Goal: Task Accomplishment & Management: Manage account settings

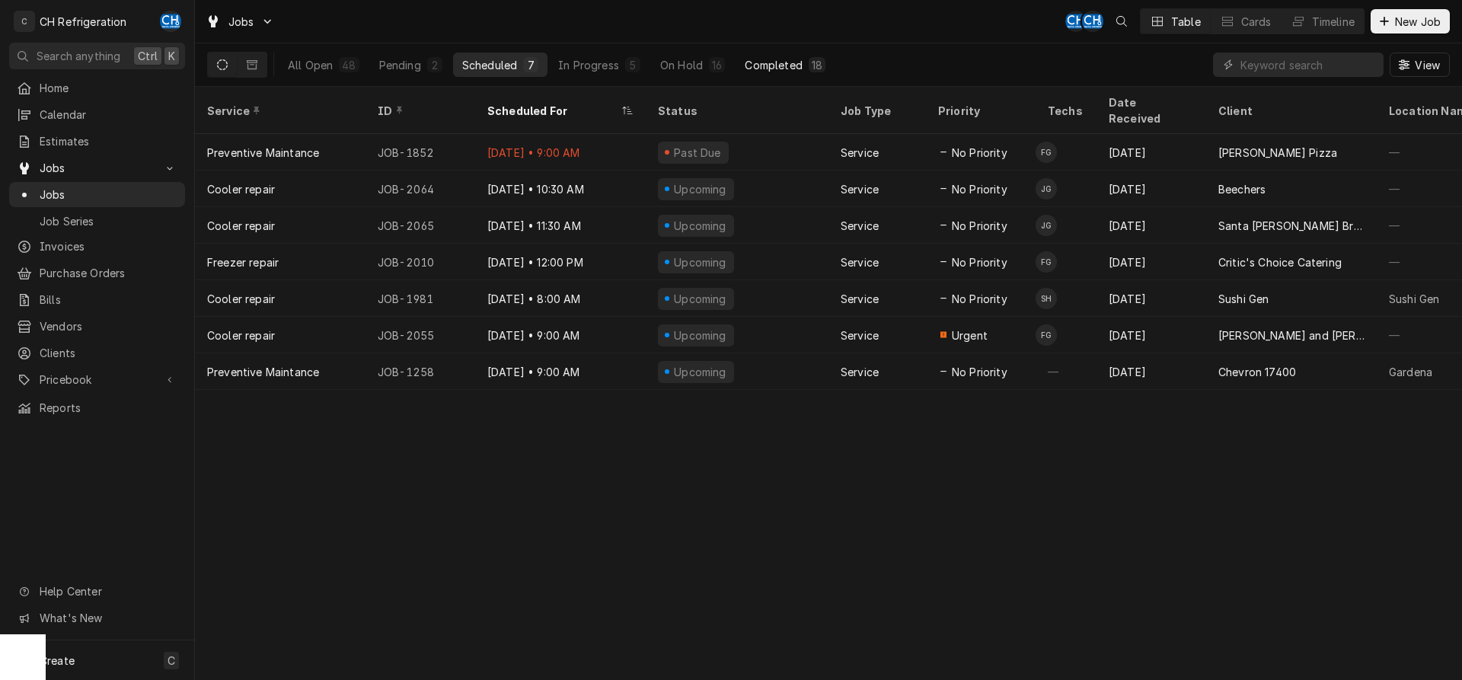
click at [782, 66] on div "Completed" at bounding box center [773, 65] width 57 height 16
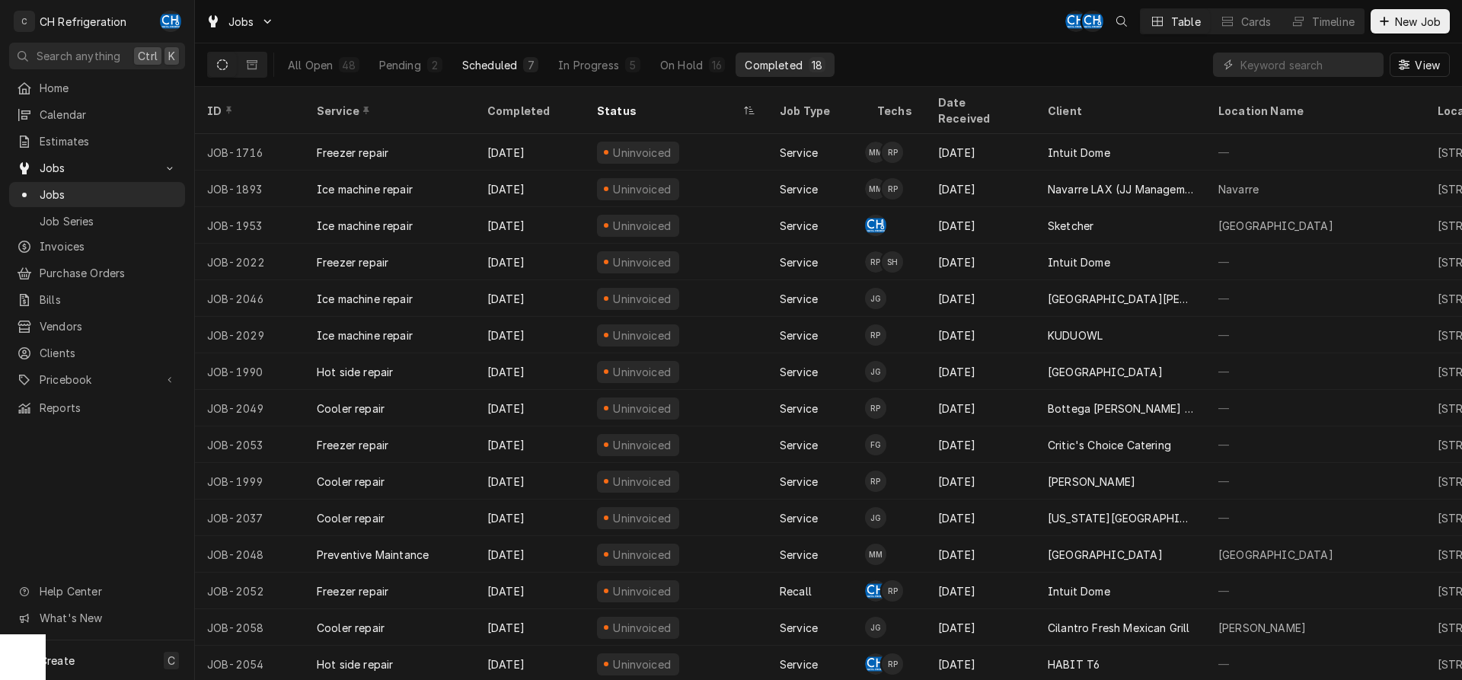
click at [484, 71] on div "Scheduled" at bounding box center [489, 65] width 55 height 16
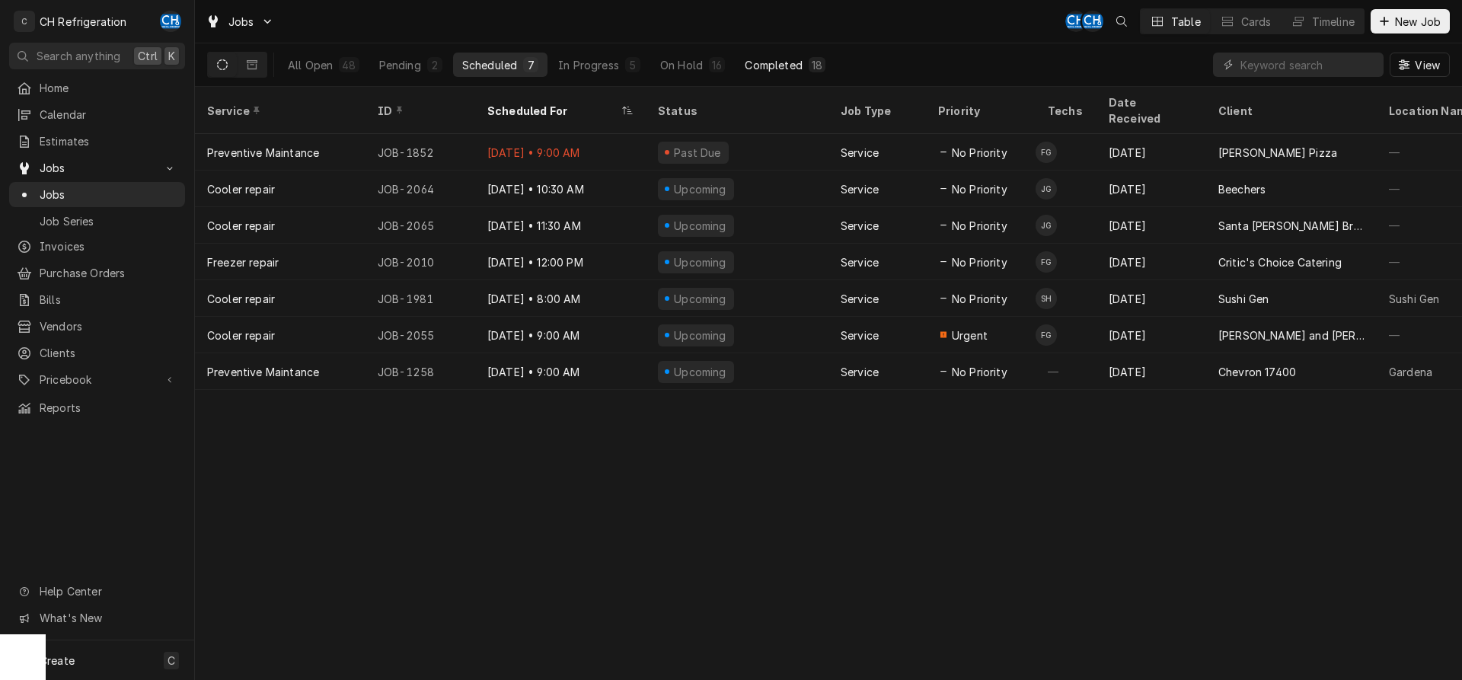
click at [765, 64] on div "Completed" at bounding box center [773, 65] width 57 height 16
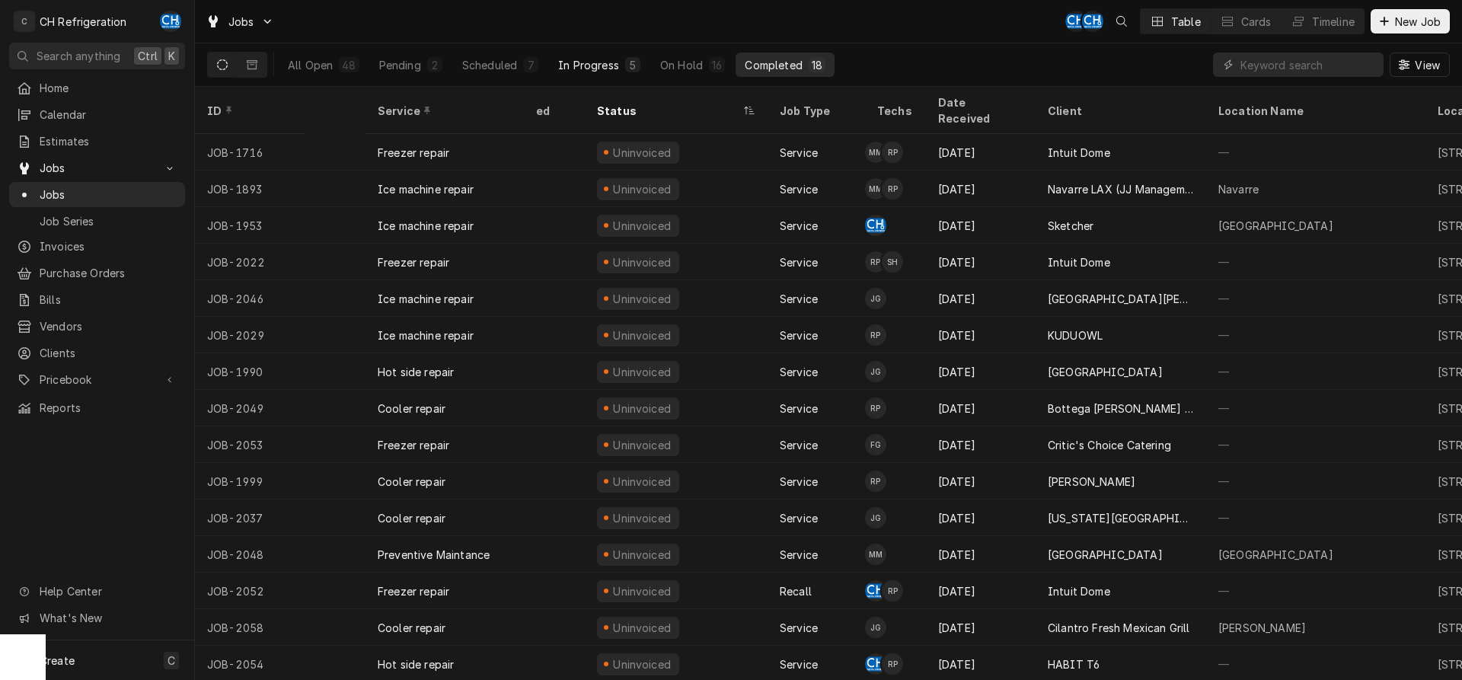
click at [615, 62] on div "In Progress" at bounding box center [588, 65] width 61 height 16
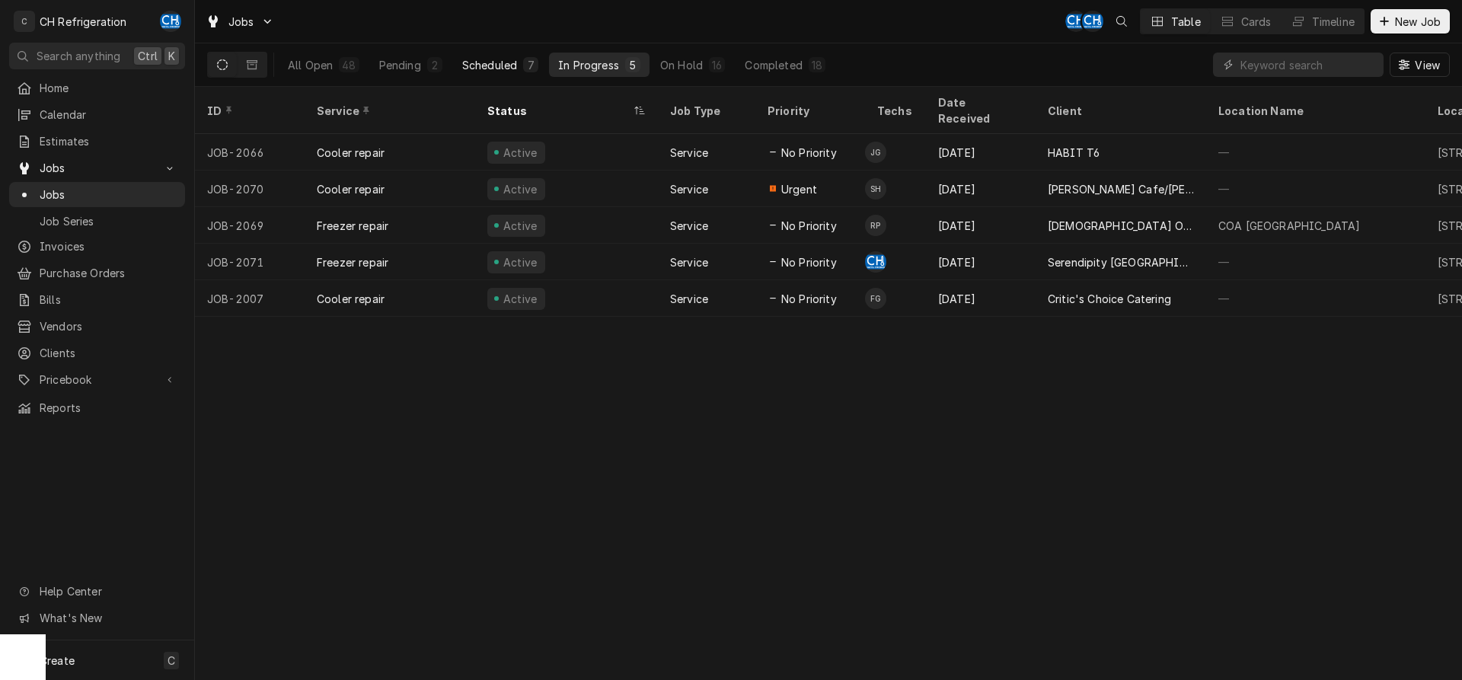
click at [490, 69] on div "Scheduled" at bounding box center [489, 65] width 55 height 16
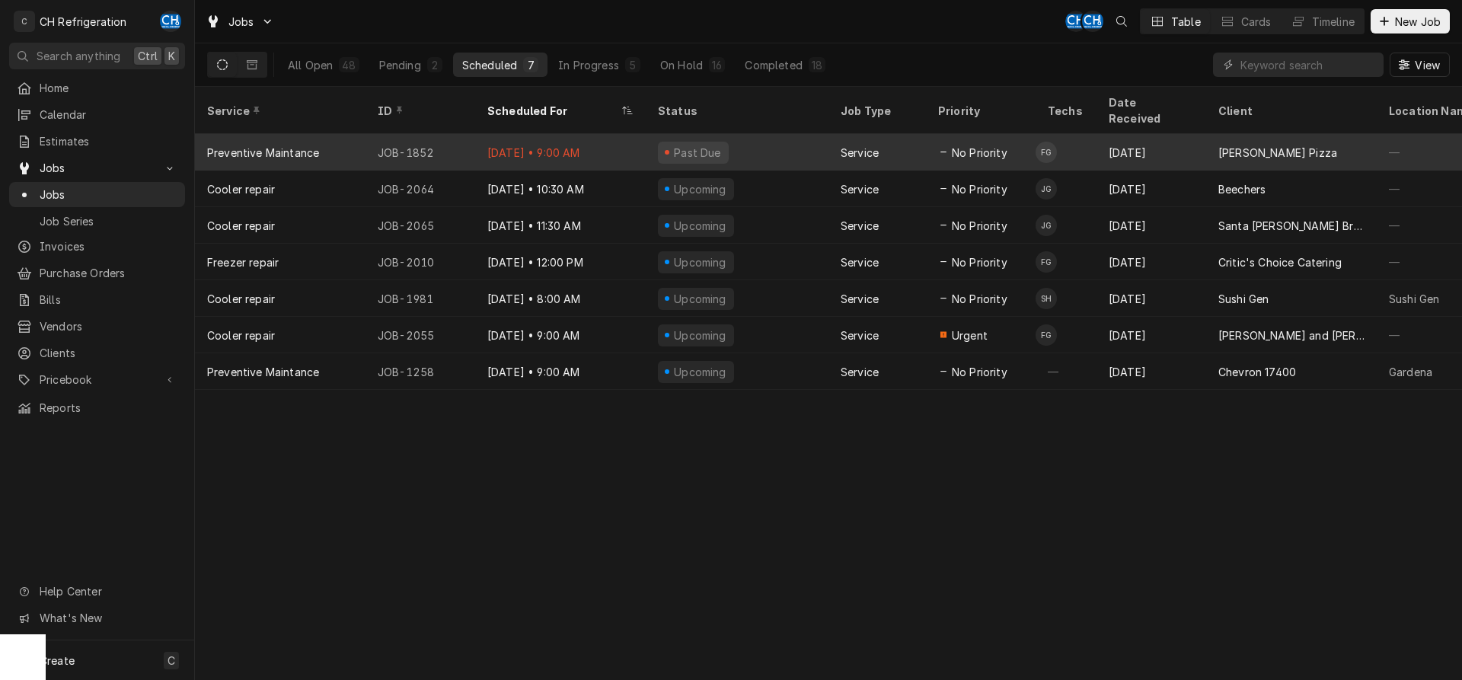
click at [951, 145] on div "No Priority" at bounding box center [972, 153] width 69 height 16
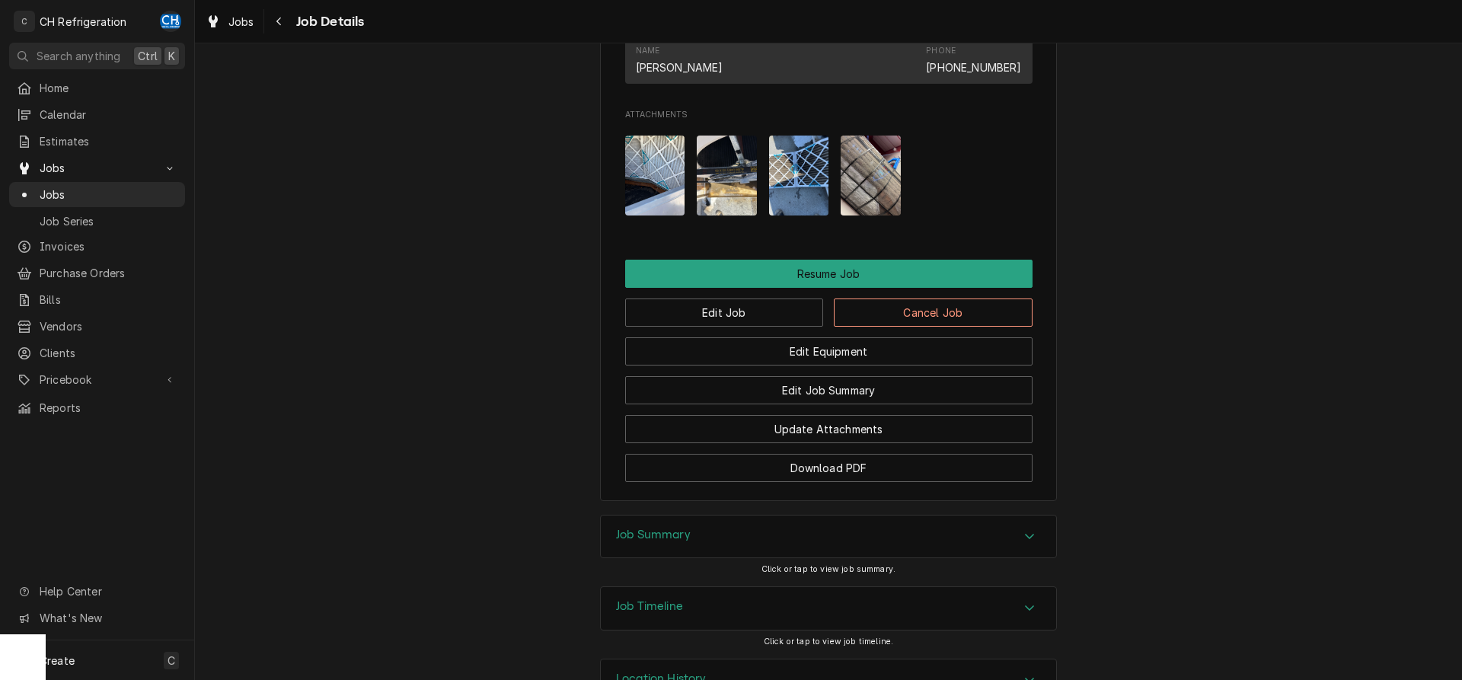
scroll to position [1156, 0]
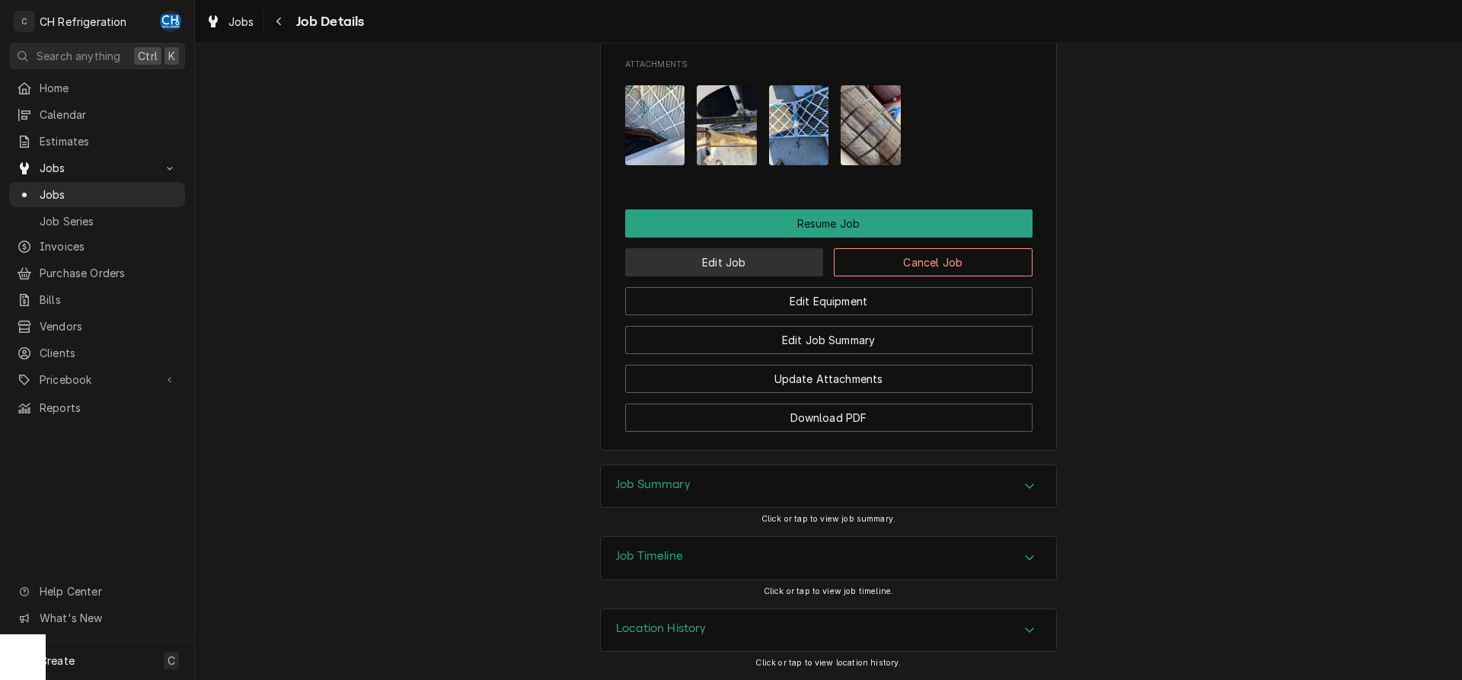
click at [763, 264] on button "Edit Job" at bounding box center [724, 262] width 199 height 28
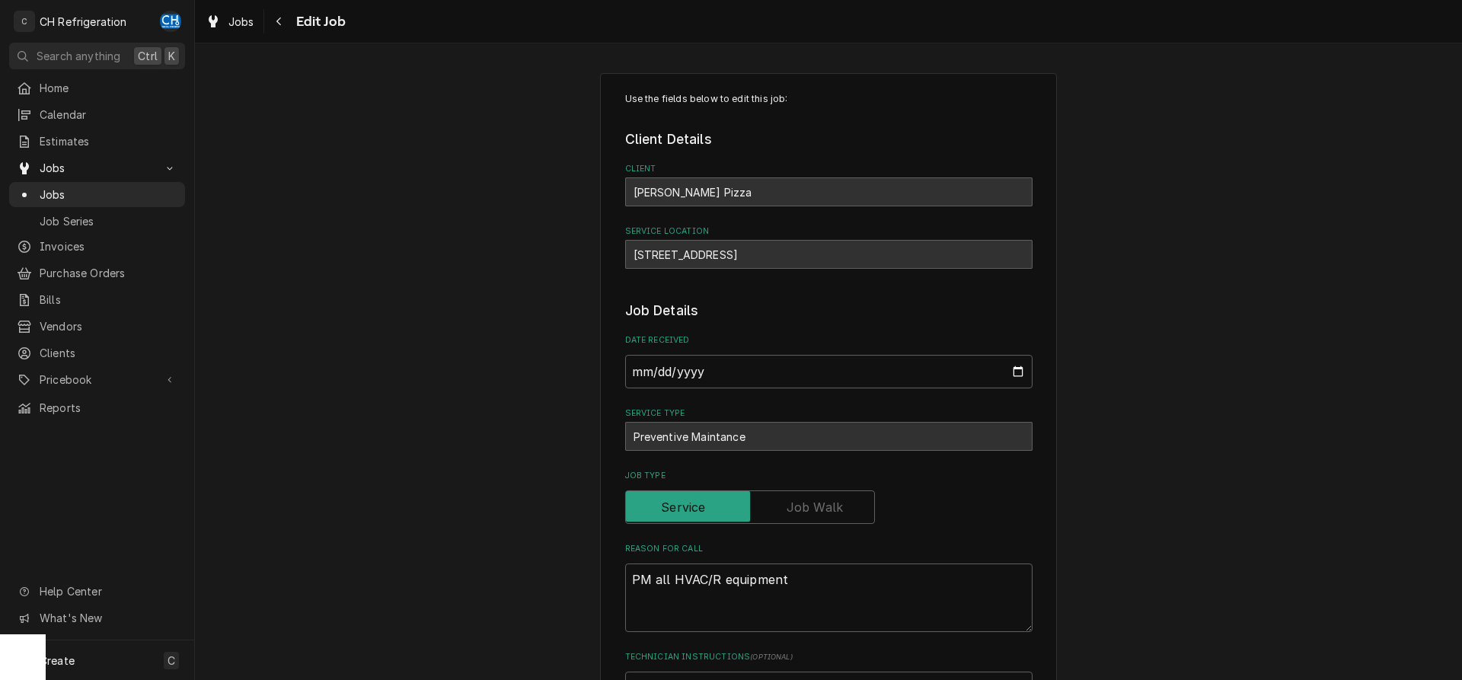
type textarea "x"
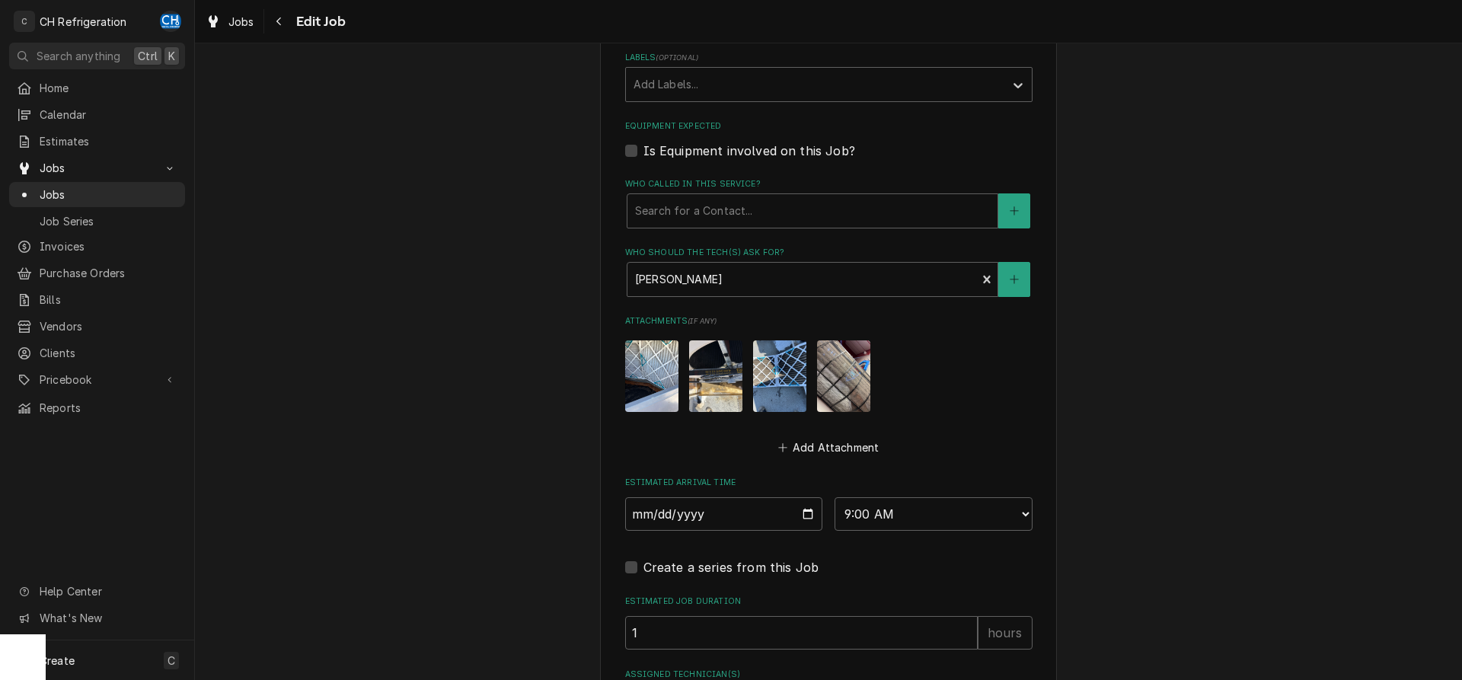
scroll to position [906, 0]
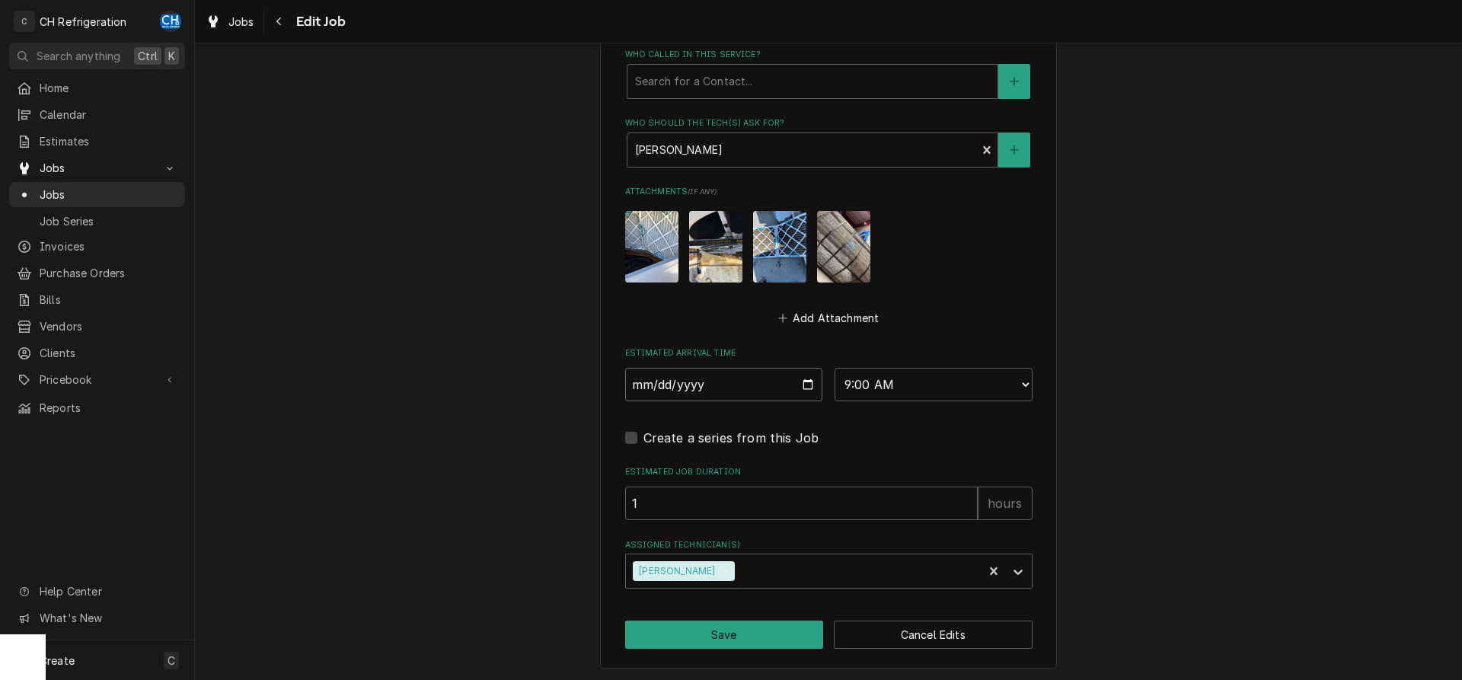
click at [806, 380] on input "2025-10-08" at bounding box center [724, 385] width 198 height 34
type input "2025-10-10"
click at [736, 641] on button "Save" at bounding box center [724, 635] width 199 height 28
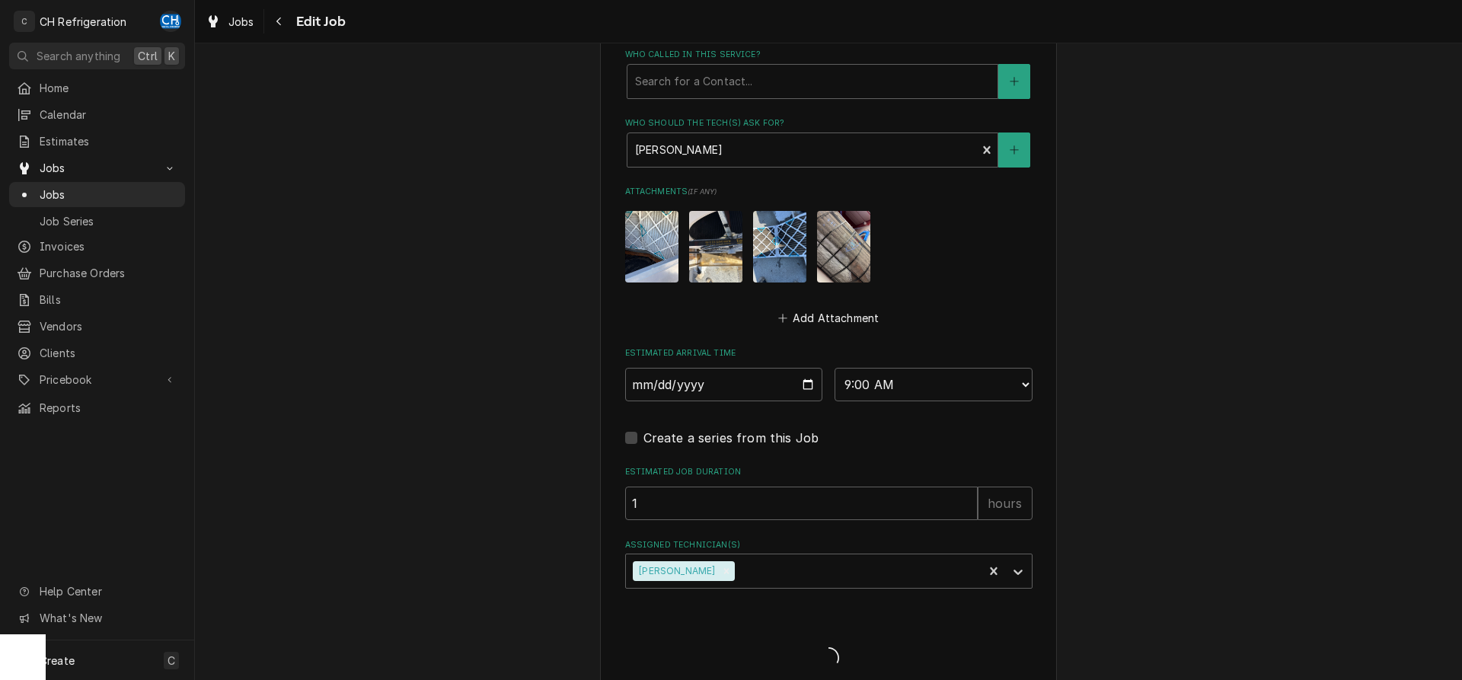
type textarea "x"
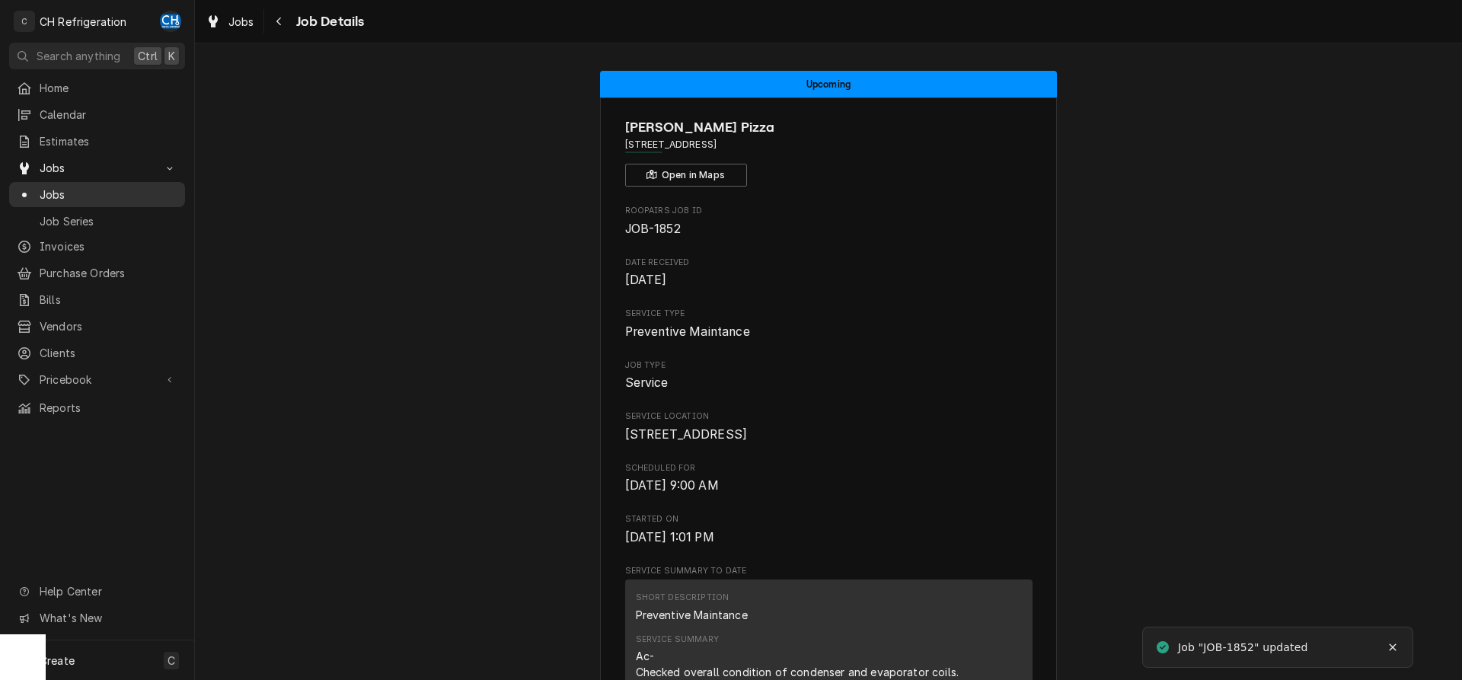
click at [87, 187] on span "Jobs" at bounding box center [109, 195] width 138 height 16
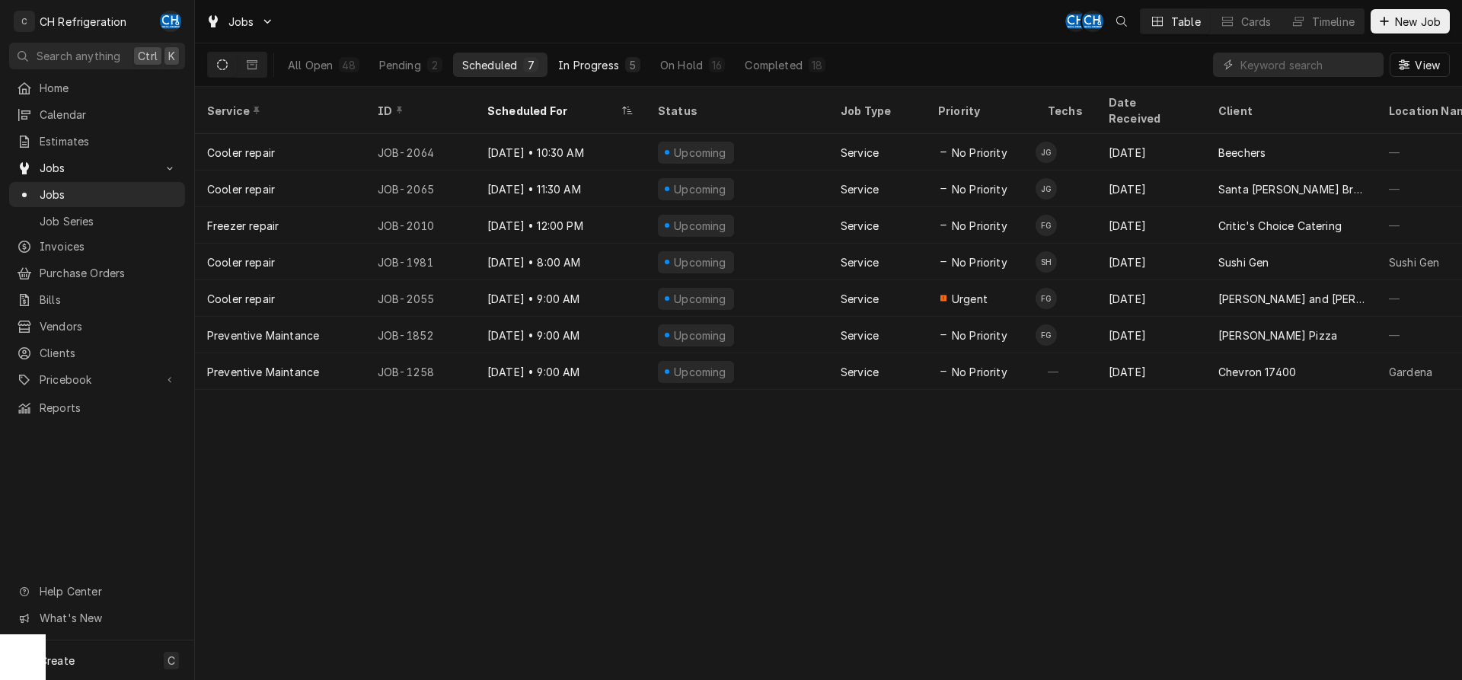
click at [625, 65] on div "5" at bounding box center [632, 64] width 15 height 15
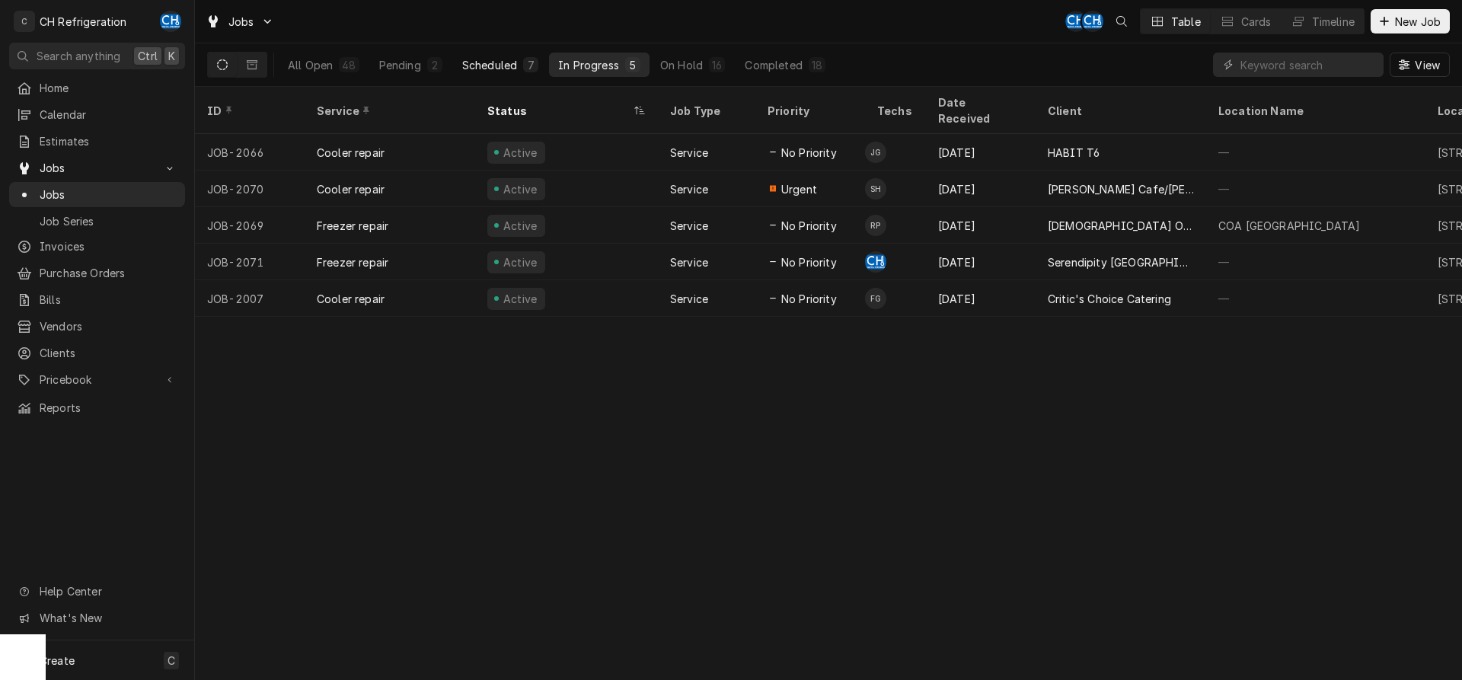
click at [500, 66] on div "Scheduled" at bounding box center [489, 65] width 55 height 16
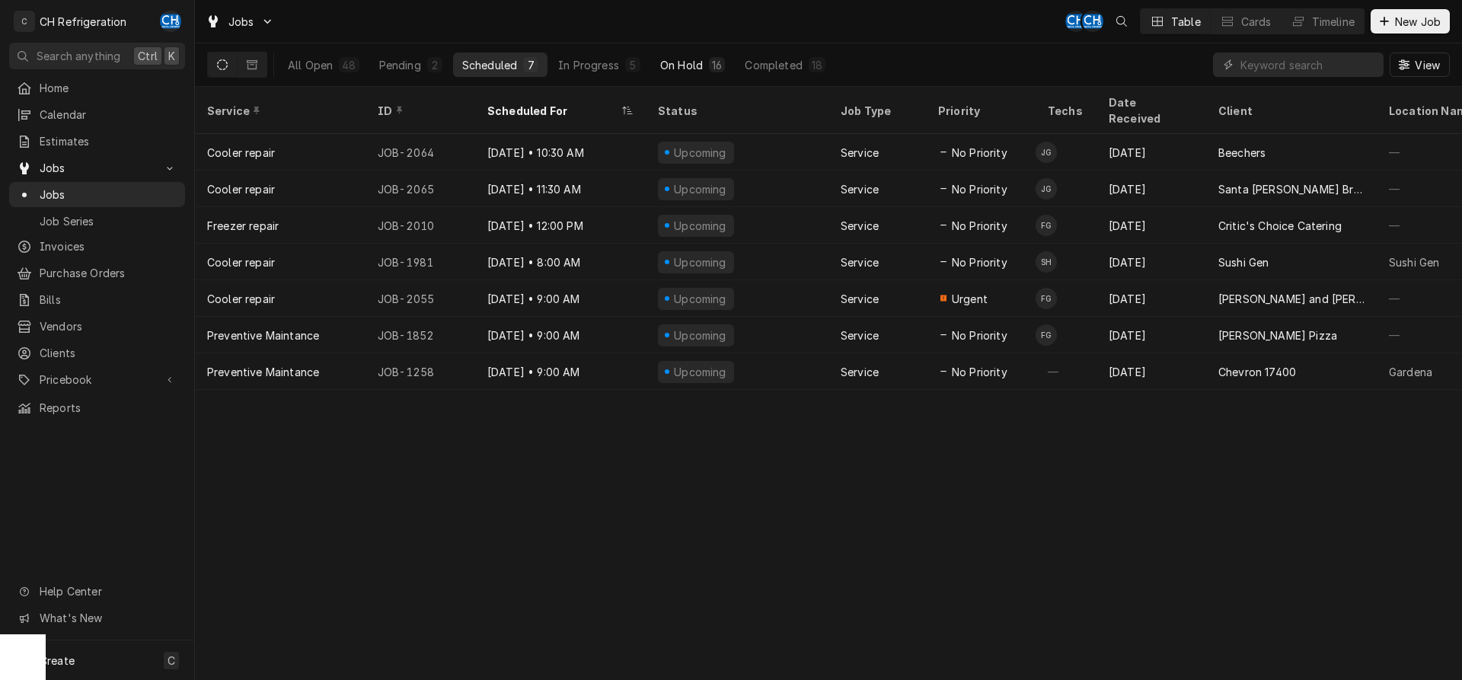
click at [666, 66] on div "On Hold" at bounding box center [681, 65] width 43 height 16
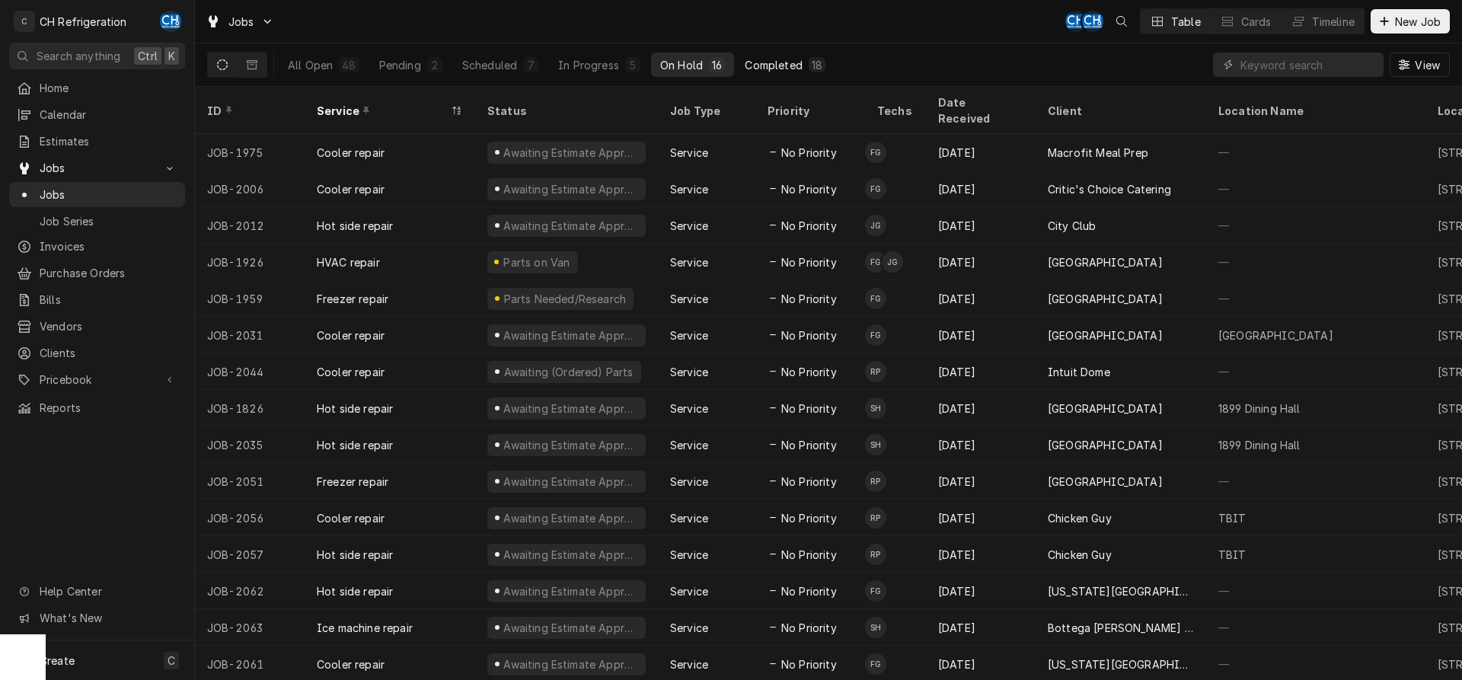
click at [804, 75] on button "Completed 18" at bounding box center [785, 65] width 99 height 24
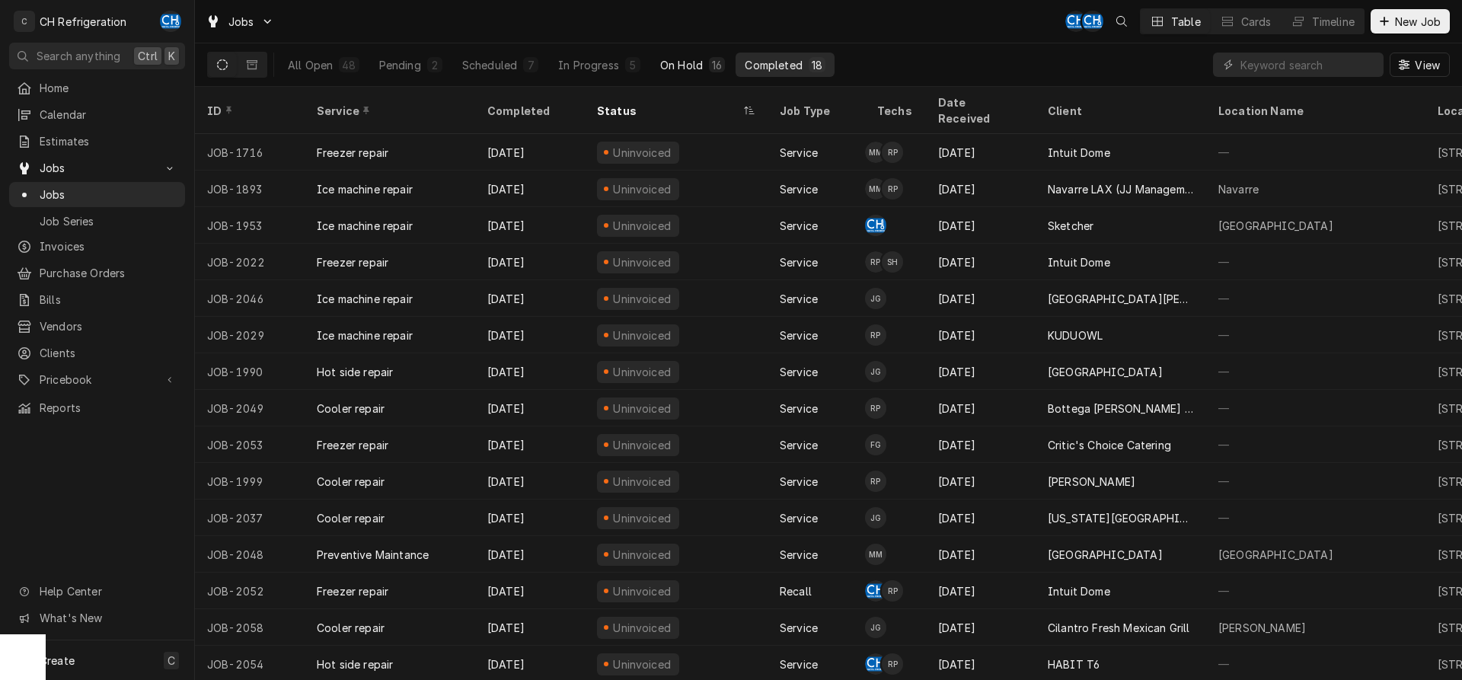
click at [697, 66] on div "On Hold" at bounding box center [681, 65] width 43 height 16
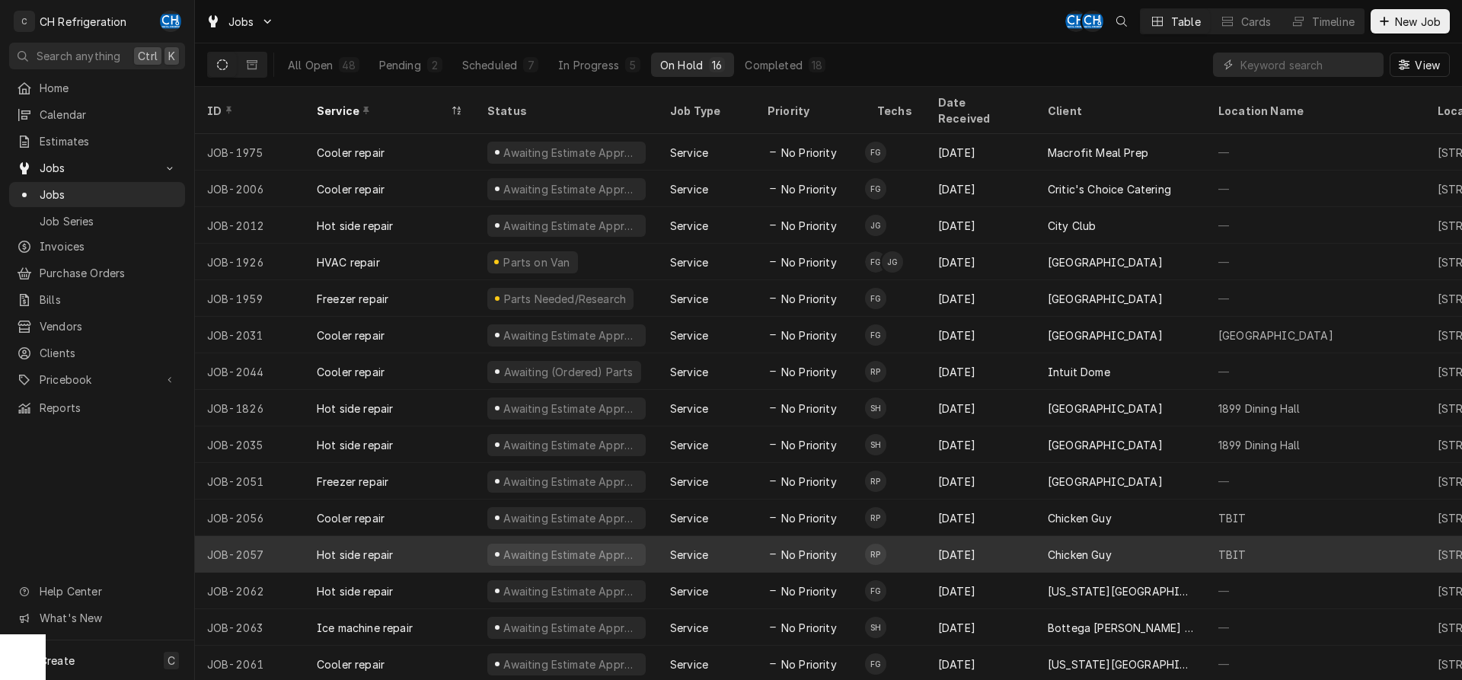
scroll to position [21, 0]
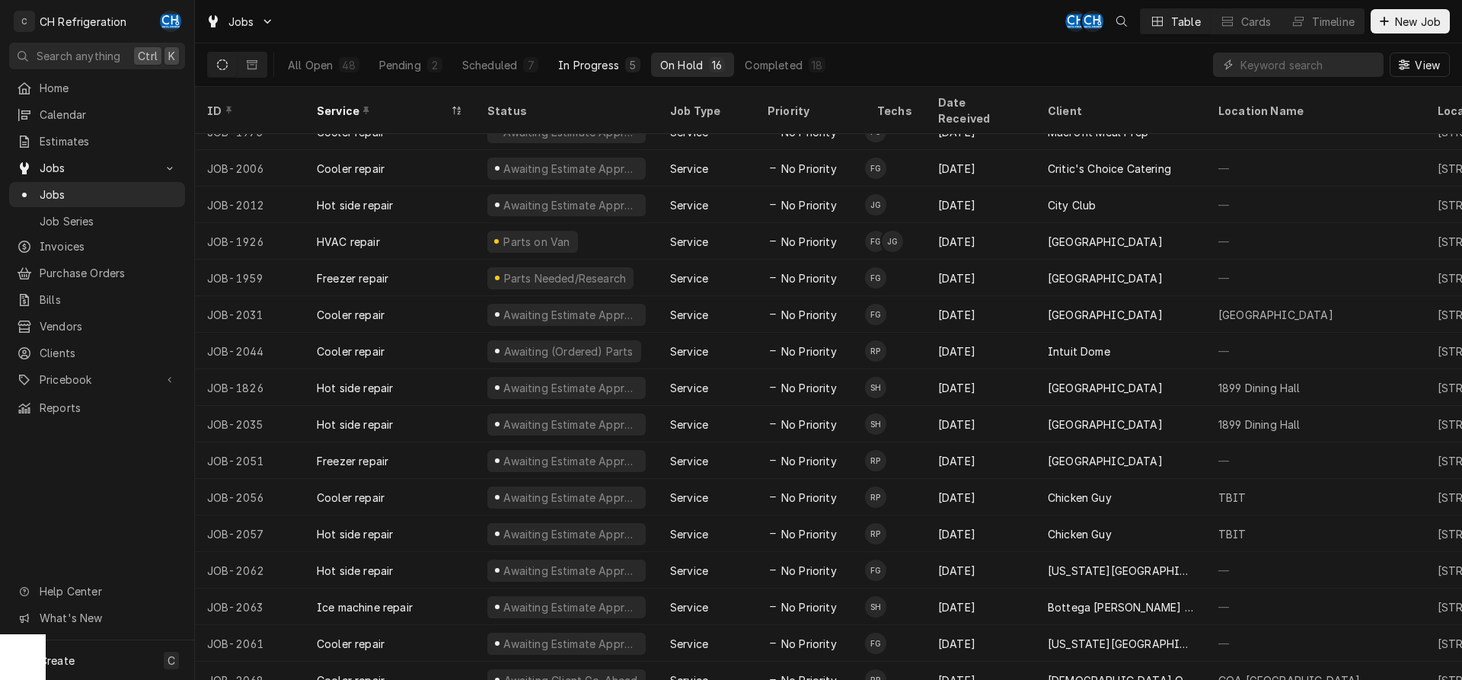
click at [625, 72] on div "5" at bounding box center [632, 64] width 15 height 15
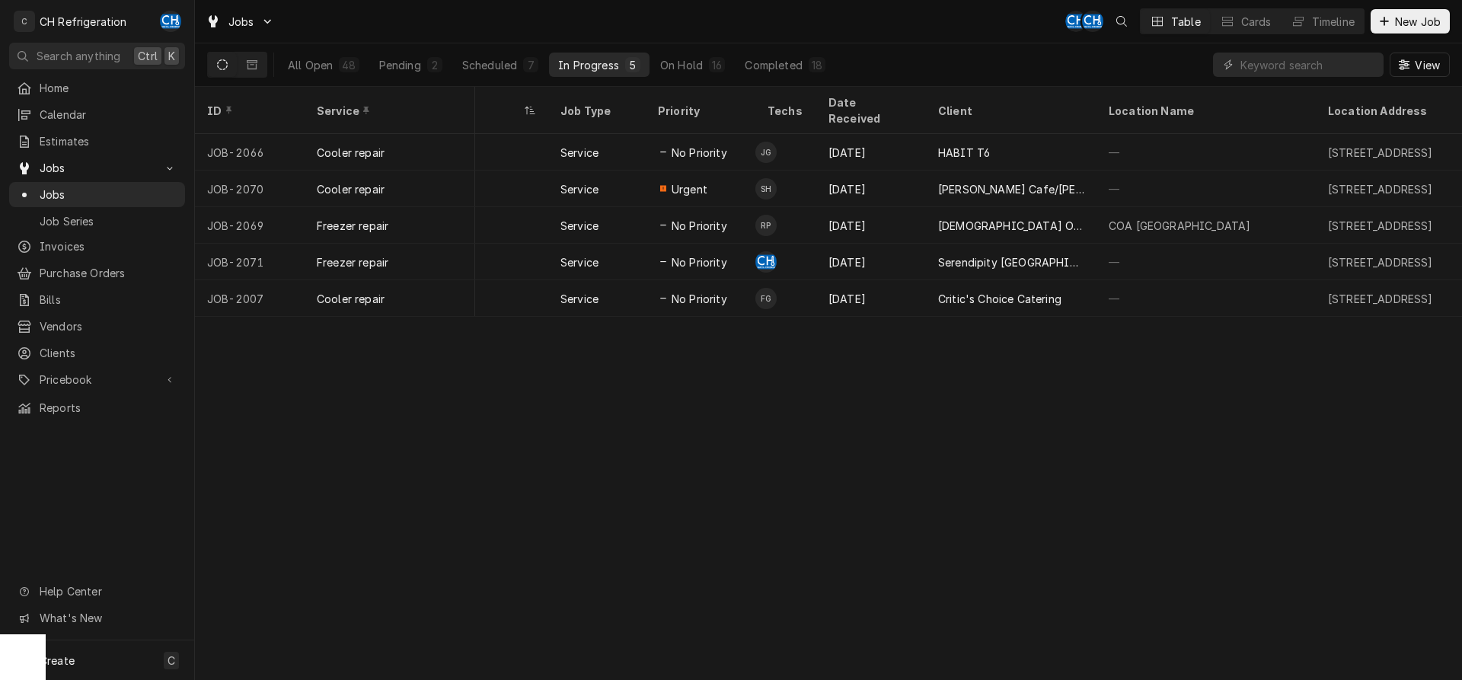
scroll to position [0, 0]
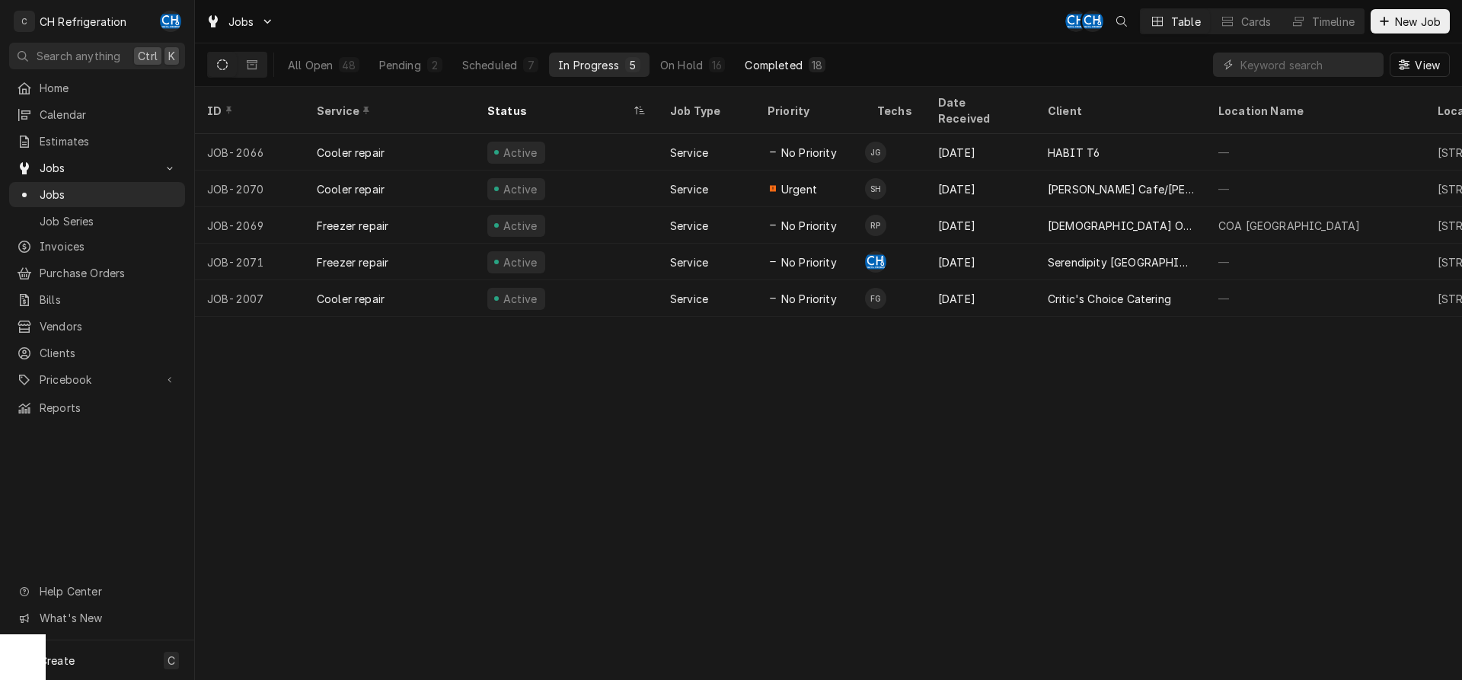
click at [779, 61] on div "Completed" at bounding box center [773, 65] width 57 height 16
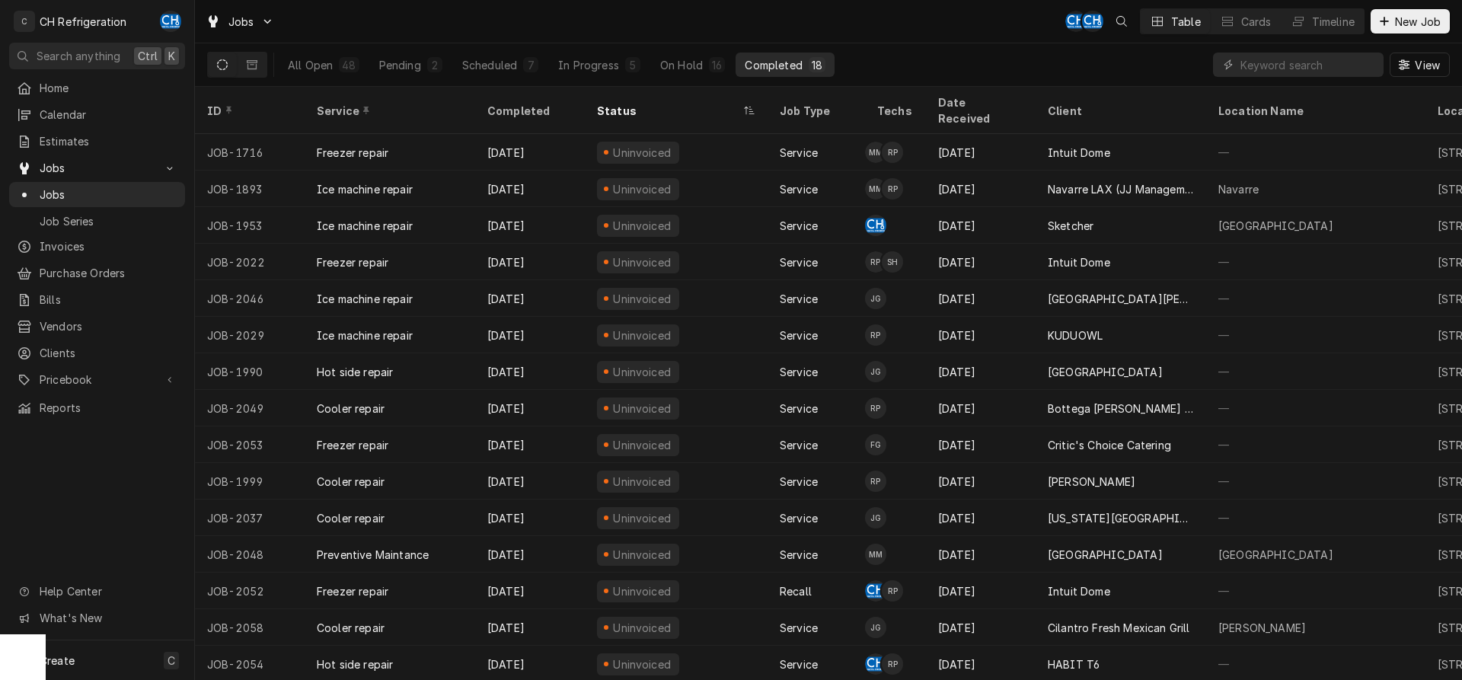
click at [669, 81] on div "All Open 48 Pending 2 Scheduled 7 In Progress 5 On Hold 16 Completed 18" at bounding box center [557, 64] width 556 height 43
click at [671, 66] on div "On Hold" at bounding box center [681, 65] width 43 height 16
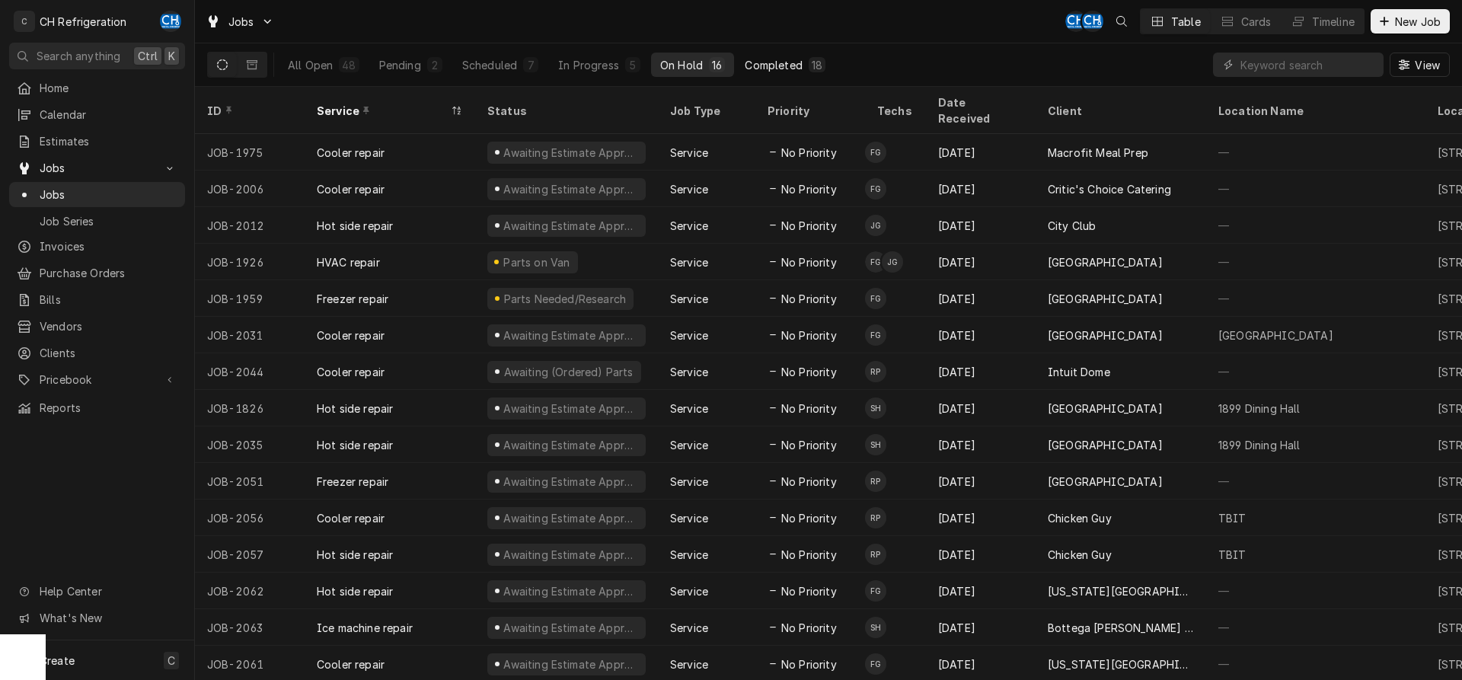
click at [829, 58] on button "Completed 18" at bounding box center [785, 65] width 99 height 24
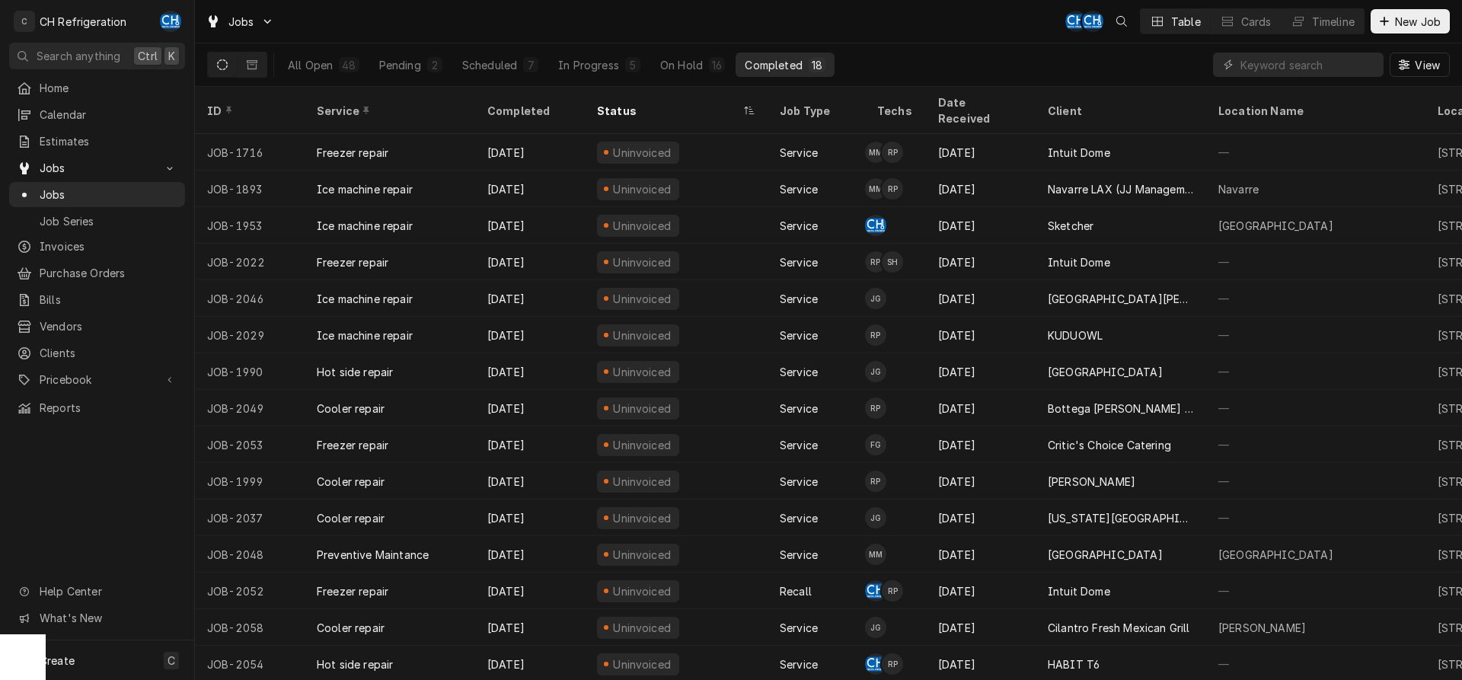
click at [827, 58] on button "Completed 18" at bounding box center [785, 65] width 99 height 24
click at [674, 73] on button "On Hold 16" at bounding box center [692, 65] width 83 height 24
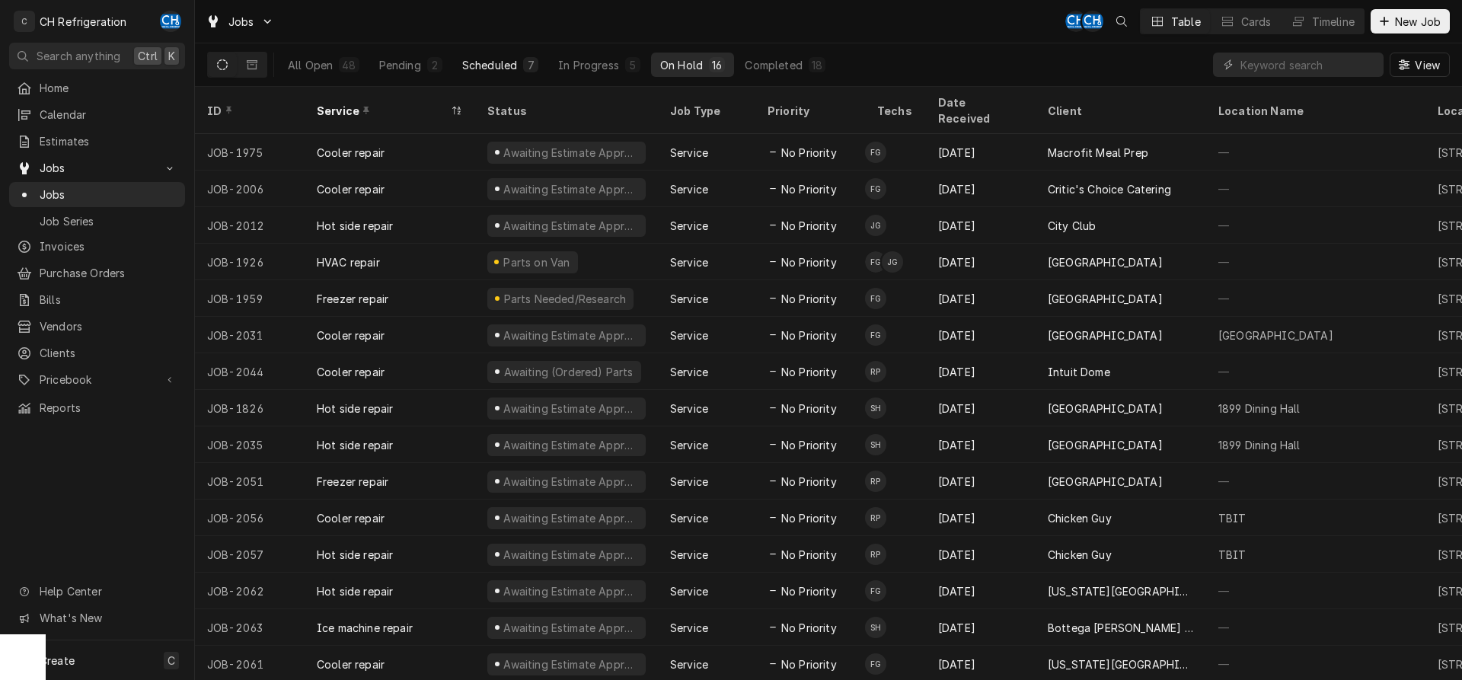
click at [528, 55] on button "Scheduled 7" at bounding box center [500, 65] width 94 height 24
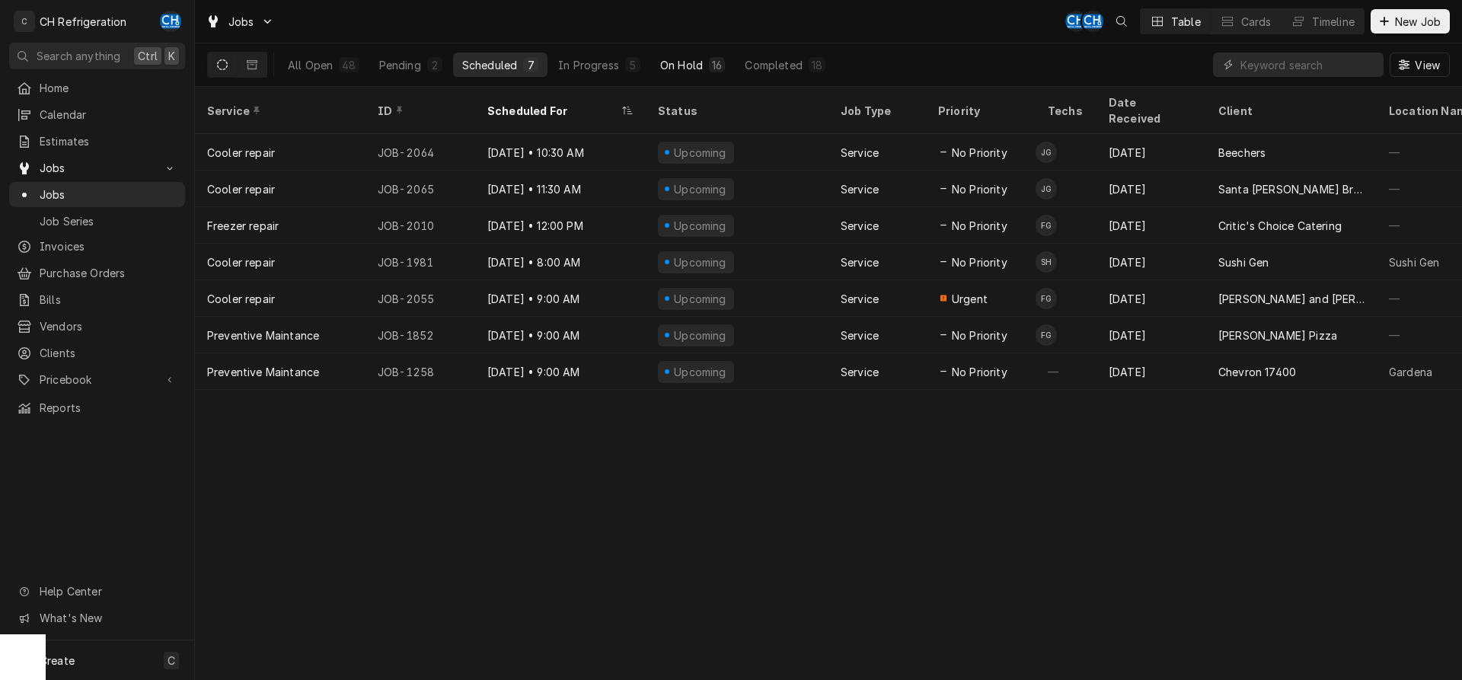
click at [718, 62] on div "16" at bounding box center [717, 65] width 10 height 16
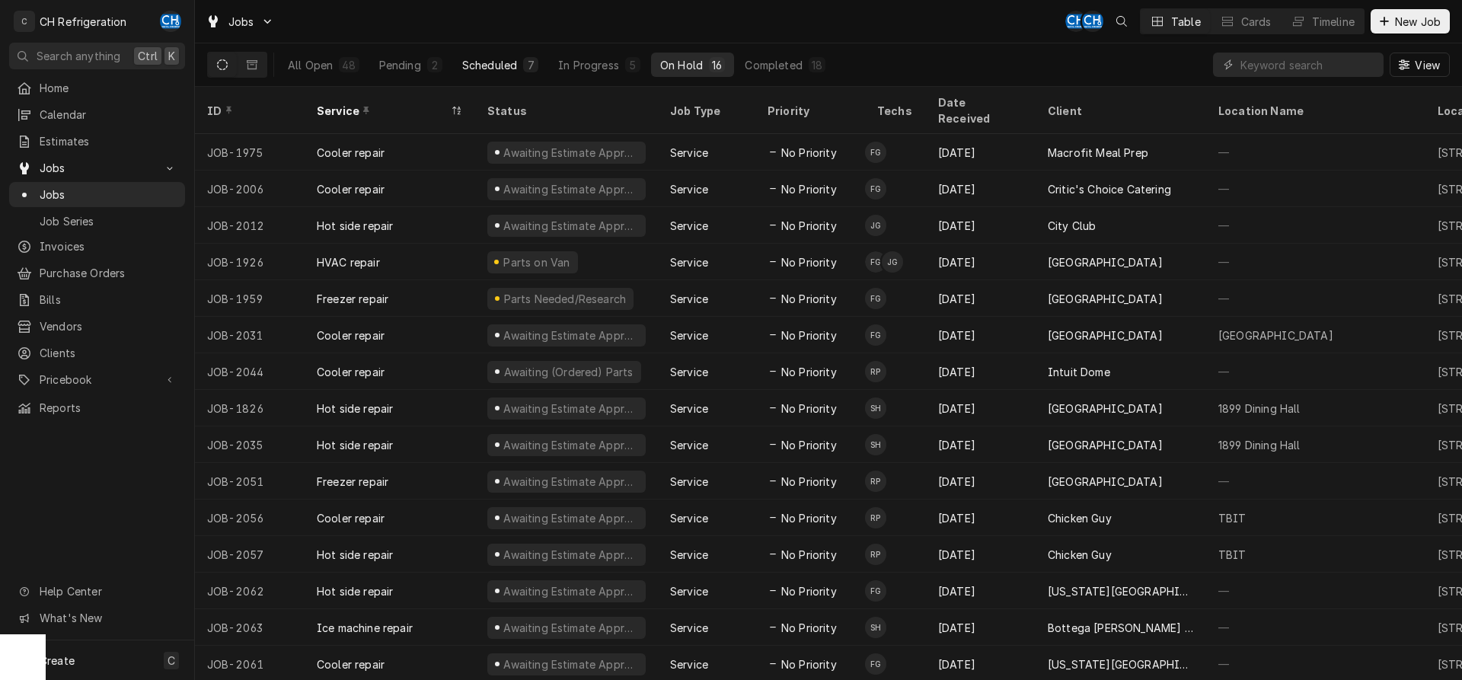
click at [479, 62] on div "Scheduled" at bounding box center [489, 65] width 55 height 16
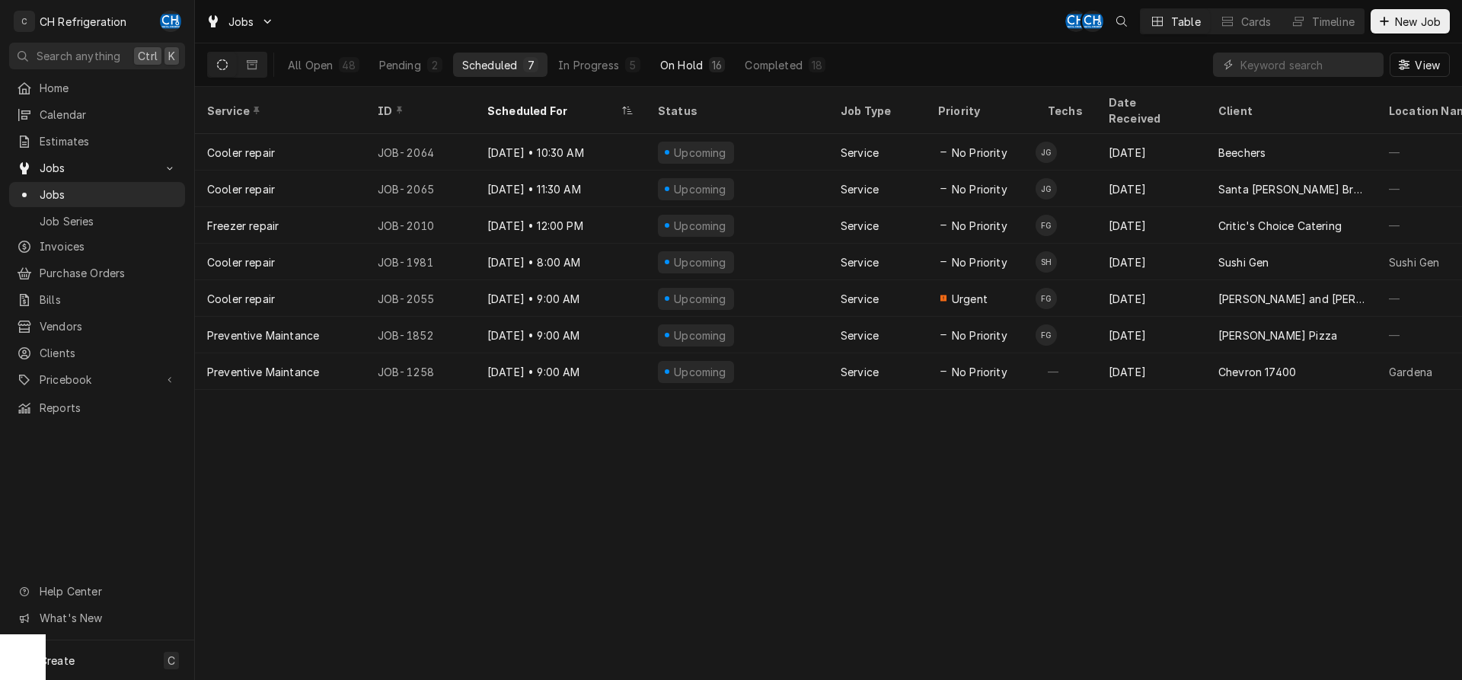
click at [694, 74] on button "On Hold 16" at bounding box center [692, 65] width 83 height 24
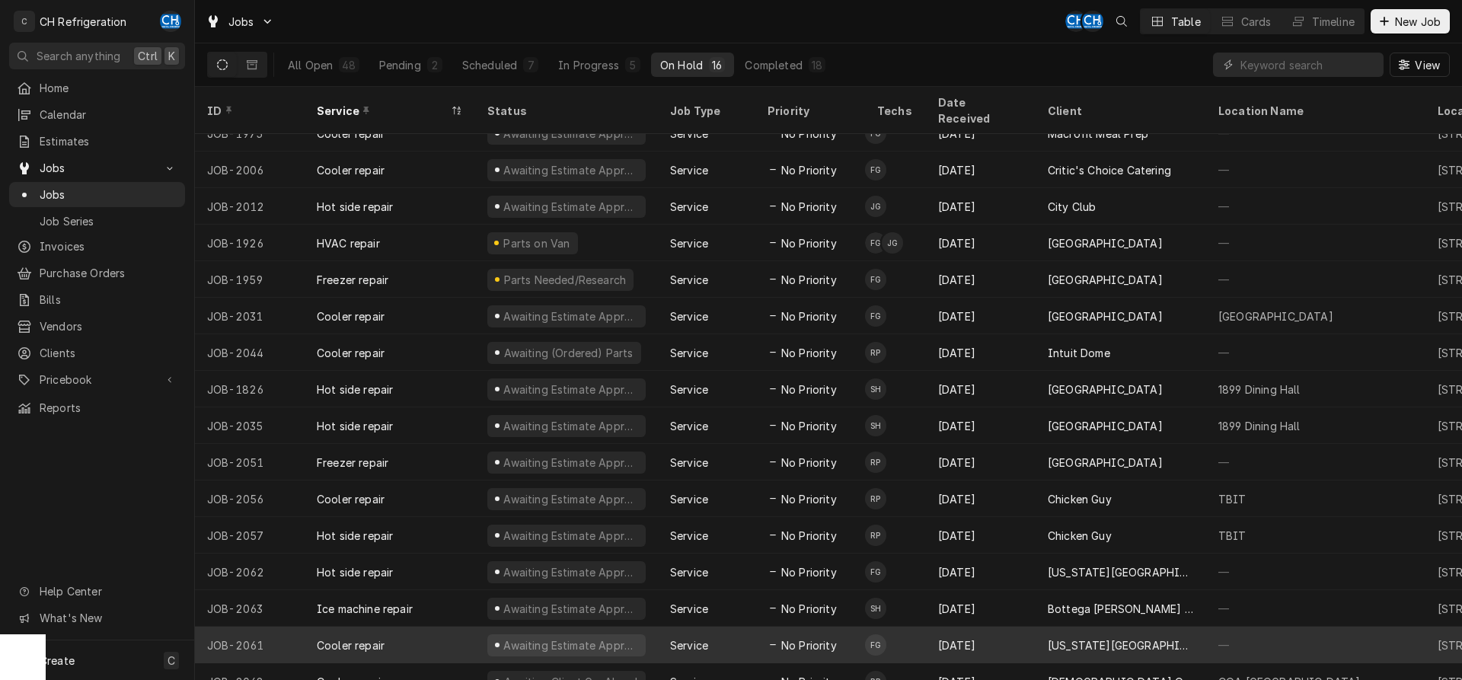
scroll to position [21, 0]
click at [1193, 636] on div "California State University, Dominguez Hills" at bounding box center [1121, 644] width 146 height 16
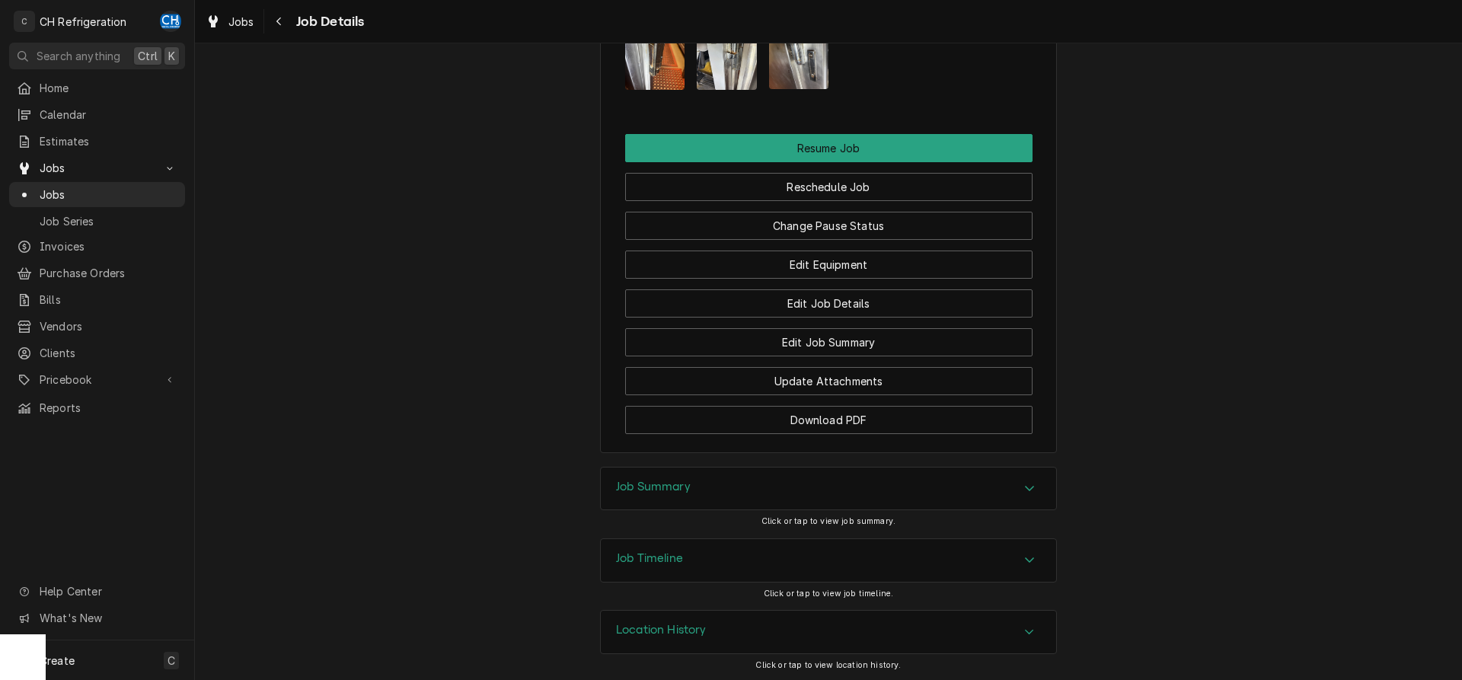
click at [800, 489] on div "Job Summary" at bounding box center [828, 489] width 455 height 43
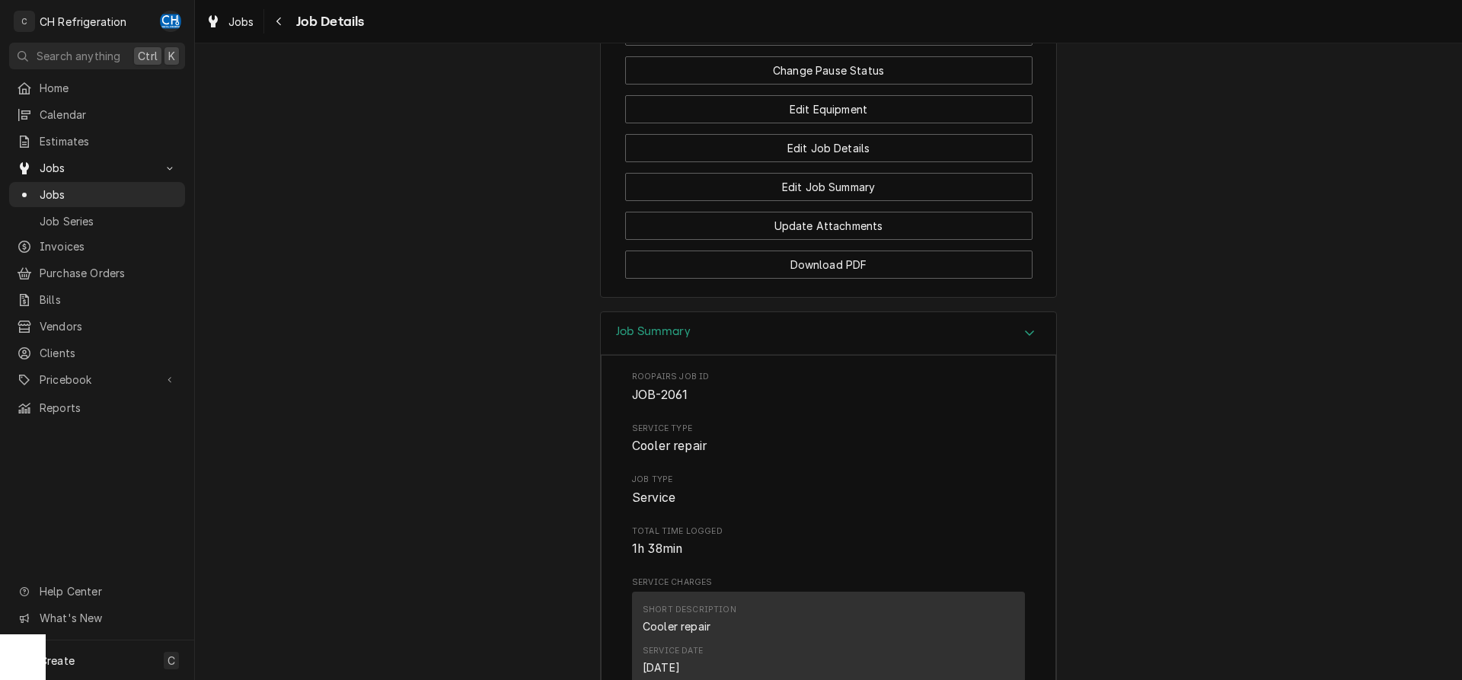
scroll to position [1370, 0]
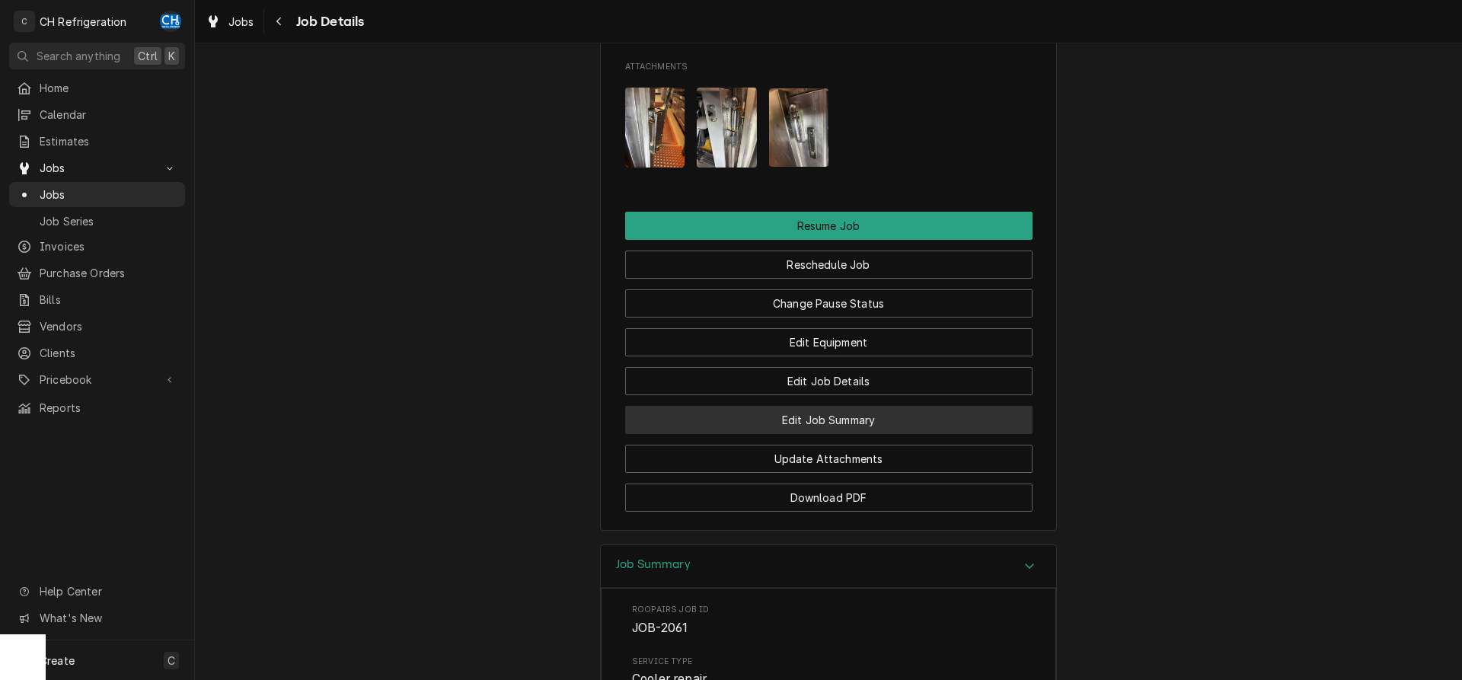
click at [826, 411] on button "Edit Job Summary" at bounding box center [828, 420] width 407 height 28
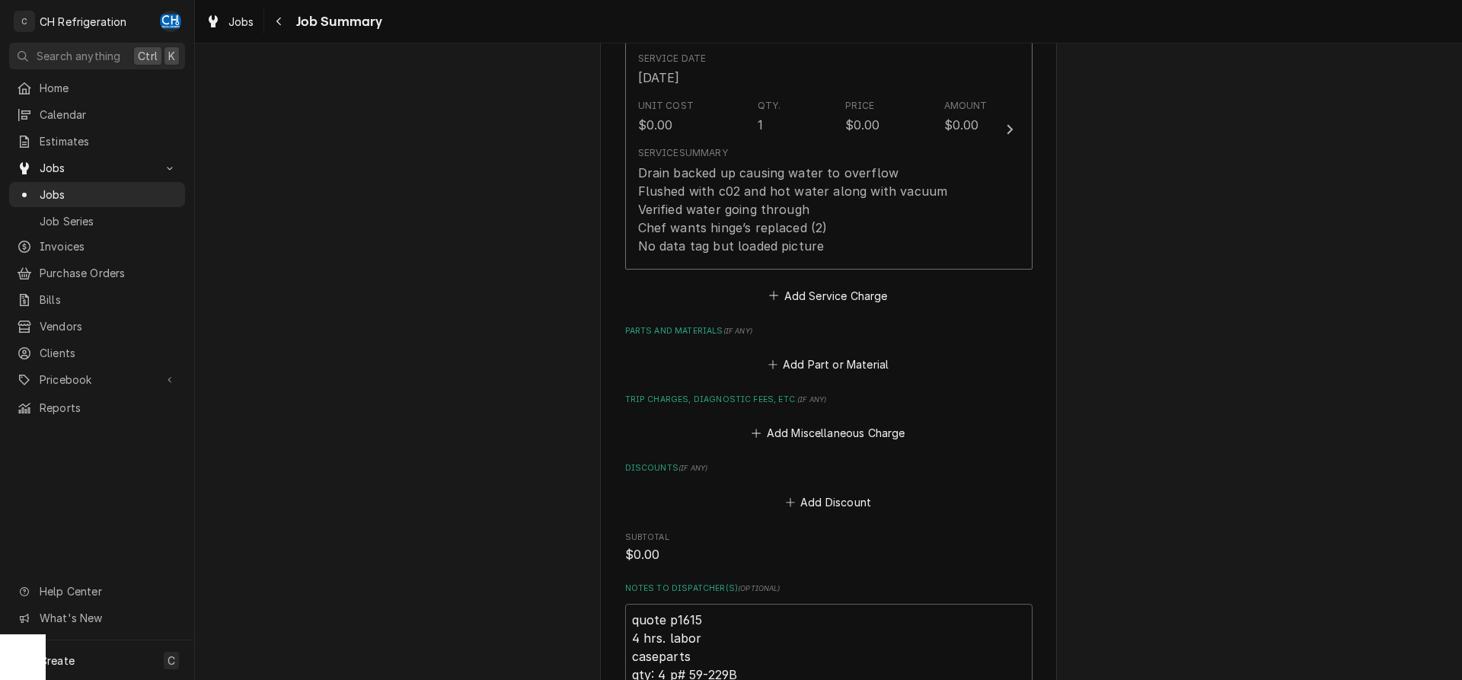
scroll to position [819, 0]
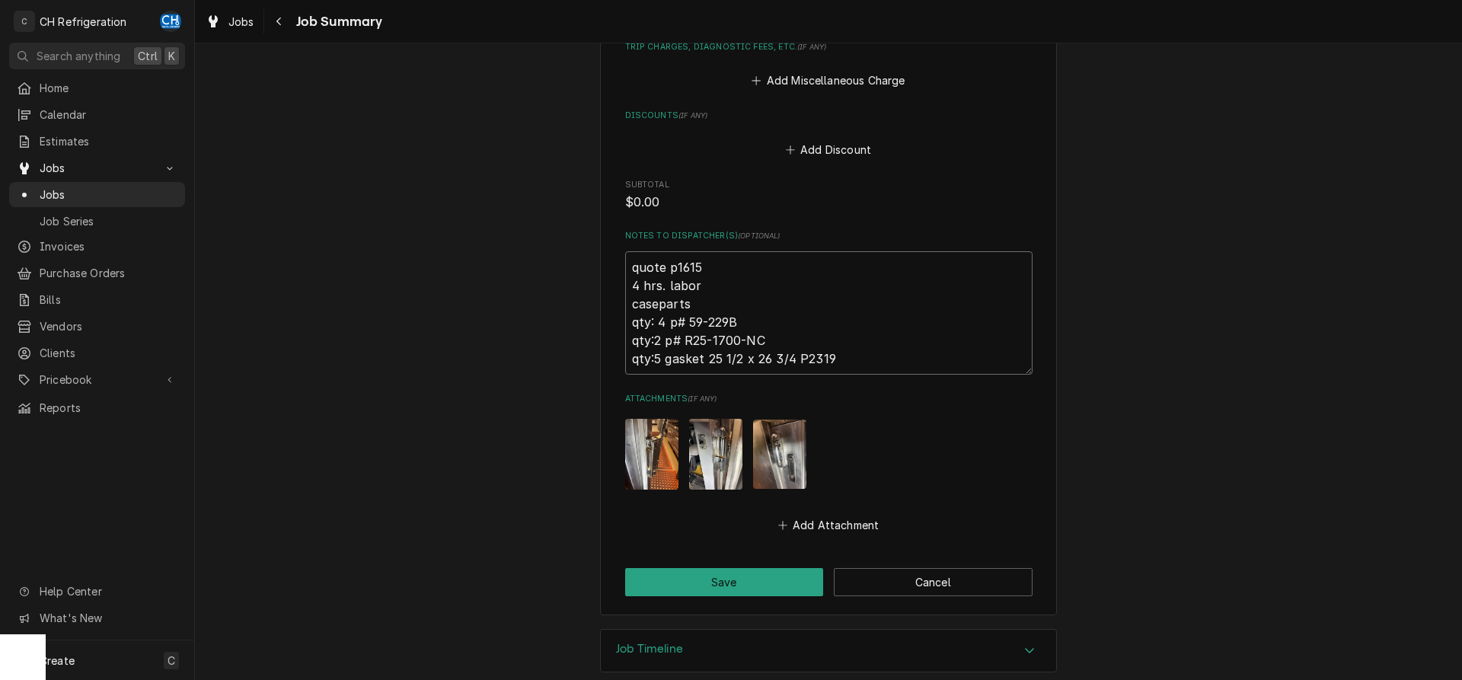
click at [746, 265] on textarea "quote p1615 4 hrs. labor caseparts qty: 4 p# 59-229B qty:2 p# R25-1700-NC qty:5…" at bounding box center [828, 312] width 407 height 123
click at [744, 251] on textarea "quote p1615 4 hrs. labor caseparts qty: 4 p# 59-229B qty:2 p# R25-1700-NC qty:5…" at bounding box center [828, 312] width 407 height 123
type textarea "x"
type textarea "quote p1615 4 hrs. labor caseparts qty: 4 p# 59-229B qty:2 p# R25-1700-NC qty:5…"
type textarea "x"
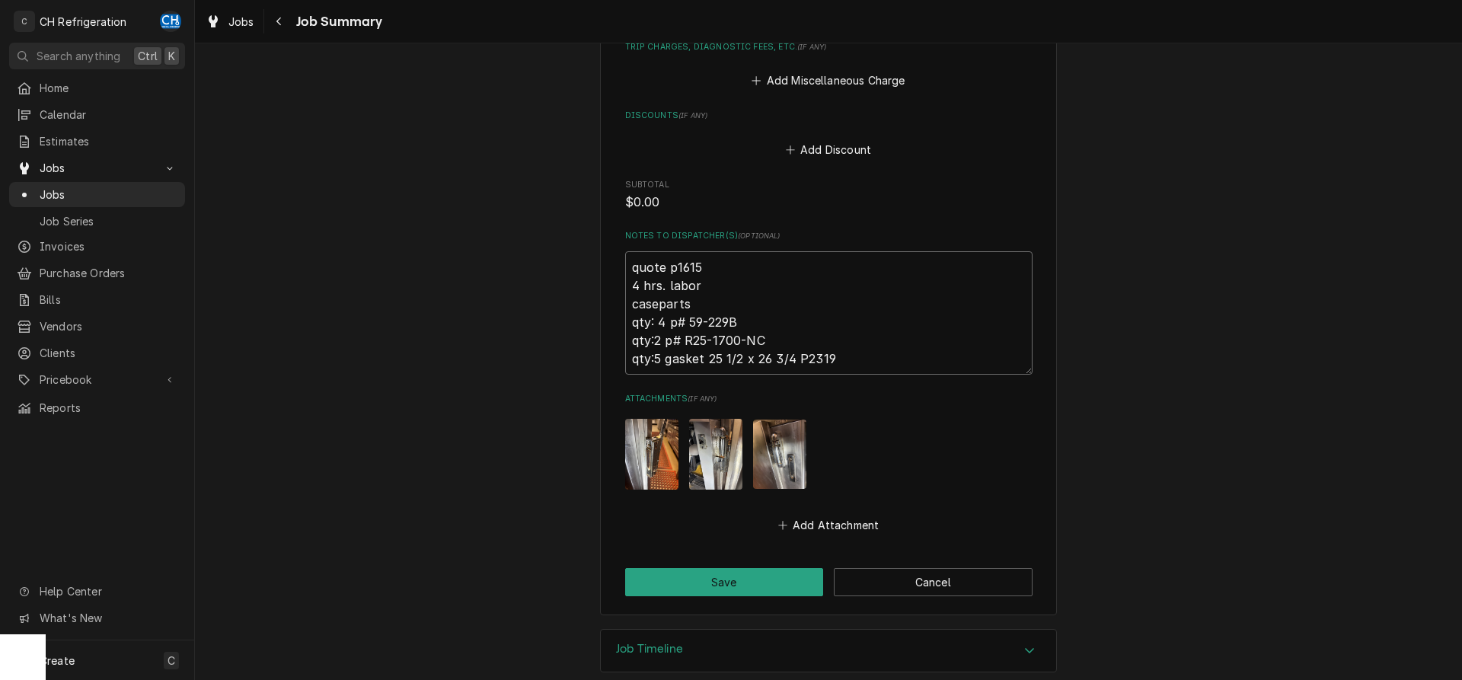
type textarea "quote p1615 ( 4 hrs. labor caseparts qty: 4 p# 59-229B qty:2 p# R25-1700-NC qty…"
type textarea "x"
type textarea "quote p1615 (p 4 hrs. labor caseparts qty: 4 p# 59-229B qty:2 p# R25-1700-NC qt…"
type textarea "x"
type textarea "quote p1615 (pa 4 hrs. labor caseparts qty: 4 p# 59-229B qty:2 p# R25-1700-NC q…"
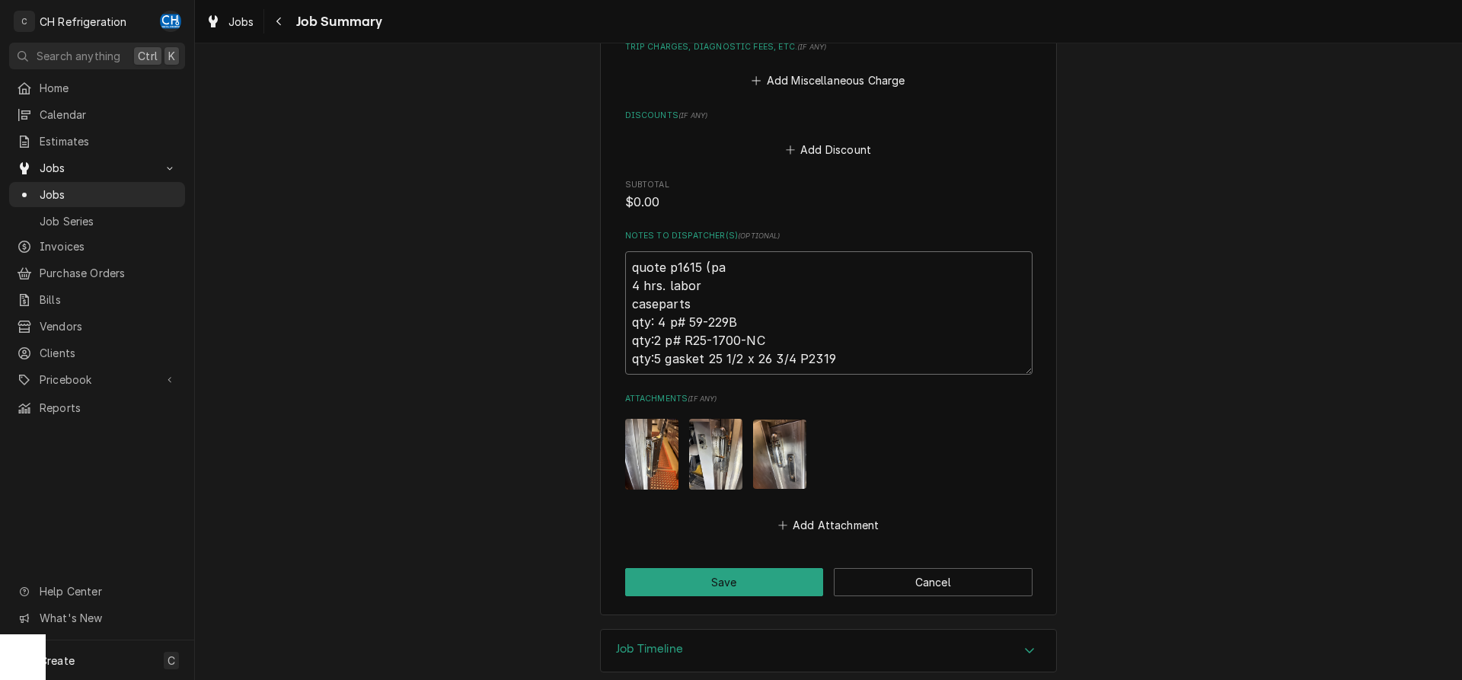
type textarea "x"
type textarea "quote p1615 (par 4 hrs. labor caseparts qty: 4 p# 59-229B qty:2 p# R25-1700-NC …"
type textarea "x"
type textarea "quote p1615 (part 4 hrs. labor caseparts qty: 4 p# 59-229B qty:2 p# R25-1700-NC…"
type textarea "x"
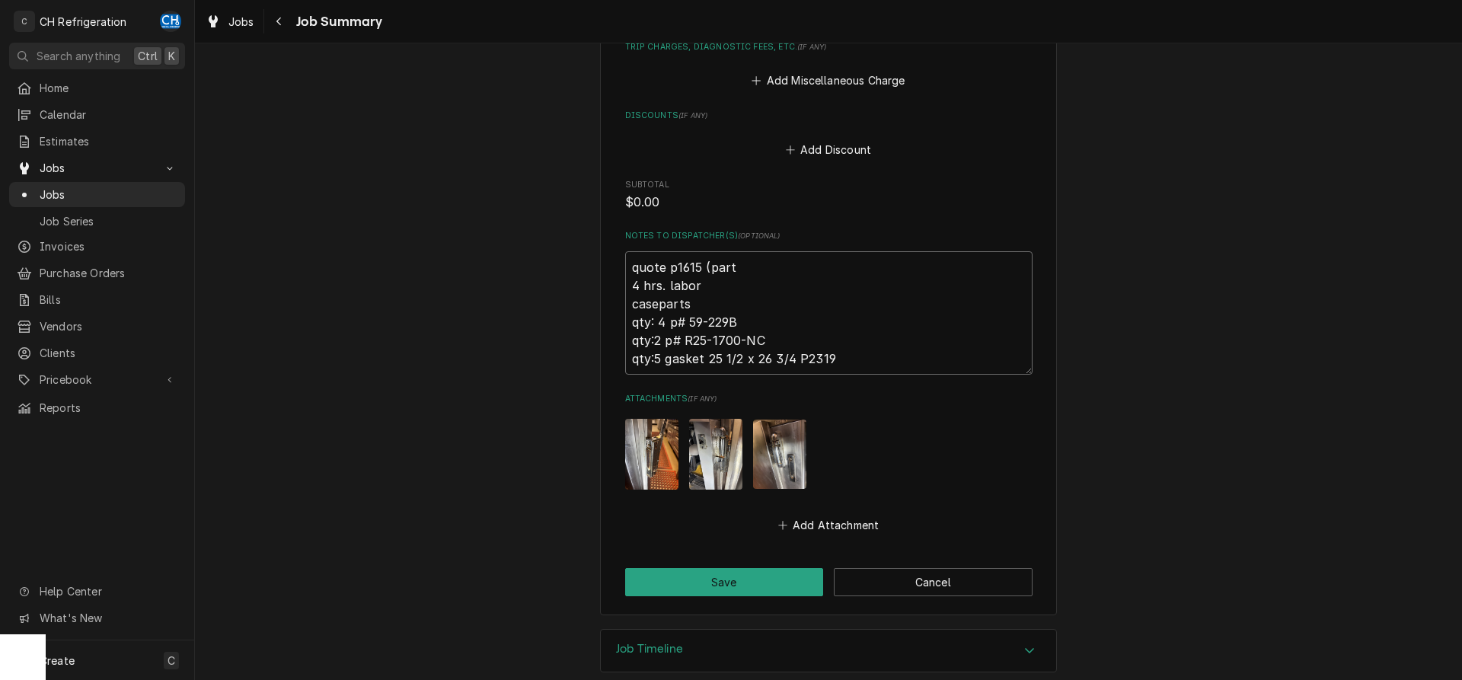
type textarea "quote p1615 (parts 4 hrs. labor caseparts qty: 4 p# 59-229B qty:2 p# R25-1700-N…"
type textarea "x"
type textarea "quote p1615 (parts 4 hrs. labor caseparts qty: 4 p# 59-229B qty:2 p# R25-1700-N…"
type textarea "x"
type textarea "quote p1615 (parts o 4 hrs. labor caseparts qty: 4 p# 59-229B qty:2 p# R25-1700…"
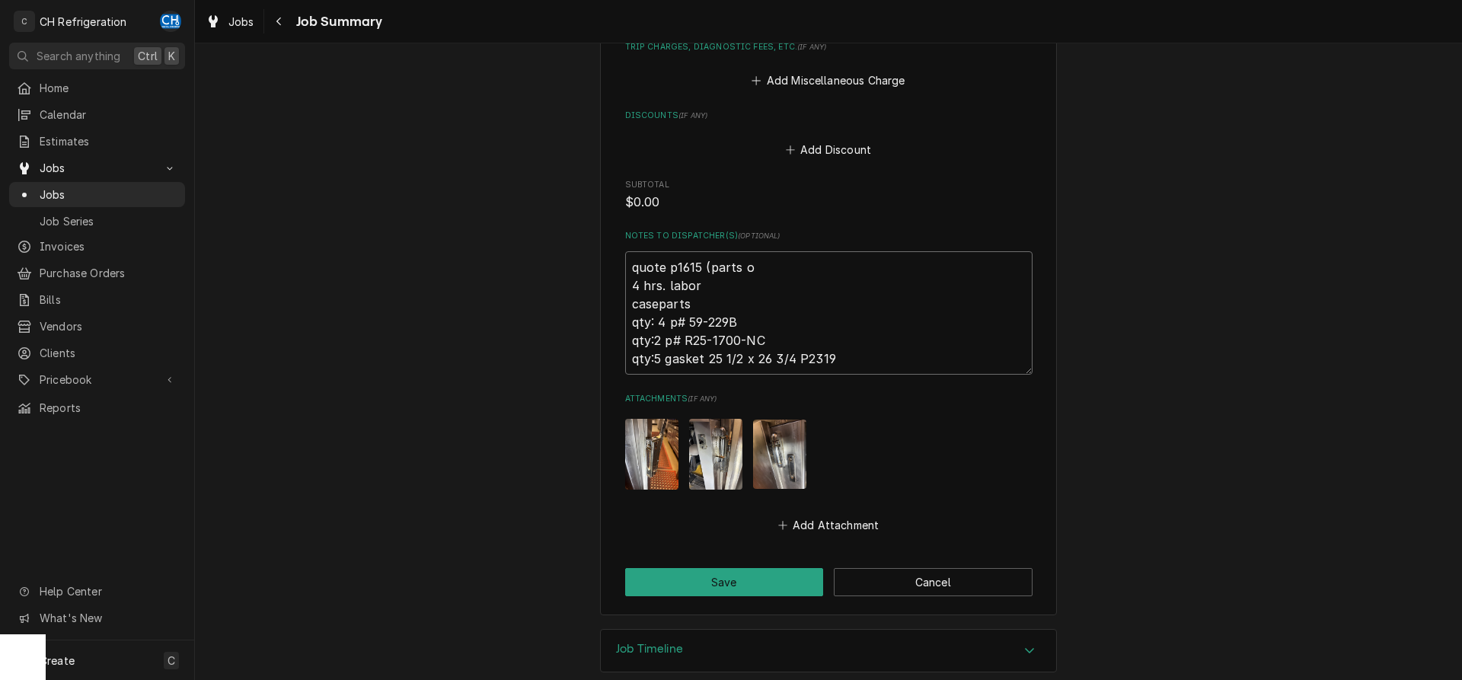
type textarea "x"
type textarea "quote p1615 (parts or 4 hrs. labor caseparts qty: 4 p# 59-229B qty:2 p# R25-170…"
type textarea "x"
type textarea "quote p1615 (parts ord 4 hrs. labor caseparts qty: 4 p# 59-229B qty:2 p# R25-17…"
type textarea "x"
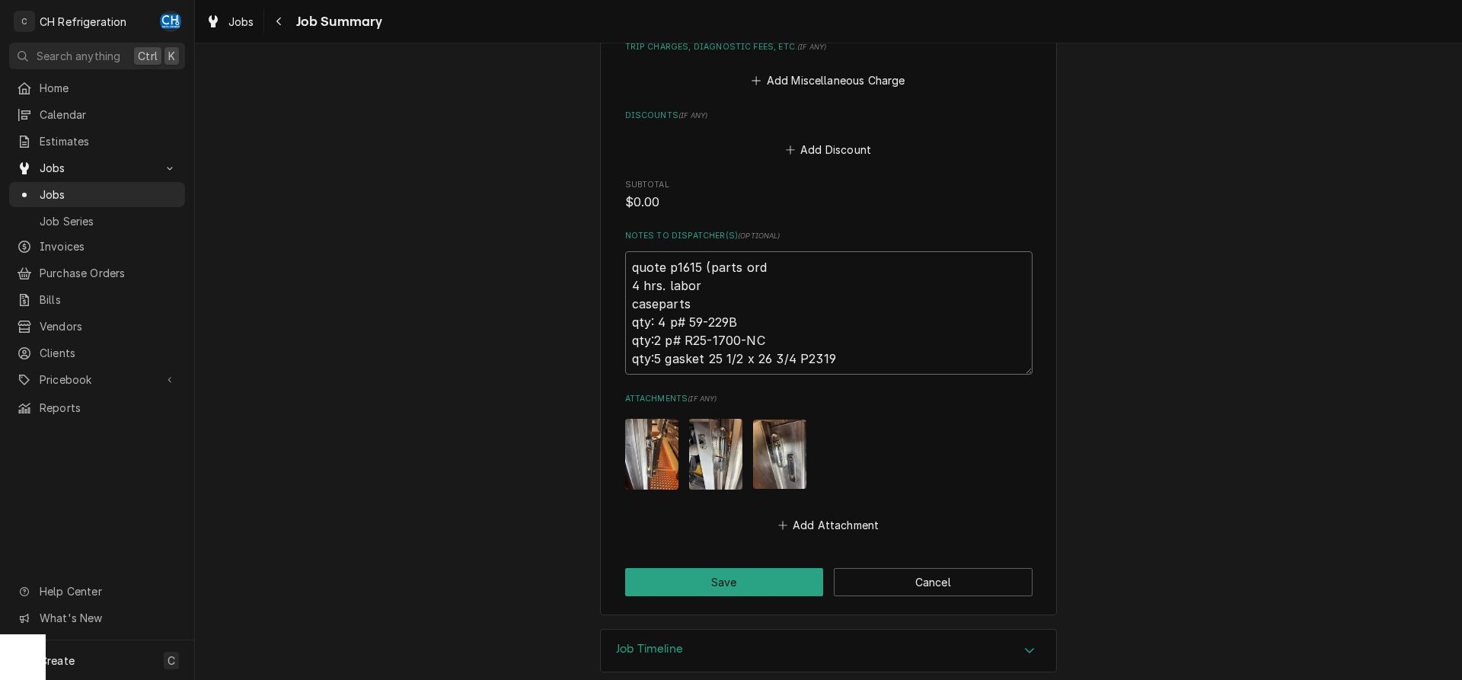
type textarea "quote p1615 (parts orde 4 hrs. labor caseparts qty: 4 p# 59-229B qty:2 p# R25-1…"
type textarea "x"
type textarea "quote p1615 (parts order 4 hrs. labor caseparts qty: 4 p# 59-229B qty:2 p# R25-…"
type textarea "x"
type textarea "quote p1615 (parts ordere 4 hrs. labor caseparts qty: 4 p# 59-229B qty:2 p# R25…"
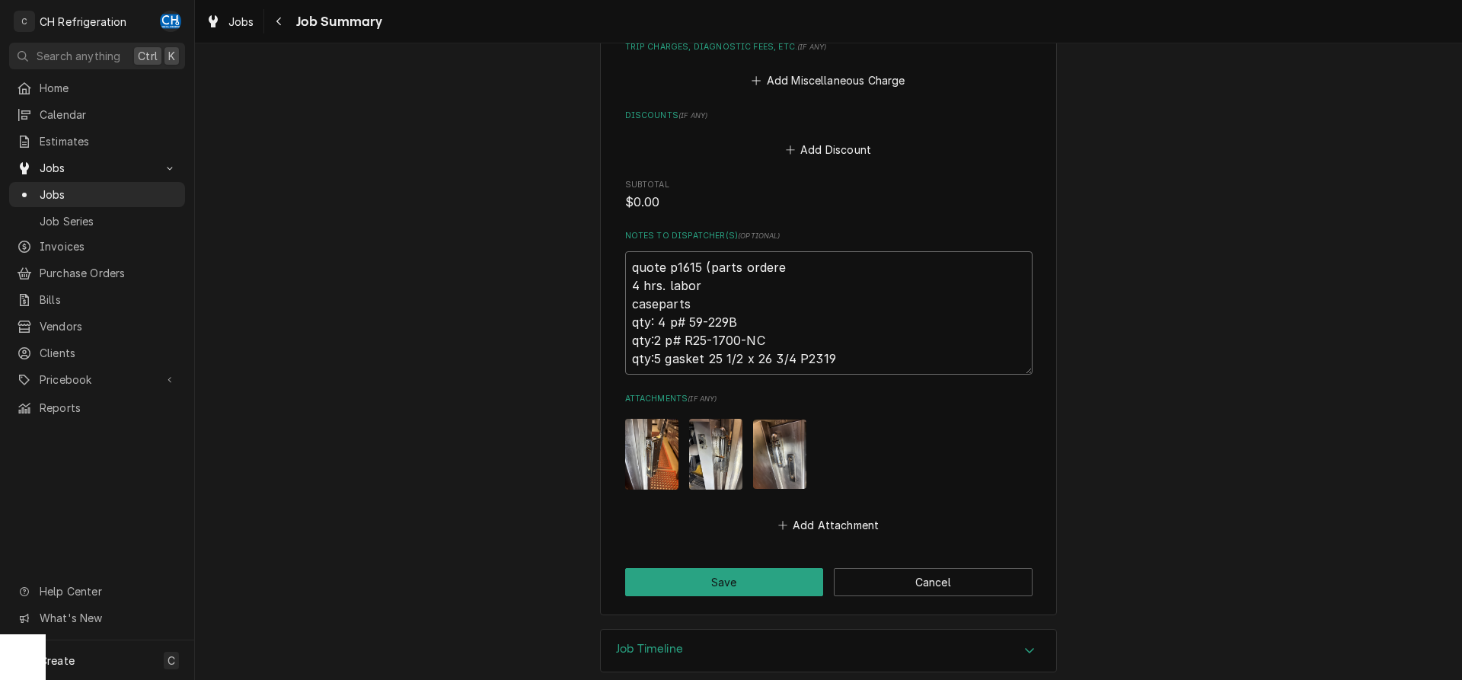
type textarea "x"
type textarea "quote p1615 (parts ordered 4 hrs. labor caseparts qty: 4 p# 59-229B qty:2 p# R2…"
type textarea "x"
type textarea "quote p1615 (parts ordered 4 hrs. labor caseparts qty: 4 p# 59-229B qty:2 p# R2…"
type textarea "x"
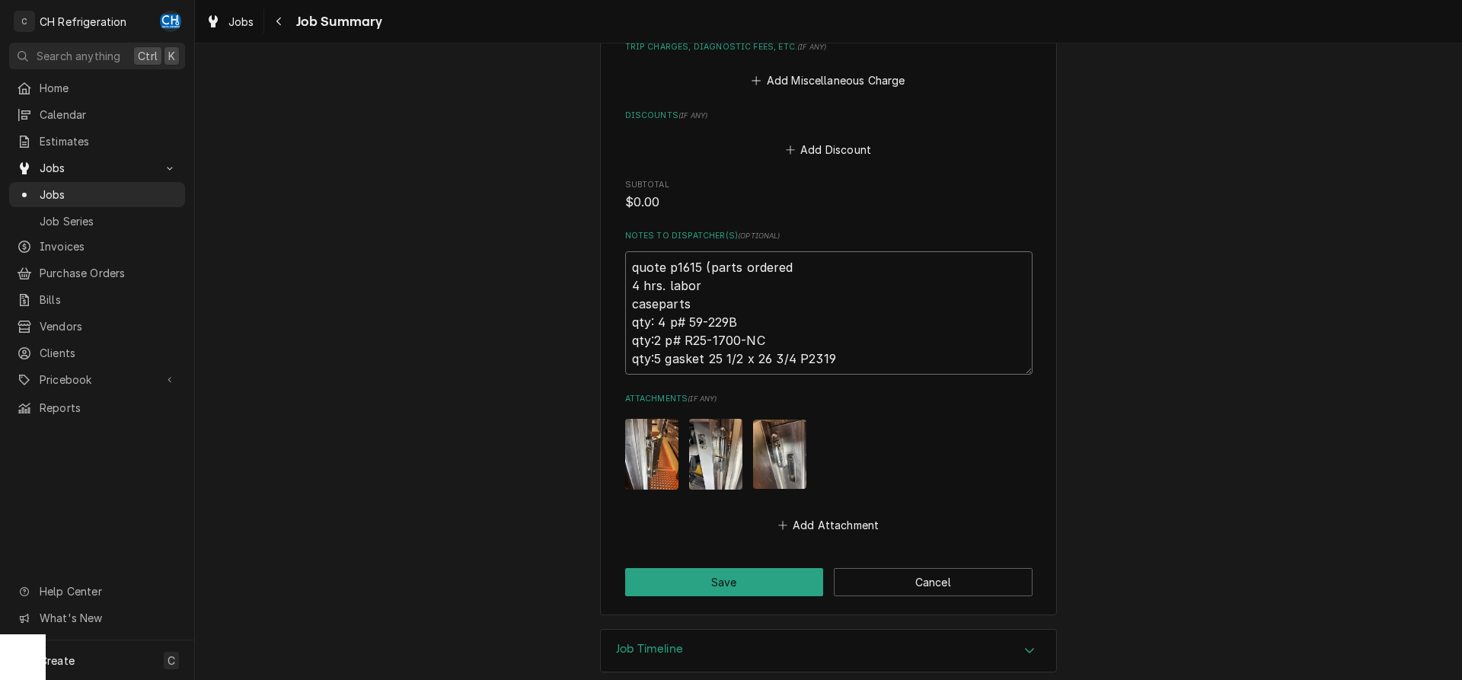
type textarea "quote p1615 (parts ordered 1 4 hrs. labor caseparts qty: 4 p# 59-229B qty:2 p# …"
type textarea "x"
type textarea "quote p1615 (parts ordered 10 4 hrs. labor caseparts qty: 4 p# 59-229B qty:2 p#…"
type textarea "x"
type textarea "quote p1615 (parts ordered 10. 4 hrs. labor caseparts qty: 4 p# 59-229B qty:2 p…"
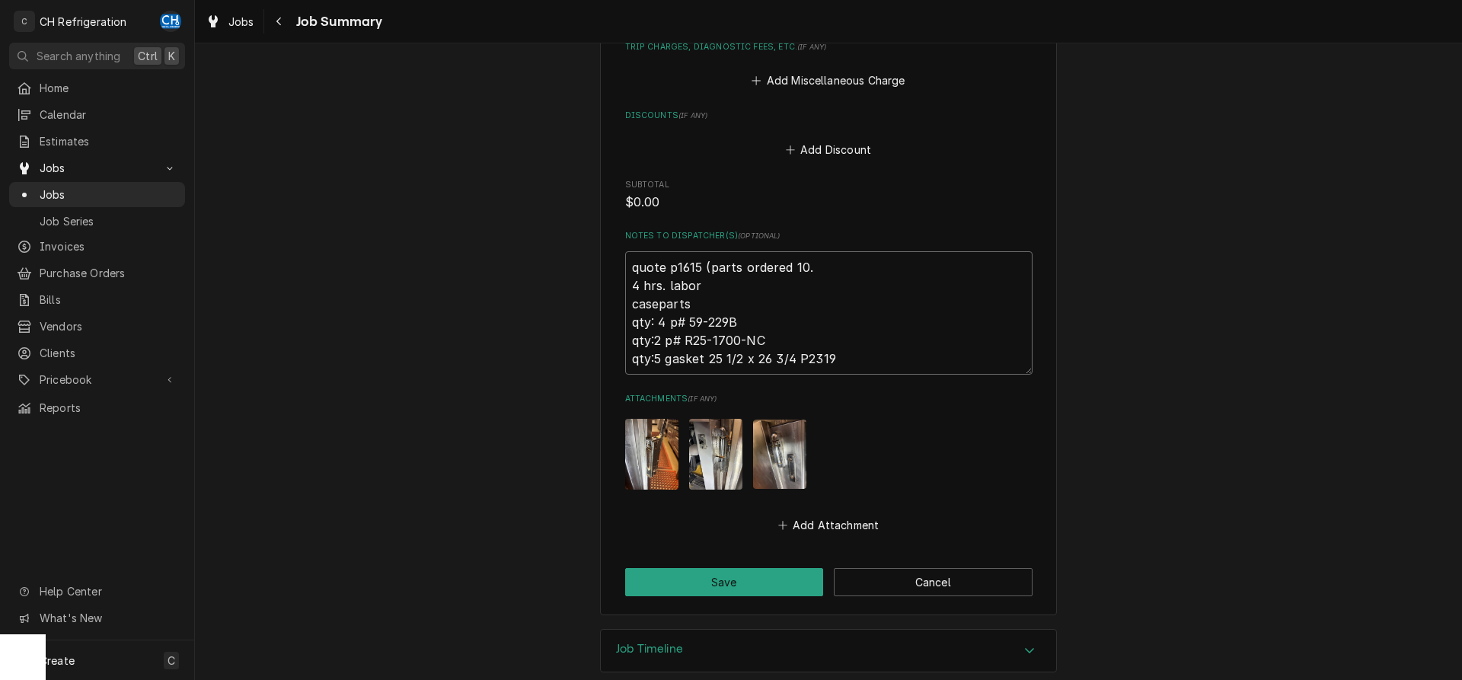
type textarea "x"
type textarea "quote p1615 (parts ordered 10 4 hrs. labor caseparts qty: 4 p# 59-229B qty:2 p#…"
type textarea "x"
type textarea "quote p1615 (parts ordered 10/ 4 hrs. labor caseparts qty: 4 p# 59-229B qty:2 p…"
type textarea "x"
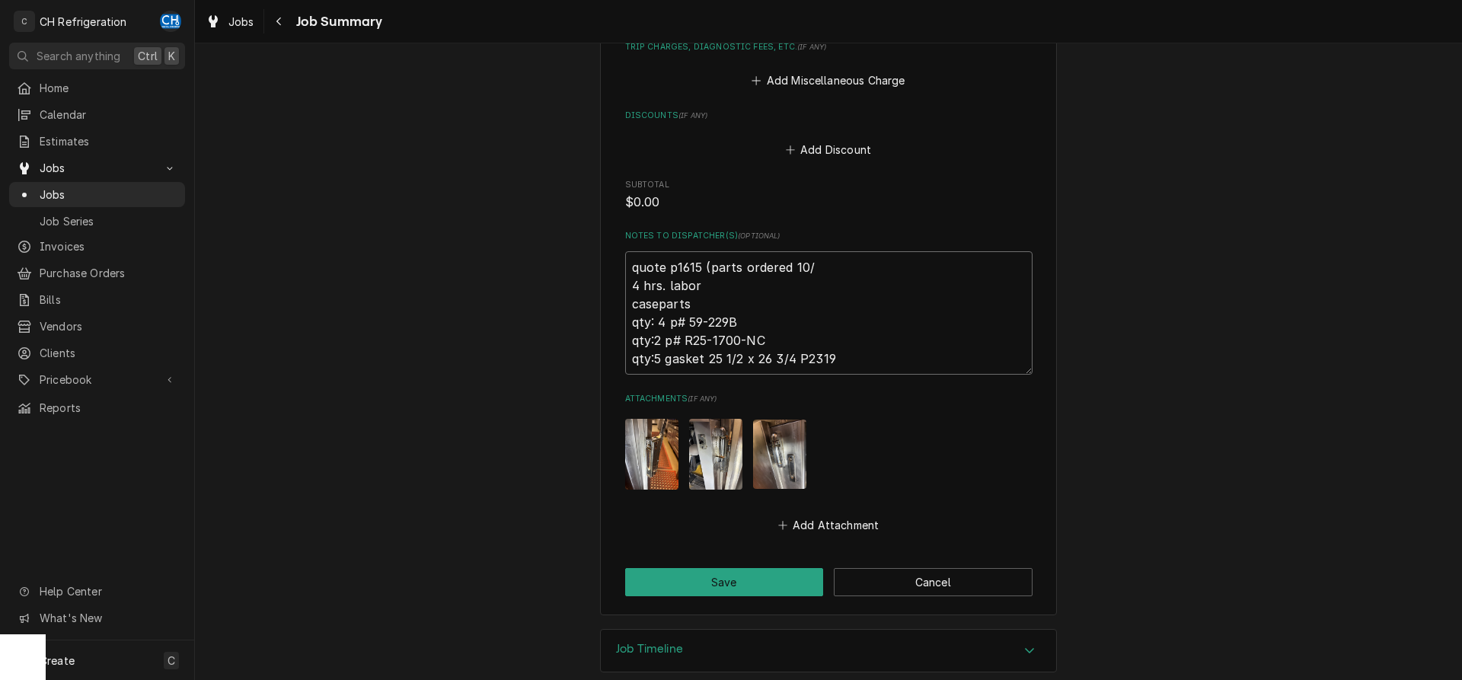
type textarea "quote p1615 (parts ordered 10/8 4 hrs. labor caseparts qty: 4 p# 59-229B qty:2 …"
type textarea "x"
type textarea "quote p1615 (parts ordered 10/8) 4 hrs. labor caseparts qty: 4 p# 59-229B qty:2…"
click at [669, 568] on button "Save" at bounding box center [724, 582] width 199 height 28
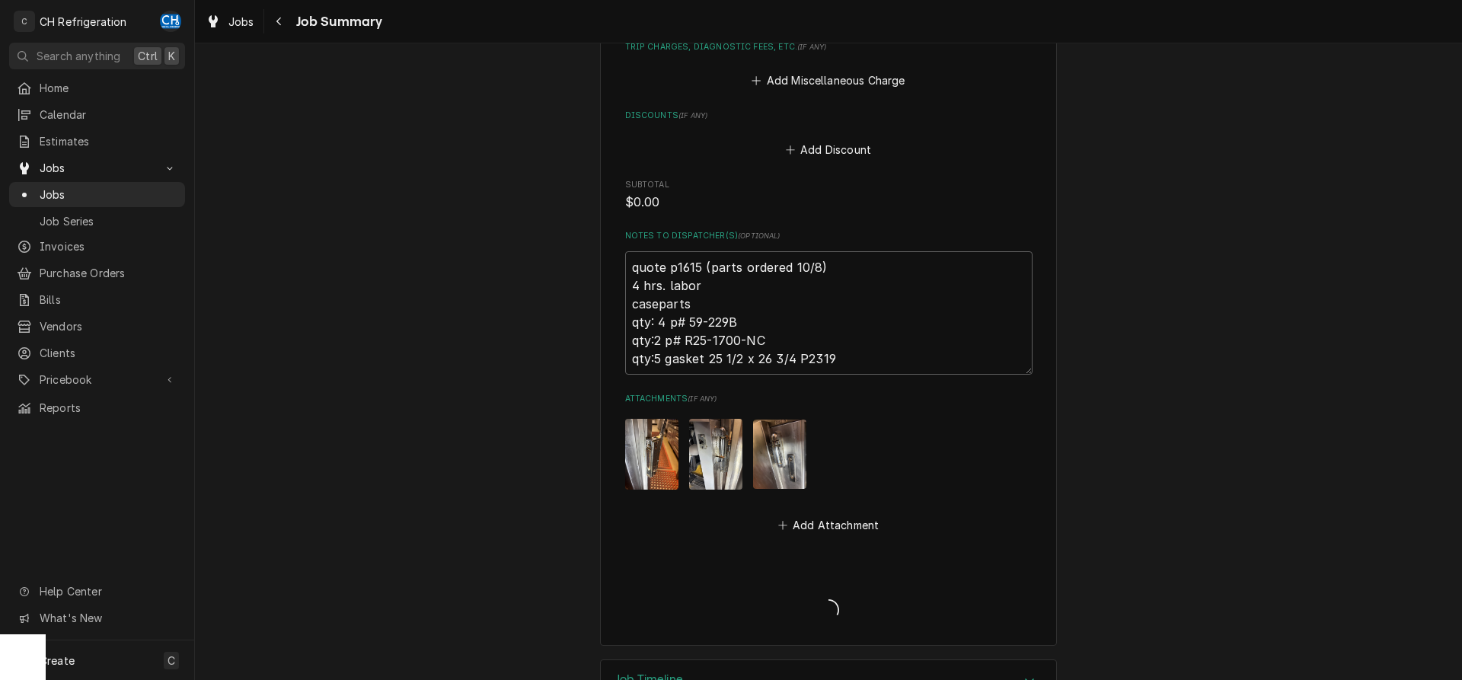
type textarea "x"
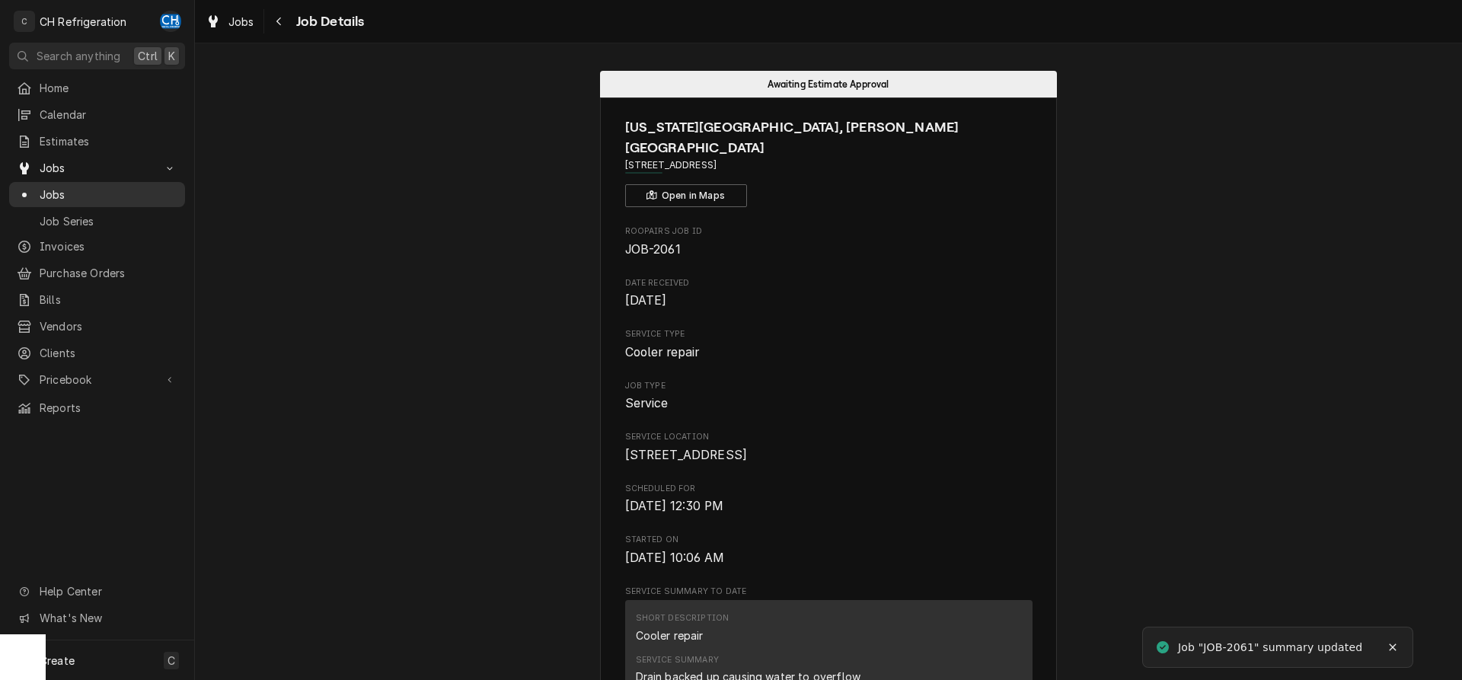
click at [63, 187] on span "Jobs" at bounding box center [109, 195] width 138 height 16
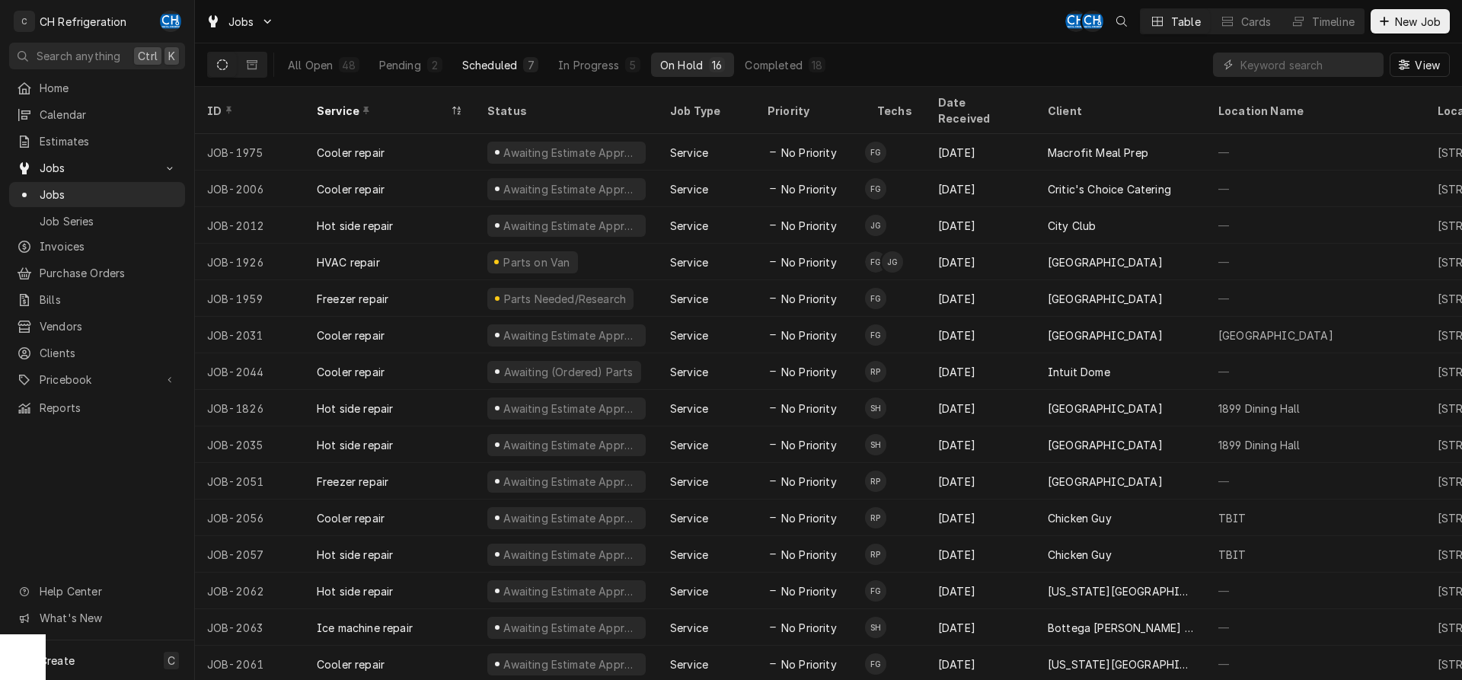
click at [503, 61] on div "Scheduled" at bounding box center [489, 65] width 55 height 16
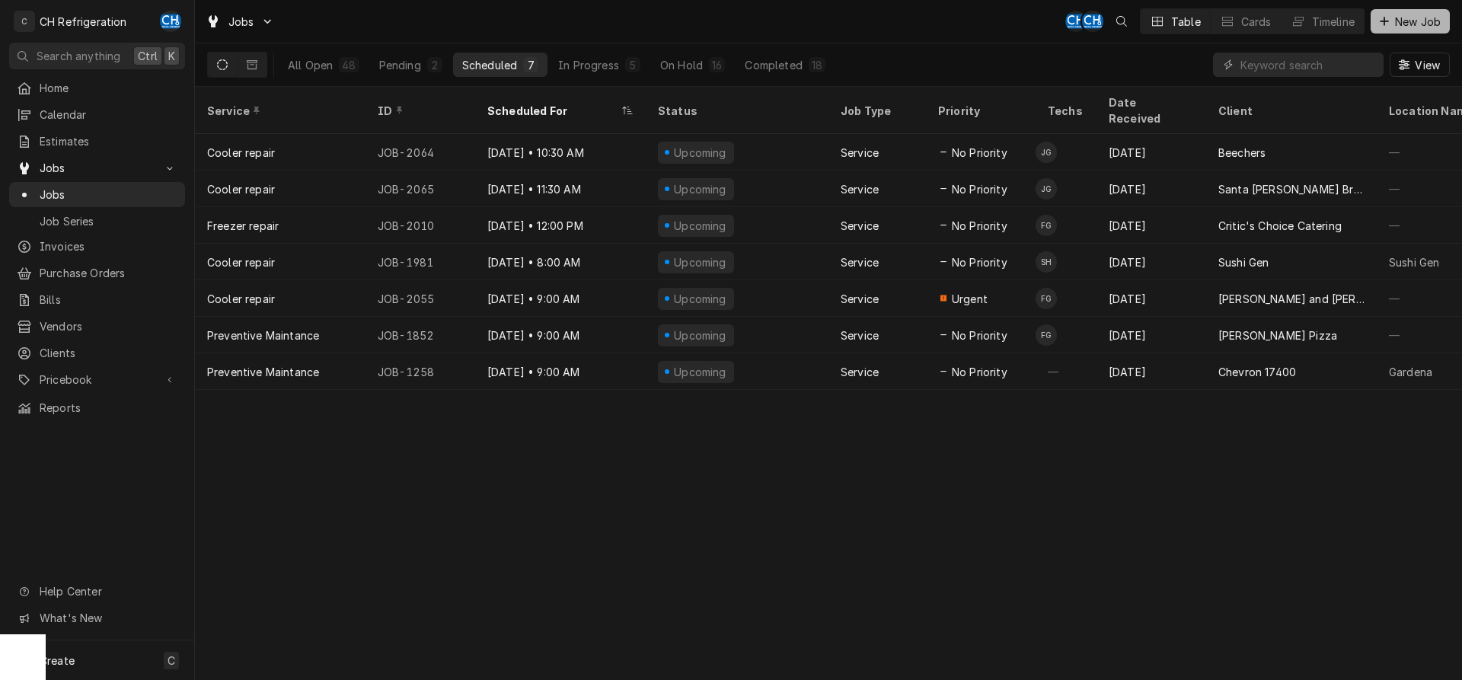
click at [1408, 27] on span "New Job" at bounding box center [1418, 22] width 52 height 16
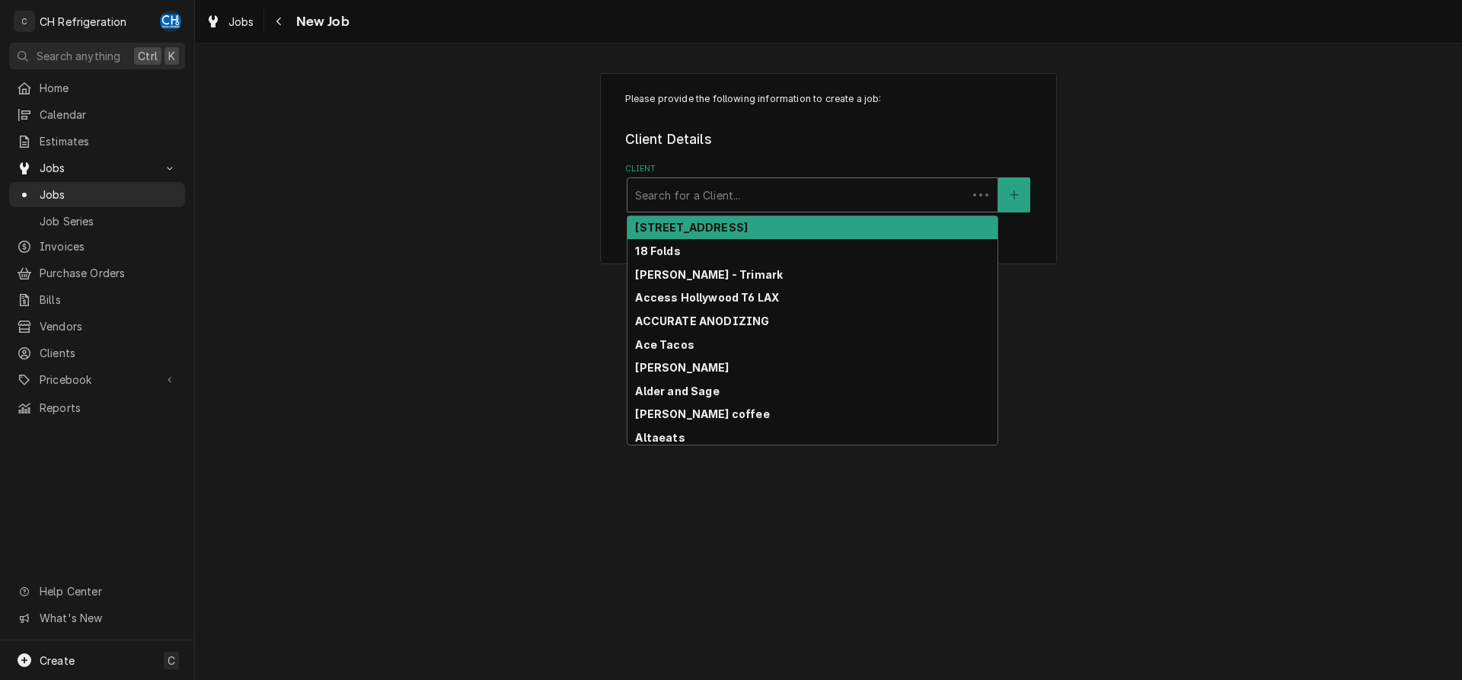
click at [659, 194] on div "Client" at bounding box center [797, 194] width 324 height 27
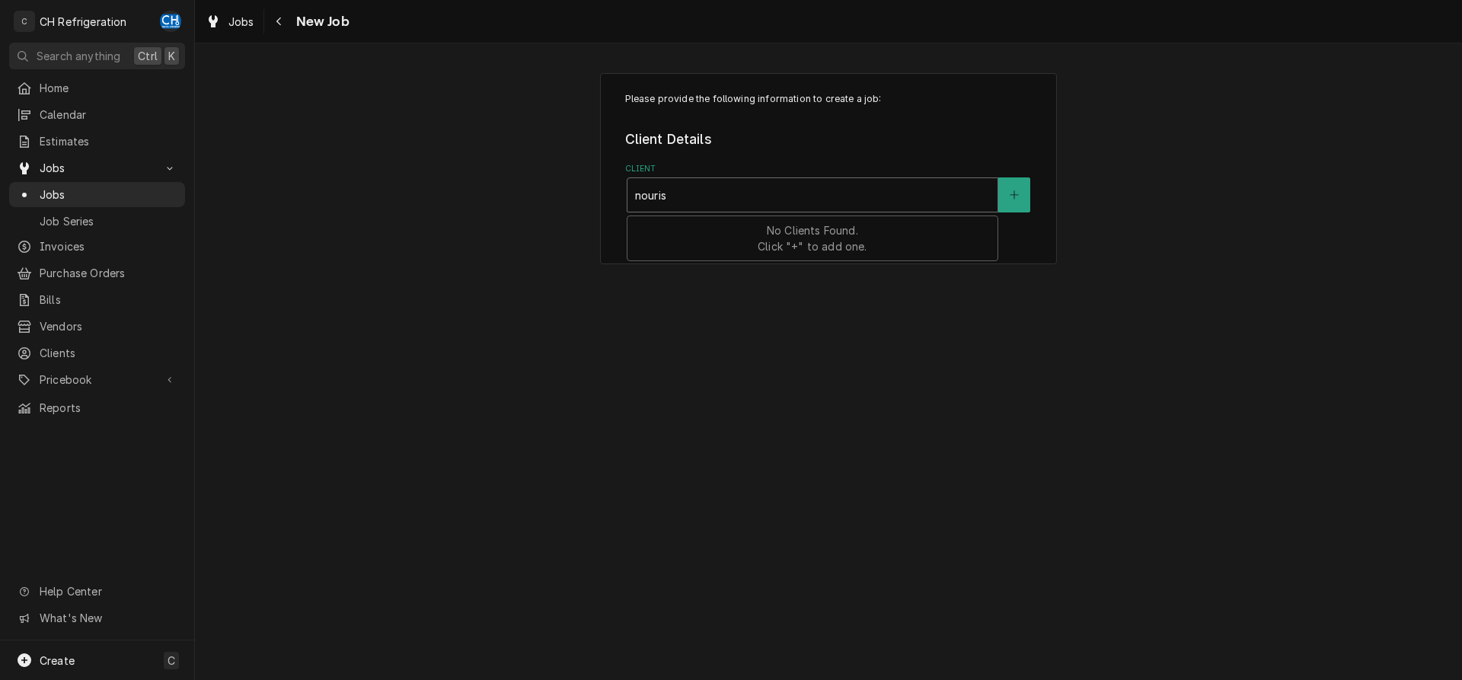
type input "nourish"
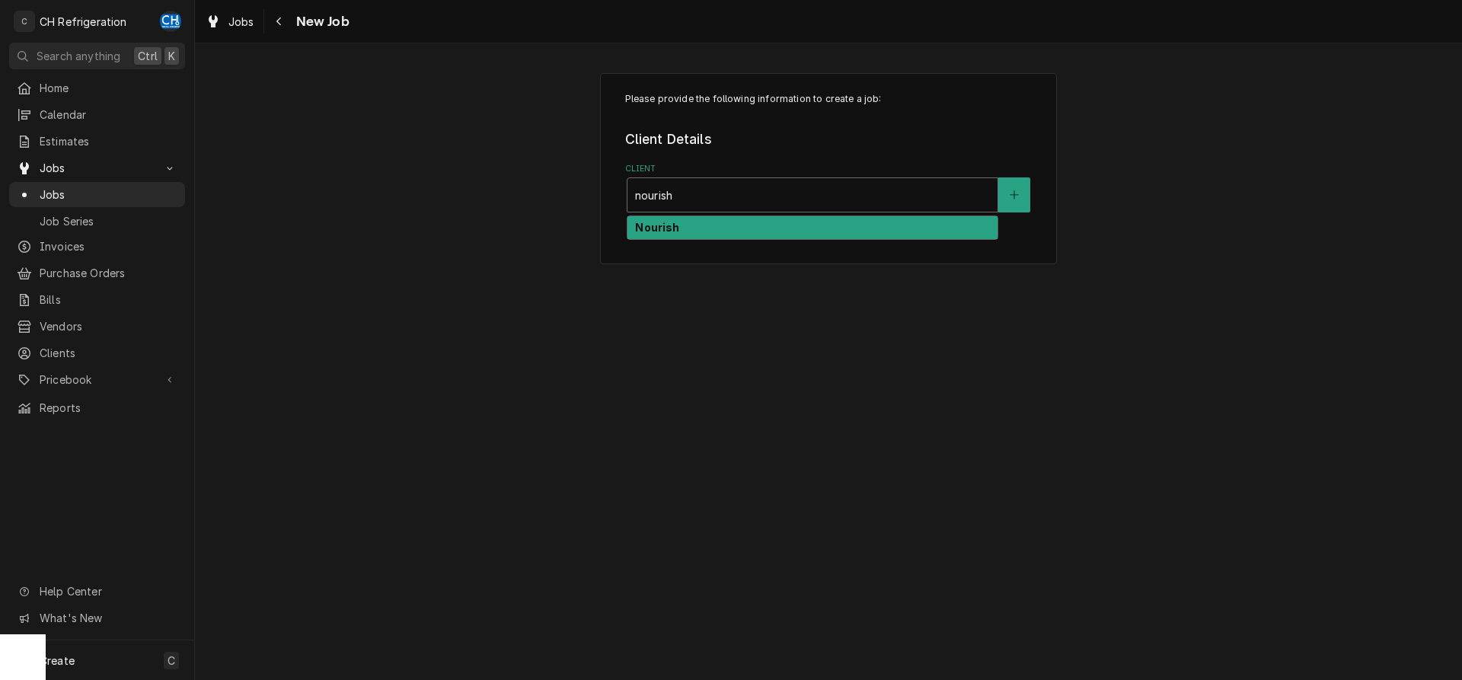
click at [647, 231] on strong "Nourish" at bounding box center [657, 227] width 44 height 13
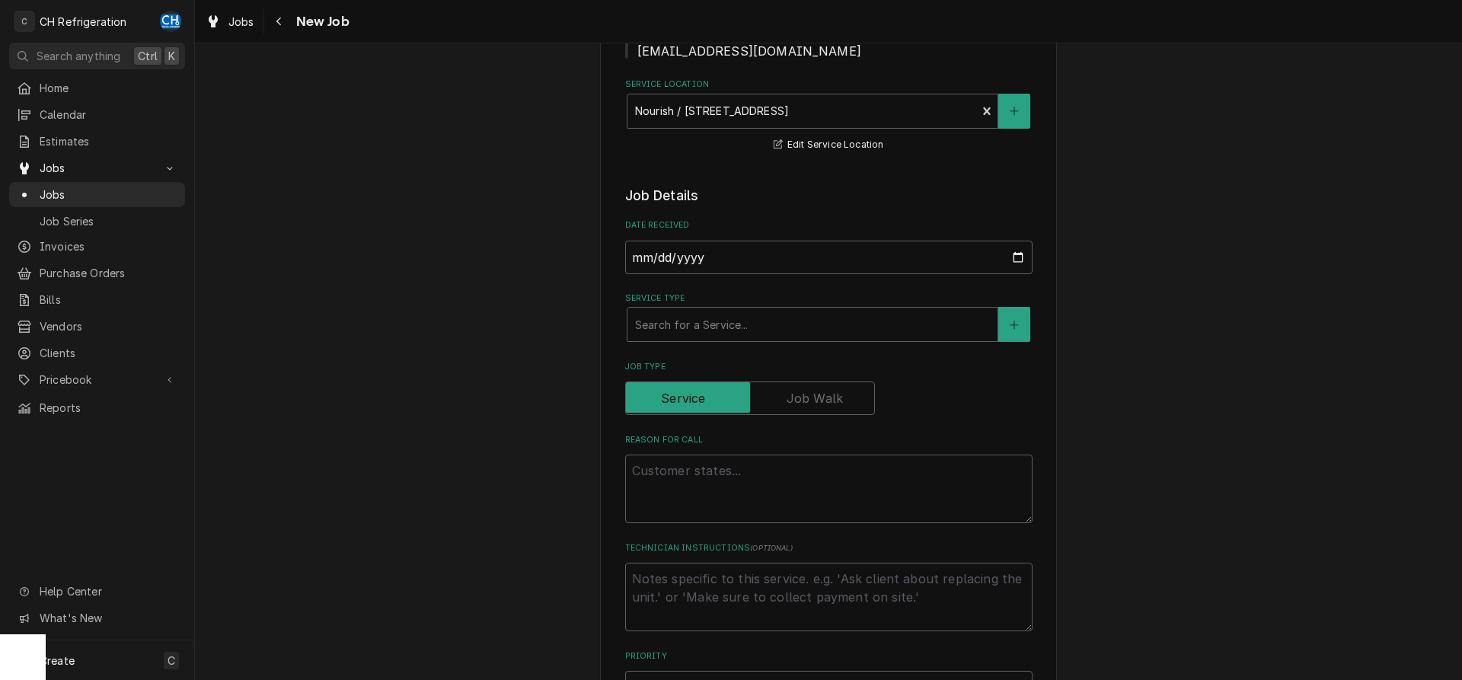
scroll to position [233, 0]
click at [787, 324] on div "Service Type" at bounding box center [812, 321] width 355 height 27
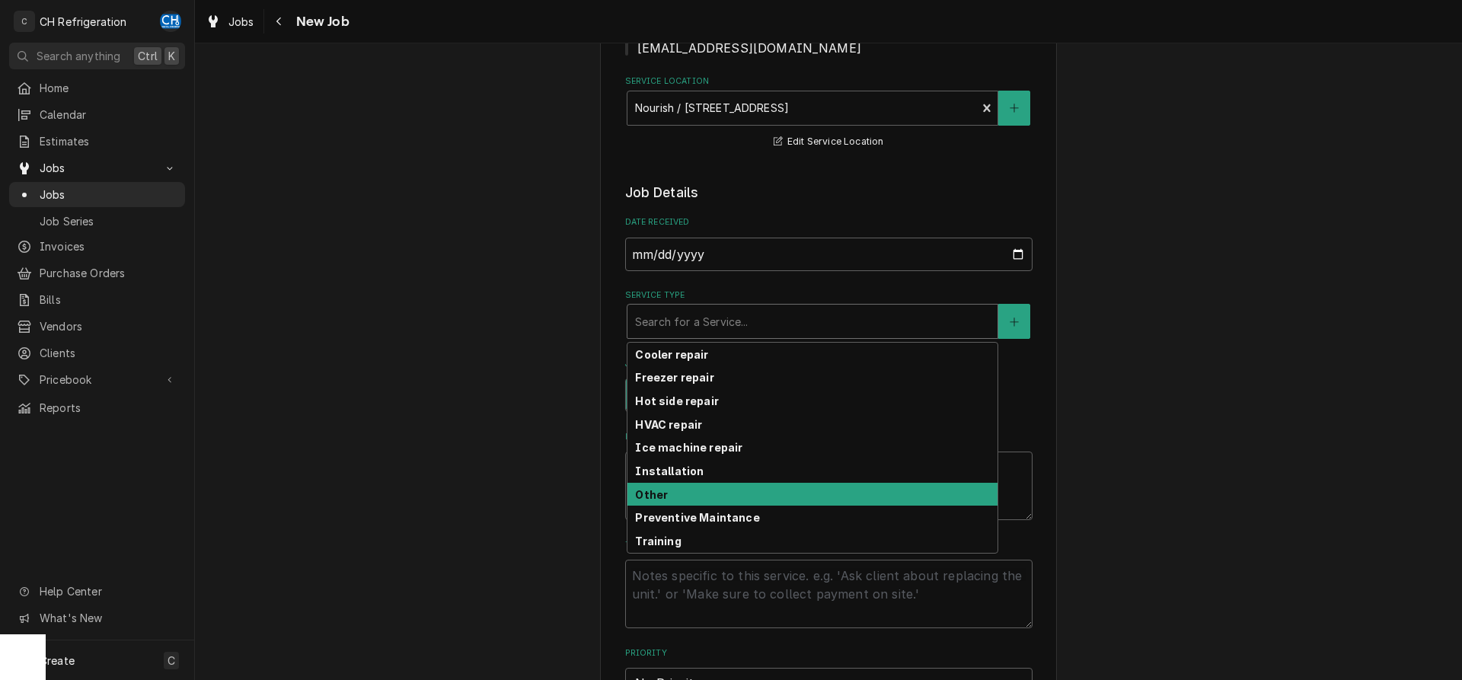
click at [714, 487] on div "Other" at bounding box center [813, 495] width 370 height 24
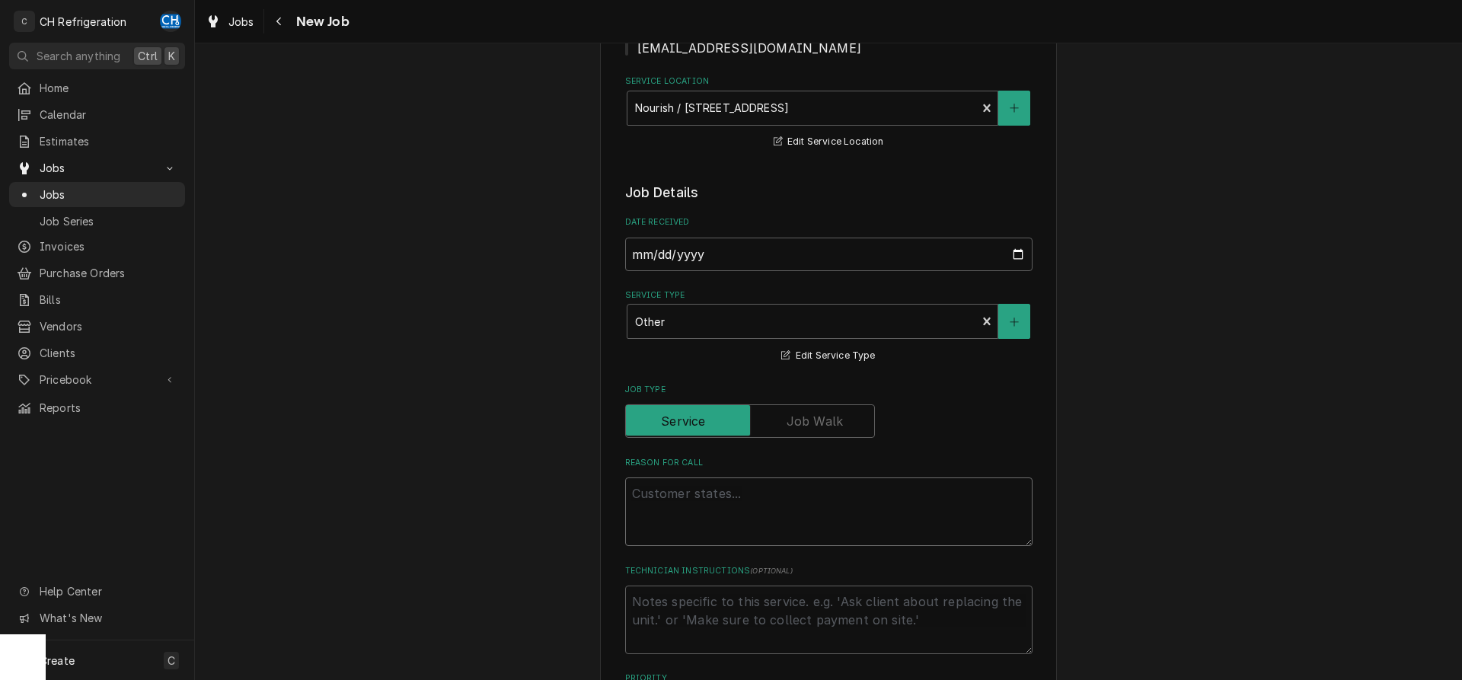
click at [709, 491] on textarea "Reason For Call" at bounding box center [828, 512] width 407 height 69
type textarea "x"
type textarea """
type textarea "x"
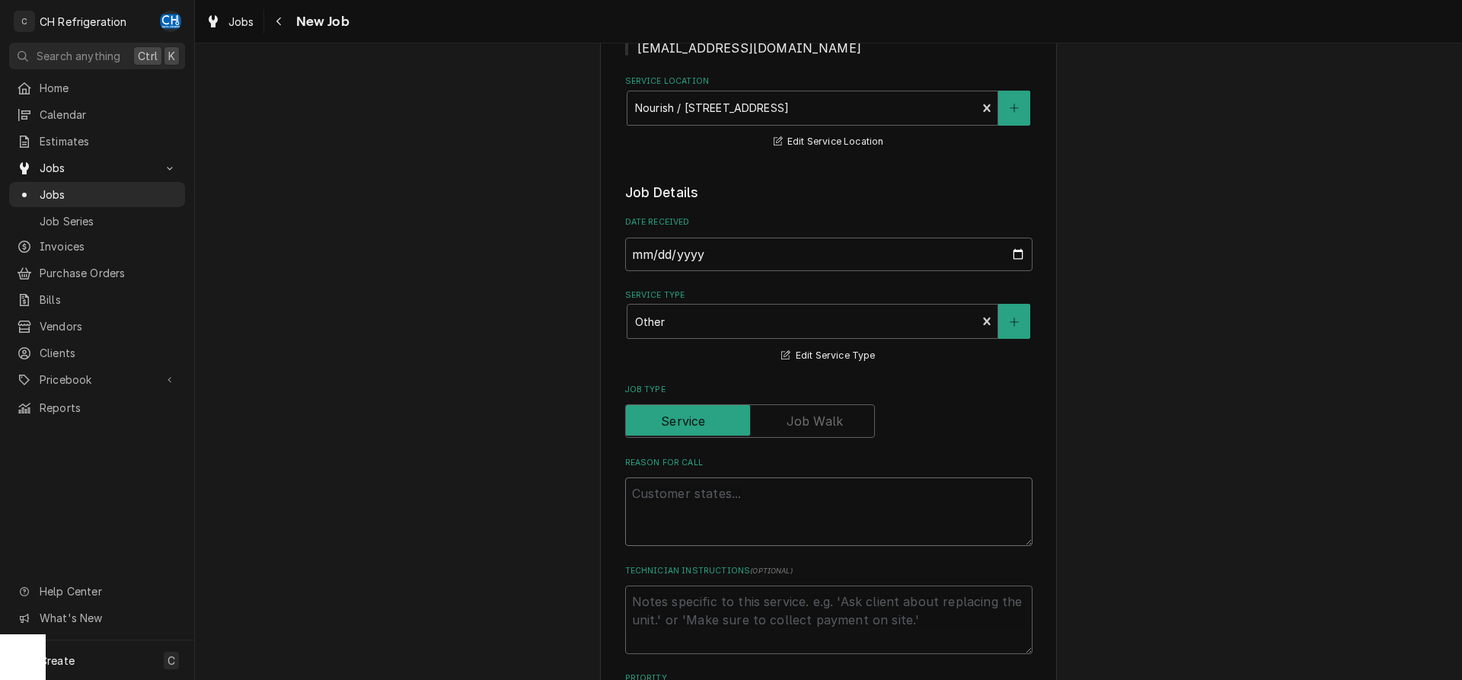
type textarea "l"
type textarea "x"
type textarea "li"
type textarea "x"
type textarea "lih"
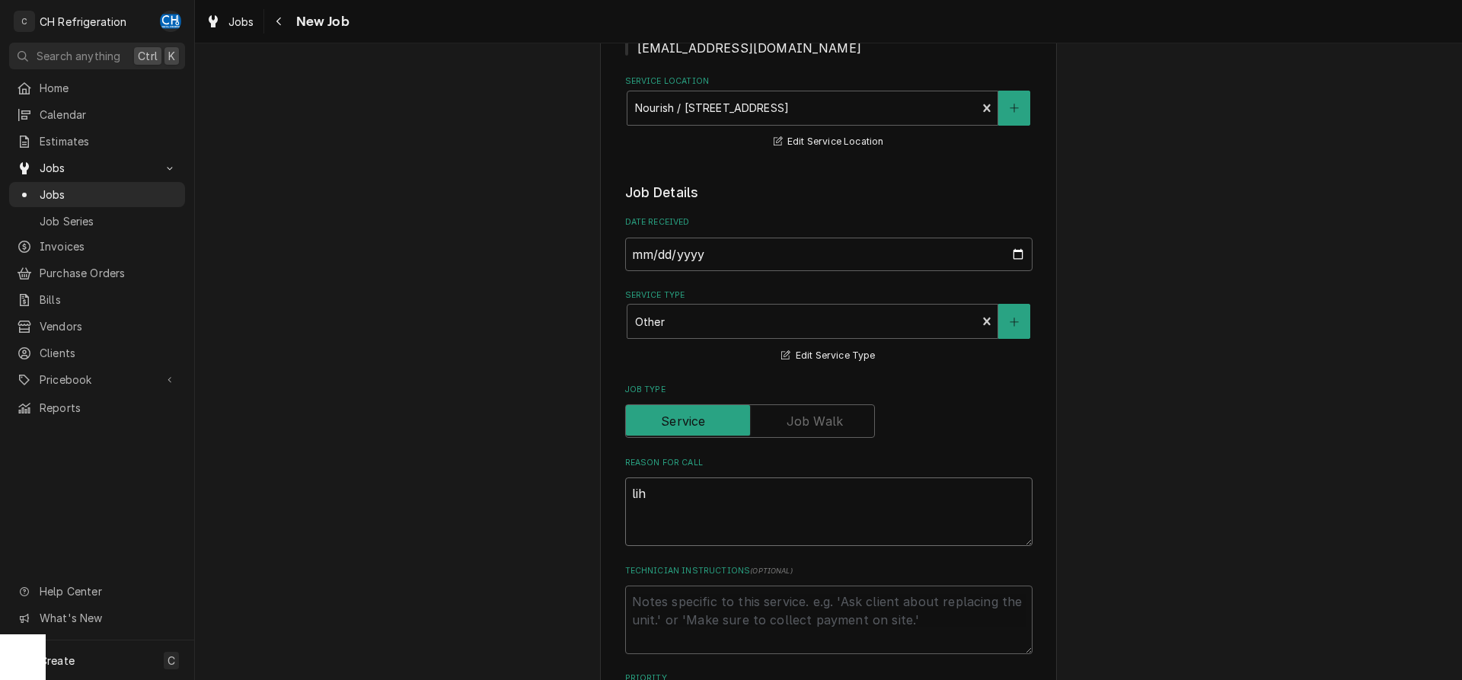
type textarea "x"
type textarea "li"
type textarea "x"
type textarea "lig"
type textarea "x"
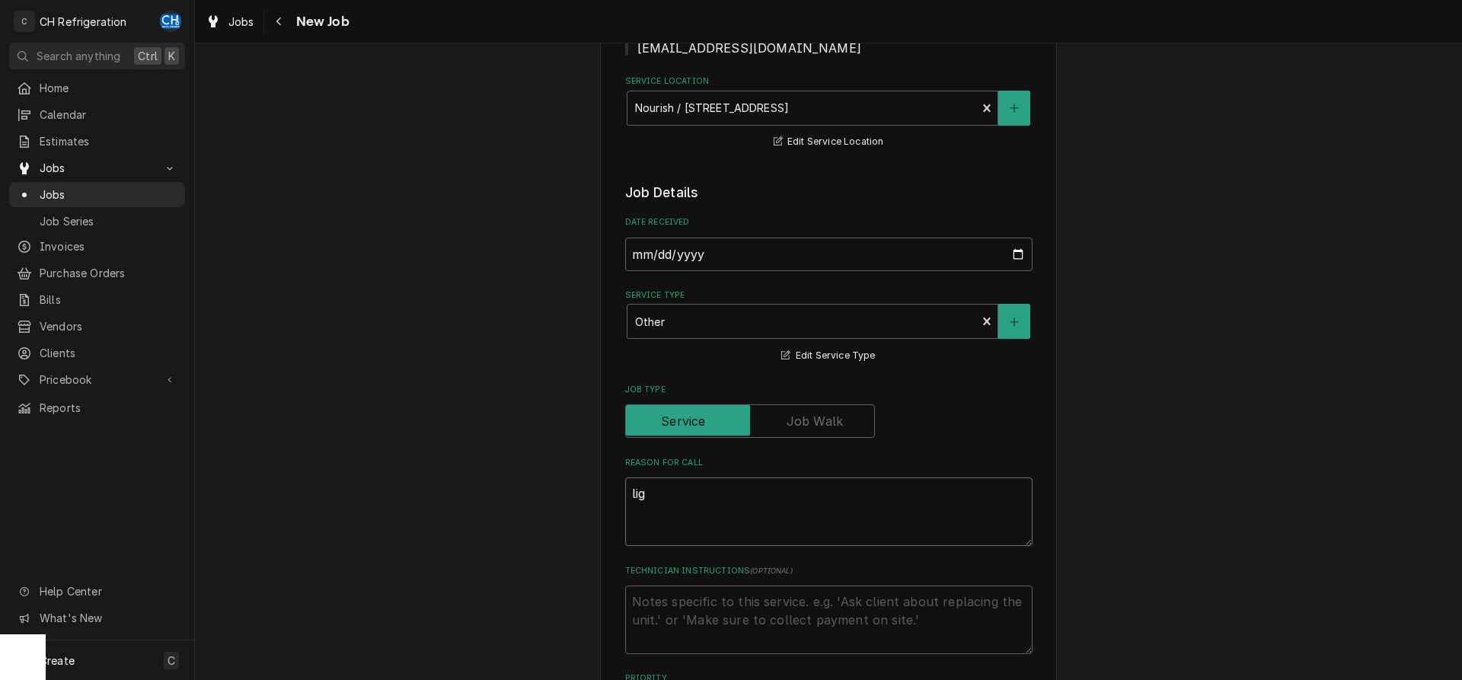
type textarea "ligh"
type textarea "x"
type textarea "light"
type textarea "x"
type textarea "lights"
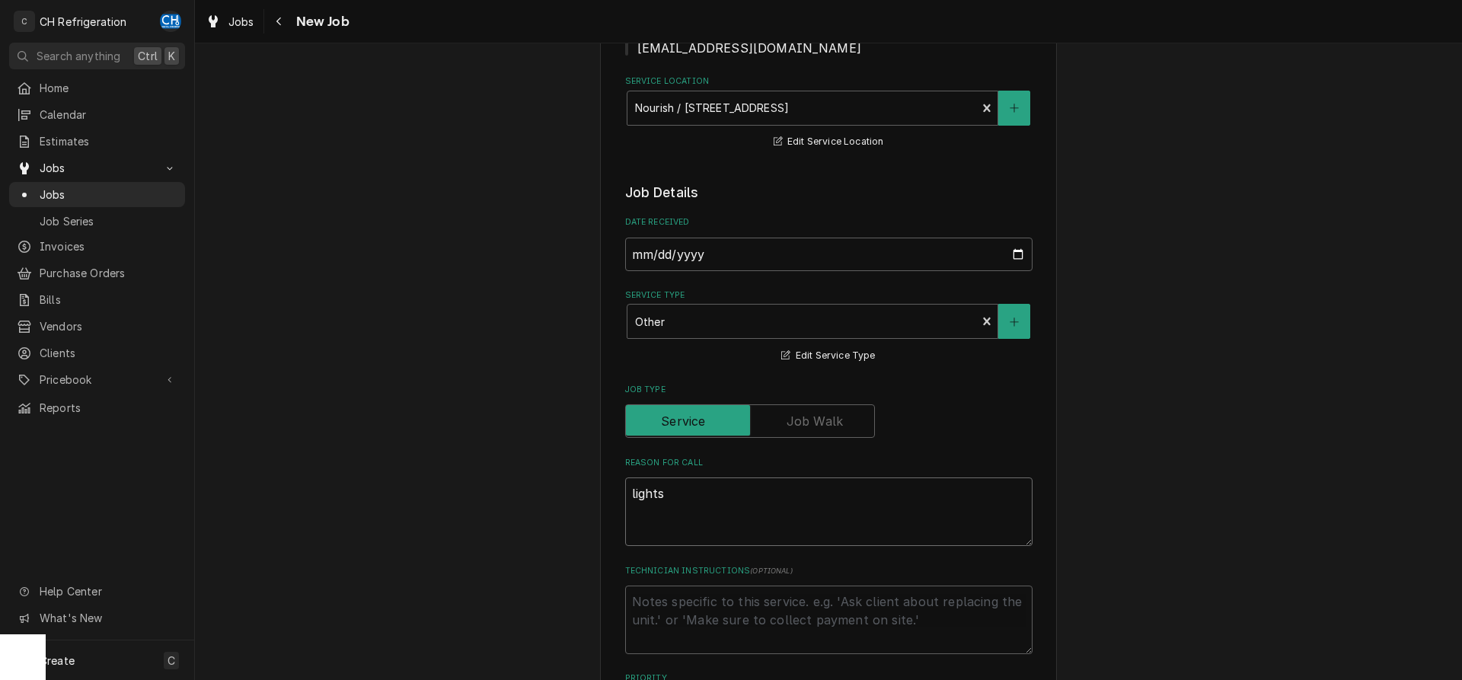
type textarea "x"
type textarea "lights"
type textarea "x"
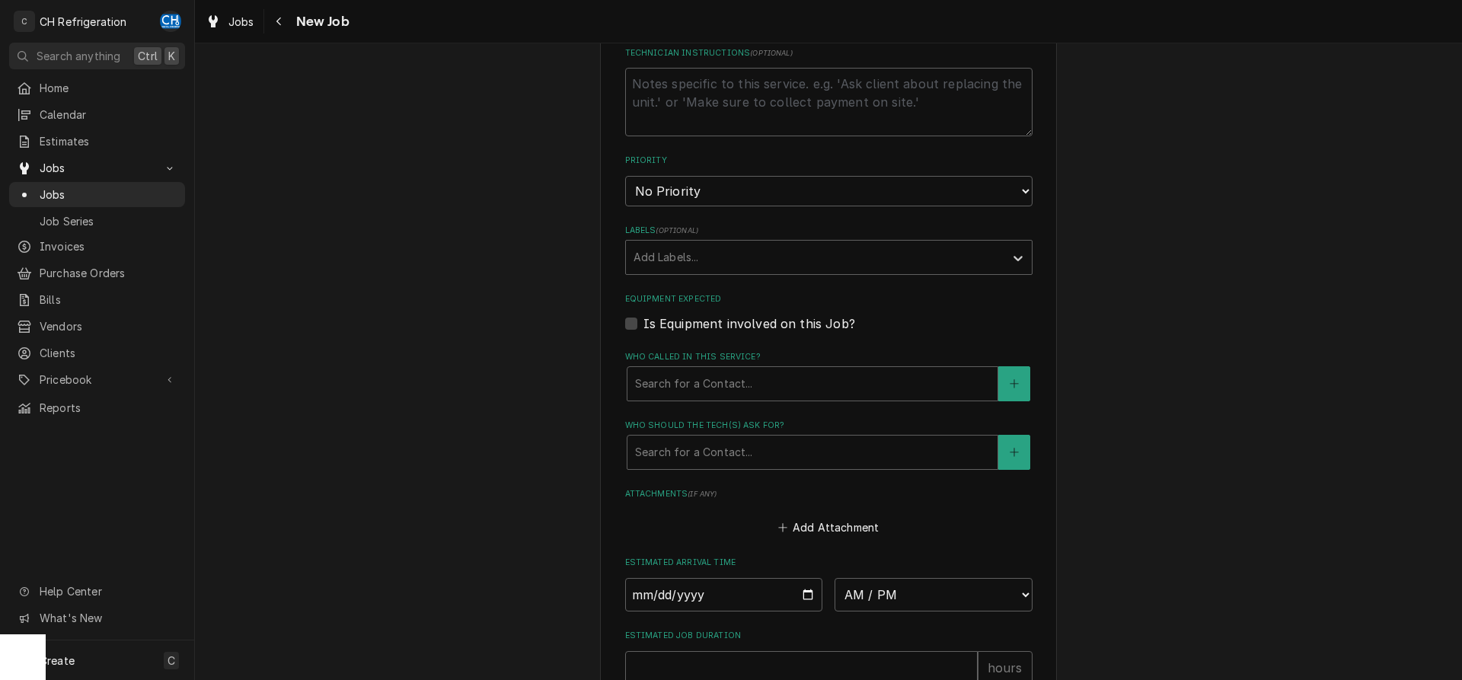
scroll to position [777, 0]
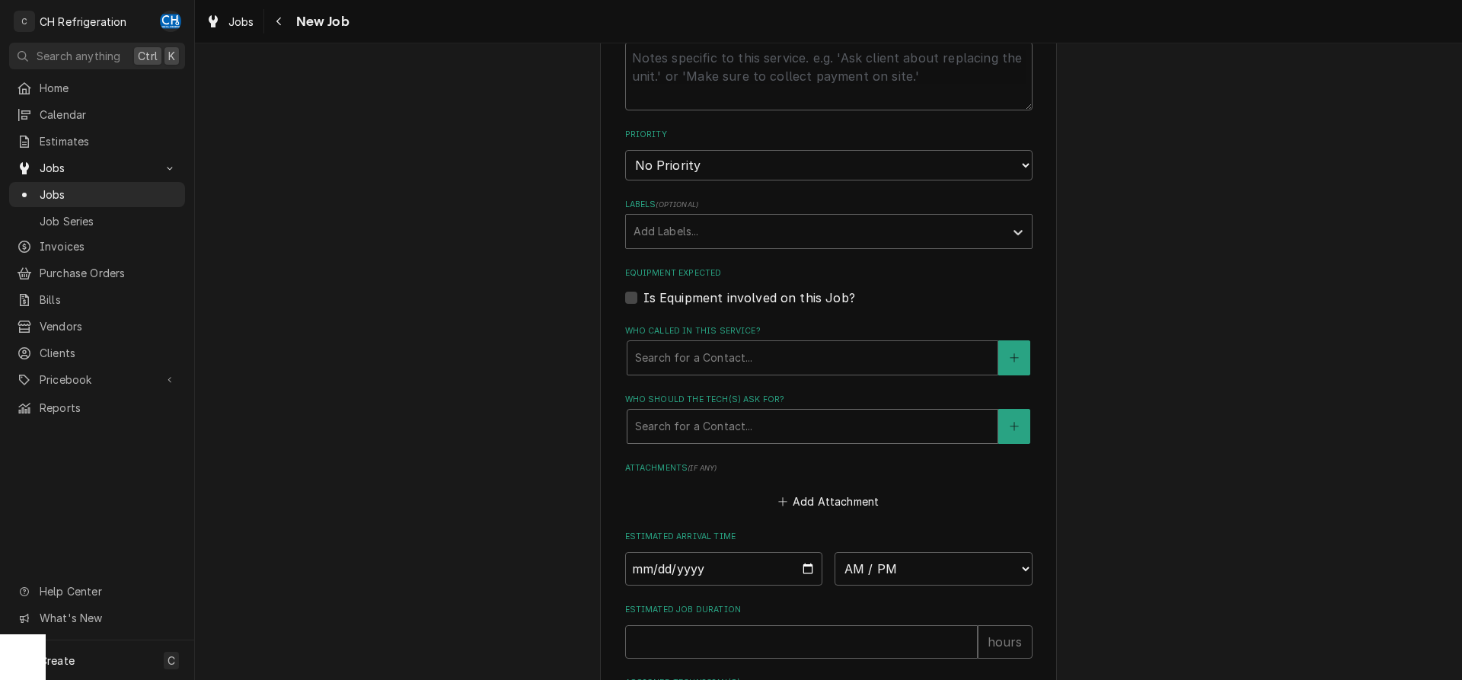
type textarea "lights"
click at [717, 417] on div "Who should the tech(s) ask for?" at bounding box center [812, 426] width 355 height 27
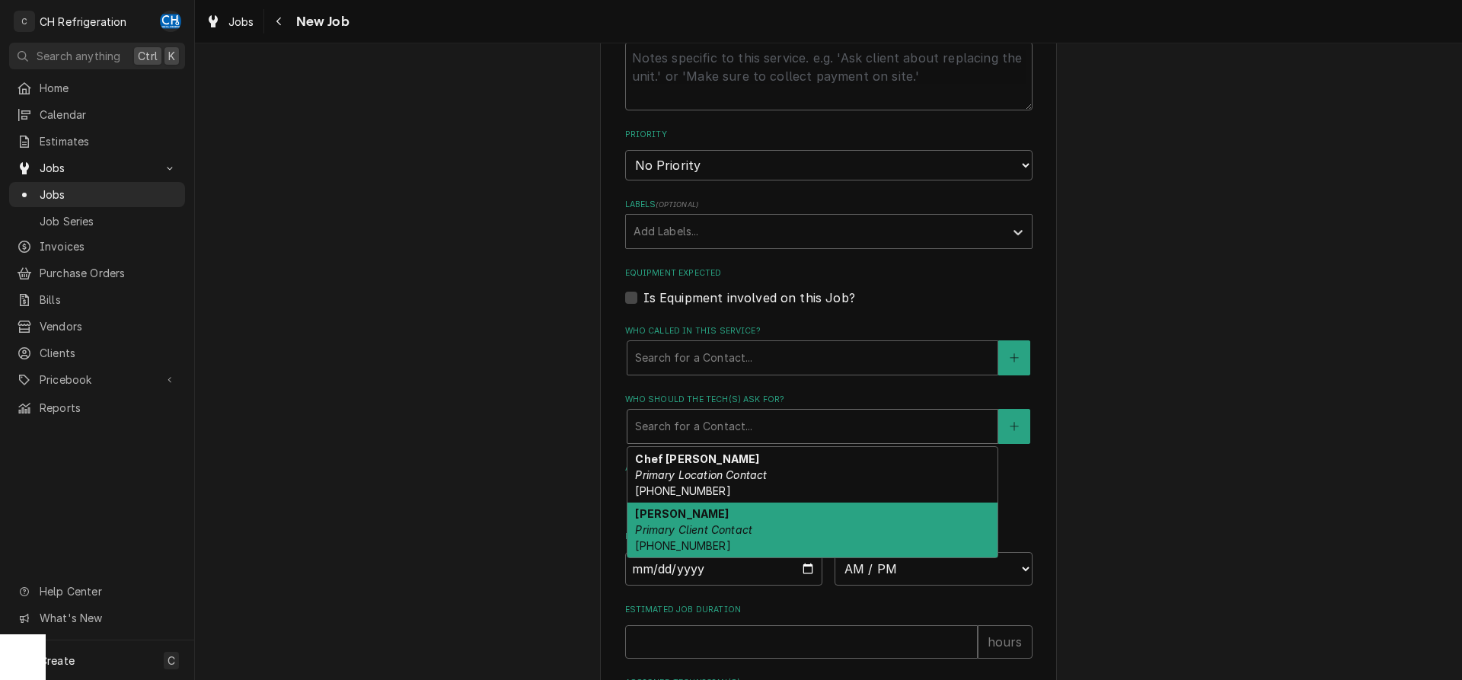
click at [786, 516] on div "Laura Diaz Primary Client Contact (818) 521-5337" at bounding box center [813, 531] width 370 height 56
type textarea "x"
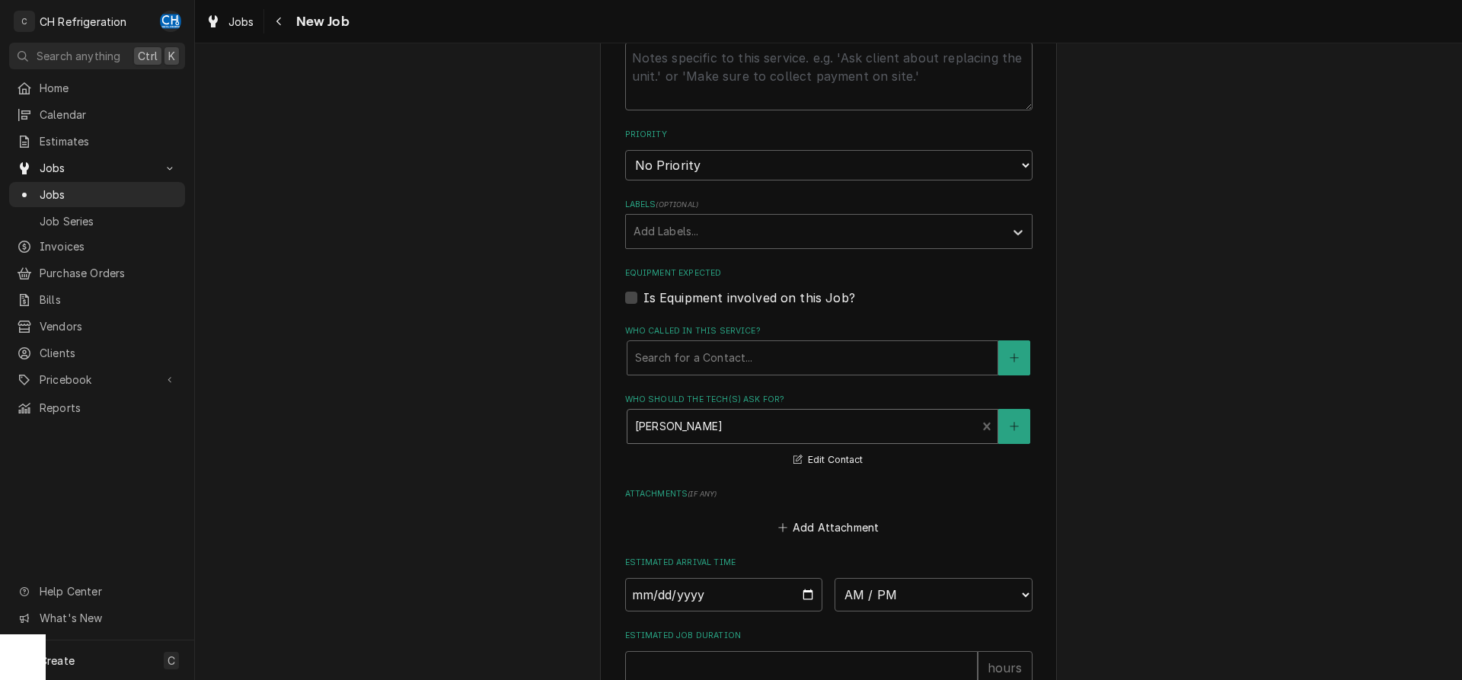
scroll to position [932, 0]
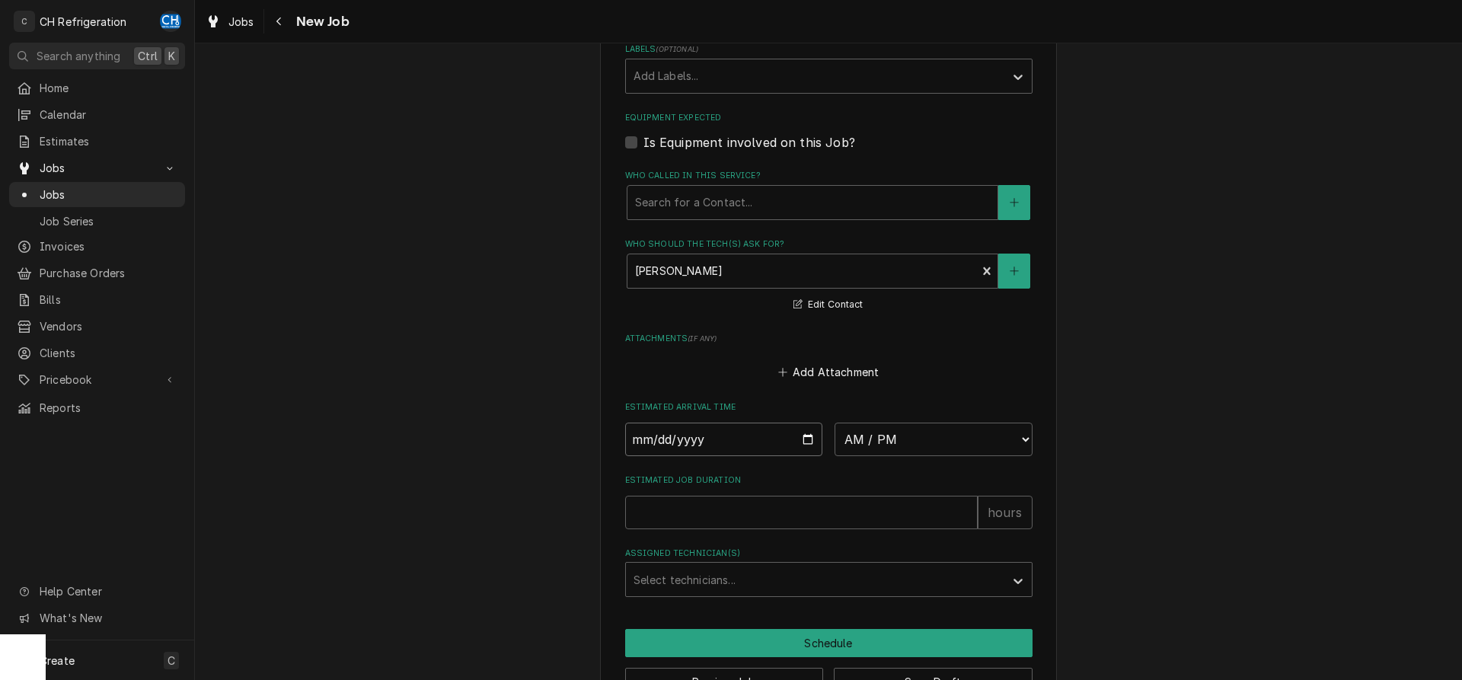
click at [805, 433] on input "Date" at bounding box center [724, 440] width 198 height 34
type input "2025-10-10"
click at [835, 423] on select "AM / PM 6:00 AM 6:15 AM 6:30 AM 6:45 AM 7:00 AM 7:15 AM 7:30 AM 7:45 AM 8:00 AM…" at bounding box center [934, 440] width 198 height 34
type textarea "x"
select select "09:00:00"
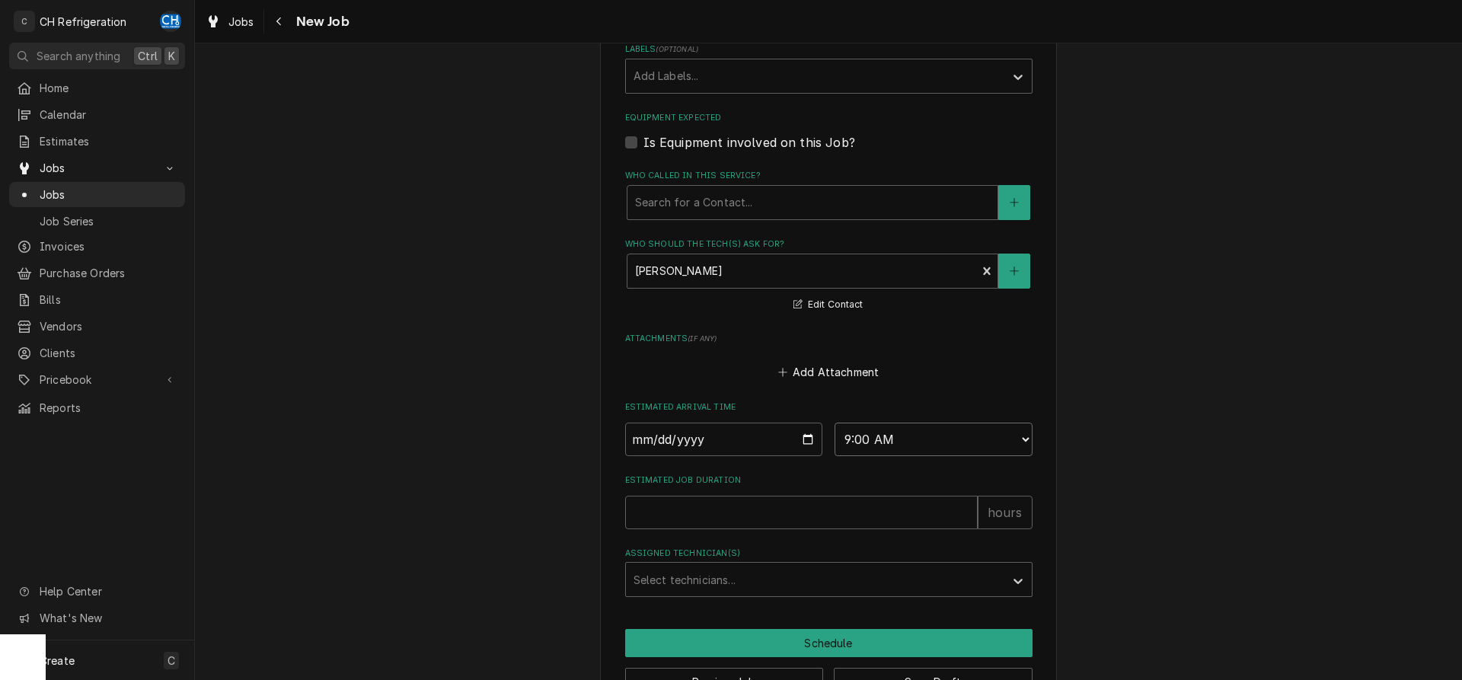
click option "9:00 AM" at bounding box center [0, 0] width 0 height 0
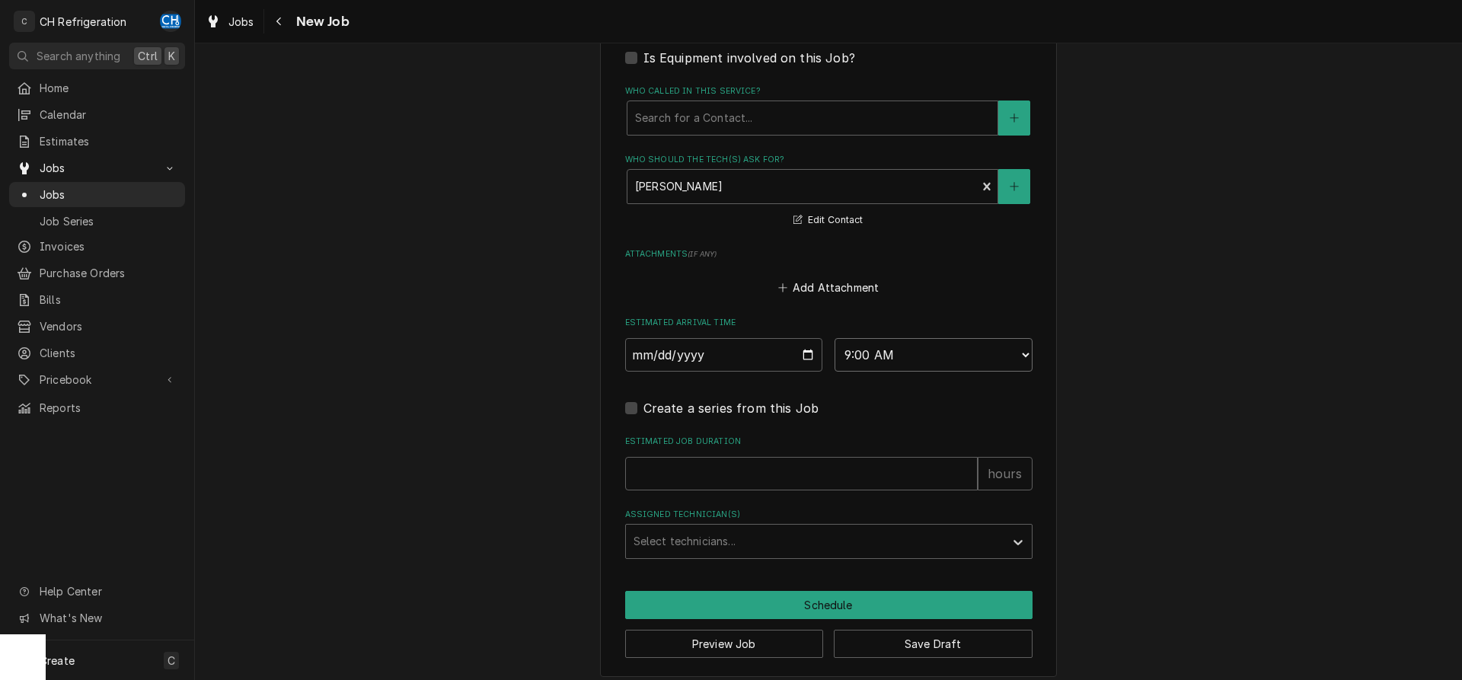
scroll to position [1026, 0]
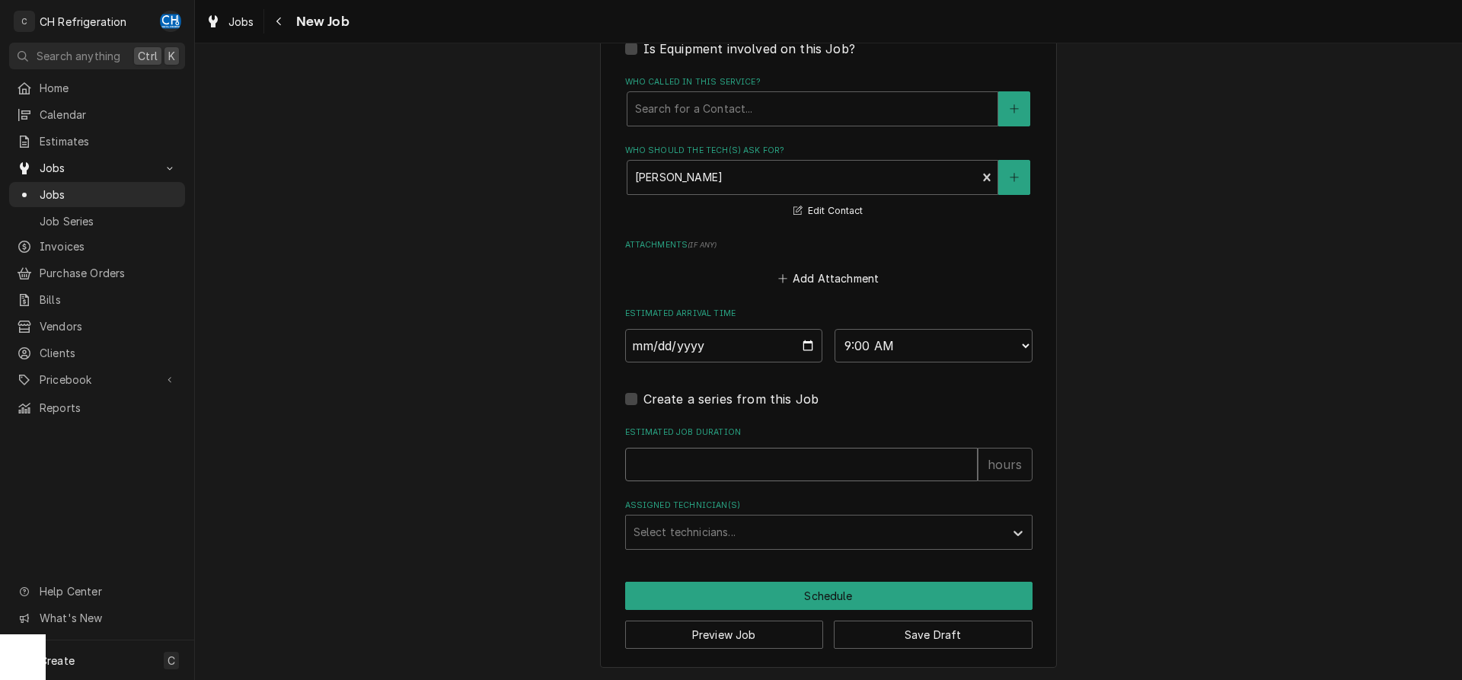
click at [737, 460] on input "Estimated Job Duration" at bounding box center [801, 465] width 353 height 34
type textarea "x"
type input "2"
type textarea "x"
type input "2"
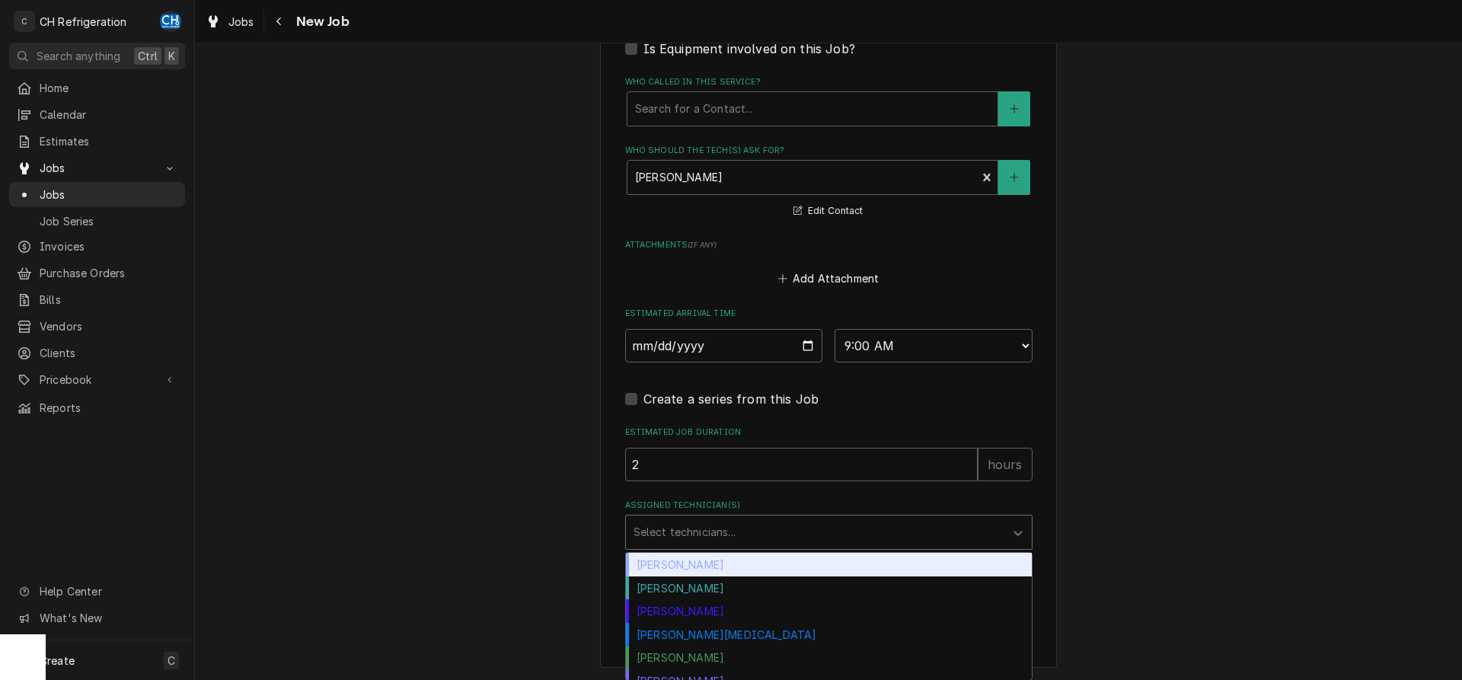
click at [733, 527] on div "Assigned Technician(s)" at bounding box center [815, 532] width 363 height 27
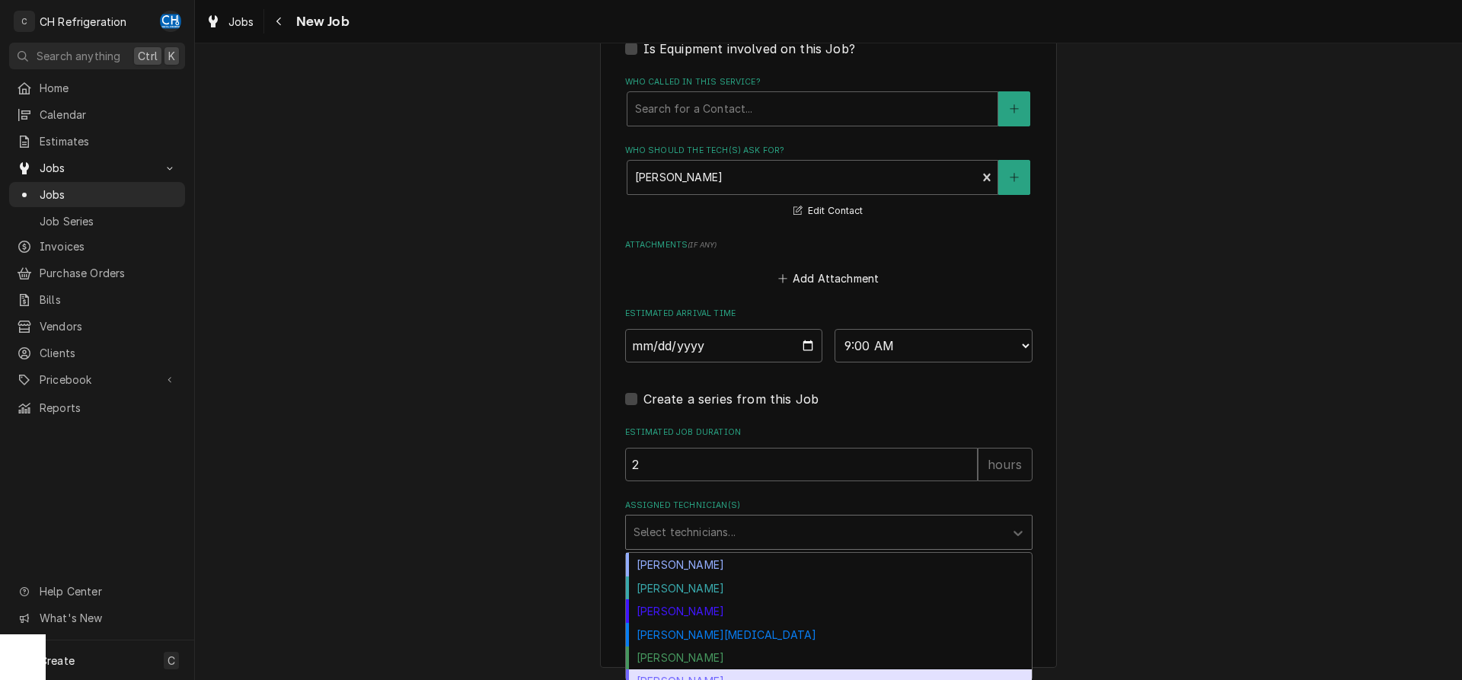
click at [698, 679] on div "Chris Hiraga Fred Gonzalez Josh Galindo Moises Melena Ruben Perez Steven Hiraga" at bounding box center [828, 616] width 407 height 129
click at [698, 674] on div "Steven Hiraga" at bounding box center [829, 681] width 406 height 24
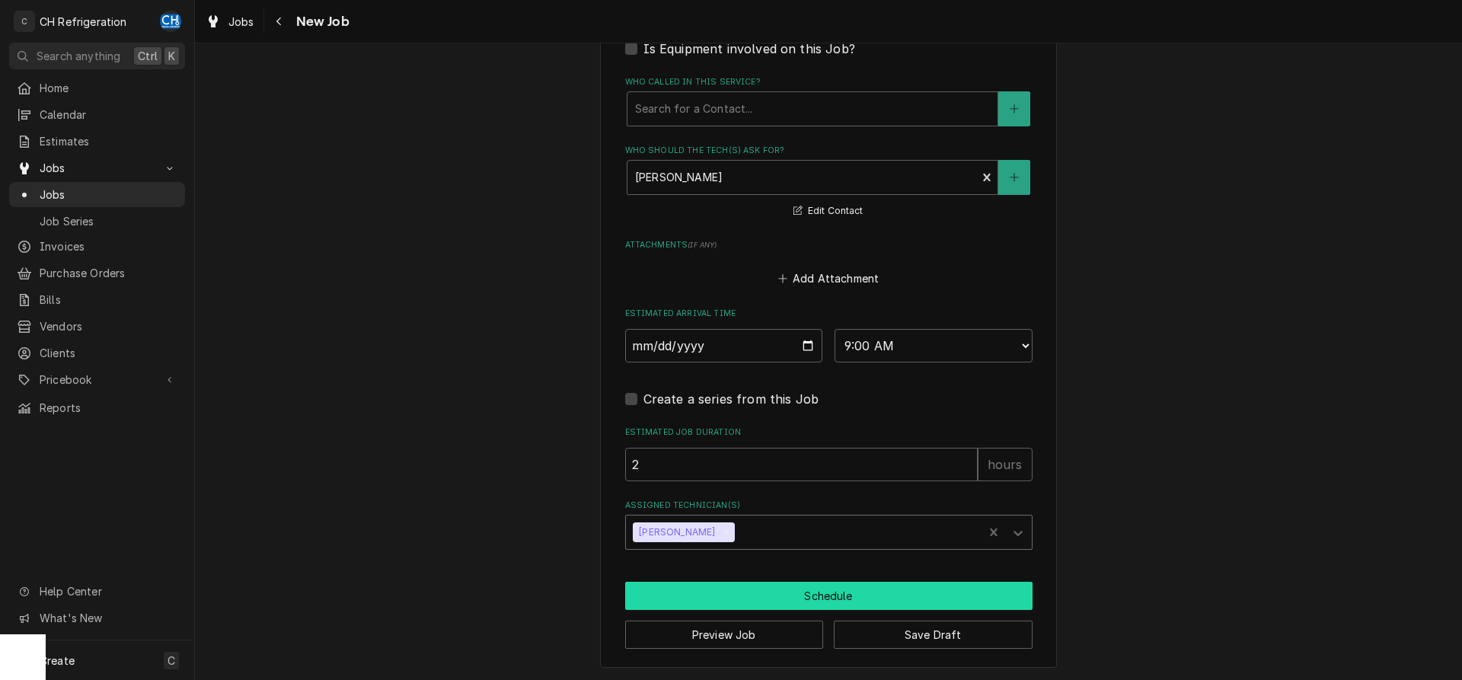
click at [776, 582] on button "Schedule" at bounding box center [828, 596] width 407 height 28
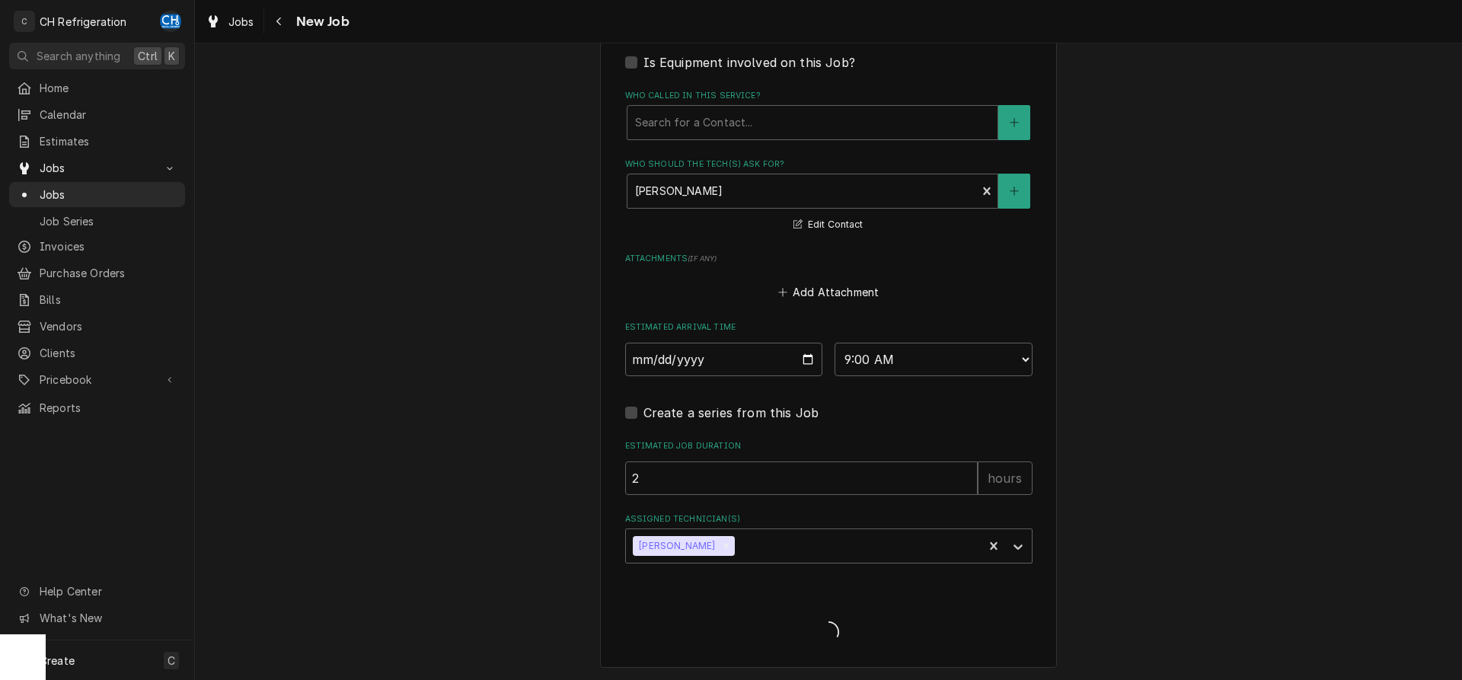
type textarea "x"
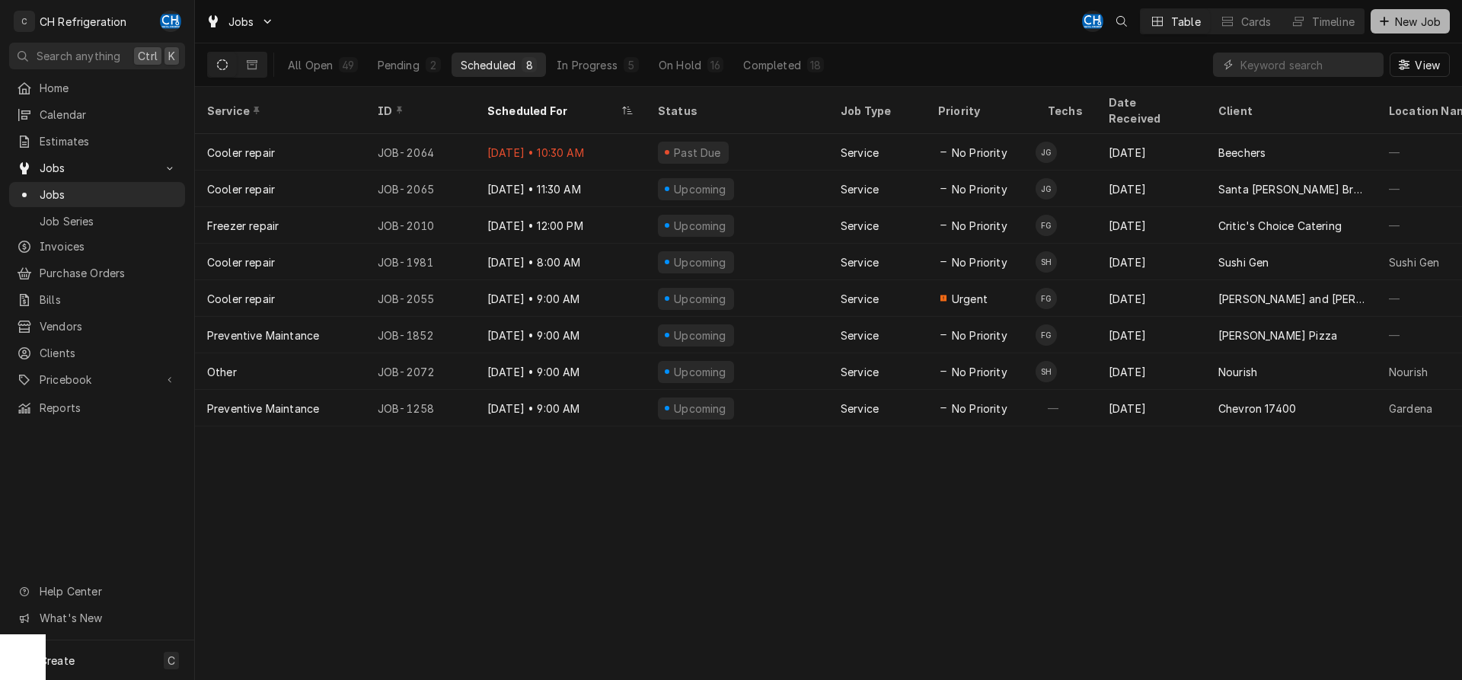
click at [1396, 21] on span "New Job" at bounding box center [1418, 22] width 52 height 16
click at [716, 61] on div "16" at bounding box center [716, 65] width 10 height 16
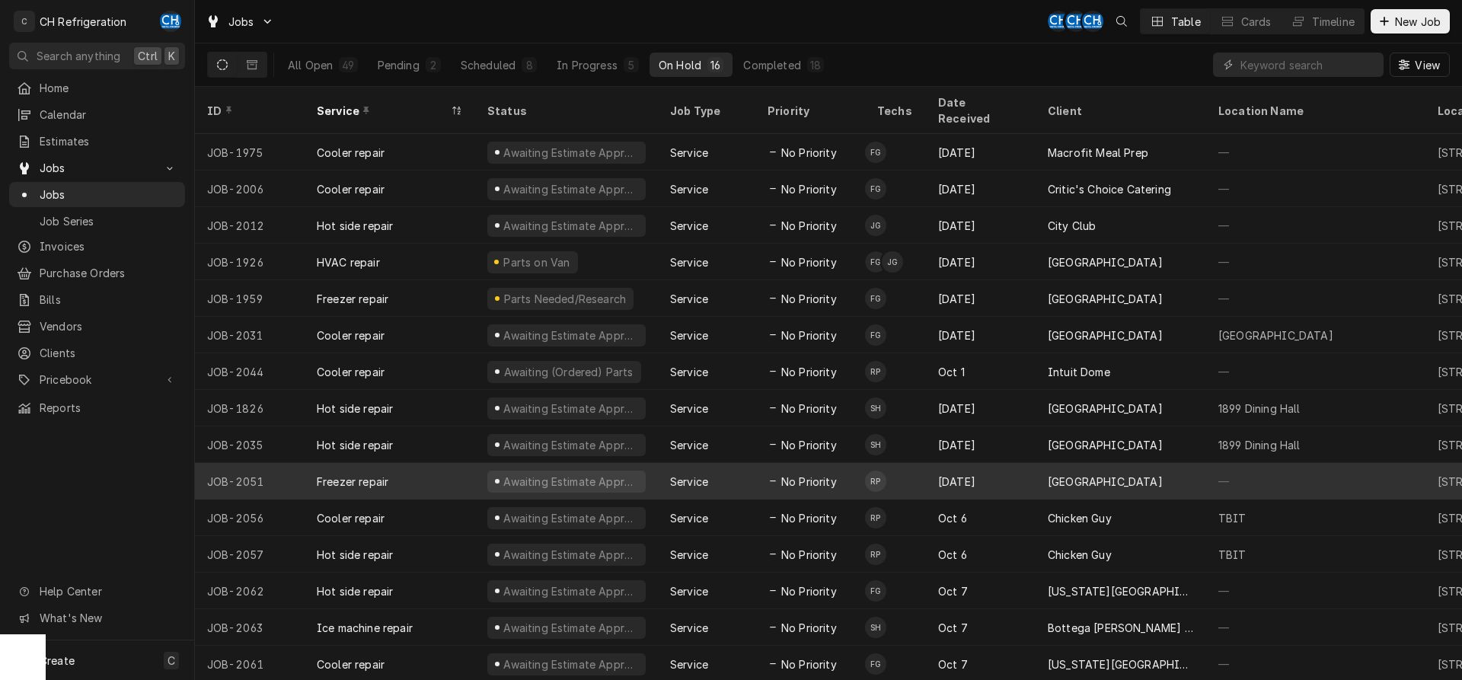
scroll to position [21, 0]
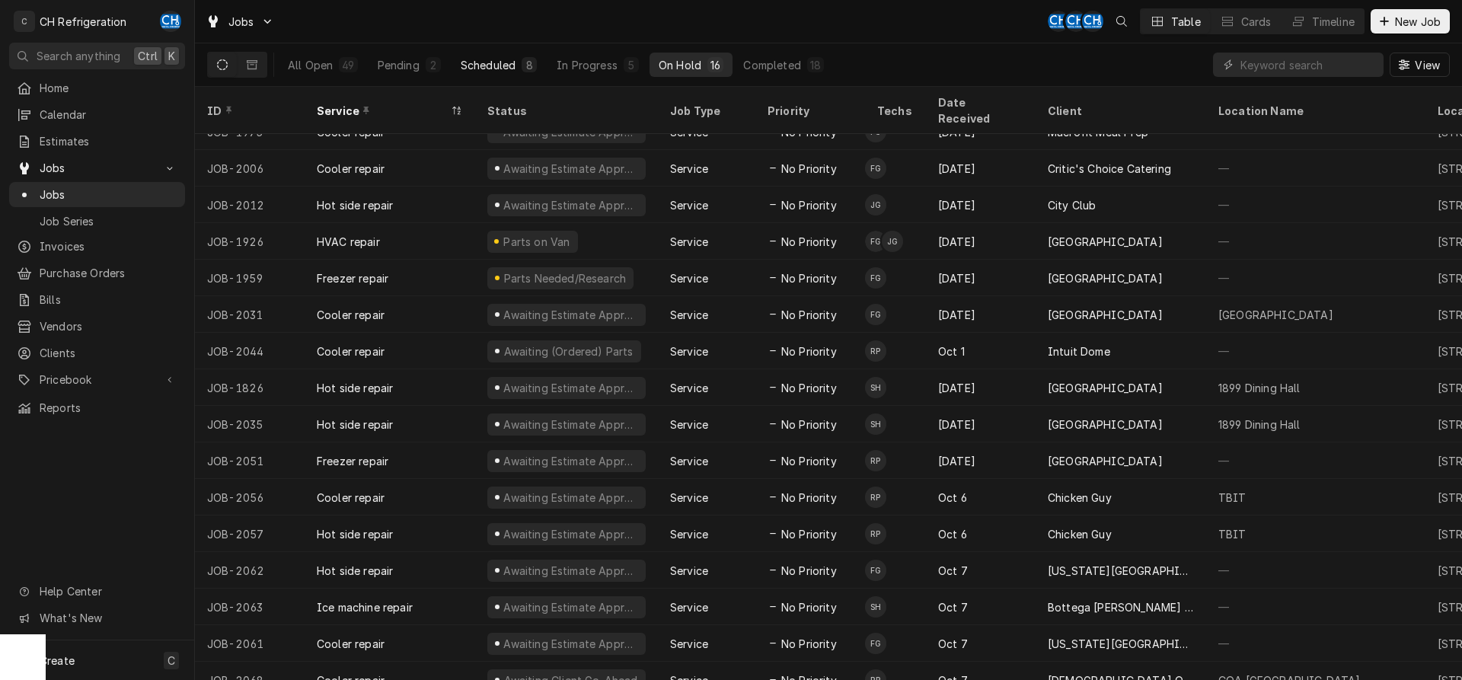
click at [491, 56] on button "Scheduled 8" at bounding box center [499, 65] width 94 height 24
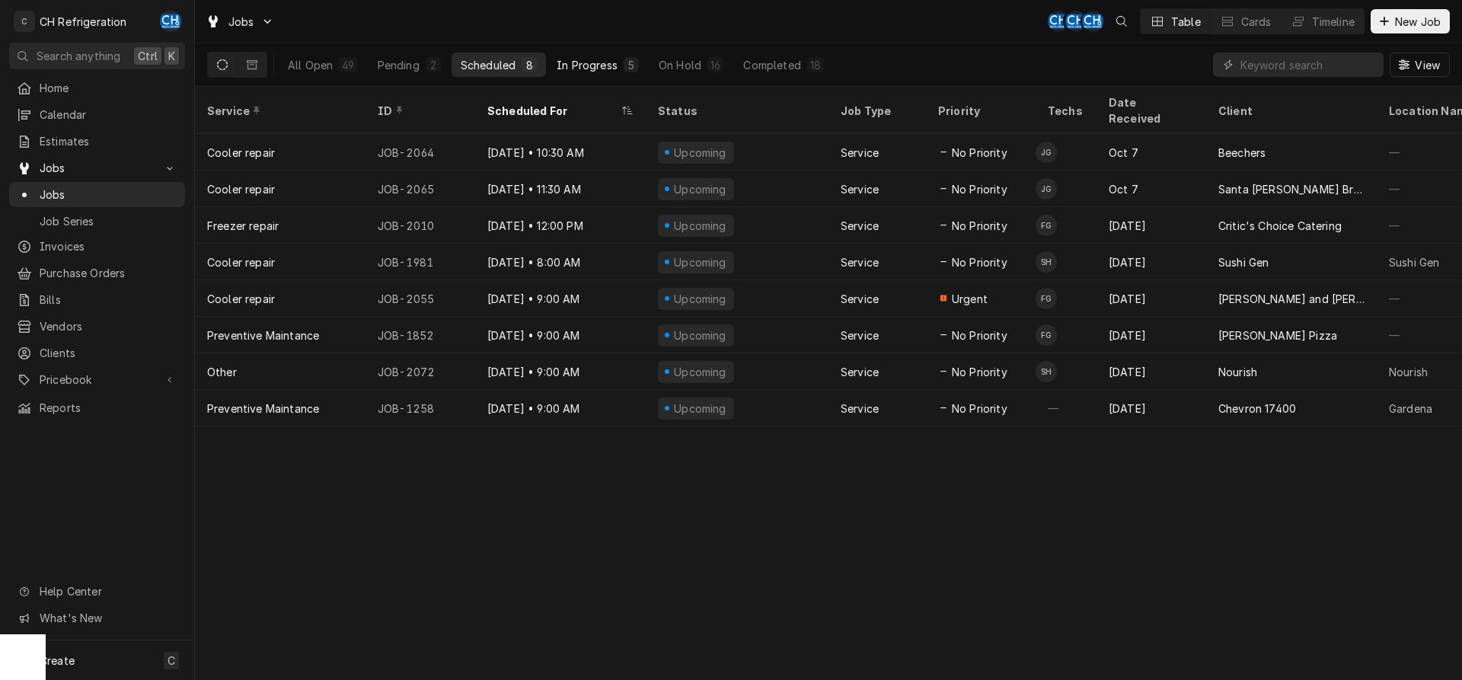
click at [630, 66] on div "5" at bounding box center [631, 65] width 9 height 16
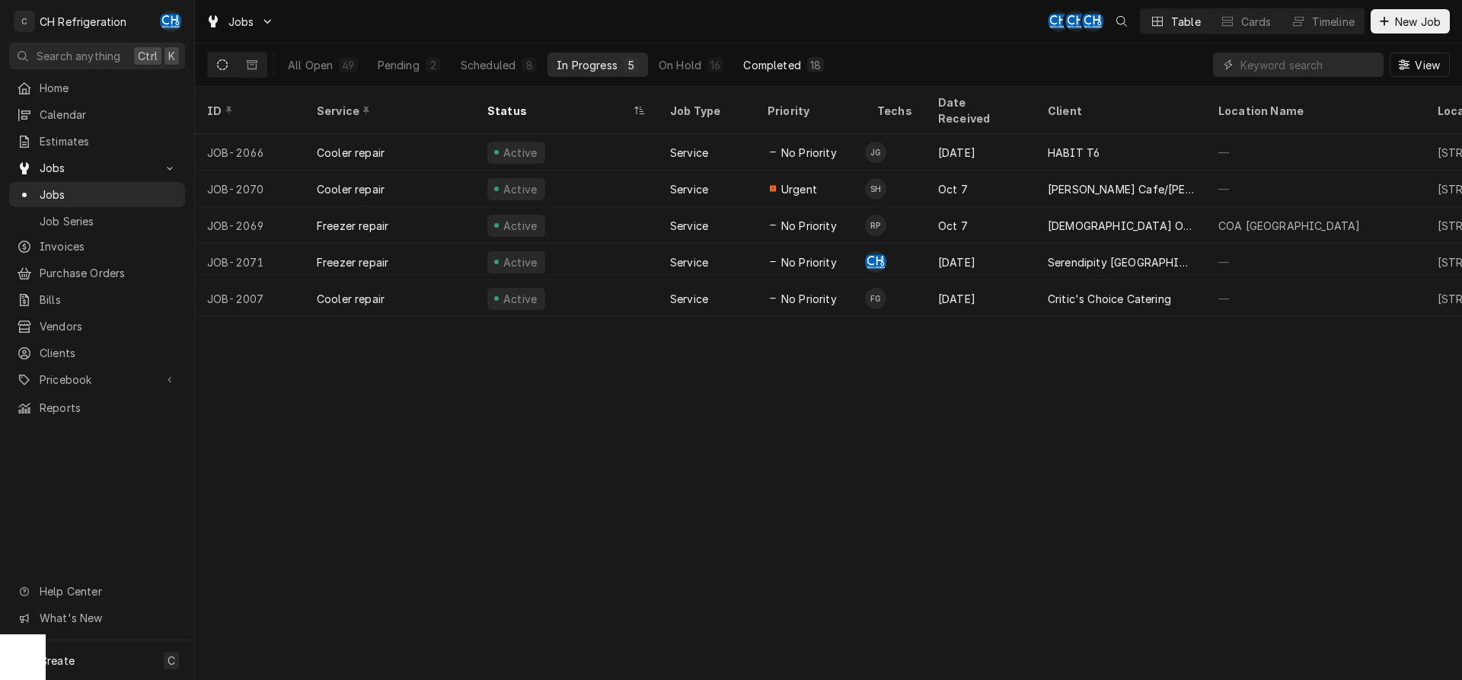
click at [745, 72] on button "Completed 18" at bounding box center [783, 65] width 99 height 24
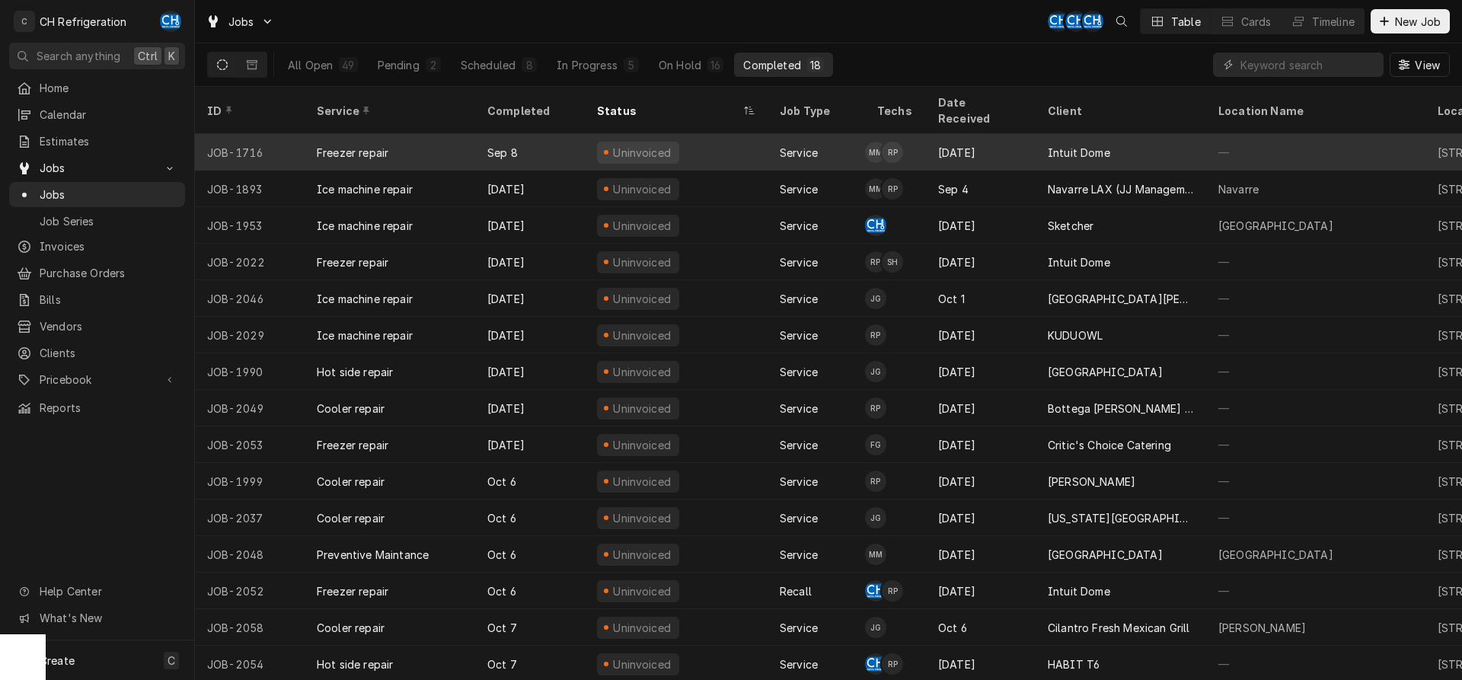
click at [1090, 134] on div "Intuit Dome" at bounding box center [1121, 152] width 171 height 37
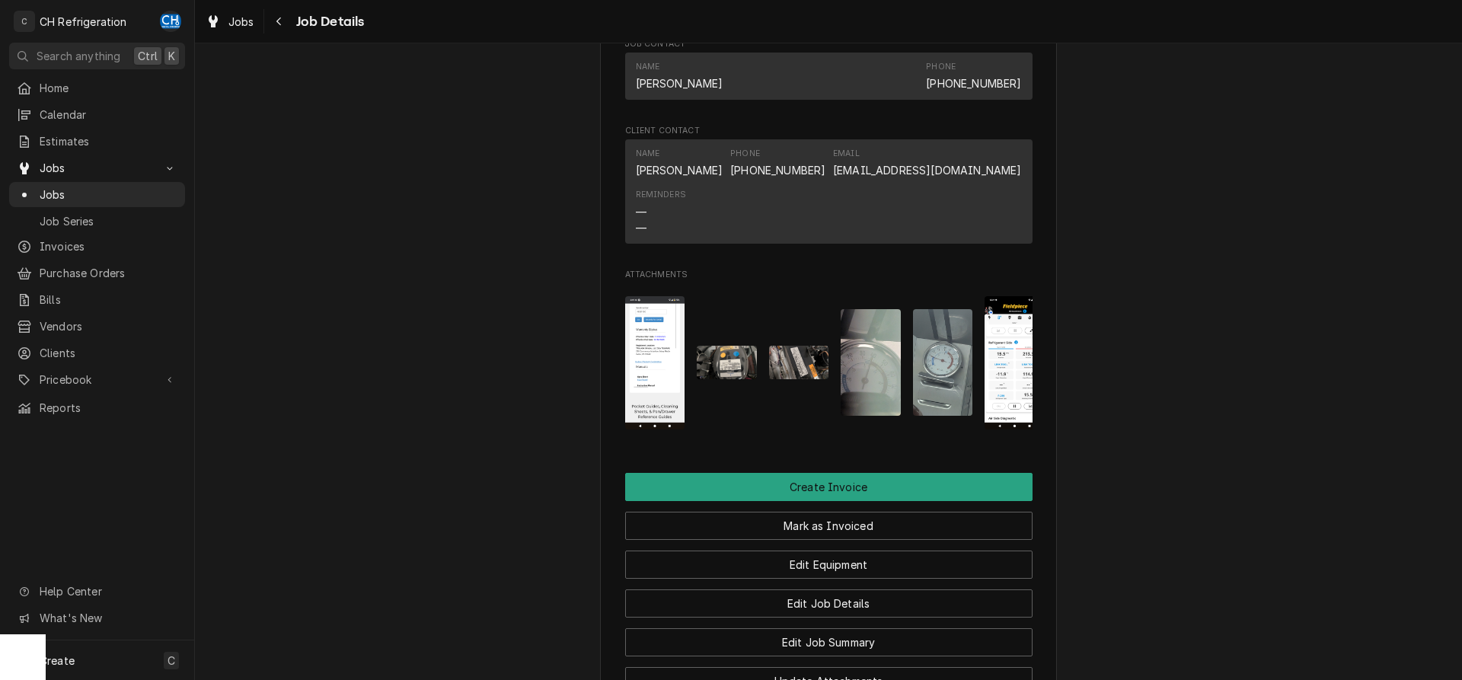
scroll to position [1010, 0]
click at [660, 379] on img "Attachments" at bounding box center [655, 363] width 60 height 133
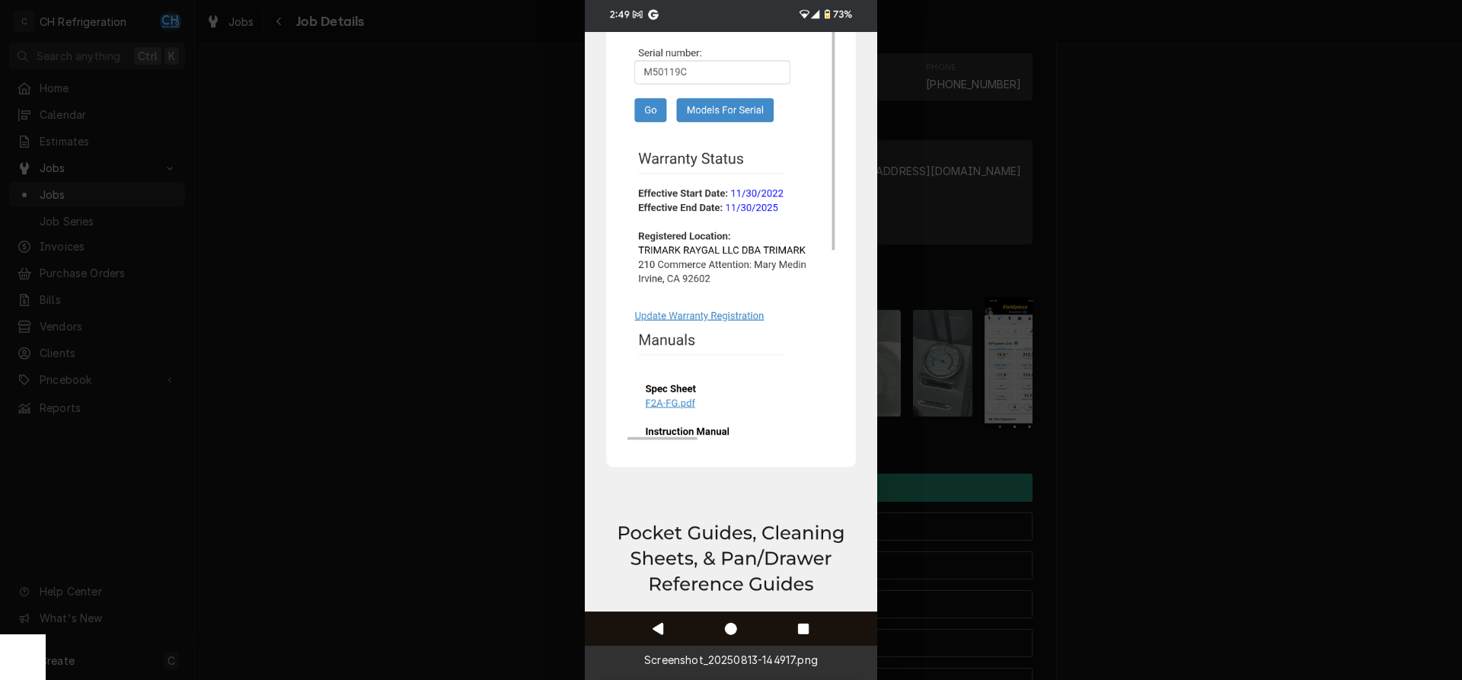
click at [1221, 455] on div at bounding box center [731, 340] width 1462 height 680
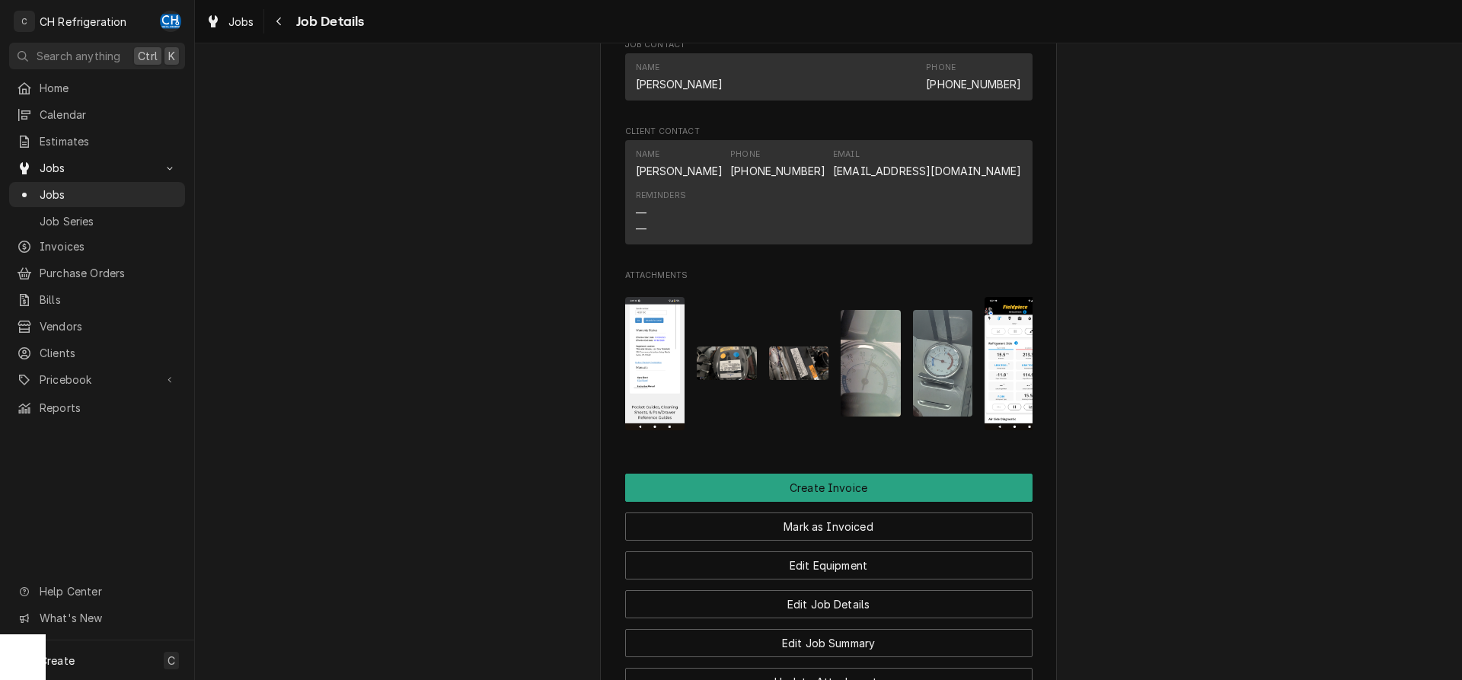
scroll to position [932, 0]
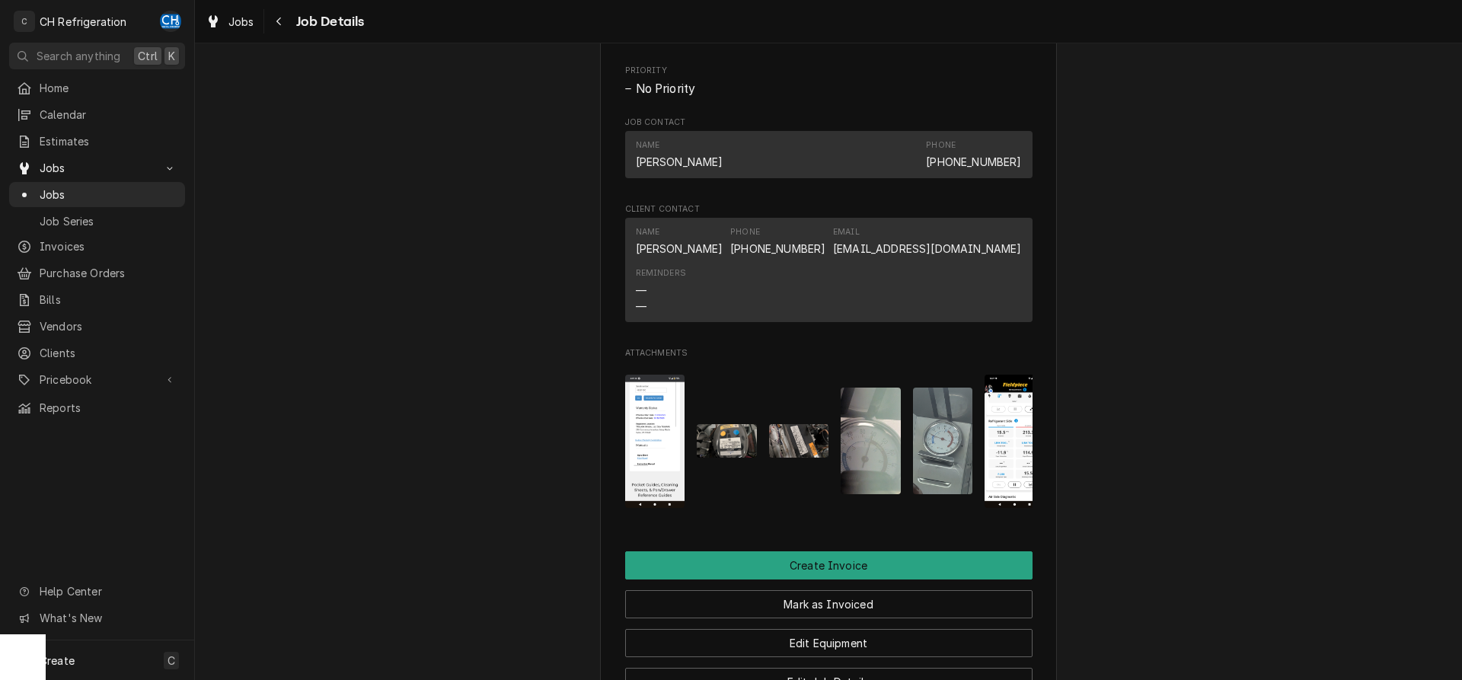
click at [737, 457] on img "Attachments" at bounding box center [727, 441] width 60 height 34
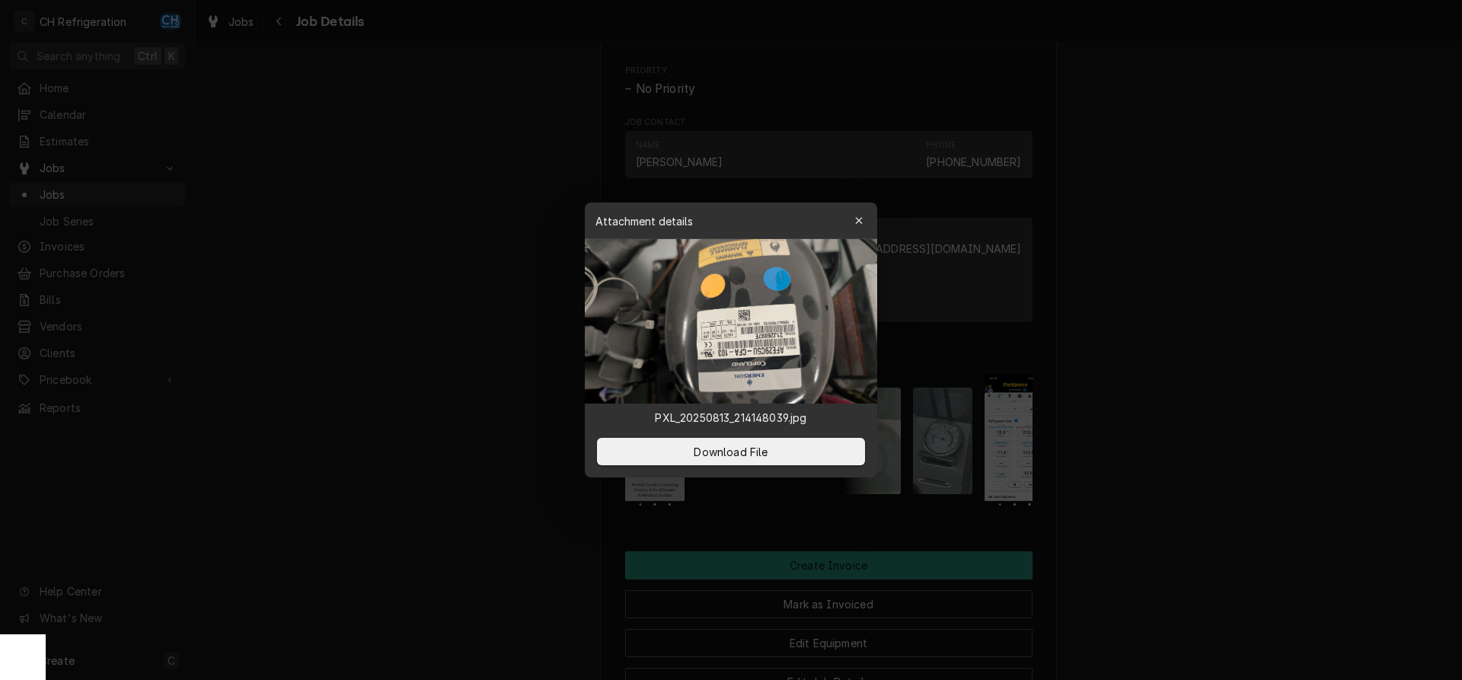
click at [1148, 443] on div at bounding box center [731, 340] width 1462 height 680
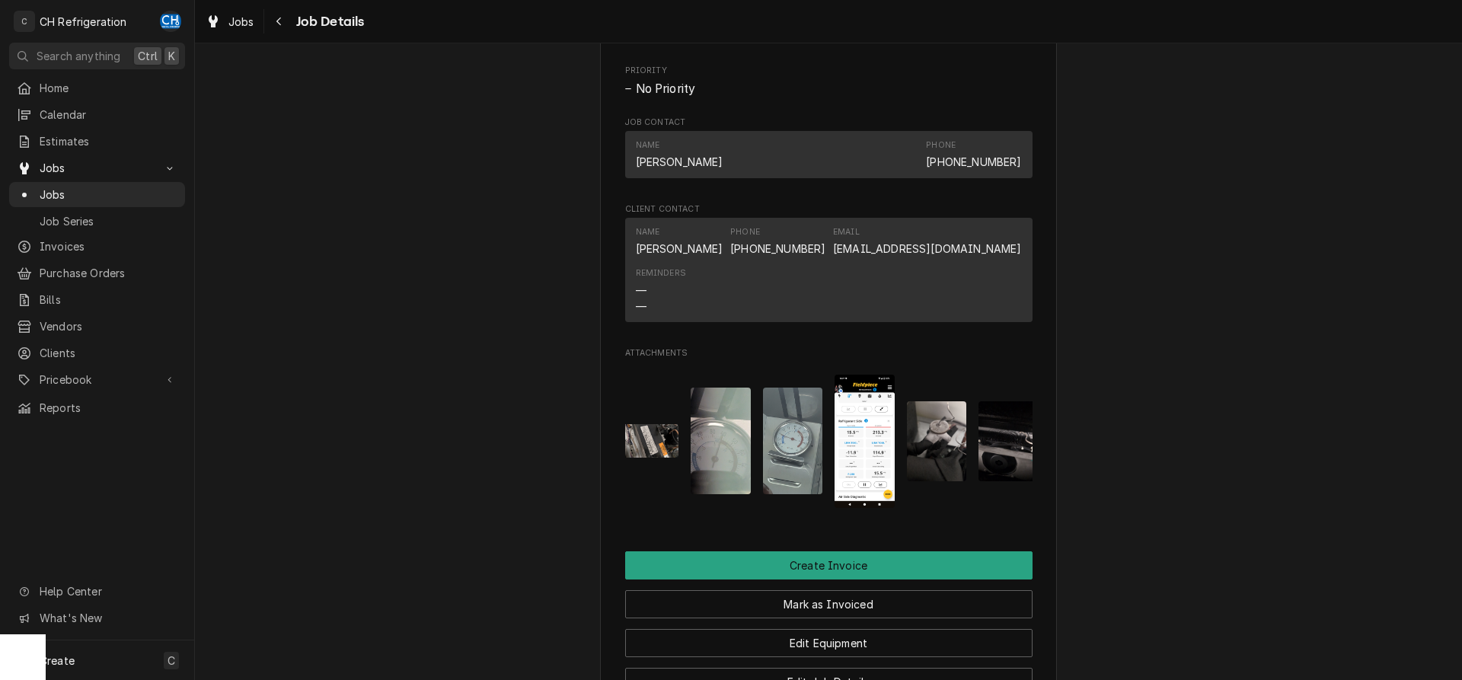
scroll to position [0, 168]
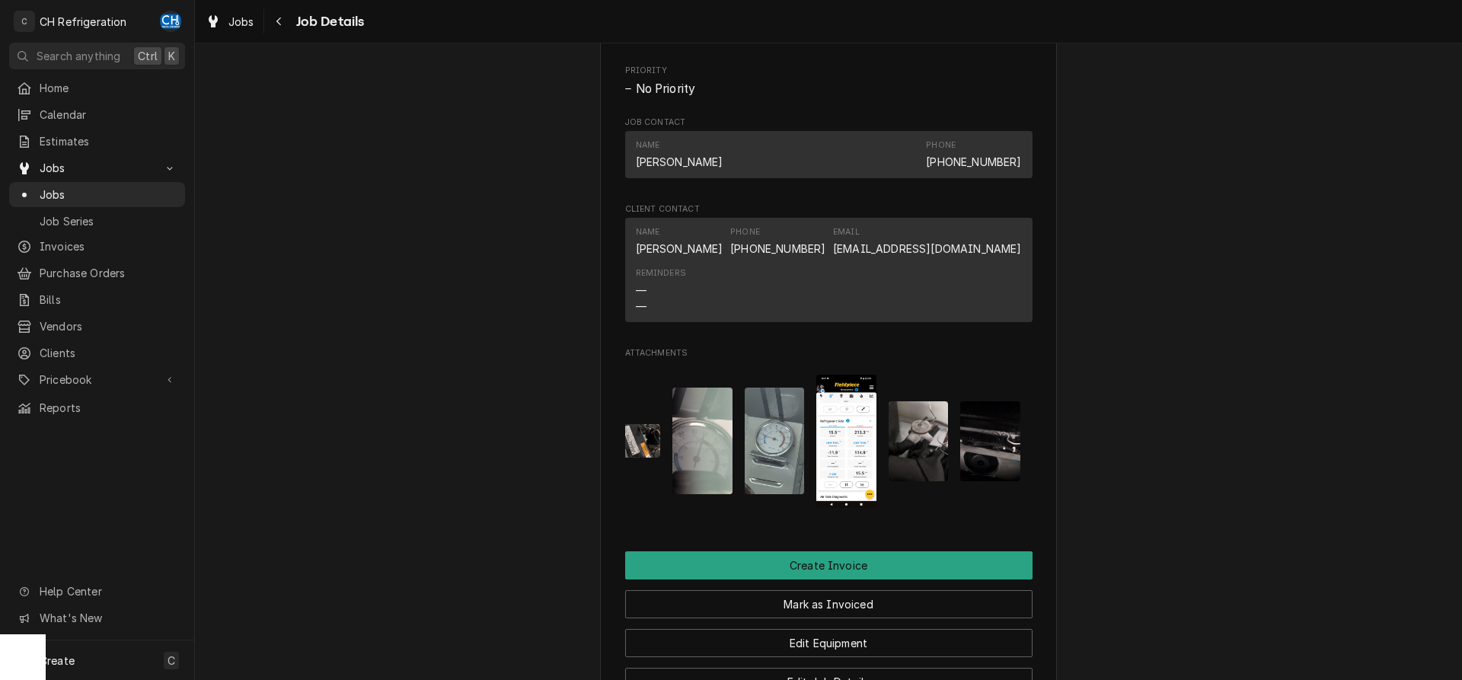
click at [1110, 518] on div "Completed and Uninvoiced Intuit Dome 3846 W Century Blvd, Inglewood, CA 90303 O…" at bounding box center [828, 25] width 1267 height 1796
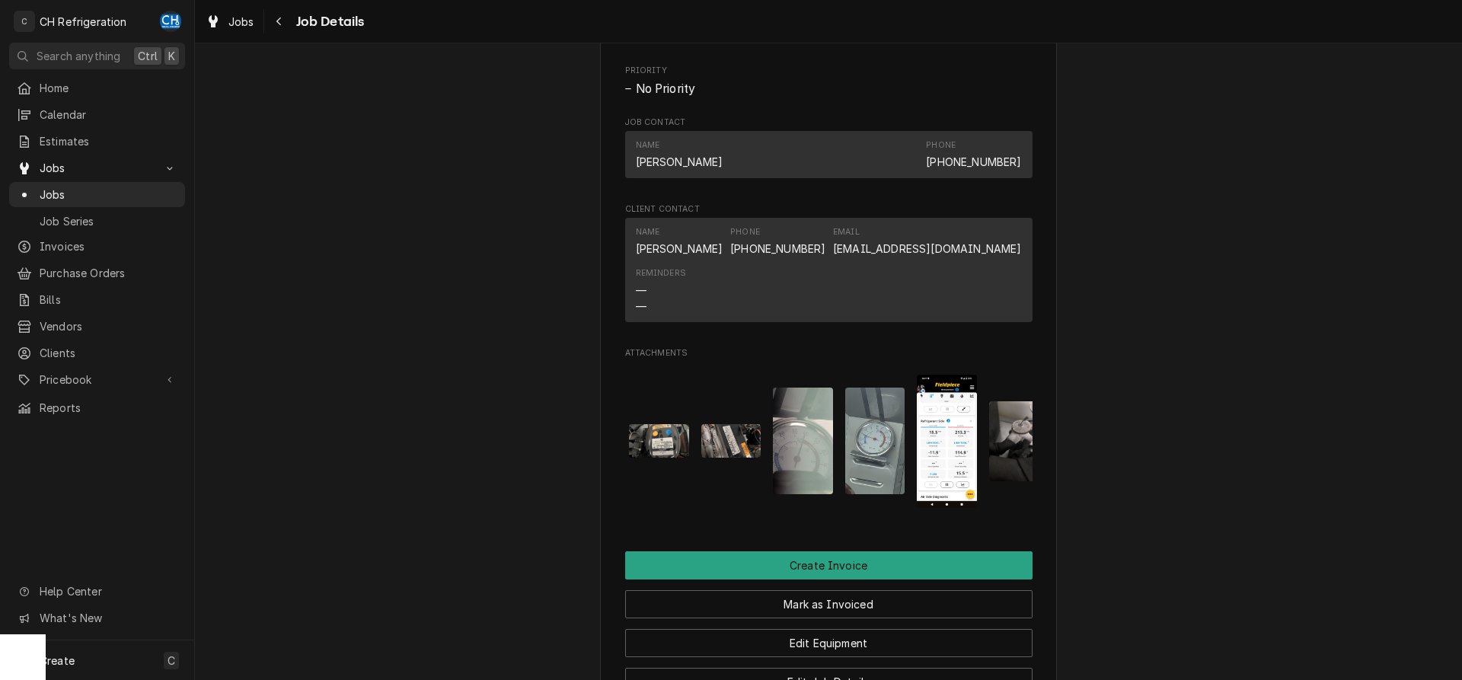
scroll to position [0, 0]
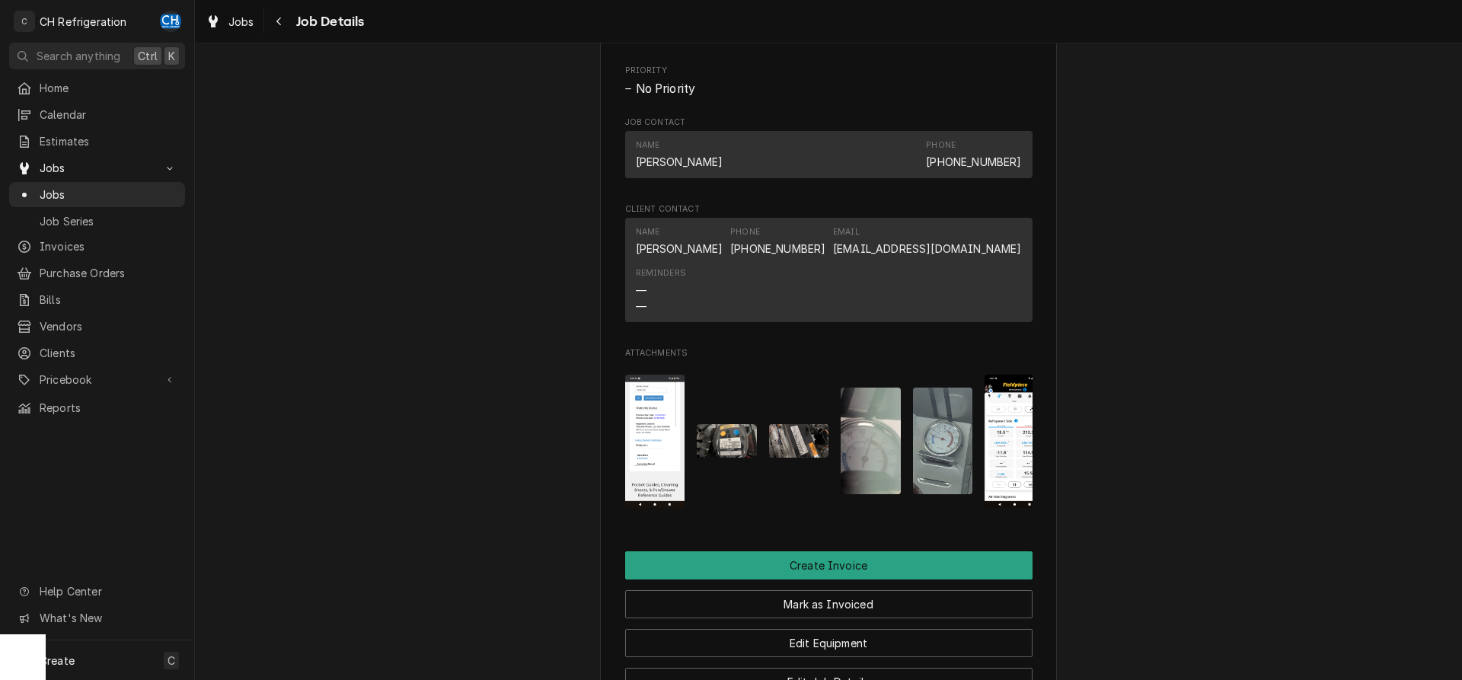
click at [629, 461] on img "Attachments" at bounding box center [655, 441] width 60 height 133
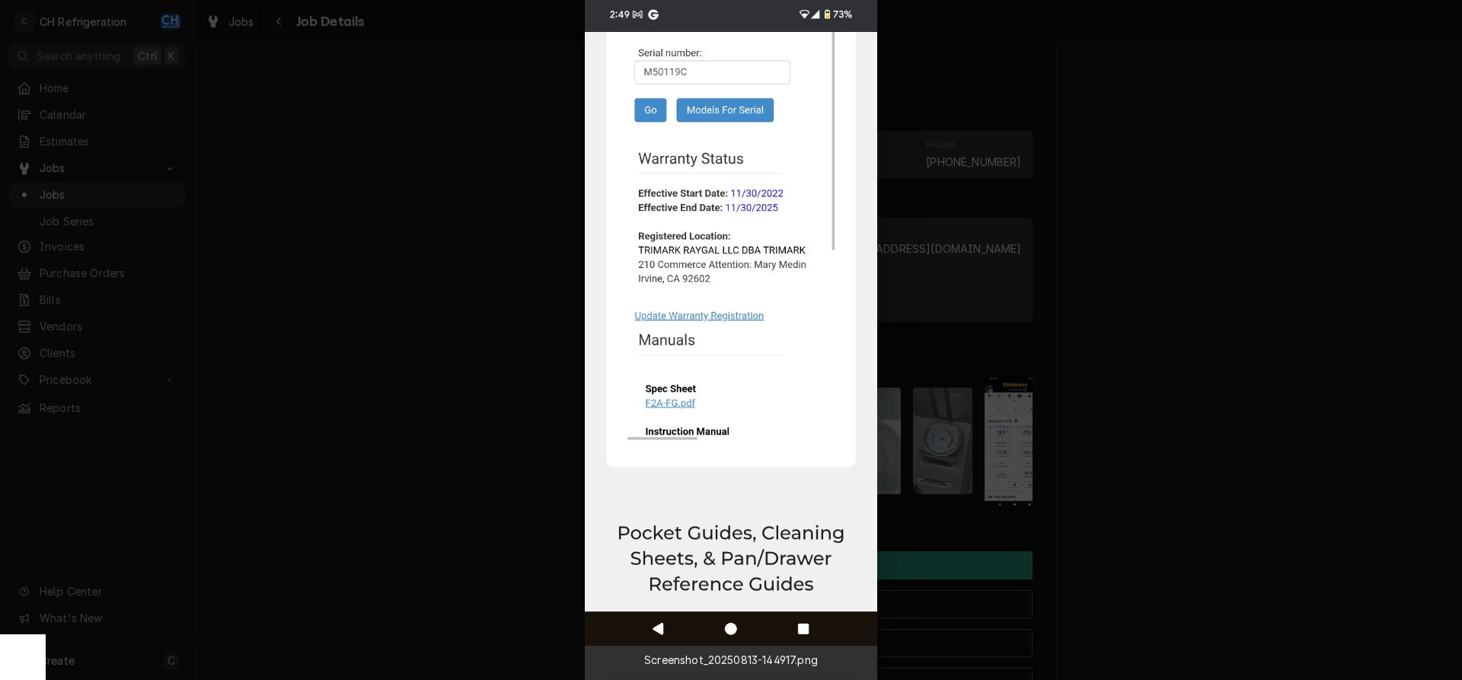
click at [1238, 485] on div at bounding box center [731, 340] width 1462 height 680
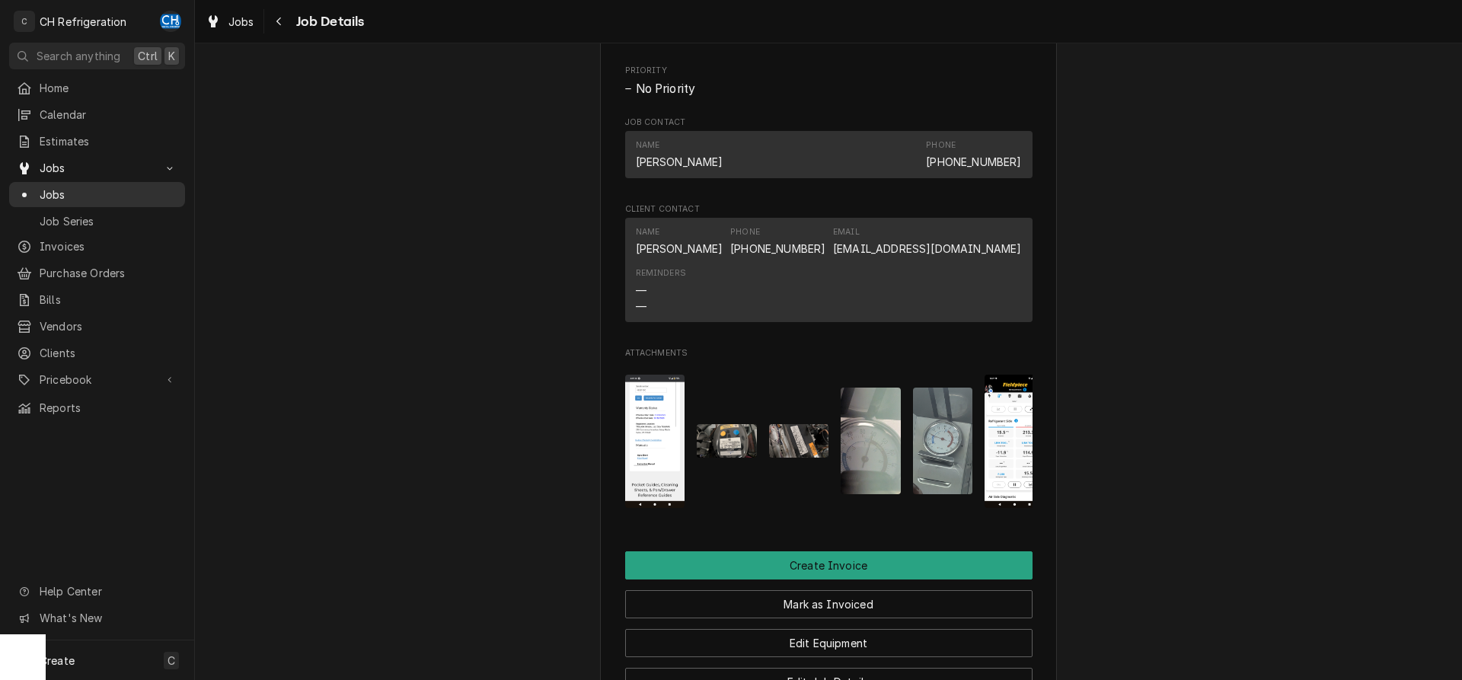
click at [104, 199] on link "Jobs" at bounding box center [97, 194] width 176 height 25
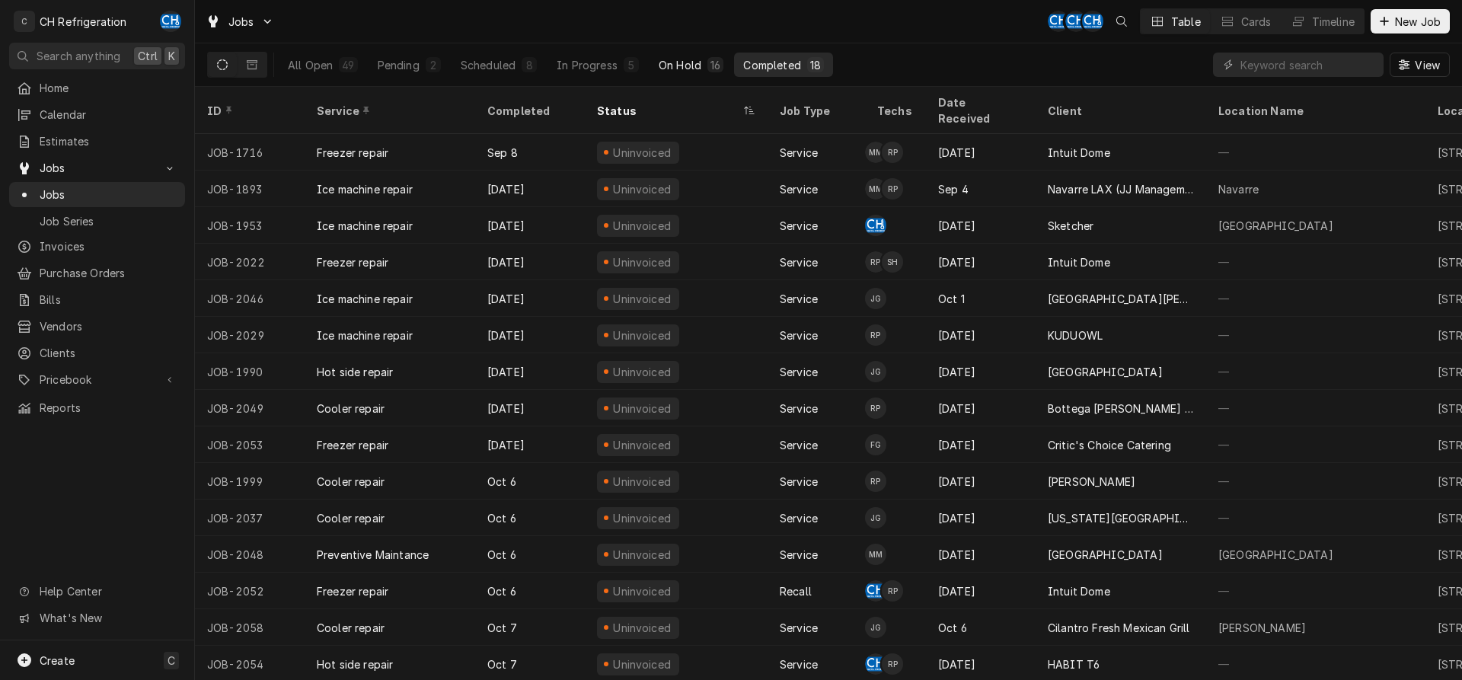
click at [682, 67] on div "On Hold" at bounding box center [680, 65] width 43 height 16
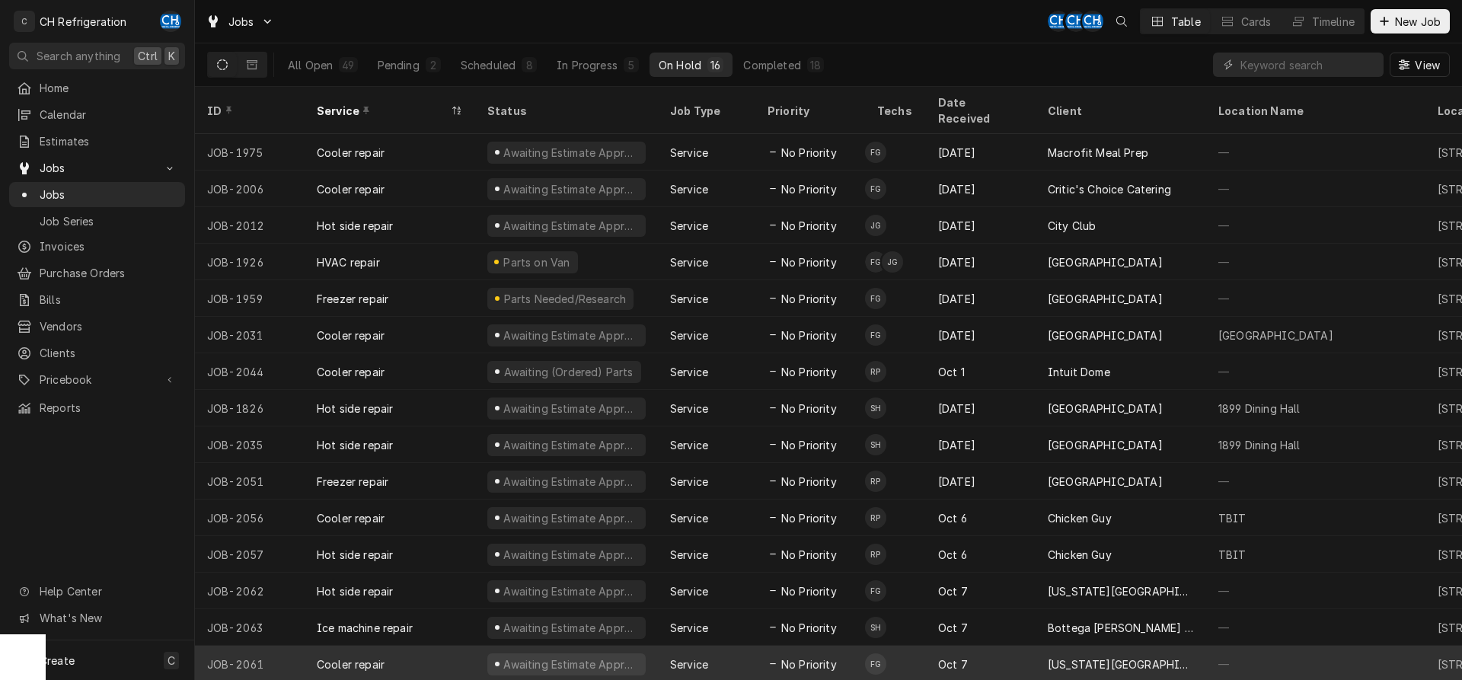
scroll to position [21, 0]
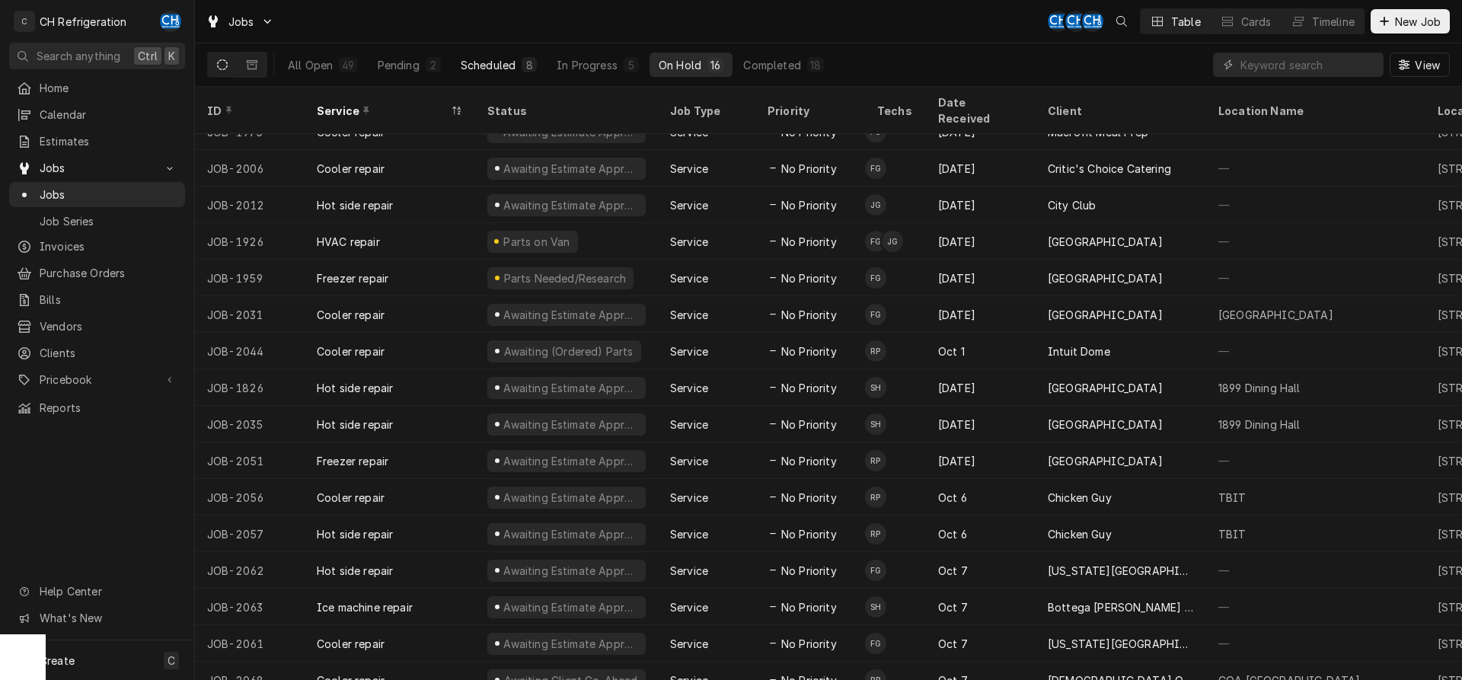
click at [465, 56] on button "Scheduled 8" at bounding box center [499, 65] width 94 height 24
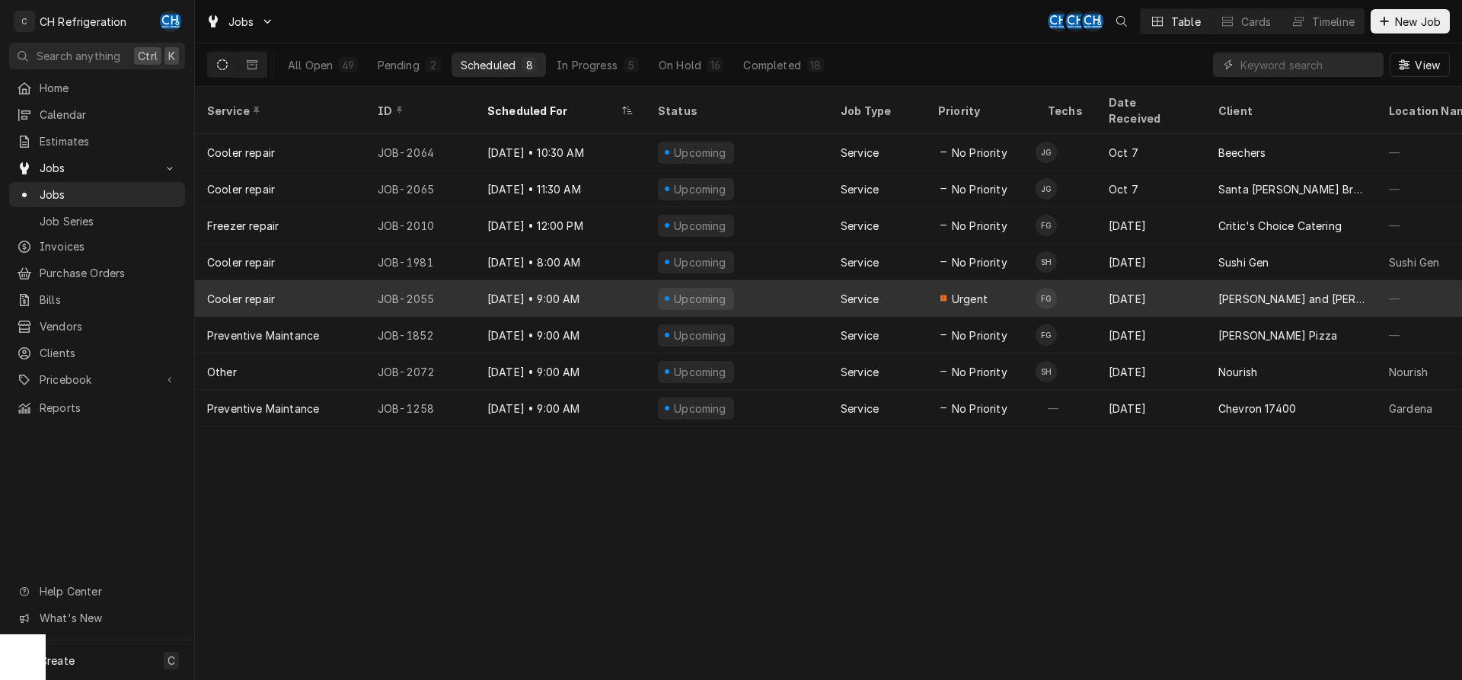
click at [1177, 280] on div "[DATE]" at bounding box center [1152, 298] width 110 height 37
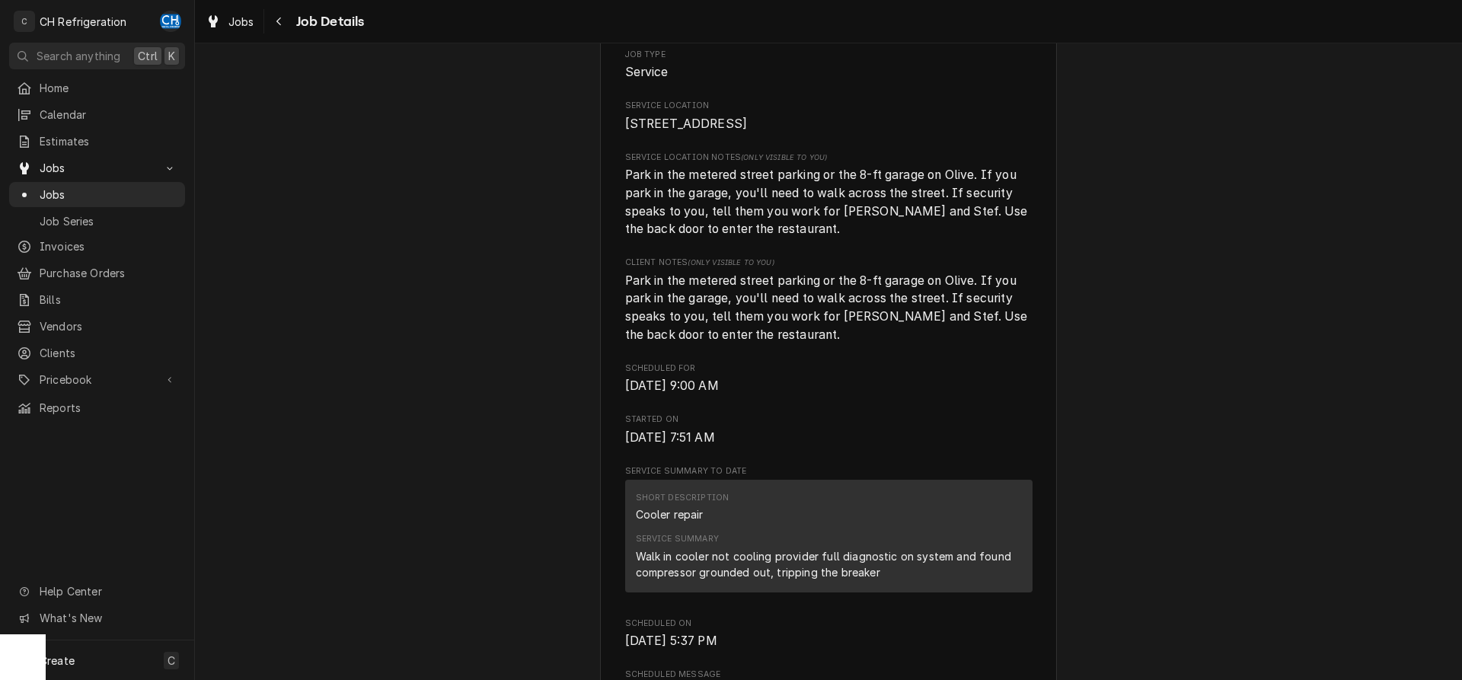
scroll to position [622, 0]
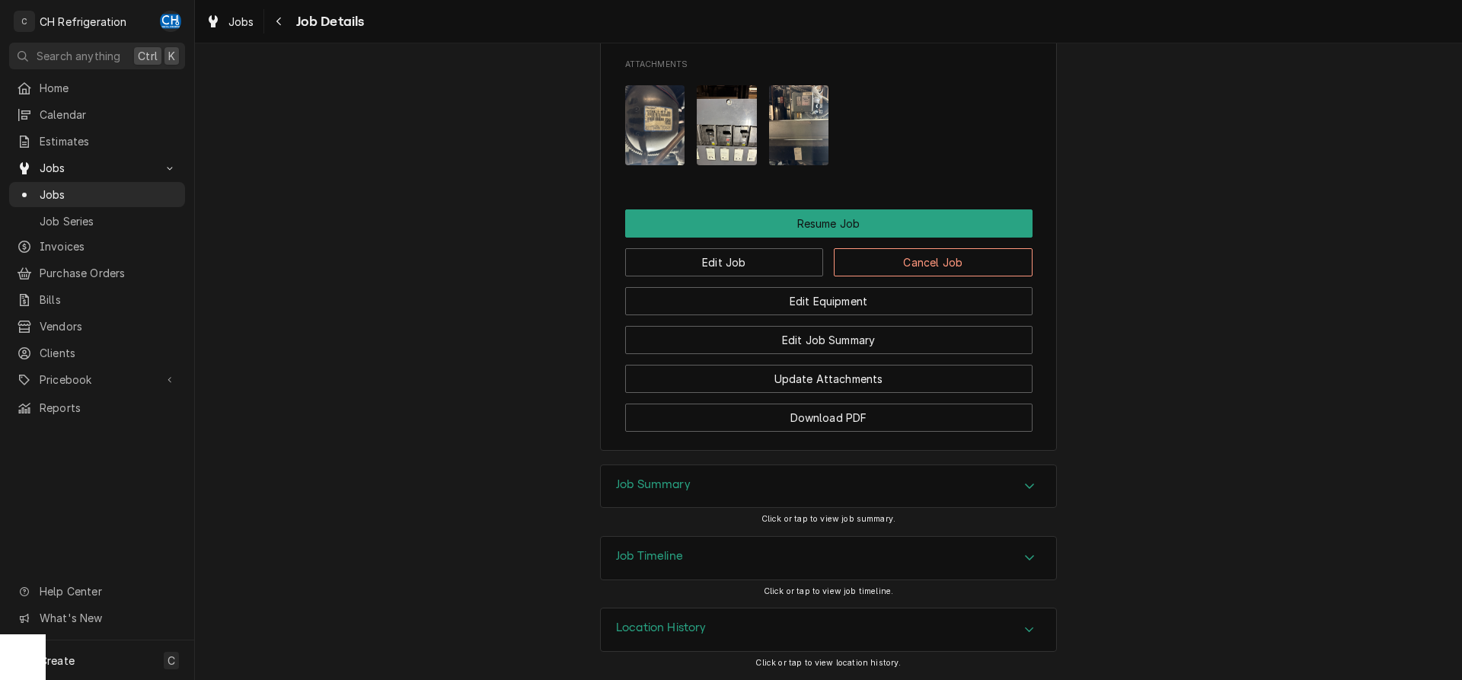
click at [797, 475] on div "Job Summary" at bounding box center [828, 486] width 455 height 43
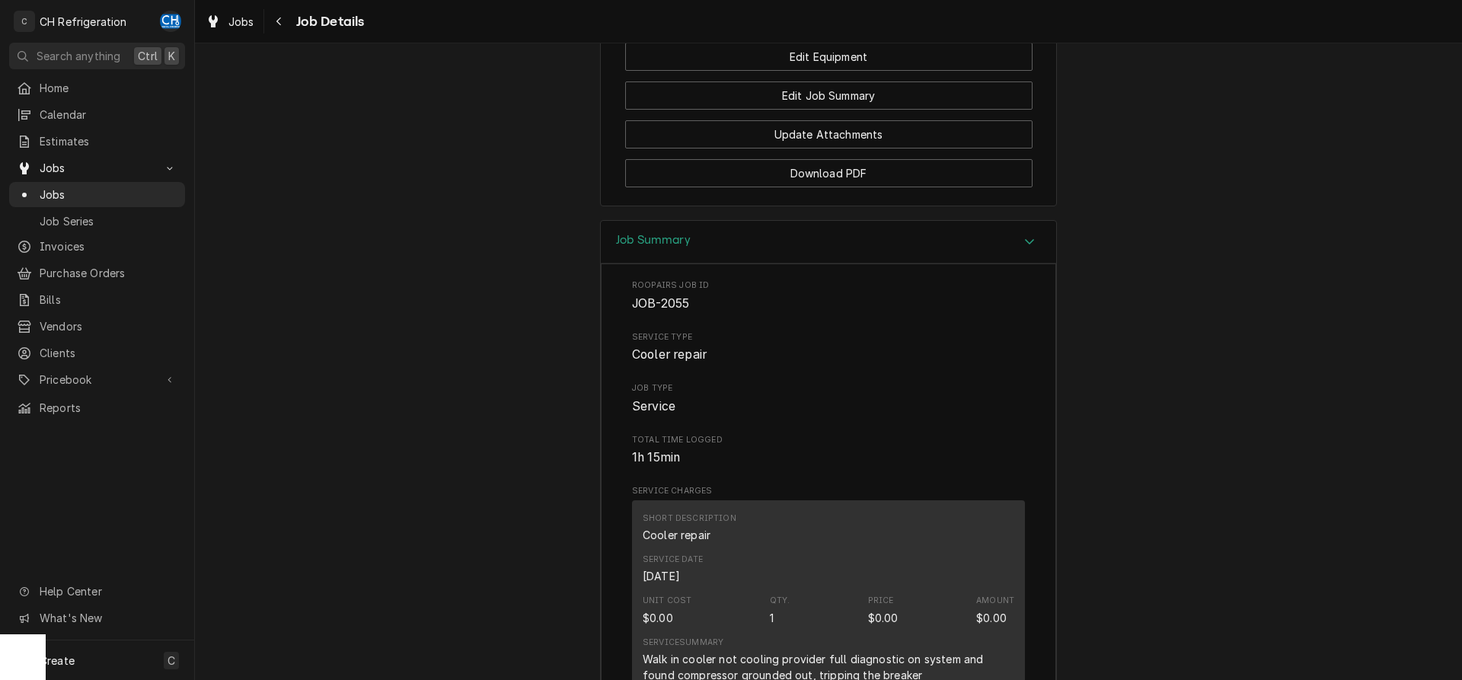
scroll to position [1756, 0]
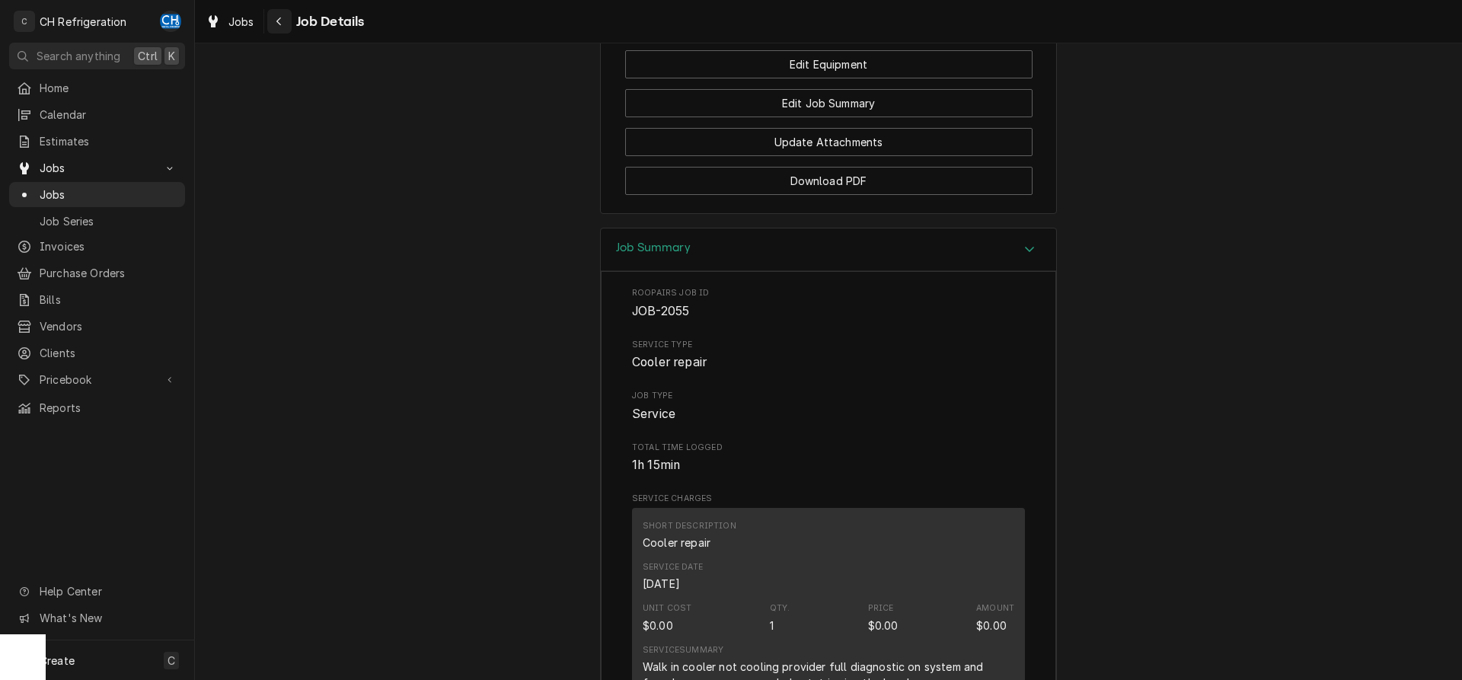
click at [268, 11] on button "Navigate back" at bounding box center [279, 21] width 24 height 24
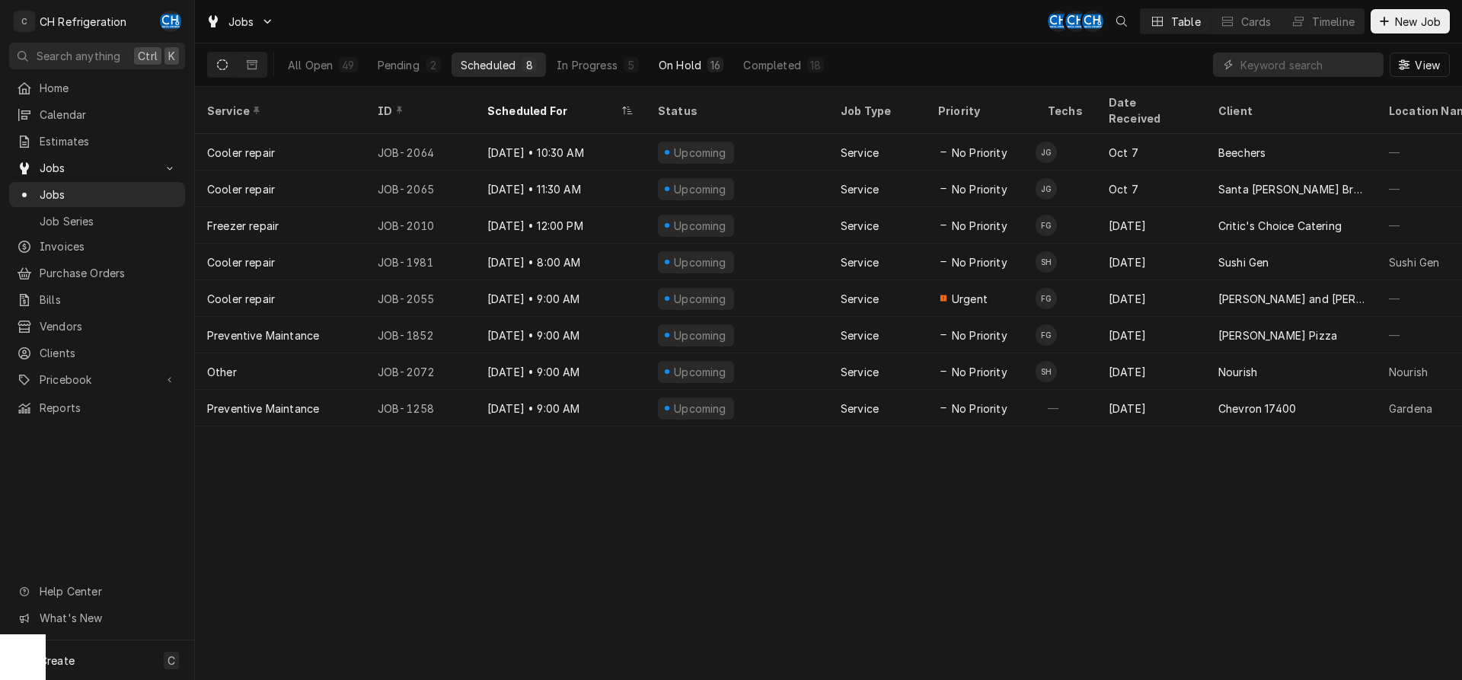
click at [695, 56] on button "On Hold 16" at bounding box center [691, 65] width 83 height 24
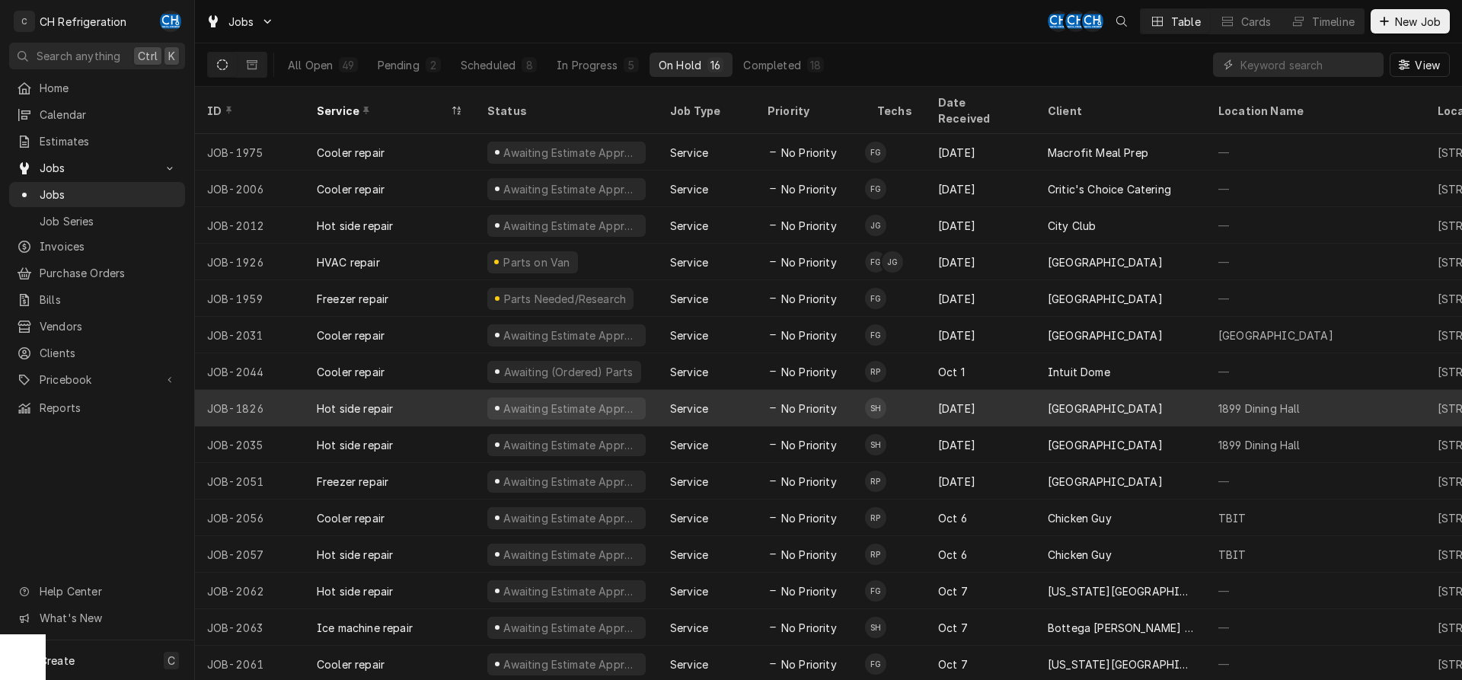
scroll to position [21, 0]
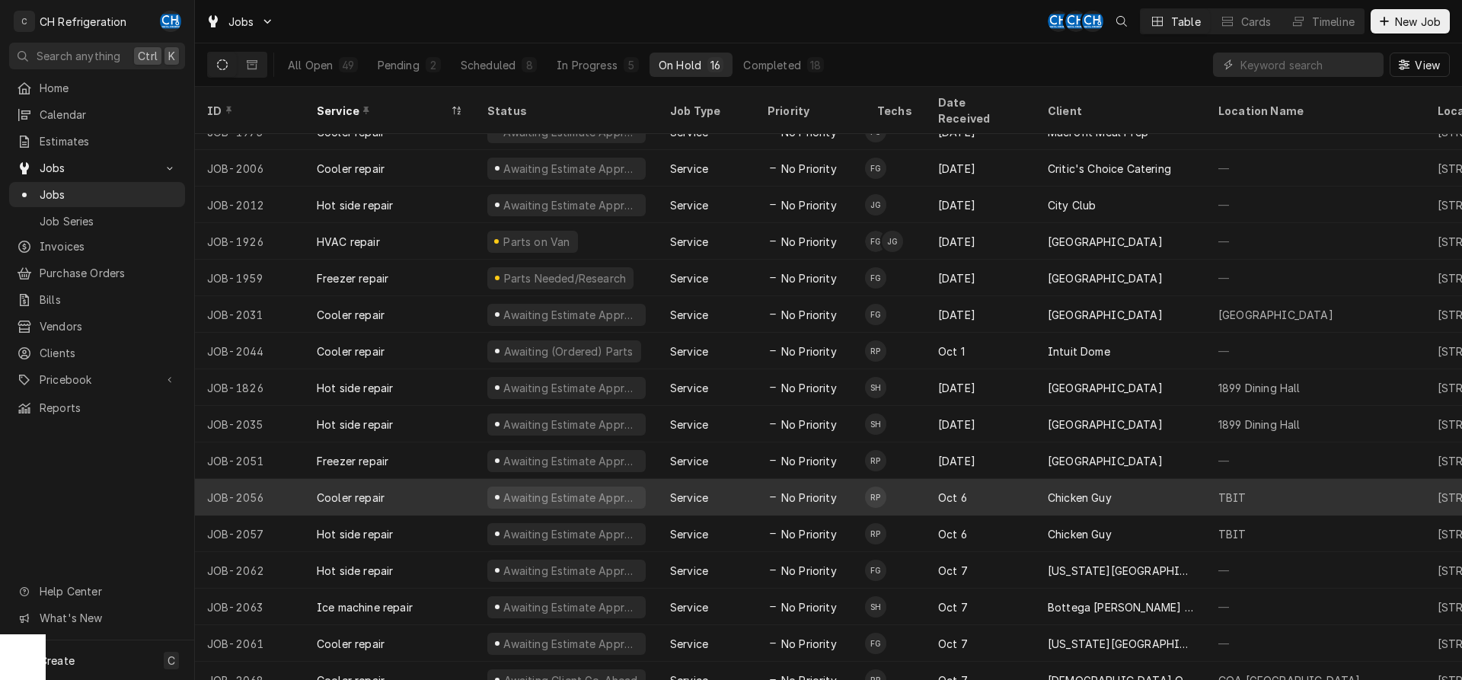
click at [714, 479] on div "Service" at bounding box center [706, 497] width 97 height 37
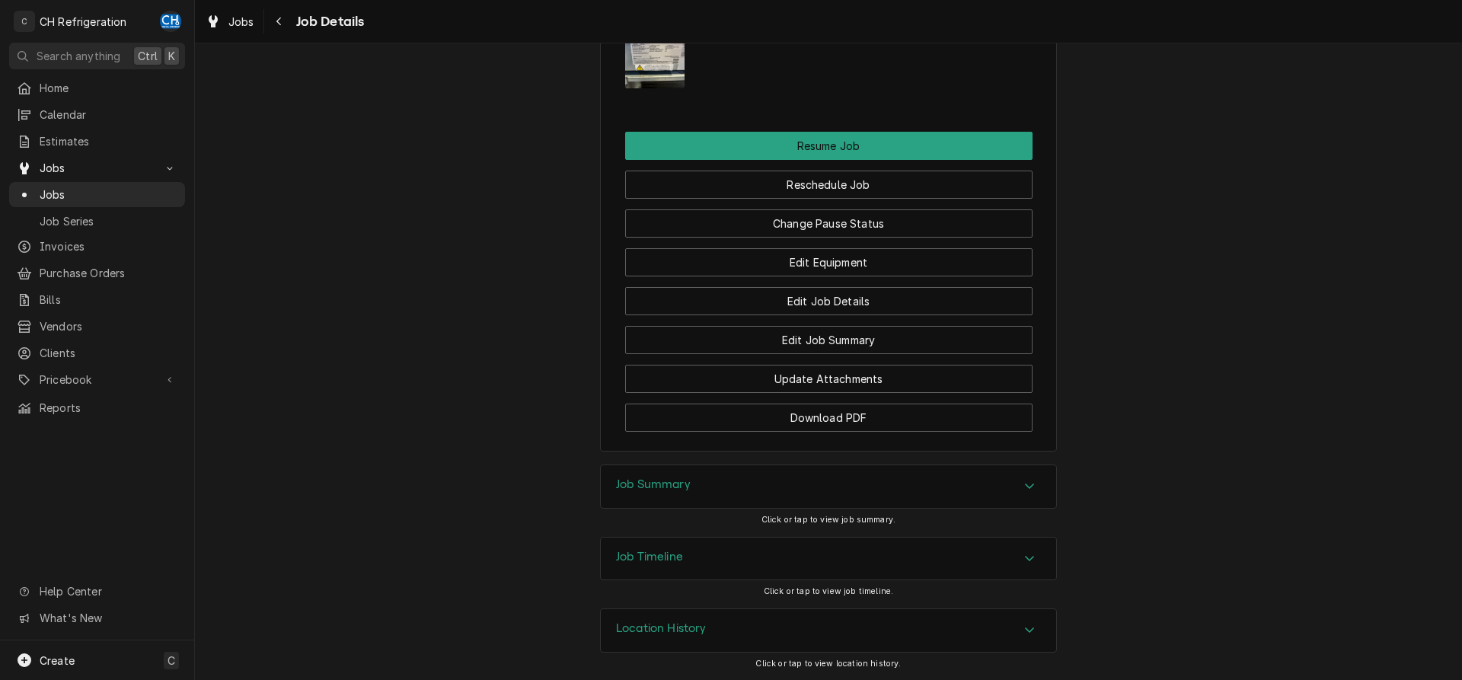
click at [664, 485] on h3 "Job Summary" at bounding box center [653, 485] width 75 height 14
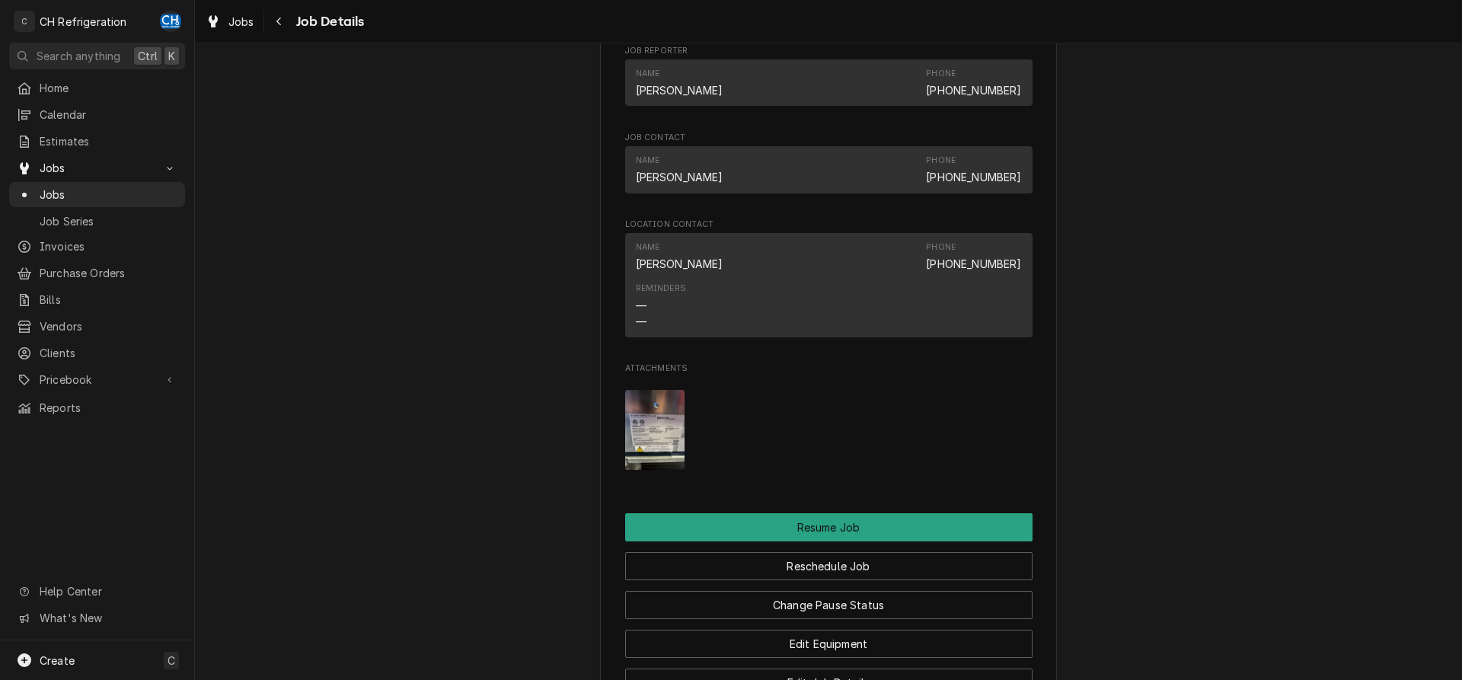
scroll to position [1385, 0]
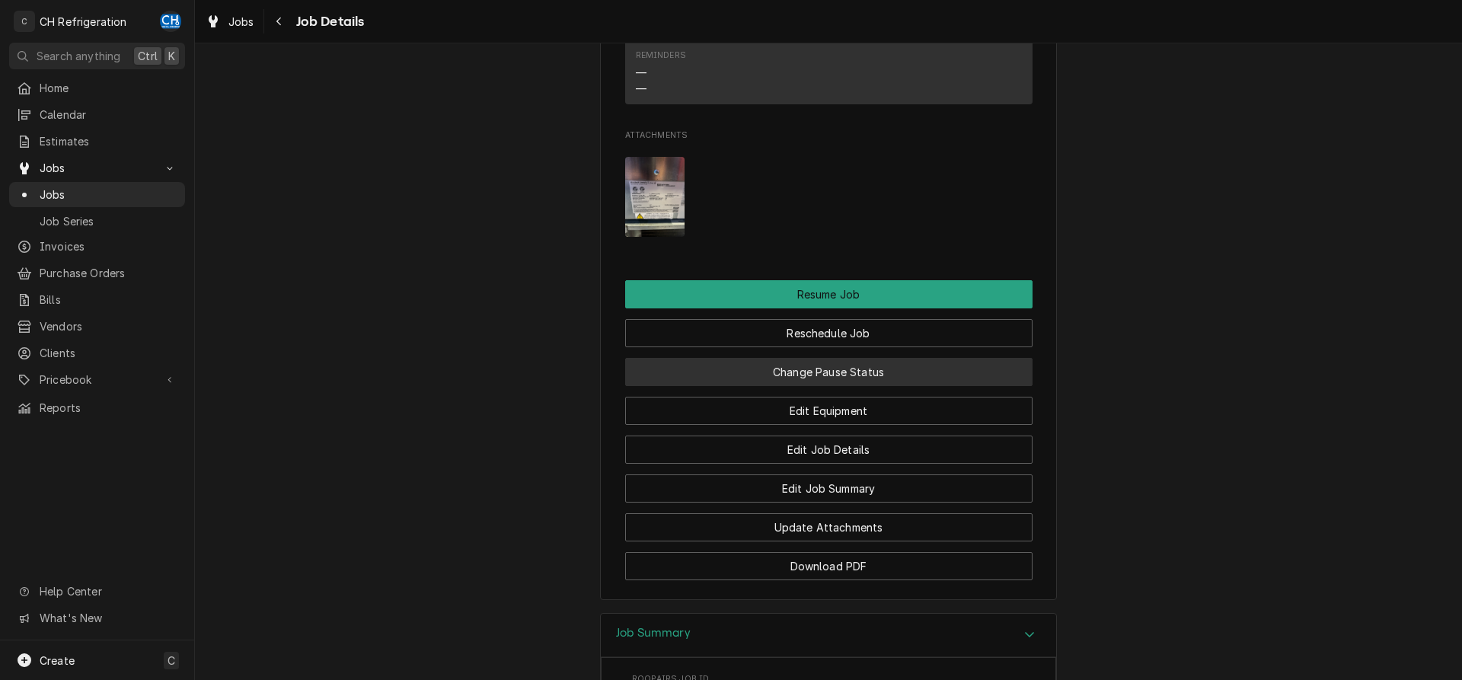
click at [881, 386] on button "Change Pause Status" at bounding box center [828, 372] width 407 height 28
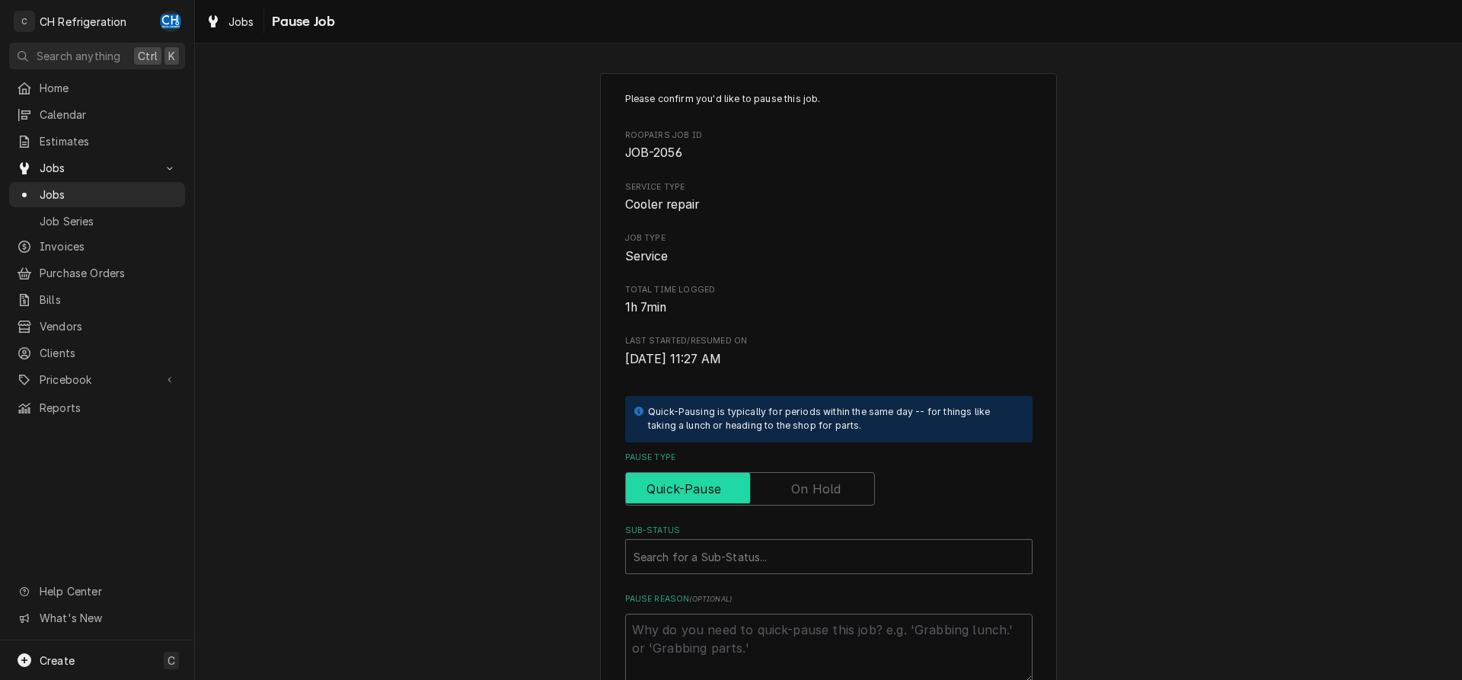
click at [846, 476] on input "Pause Type" at bounding box center [750, 489] width 236 height 34
checkbox input "true"
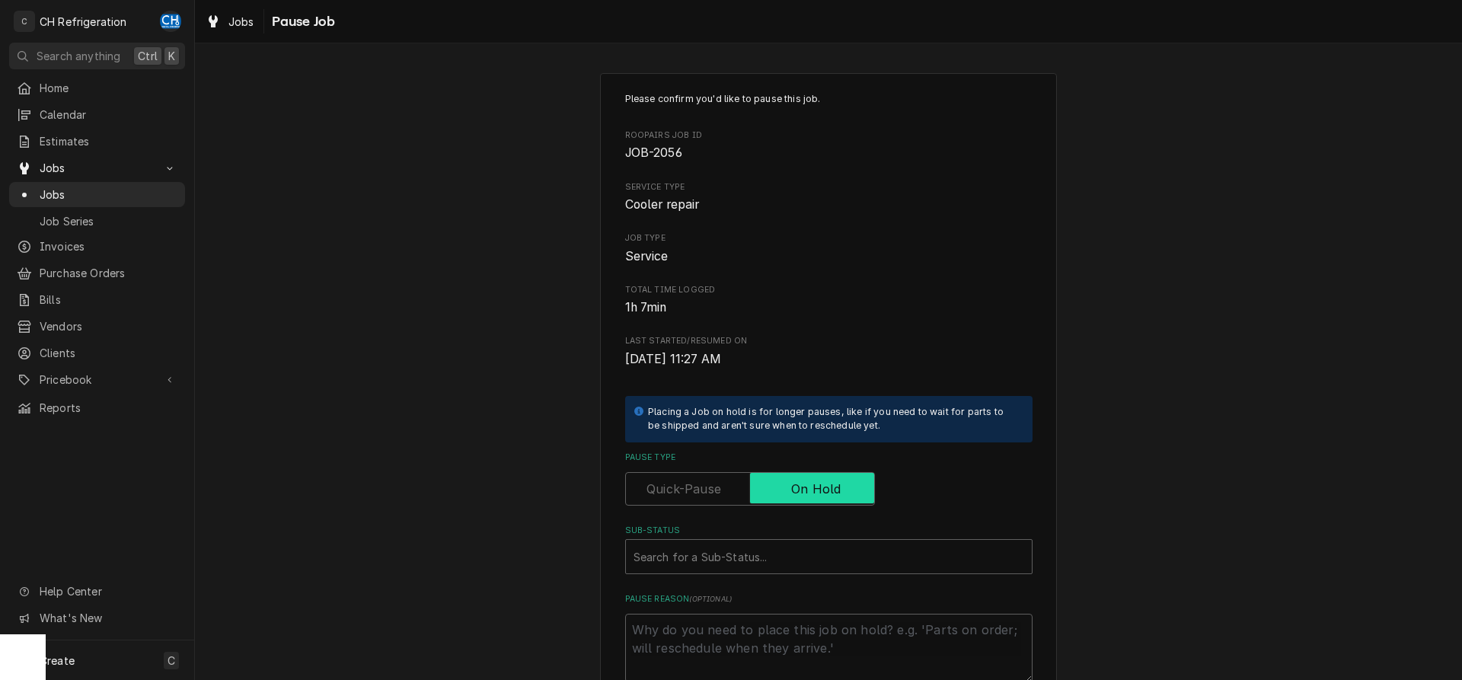
scroll to position [173, 0]
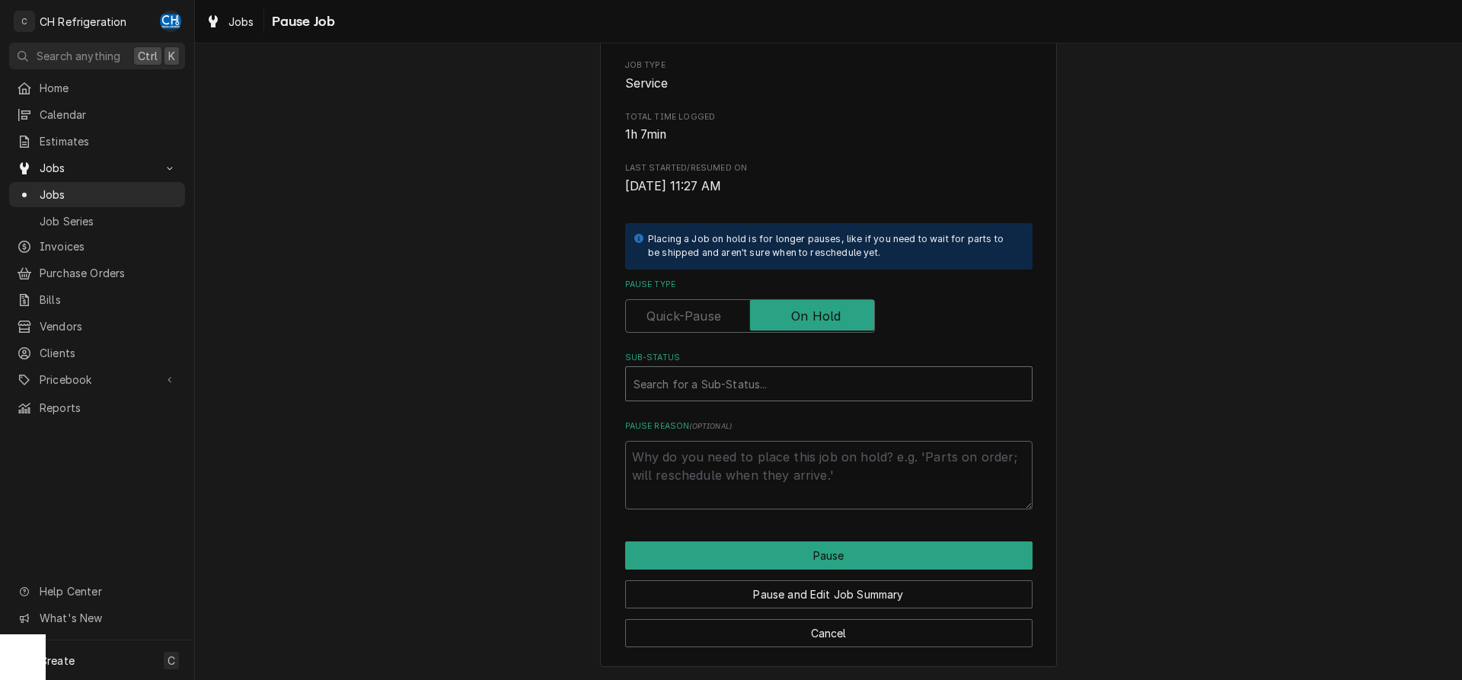
click at [849, 368] on div "Sub-Status Search for a Sub-Status..." at bounding box center [828, 377] width 407 height 50
click at [843, 388] on div "Sub-Status" at bounding box center [829, 383] width 391 height 27
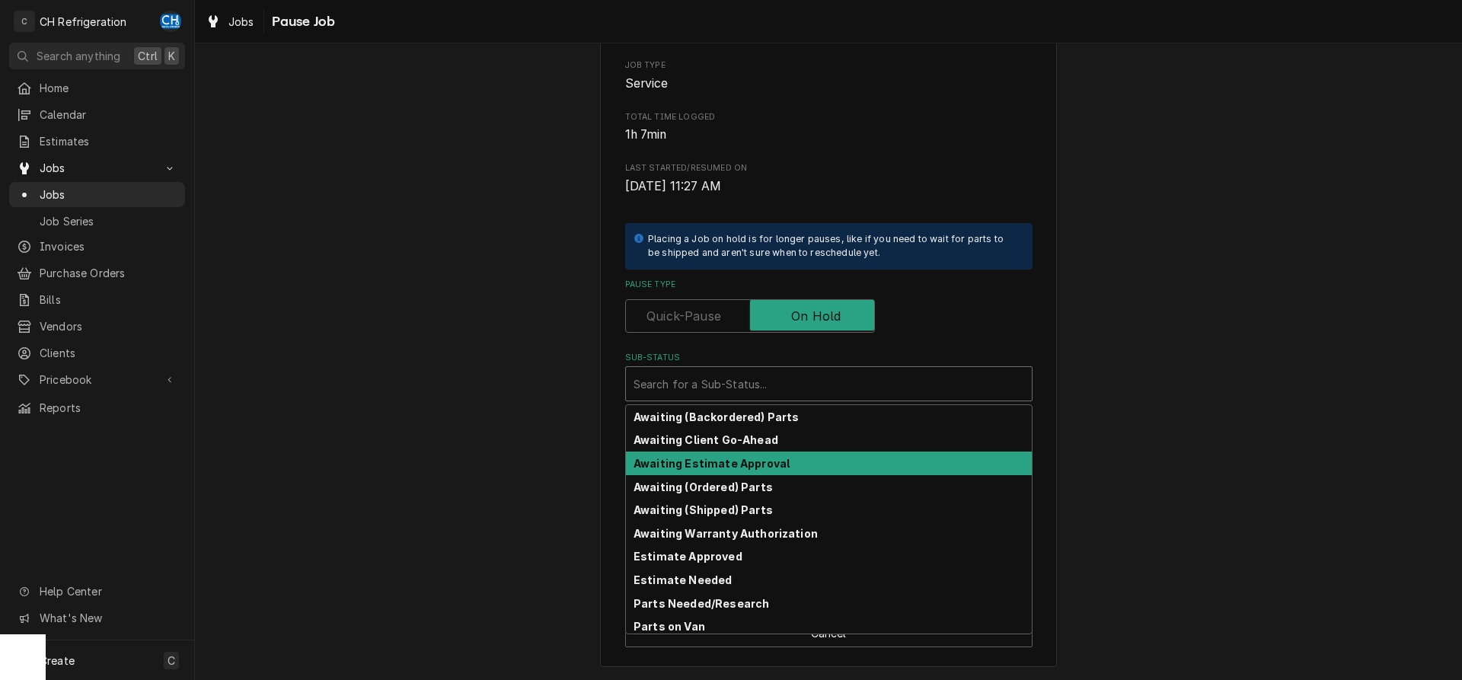
click at [776, 443] on div "Awaiting Client Go-Ahead" at bounding box center [829, 440] width 406 height 24
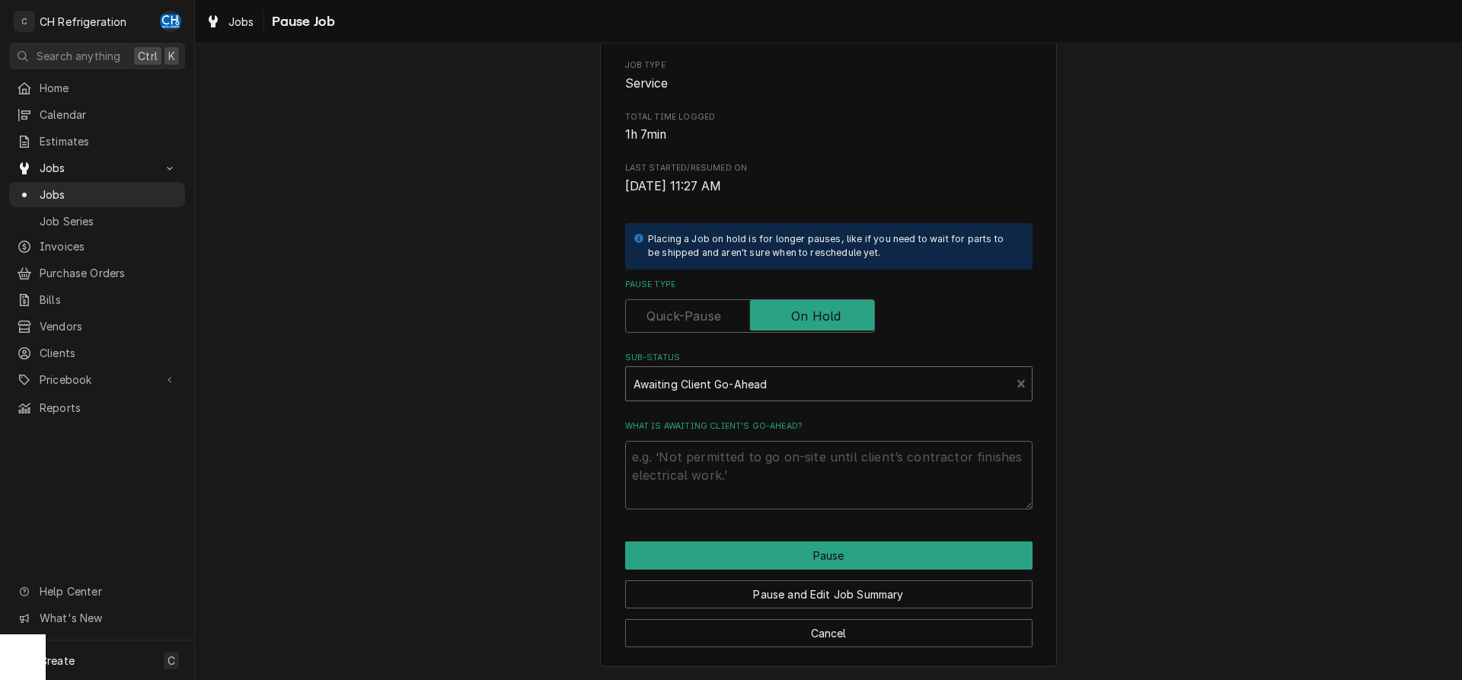
scroll to position [155, 0]
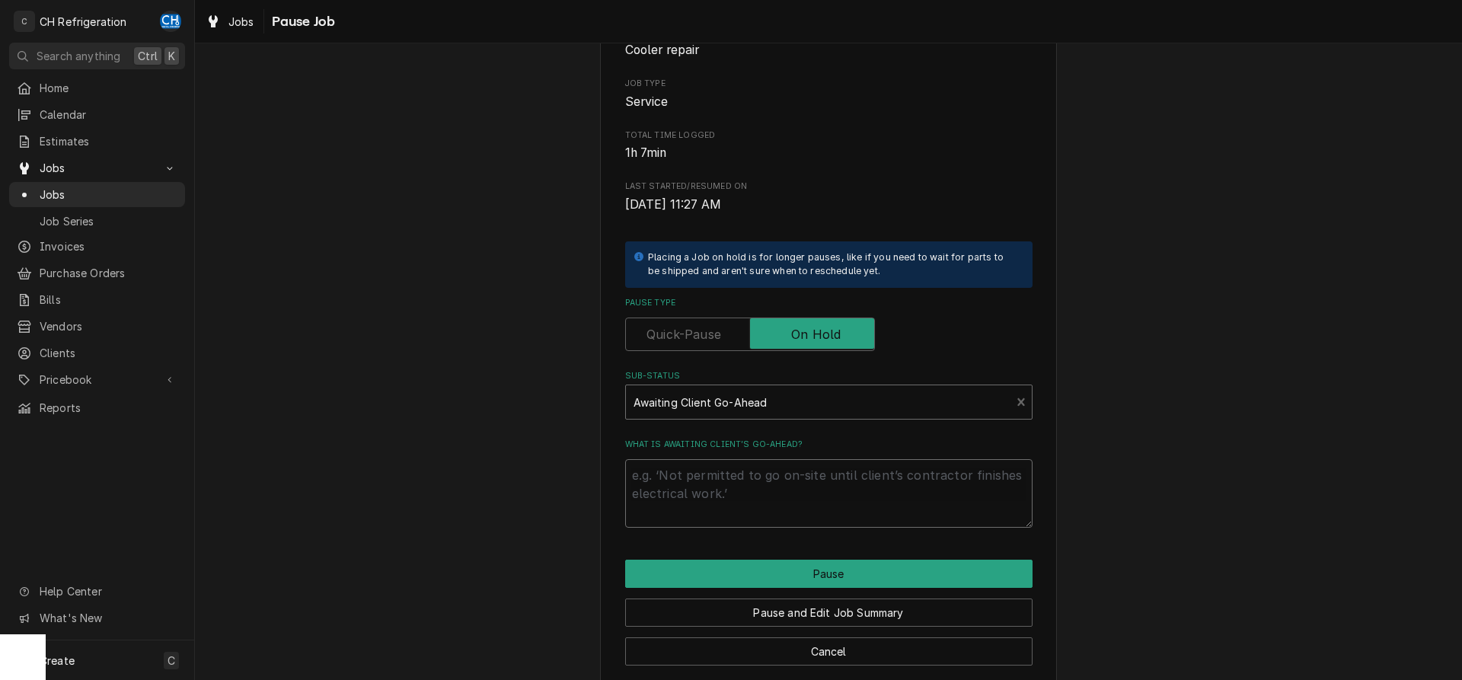
click at [788, 503] on textarea "What is awaiting client’s go-ahead?" at bounding box center [828, 493] width 407 height 69
type textarea "x"
type textarea "h"
type textarea "x"
type textarea "ho"
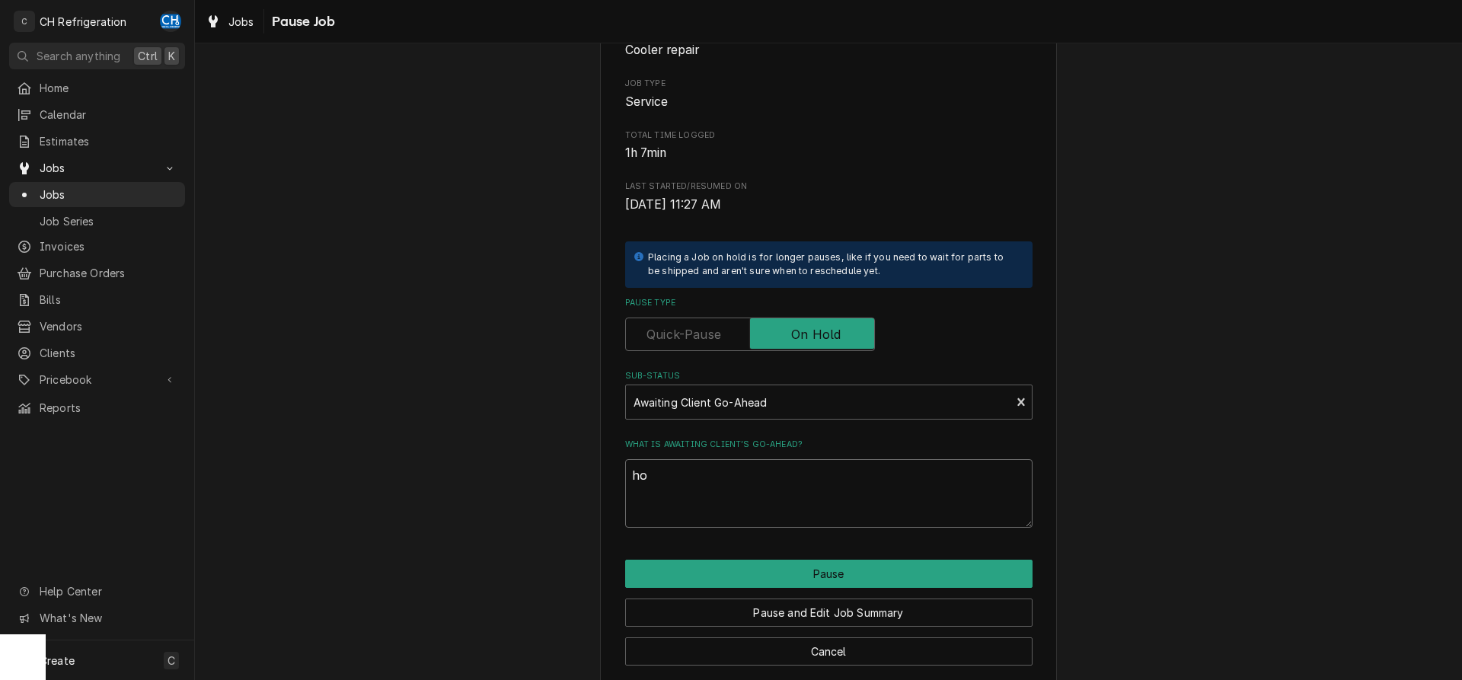
type textarea "x"
type textarea "hot"
type textarea "x"
type textarea "hot"
type textarea "x"
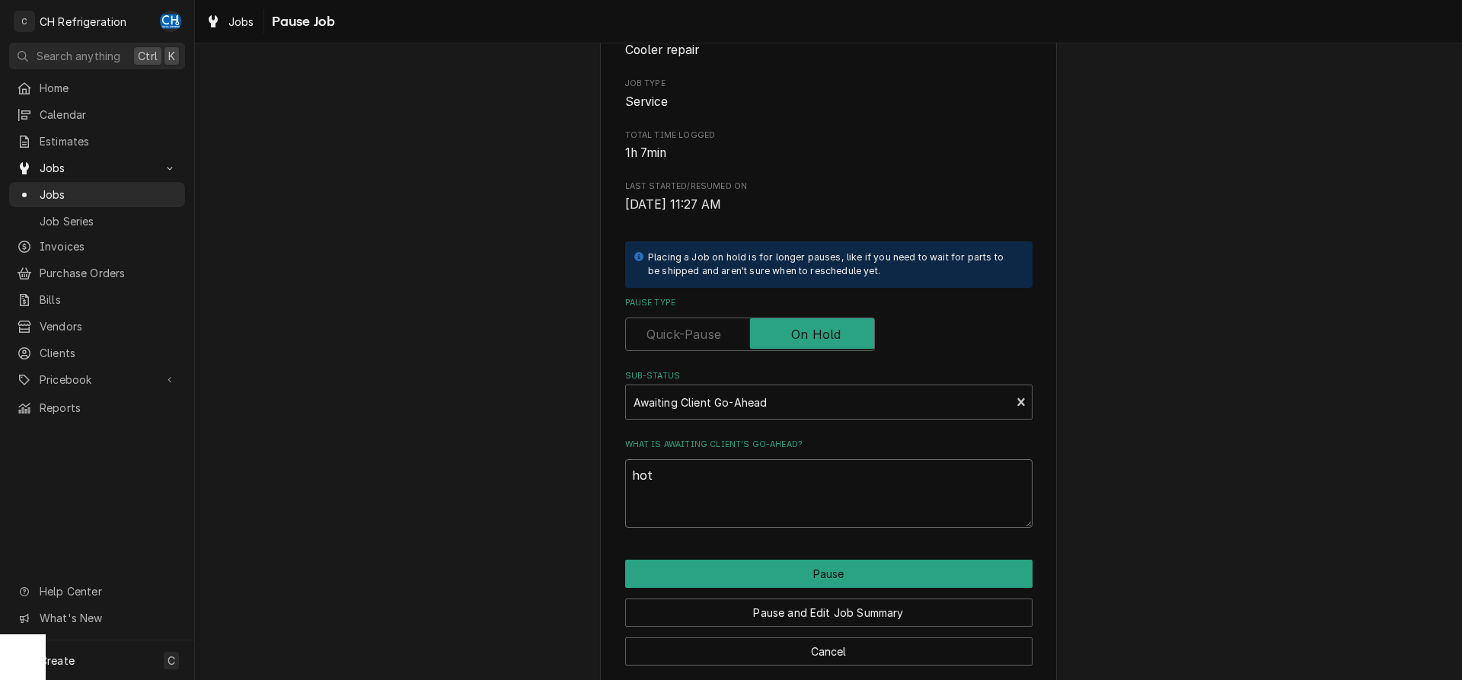
type textarea "hot p"
type textarea "x"
type textarea "hot pe"
type textarea "x"
type textarea "hot per"
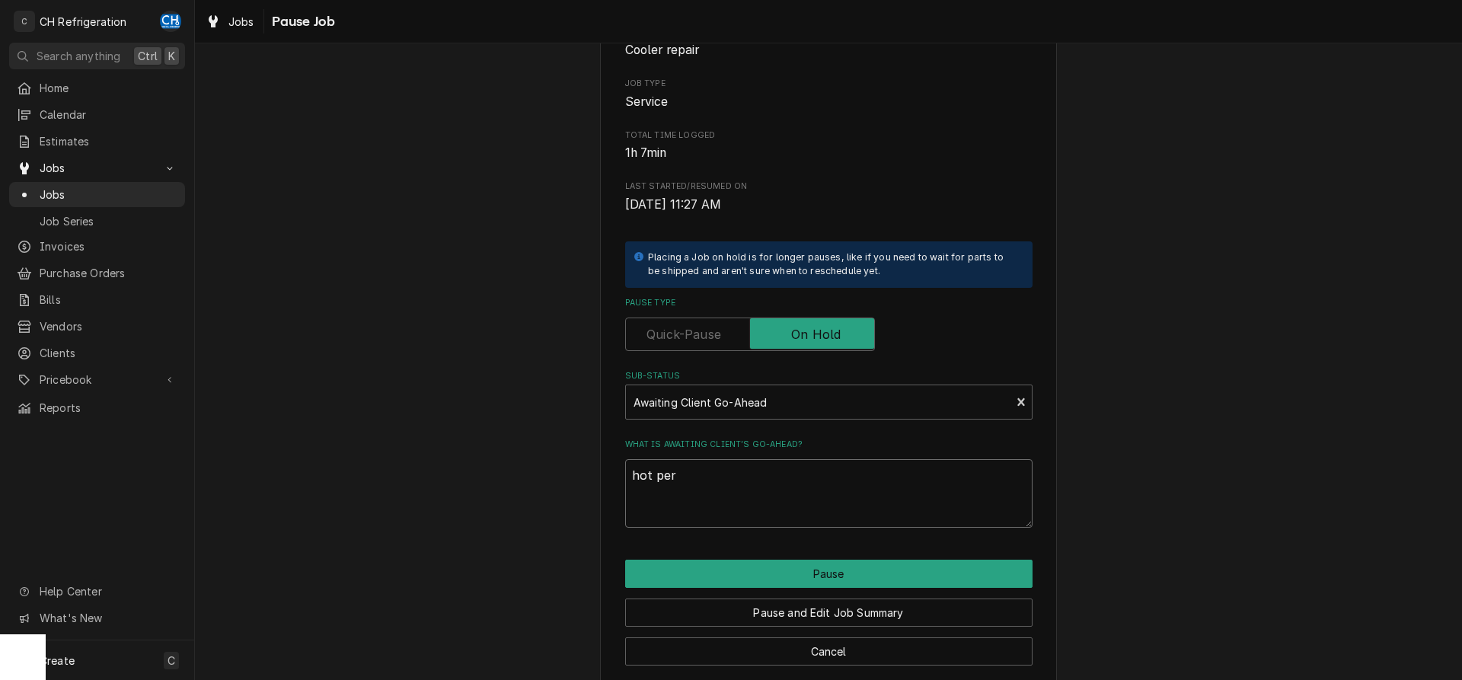
type textarea "x"
type textarea "hot perm"
type textarea "x"
type textarea "hot permi"
type textarea "x"
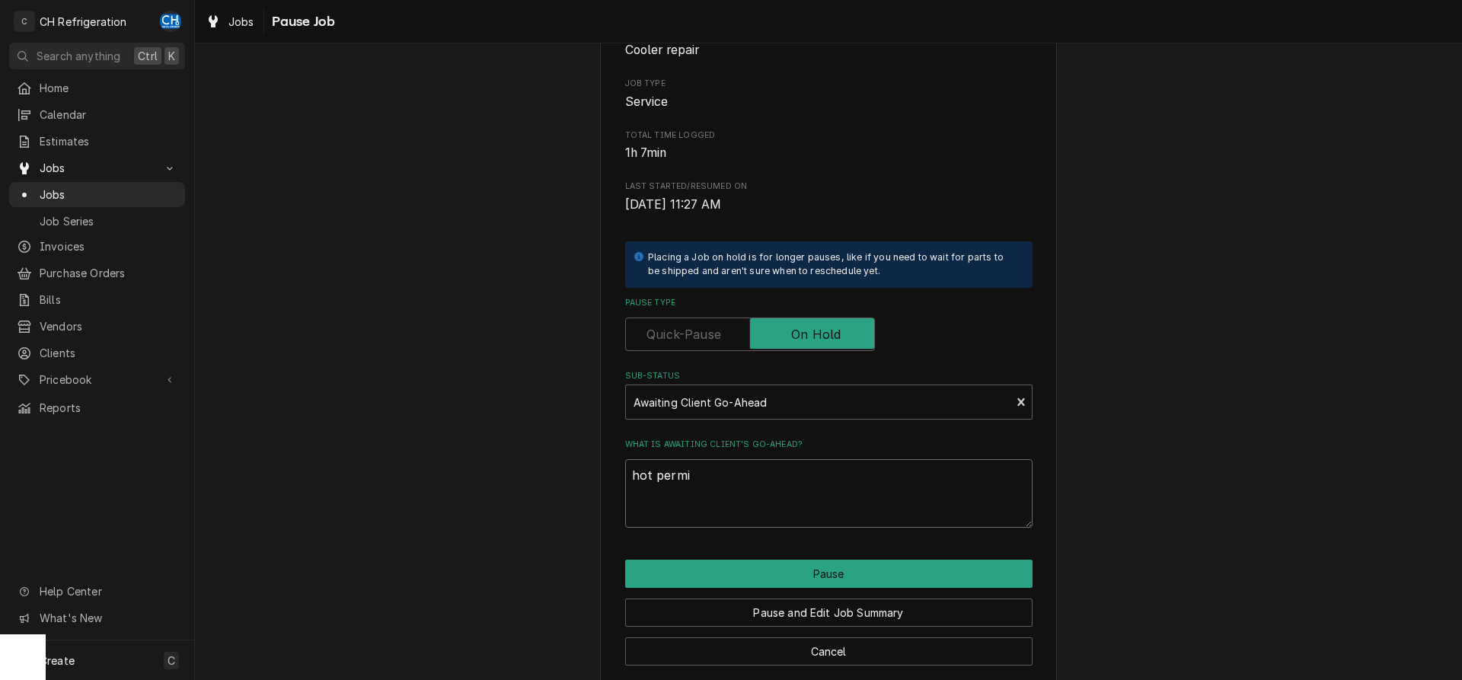
type textarea "hot permit"
type textarea "x"
type textarea "hot permit"
type textarea "x"
type textarea "hot permit n"
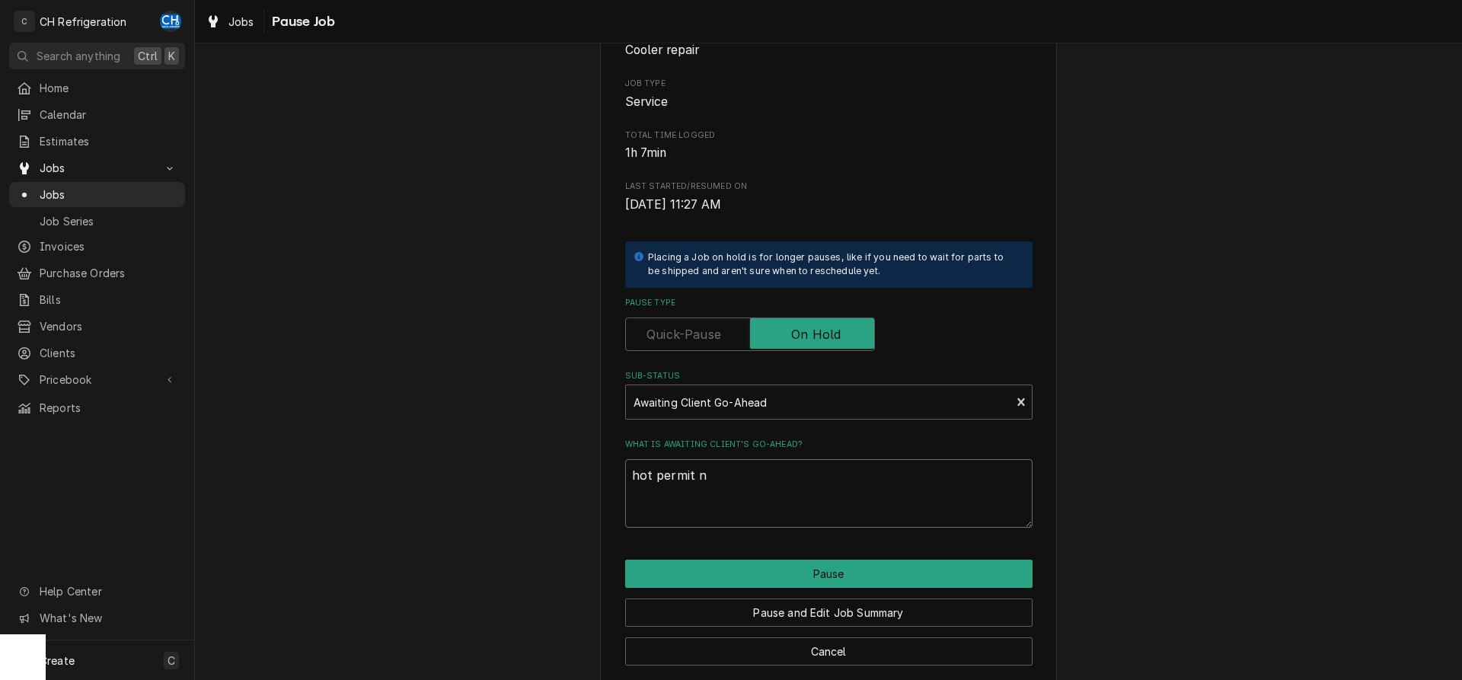
type textarea "x"
type textarea "hot permit ne"
type textarea "x"
type textarea "hot permit nee"
type textarea "x"
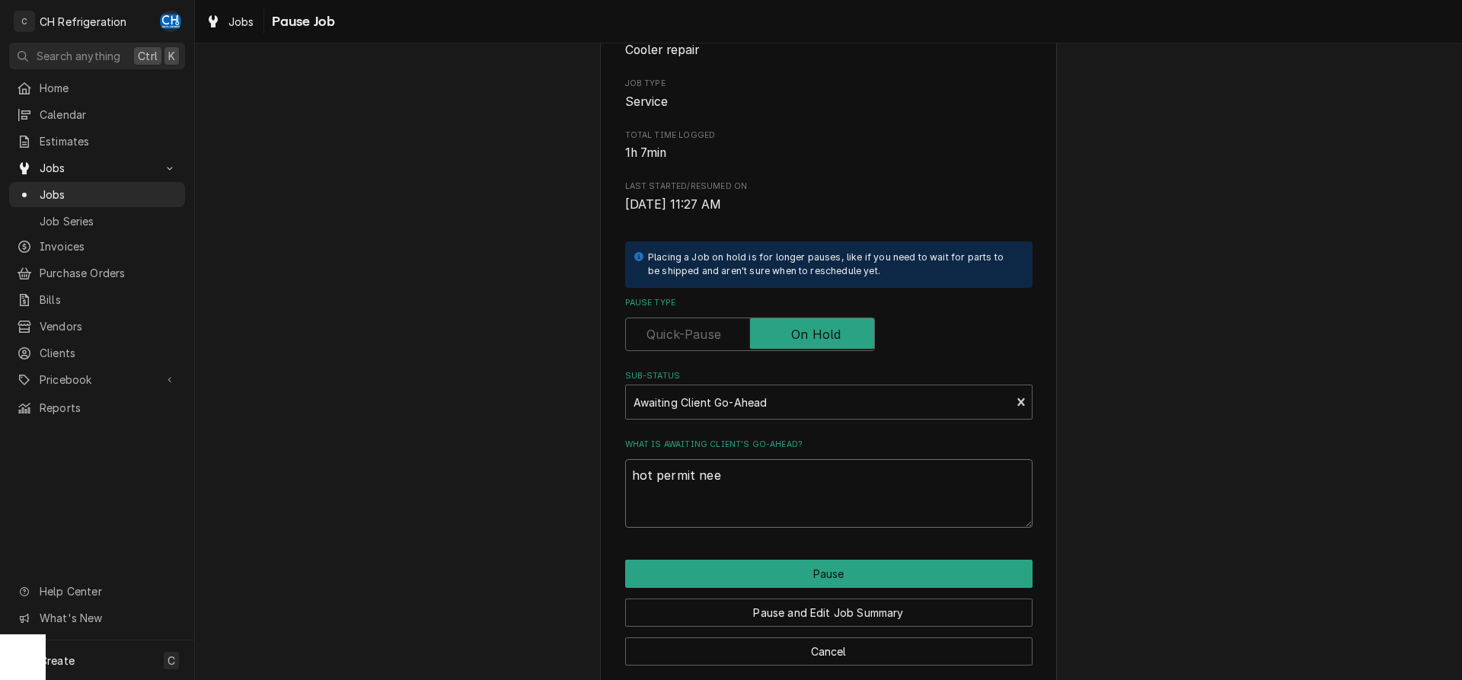
type textarea "hot permit need"
type textarea "x"
type textarea "hot permit neede"
type textarea "x"
type textarea "hot permit needed"
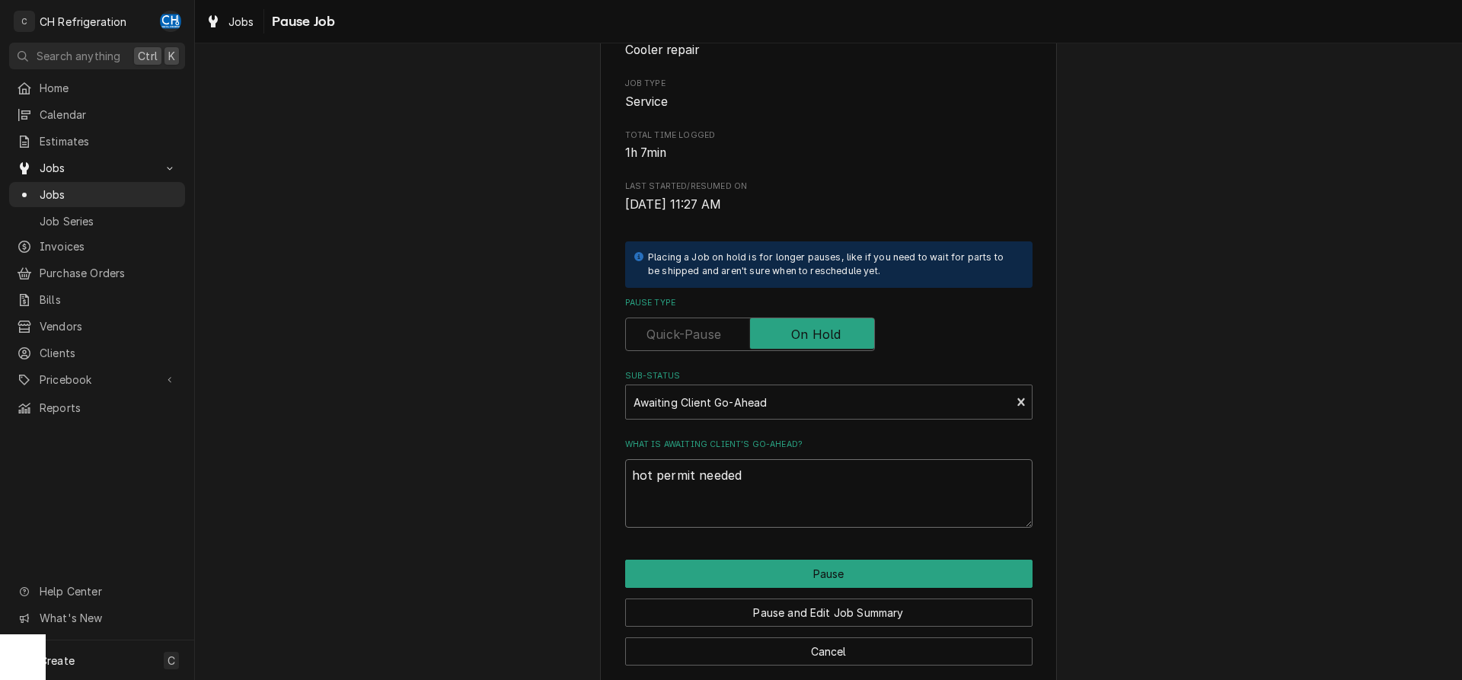
click at [656, 473] on textarea "hot permit needed" at bounding box center [828, 493] width 407 height 69
type textarea "x"
type textarea "hot spermit needed"
type textarea "x"
type textarea "hot sipermit needed"
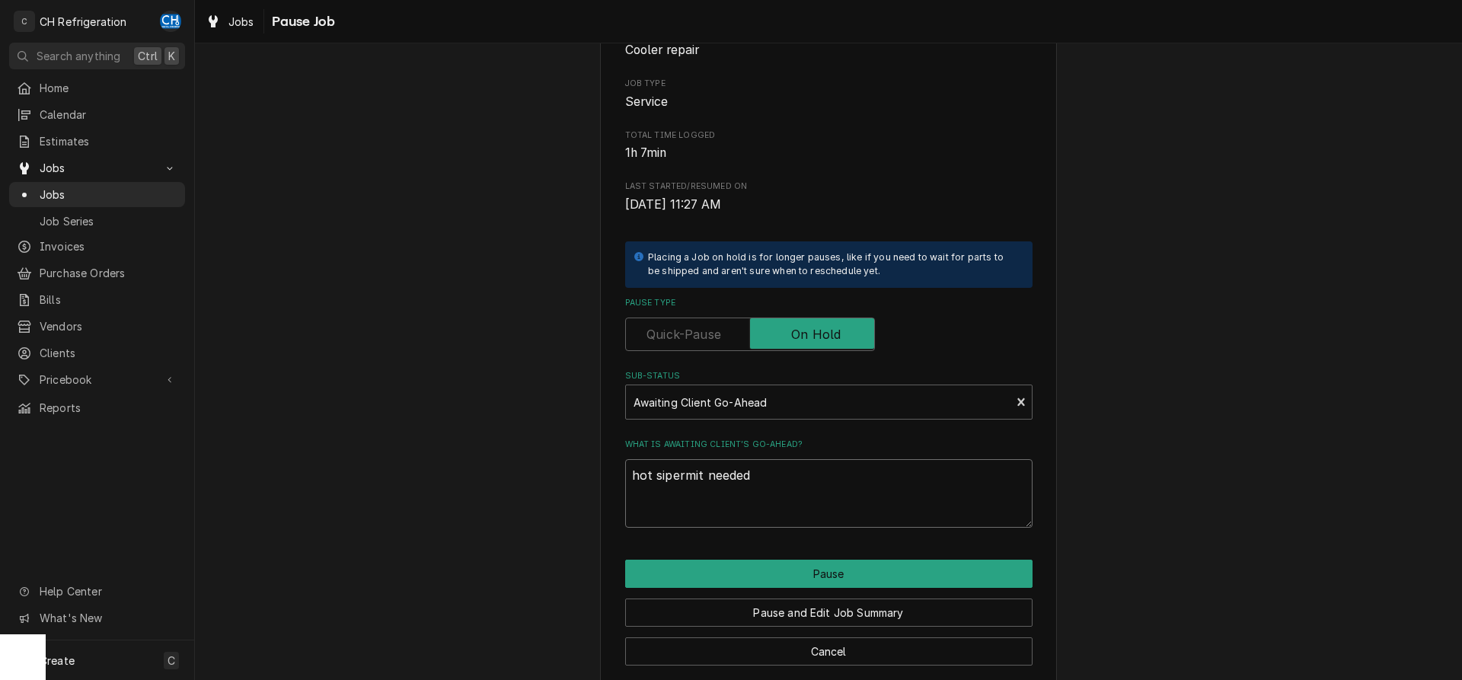
type textarea "x"
type textarea "hot sidpermit needed"
type textarea "x"
type textarea "hot sipermit needed"
type textarea "x"
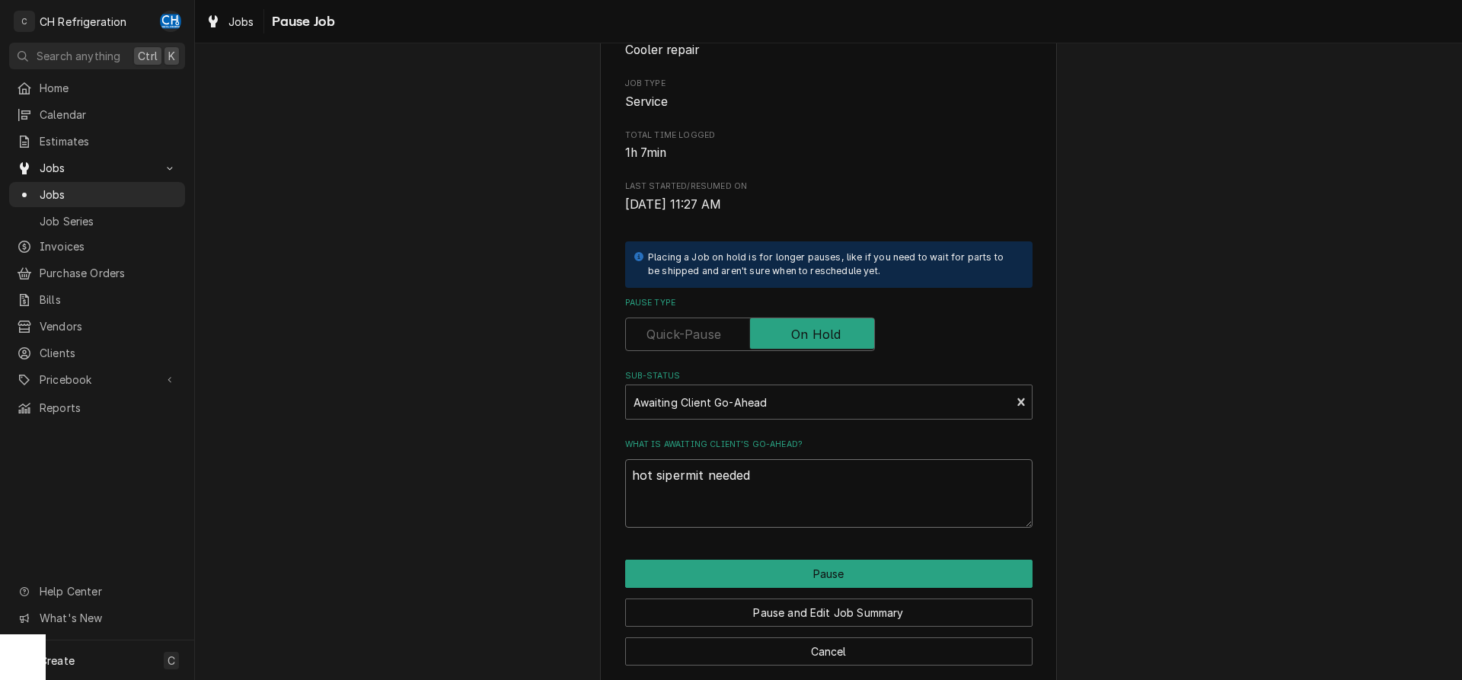
type textarea "hot spermit needed"
type textarea "x"
type textarea "hot permit needed"
type textarea "x"
type textarea "hotpermit needed"
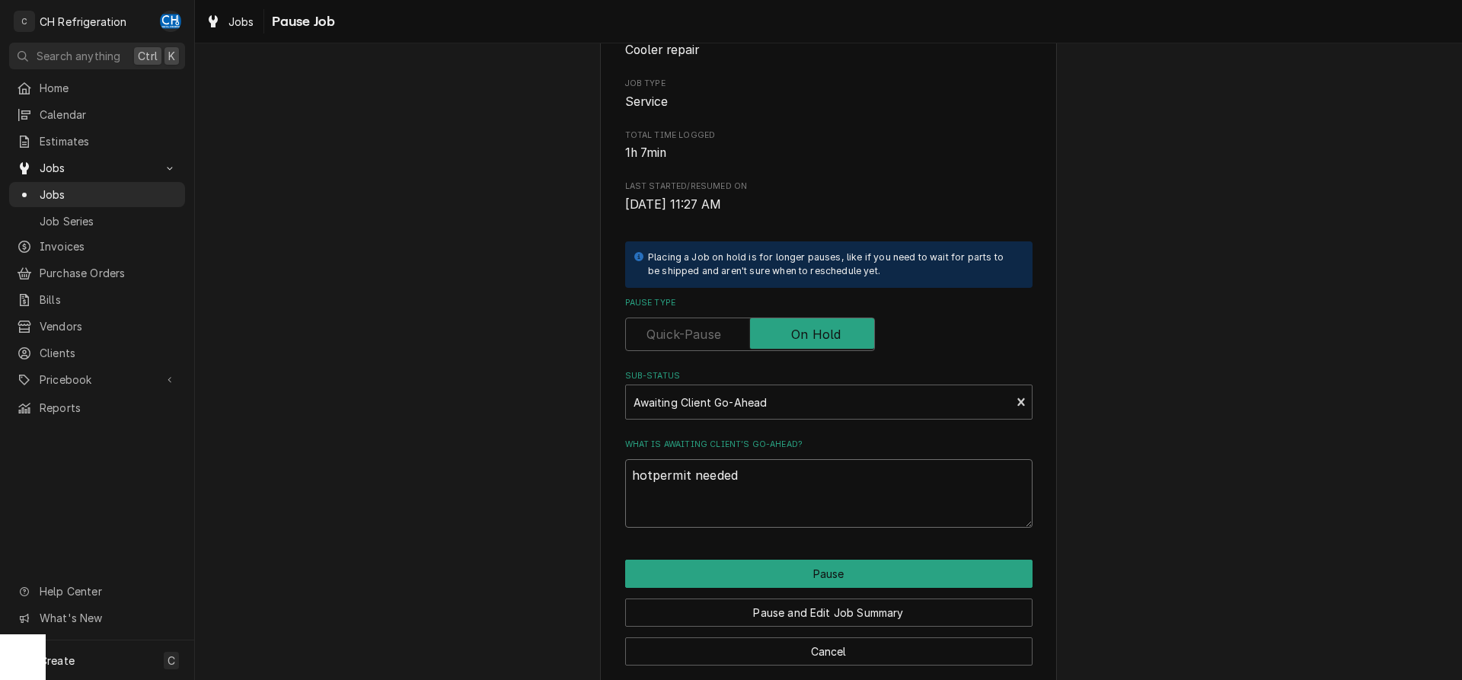
type textarea "x"
type textarea "hopermit needed"
type textarea "x"
type textarea "hpermit needed"
type textarea "x"
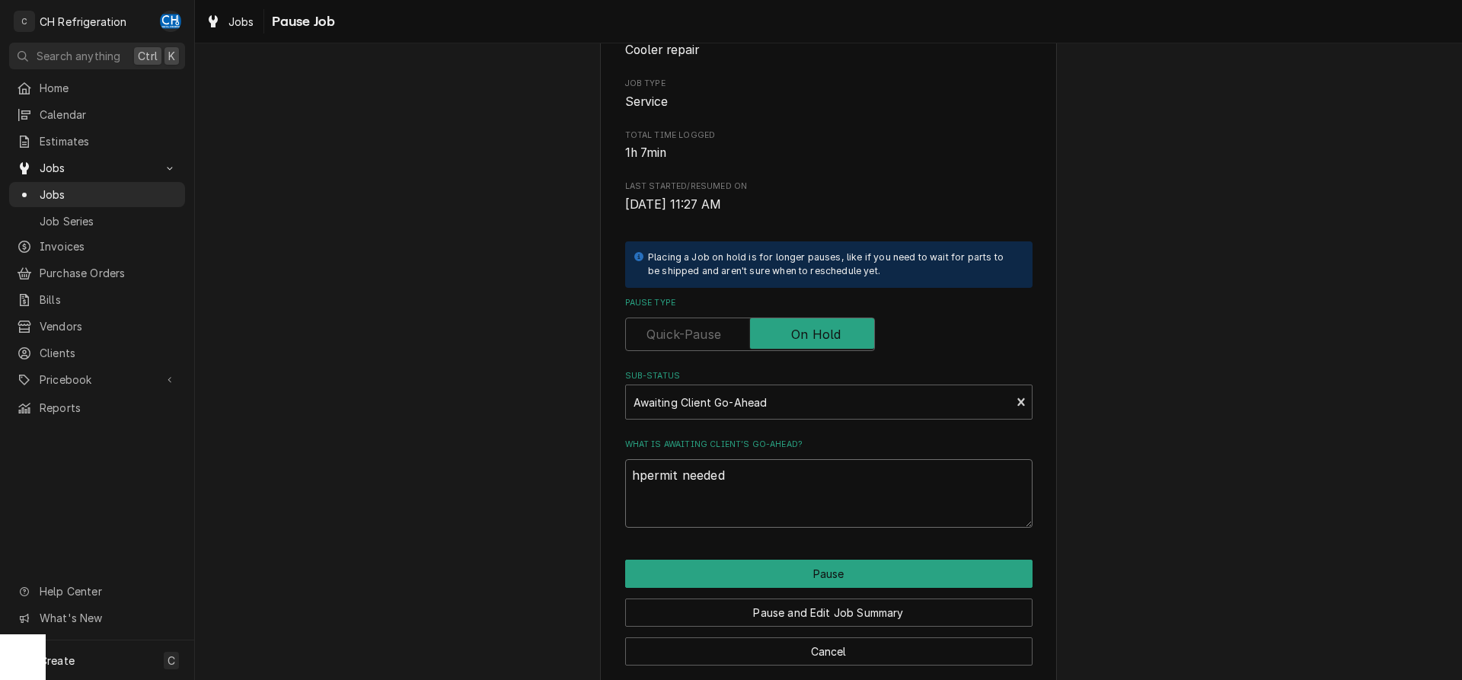
type textarea "permit needed"
type textarea "x"
type textarea "hpermit needed"
type textarea "x"
type textarea "hopermit needed"
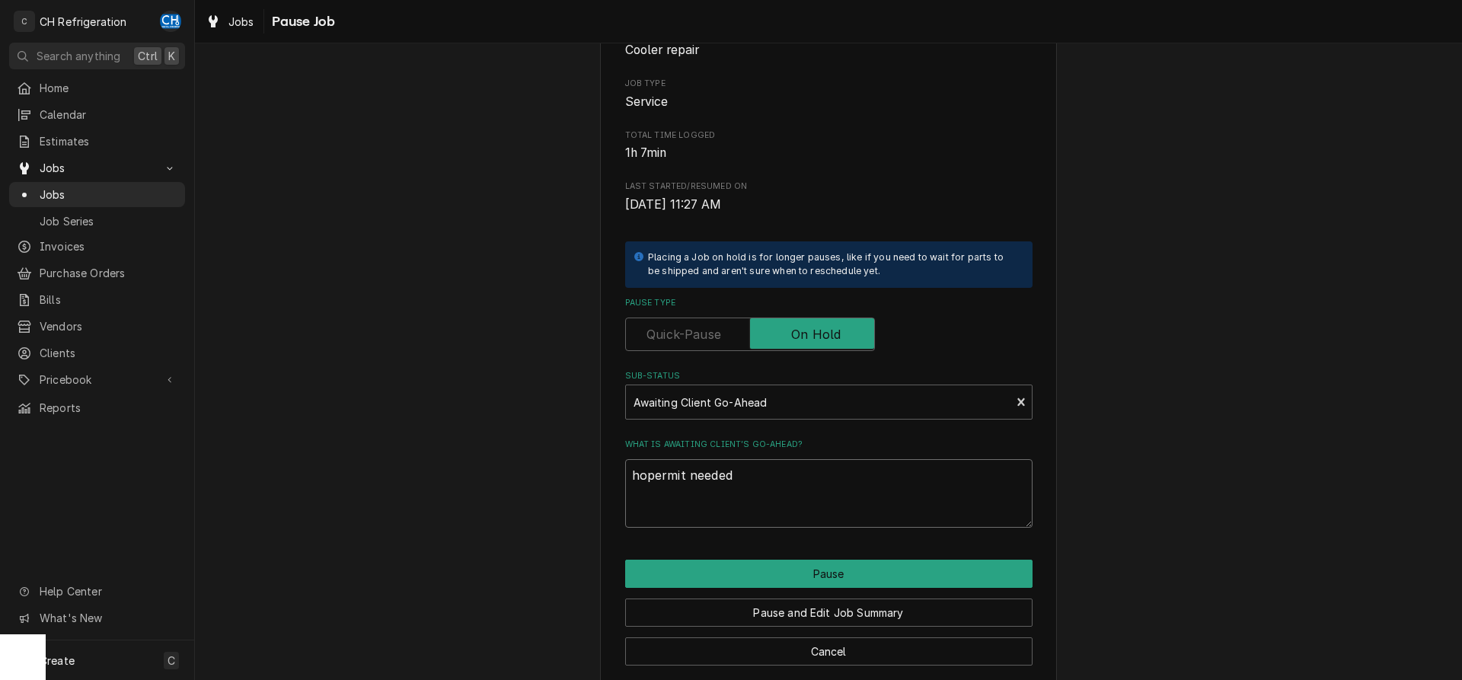
type textarea "x"
type textarea "hotpermit needed"
type textarea "x"
type textarea "hot permit needed"
type textarea "x"
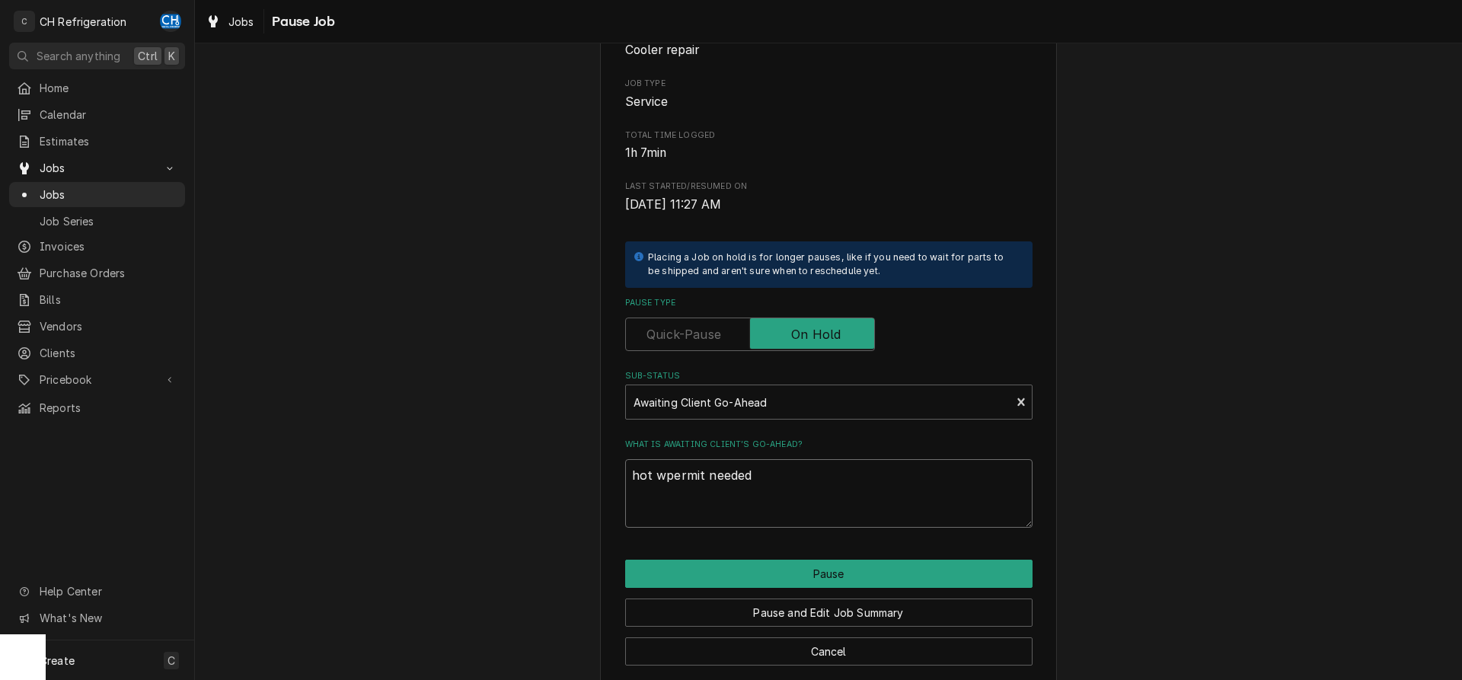
type textarea "hot wopermit needed"
type textarea "x"
type textarea "hot worpermit needed"
type textarea "x"
type textarea "hot workpermit needed"
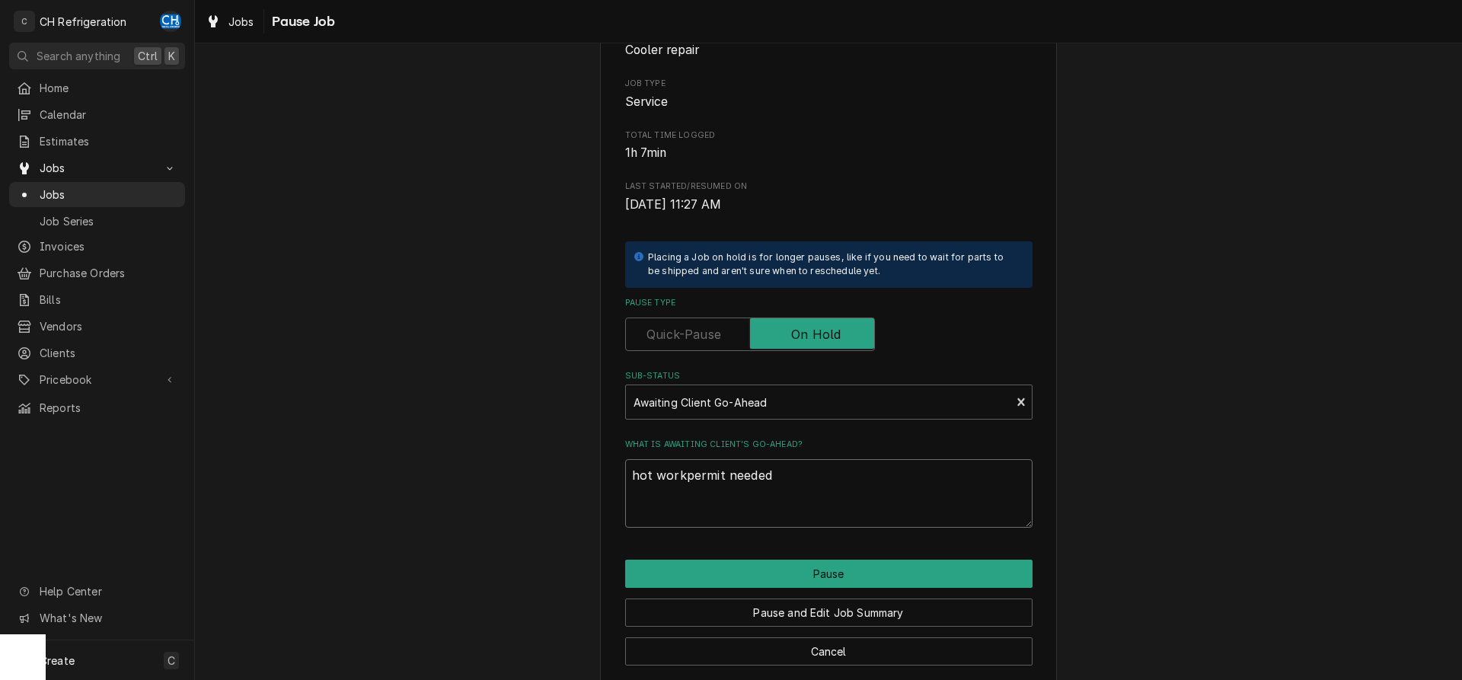
type textarea "x"
type textarea "hot work permit needed"
click at [855, 571] on button "Pause" at bounding box center [828, 574] width 407 height 28
type textarea "x"
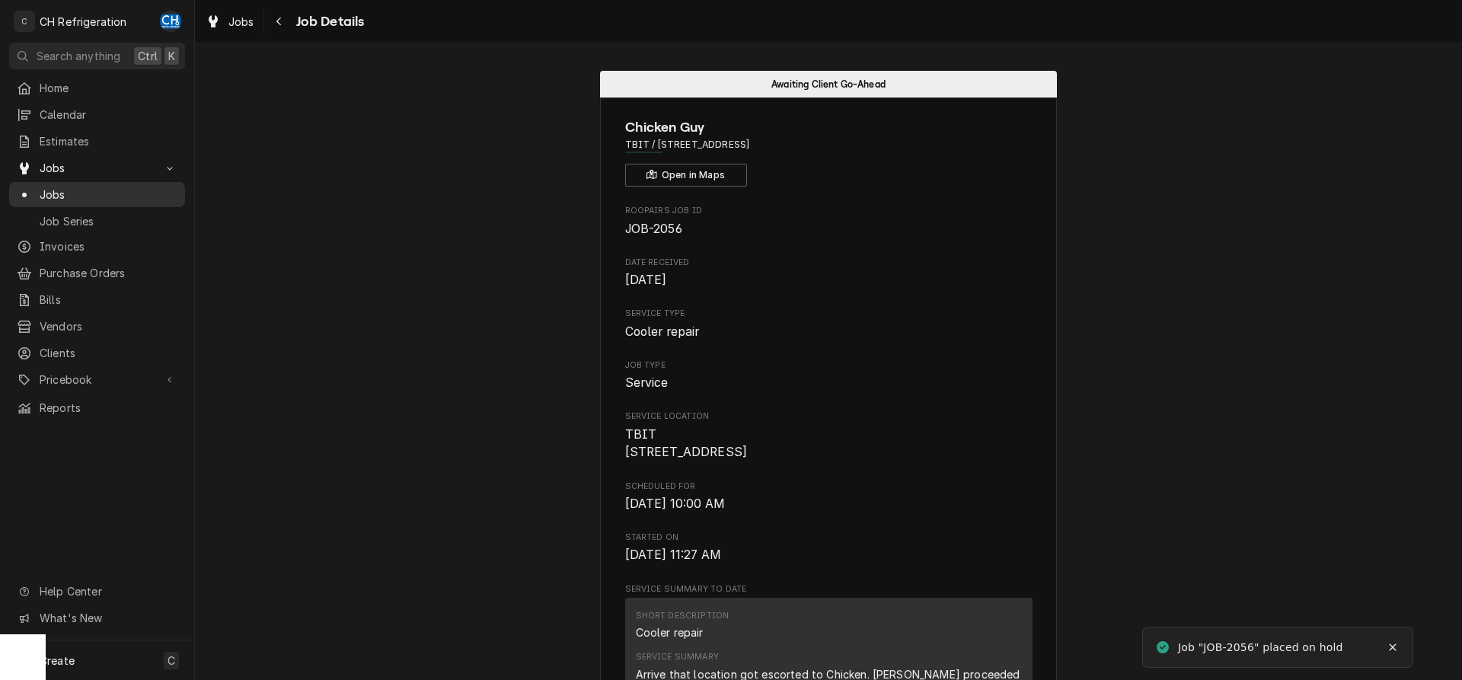
click at [56, 187] on span "Jobs" at bounding box center [109, 195] width 138 height 16
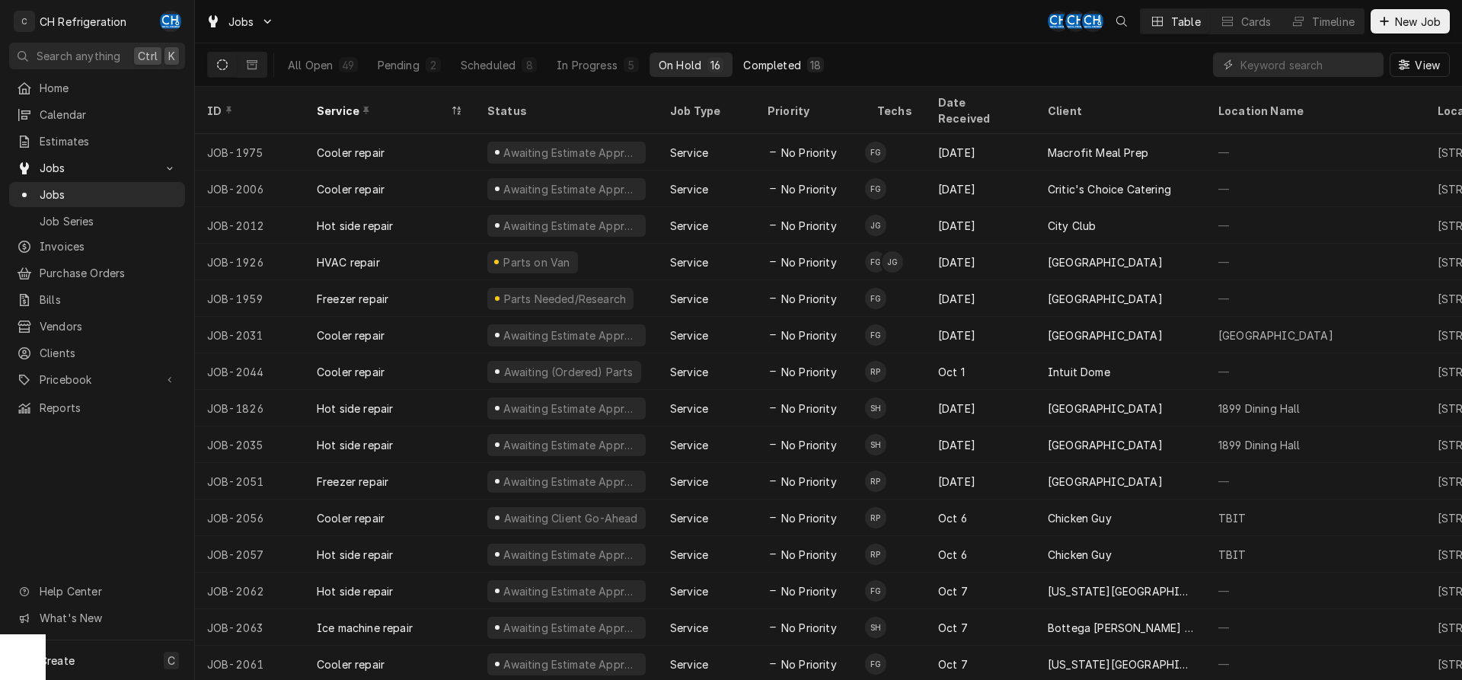
click at [778, 66] on div "Completed" at bounding box center [771, 65] width 57 height 16
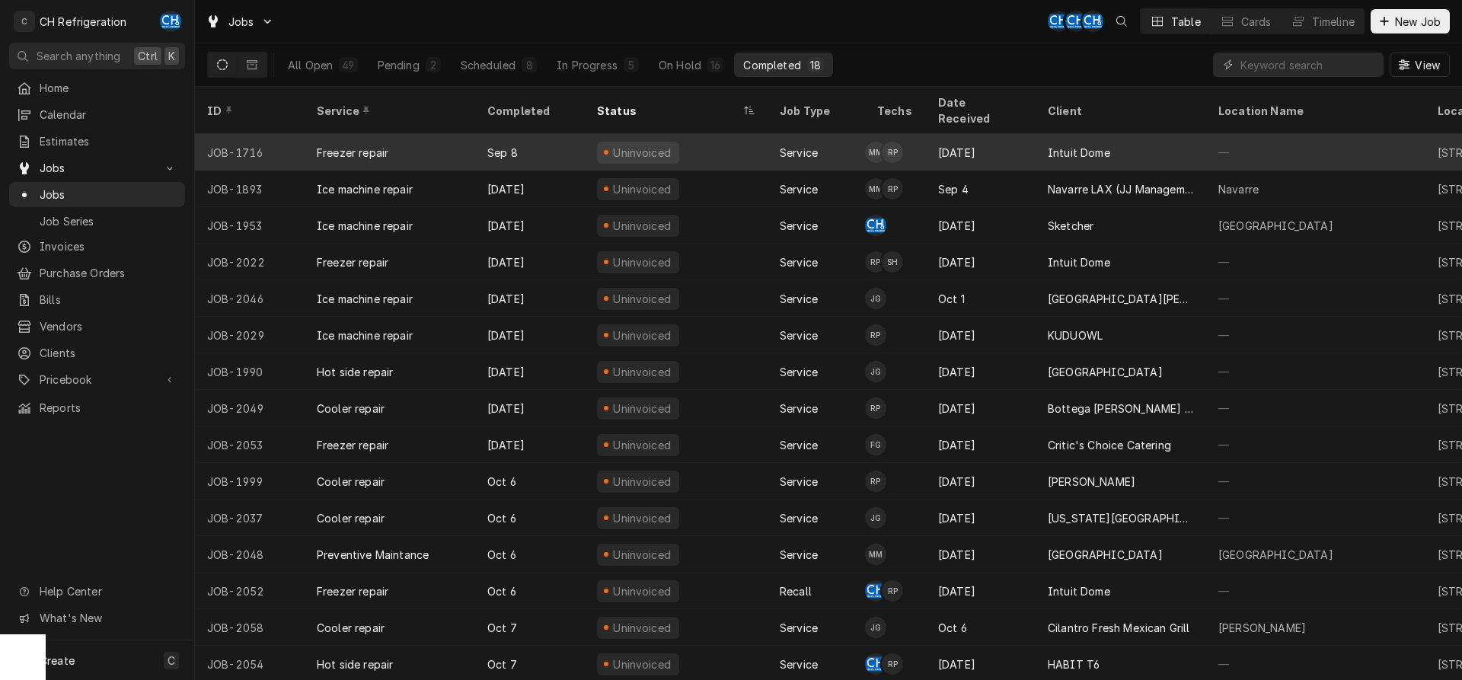
click at [1043, 149] on div "Intuit Dome" at bounding box center [1121, 152] width 171 height 37
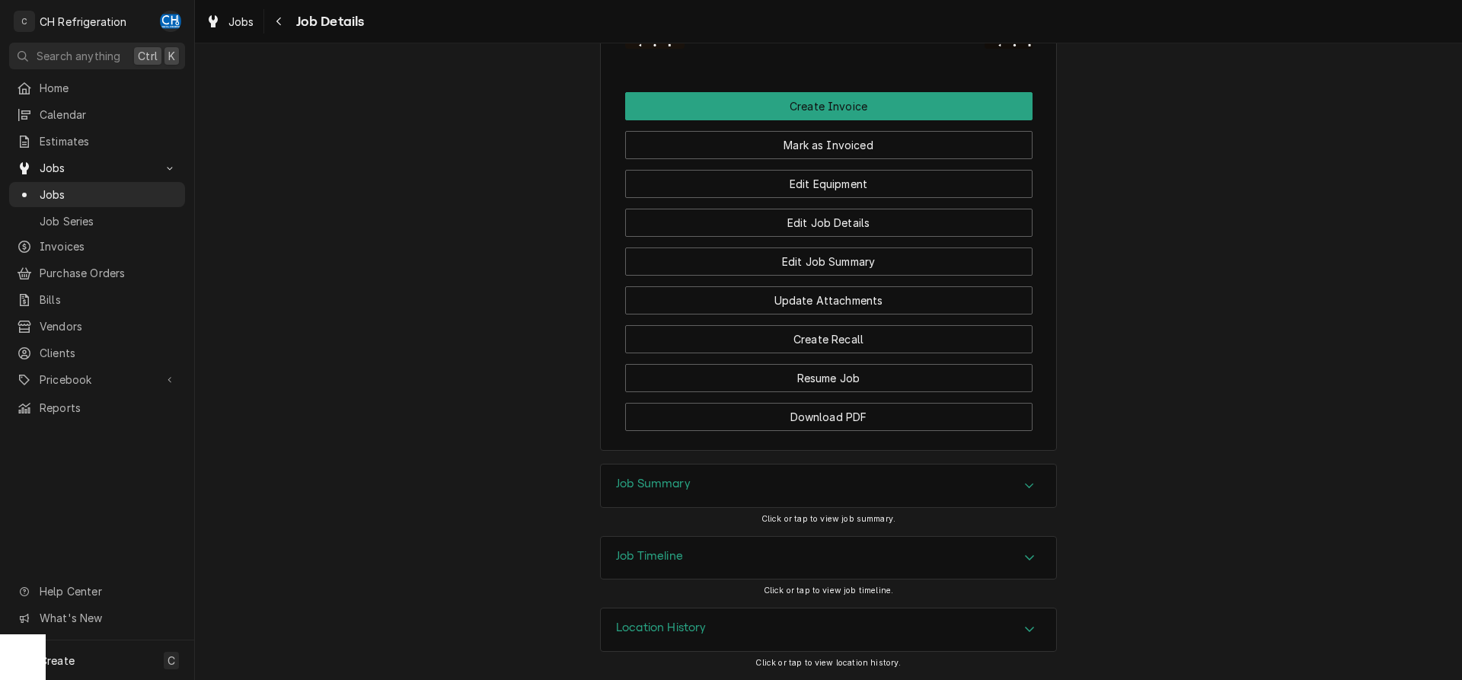
click at [633, 490] on h3 "Job Summary" at bounding box center [653, 484] width 75 height 14
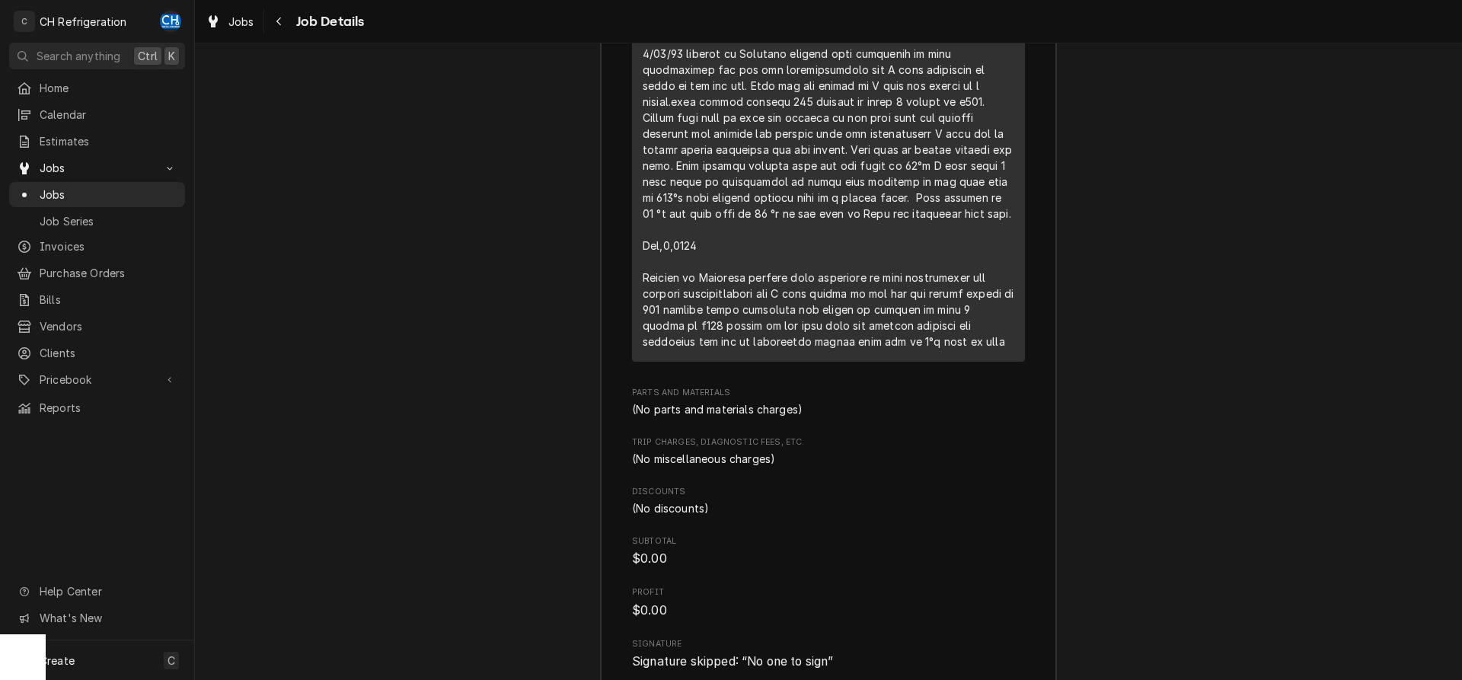
scroll to position [2684, 0]
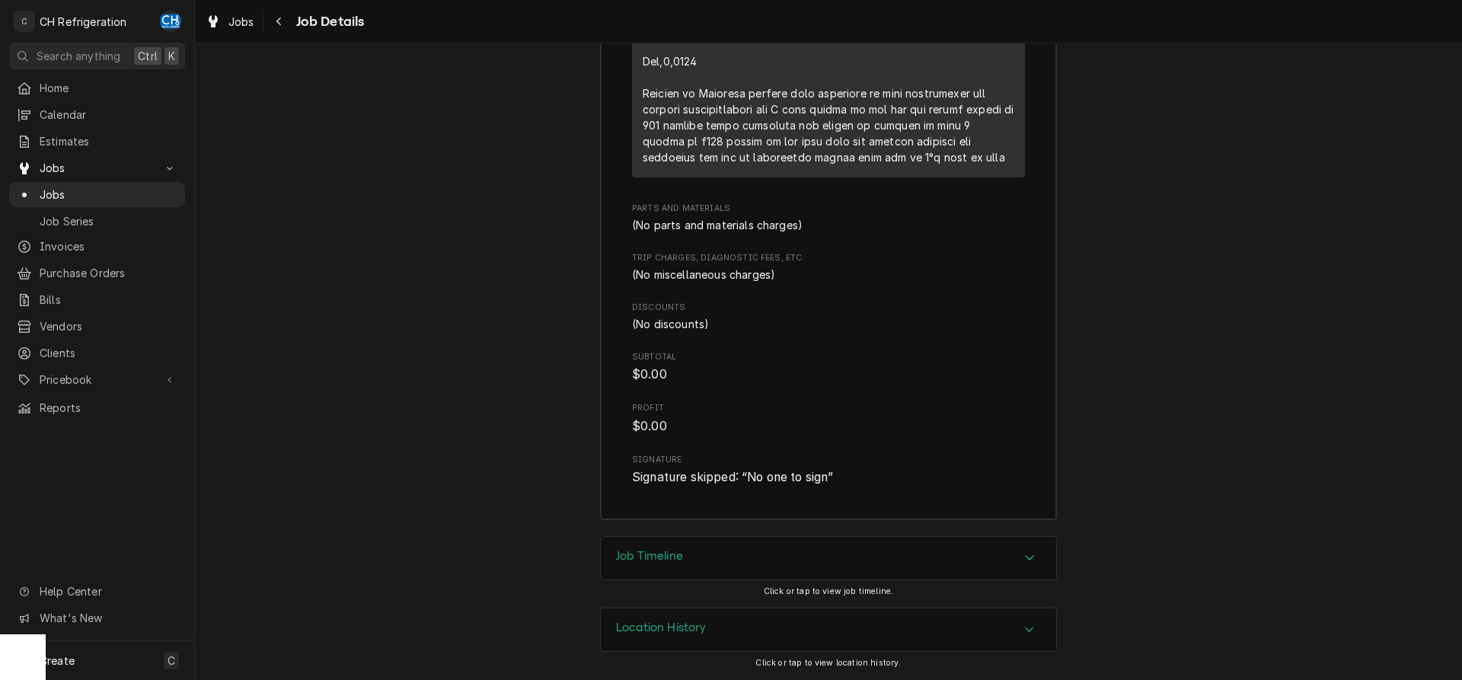
click at [647, 561] on h3 "Job Timeline" at bounding box center [649, 556] width 67 height 14
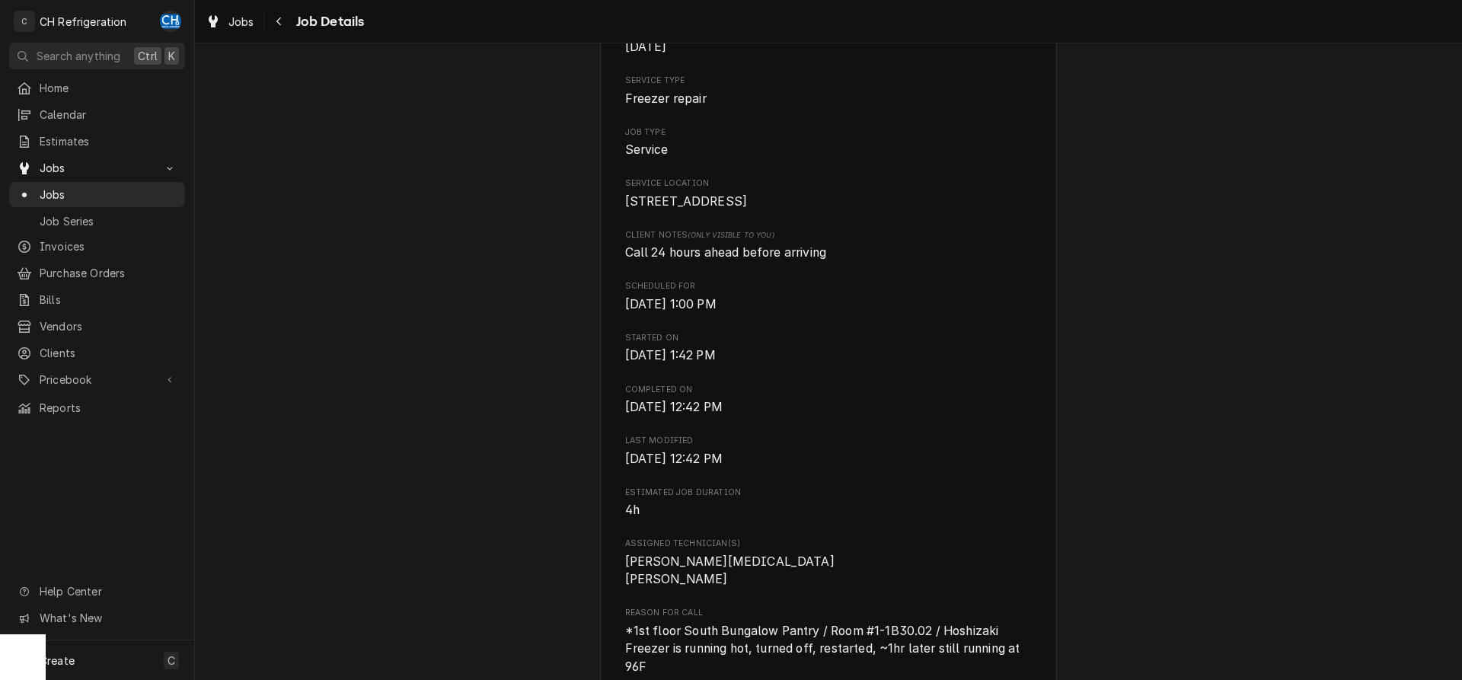
scroll to position [0, 0]
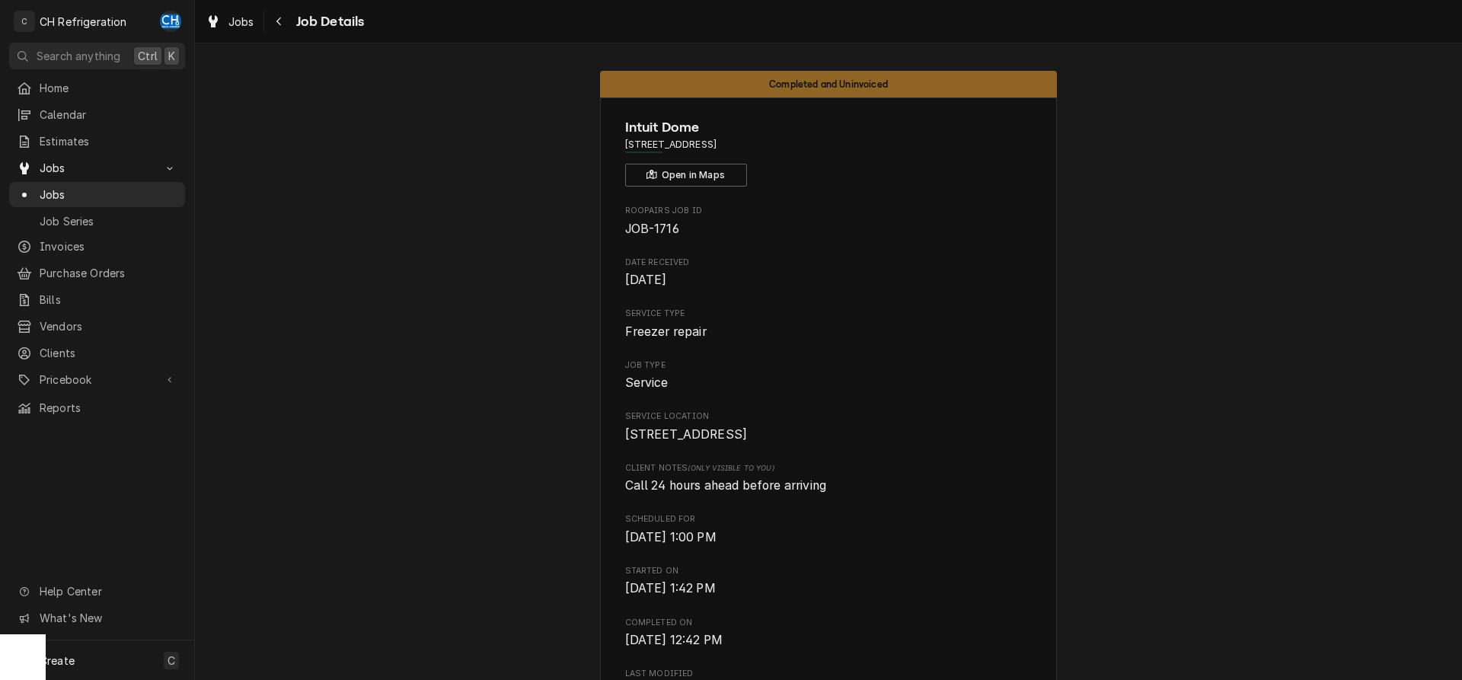
drag, startPoint x: 842, startPoint y: 141, endPoint x: 589, endPoint y: 152, distance: 253.9
copy span "3846 W Century Blvd, Inglewood, CA 90303"
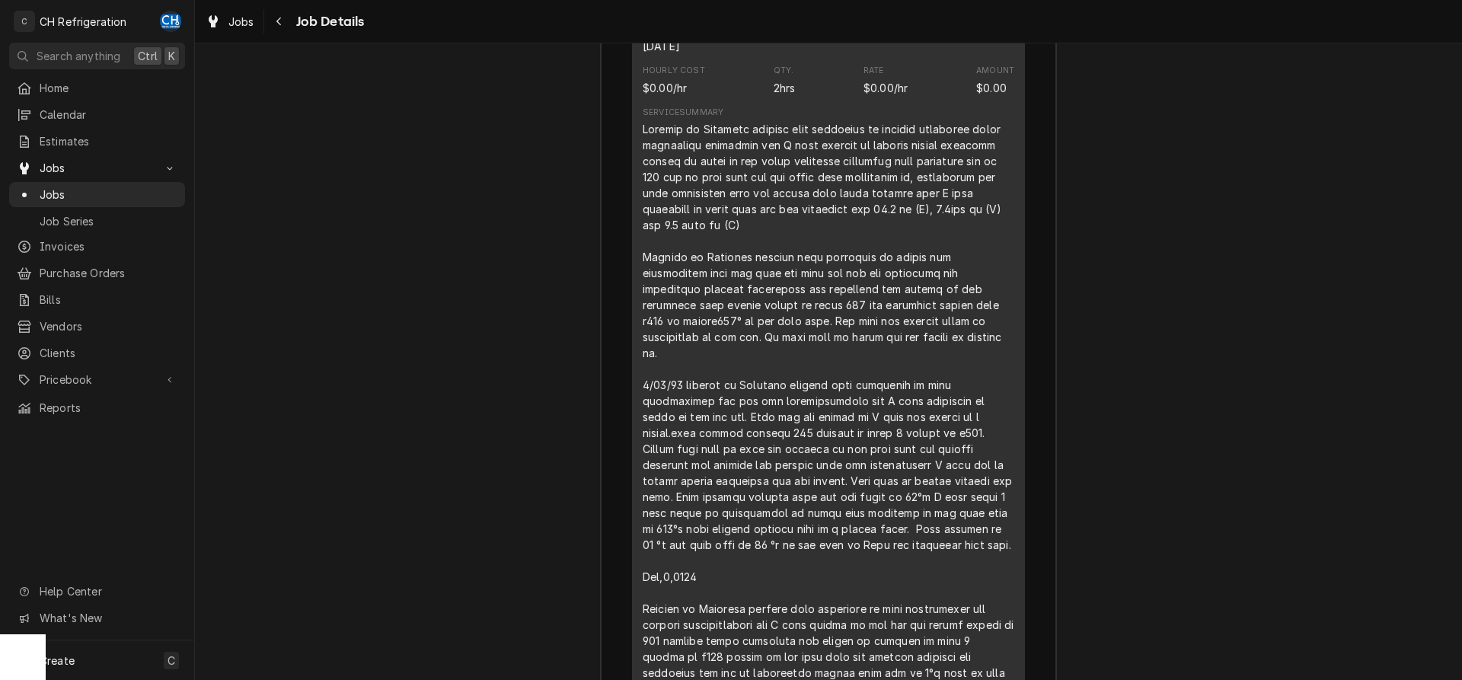
scroll to position [2253, 0]
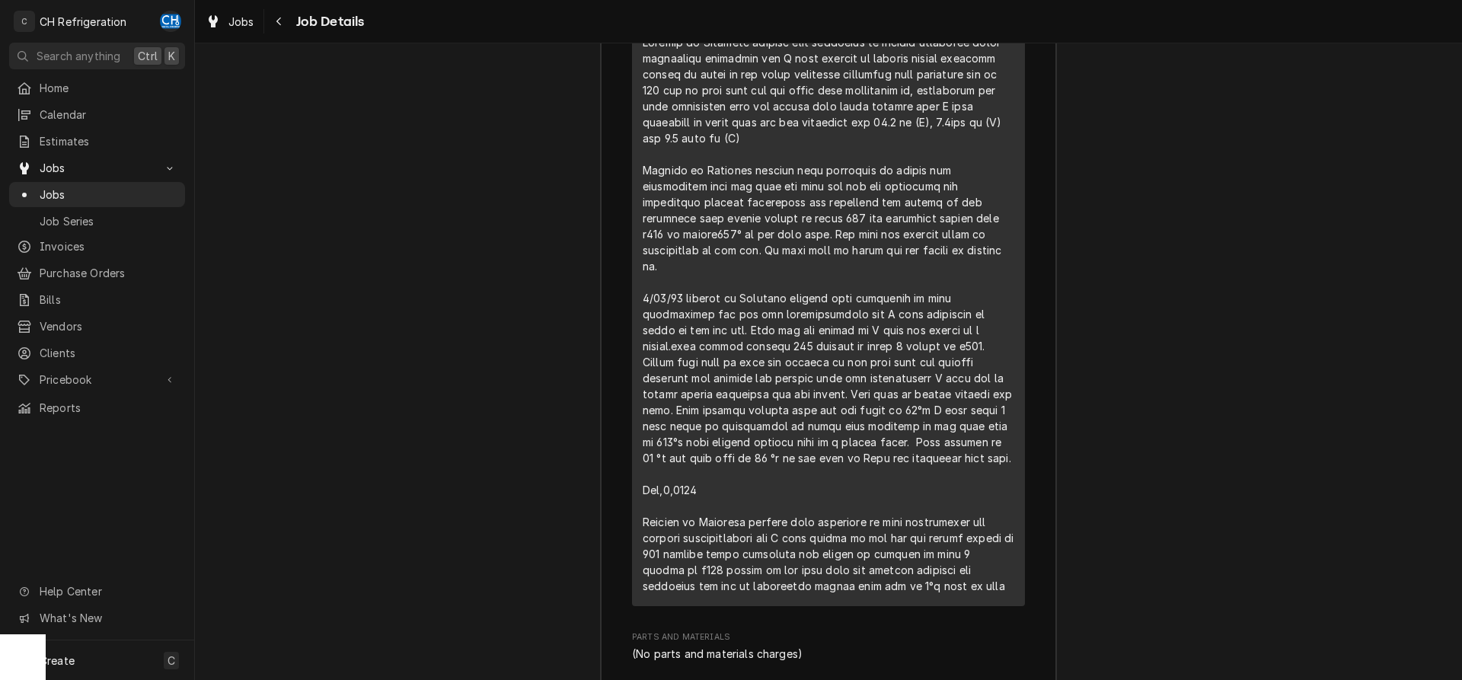
click at [1249, 602] on div "Job Summary Roopairs Job ID JOB-1716 Service Type Freezer repair Job Type Servi…" at bounding box center [828, 283] width 1267 height 1363
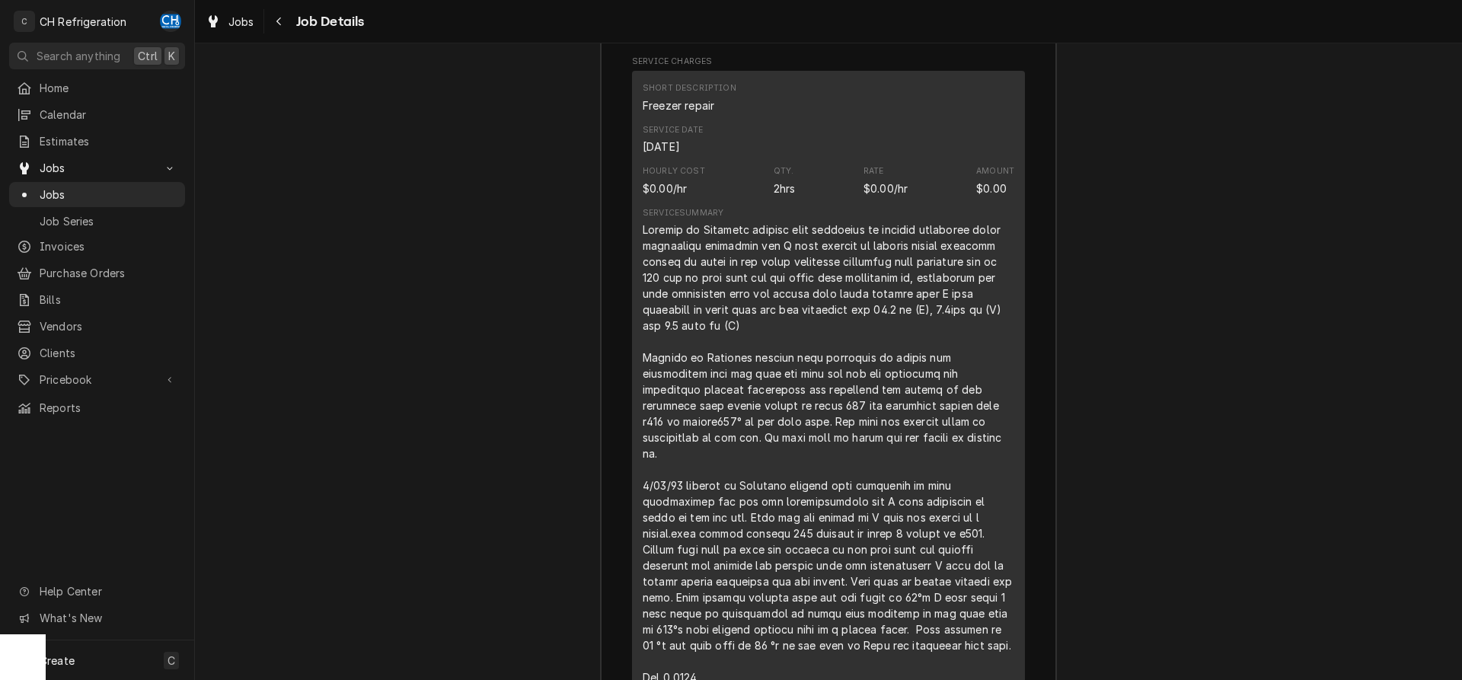
scroll to position [2020, 0]
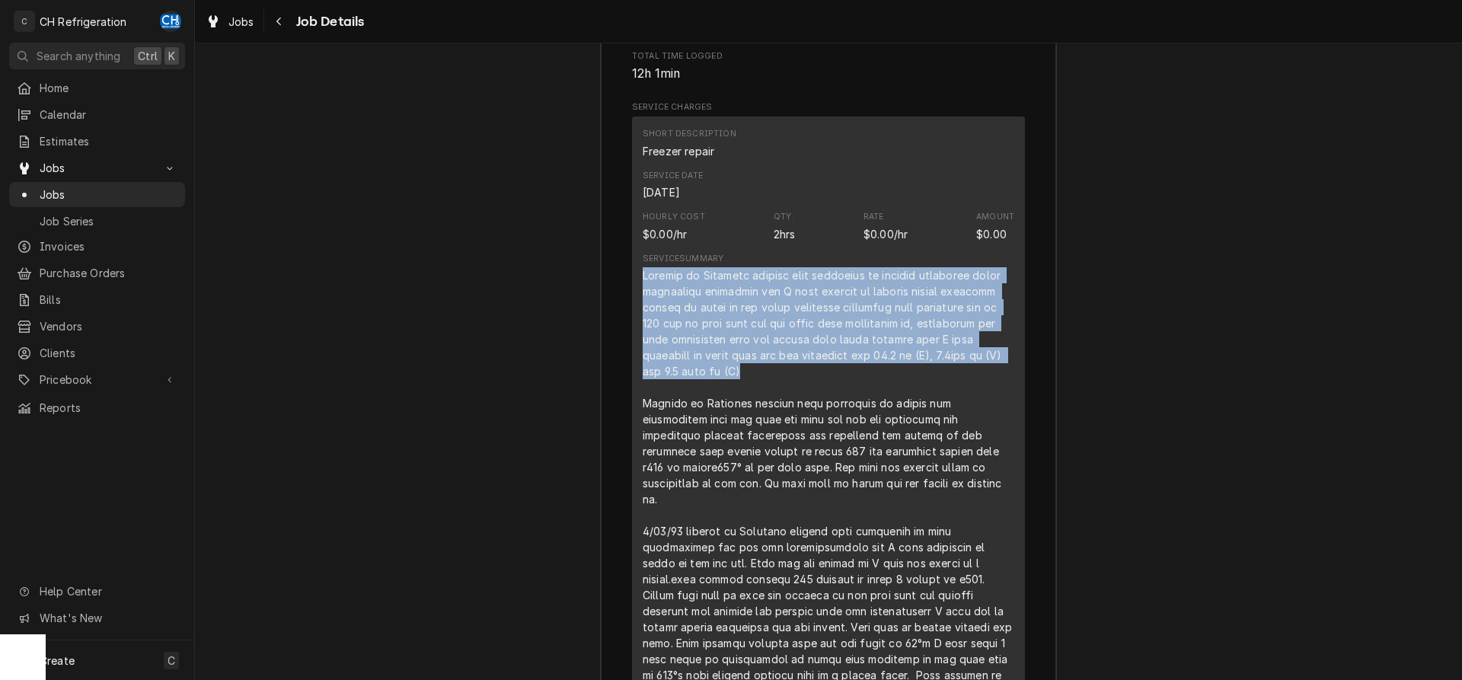
drag, startPoint x: 644, startPoint y: 291, endPoint x: 983, endPoint y: 394, distance: 354.9
click at [983, 392] on div "Line Item" at bounding box center [829, 547] width 372 height 560
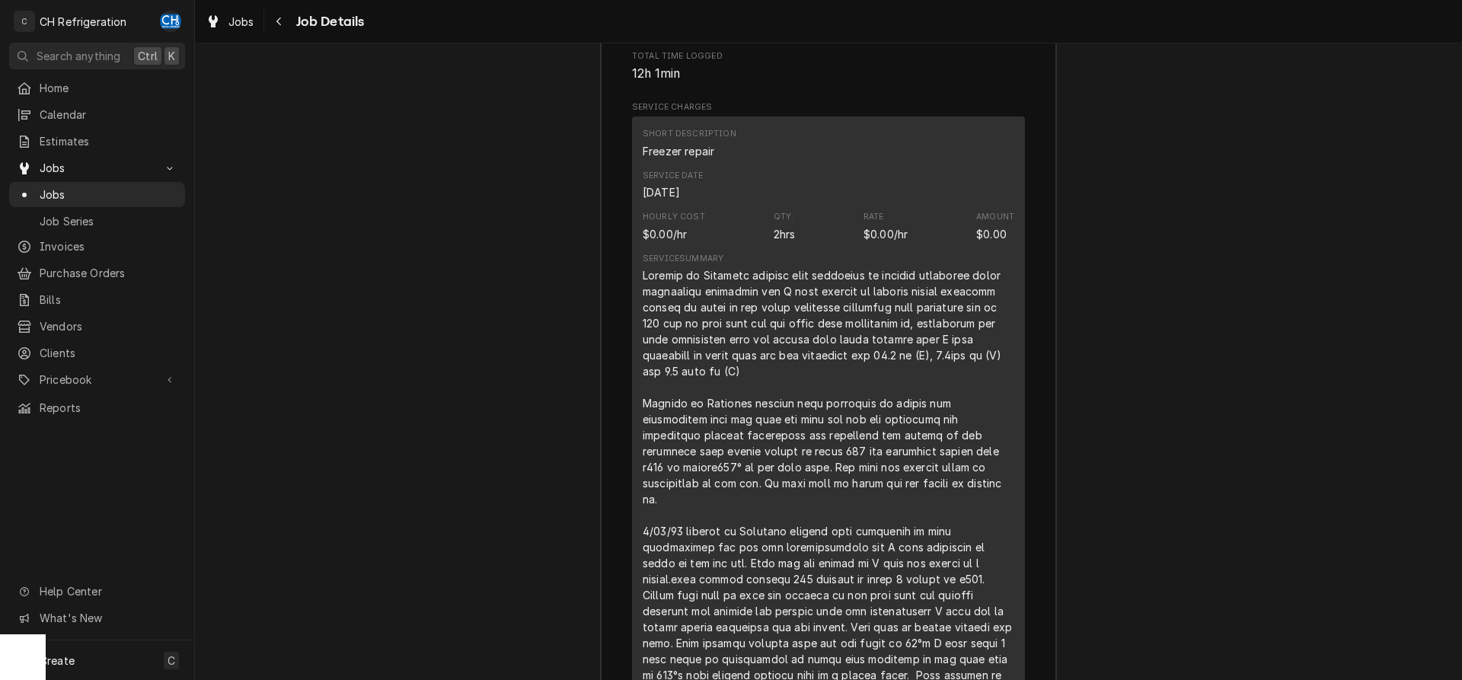
click at [983, 394] on div "Line Item" at bounding box center [829, 547] width 372 height 560
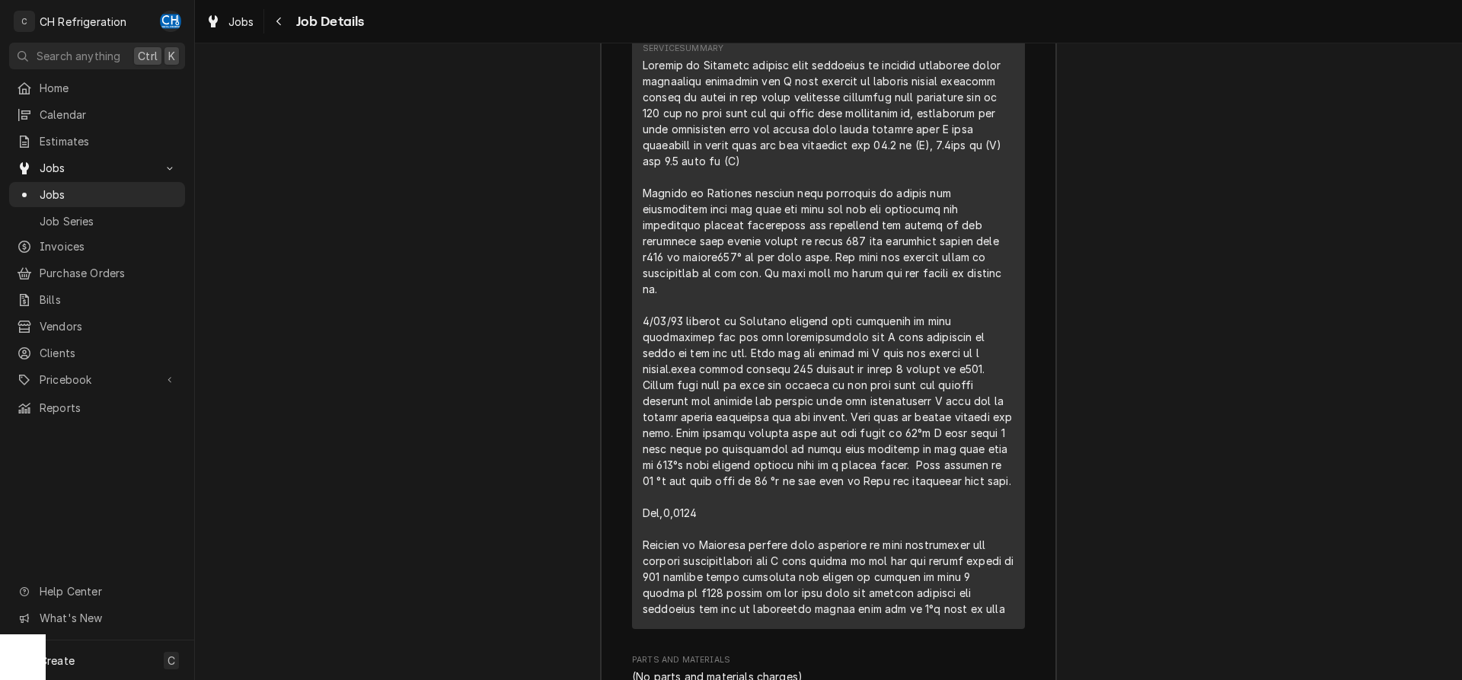
scroll to position [2253, 0]
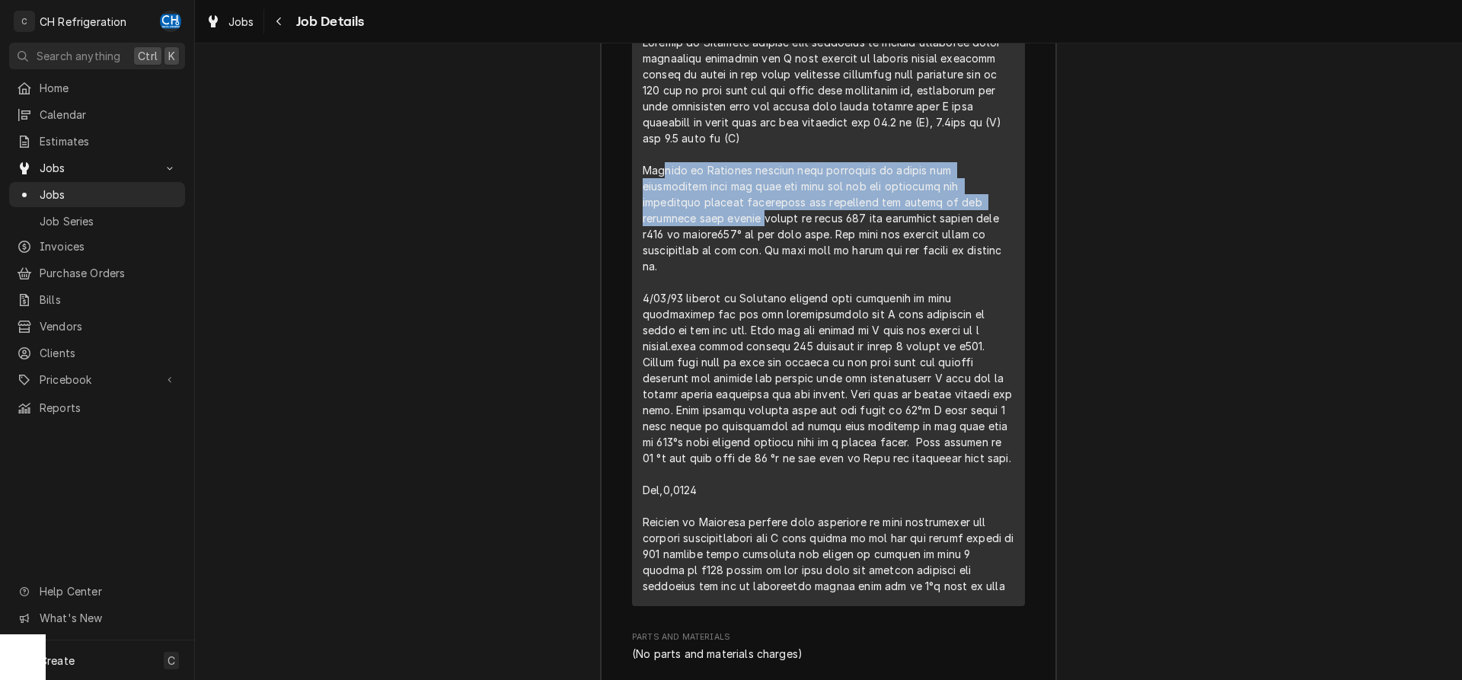
drag, startPoint x: 657, startPoint y: 191, endPoint x: 1000, endPoint y: 219, distance: 343.8
click at [1000, 219] on div "Line Item" at bounding box center [829, 314] width 372 height 560
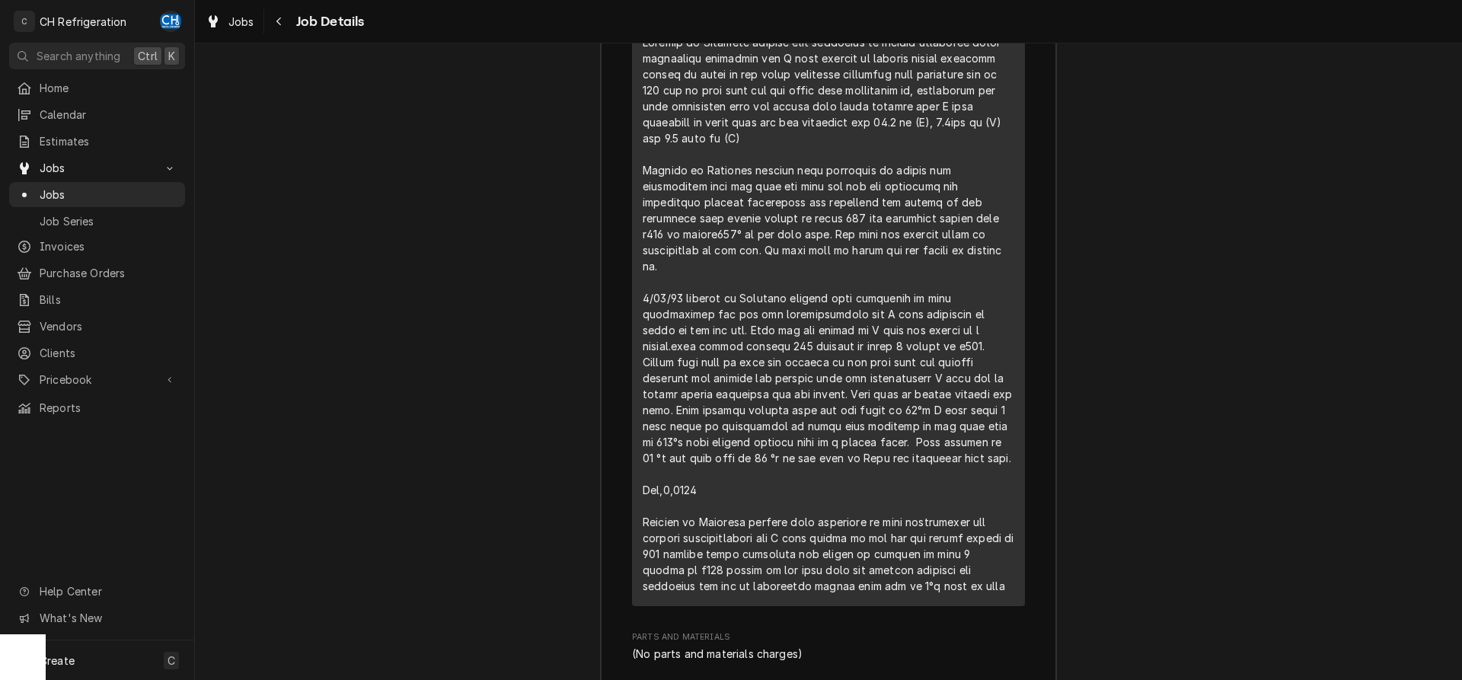
click at [1000, 219] on div "Line Item" at bounding box center [829, 314] width 372 height 560
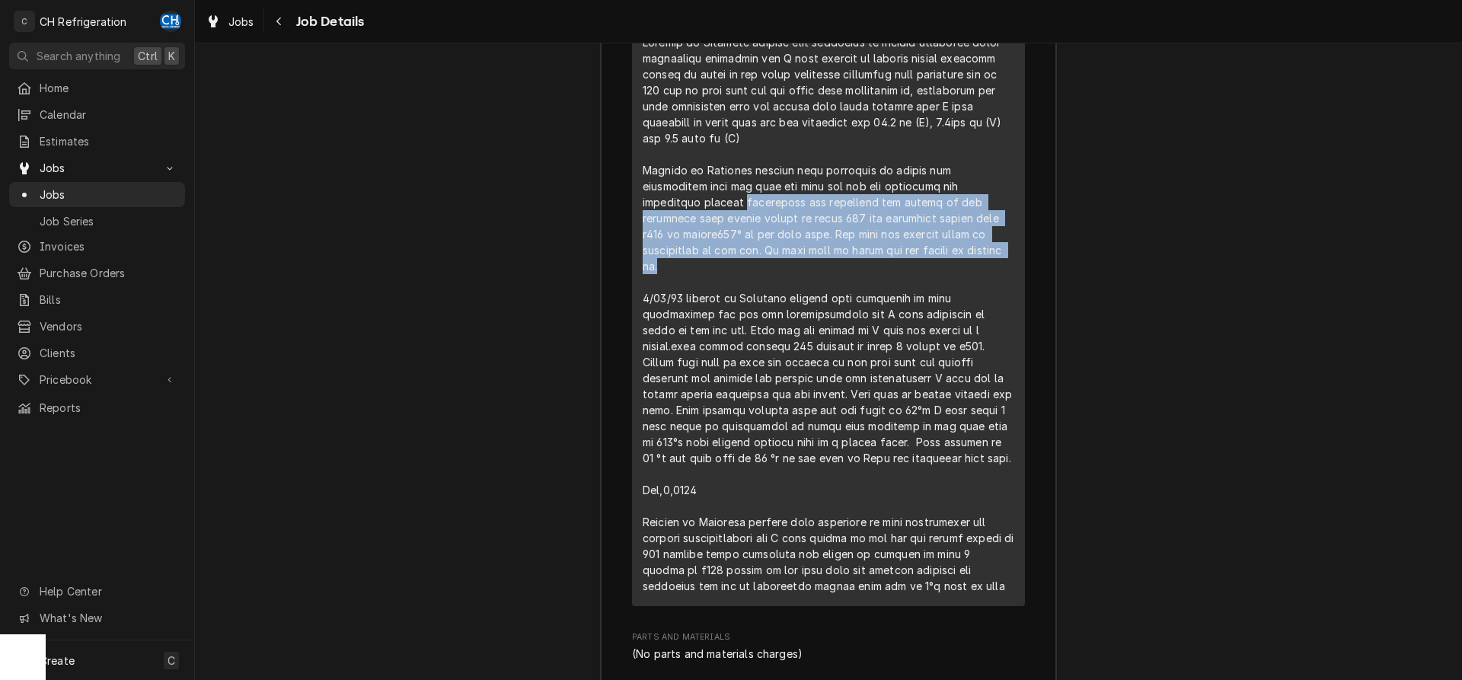
drag, startPoint x: 636, startPoint y: 219, endPoint x: 1006, endPoint y: 267, distance: 373.3
click at [1006, 267] on div "Short Description Freezer repair Service Date Aug 13, 2025 Hourly Cost $0.00/hr…" at bounding box center [828, 244] width 393 height 723
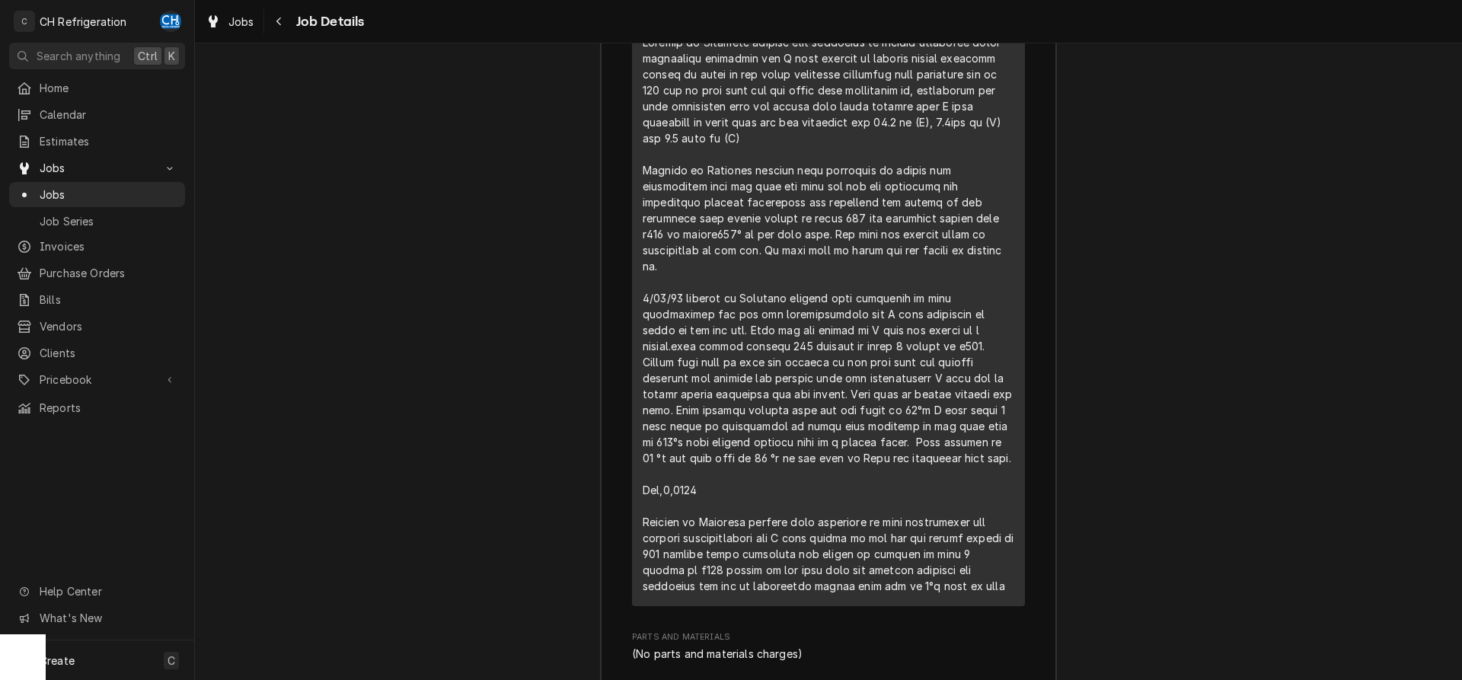
click at [1006, 267] on div "Line Item" at bounding box center [829, 314] width 372 height 560
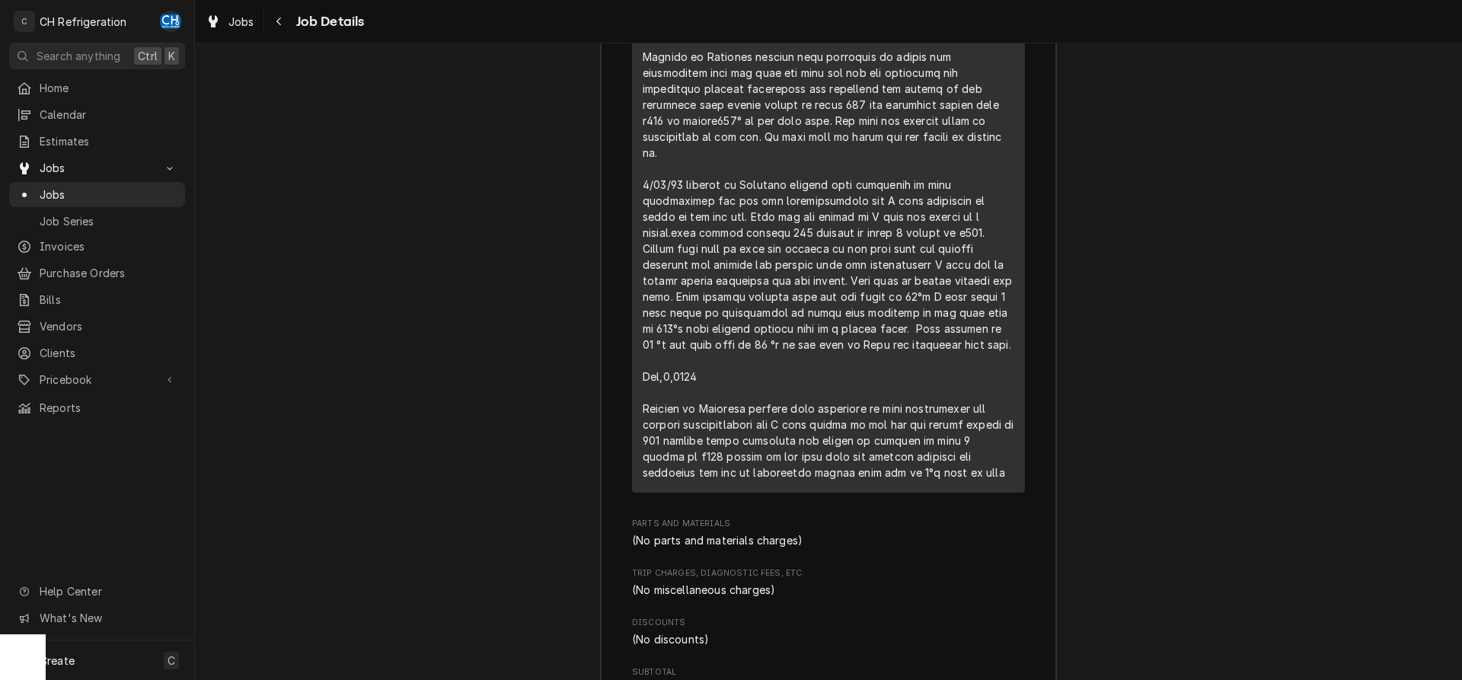
scroll to position [2331, 0]
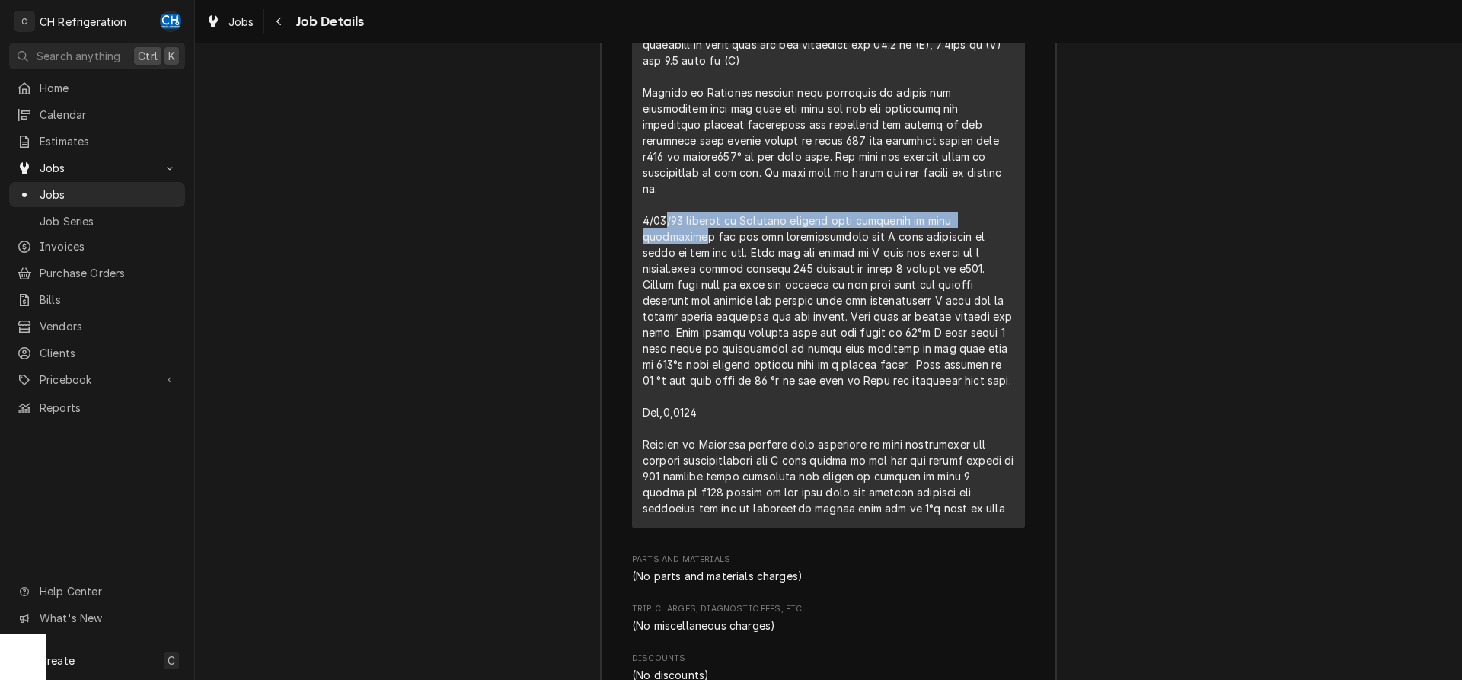
drag, startPoint x: 664, startPoint y: 217, endPoint x: 928, endPoint y: 218, distance: 264.3
click at [998, 219] on div "Line Item" at bounding box center [829, 237] width 372 height 560
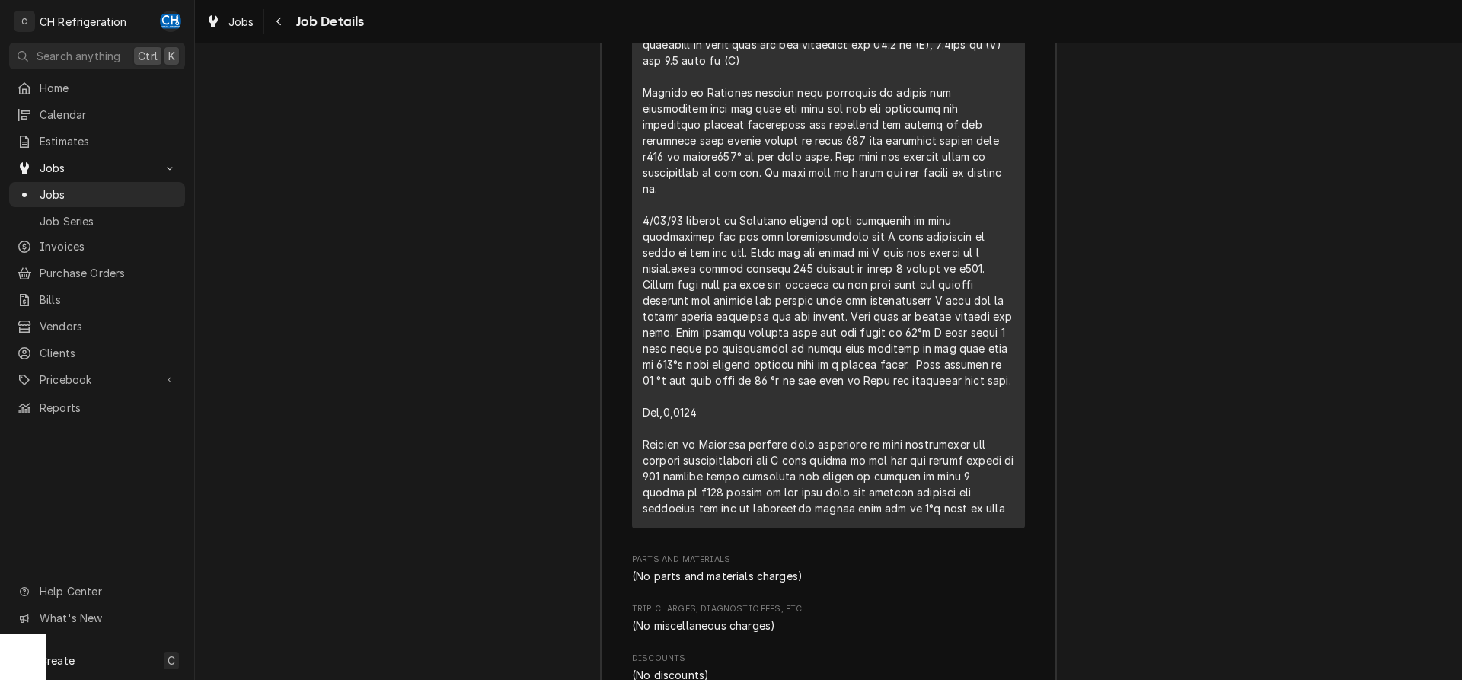
click at [753, 230] on div "Line Item" at bounding box center [829, 237] width 372 height 560
drag, startPoint x: 737, startPoint y: 220, endPoint x: 864, endPoint y: 221, distance: 128.0
click at [852, 221] on div "Line Item" at bounding box center [829, 237] width 372 height 560
click at [868, 221] on div "Line Item" at bounding box center [829, 237] width 372 height 560
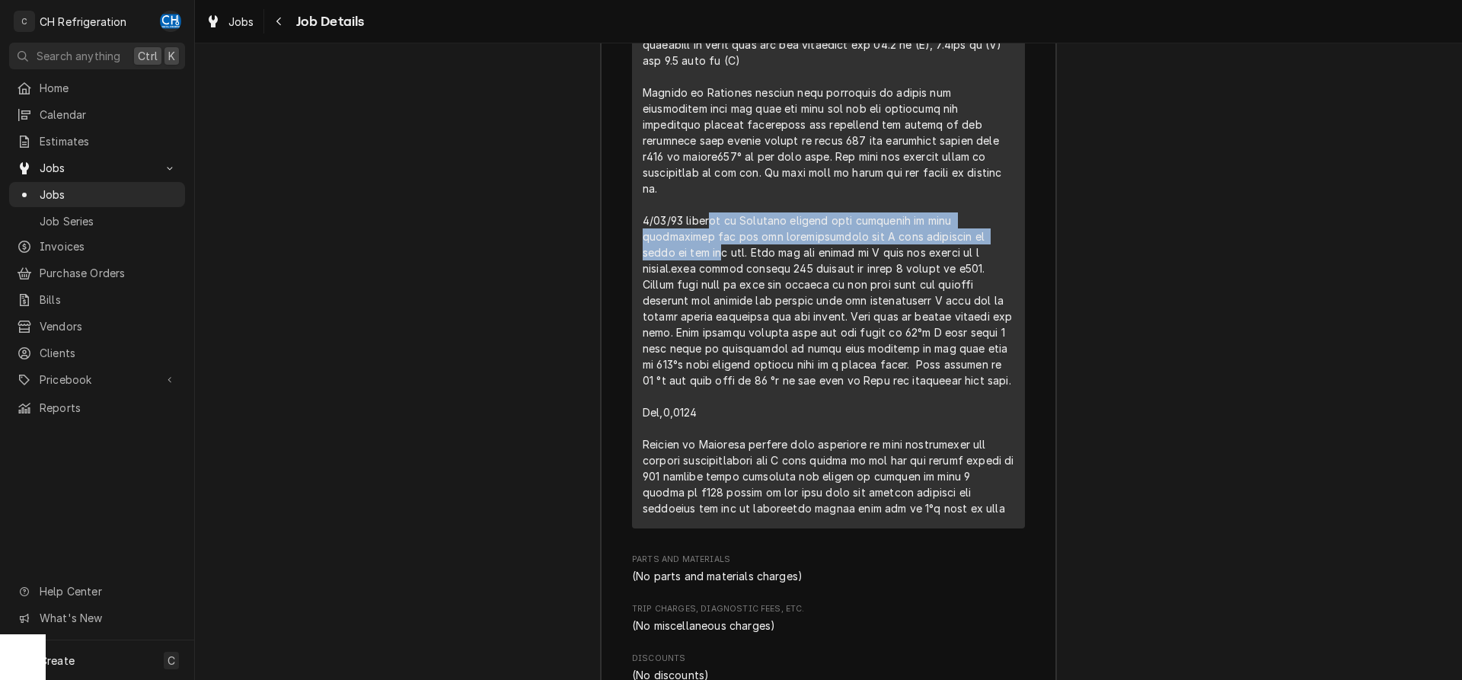
drag, startPoint x: 710, startPoint y: 226, endPoint x: 986, endPoint y: 239, distance: 276.0
click at [986, 239] on div "Line Item" at bounding box center [829, 237] width 372 height 560
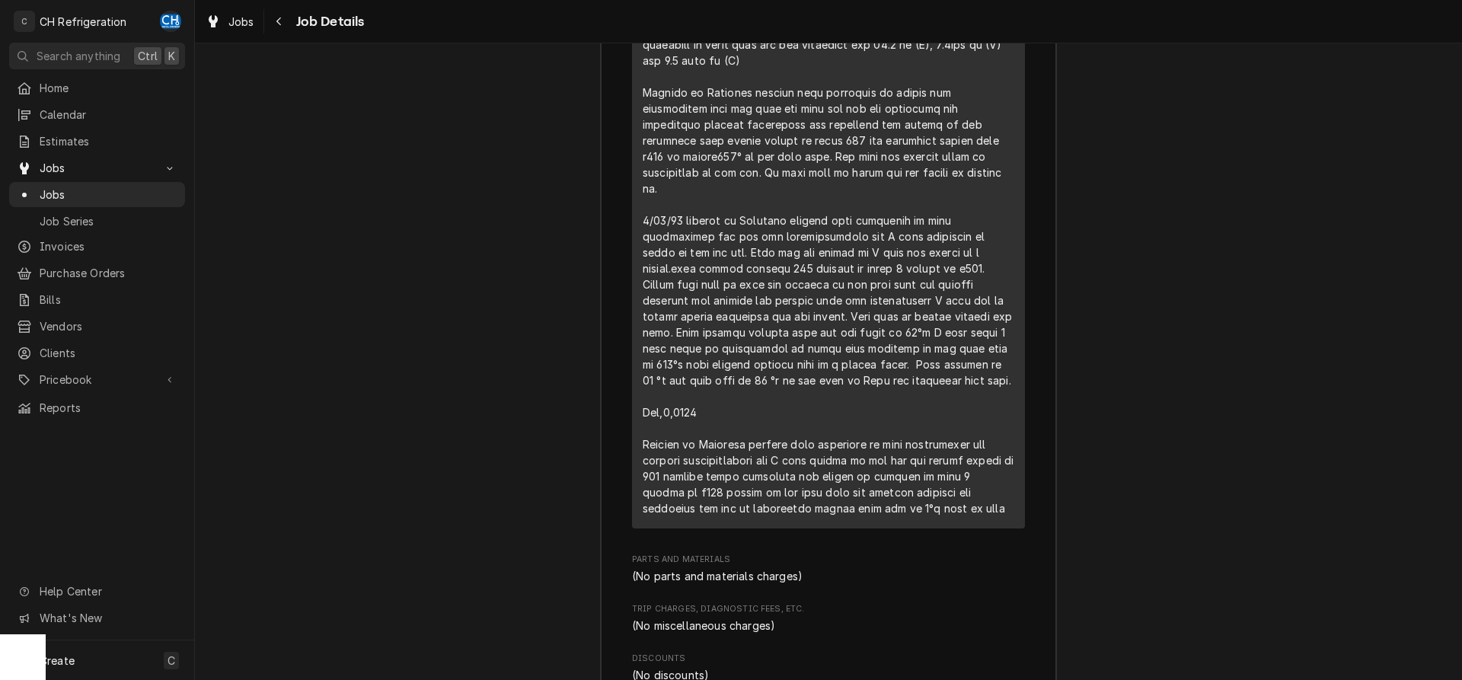
click at [918, 253] on div "Line Item" at bounding box center [829, 237] width 372 height 560
drag, startPoint x: 682, startPoint y: 251, endPoint x: 953, endPoint y: 260, distance: 271.3
click at [953, 260] on div "Line Item" at bounding box center [829, 237] width 372 height 560
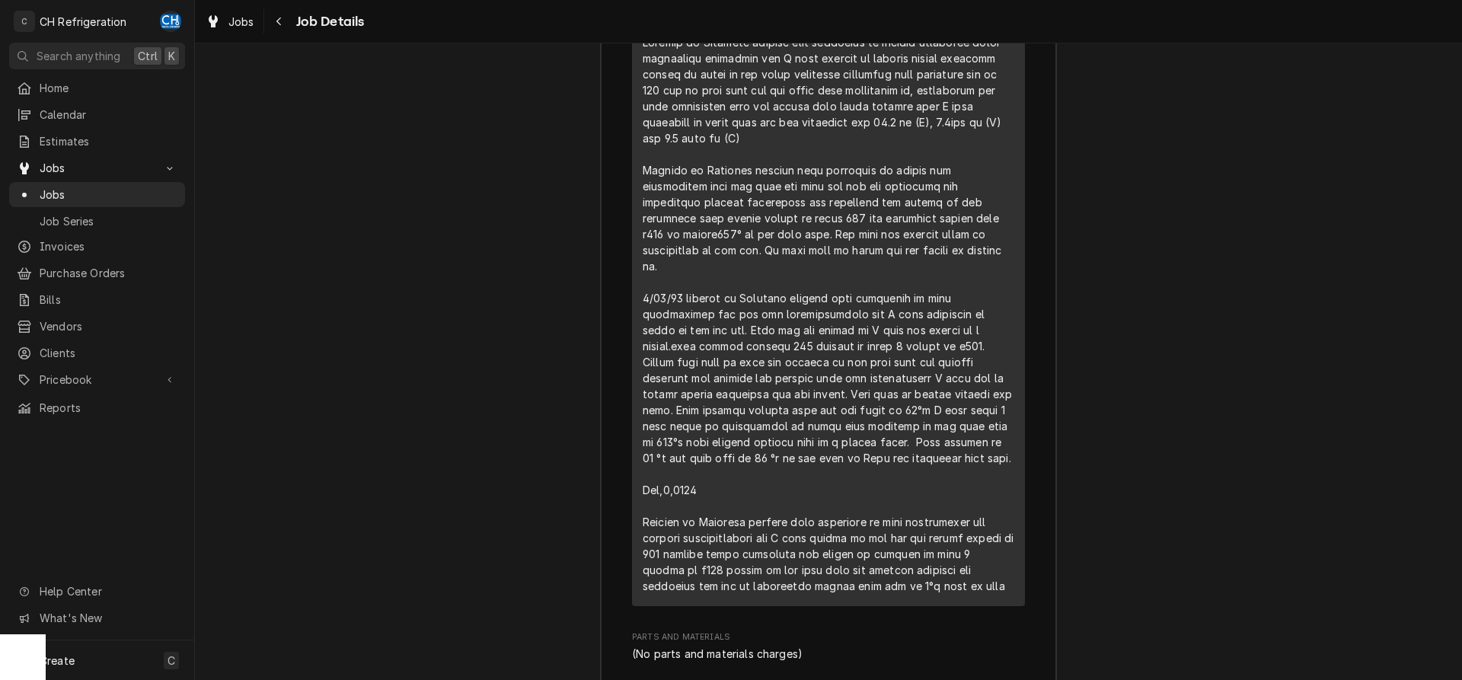
click at [1137, 320] on div "Job Summary Roopairs Job ID JOB-1716 Service Type Freezer repair Job Type Servi…" at bounding box center [828, 283] width 1267 height 1363
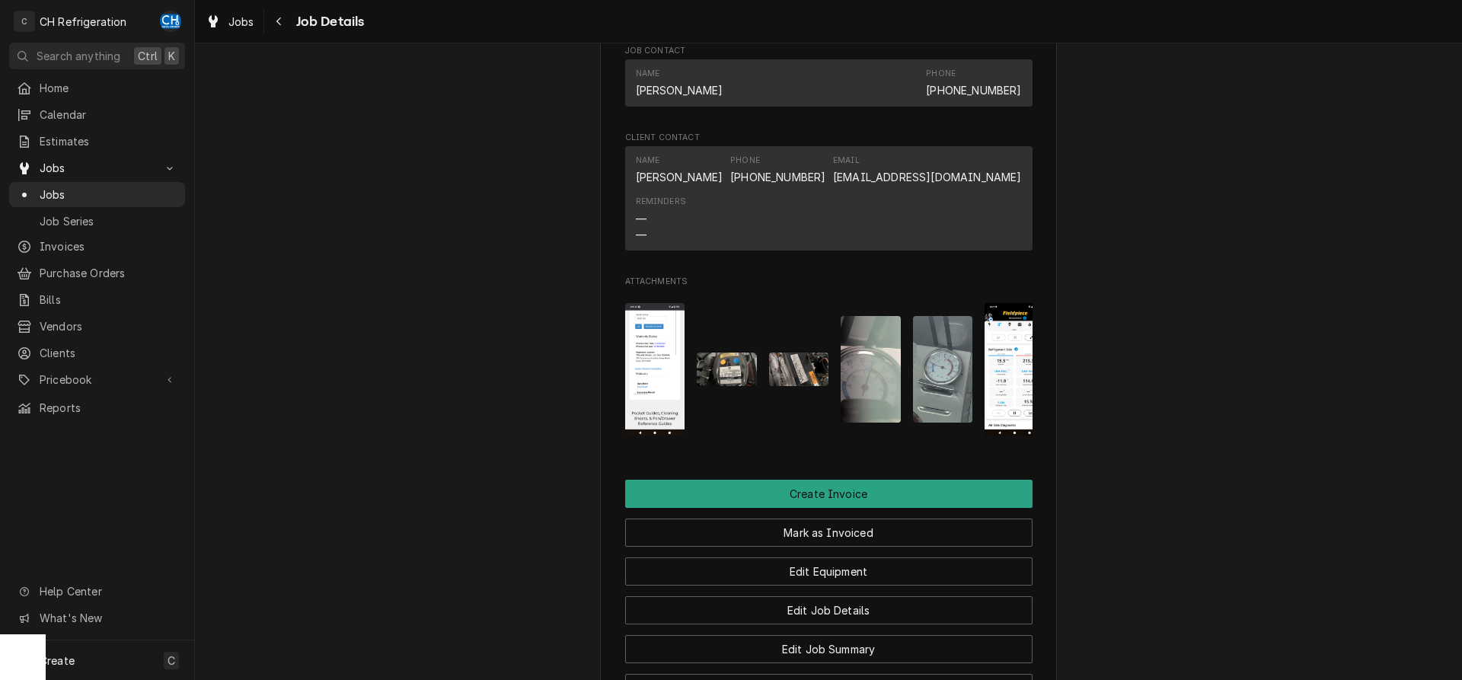
scroll to position [1010, 0]
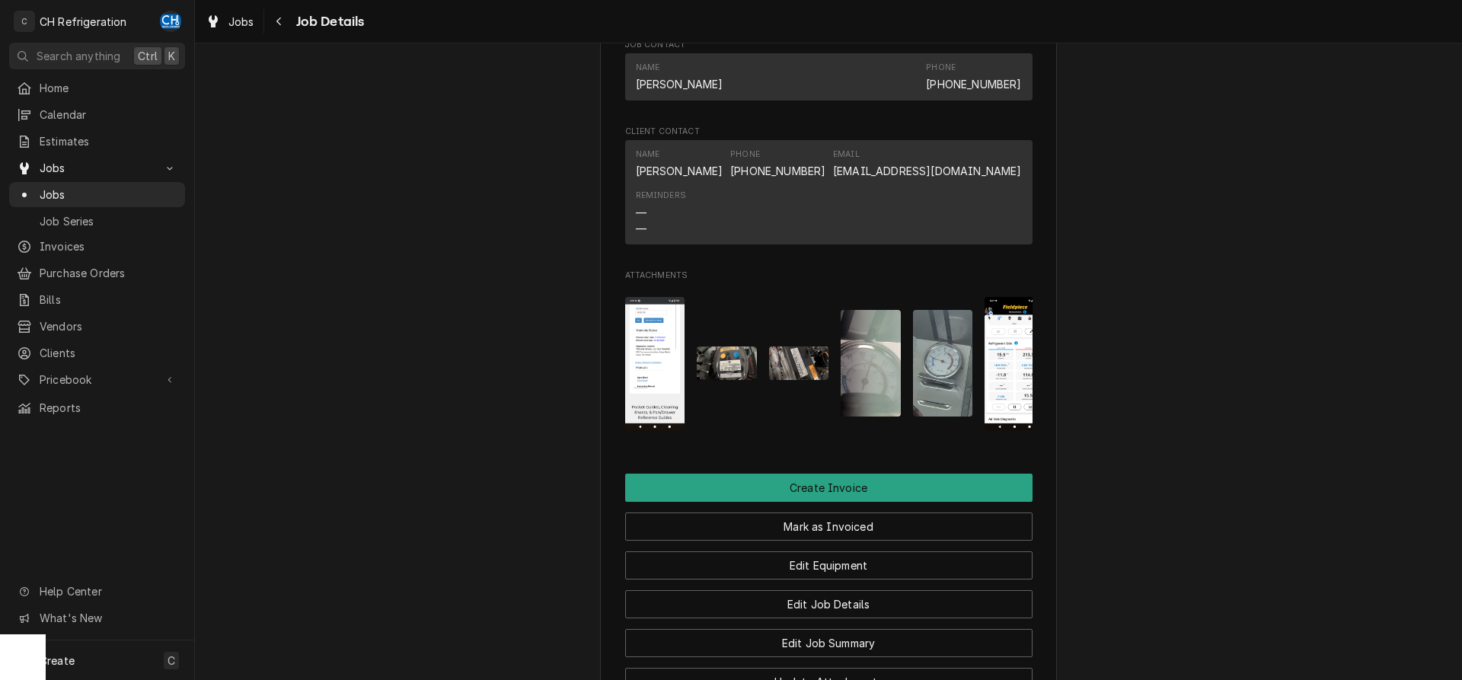
click at [698, 369] on img "Attachments" at bounding box center [727, 364] width 60 height 34
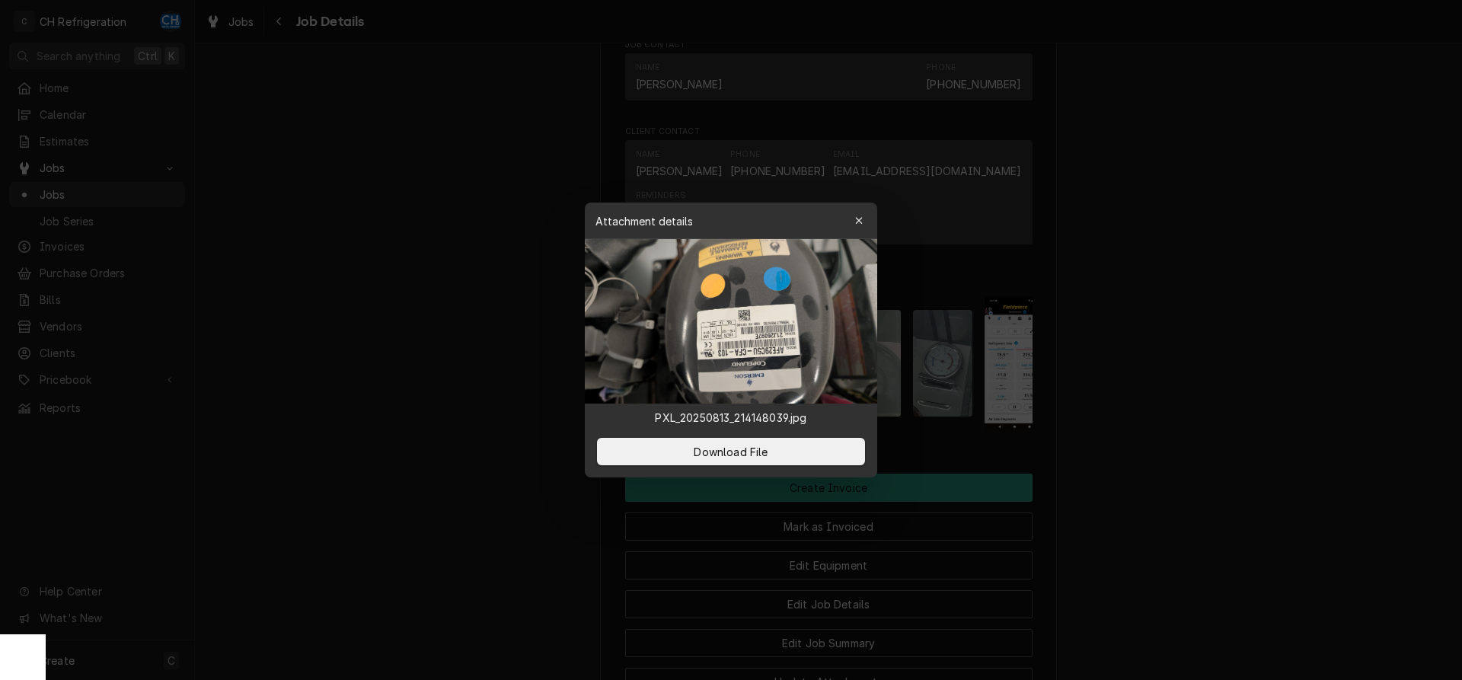
click at [1238, 344] on div at bounding box center [731, 340] width 1462 height 680
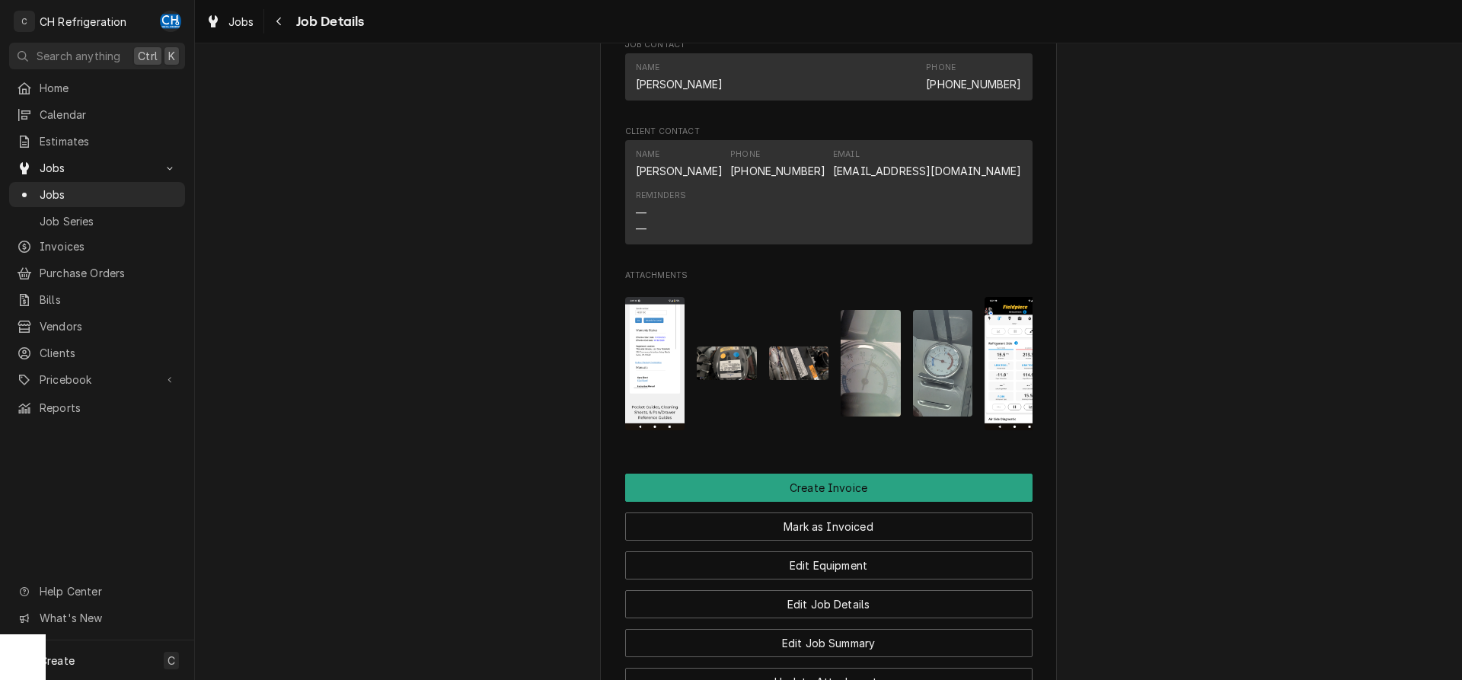
click at [821, 366] on img "Attachments" at bounding box center [799, 364] width 60 height 34
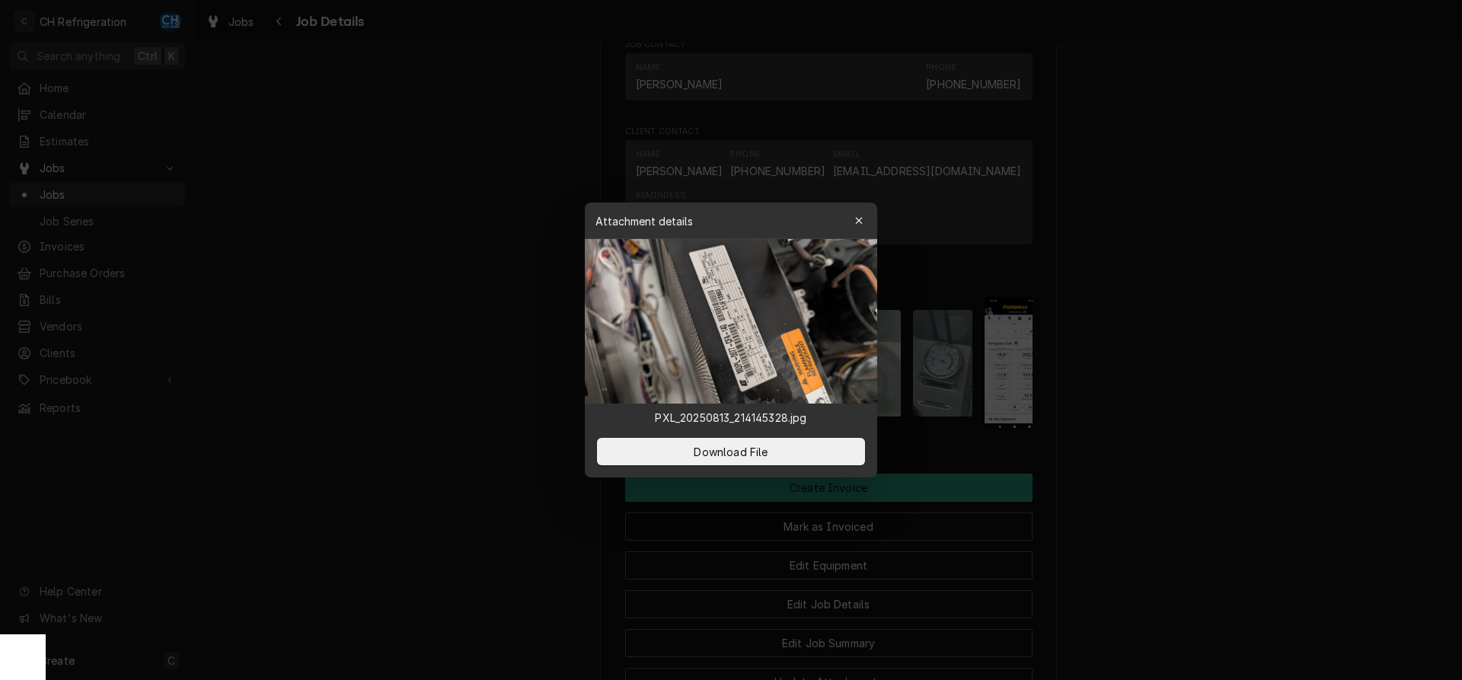
click at [1168, 394] on div at bounding box center [731, 340] width 1462 height 680
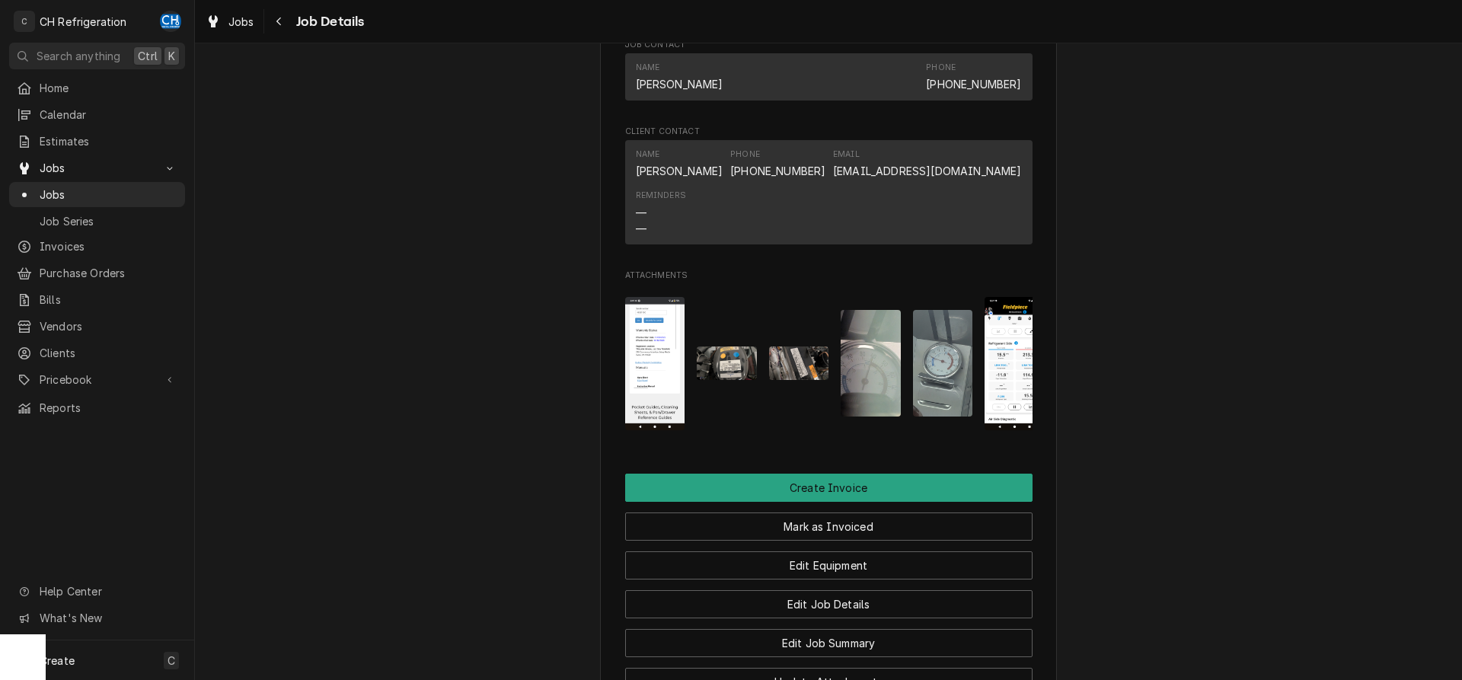
click at [1005, 402] on img "Attachments" at bounding box center [1015, 363] width 60 height 133
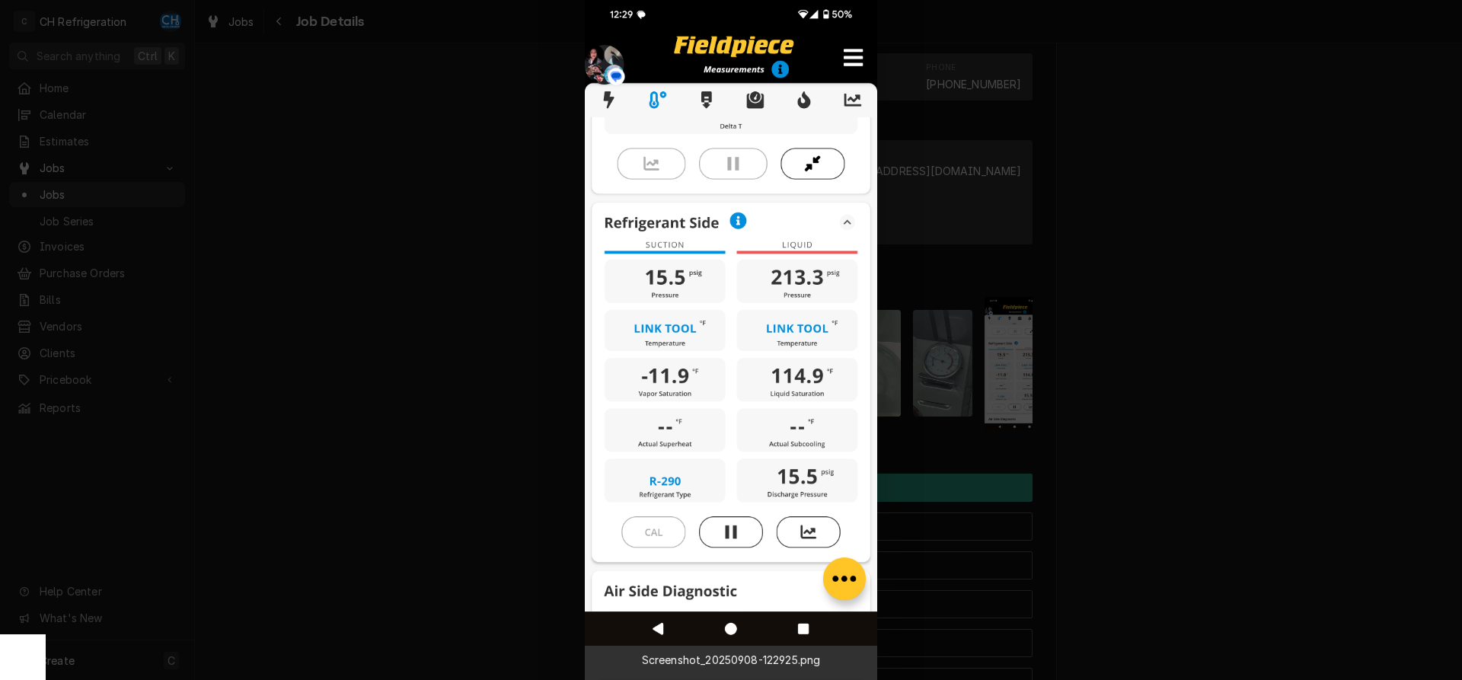
click at [1125, 413] on div at bounding box center [731, 340] width 1462 height 680
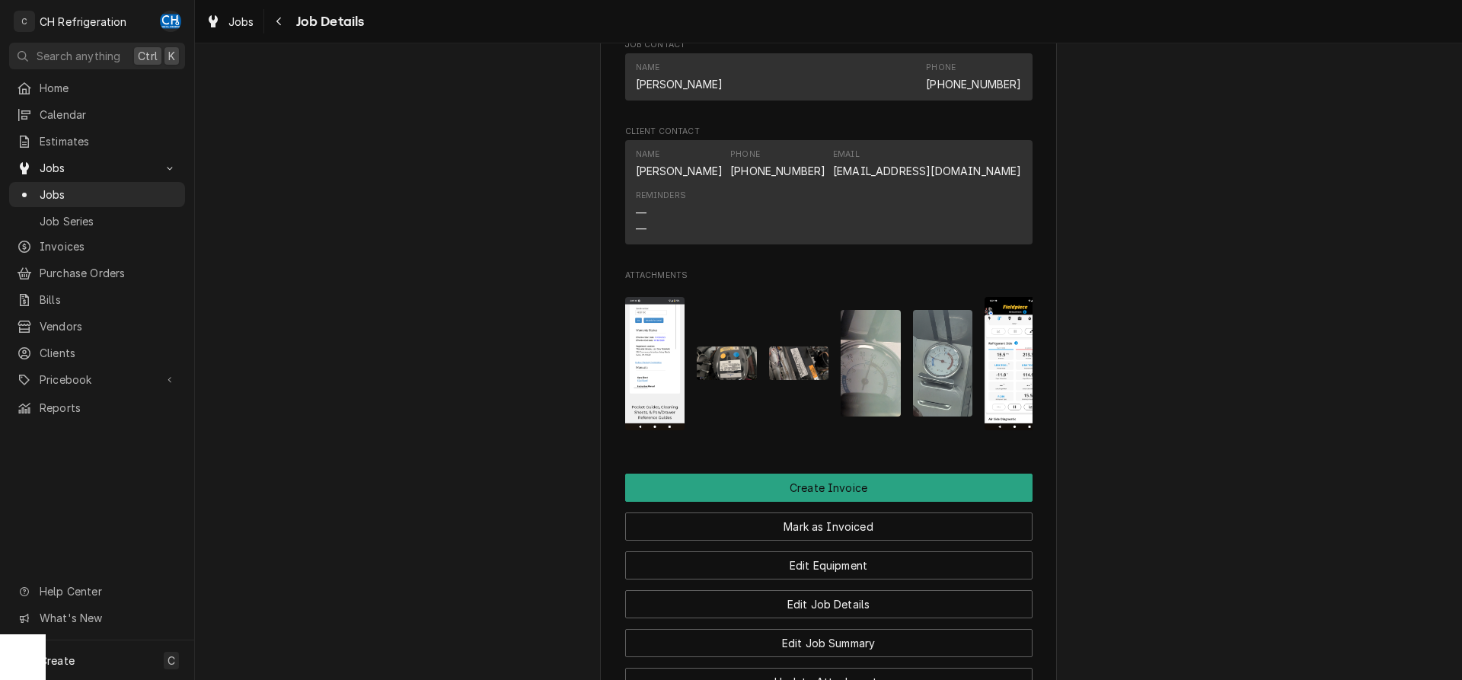
click at [649, 399] on img "Attachments" at bounding box center [655, 363] width 60 height 133
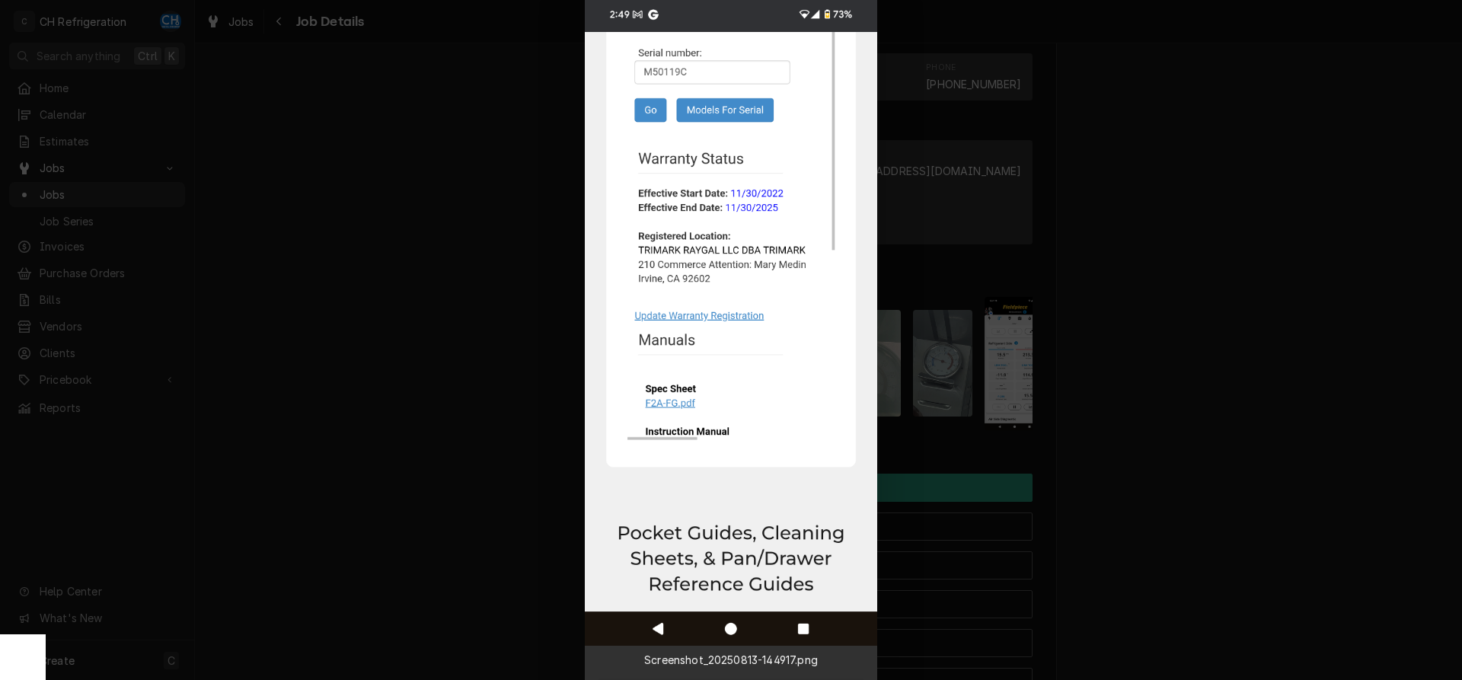
click at [1123, 398] on div at bounding box center [731, 340] width 1462 height 680
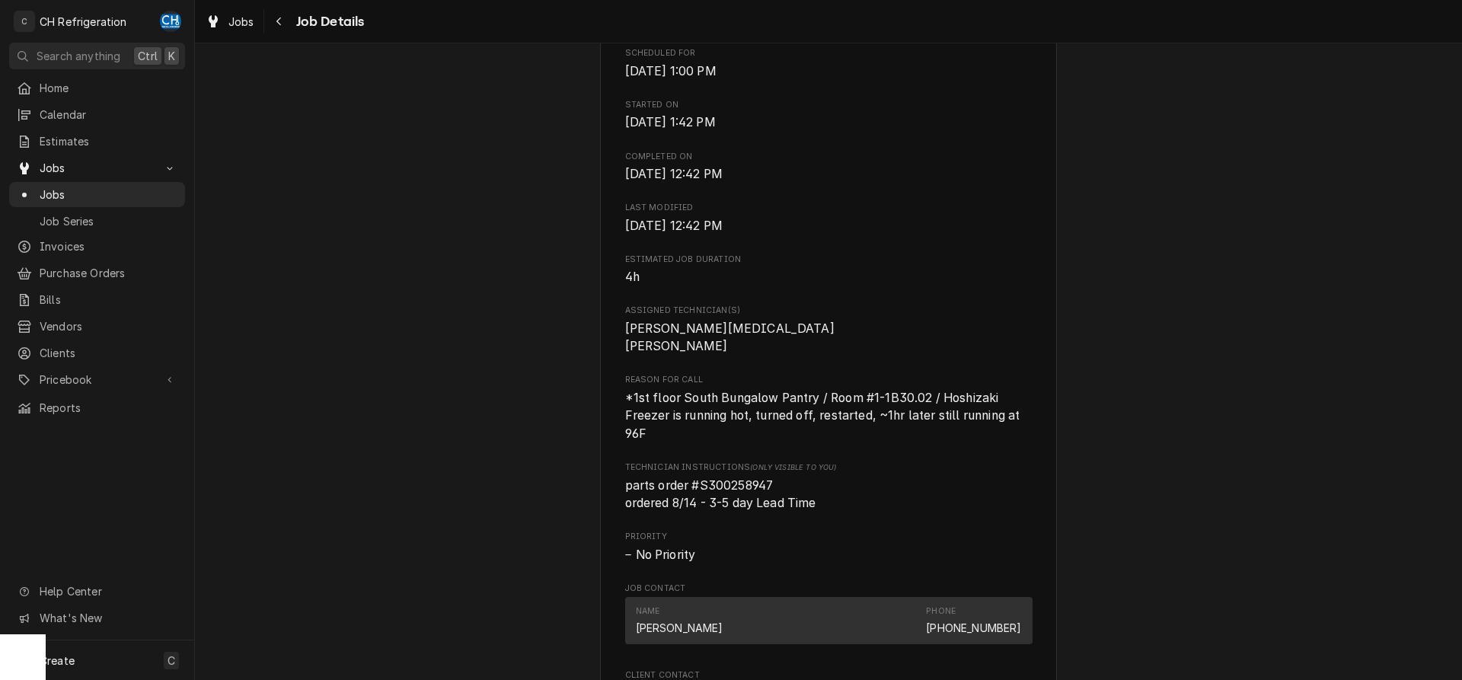
scroll to position [0, 0]
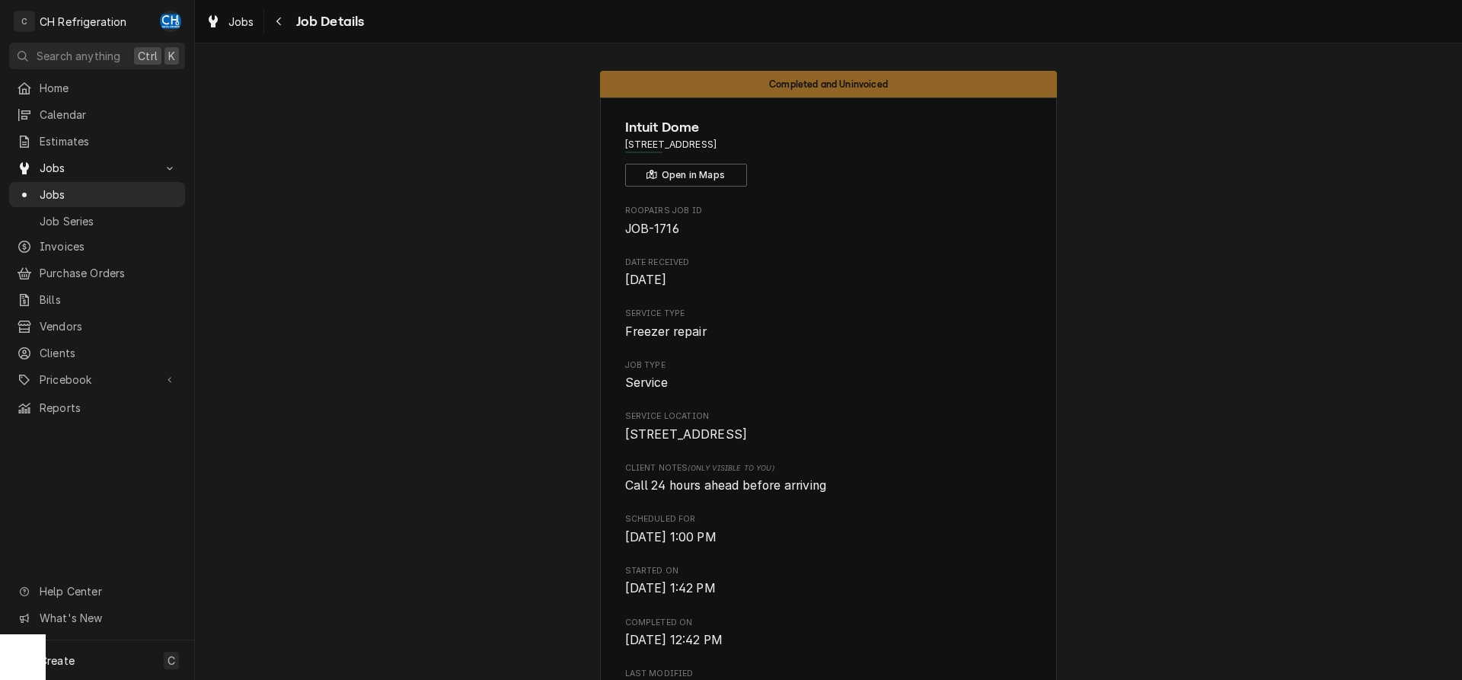
drag, startPoint x: 841, startPoint y: 138, endPoint x: 625, endPoint y: 141, distance: 216.3
copy span "3846 W Century Blvd, Inglewood, CA 90303"
click at [827, 419] on span "Service Location" at bounding box center [828, 417] width 407 height 12
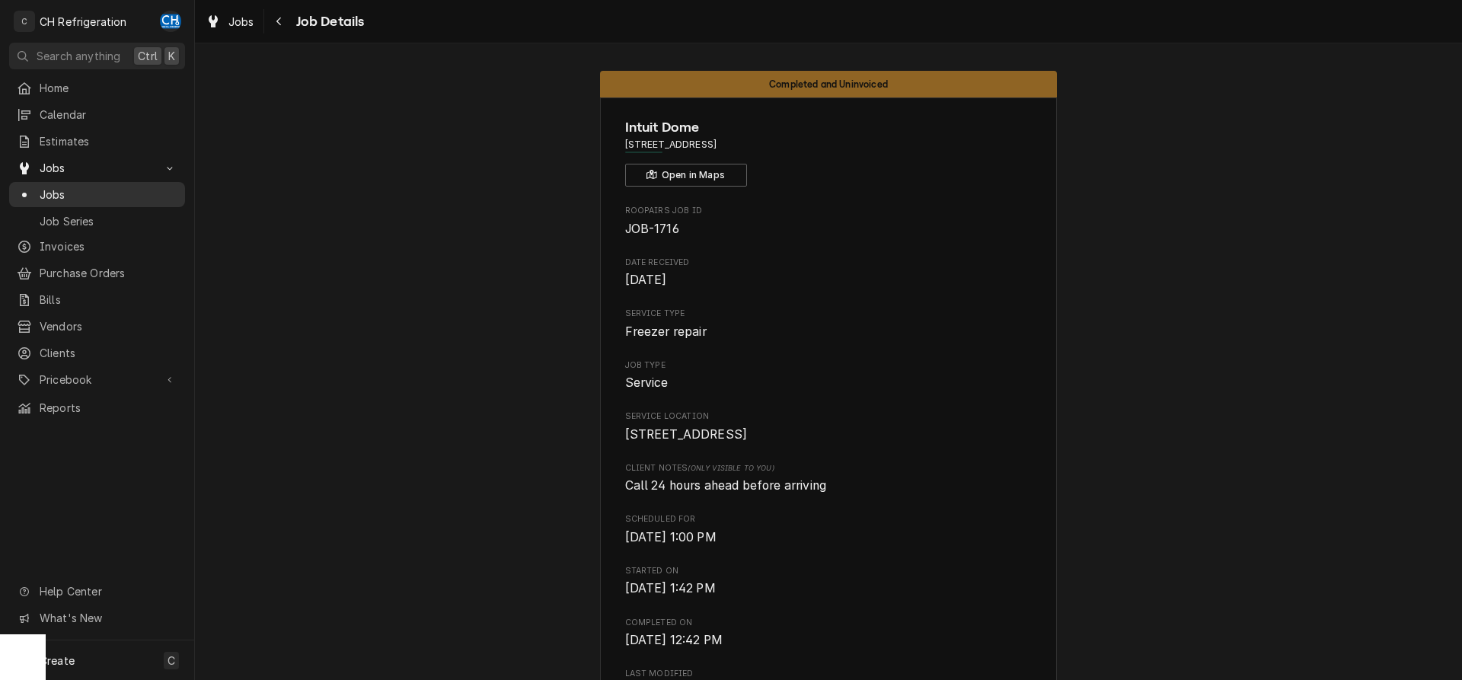
click at [85, 185] on div "Jobs" at bounding box center [97, 194] width 170 height 19
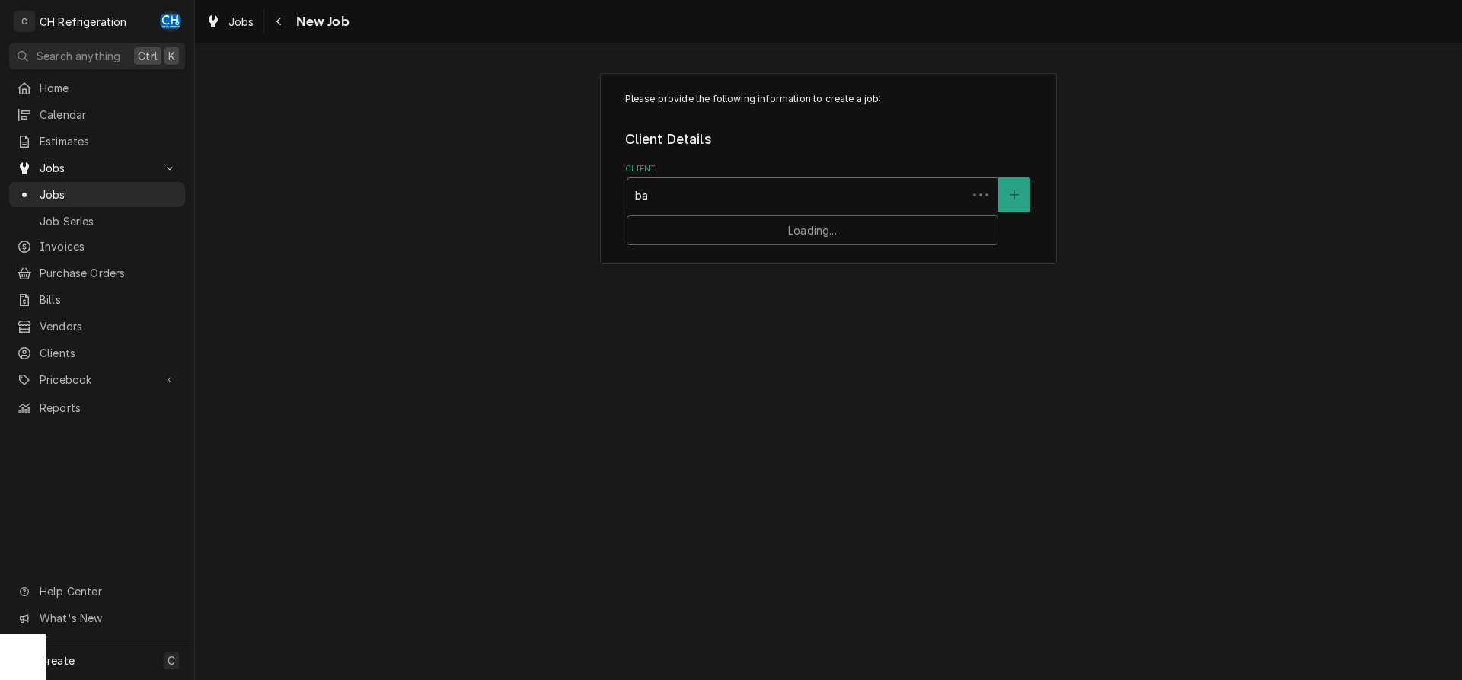
type input "bac"
click at [737, 228] on div "Bacchus Kitchen" at bounding box center [813, 228] width 370 height 24
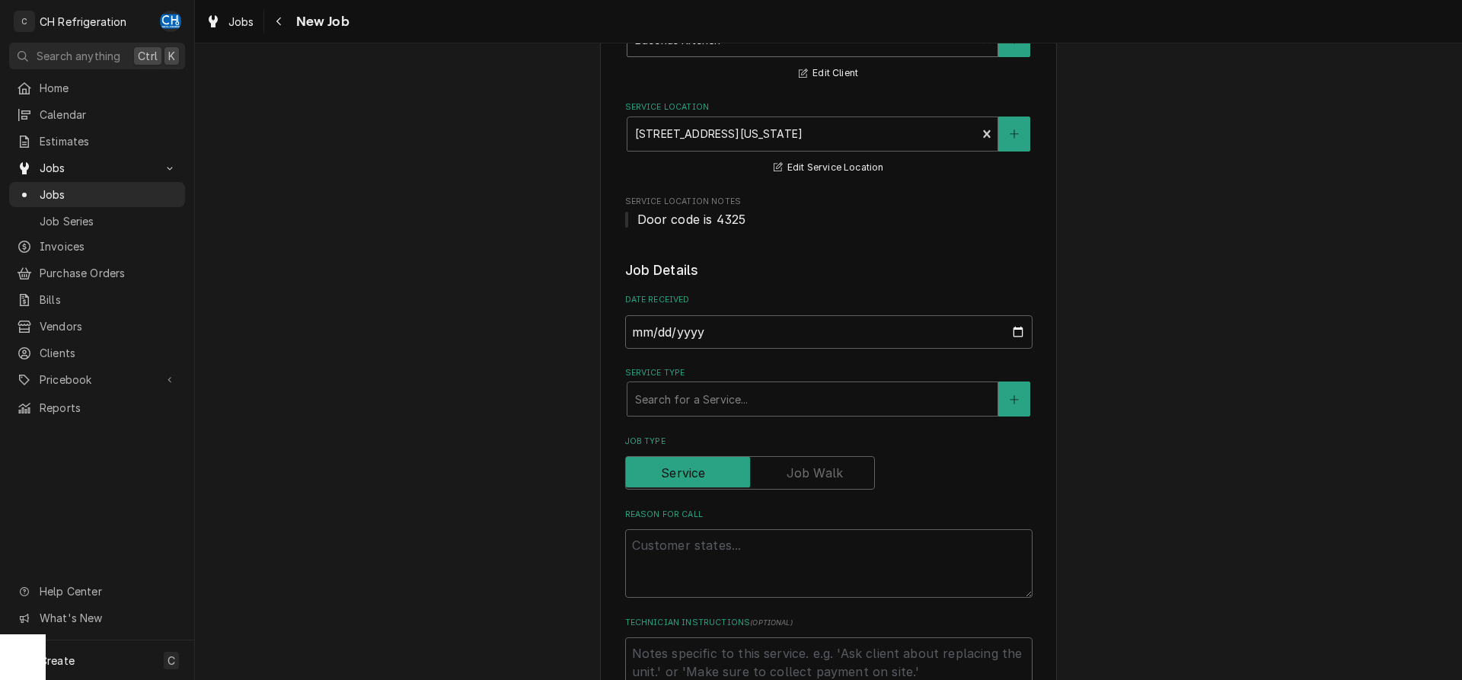
scroll to position [311, 0]
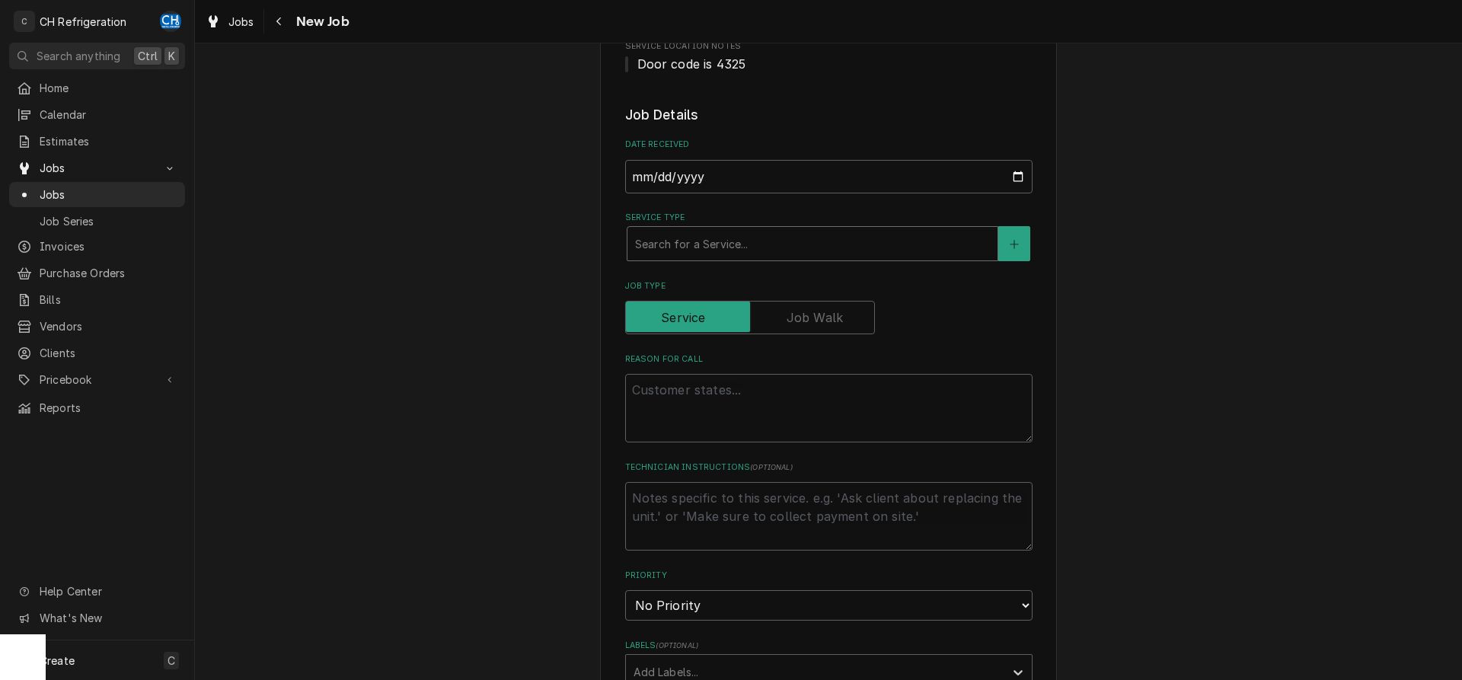
click at [784, 245] on div "Service Type" at bounding box center [812, 243] width 355 height 27
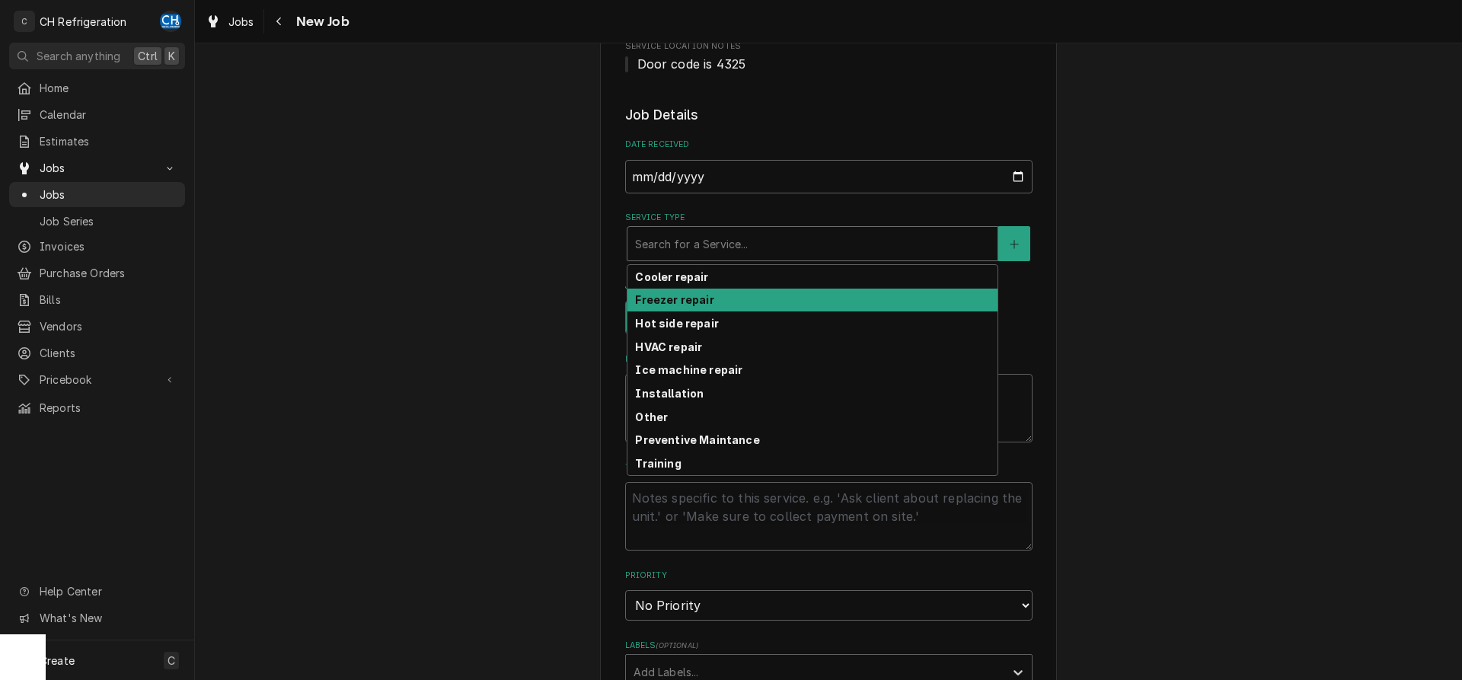
click at [1248, 364] on div "Please provide the following information to create a job: Client Details Client…" at bounding box center [828, 524] width 1267 height 1551
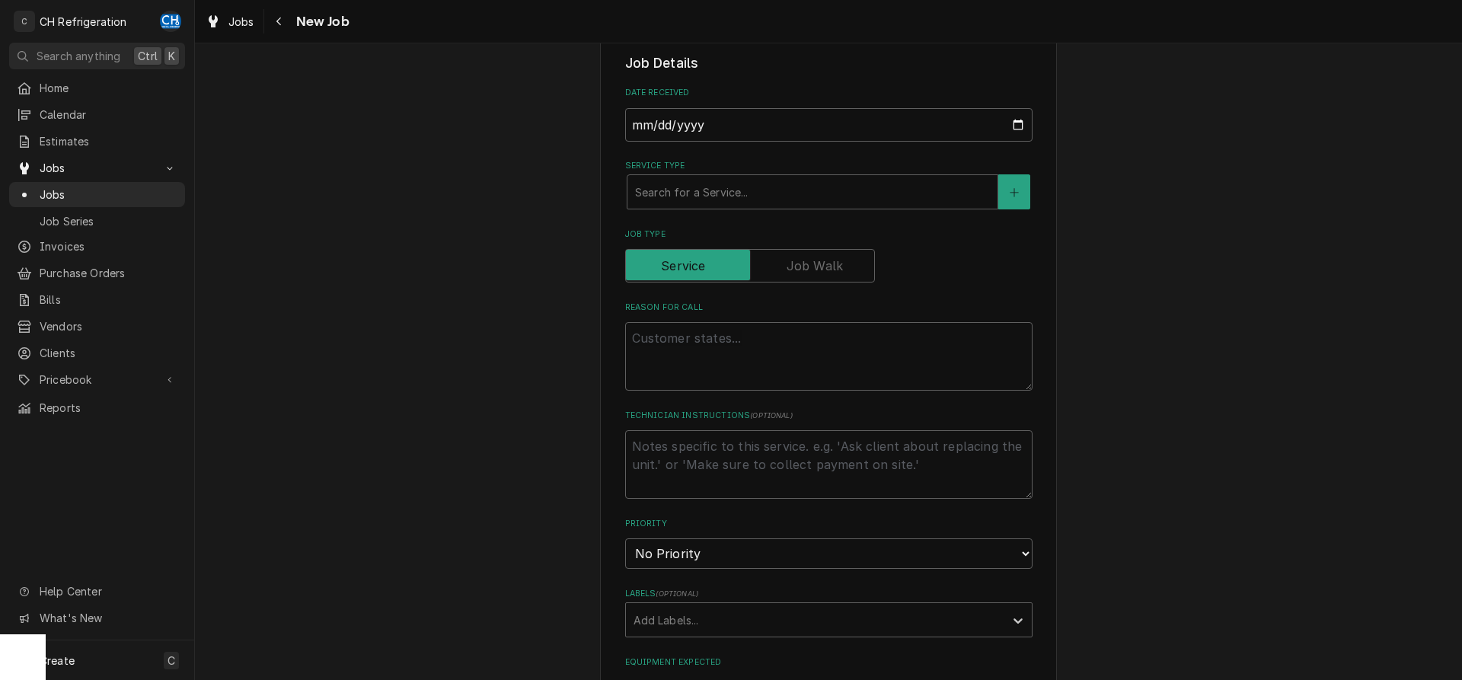
scroll to position [388, 0]
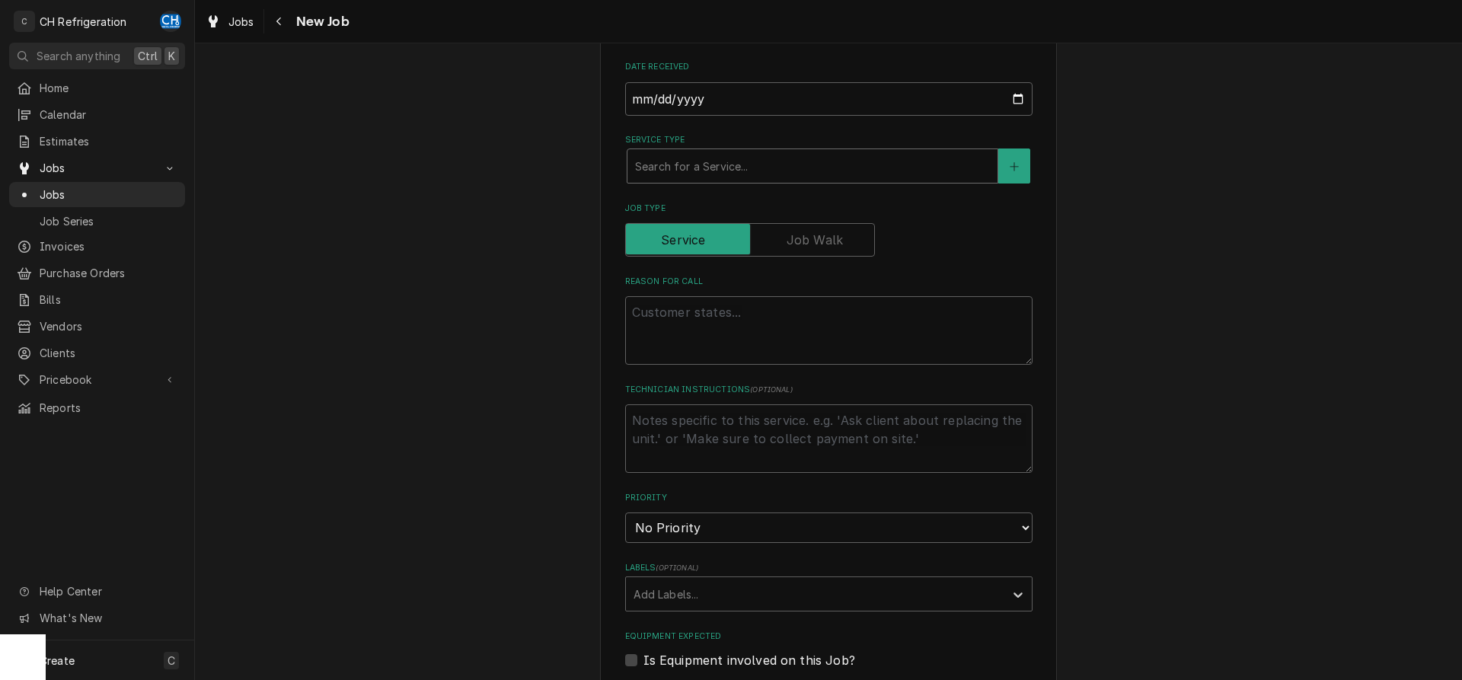
click at [773, 160] on div "Service Type" at bounding box center [812, 165] width 355 height 27
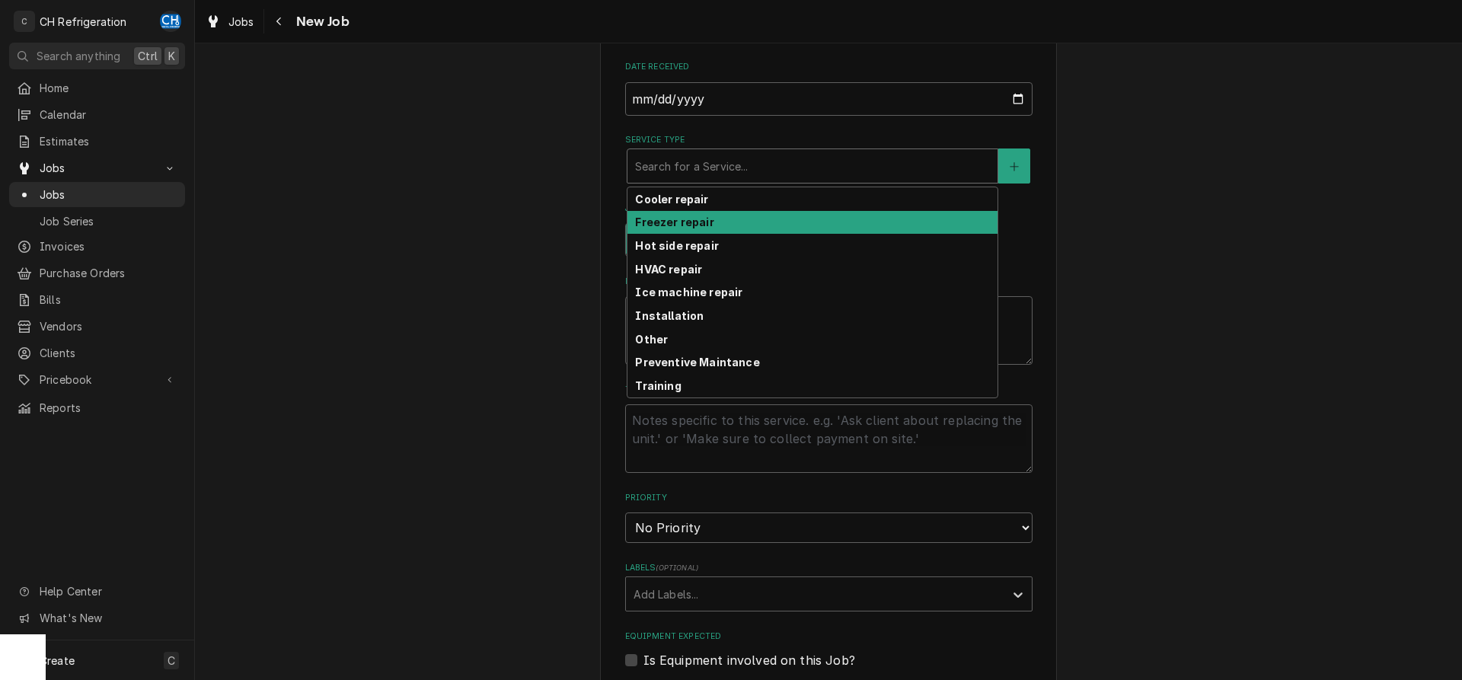
click at [1194, 273] on div "Please provide the following information to create a job: Client Details Client…" at bounding box center [828, 446] width 1267 height 1551
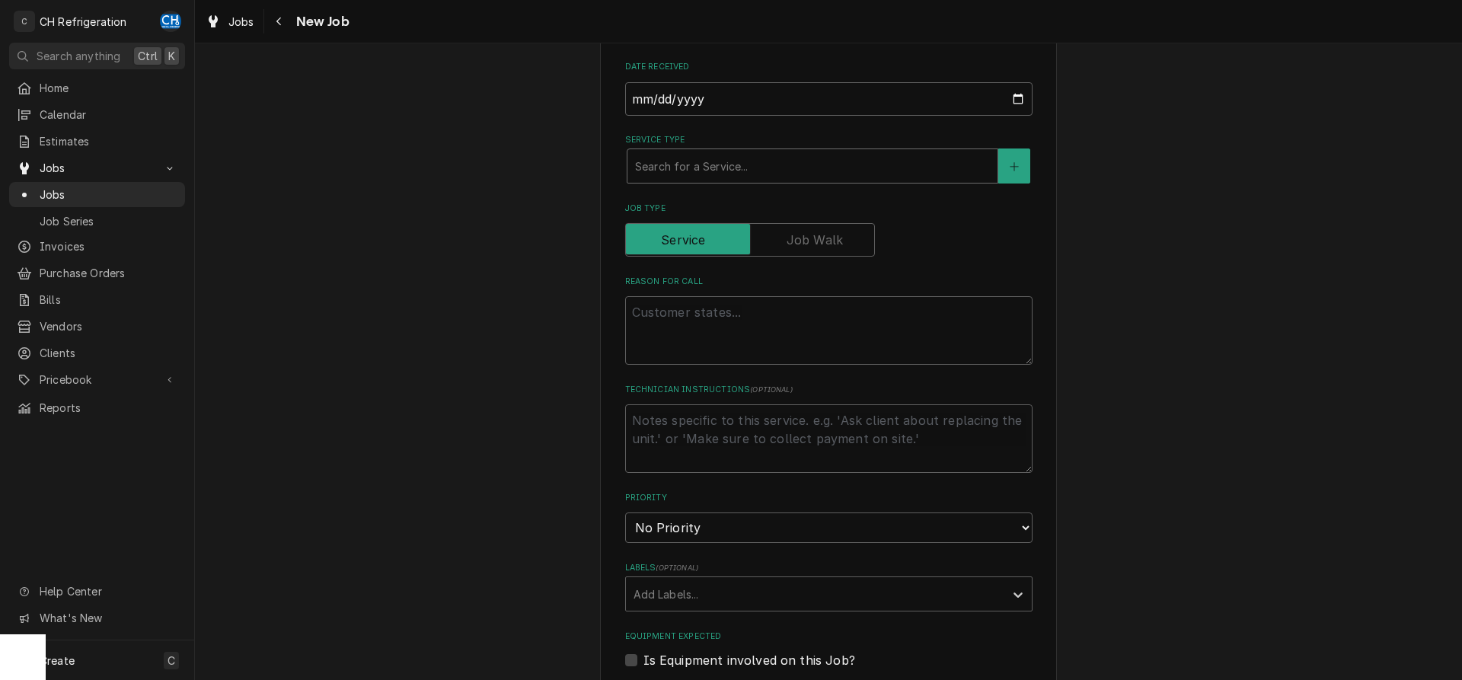
click at [801, 162] on div "Service Type" at bounding box center [812, 165] width 355 height 27
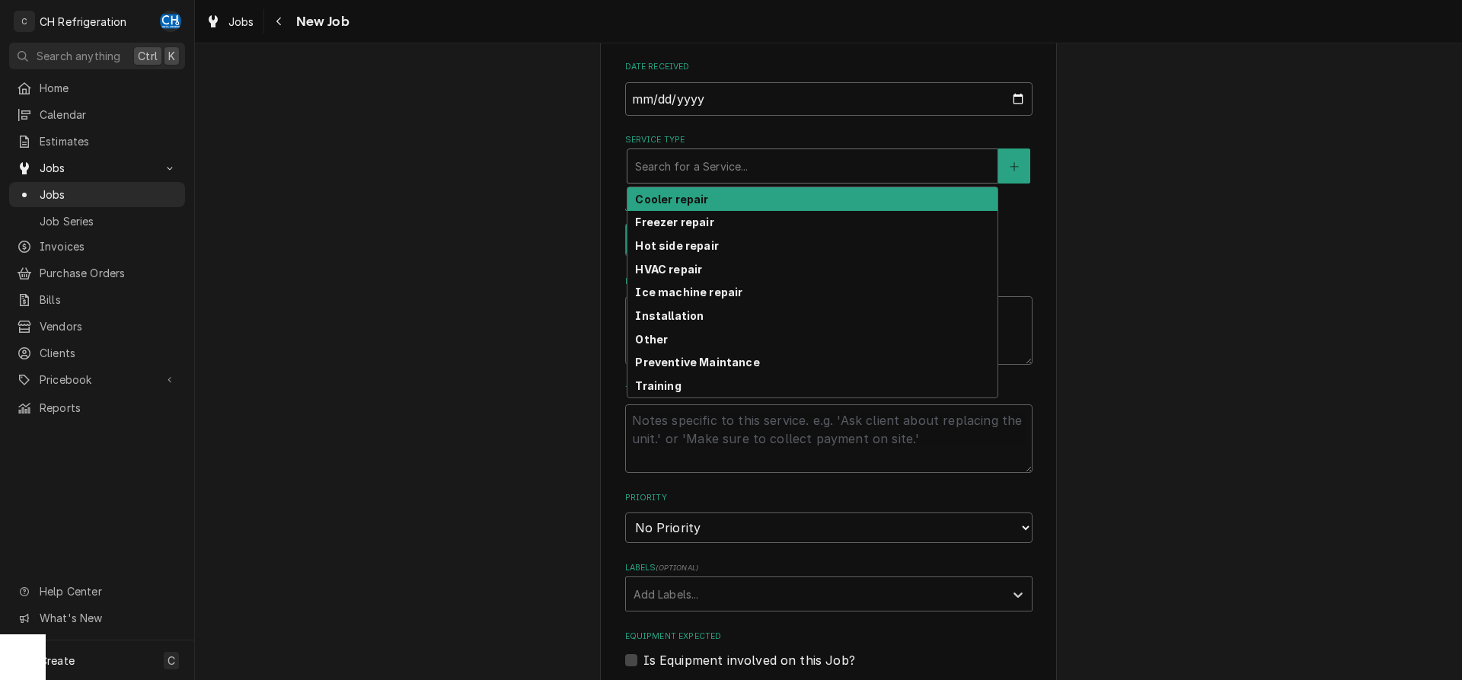
click at [775, 196] on div "Cooler repair" at bounding box center [813, 199] width 370 height 24
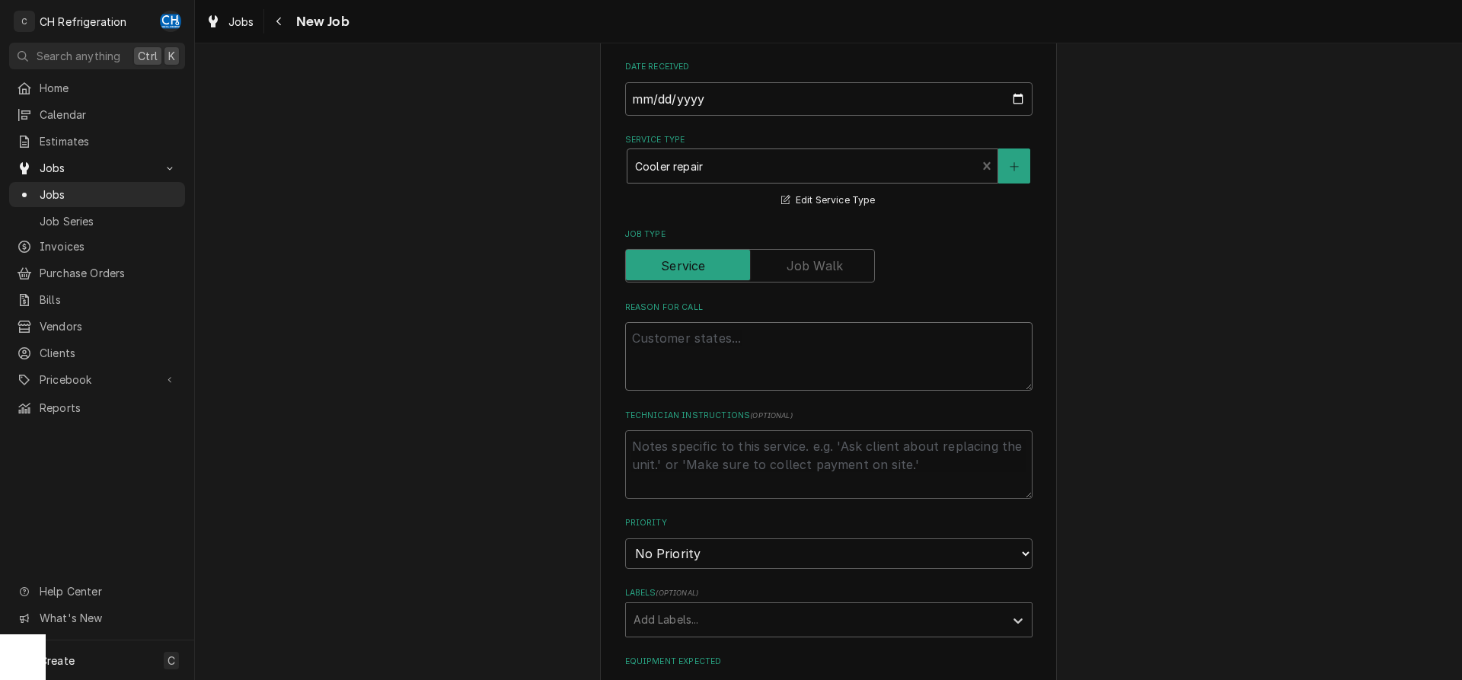
click at [754, 385] on textarea "Reason For Call" at bounding box center [828, 356] width 407 height 69
type textarea "x"
type textarea "w"
type textarea "x"
type textarea "wa"
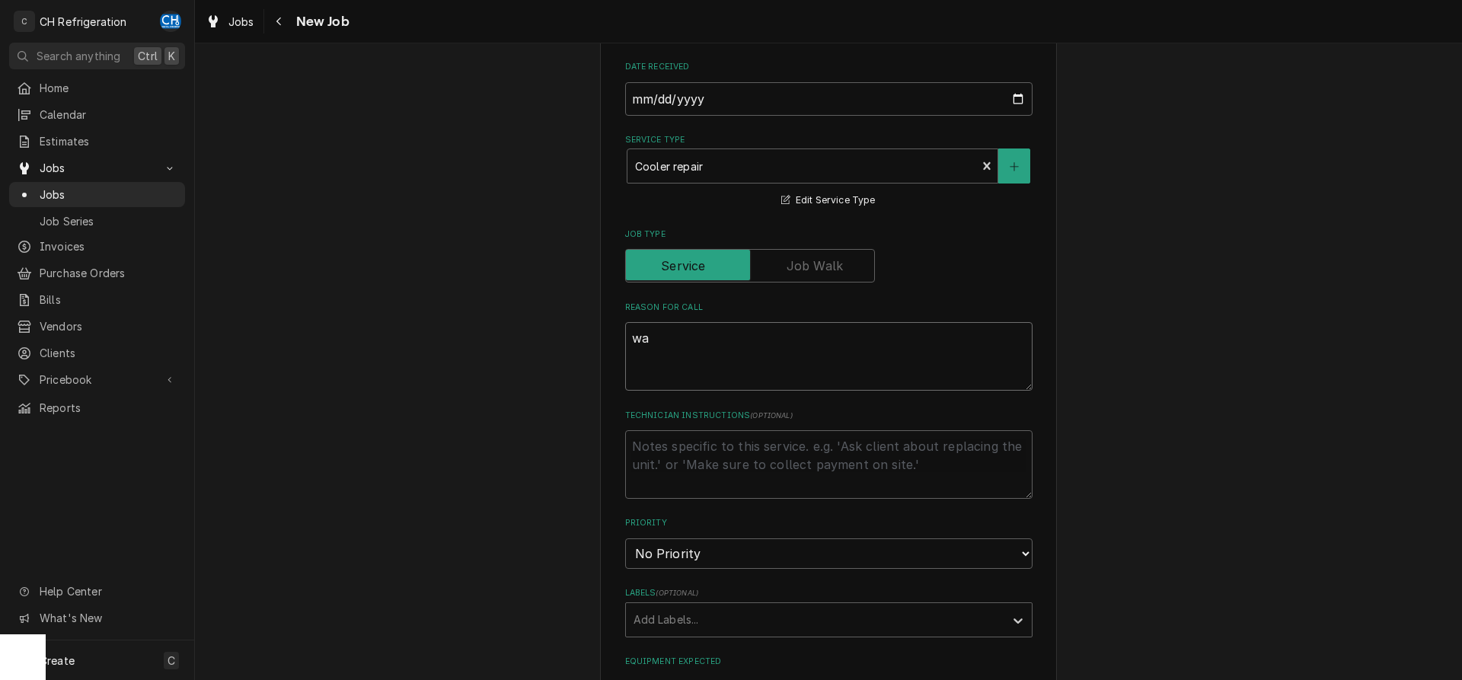
type textarea "x"
type textarea "wal"
type textarea "x"
type textarea "walk"
type textarea "x"
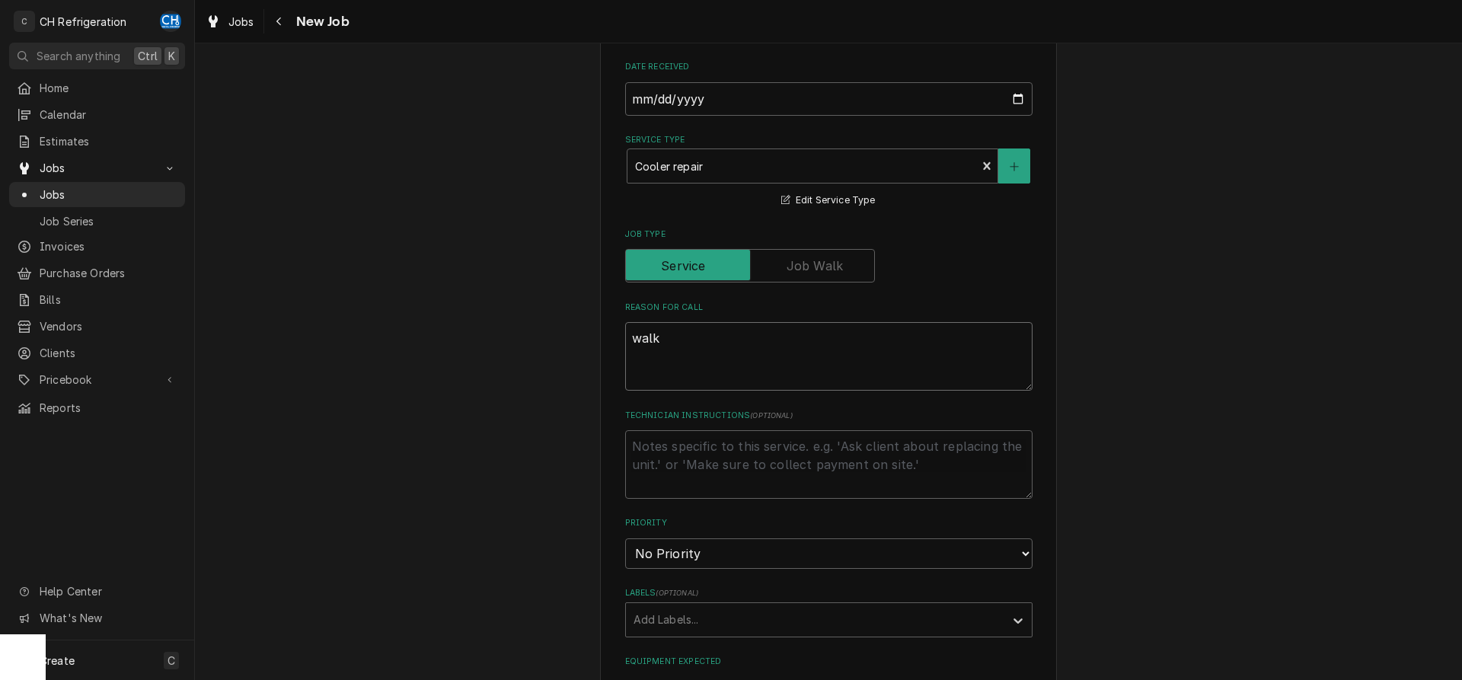
type textarea "walk-"
type textarea "x"
type textarea "walk-i"
type textarea "x"
type textarea "walk-in"
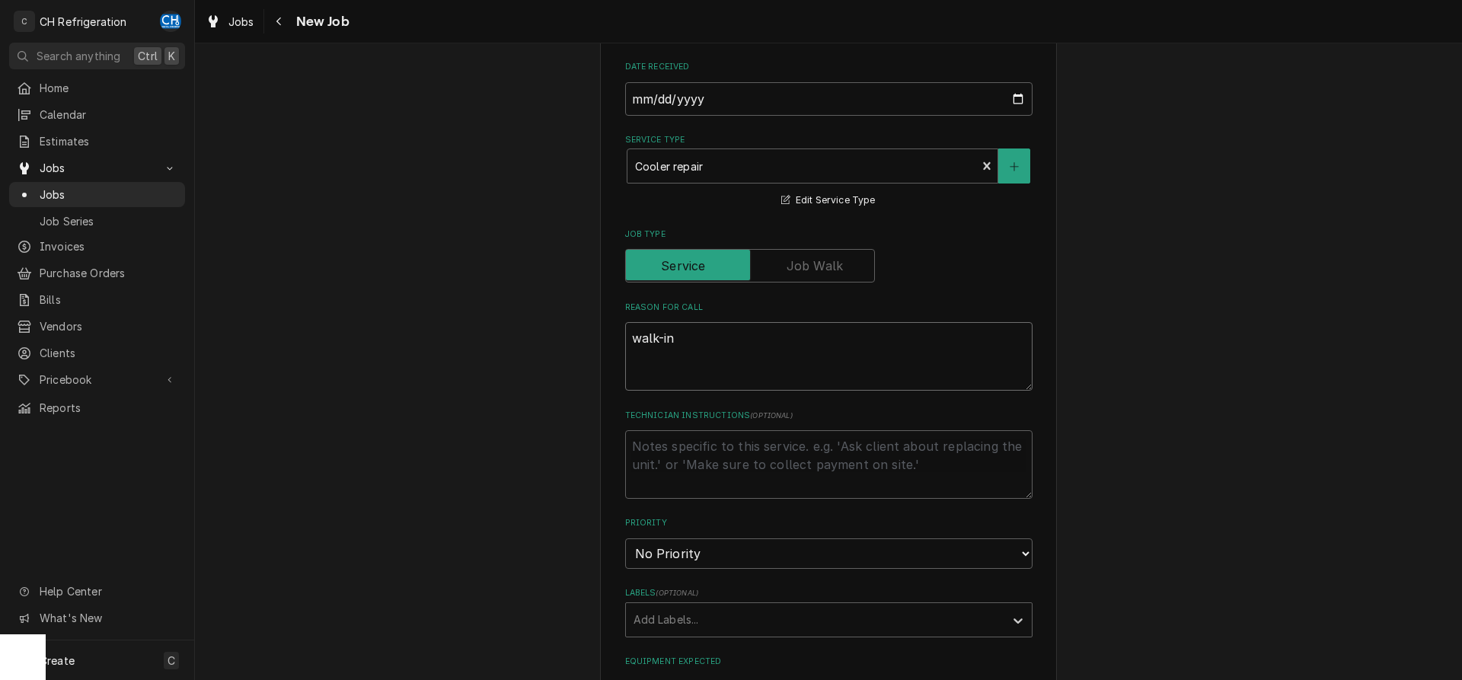
type textarea "x"
type textarea "walk-in"
type textarea "x"
type textarea "walk-in d"
type textarea "x"
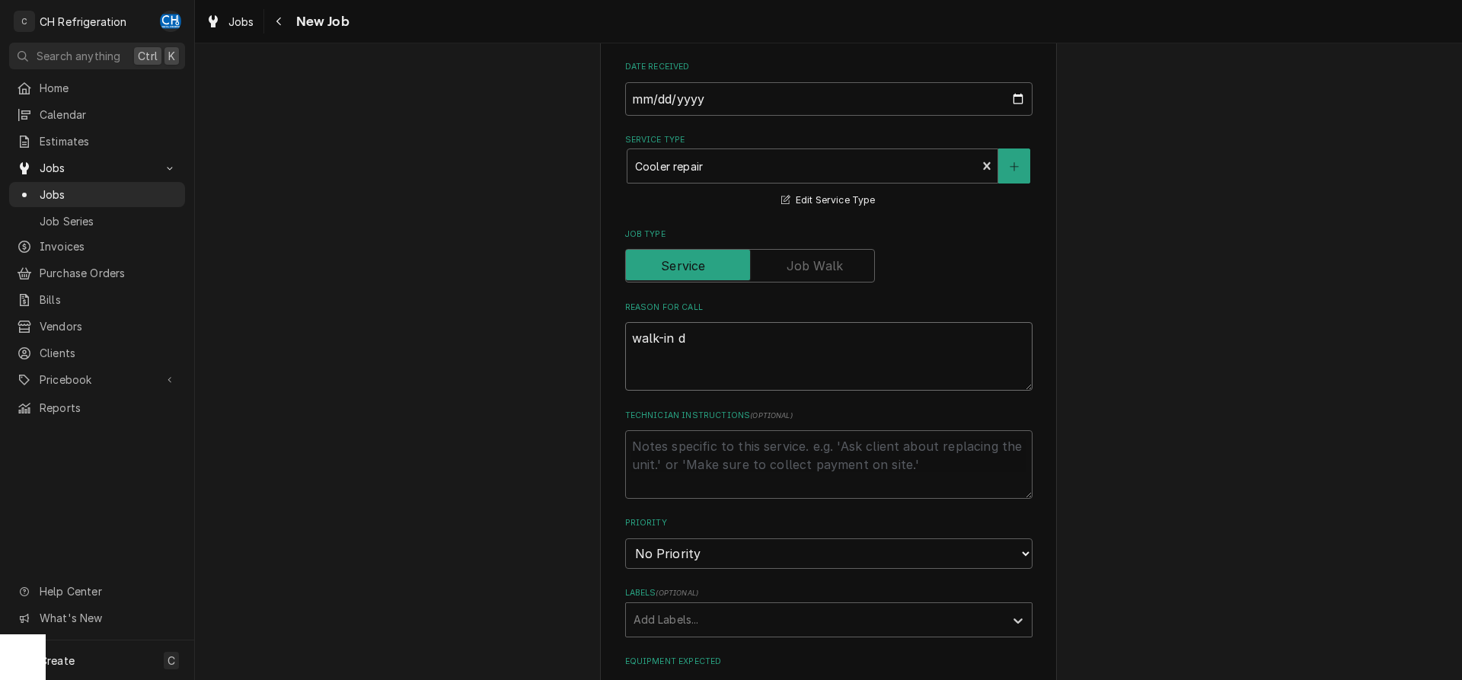
type textarea "walk-in dr"
type textarea "x"
type textarea "walk-in dra"
type textarea "x"
type textarea "walk-in drai"
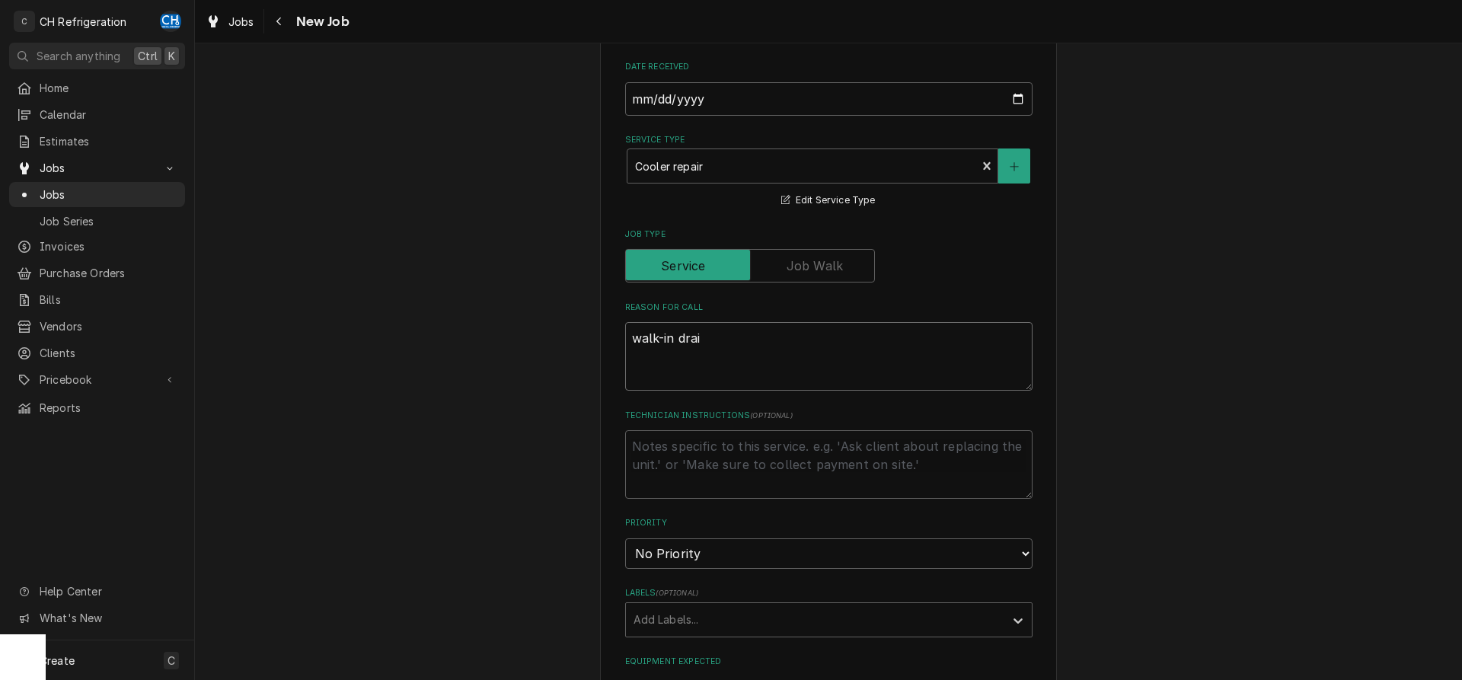
type textarea "x"
type textarea "walk-in drain"
type textarea "x"
type textarea "walk-in drain"
type textarea "x"
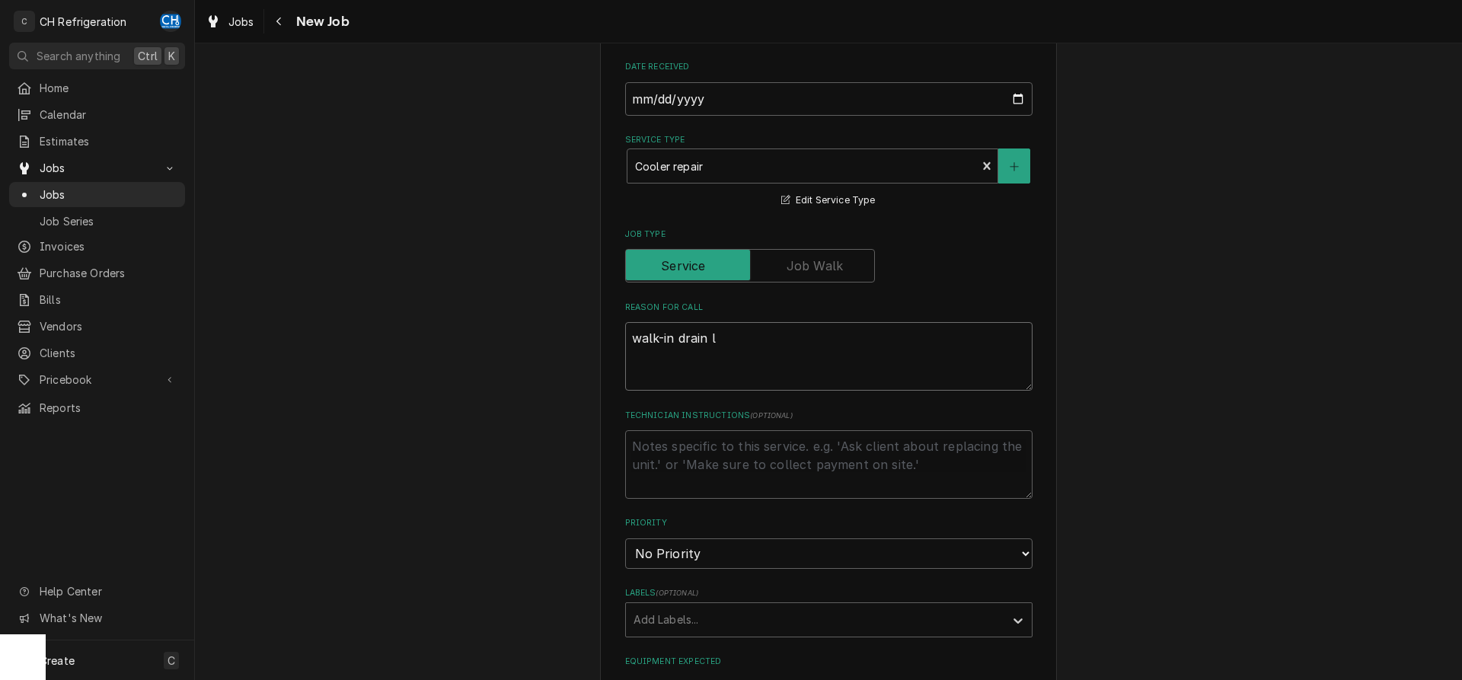
type textarea "walk-in drain le"
type textarea "x"
type textarea "walk-in drain lea"
type textarea "x"
type textarea "walk-in drain leak"
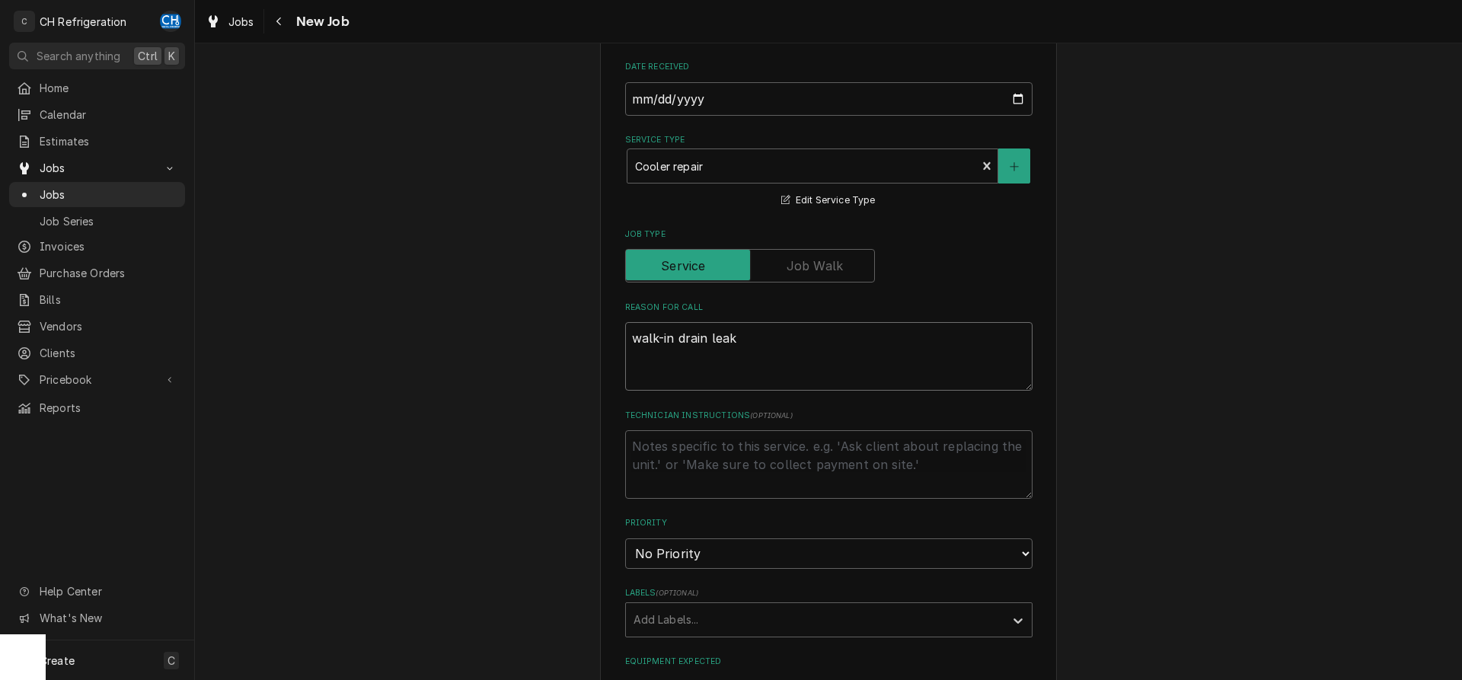
type textarea "x"
type textarea "walk-in drain leaki"
type textarea "x"
type textarea "walk-in drain leakin"
type textarea "x"
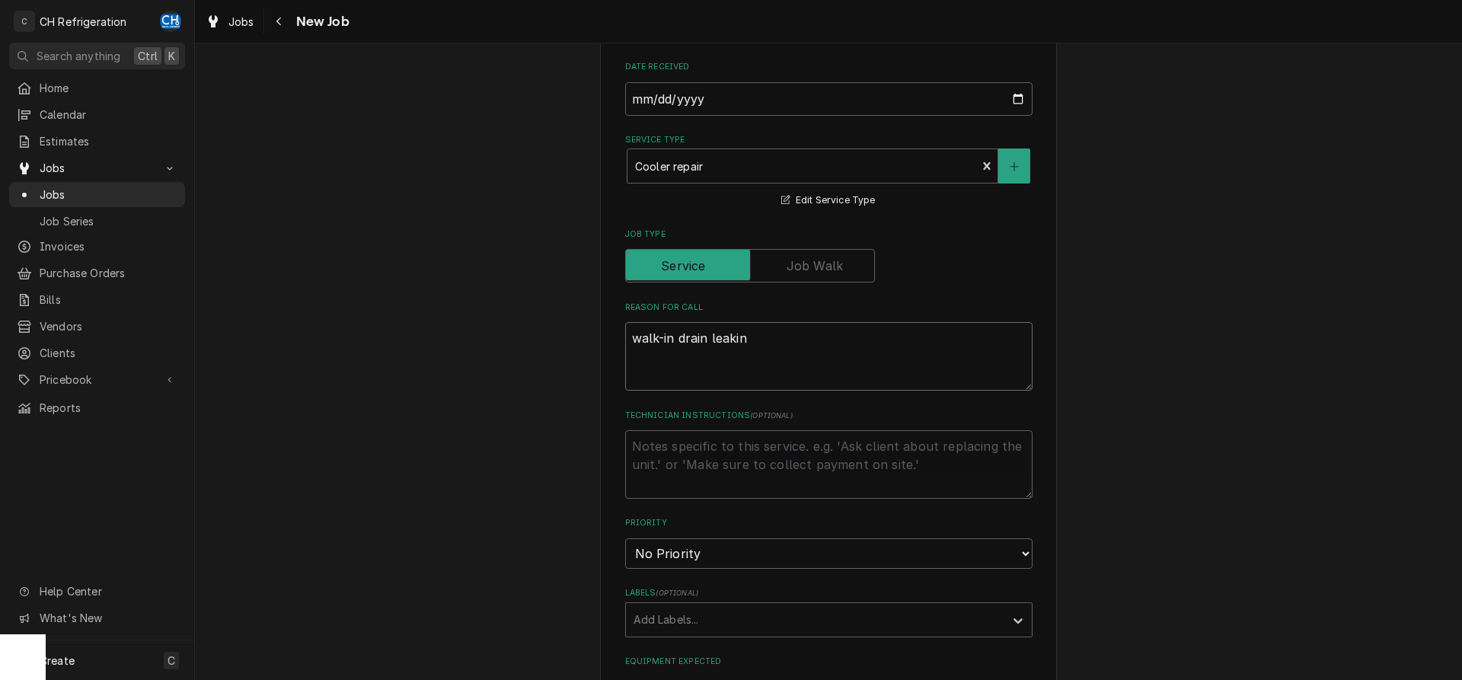
type textarea "walk-in drain leaking"
type textarea "x"
type textarea "walk-in drain leaking"
type textarea "x"
type textarea "walk-in drain leaking w"
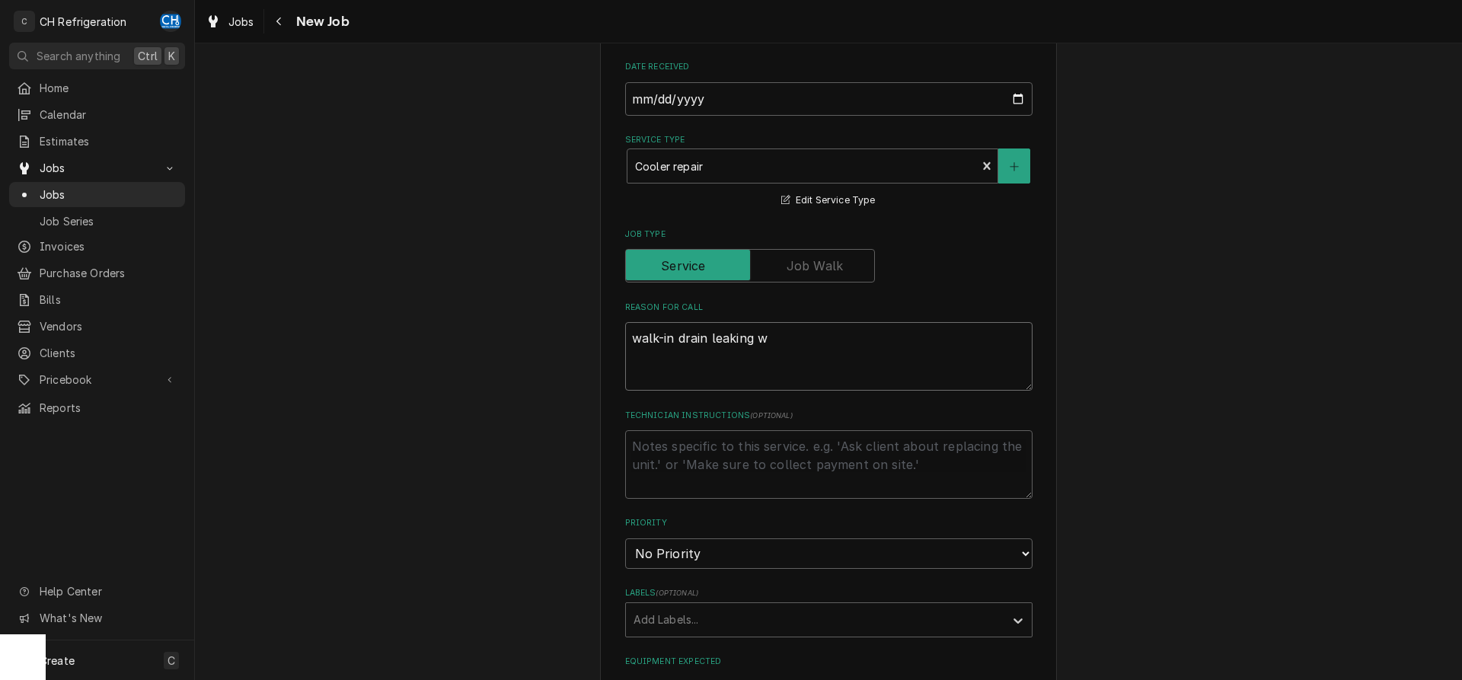
type textarea "x"
type textarea "walk-in drain leaking wa"
type textarea "x"
type textarea "walk-in drain leaking wat"
type textarea "x"
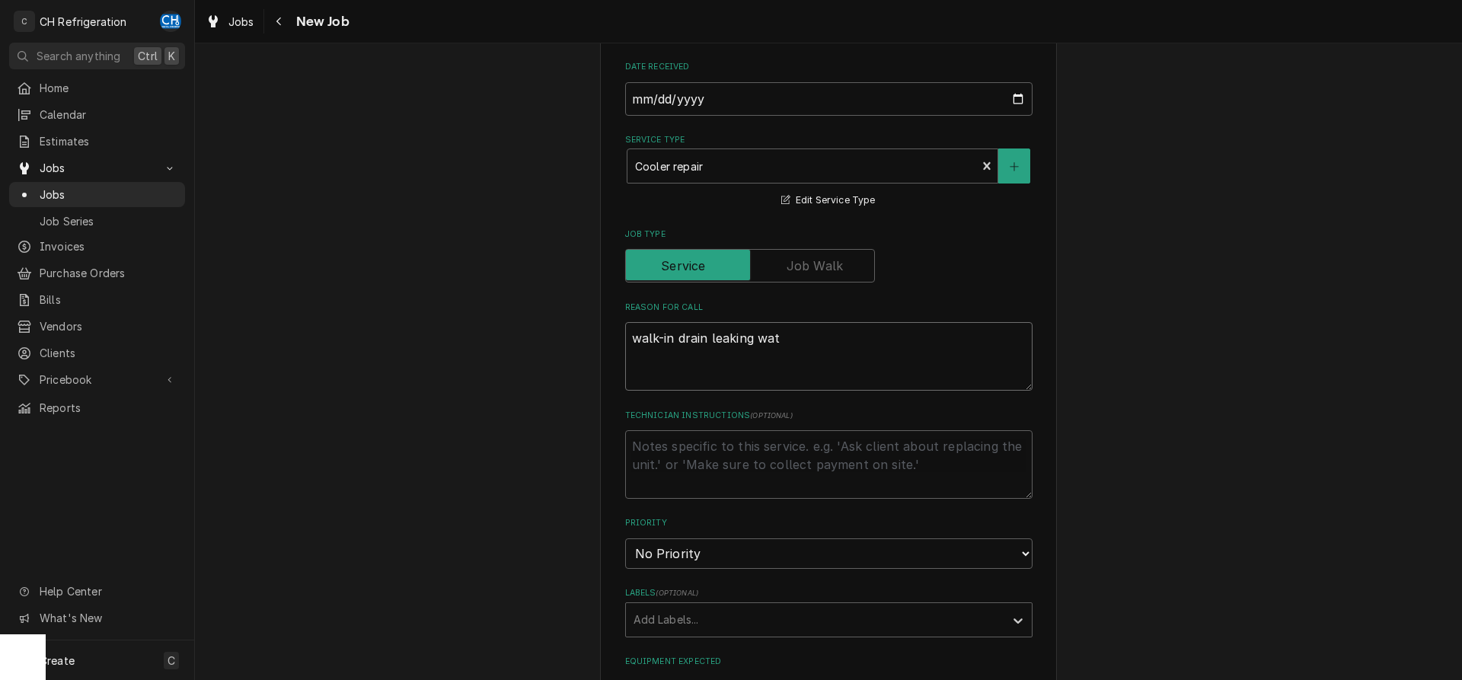
type textarea "walk-in drain leaking wate"
type textarea "x"
type textarea "walk-in drain leaking water"
type textarea "x"
type textarea "walk-in drain leaking water"
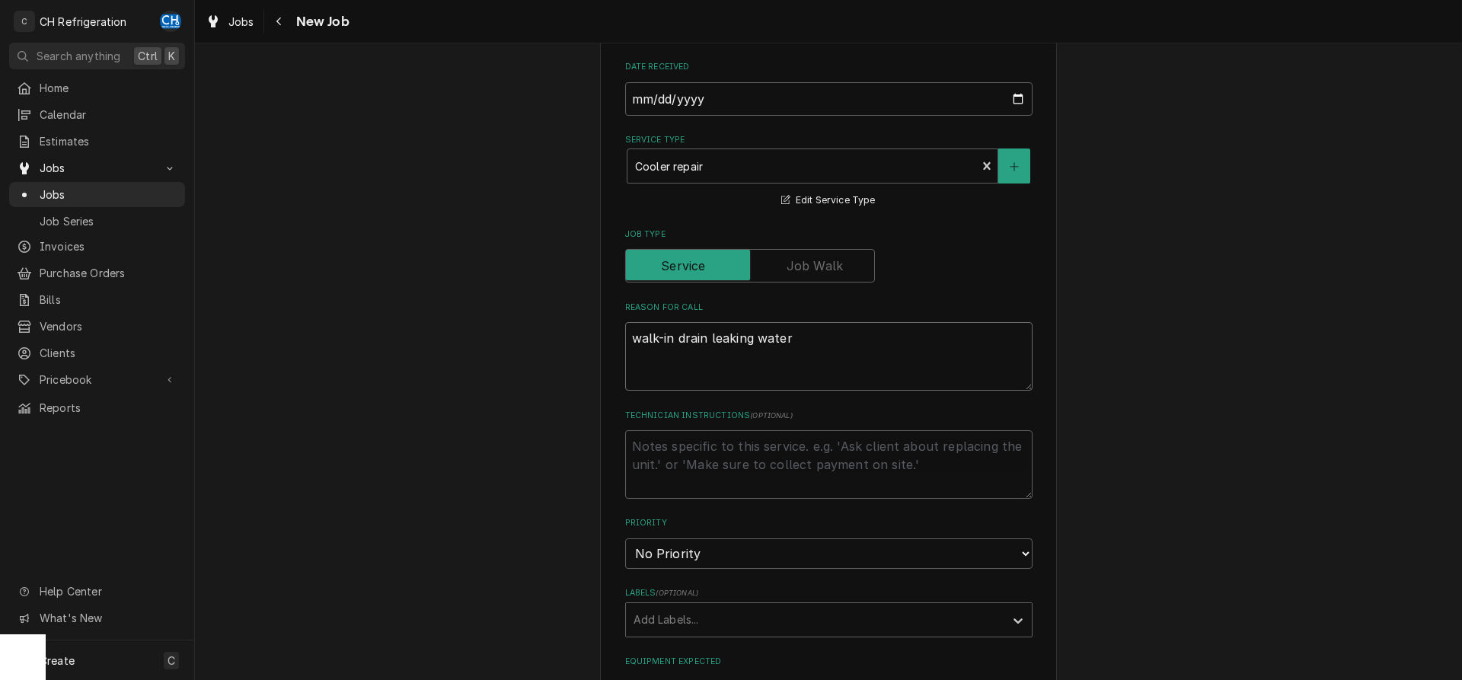
type textarea "x"
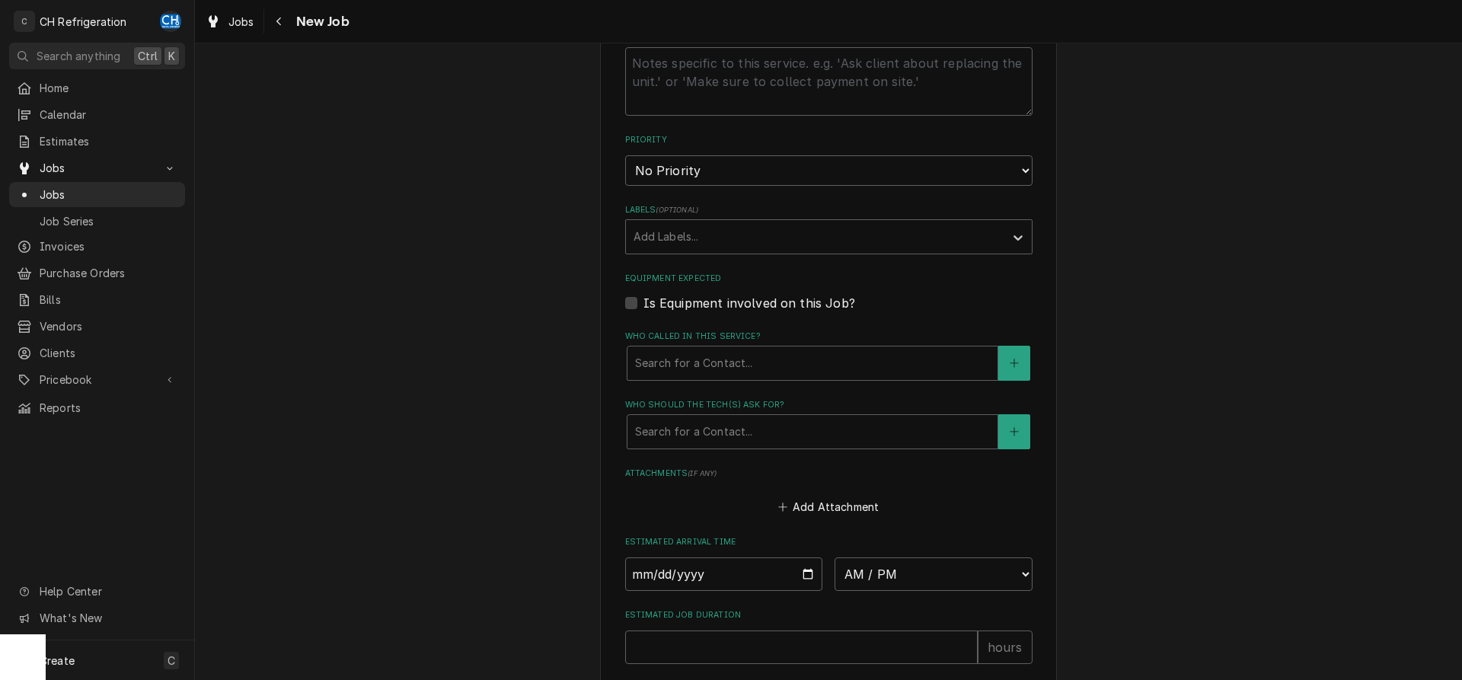
scroll to position [777, 0]
type textarea "walk-in drain leaking water"
click at [759, 427] on div "Who should the tech(s) ask for?" at bounding box center [812, 426] width 355 height 27
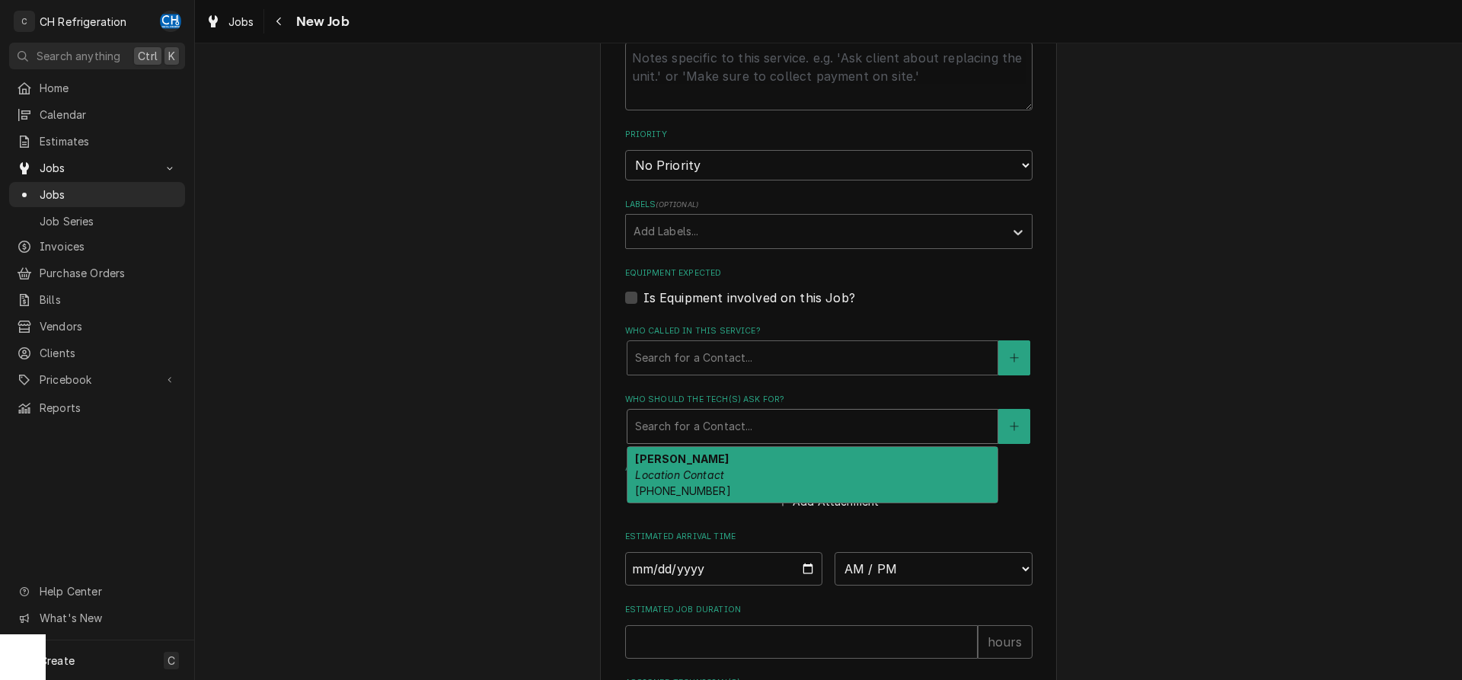
click at [740, 473] on div "Claud Location Contact (626) 234-6081" at bounding box center [813, 475] width 370 height 56
type textarea "x"
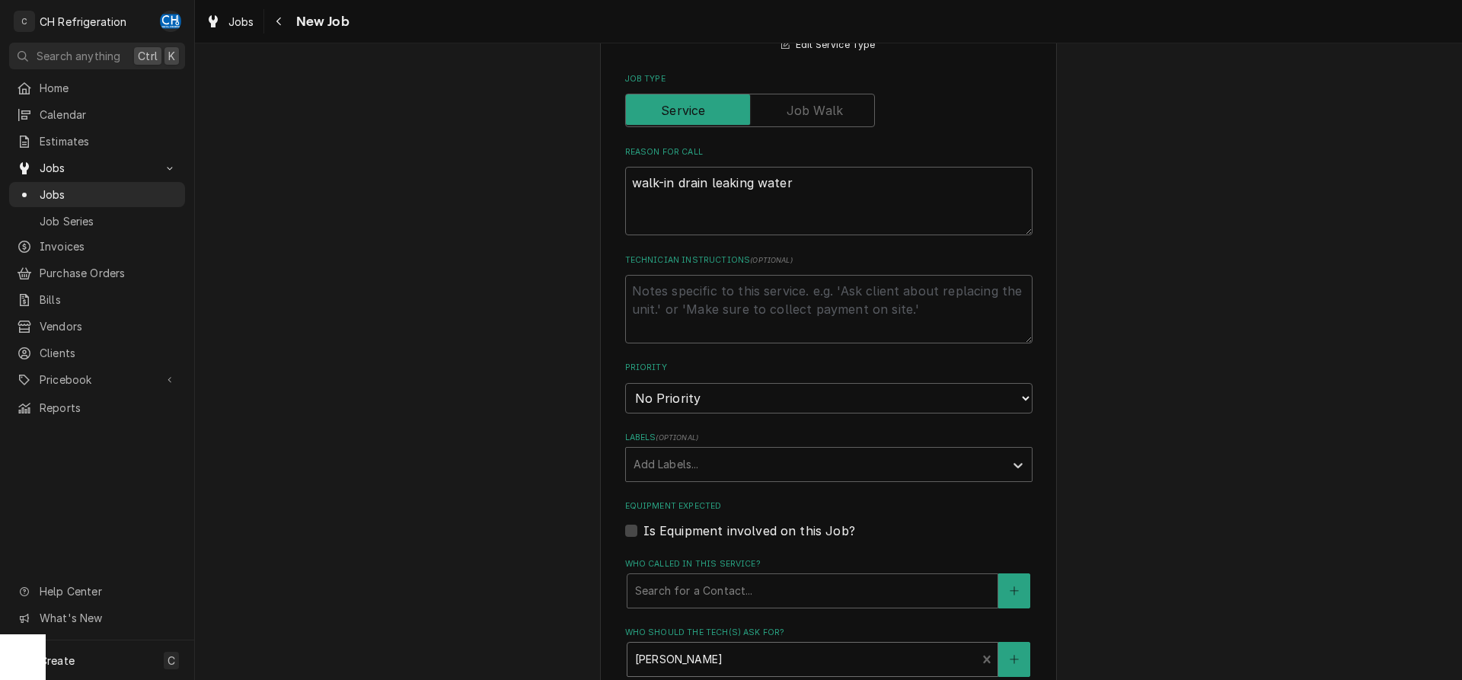
scroll to position [932, 0]
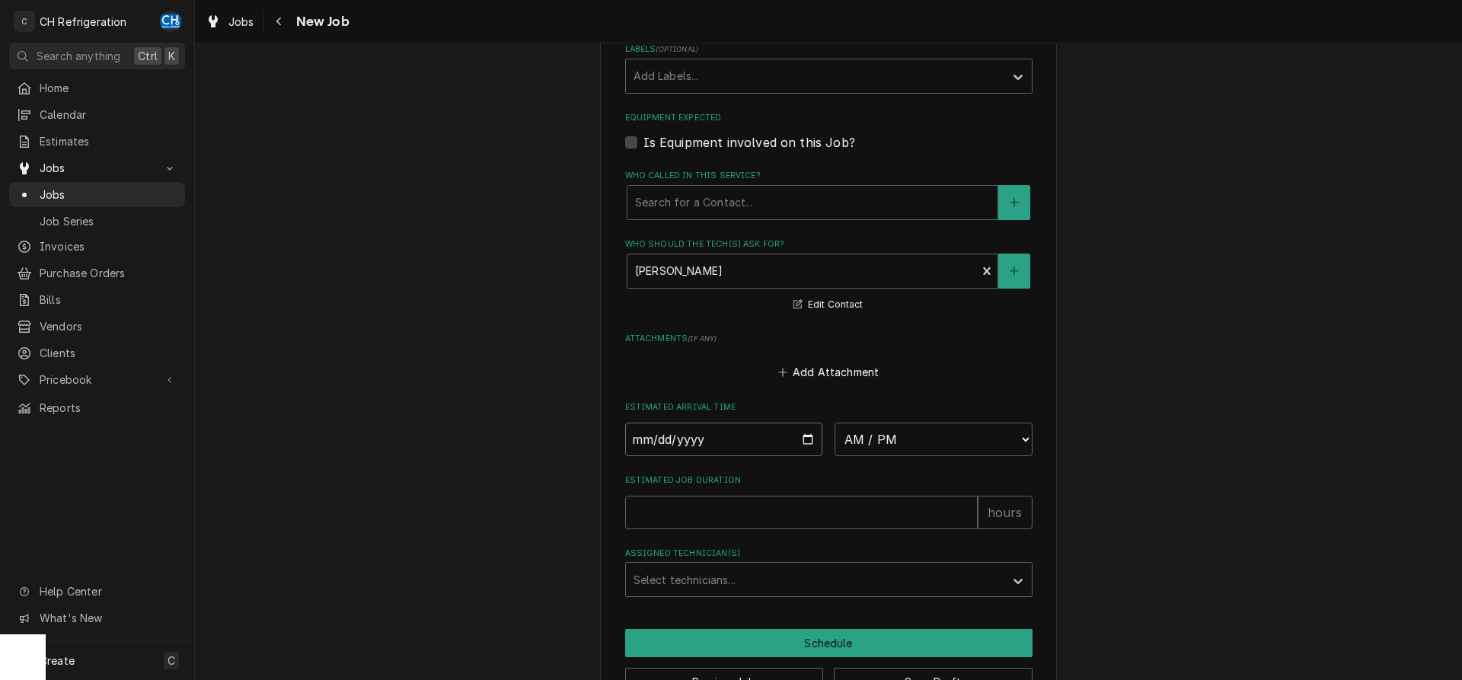
click at [808, 436] on input "Date" at bounding box center [724, 440] width 198 height 34
type input "2025-10-09"
click at [835, 423] on select "AM / PM 6:00 AM 6:15 AM 6:30 AM 6:45 AM 7:00 AM 7:15 AM 7:30 AM 7:45 AM 8:00 AM…" at bounding box center [934, 440] width 198 height 34
click at [710, 513] on input "Estimated Job Duration" at bounding box center [801, 513] width 353 height 34
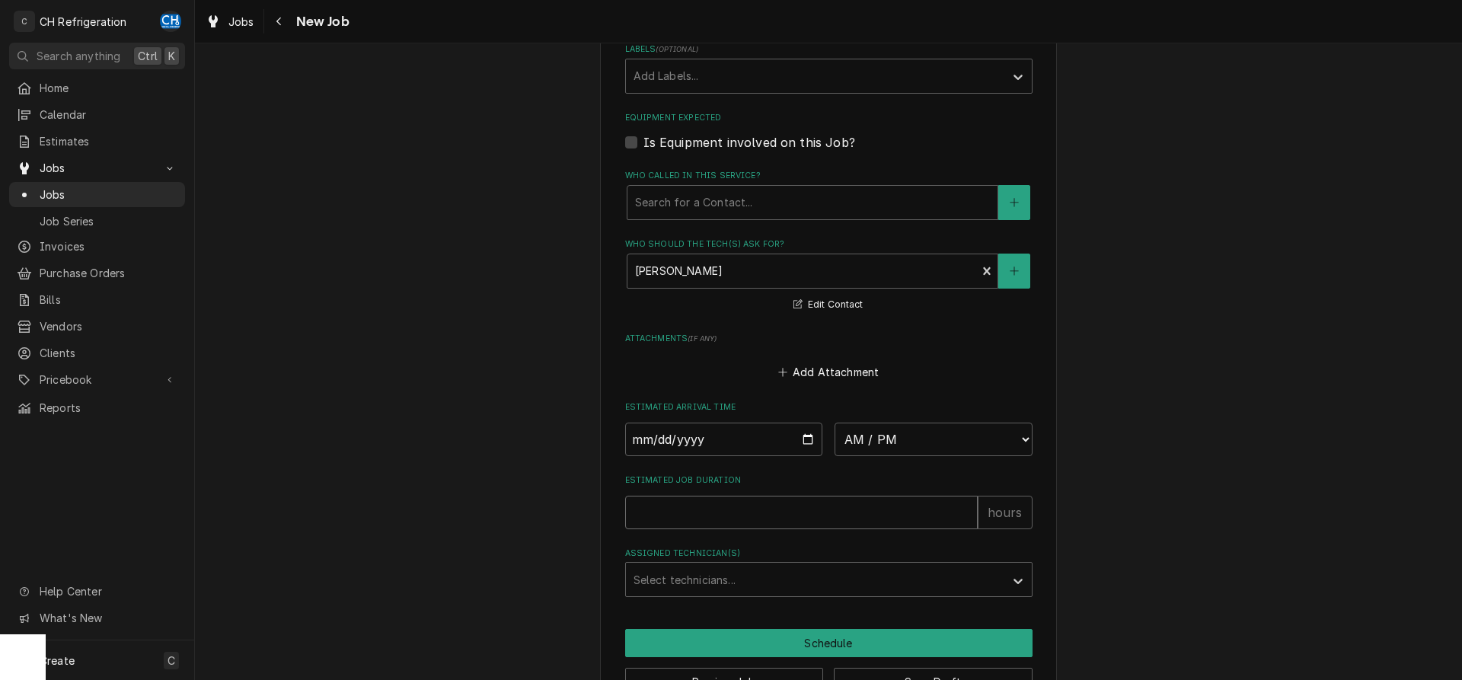
type textarea "x"
type input "2"
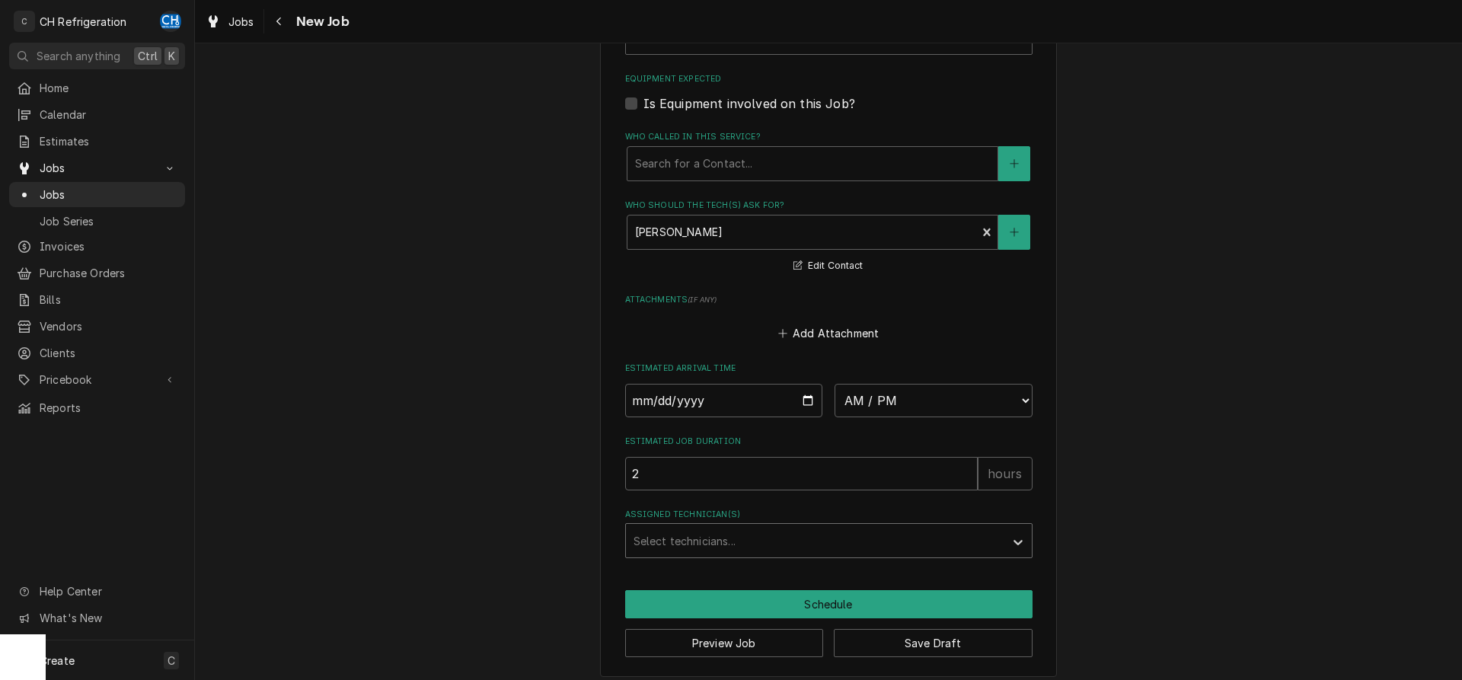
scroll to position [980, 0]
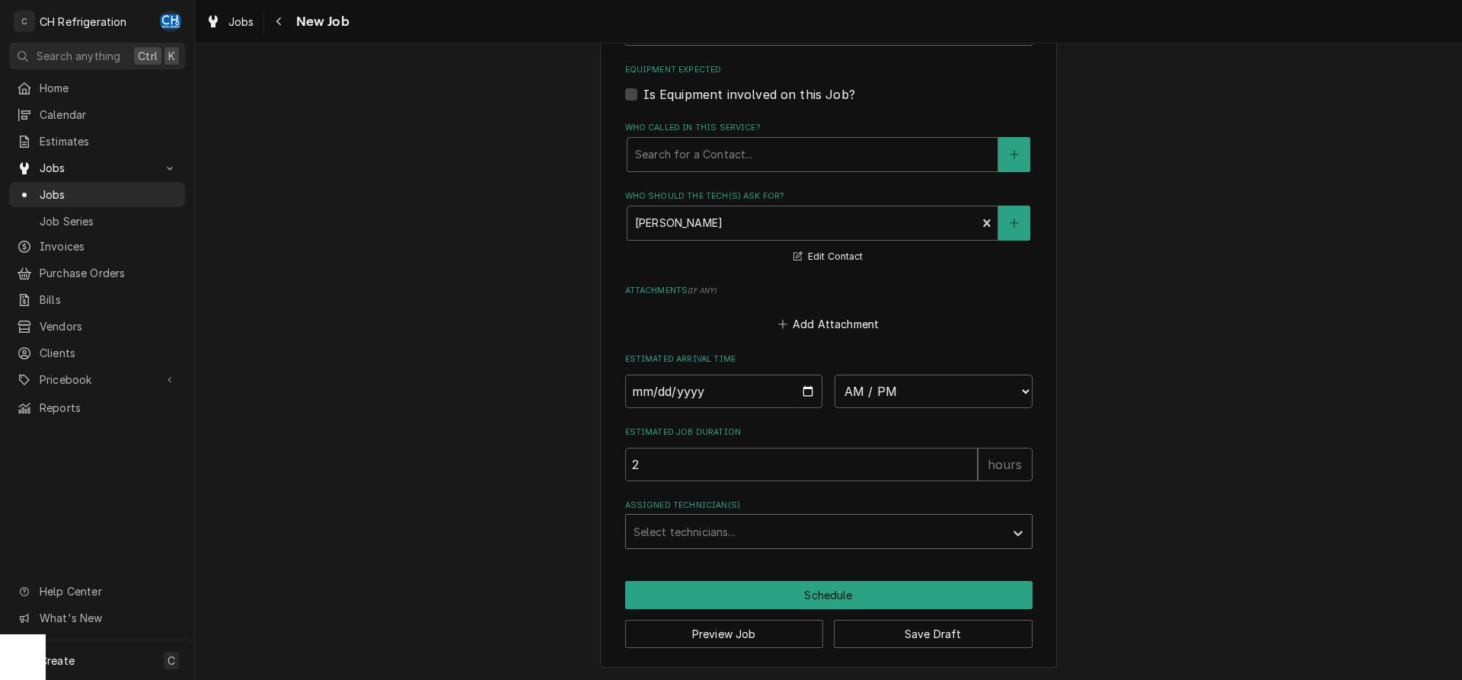
click at [730, 534] on div "Assigned Technician(s)" at bounding box center [815, 531] width 363 height 27
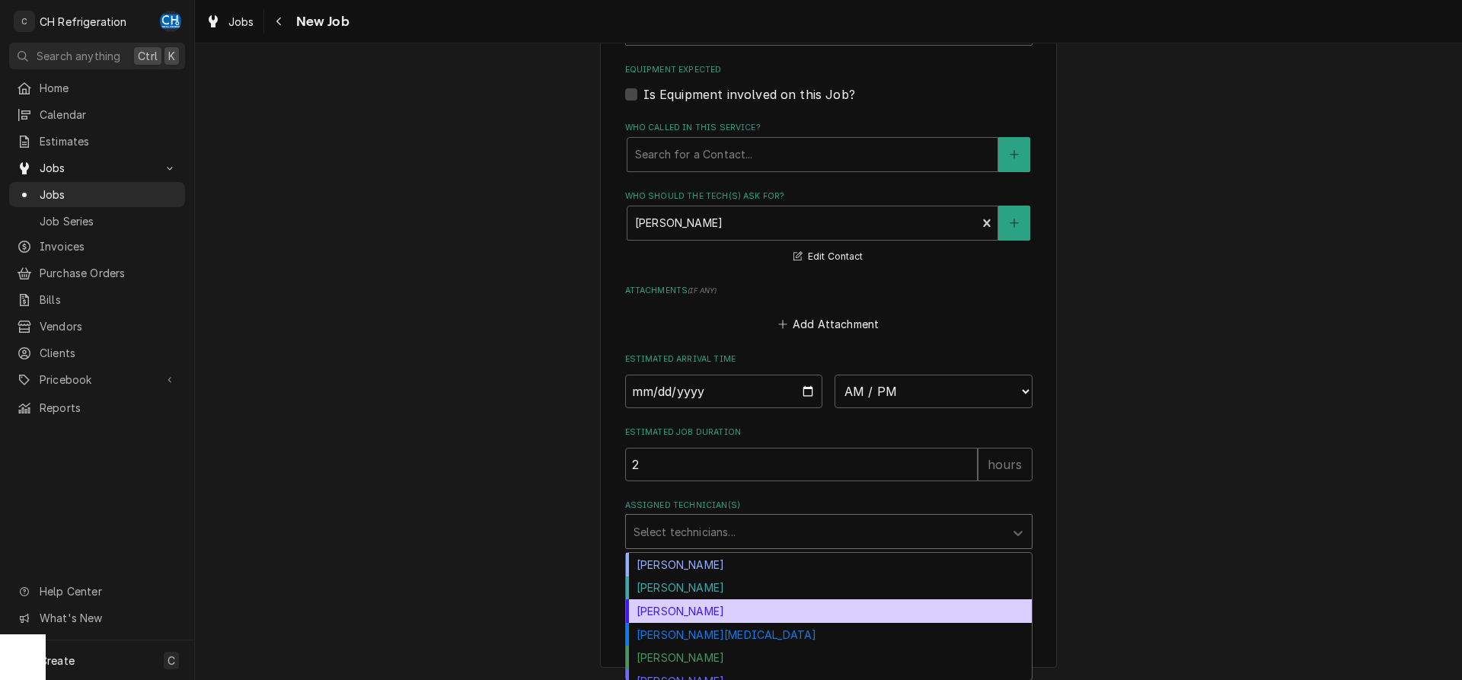
click at [698, 612] on div "Josh Galindo" at bounding box center [829, 611] width 406 height 24
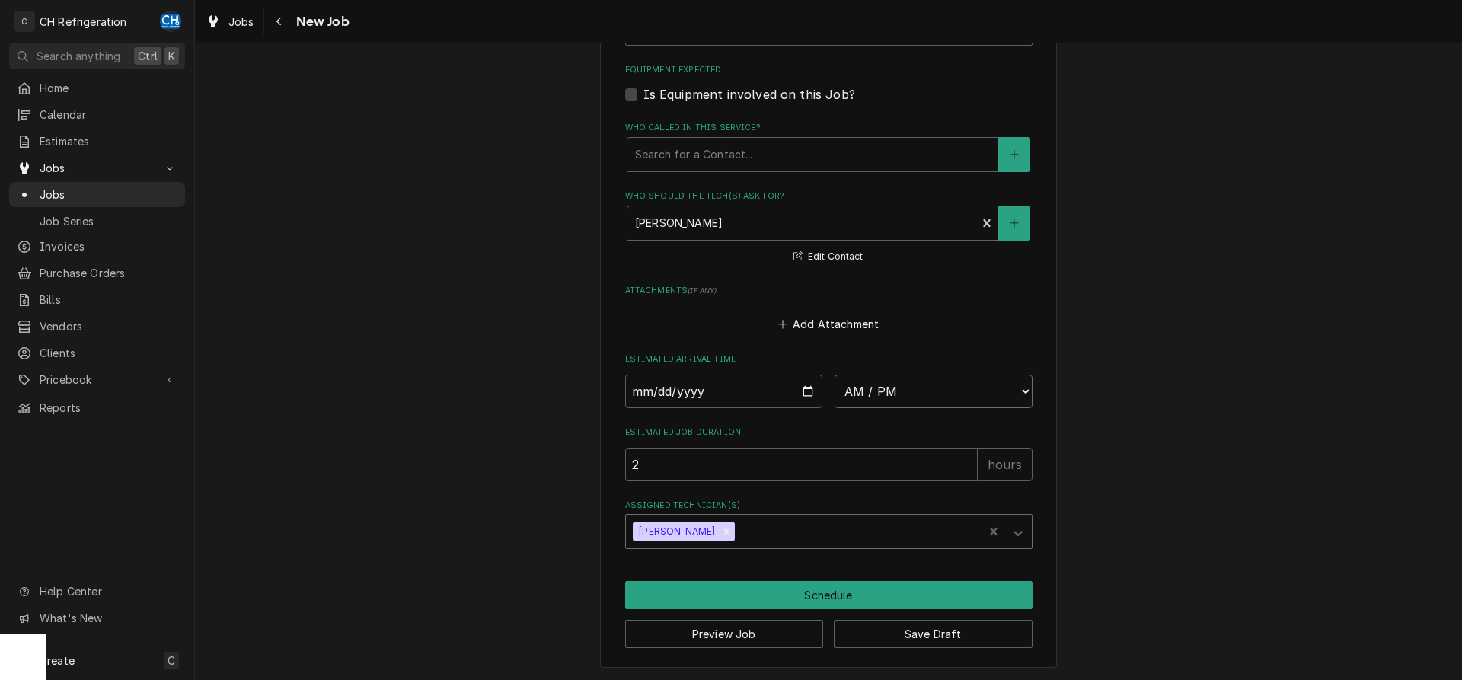
type textarea "x"
select select "09:00:00"
click option "9:00 AM" at bounding box center [0, 0] width 0 height 0
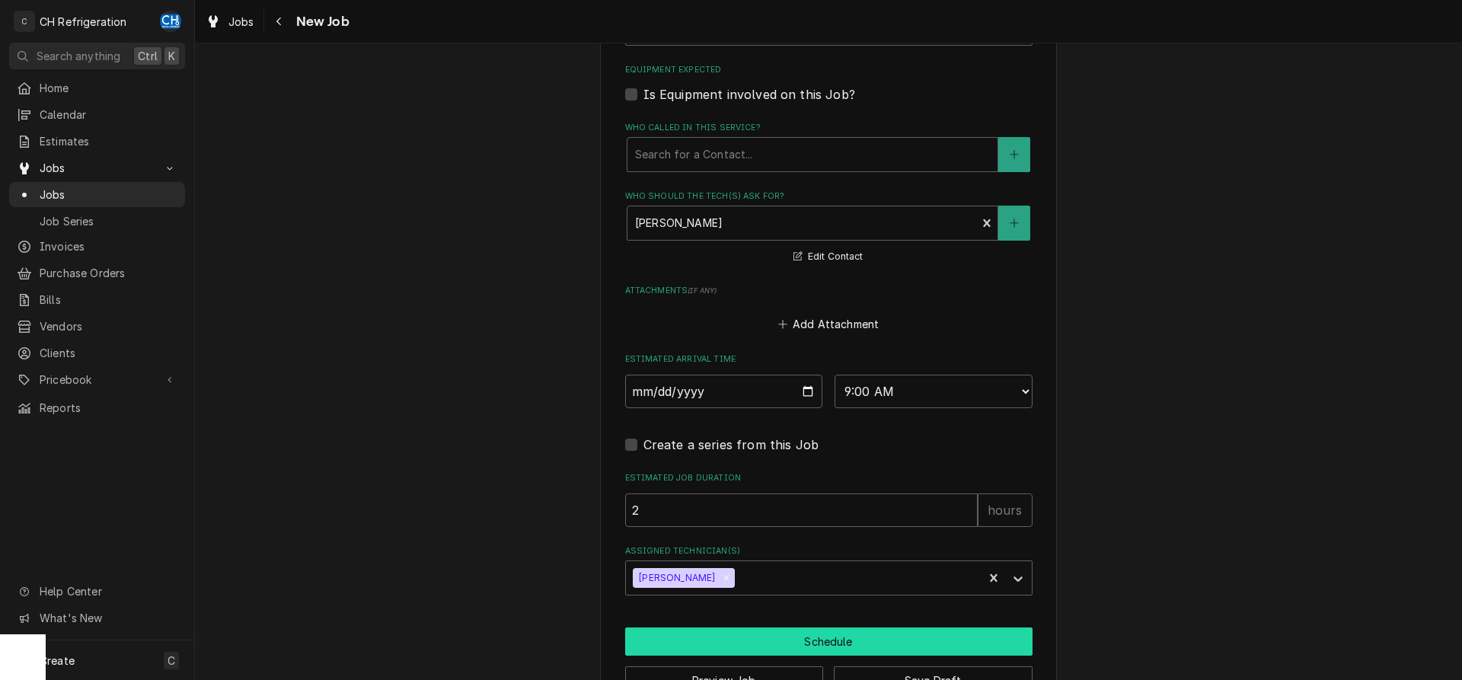
click at [871, 635] on button "Schedule" at bounding box center [828, 642] width 407 height 28
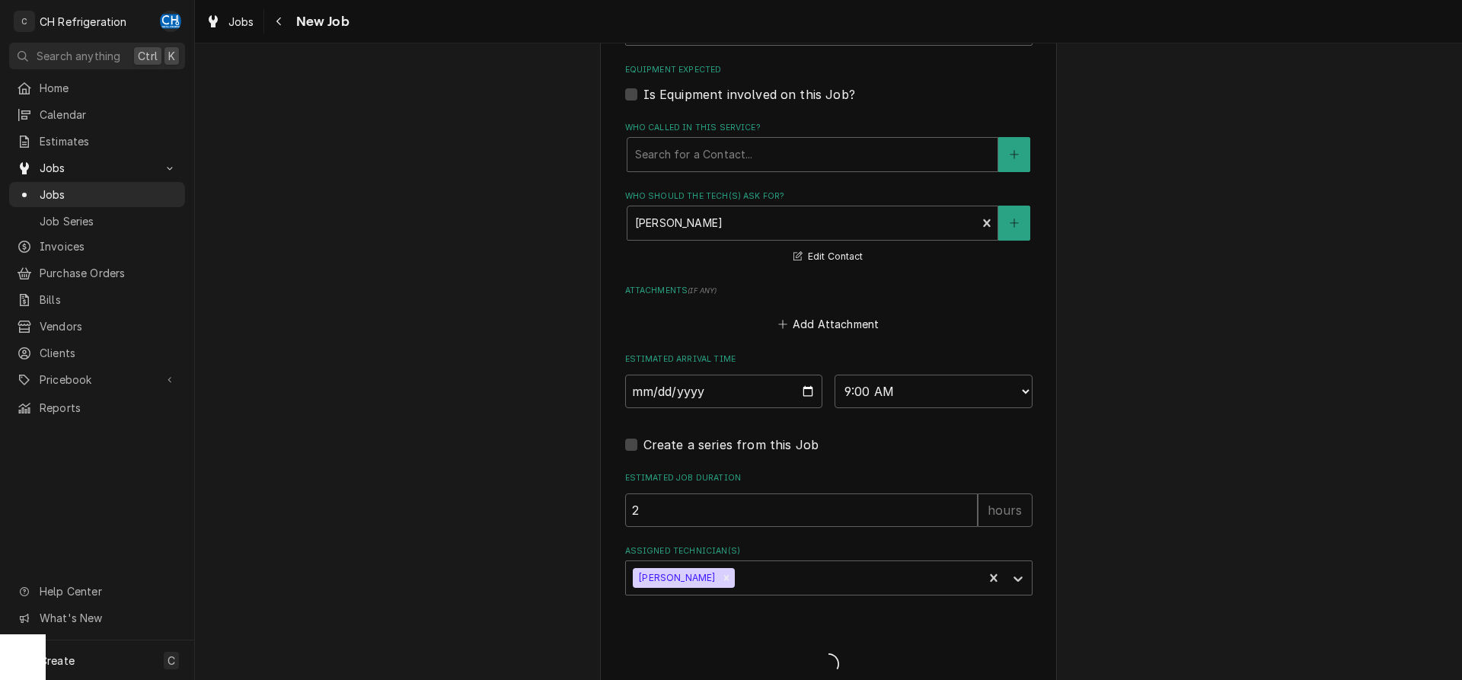
type textarea "x"
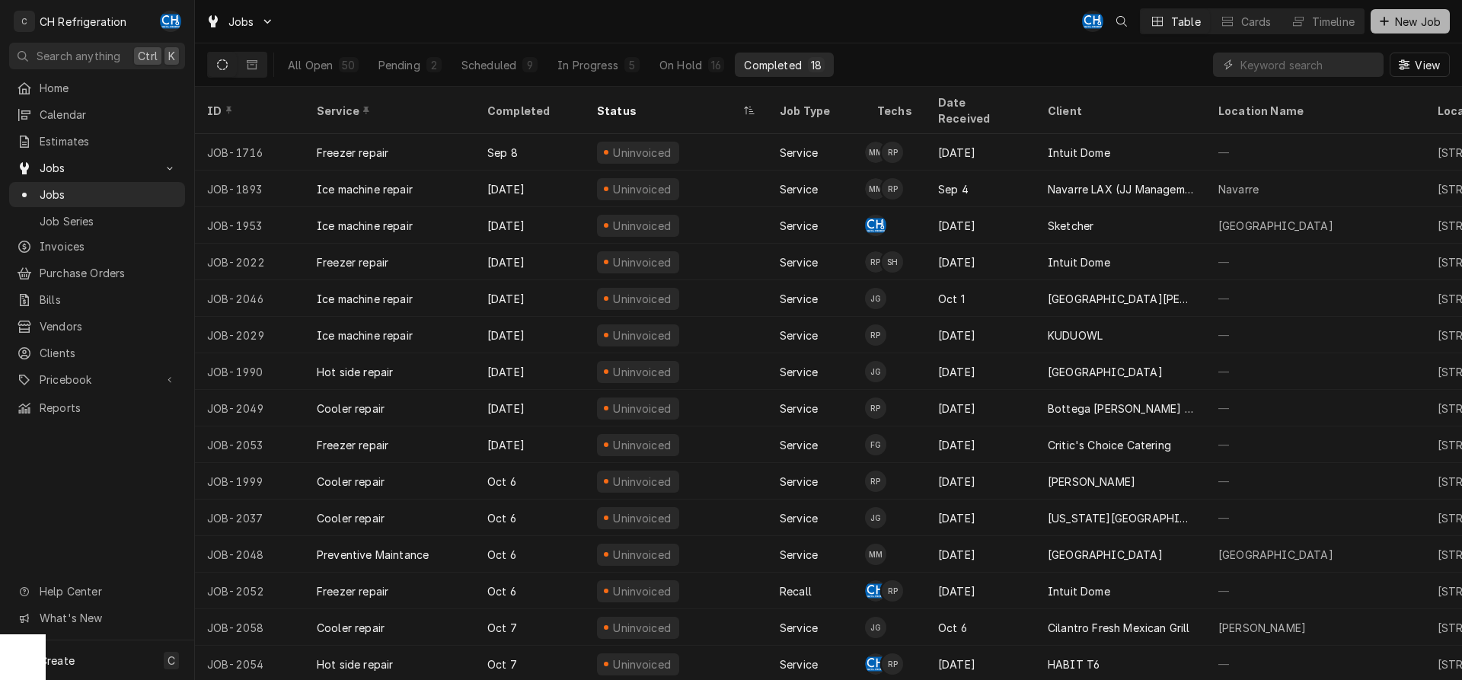
click at [1404, 25] on span "New Job" at bounding box center [1418, 22] width 52 height 16
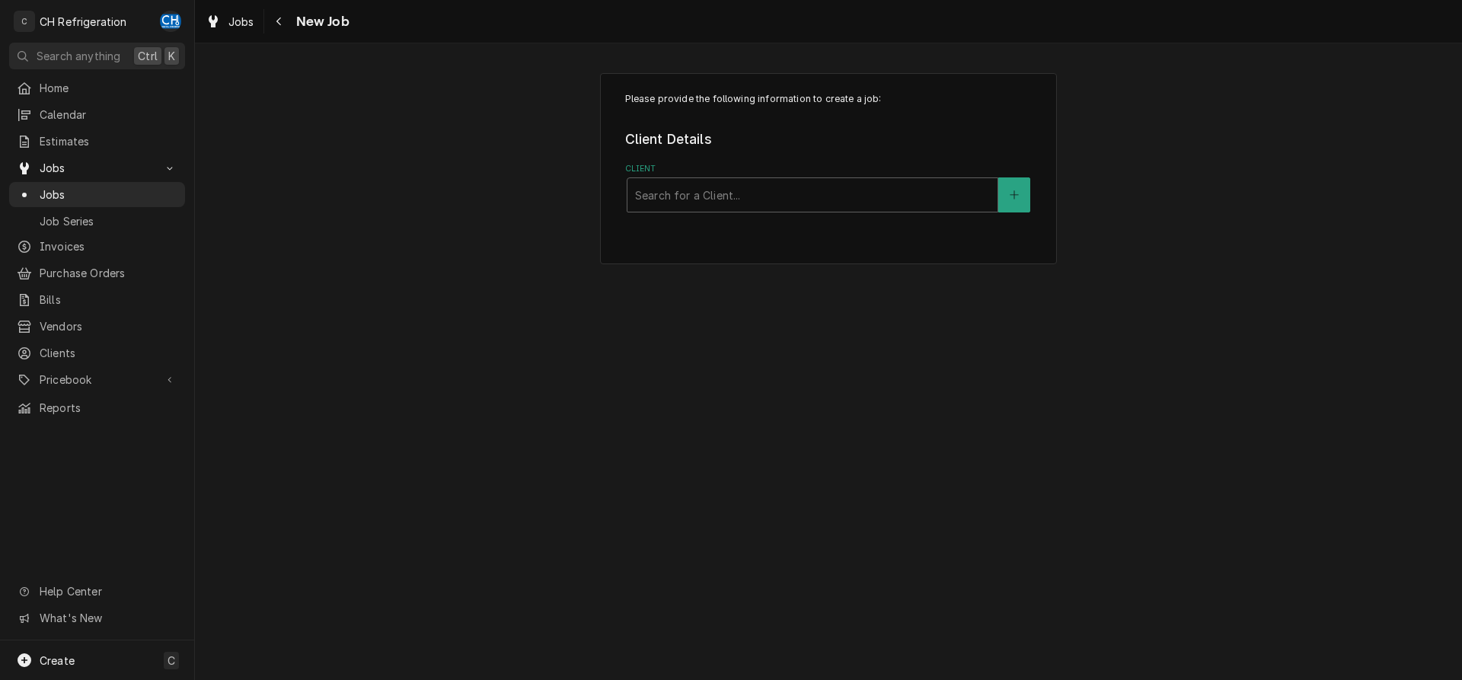
click at [704, 187] on div "Client" at bounding box center [812, 194] width 355 height 27
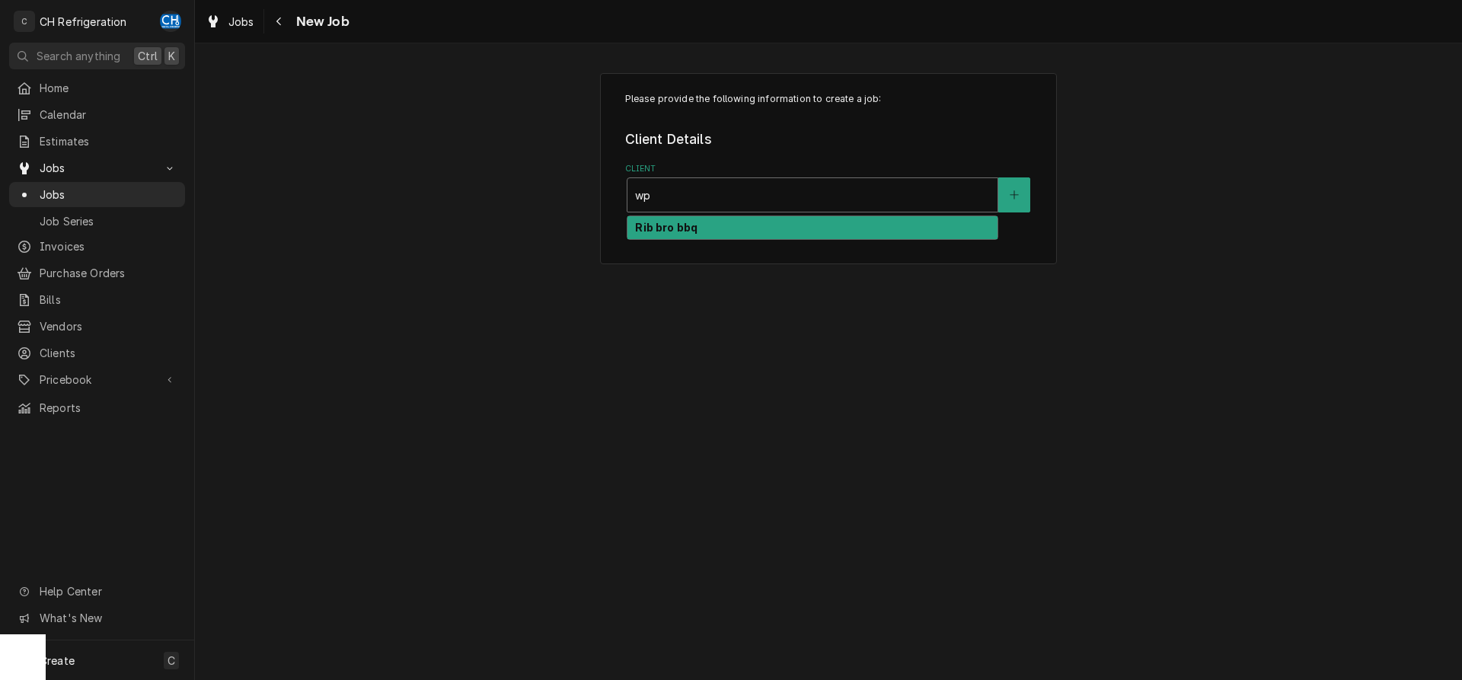
type input "wp"
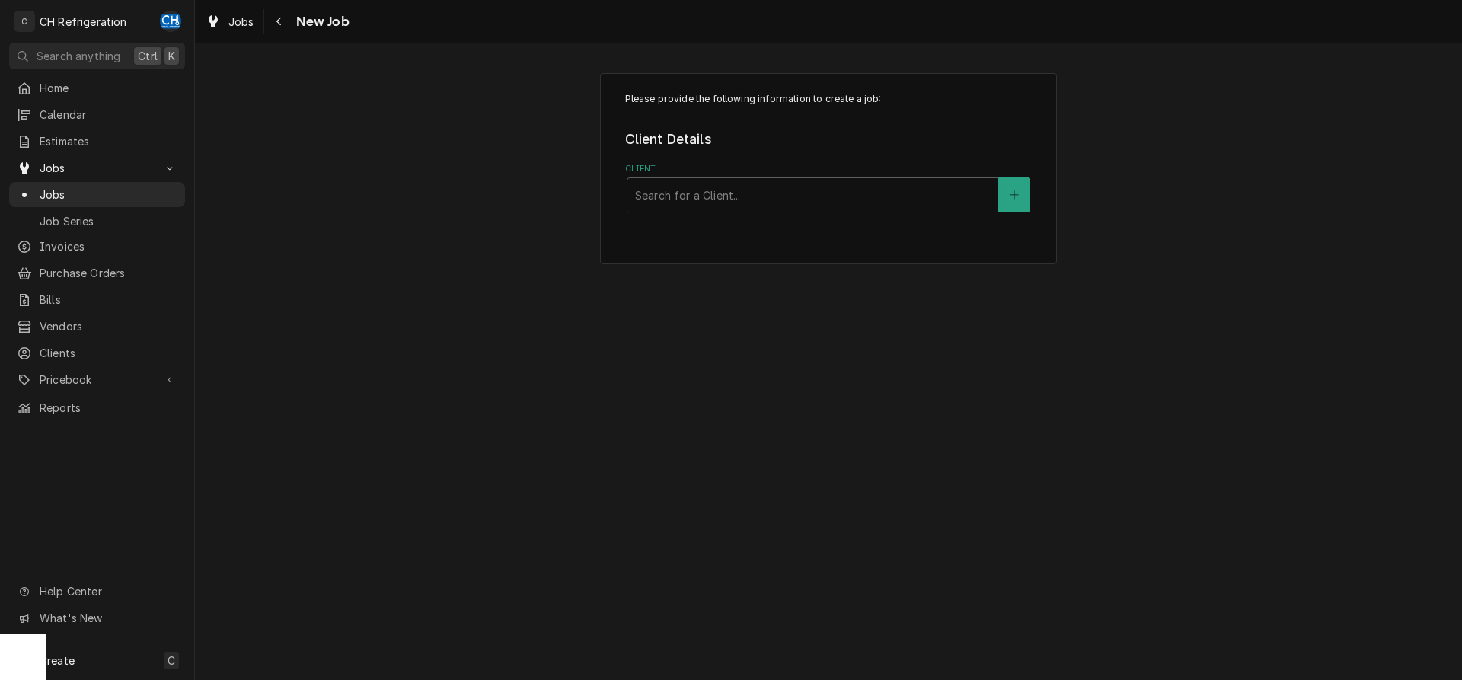
click at [417, 256] on div "Please provide the following information to create a job: Client Details Client…" at bounding box center [828, 168] width 1267 height 218
click at [44, 193] on span "Jobs" at bounding box center [109, 195] width 138 height 16
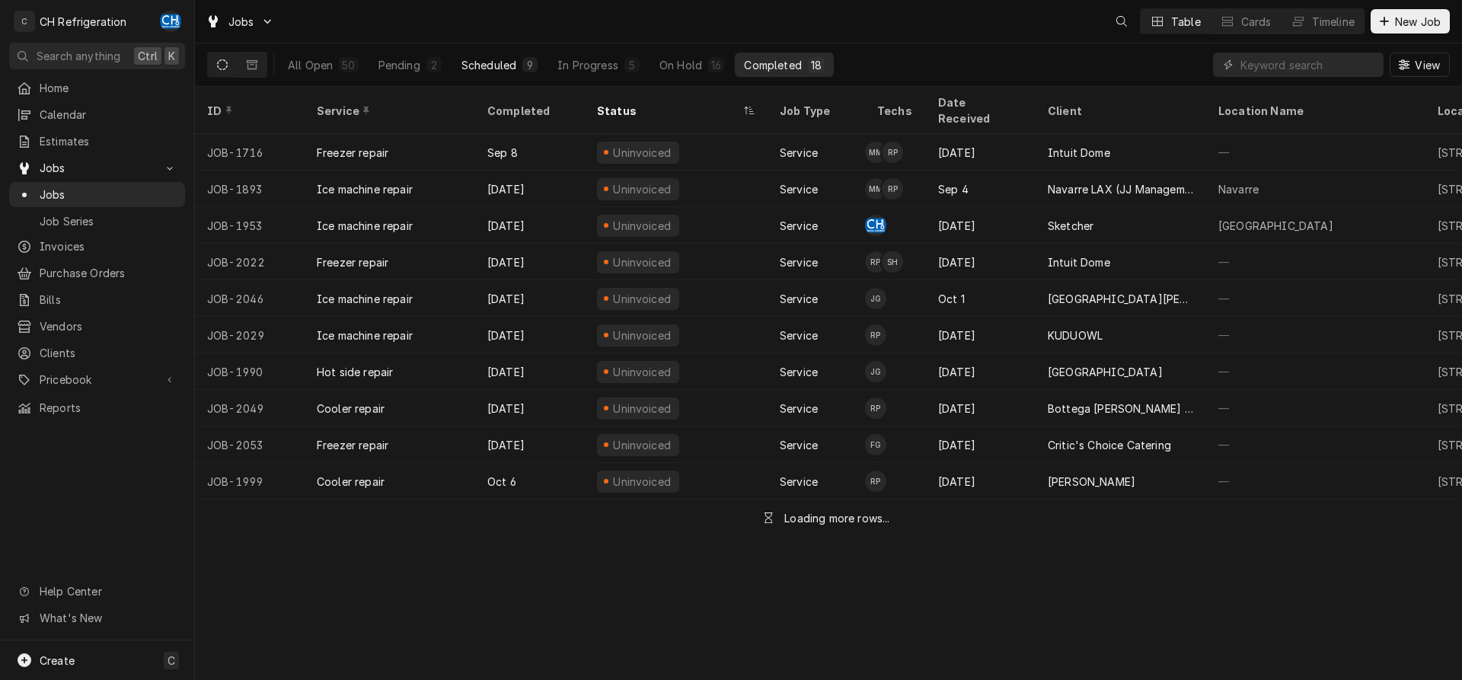
click at [479, 65] on div "Scheduled" at bounding box center [489, 65] width 55 height 16
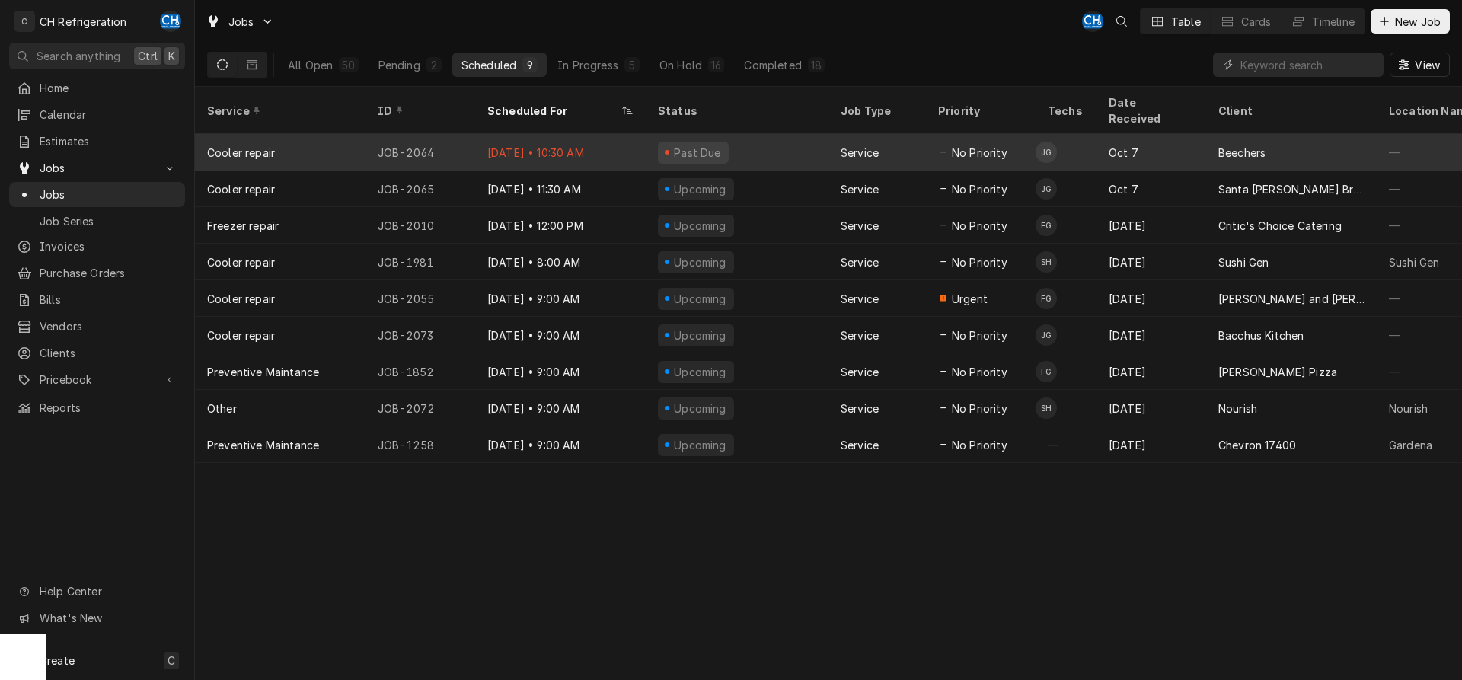
click at [1200, 134] on div "Oct 7" at bounding box center [1152, 152] width 110 height 37
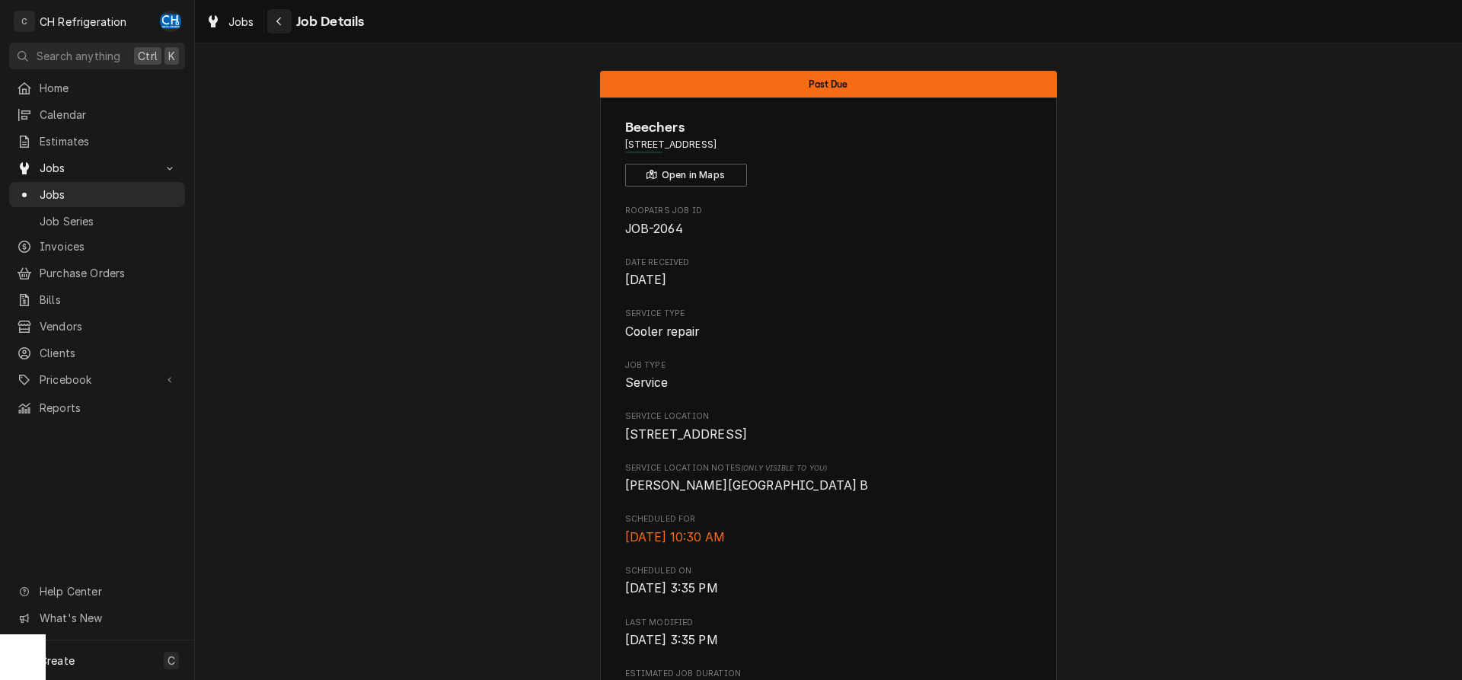
click at [273, 16] on div "Navigate back" at bounding box center [279, 21] width 15 height 15
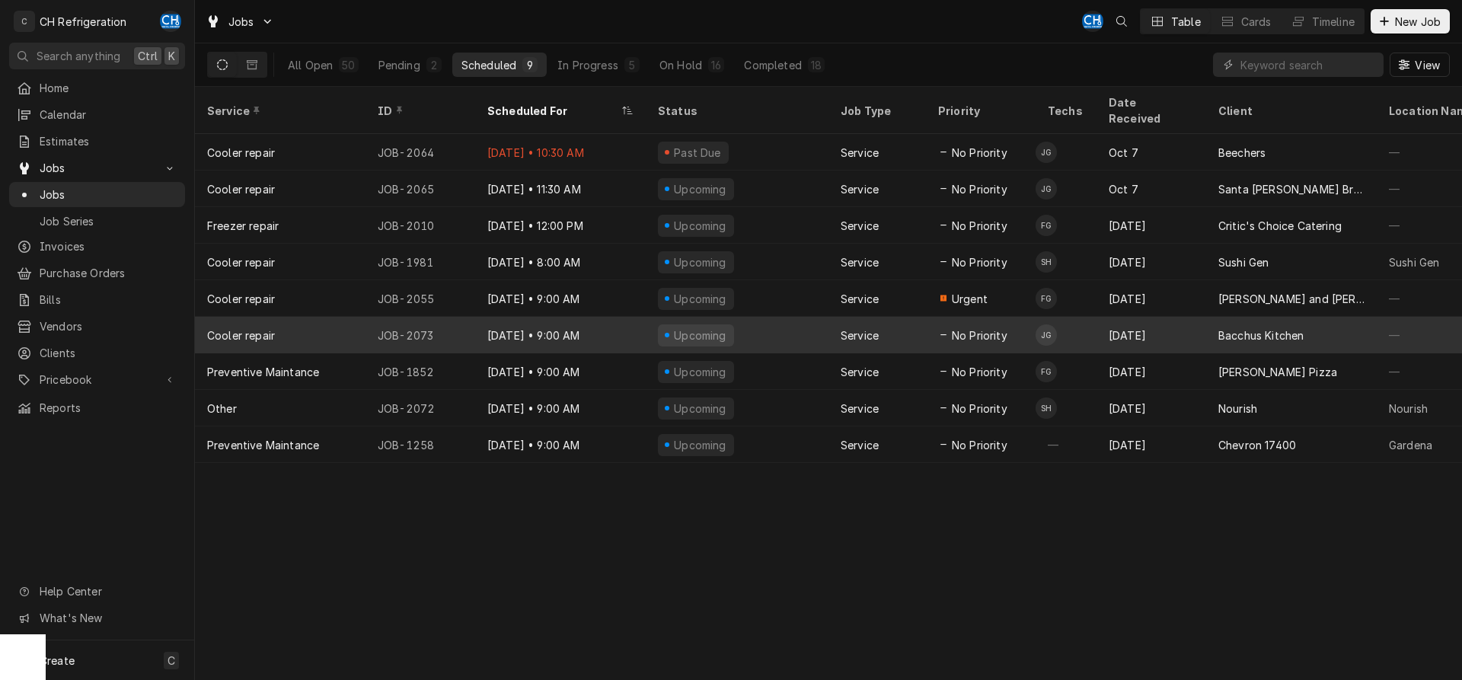
click at [1208, 317] on div "Bacchus Kitchen" at bounding box center [1291, 335] width 171 height 37
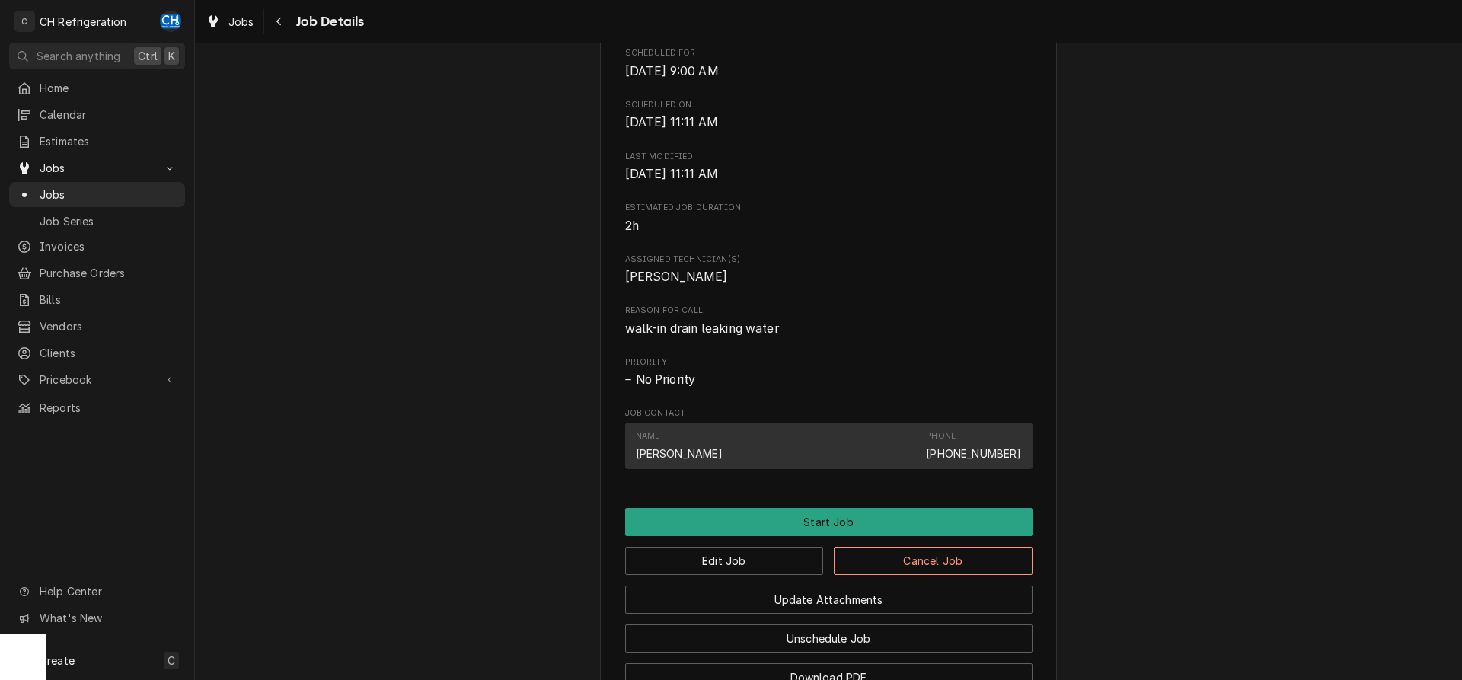
scroll to position [673, 0]
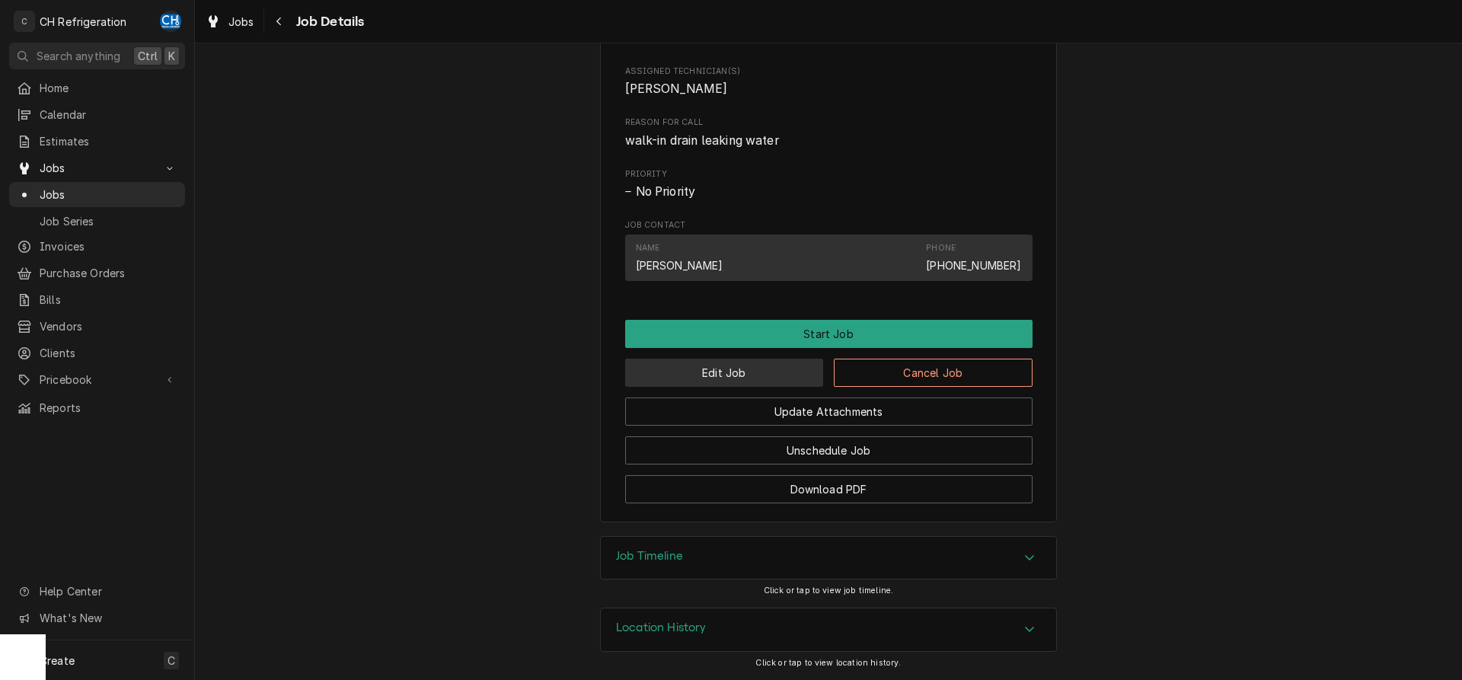
click at [753, 369] on button "Edit Job" at bounding box center [724, 373] width 199 height 28
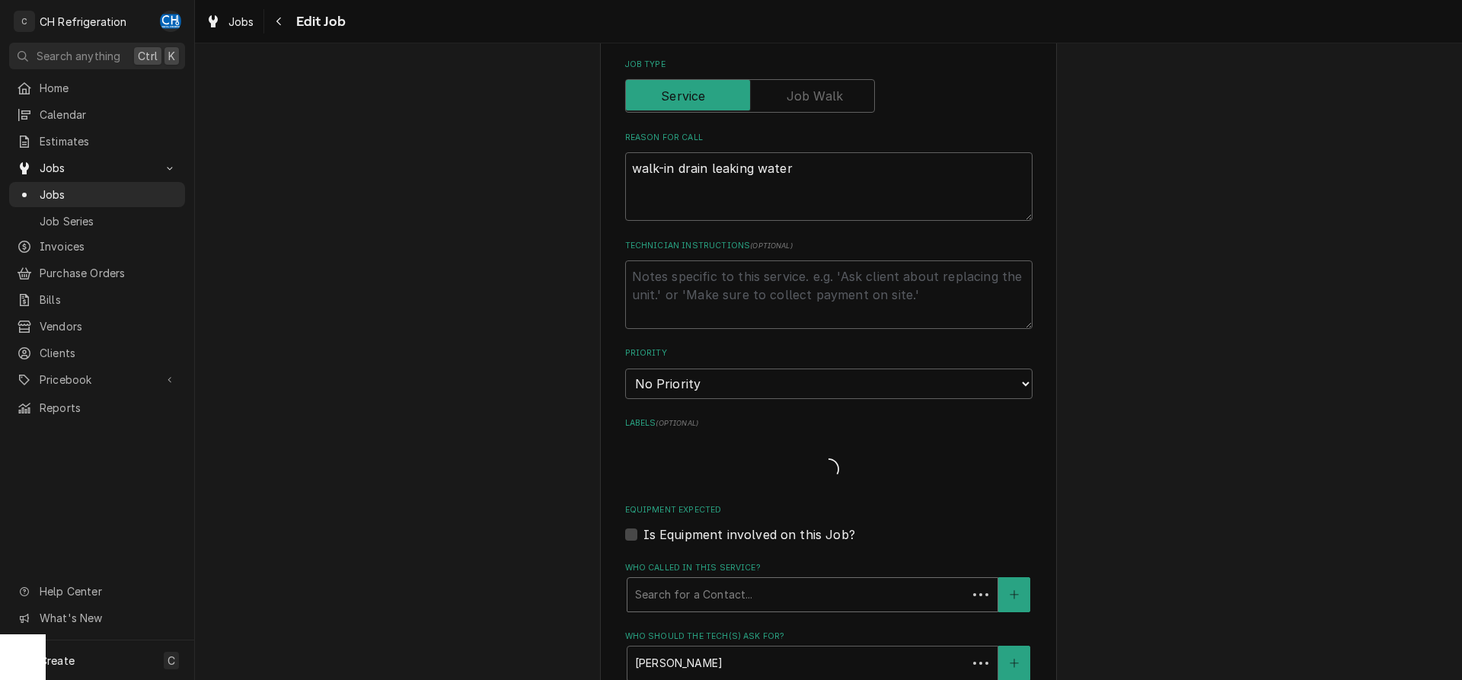
type textarea "x"
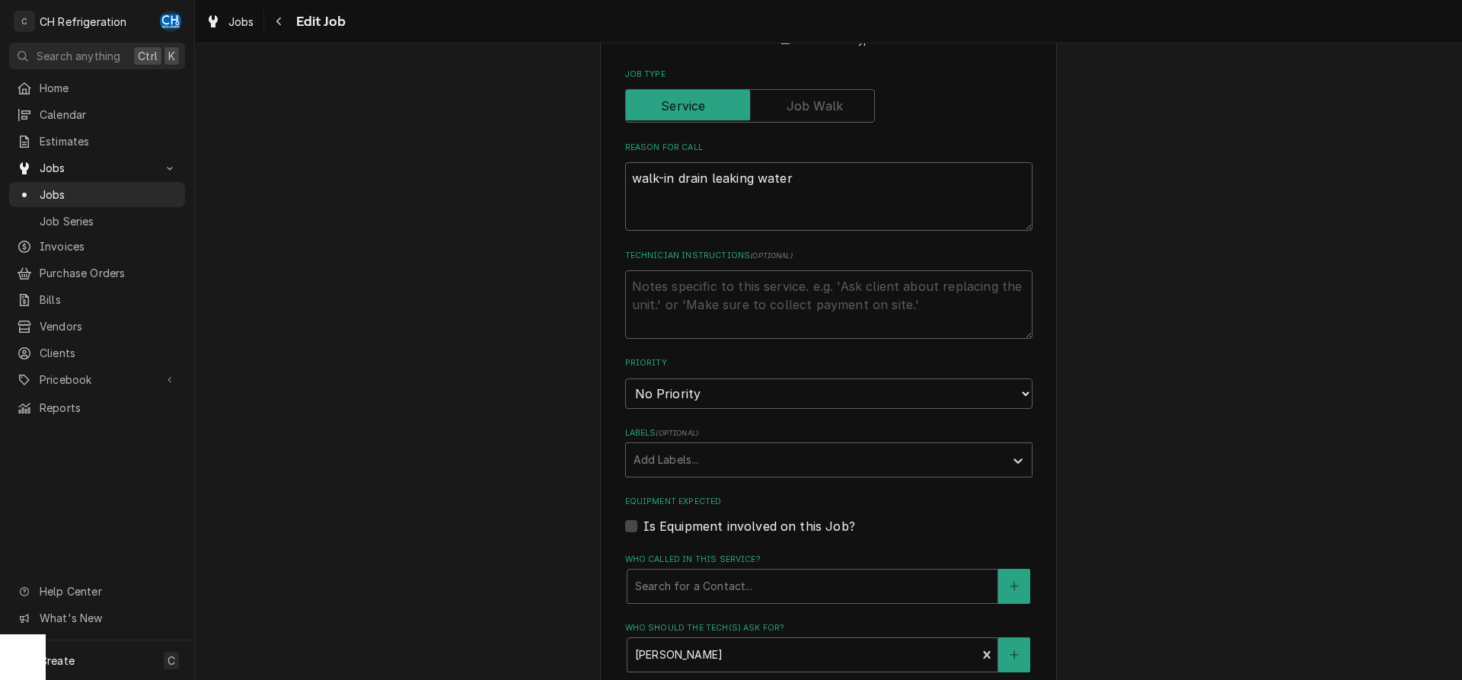
scroll to position [544, 0]
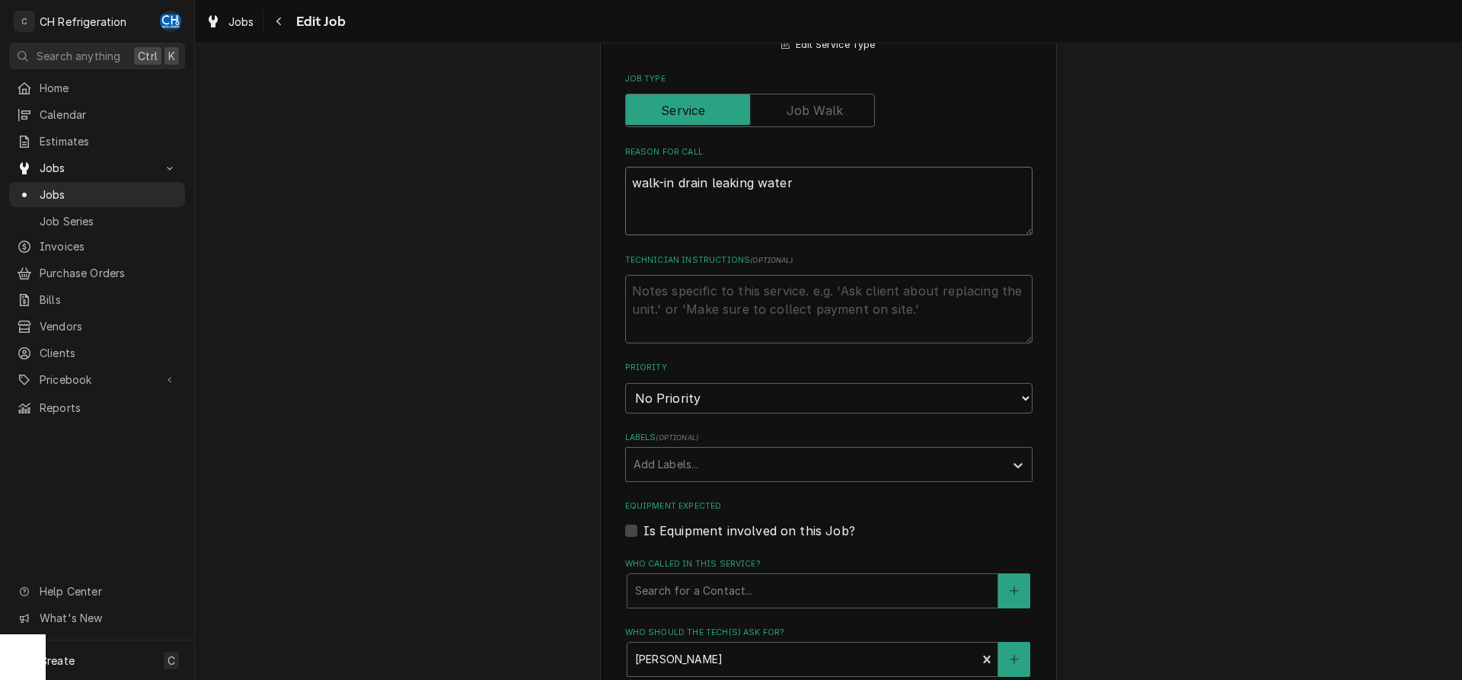
click at [826, 192] on textarea "walk-in drain leaking water" at bounding box center [828, 201] width 407 height 69
type textarea "walk-in drain leaking water"
type textarea "x"
type textarea "walk-in drain leaking water"
click at [787, 328] on textarea "Technician Instructions ( optional )" at bounding box center [828, 309] width 407 height 69
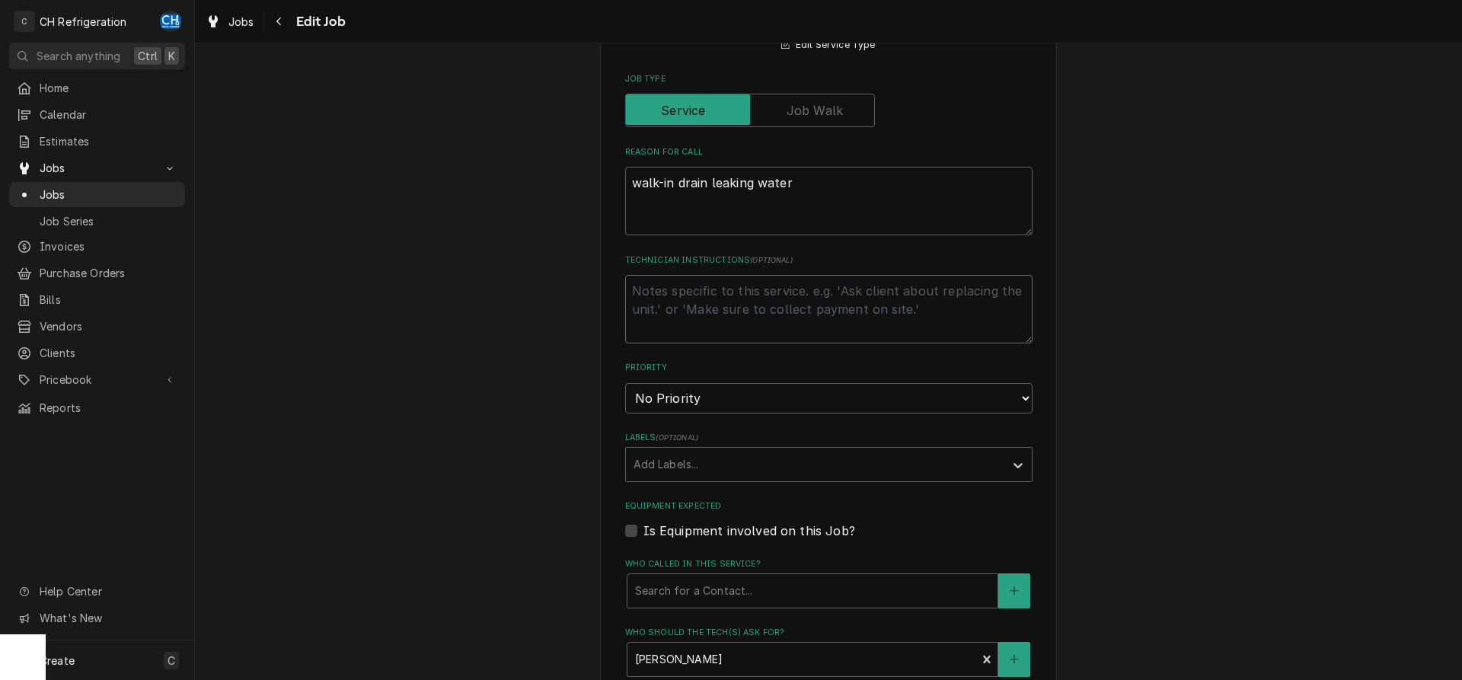
type textarea "c"
type textarea "x"
type textarea "d"
type textarea "x"
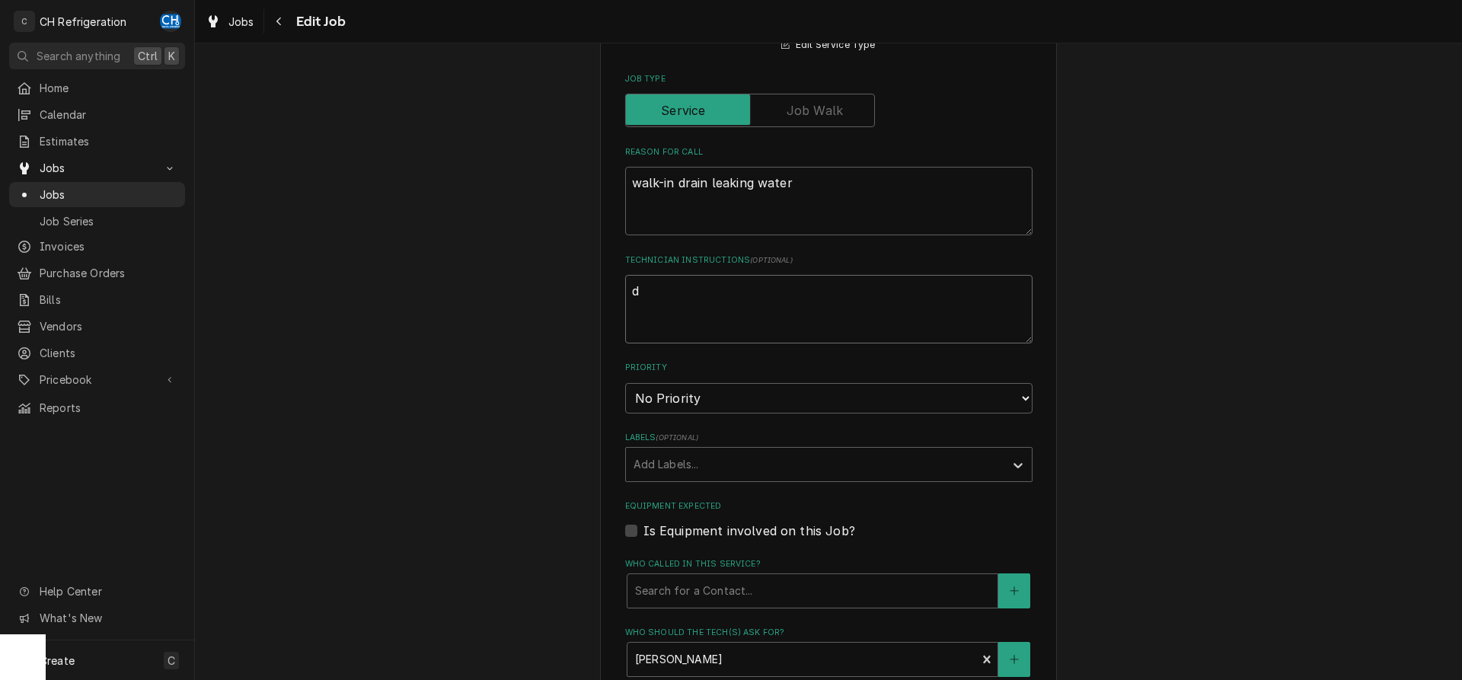
type textarea "do"
type textarea "x"
type textarea "doo"
type textarea "x"
type textarea "door"
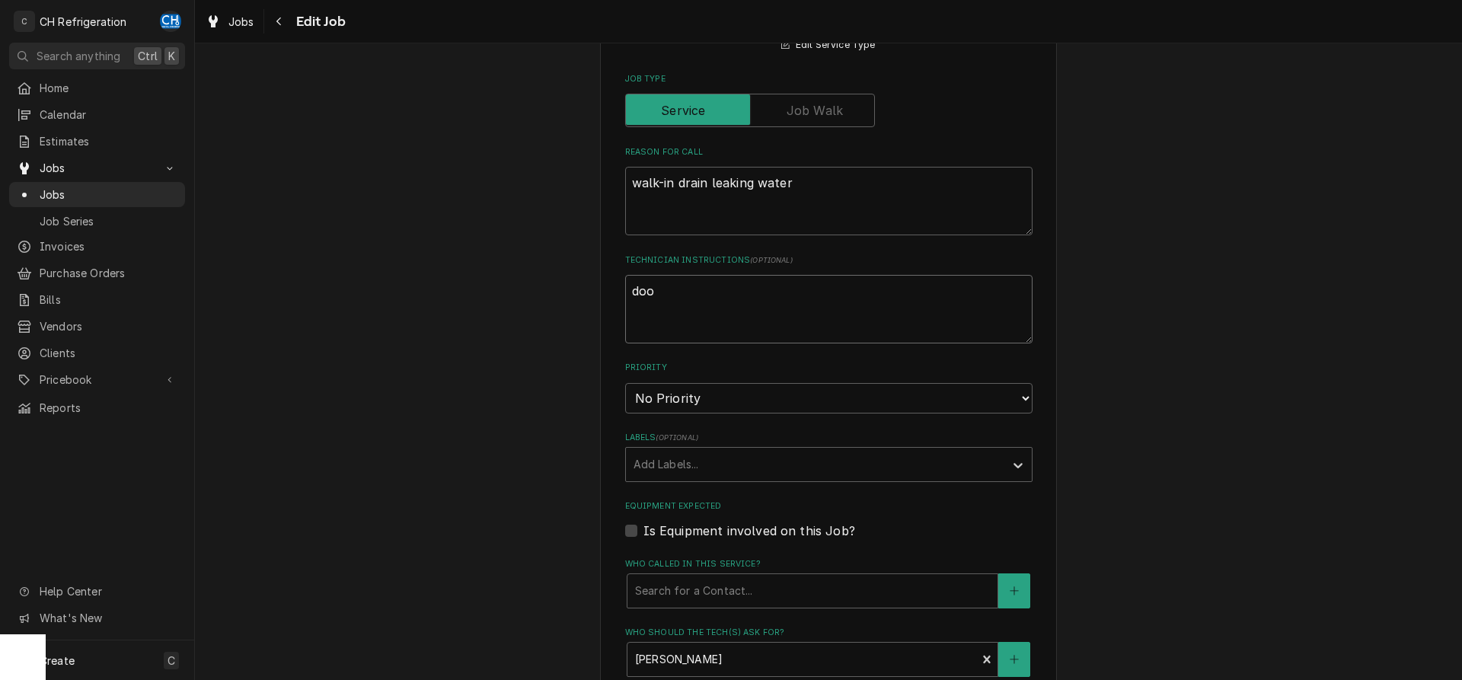
type textarea "x"
type textarea "door"
type textarea "x"
type textarea "door c"
type textarea "x"
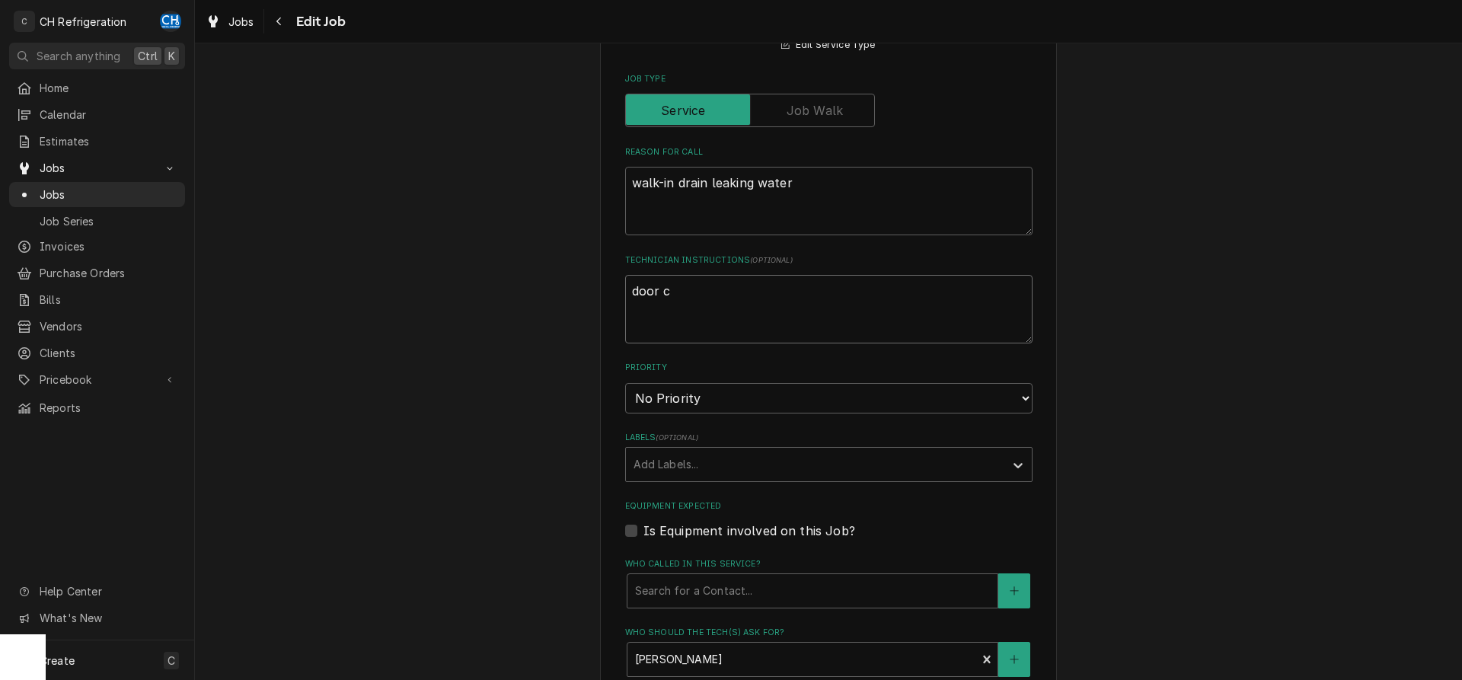
type textarea "door co"
type textarea "x"
type textarea "door cod"
type textarea "x"
type textarea "door code"
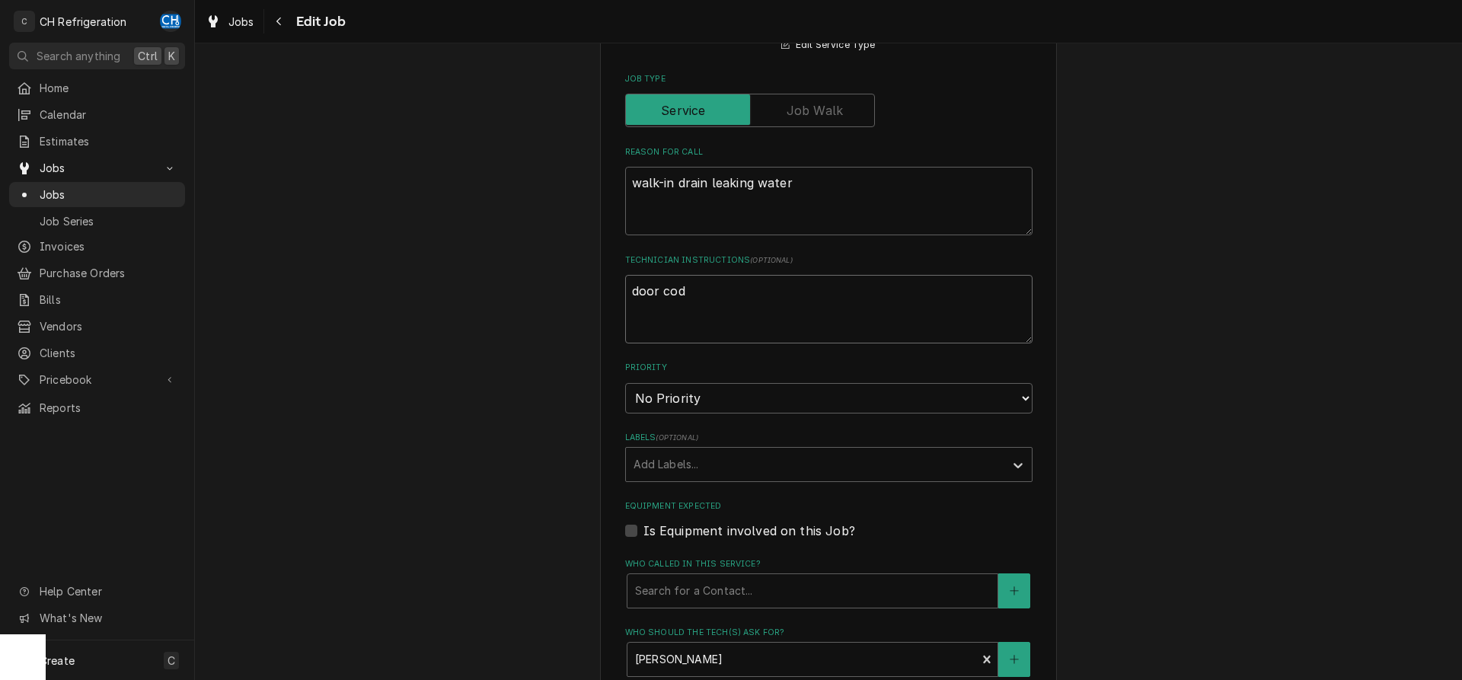
type textarea "x"
type textarea "door code"
type textarea "x"
type textarea "door code 4"
type textarea "x"
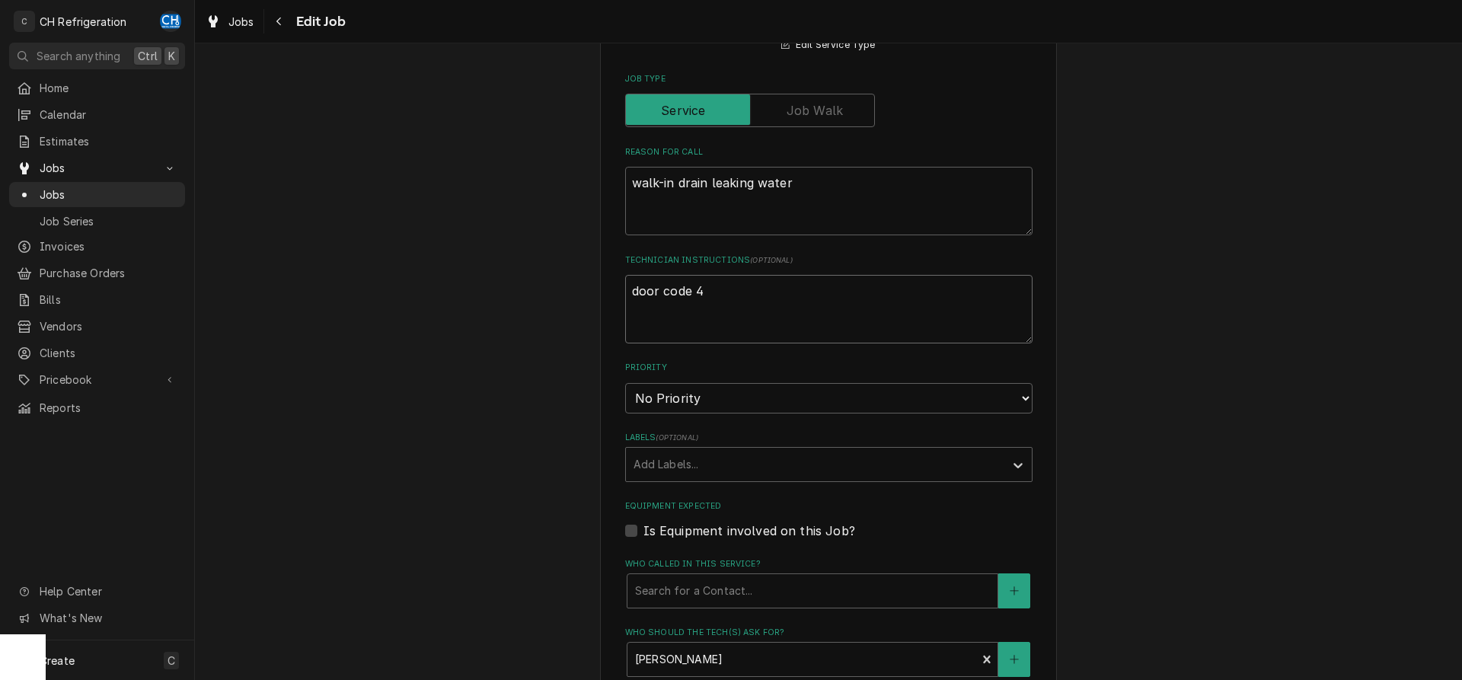
type textarea "door code 43"
type textarea "x"
type textarea "door code 432"
type textarea "x"
type textarea "door code 4325"
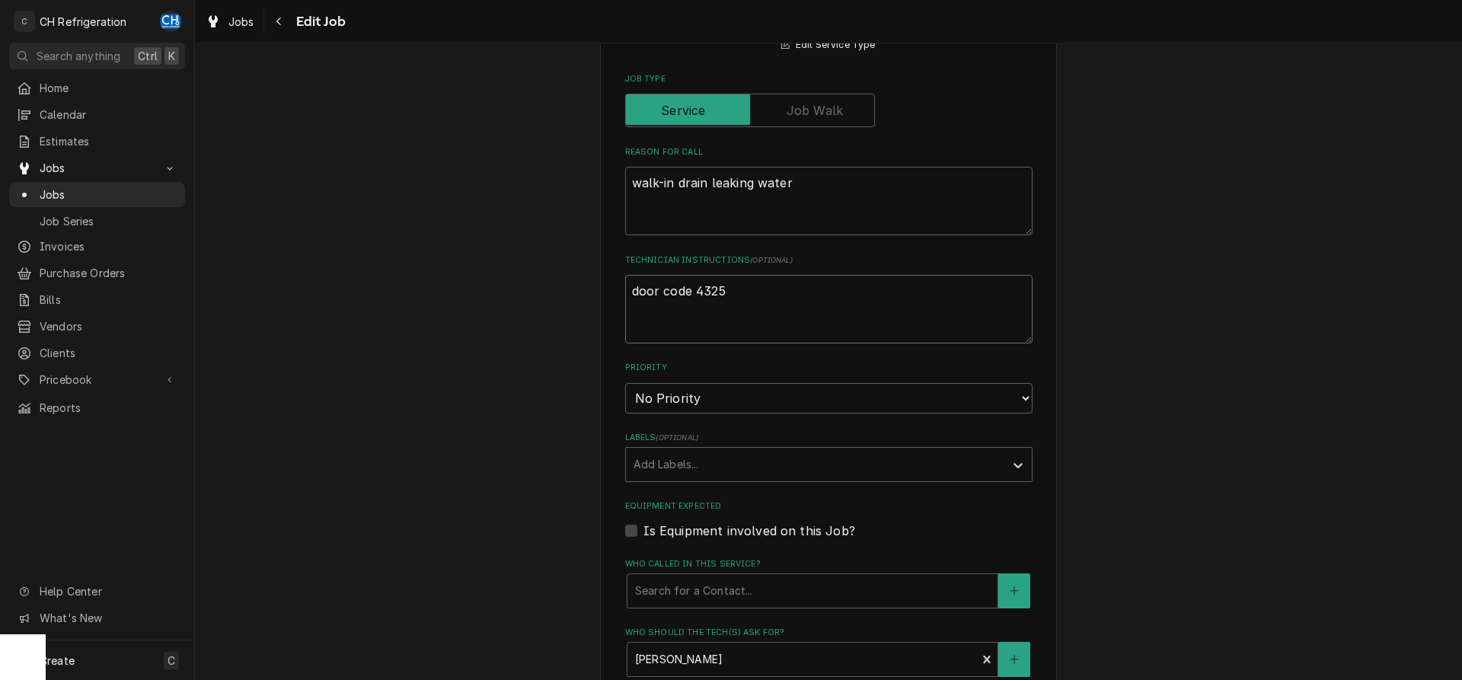
type textarea "x"
click at [690, 293] on textarea "door code 4325" at bounding box center [828, 309] width 407 height 69
type textarea "door code: 4325"
type textarea "x"
click at [785, 299] on textarea "door code: 4325" at bounding box center [828, 309] width 407 height 69
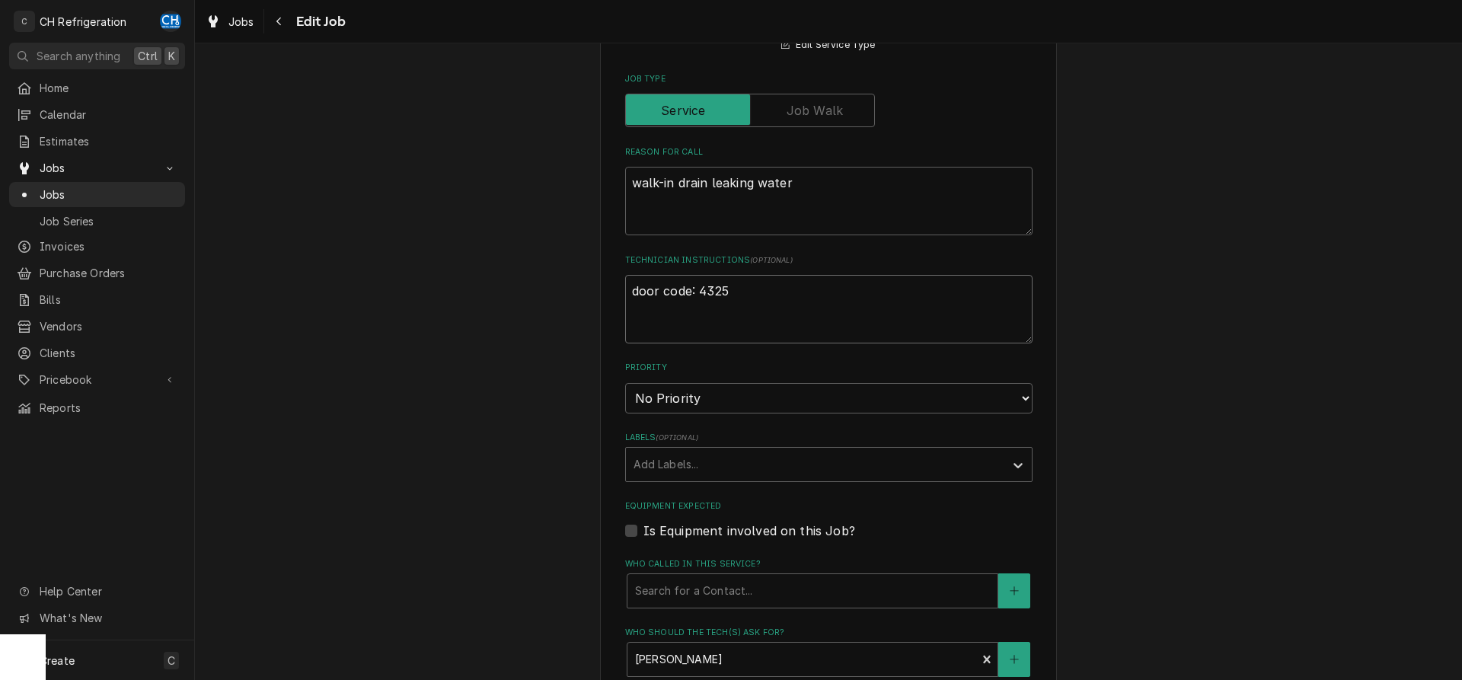
type textarea "door code: 4325"
type textarea "x"
type textarea "door code: 4325"
type textarea "x"
type textarea "door code: 4325 c"
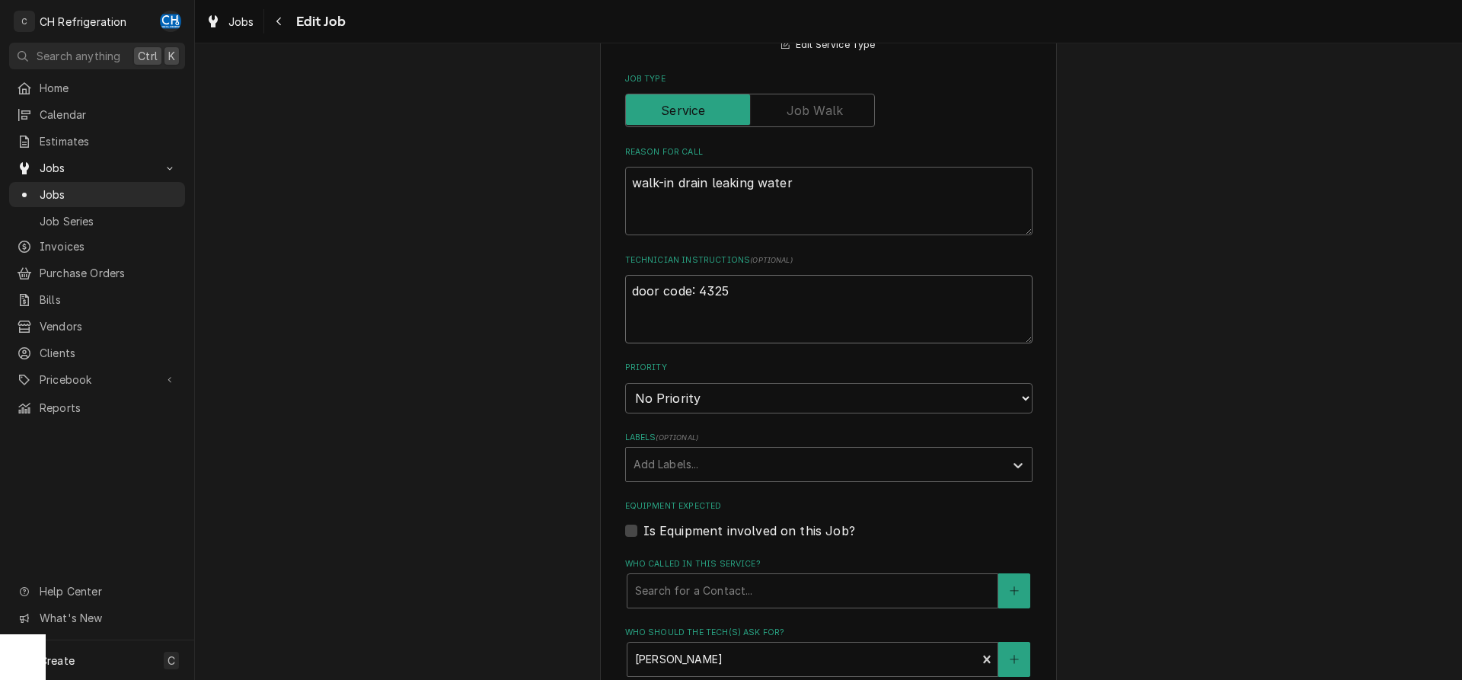
type textarea "x"
type textarea "door code: 4325 cl"
type textarea "x"
type textarea "door code: 4325 cle"
type textarea "x"
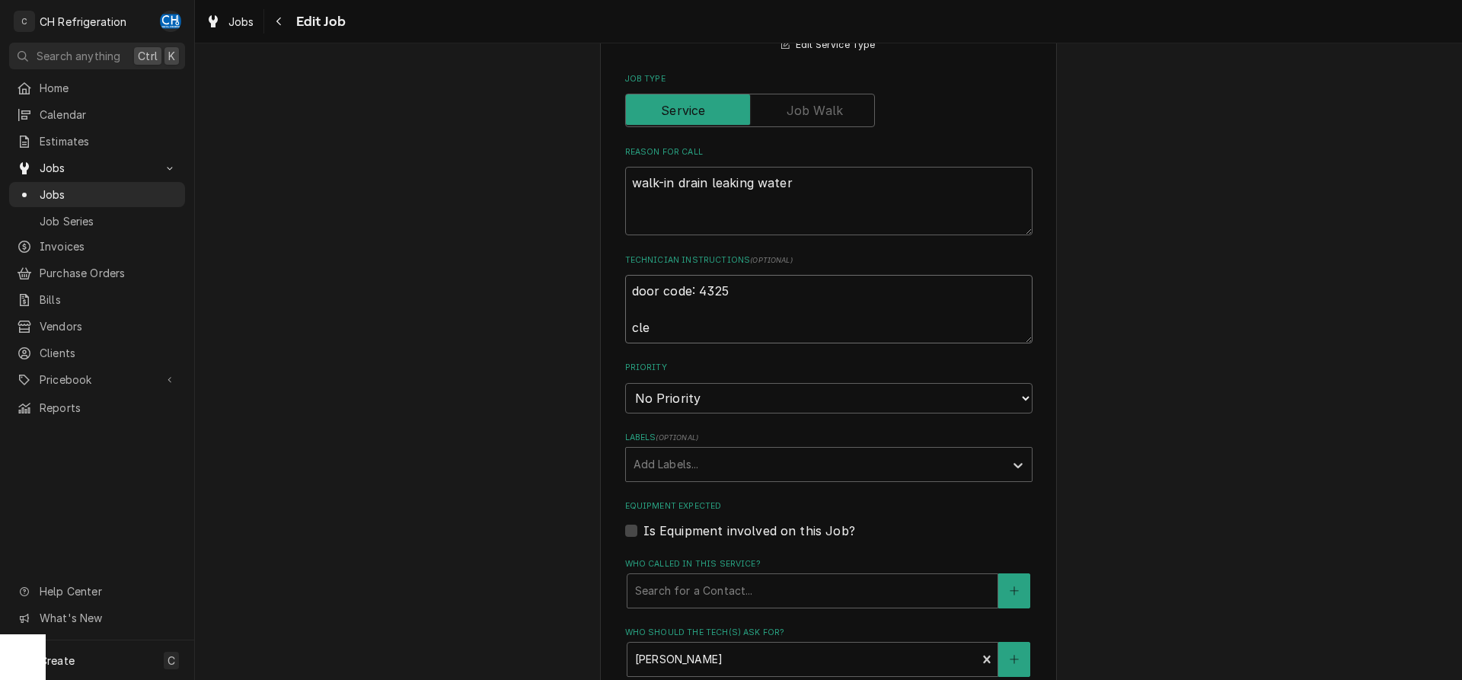
type textarea "door code: 4325 clea"
type textarea "x"
type textarea "door code: 4325 clear"
type textarea "x"
type textarea "door code: 4325 clear"
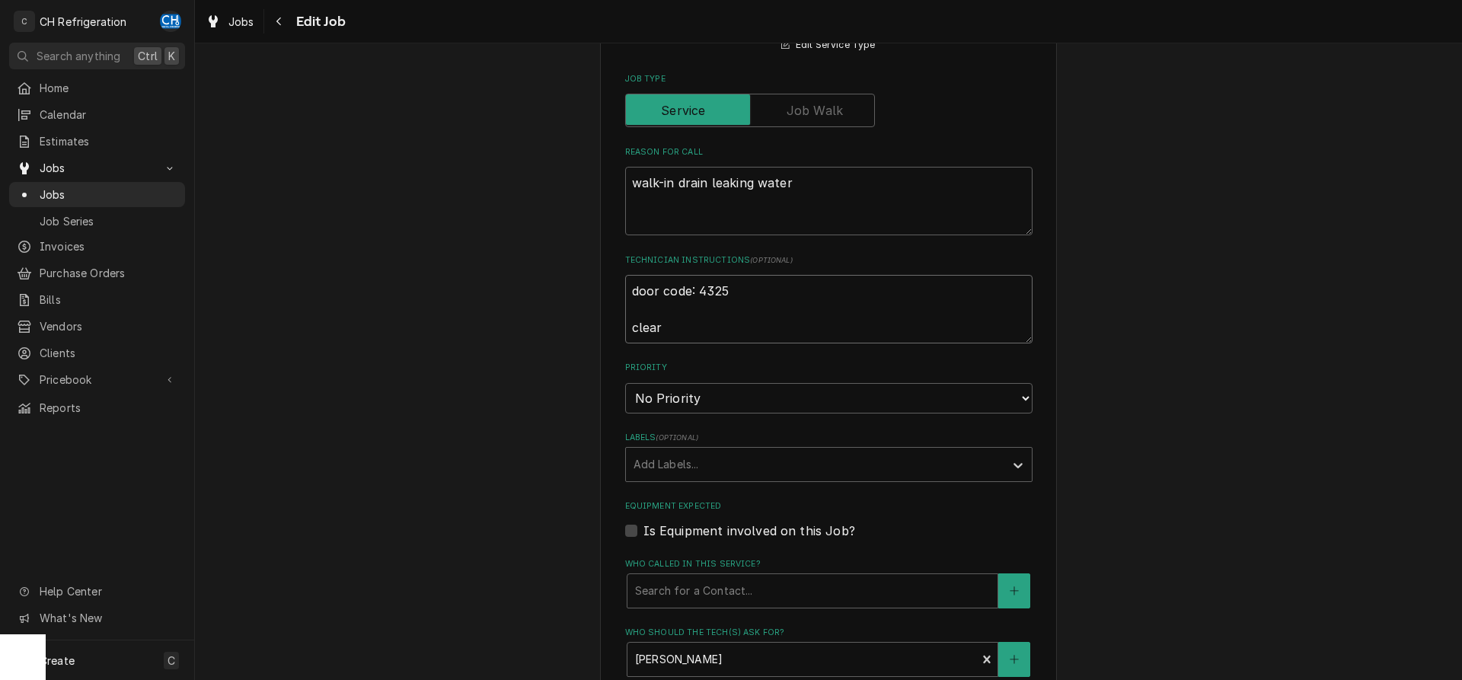
type textarea "x"
type textarea "door code: 4325 clear d"
type textarea "x"
type textarea "door code: 4325 clear dr"
type textarea "x"
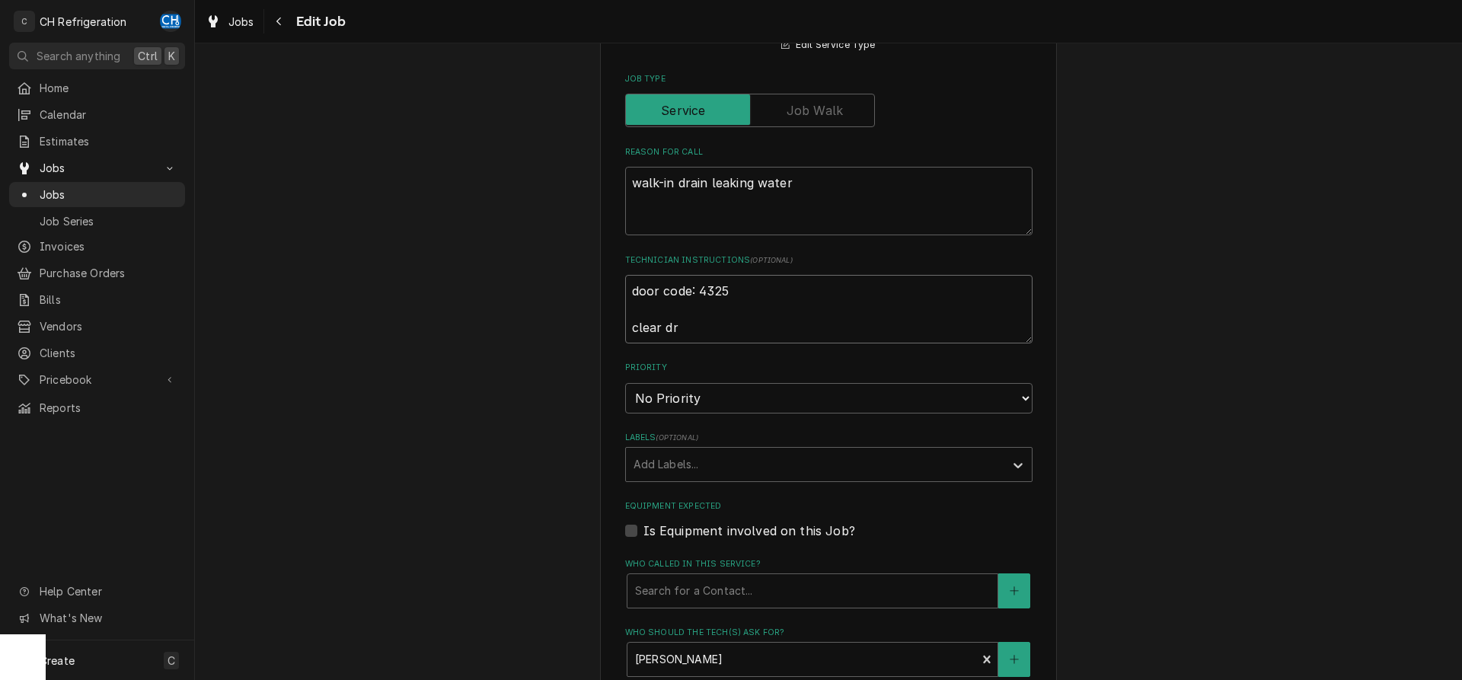
type textarea "door code: 4325 clear dra"
type textarea "x"
type textarea "door code: 4325 clear drai"
type textarea "x"
type textarea "door code: 4325 clear drain"
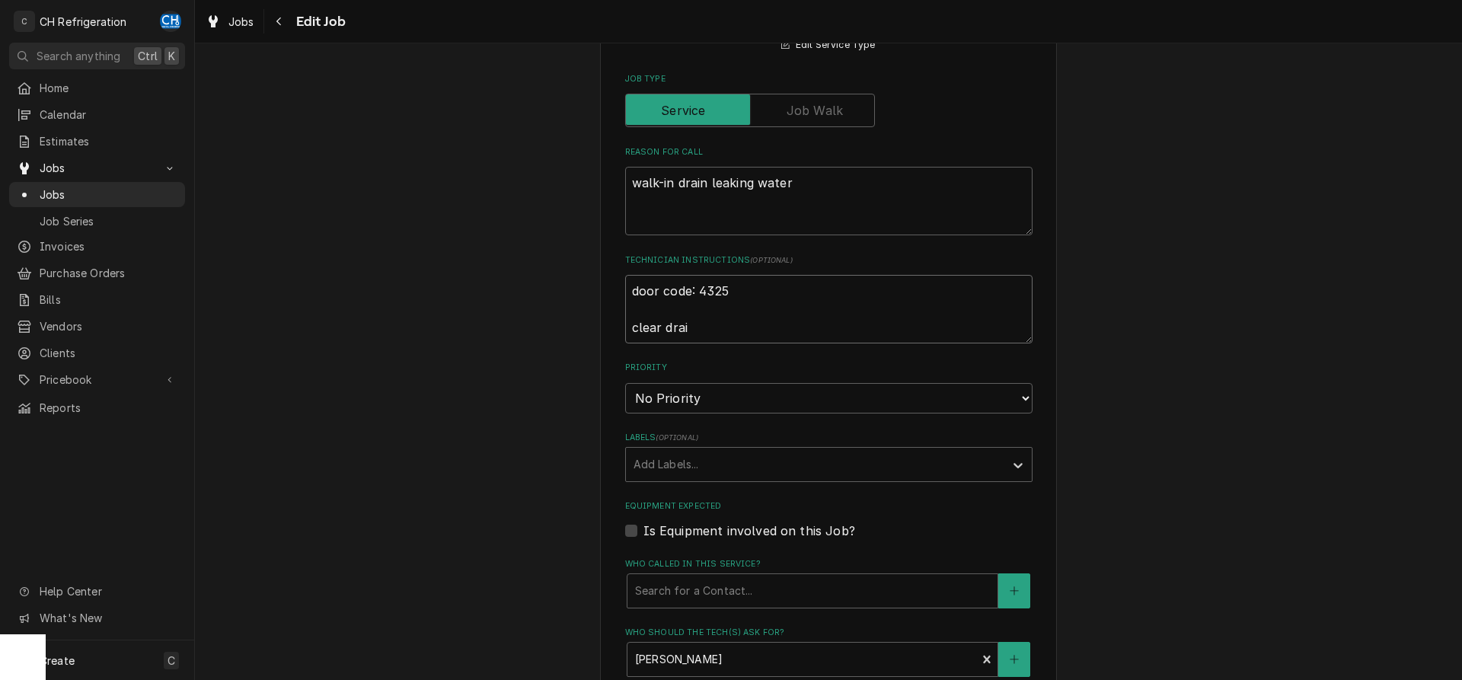
type textarea "x"
type textarea "door code: 4325 clear drain"
type textarea "x"
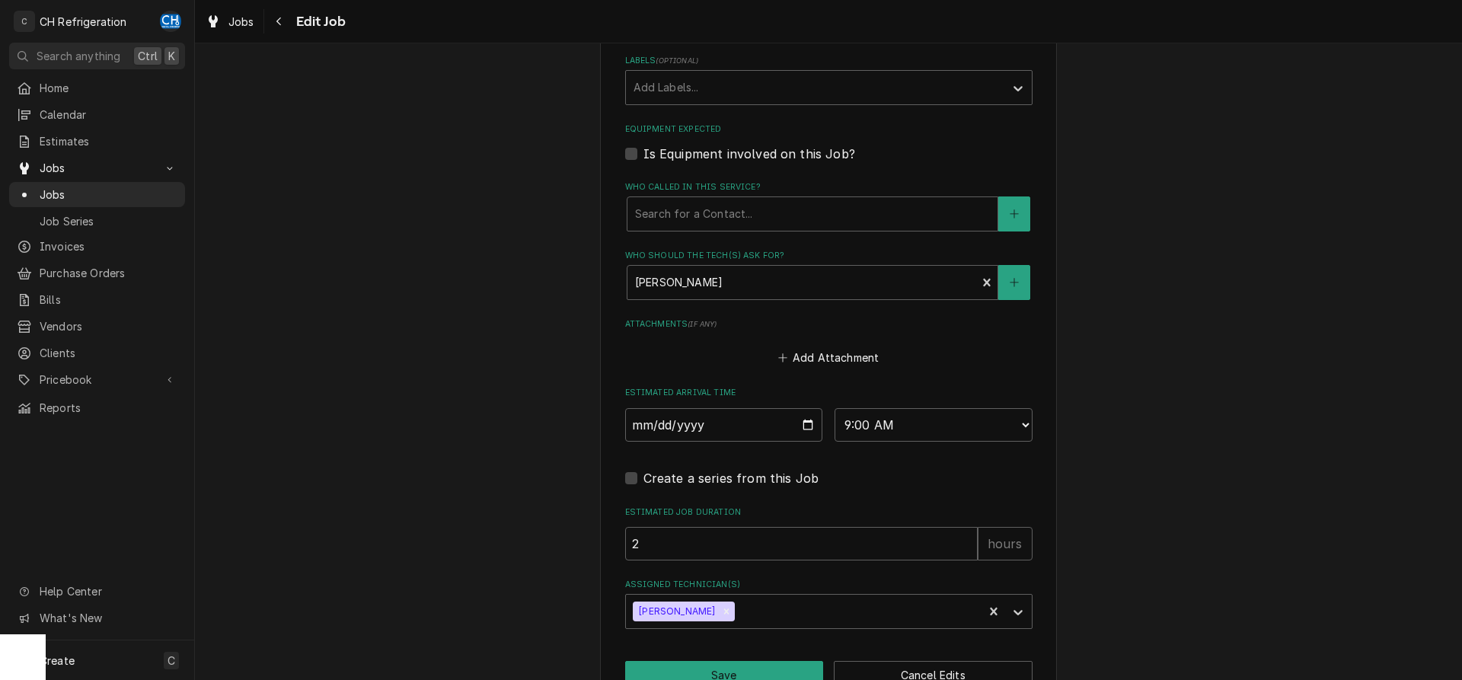
scroll to position [961, 0]
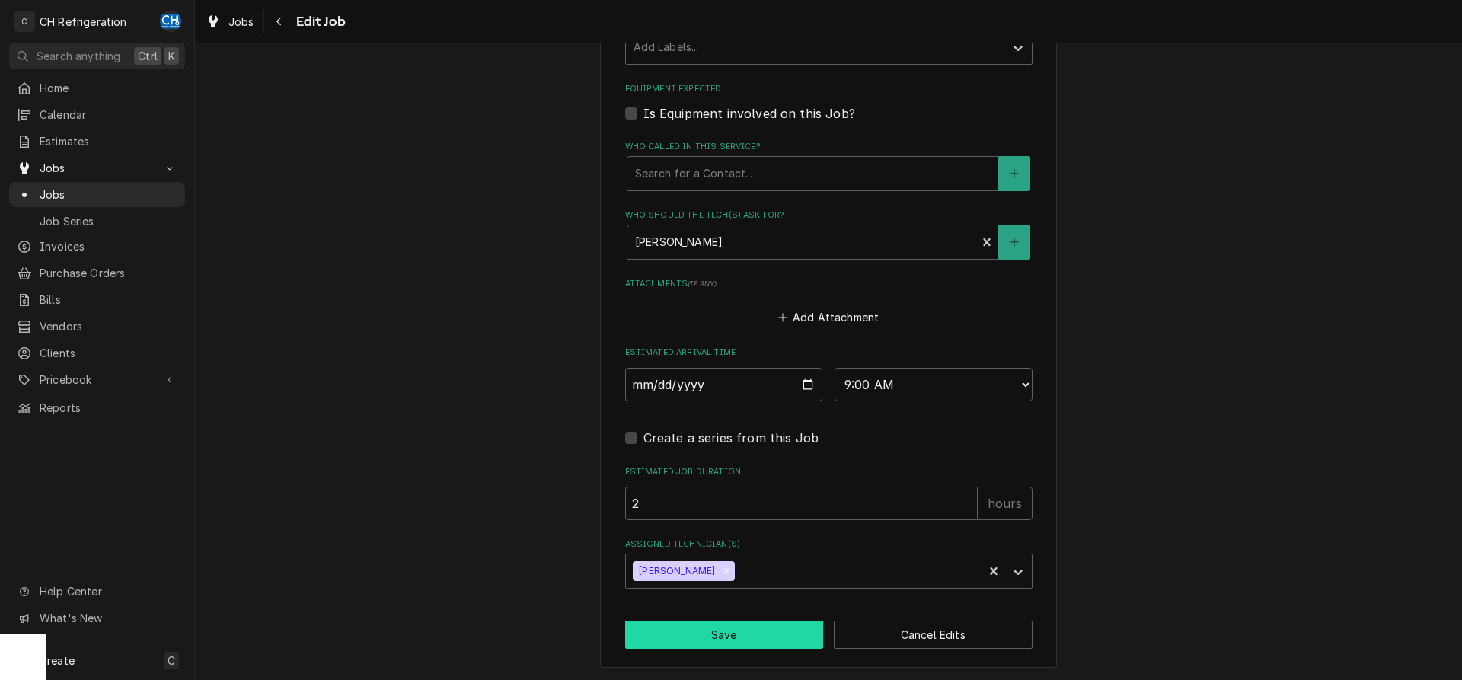
type textarea "door code: 4325 clear drain"
click at [667, 637] on button "Save" at bounding box center [724, 635] width 199 height 28
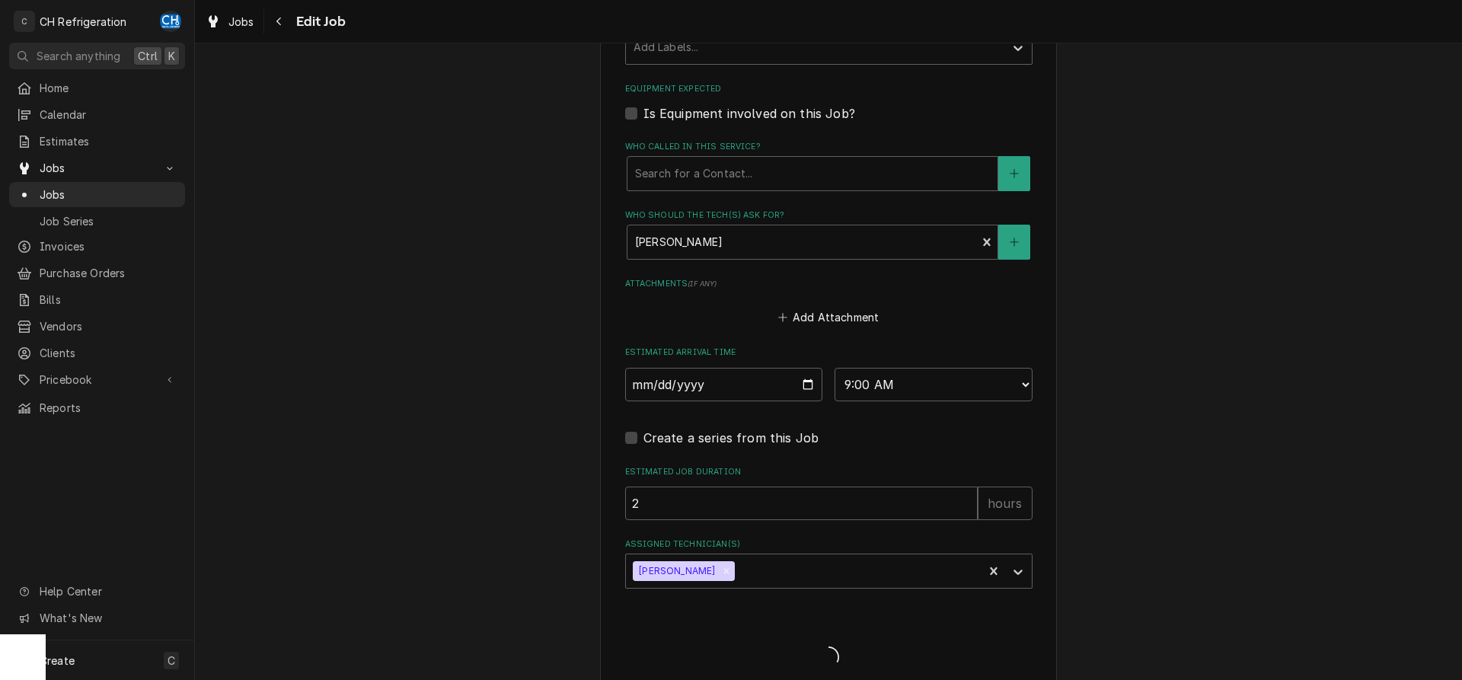
type textarea "x"
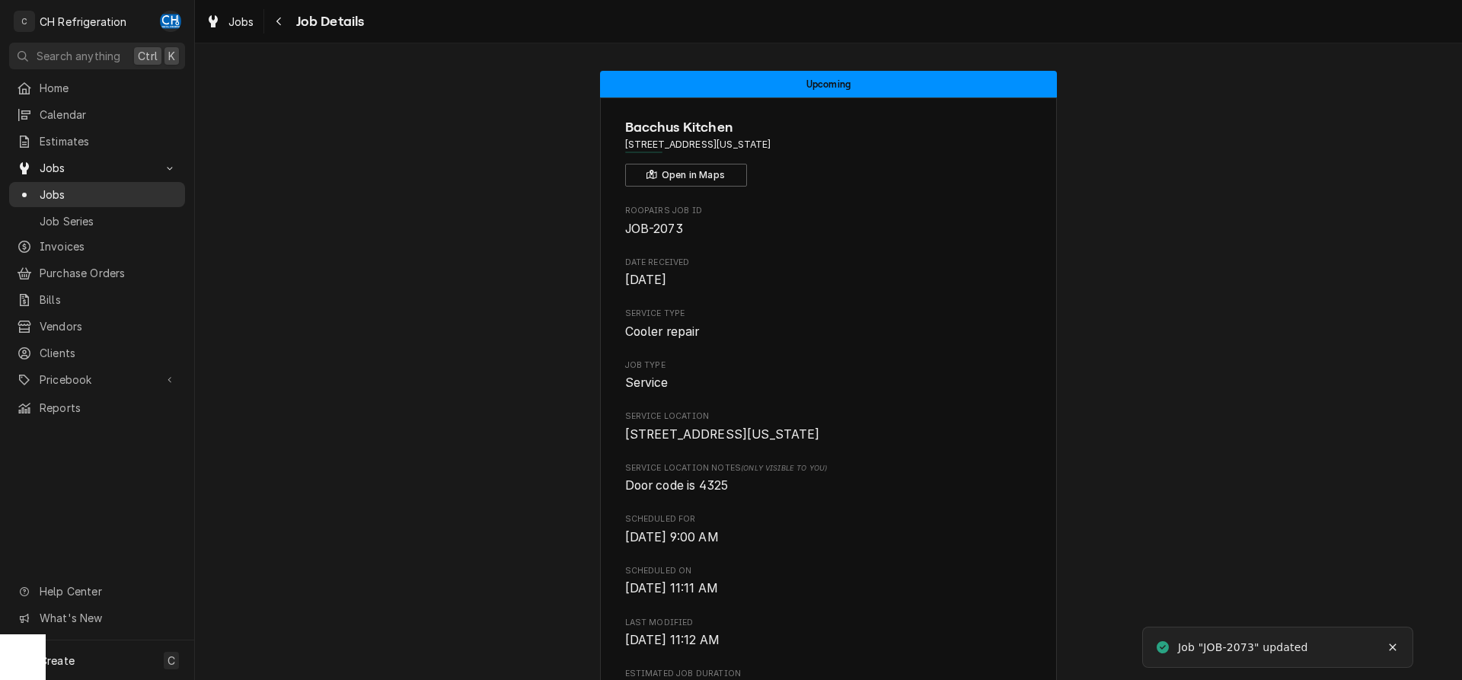
click at [68, 188] on span "Jobs" at bounding box center [109, 195] width 138 height 16
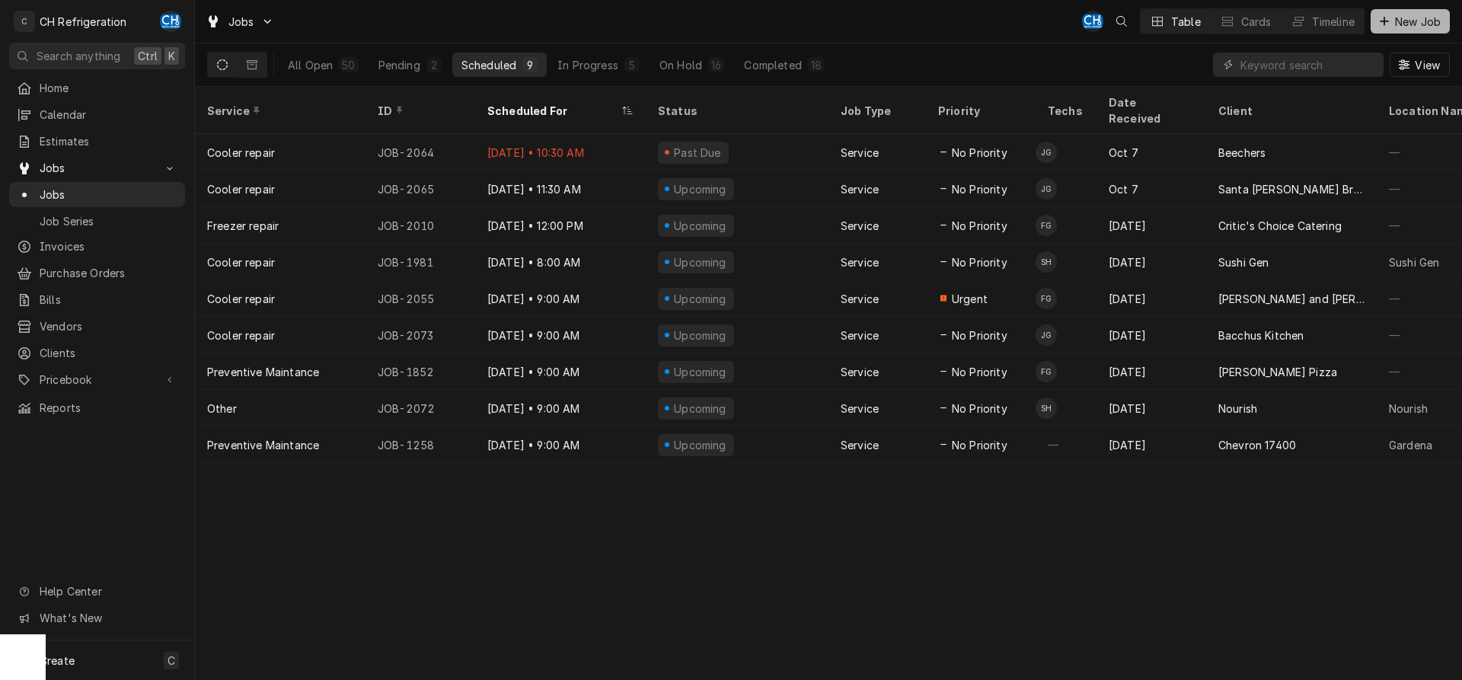
click at [1404, 31] on button "New Job" at bounding box center [1410, 21] width 79 height 24
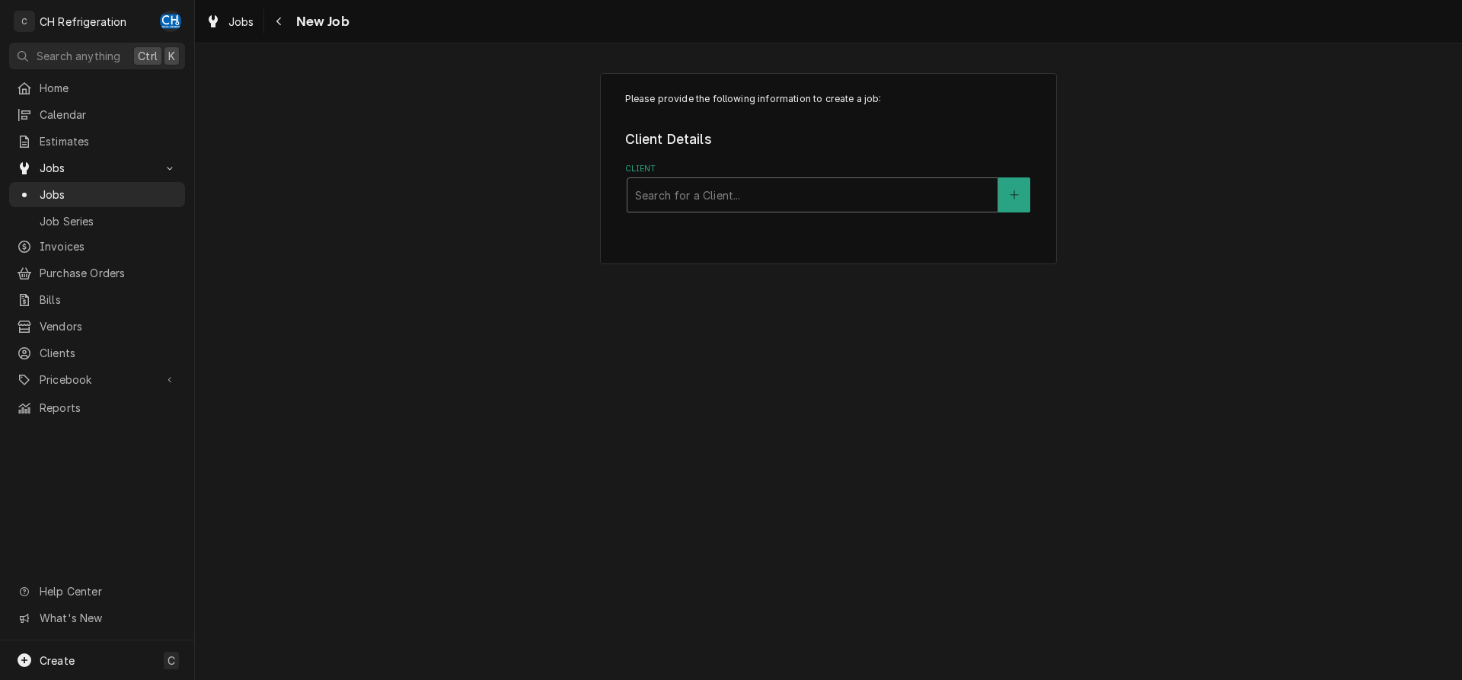
click at [688, 199] on div "Client" at bounding box center [812, 194] width 355 height 27
type input "wolf"
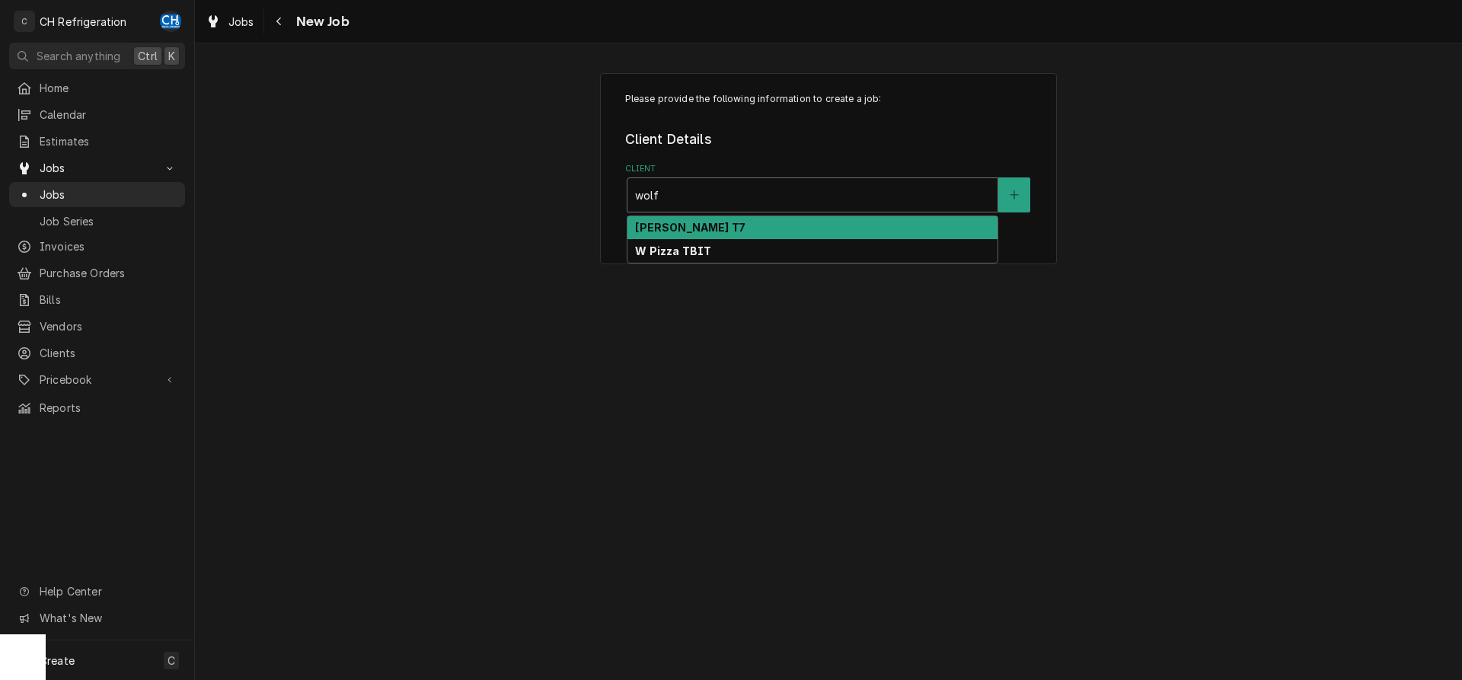
click at [830, 222] on div "[PERSON_NAME] T7" at bounding box center [813, 228] width 370 height 24
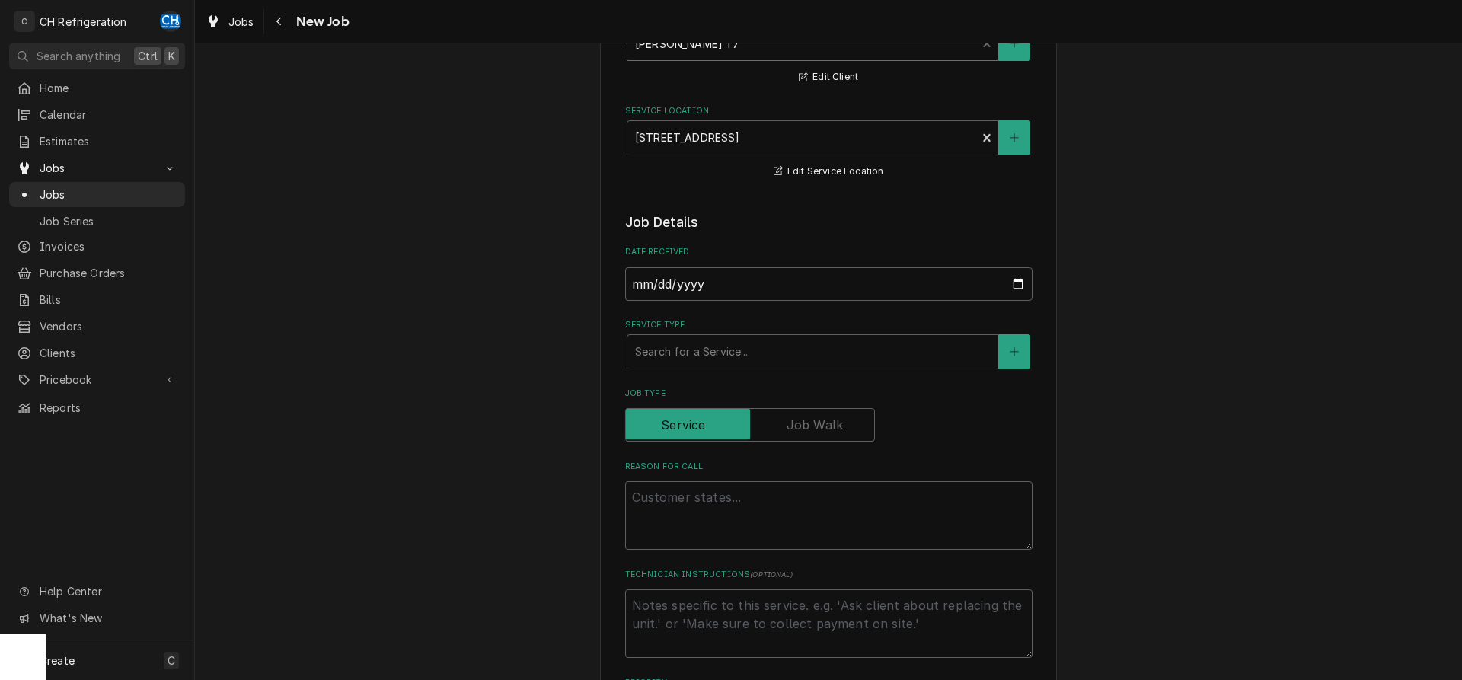
scroll to position [155, 0]
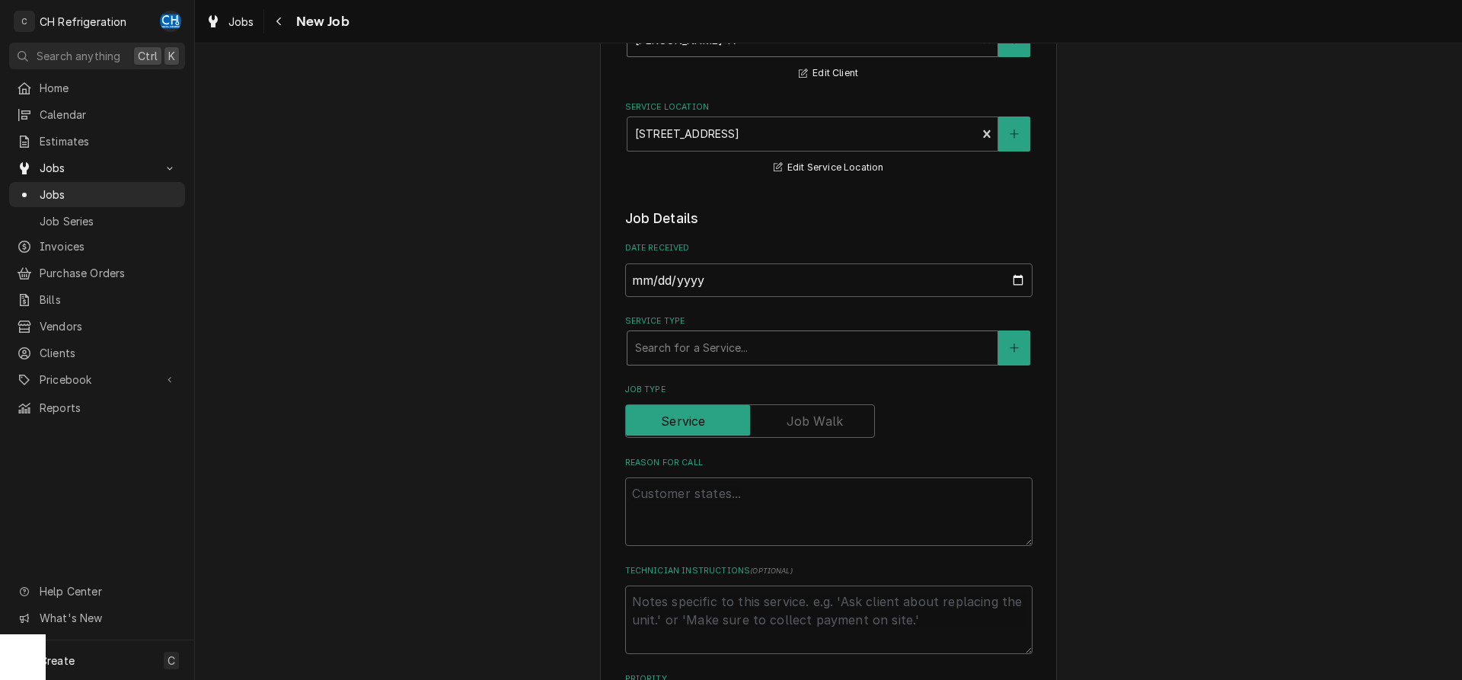
click at [797, 359] on div "Service Type" at bounding box center [812, 347] width 355 height 27
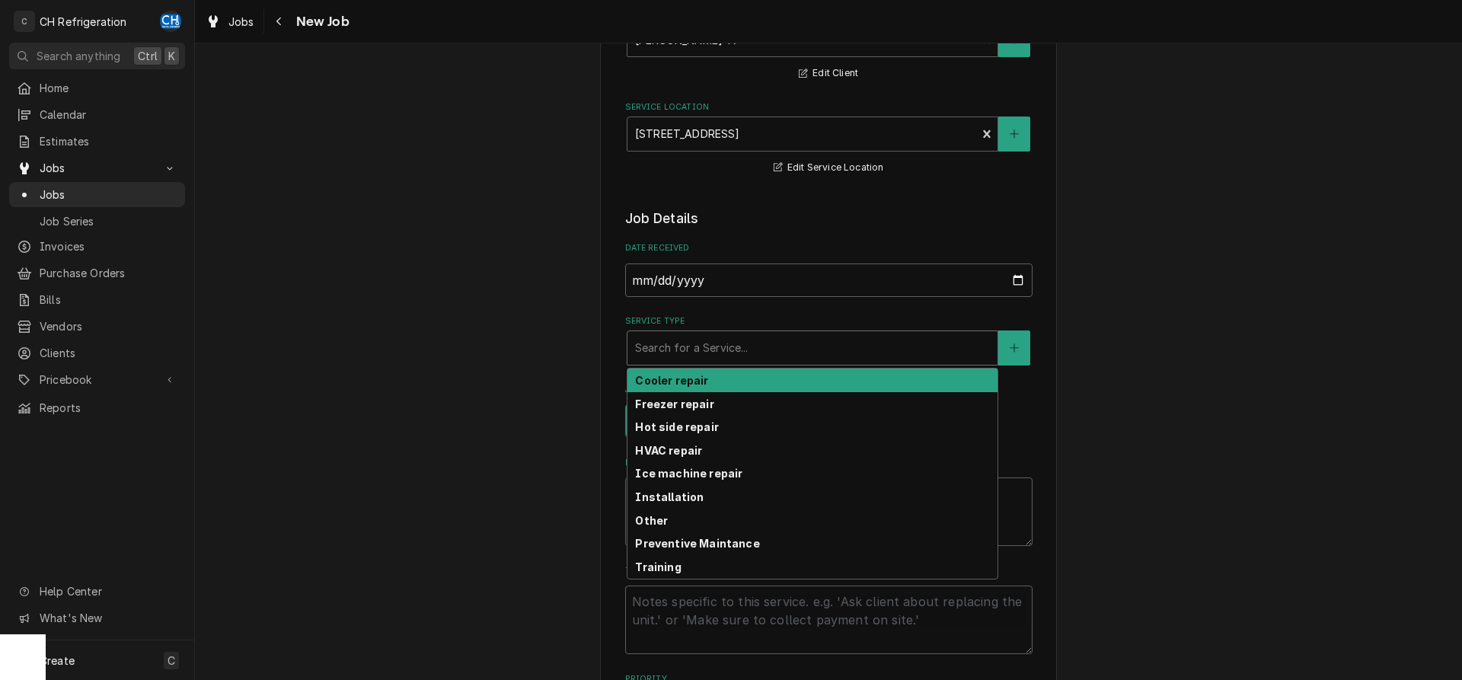
click at [755, 382] on div "Cooler repair" at bounding box center [813, 381] width 370 height 24
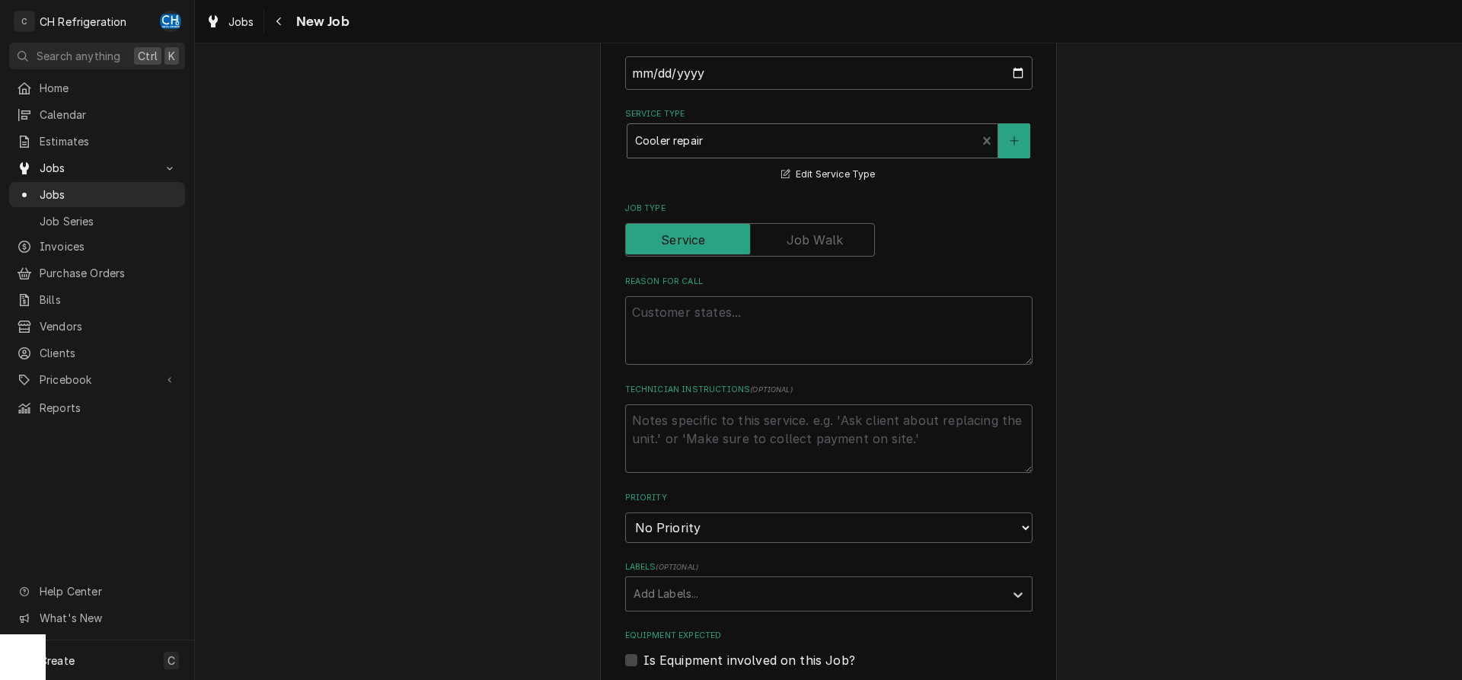
scroll to position [388, 0]
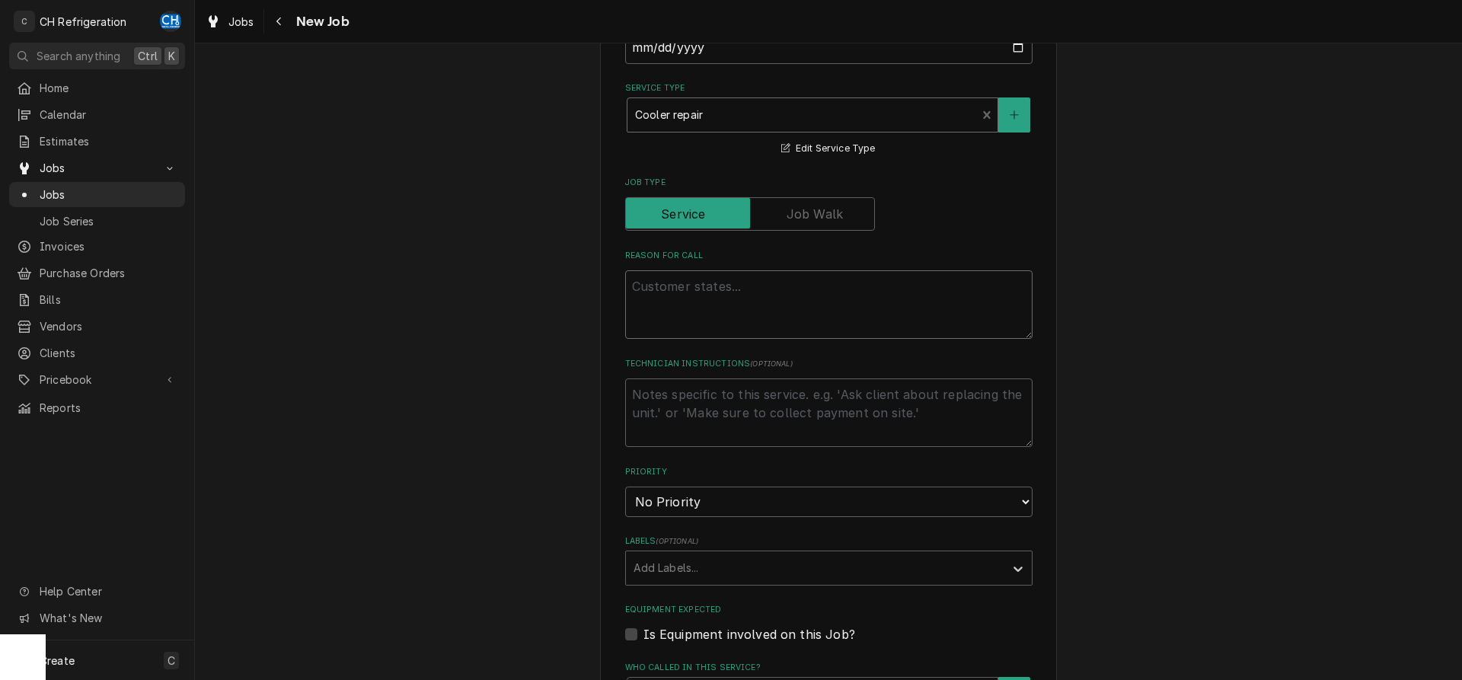
click at [753, 318] on textarea "Reason For Call" at bounding box center [828, 304] width 407 height 69
type textarea "x"
type textarea "w"
type textarea "x"
type textarea "wa"
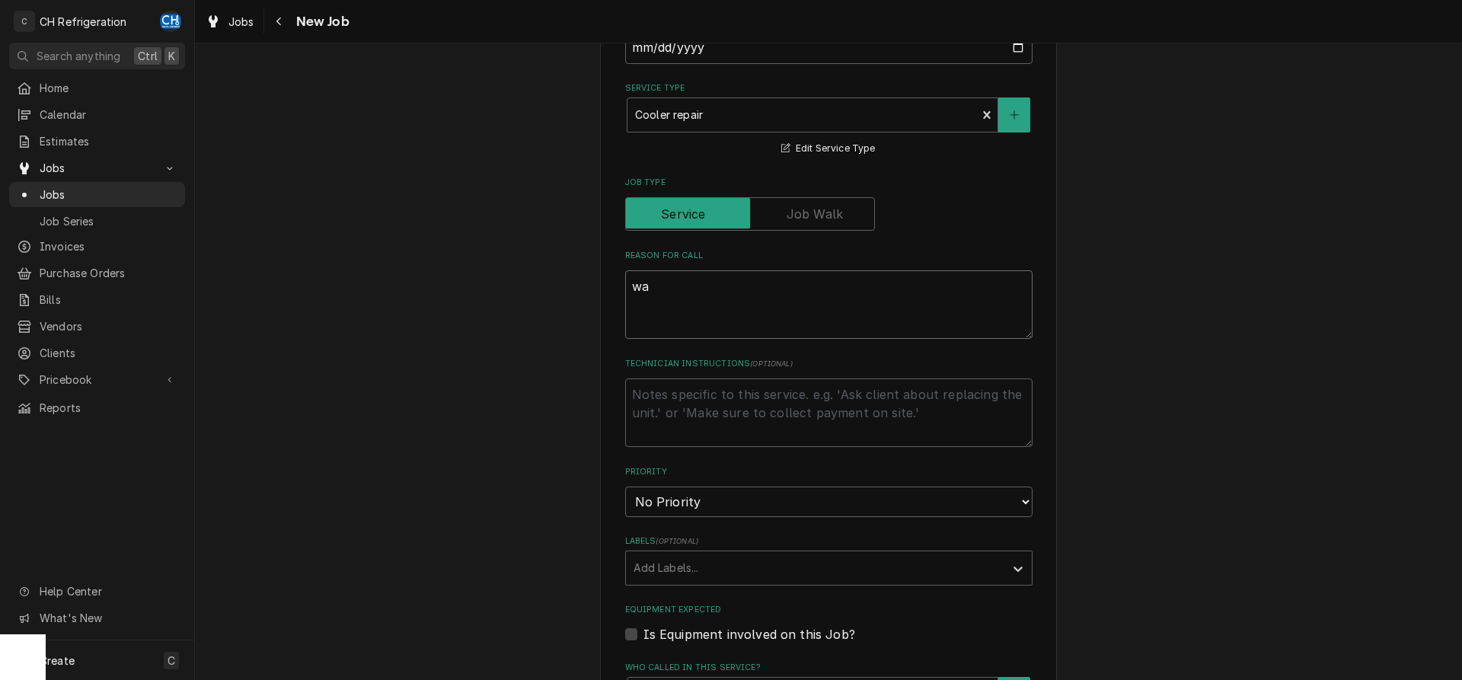
type textarea "x"
type textarea "wal"
type textarea "x"
type textarea "walk"
type textarea "x"
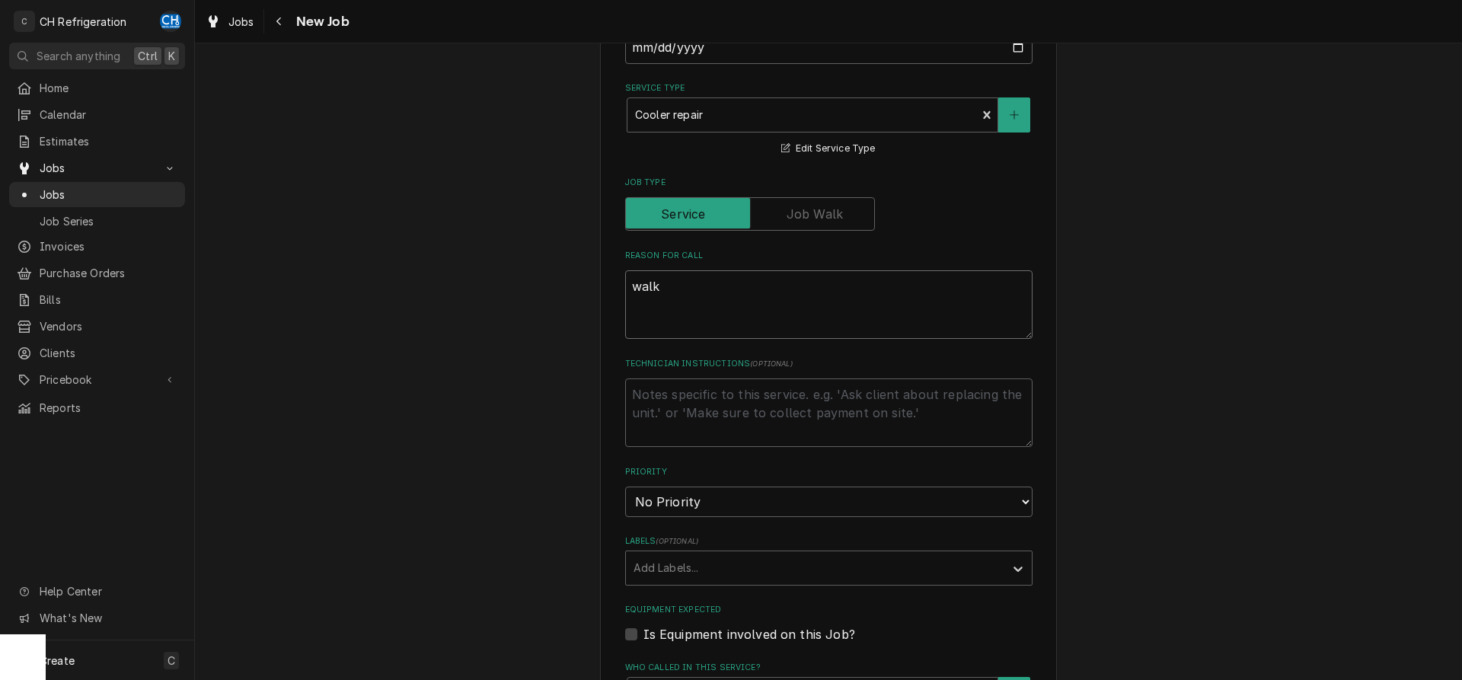
type textarea "walk-"
type textarea "x"
type textarea "walk-i"
type textarea "x"
type textarea "walk-in"
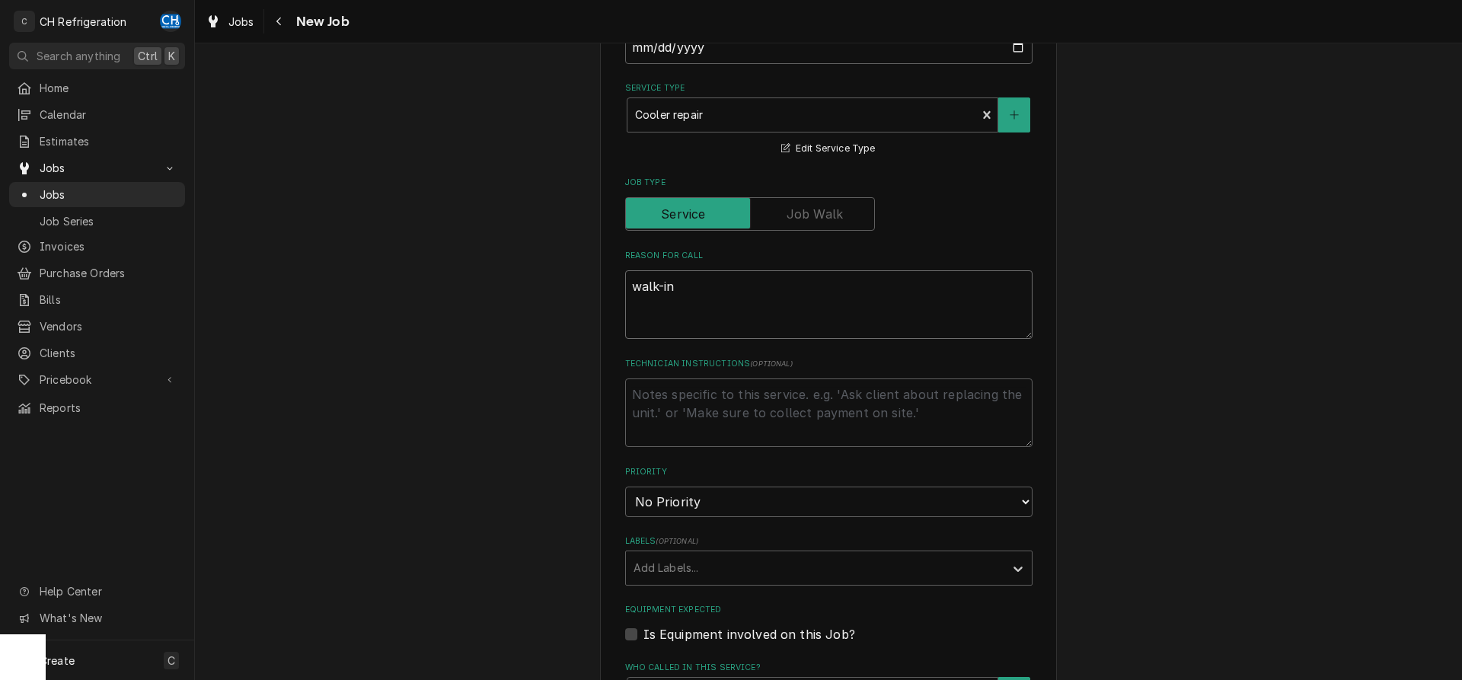
type textarea "x"
type textarea "walk-in"
type textarea "x"
type textarea "walk-in"
type textarea "x"
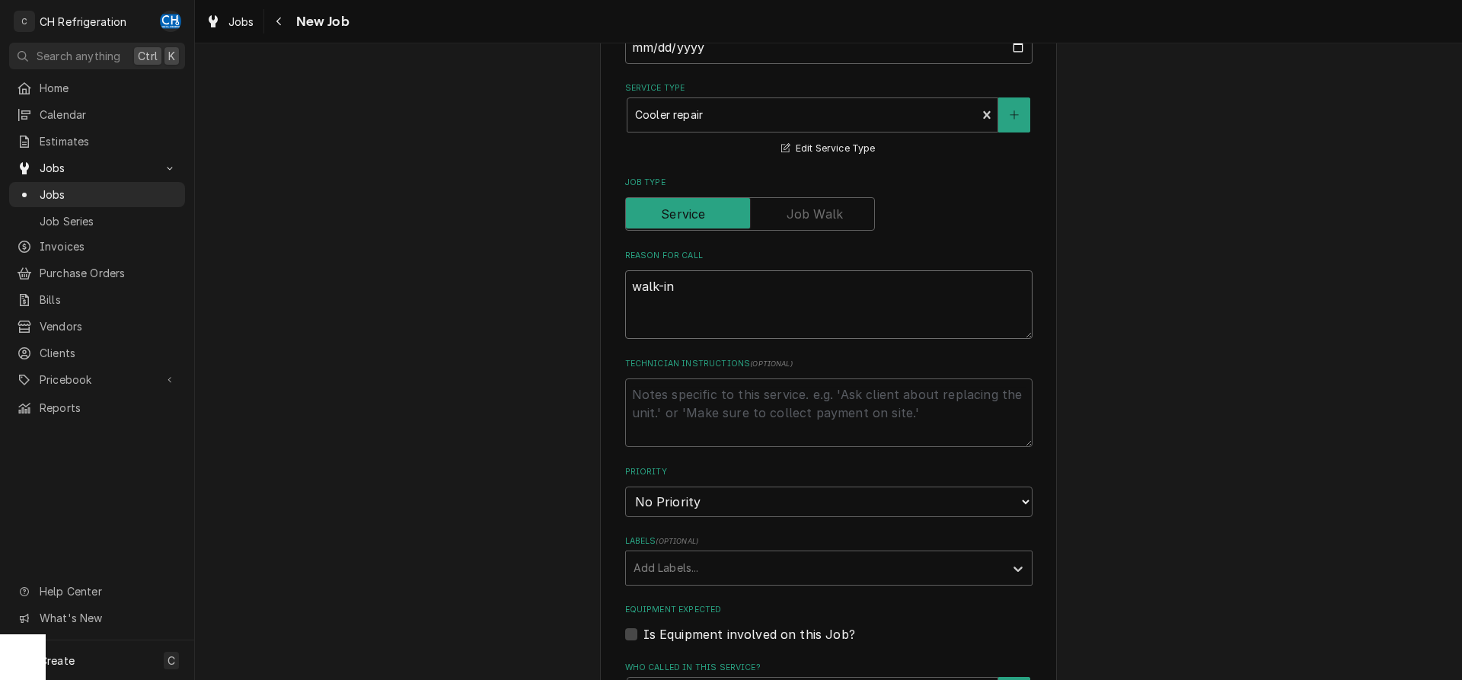
type textarea "walk-i"
type textarea "x"
type textarea "walk-"
type textarea "x"
type textarea "walk"
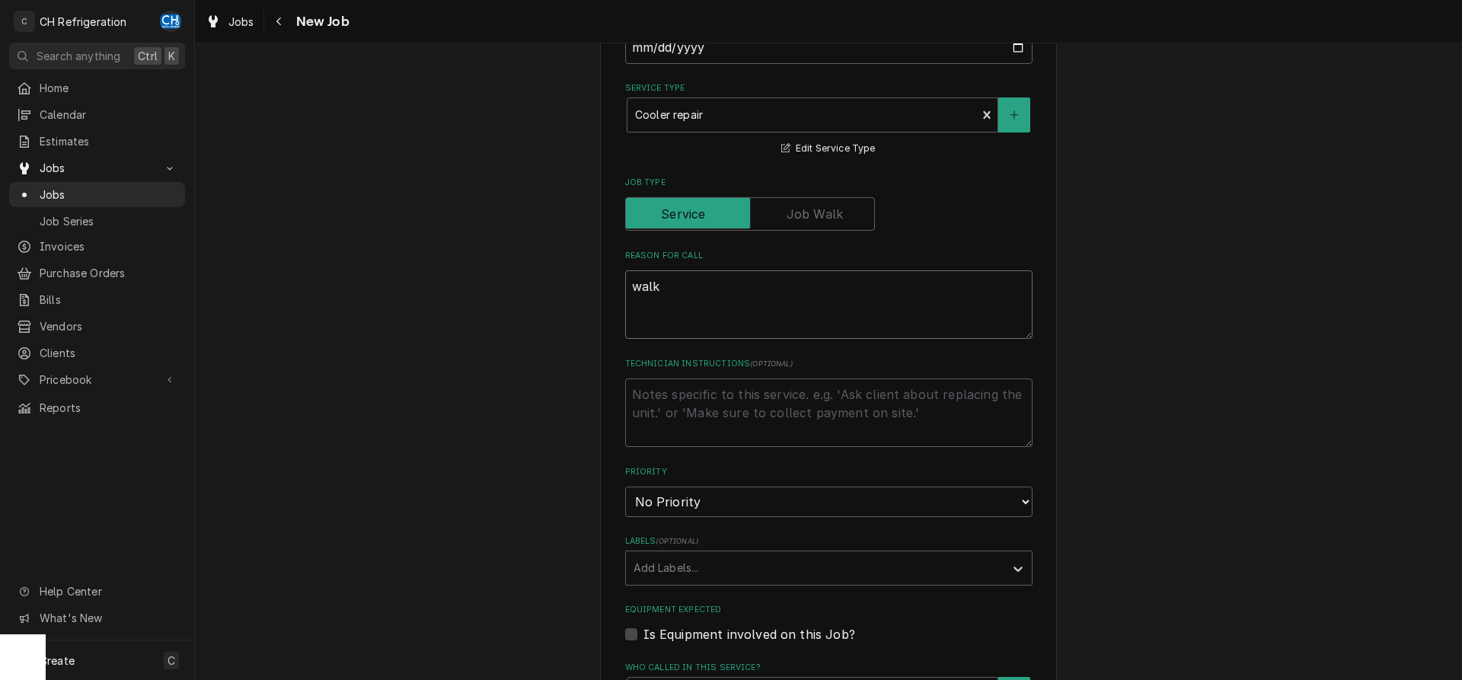
type textarea "x"
type textarea "wal"
type textarea "x"
type textarea "wa"
type textarea "x"
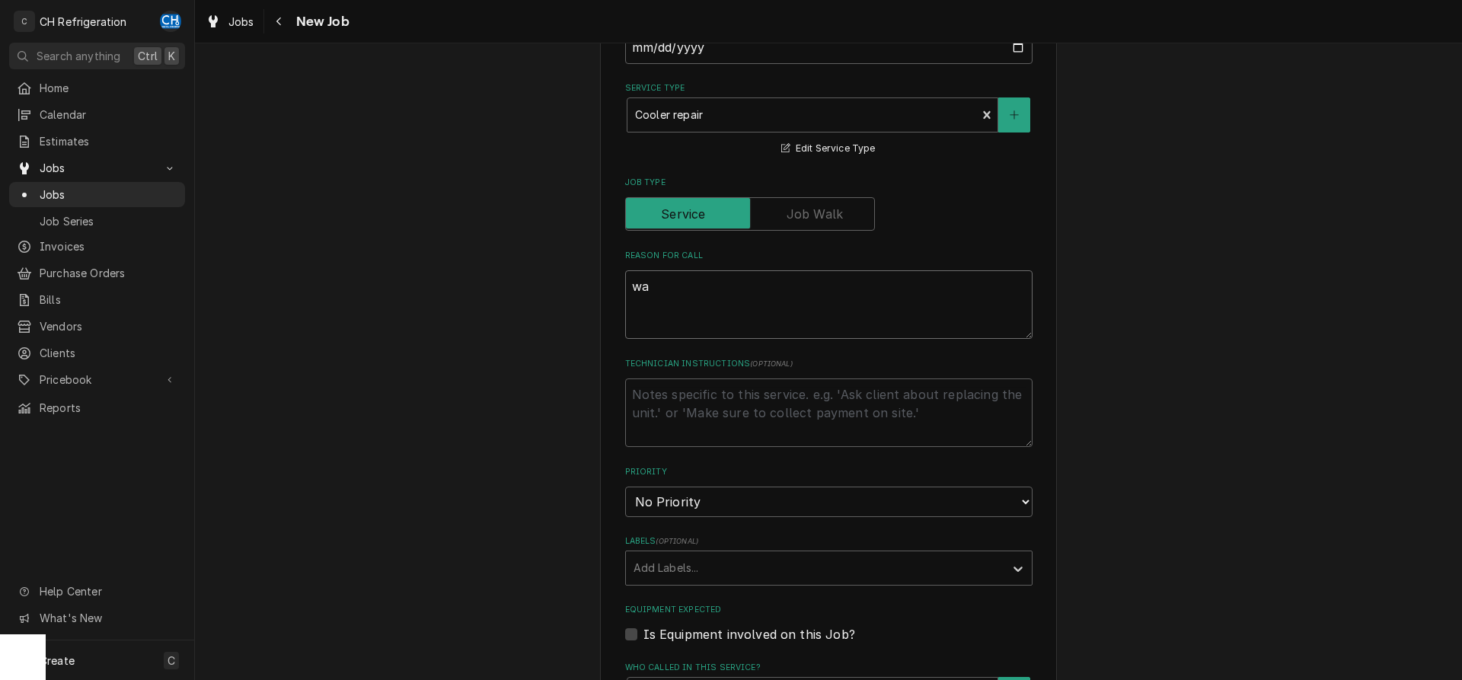
type textarea "w"
type textarea "x"
click at [797, 302] on textarea "Reason For Call" at bounding box center [828, 304] width 407 height 69
paste textarea "Water dripping from the cooling panel in walking cooler from the top. Temperatu…"
type textarea "x"
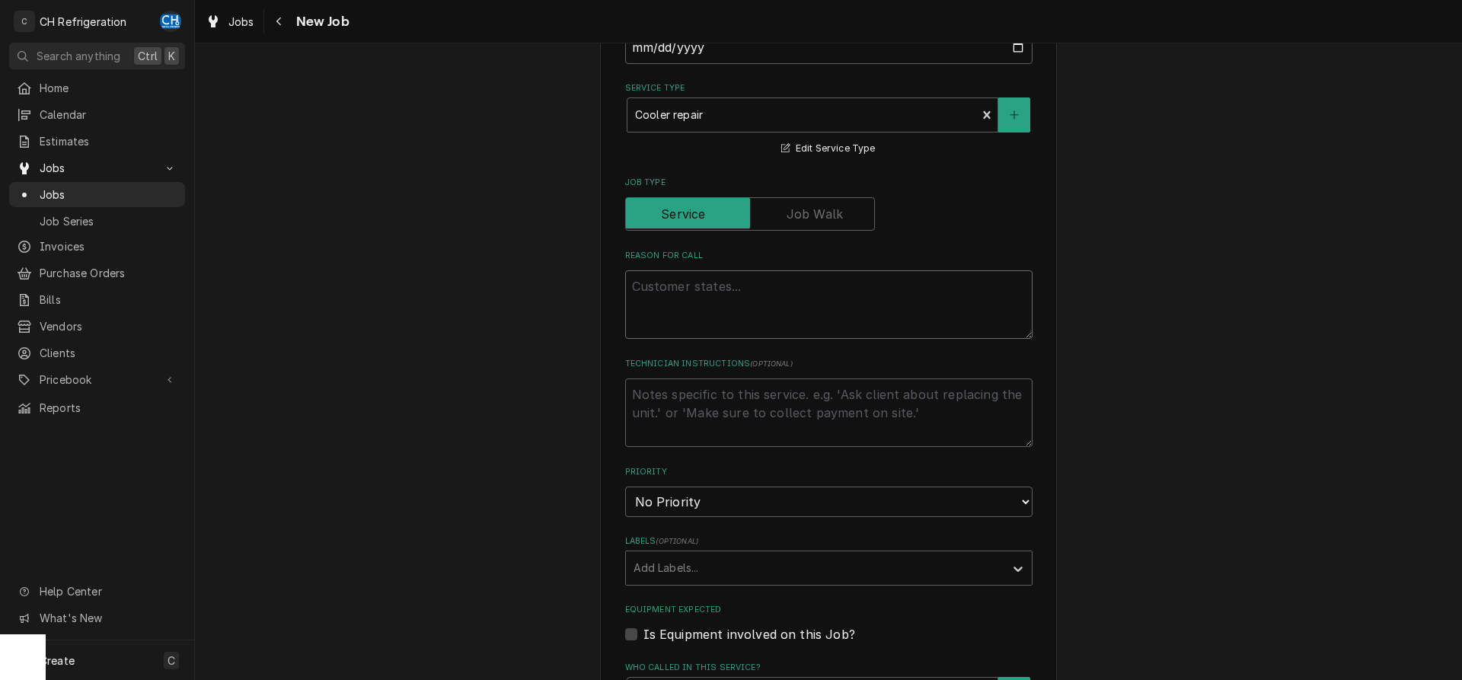
type textarea "Water dripping from the cooling panel in walking cooler from the top. Temperatu…"
click at [919, 284] on textarea "Water dripping from the cooling panel in walking cooler from the top. Temperatu…" at bounding box center [828, 304] width 407 height 69
type textarea "x"
type textarea "Water dripping from the cooling panel in walkingcooler from the top. Temperatur…"
type textarea "x"
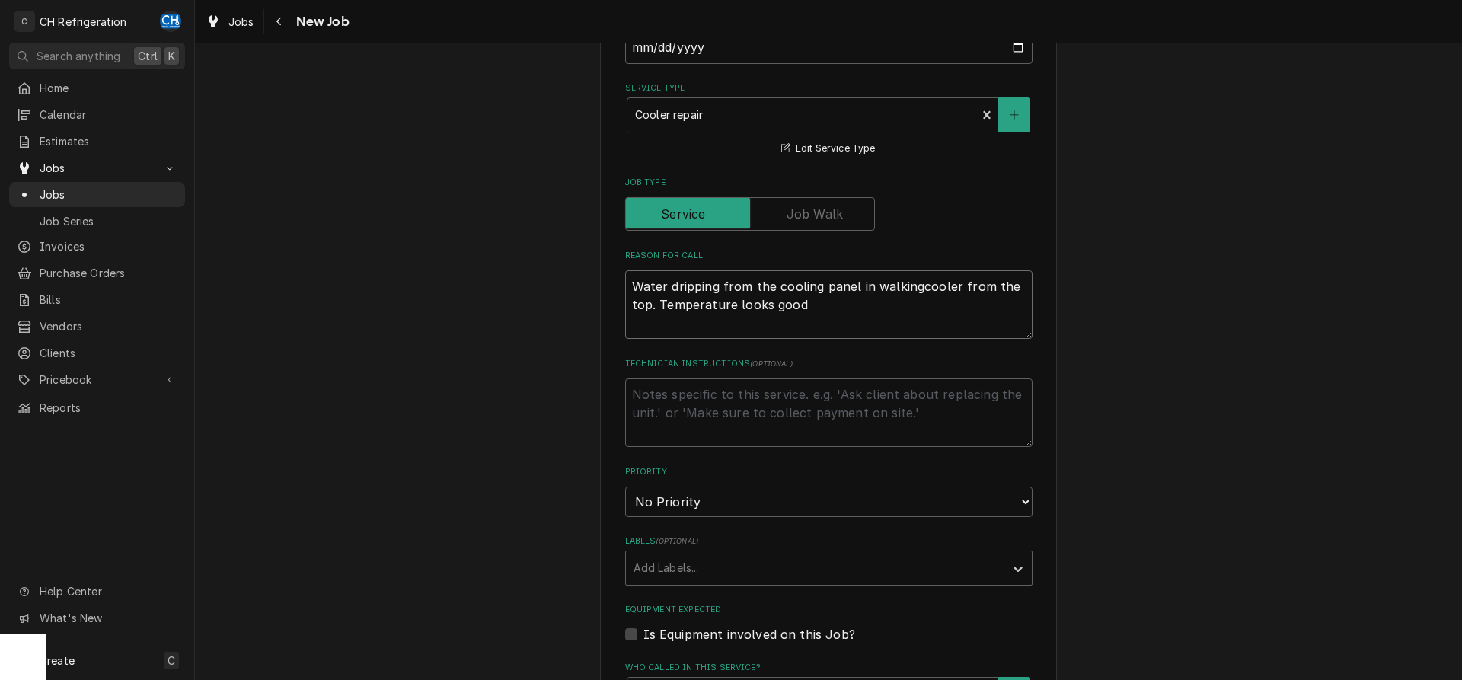
type textarea "Water dripping from the cooling panel in walkincooler from the top. Temperature…"
type textarea "x"
type textarea "Water dripping from the cooling panel in walk-incooler from the top. Temperatur…"
type textarea "x"
type textarea "Water dripping from the cooling panel in walk- incooler from the top. Temperatu…"
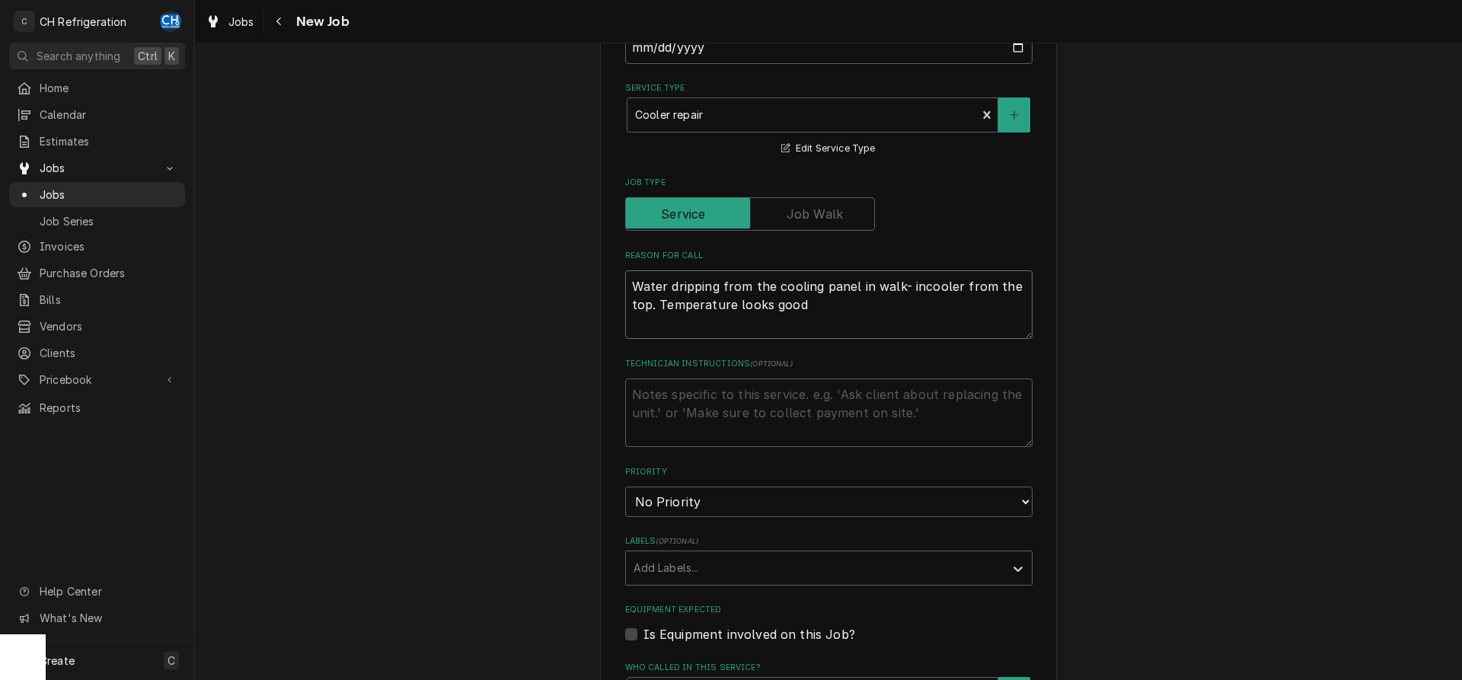
type textarea "x"
type textarea "Water dripping from the cooling panel in walk- incooler from the top. Temperatu…"
type textarea "x"
type textarea "Water dripping from the cooling panel in walk- incooler from the top. Temperatu…"
type textarea "x"
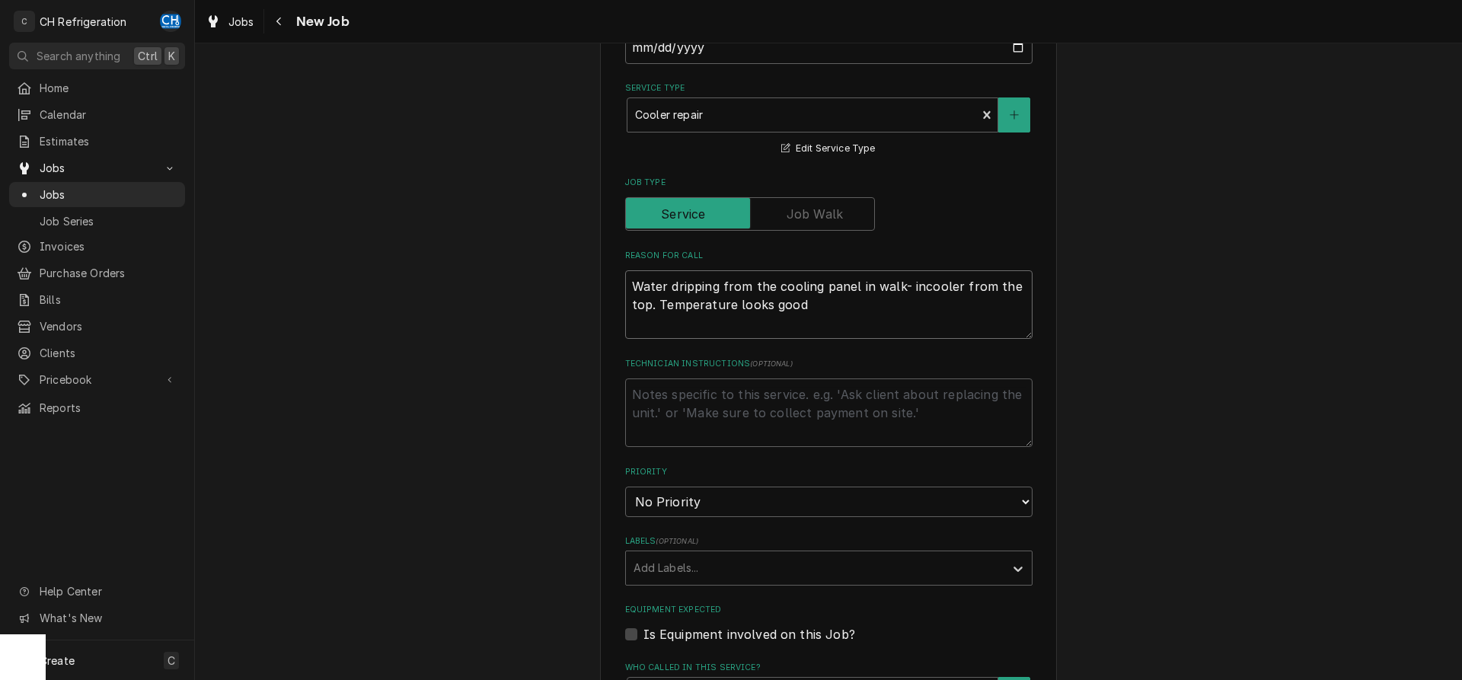
type textarea "Water dripping from the cooling panel in walk-incooler from the top. Temperatur…"
type textarea "x"
type textarea "Water dripping from the cooling panel in walk-in cooler from the top. Temperatu…"
type textarea "x"
click at [961, 324] on textarea "Water dripping from the cooling panel in walk-in cooler from the top. Temperatu…" at bounding box center [828, 304] width 407 height 69
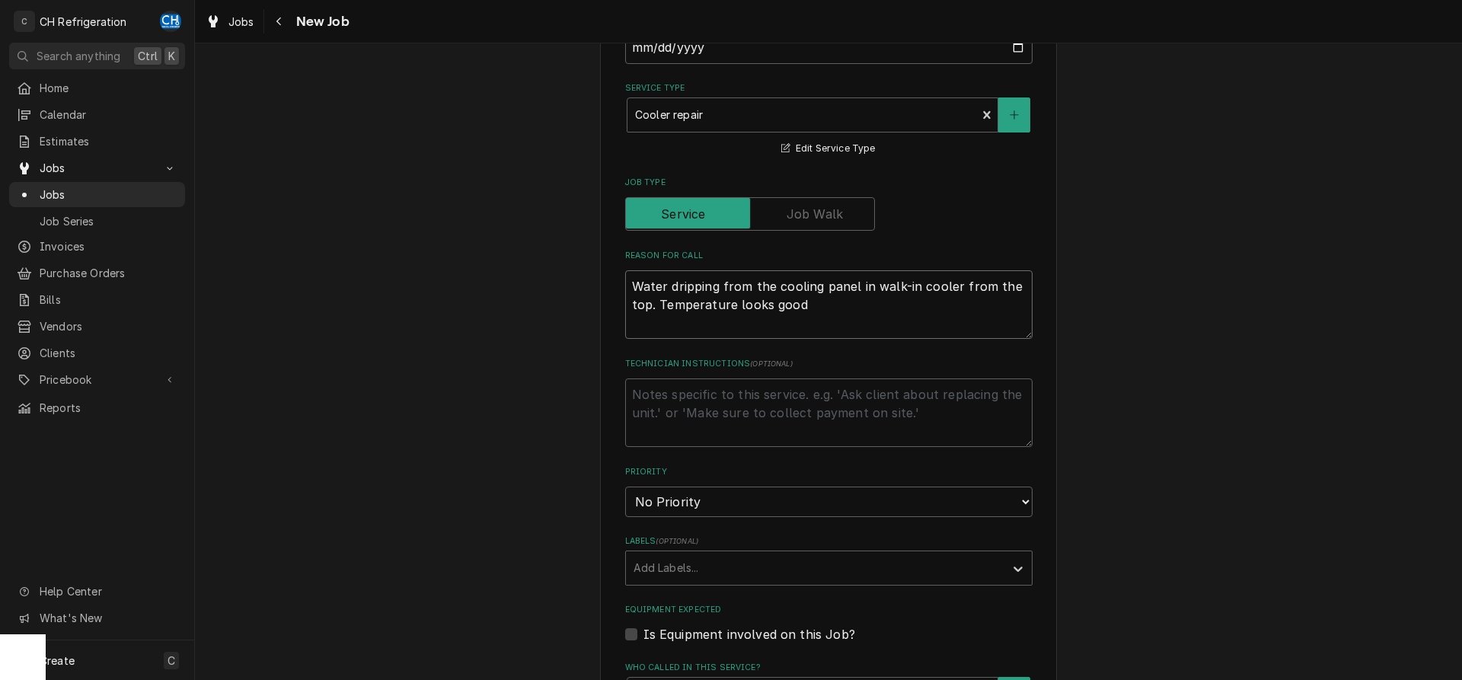
type textarea "Water dripping from the cooling panel in walk-in cooler from the top. Temperatu…"
click at [730, 397] on textarea "Technician Instructions ( optional )" at bounding box center [828, 413] width 407 height 69
type textarea "x"
type textarea "R"
type textarea "x"
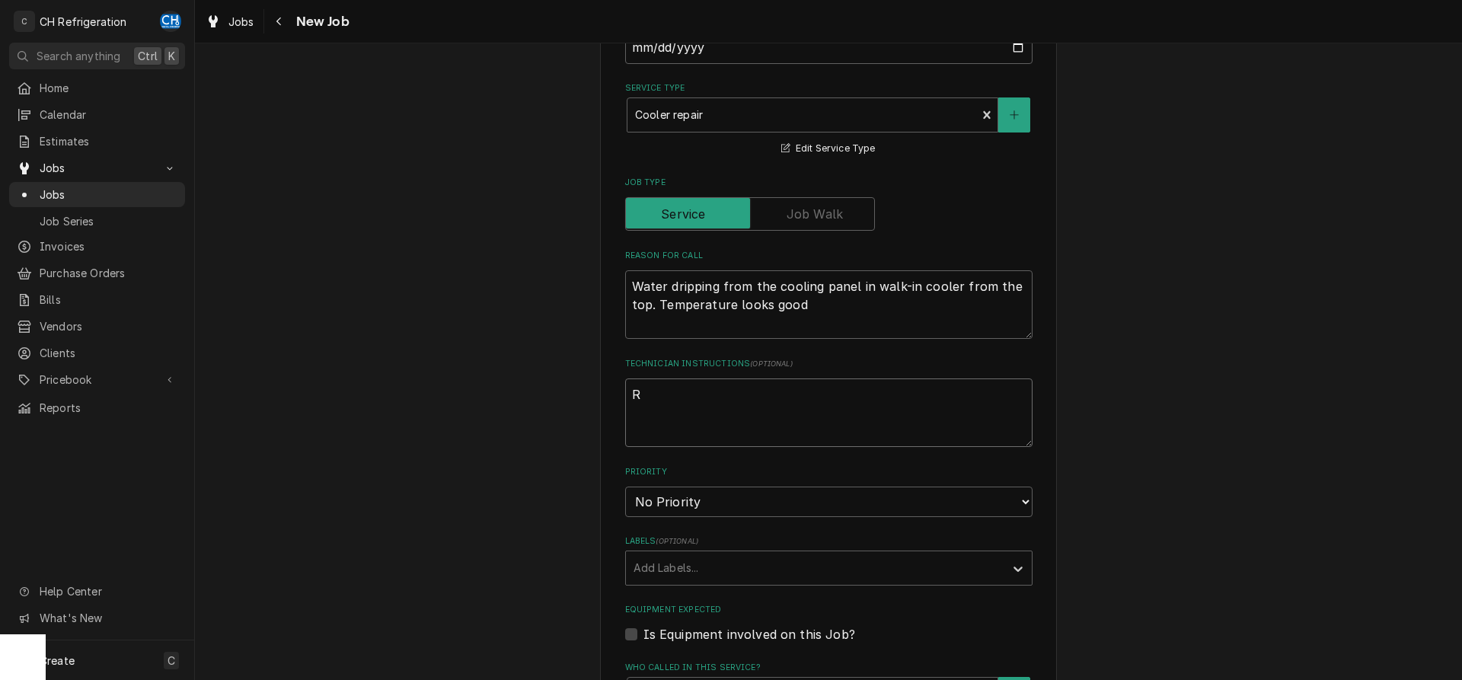
type textarea "Re"
type textarea "x"
type textarea "Res"
type textarea "x"
type textarea "Res"
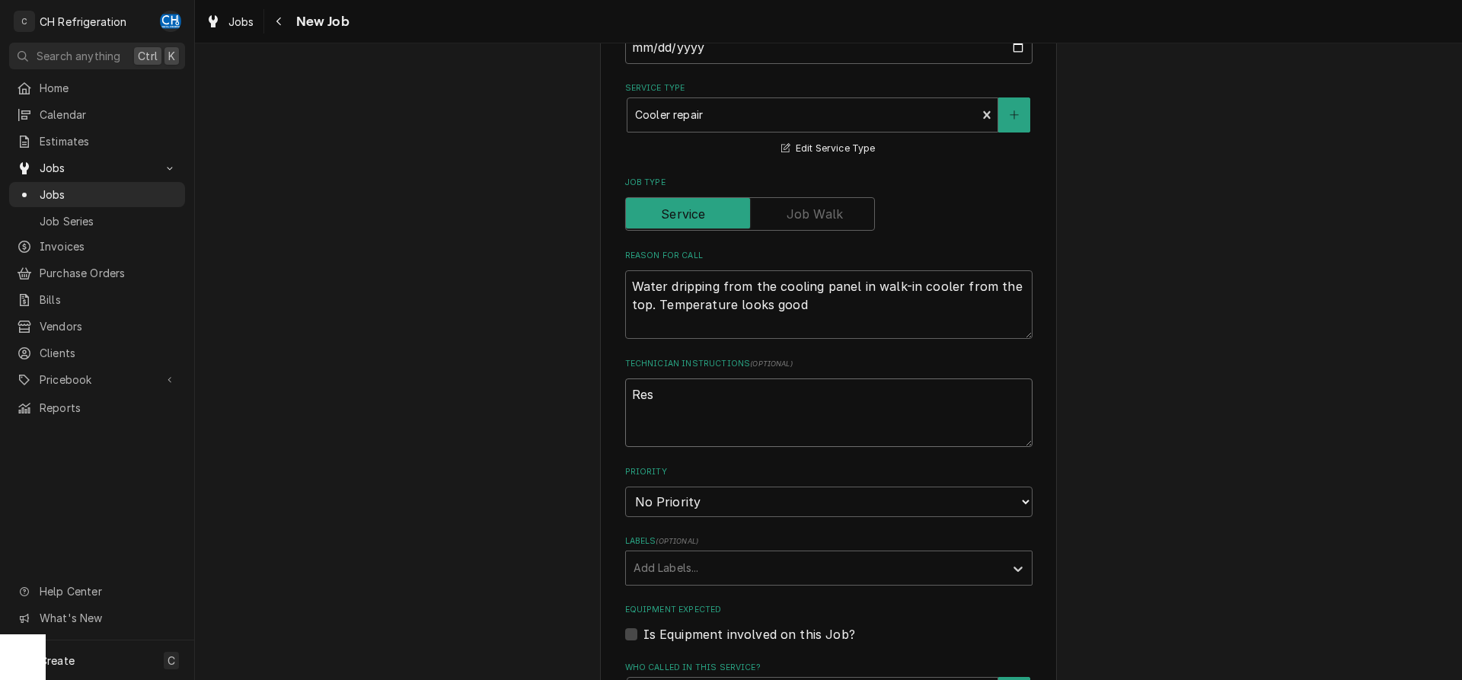
type textarea "x"
type textarea "Res Q"
type textarea "x"
type textarea "Res Q"
type textarea "x"
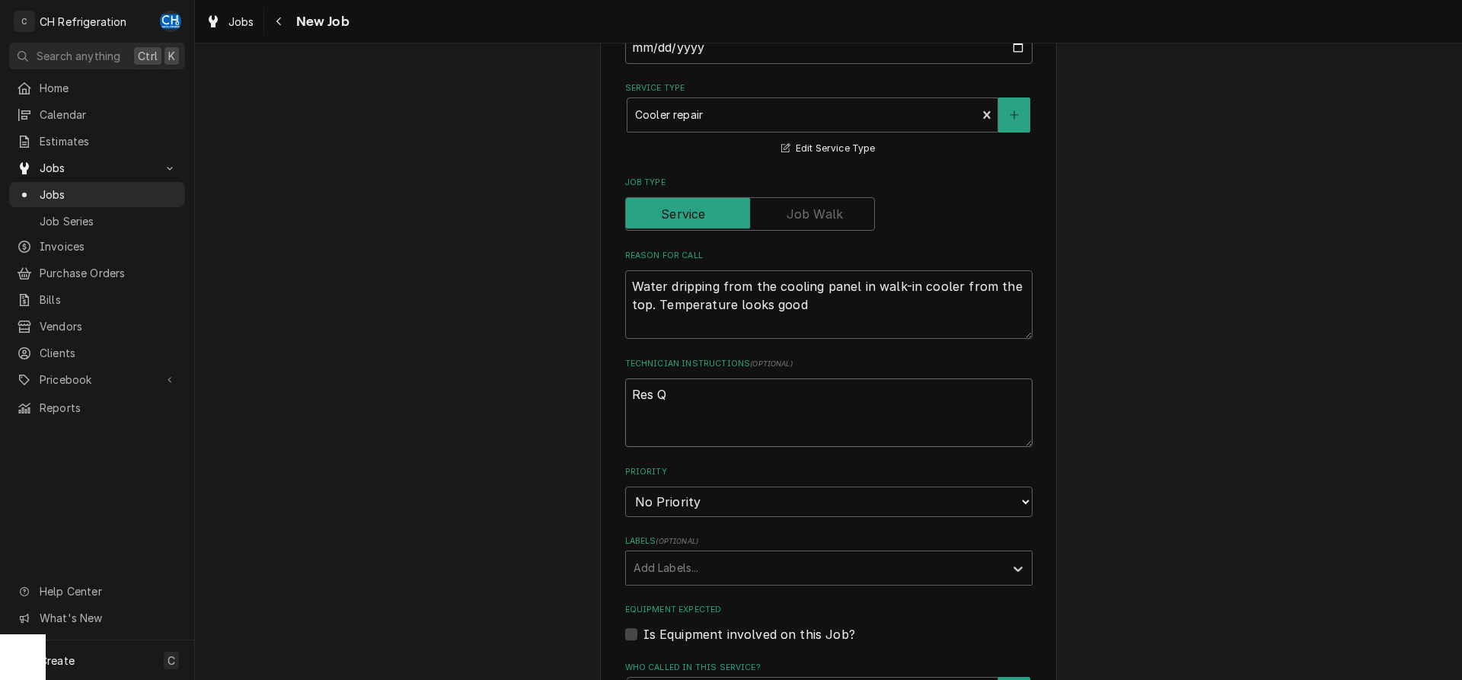
type textarea "Res Q J"
type textarea "x"
type textarea "Res Q Jo"
type textarea "x"
type textarea "Res Q Job"
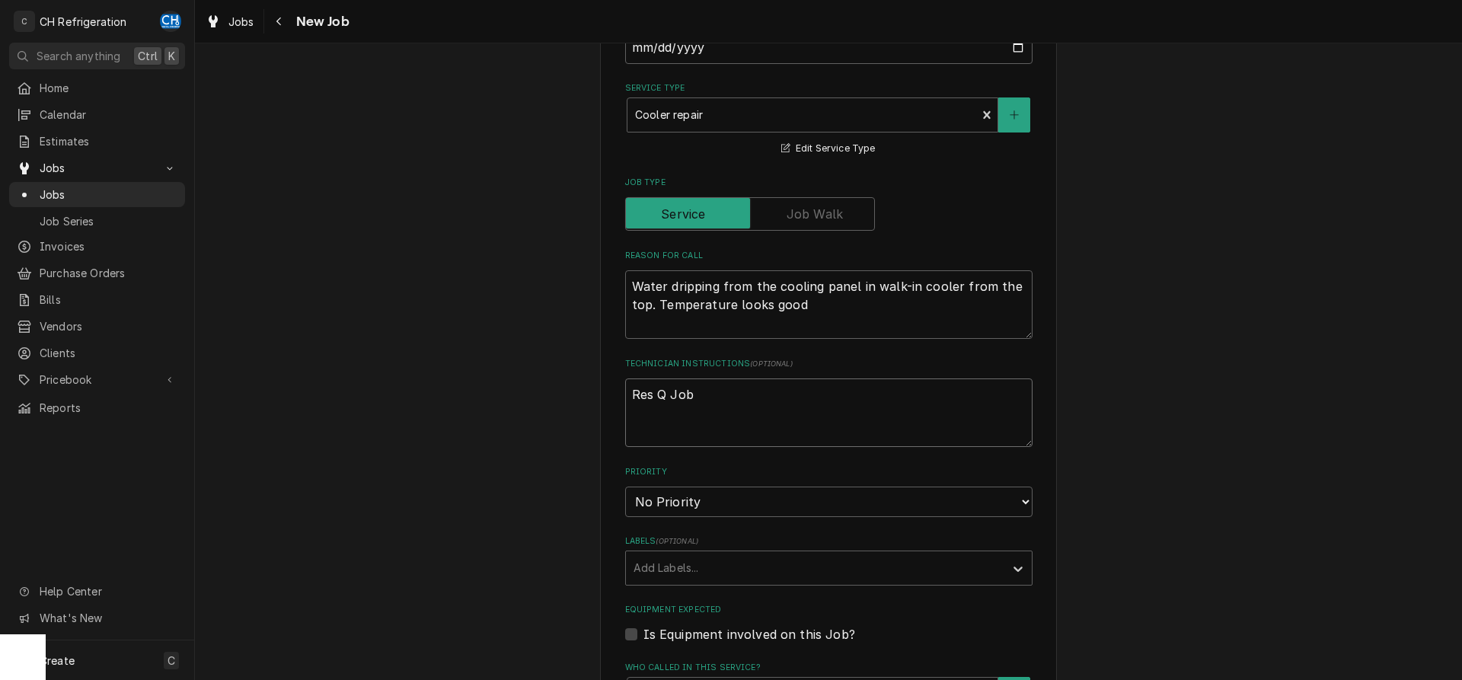
type textarea "x"
type textarea "Res Q Job"
type textarea "x"
type textarea "Res Q Job #"
type textarea "x"
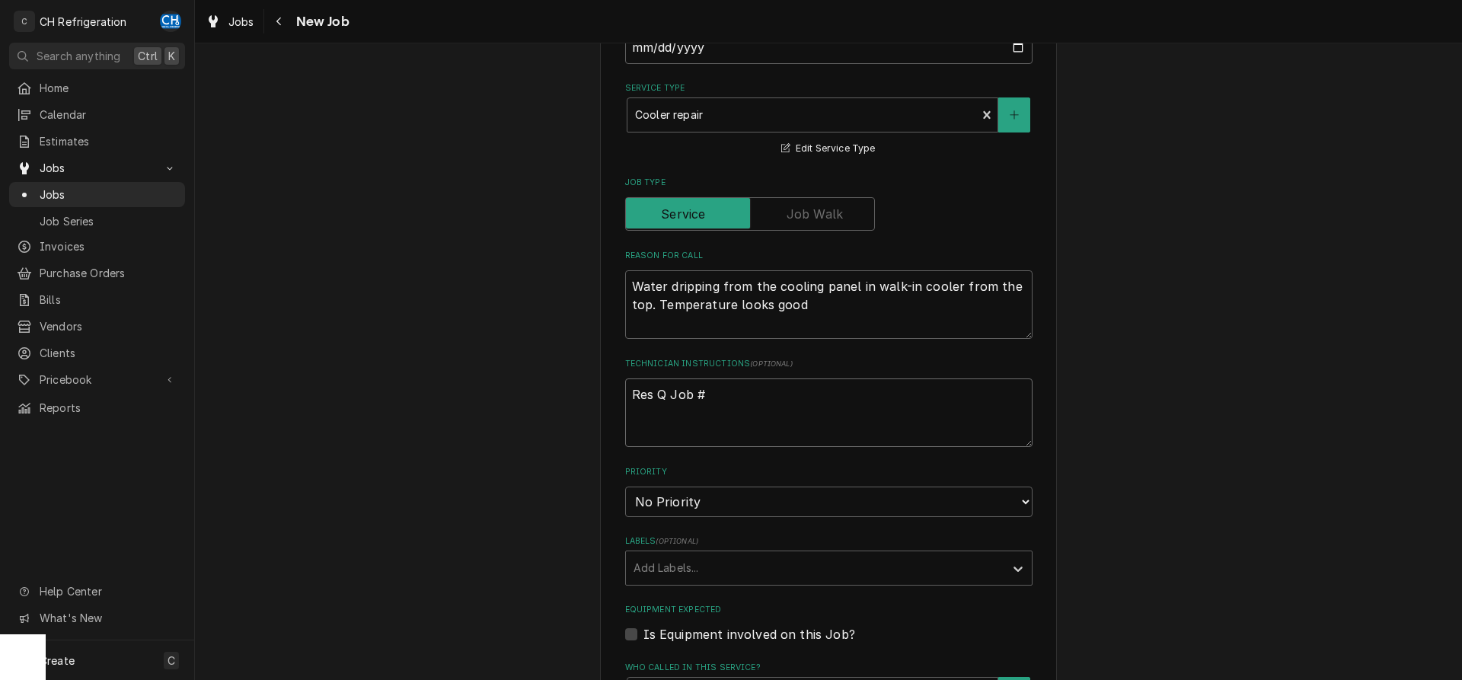
type textarea "Res Q Job #"
paste textarea "R0791414"
type textarea "x"
type textarea "Res Q Job # R0791414"
type textarea "x"
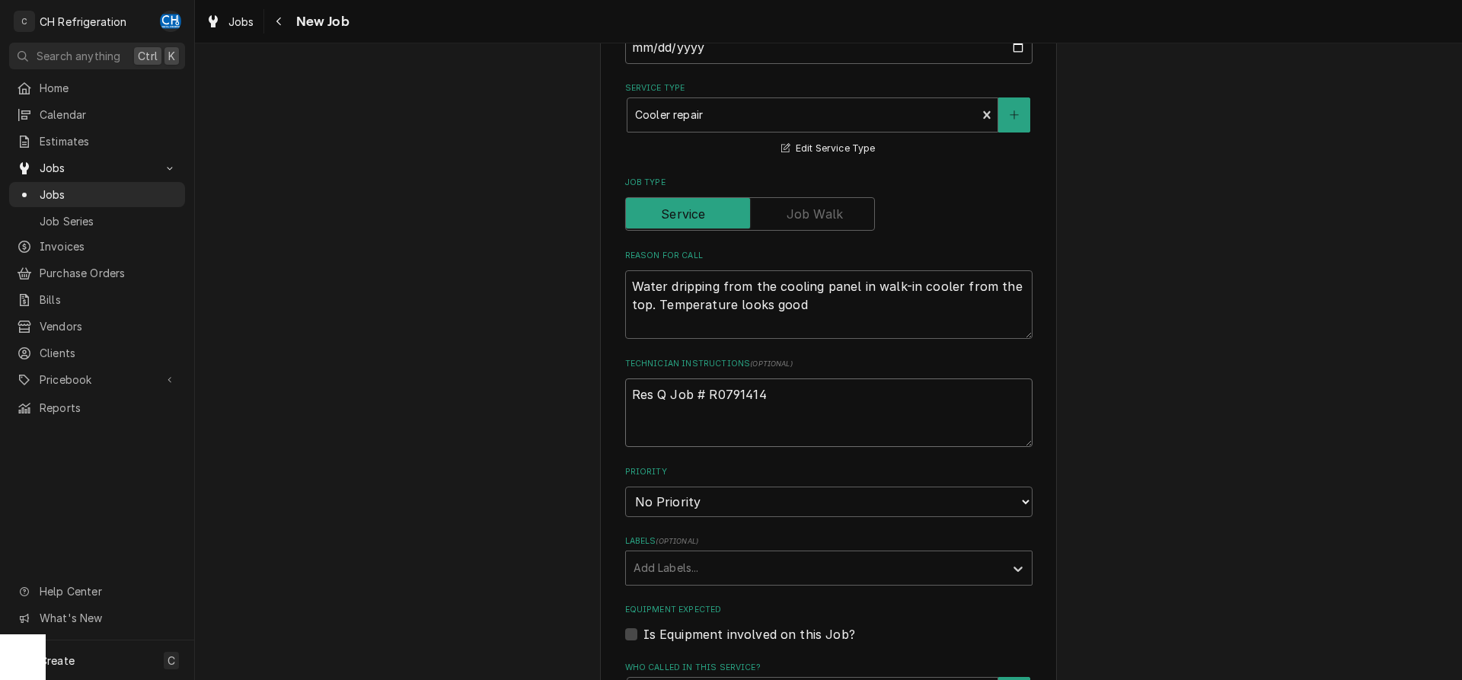
scroll to position [903, 0]
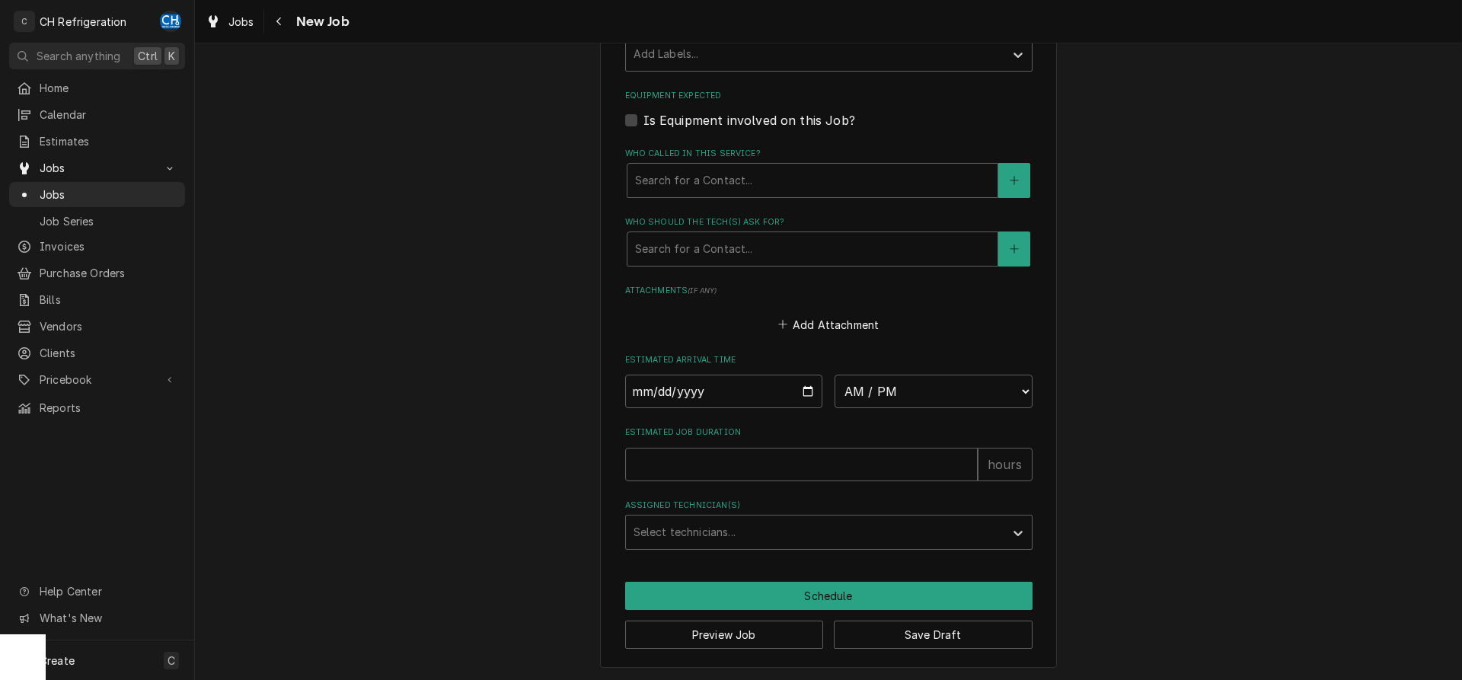
type textarea "Res Q Job # R0791414"
click at [804, 386] on input "Date" at bounding box center [724, 392] width 198 height 34
type input "2025-10-08"
type textarea "x"
click at [835, 375] on select "AM / PM 6:00 AM 6:15 AM 6:30 AM 6:45 AM 7:00 AM 7:15 AM 7:30 AM 7:45 AM 8:00 AM…" at bounding box center [934, 392] width 198 height 34
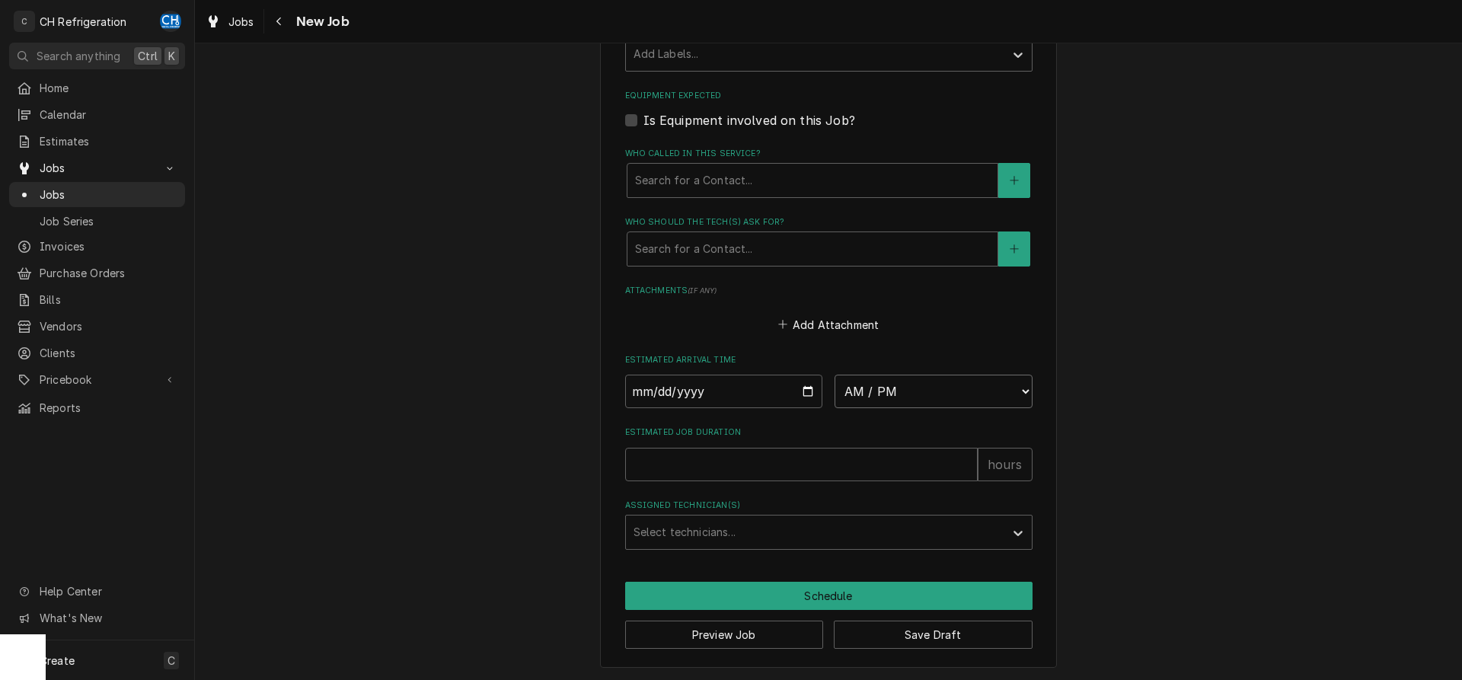
select select "13:30:00"
click option "1:30 PM" at bounding box center [0, 0] width 0 height 0
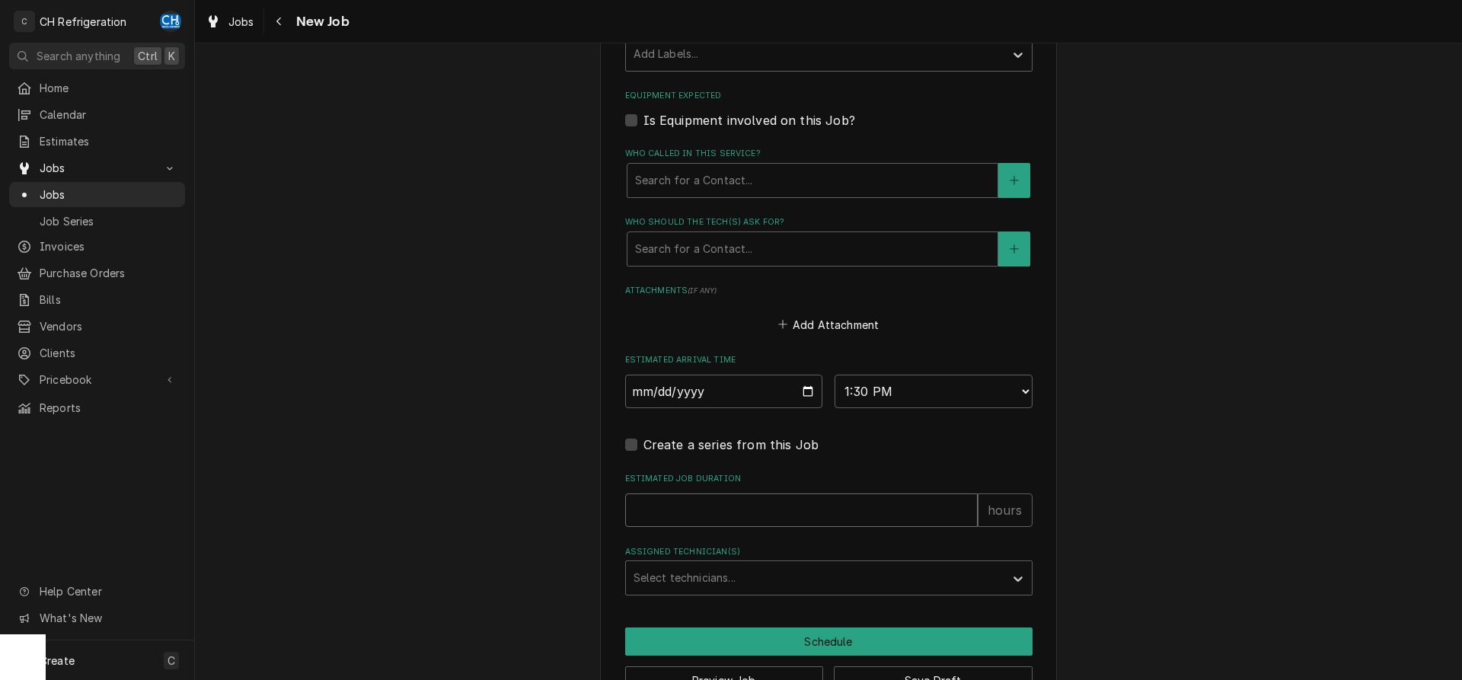
click at [791, 500] on input "Estimated Job Duration" at bounding box center [801, 511] width 353 height 34
type textarea "x"
type input "2"
type textarea "x"
type input "2"
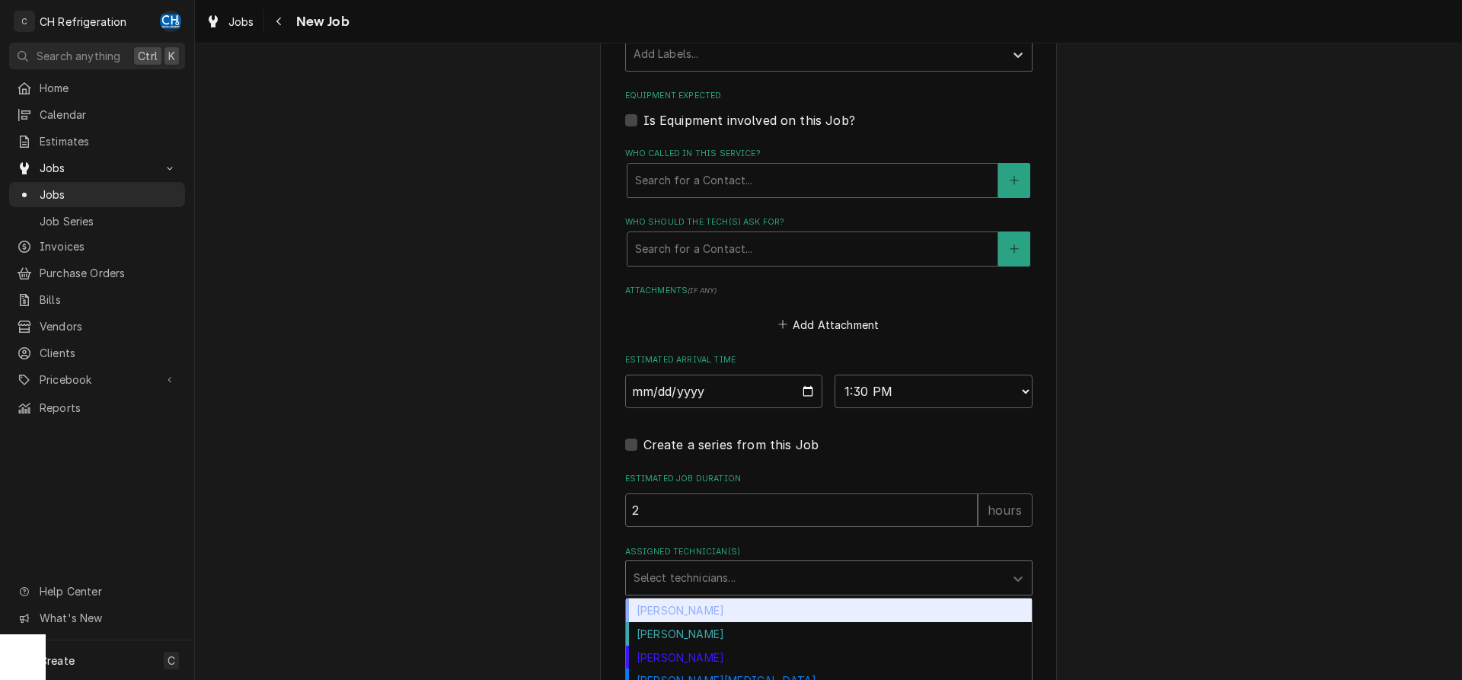
click at [726, 581] on div "Assigned Technician(s)" at bounding box center [815, 577] width 363 height 27
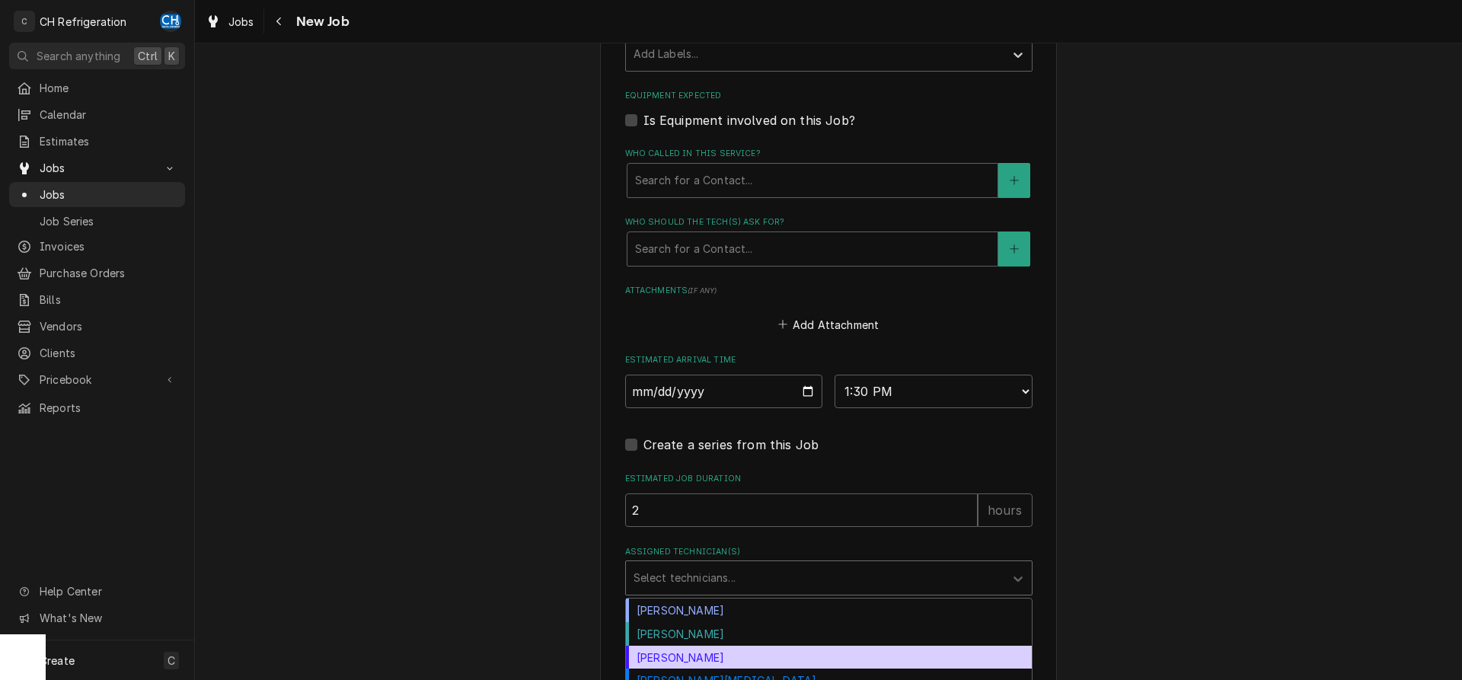
click at [721, 657] on div "Josh Galindo" at bounding box center [829, 658] width 406 height 24
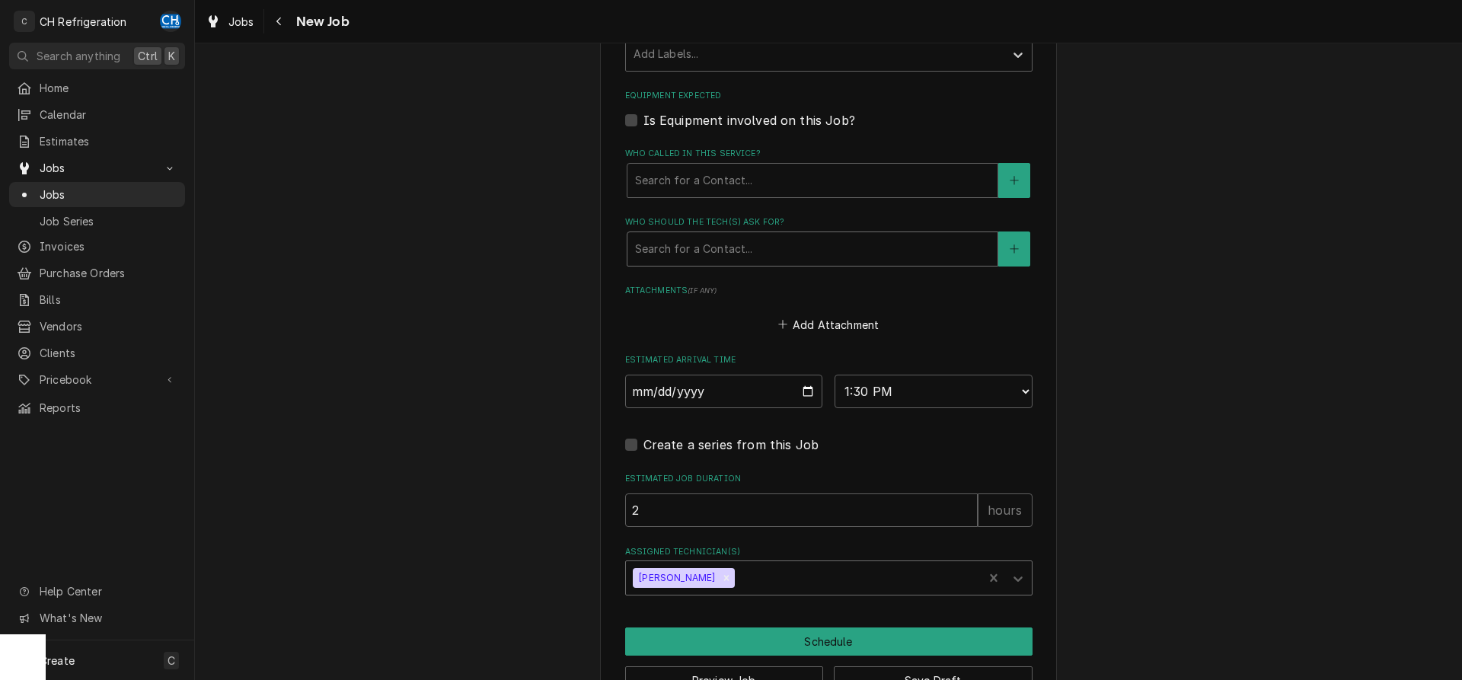
click at [730, 246] on div "Who should the tech(s) ask for?" at bounding box center [812, 248] width 355 height 27
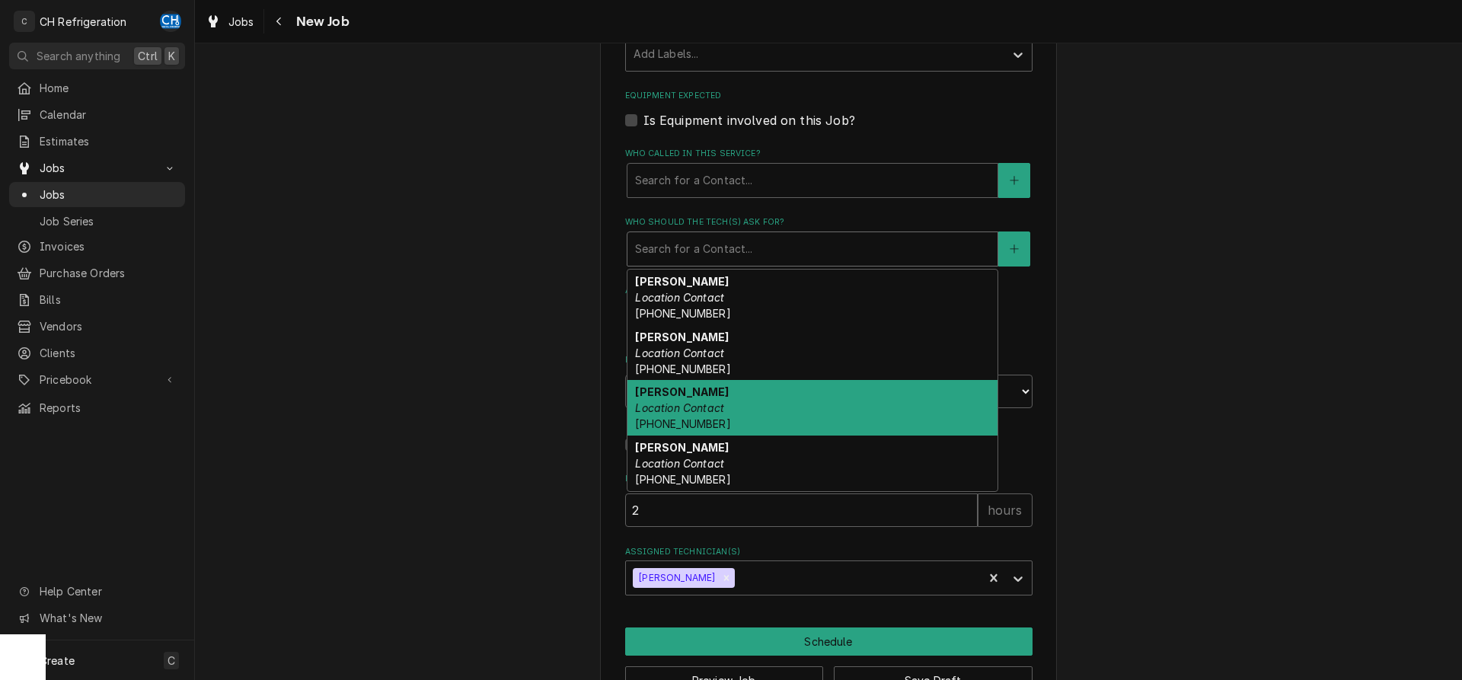
click at [731, 401] on div "Maria Location Contact (310) 613-7510" at bounding box center [813, 408] width 370 height 56
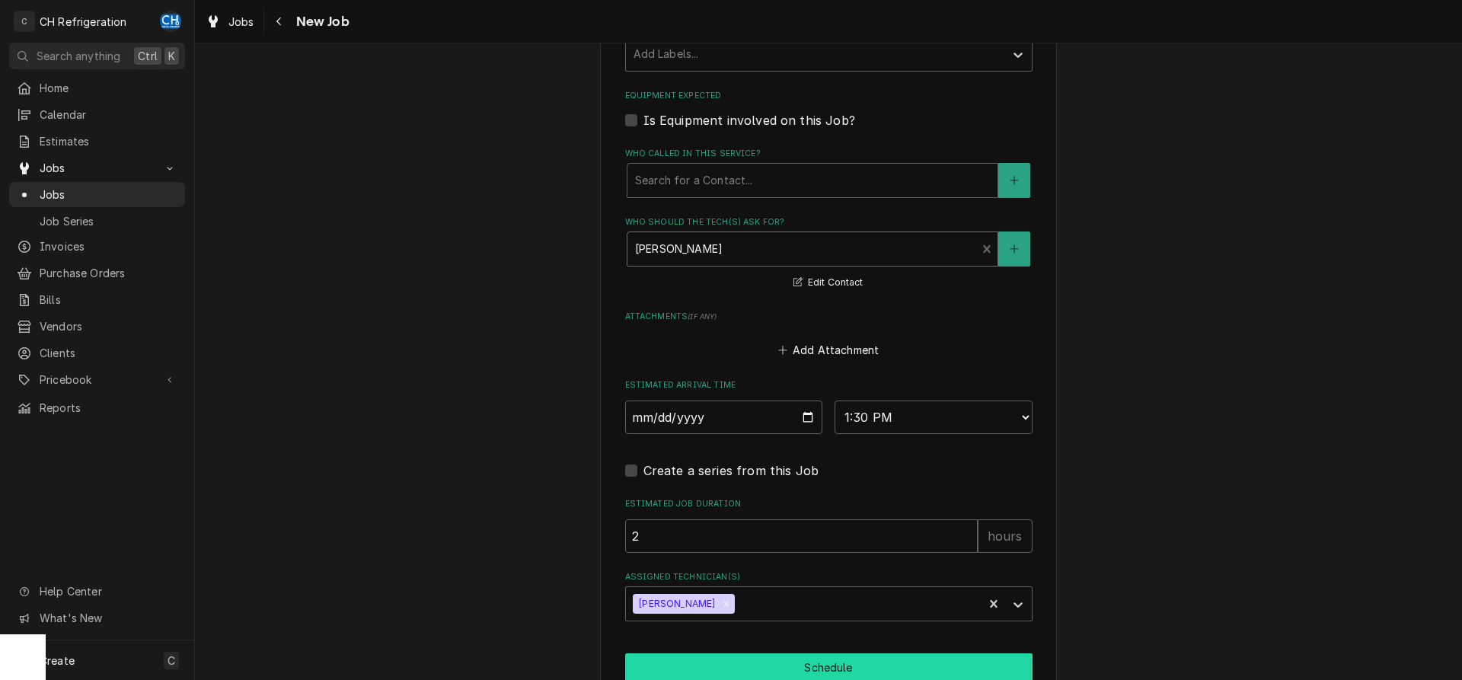
click at [769, 655] on button "Schedule" at bounding box center [828, 667] width 407 height 28
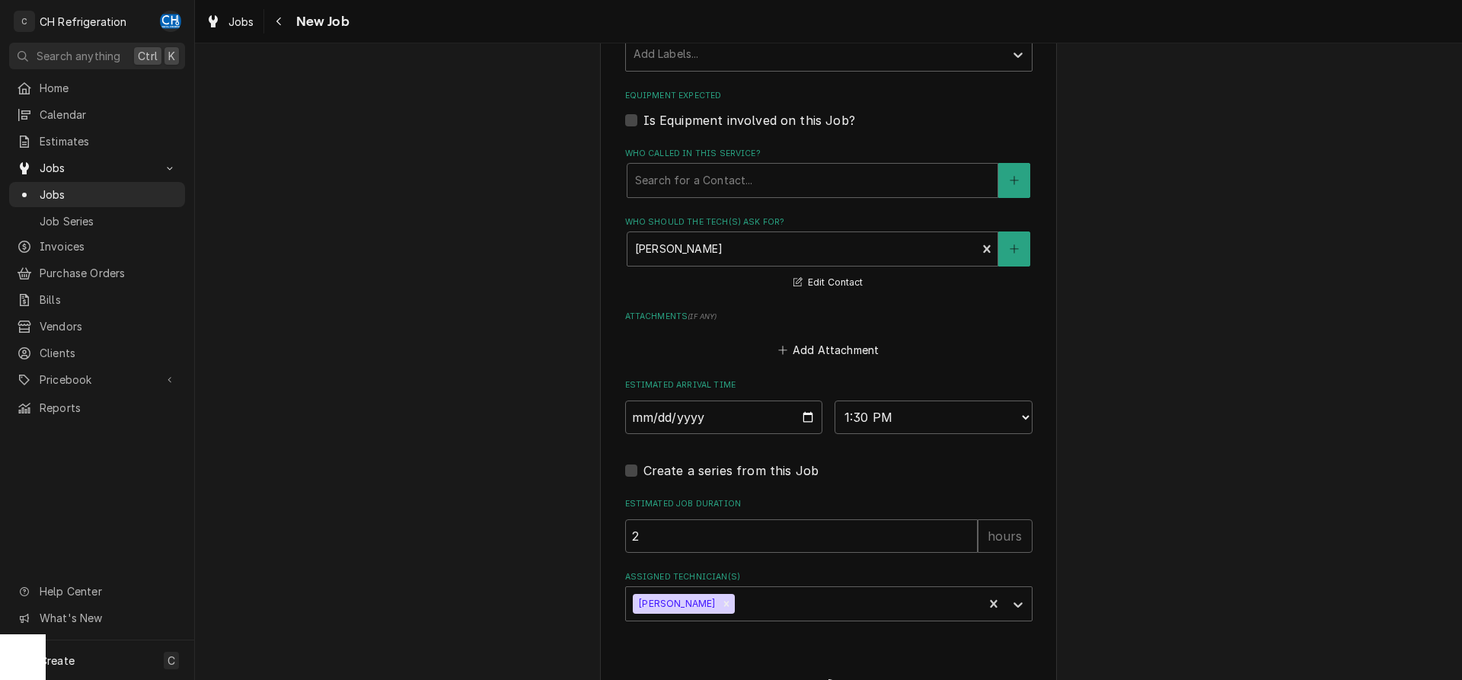
type textarea "x"
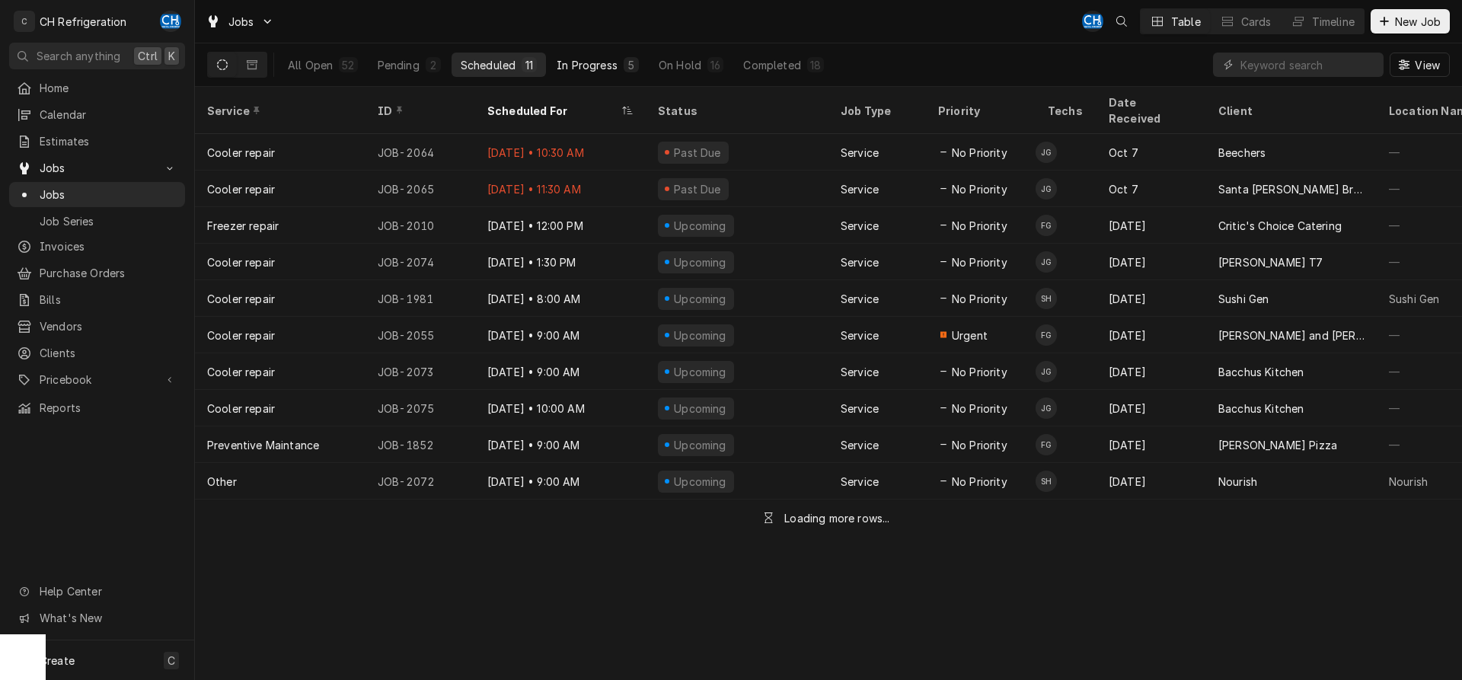
click at [632, 67] on div "5" at bounding box center [631, 65] width 9 height 16
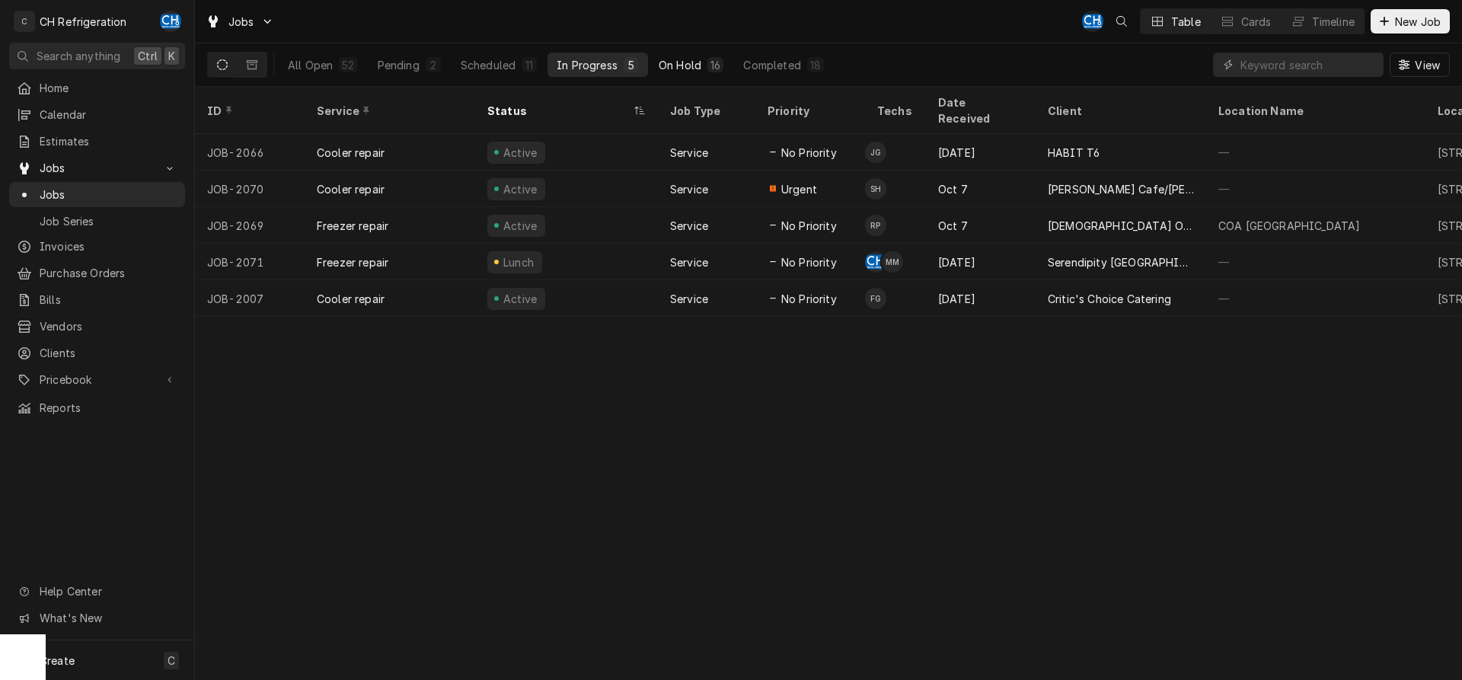
click at [692, 61] on div "On Hold" at bounding box center [680, 65] width 43 height 16
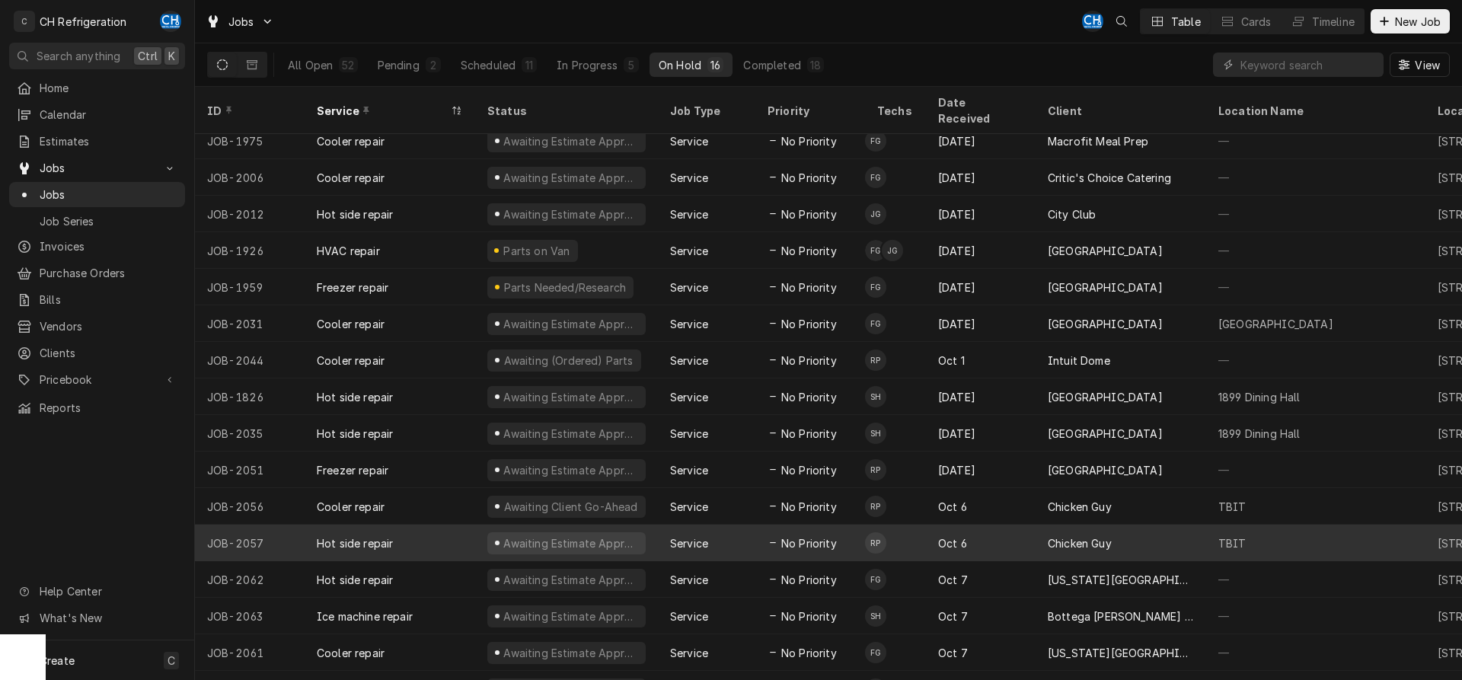
scroll to position [21, 0]
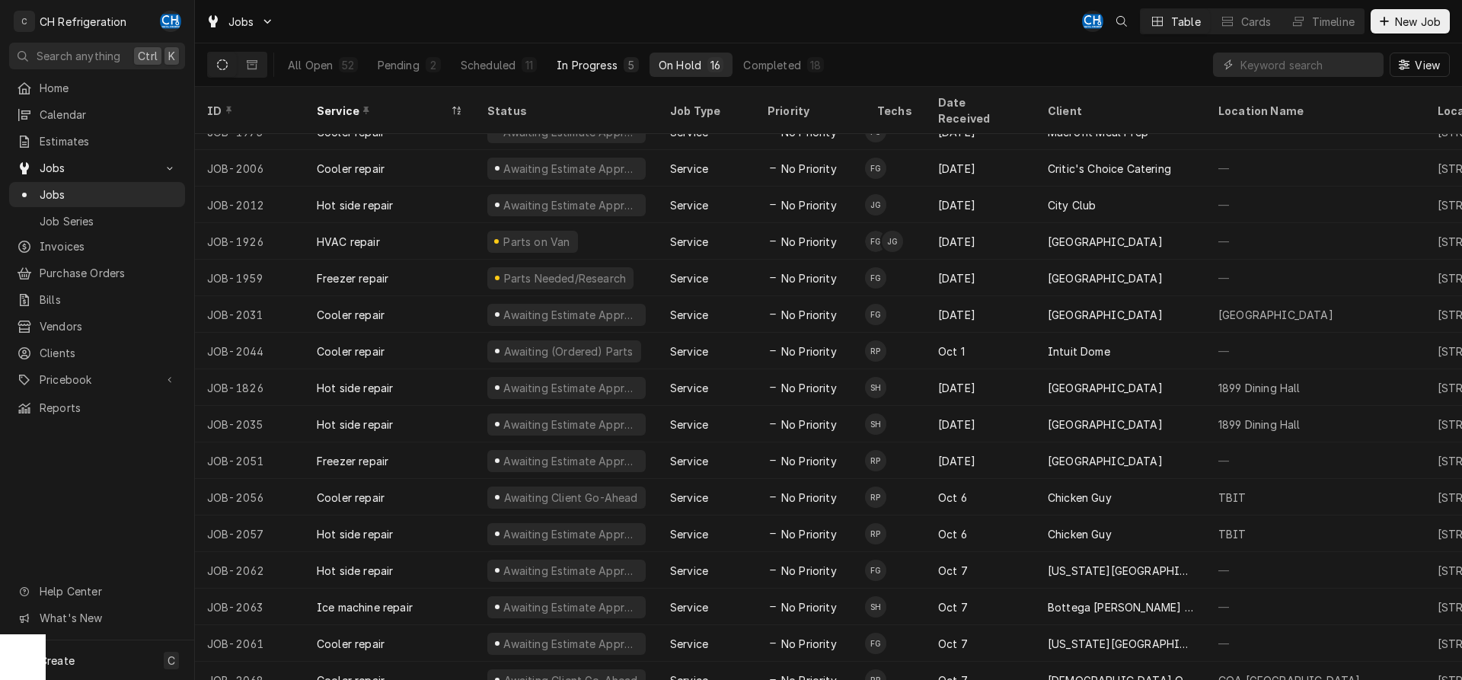
click at [623, 75] on button "In Progress 5" at bounding box center [598, 65] width 101 height 24
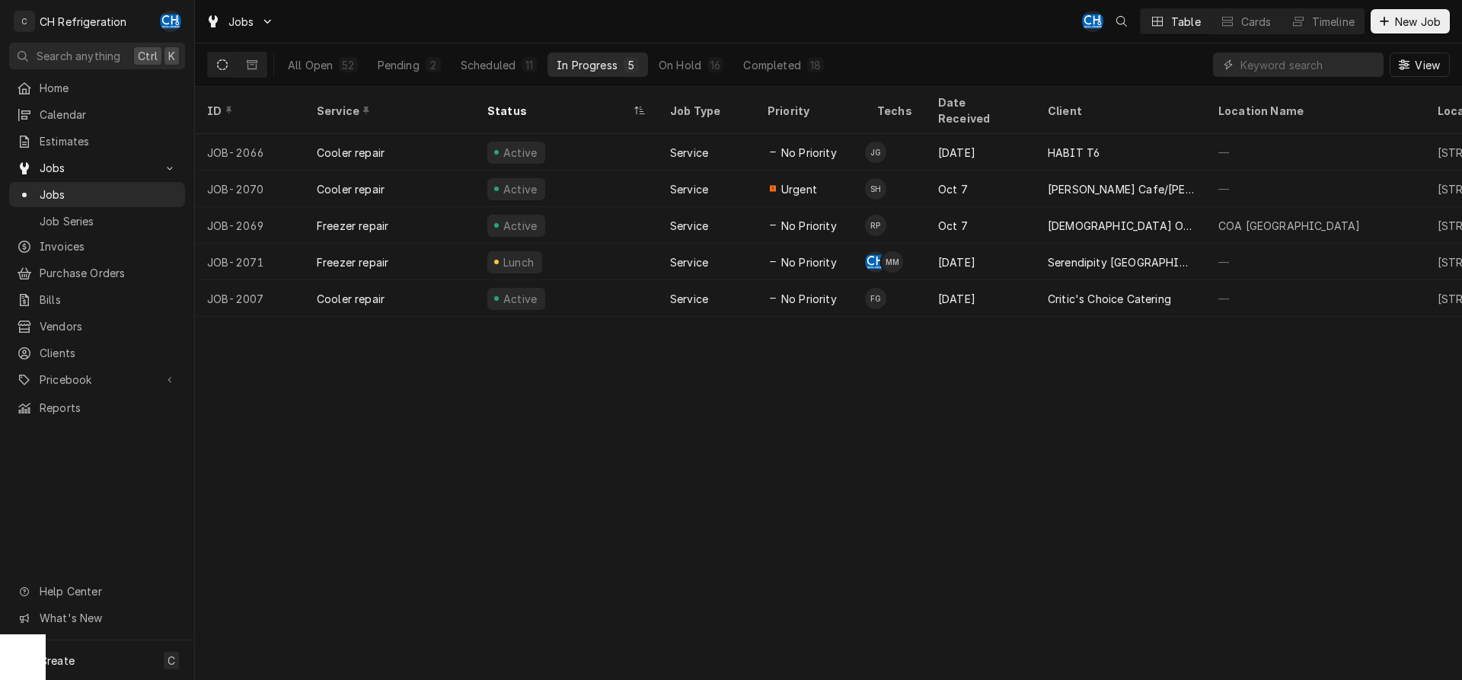
scroll to position [0, 0]
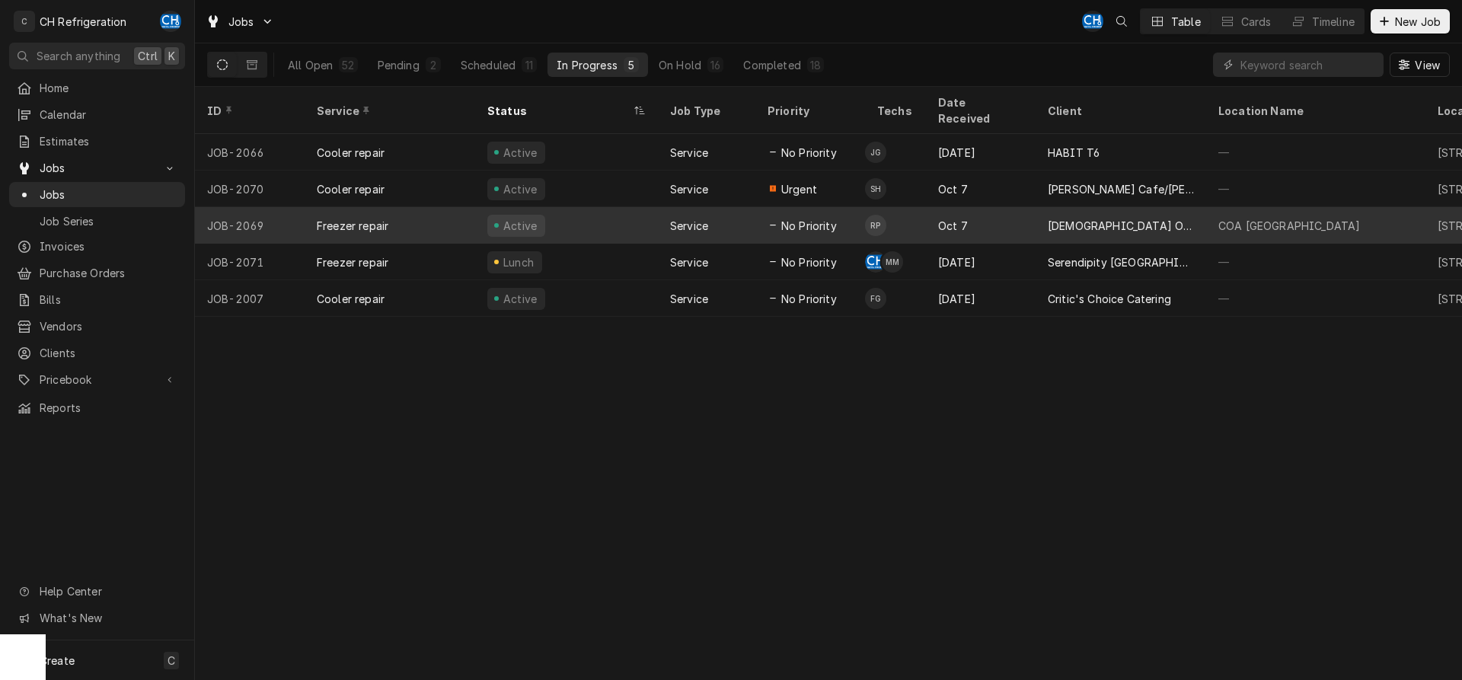
click at [830, 207] on div "No Priority" at bounding box center [811, 225] width 110 height 37
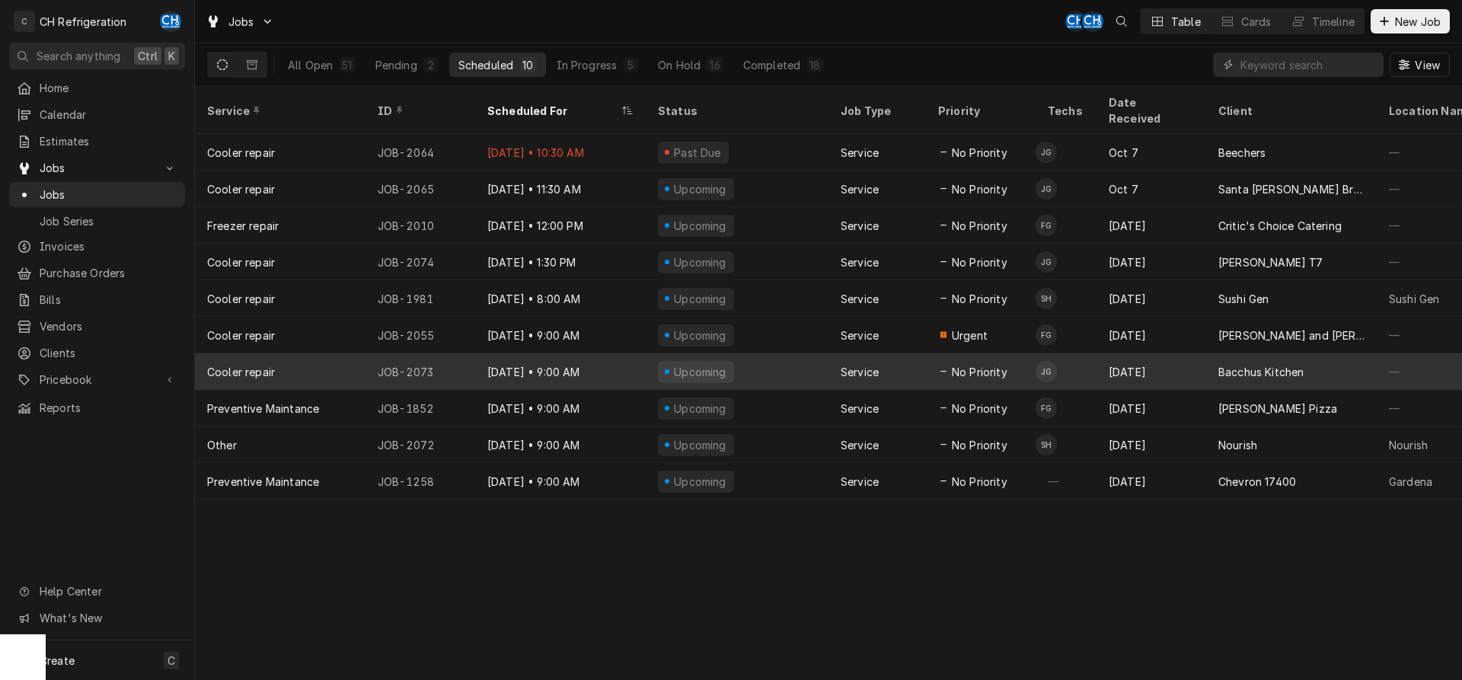
click at [1248, 364] on div "Bacchus Kitchen" at bounding box center [1261, 372] width 85 height 16
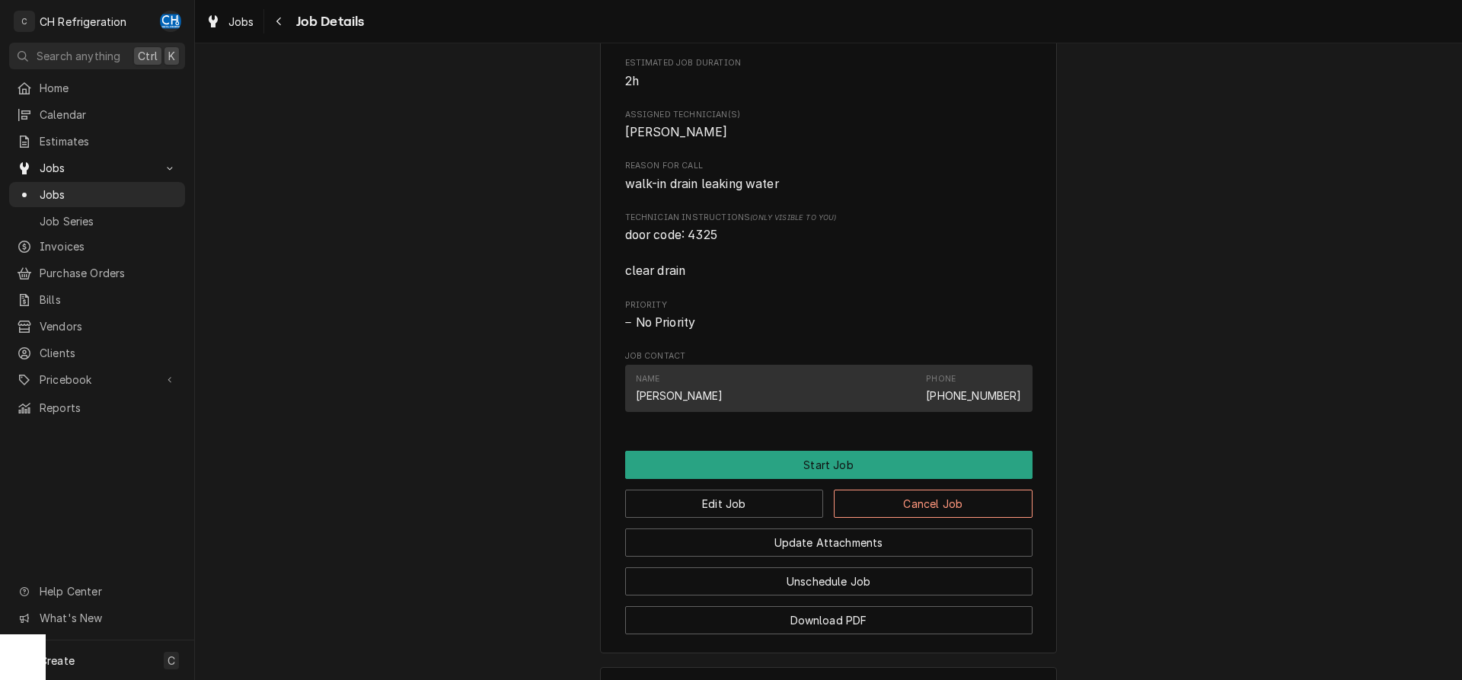
scroll to position [604, 0]
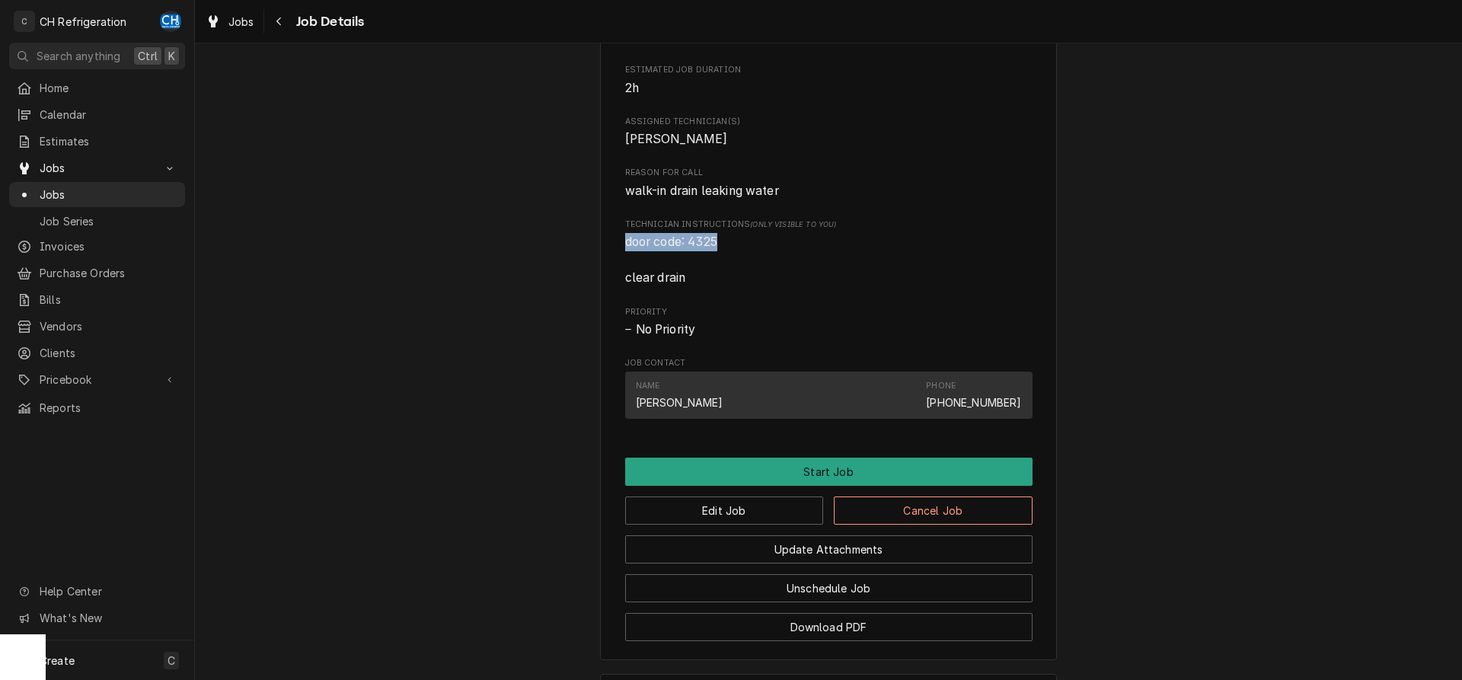
drag, startPoint x: 728, startPoint y: 260, endPoint x: 612, endPoint y: 260, distance: 115.8
click at [612, 260] on div "Bacchus Kitchen 1384 E Washington Blvd, Pasadena, CA 91104 Open in Maps Roopair…" at bounding box center [828, 77] width 457 height 1167
copy span "door code: 4325"
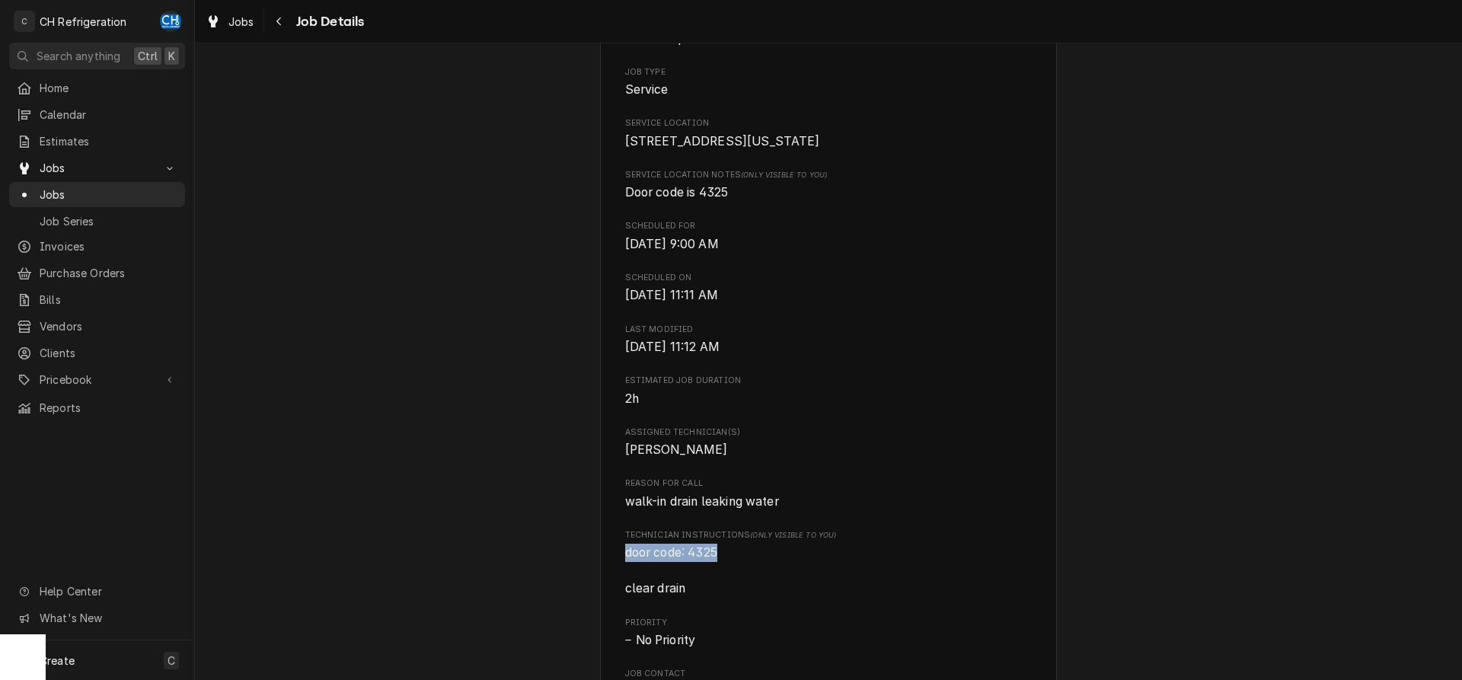
scroll to position [0, 0]
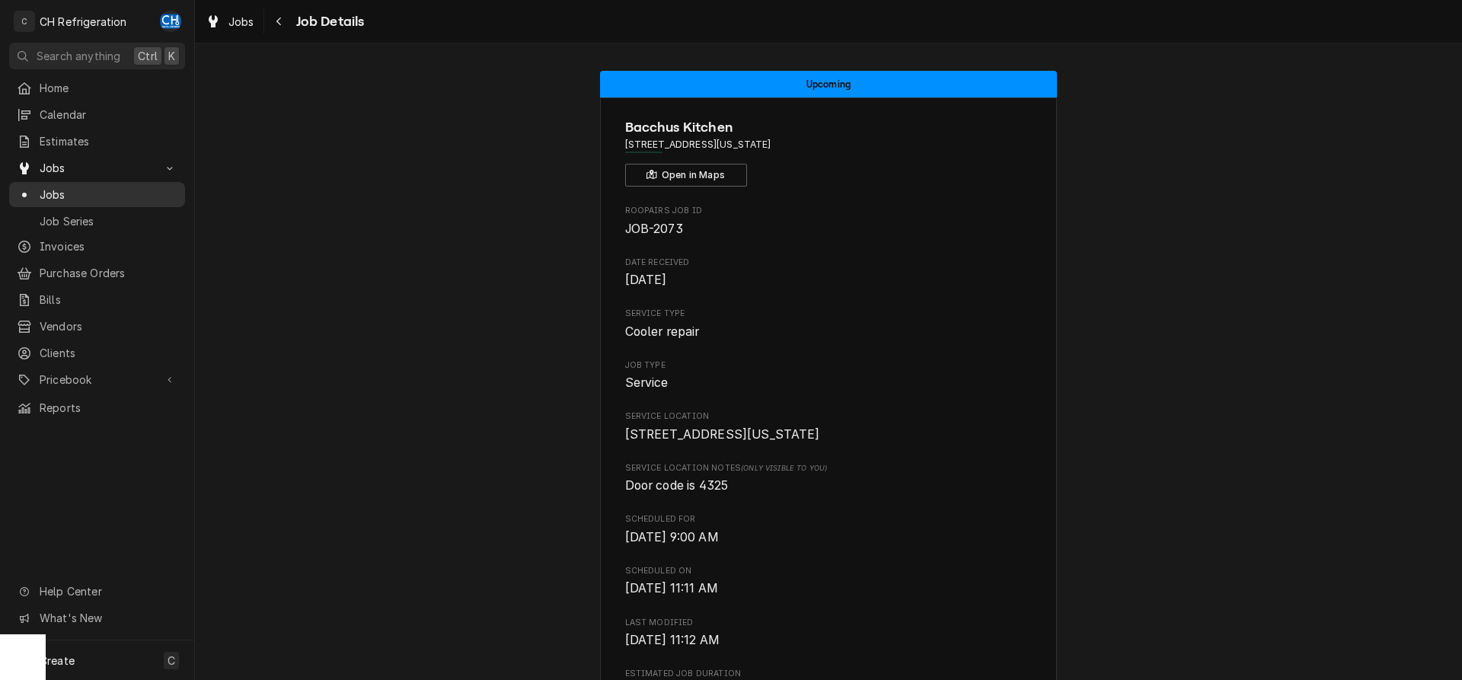
click at [107, 187] on span "Jobs" at bounding box center [109, 195] width 138 height 16
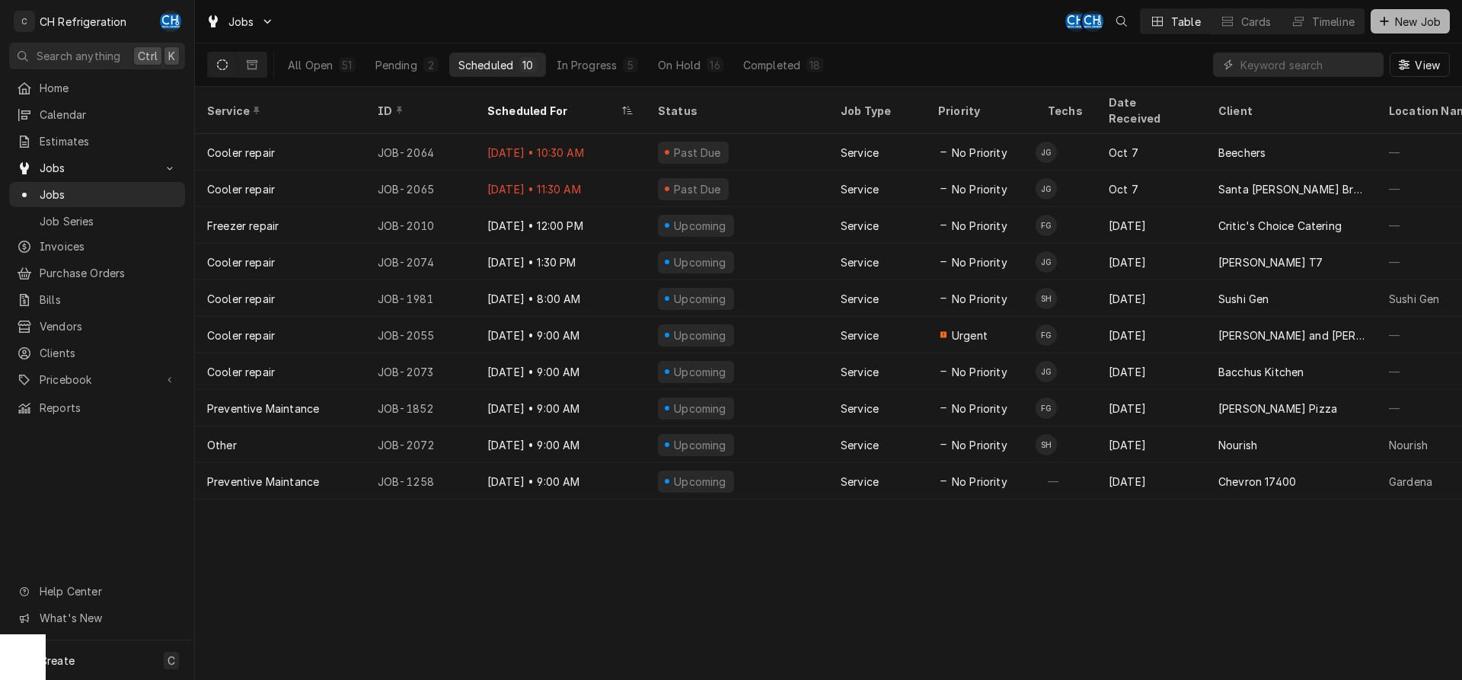
click at [1432, 28] on span "New Job" at bounding box center [1418, 22] width 52 height 16
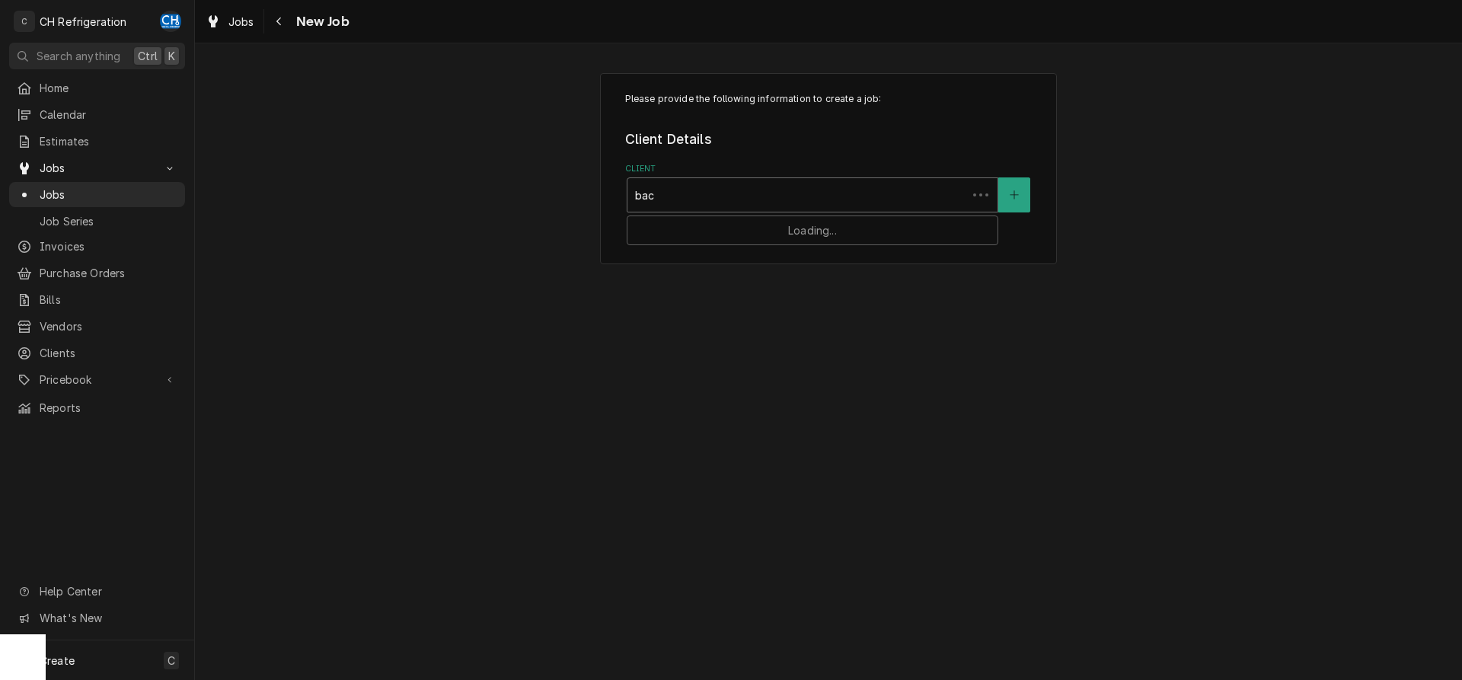
type input "bacc"
click at [772, 226] on div "Bacchus Kitchen" at bounding box center [813, 228] width 370 height 24
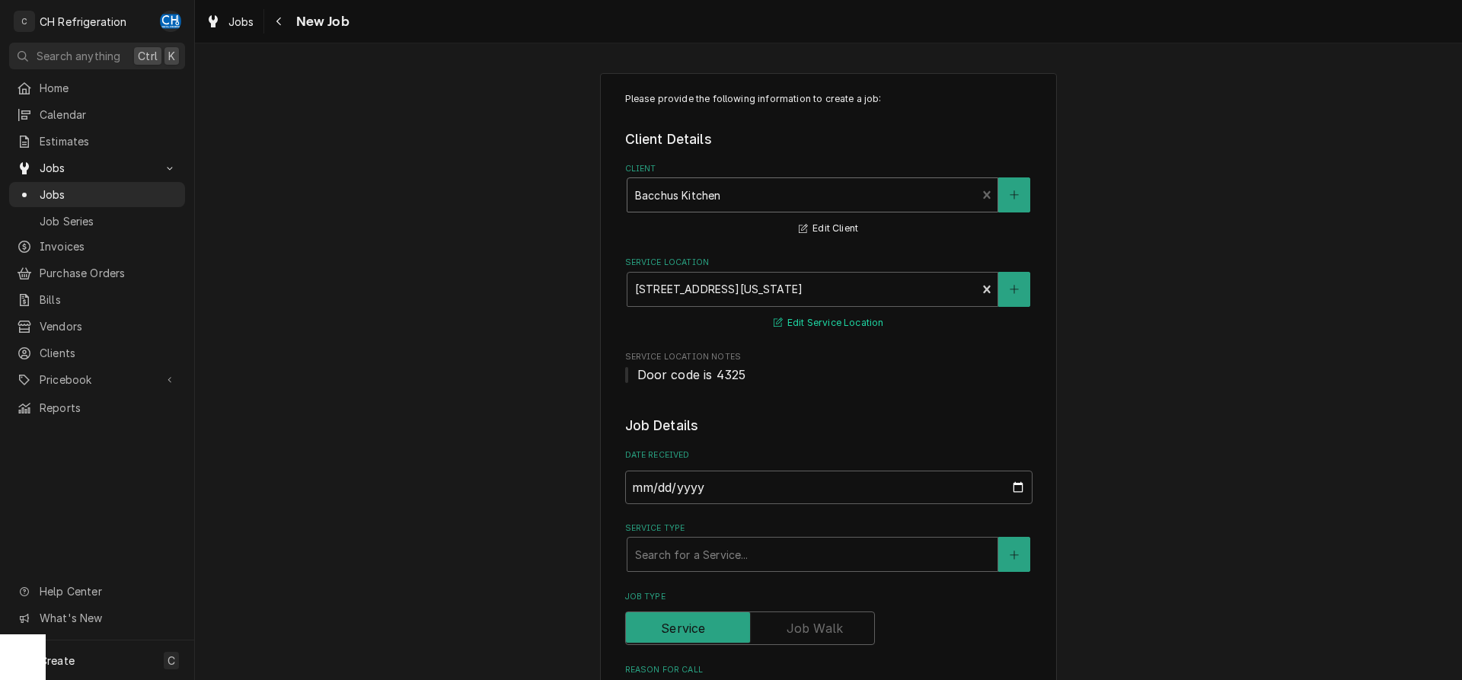
scroll to position [155, 0]
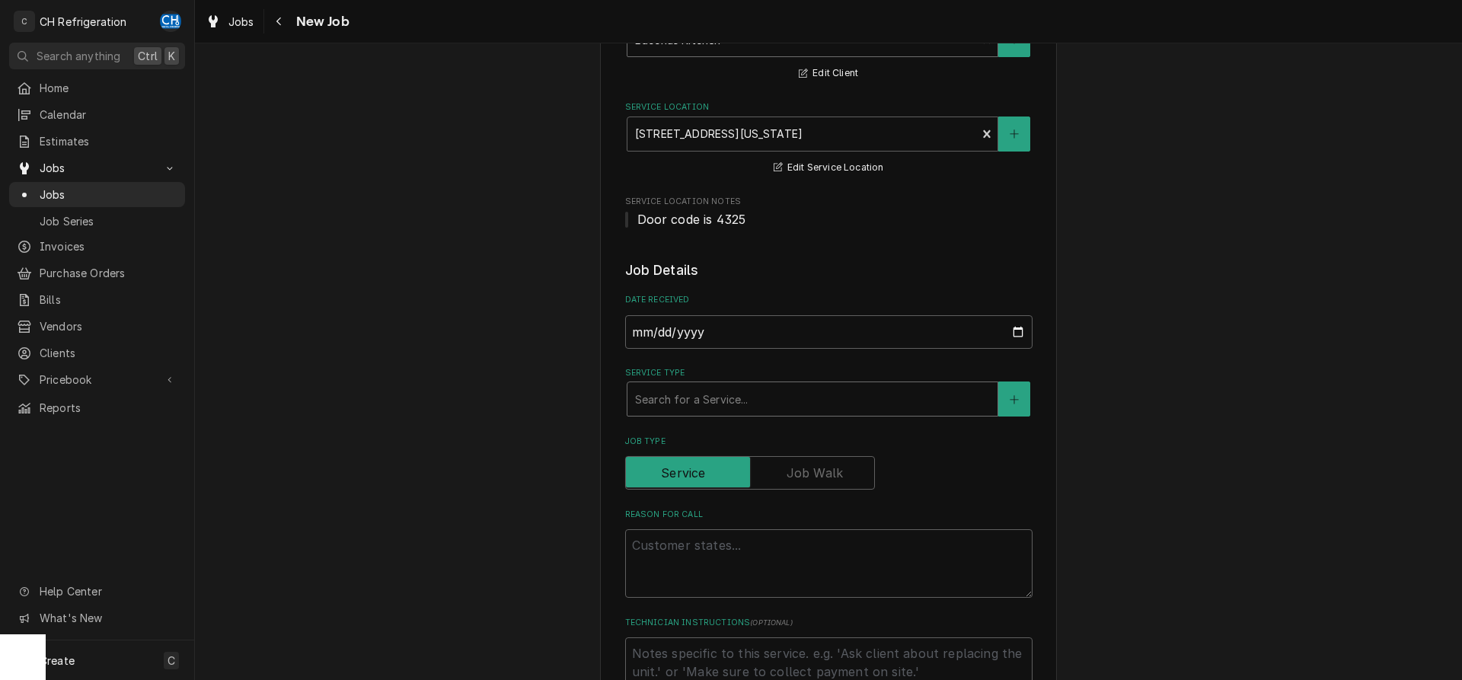
click at [761, 406] on div "Service Type" at bounding box center [812, 398] width 355 height 27
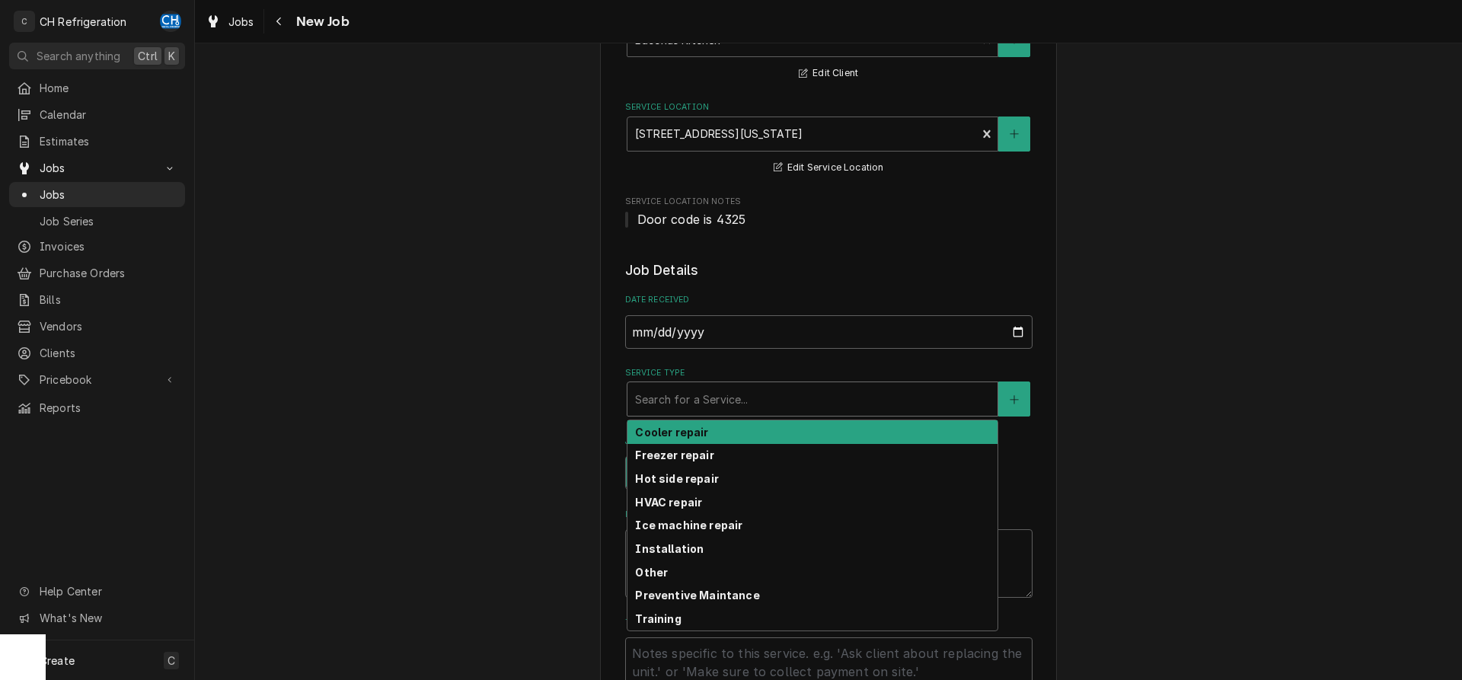
click at [740, 430] on div "Cooler repair" at bounding box center [813, 432] width 370 height 24
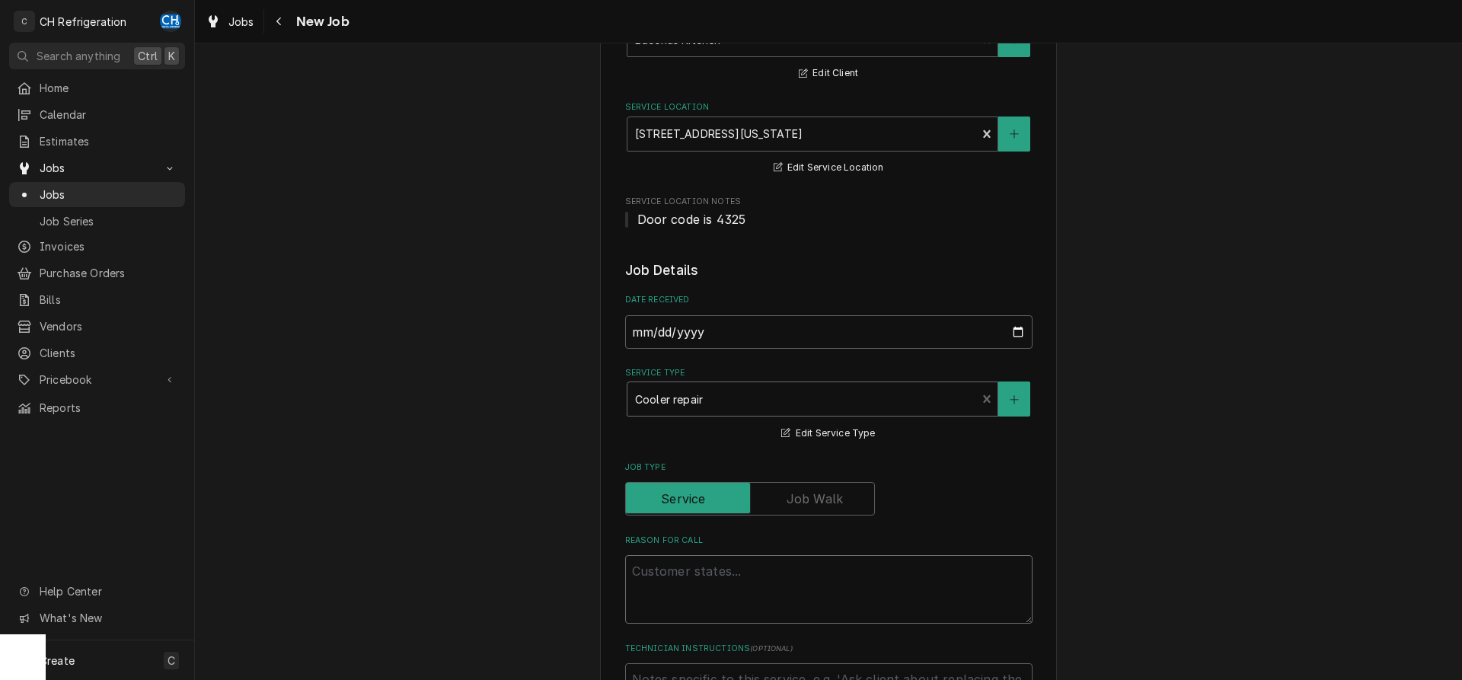
click at [709, 578] on textarea "Reason For Call" at bounding box center [828, 589] width 407 height 69
type textarea "x"
type textarea "p"
type textarea "x"
type textarea "pa"
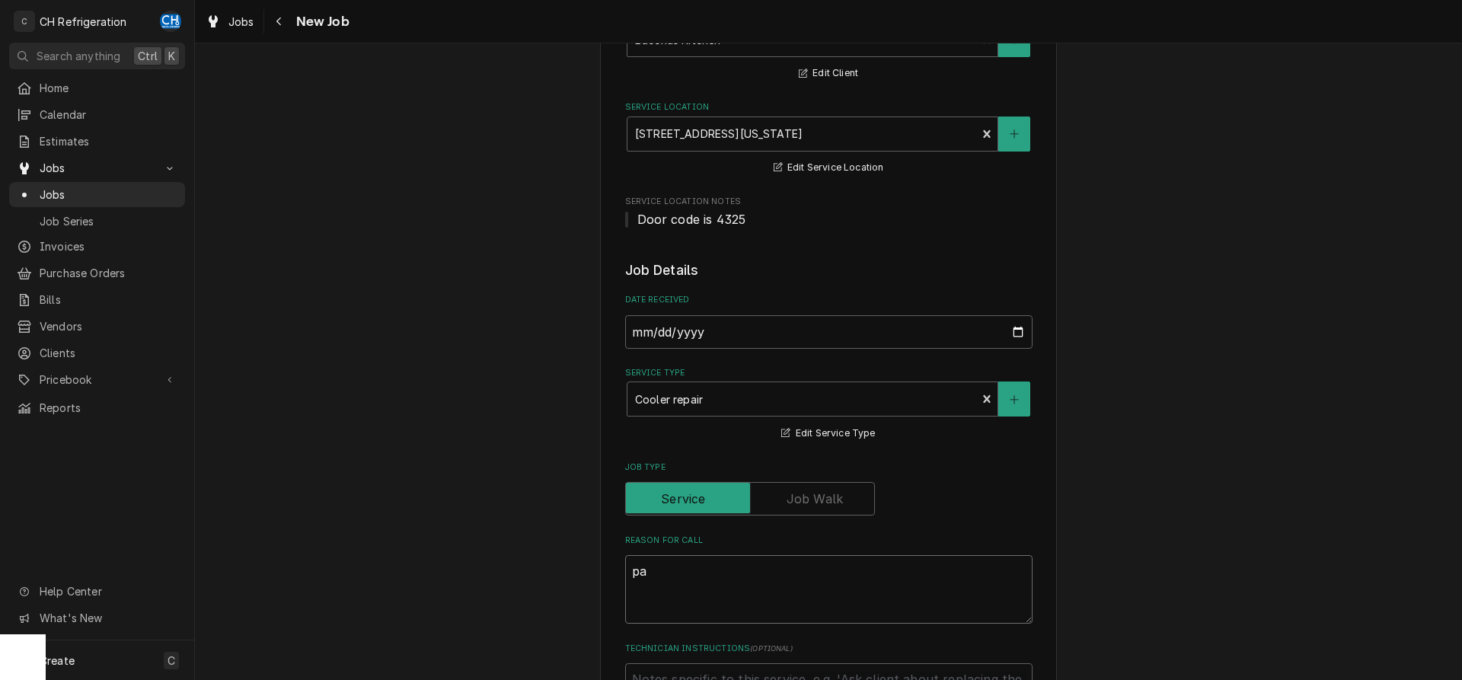
type textarea "x"
type textarea "pan"
type textarea "x"
type textarea "pant"
type textarea "x"
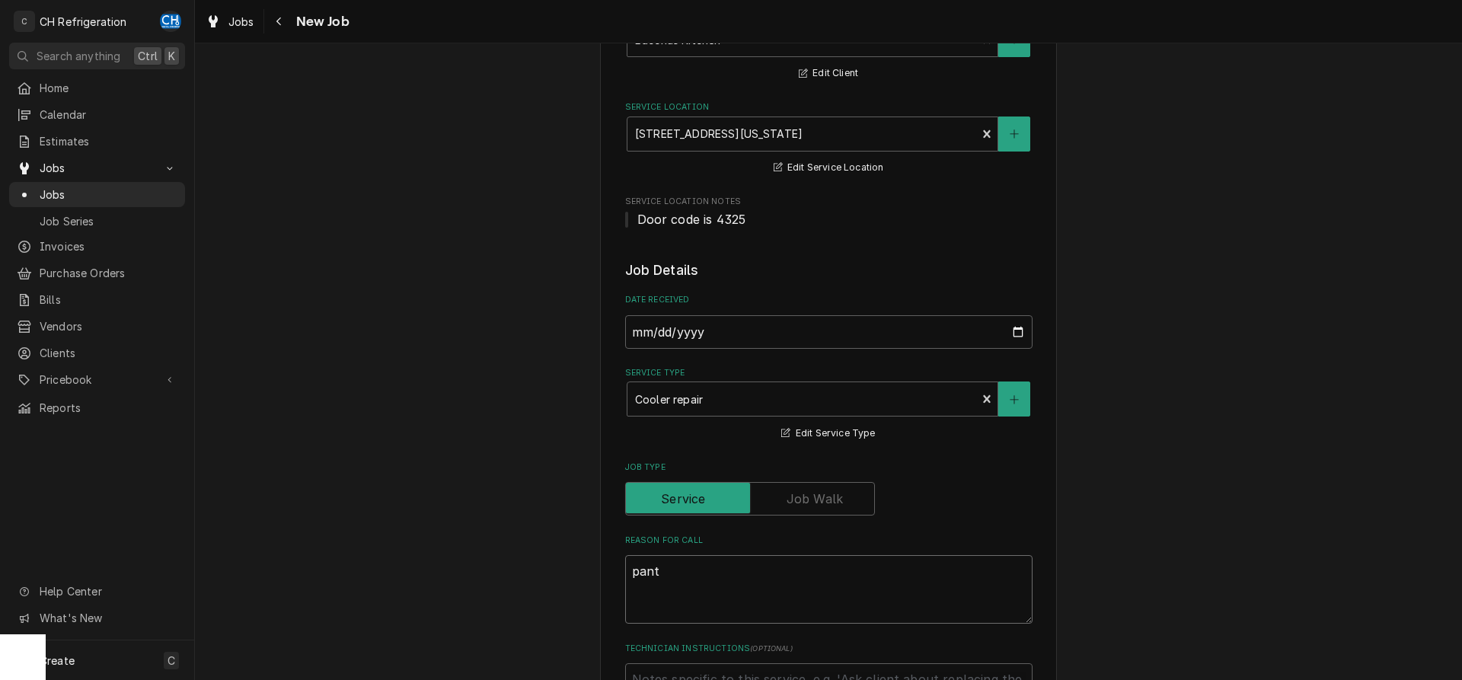
type textarea "pantr"
type textarea "x"
type textarea "pantry"
type textarea "x"
type textarea "pantry"
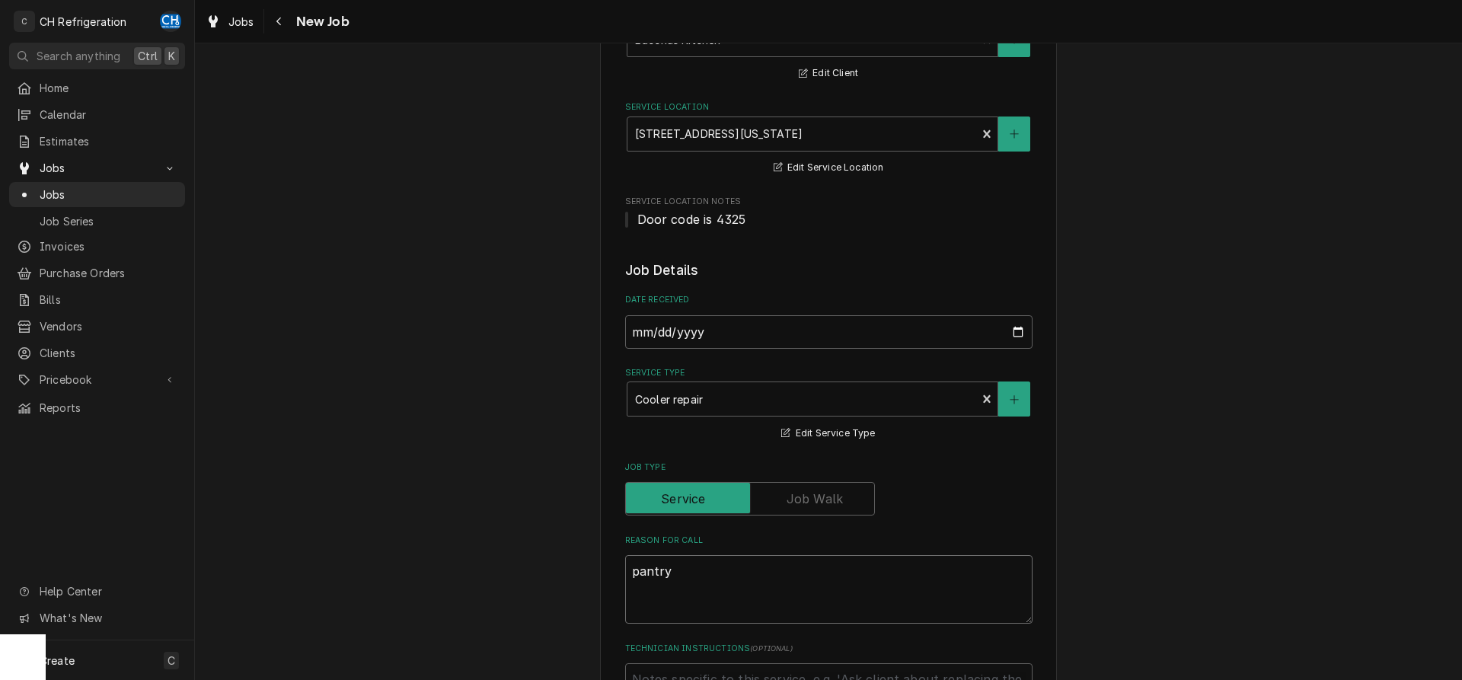
type textarea "x"
type textarea "pantry r"
type textarea "x"
type textarea "pantry re"
type textarea "x"
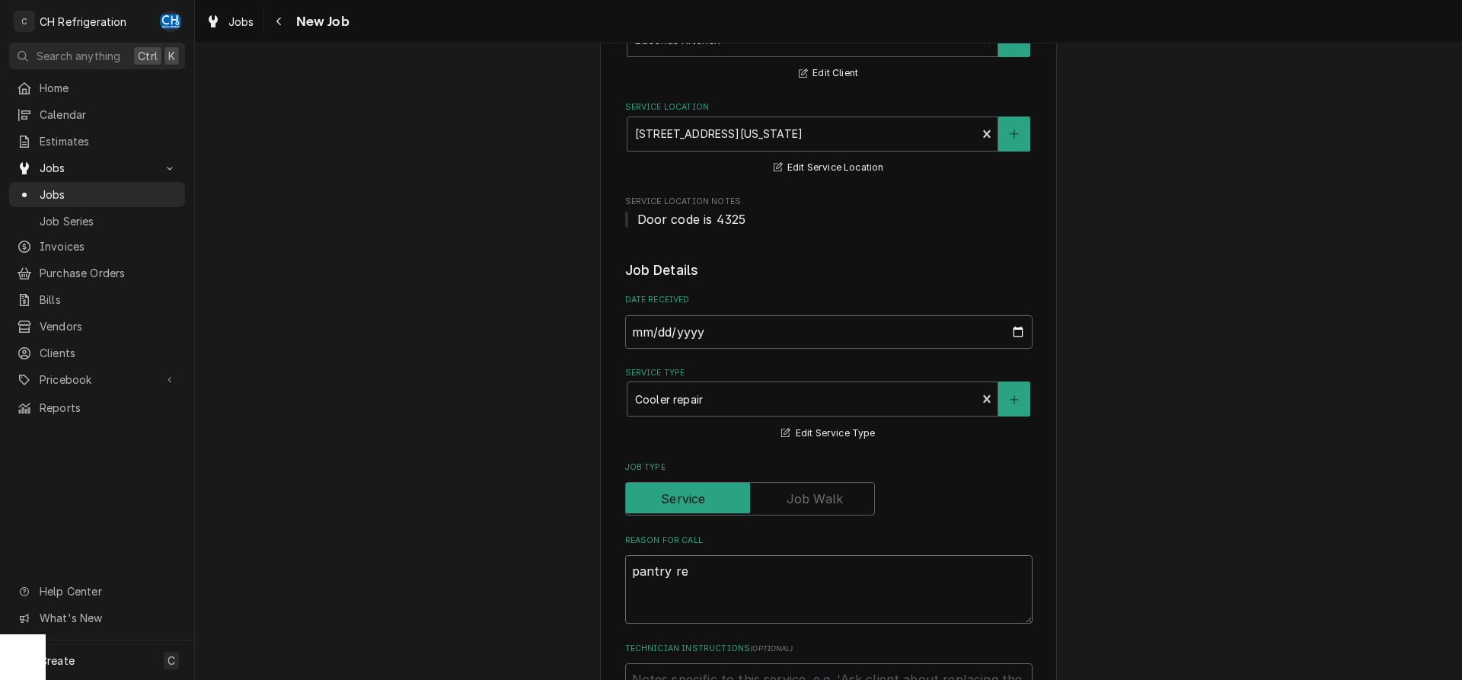
type textarea "pantry rea"
type textarea "x"
type textarea "pantry reac"
type textarea "x"
type textarea "pantry reach"
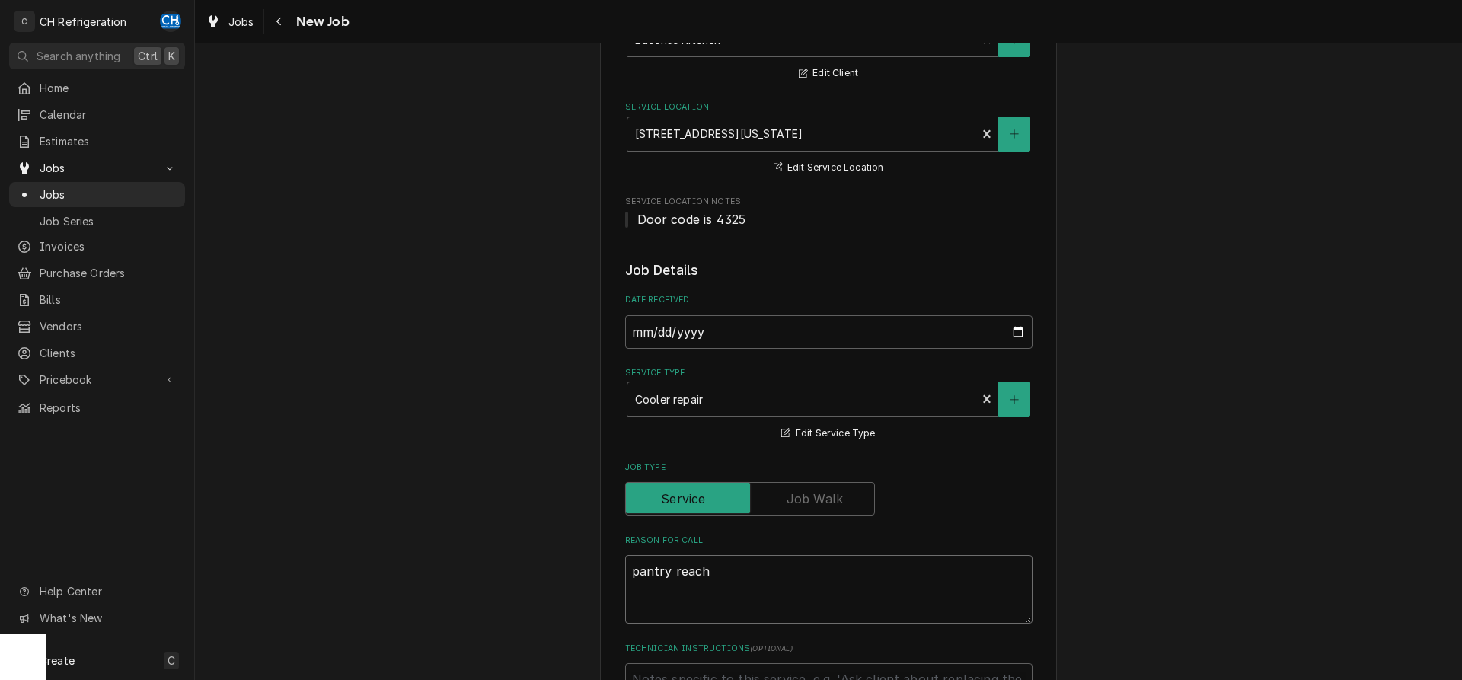
type textarea "x"
type textarea "pantry reach"
type textarea "x"
type textarea "pantry reach i"
type textarea "x"
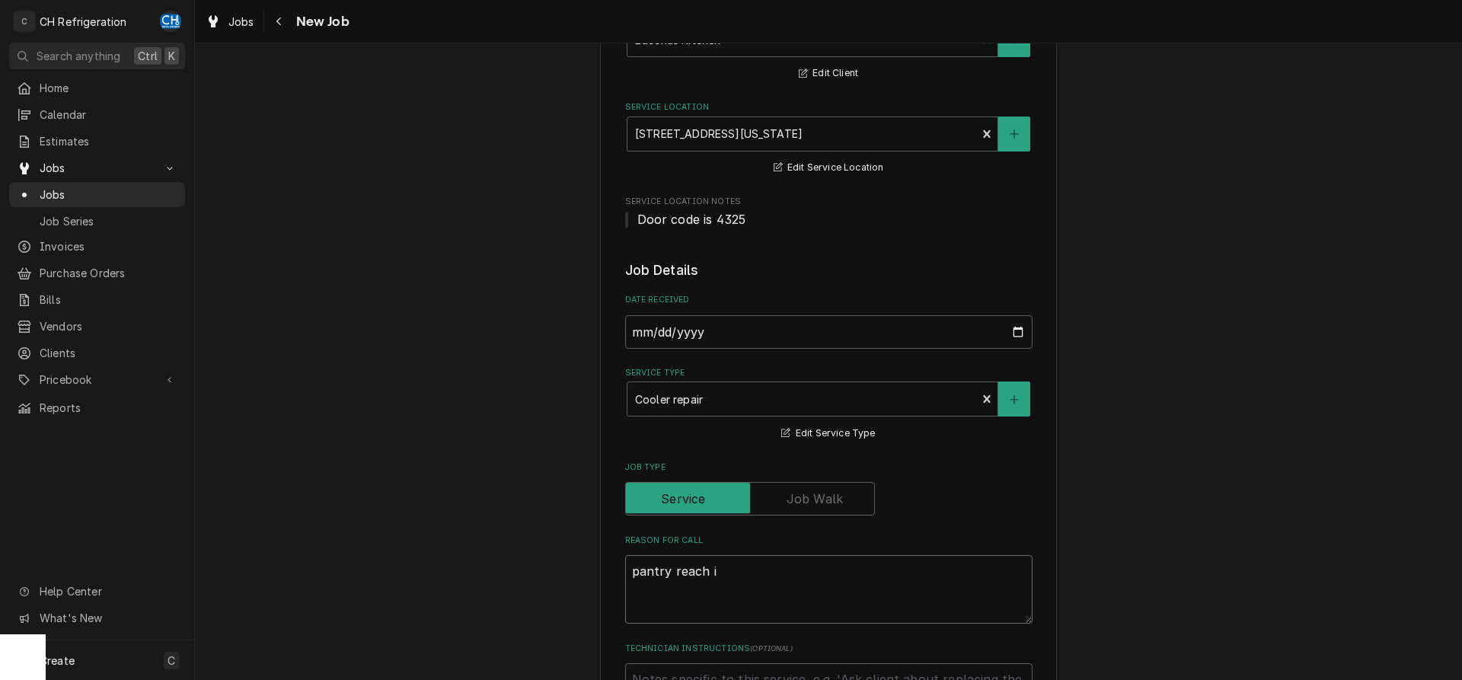
type textarea "pantry reach in"
type textarea "x"
type textarea "pantry reach in"
type textarea "x"
type textarea "pantry reach in i"
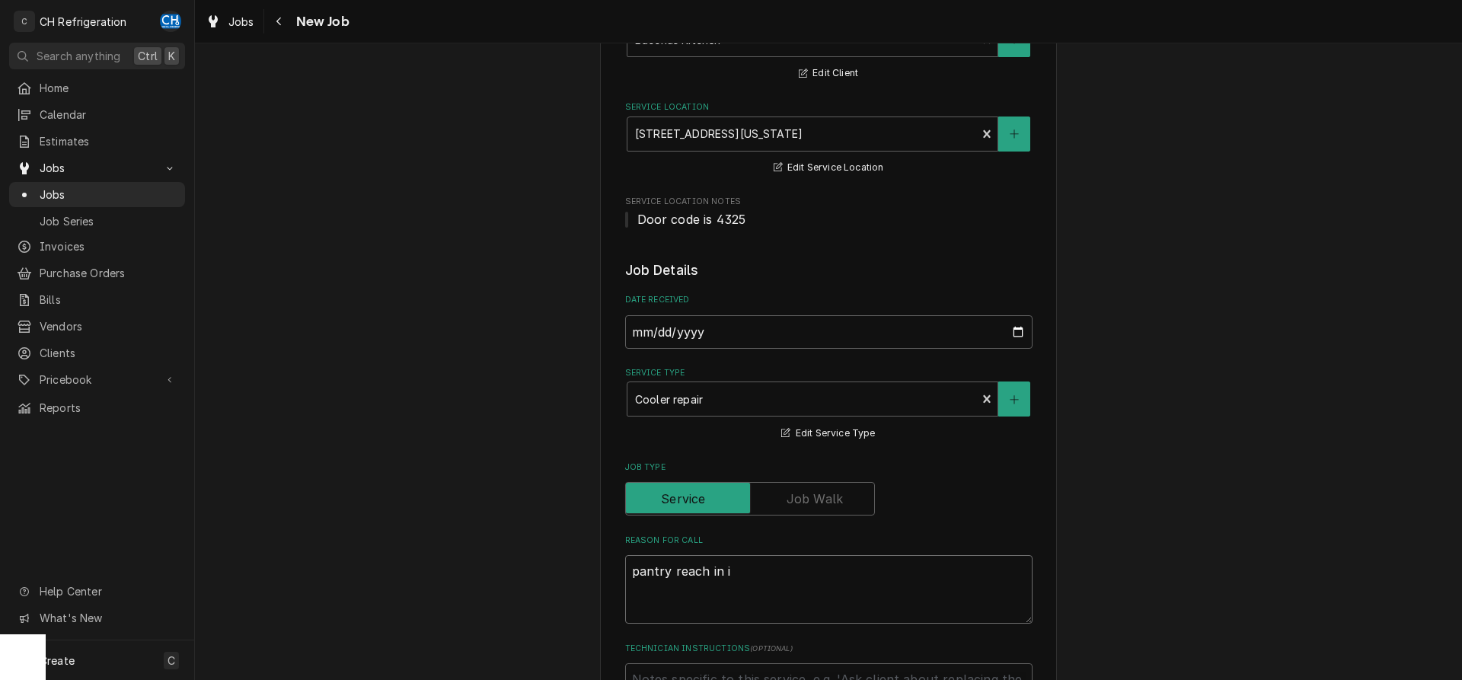
type textarea "x"
type textarea "pantry reach in is"
type textarea "x"
type textarea "pantry reach in is co"
type textarea "x"
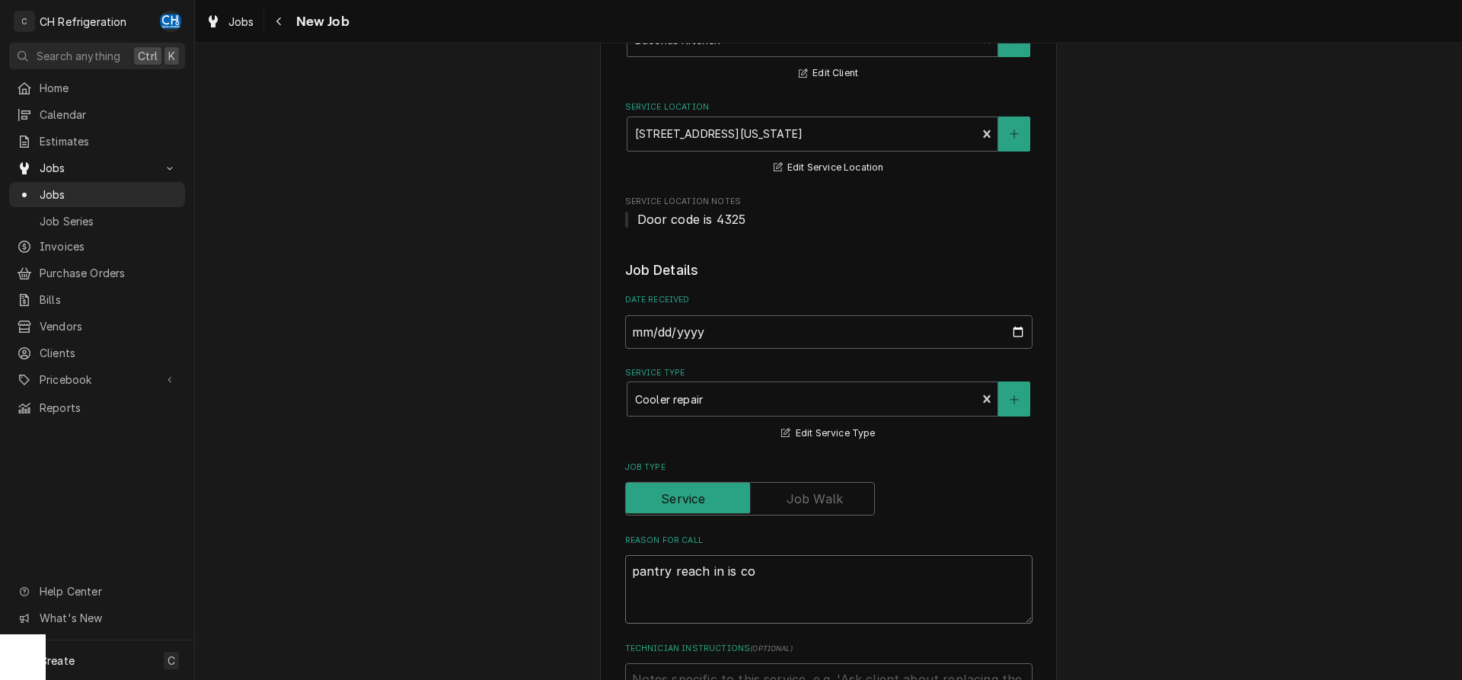
type textarea "pantry reach in is col"
type textarea "x"
type textarea "pantry reach in is cold"
type textarea "x"
type textarea "pantry reach in is cold"
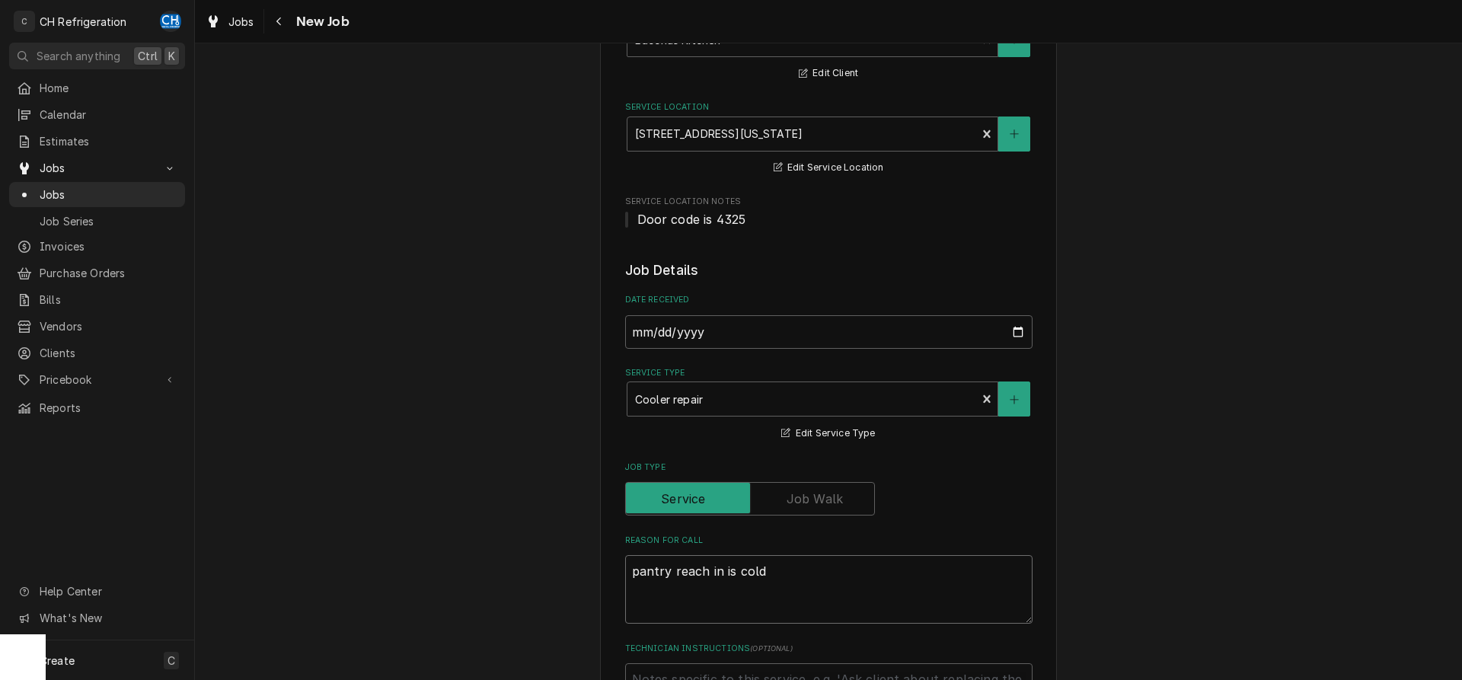
type textarea "x"
type textarea "pantry reach in is cold b"
type textarea "x"
type textarea "pantry reach in is cold bu"
type textarea "x"
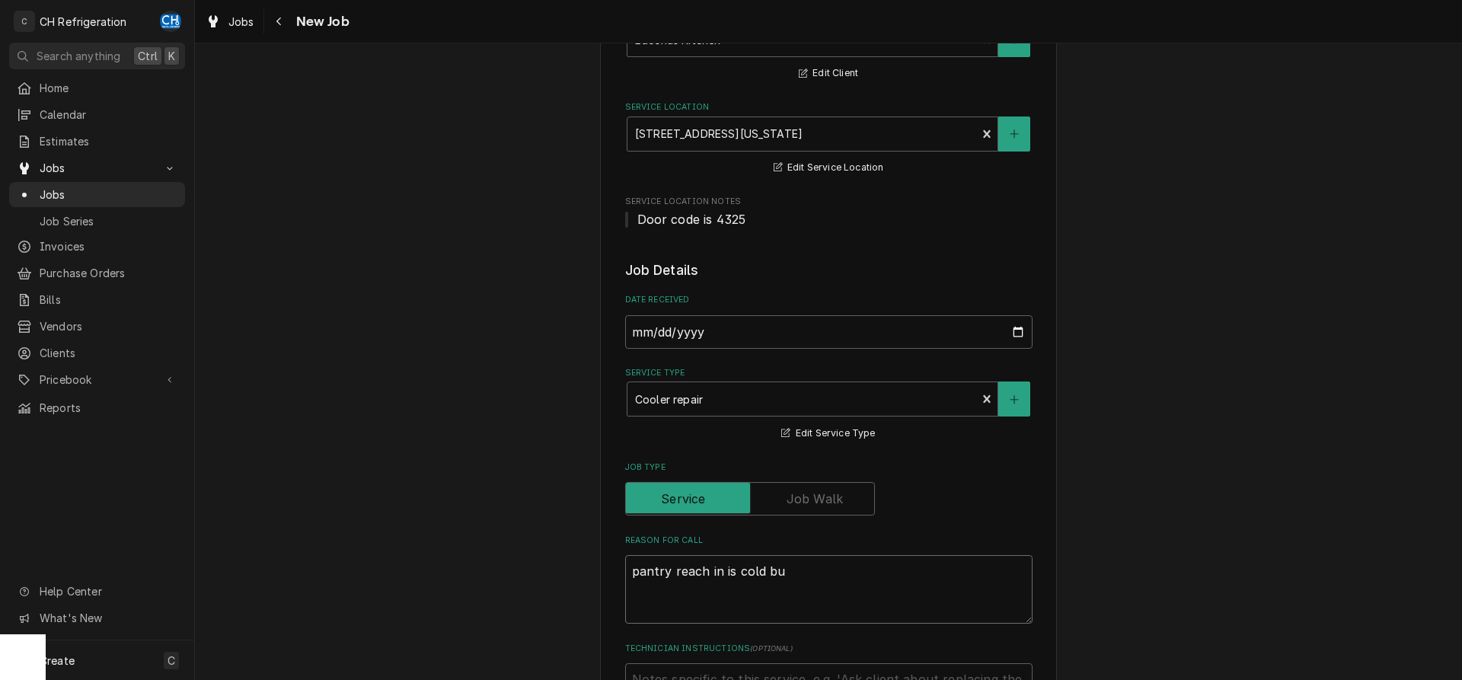
type textarea "pantry reach in is cold but"
type textarea "x"
type textarea "pantry reach in is cold but"
type textarea "x"
type textarea "pantry reach in is cold but l"
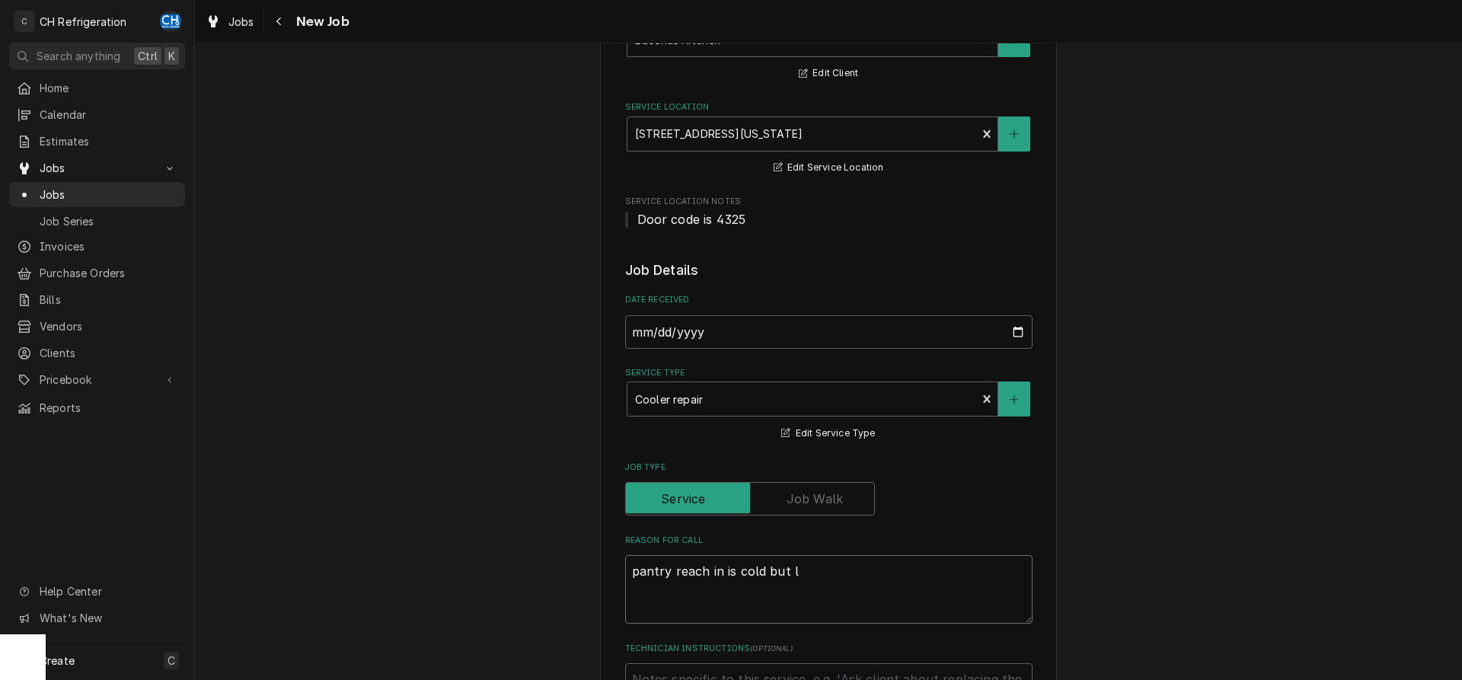
type textarea "x"
type textarea "pantry reach in is cold but le"
type textarea "x"
type textarea "pantry reach in is cold but lea"
type textarea "x"
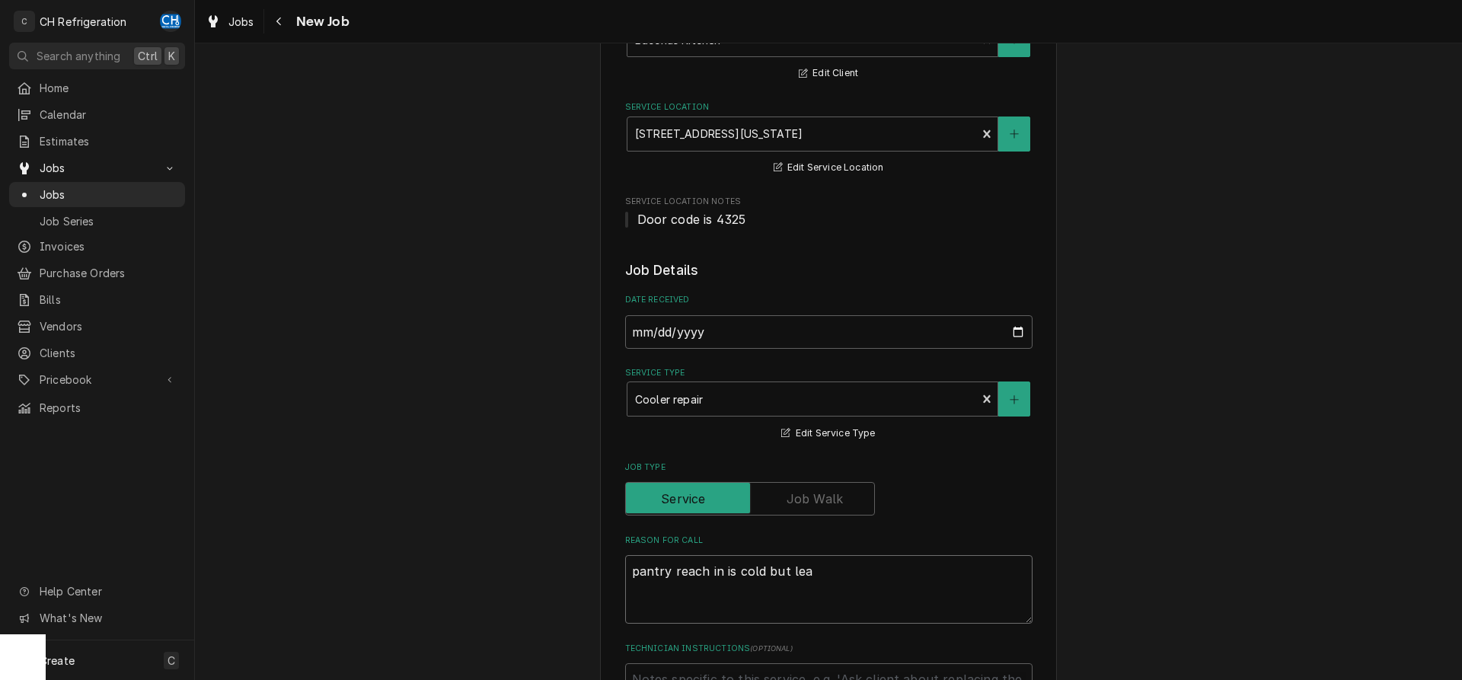
type textarea "pantry reach in is cold but leak"
type textarea "x"
type textarea "pantry reach in is cold but leaki"
type textarea "x"
type textarea "pantry reach in is cold but leakin"
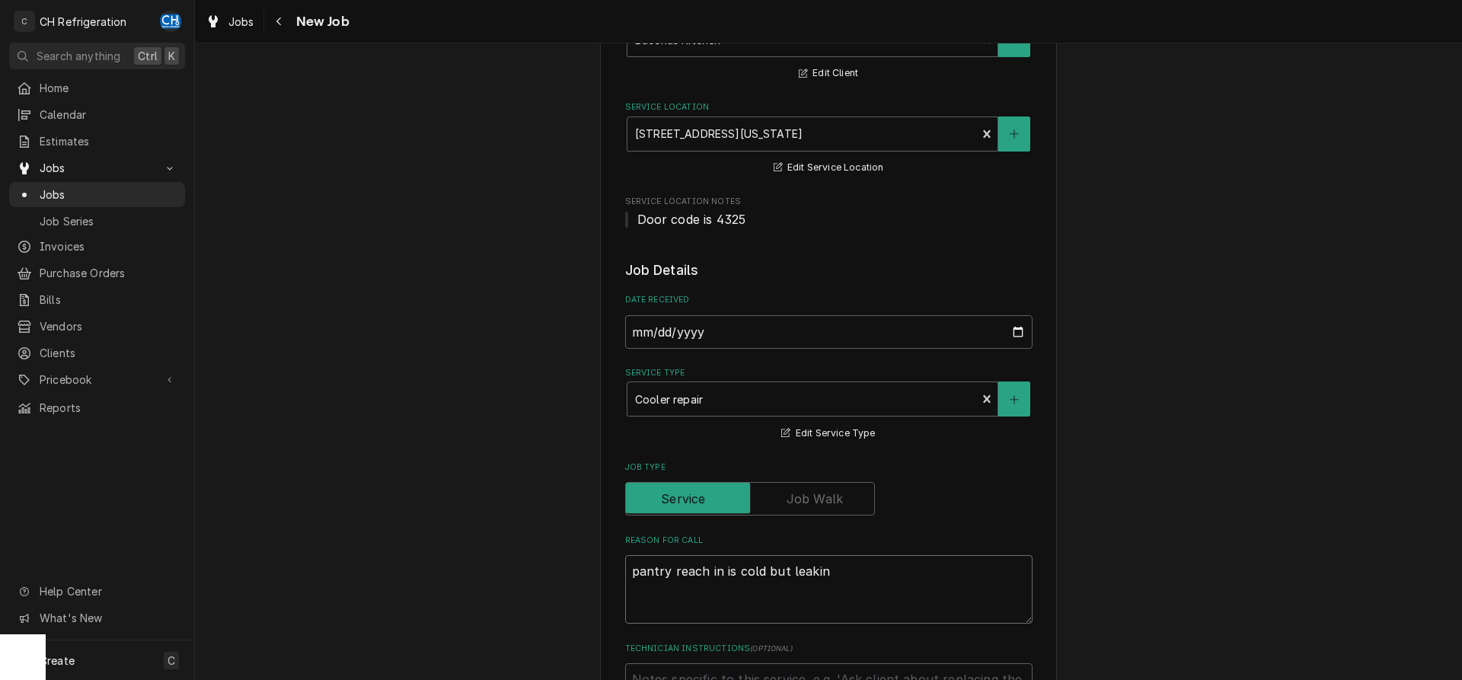
type textarea "x"
type textarea "pantry reach in is cold but leaking"
type textarea "x"
type textarea "pantry reach in is cold but leaking"
type textarea "x"
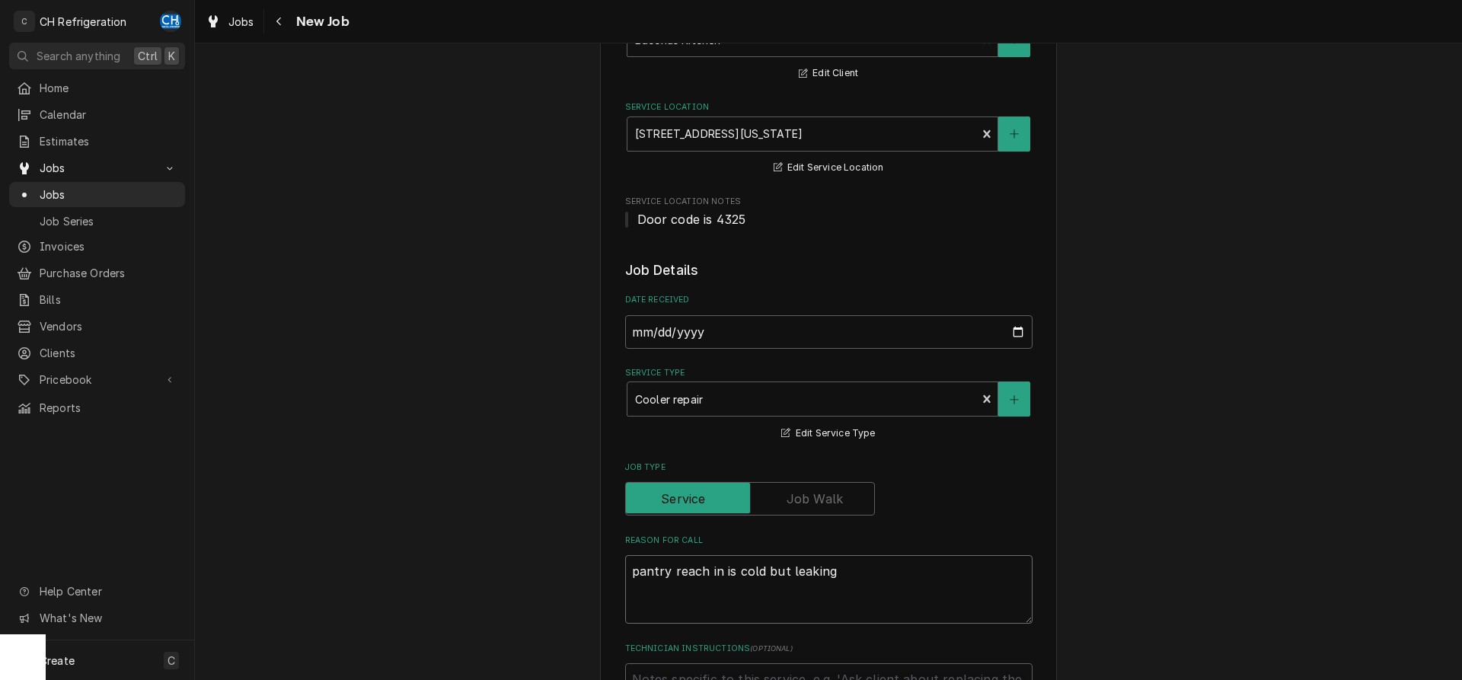
type textarea "pantry reach in is cold but leaking w"
type textarea "x"
type textarea "pantry reach in is cold but leaking wa"
type textarea "x"
type textarea "pantry reach in is cold but leaking wat"
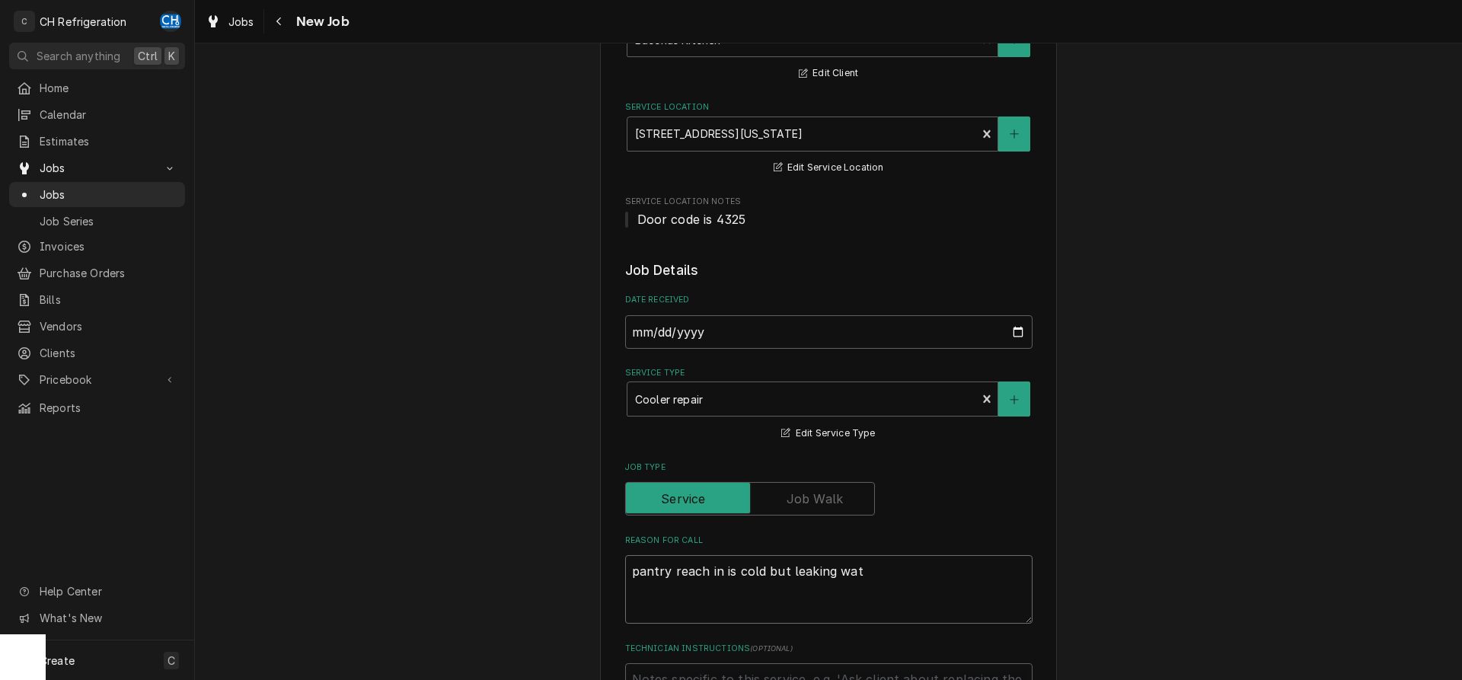
type textarea "x"
type textarea "pantry reach in is cold but leaking wate"
type textarea "x"
type textarea "pantry reach in is cold but leaking water"
type textarea "x"
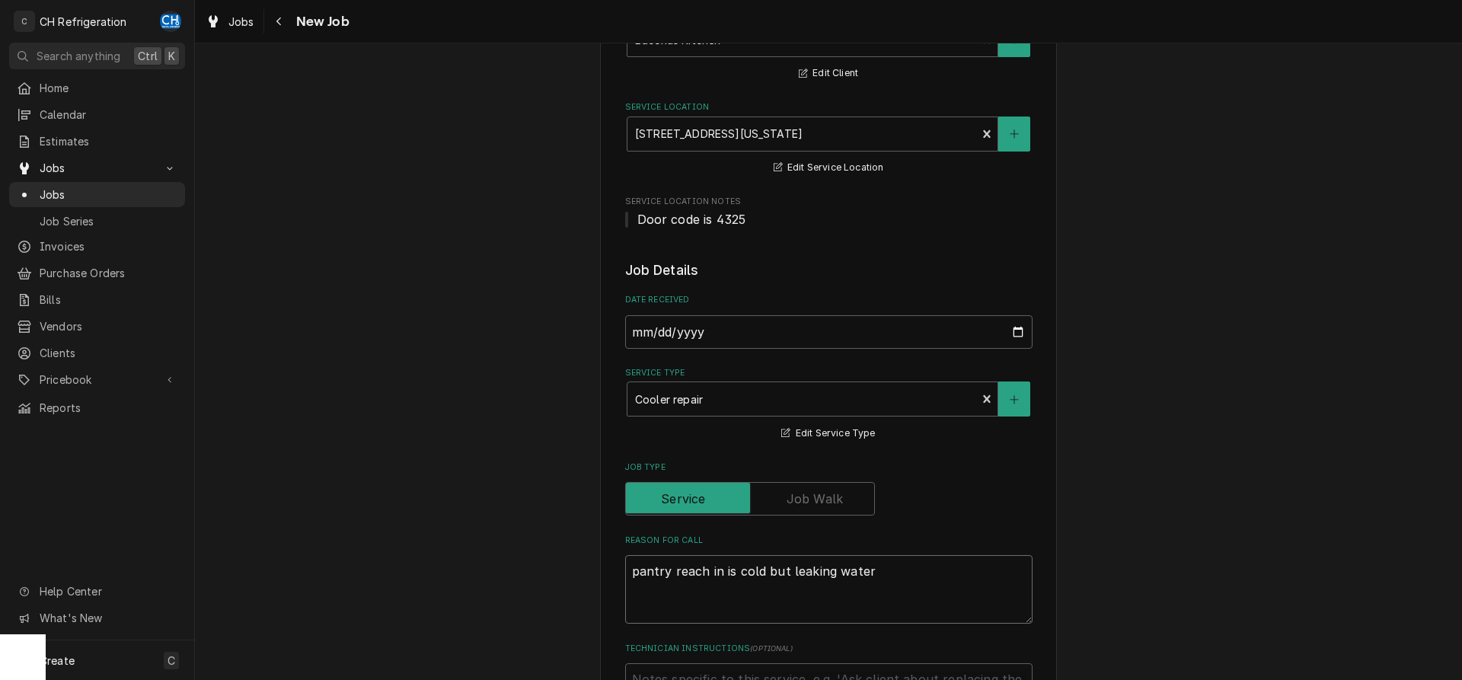
type textarea "pantry reach in is cold but leaking water"
type textarea "x"
type textarea "pantry reach in is cold but leaking water o"
type textarea "x"
type textarea "pantry reach in is cold but leaking water ou"
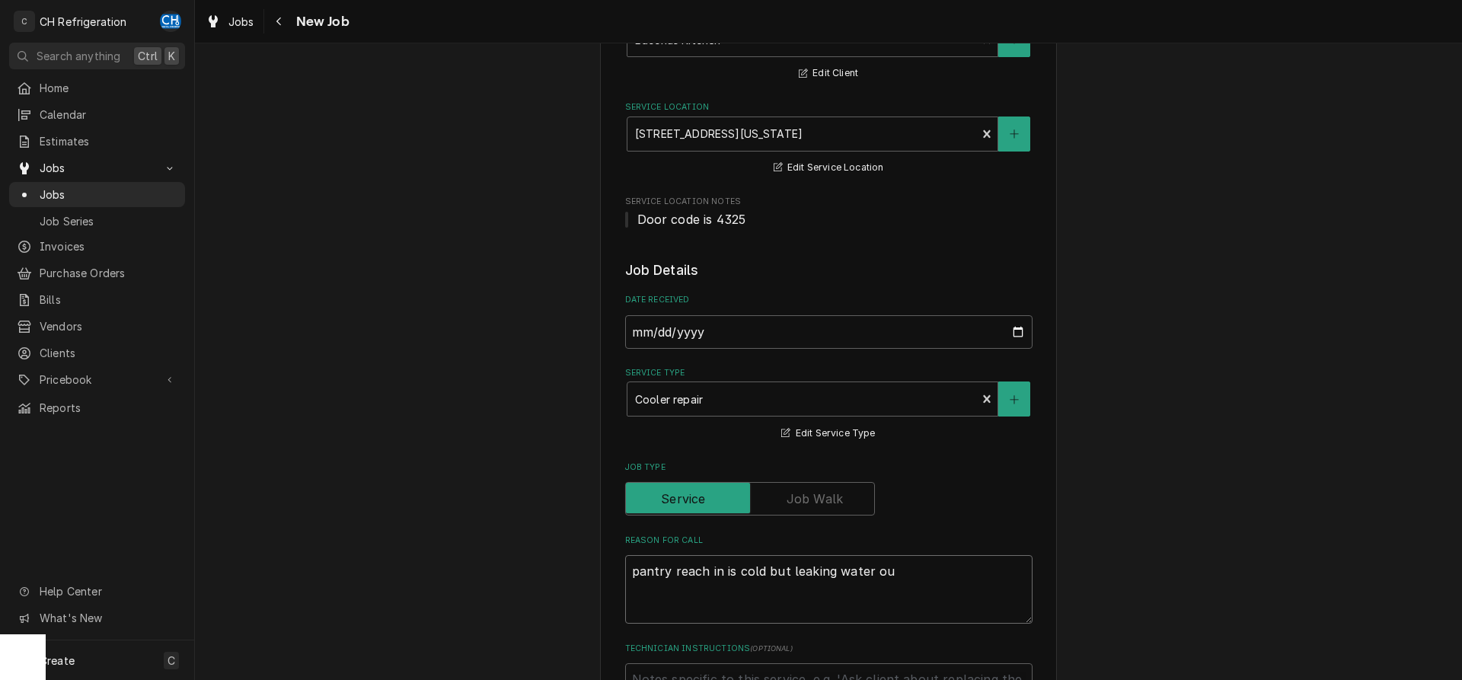
type textarea "x"
type textarea "pantry reach in is cold but leaking water out"
type textarea "x"
type textarea "pantry reach in is cold but leaking water out"
type textarea "x"
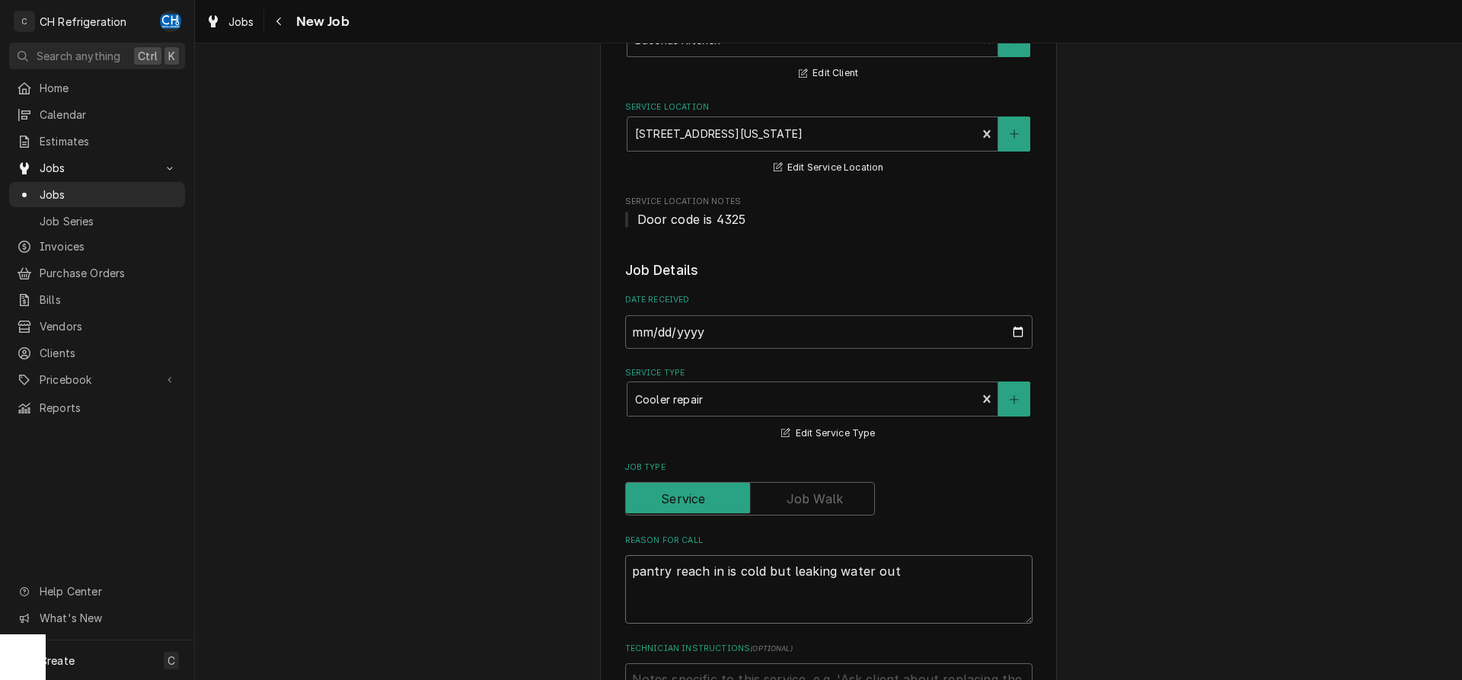
type textarea "pantry reach in is cold but leaking water out t"
type textarea "x"
type textarea "pantry reach in is cold but leaking water out thr"
type textarea "x"
type textarea "pantry reach in is cold but leaking water out thre"
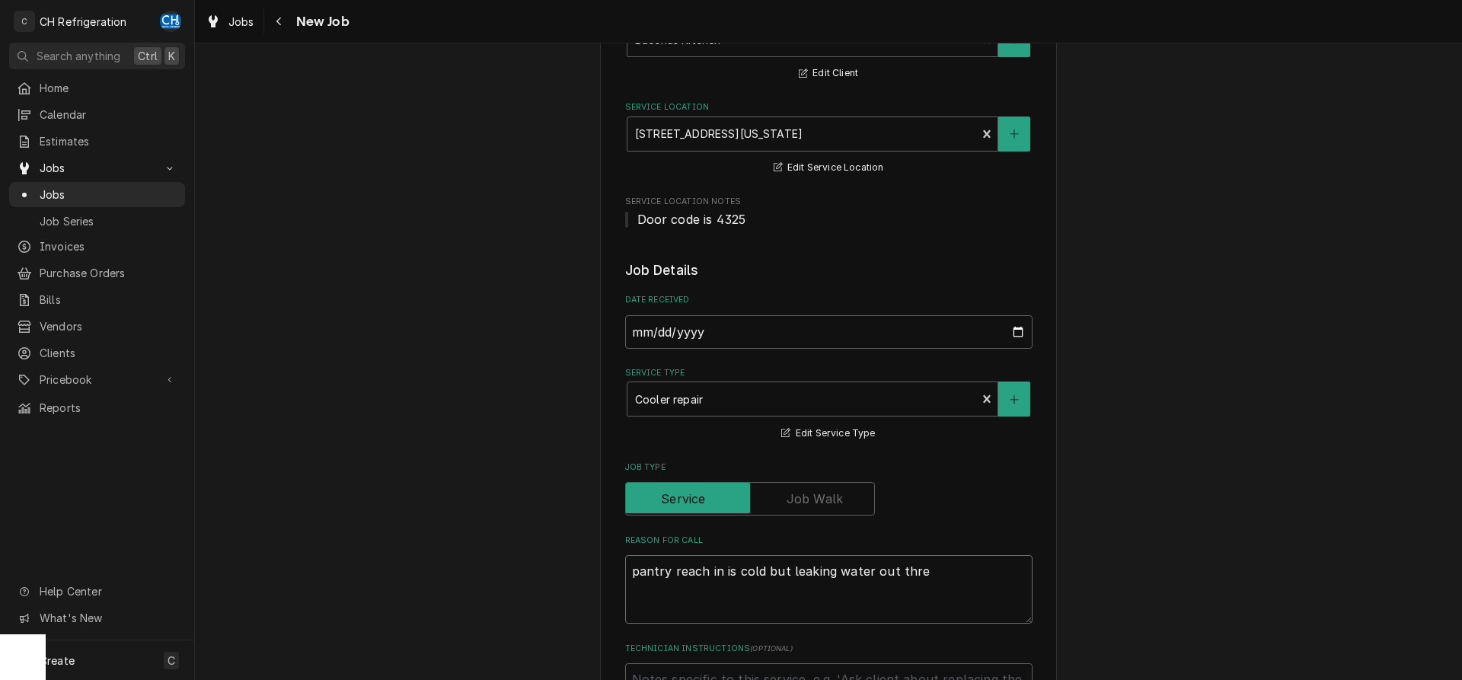
type textarea "x"
type textarea "pantry reach in is cold but leaking water out thre"
type textarea "x"
type textarea "pantry reach in is cold but leaking water out thre f"
type textarea "x"
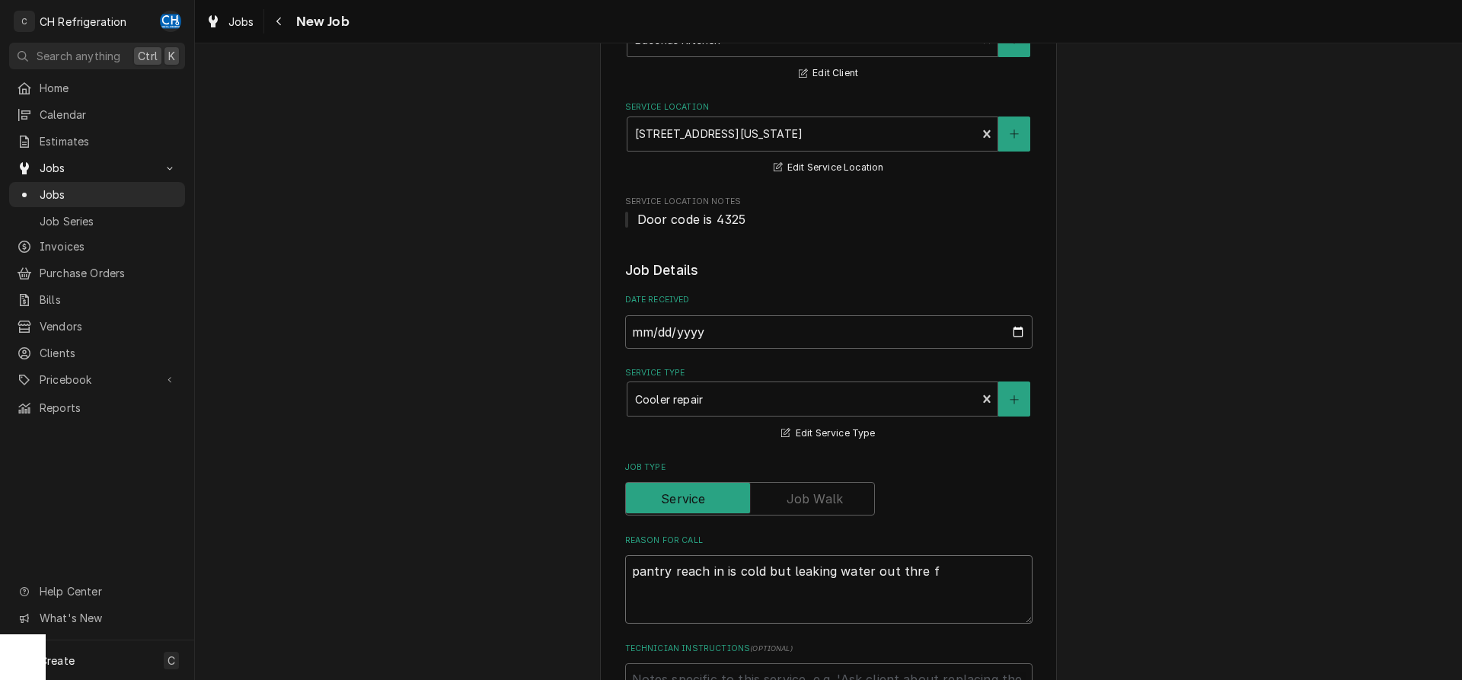
type textarea "pantry reach in is cold but leaking water out thre"
type textarea "x"
type textarea "pantry reach in is cold but leaking water out thre"
type textarea "x"
type textarea "pantry reach in is cold but leaking water out thr"
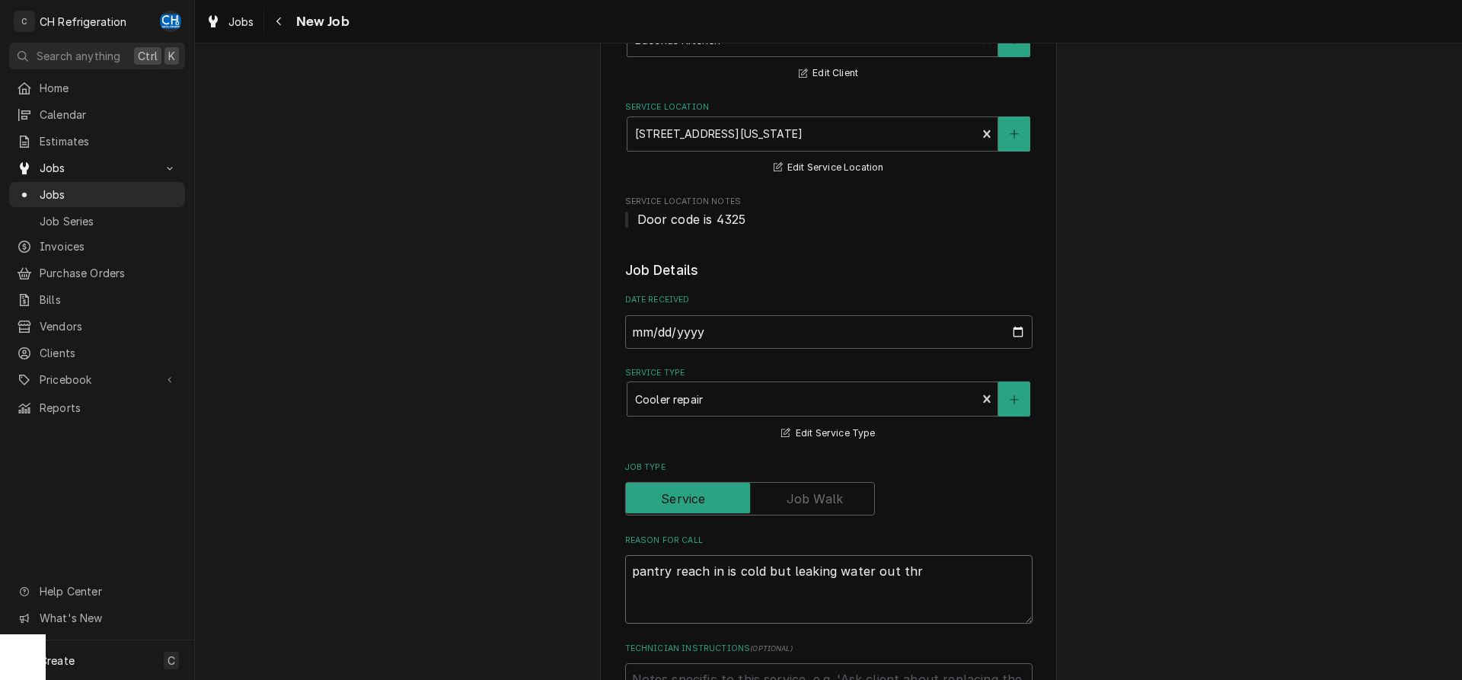
type textarea "x"
type textarea "pantry reach in is cold but leaking water out th"
type textarea "x"
type textarea "pantry reach in is cold but leaking water out the"
type textarea "x"
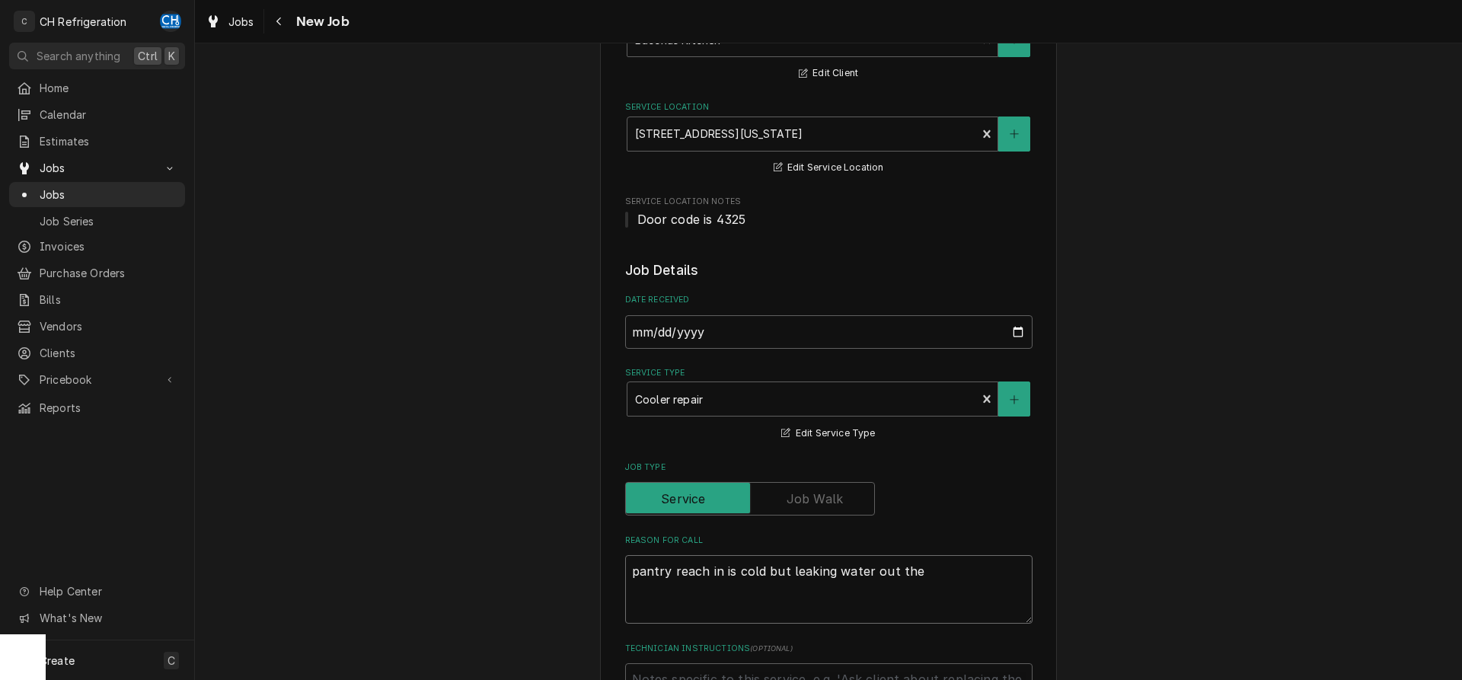
type textarea "pantry reach in is cold but leaking water out the"
type textarea "x"
type textarea "pantry reach in is cold but leaking water out the f"
type textarea "x"
type textarea "pantry reach in is cold but leaking water out the fr"
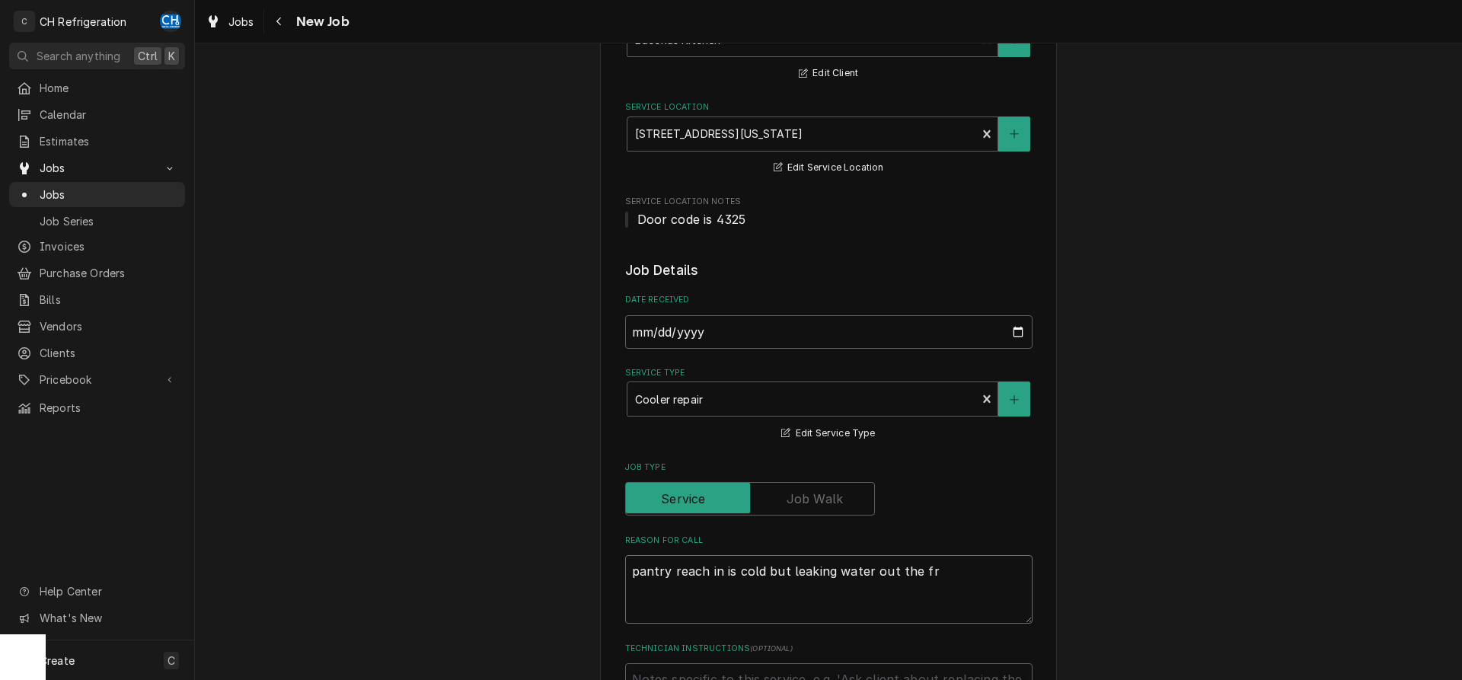
type textarea "x"
type textarea "pantry reach in is cold but leaking water out the fro"
type textarea "x"
type textarea "pantry reach in is cold but leaking water out the fron"
type textarea "x"
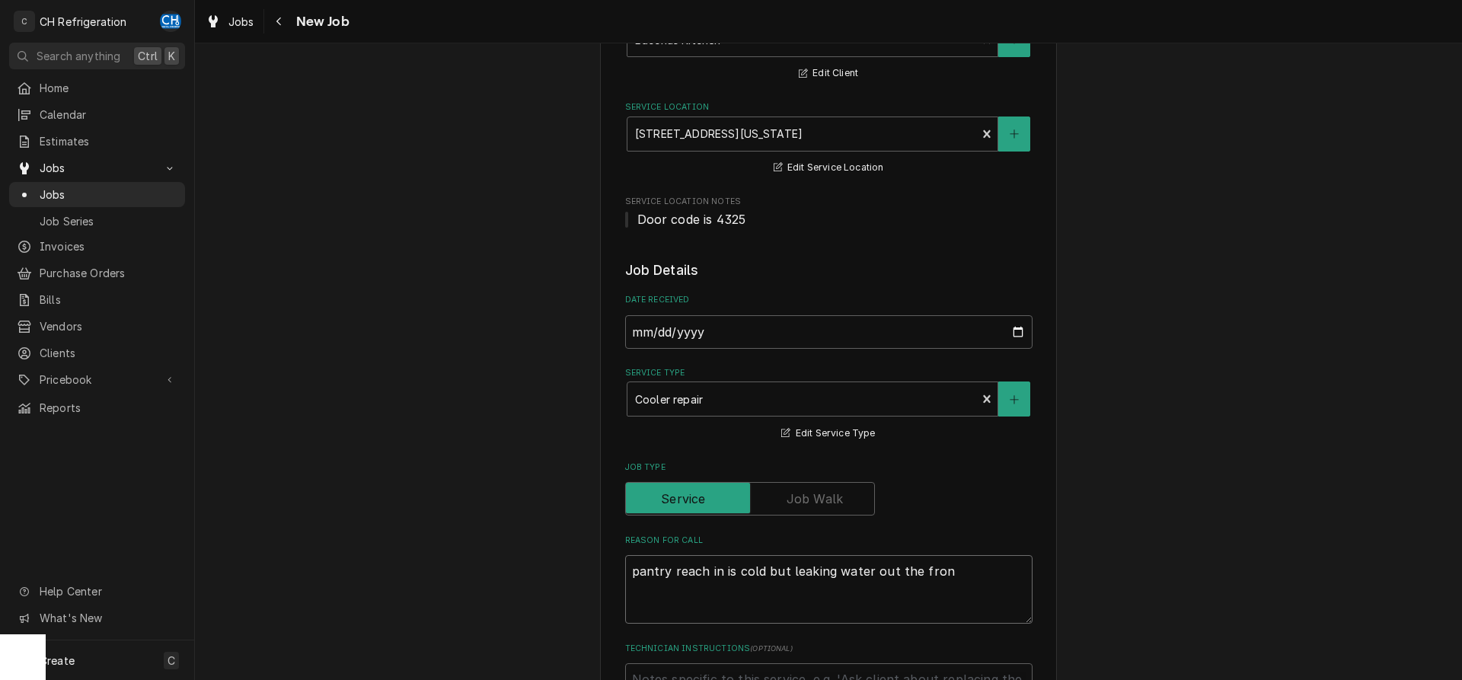
type textarea "pantry reach in is cold but leaking water out the front"
type textarea "x"
type textarea "pantry reach in is cold but leaking water out the front"
type textarea "x"
type textarea "pantry reach in is cold but leaking water out the front"
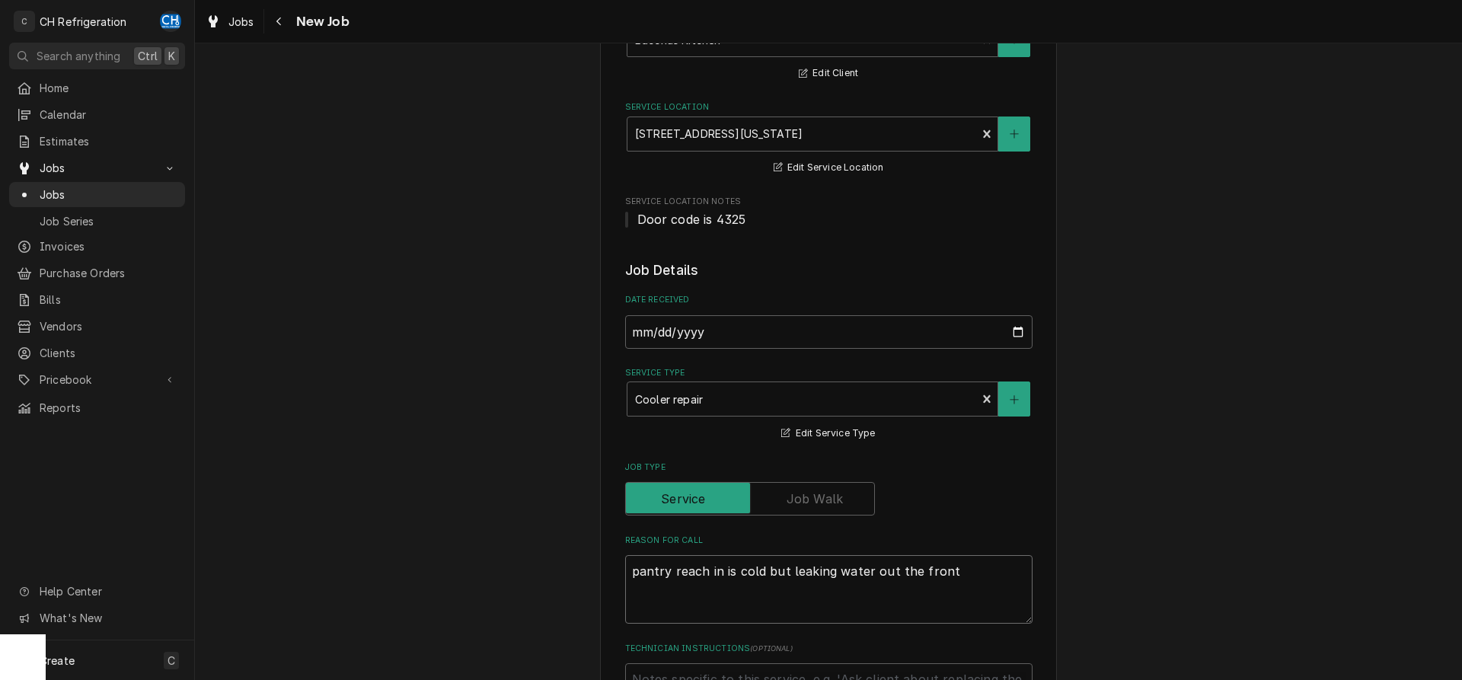
type textarea "x"
type textarea "pantry reach in is cold but leaking water out the fron"
type textarea "x"
type textarea "pantry reach in is cold but leaking water out the fro"
type textarea "x"
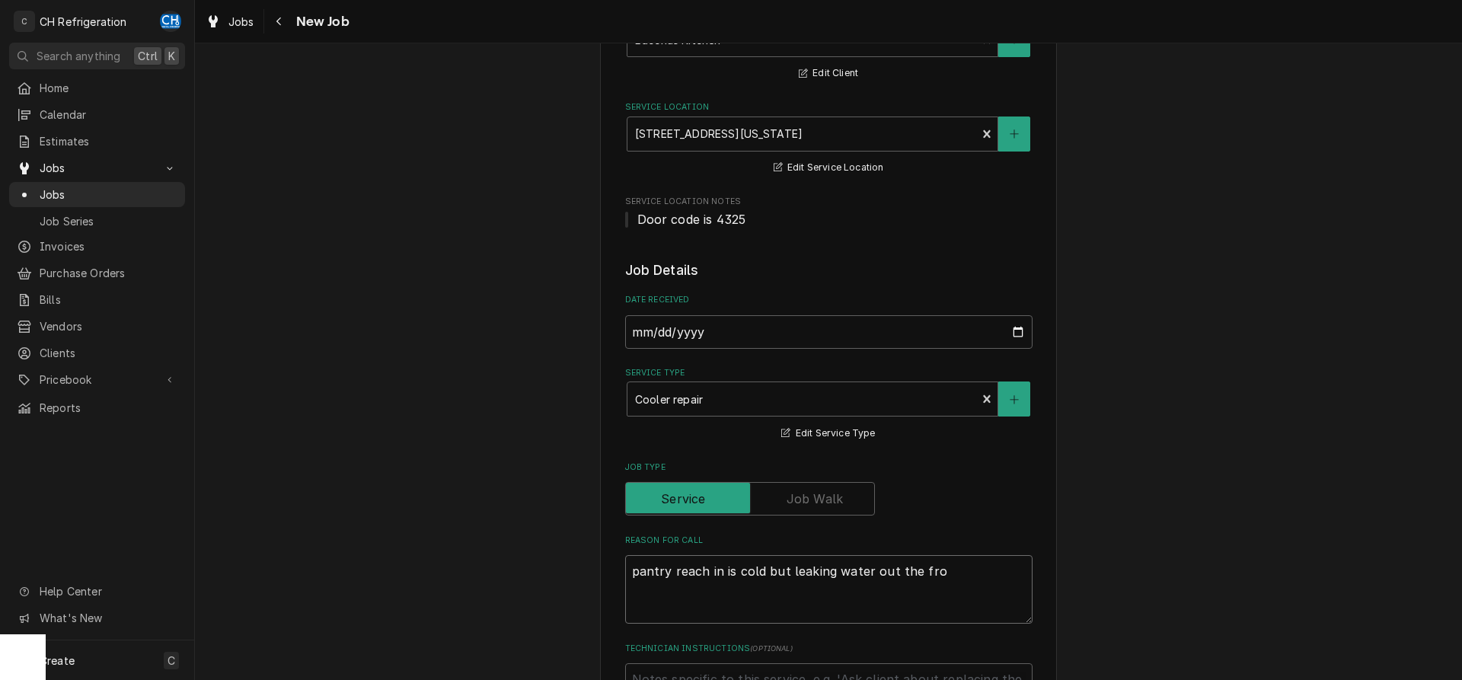
type textarea "pantry reach in is cold but leaking water out the fr"
type textarea "x"
type textarea "pantry reach in is cold but leaking water out the frr"
type textarea "x"
type textarea "pantry reach in is cold but leaking water out the frro"
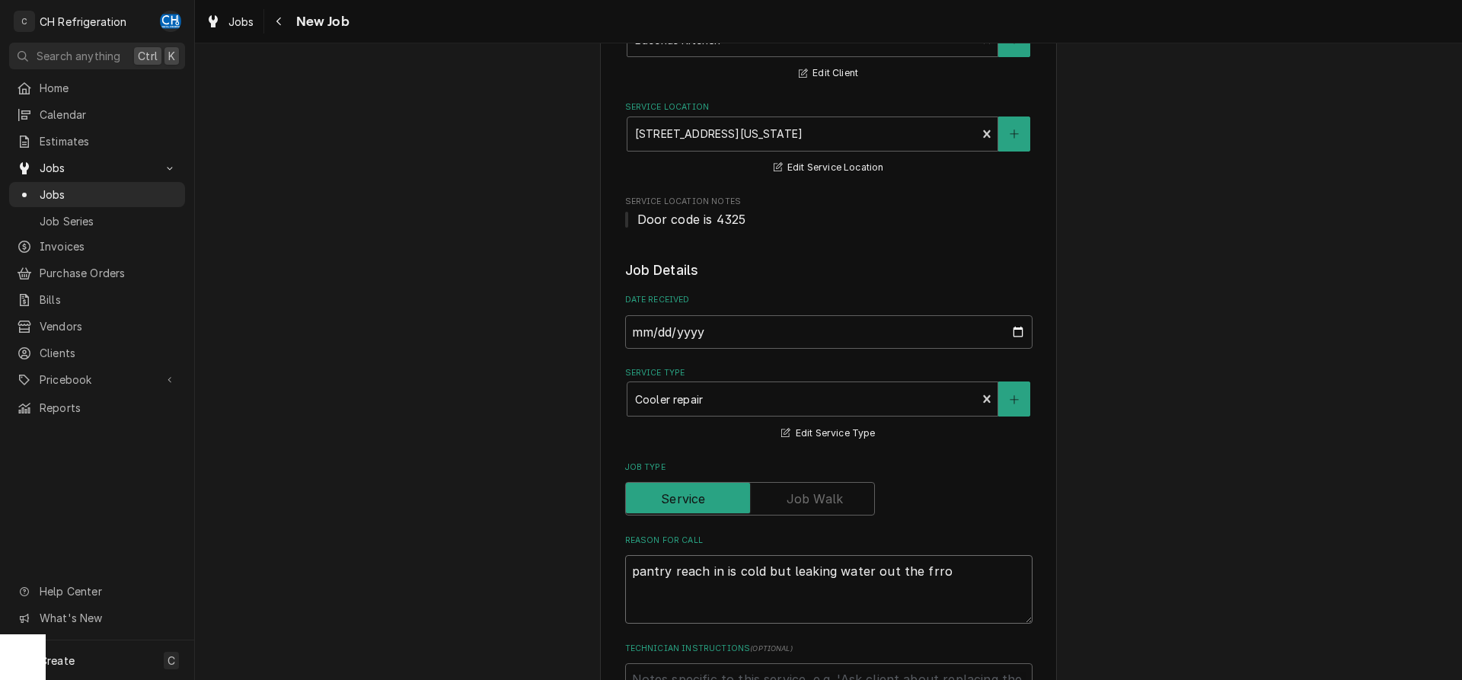
type textarea "x"
type textarea "pantry reach in is cold but leaking water out the frron"
type textarea "x"
type textarea "pantry reach in is cold but leaking water out the frro"
type textarea "x"
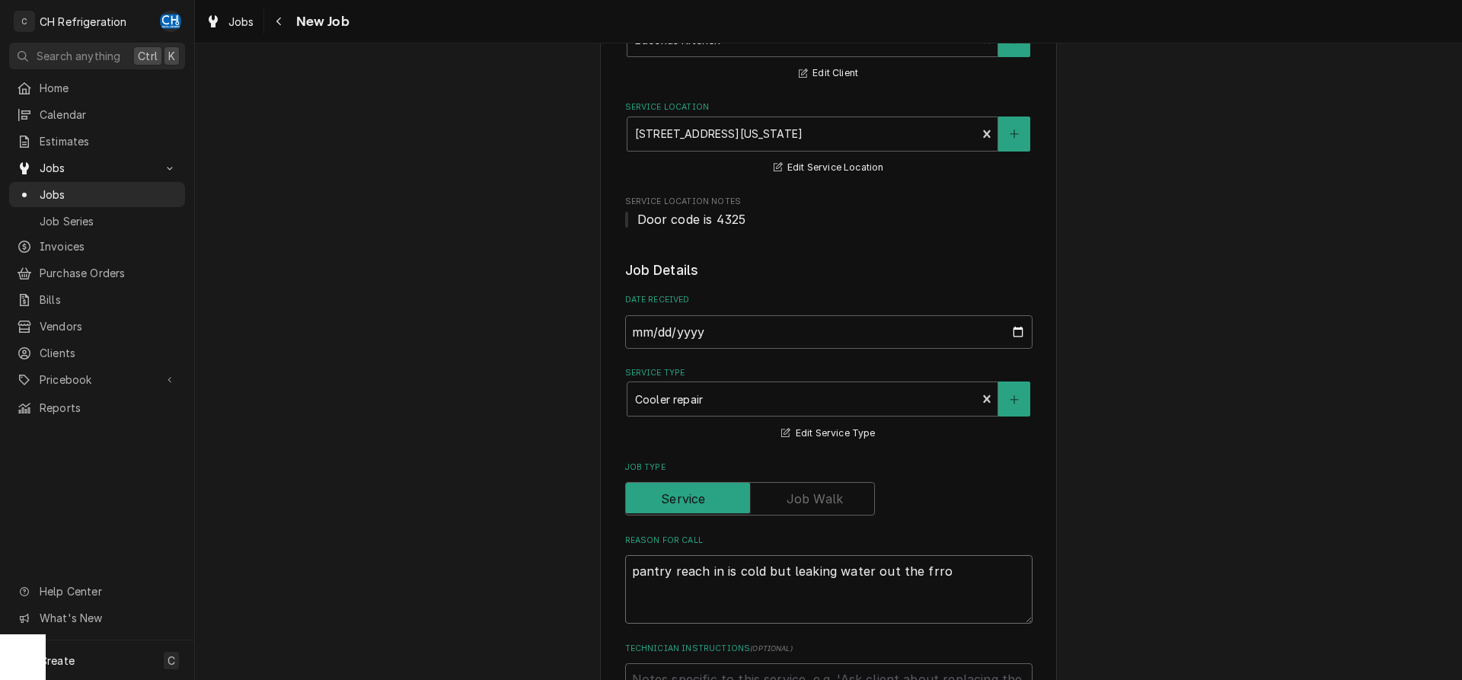
type textarea "pantry reach in is cold but leaking water out the frr"
type textarea "x"
type textarea "pantry reach in is cold but leaking water out the fr"
type textarea "x"
type textarea "pantry reach in is cold but leaking water out the fro"
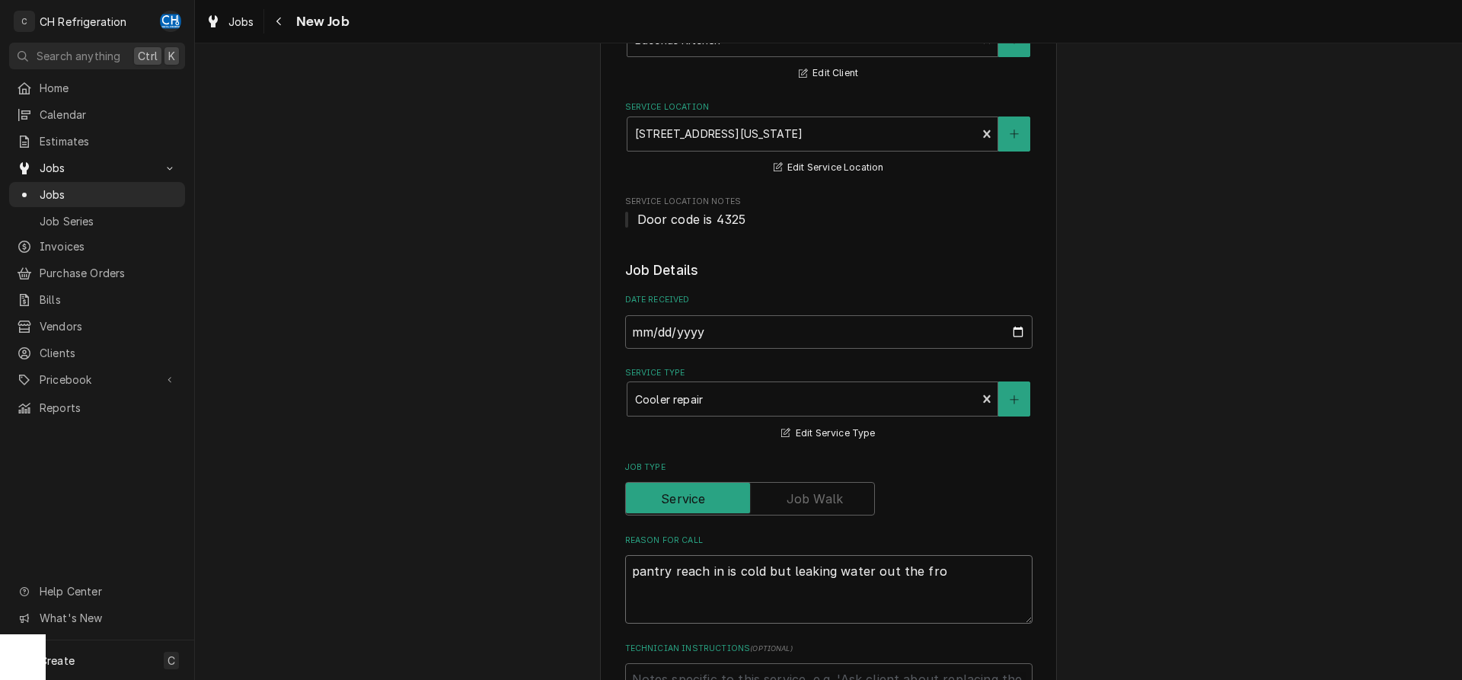
type textarea "x"
type textarea "pantry reach in is cold but leaking water out the fron"
type textarea "x"
type textarea "pantry reach in is cold but leaking water out the front"
type textarea "x"
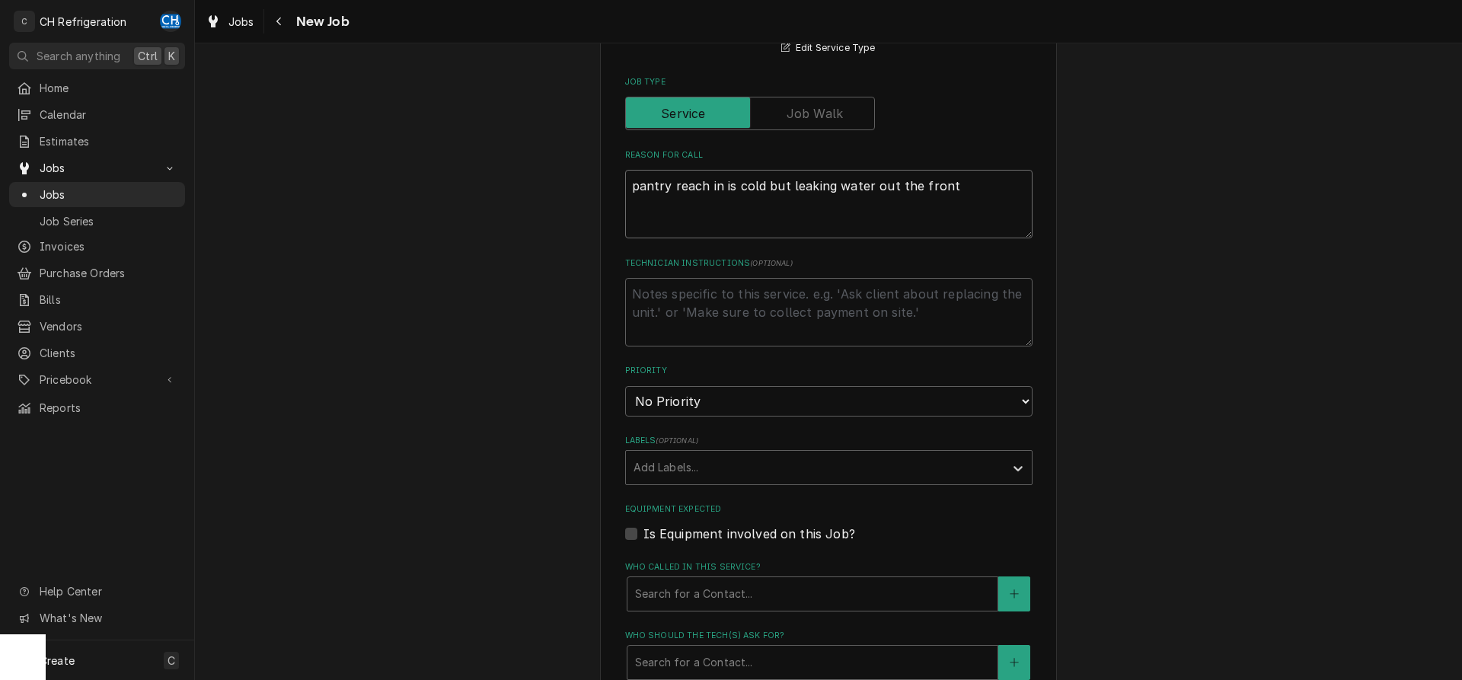
scroll to position [544, 0]
type textarea "pantry reach in is cold but leaking water out the front"
click at [734, 276] on textarea "Technician Instructions ( optional )" at bounding box center [828, 309] width 407 height 69
paste textarea "door code: 4325"
type textarea "x"
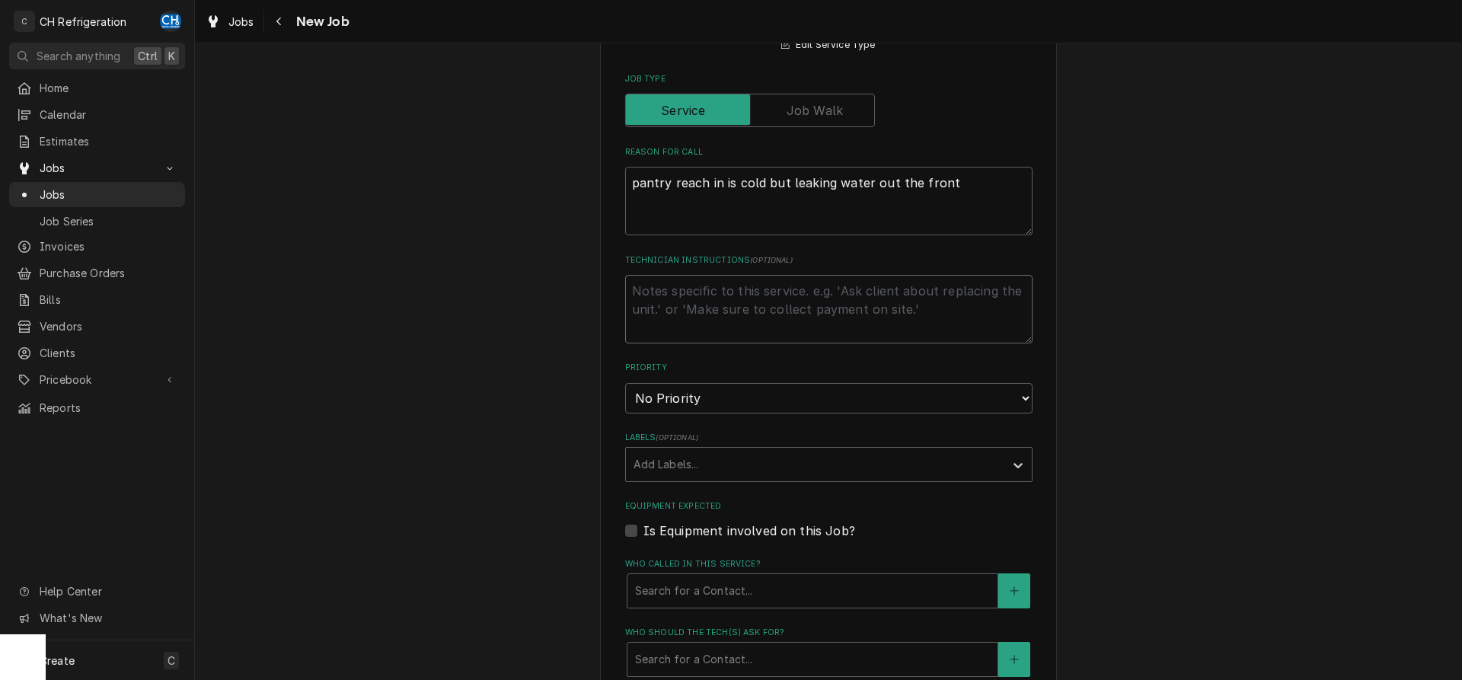
type textarea "door code: 4325"
type textarea "x"
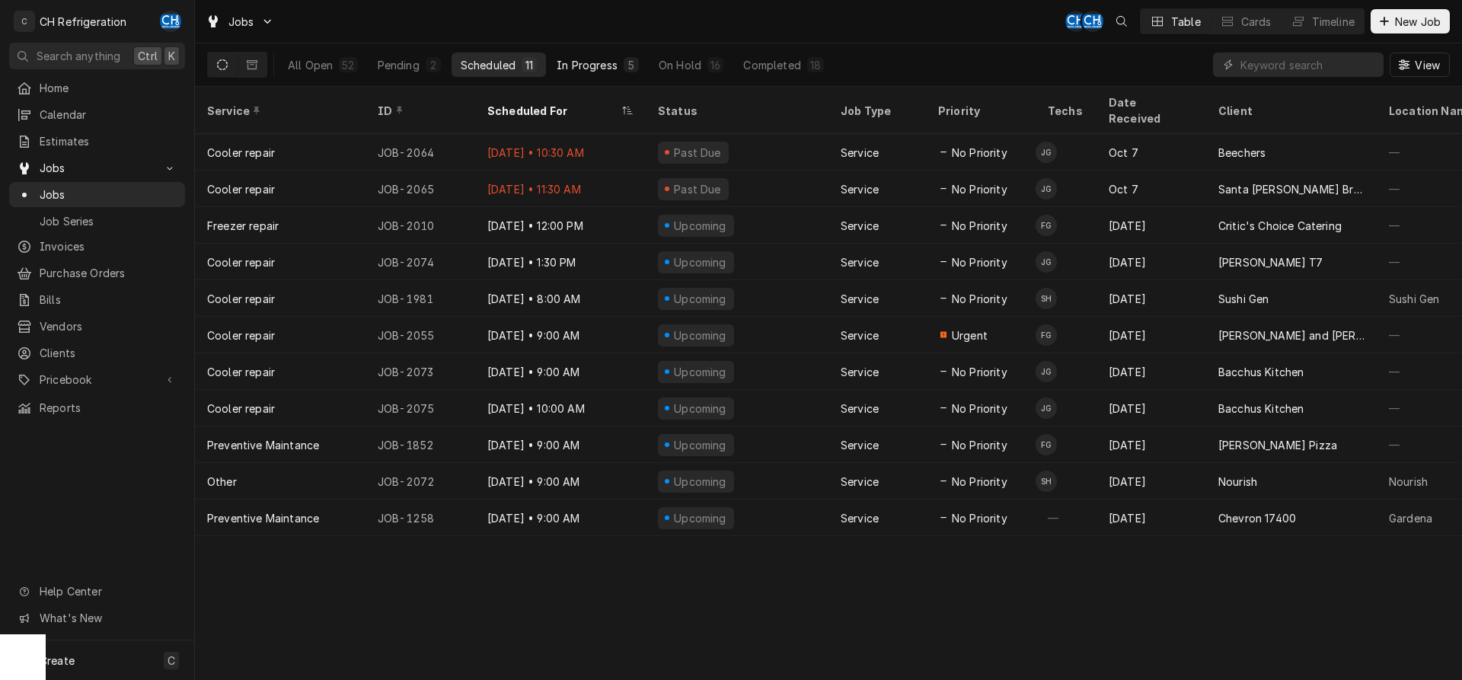
click at [577, 64] on div "In Progress" at bounding box center [587, 65] width 61 height 16
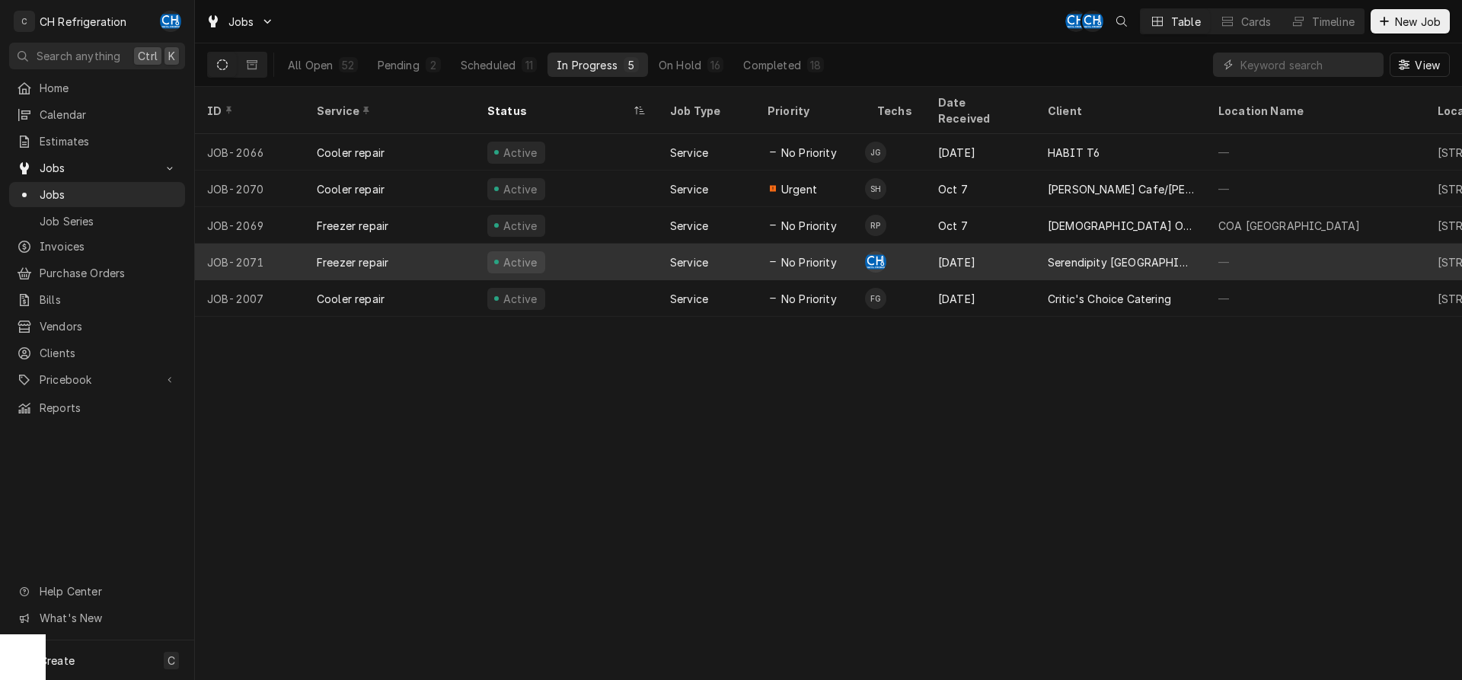
click at [869, 251] on div "Chris Hiraga's Avatar" at bounding box center [875, 261] width 21 height 21
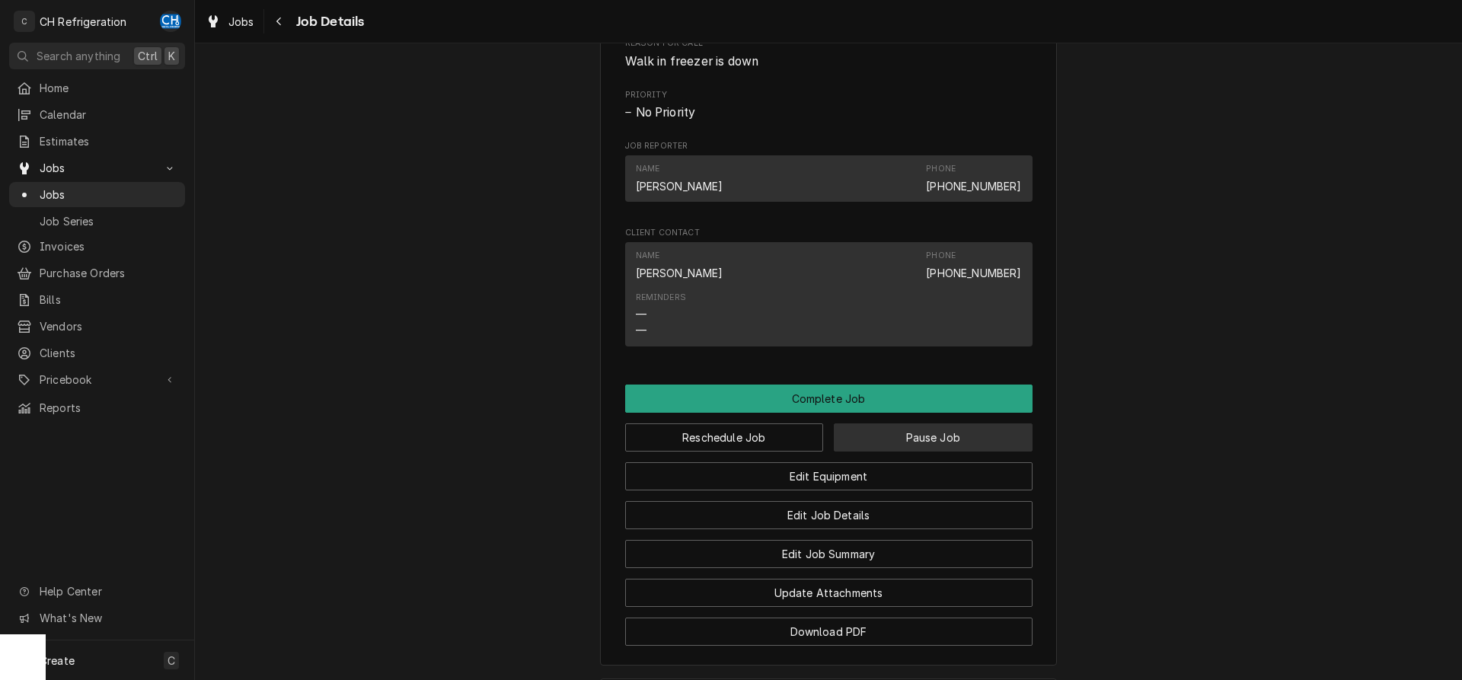
scroll to position [889, 0]
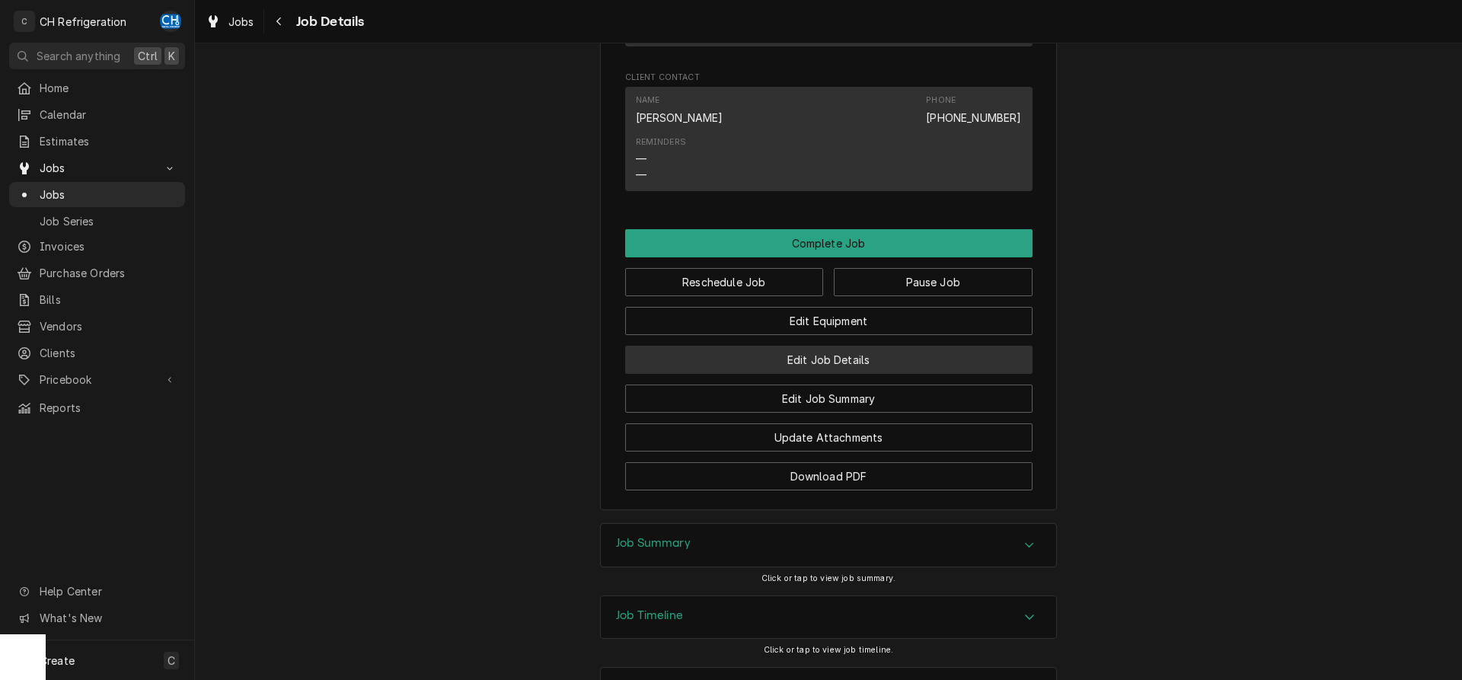
click at [858, 374] on button "Edit Job Details" at bounding box center [828, 360] width 407 height 28
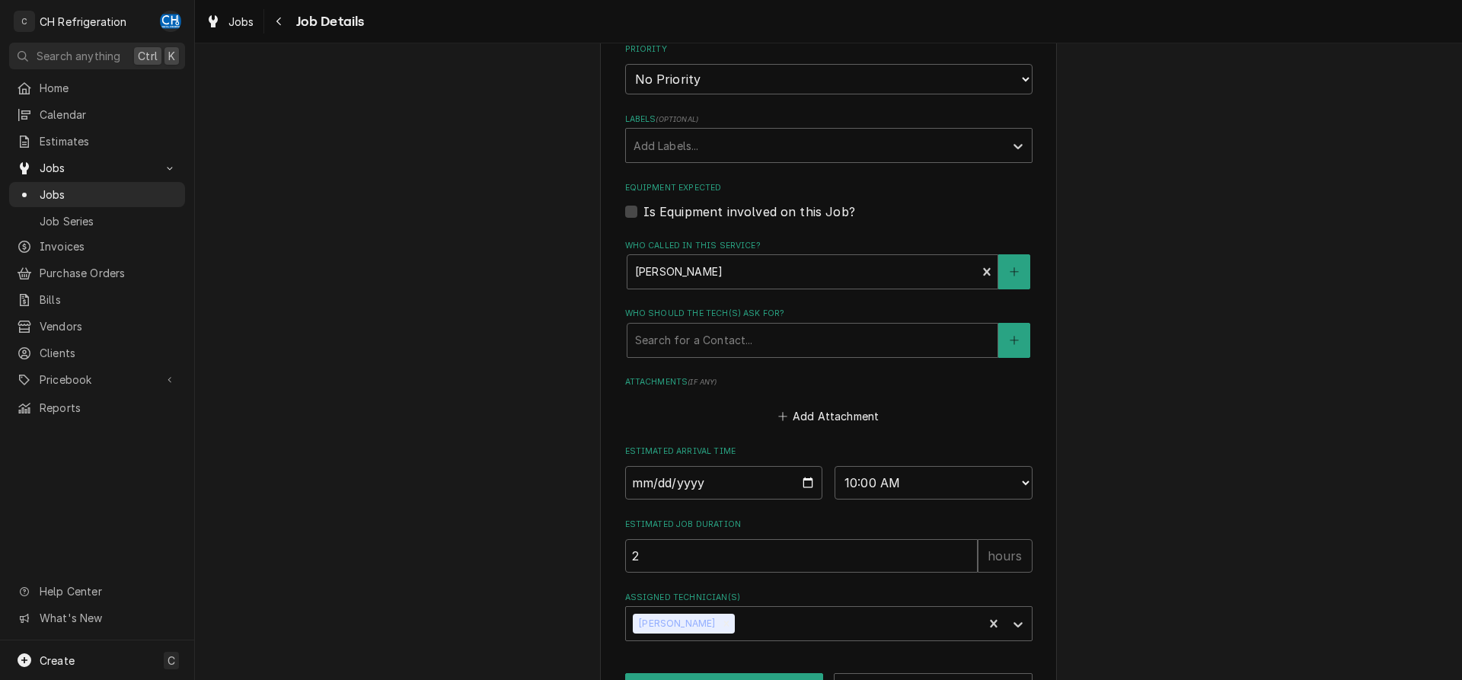
scroll to position [596, 0]
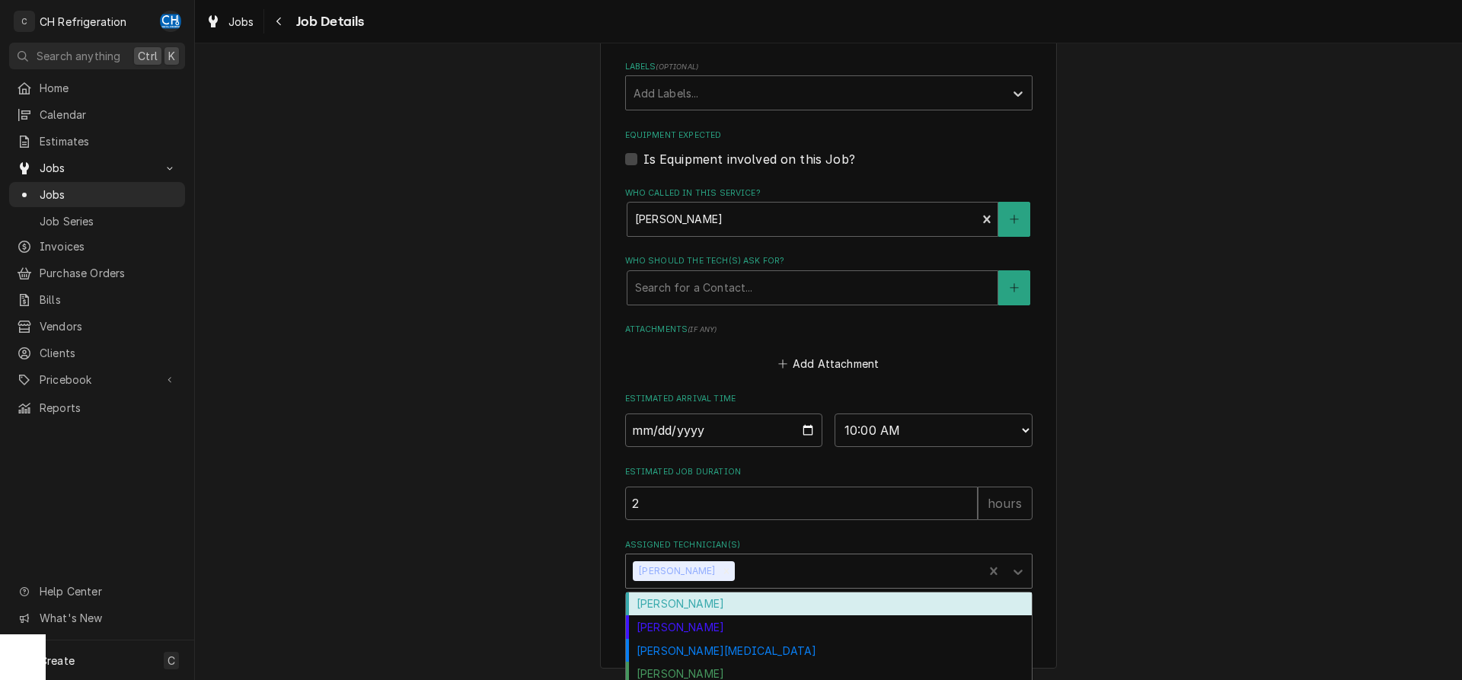
click at [762, 561] on div "Assigned Technician(s)" at bounding box center [857, 571] width 238 height 27
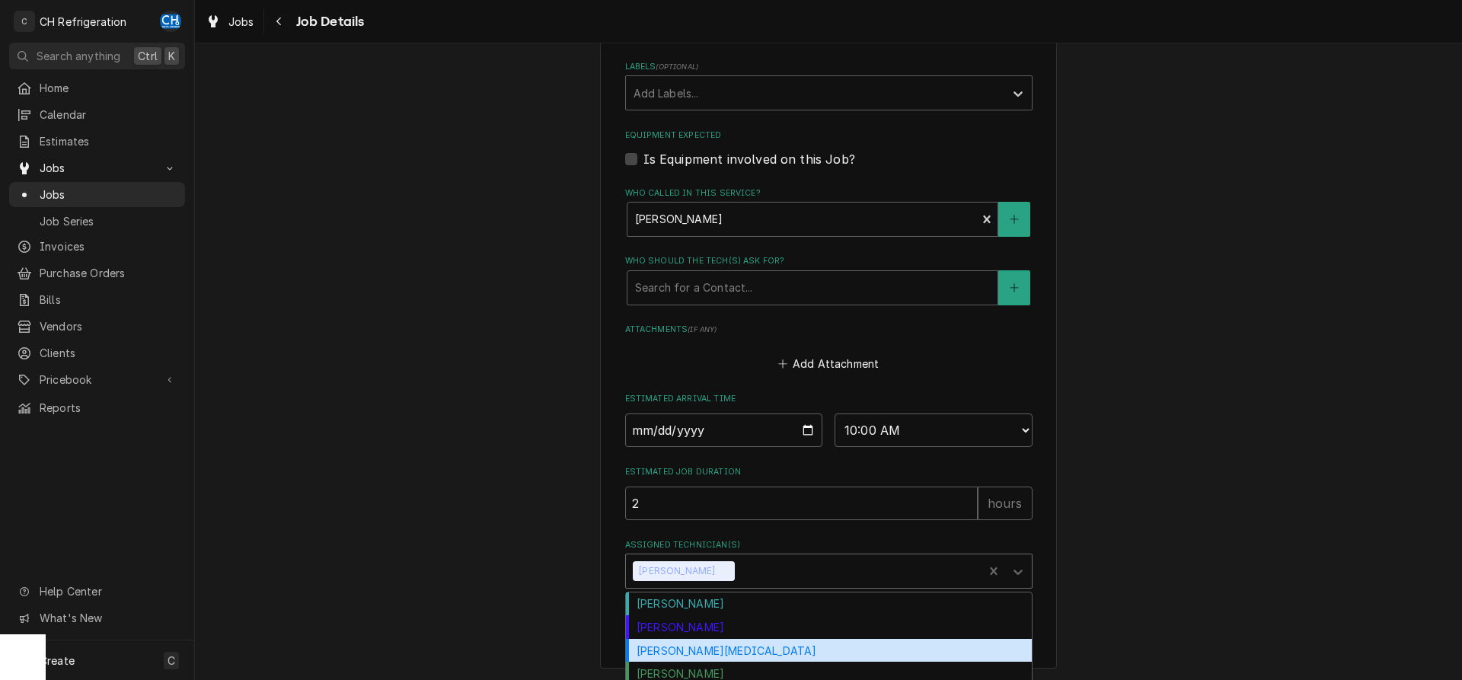
click at [721, 652] on div "[PERSON_NAME][MEDICAL_DATA]" at bounding box center [829, 651] width 406 height 24
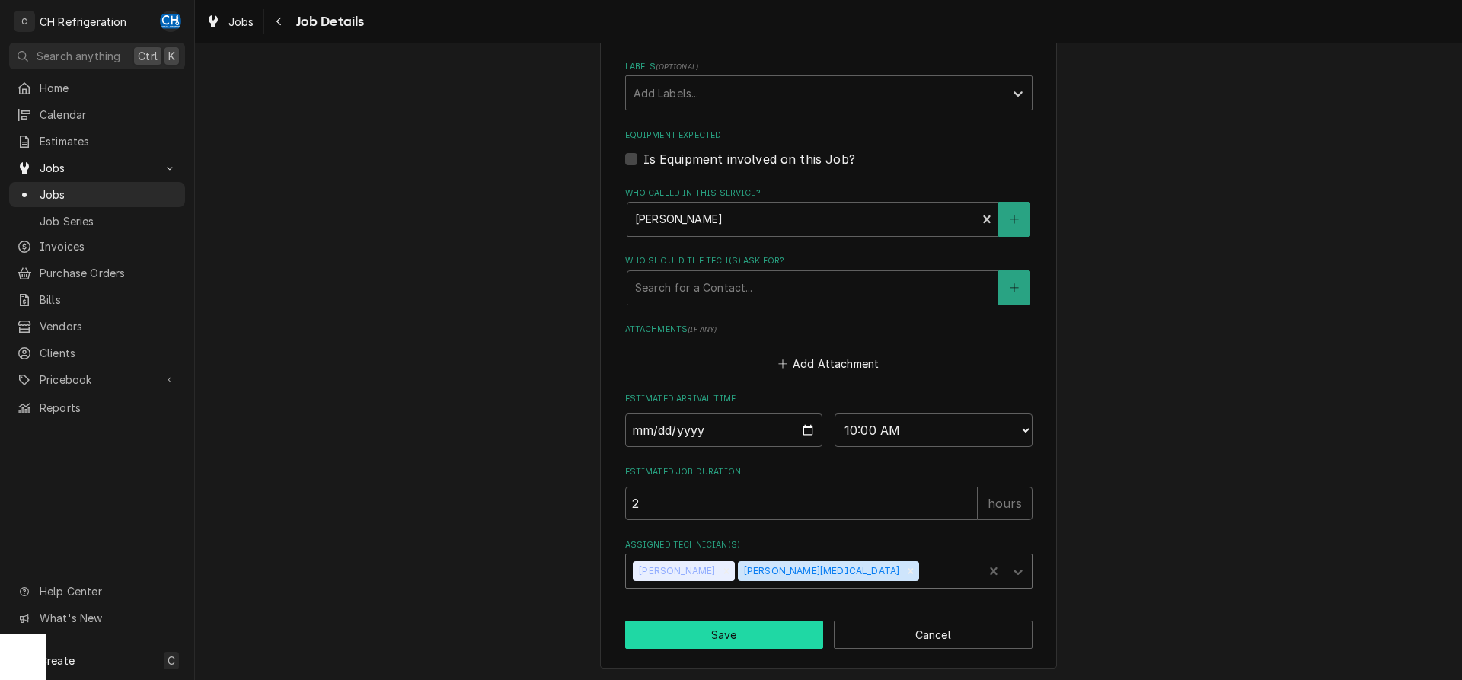
click at [730, 638] on button "Save" at bounding box center [724, 635] width 199 height 28
type textarea "x"
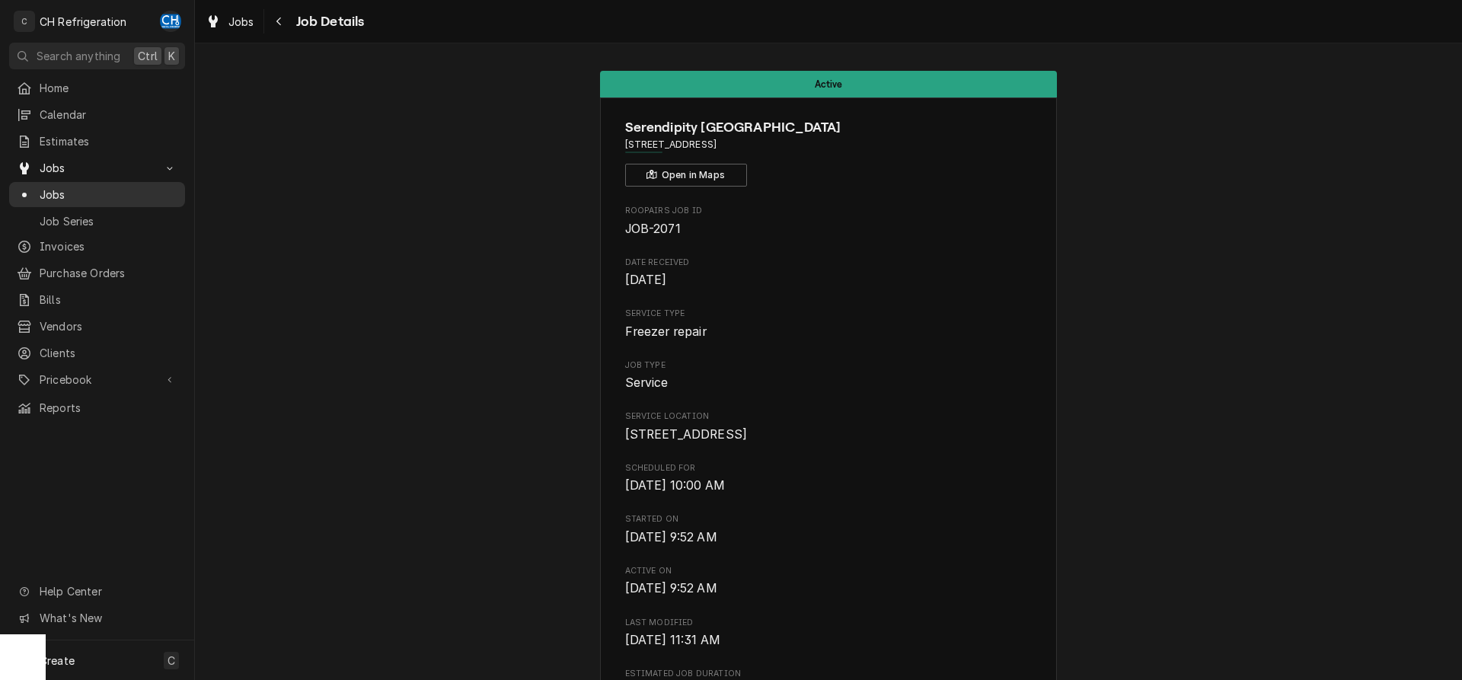
click at [55, 187] on span "Jobs" at bounding box center [109, 195] width 138 height 16
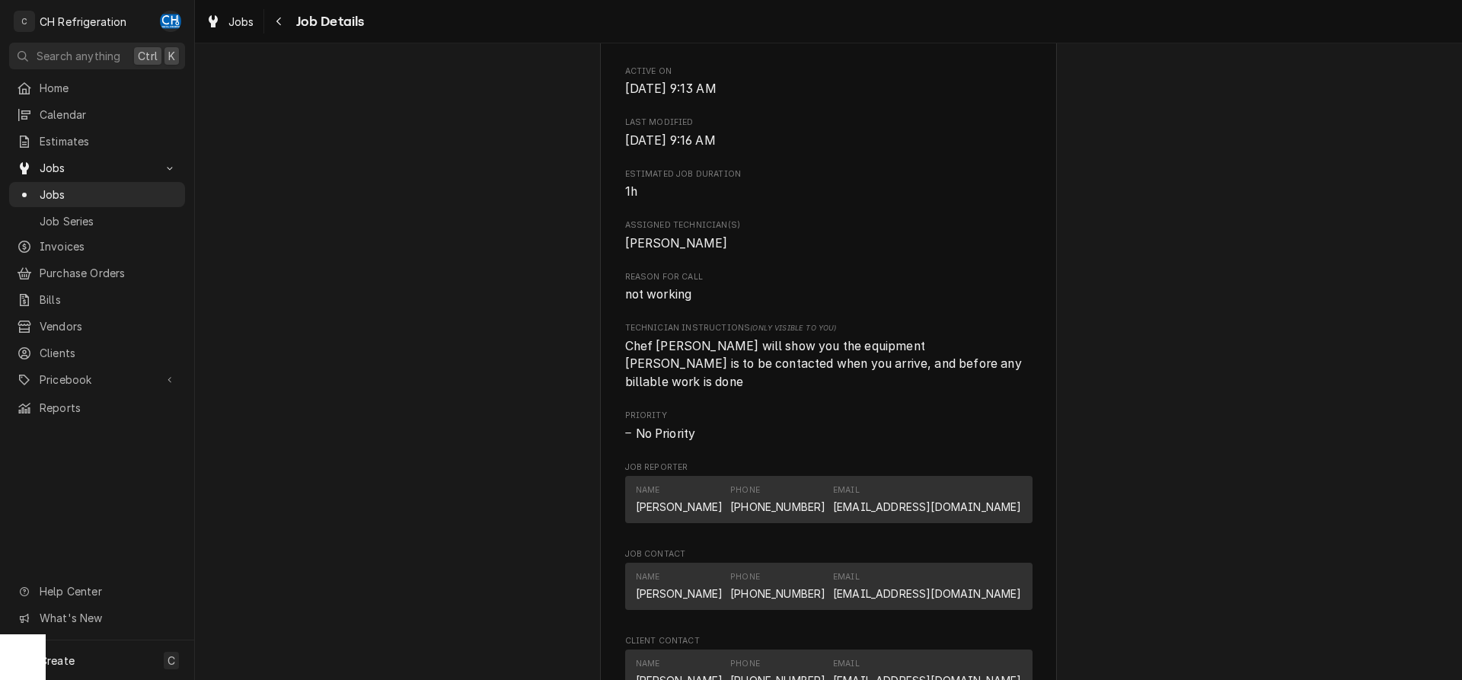
scroll to position [699, 0]
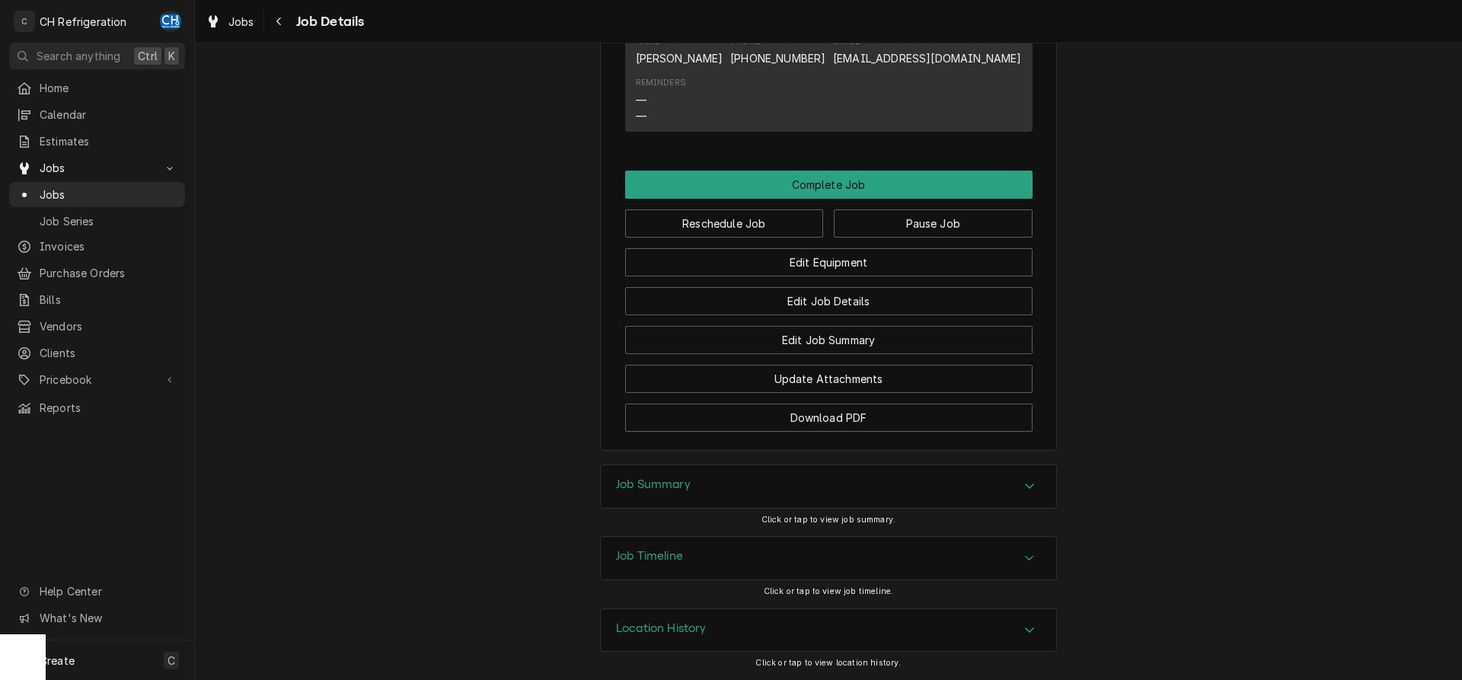
click at [831, 499] on div "Job Summary" at bounding box center [828, 486] width 455 height 43
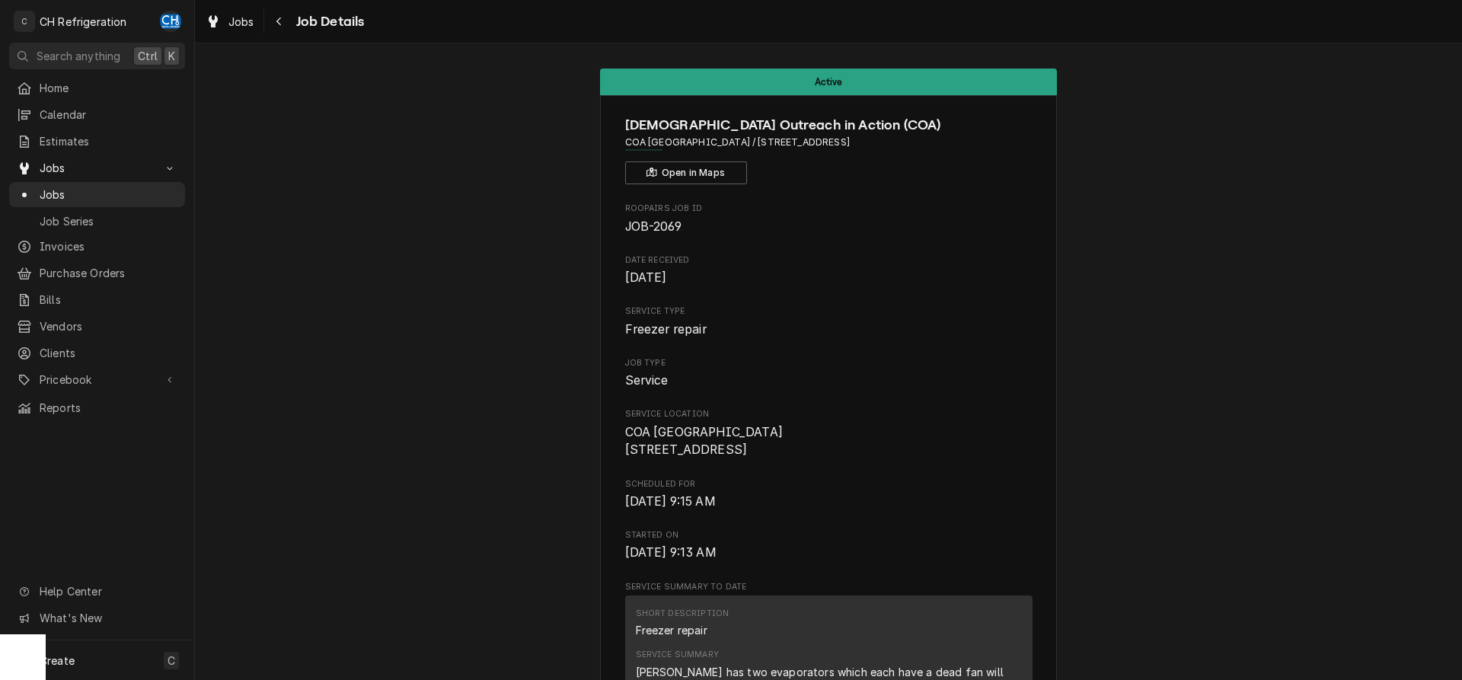
scroll to position [0, 0]
click at [50, 192] on span "Jobs" at bounding box center [109, 195] width 138 height 16
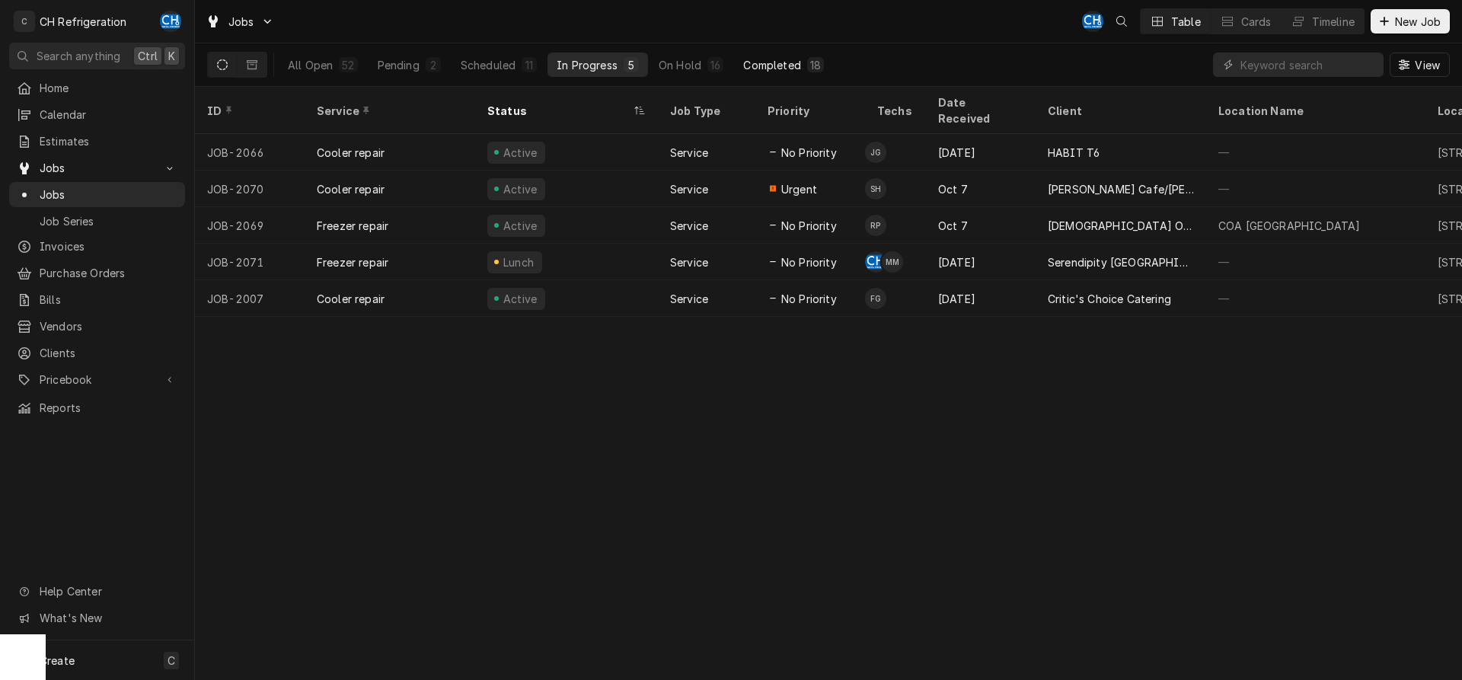
click at [797, 59] on div "Completed" at bounding box center [771, 65] width 57 height 16
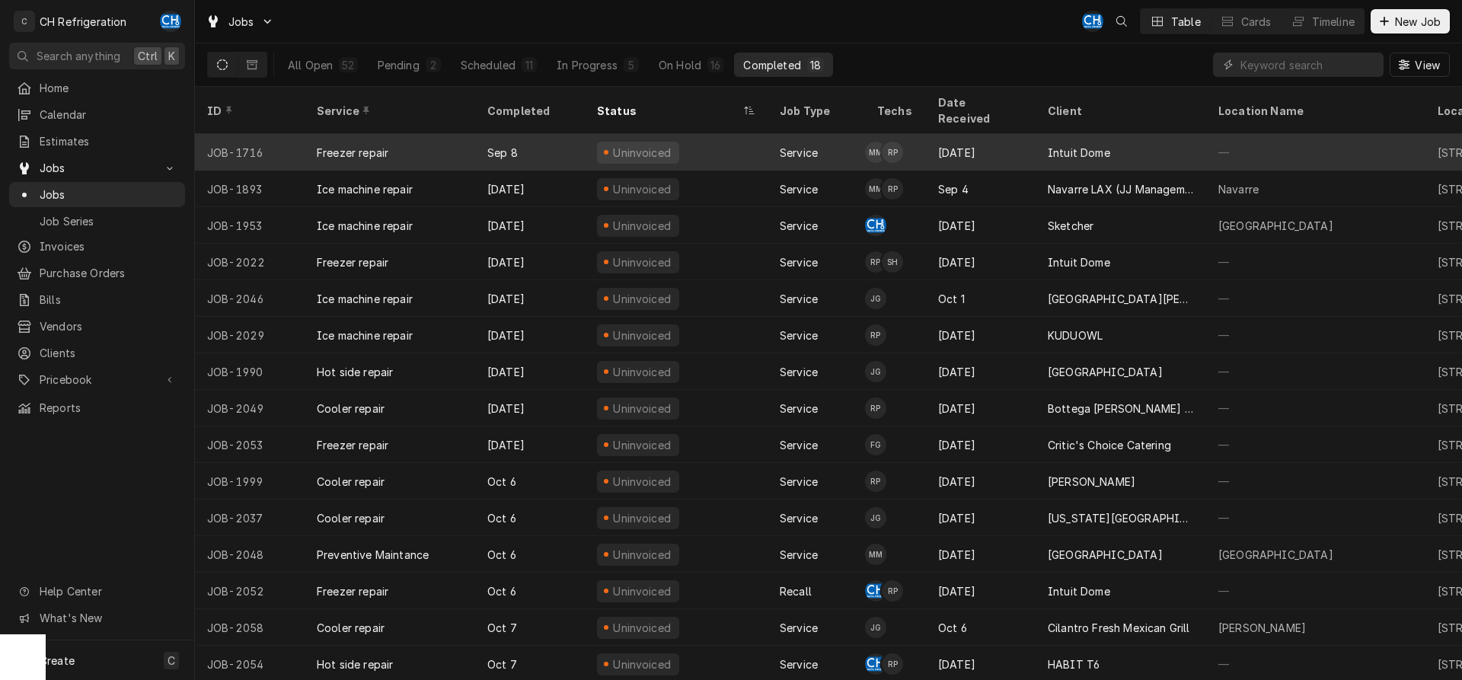
click at [1061, 142] on div "Intuit Dome" at bounding box center [1121, 152] width 171 height 37
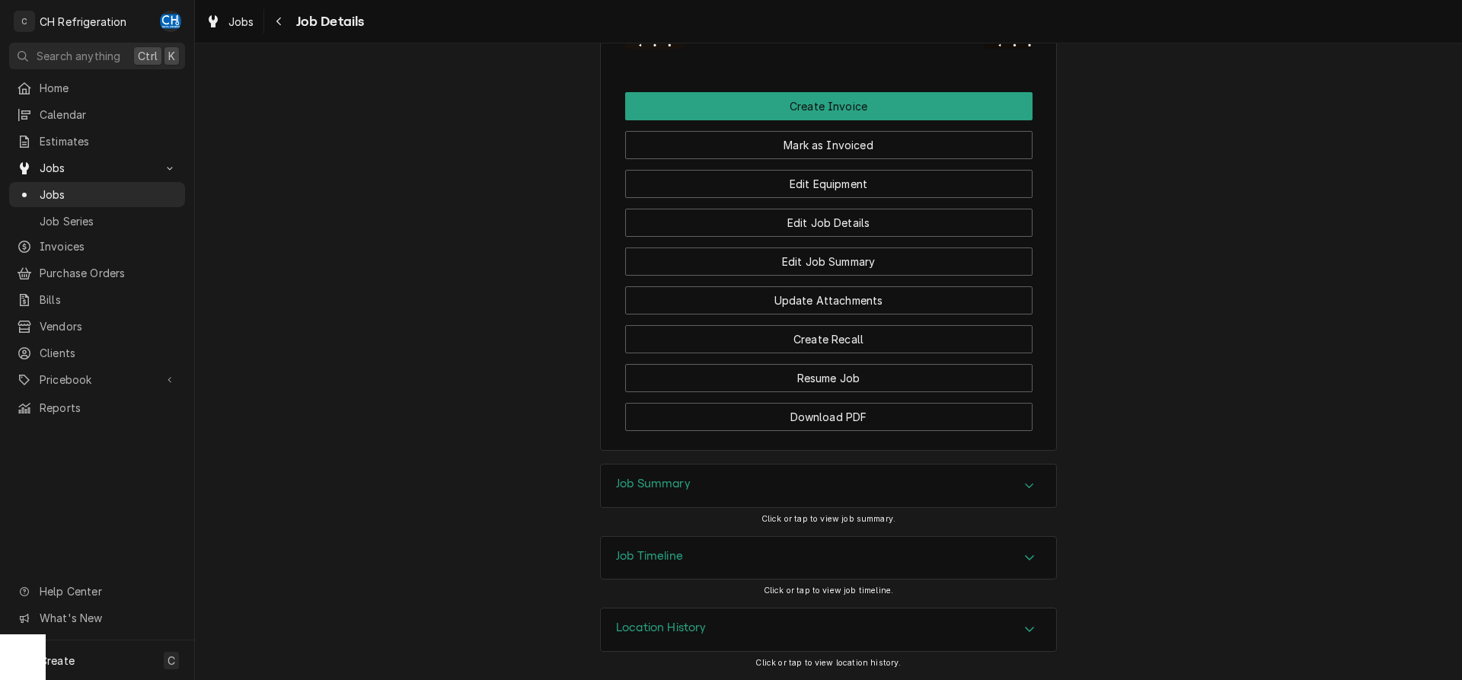
click at [708, 500] on div "Job Summary" at bounding box center [828, 486] width 455 height 43
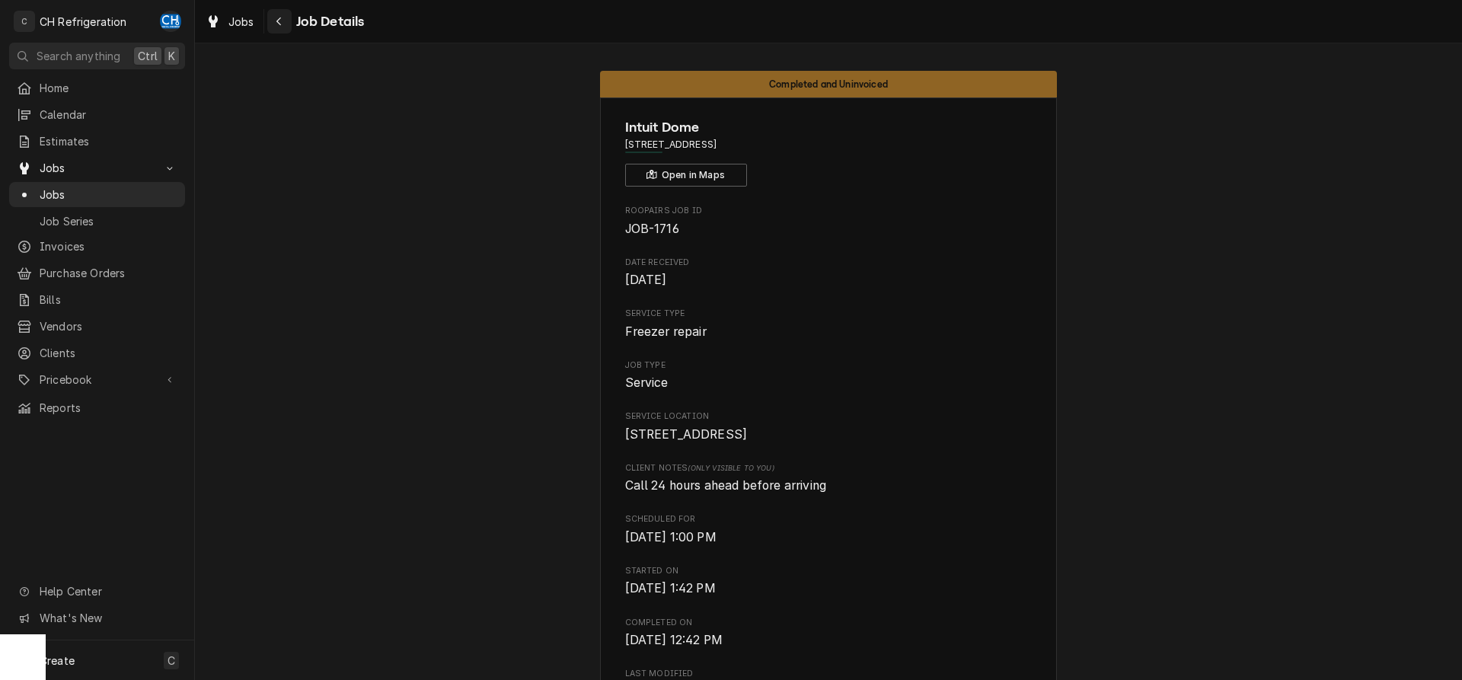
click at [274, 12] on button "Navigate back" at bounding box center [279, 21] width 24 height 24
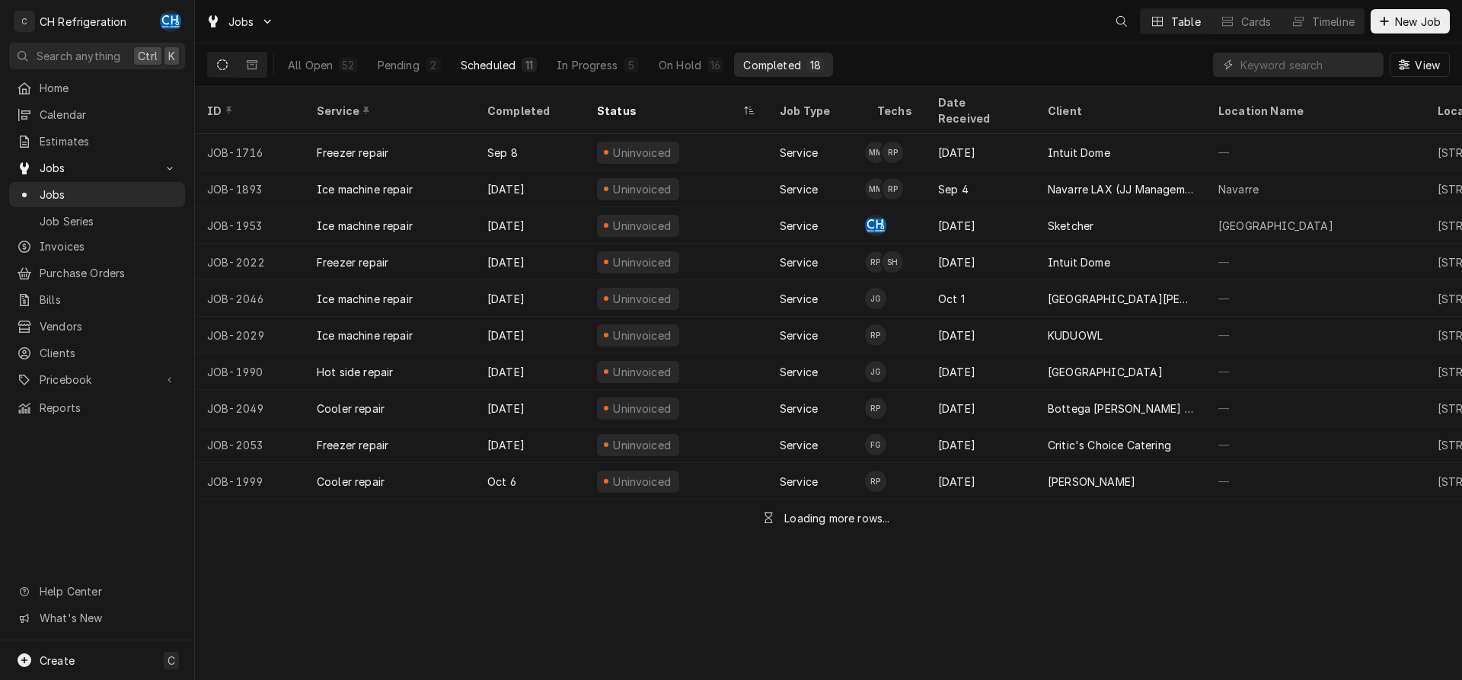
click at [510, 63] on div "Scheduled" at bounding box center [488, 65] width 55 height 16
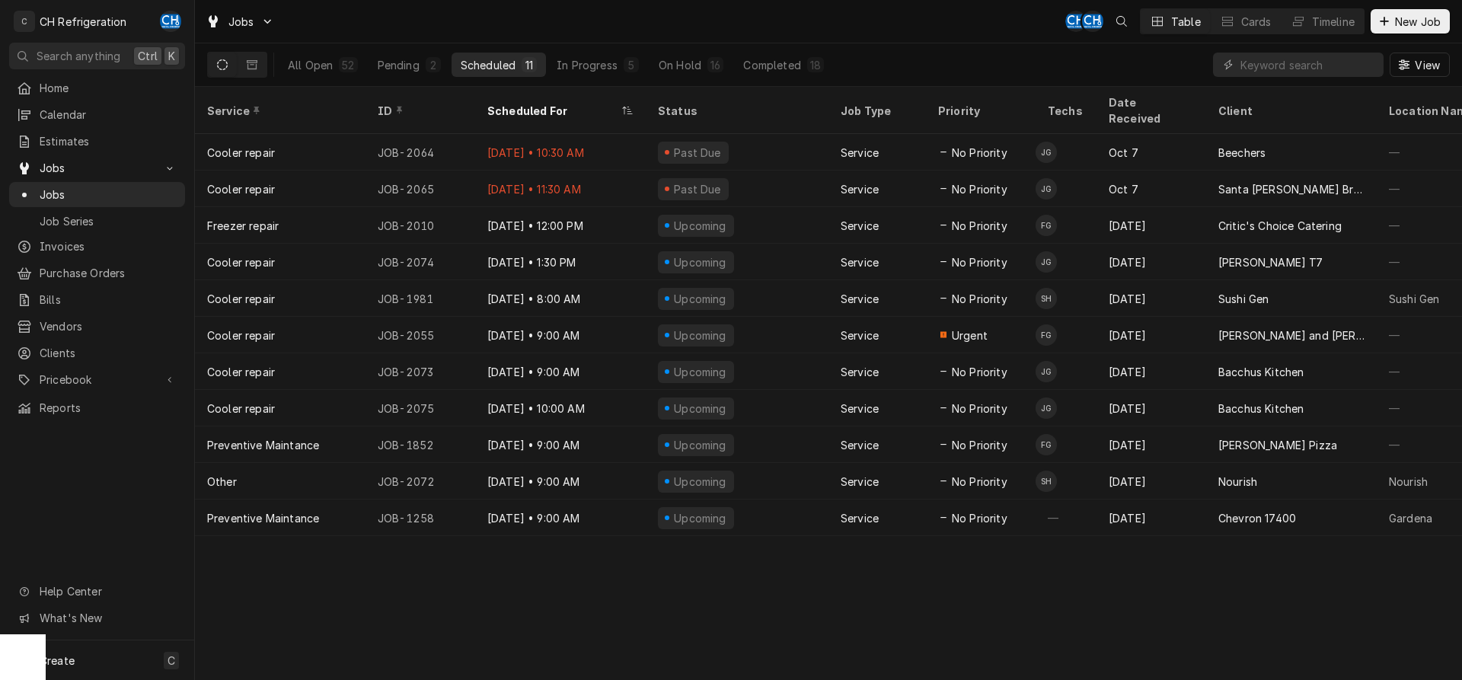
click at [693, 81] on div "All Open 52 Pending 2 Scheduled 11 In Progress 5 On Hold 16 Completed 18" at bounding box center [556, 64] width 554 height 43
click at [690, 65] on div "On Hold" at bounding box center [680, 65] width 43 height 16
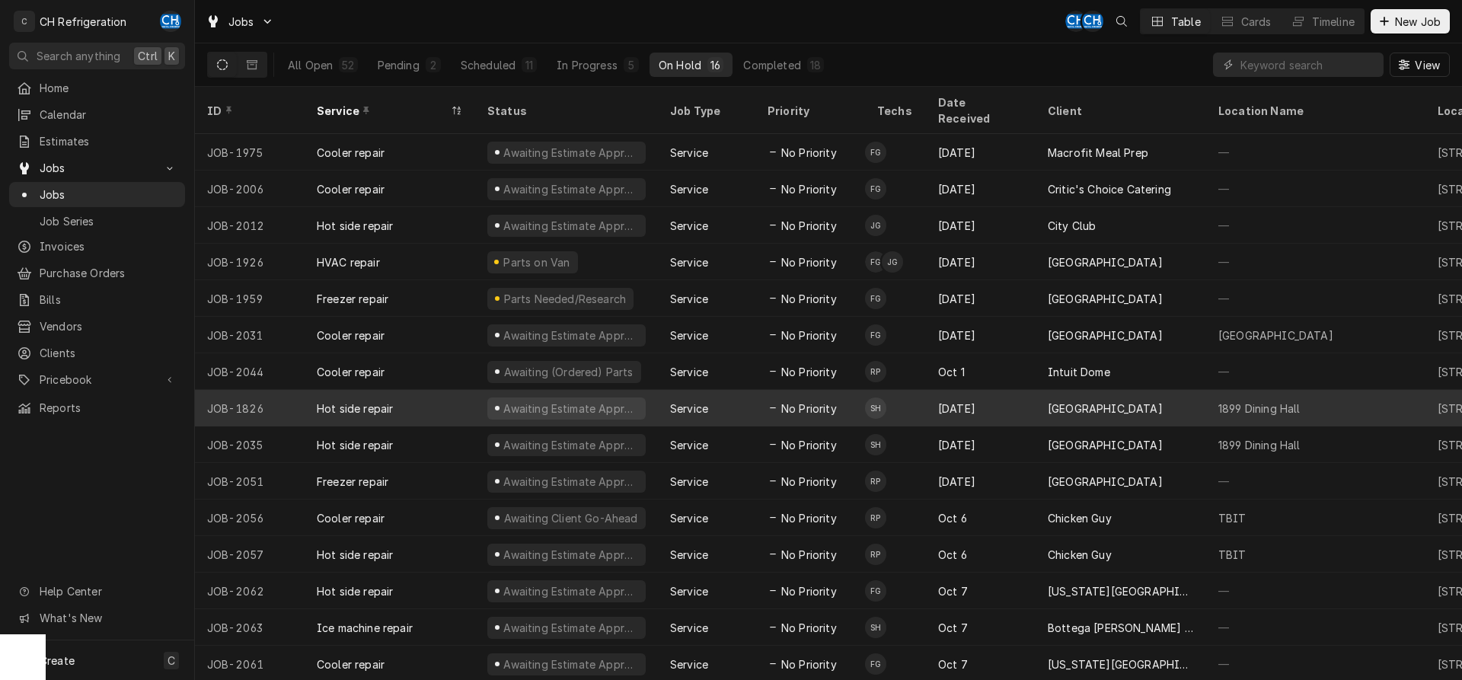
scroll to position [21, 0]
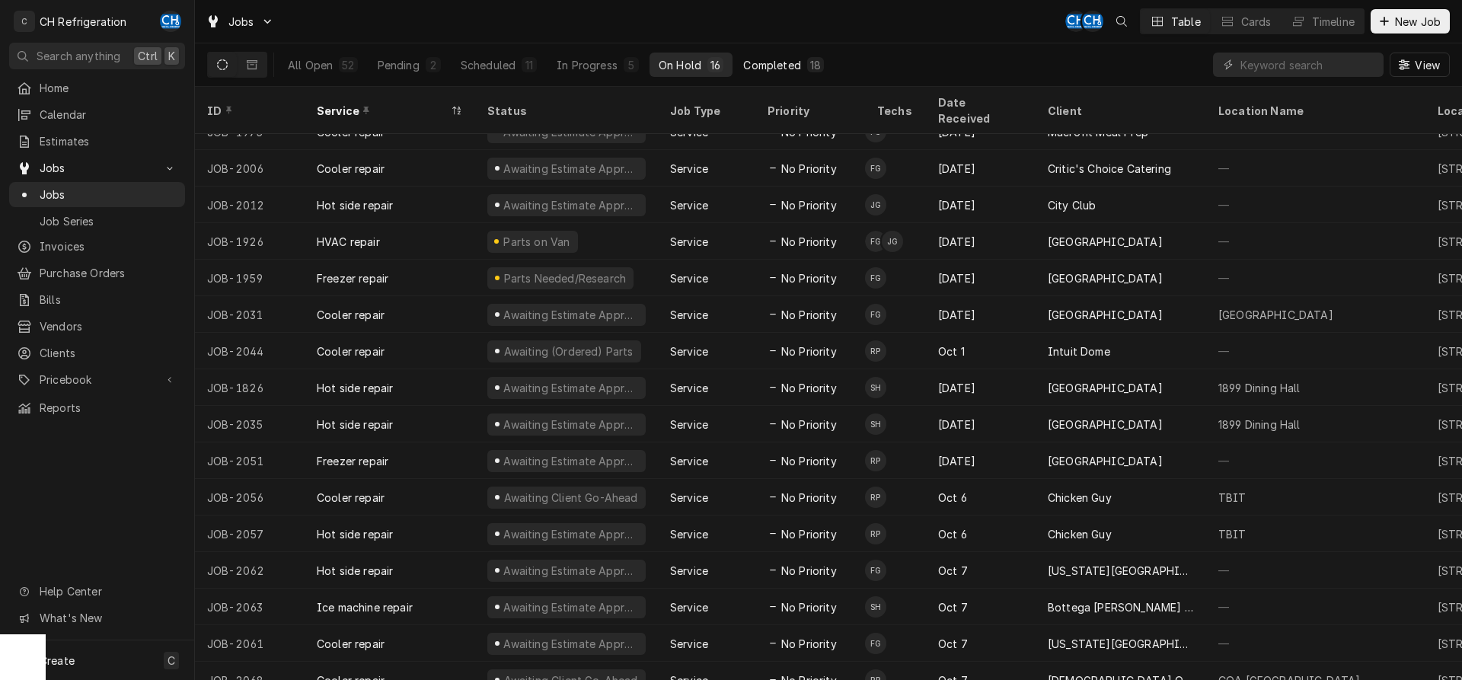
click at [794, 56] on button "Completed 18" at bounding box center [783, 65] width 99 height 24
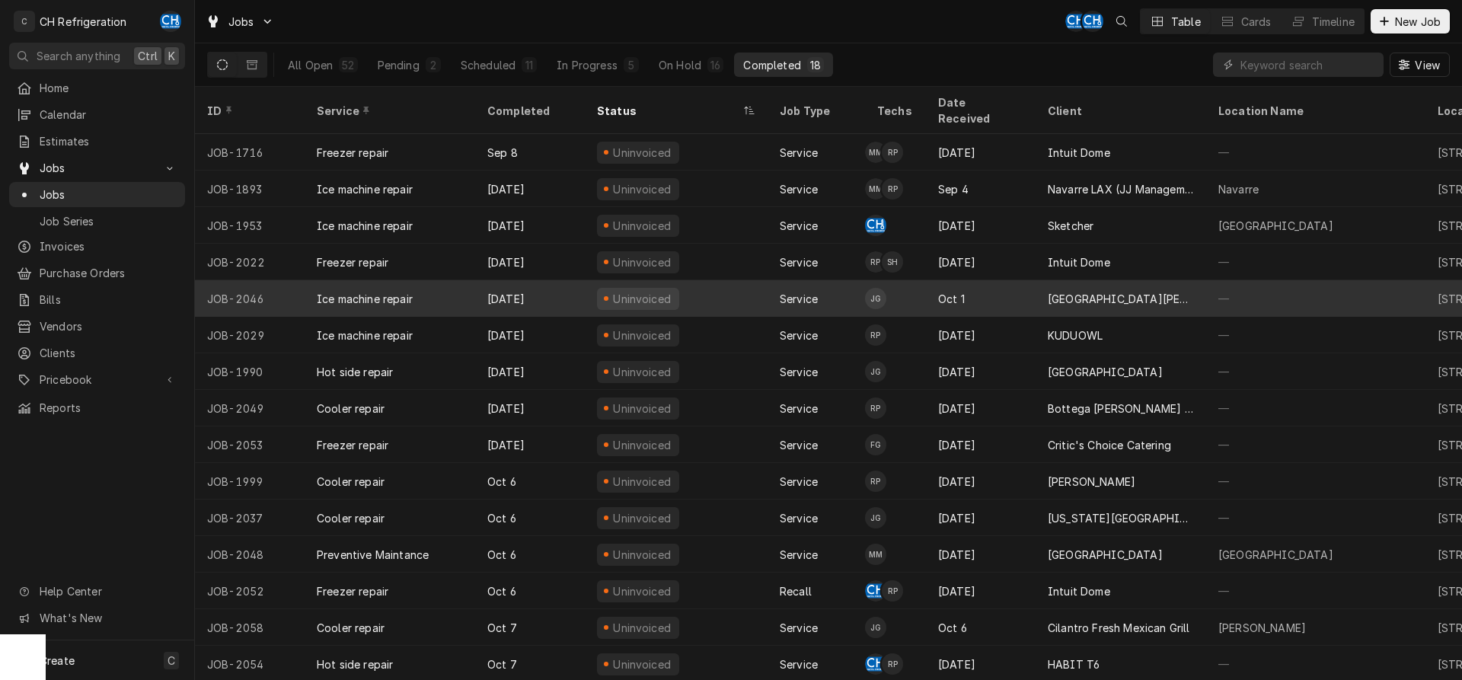
scroll to position [94, 0]
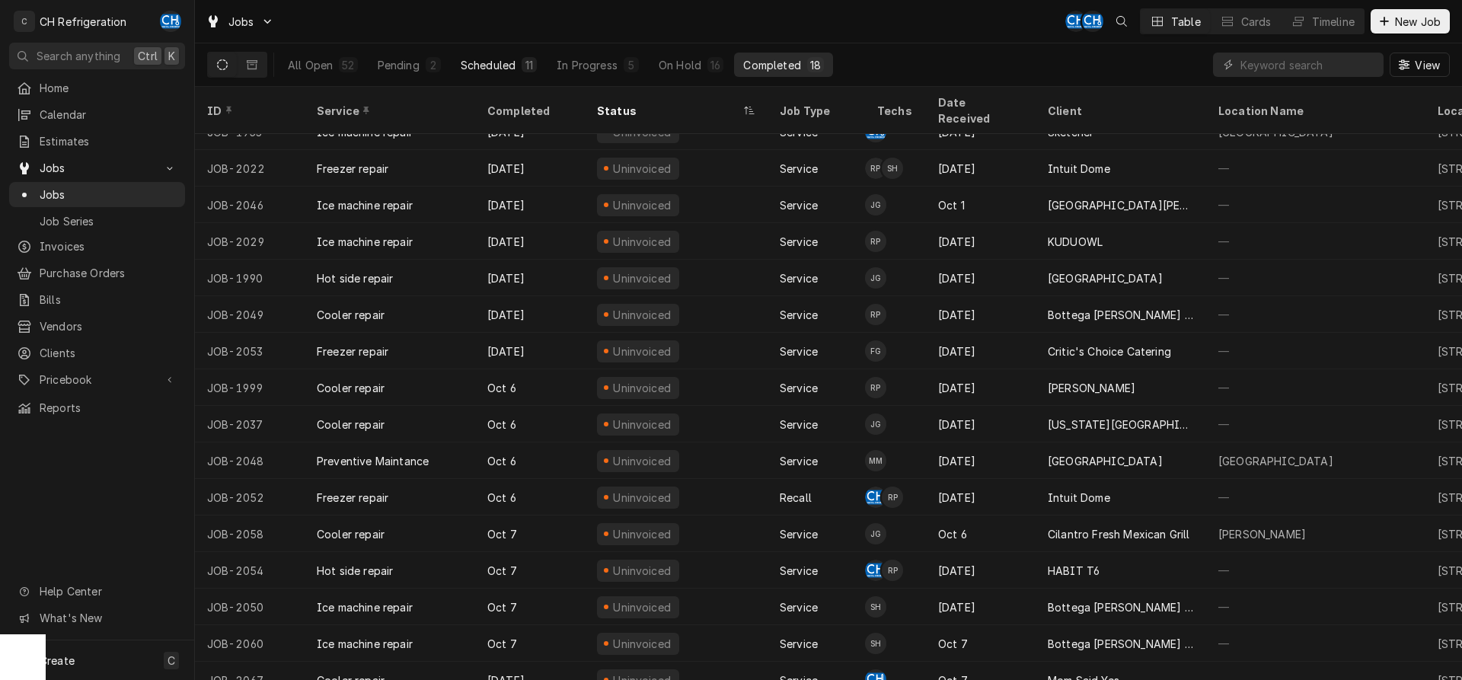
click at [514, 73] on button "Scheduled 11" at bounding box center [499, 65] width 94 height 24
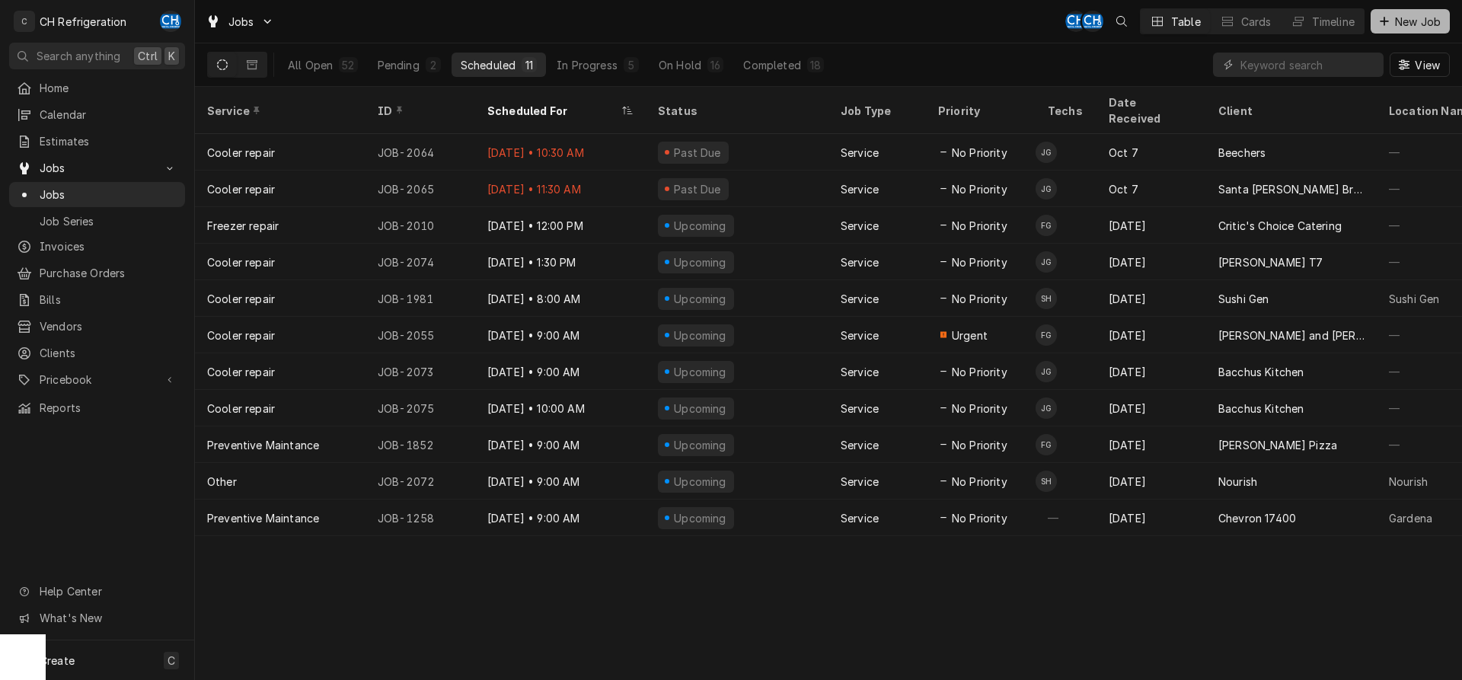
click at [1402, 21] on span "New Job" at bounding box center [1418, 22] width 52 height 16
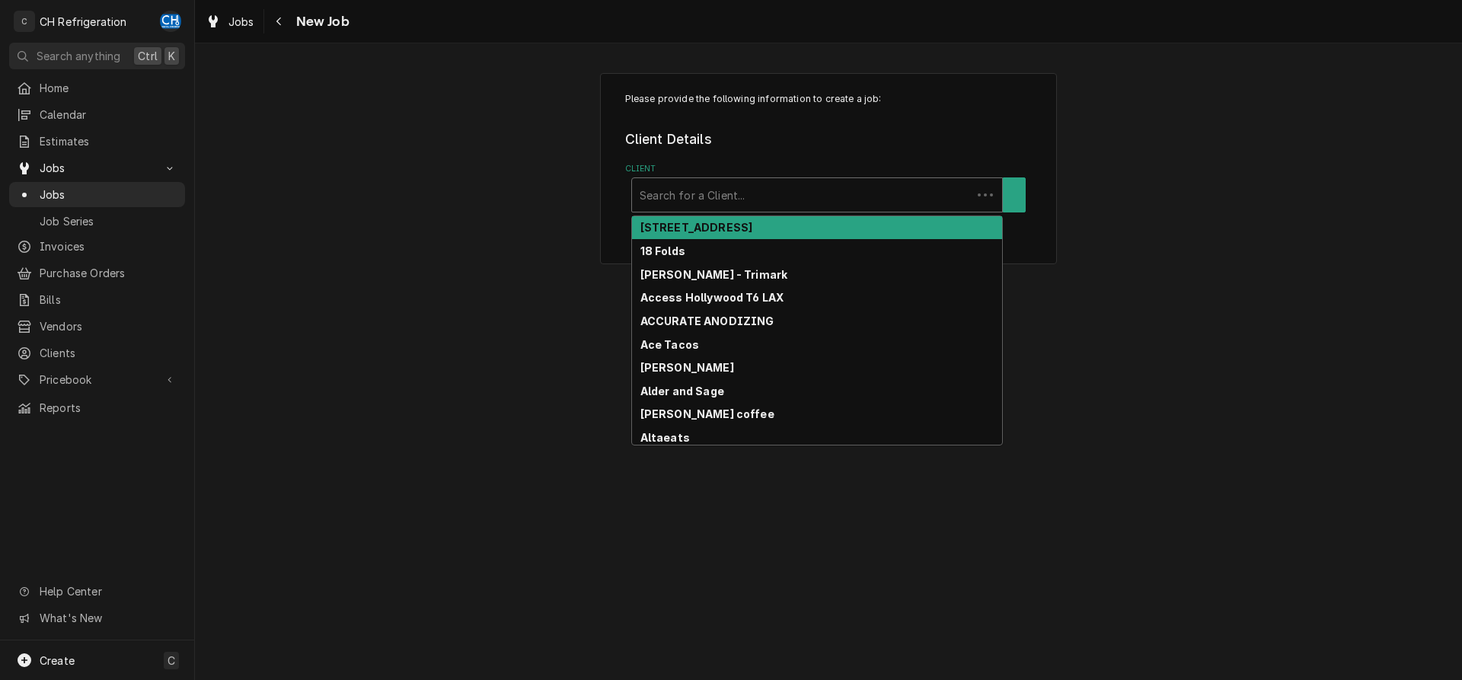
click at [749, 190] on div "Client" at bounding box center [802, 194] width 324 height 27
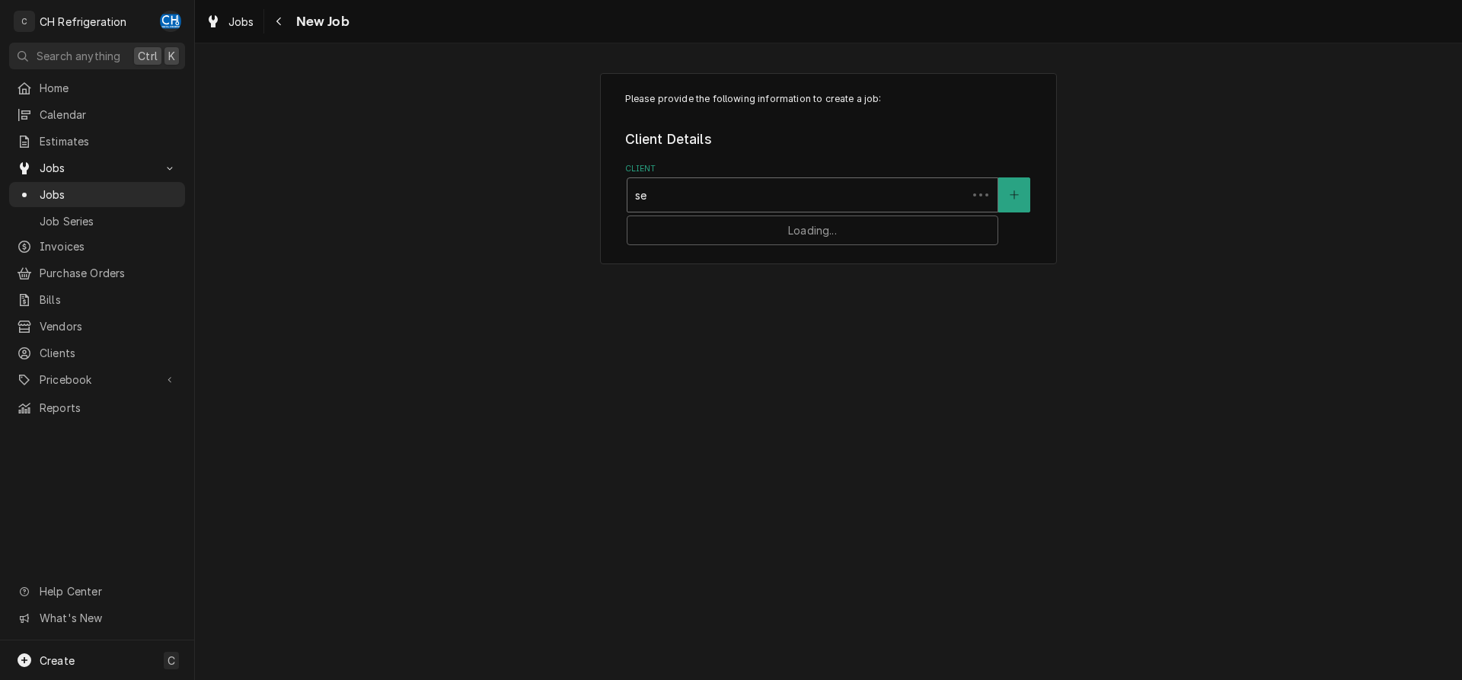
type input "ser"
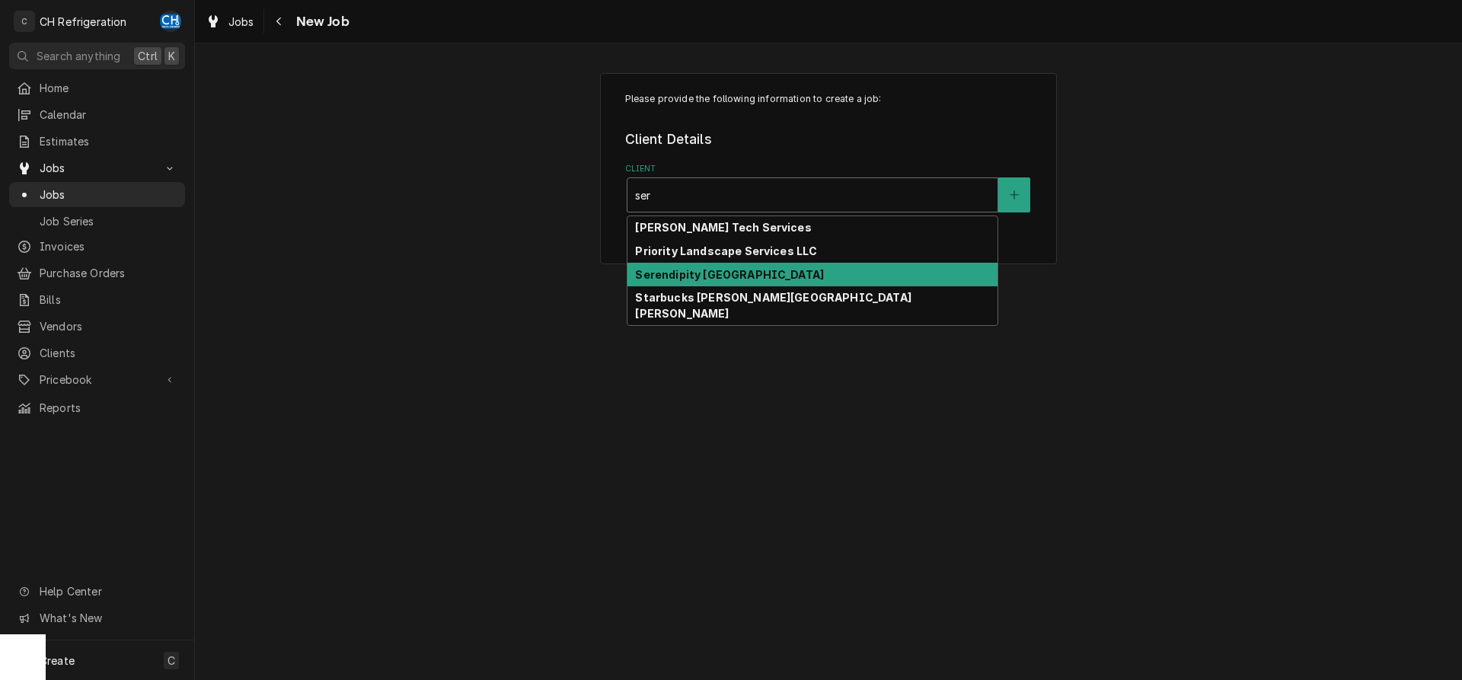
click at [768, 272] on strong "Serendipity redondo beach" at bounding box center [729, 274] width 189 height 13
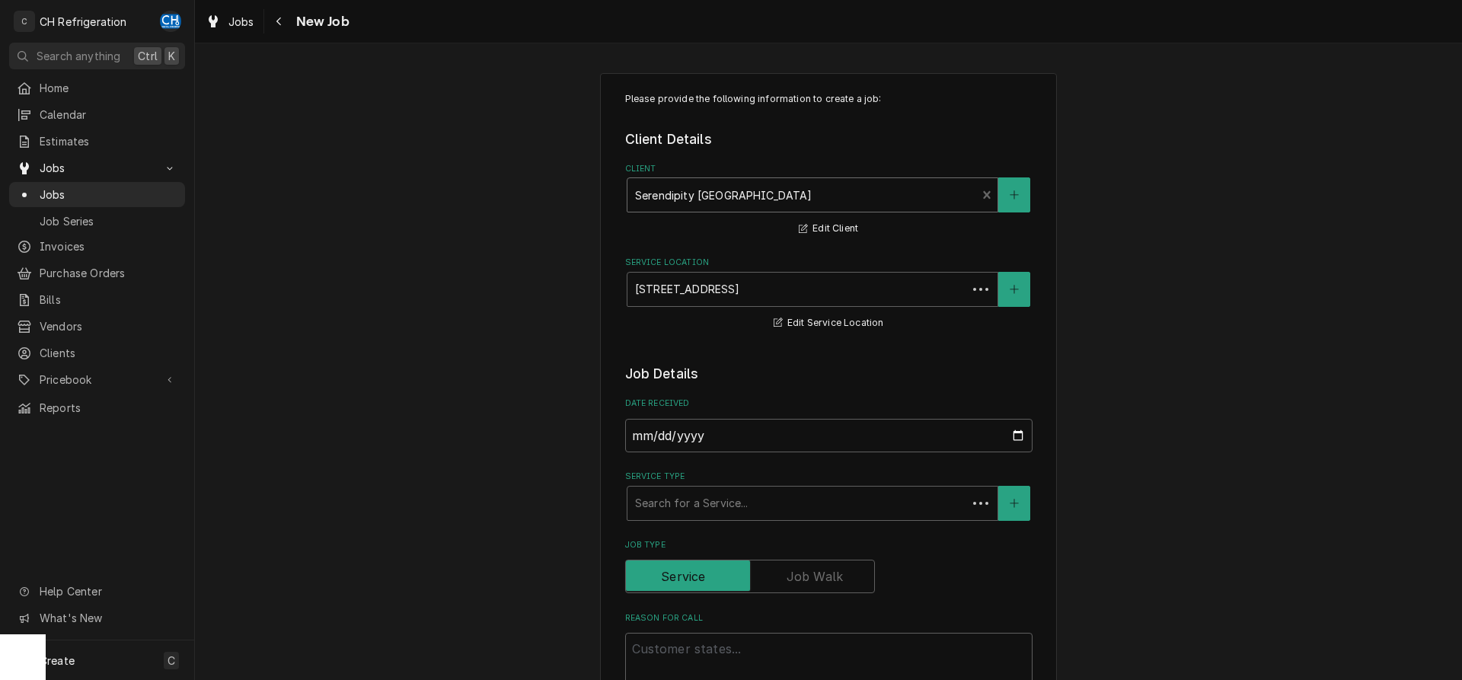
scroll to position [311, 0]
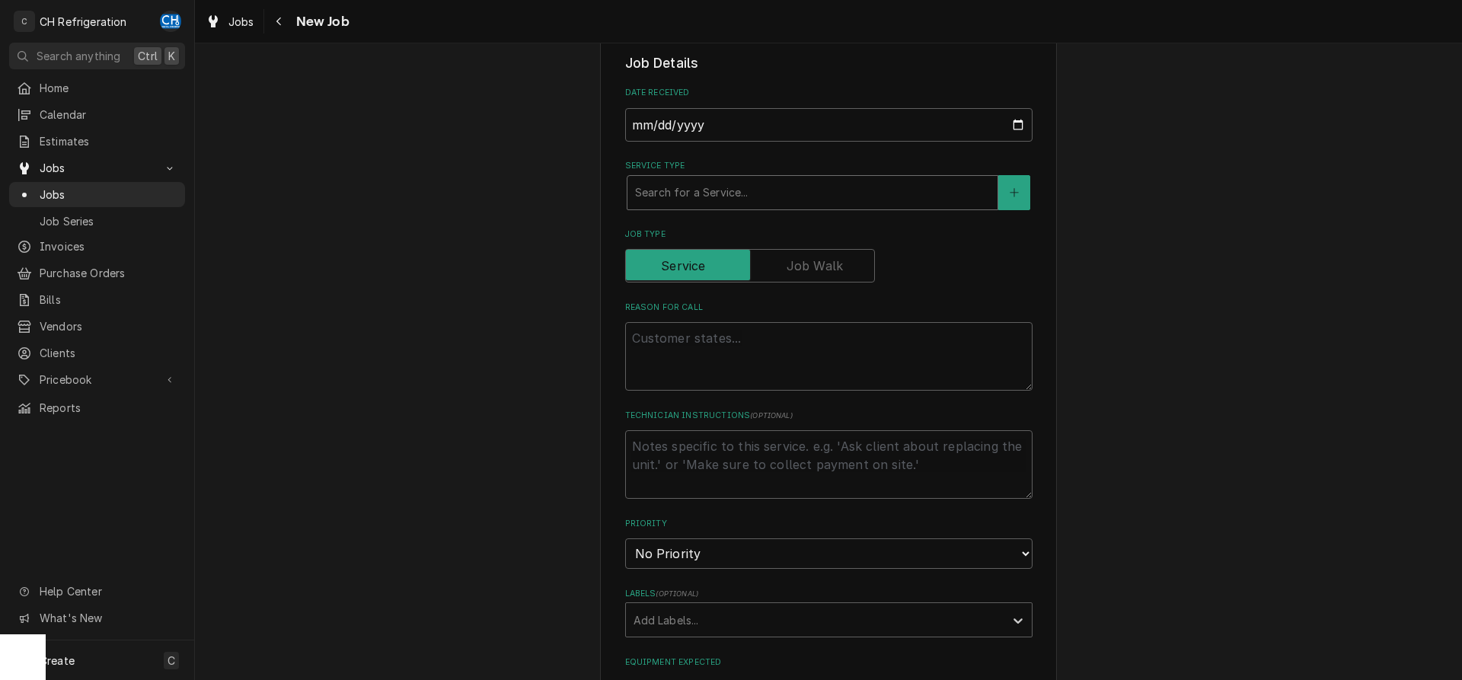
click at [741, 204] on div "Service Type" at bounding box center [812, 192] width 355 height 27
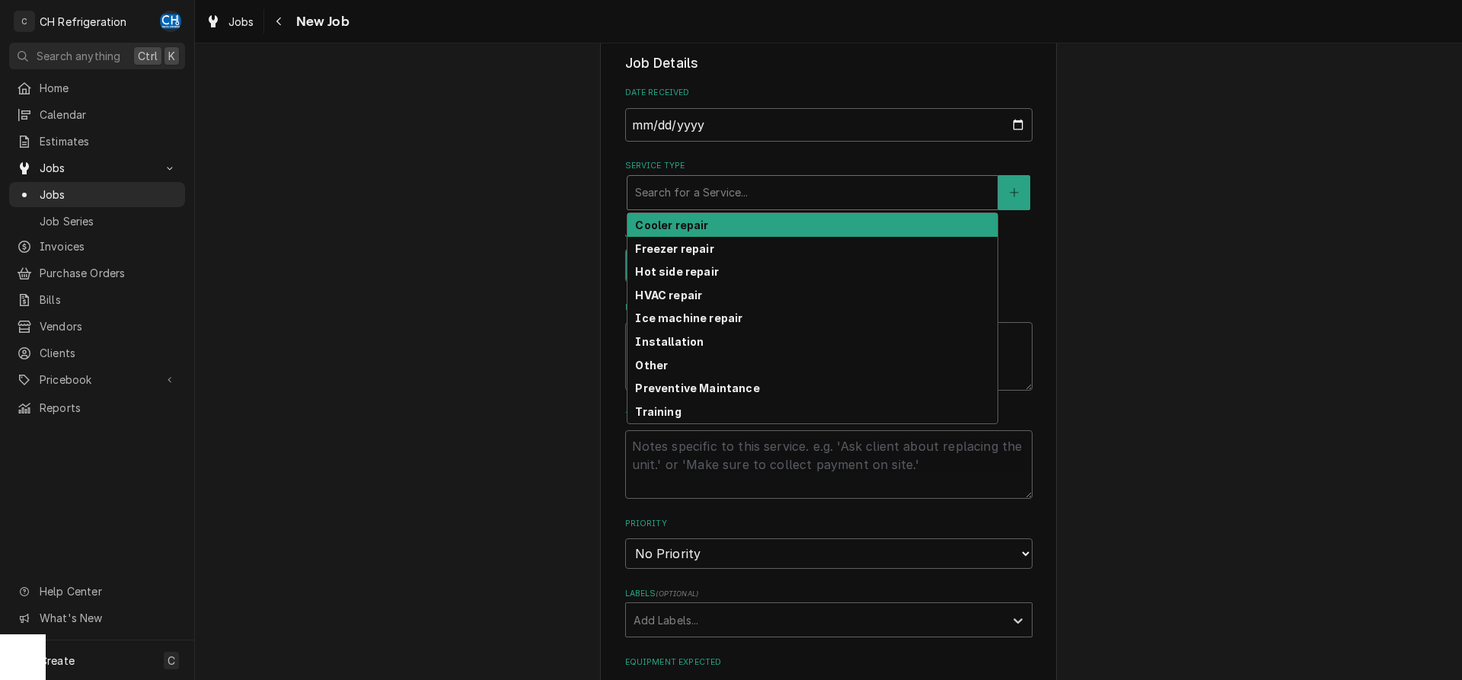
drag, startPoint x: 708, startPoint y: 189, endPoint x: 698, endPoint y: 213, distance: 26.3
click at [708, 190] on div "Service Type" at bounding box center [812, 192] width 355 height 27
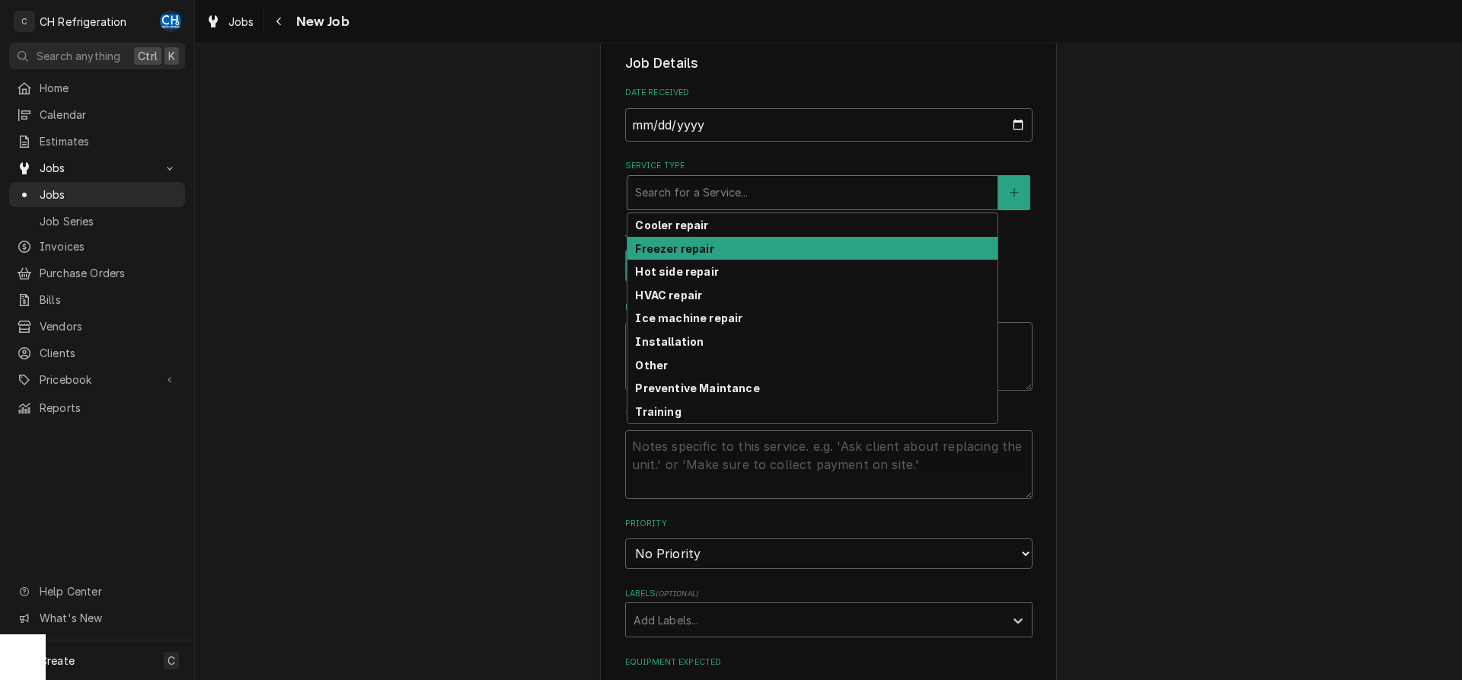
click at [688, 251] on strong "Freezer repair" at bounding box center [674, 248] width 78 height 13
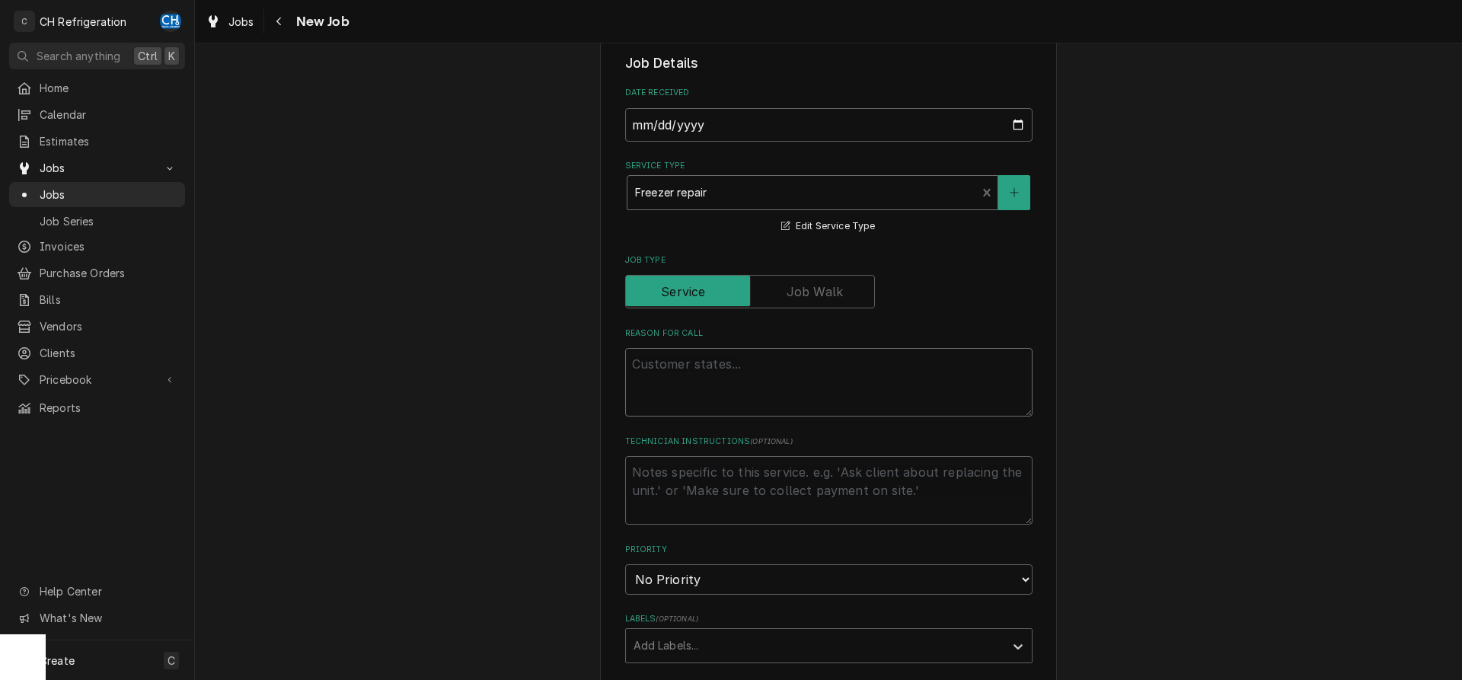
click at [721, 377] on textarea "Reason For Call" at bounding box center [828, 382] width 407 height 69
type textarea "x"
type textarea "w"
type textarea "x"
type textarea "wa"
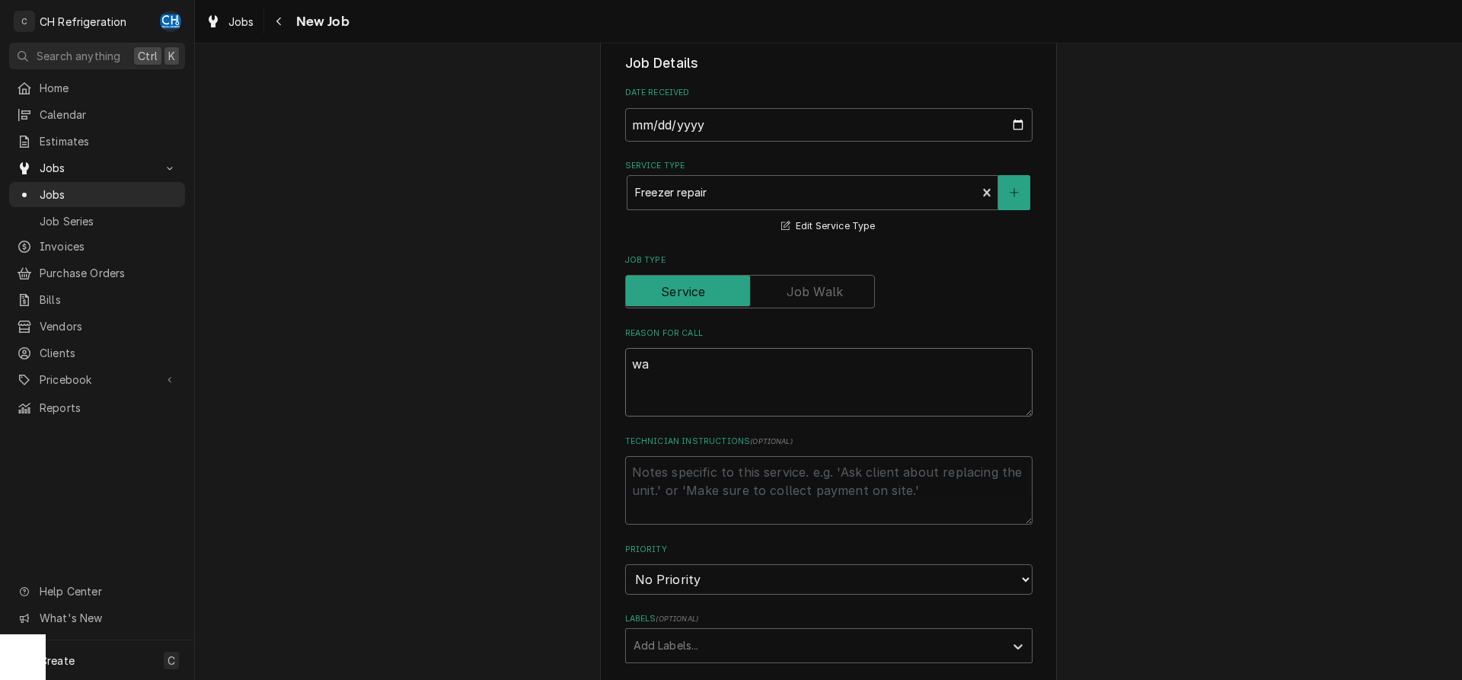
type textarea "x"
type textarea "wal"
type textarea "x"
type textarea "walk"
type textarea "x"
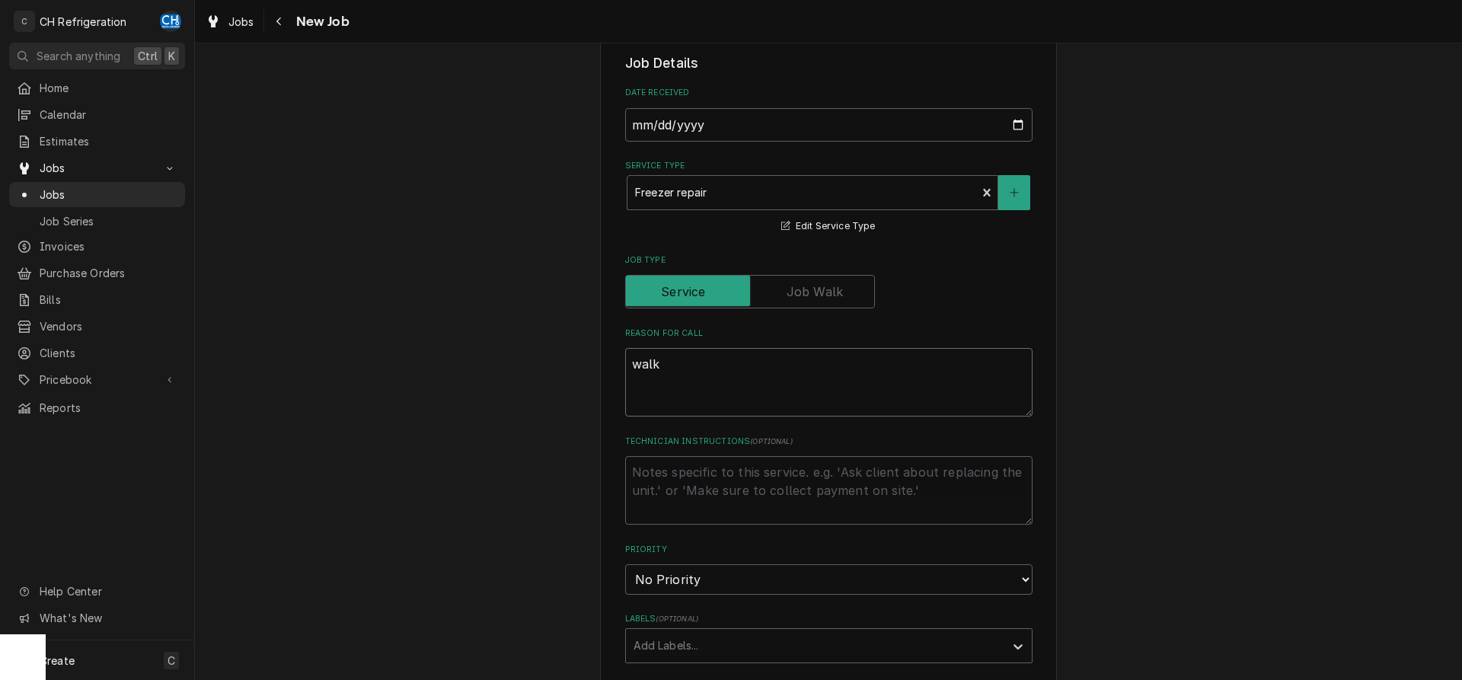
type textarea "walk-"
type textarea "x"
type textarea "walk-i"
type textarea "x"
type textarea "walk-in"
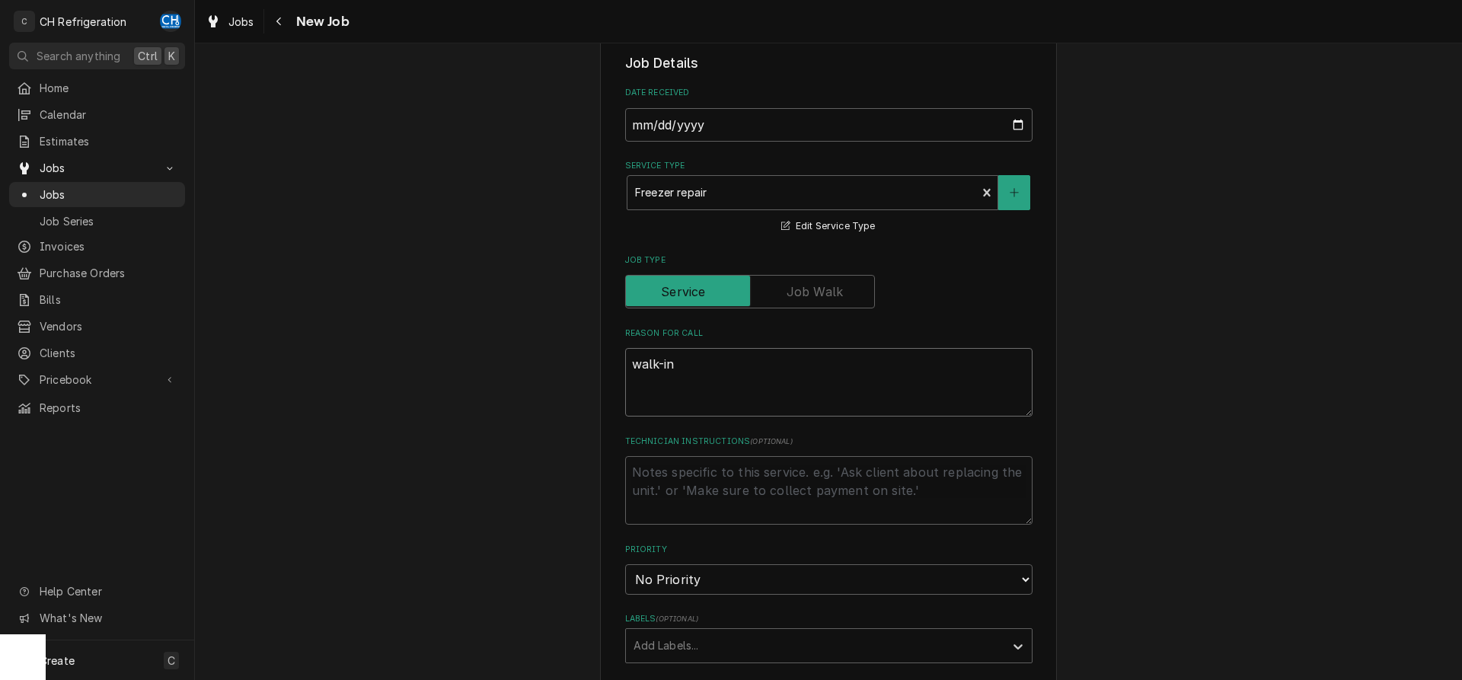
type textarea "x"
type textarea "walk-in"
type textarea "x"
type textarea "walk-in f"
type textarea "x"
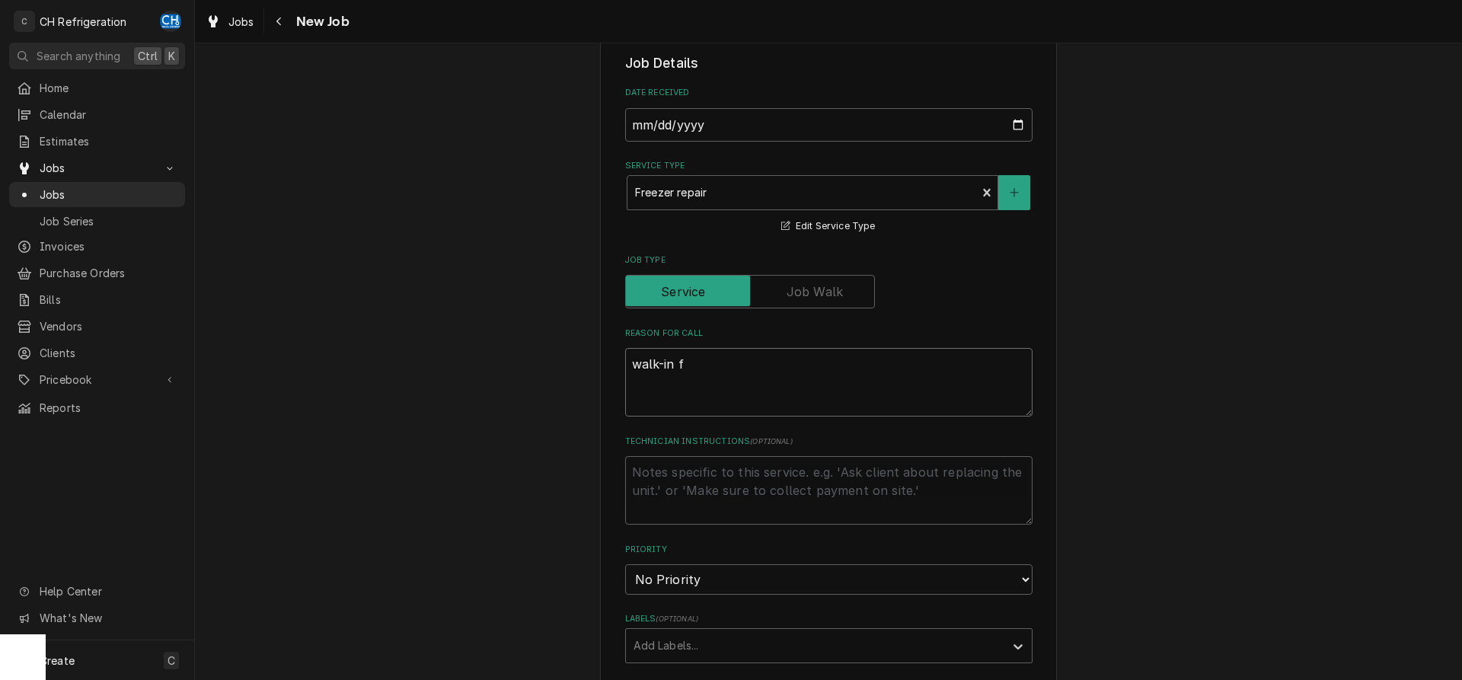
type textarea "walk-in fr"
type textarea "x"
type textarea "walk-in fre"
type textarea "x"
type textarea "walk-in free"
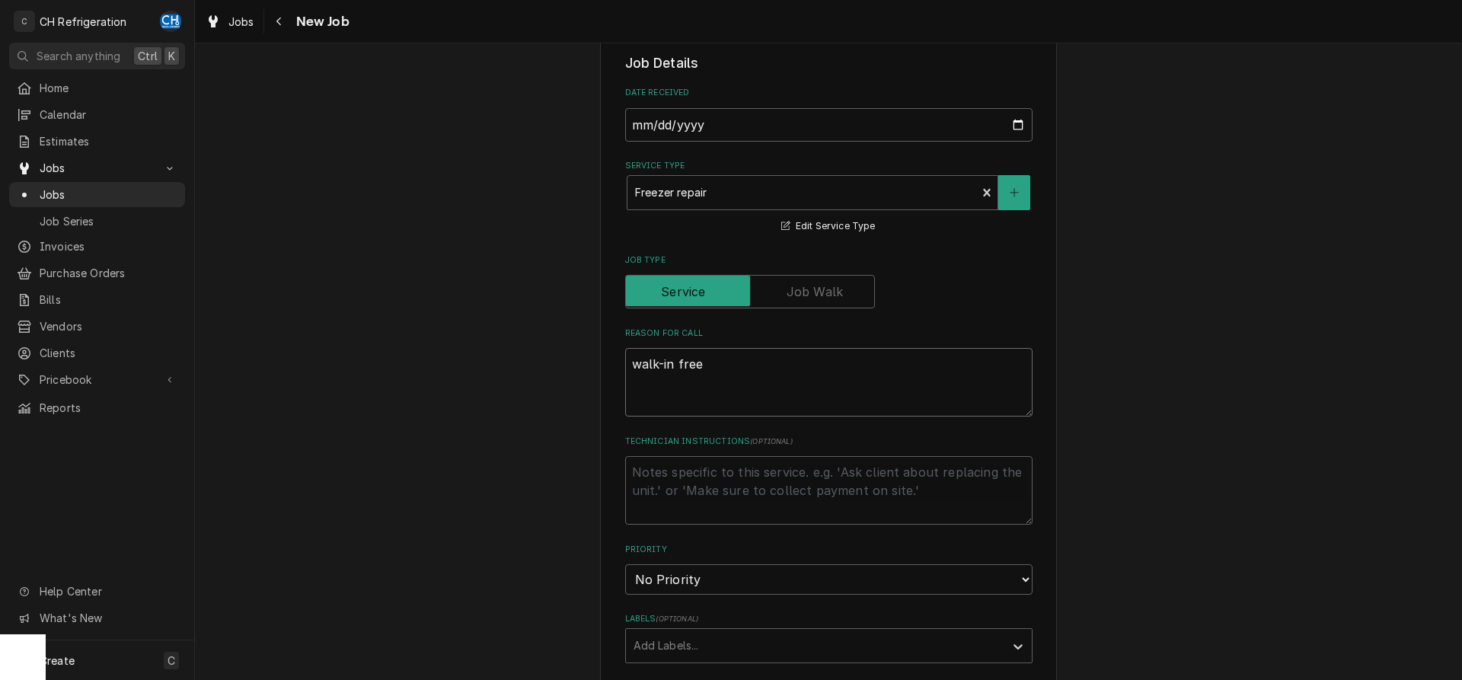
type textarea "x"
type textarea "walk-in freez"
type textarea "x"
type textarea "walk-in freeze"
type textarea "x"
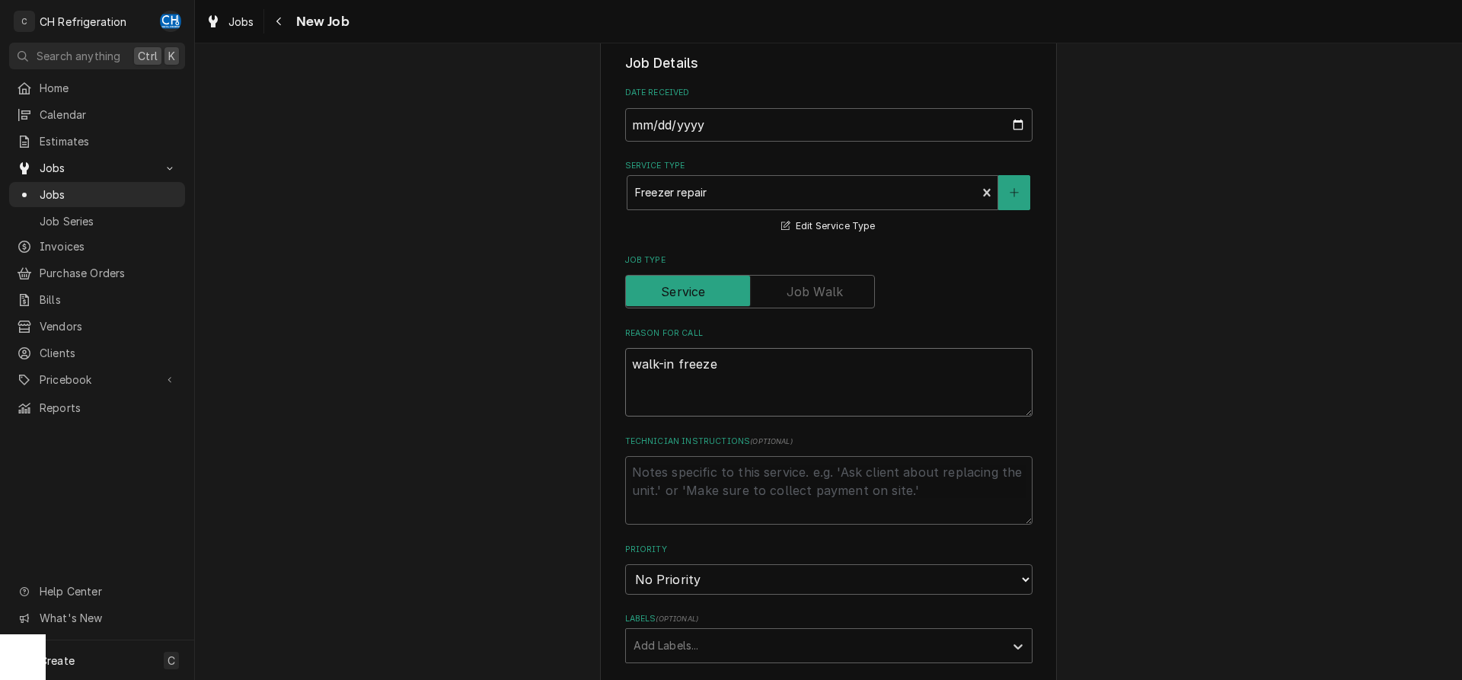
type textarea "walk-in freezer"
type textarea "x"
type textarea "walk-in freezere"
type textarea "x"
type textarea "walk-in freezere"
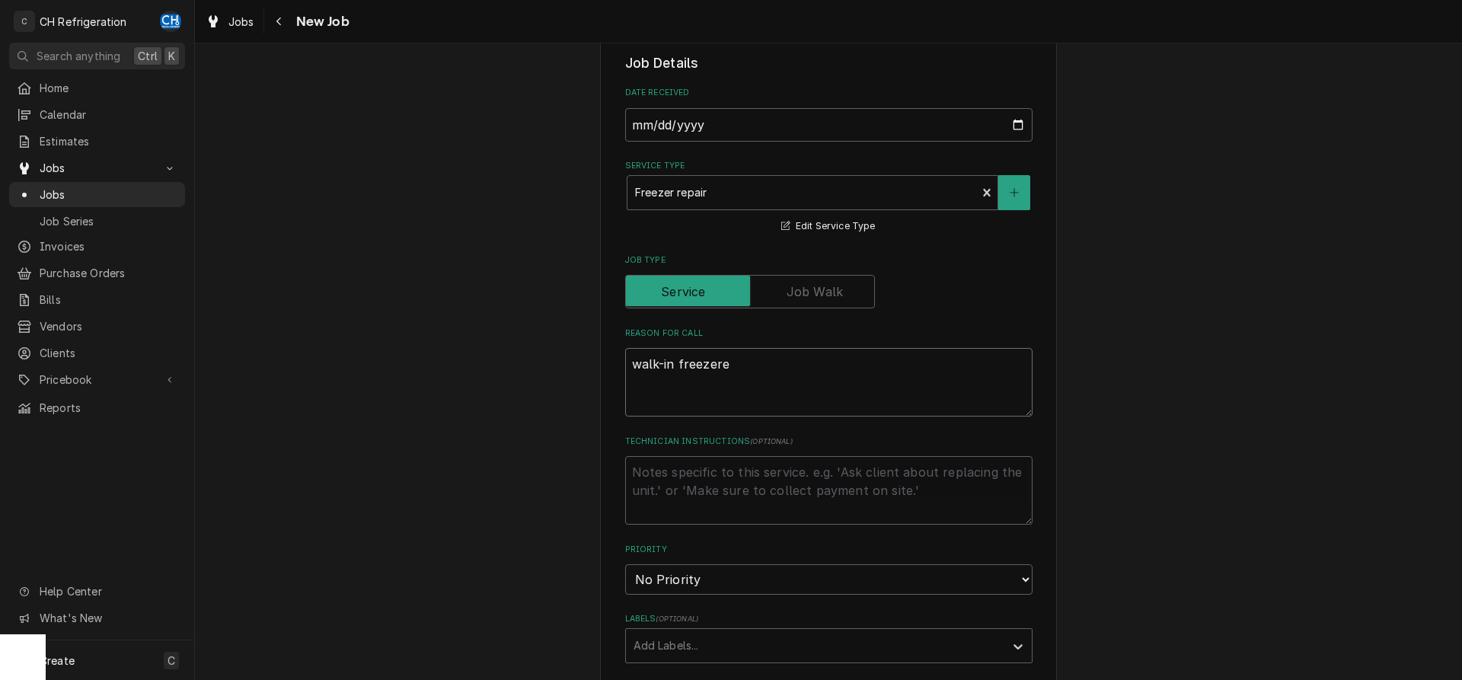
type textarea "x"
type textarea "walk-in freezere"
type textarea "x"
type textarea "walk-in freezer"
type textarea "x"
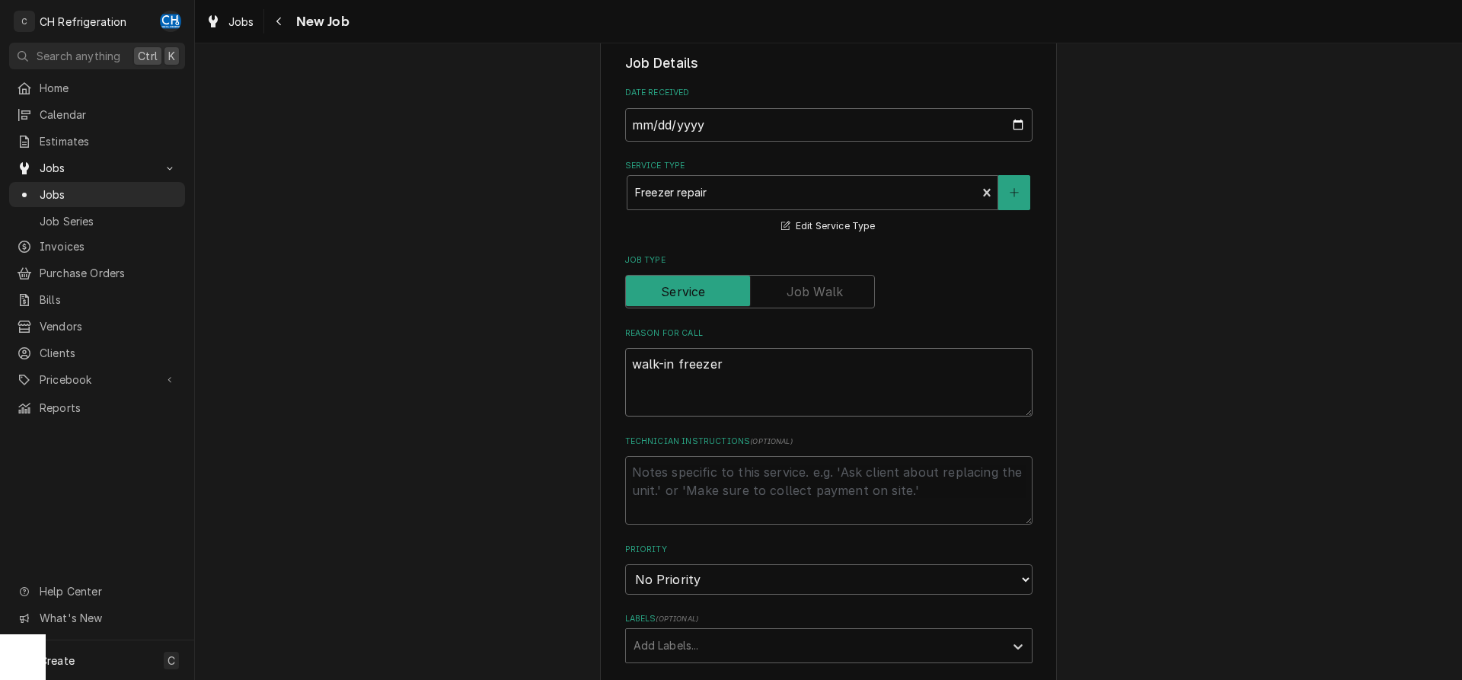
type textarea "walk-in freezer"
type textarea "x"
type textarea "walk-in freezer n"
type textarea "x"
type textarea "walk-in freezer ne"
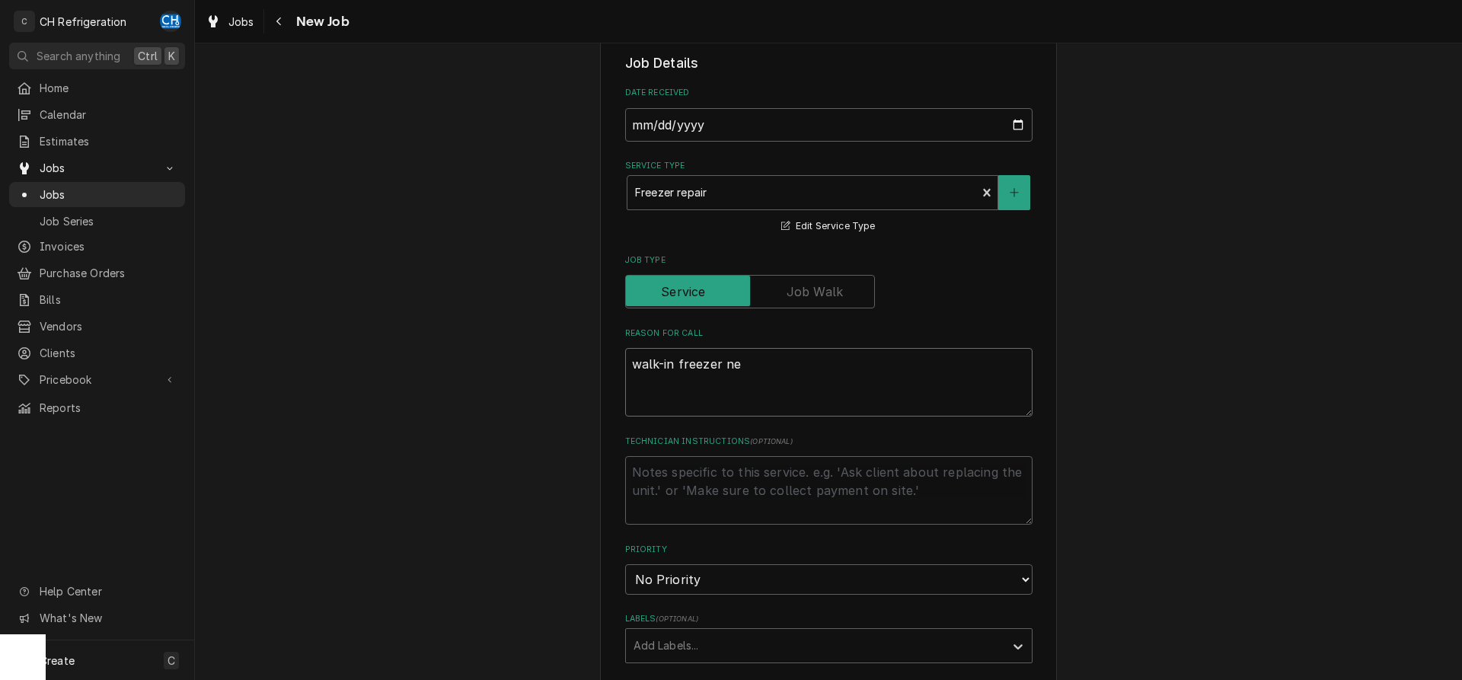
type textarea "x"
type textarea "walk-in freezer nee"
type textarea "x"
type textarea "walk-in freezer need"
type textarea "x"
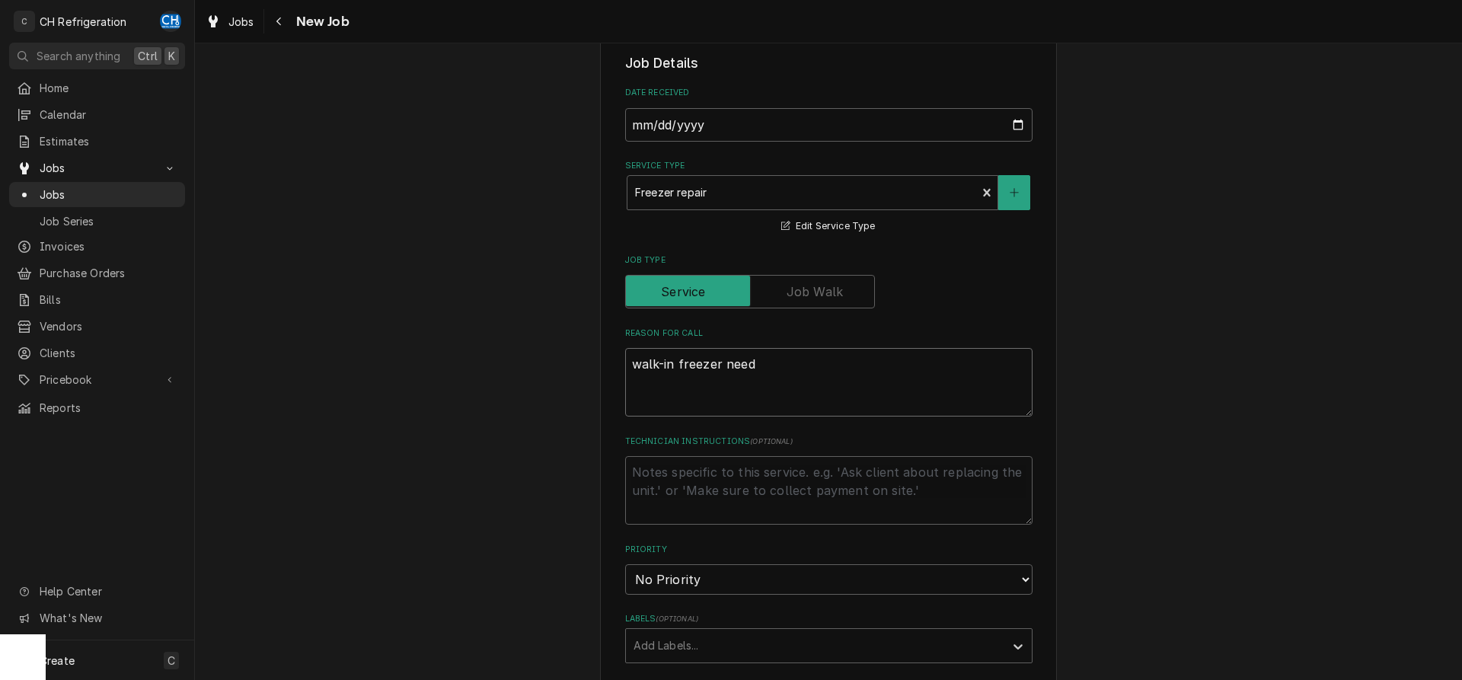
type textarea "walk-in freezer needs"
type textarea "x"
type textarea "walk-in freezer needs"
type textarea "x"
type textarea "walk-in freezer needs"
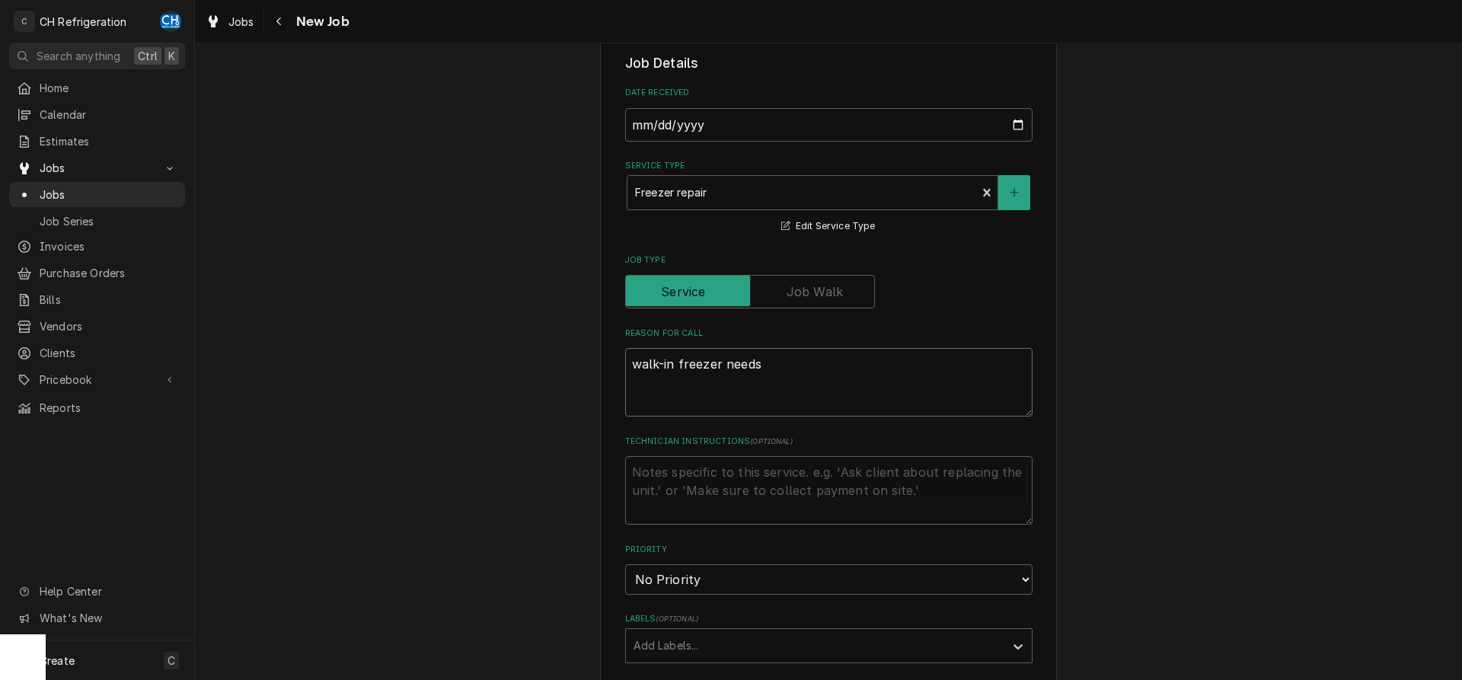
type textarea "x"
type textarea "walk-in freezer need"
type textarea "x"
type textarea "walk-in freezer nee"
type textarea "x"
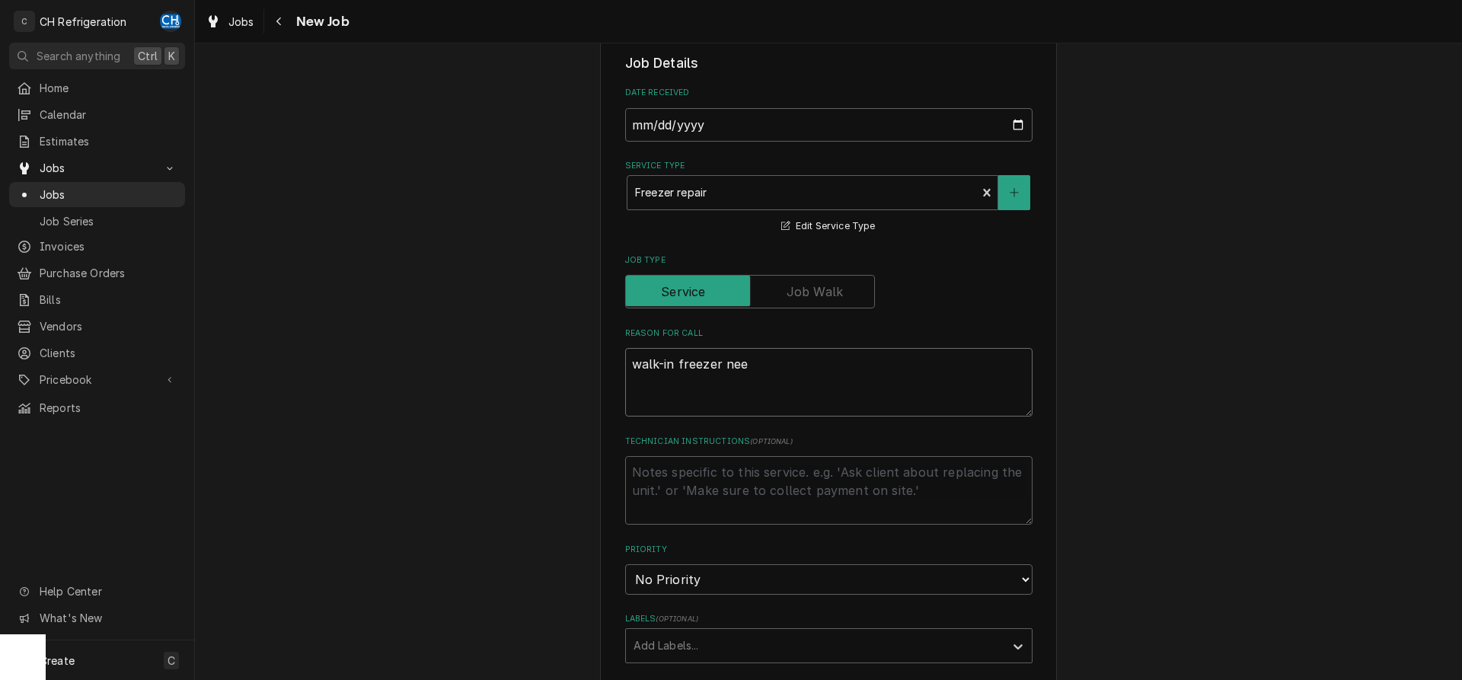
type textarea "walk-in freezer ne"
type textarea "x"
type textarea "walk-in freezer n"
type textarea "x"
type textarea "walk-in freezer"
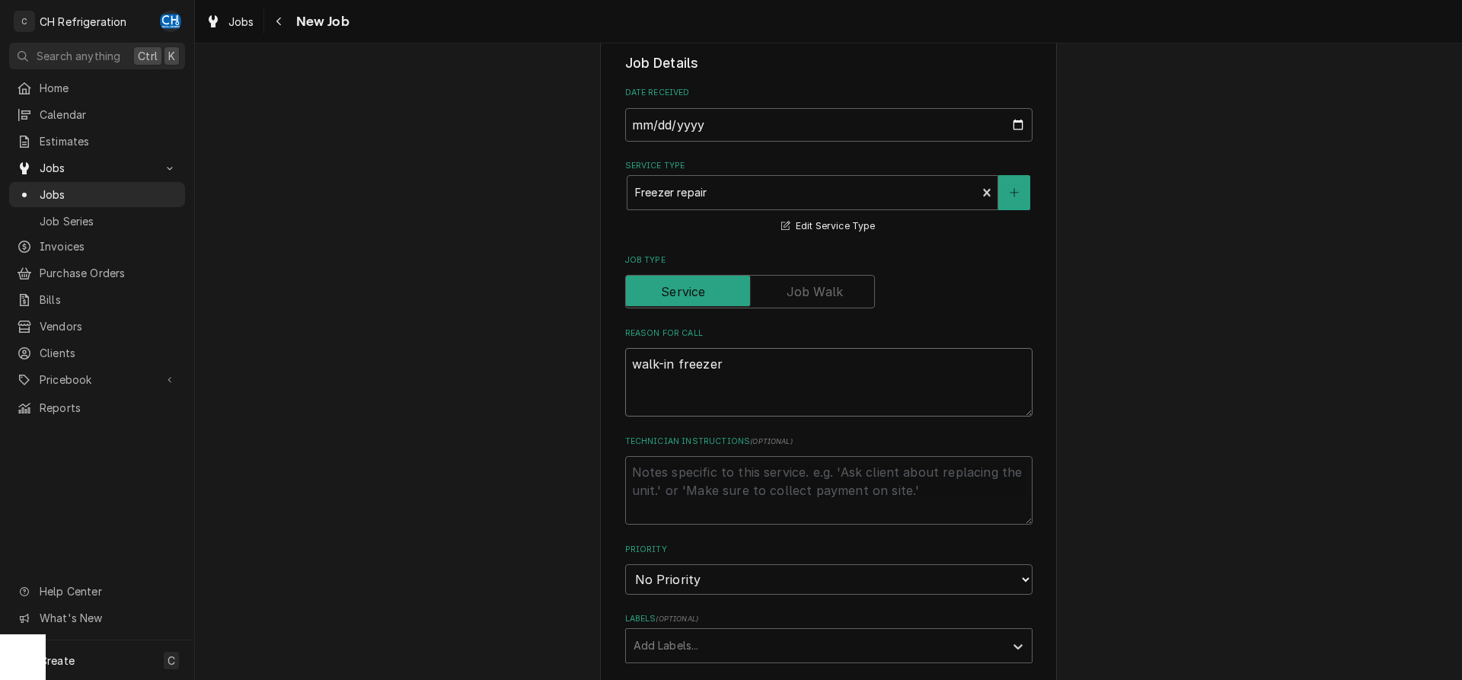
type textarea "x"
type textarea "walk-in freezer"
click at [950, 342] on div "Reason For Call walk-in freezer" at bounding box center [828, 372] width 407 height 89
drag, startPoint x: 816, startPoint y: 373, endPoint x: 592, endPoint y: 388, distance: 225.2
click at [625, 388] on textarea "walk-in freezer" at bounding box center [828, 382] width 407 height 69
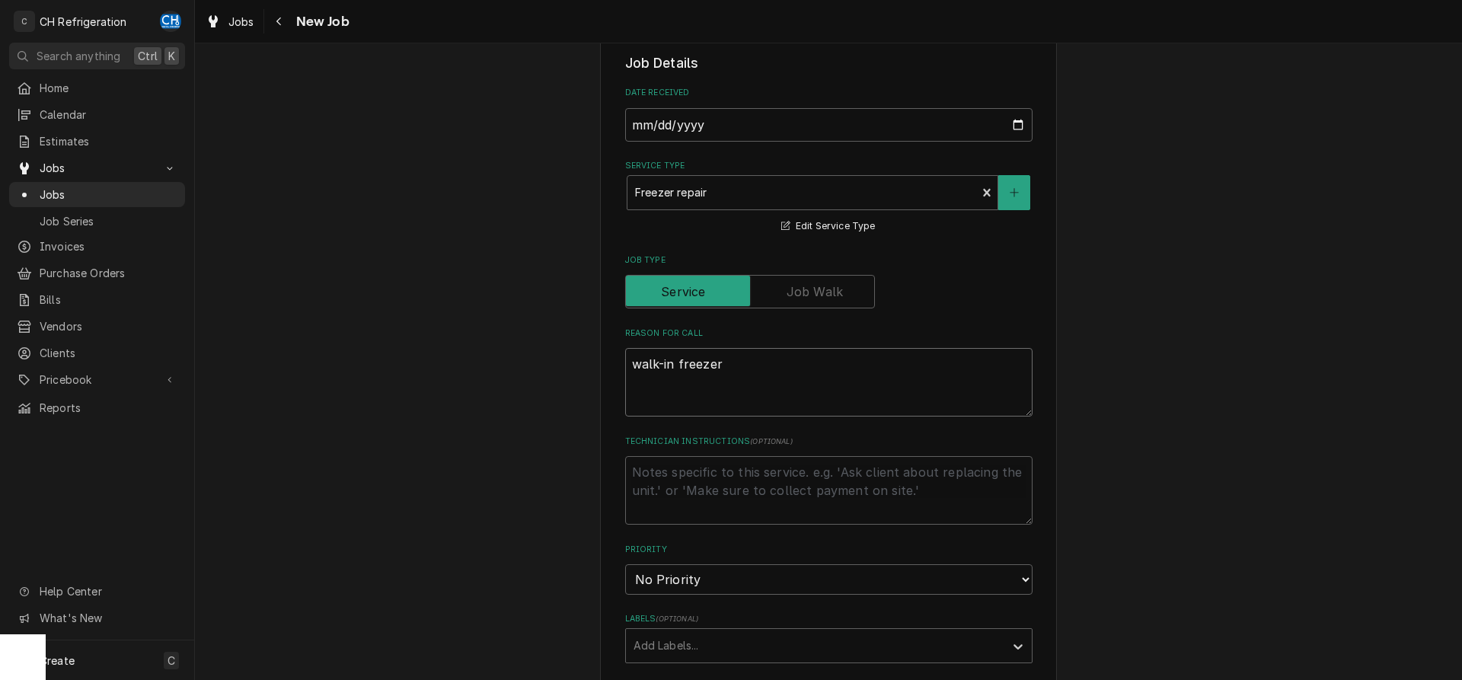
type textarea "x"
type textarea "f"
type textarea "x"
type textarea "fa"
type textarea "x"
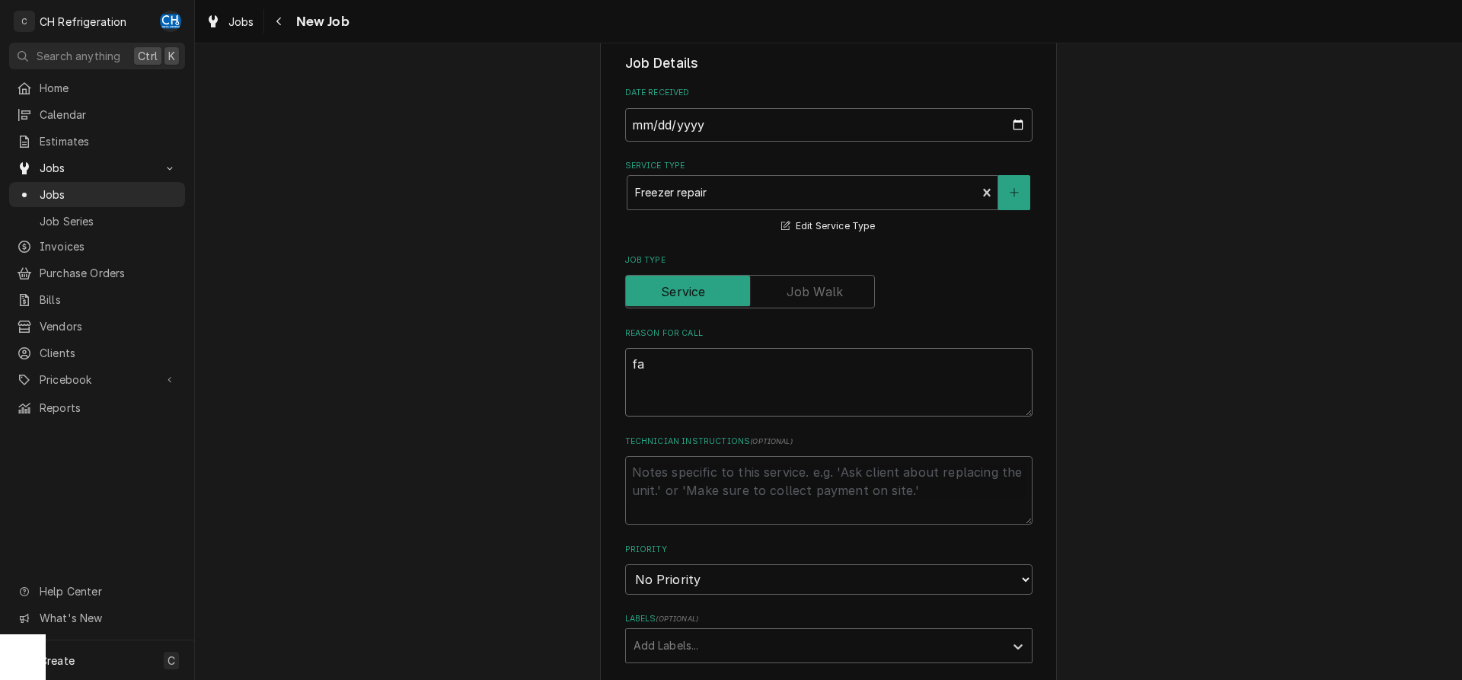
type textarea "fan"
type textarea "x"
type textarea "fan"
type textarea "x"
type textarea "fan g"
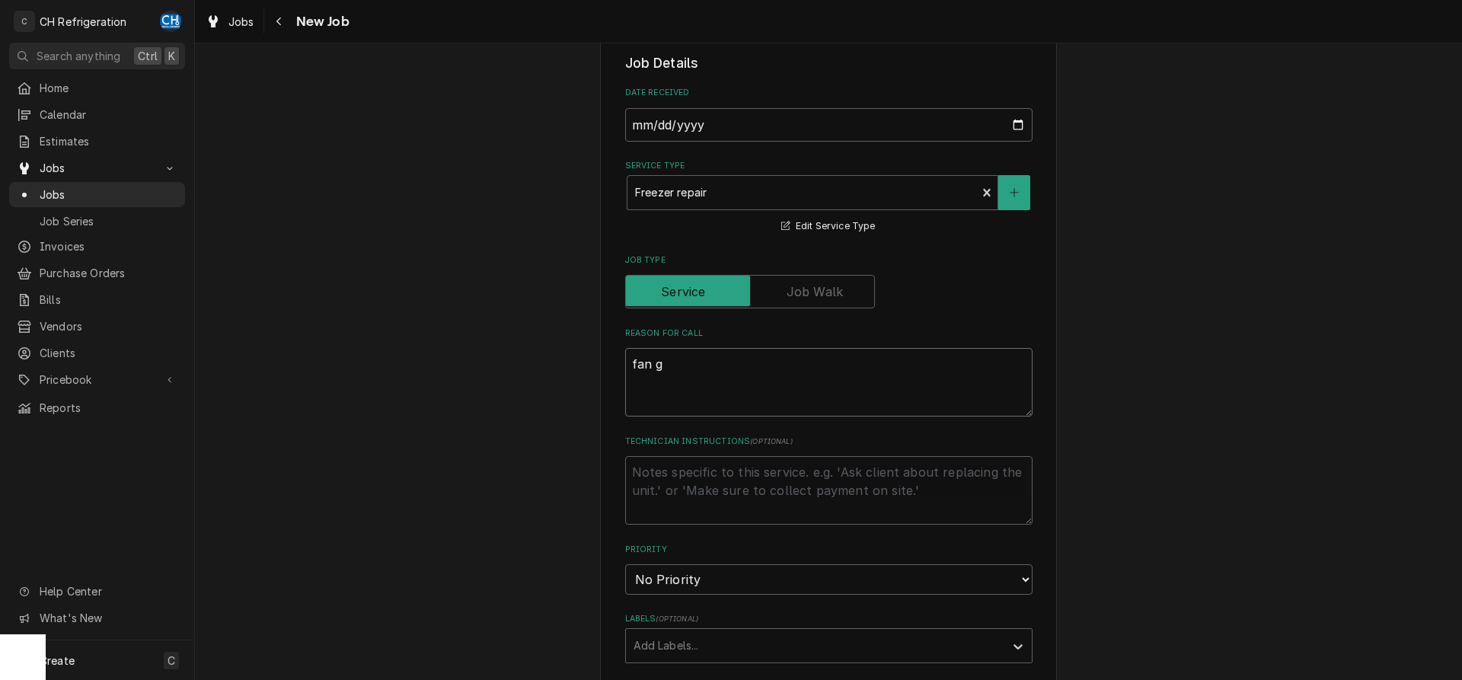
type textarea "x"
type textarea "fan gu"
type textarea "x"
type textarea "fan gua"
type textarea "x"
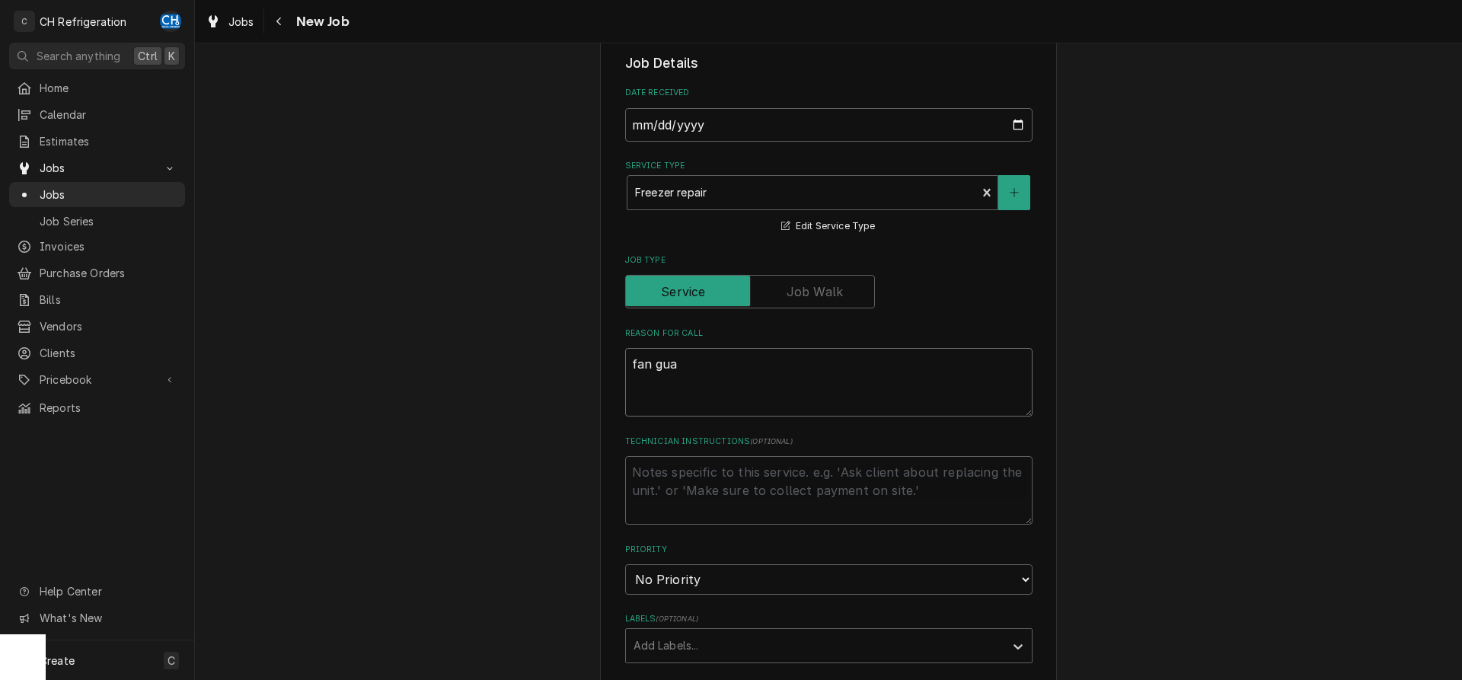
type textarea "fan guar"
type textarea "x"
type textarea "fan guard"
type textarea "x"
type textarea "fan guard"
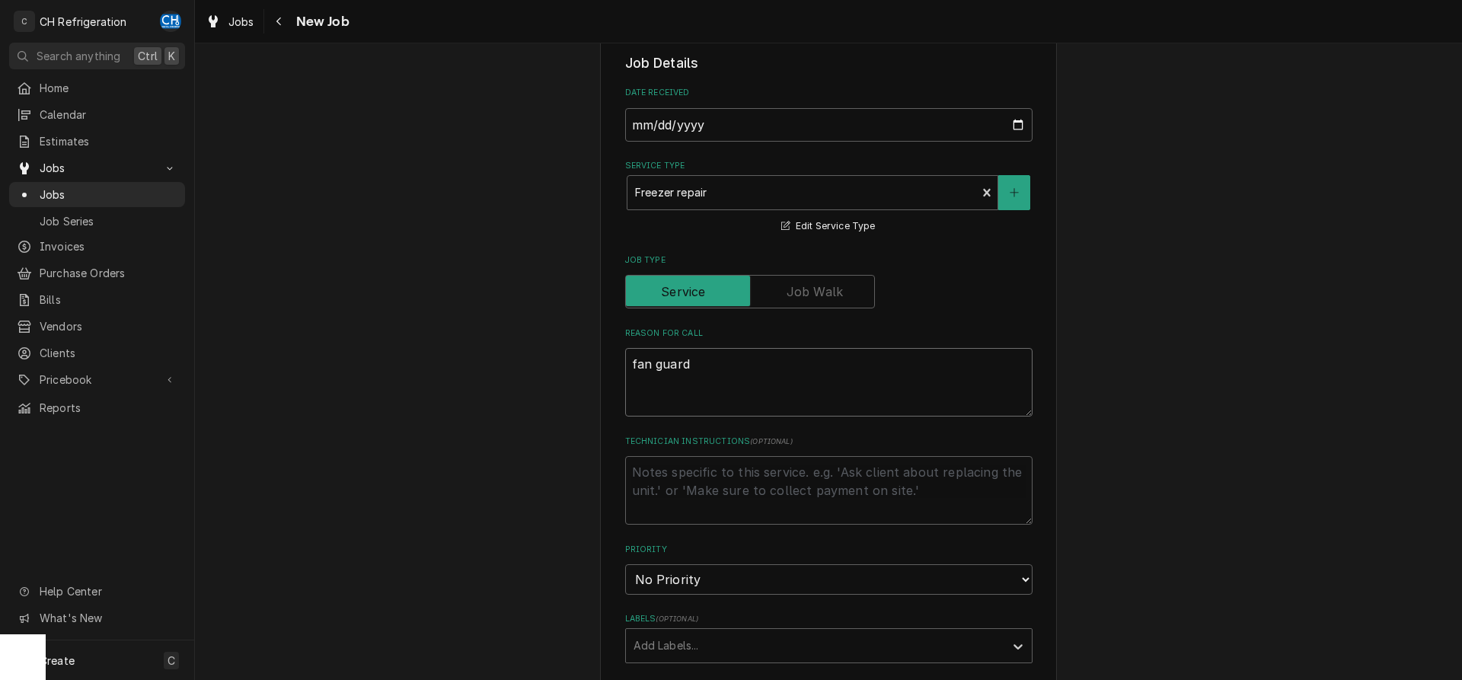
type textarea "x"
type textarea "fan guard n"
type textarea "x"
type textarea "fan guard ne"
type textarea "x"
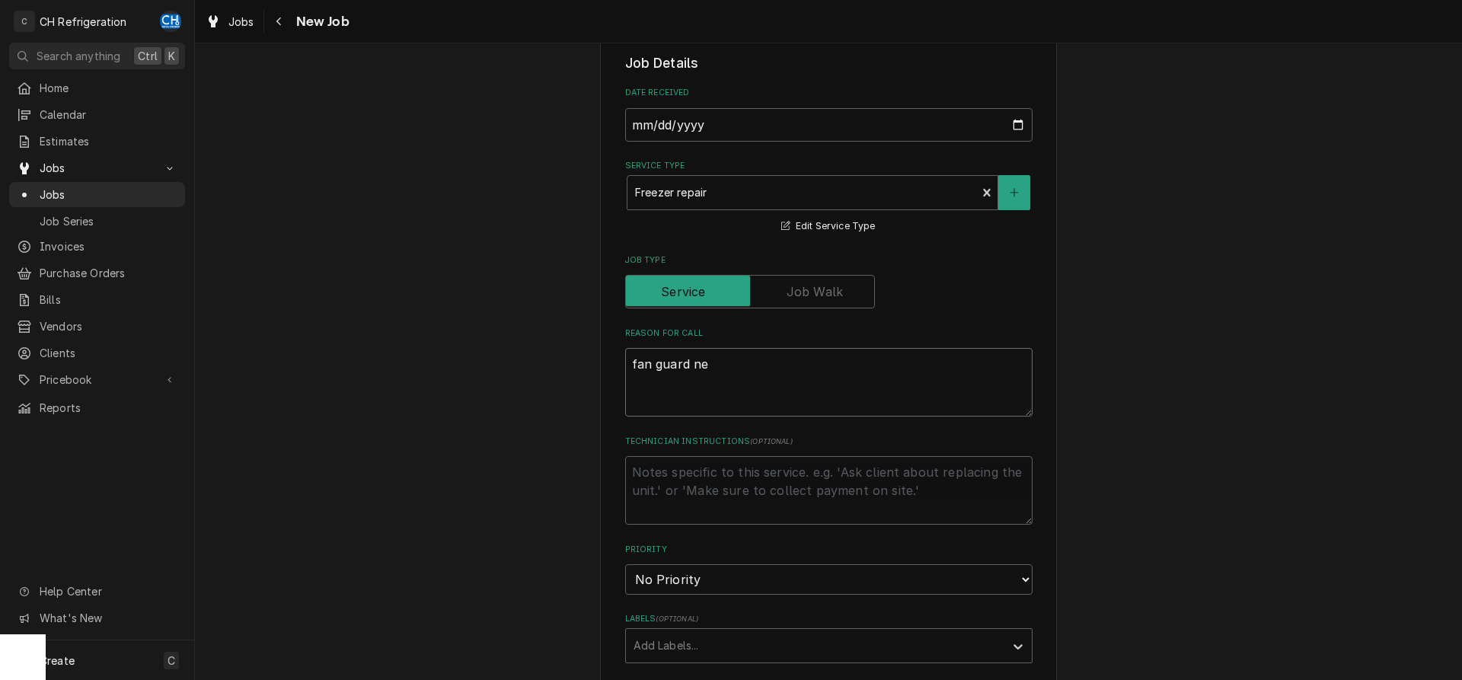
type textarea "fan guard nee"
type textarea "x"
type textarea "fan guard need"
type textarea "x"
type textarea "fan guard needs"
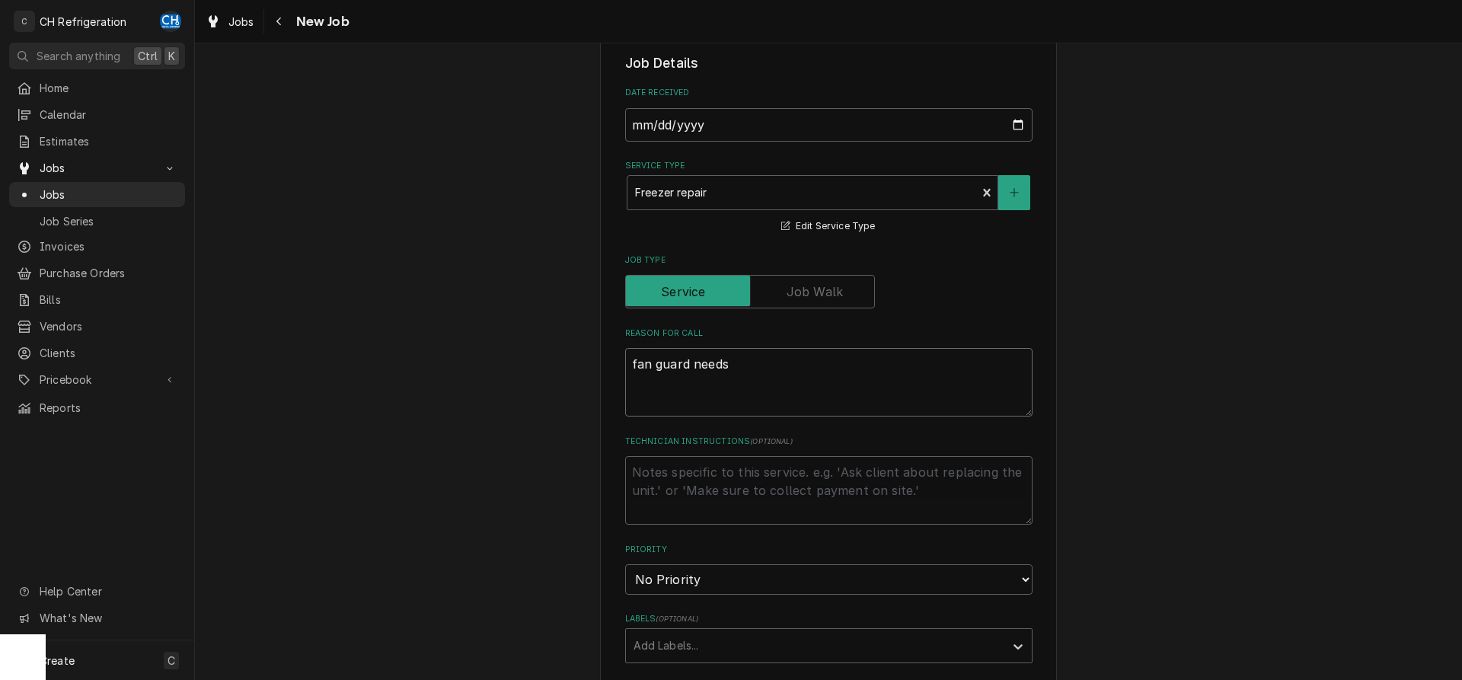
type textarea "x"
type textarea "fan guard needs"
type textarea "x"
type textarea "fan guard needs t"
type textarea "x"
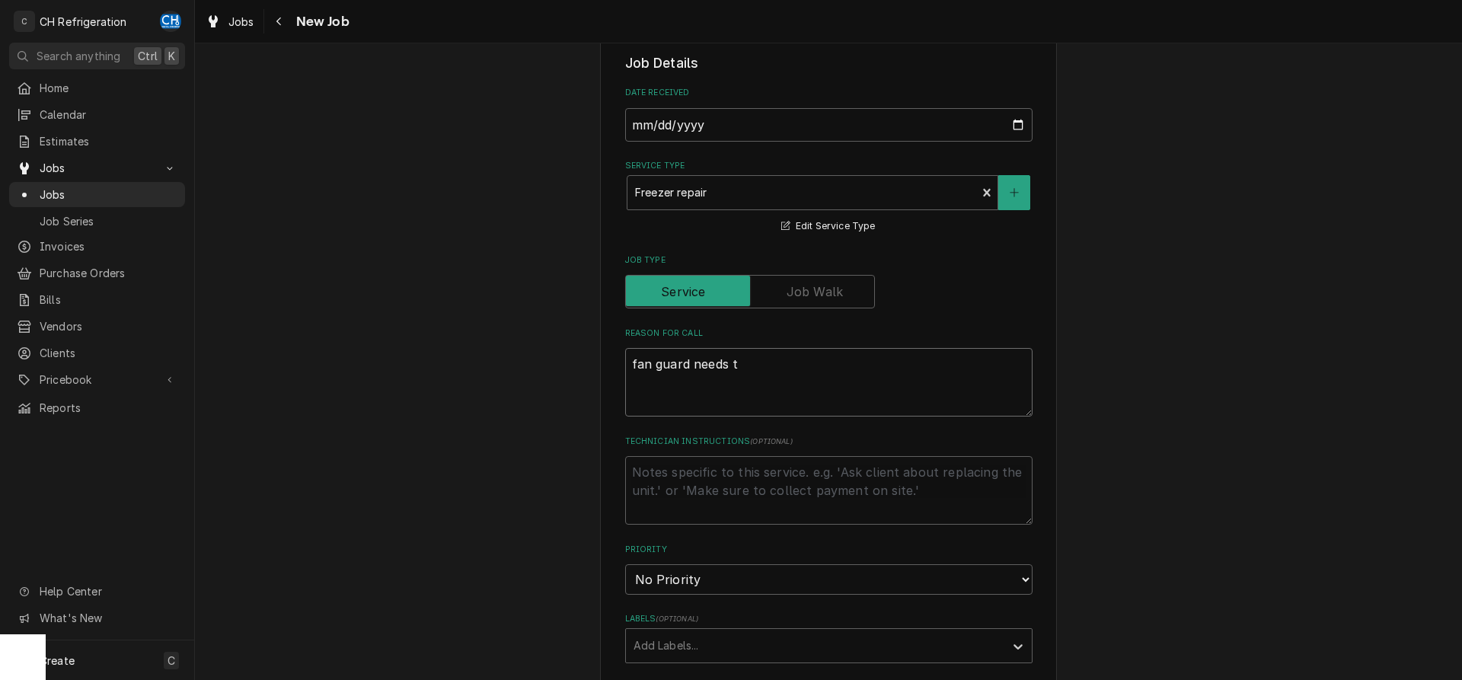
type textarea "fan guard needs to"
type textarea "x"
type textarea "fan guard needs to"
type textarea "x"
type textarea "fan guard needs to b"
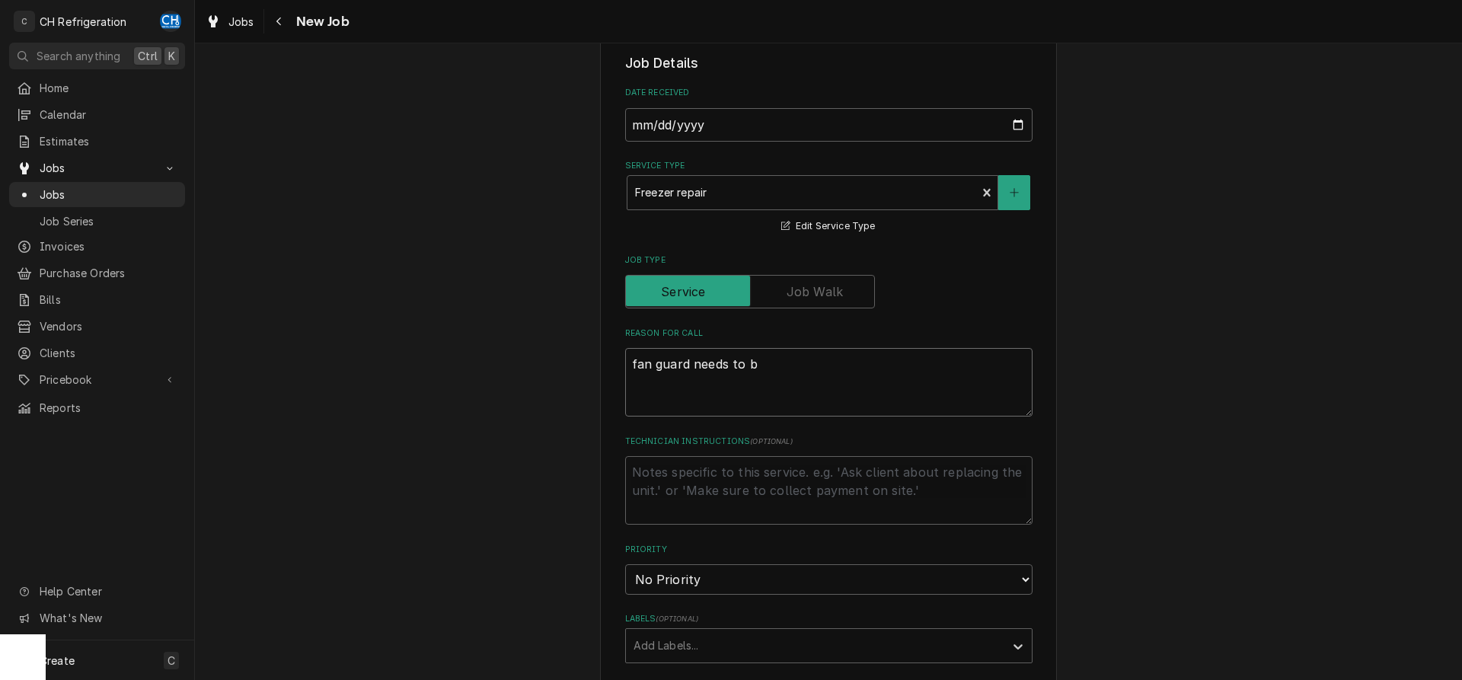
type textarea "x"
type textarea "fan guard needs to be"
type textarea "x"
type textarea "fan guard needs to be"
type textarea "x"
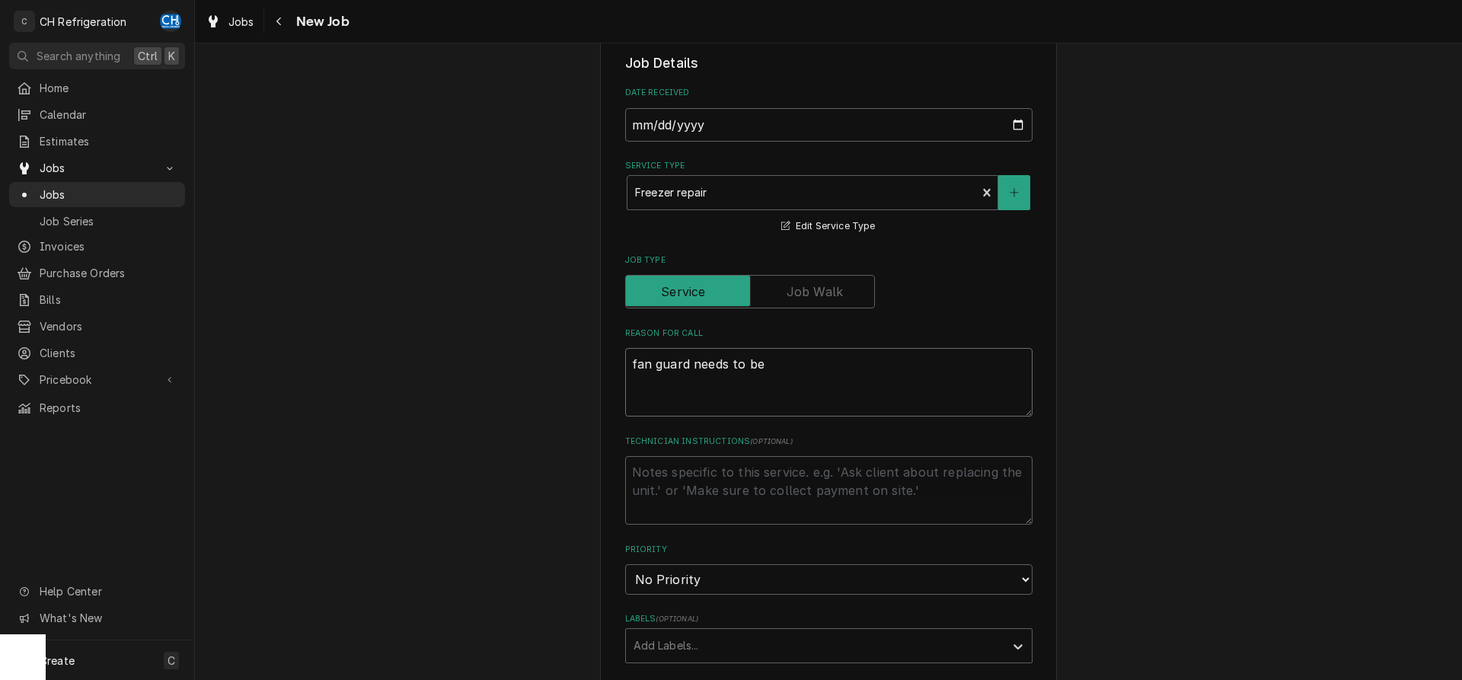
type textarea "fan guard needs to be i"
type textarea "x"
type textarea "fan guard needs to be in"
type textarea "x"
type textarea "fan guard needs to be ins"
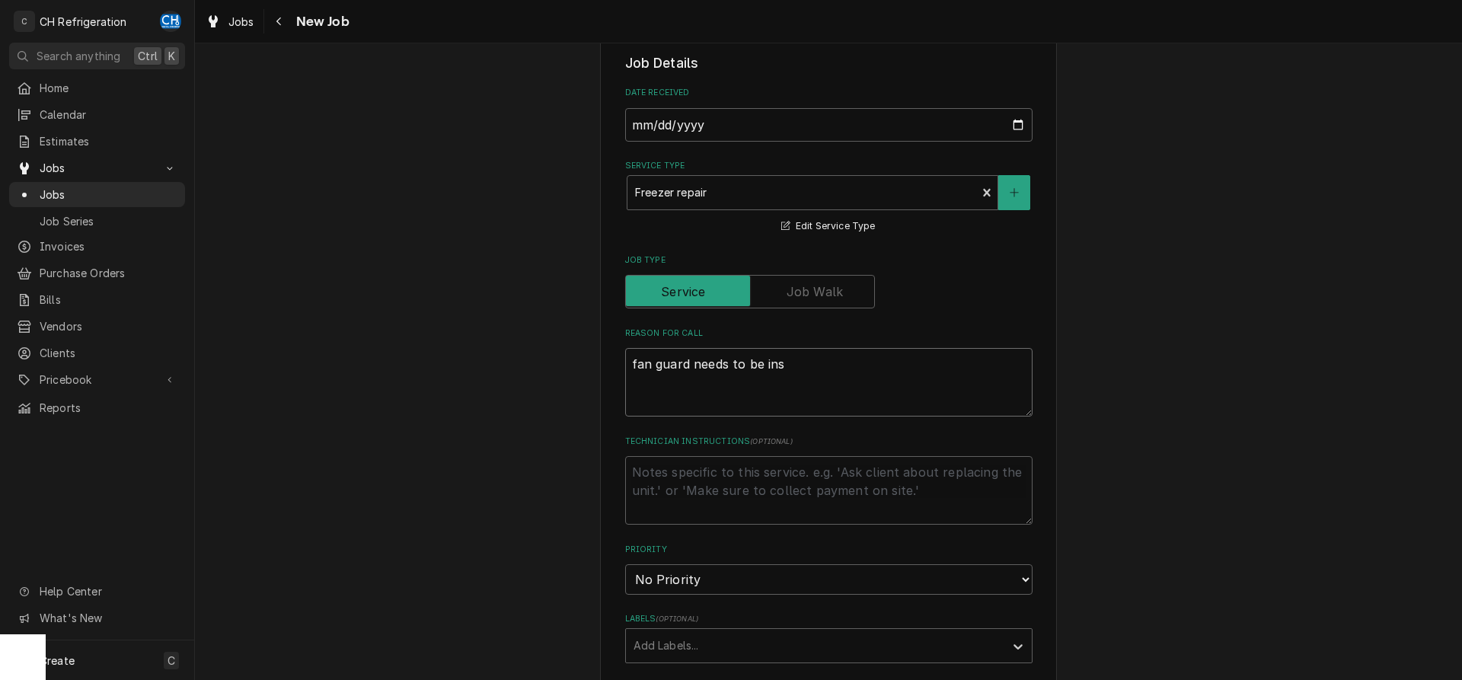
type textarea "x"
type textarea "fan guard needs to be inst"
type textarea "x"
type textarea "fan guard needs to be insta"
type textarea "x"
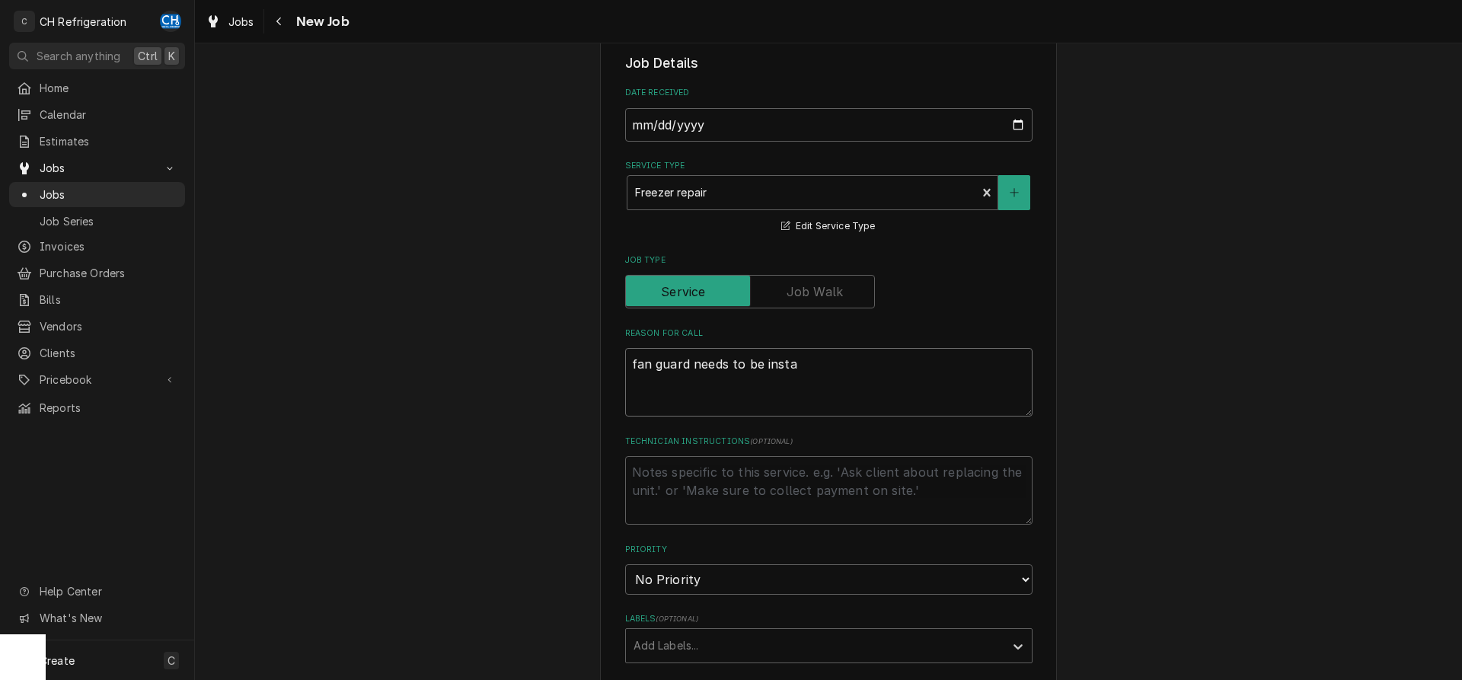
type textarea "fan guard needs to be instal"
type textarea "x"
type textarea "fan guard needs to be install"
type textarea "x"
type textarea "fan guard needs to be installe"
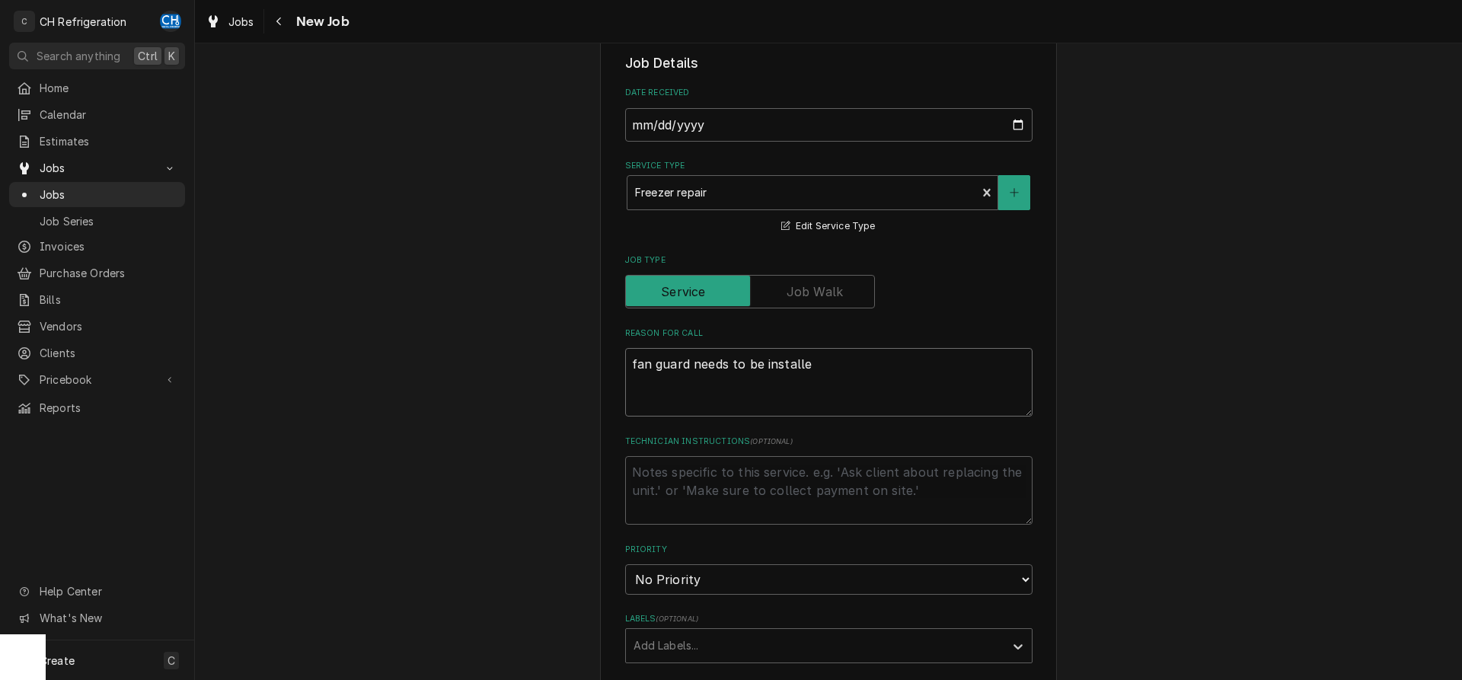
type textarea "x"
type textarea "fan guard needs to be installed"
type textarea "x"
type textarea "fan guard needs to be installed."
type textarea "x"
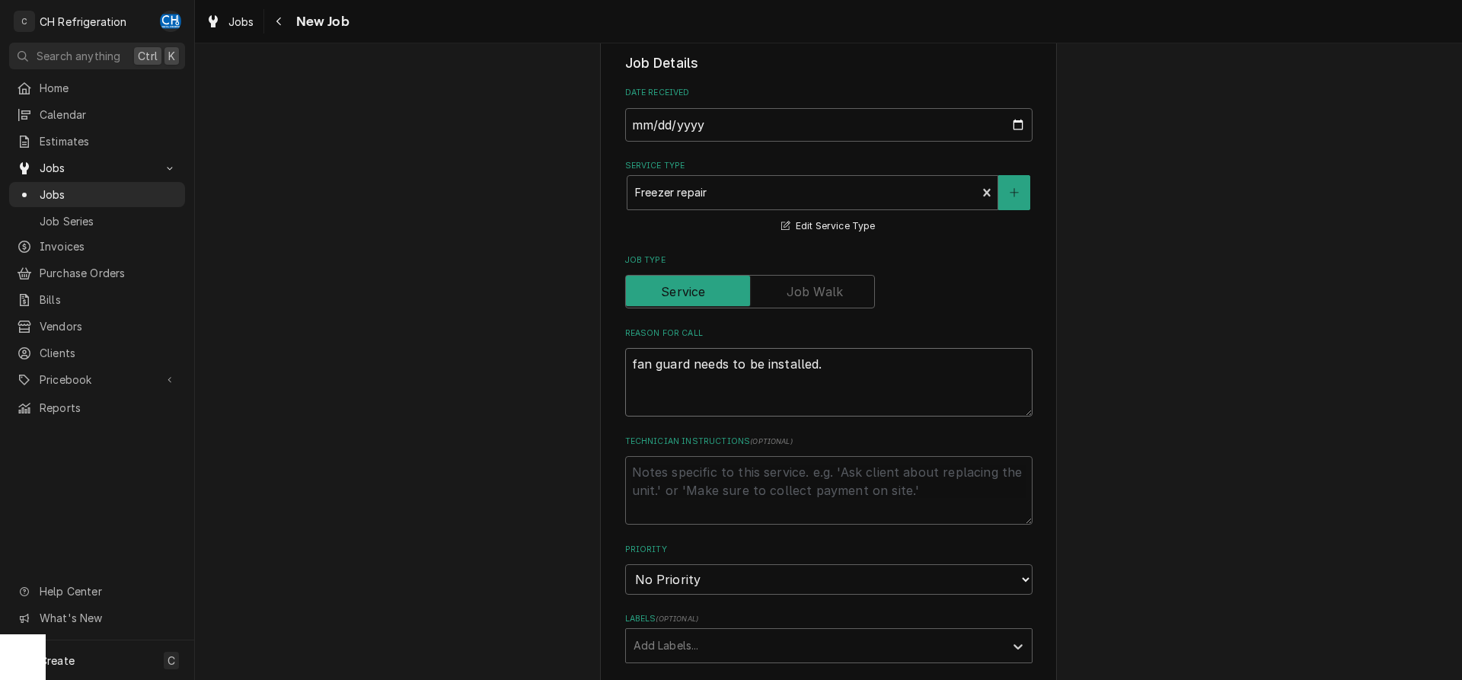
type textarea "fan guard needs to be installed."
drag, startPoint x: 775, startPoint y: 365, endPoint x: 688, endPoint y: 362, distance: 87.6
click at [688, 362] on textarea "fan guard needs to be installed." at bounding box center [828, 382] width 407 height 69
type textarea "x"
type textarea "fan guard"
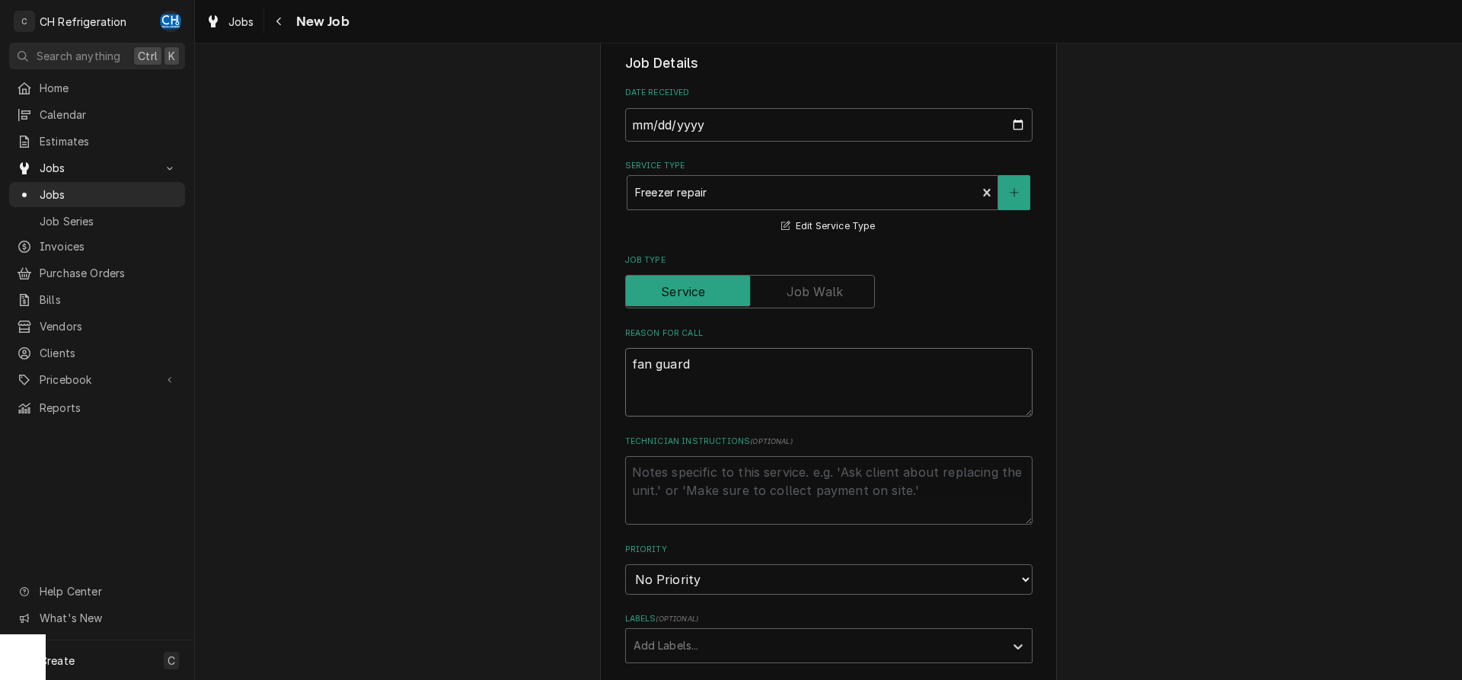
type textarea "x"
type textarea "fan guard,"
type textarea "x"
type textarea "fan guard,"
type textarea "x"
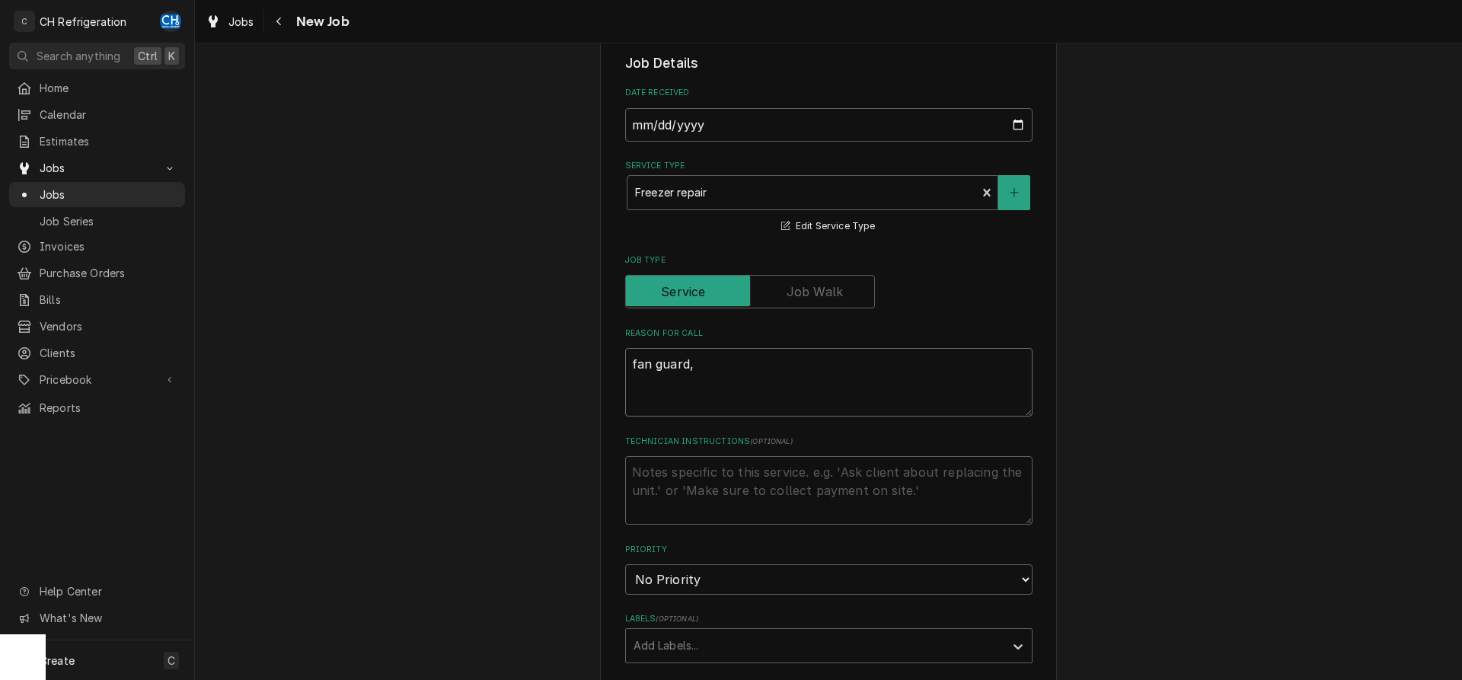
type textarea "fan guard, d"
type textarea "x"
type textarea "fan guard, de"
type textarea "x"
type textarea "fan guard, def"
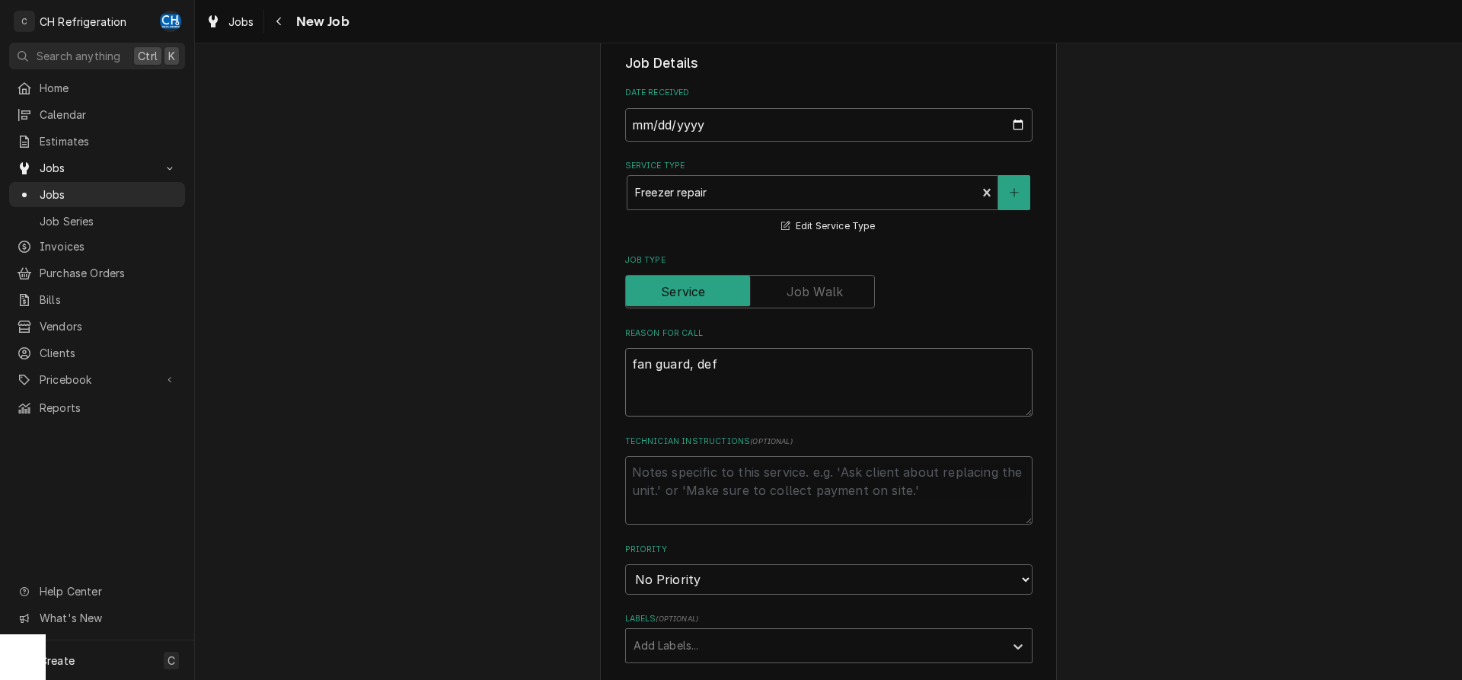
type textarea "x"
type textarea "fan guard, defr"
type textarea "x"
type textarea "fan guard, defro"
type textarea "x"
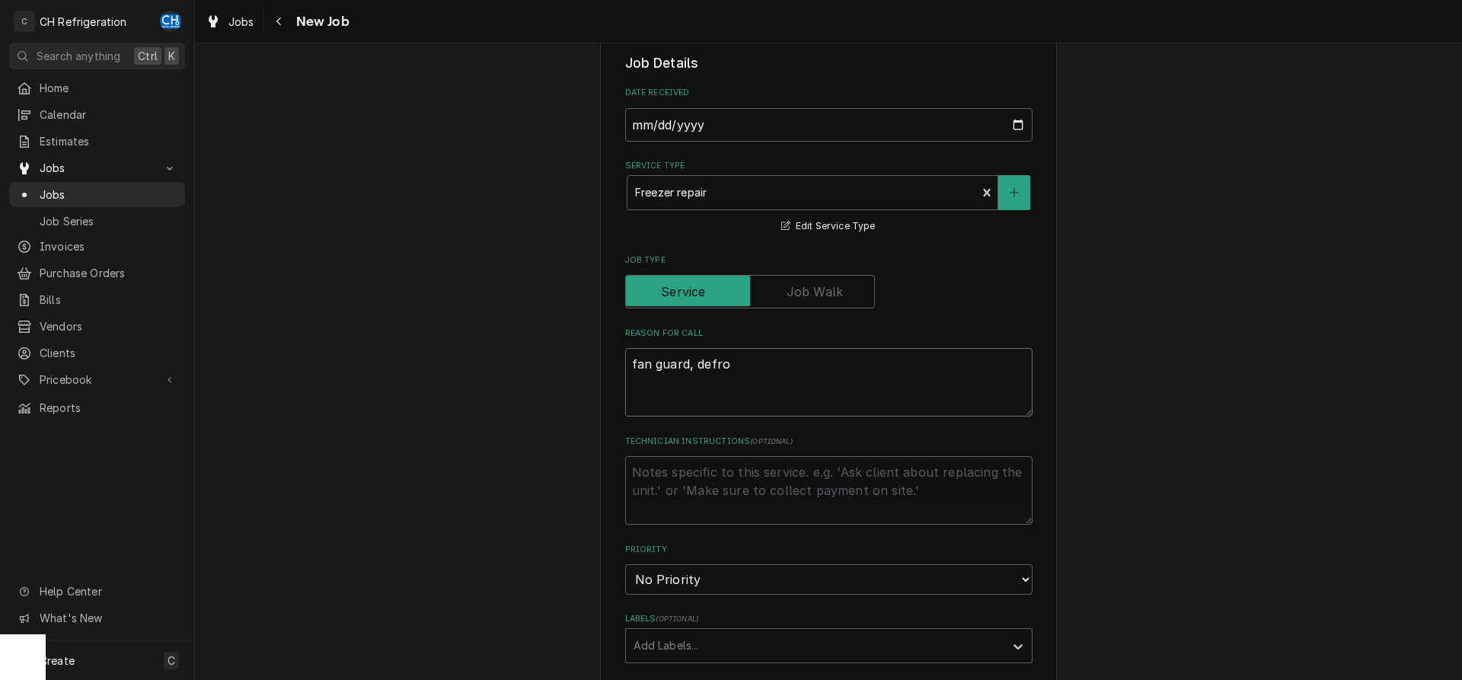
type textarea "fan guard, defros"
type textarea "x"
type textarea "fan guard, defrost"
type textarea "x"
type textarea "fan guard, defrost"
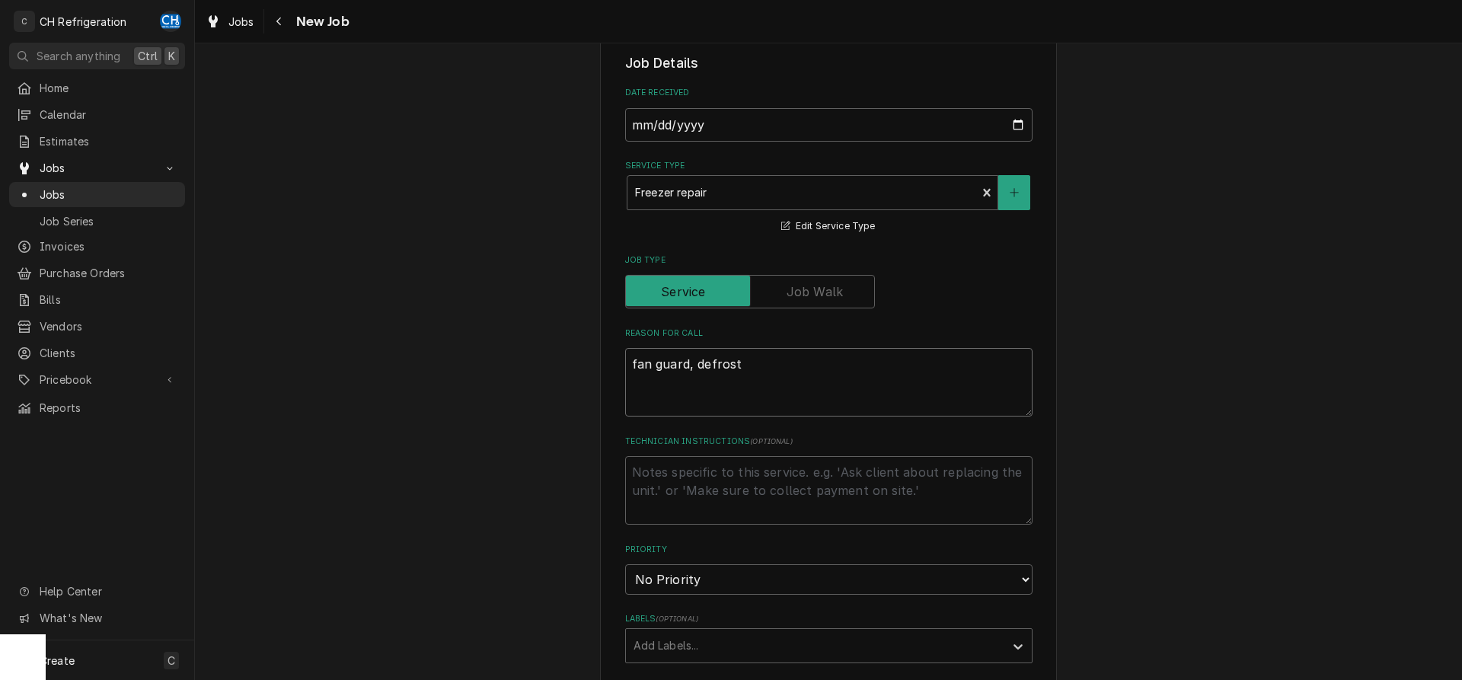
type textarea "x"
type textarea "fan guard, defrost cl"
type textarea "x"
type textarea "fan guard, defrost clo"
type textarea "x"
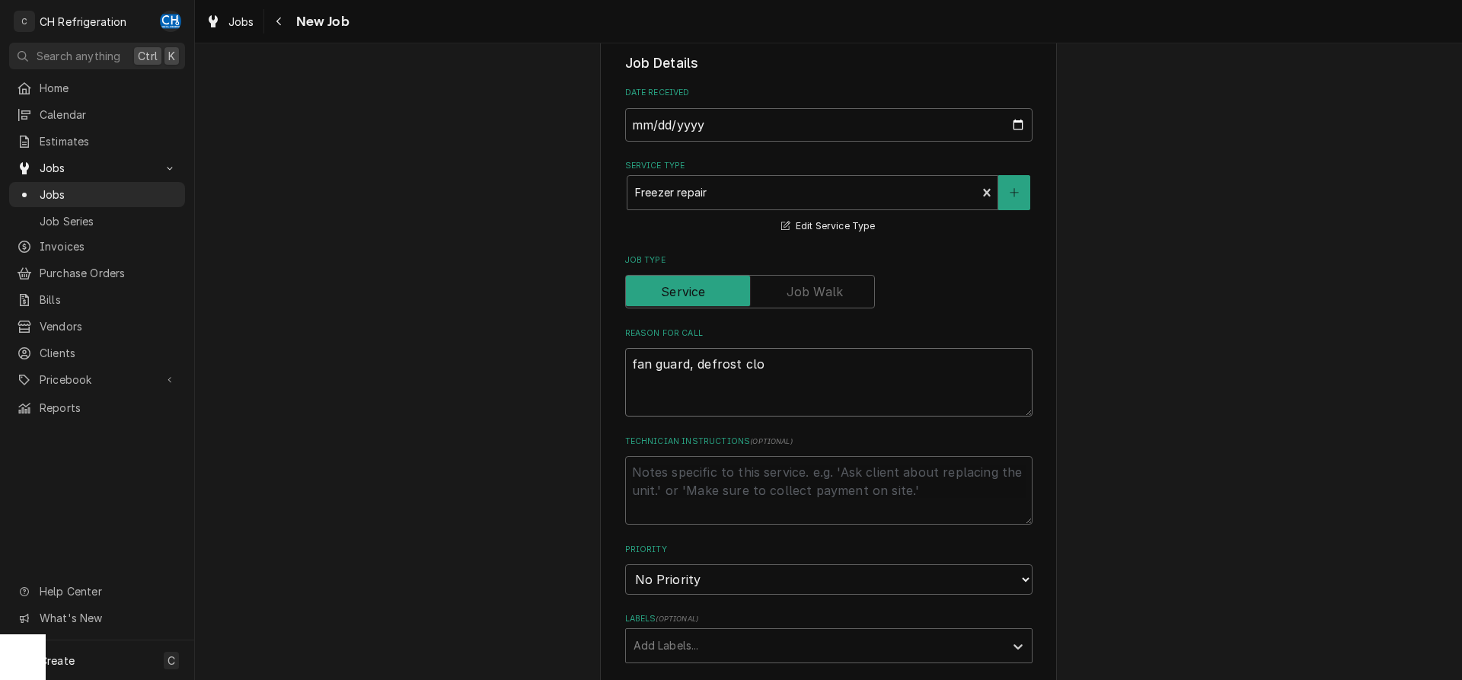
type textarea "fan guard, defrost cloc"
type textarea "x"
type textarea "fan guard, defrost clock"
type textarea "x"
type textarea "fan guard, defrost clock,"
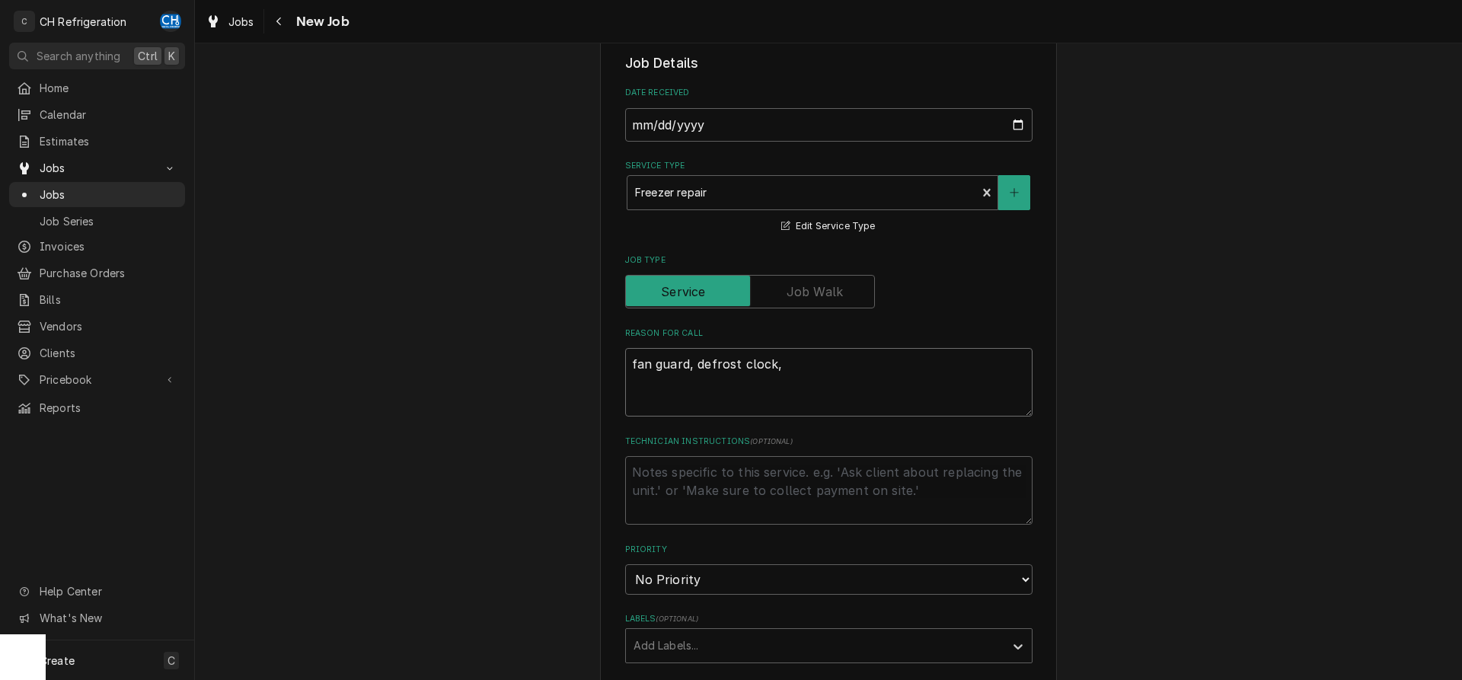
type textarea "x"
type textarea "fan guard, defrost clock,"
type textarea "x"
type textarea "fan guard, defrost clock, a"
type textarea "x"
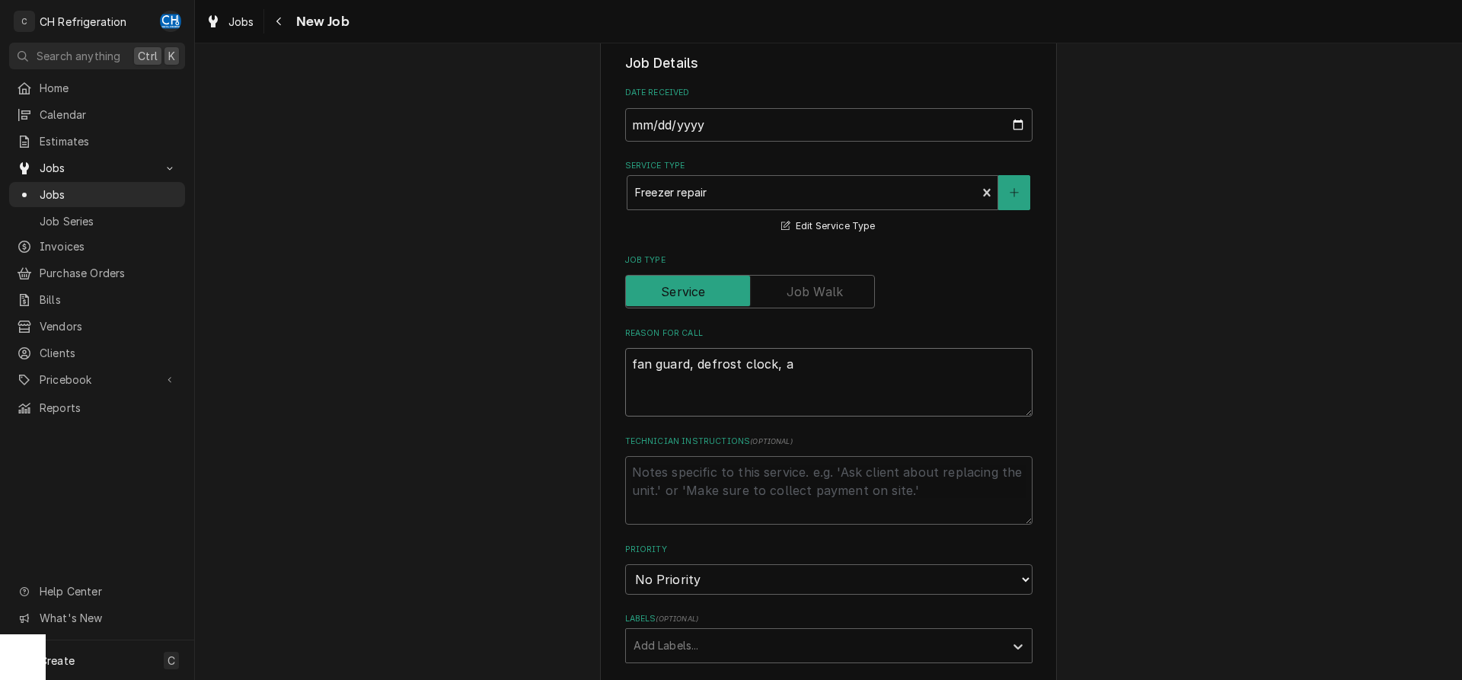
type textarea "fan guard, defrost clock, an"
type textarea "x"
type textarea "fan guard, defrost clock, and"
type textarea "x"
type textarea "fan guard, defrost clock, and"
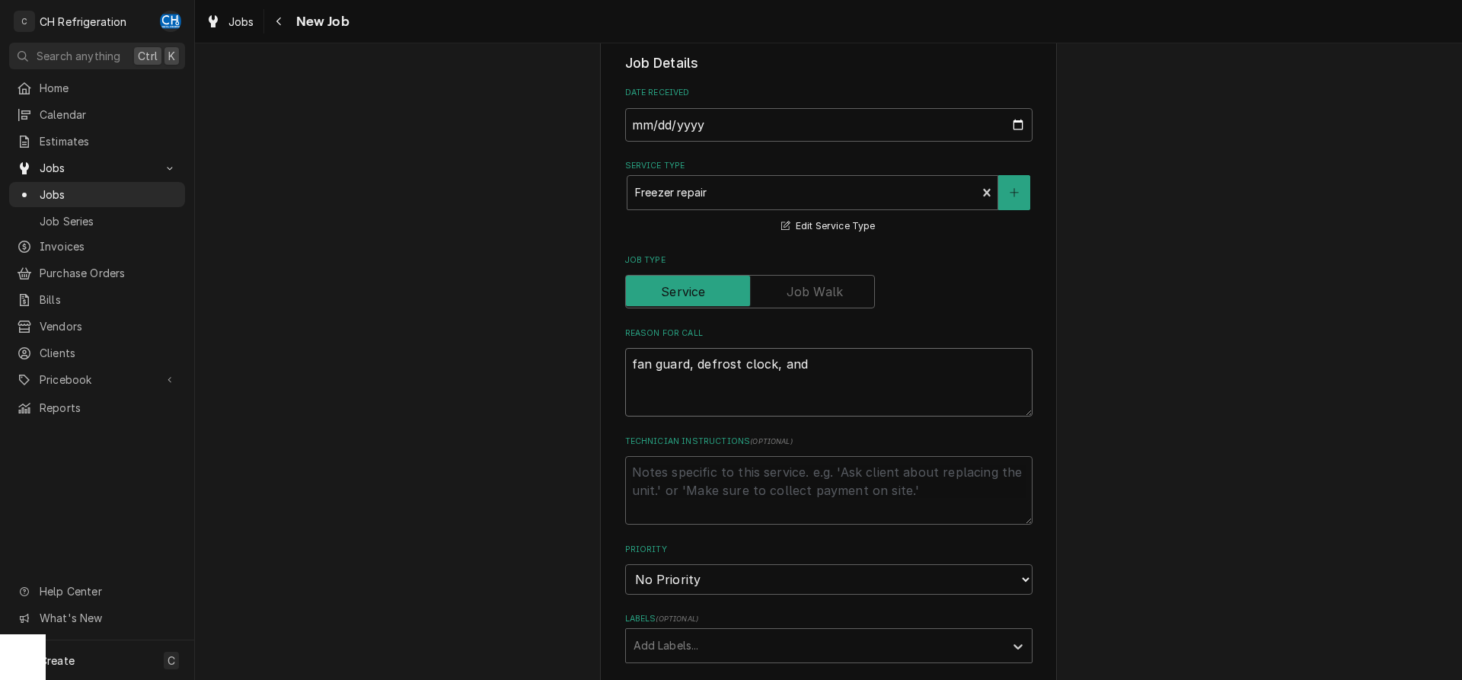
type textarea "x"
type textarea "fan guard, defrost clock, and t"
type textarea "x"
type textarea "fan guard, defrost clock, and te"
type textarea "x"
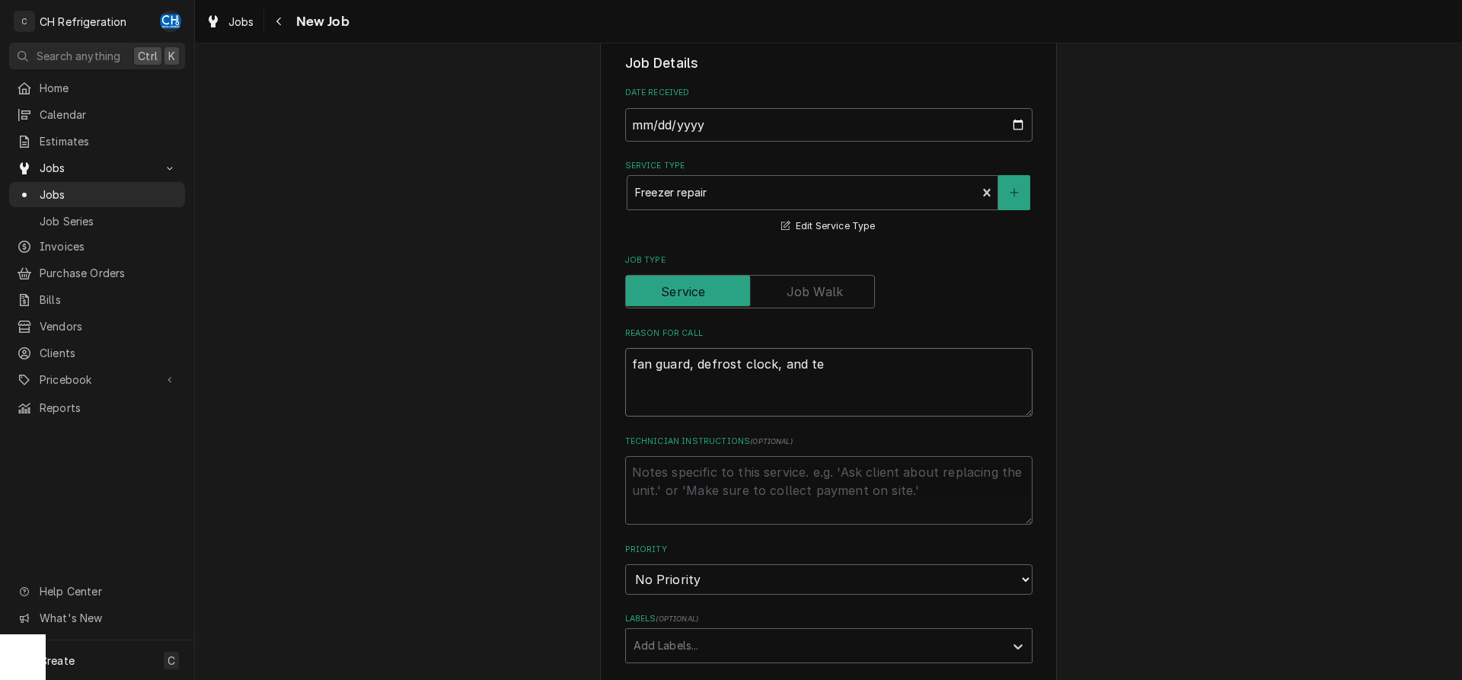
type textarea "fan guard, defrost clock, and tem"
type textarea "x"
type textarea "fan guard, defrost clock, and temi"
type textarea "x"
type textarea "fan guard, defrost clock, and temin"
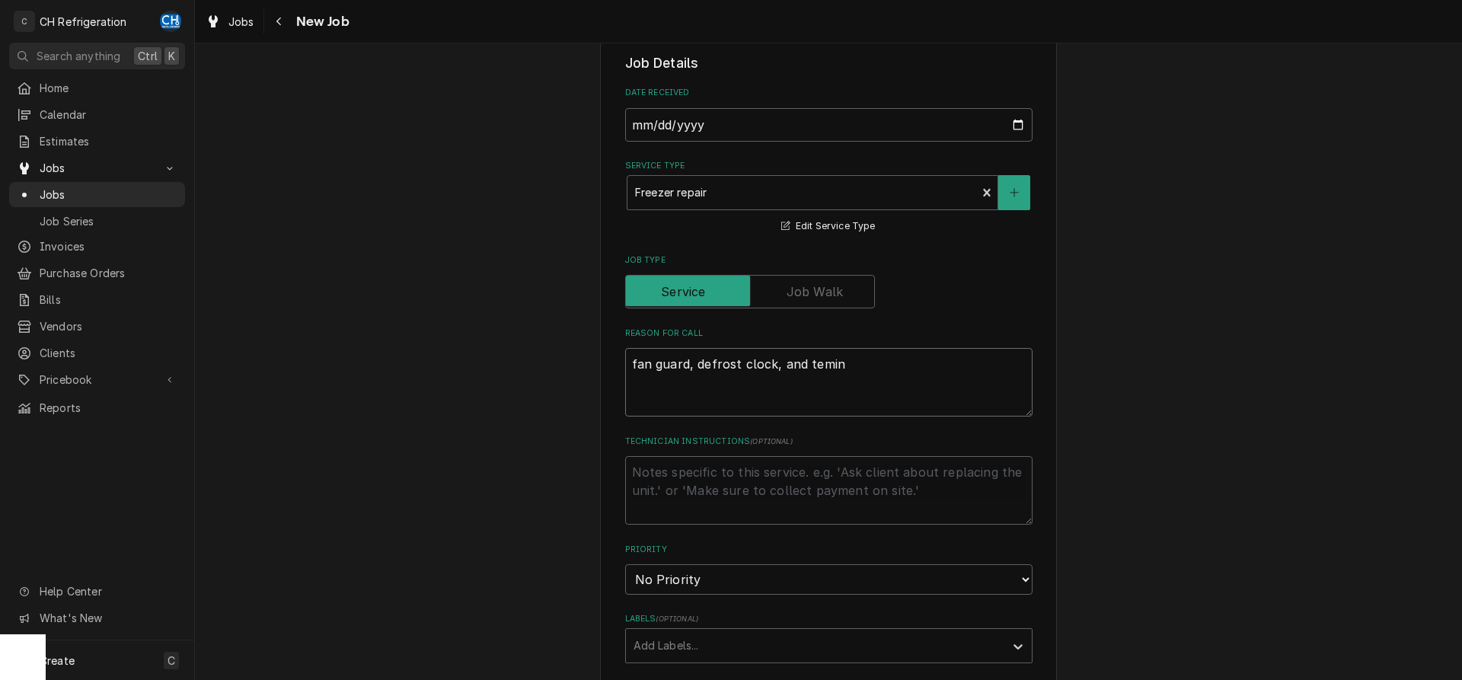
type textarea "x"
type textarea "fan guard, defrost clock, and temi"
type textarea "x"
type textarea "fan guard, defrost clock, and tem"
type textarea "x"
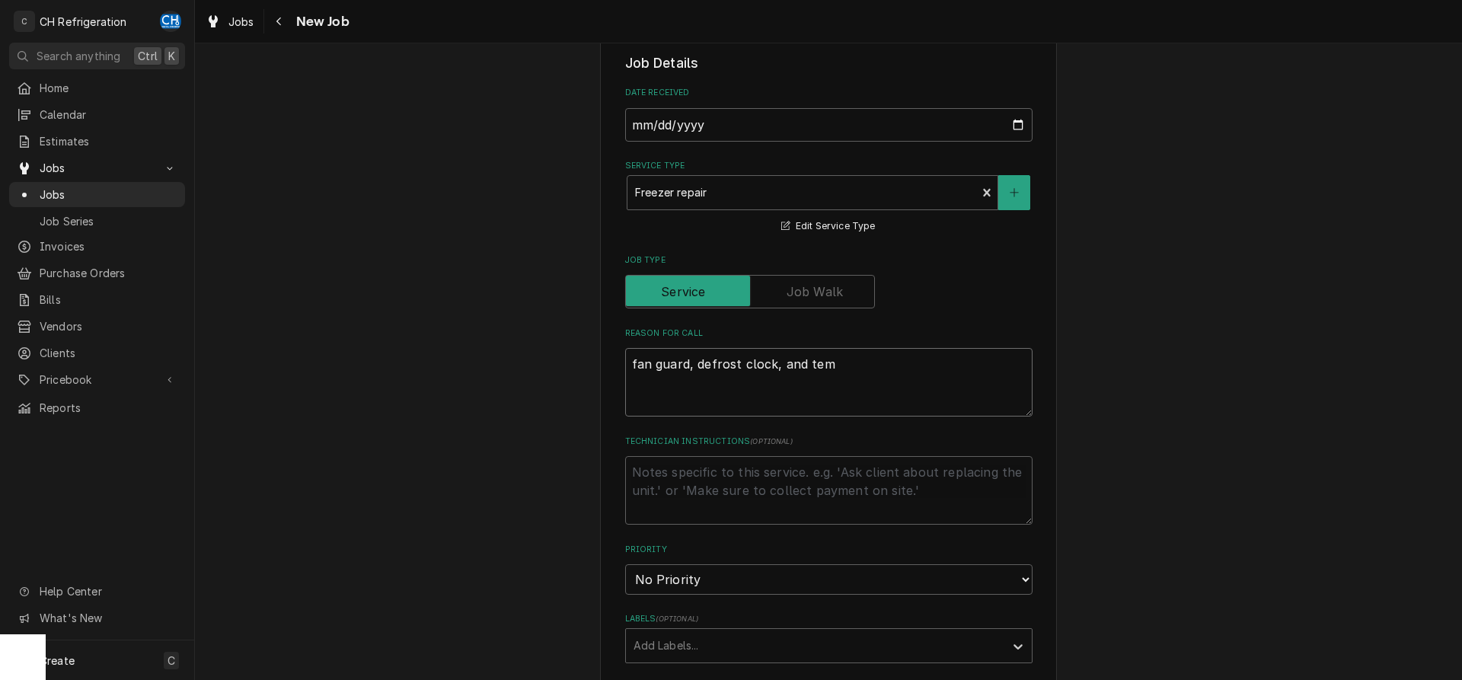
type textarea "fan guard, defrost clock, and te"
type textarea "x"
type textarea "fan guard, defrost clock, and t"
type textarea "x"
type textarea "fan guard, defrost clock, and"
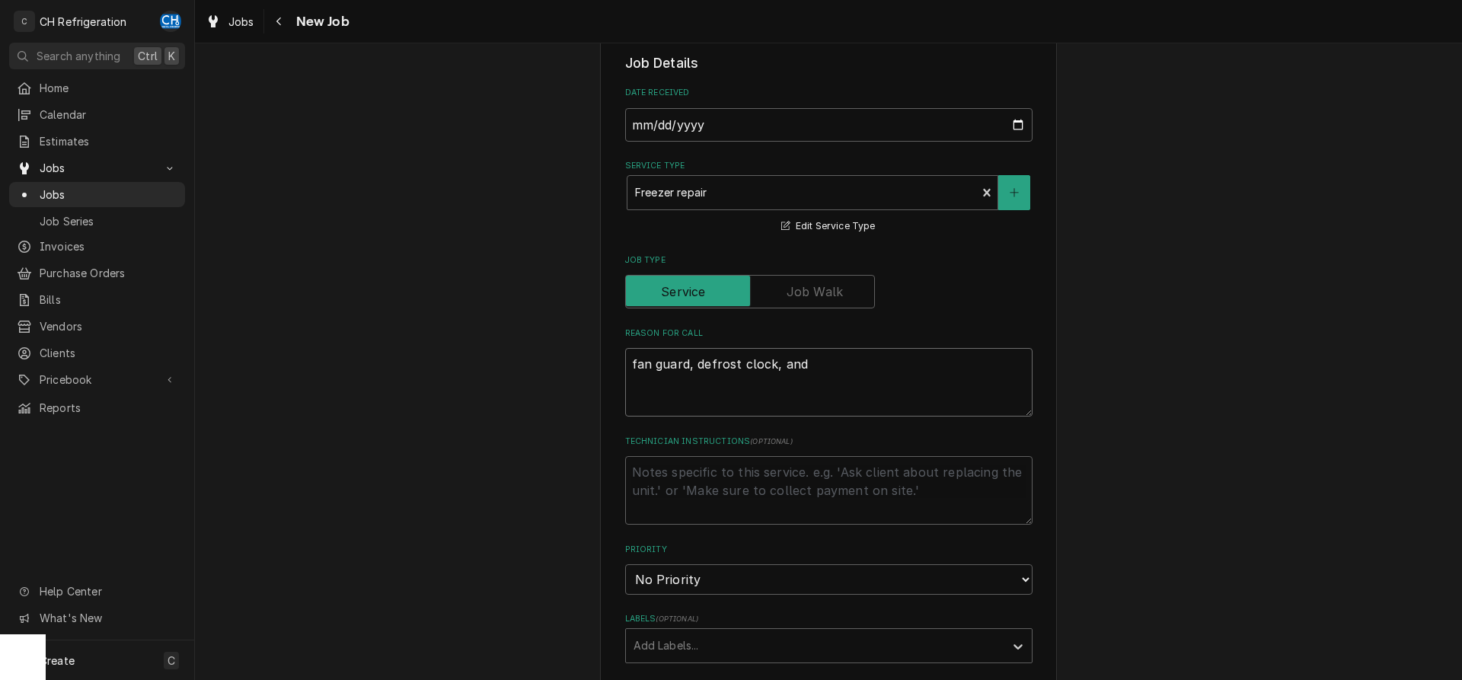
type textarea "x"
type textarea "fan guard, defrost clock, and"
type textarea "x"
type textarea "fan guard, defrost clock, an"
drag, startPoint x: 720, startPoint y: 386, endPoint x: 620, endPoint y: 389, distance: 99.8
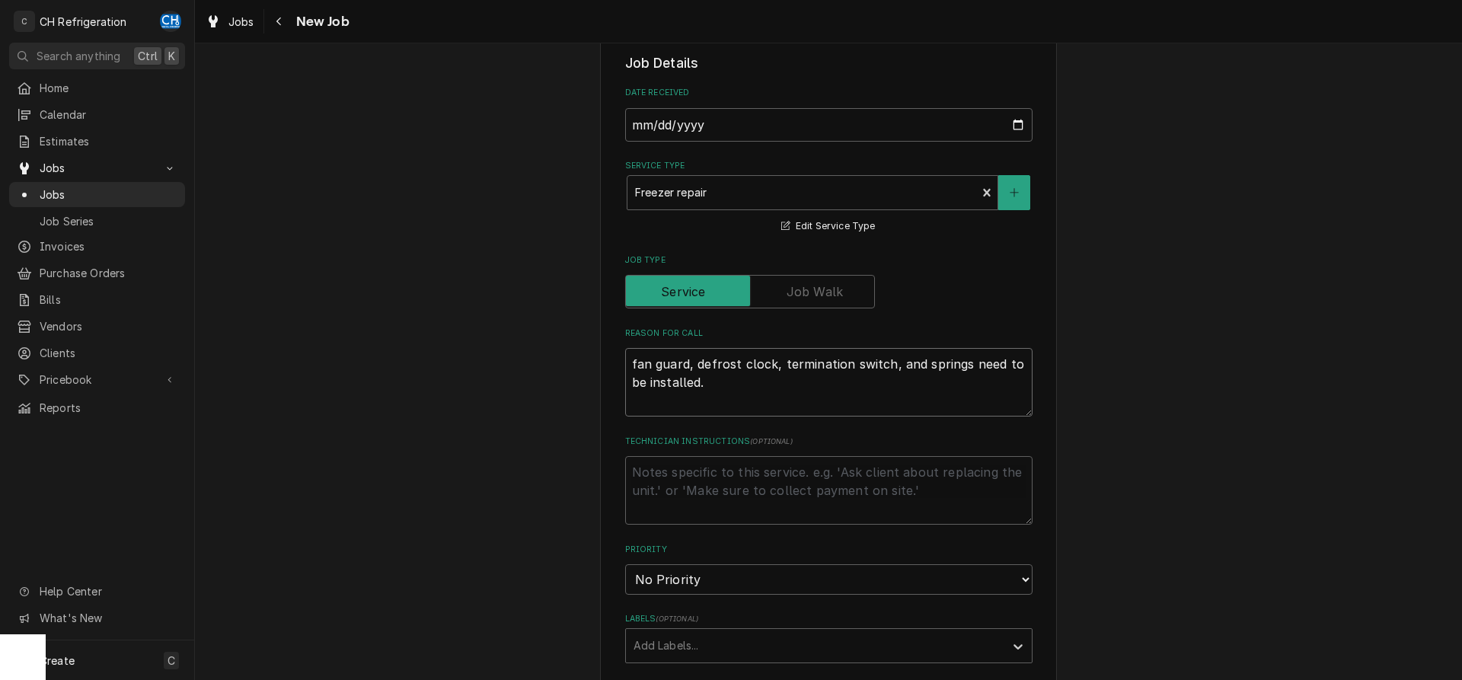
click at [625, 389] on textarea "fan guard, defrost clock, termination switch, and springs need to be installed." at bounding box center [828, 382] width 407 height 69
click at [769, 393] on textarea "fan guard, defrost clock, termination switch, and springs need to be installed." at bounding box center [828, 382] width 407 height 69
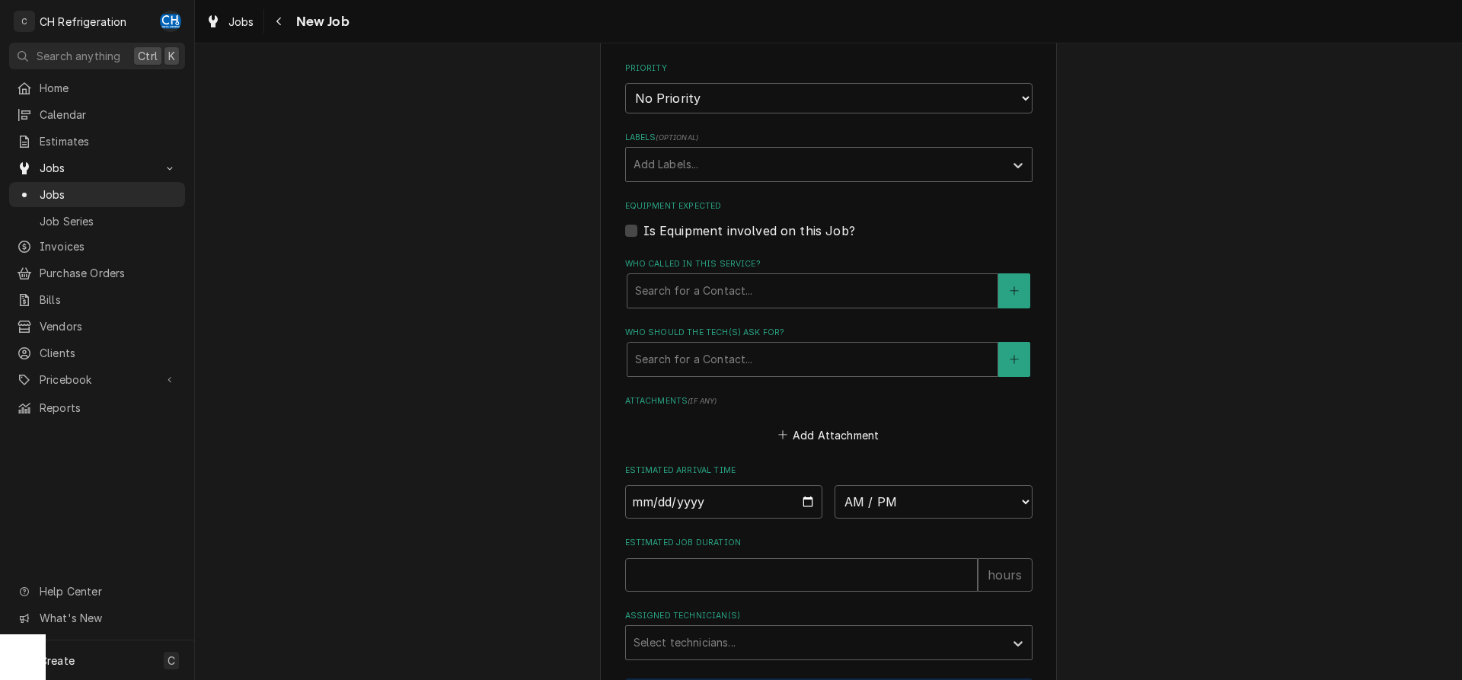
scroll to position [932, 0]
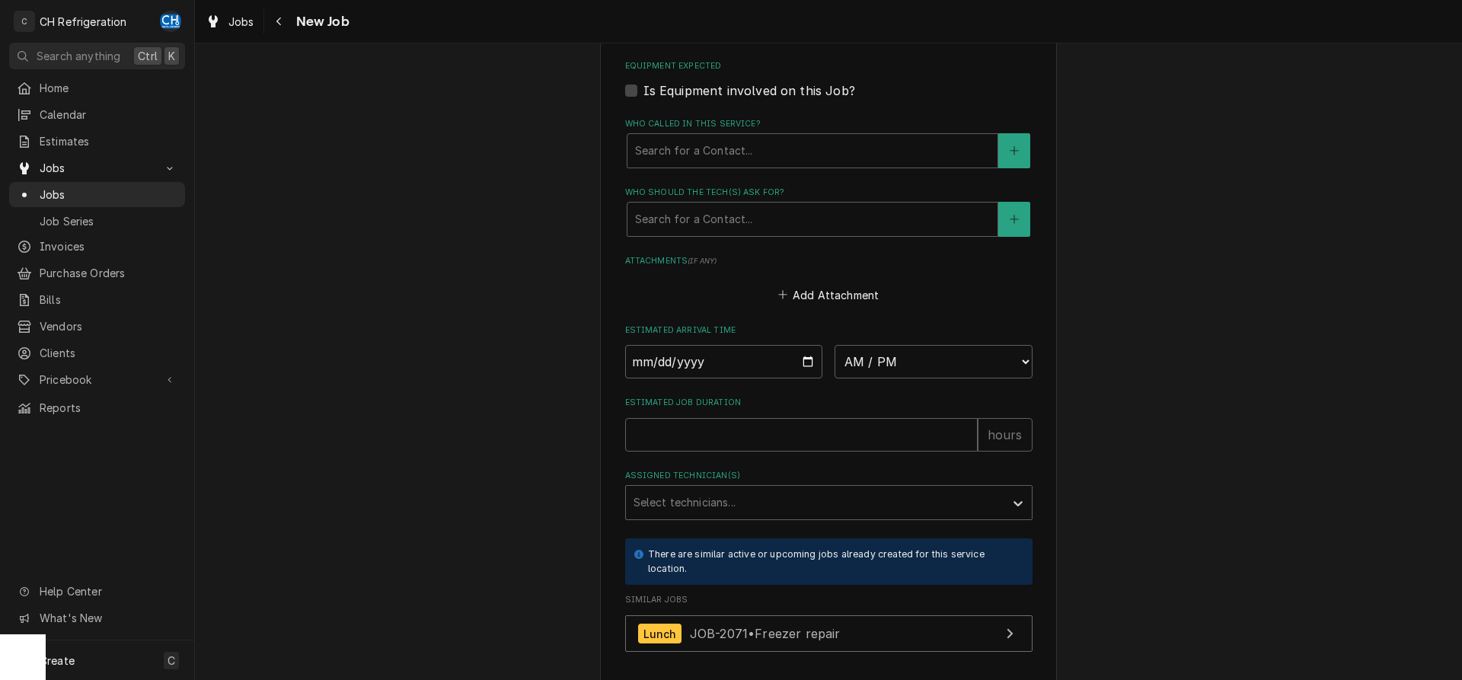
click at [740, 189] on label "Who should the tech(s) ask for?" at bounding box center [828, 193] width 407 height 12
click at [746, 215] on div "Who should the tech(s) ask for?" at bounding box center [812, 219] width 355 height 27
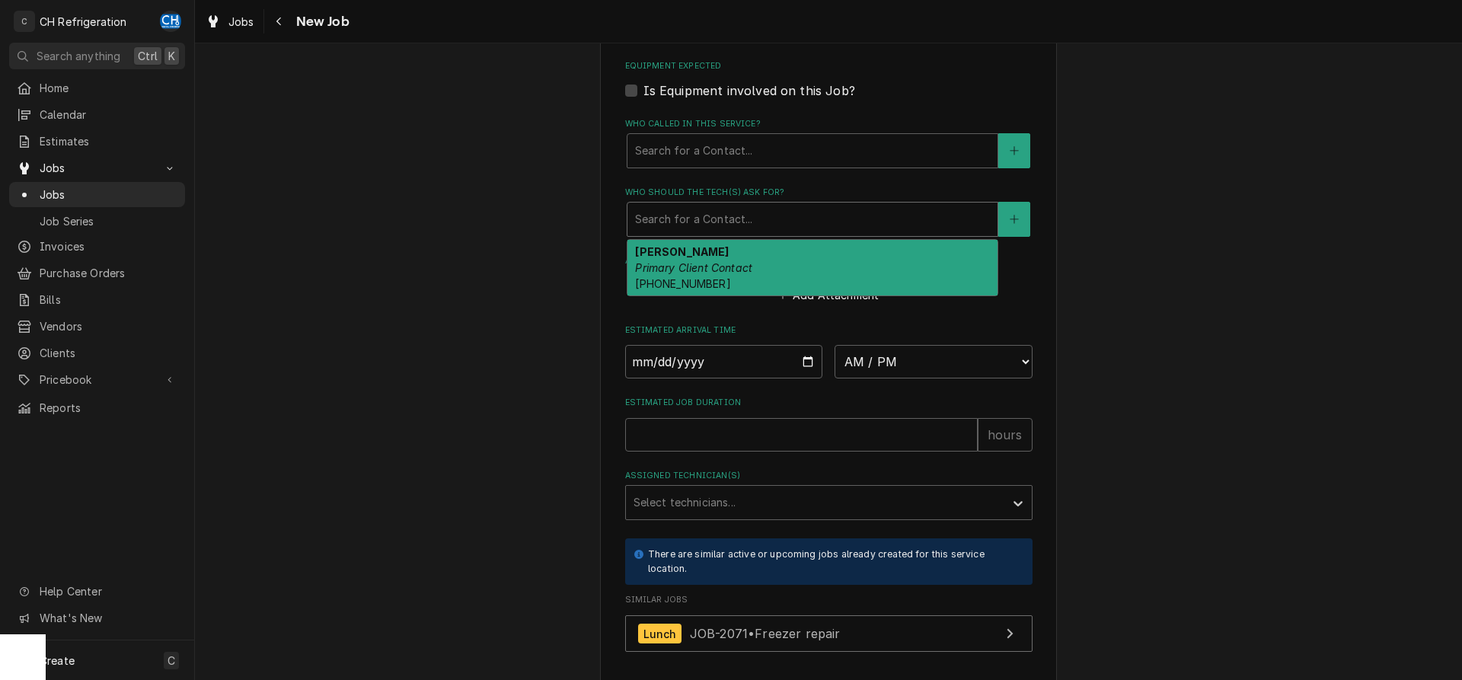
click at [769, 277] on div "Bobby Primary Client Contact (310) 562-1810" at bounding box center [813, 268] width 370 height 56
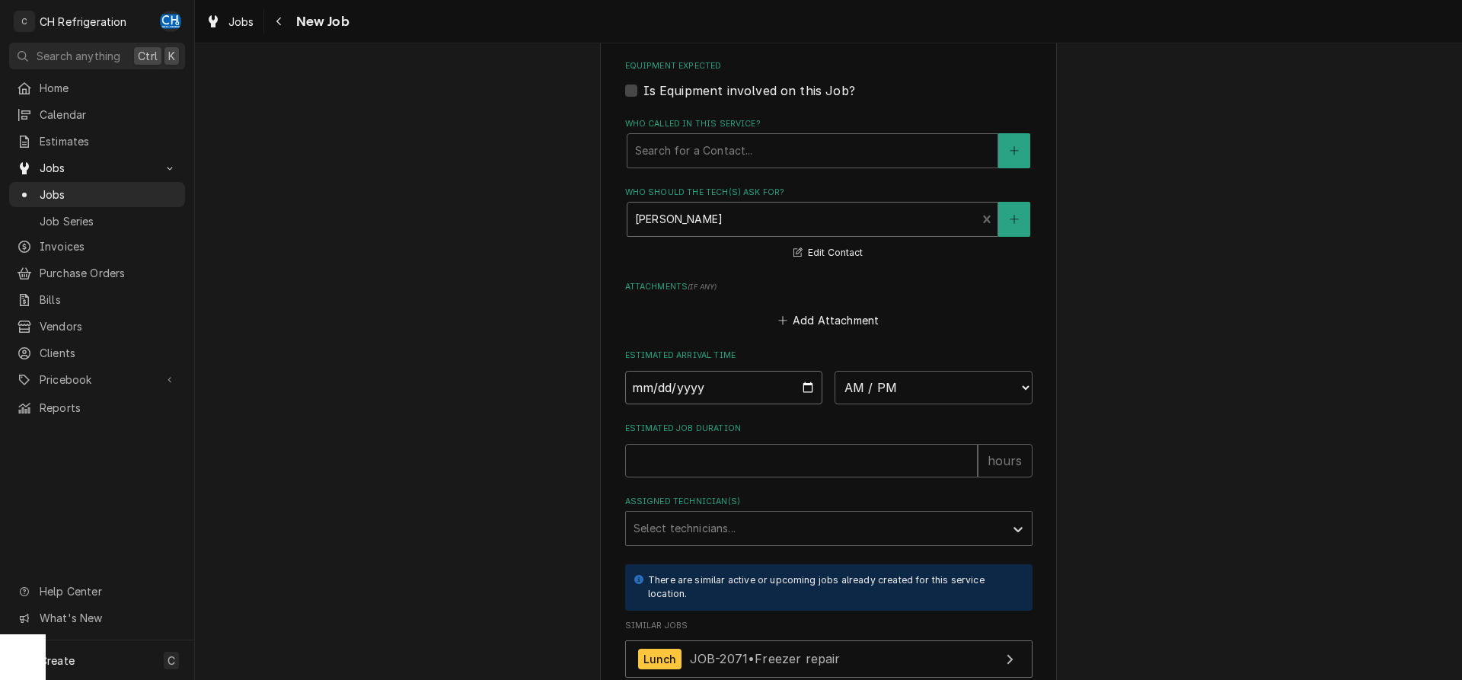
click at [803, 385] on input "Date" at bounding box center [724, 388] width 198 height 34
click at [835, 371] on select "AM / PM 6:00 AM 6:15 AM 6:30 AM 6:45 AM 7:00 AM 7:15 AM 7:30 AM 7:45 AM 8:00 AM…" at bounding box center [934, 388] width 198 height 34
click option "12:15 PM" at bounding box center [0, 0] width 0 height 0
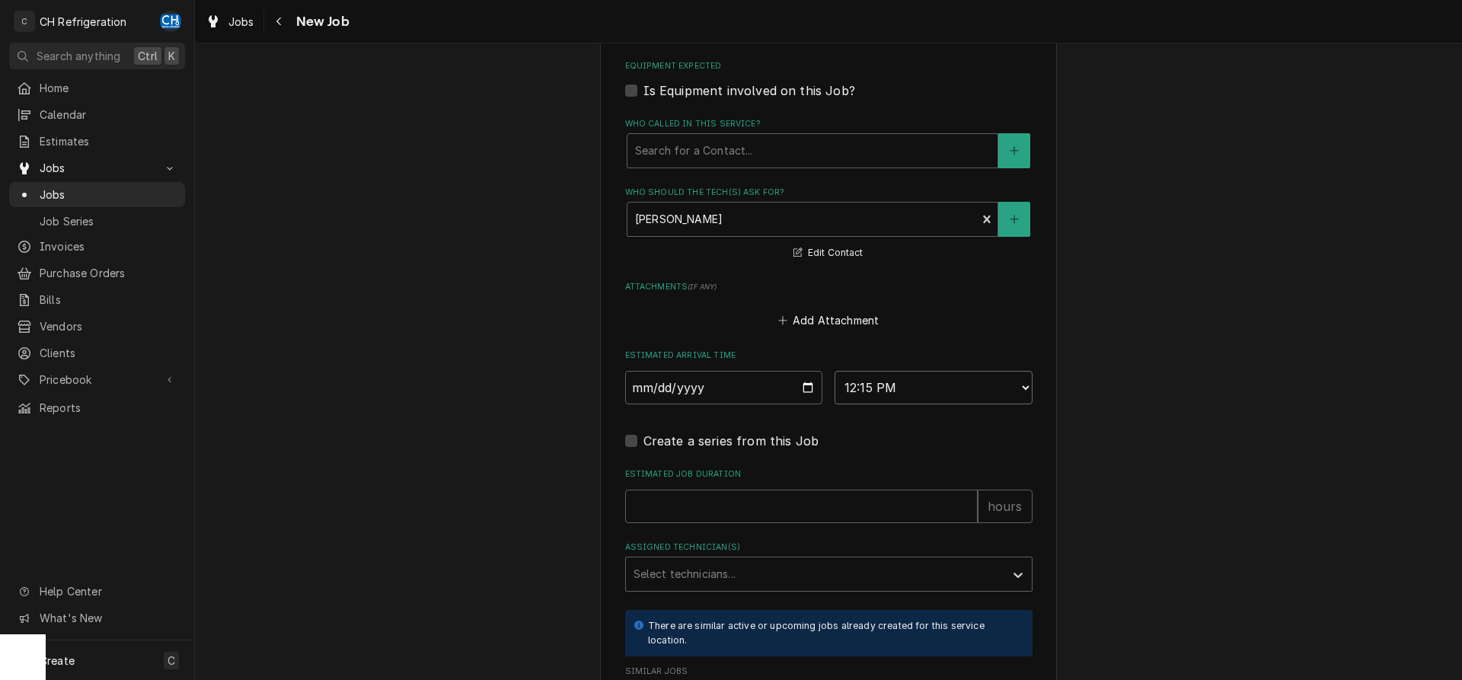
click at [835, 371] on select "AM / PM 6:00 AM 6:15 AM 6:30 AM 6:45 AM 7:00 AM 7:15 AM 7:30 AM 7:45 AM 8:00 AM…" at bounding box center [934, 388] width 198 height 34
click option "12:00 PM" at bounding box center [0, 0] width 0 height 0
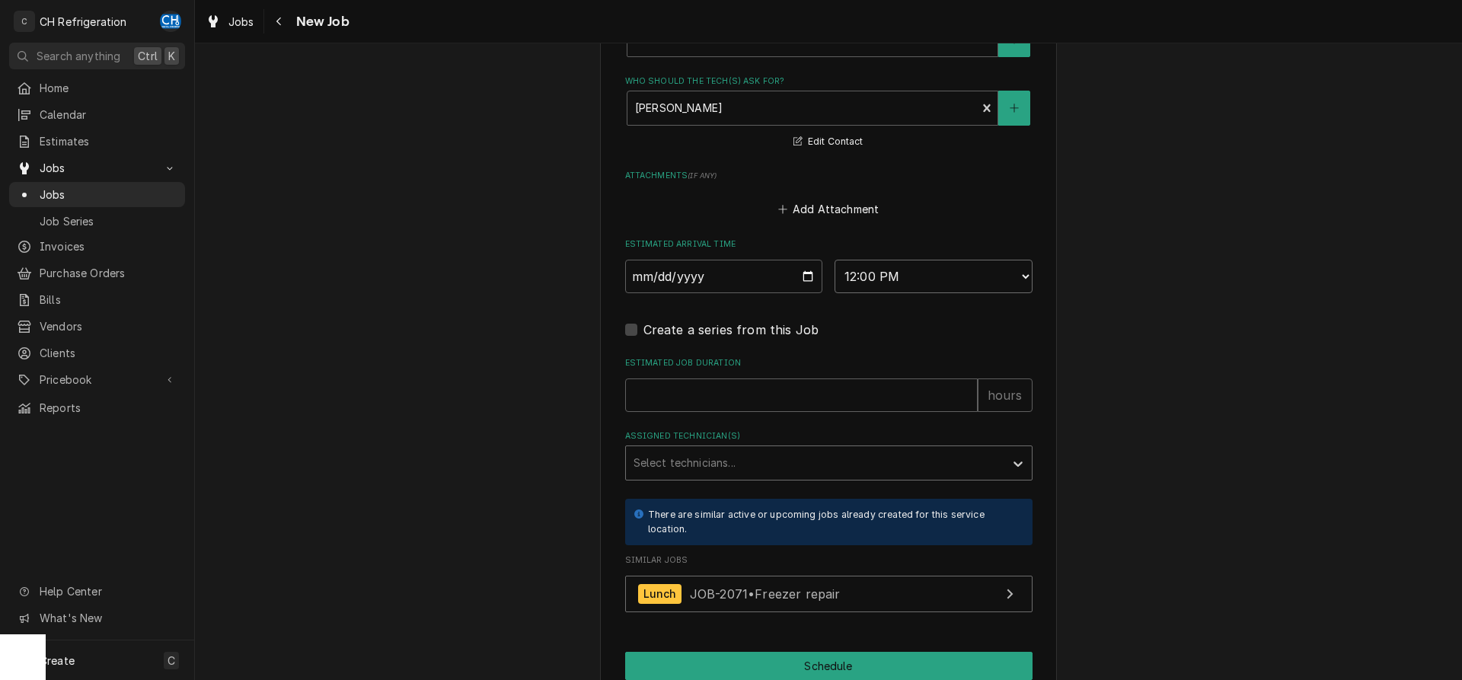
scroll to position [1088, 0]
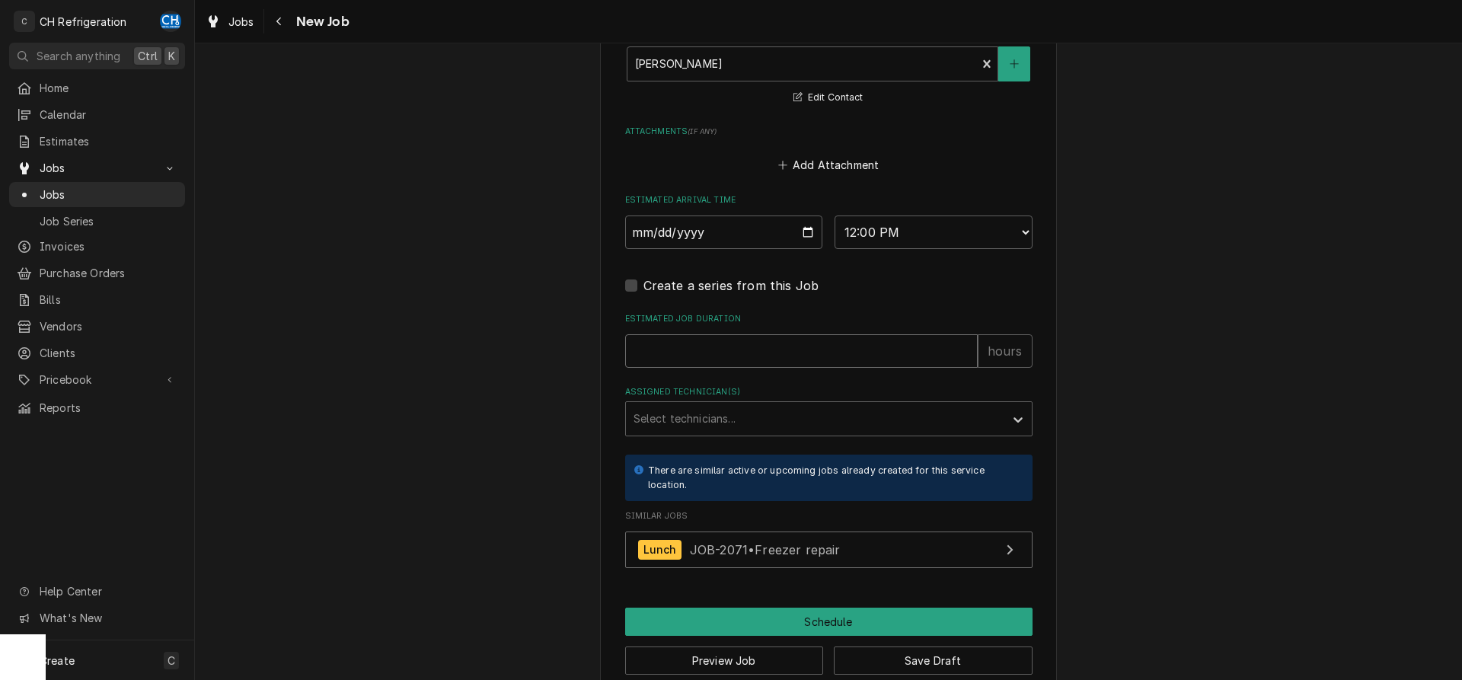
click at [741, 353] on input "Estimated Job Duration" at bounding box center [801, 351] width 353 height 34
click at [835, 216] on select "AM / PM 6:00 AM 6:15 AM 6:30 AM 6:45 AM 7:00 AM 7:15 AM 7:30 AM 7:45 AM 8:00 AM…" at bounding box center [934, 233] width 198 height 34
click option "12:30 PM" at bounding box center [0, 0] width 0 height 0
click at [722, 425] on div "Assigned Technician(s)" at bounding box center [815, 418] width 363 height 27
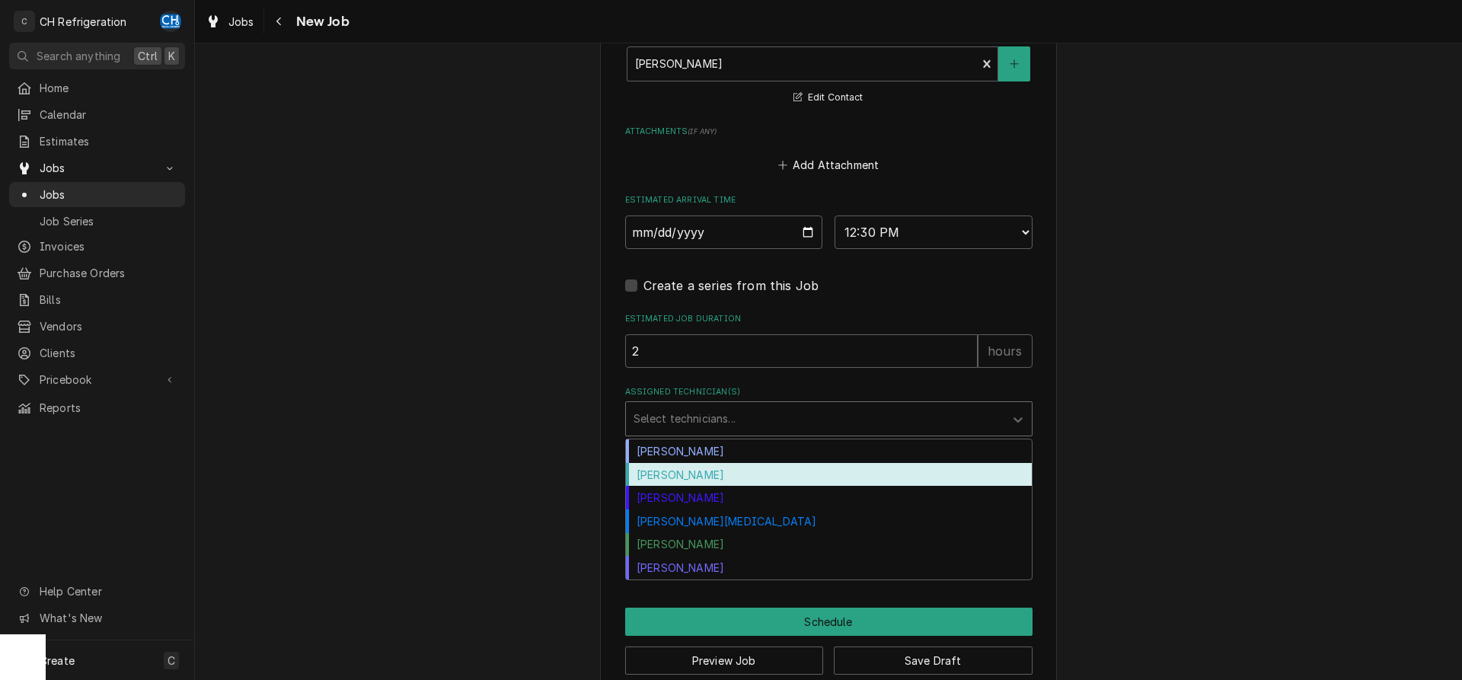
click at [701, 463] on div "Fred Gonzalez" at bounding box center [829, 475] width 406 height 24
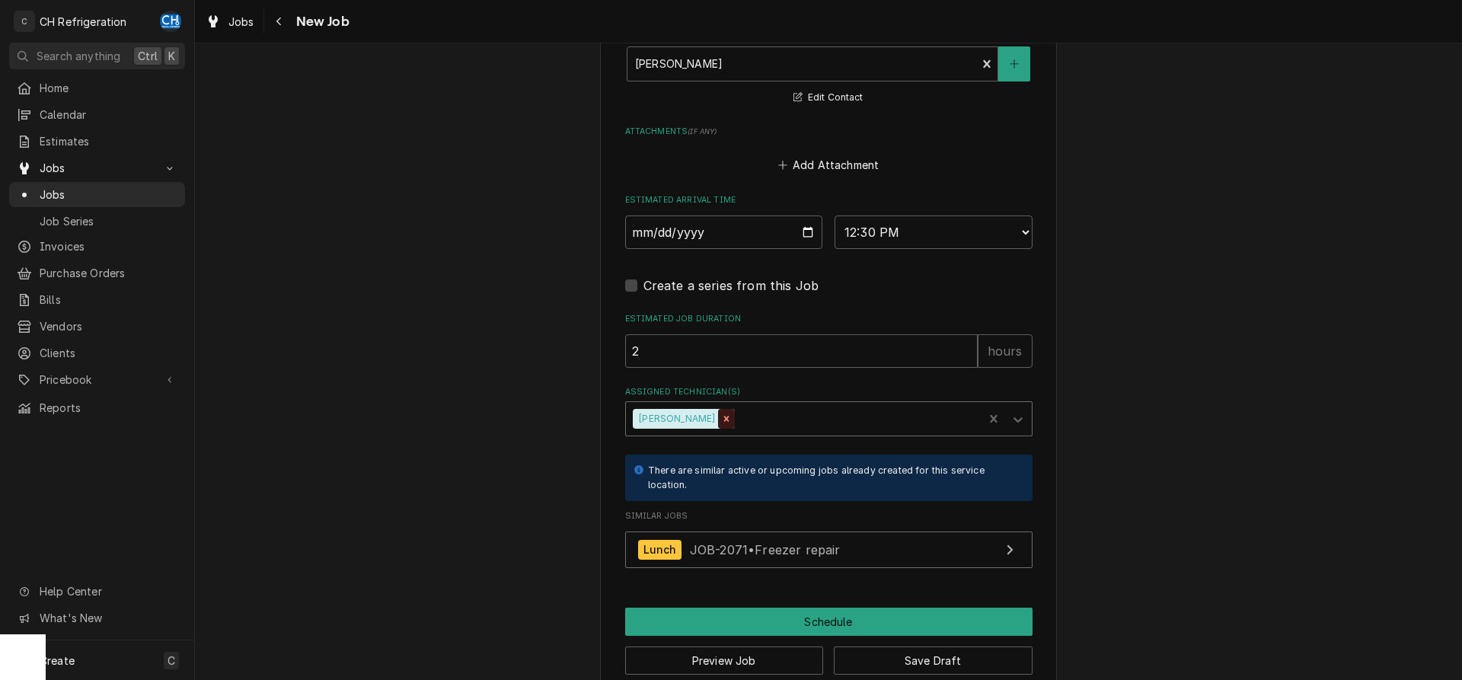
click at [721, 418] on icon "Remove Fred Gonzalez" at bounding box center [726, 419] width 11 height 11
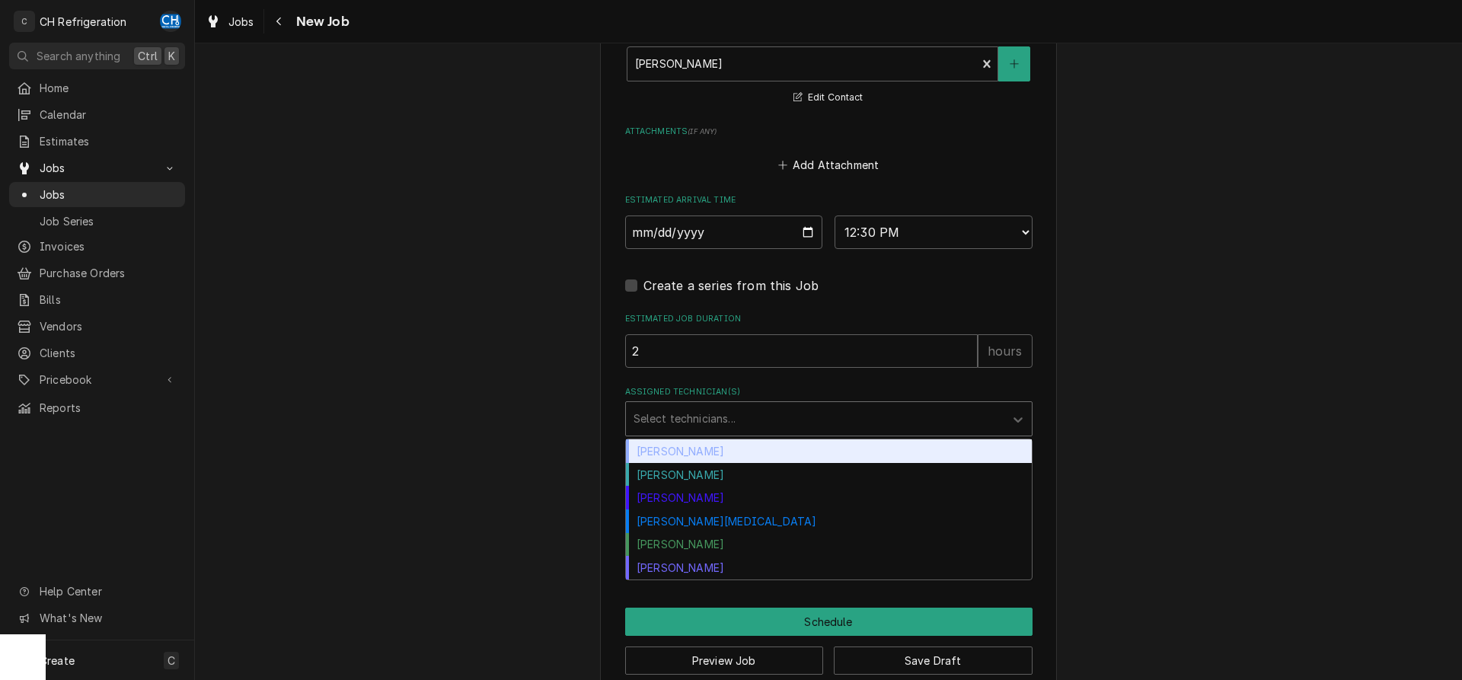
click at [713, 418] on div "Assigned Technician(s)" at bounding box center [815, 418] width 363 height 27
click at [689, 447] on div "Chris Hiraga" at bounding box center [829, 451] width 406 height 24
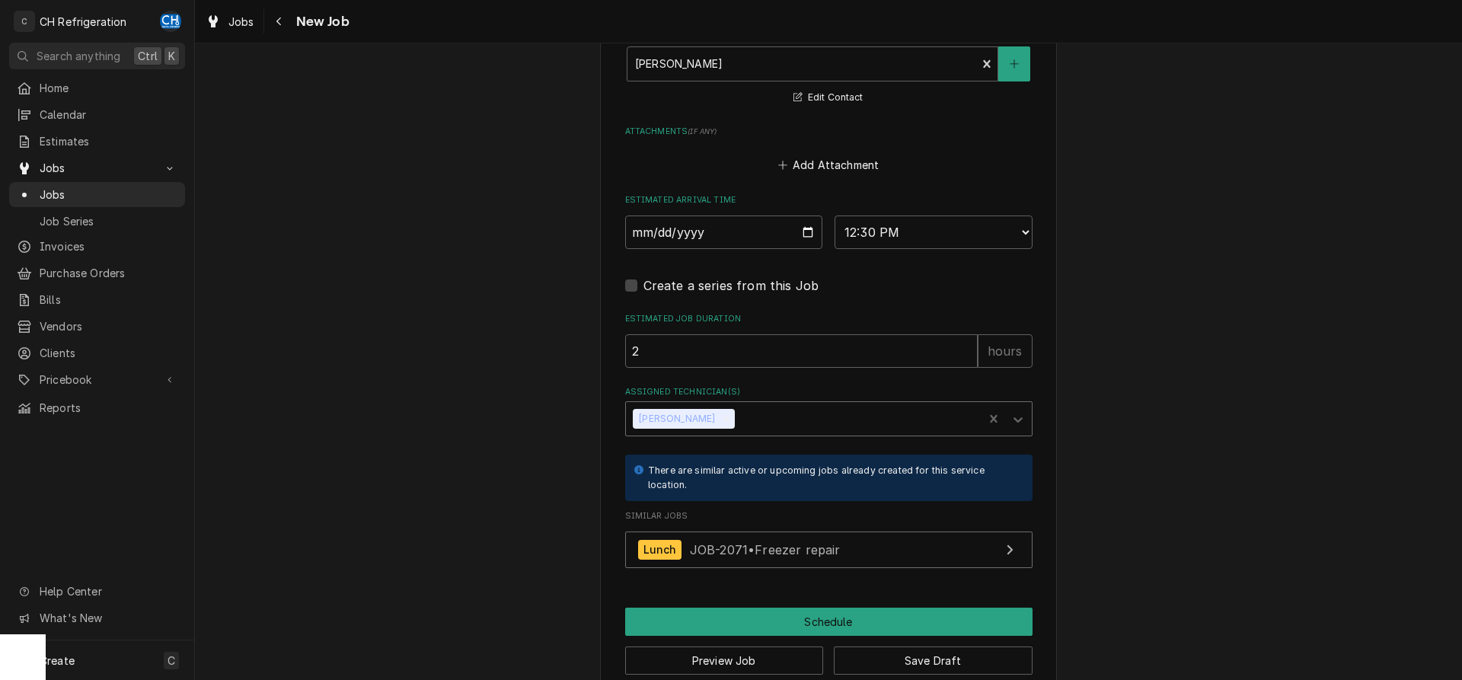
click at [765, 420] on div "Assigned Technician(s)" at bounding box center [857, 418] width 238 height 27
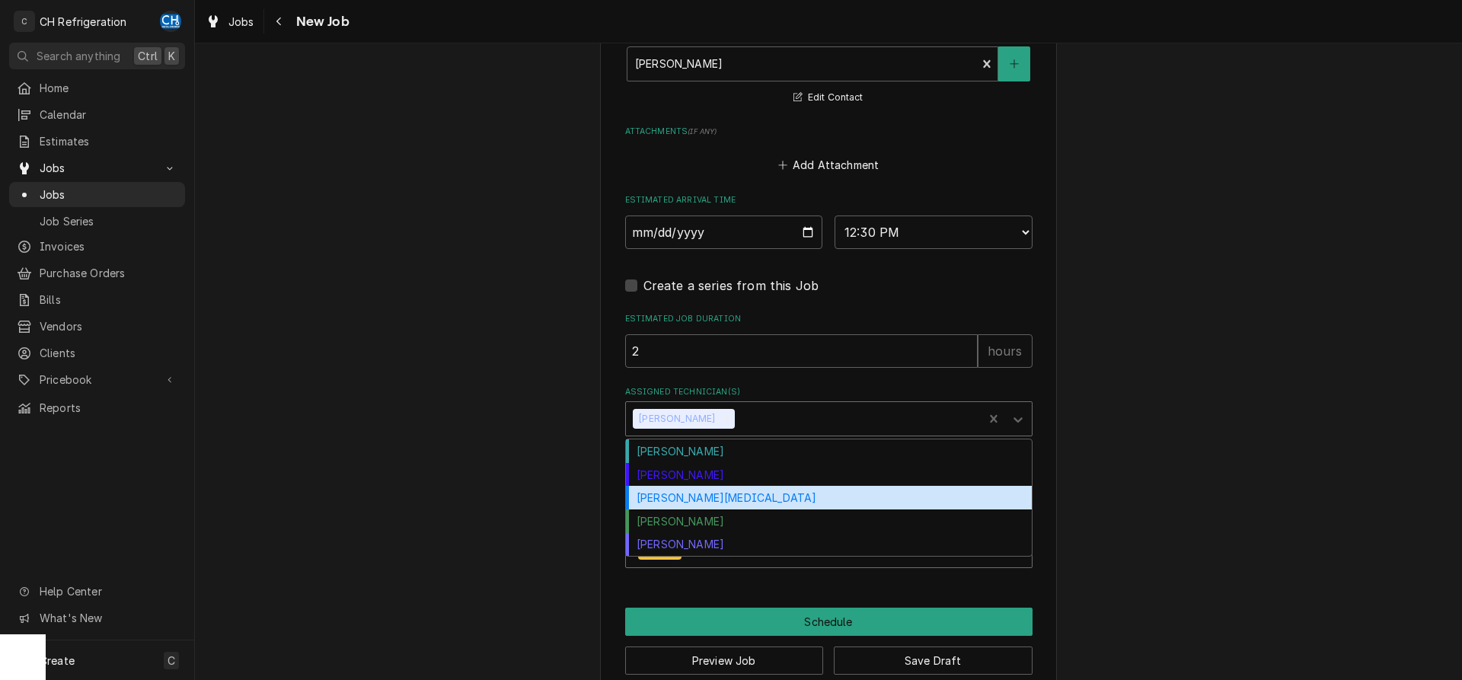
click at [690, 501] on div "[PERSON_NAME][MEDICAL_DATA]" at bounding box center [829, 498] width 406 height 24
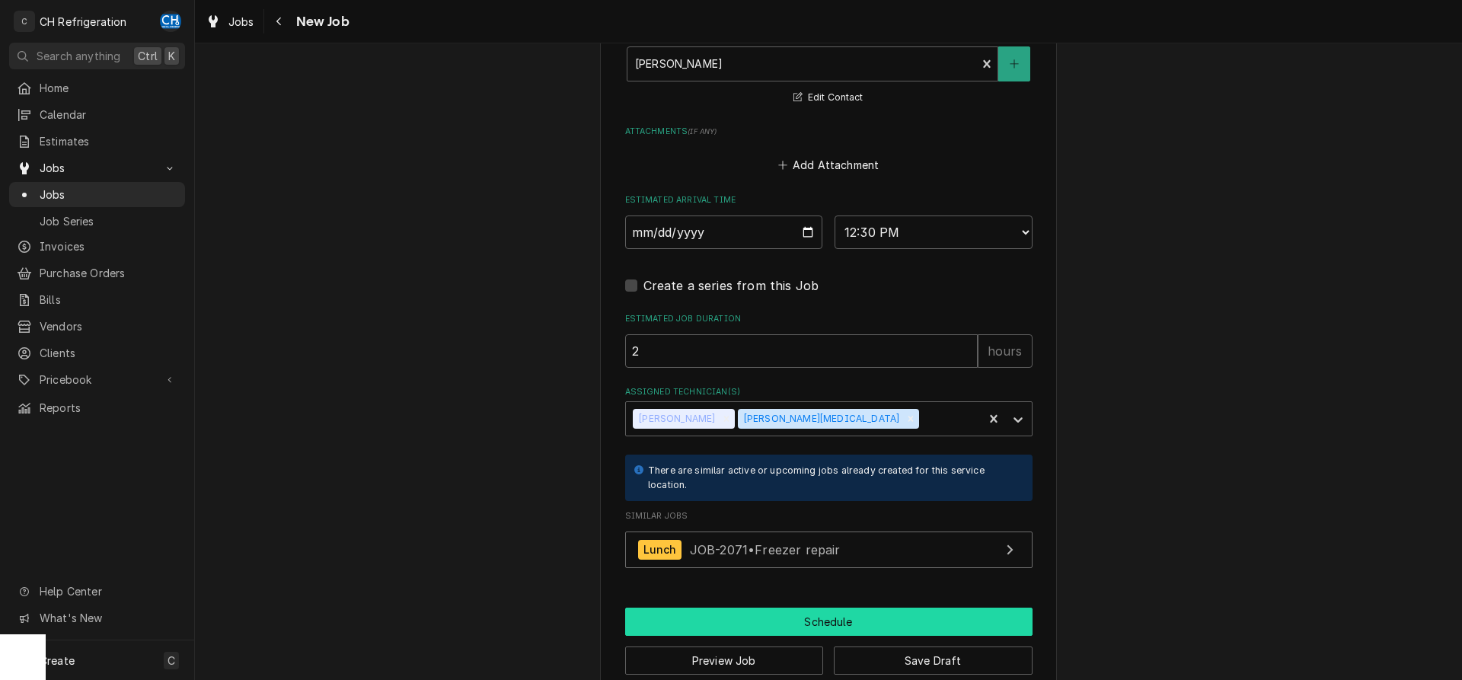
click at [820, 611] on button "Schedule" at bounding box center [828, 622] width 407 height 28
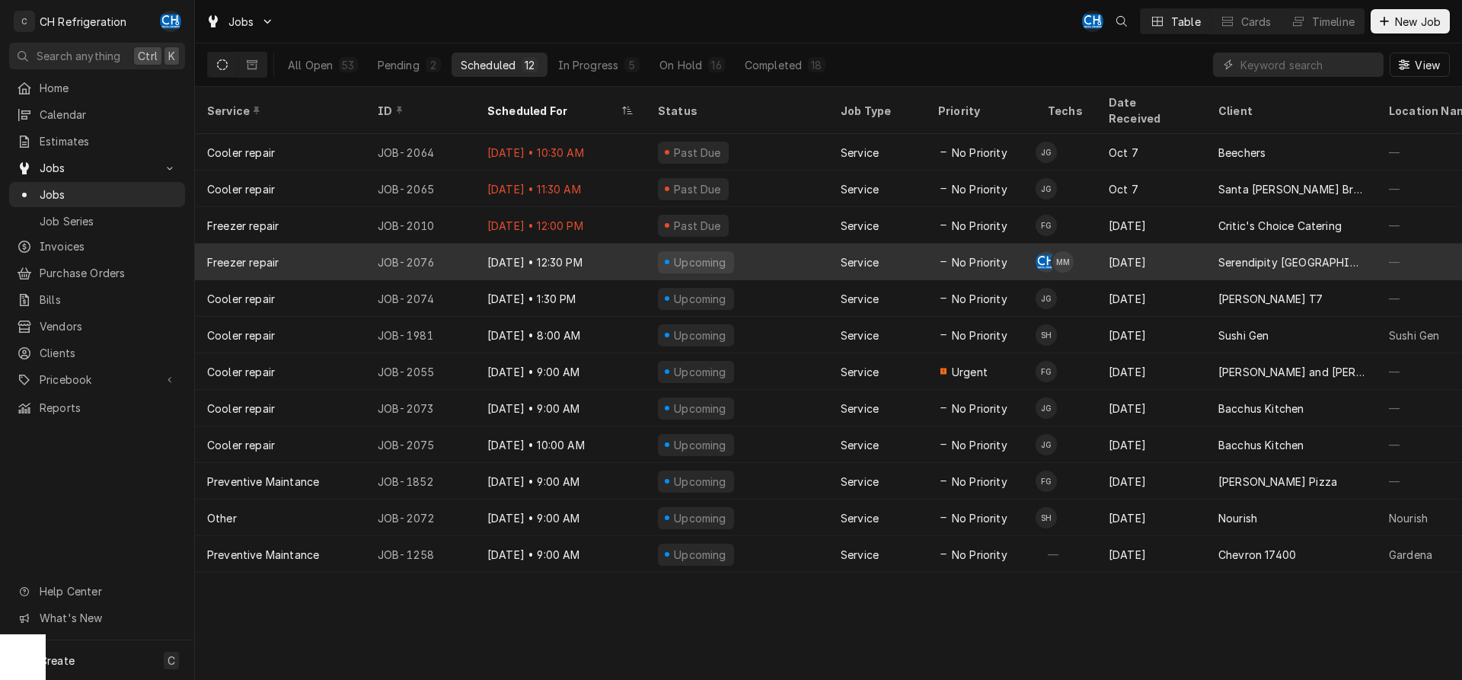
click at [1120, 255] on div "Oct 8" at bounding box center [1152, 262] width 110 height 37
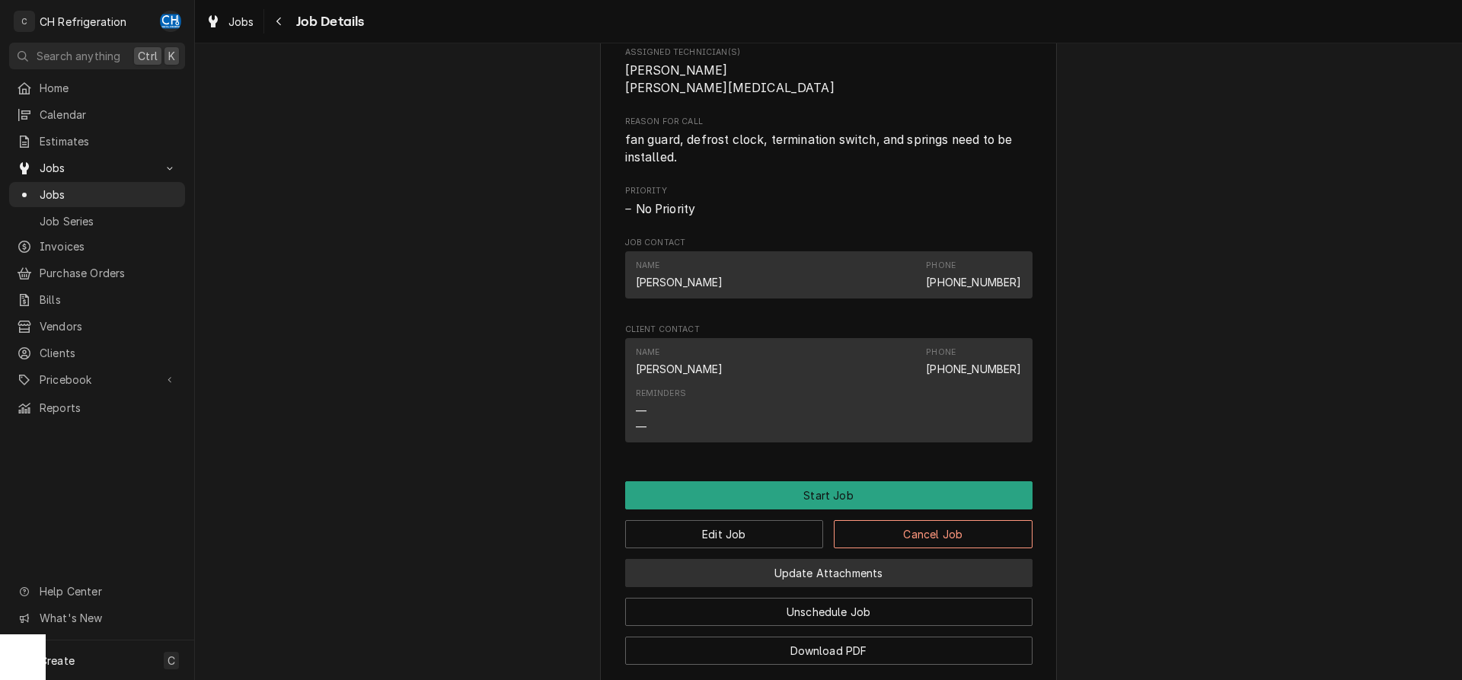
scroll to position [801, 0]
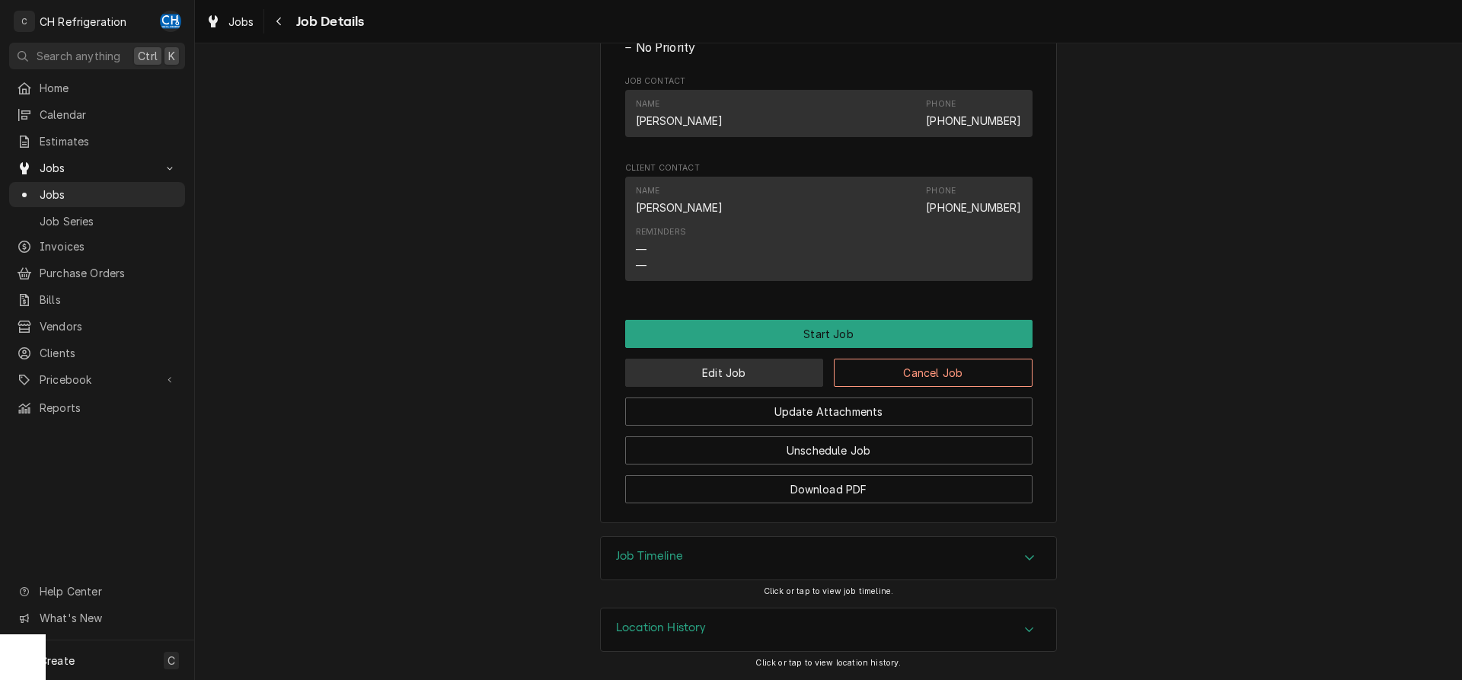
click at [736, 379] on button "Edit Job" at bounding box center [724, 373] width 199 height 28
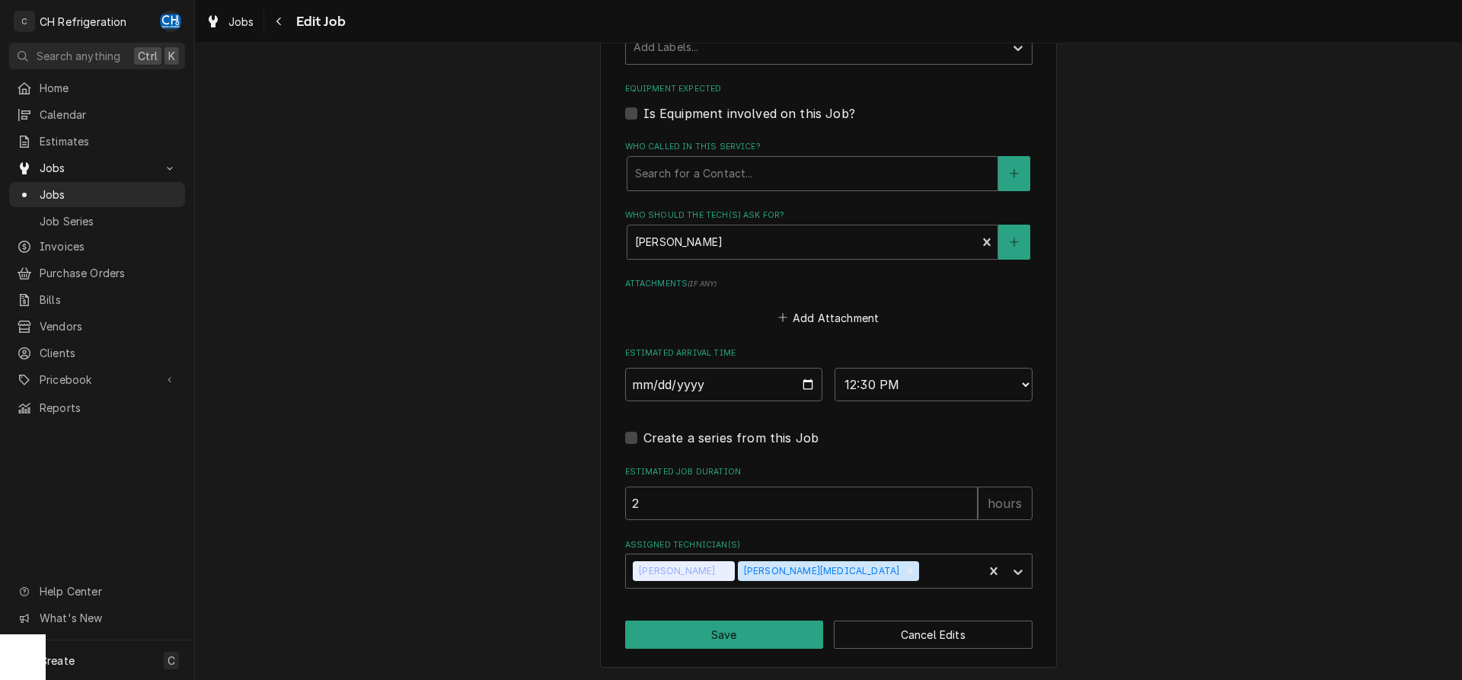
scroll to position [366, 0]
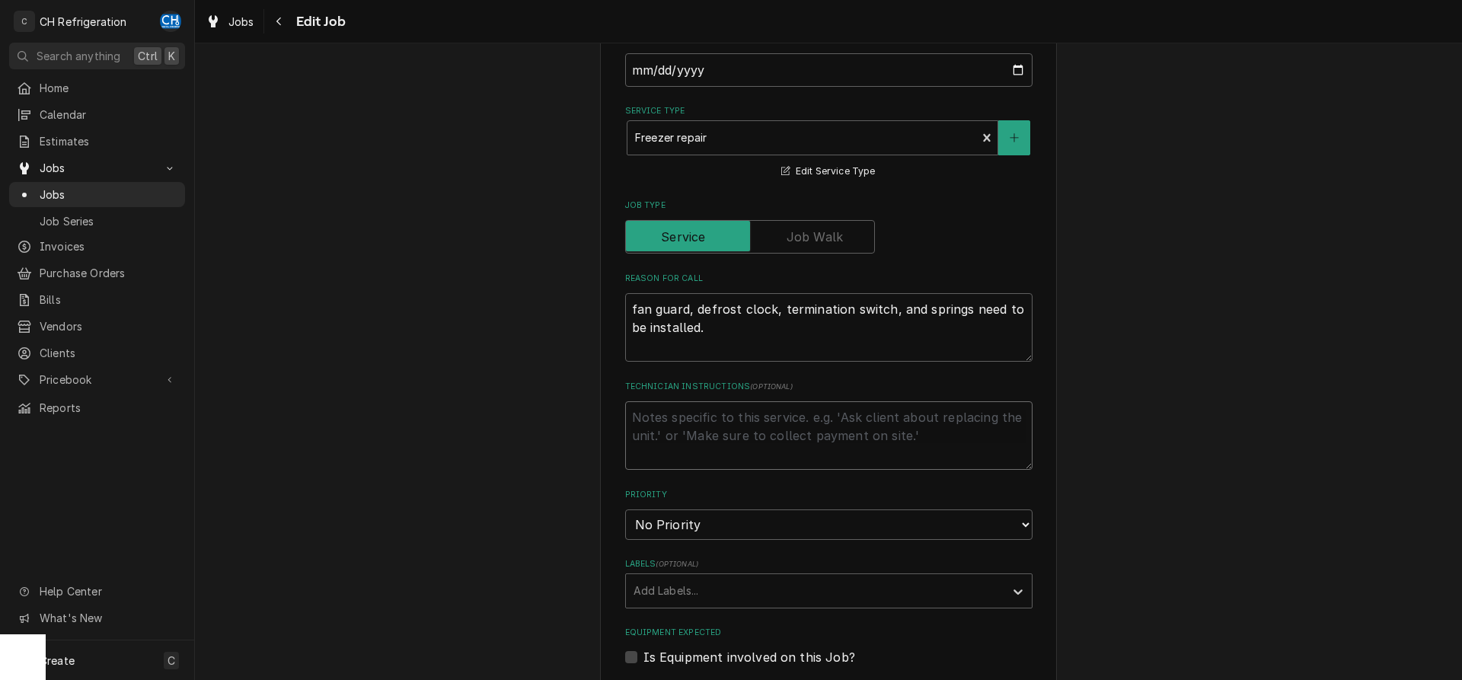
click at [769, 438] on textarea "Technician Instructions ( optional )" at bounding box center [828, 435] width 407 height 69
type textarea "x"
type textarea "e"
type textarea "x"
type textarea "est"
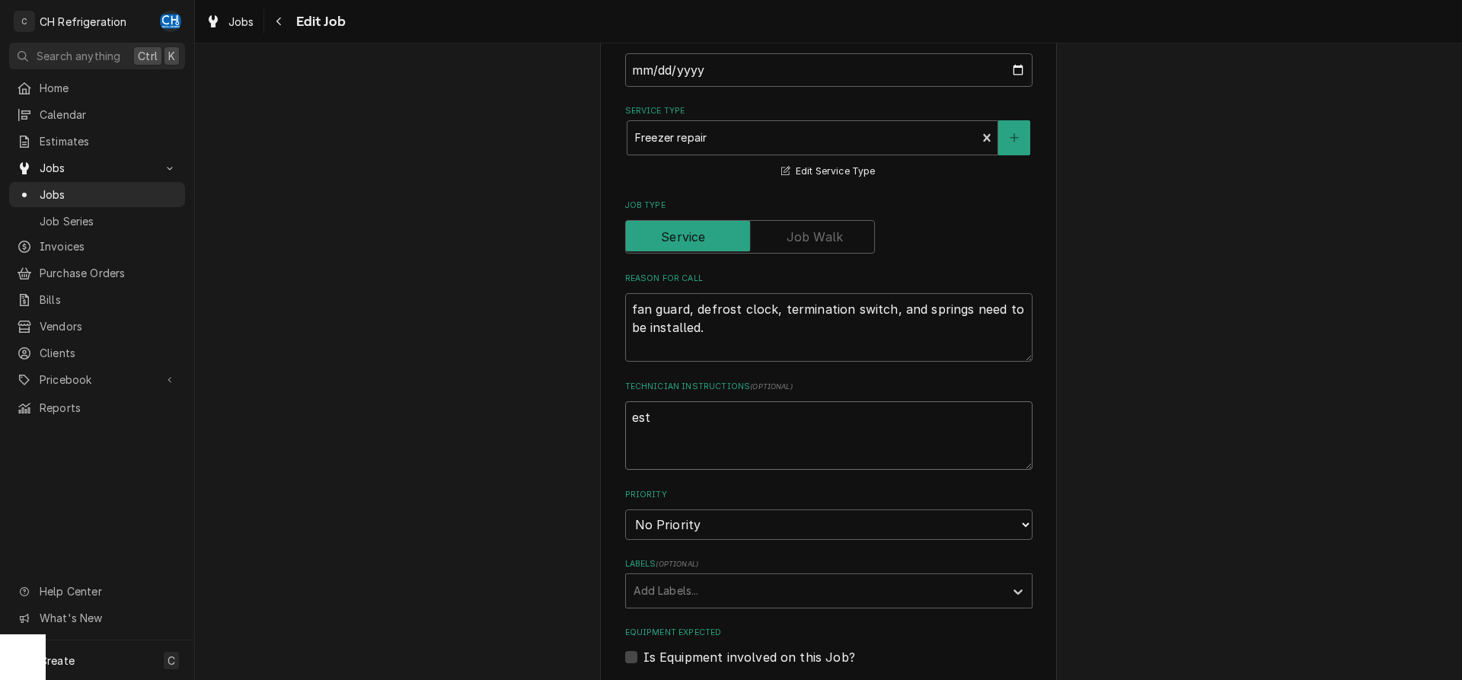
type textarea "x"
type textarea "esti"
type textarea "x"
type textarea "estim"
type textarea "x"
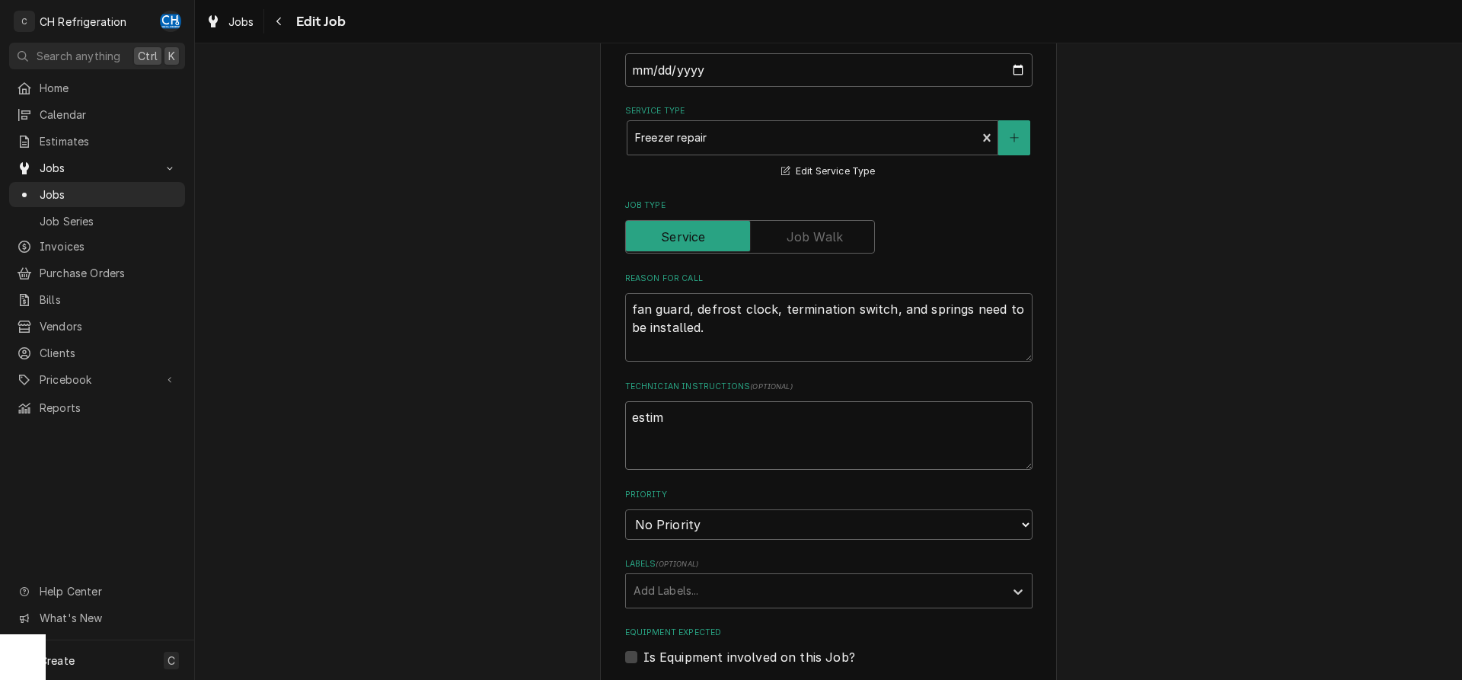
type textarea "estima"
type textarea "x"
type textarea "estimat"
type textarea "x"
type textarea "estimate"
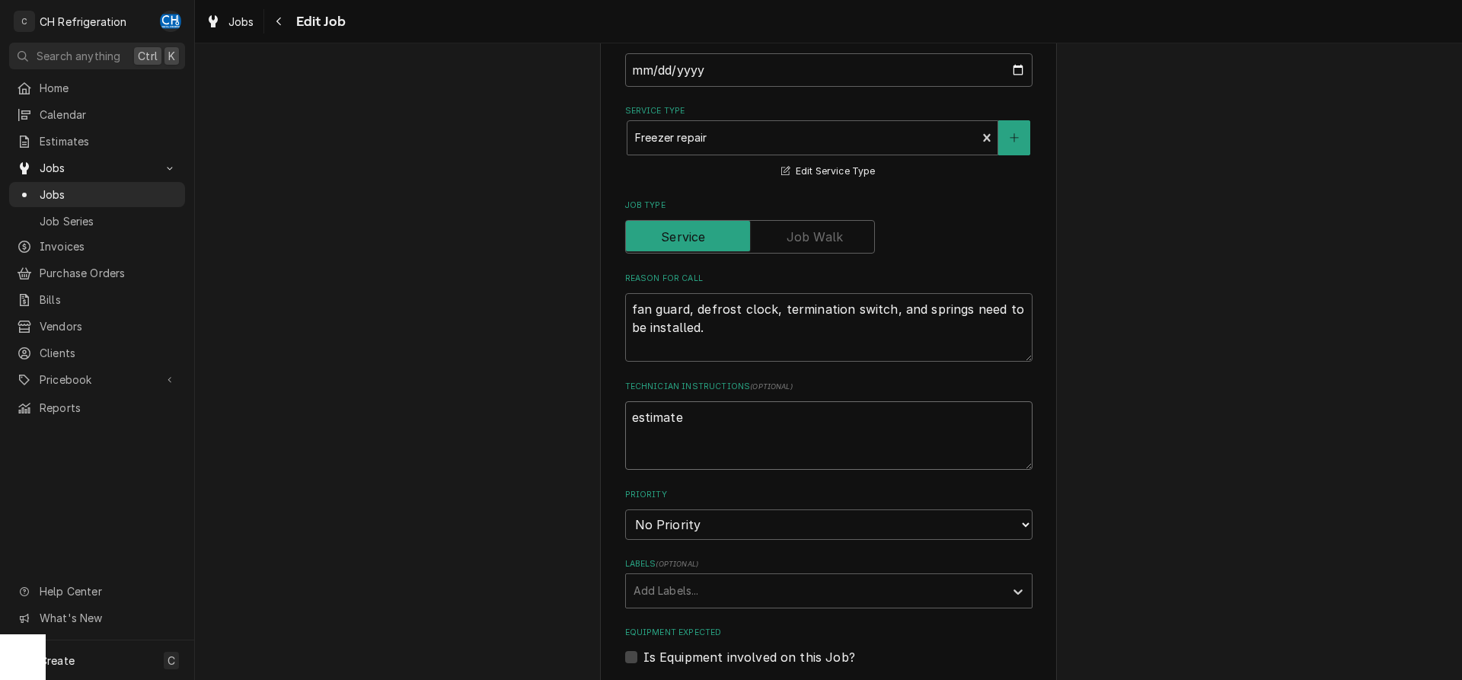
type textarea "x"
type textarea "estimate"
type textarea "x"
type textarea "estimate p"
type textarea "x"
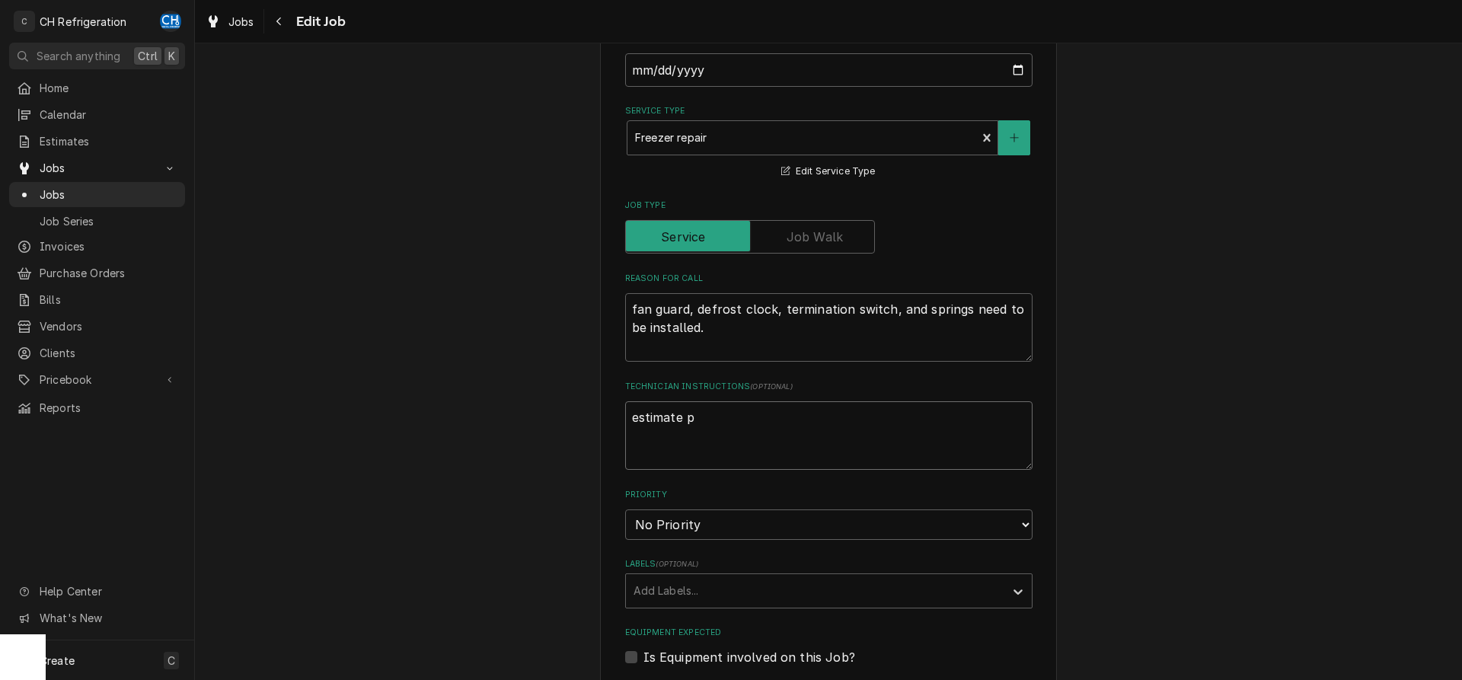
type textarea "estimate p0"
type textarea "x"
type textarea "estimate p"
type textarea "x"
type textarea "estimate p1"
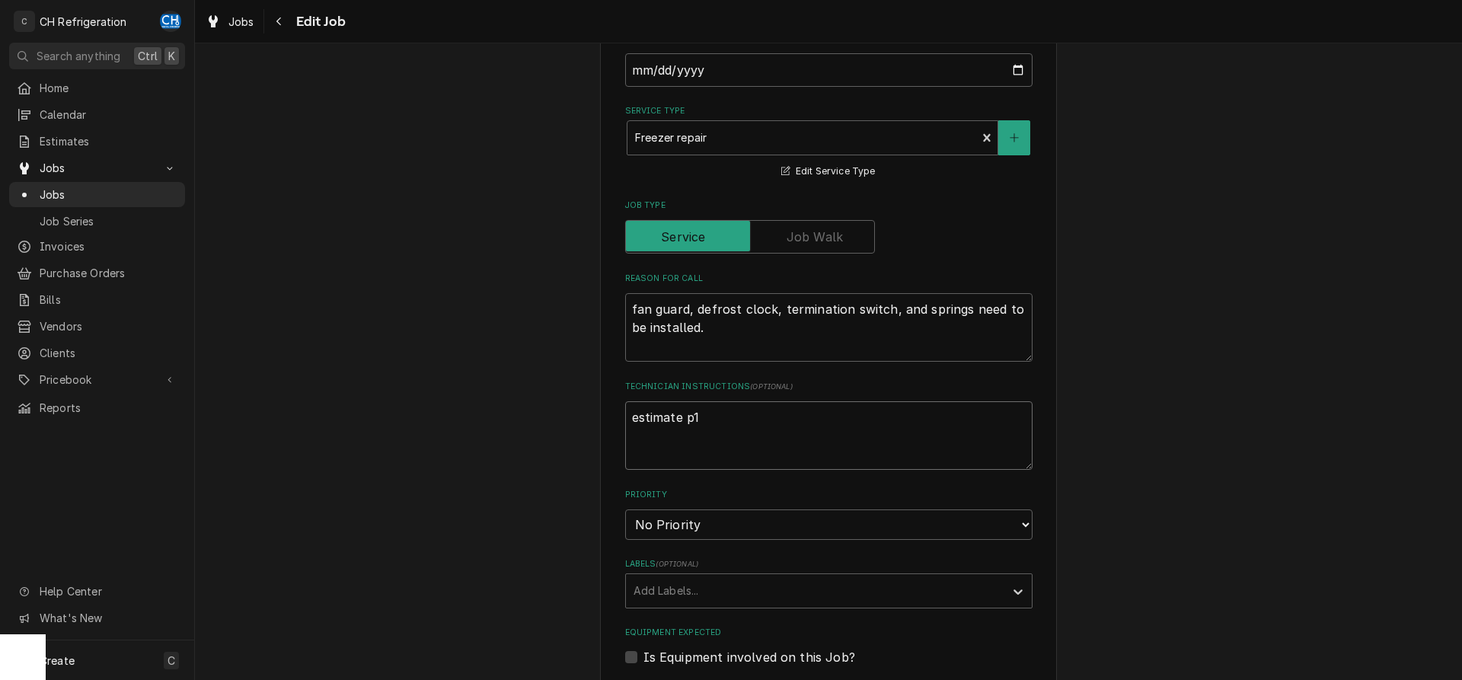
type textarea "x"
type textarea "estimate p15"
type textarea "x"
type textarea "estimate p159"
type textarea "x"
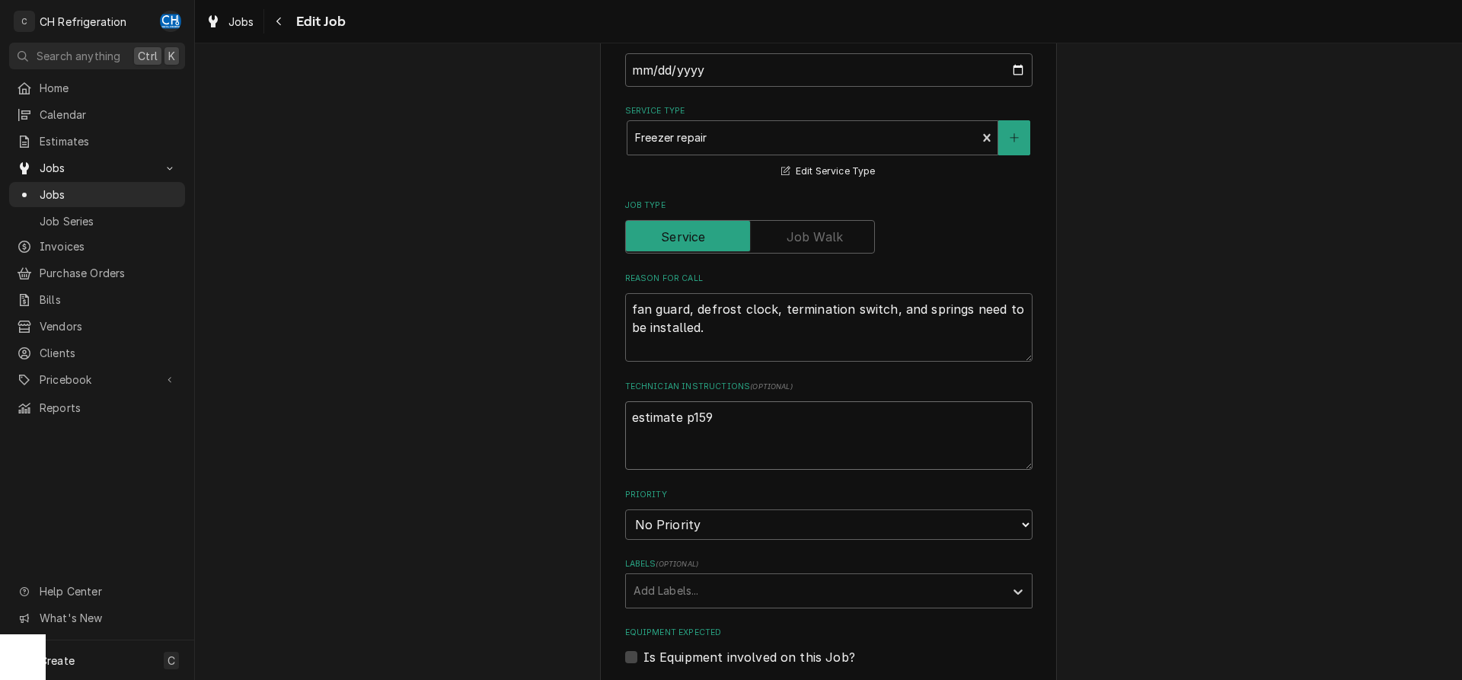
type textarea "estimate p1597"
type textarea "x"
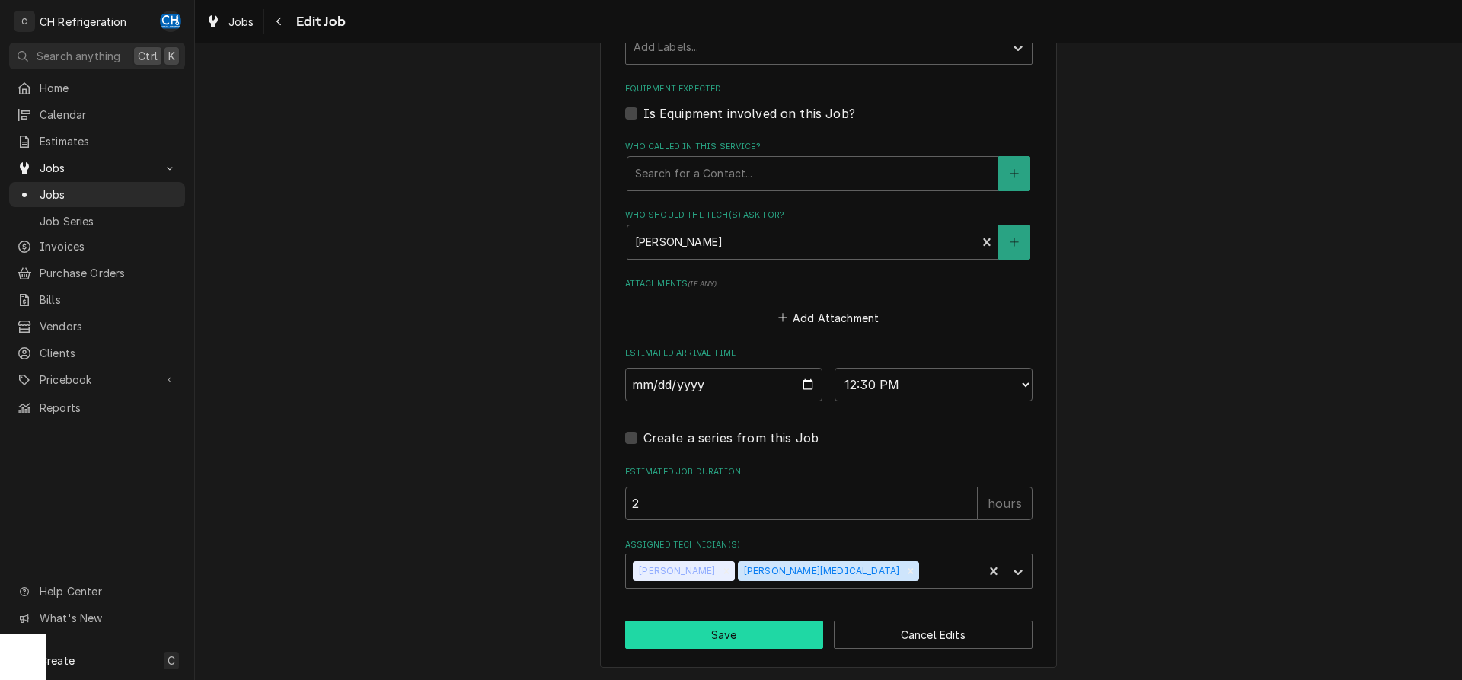
type textarea "estimate p1597"
click at [705, 634] on button "Save" at bounding box center [724, 635] width 199 height 28
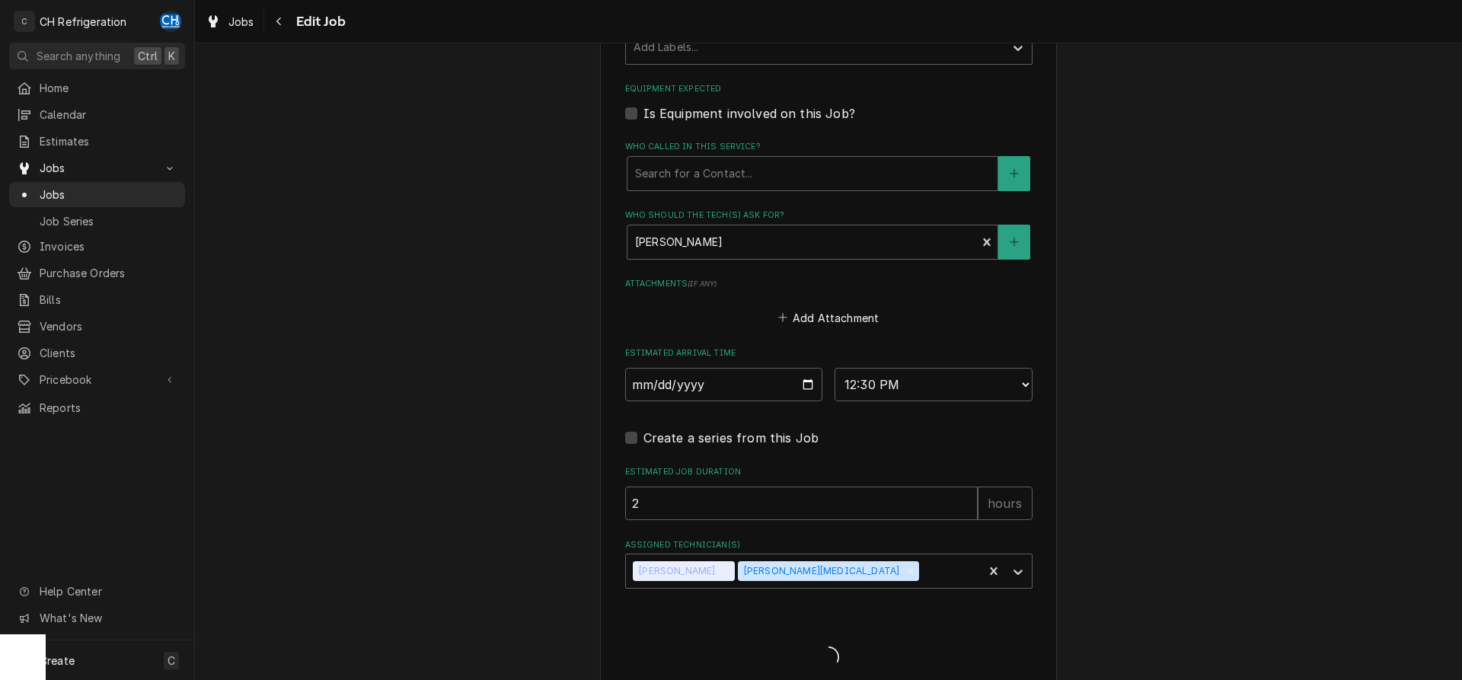
type textarea "x"
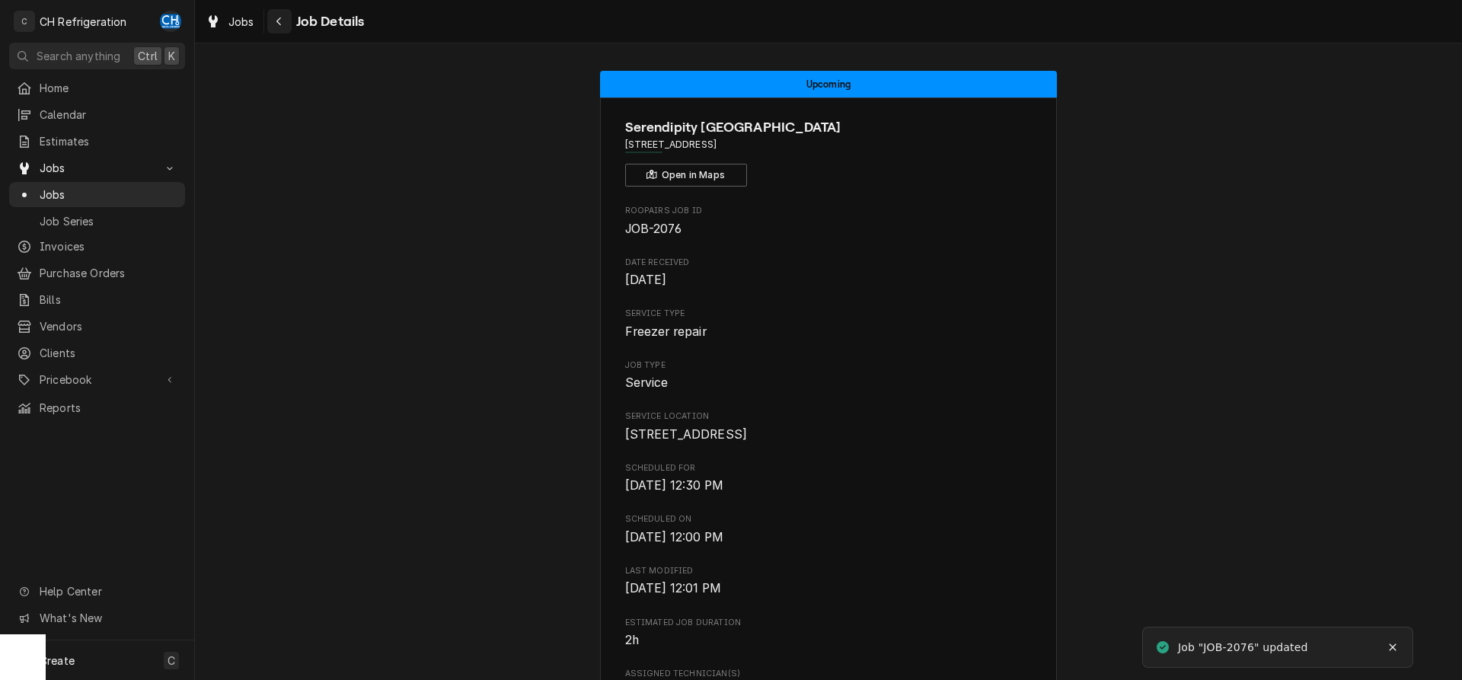
click at [273, 22] on div "Navigate back" at bounding box center [279, 21] width 15 height 15
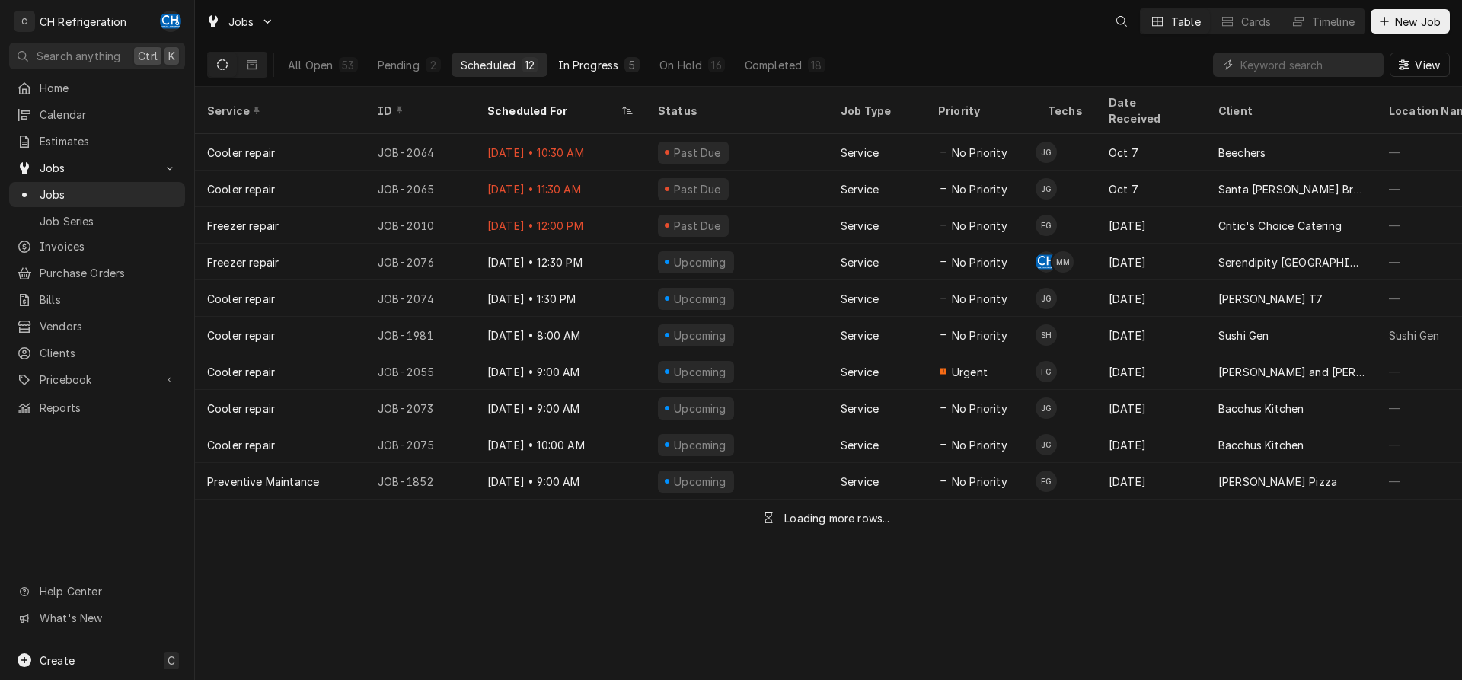
click at [599, 57] on div "In Progress" at bounding box center [588, 65] width 61 height 16
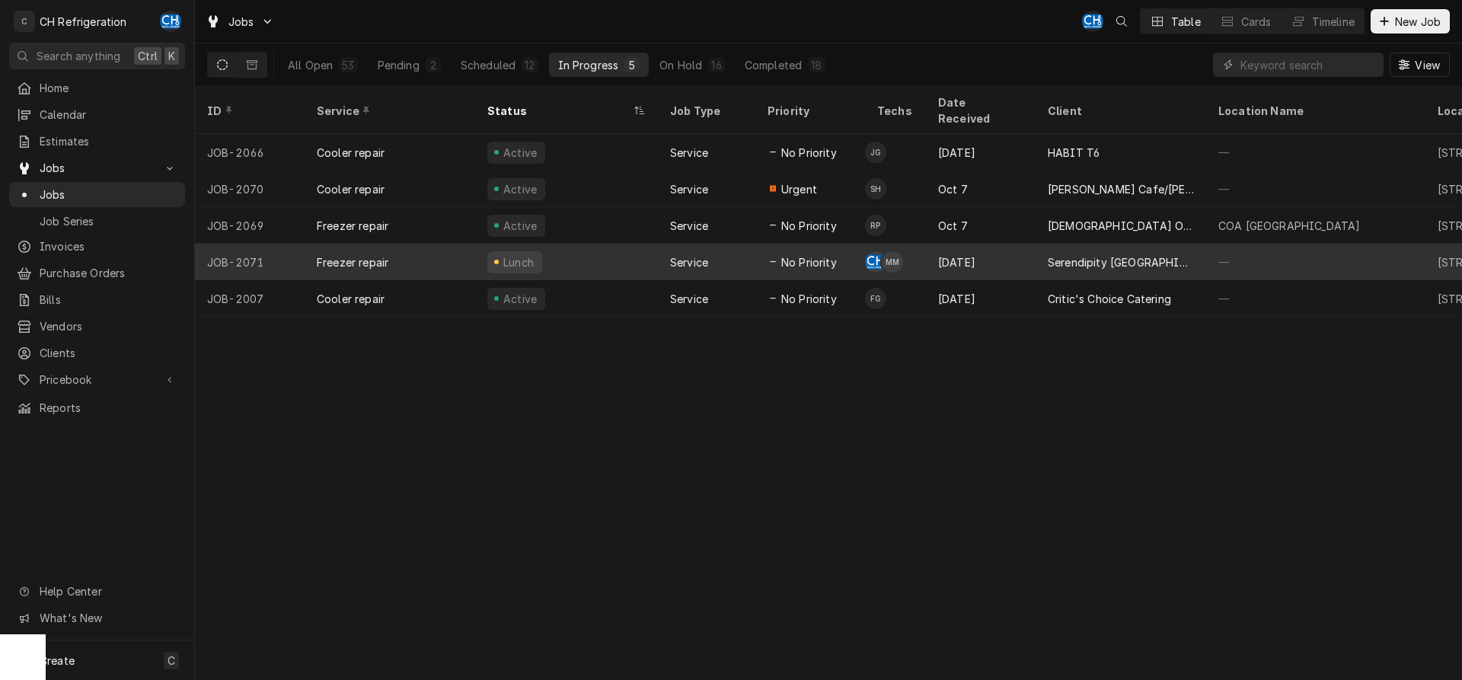
click at [1015, 244] on div "Oct 8" at bounding box center [981, 262] width 110 height 37
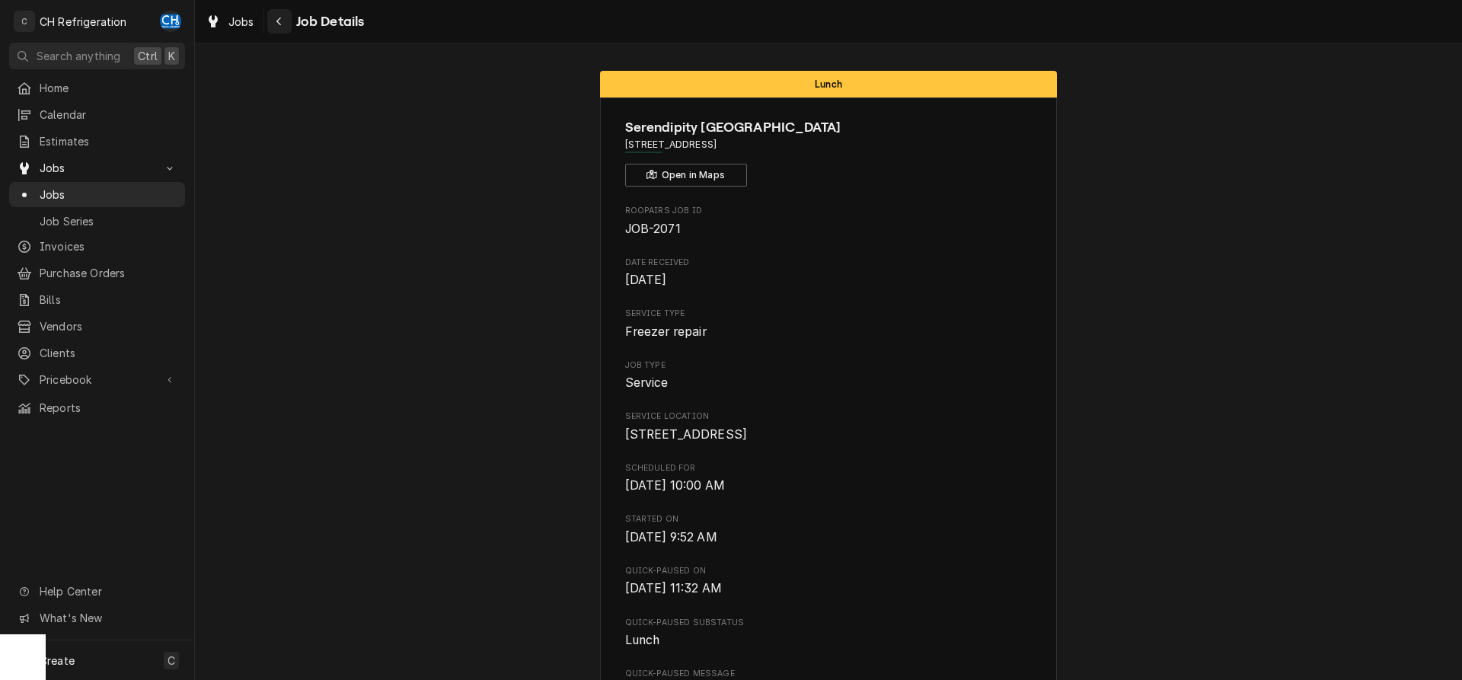
drag, startPoint x: 285, startPoint y: 24, endPoint x: 404, endPoint y: 50, distance: 121.4
click at [286, 24] on div "Navigate back" at bounding box center [279, 21] width 15 height 15
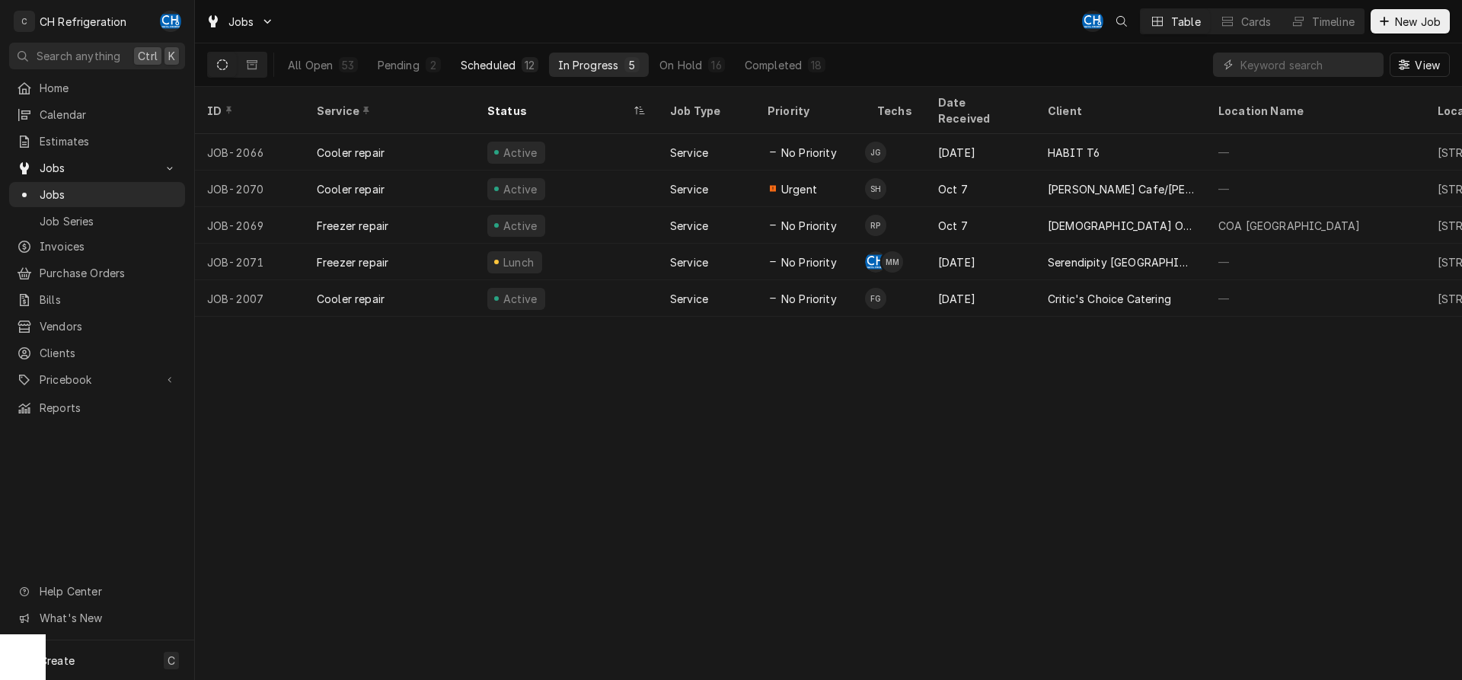
click at [520, 66] on button "Scheduled 12" at bounding box center [500, 65] width 96 height 24
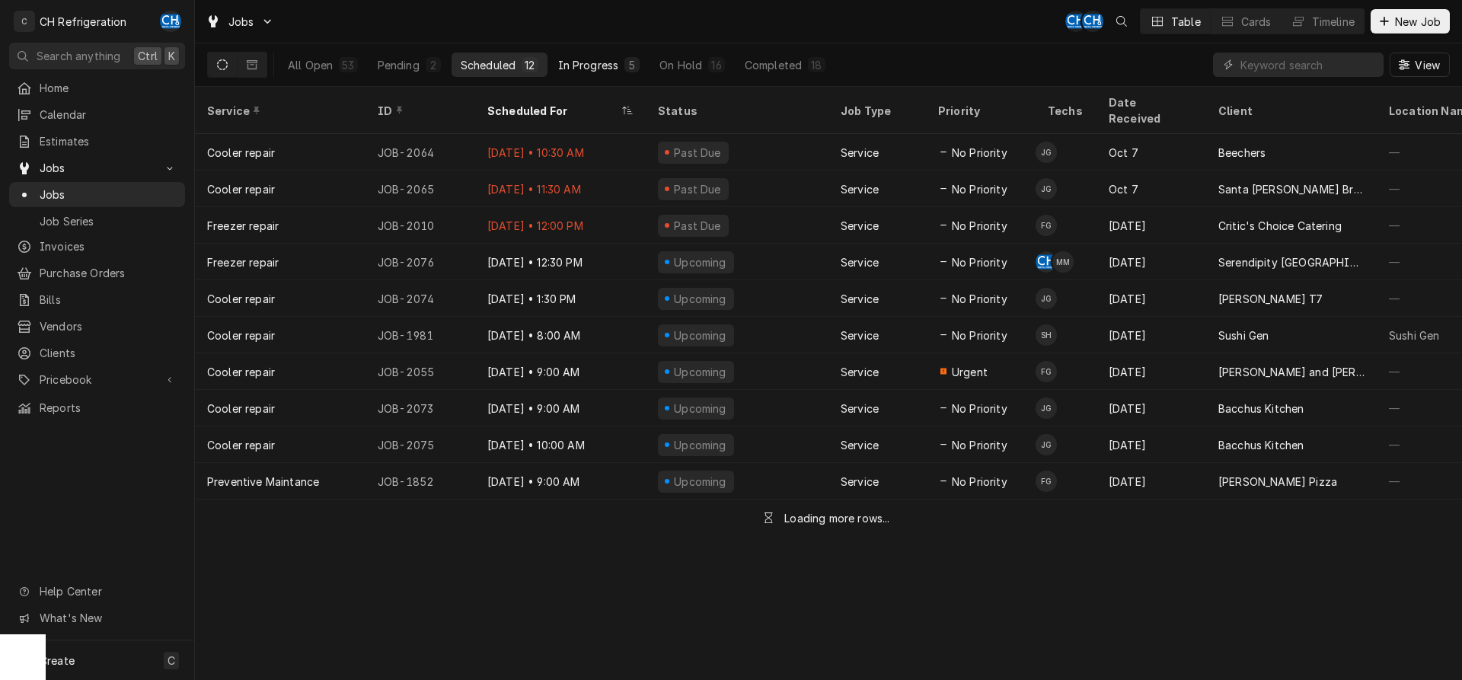
click at [586, 72] on div "In Progress" at bounding box center [588, 65] width 61 height 16
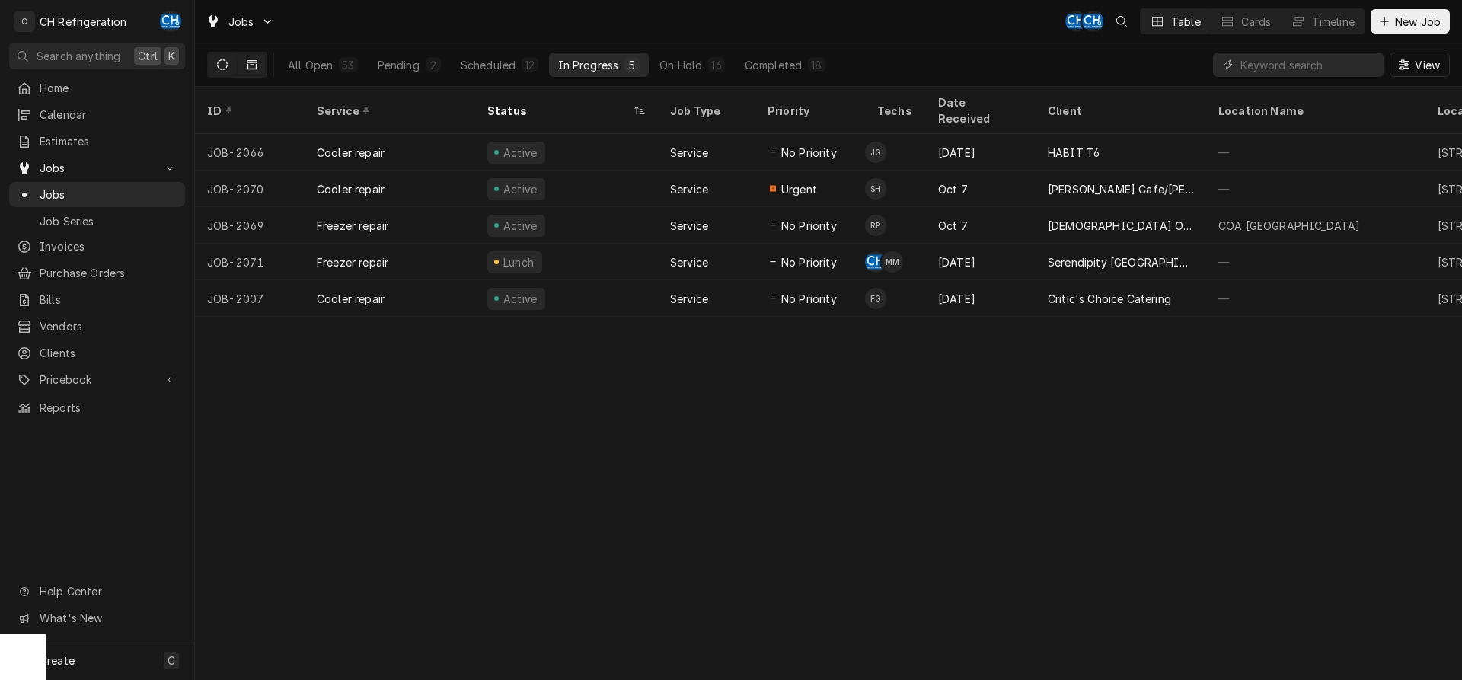
click at [254, 67] on icon "Dynamic Content Wrapper" at bounding box center [252, 64] width 11 height 11
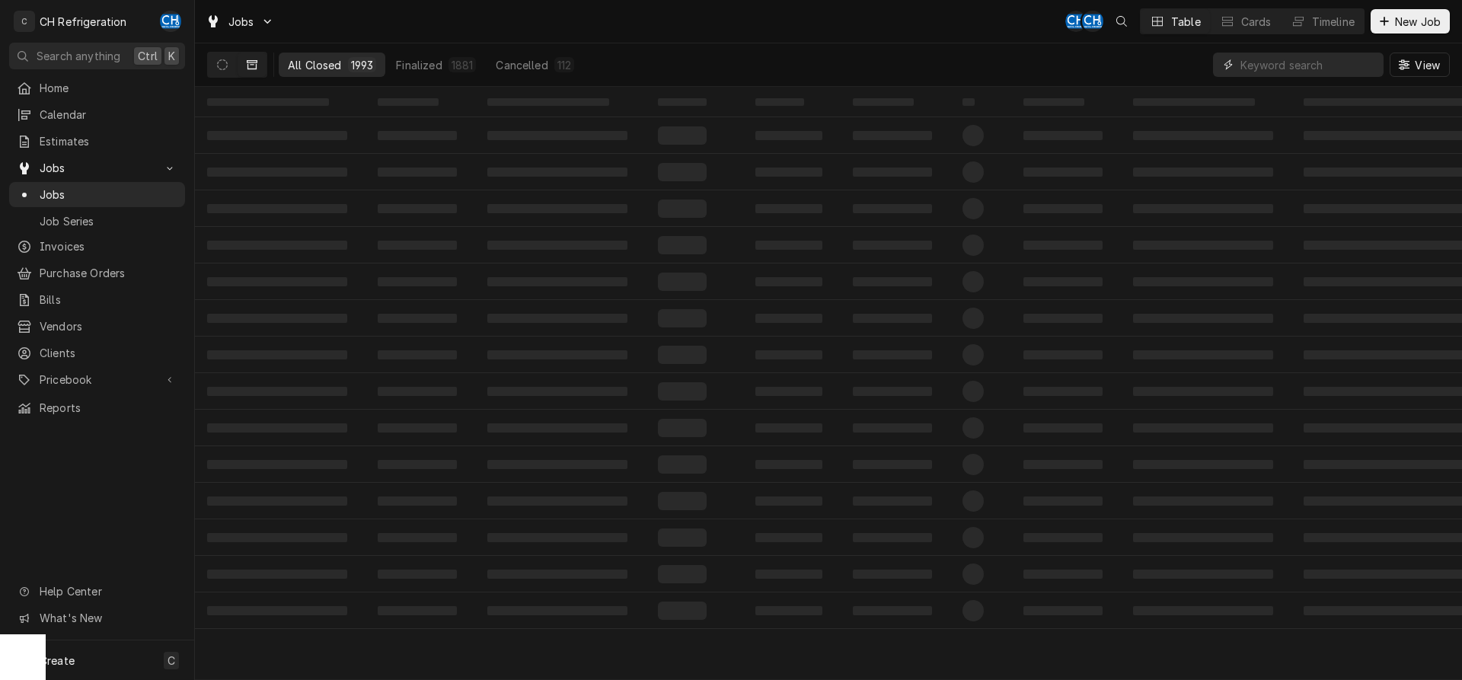
click at [1266, 62] on input "Dynamic Content Wrapper" at bounding box center [1309, 65] width 136 height 24
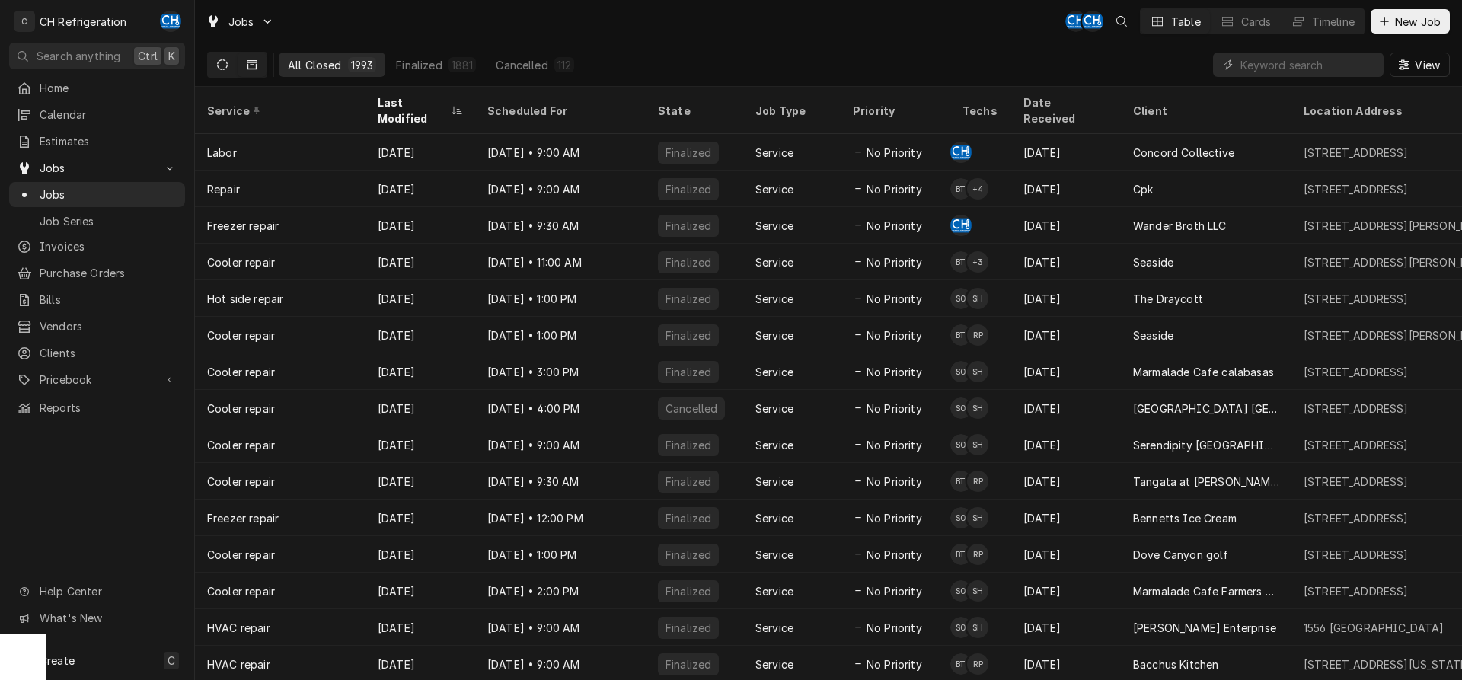
click at [213, 61] on button "Dynamic Content Wrapper" at bounding box center [222, 65] width 29 height 24
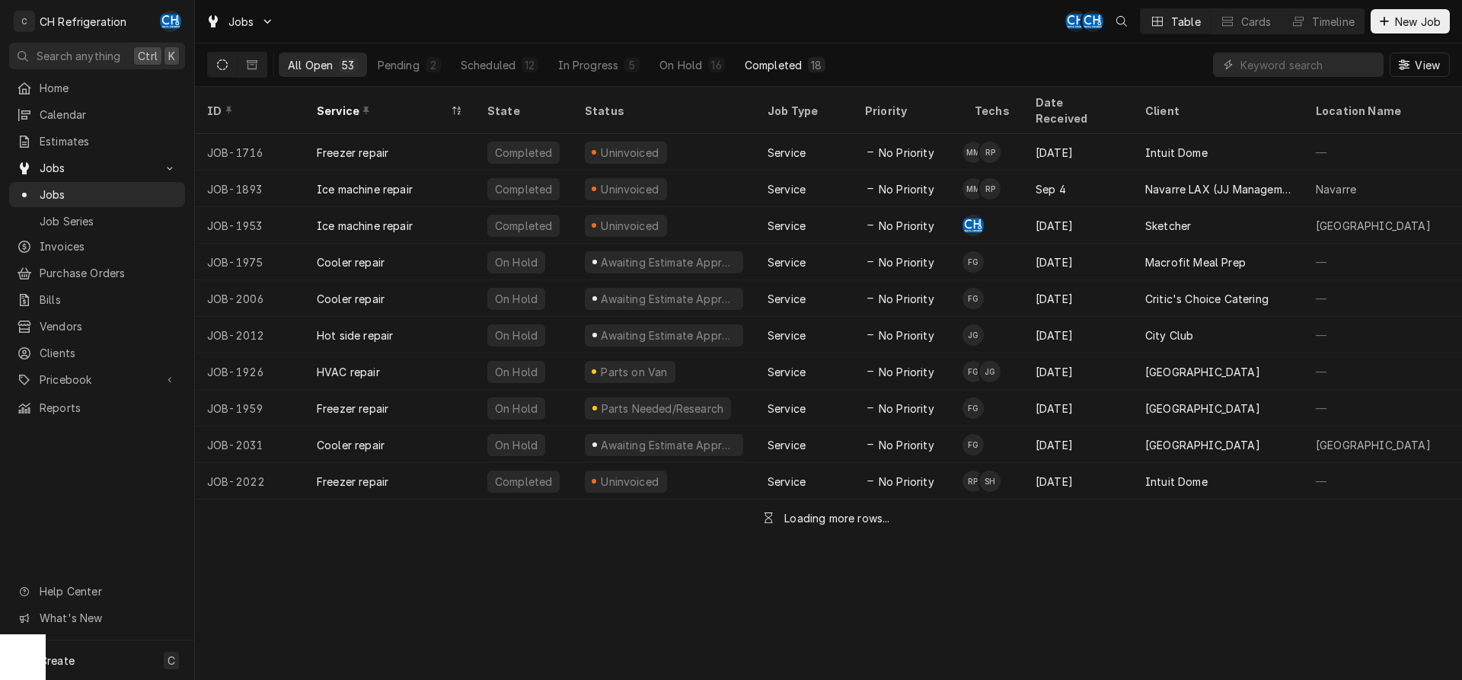
click at [766, 62] on div "Completed" at bounding box center [773, 65] width 57 height 16
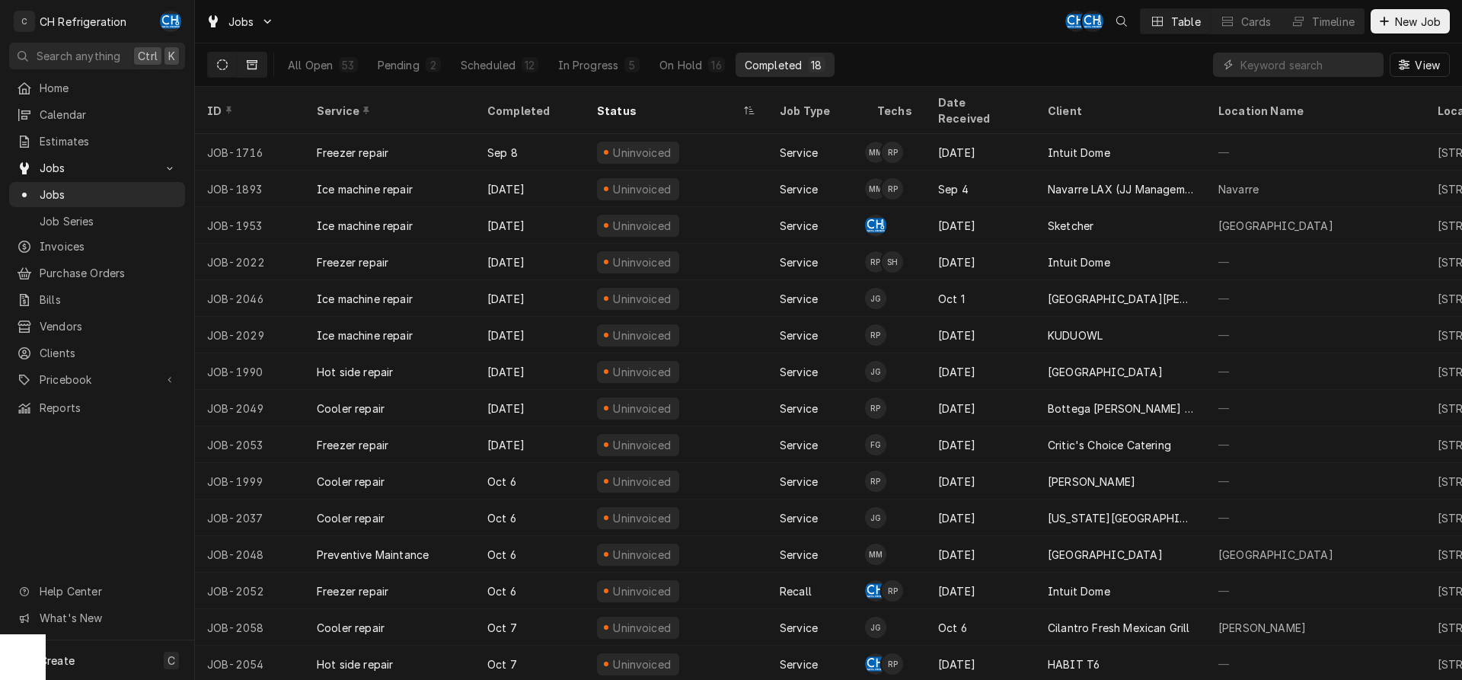
click at [247, 66] on icon "Dynamic Content Wrapper" at bounding box center [252, 64] width 11 height 11
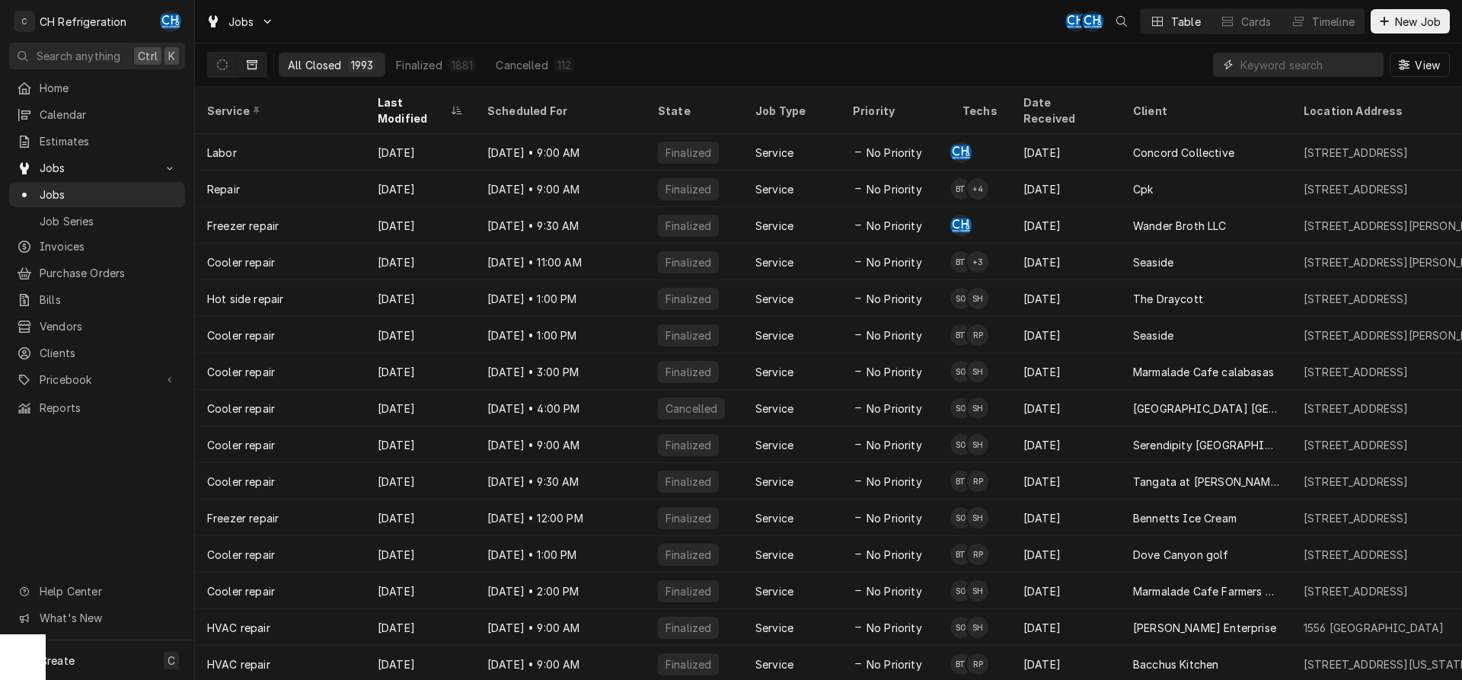
click at [1251, 57] on input "Dynamic Content Wrapper" at bounding box center [1309, 65] width 136 height 24
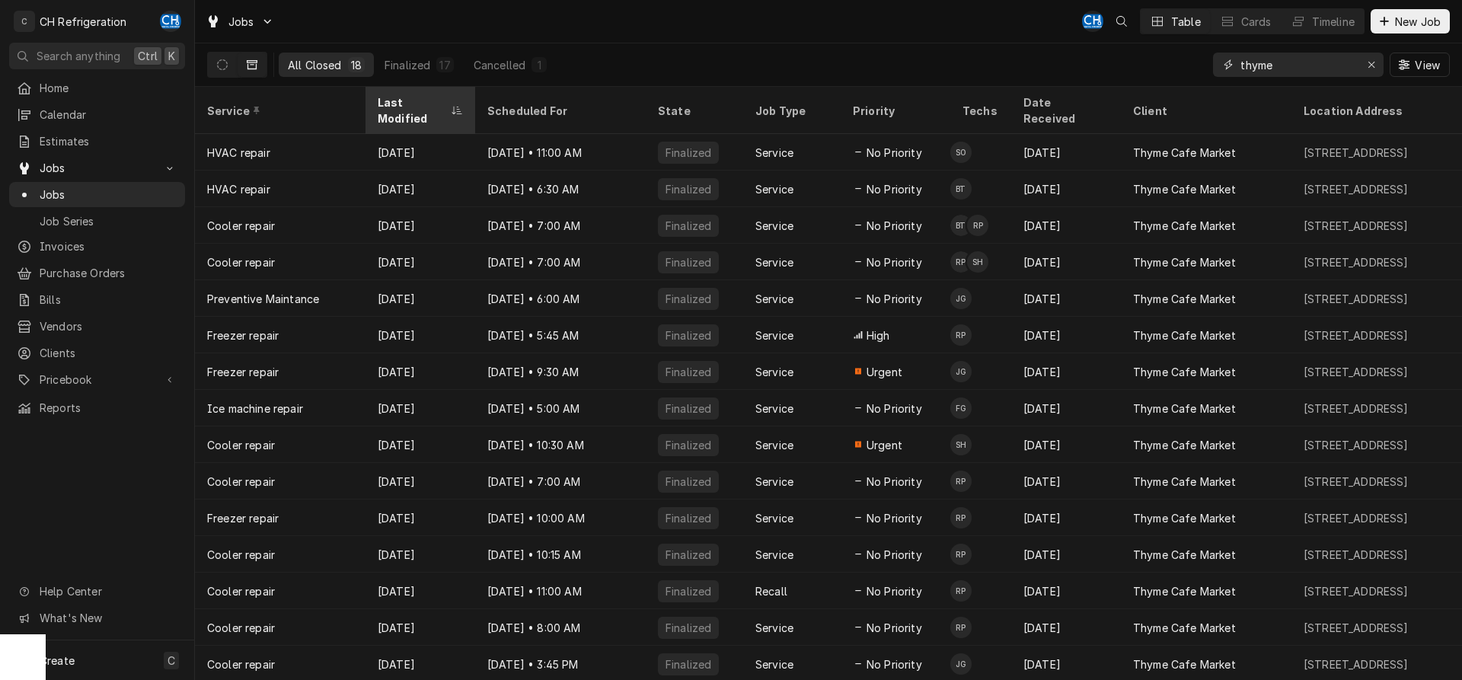
type input "thyme"
click at [426, 101] on div "Last Modified" at bounding box center [413, 110] width 70 height 32
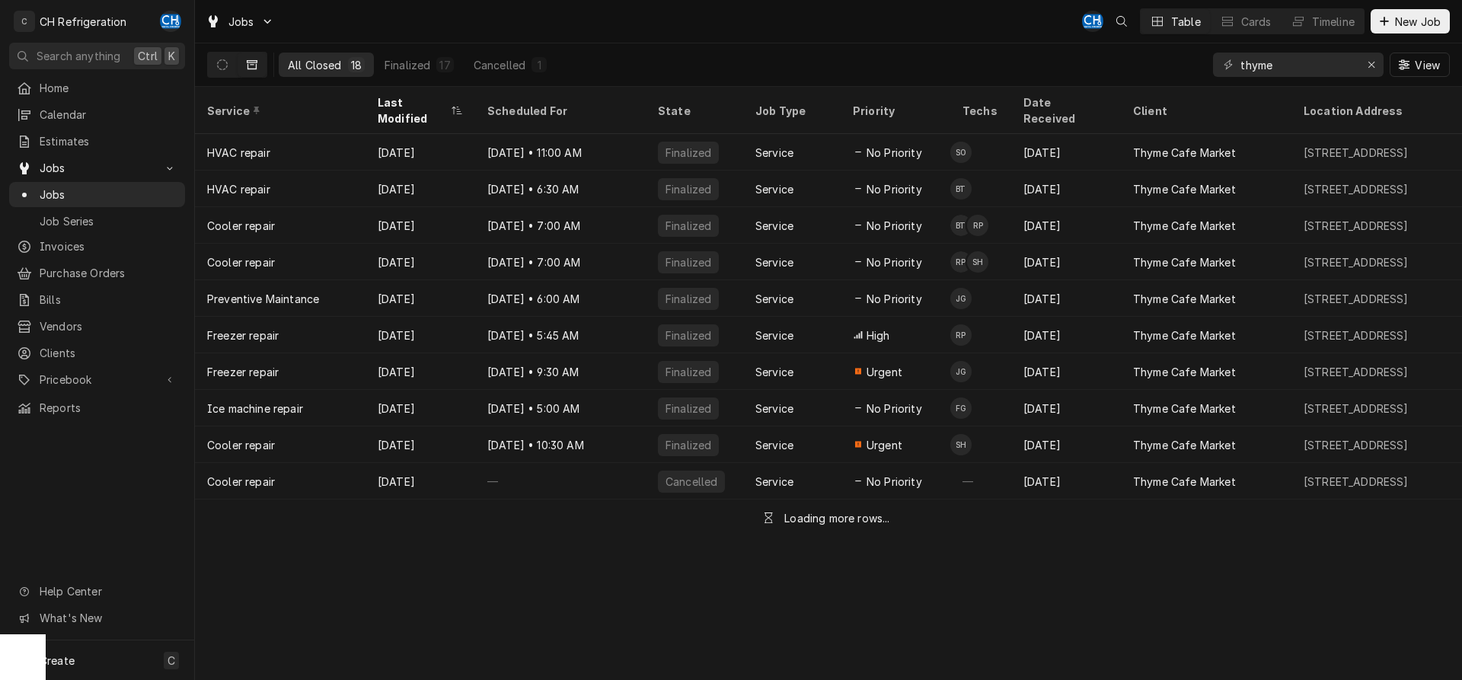
click at [425, 101] on div "Last Modified" at bounding box center [413, 110] width 70 height 32
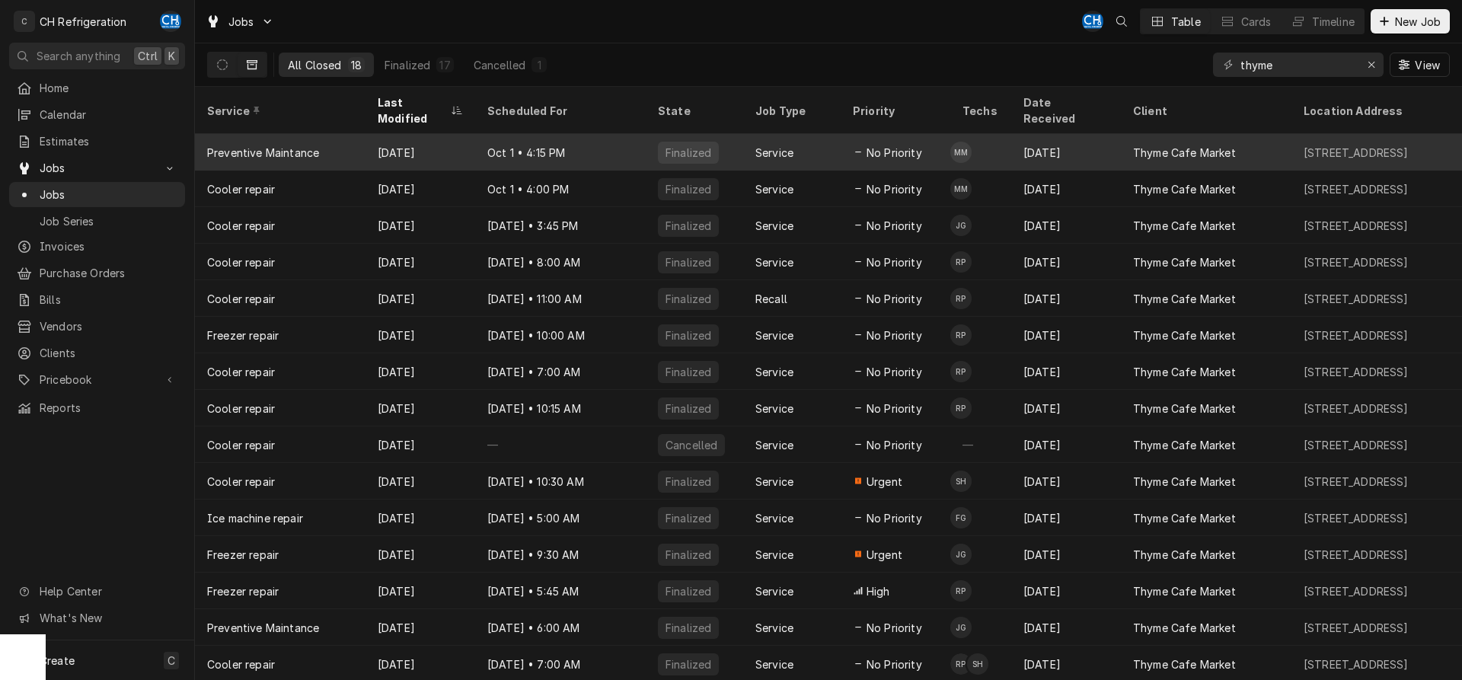
click at [498, 148] on div "Oct 1 • 4:15 PM" at bounding box center [560, 152] width 171 height 37
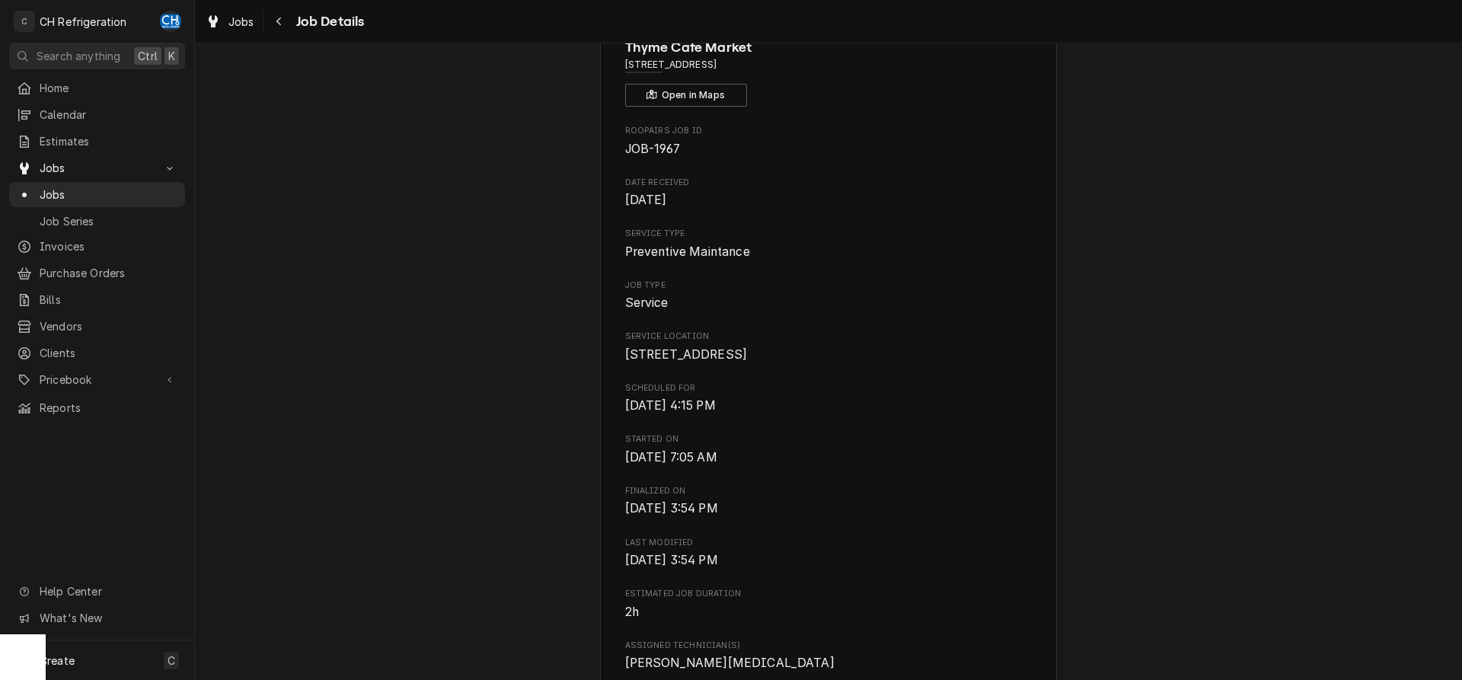
scroll to position [388, 0]
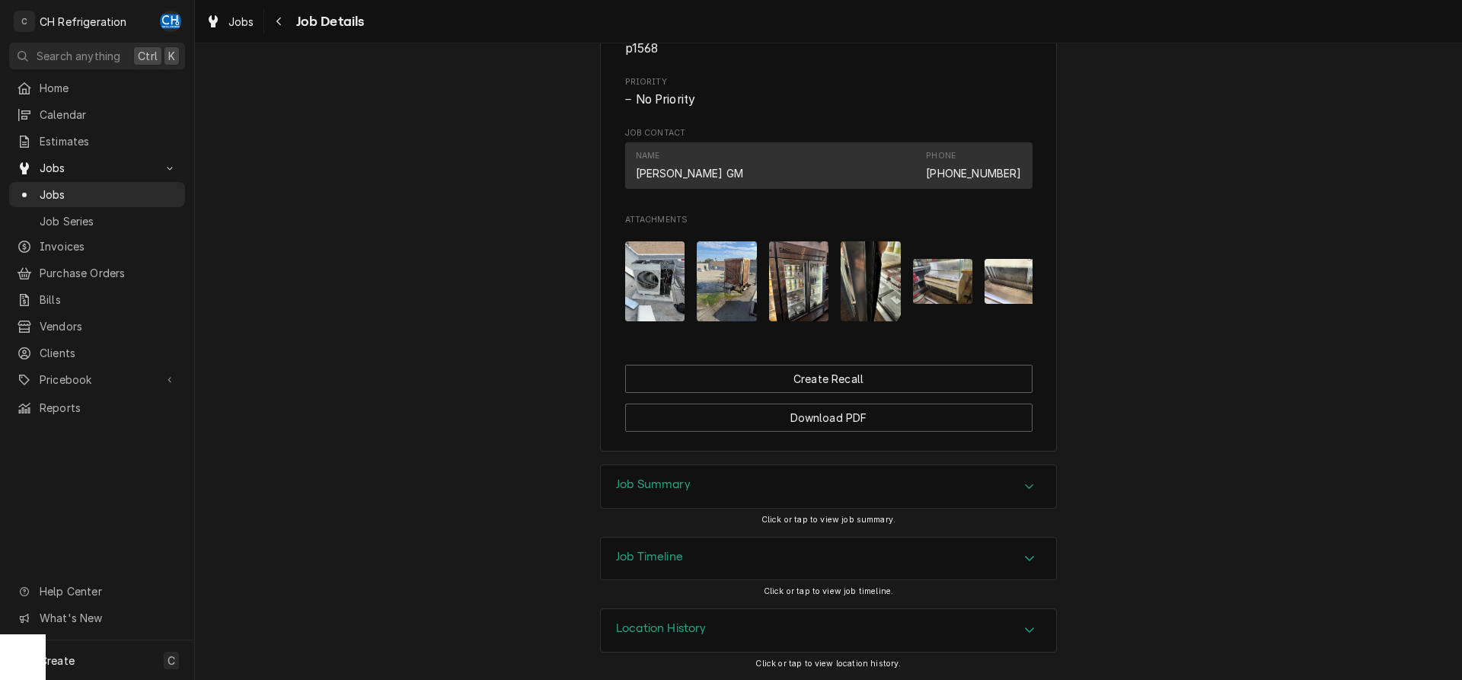
click at [735, 497] on div "Job Summary" at bounding box center [828, 486] width 455 height 43
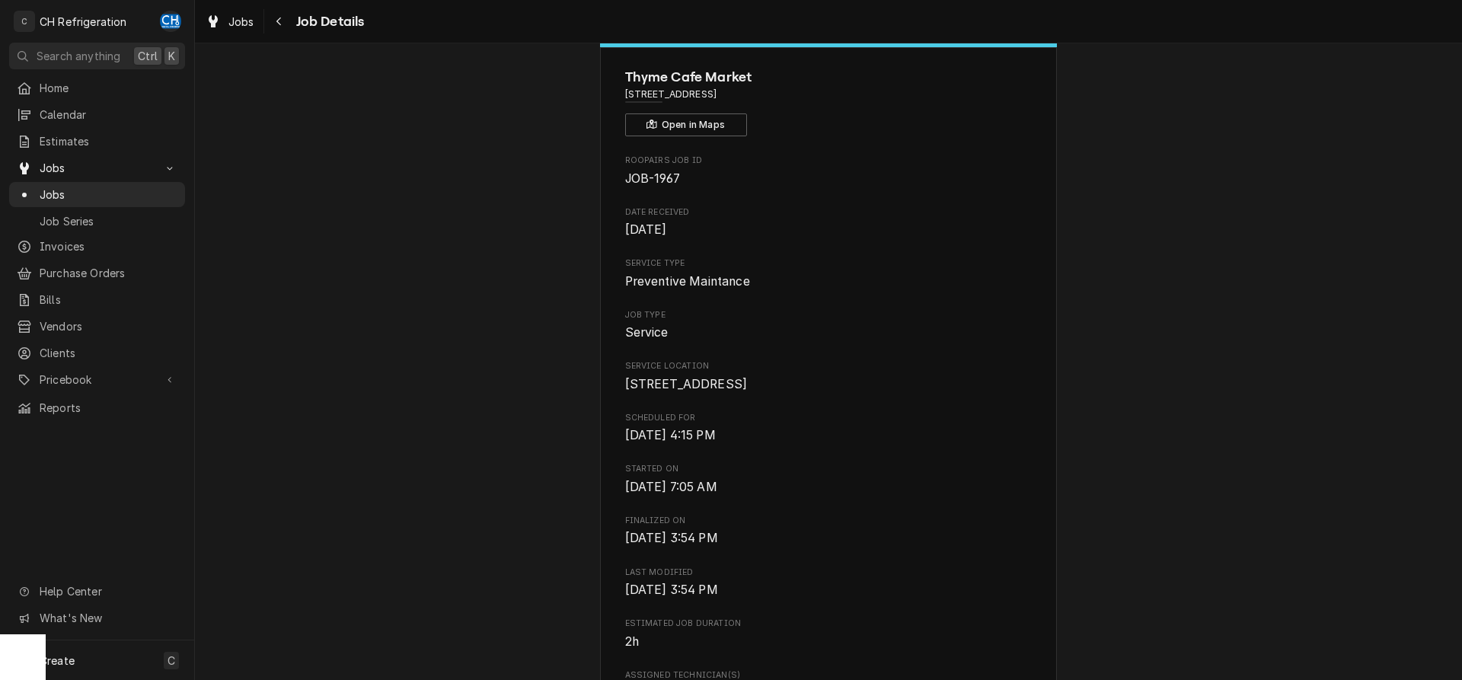
scroll to position [0, 0]
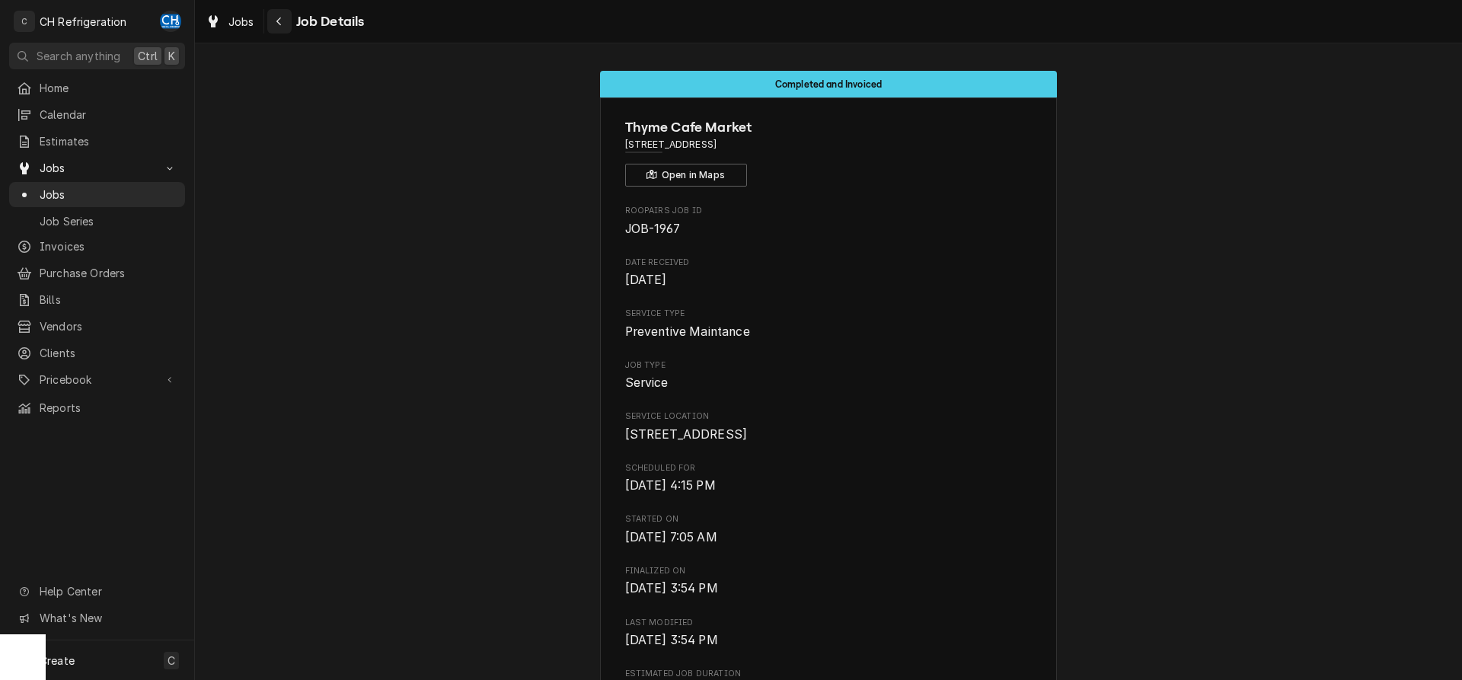
click at [279, 25] on icon "Navigate back" at bounding box center [279, 21] width 7 height 11
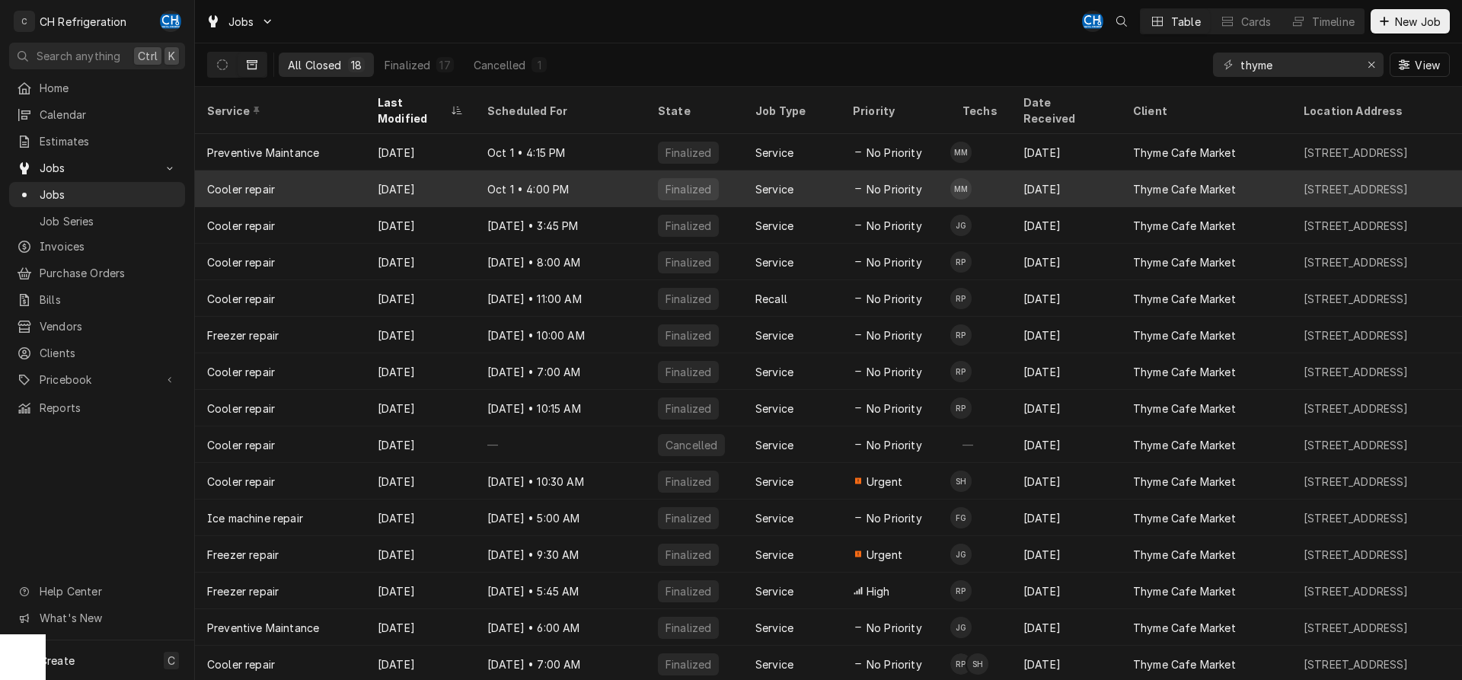
click at [871, 180] on div "No Priority" at bounding box center [896, 189] width 110 height 37
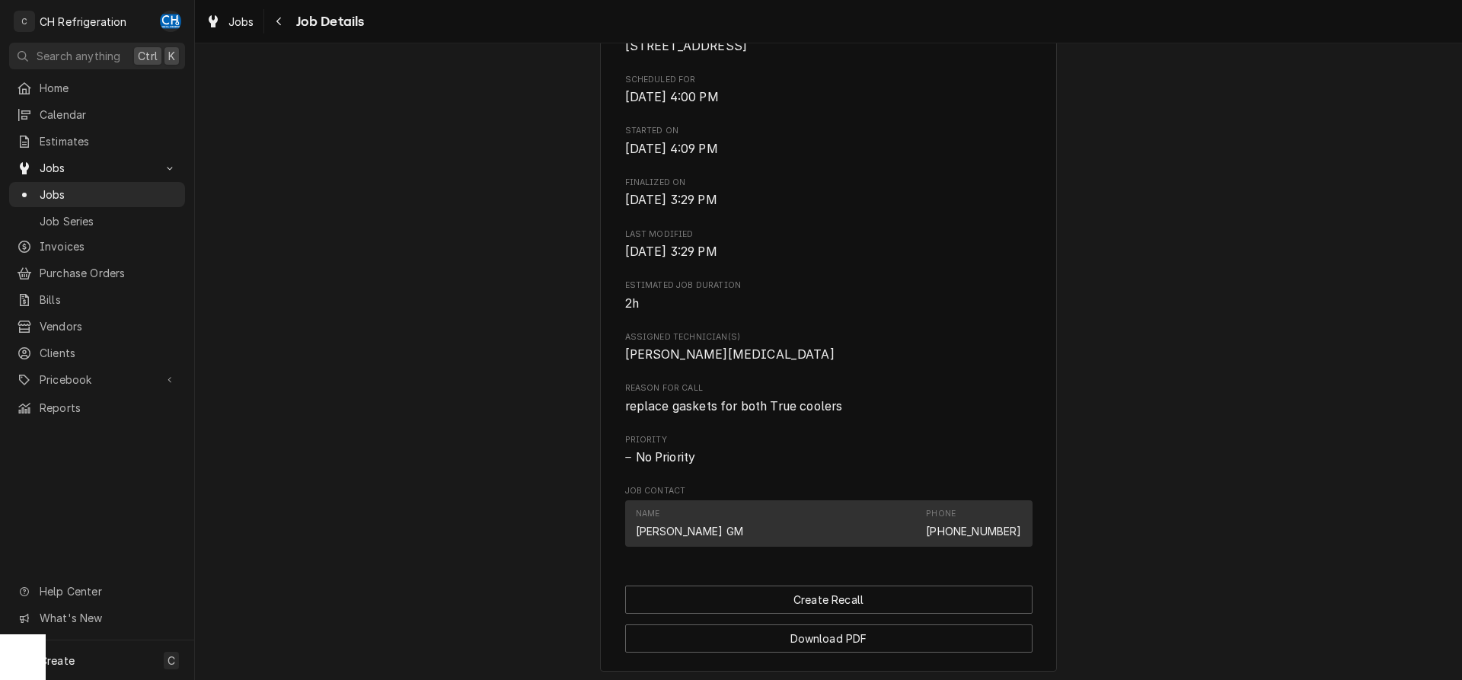
scroll to position [628, 0]
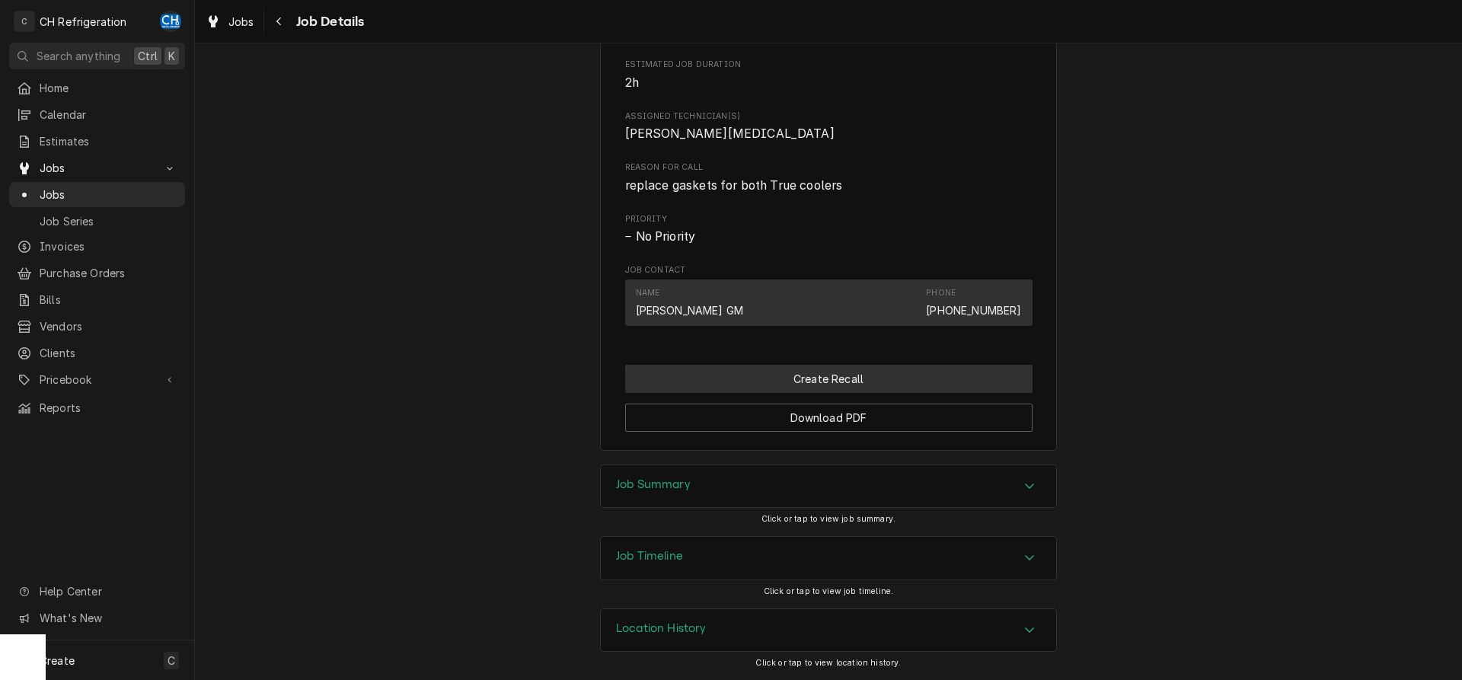
click at [820, 382] on button "Create Recall" at bounding box center [828, 379] width 407 height 28
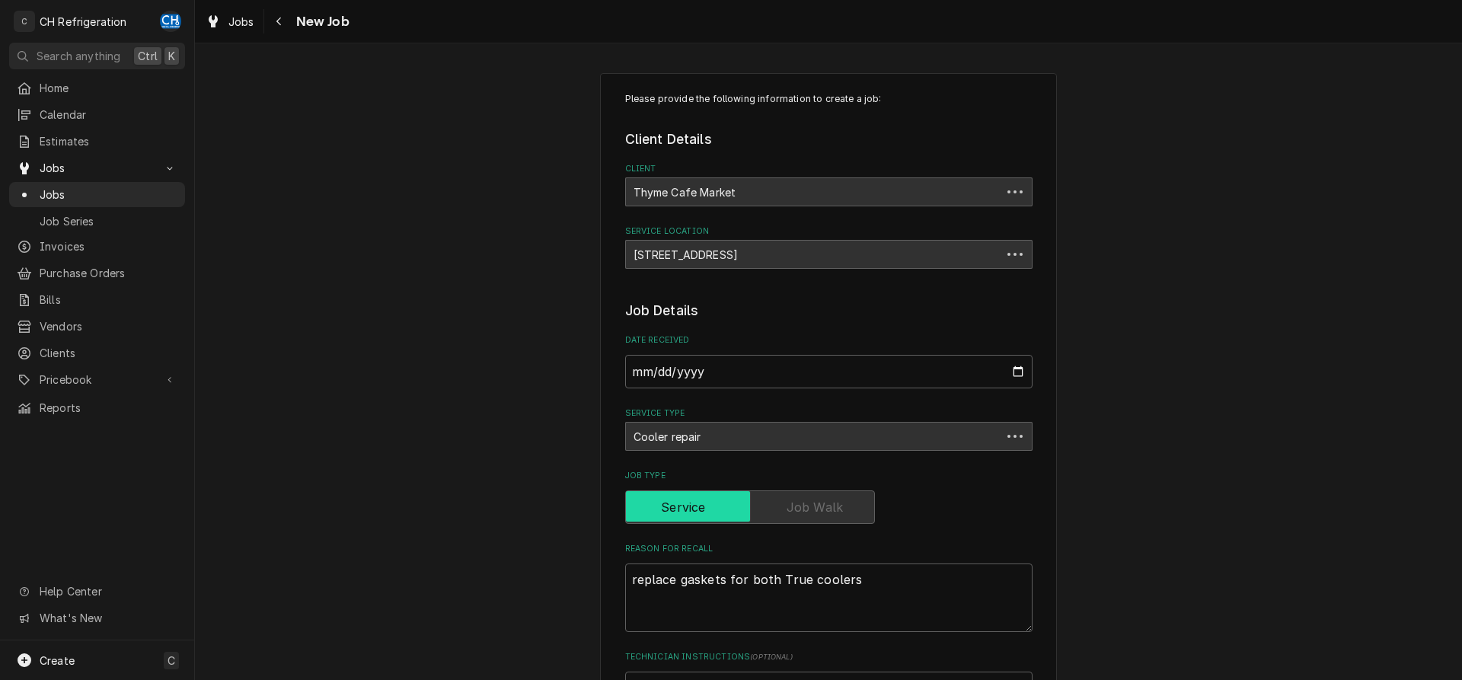
scroll to position [311, 0]
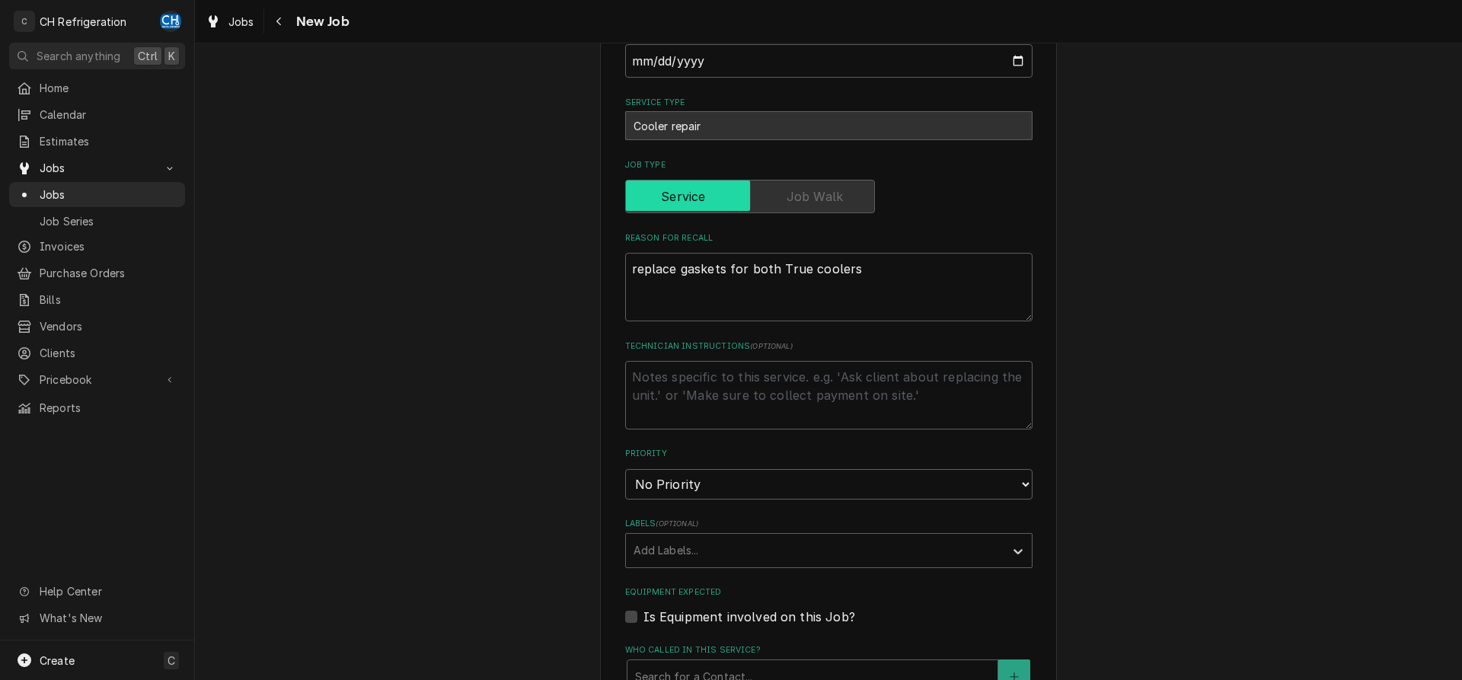
type textarea "x"
click at [882, 280] on textarea "replace gaskets for both True coolers" at bounding box center [828, 287] width 407 height 69
type textarea "replace gaskets for both True coolers"
type textarea "x"
type textarea "replace gaskets for both True coolers"
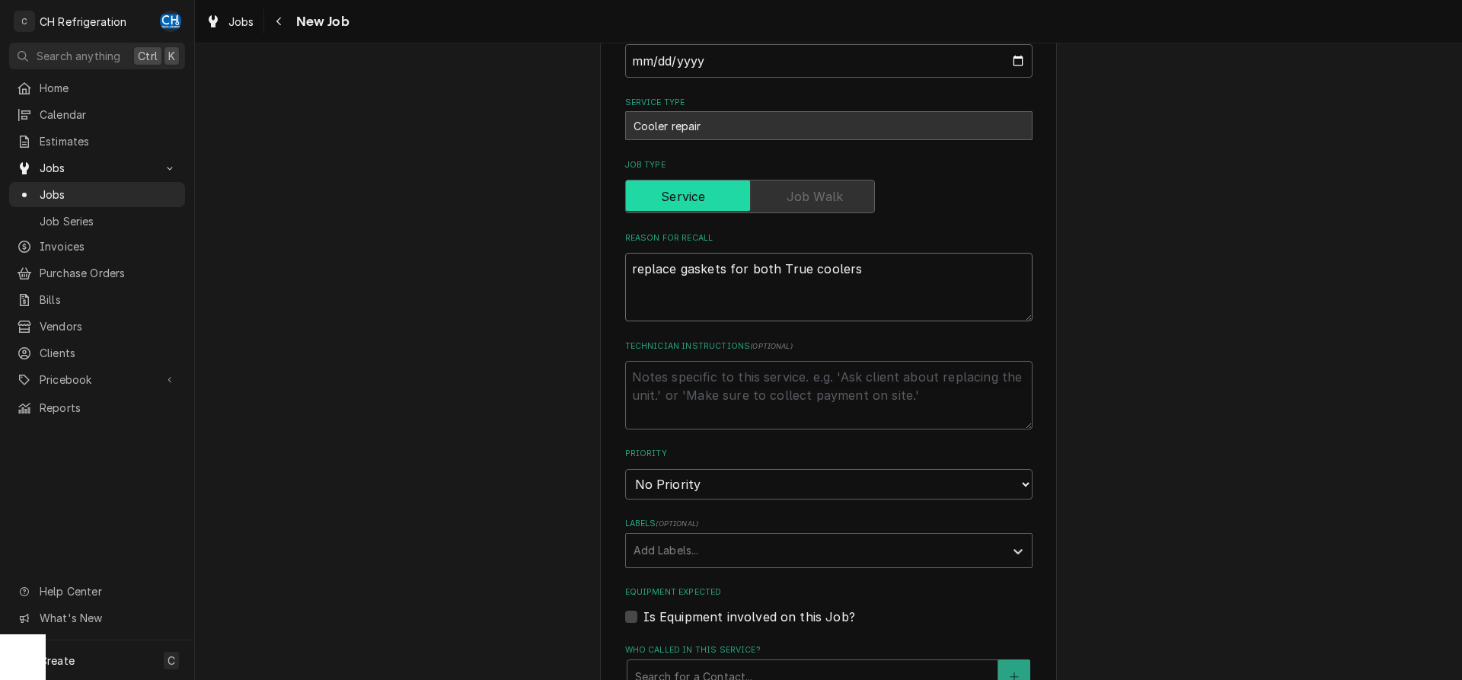
type textarea "x"
type textarea "replace gaskets for both True coolers 1"
type textarea "x"
type textarea "replace gaskets for both True coolers 10"
type textarea "x"
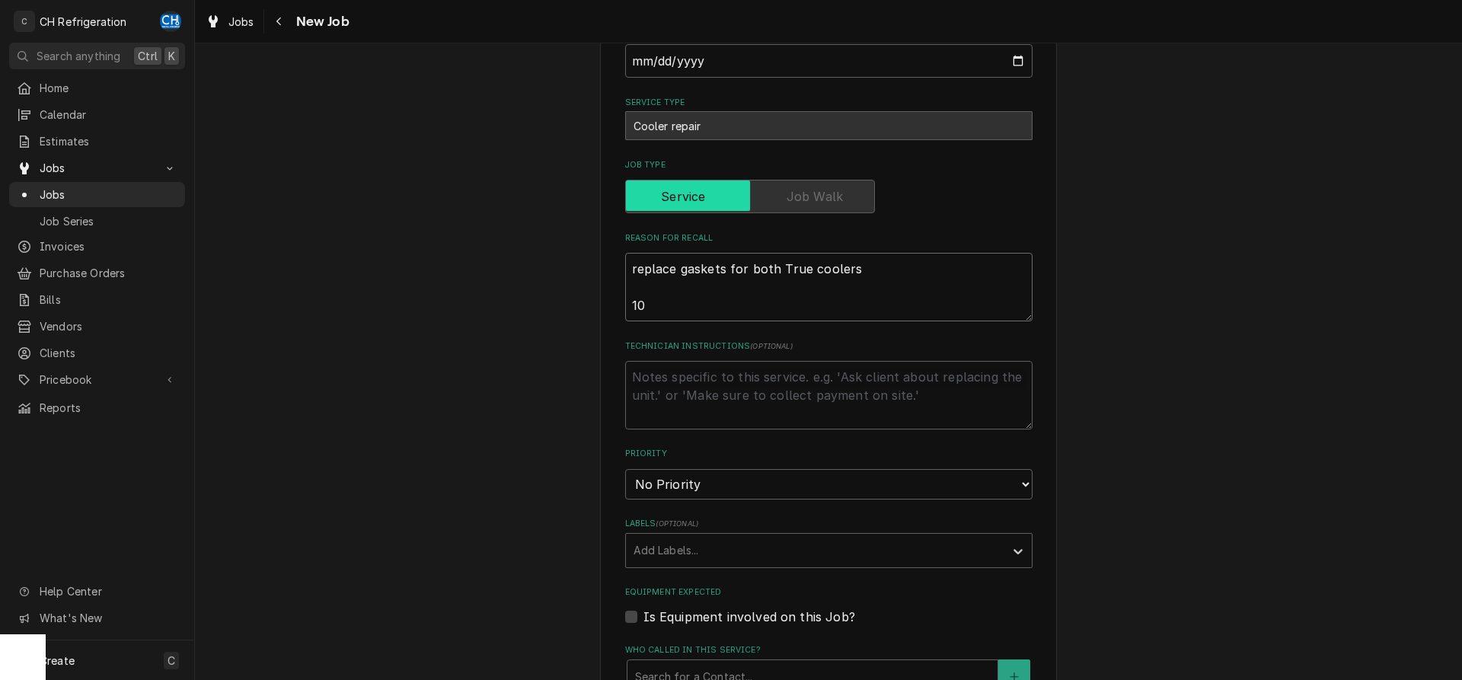
type textarea "replace gaskets for both True coolers 10/"
type textarea "x"
type textarea "replace gaskets for both True coolers 10/8"
type textarea "x"
type textarea "replace gaskets for both True coolers 10/8"
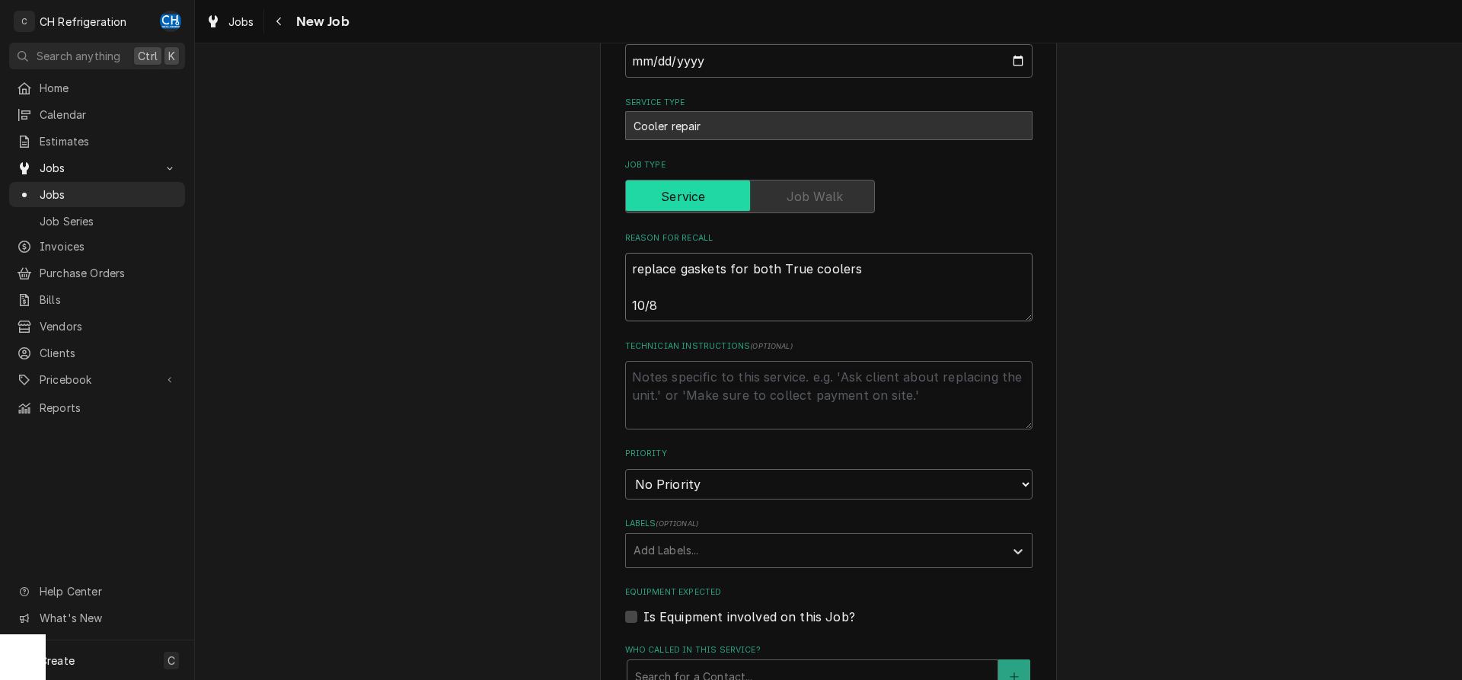
type textarea "x"
type textarea "replace gaskets for both True coolers 10/8 -"
type textarea "x"
type textarea "replace gaskets for both True coolers 10/8 -"
type textarea "x"
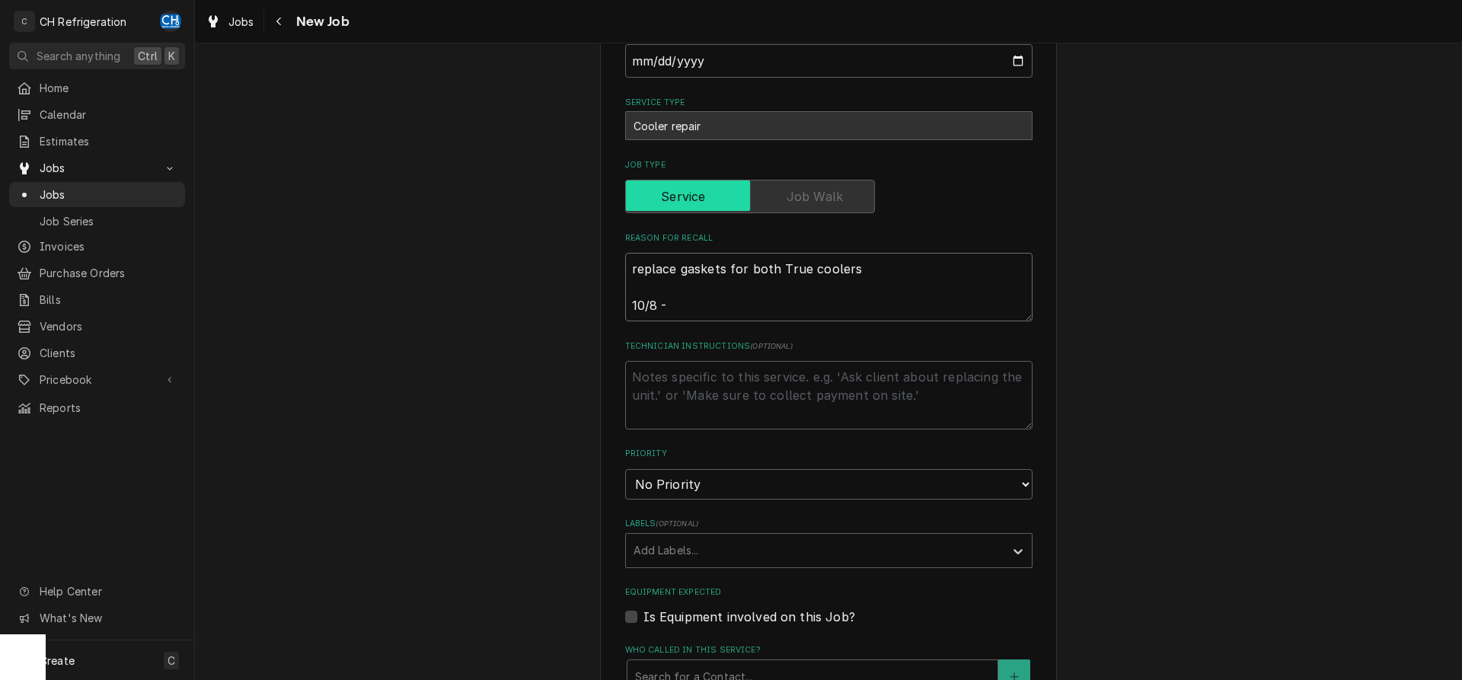
type textarea "replace gaskets for both True coolers 10/8 - c"
type textarea "x"
type textarea "replace gaskets for both True coolers 10/8 - ca"
type textarea "x"
type textarea "replace gaskets for both True coolers 10/8 - cal"
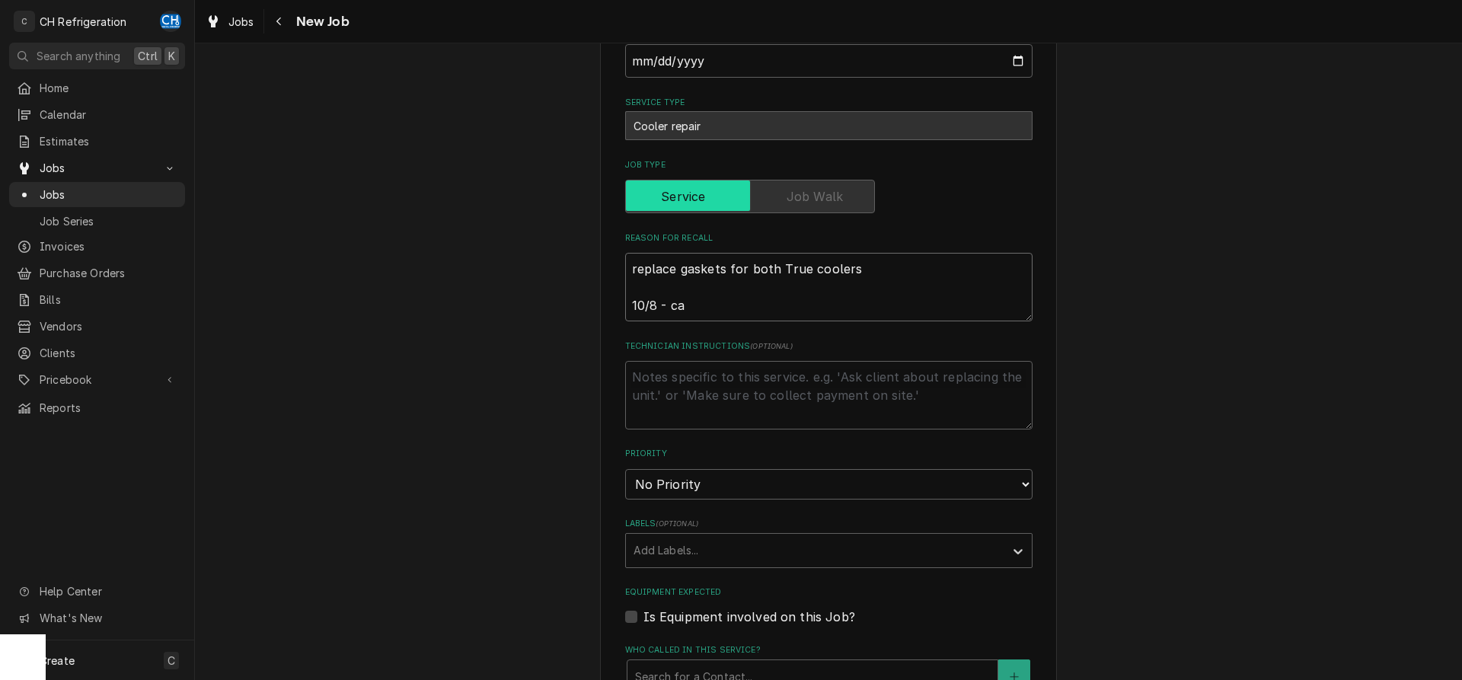
type textarea "x"
type textarea "replace gaskets for both True coolers 10/8 - call"
type textarea "x"
type textarea "replace gaskets for both True coolers 10/8 - callb"
type textarea "x"
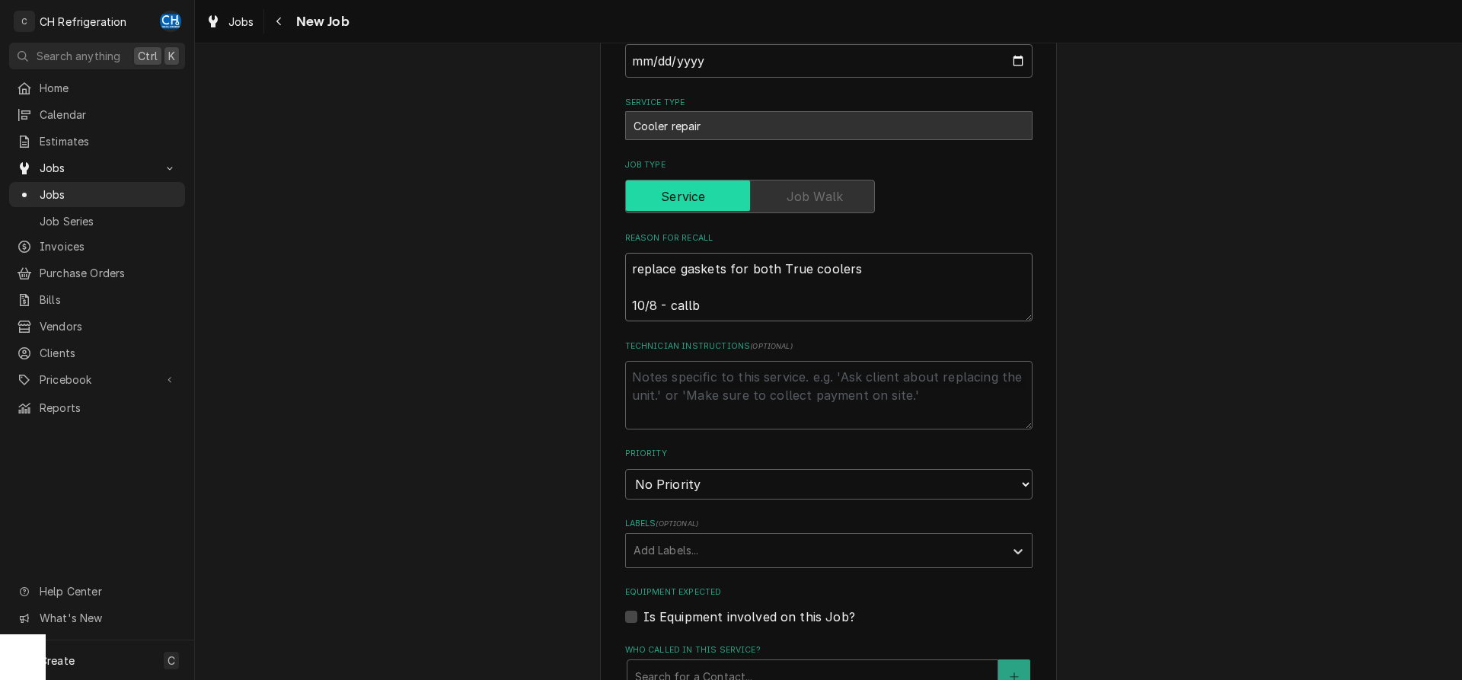
type textarea "replace gaskets for both True coolers 10/8 - callba"
type textarea "x"
type textarea "replace gaskets for both True coolers 10/8 - callbac"
type textarea "x"
type textarea "replace gaskets for both True coolers 10/8 - callback"
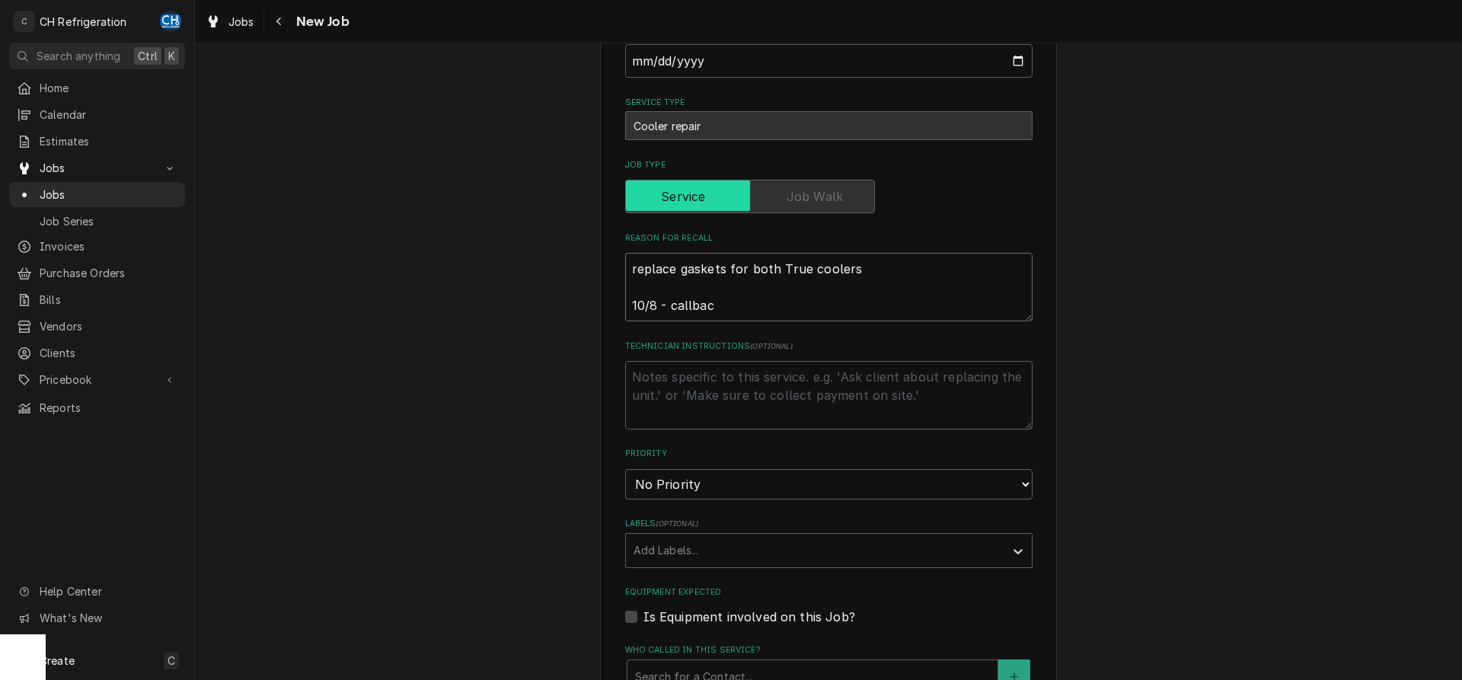
type textarea "x"
type textarea "replace gaskets for both True coolers 10/8 - callback"
type textarea "x"
click at [656, 307] on textarea "replace gaskets for both True coolers 10/8 - callback" at bounding box center [828, 287] width 407 height 69
type textarea "replace gaskets for both True coolers 10/ - callback"
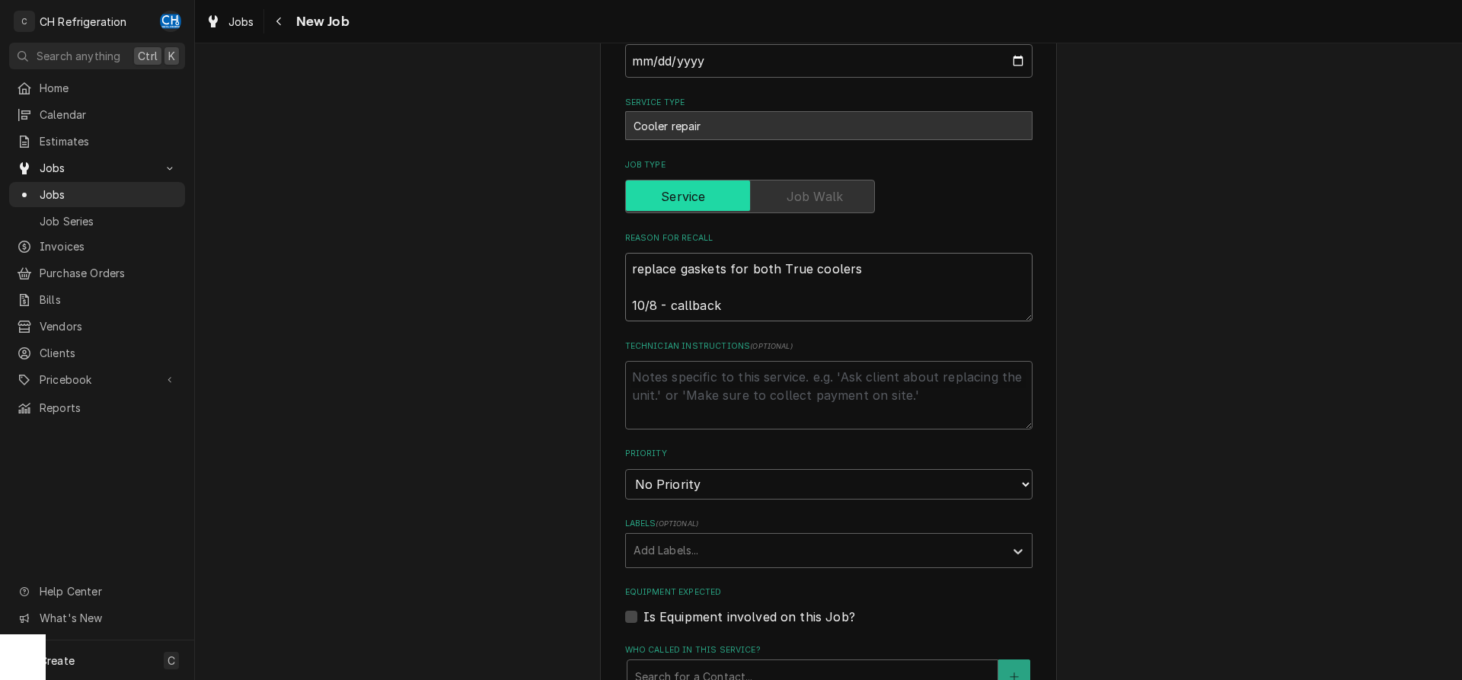
type textarea "x"
type textarea "replace gaskets for both True coolers 10/9 - callback"
type textarea "x"
click at [742, 299] on textarea "replace gaskets for both True coolers 10/9 - callback" at bounding box center [828, 287] width 407 height 69
click at [653, 303] on textarea "replace gaskets for both True coolers 10/9 - callback" at bounding box center [828, 287] width 407 height 69
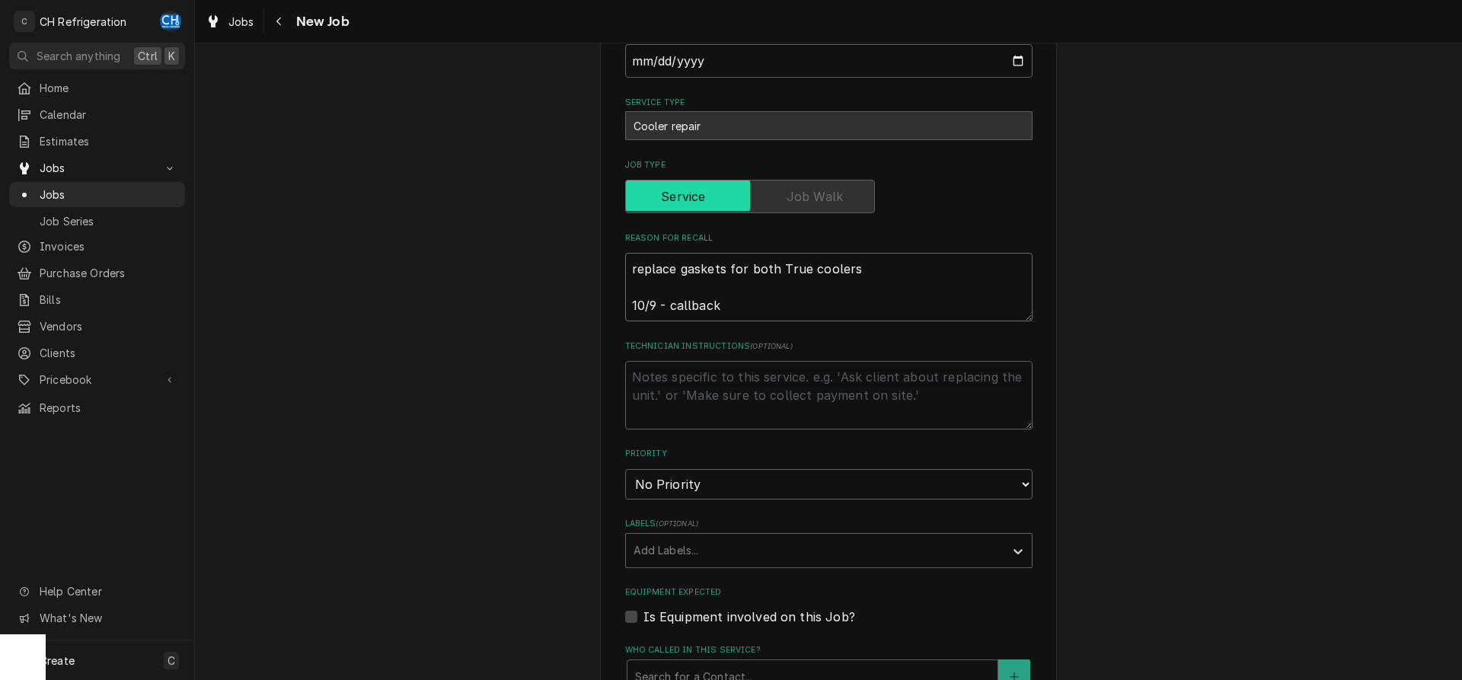
type textarea "replace gaskets for both True coolers 10/ - callback"
type textarea "x"
type textarea "replace gaskets for both True coolers 10/7 - callback"
type textarea "x"
type textarea "replace gaskets for both True coolers 10/ - callback"
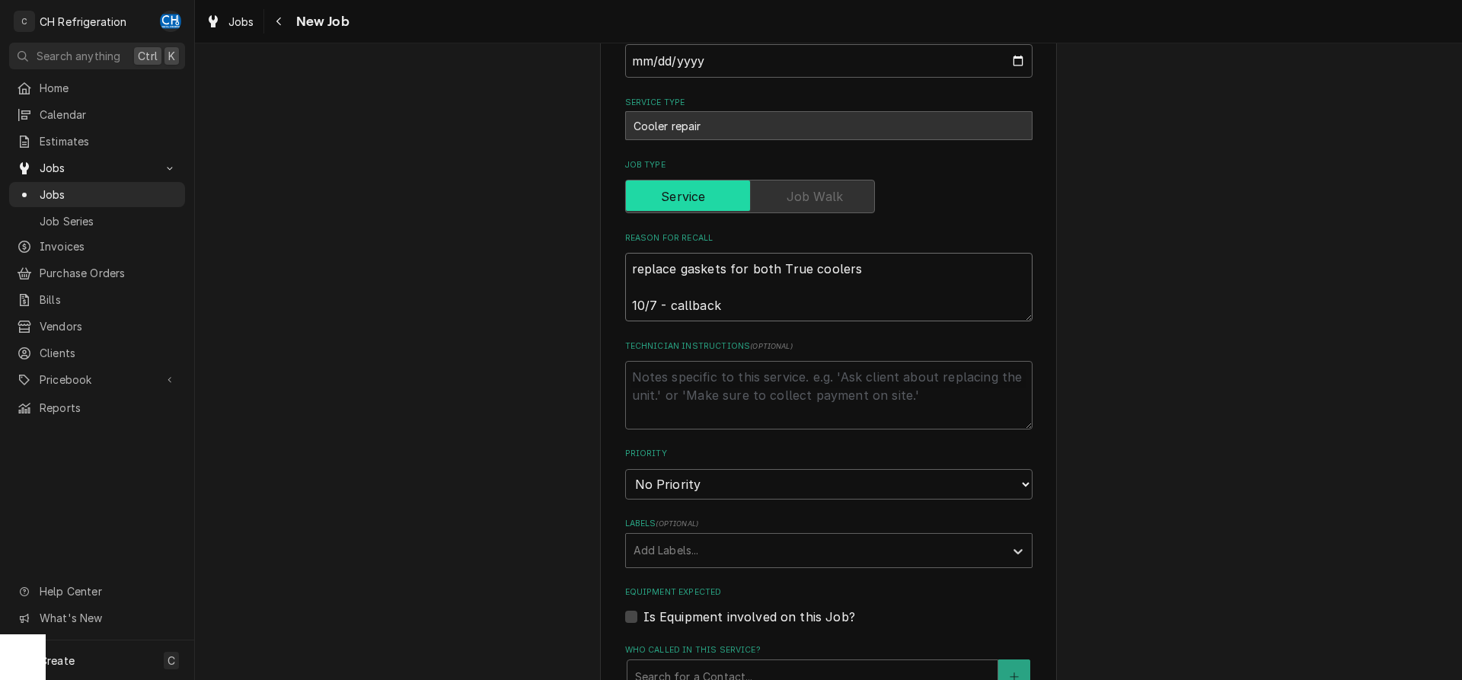
type textarea "x"
type textarea "replace gaskets for both True coolers 10/8 - callback"
type textarea "x"
click at [737, 302] on textarea "replace gaskets for both True coolers 10/8 - callback" at bounding box center [828, 287] width 407 height 69
type textarea "replace gaskets for both True coolers 10/8 - callback"
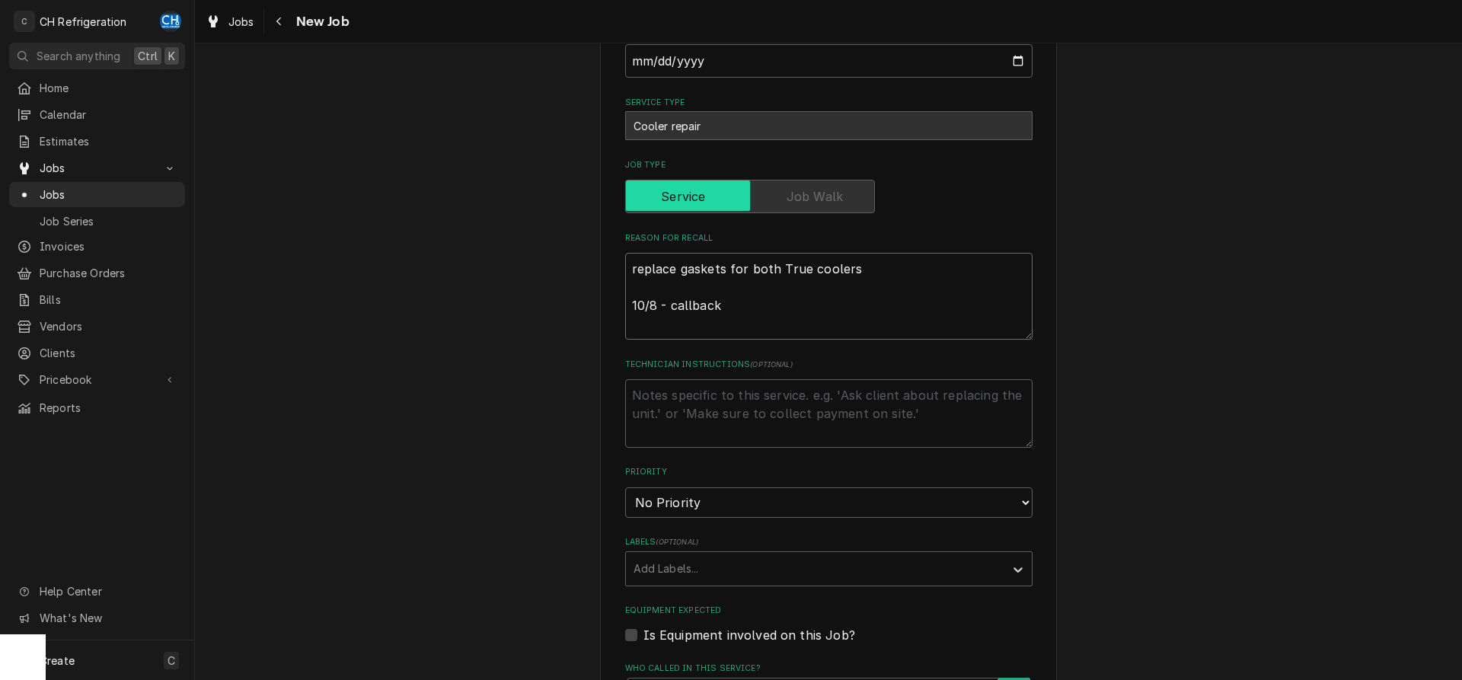
type textarea "x"
type textarea "replace gaskets for both True coolers 10/8 - callback f"
type textarea "x"
type textarea "replace gaskets for both True coolers 10/8 - callback fr"
type textarea "x"
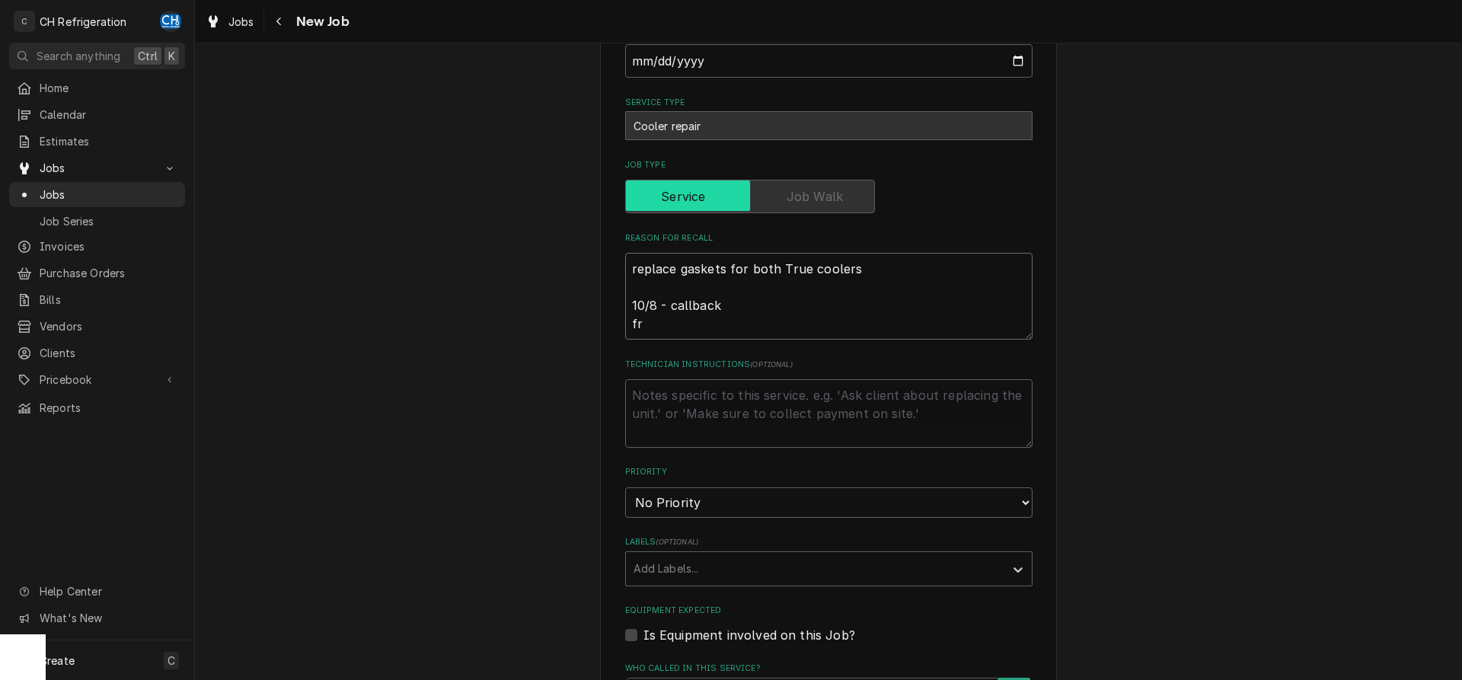
type textarea "replace gaskets for both True coolers 10/8 - callback fre"
type textarea "x"
type textarea "replace gaskets for both True coolers 10/8 - callback free"
type textarea "x"
type textarea "replace gaskets for both True coolers 10/8 - callback freez"
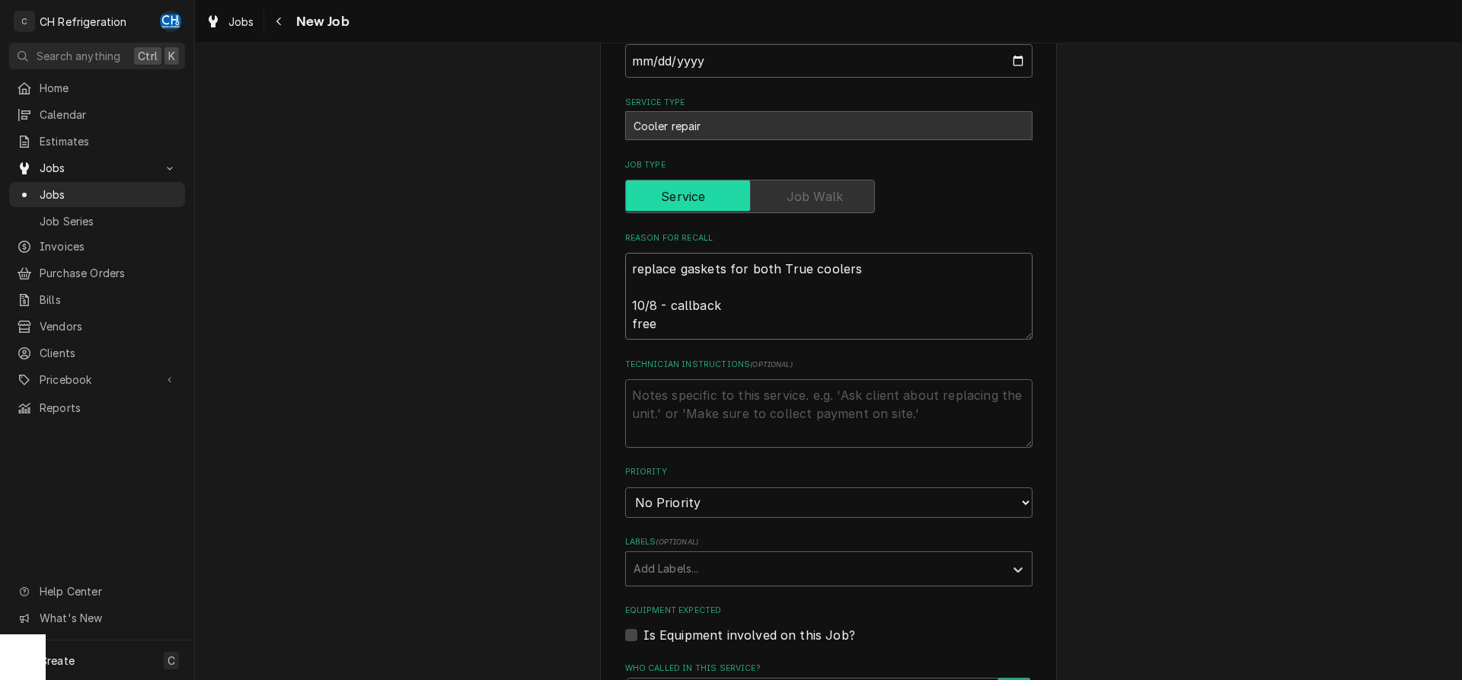
type textarea "x"
type textarea "replace gaskets for both True coolers 10/8 - callback freeze"
type textarea "x"
type textarea "replace gaskets for both True coolers 10/8 - callback freezer"
type textarea "x"
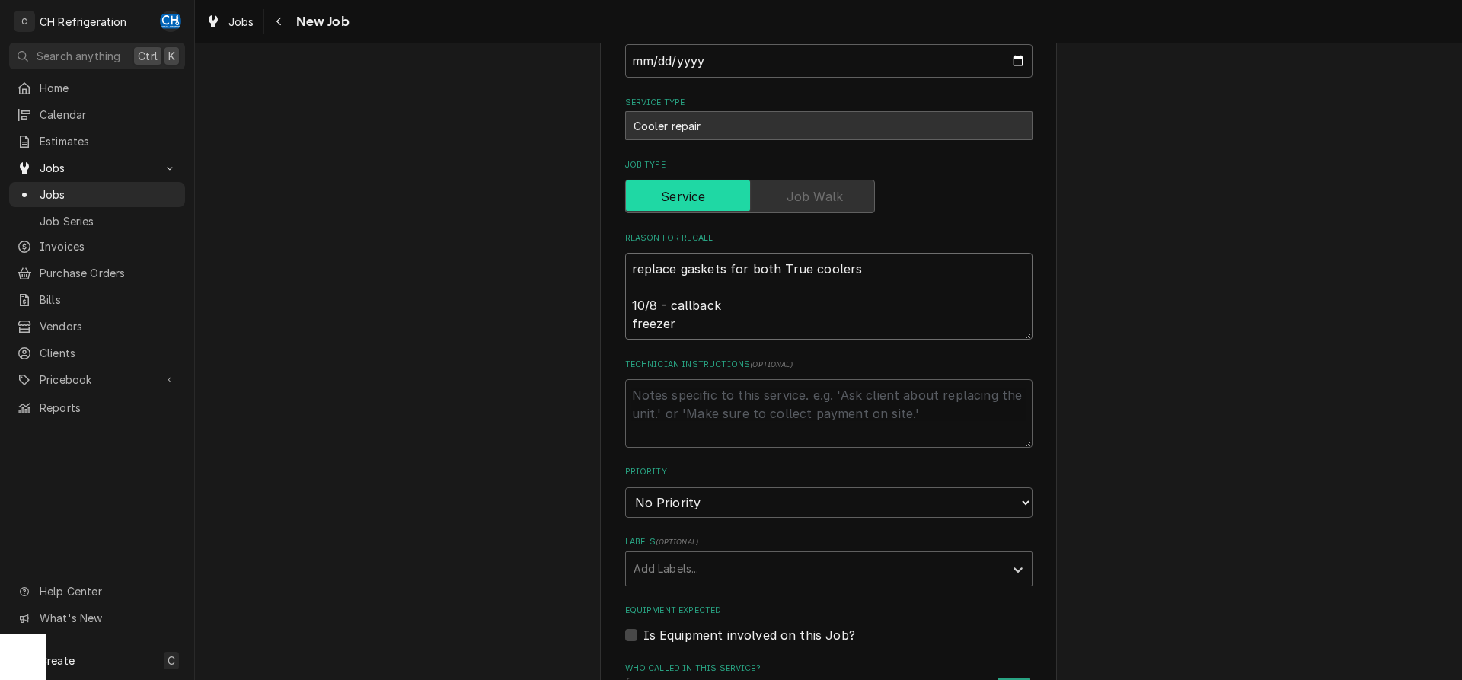
type textarea "replace gaskets for both True coolers 10/8 - callback freezer"
type textarea "x"
type textarea "replace gaskets for both True coolers 10/8 - callback freezer g"
type textarea "x"
type textarea "replace gaskets for both True coolers 10/8 - callback freezer ga"
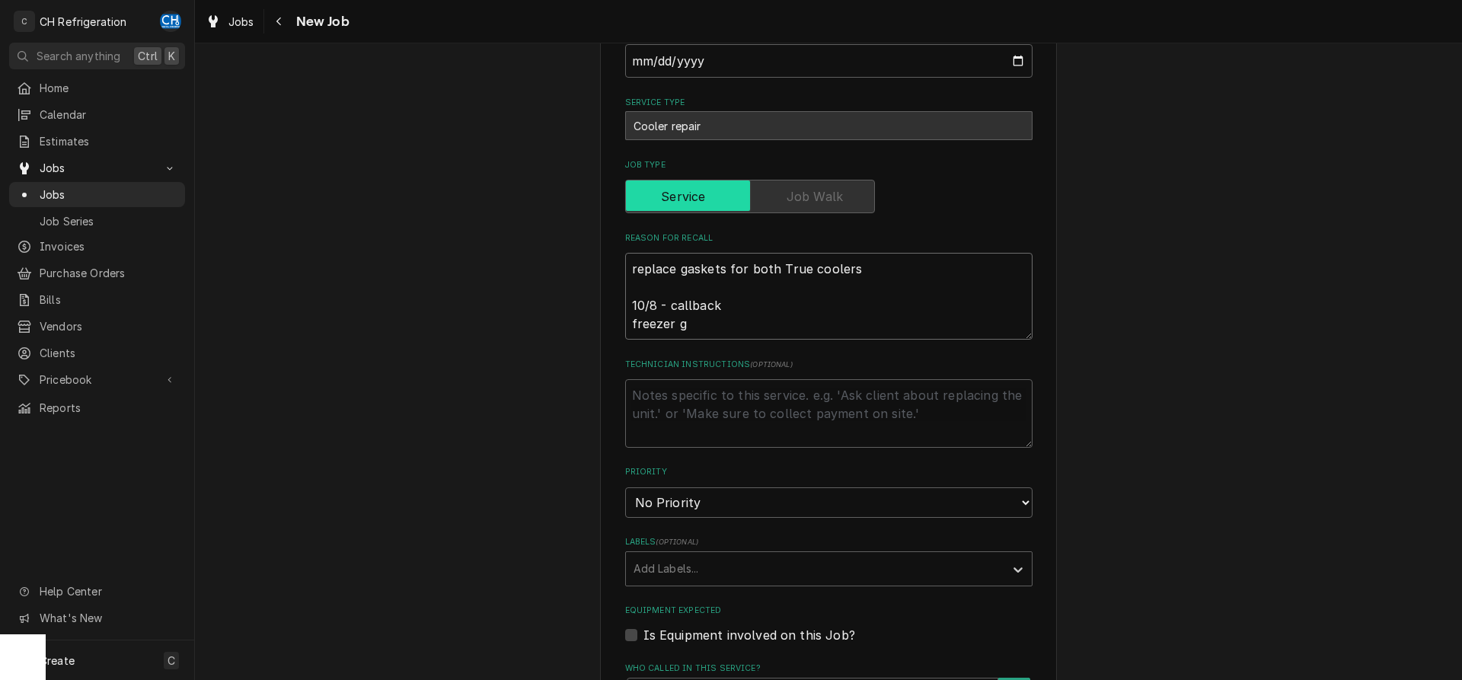
type textarea "x"
type textarea "replace gaskets for both True coolers 10/8 - callback freezer gas"
type textarea "x"
type textarea "replace gaskets for both True coolers 10/8 - callback freezer gask"
type textarea "x"
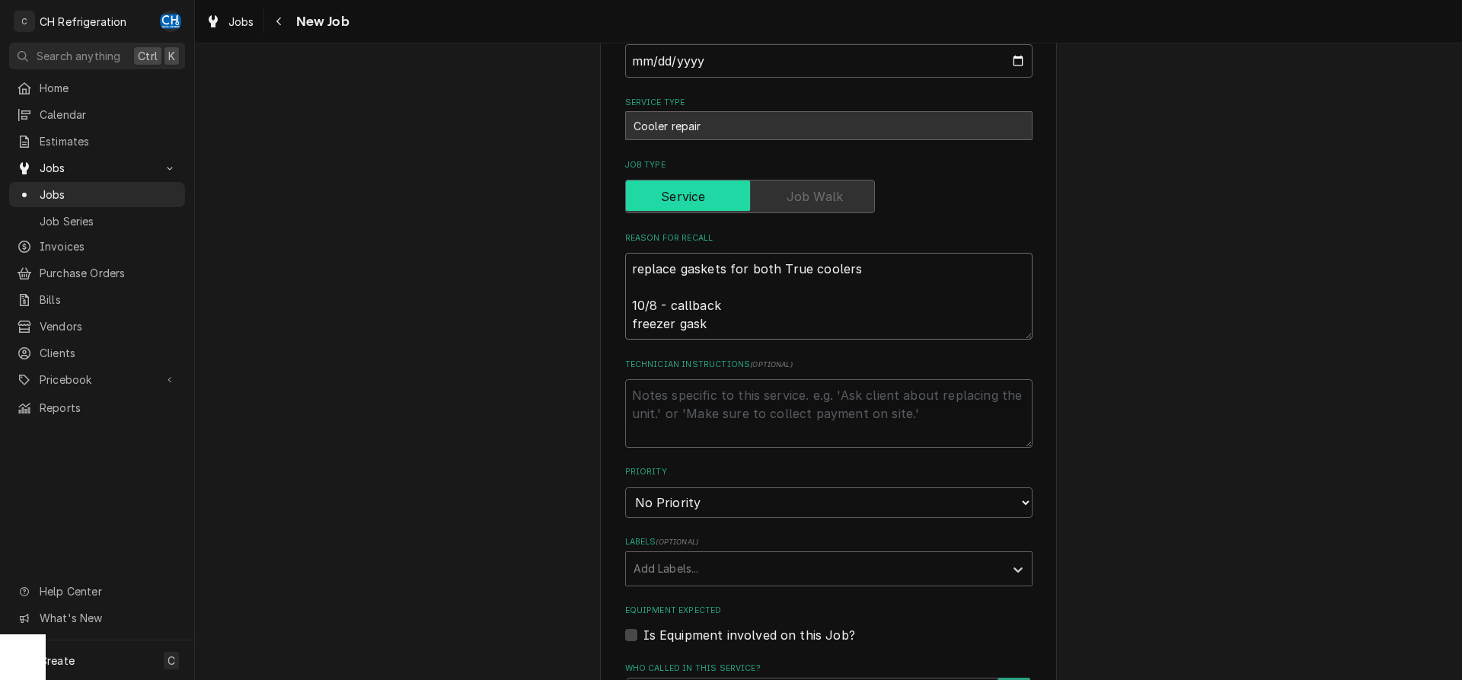
type textarea "replace gaskets for both True coolers 10/8 - callback freezer gaske"
type textarea "x"
type textarea "replace gaskets for both True coolers 10/8 - callback freezer gasket"
type textarea "x"
type textarea "replace gaskets for both True coolers 10/8 - callback freezer gasket"
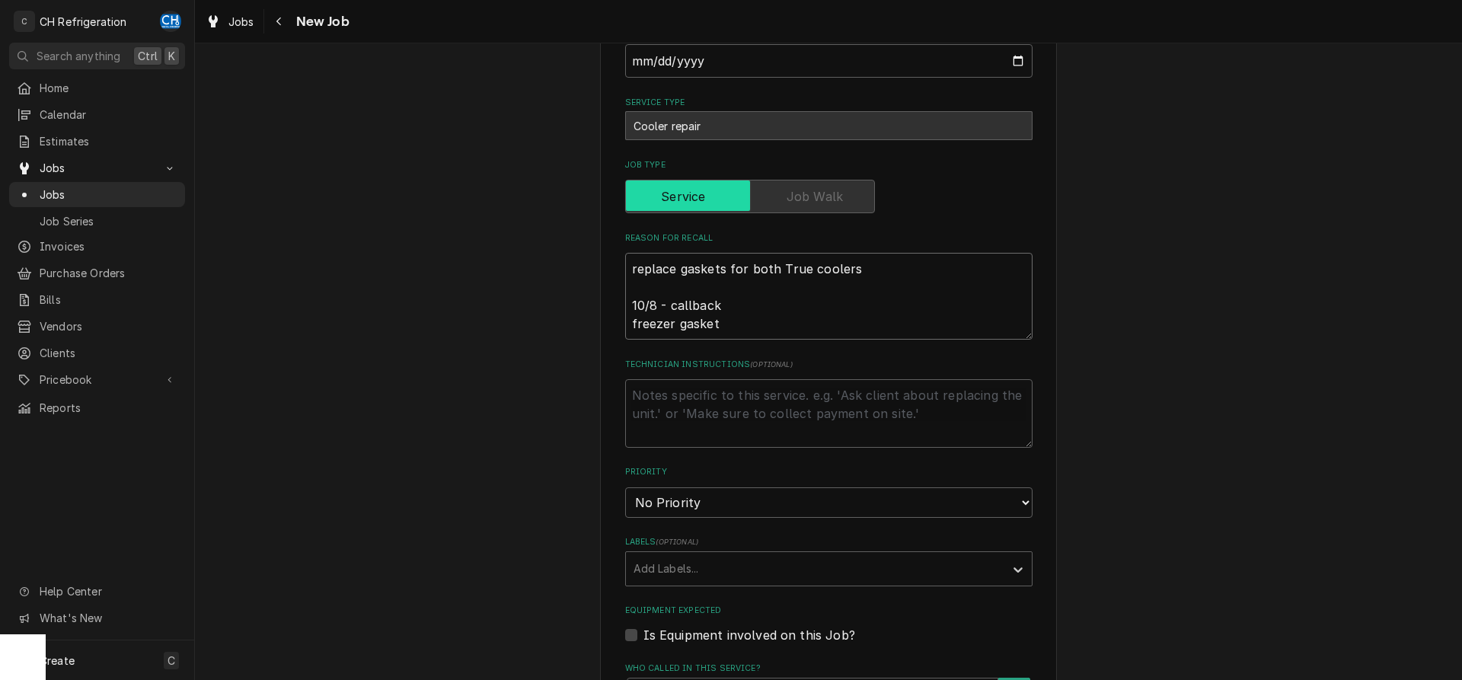
type textarea "x"
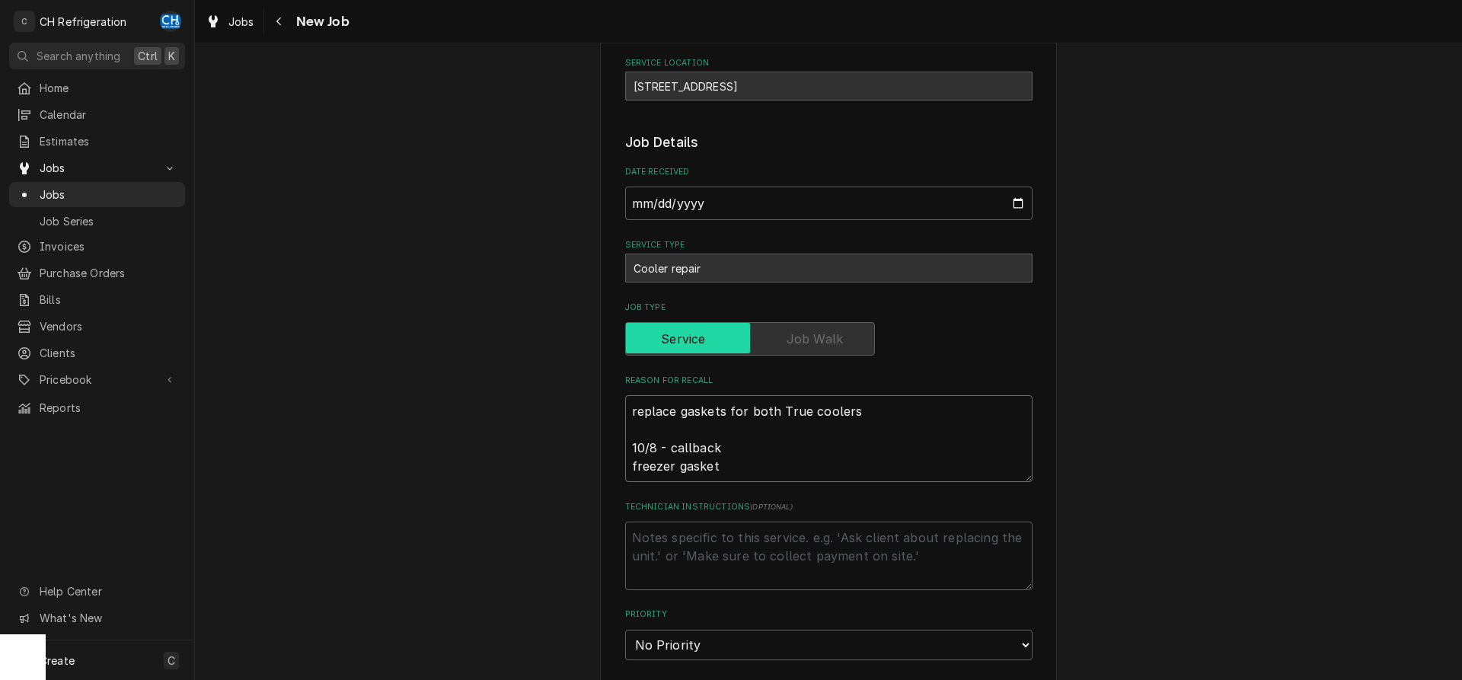
scroll to position [233, 0]
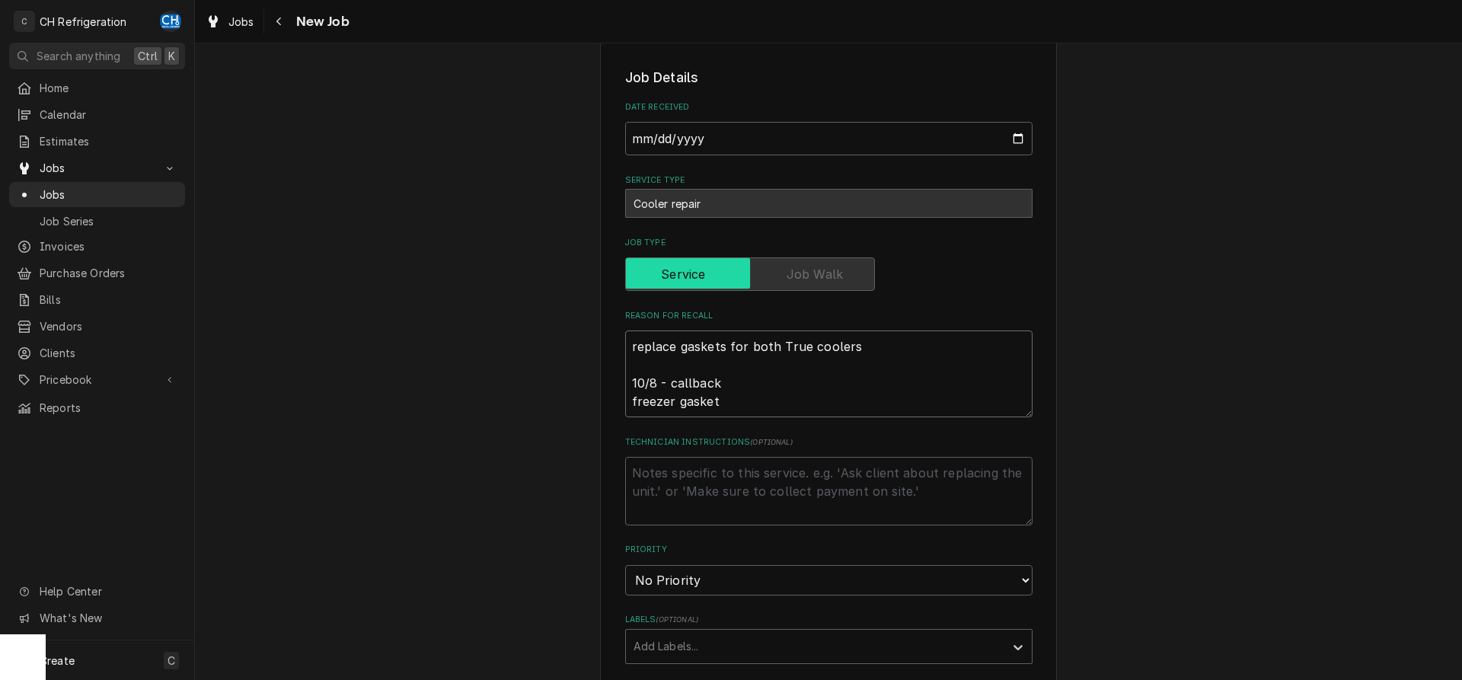
type textarea "replace gaskets for both True coolers 10/8 - callback freezer gasket g"
type textarea "x"
type textarea "replace gaskets for both True coolers 10/8 - callback freezer gasket ga"
type textarea "x"
type textarea "replace gaskets for both True coolers 10/8 - callback freezer gasket gal"
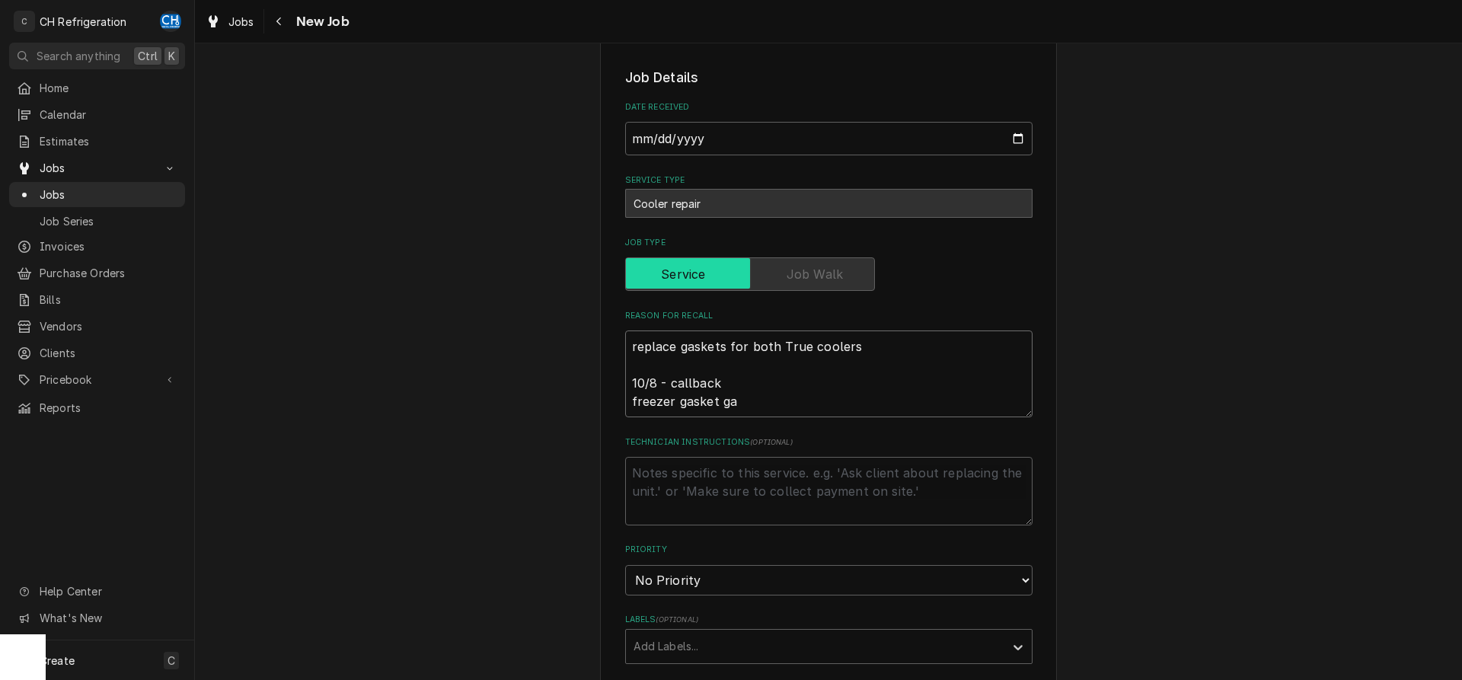
type textarea "x"
type textarea "replace gaskets for both True coolers 10/8 - callback freezer gasket gall"
type textarea "x"
type textarea "replace gaskets for both True coolers 10/8 - callback freezer gasket galli"
type textarea "x"
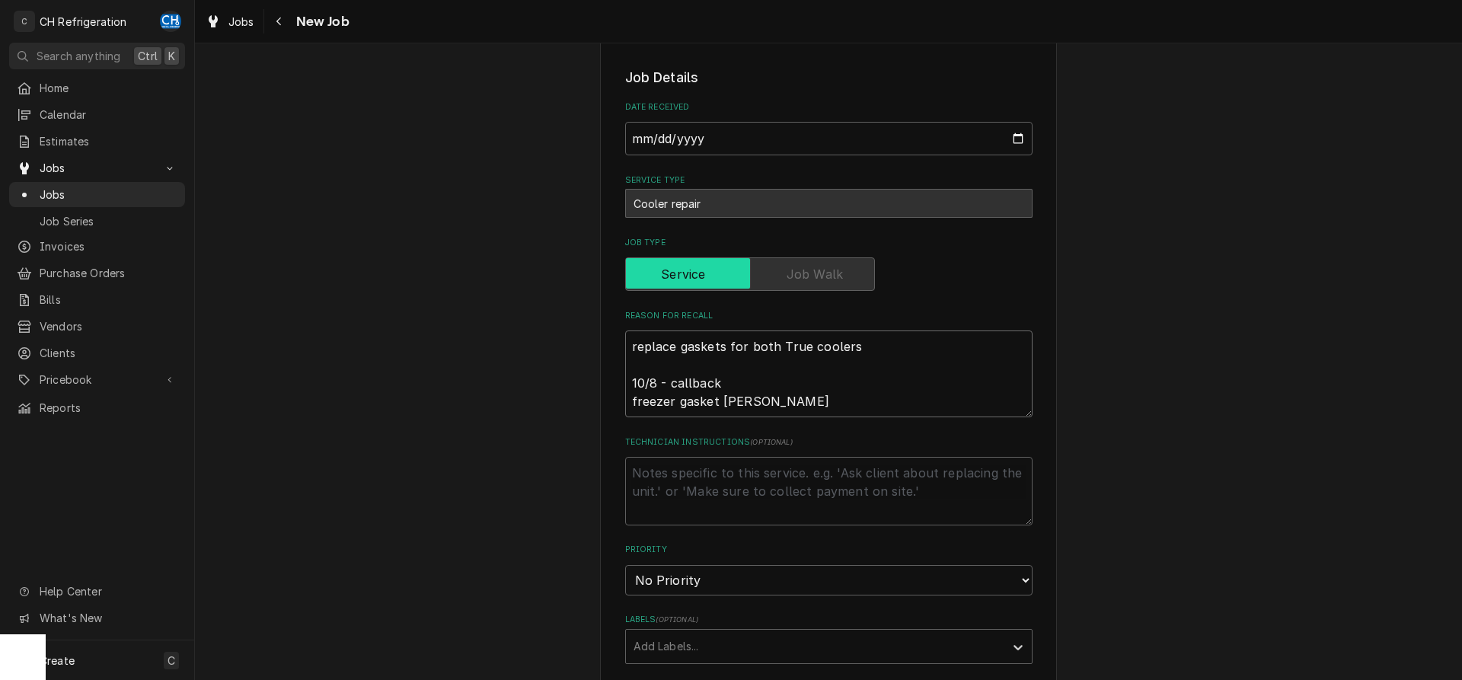
type textarea "replace gaskets for both True coolers 10/8 - callback freezer gasket gallin"
type textarea "x"
type textarea "replace gaskets for both True coolers 10/8 - callback freezer gasket galling"
type textarea "x"
type textarea "replace gaskets for both True coolers 10/8 - callback freezer gasket galling"
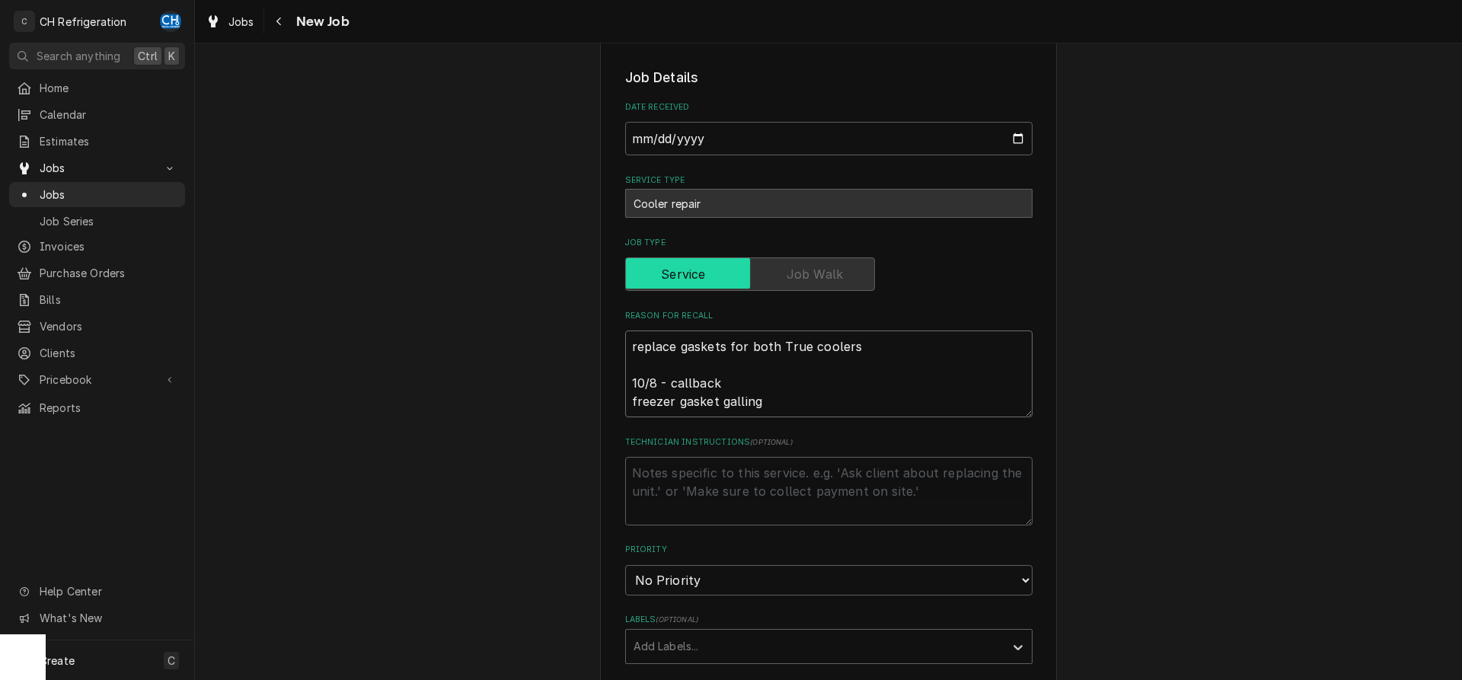
type textarea "x"
type textarea "replace gaskets for both True coolers 10/8 - callback freezer gasket galling o"
type textarea "x"
type textarea "replace gaskets for both True coolers 10/8 - callback freezer gasket galling ou"
type textarea "x"
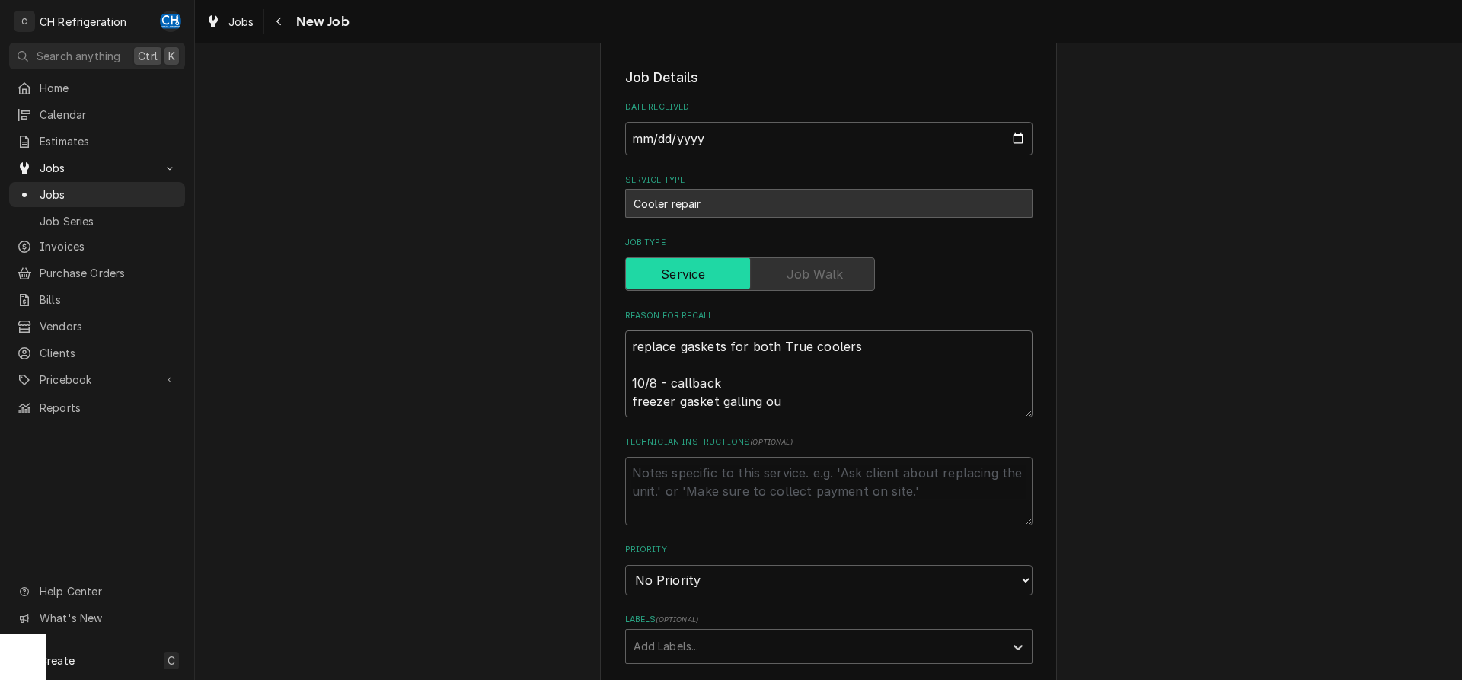
type textarea "replace gaskets for both True coolers 10/8 - callback freezer gasket galling out"
type textarea "x"
type textarea "replace gaskets for both True coolers 10/8 - callback freezer gasket galling out"
click at [695, 485] on textarea "Technician Instructions ( optional )" at bounding box center [828, 491] width 407 height 69
type textarea "s"
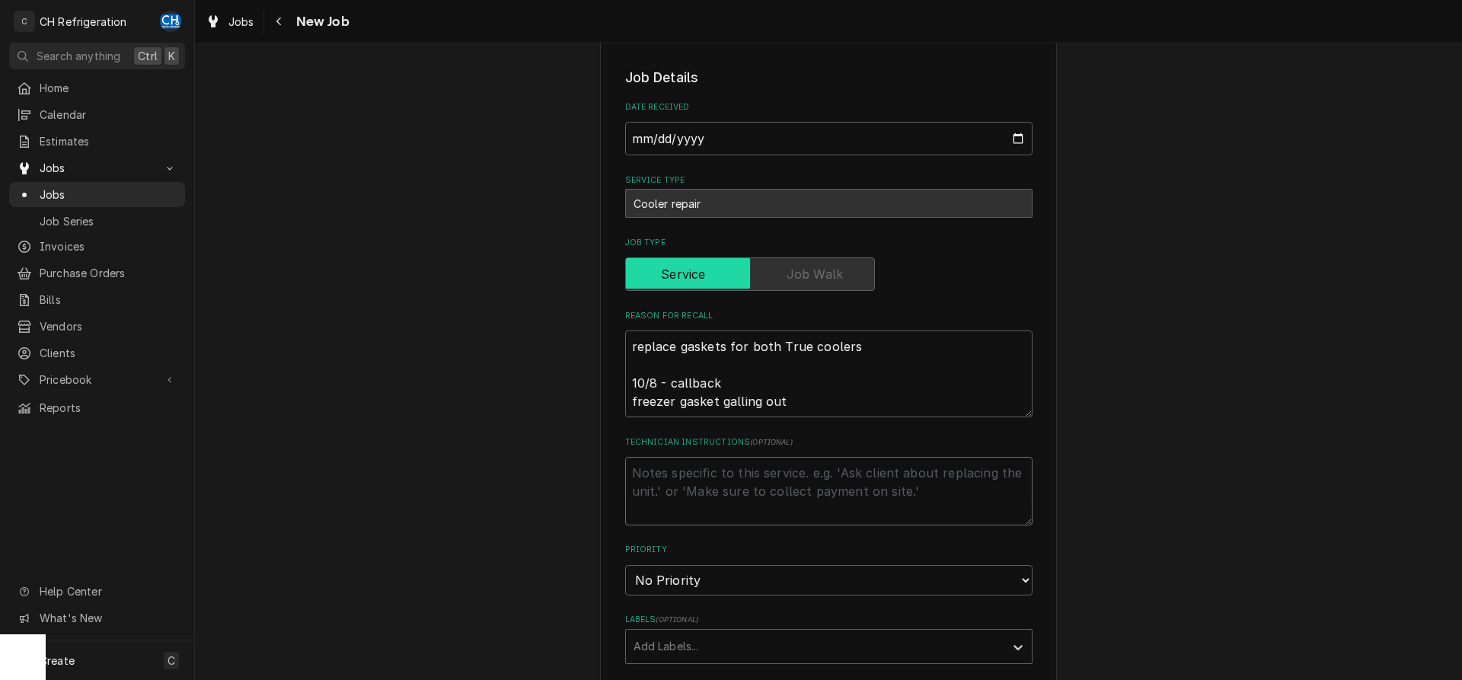
type textarea "x"
type textarea "so"
type textarea "x"
type textarea "soa"
type textarea "x"
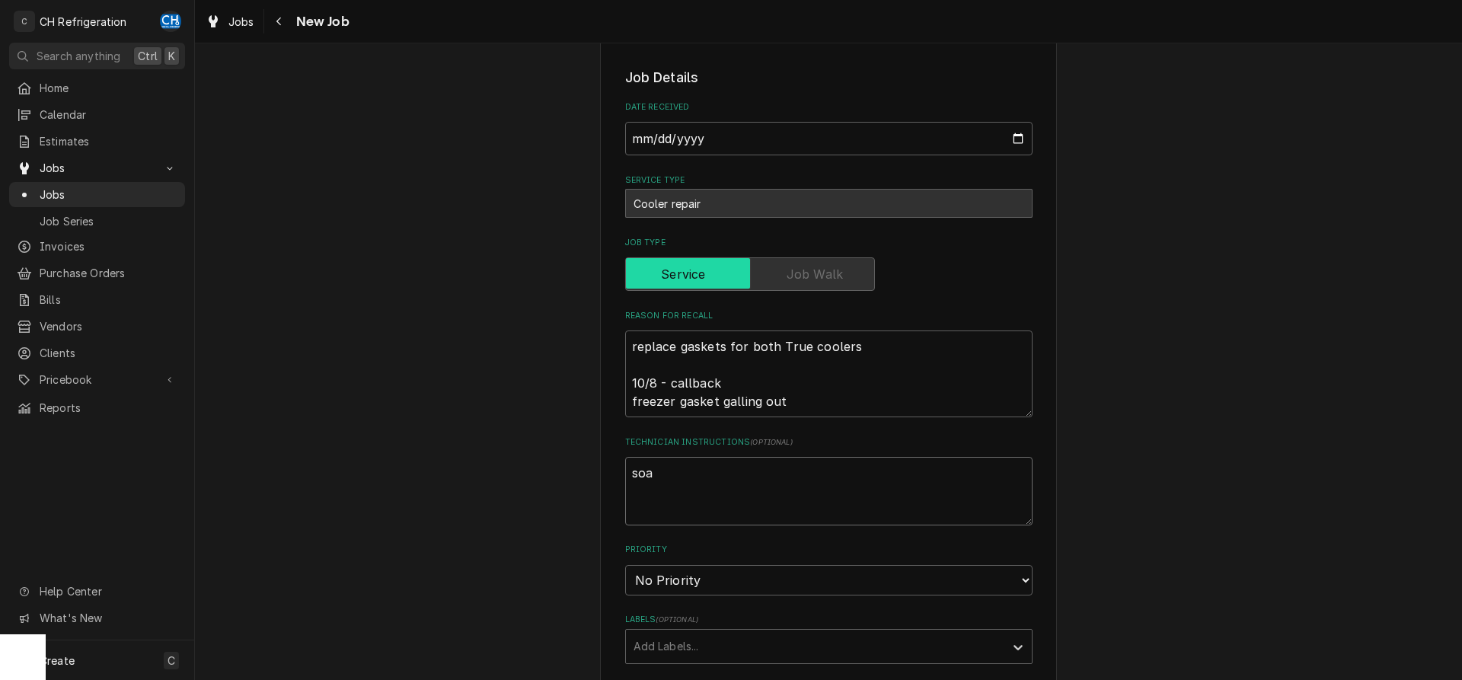
type textarea "soak"
type textarea "x"
type textarea "soak"
type textarea "x"
type textarea "soak t"
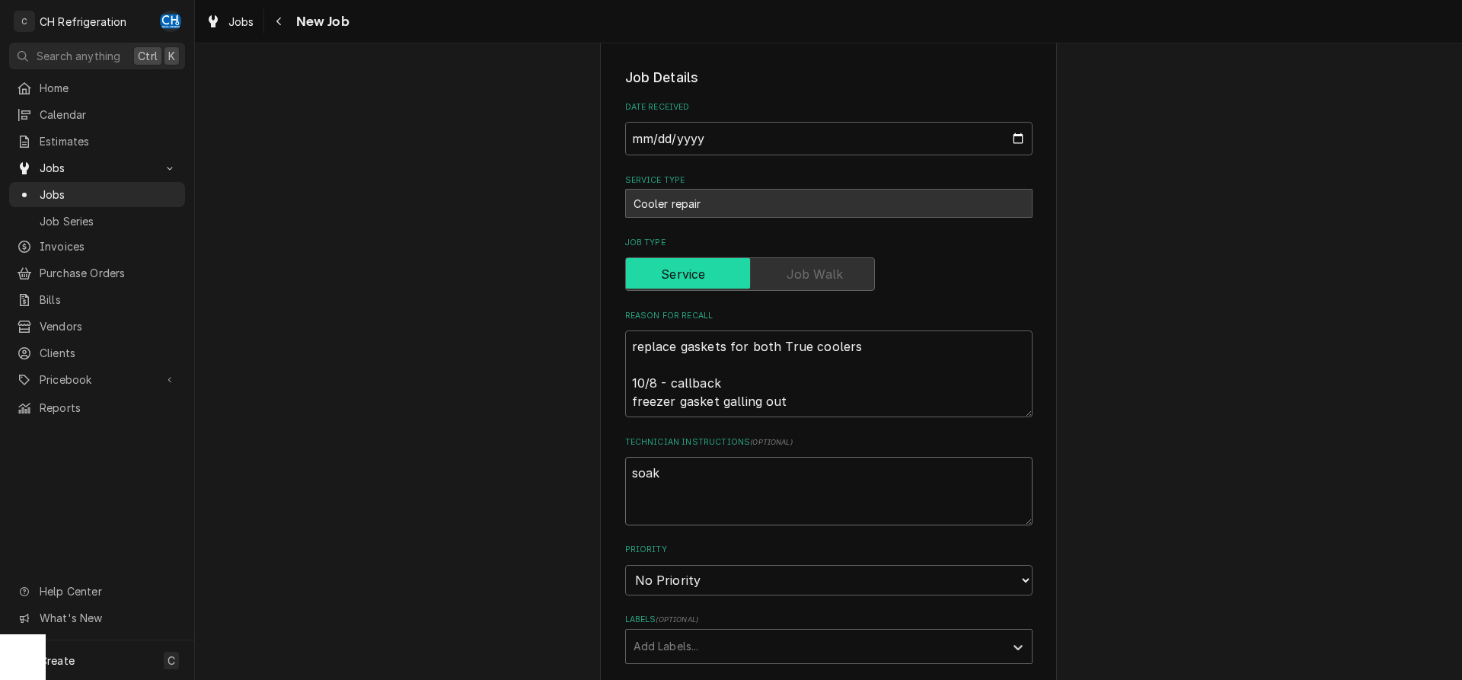
type textarea "x"
type textarea "soak th"
type textarea "x"
type textarea "soak the"
type textarea "x"
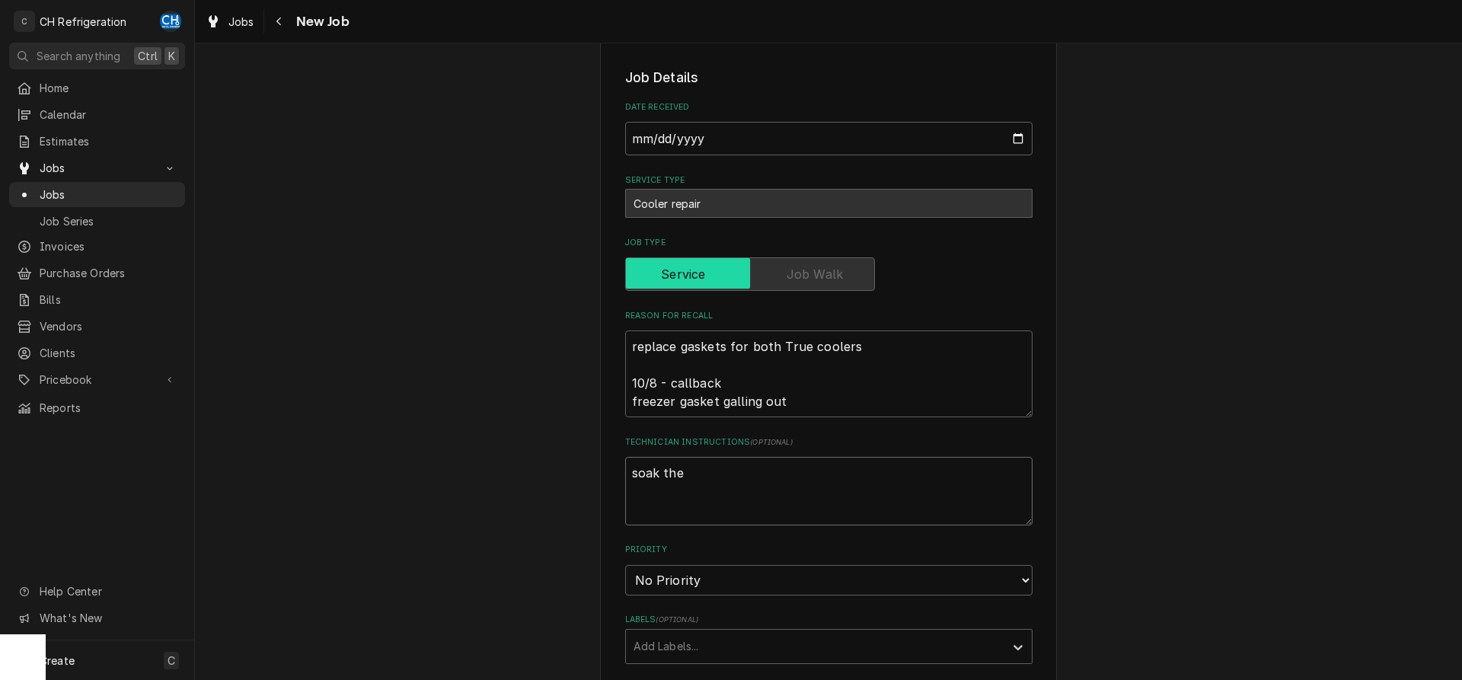
type textarea "soak the"
type textarea "x"
type textarea "soak the g"
type textarea "x"
type textarea "soak the ga"
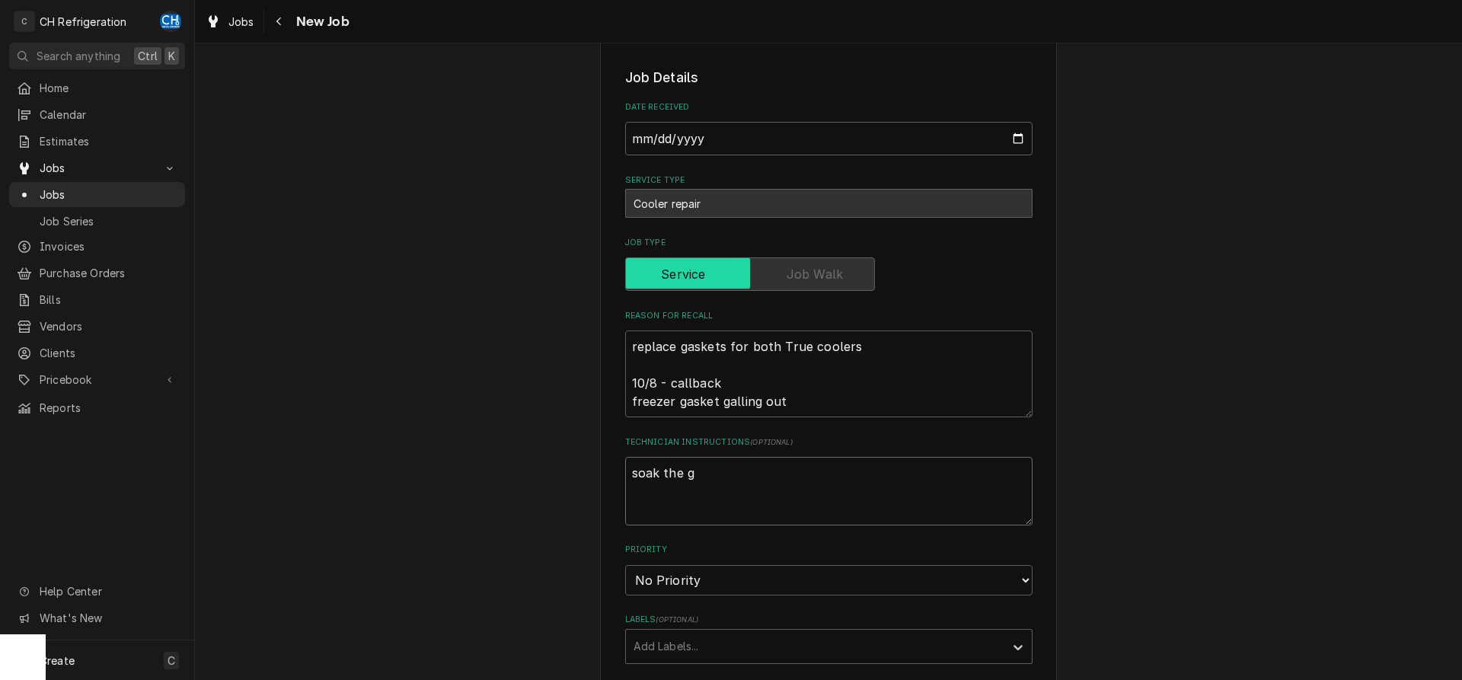
type textarea "x"
type textarea "soak the gas"
type textarea "x"
type textarea "soak the gask"
type textarea "x"
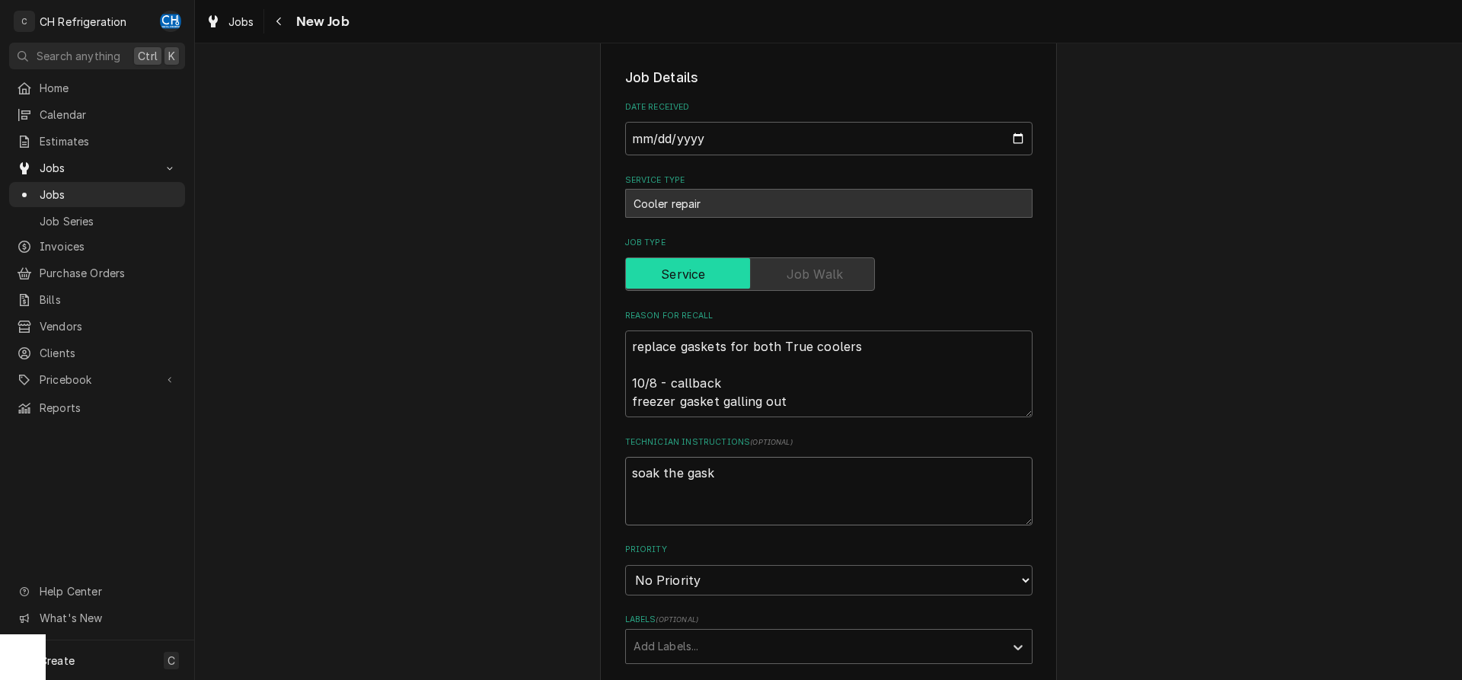
type textarea "soak the gaske"
type textarea "x"
type textarea "soak the gasker"
type textarea "x"
type textarea "soak the gaskert"
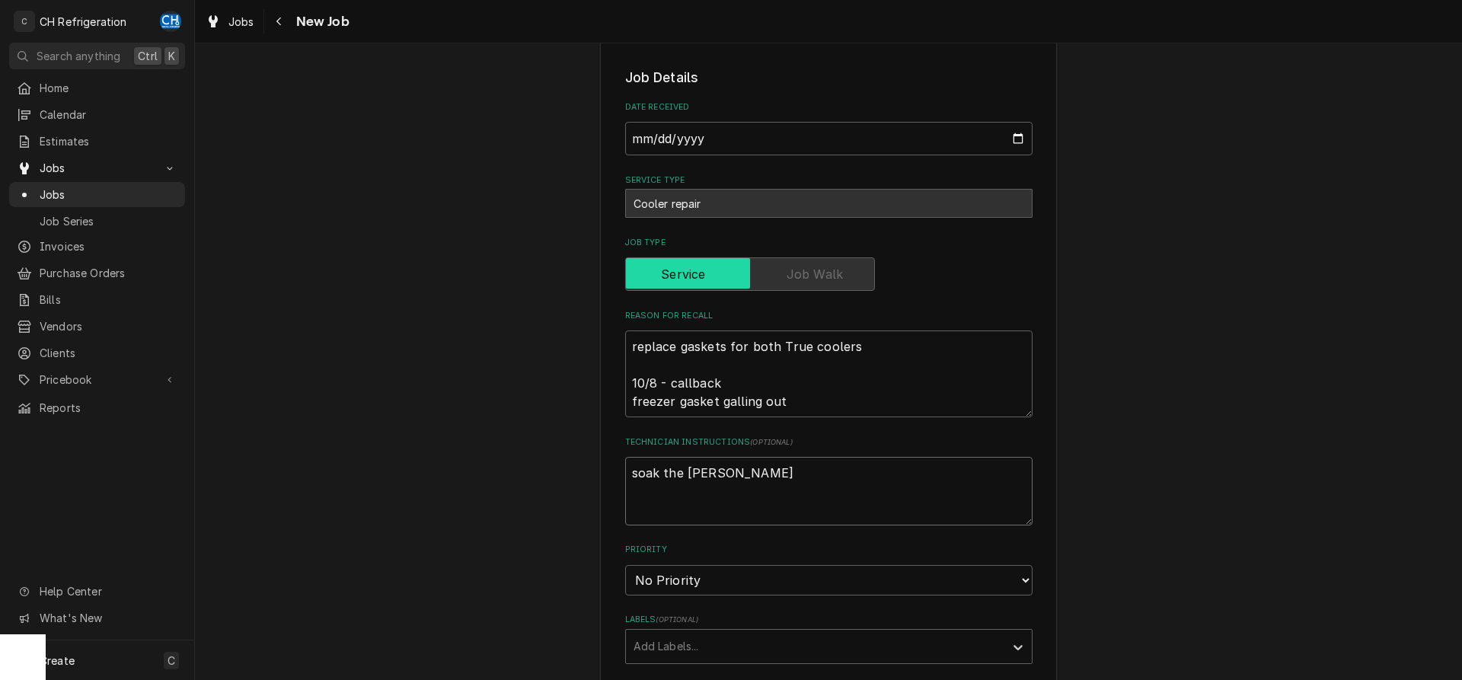
type textarea "x"
type textarea "soak the gaskert"
type textarea "x"
type textarea "soak the gaskert"
type textarea "x"
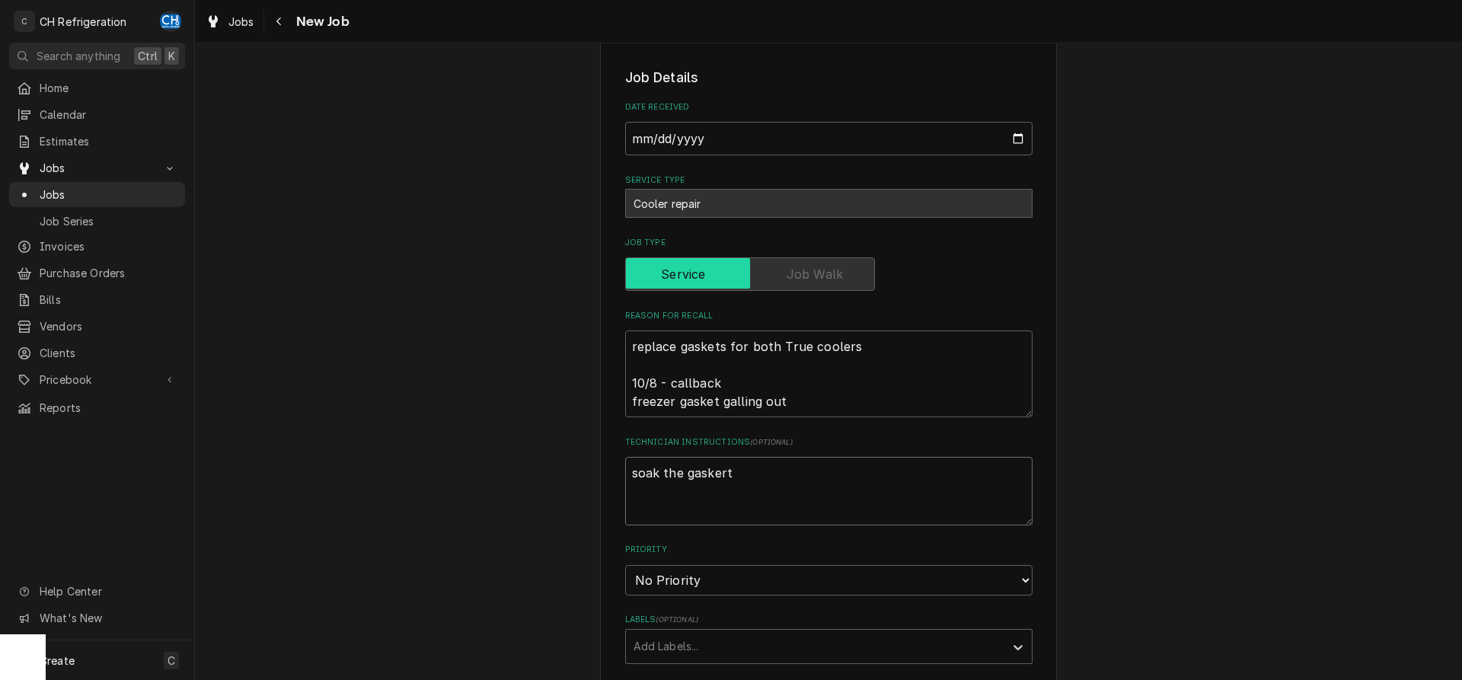
type textarea "soak the gasker"
type textarea "x"
type textarea "soak the gaske"
type textarea "x"
type textarea "soak the gasket"
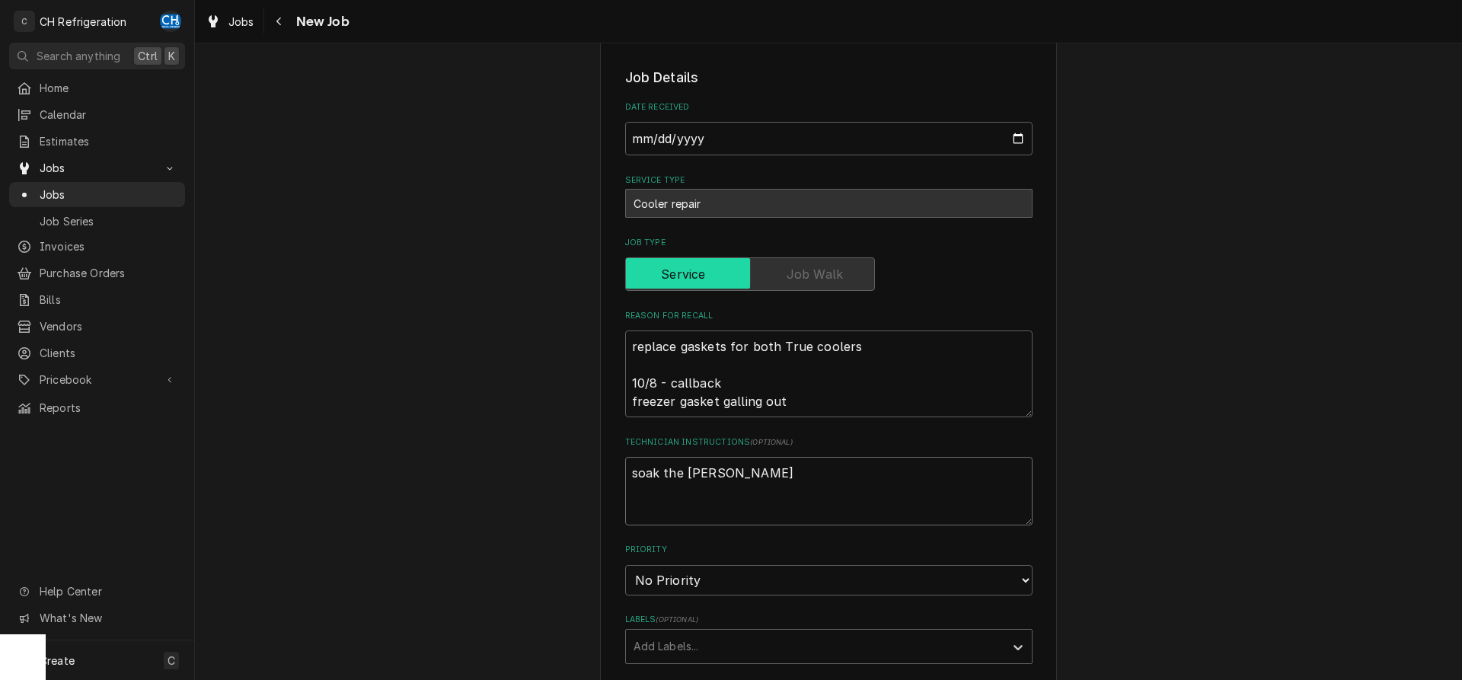
type textarea "x"
type textarea "soak the gasket"
type textarea "x"
type textarea "soak the gasket i"
type textarea "x"
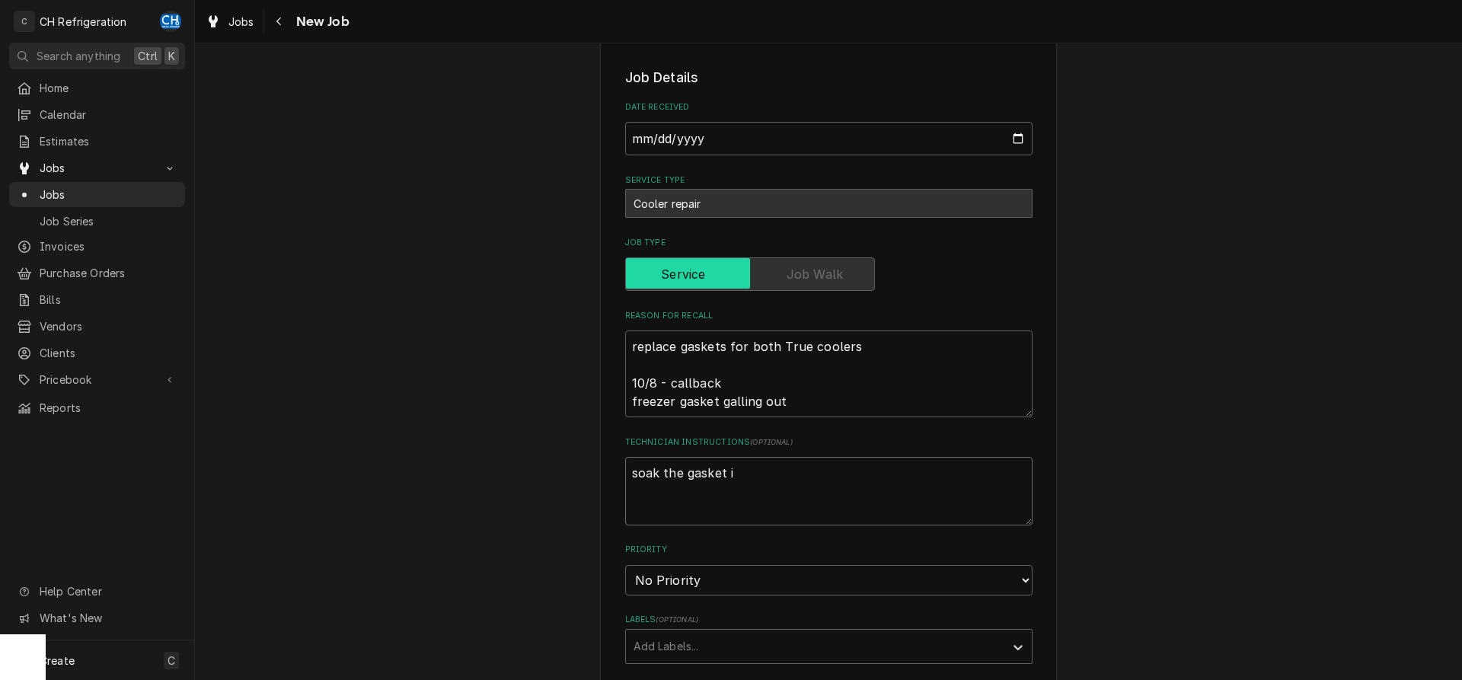
type textarea "soak the gasket in"
type textarea "x"
type textarea "soak the gasket in"
type textarea "x"
type textarea "soak the gasket in h"
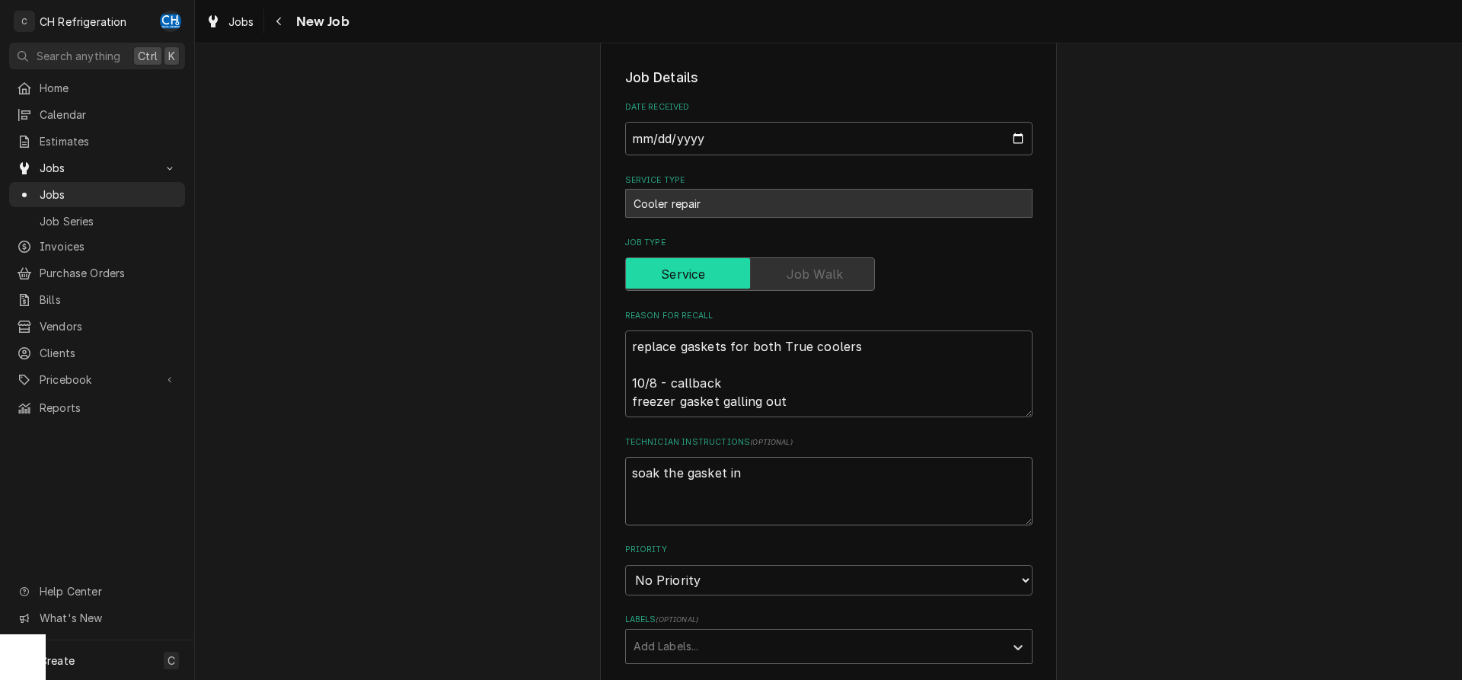
type textarea "x"
type textarea "soak the gasket in ho"
type textarea "x"
type textarea "soak the gasket in hot"
type textarea "x"
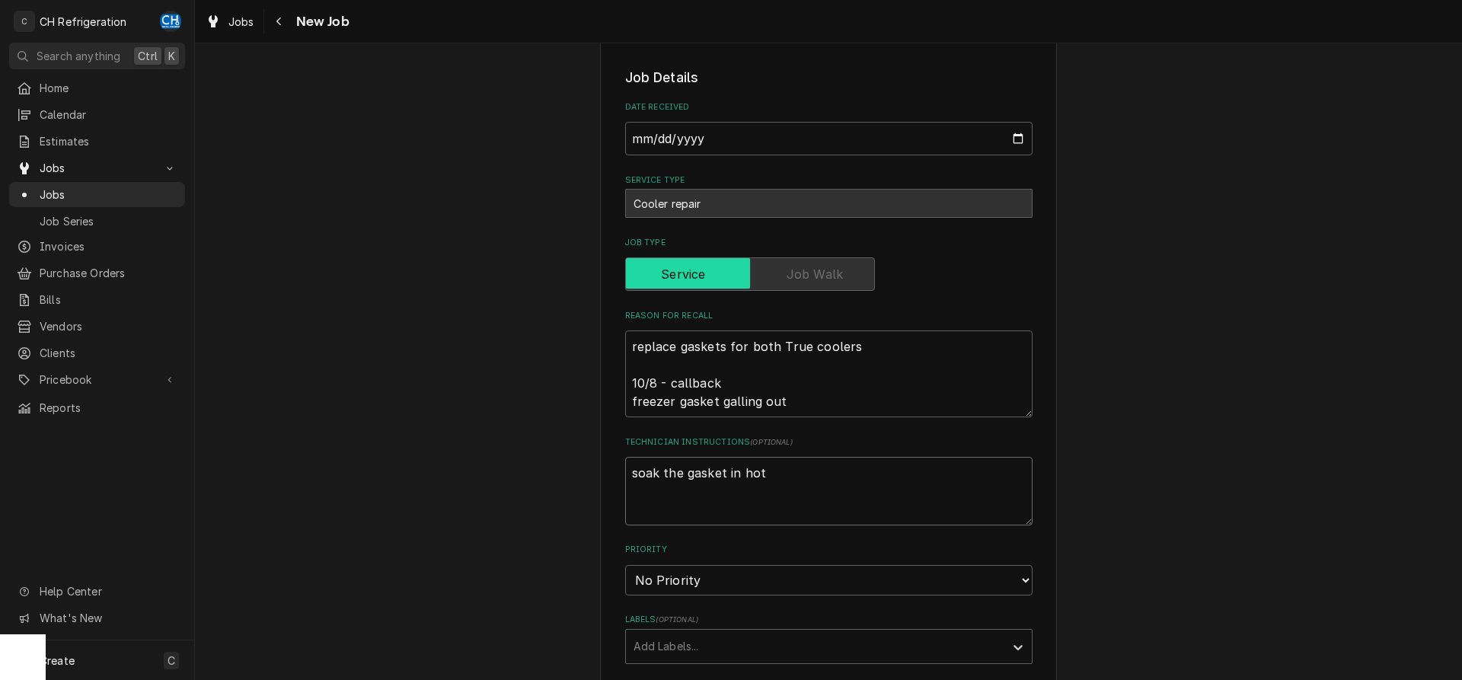
type textarea "soak the gasket in hot"
type textarea "x"
type textarea "soak the gasket in hot w"
type textarea "x"
type textarea "soak the gasket in hot wa"
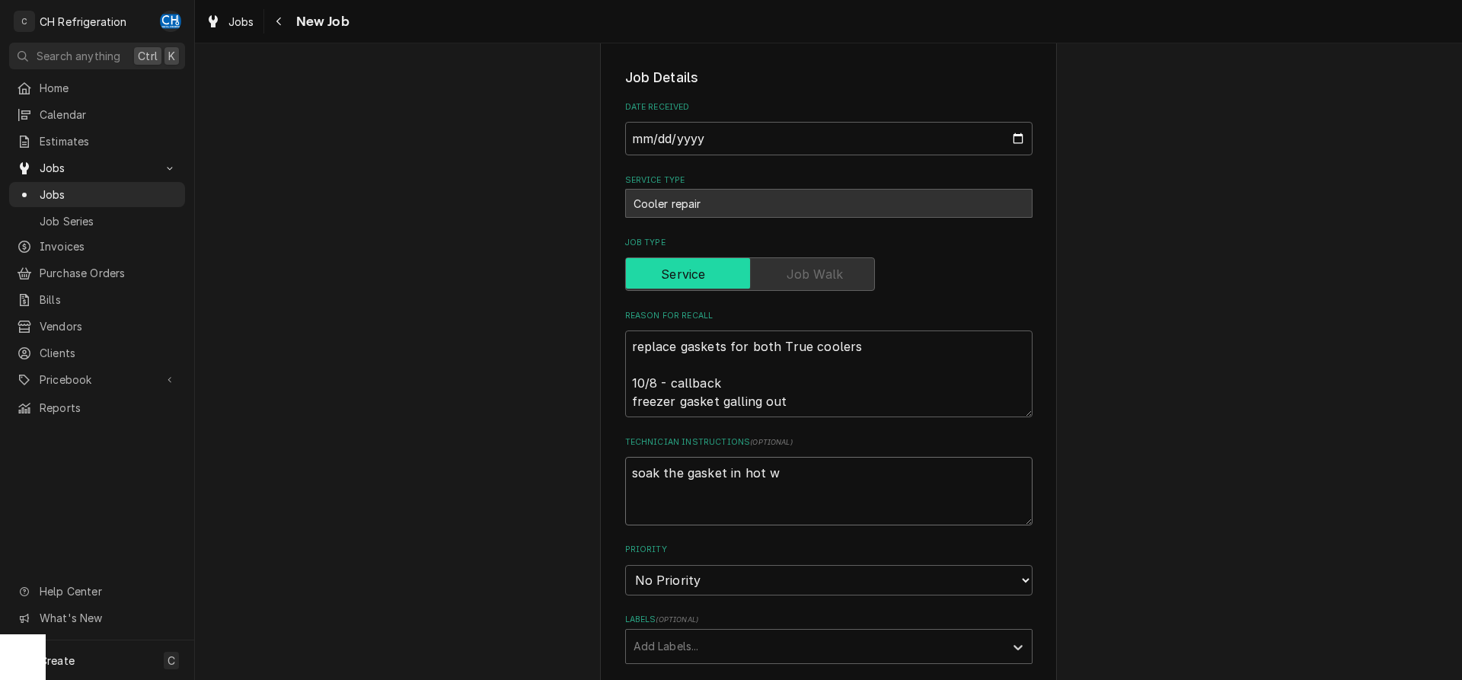
type textarea "x"
type textarea "soak the gasket in hot wat"
type textarea "x"
type textarea "soak the gasket in hot wate"
type textarea "x"
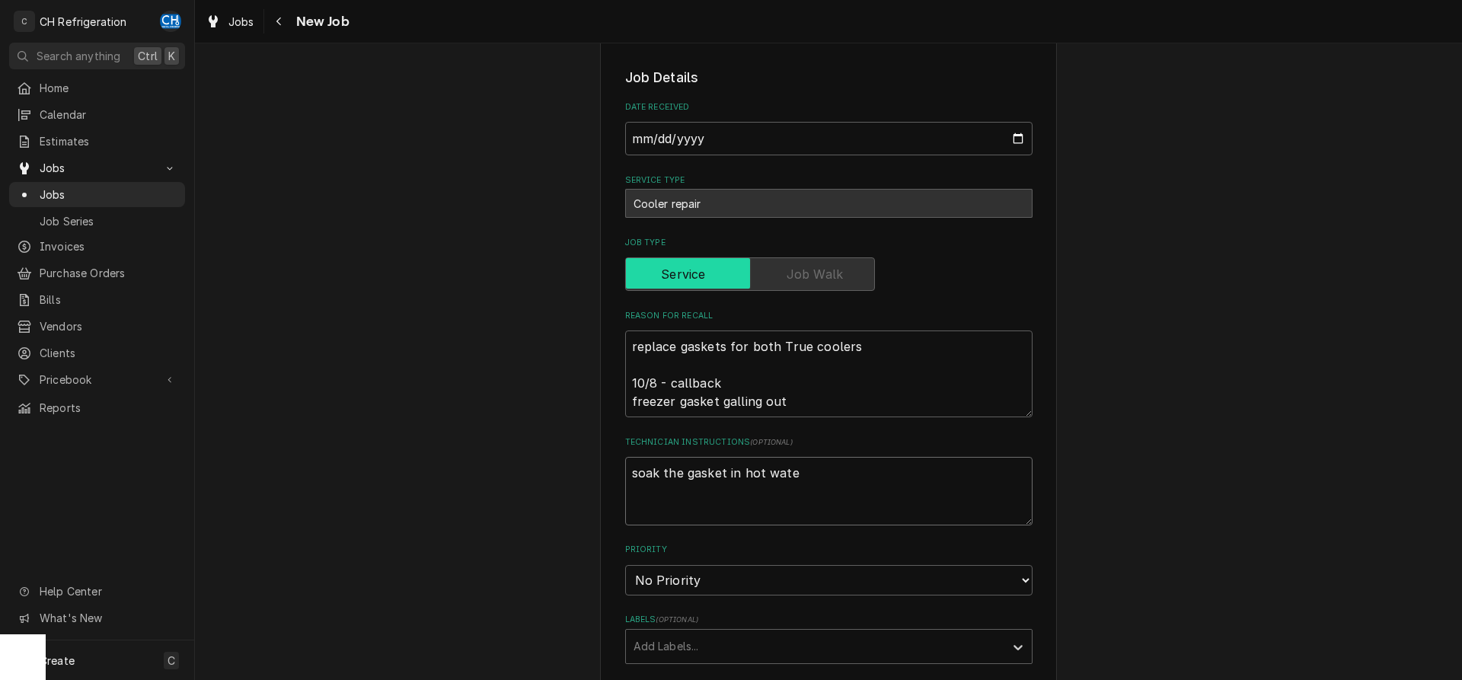
type textarea "soak the gasket in hot water"
type textarea "x"
type textarea "soak the gasket in hot water,"
type textarea "x"
type textarea "soak the gasket in hot water,"
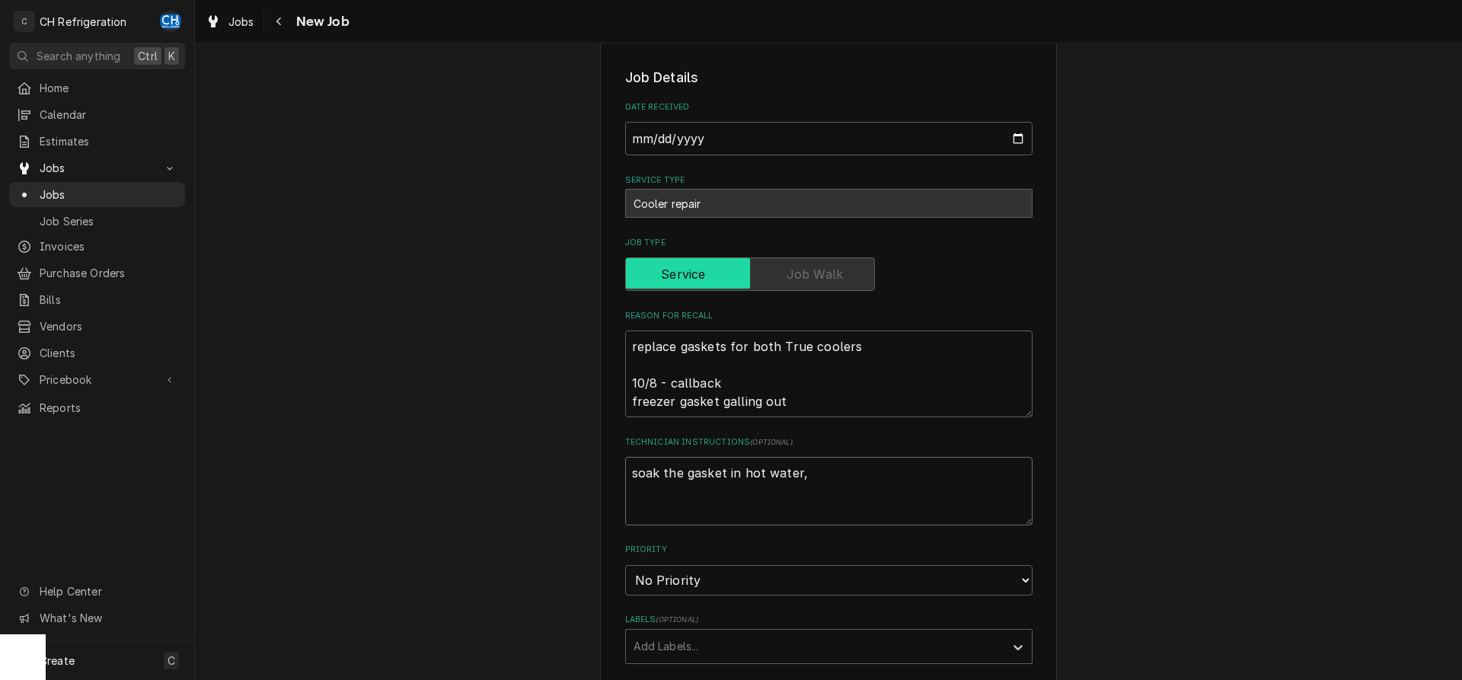
type textarea "x"
type textarea "soak the gasket in hot water, t"
type textarea "x"
type textarea "soak the gasket in hot water, tu"
type textarea "x"
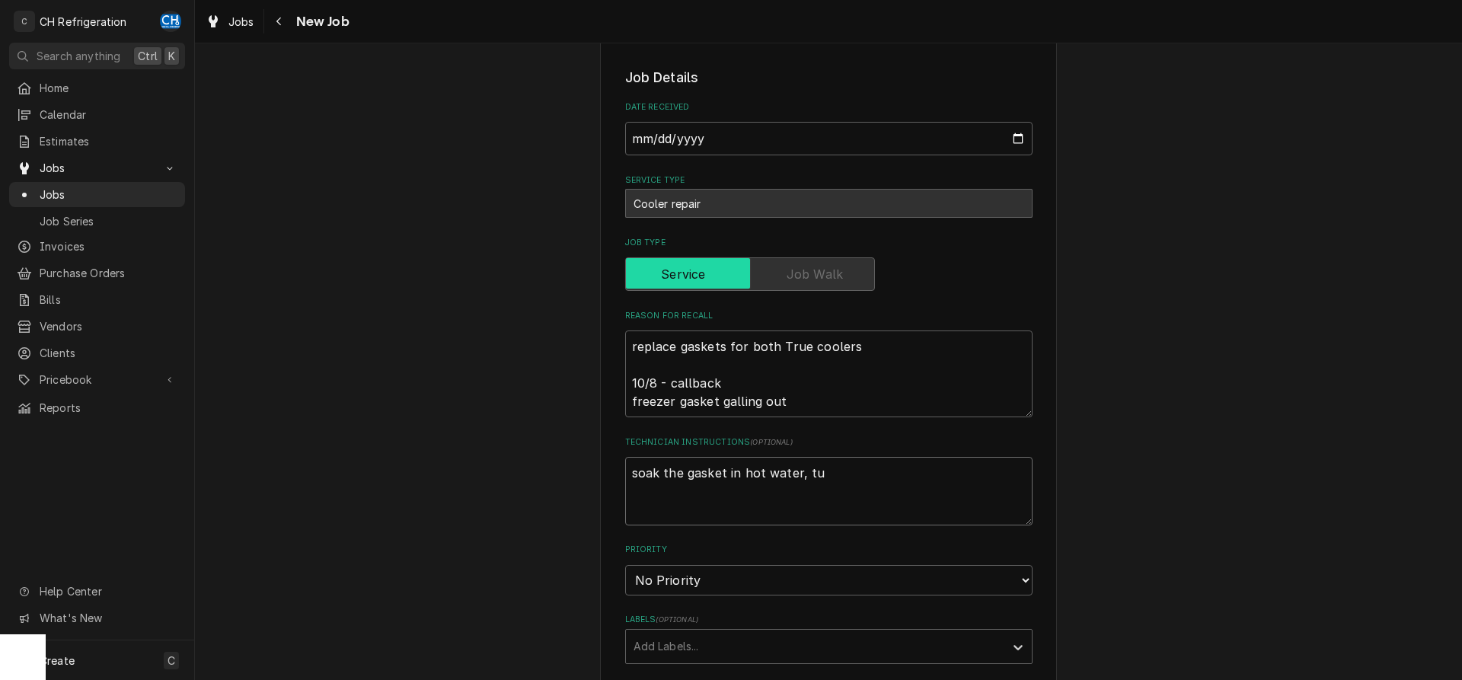
type textarea "soak the gasket in hot water, tur"
type textarea "x"
type textarea "soak the gasket in hot water, turn"
type textarea "x"
type textarea "soak the gasket in hot water, turn"
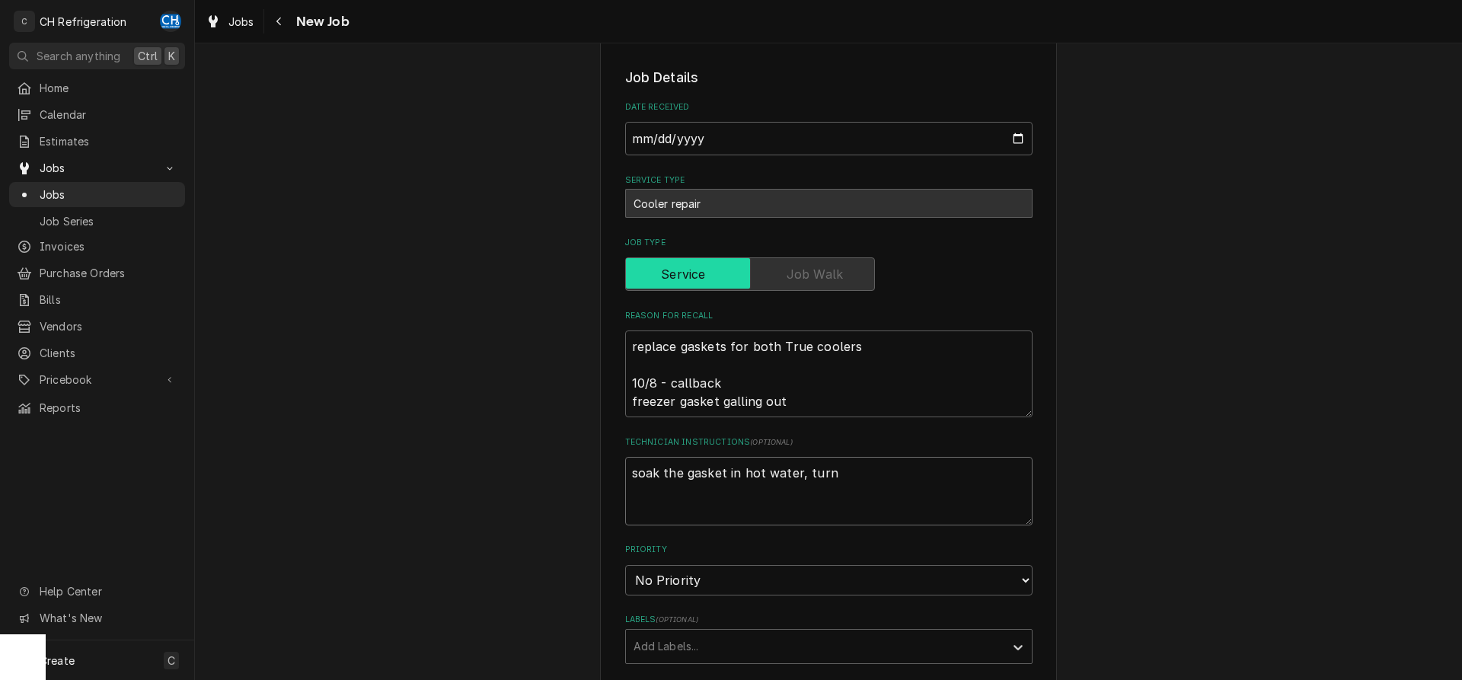
type textarea "x"
type textarea "soak the gasket in hot water, turn o"
type textarea "x"
type textarea "soak the gasket in hot water, turn of"
type textarea "x"
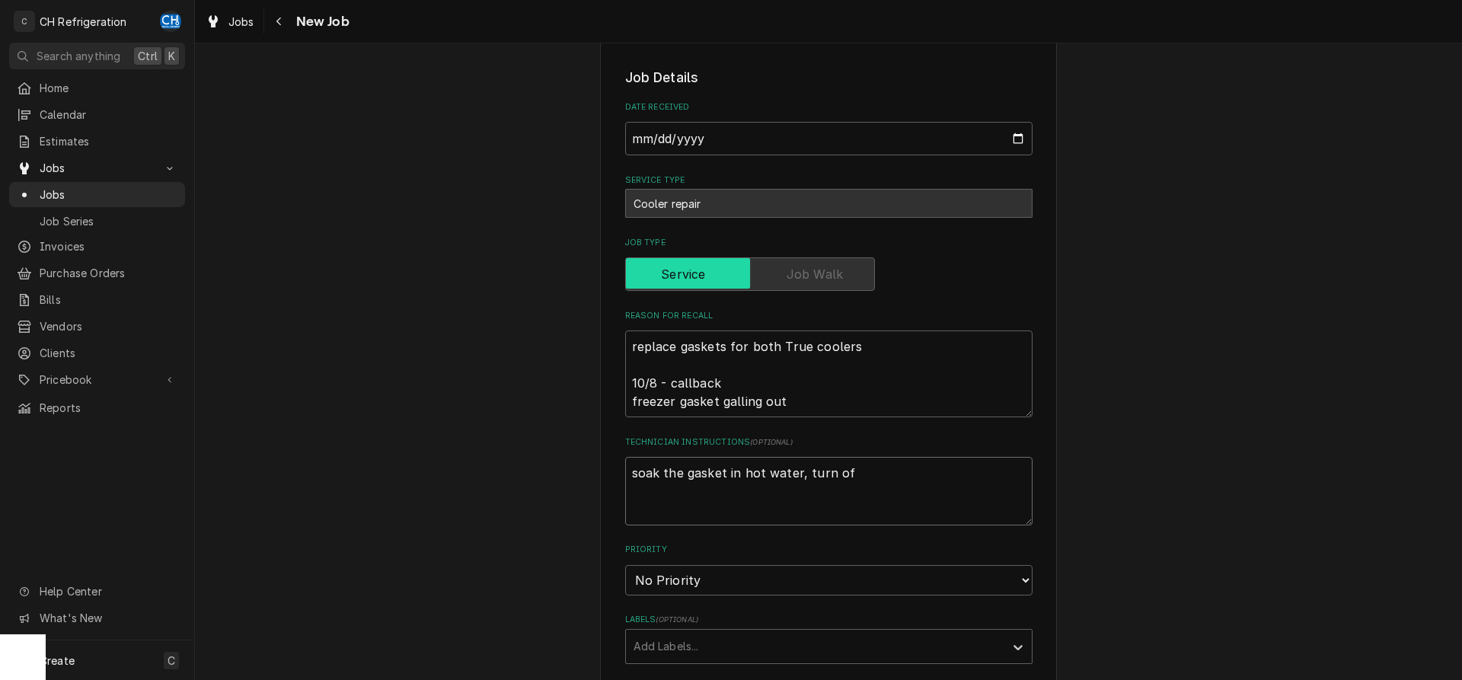
type textarea "soak the gasket in hot water, turn off"
type textarea "x"
type textarea "soak the gasket in hot water, turn off"
type textarea "x"
type textarea "soak the gasket in hot water, turn off t"
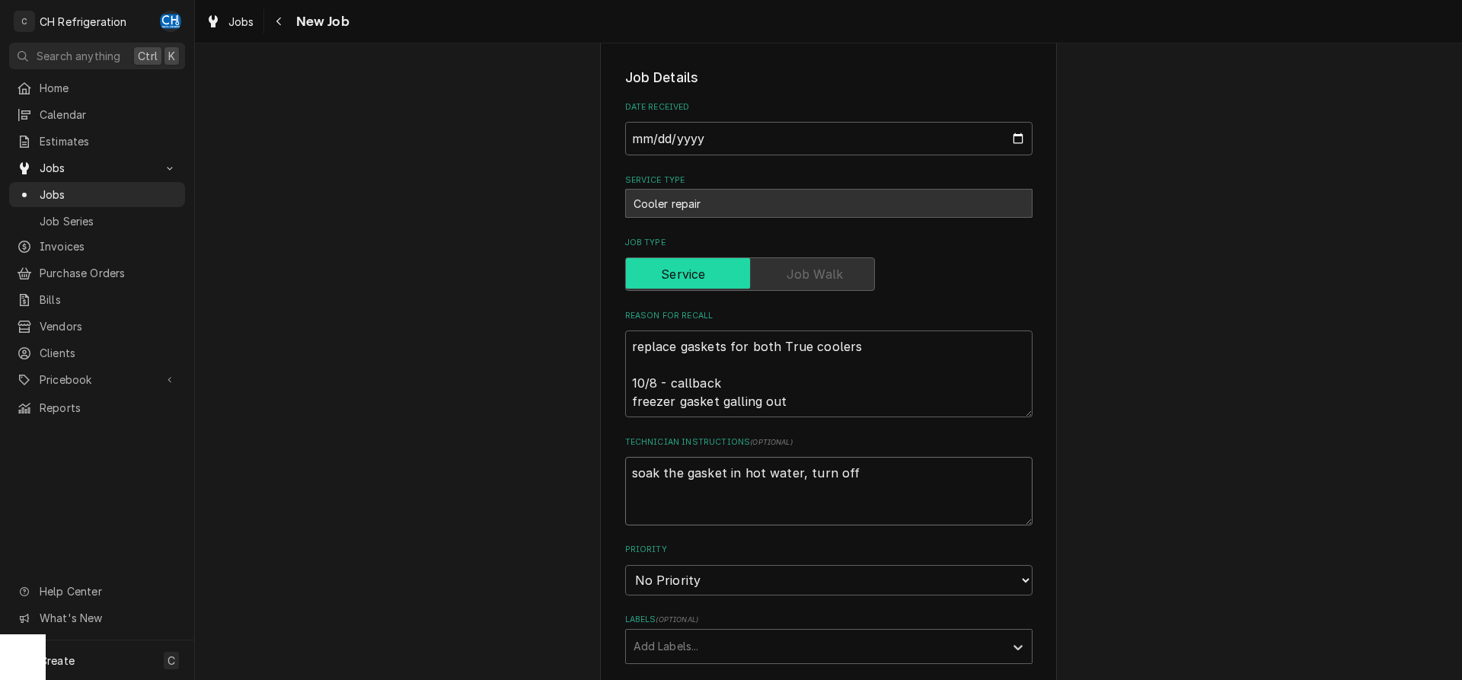
type textarea "x"
type textarea "soak the gasket in hot water, turn off th"
type textarea "x"
type textarea "soak the gasket in hot water, turn off the"
type textarea "x"
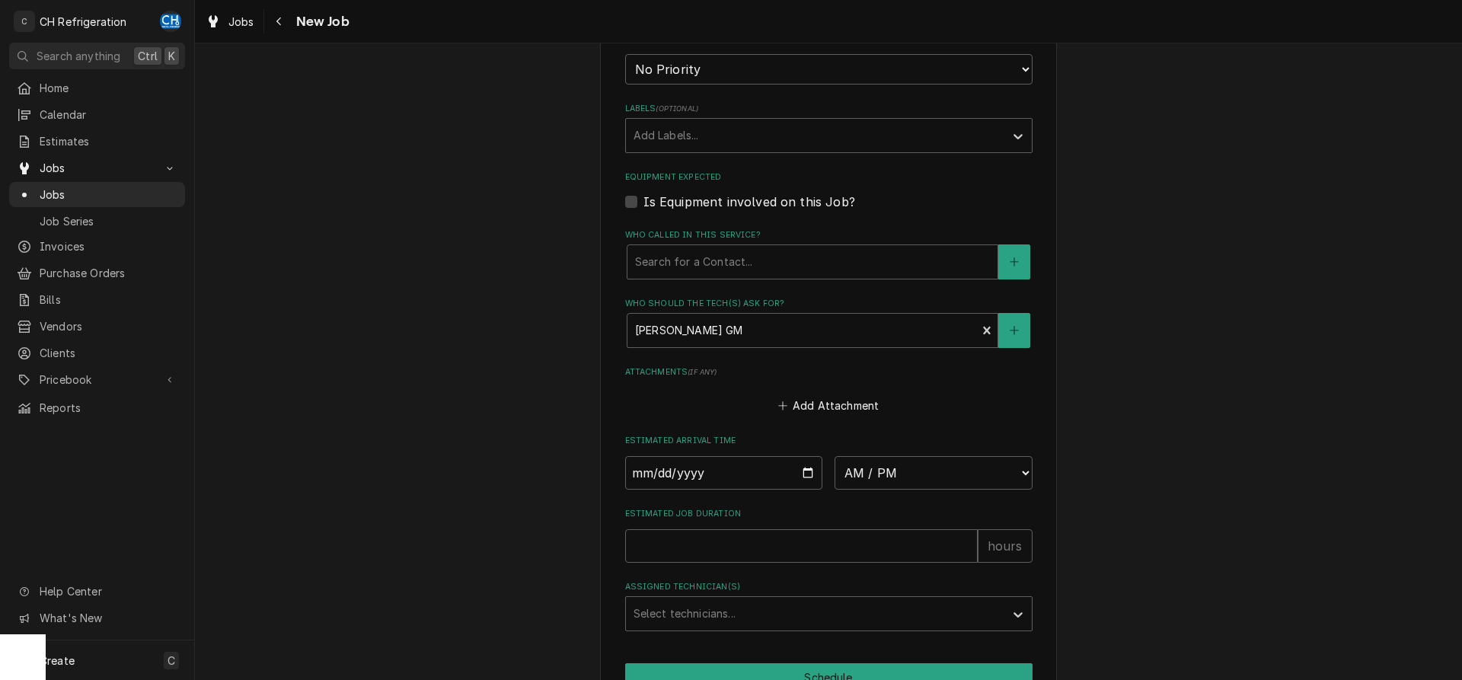
scroll to position [777, 0]
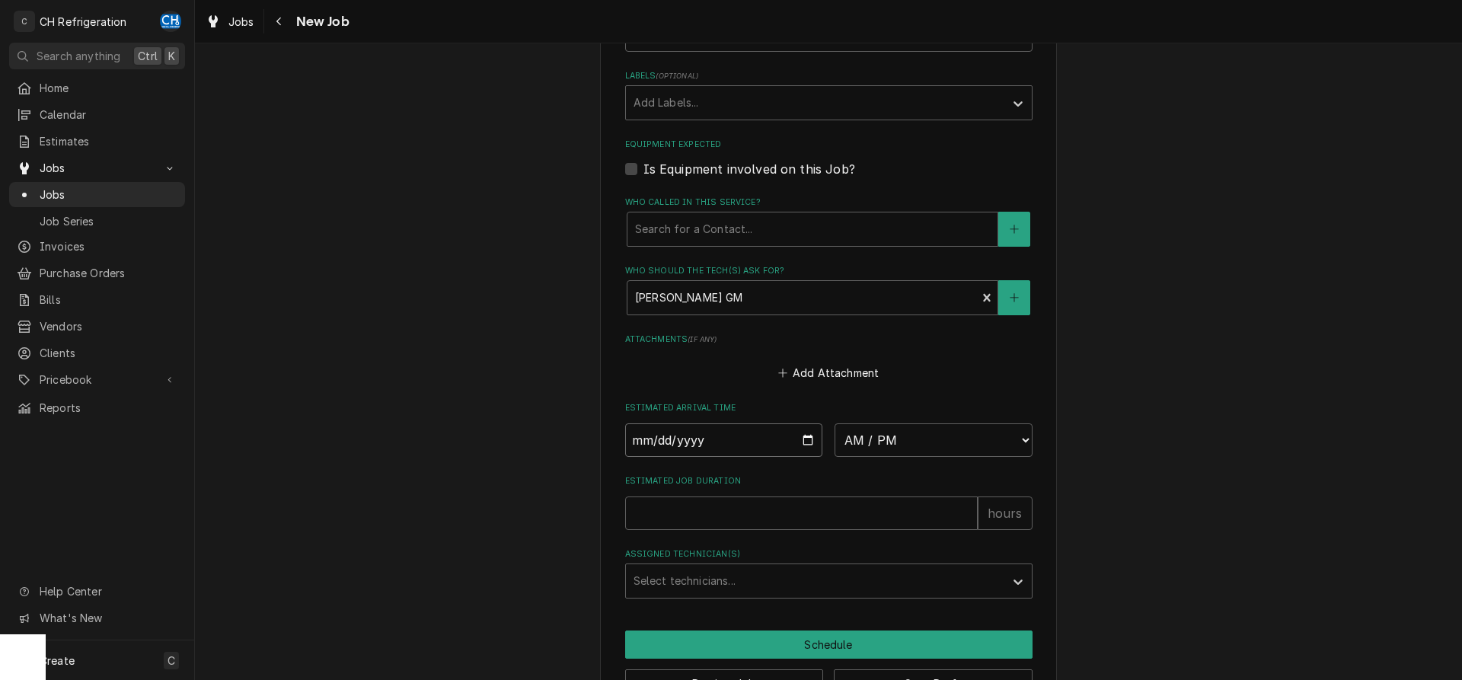
click at [814, 433] on input "Date" at bounding box center [724, 440] width 198 height 34
click at [807, 442] on input "Date" at bounding box center [724, 440] width 198 height 34
click at [835, 423] on select "AM / PM 6:00 AM 6:15 AM 6:30 AM 6:45 AM 7:00 AM 7:15 AM 7:30 AM 7:45 AM 8:00 AM…" at bounding box center [934, 440] width 198 height 34
click option "11:00 AM" at bounding box center [0, 0] width 0 height 0
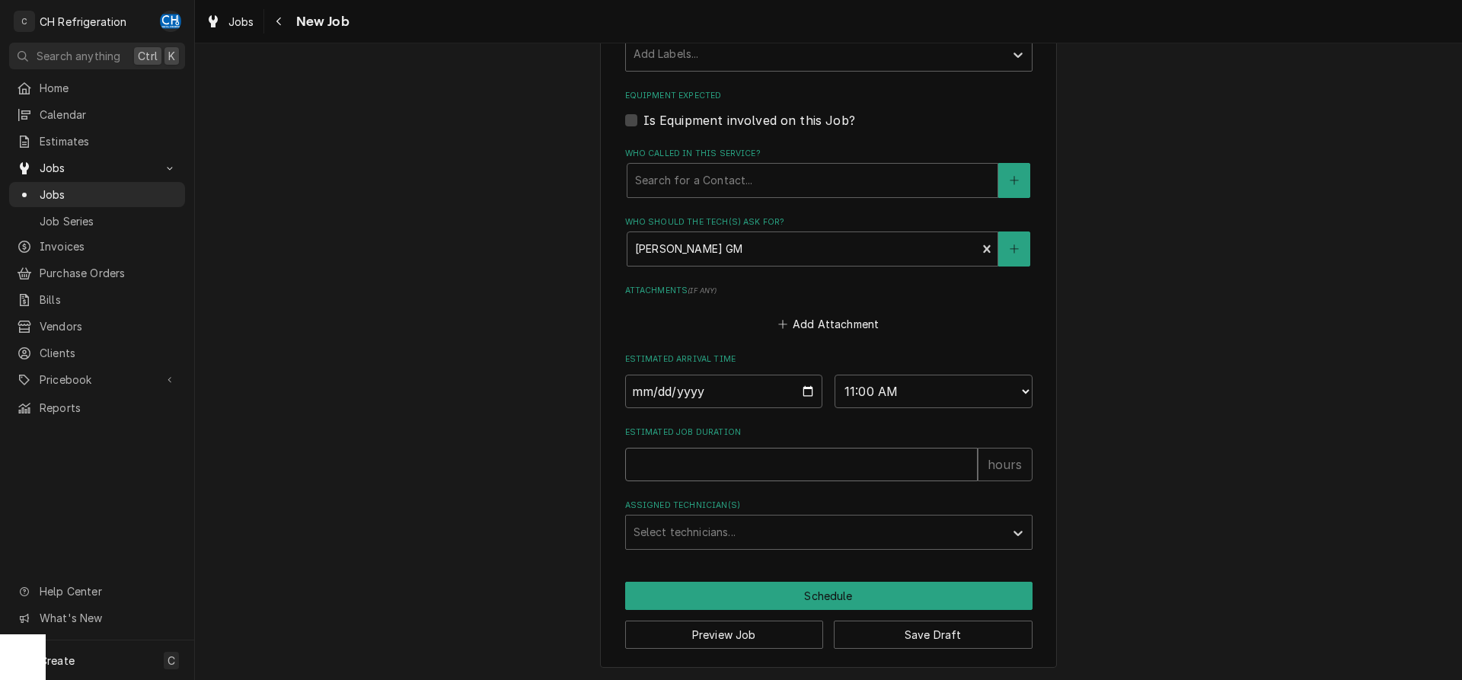
click at [743, 455] on input "Estimated Job Duration" at bounding box center [801, 465] width 353 height 34
click at [712, 527] on div "Assigned Technician(s)" at bounding box center [815, 532] width 363 height 27
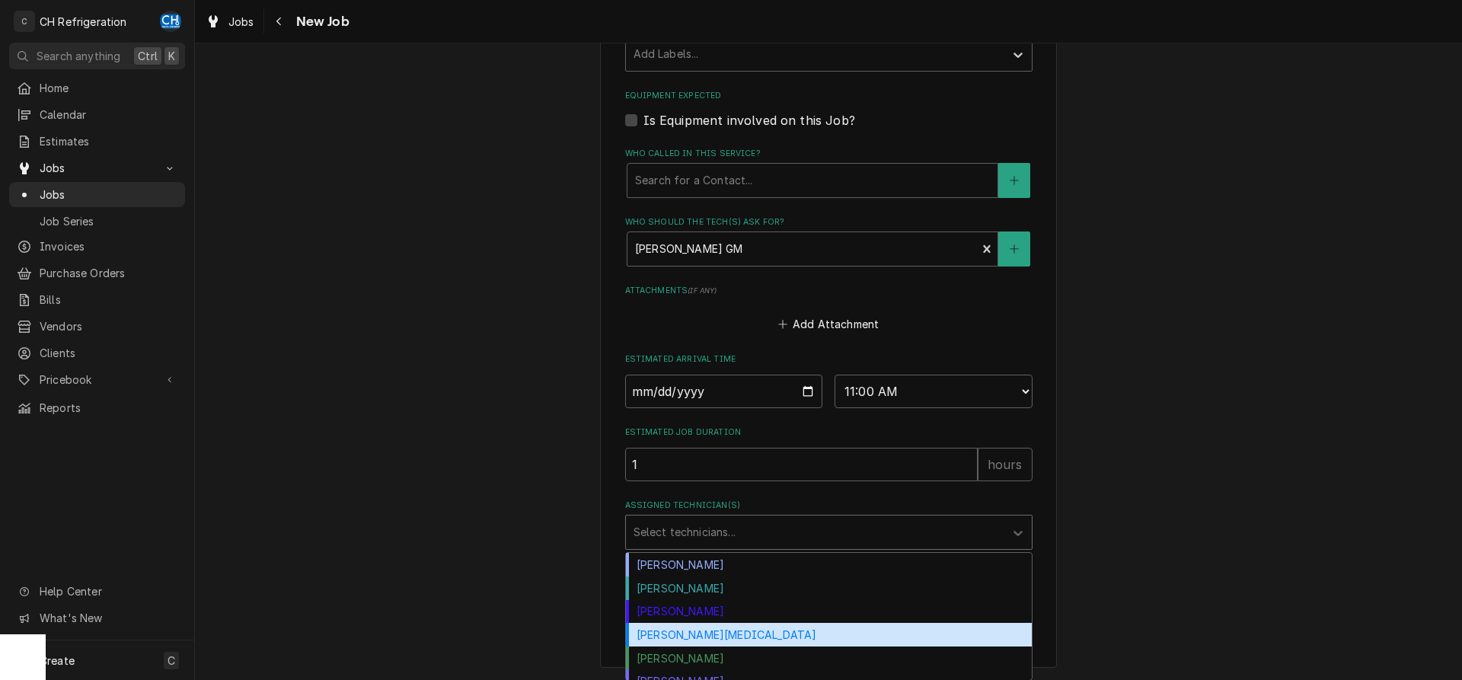
click at [695, 628] on div "Moises Melena" at bounding box center [829, 635] width 406 height 24
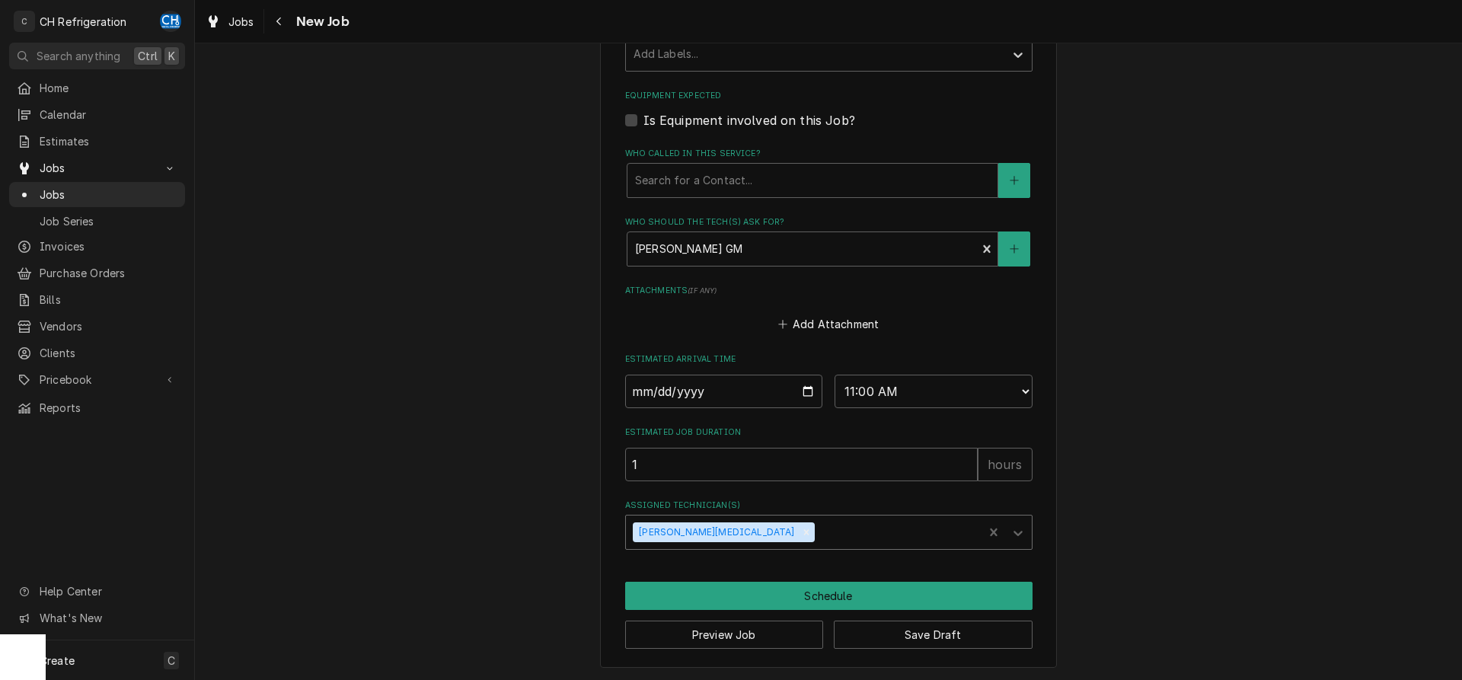
click at [817, 530] on div "Assigned Technician(s)" at bounding box center [896, 532] width 158 height 27
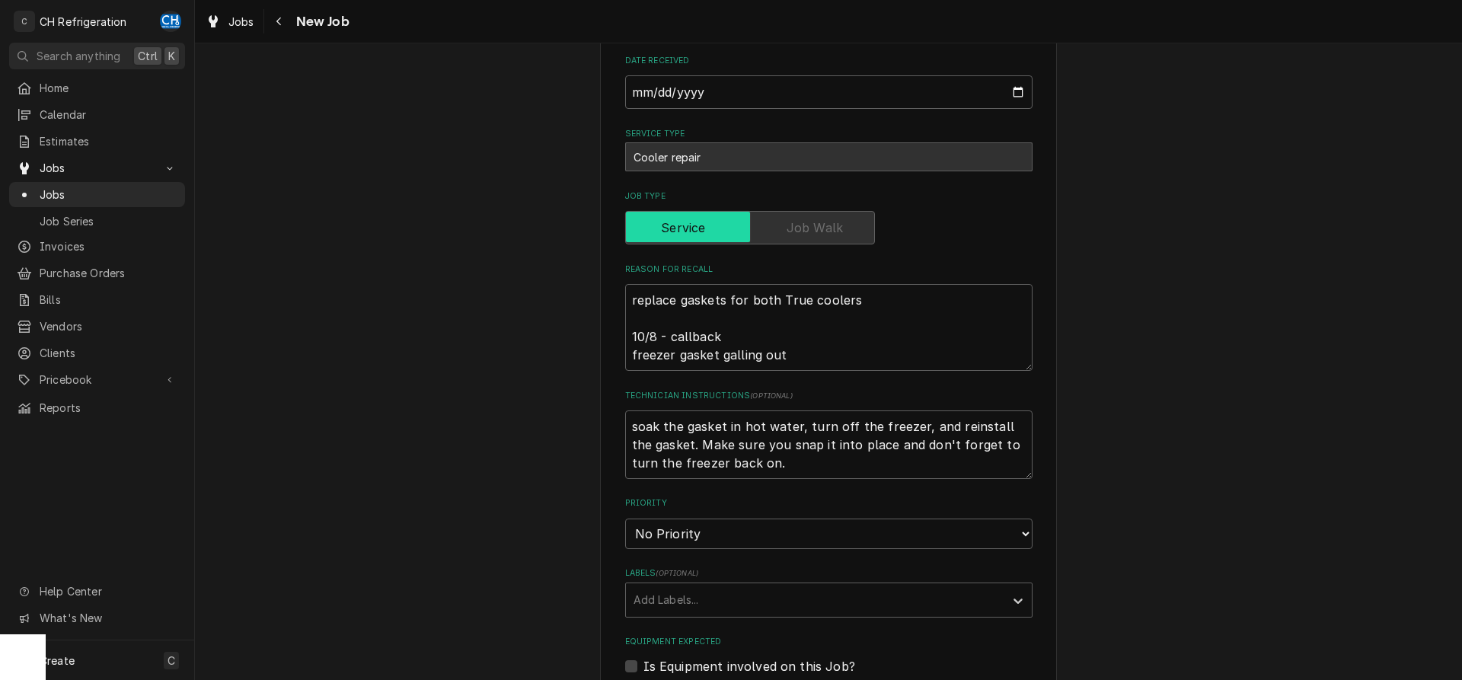
scroll to position [282, 0]
click at [765, 463] on textarea "soak the gasket in hot water, turn off the freezer, and reinstall the gasket. M…" at bounding box center [828, 442] width 407 height 69
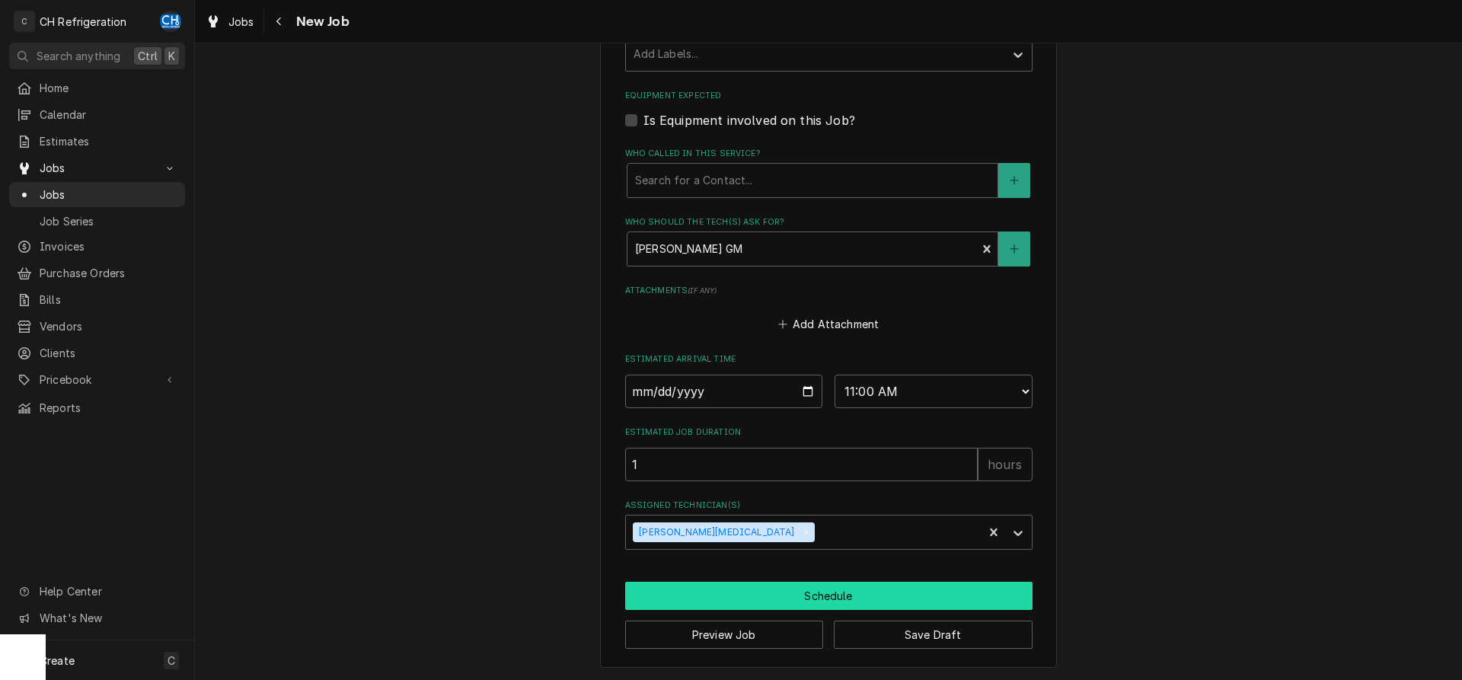
click at [772, 592] on button "Schedule" at bounding box center [828, 596] width 407 height 28
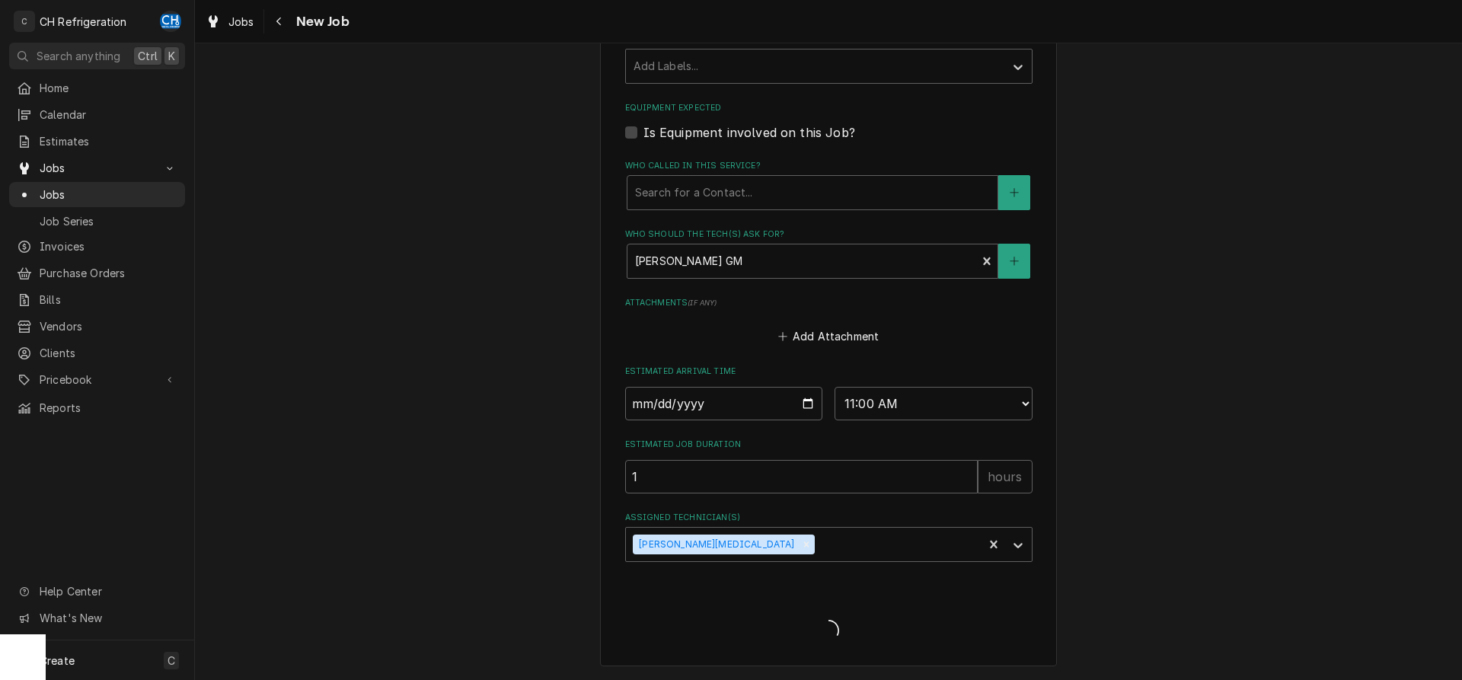
scroll to position [848, 0]
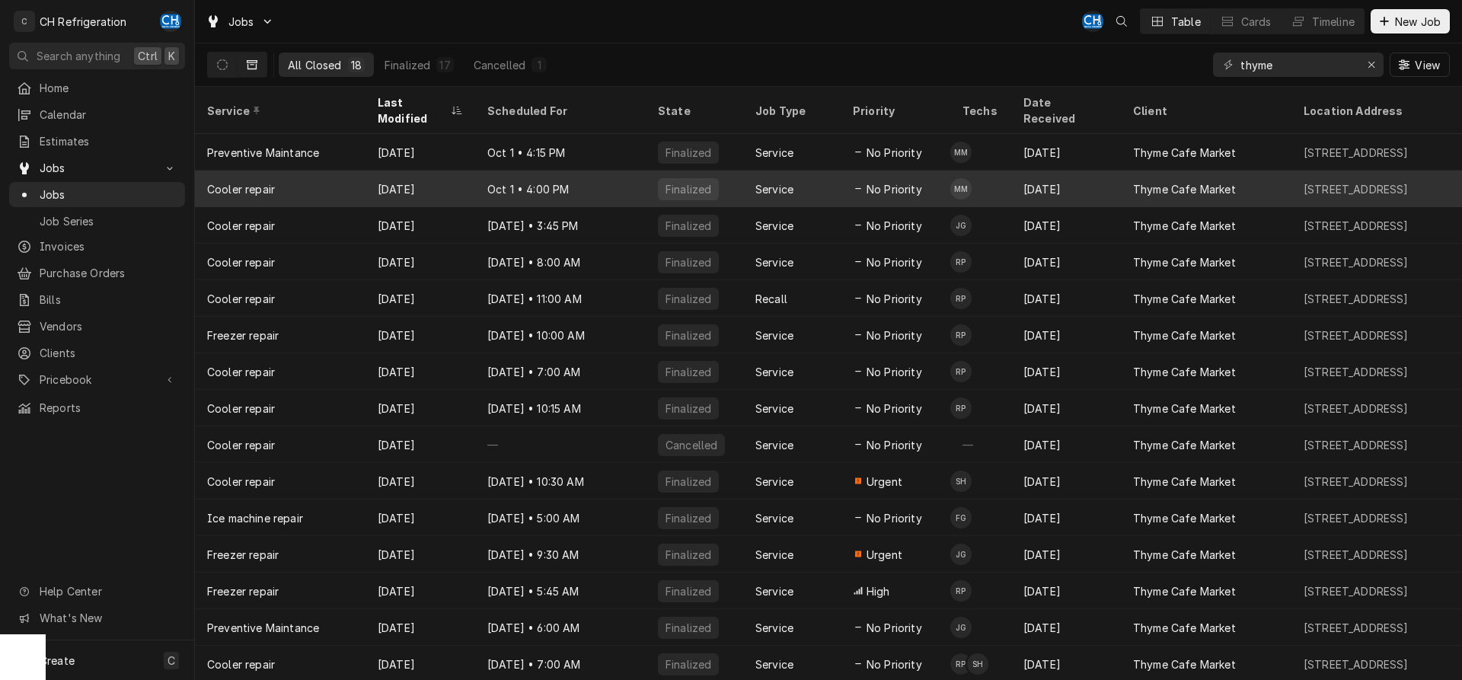
click at [432, 171] on div "[DATE]" at bounding box center [421, 189] width 110 height 37
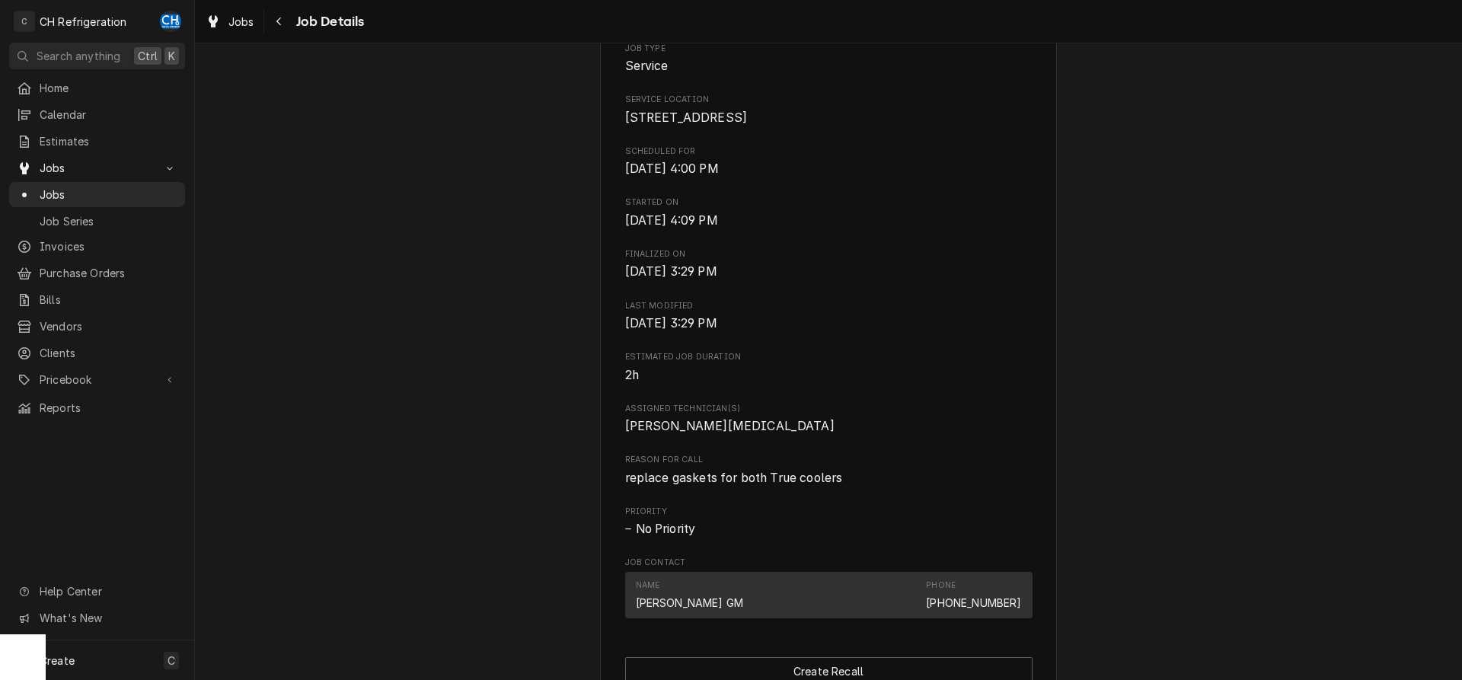
scroll to position [544, 0]
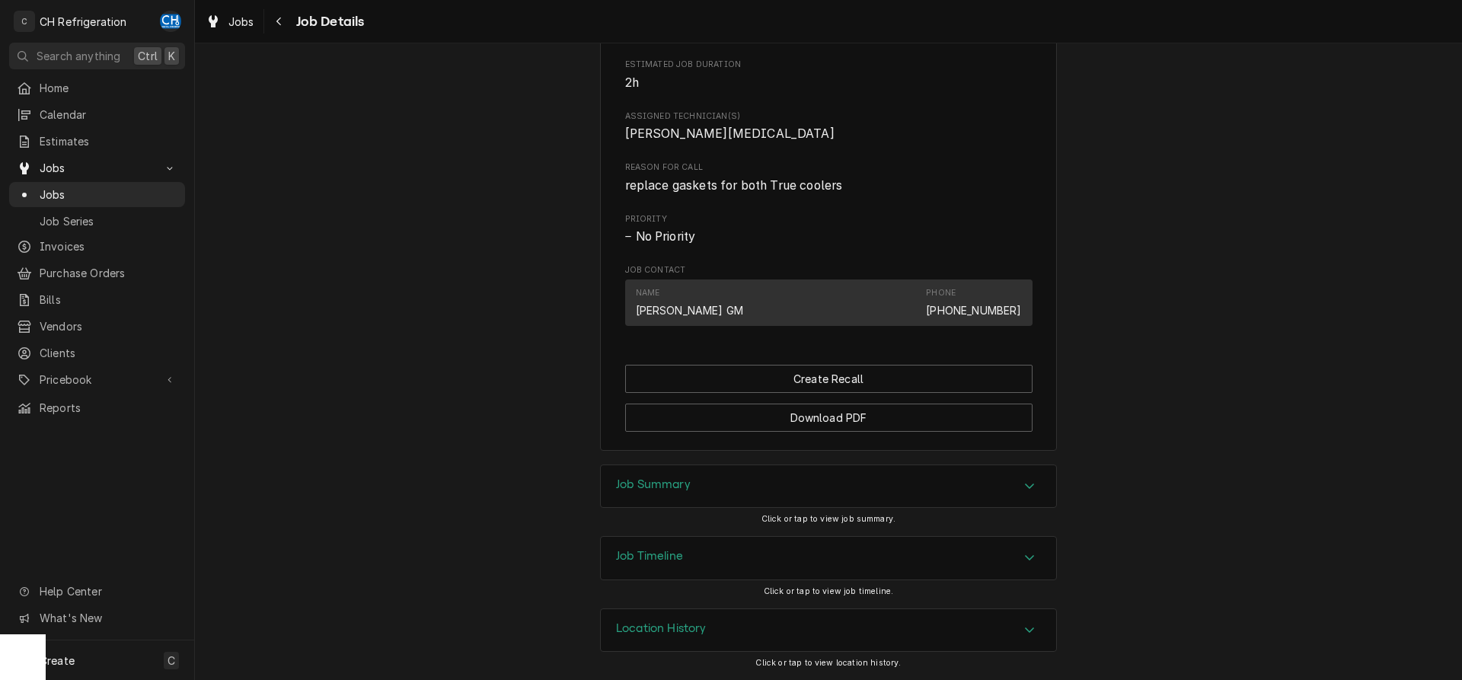
click at [785, 483] on div "Job Summary" at bounding box center [828, 486] width 455 height 43
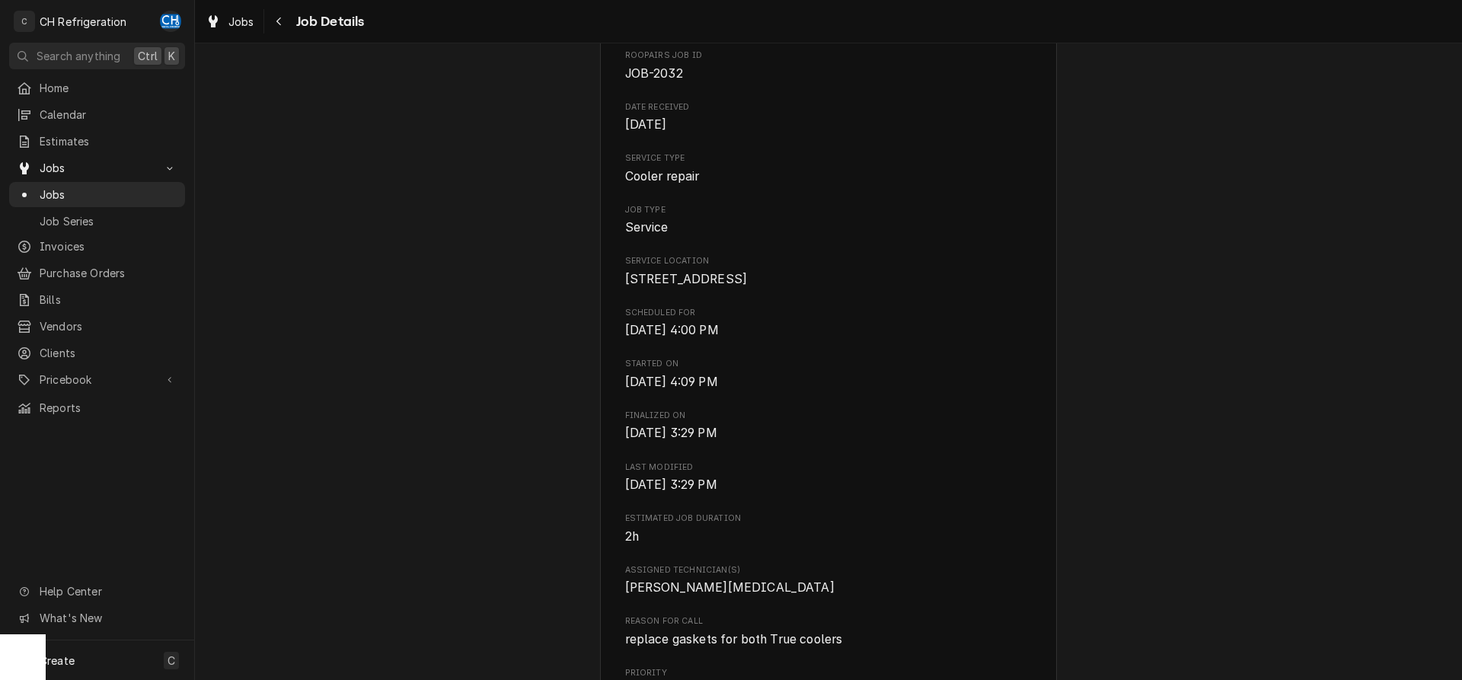
scroll to position [0, 0]
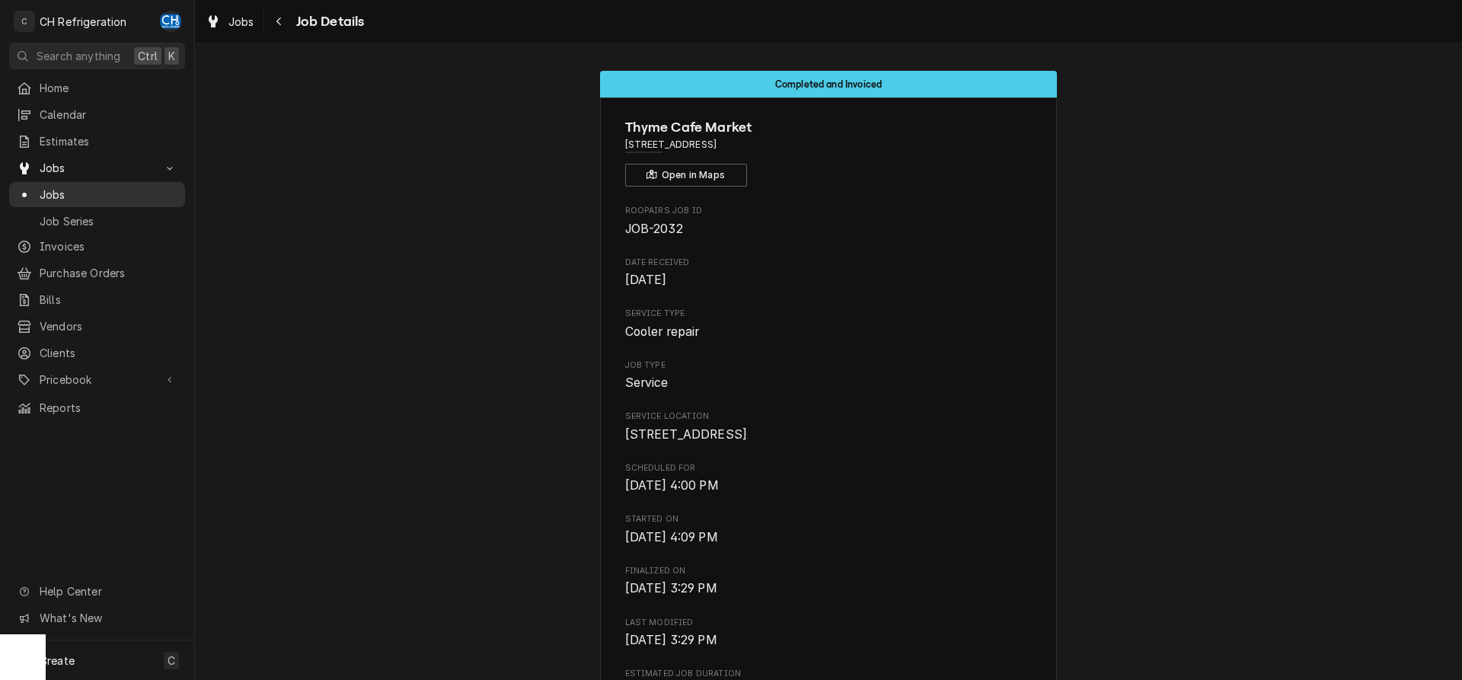
click at [53, 190] on span "Jobs" at bounding box center [109, 195] width 138 height 16
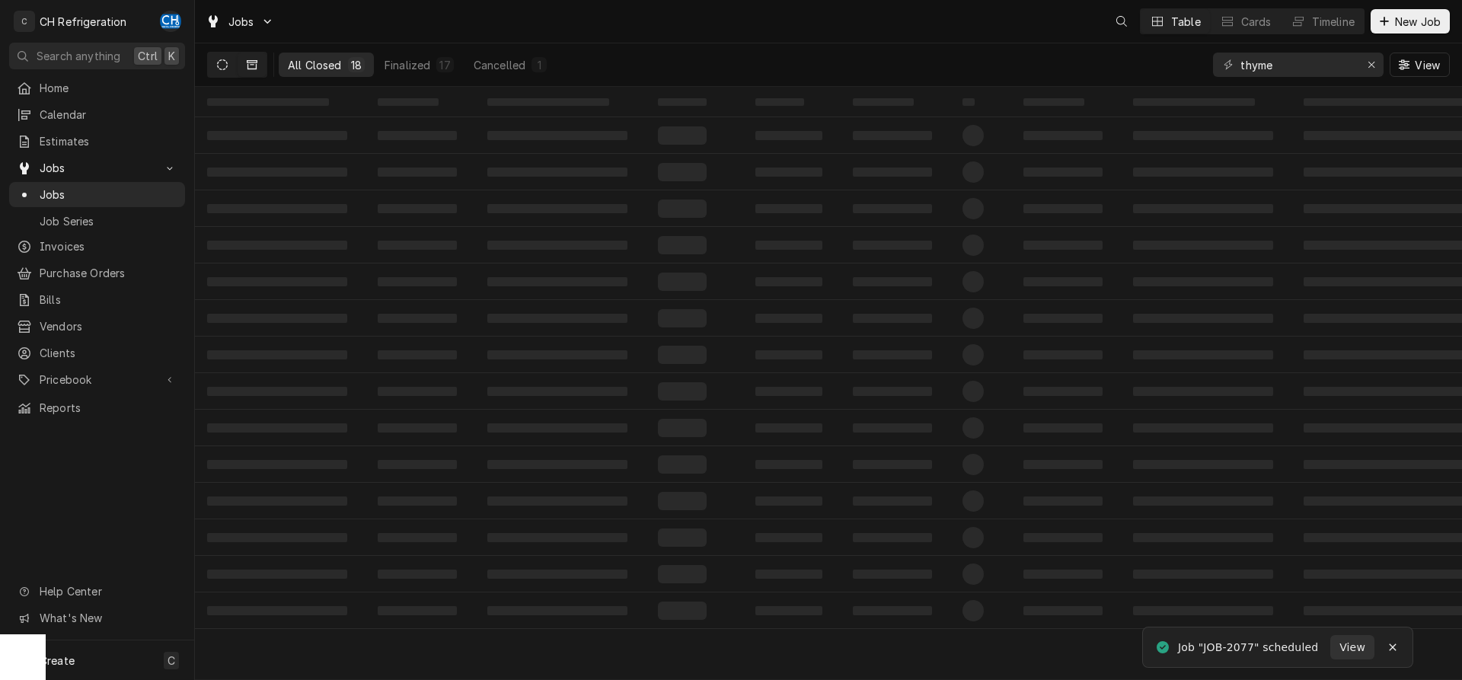
click at [223, 69] on icon "Dynamic Content Wrapper" at bounding box center [222, 64] width 11 height 11
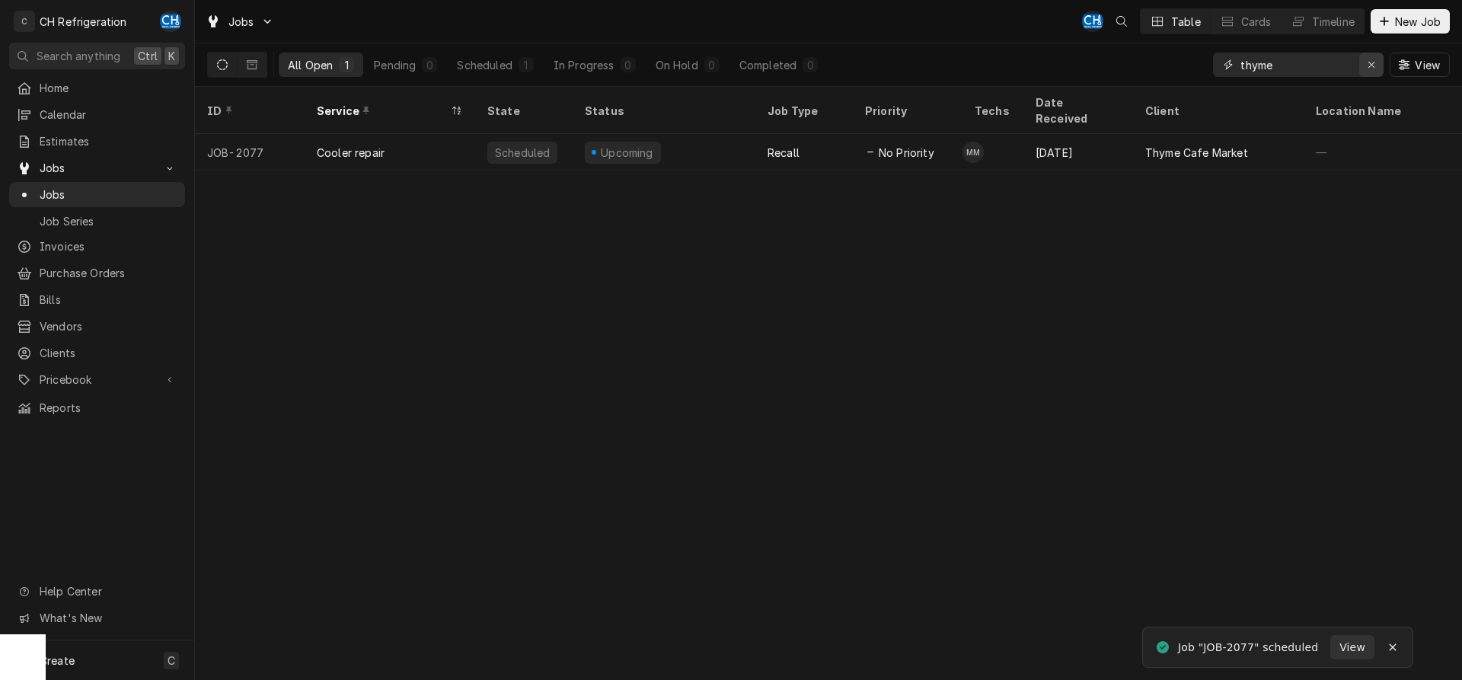
click at [1376, 67] on div "Erase input" at bounding box center [1371, 64] width 15 height 15
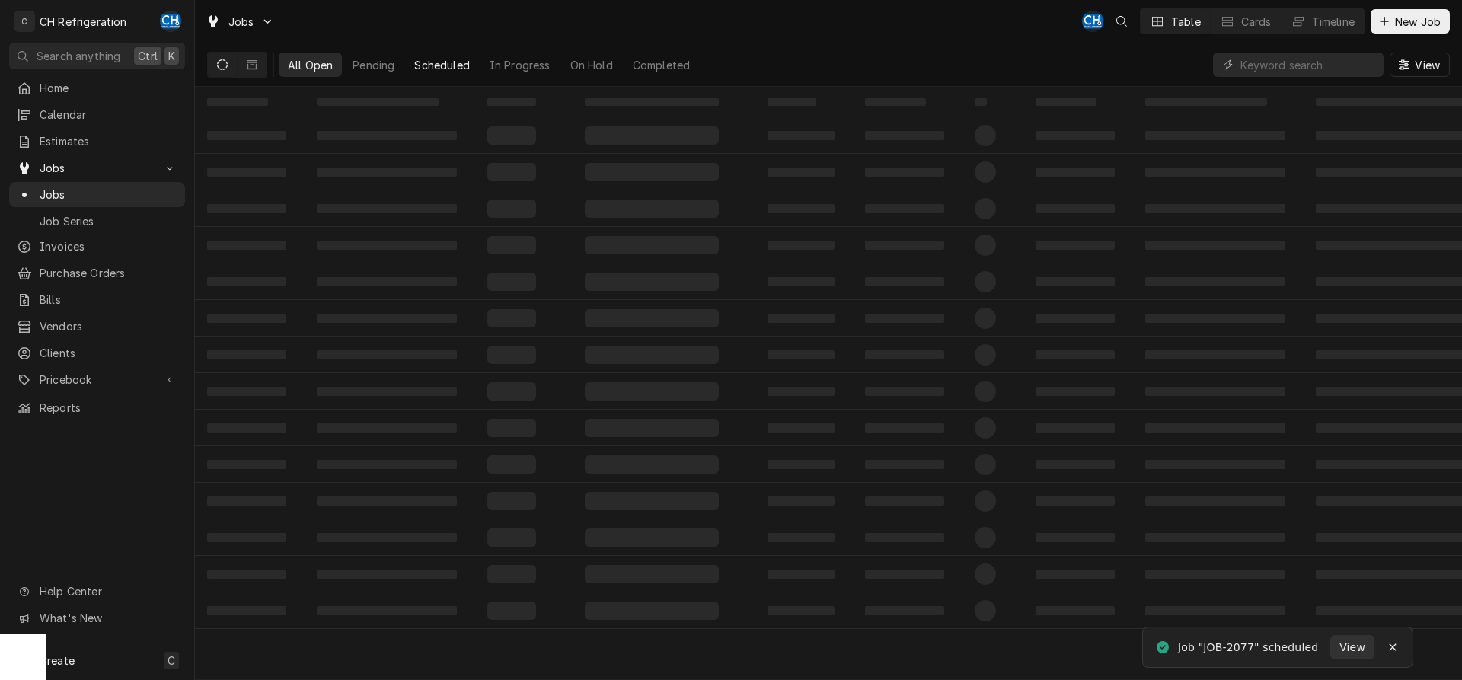
click at [471, 59] on button "Scheduled" at bounding box center [441, 65] width 73 height 24
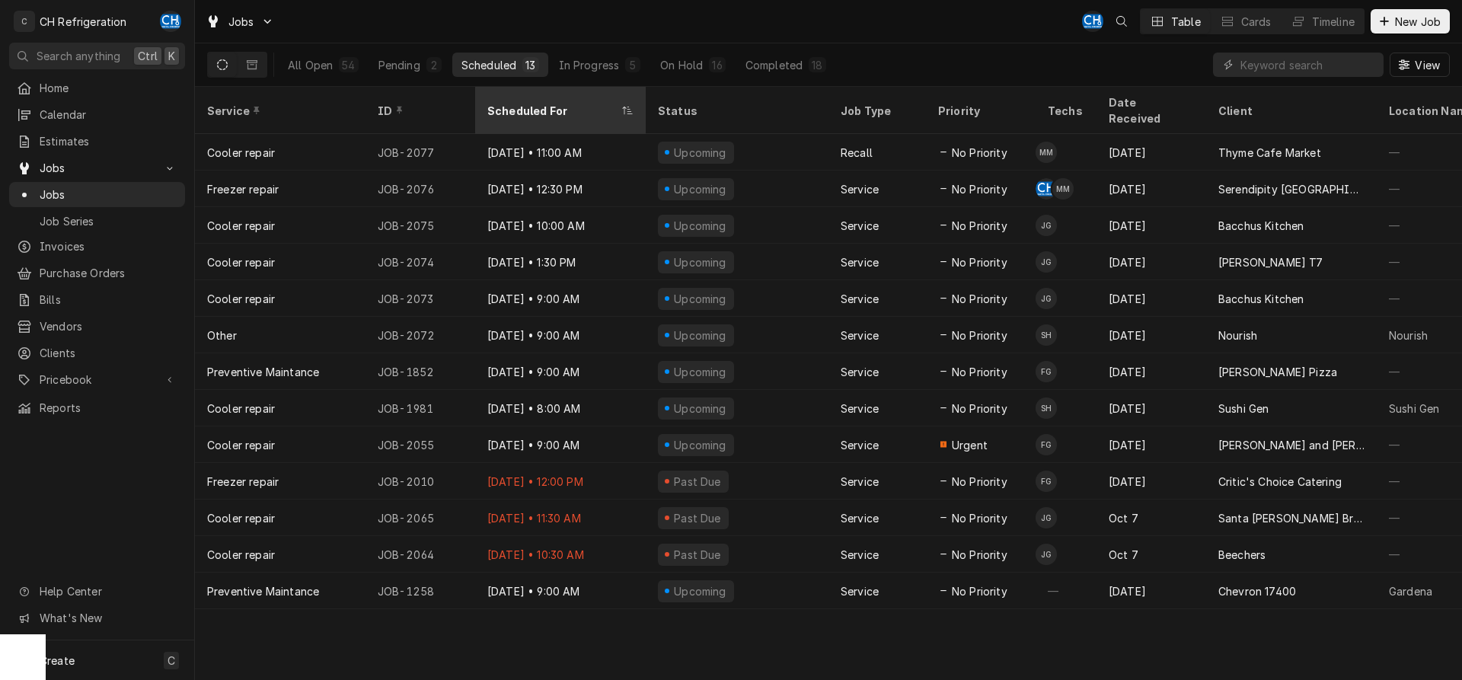
click at [504, 103] on div "Scheduled For" at bounding box center [552, 111] width 131 height 16
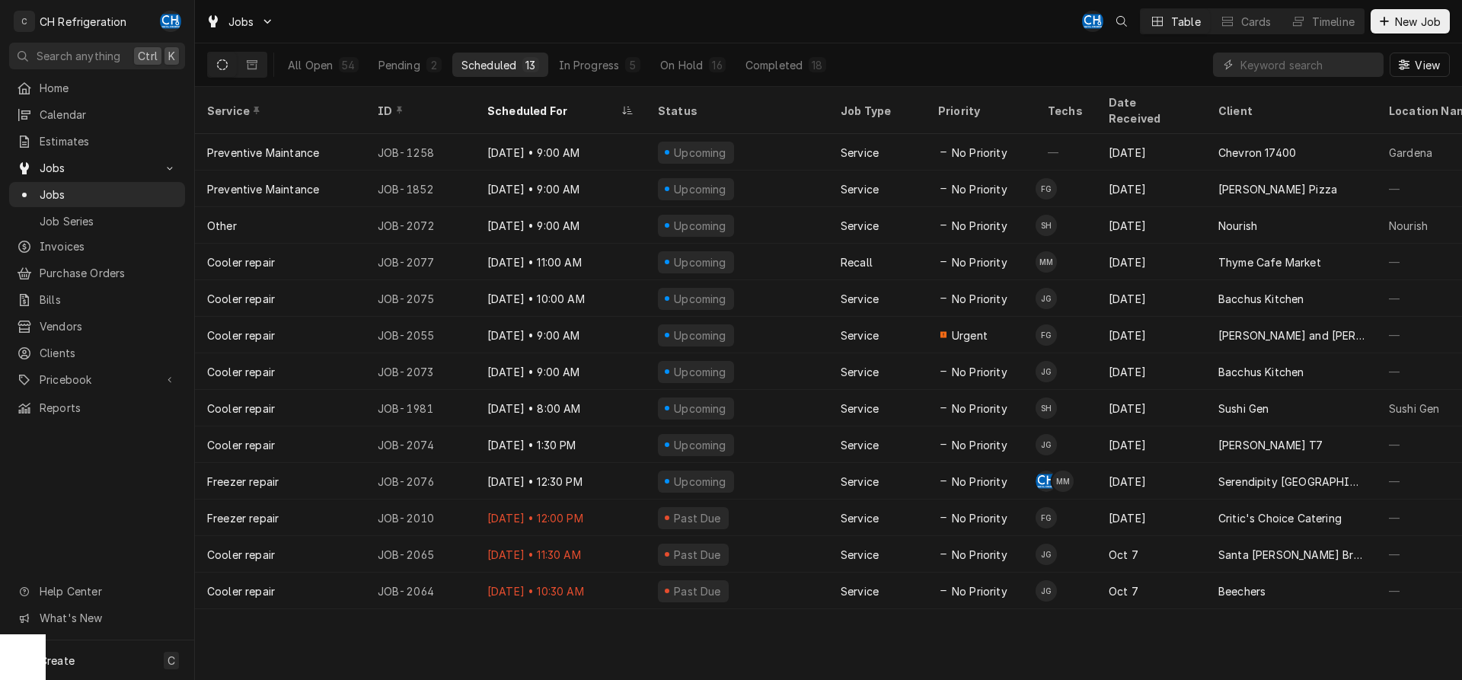
click at [504, 103] on div "Scheduled For" at bounding box center [552, 111] width 131 height 16
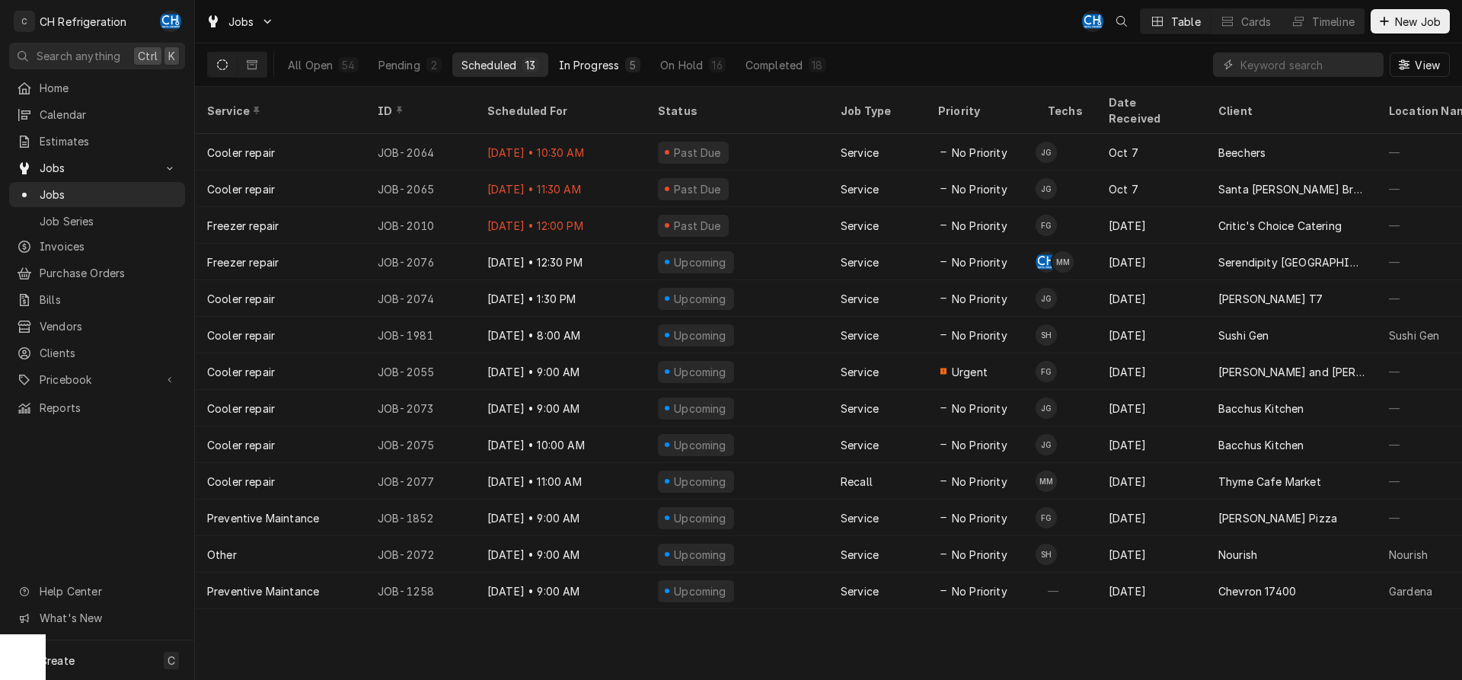
click at [594, 64] on div "In Progress" at bounding box center [589, 65] width 61 height 16
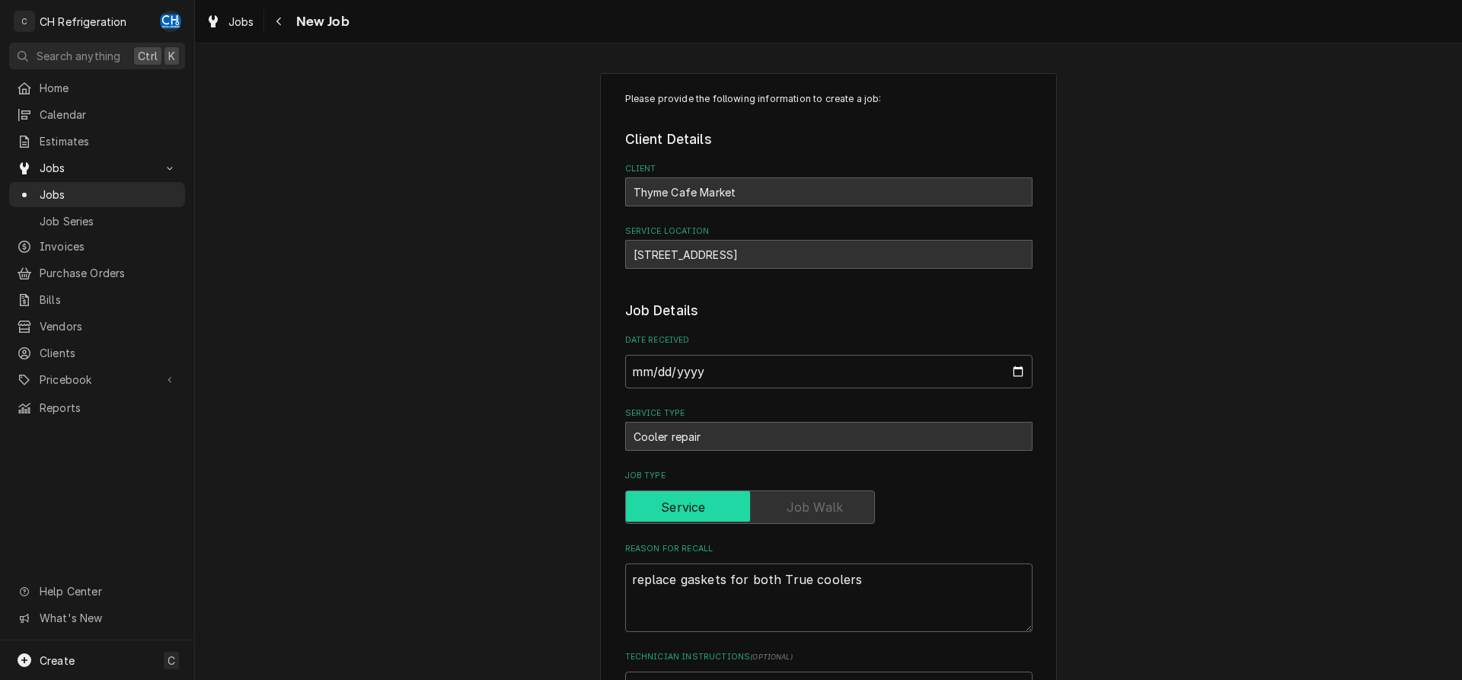
type textarea "x"
click at [279, 22] on icon "Navigate back" at bounding box center [279, 21] width 7 height 11
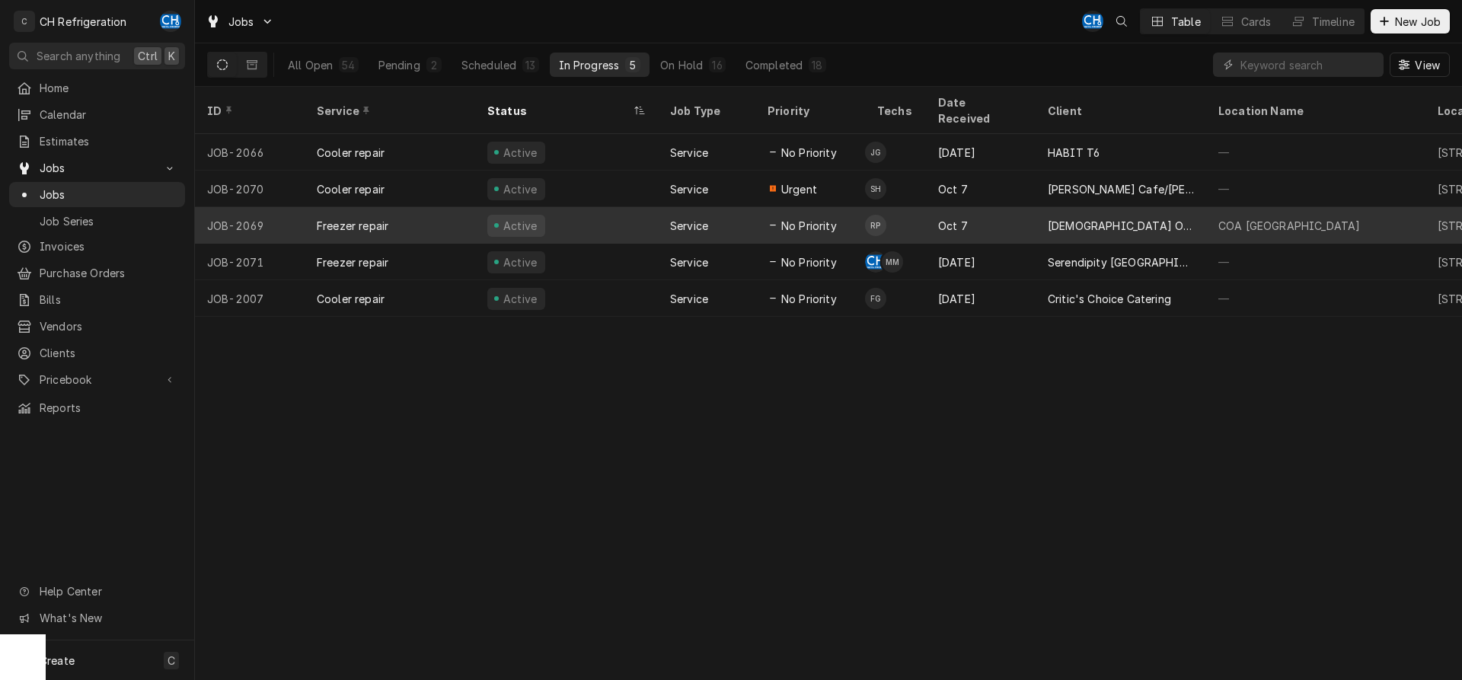
click at [762, 219] on div "No Priority" at bounding box center [811, 225] width 110 height 37
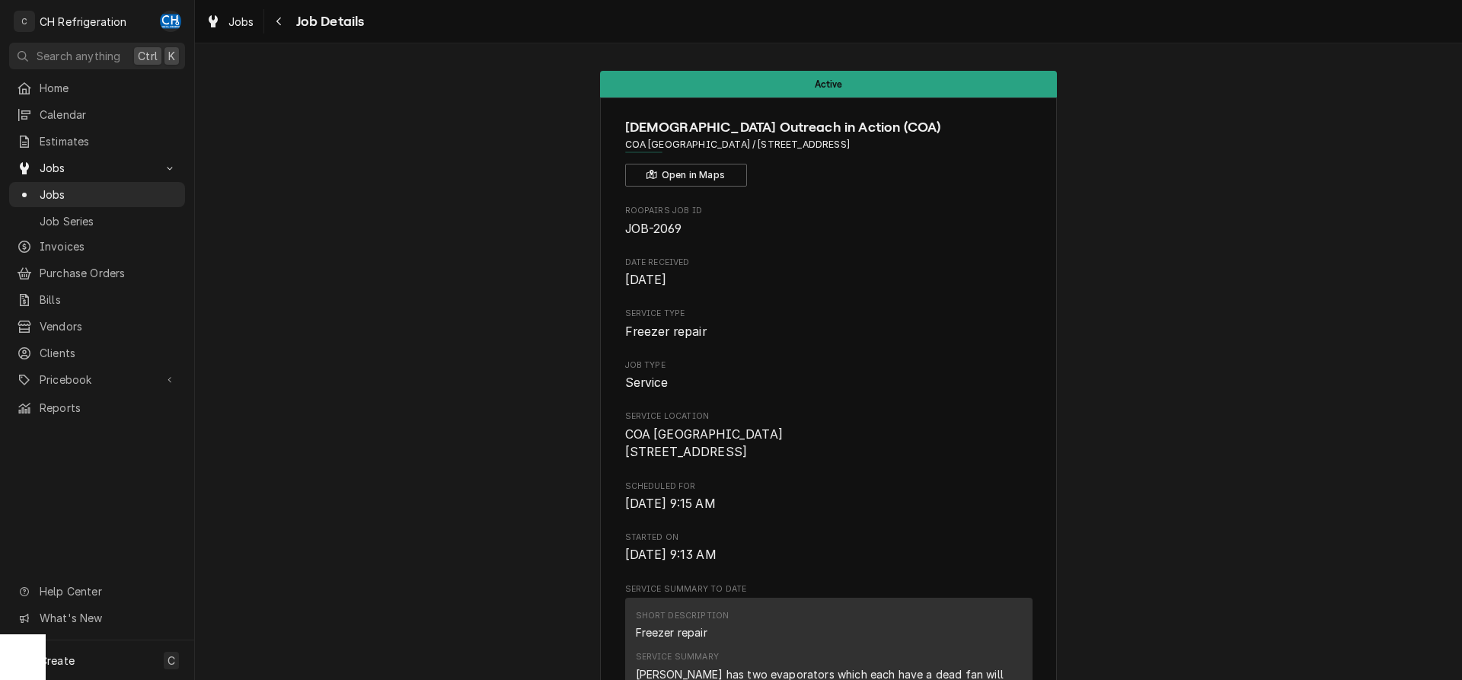
drag, startPoint x: 107, startPoint y: 194, endPoint x: 183, endPoint y: 203, distance: 76.6
click at [107, 194] on span "Jobs" at bounding box center [109, 195] width 138 height 16
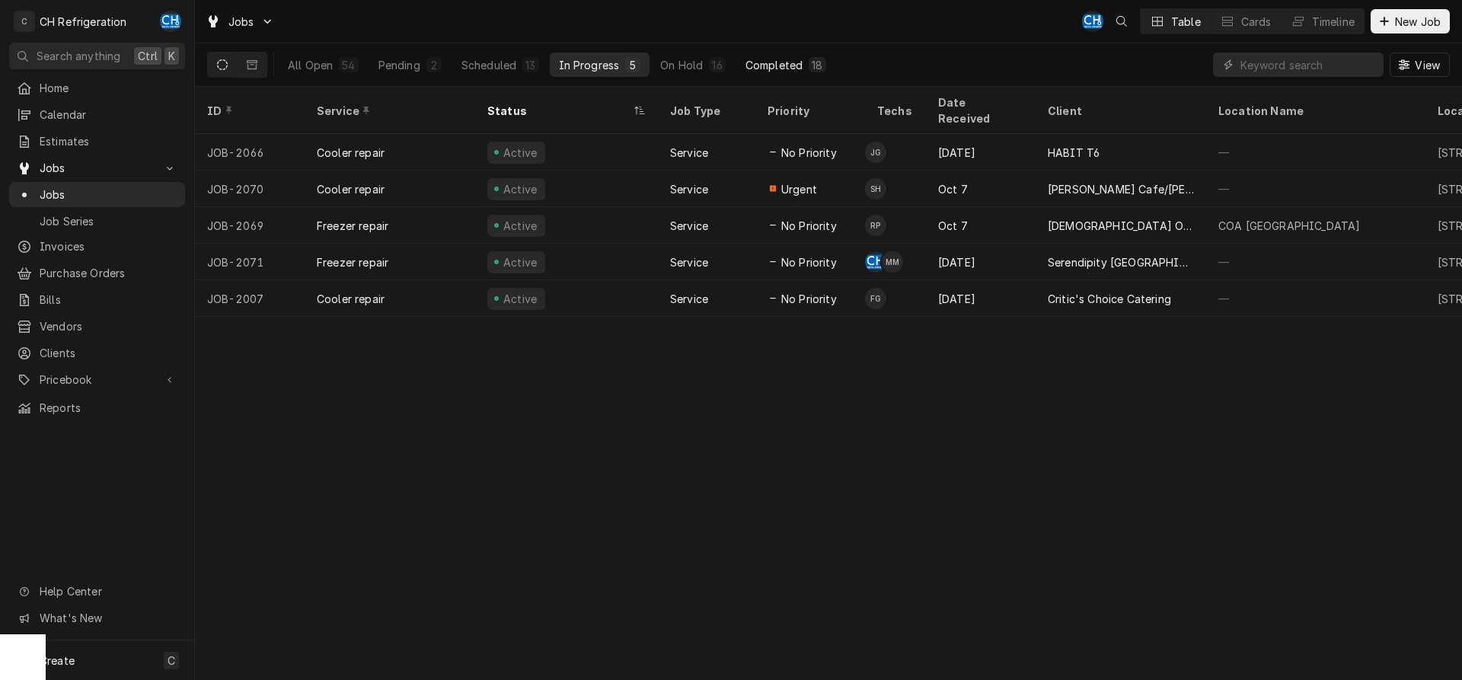
click at [807, 76] on button "Completed 18" at bounding box center [786, 65] width 99 height 24
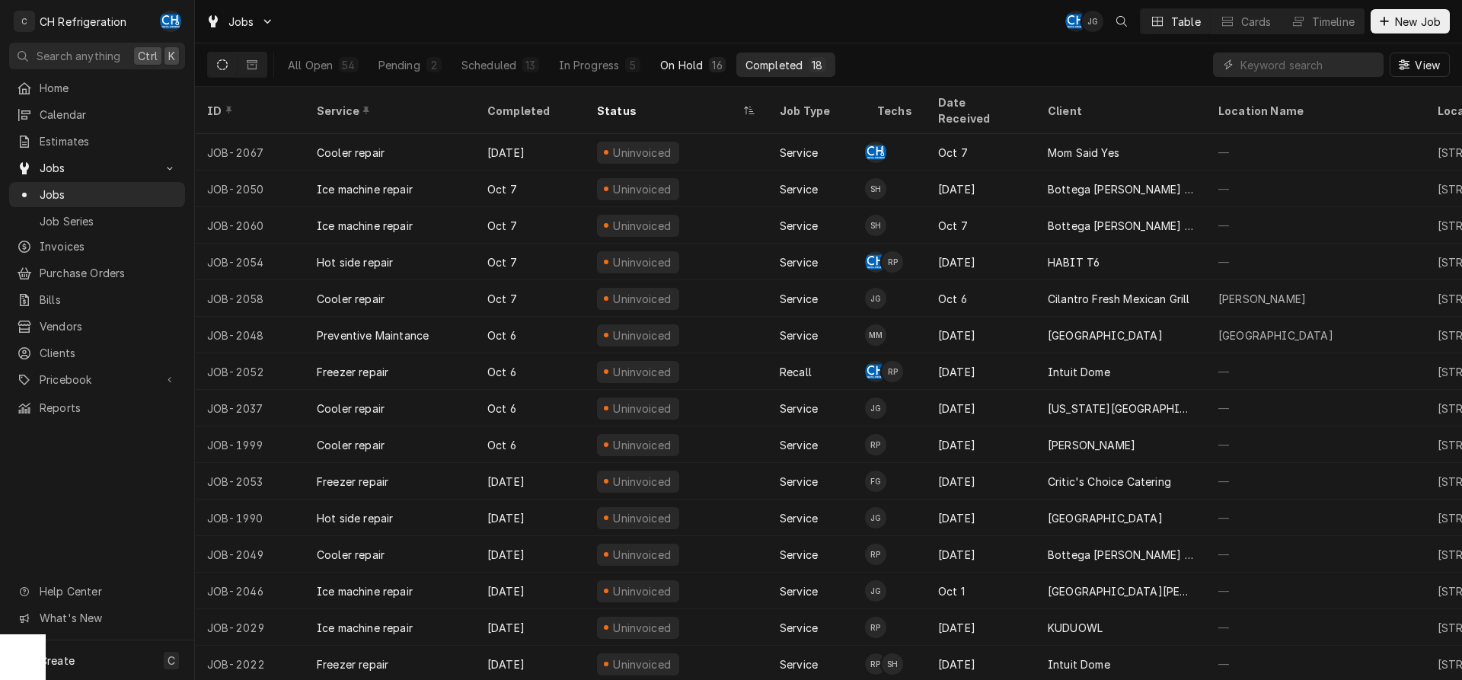
click at [685, 69] on div "On Hold" at bounding box center [681, 65] width 43 height 16
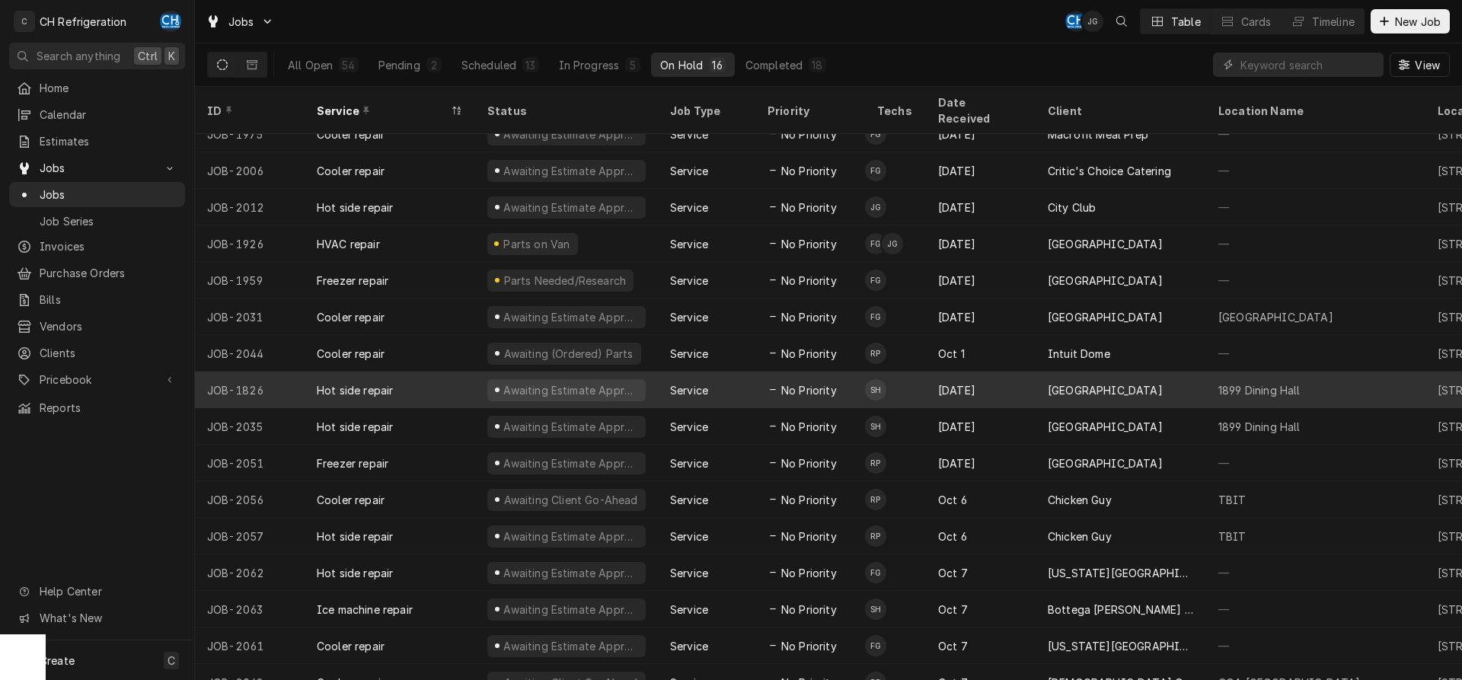
scroll to position [21, 0]
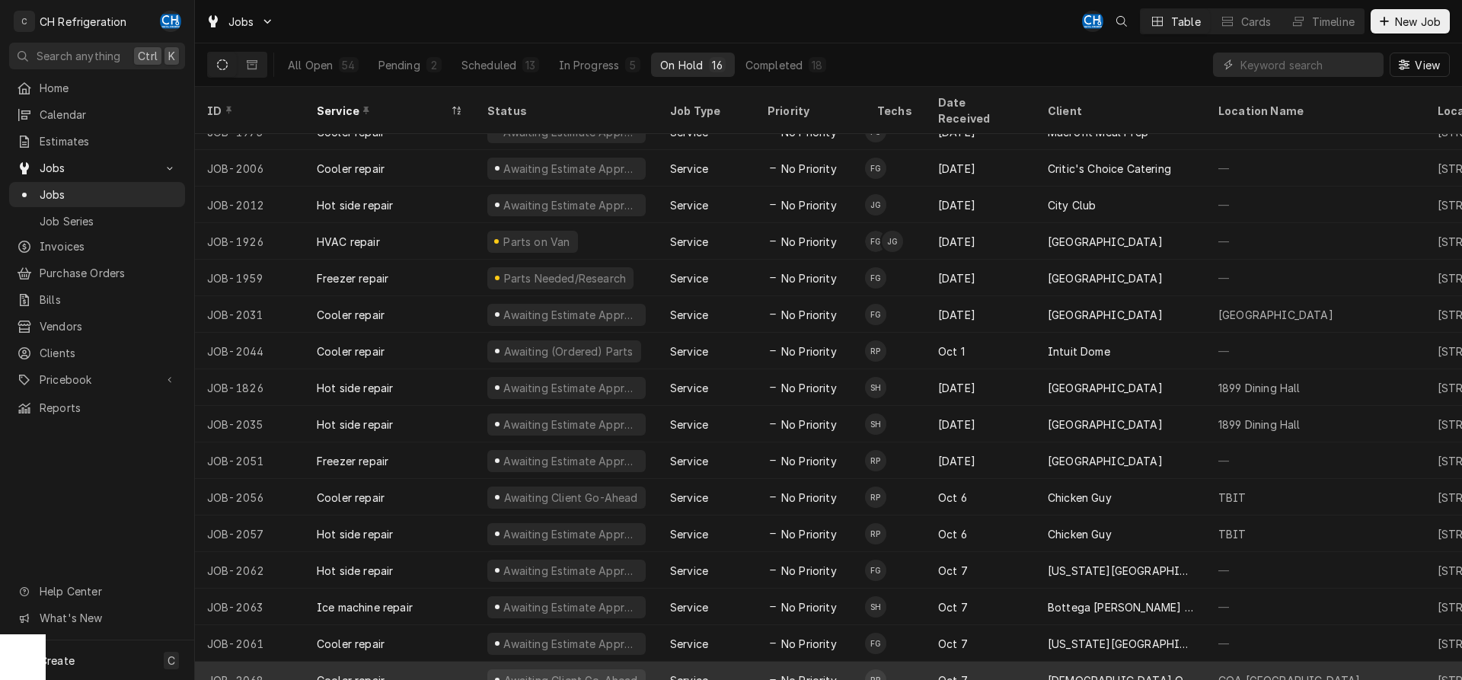
click at [1002, 662] on div "Oct 7" at bounding box center [981, 680] width 110 height 37
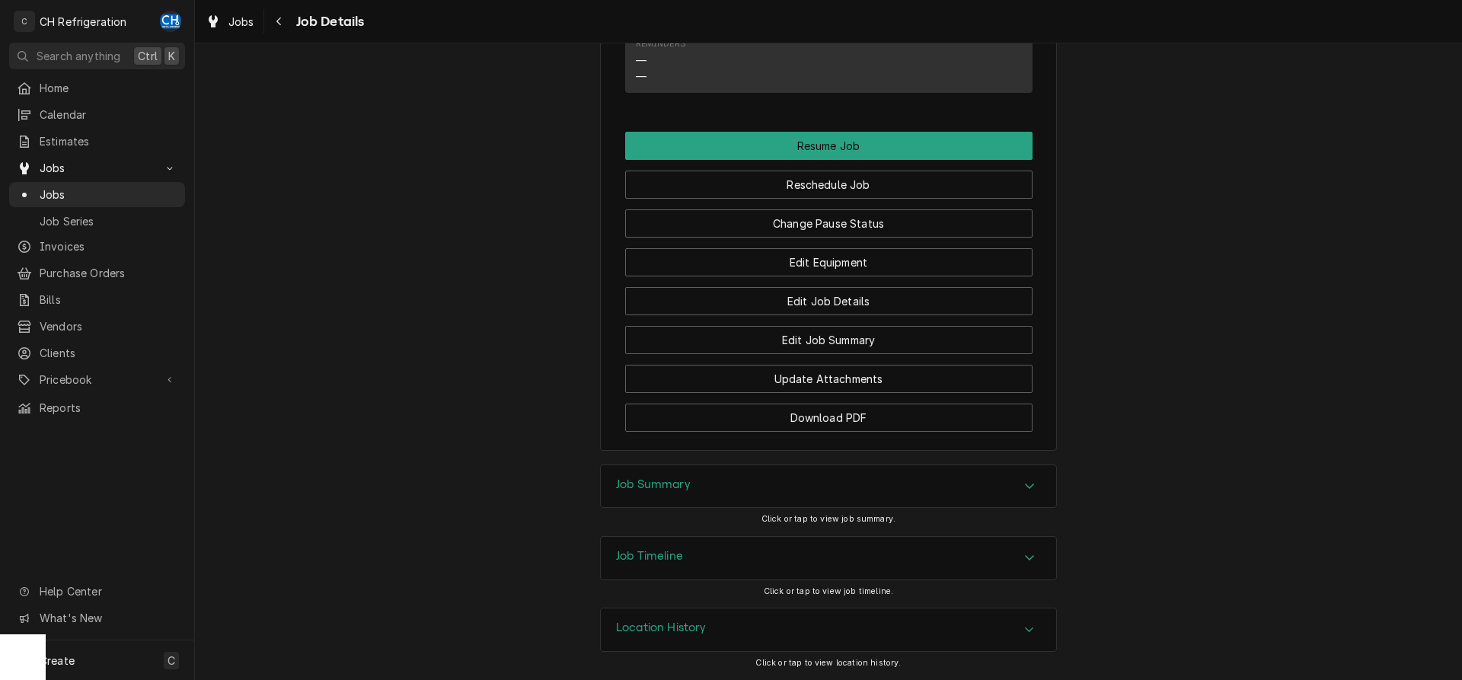
click at [657, 482] on h3 "Job Summary" at bounding box center [653, 485] width 75 height 14
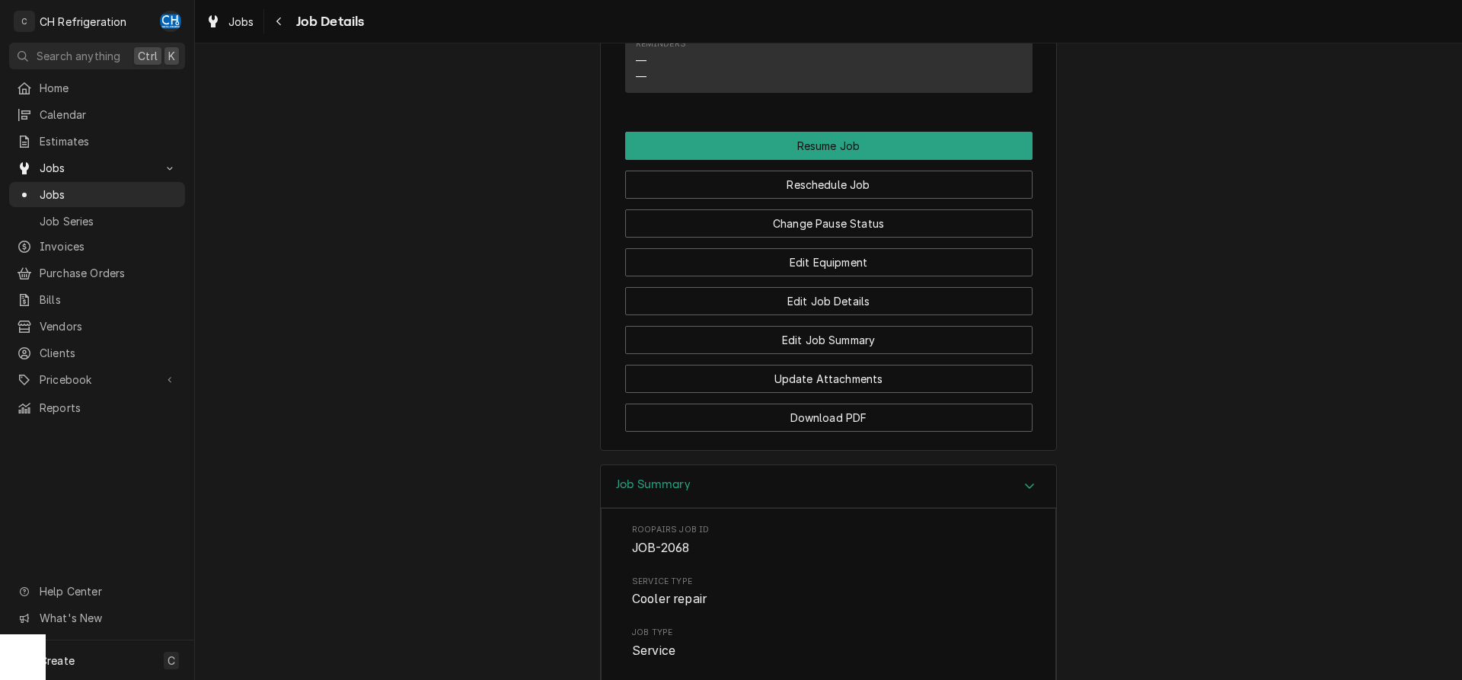
scroll to position [834, 0]
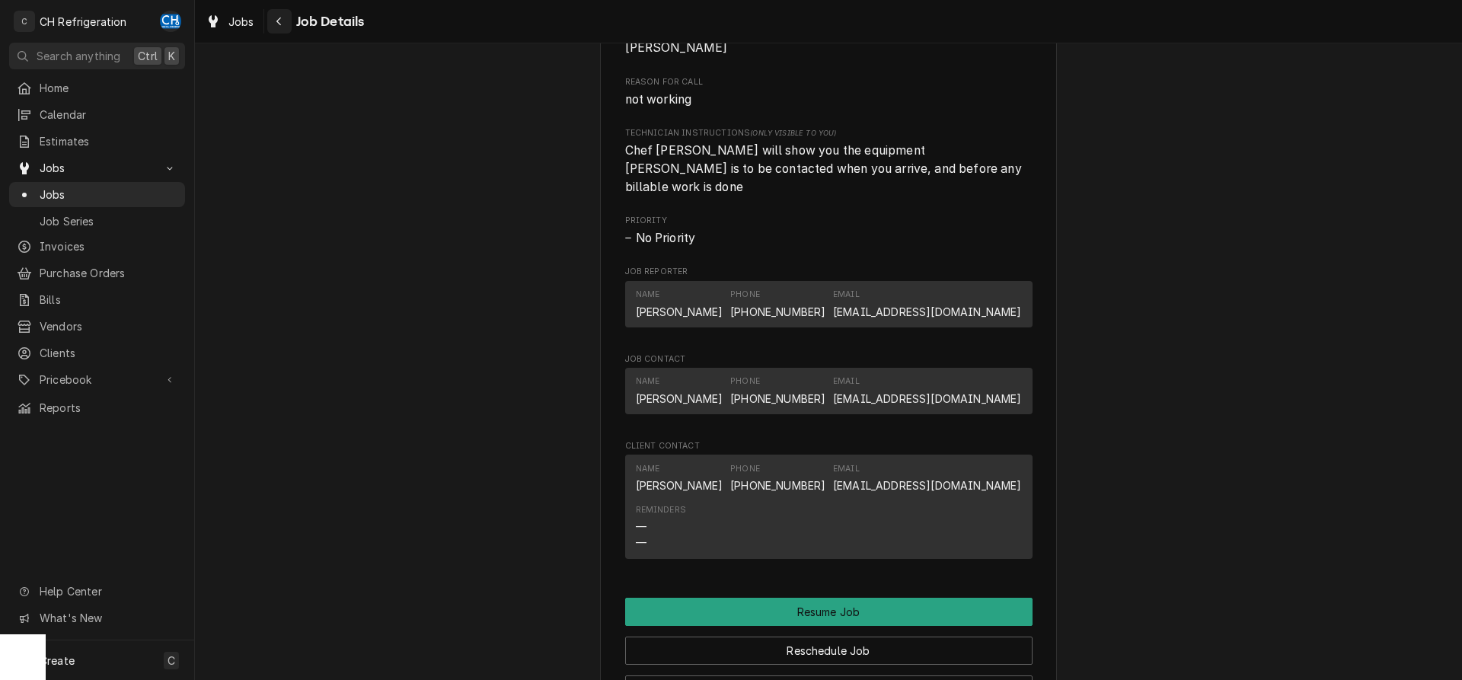
click at [282, 21] on icon "Navigate back" at bounding box center [279, 21] width 7 height 11
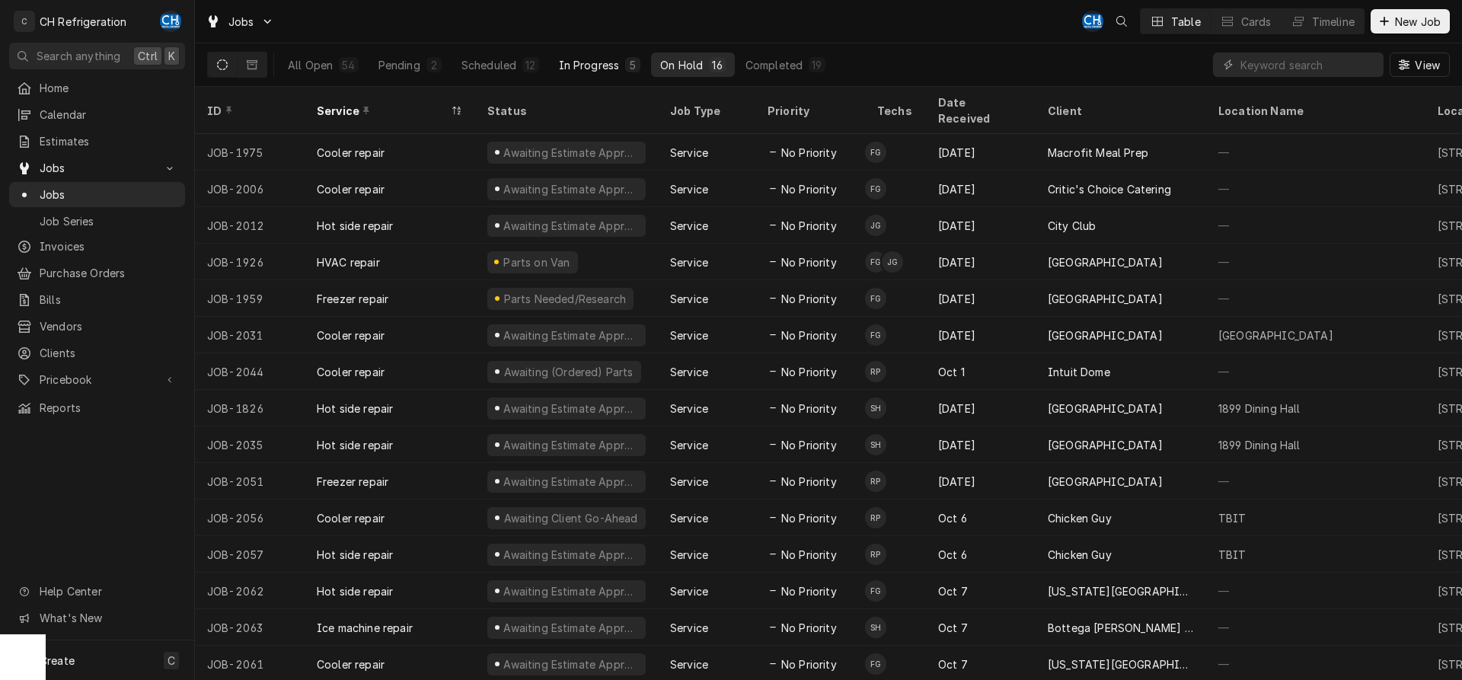
click at [629, 74] on button "In Progress 5" at bounding box center [600, 65] width 101 height 24
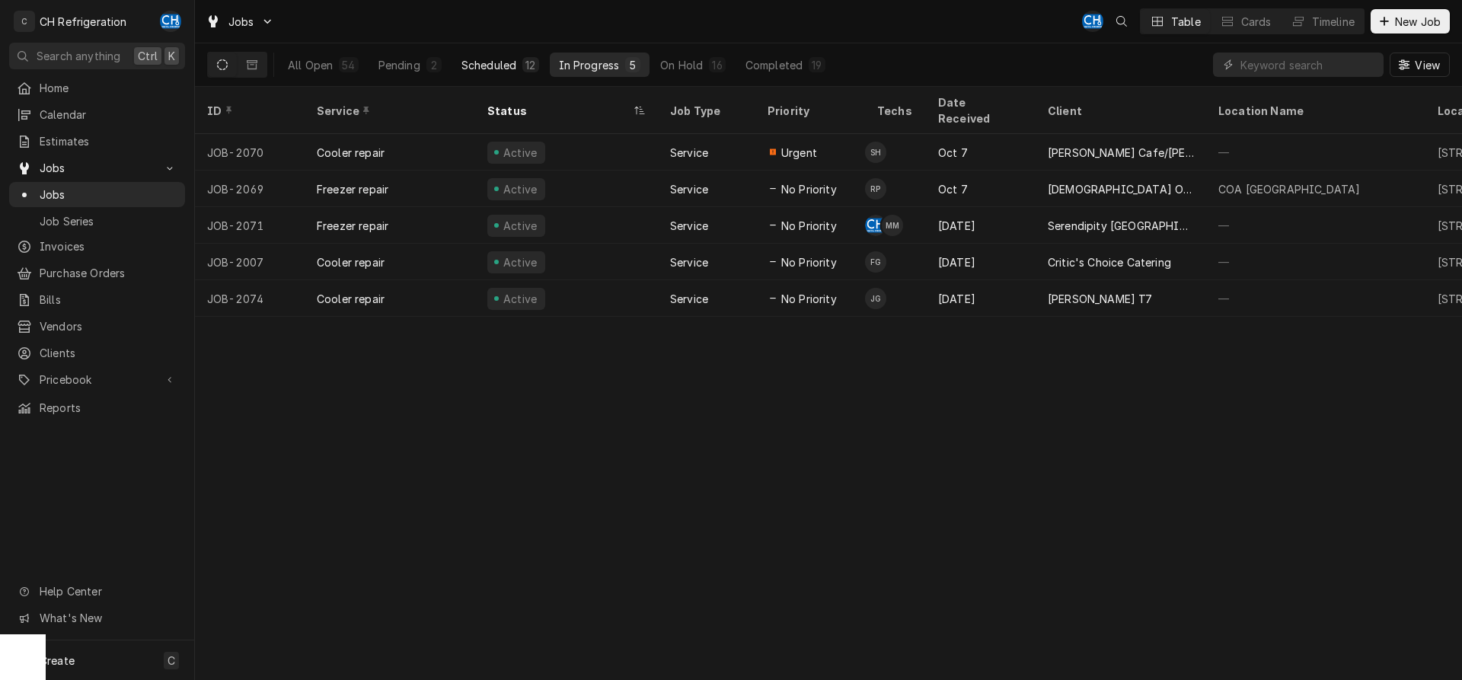
click at [519, 61] on button "Scheduled 12" at bounding box center [500, 65] width 96 height 24
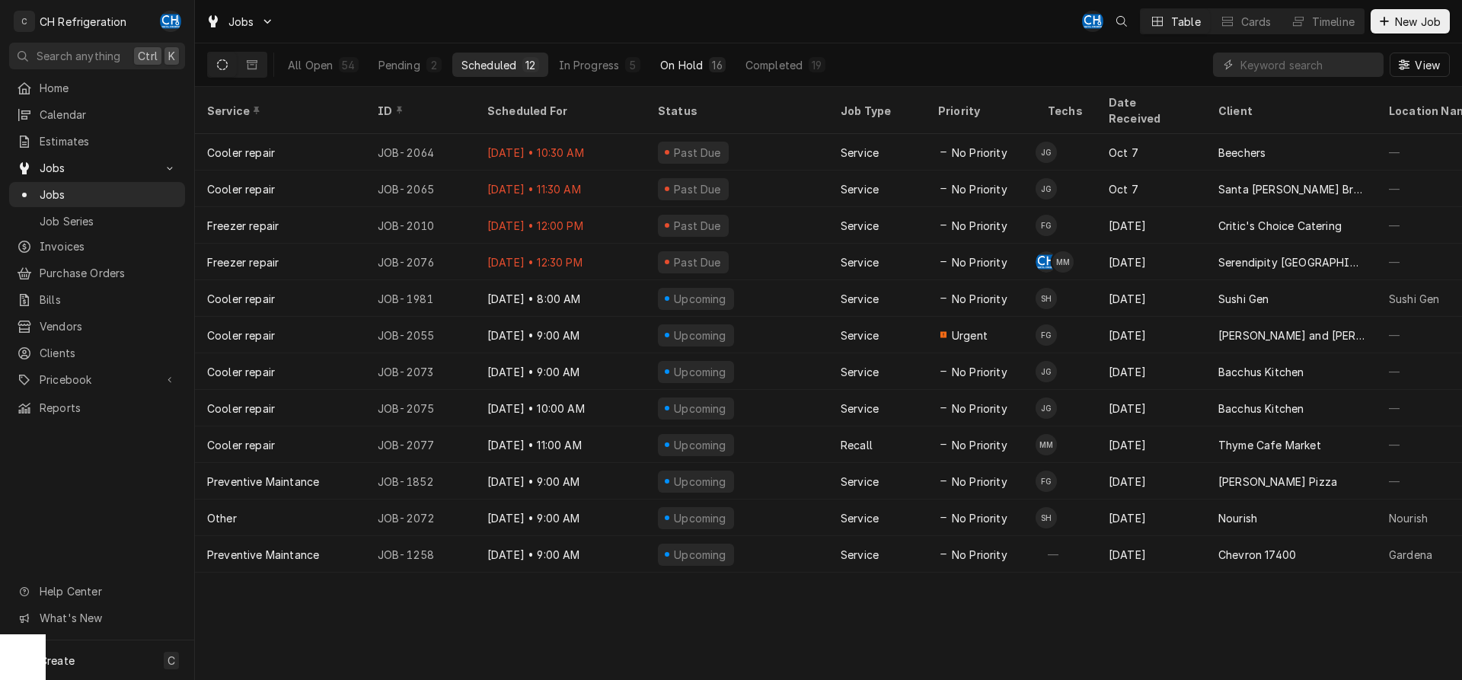
click at [711, 56] on button "On Hold 16" at bounding box center [692, 65] width 83 height 24
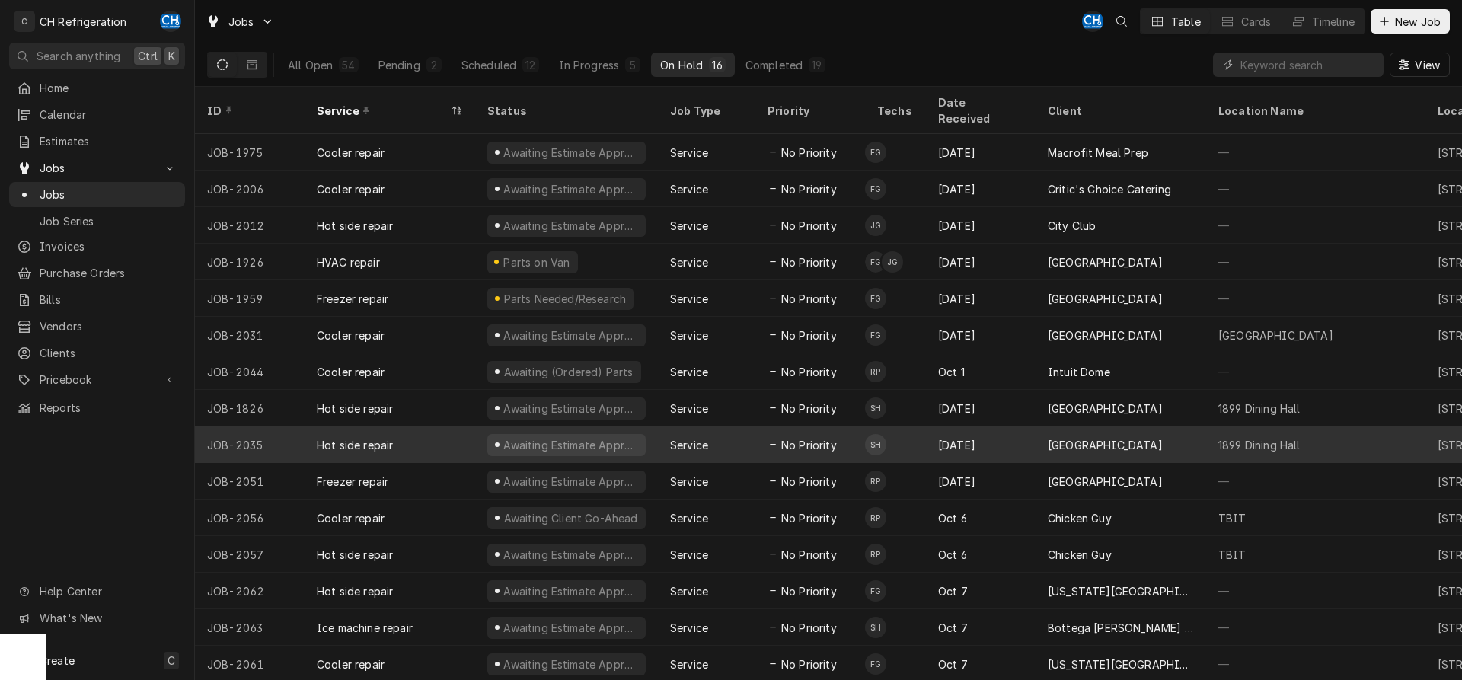
scroll to position [21, 0]
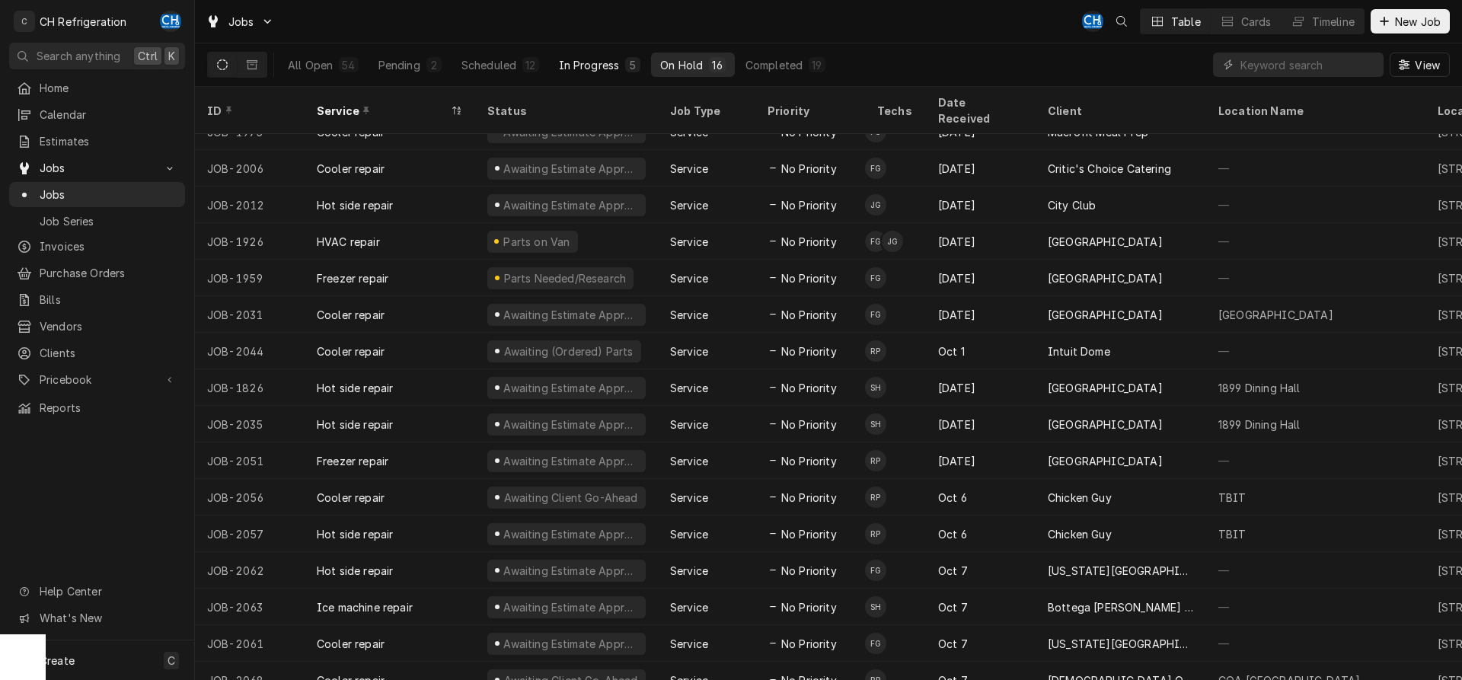
click at [624, 70] on button "In Progress 5" at bounding box center [600, 65] width 101 height 24
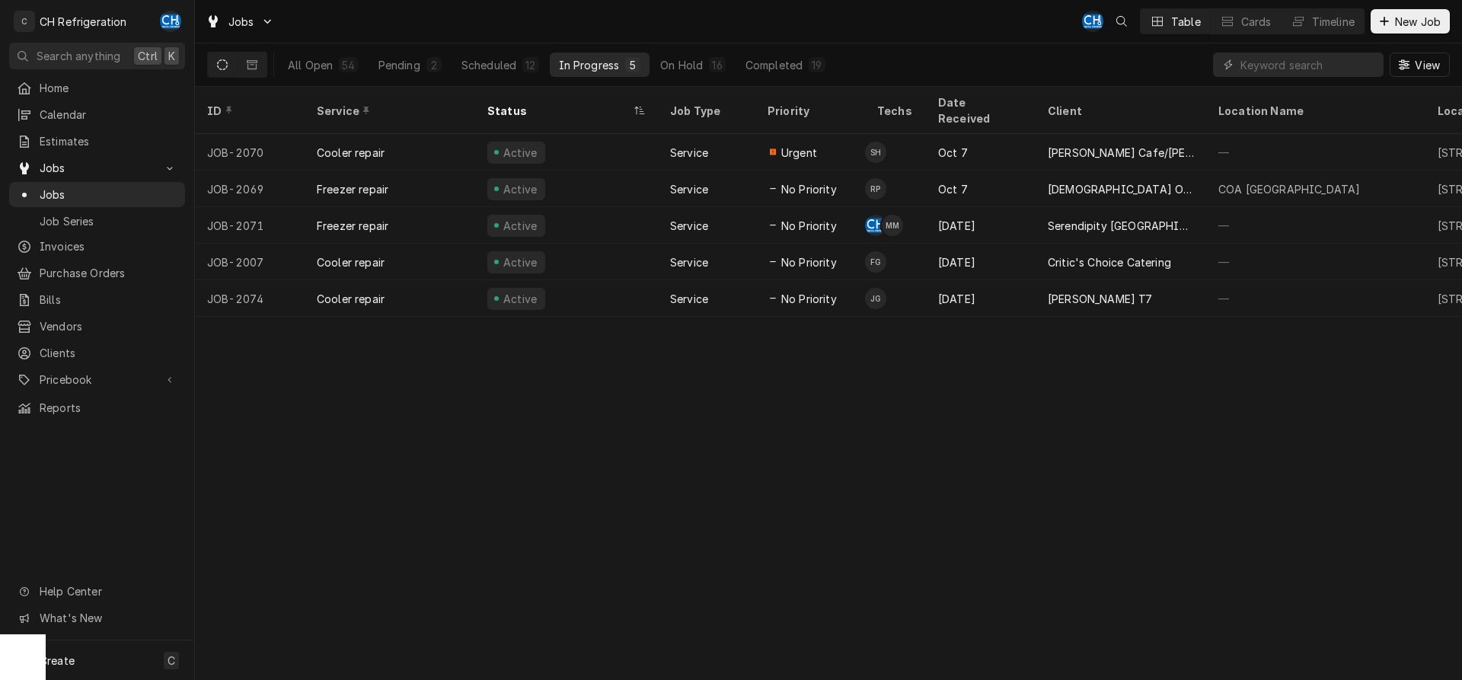
click at [673, 50] on div "All Open 54 Pending 2 Scheduled 12 In Progress 5 On Hold 16 Completed 19" at bounding box center [557, 64] width 556 height 43
click at [676, 62] on div "On Hold" at bounding box center [681, 65] width 43 height 16
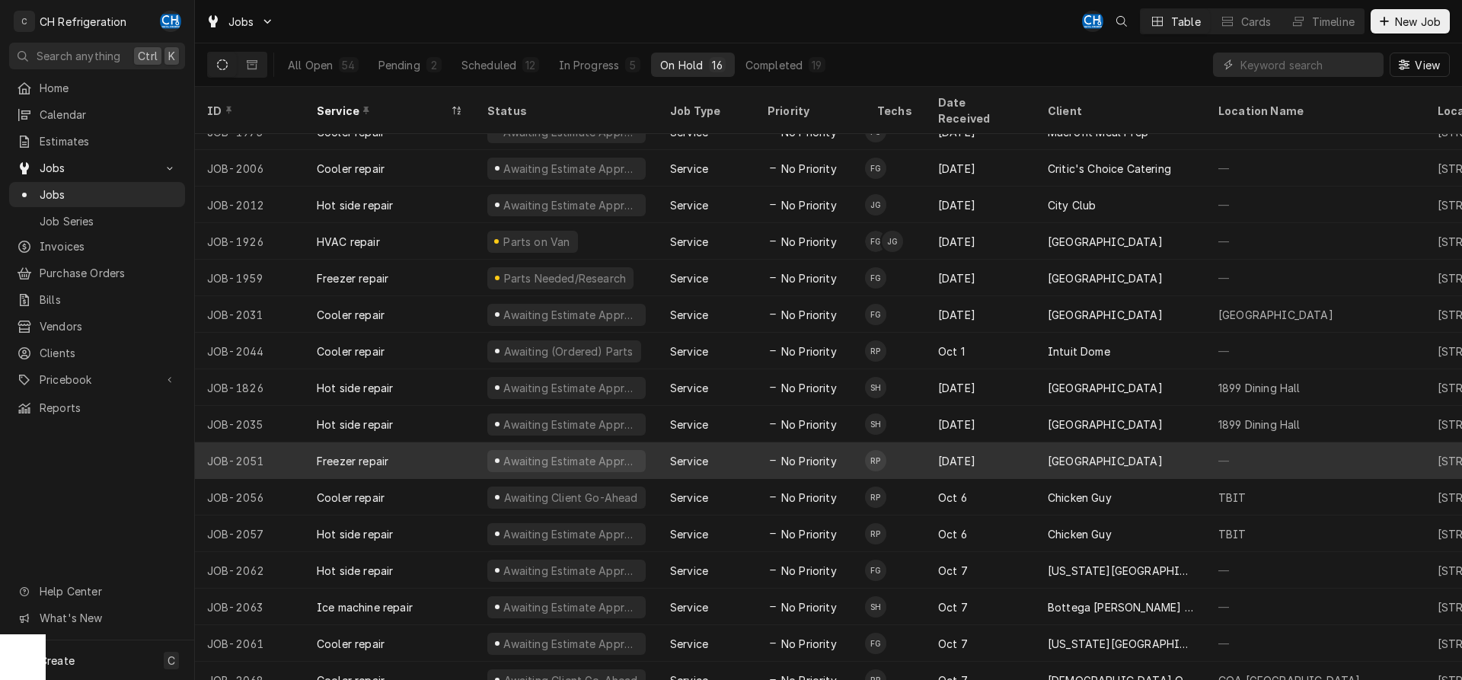
scroll to position [0, 0]
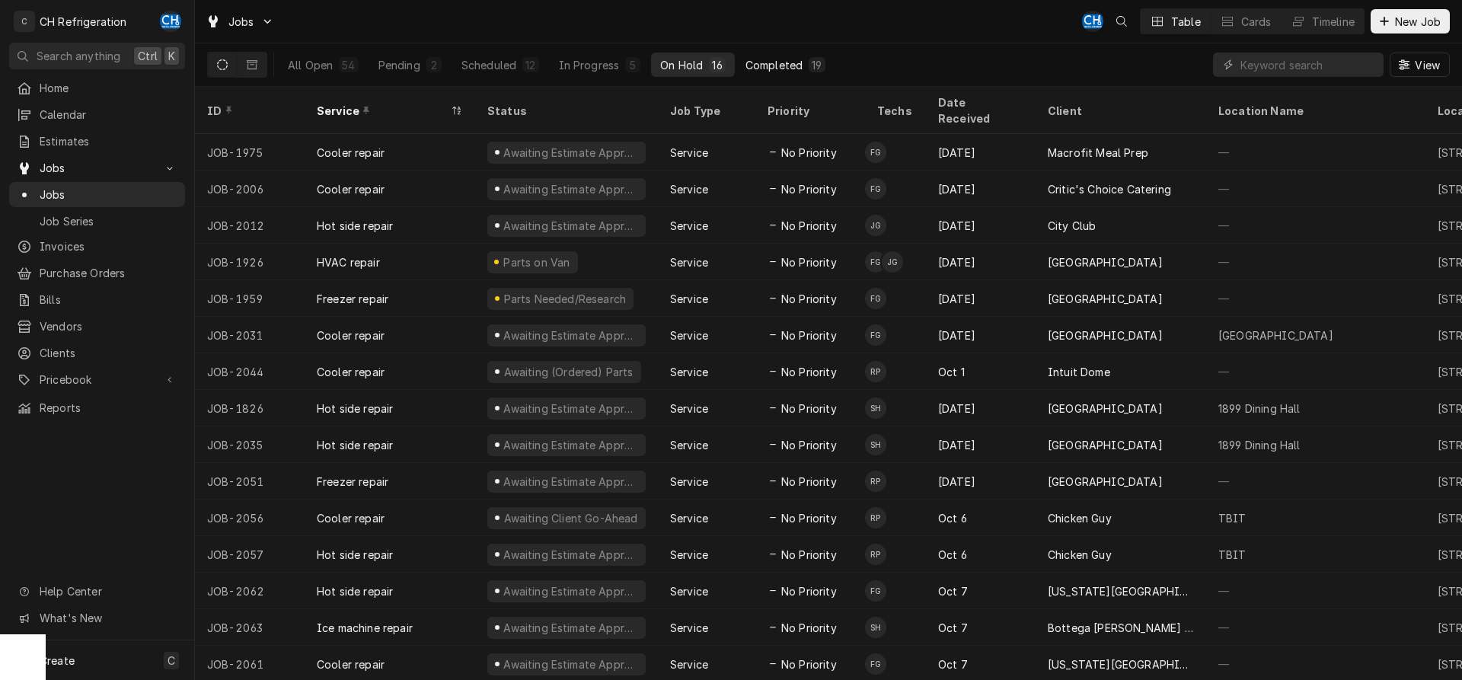
click at [798, 72] on button "Completed 19" at bounding box center [786, 65] width 98 height 24
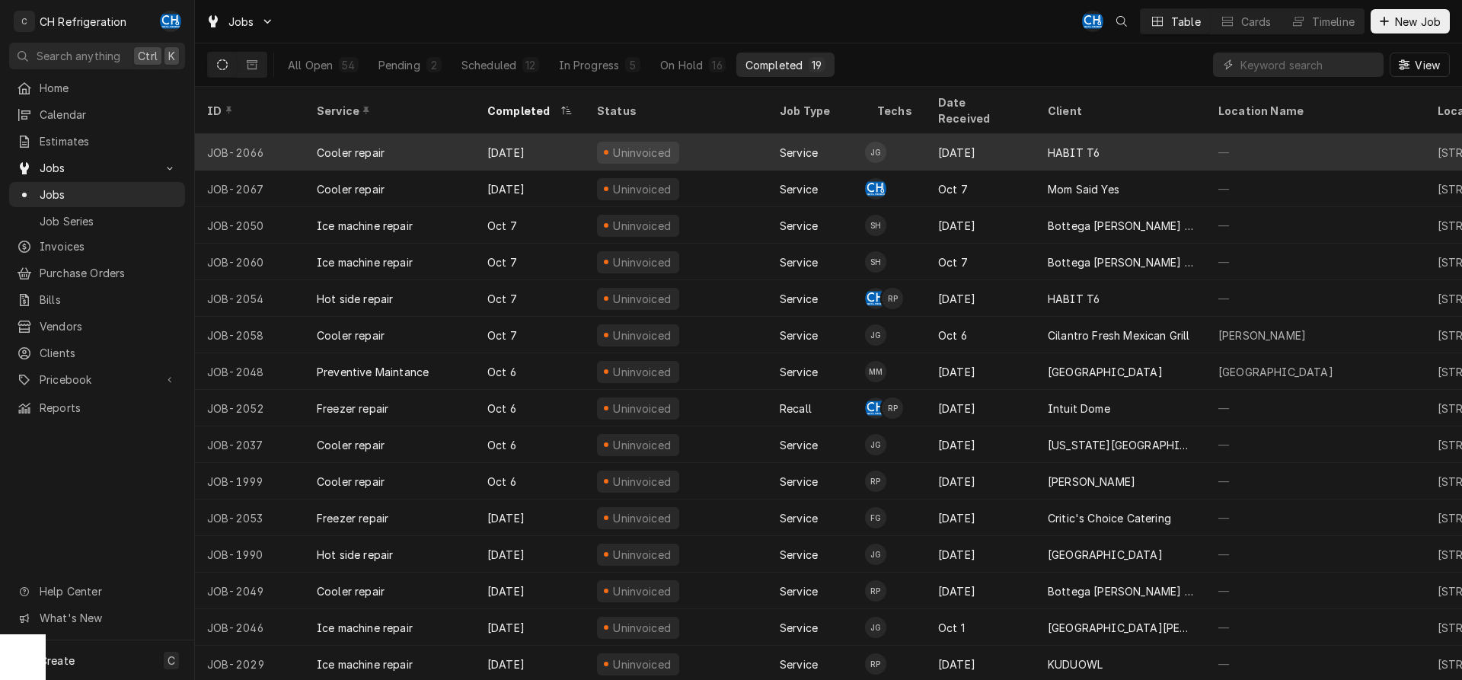
click at [547, 134] on div "[DATE]" at bounding box center [530, 152] width 110 height 37
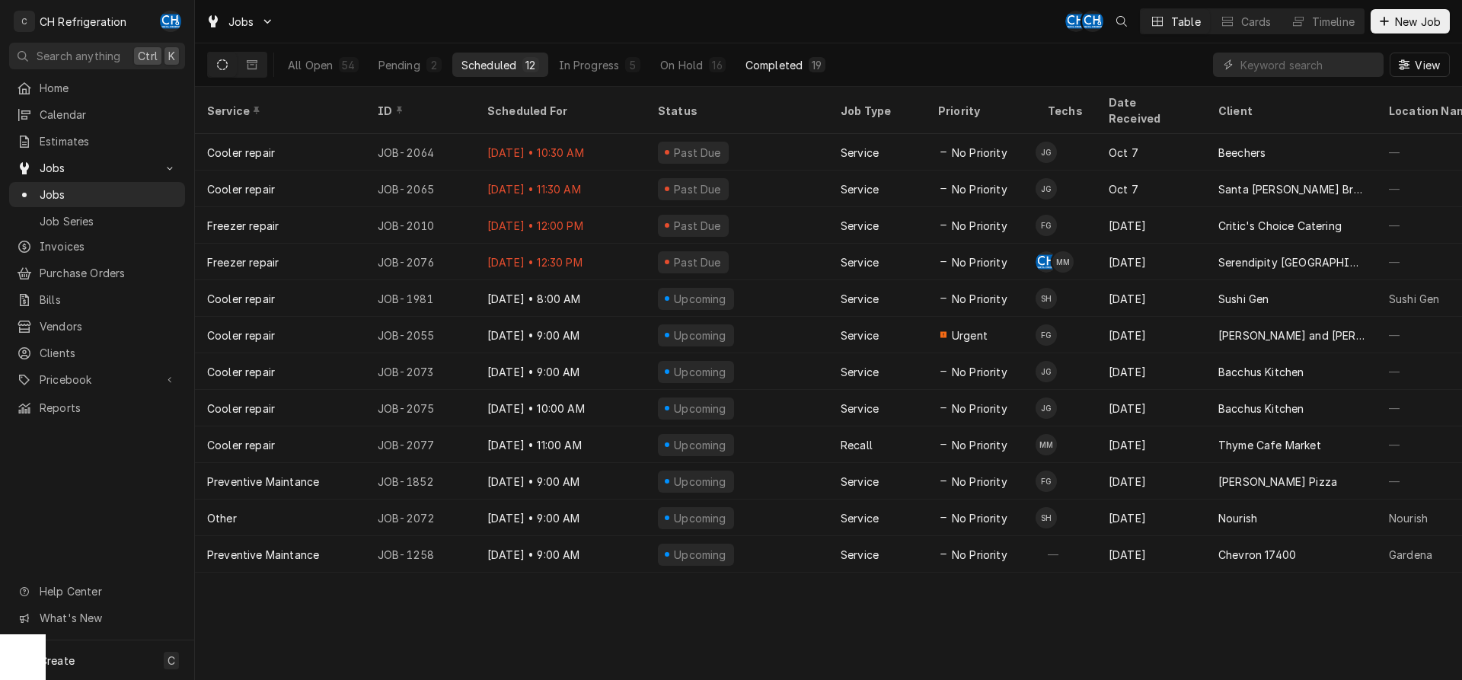
click at [747, 72] on button "Completed 19" at bounding box center [786, 65] width 98 height 24
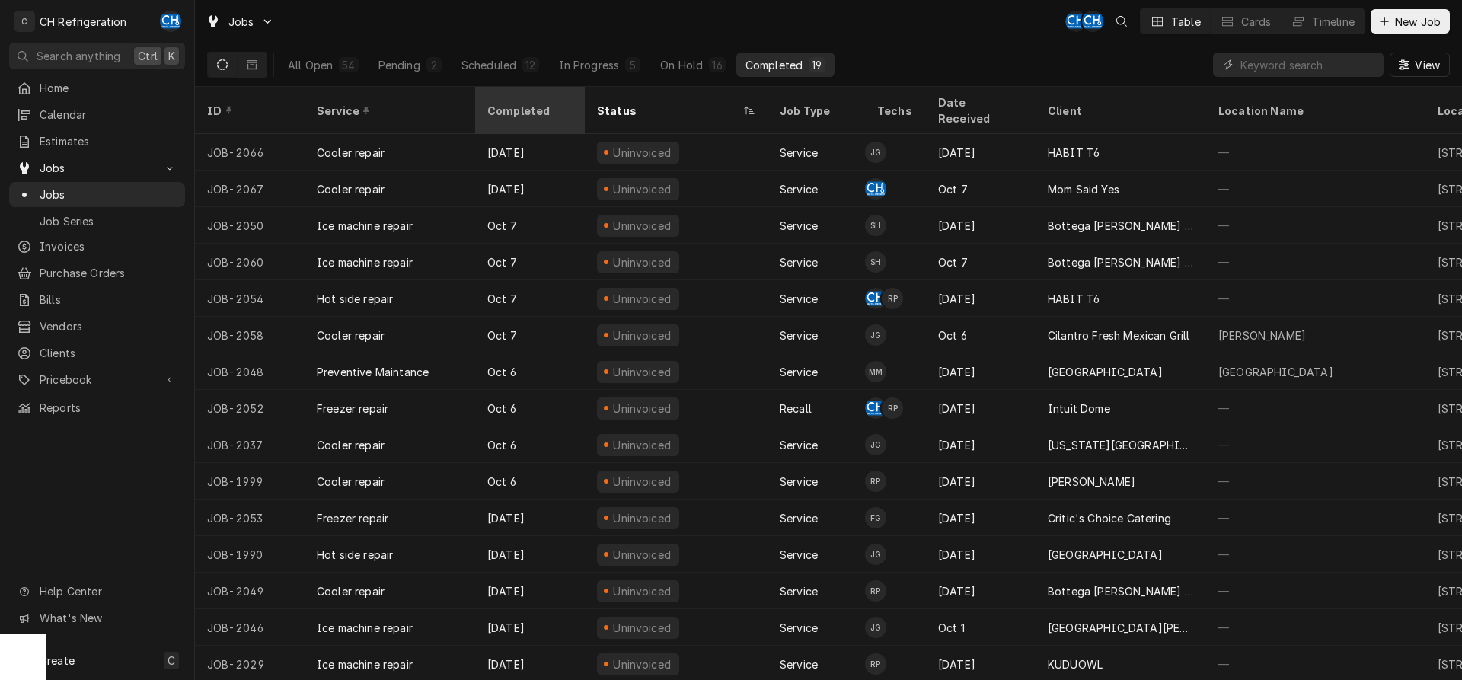
click at [557, 110] on div "Completed" at bounding box center [530, 110] width 104 height 41
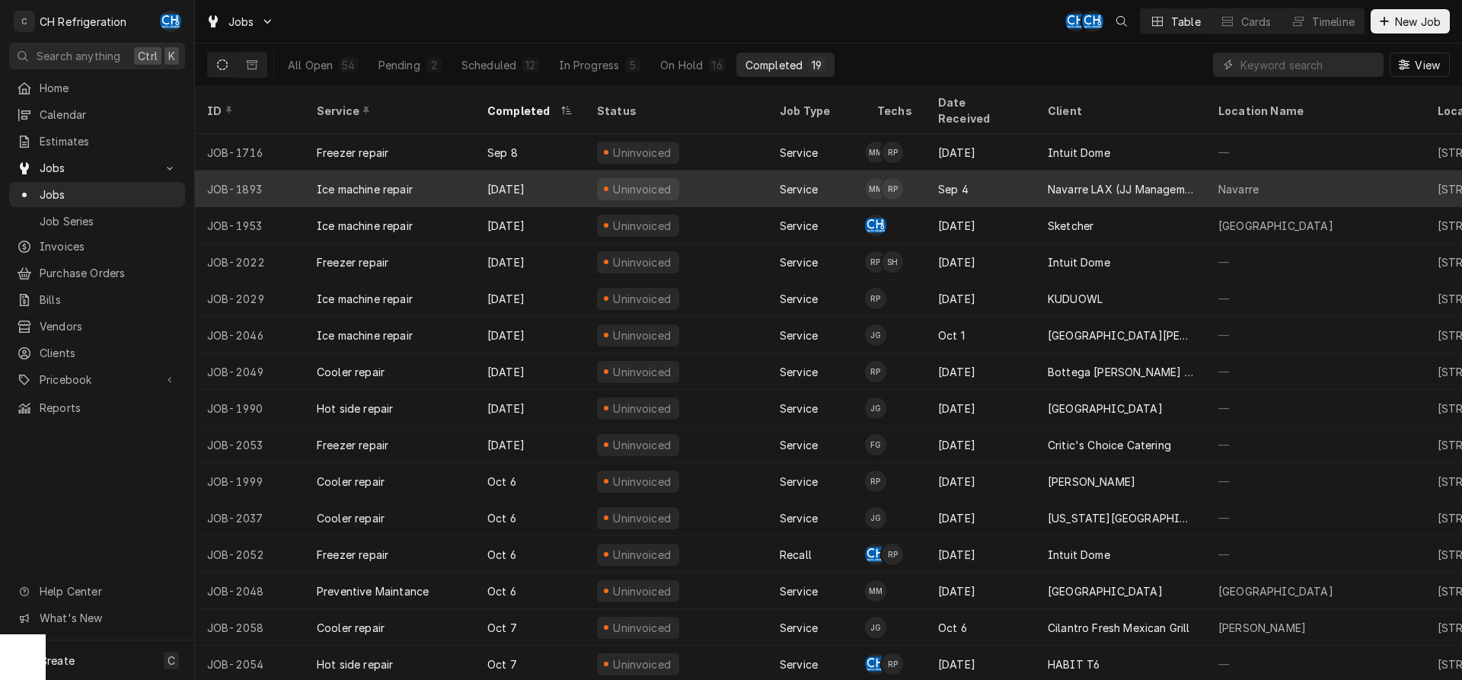
click at [1114, 178] on div "Navarre LAX (JJ Management LLC)" at bounding box center [1121, 189] width 171 height 37
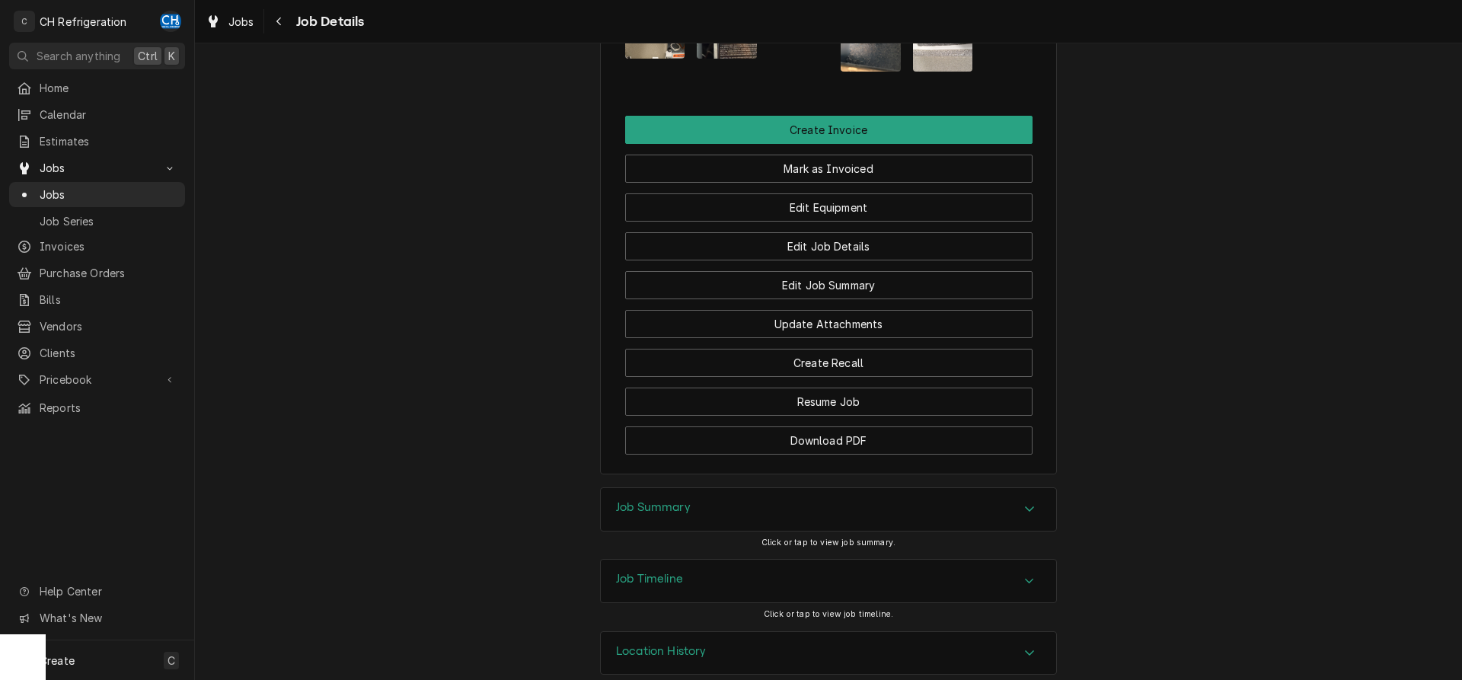
drag, startPoint x: 655, startPoint y: 489, endPoint x: 617, endPoint y: 487, distance: 38.2
click at [653, 500] on h3 "Job Summary" at bounding box center [653, 507] width 75 height 14
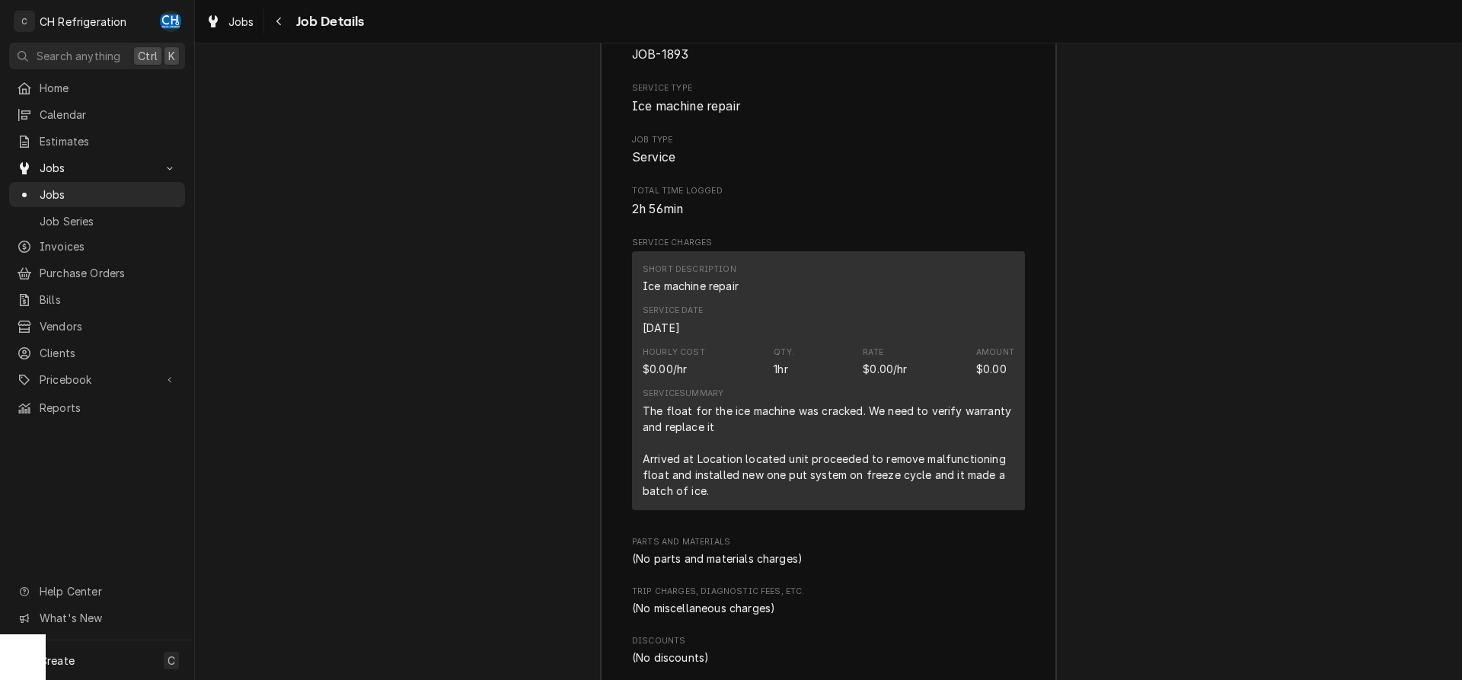
scroll to position [1963, 0]
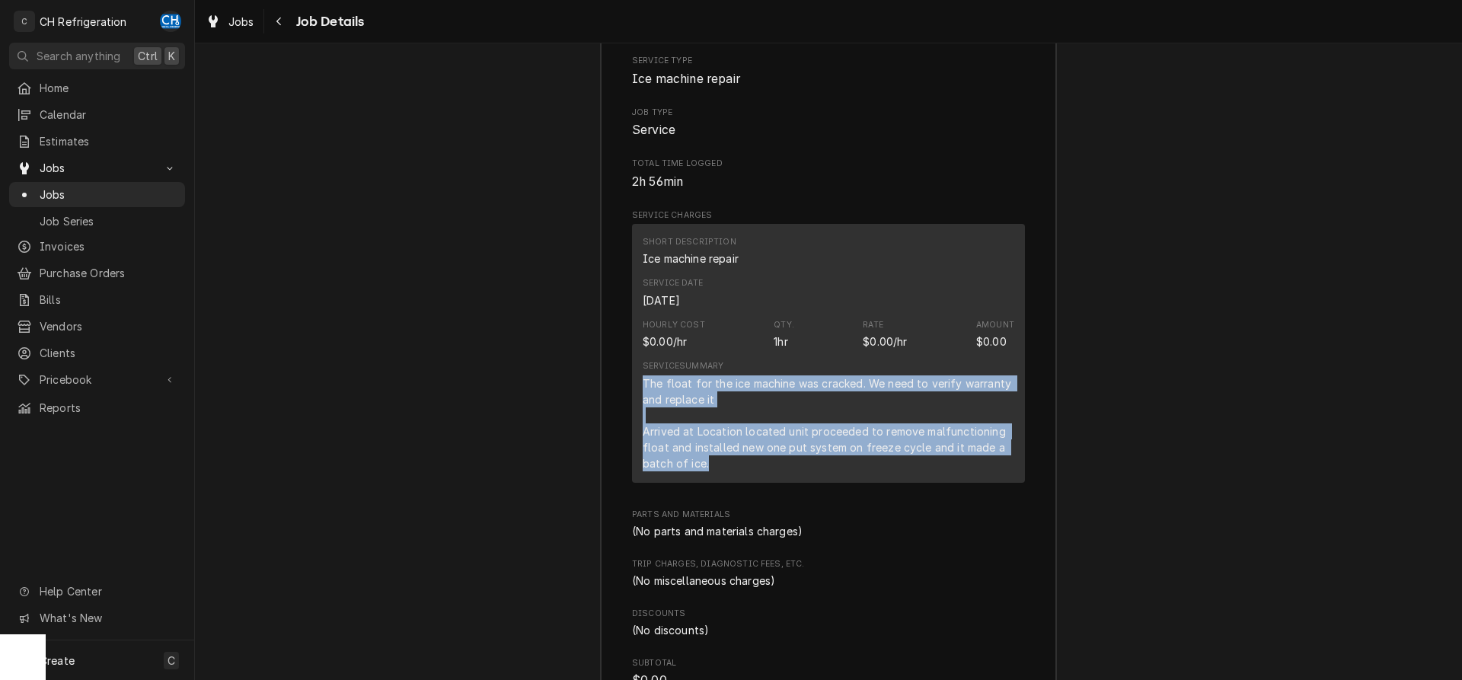
drag, startPoint x: 639, startPoint y: 358, endPoint x: 910, endPoint y: 433, distance: 281.4
click at [910, 433] on div "Short Description Ice machine repair Service Date [DATE] Hourly Cost $0.00/hr Q…" at bounding box center [828, 353] width 393 height 259
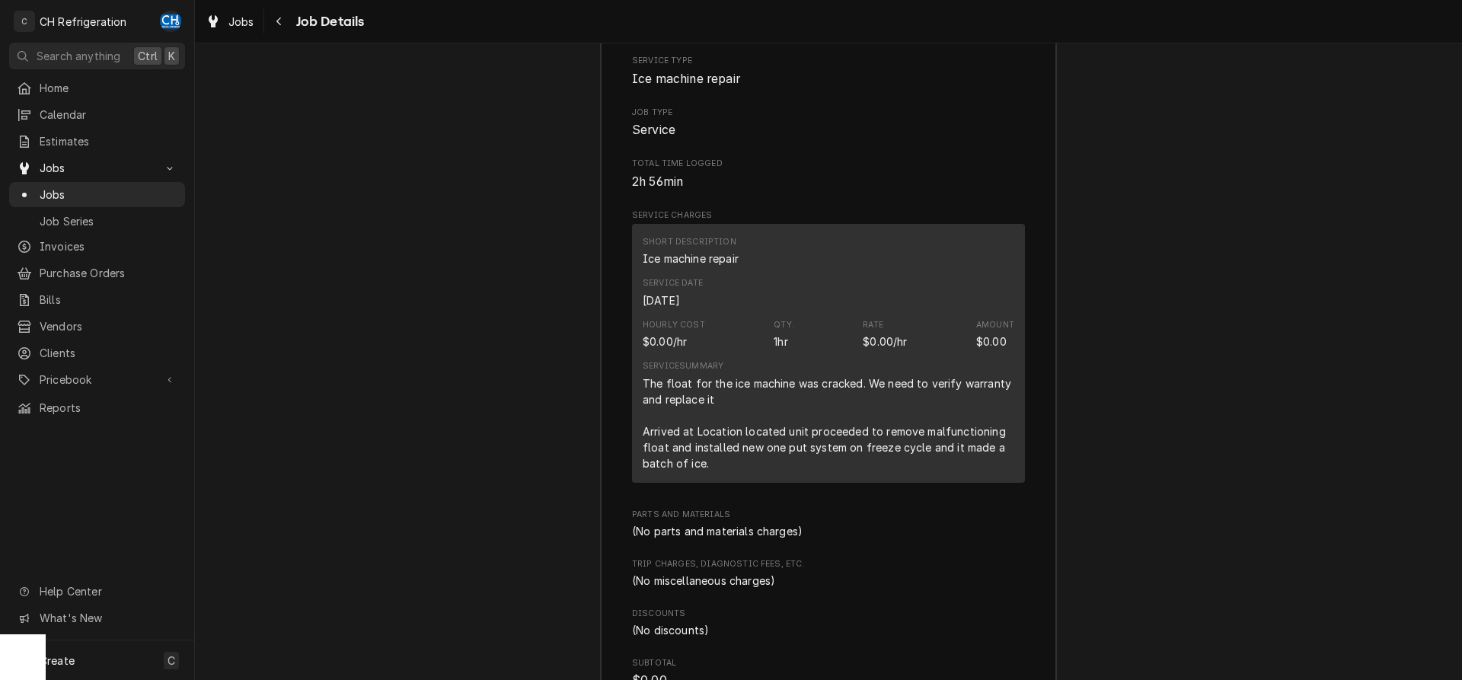
click at [910, 433] on div "The float for the ice machine was cracked. We need to verify warranty and repla…" at bounding box center [829, 423] width 372 height 96
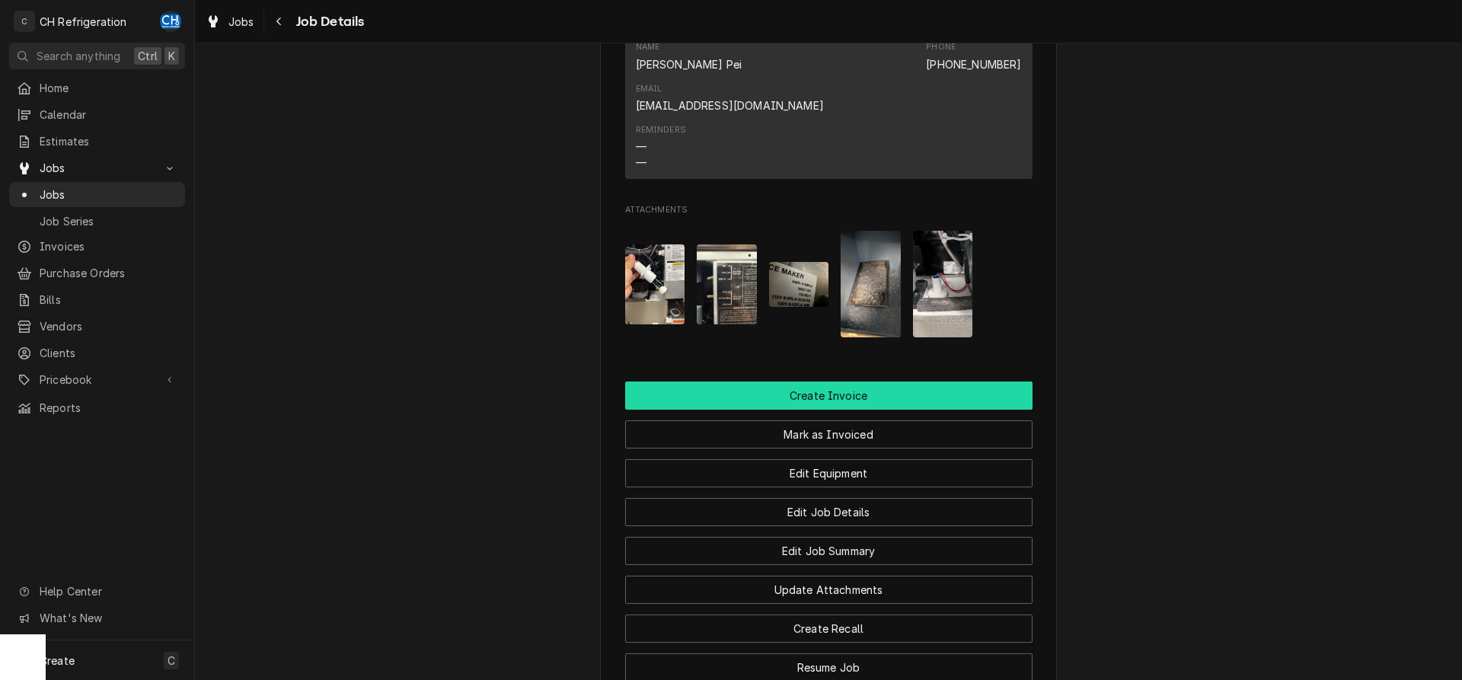
scroll to position [1108, 0]
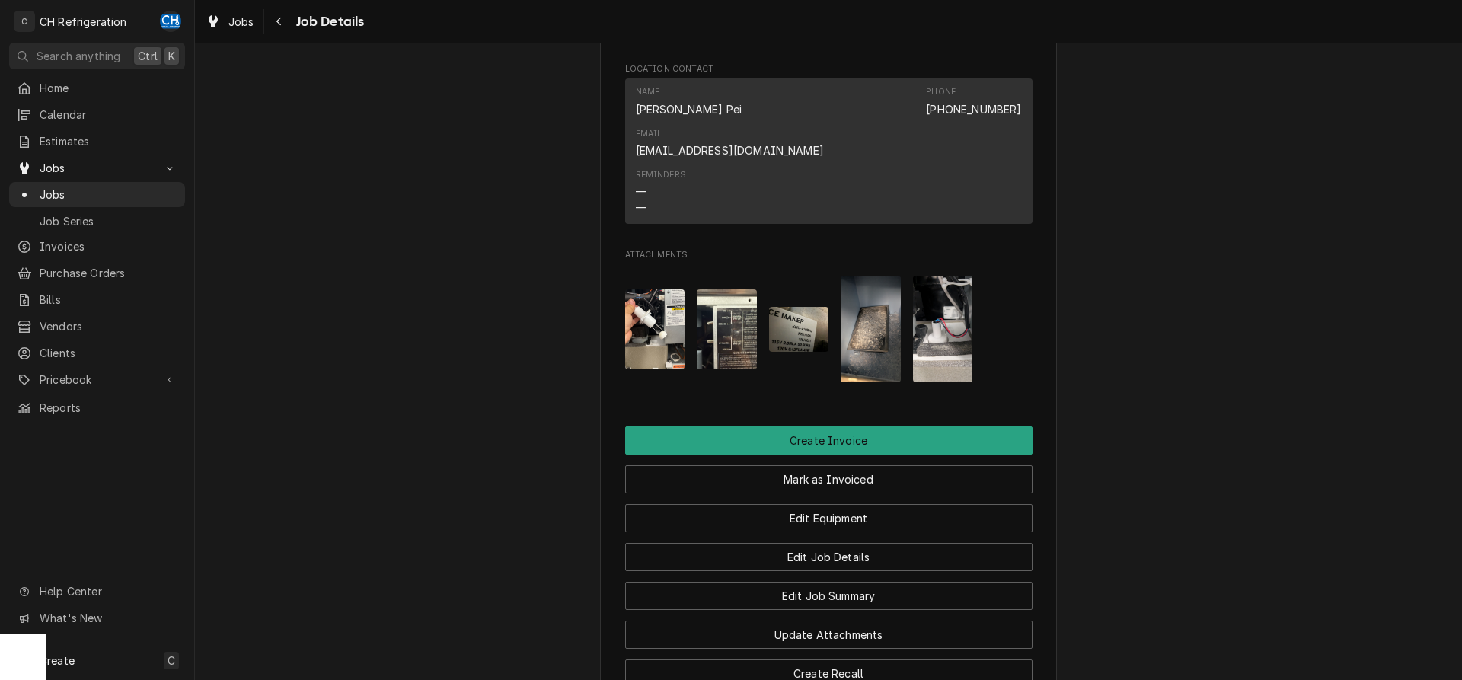
click at [779, 307] on img "Attachments" at bounding box center [799, 329] width 60 height 45
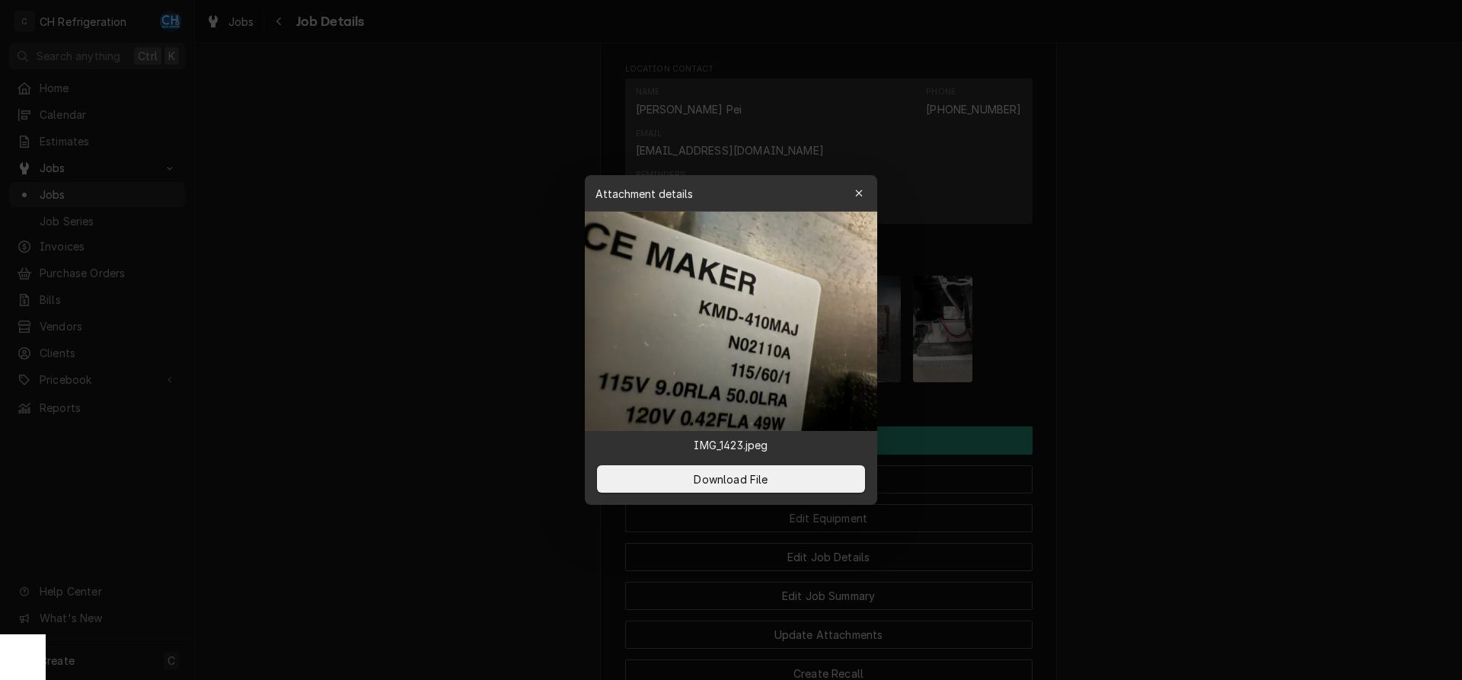
click at [1130, 251] on div at bounding box center [731, 340] width 1462 height 680
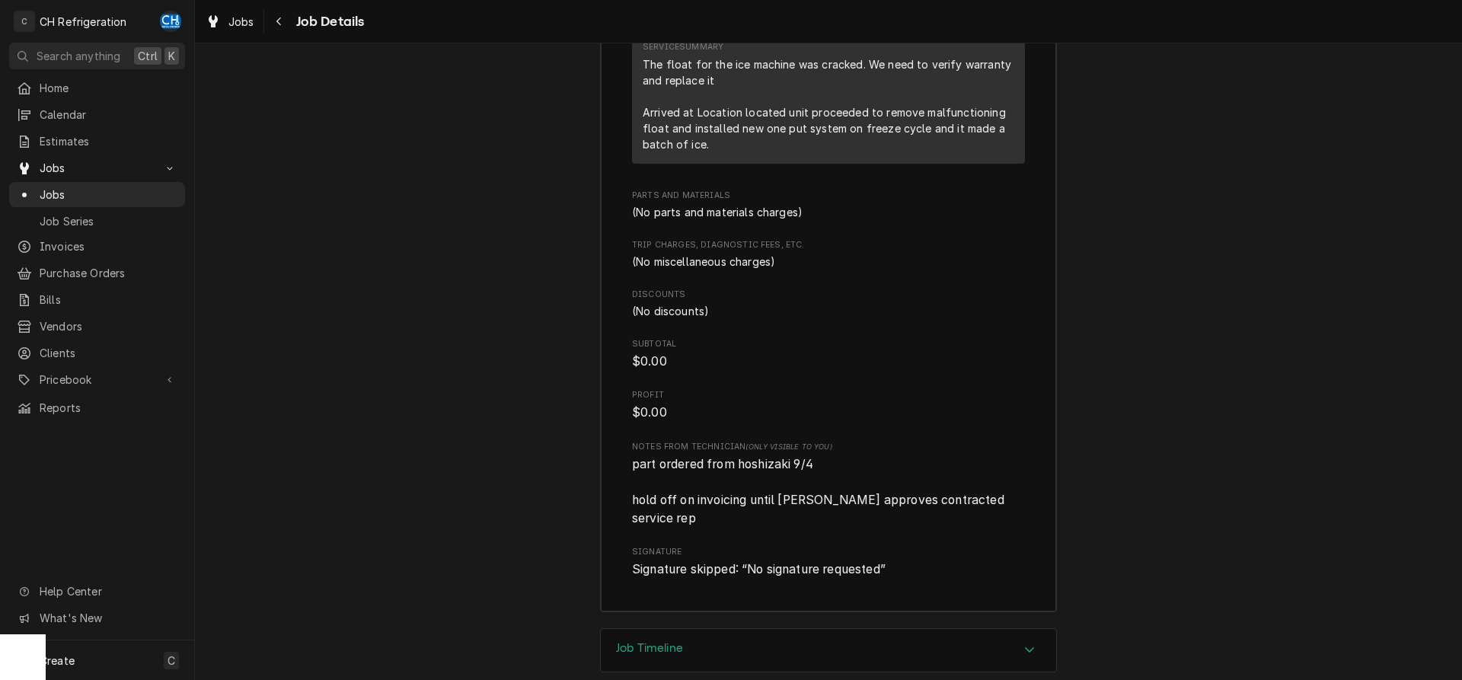
scroll to position [2351, 0]
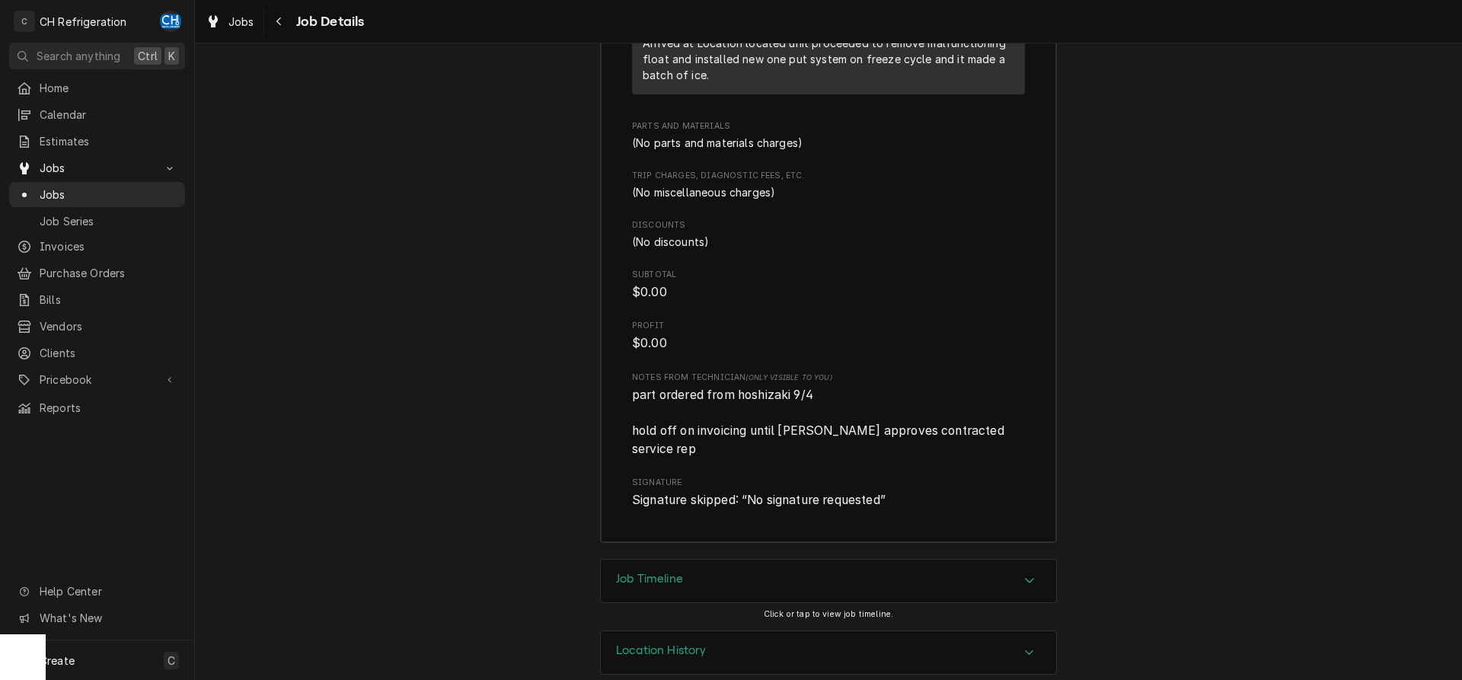
click at [754, 564] on div "Job Timeline" at bounding box center [828, 581] width 455 height 43
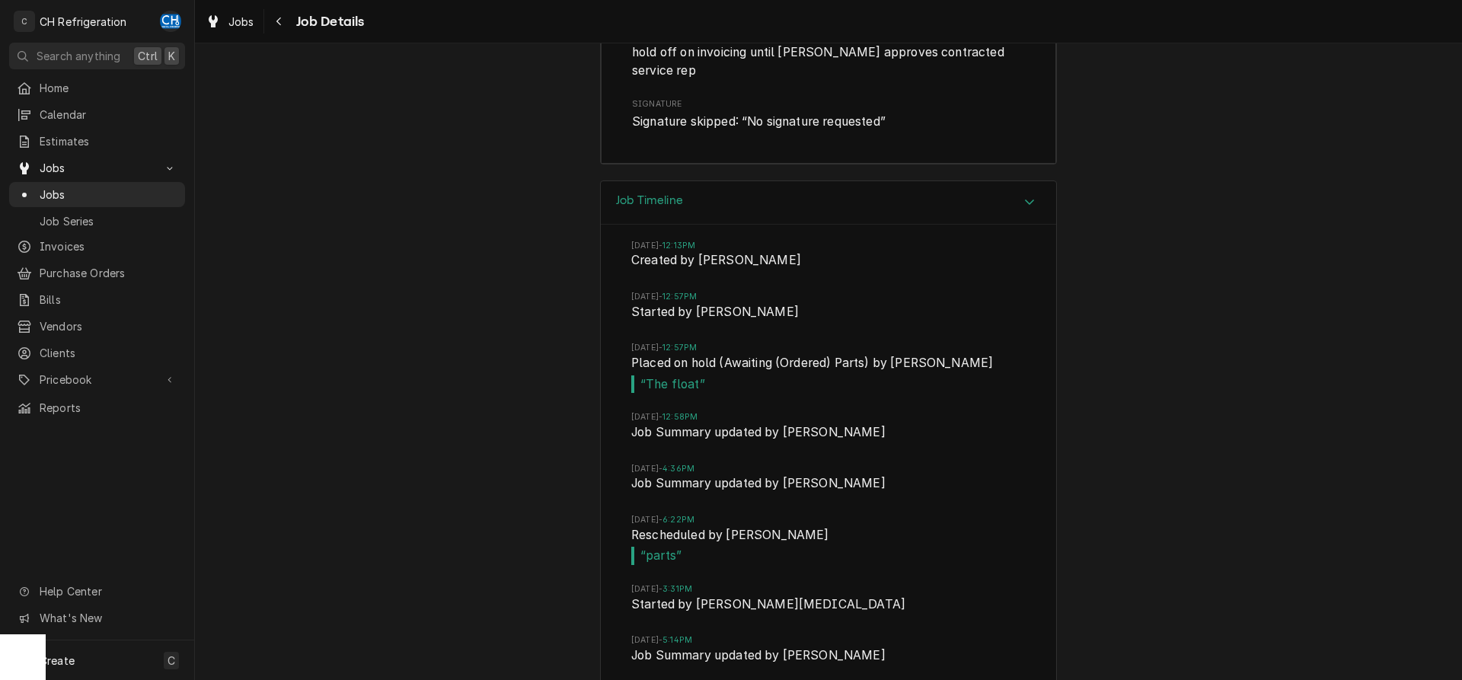
scroll to position [3040, 0]
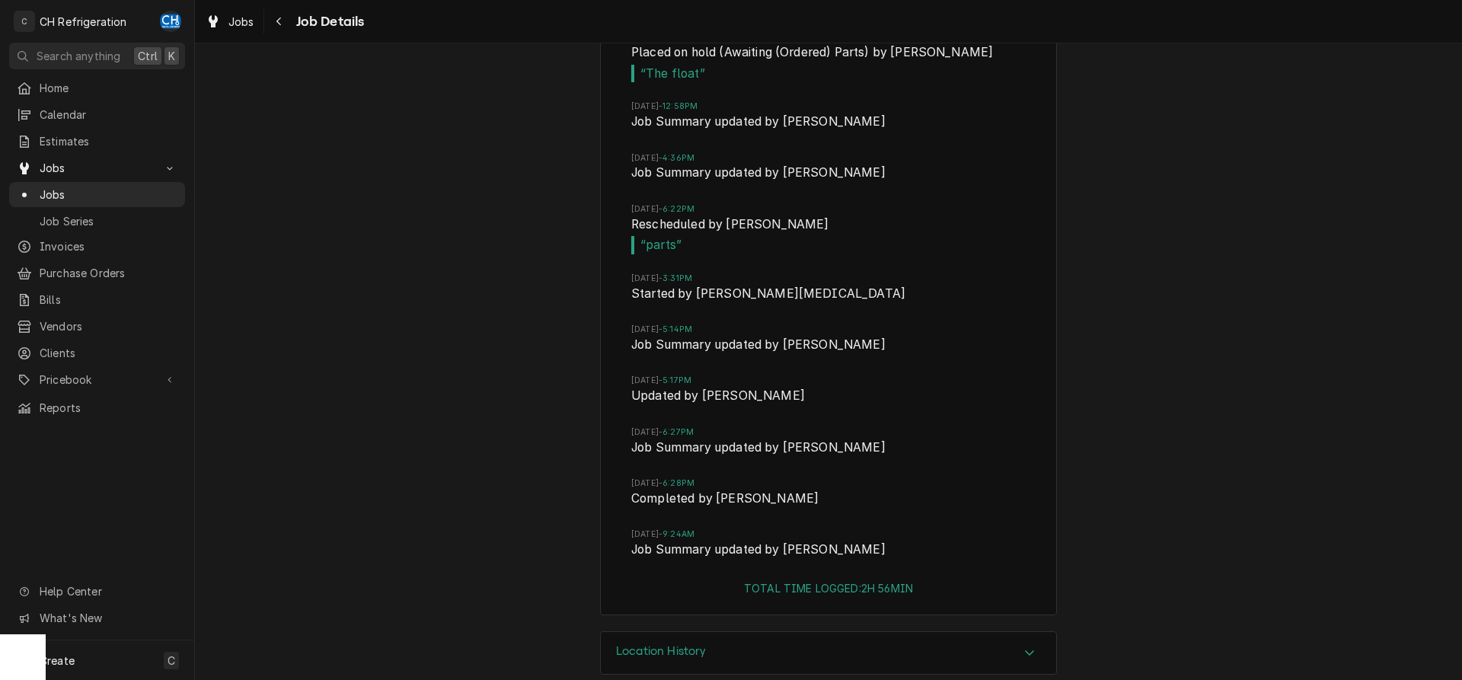
click at [740, 632] on div "Location History" at bounding box center [828, 653] width 455 height 43
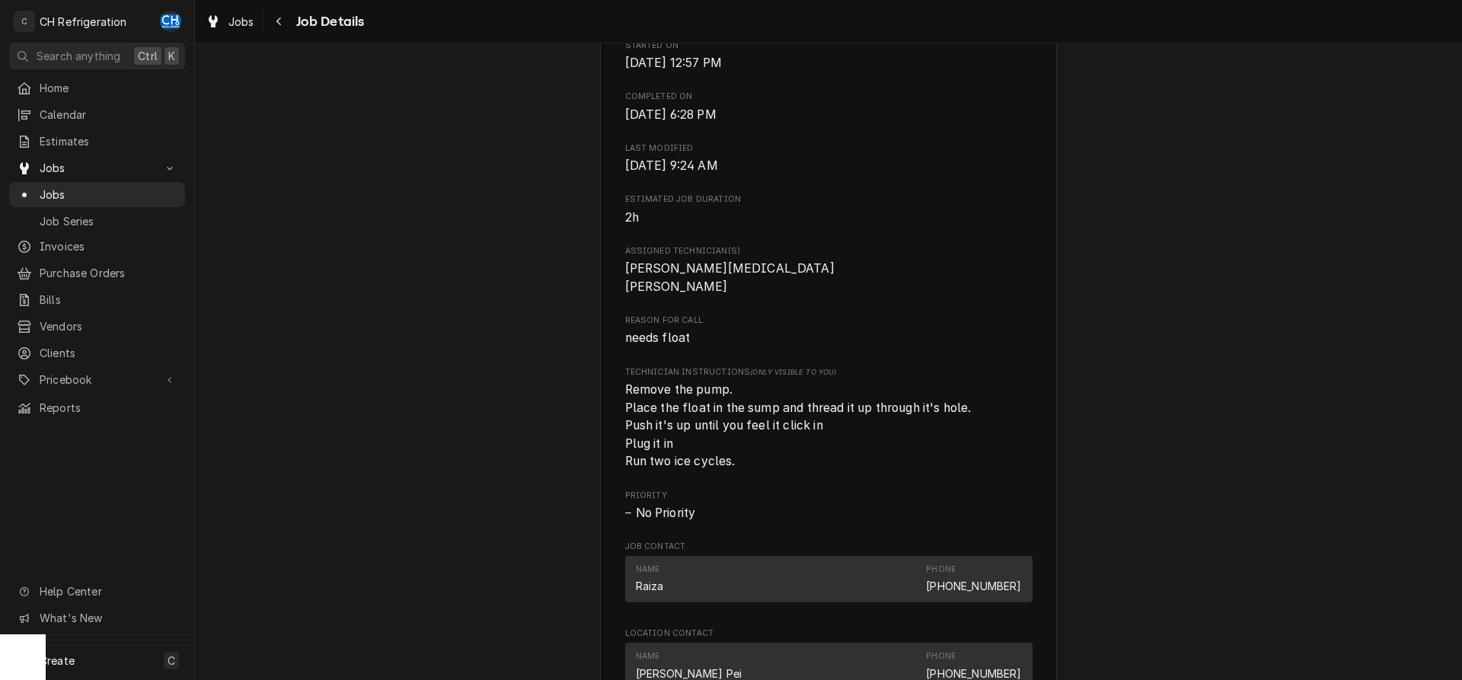
scroll to position [0, 0]
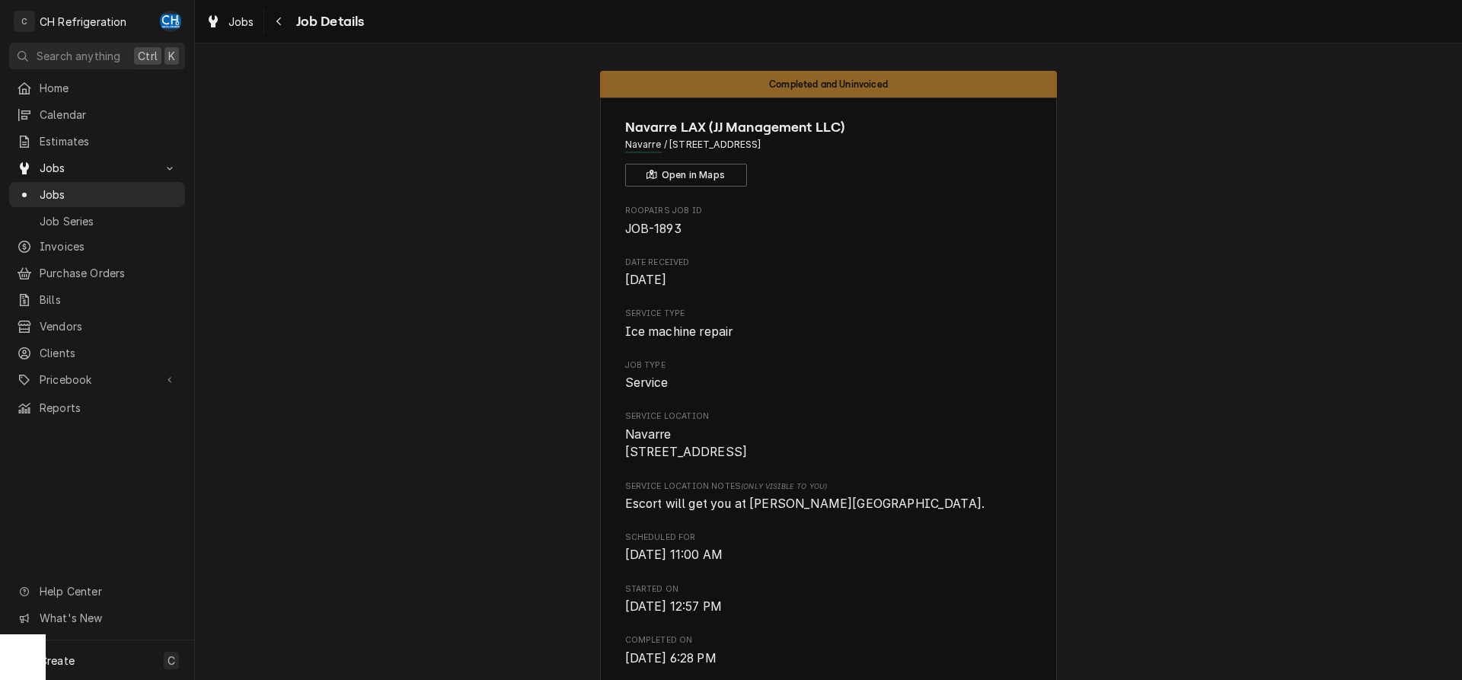
drag, startPoint x: 852, startPoint y: 143, endPoint x: 670, endPoint y: 144, distance: 181.3
click at [670, 144] on span "Navarre / 5 World Wy, Los Angeles, CA 90045" at bounding box center [828, 145] width 407 height 14
copy span "5 World Wy, Los Angeles, CA 90045"
click at [59, 187] on span "Jobs" at bounding box center [109, 195] width 138 height 16
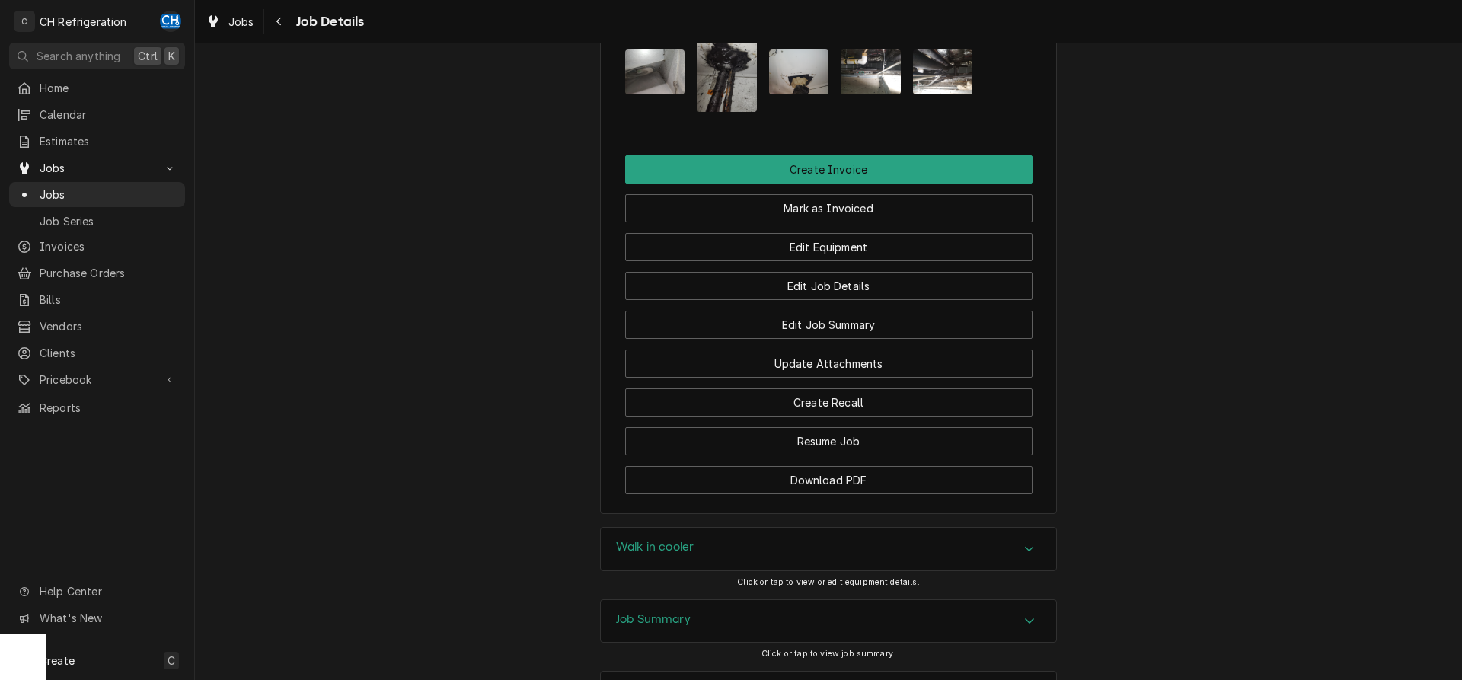
scroll to position [1165, 0]
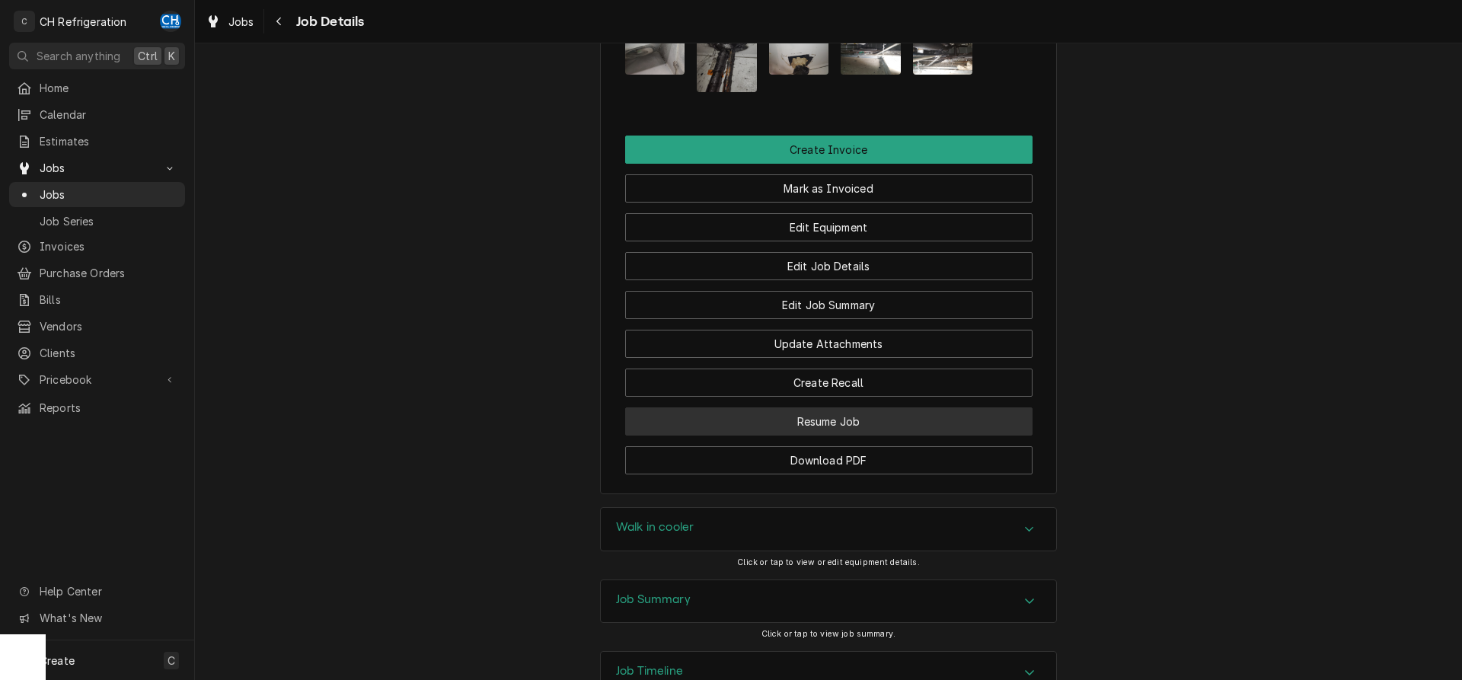
click at [875, 436] on button "Resume Job" at bounding box center [828, 421] width 407 height 28
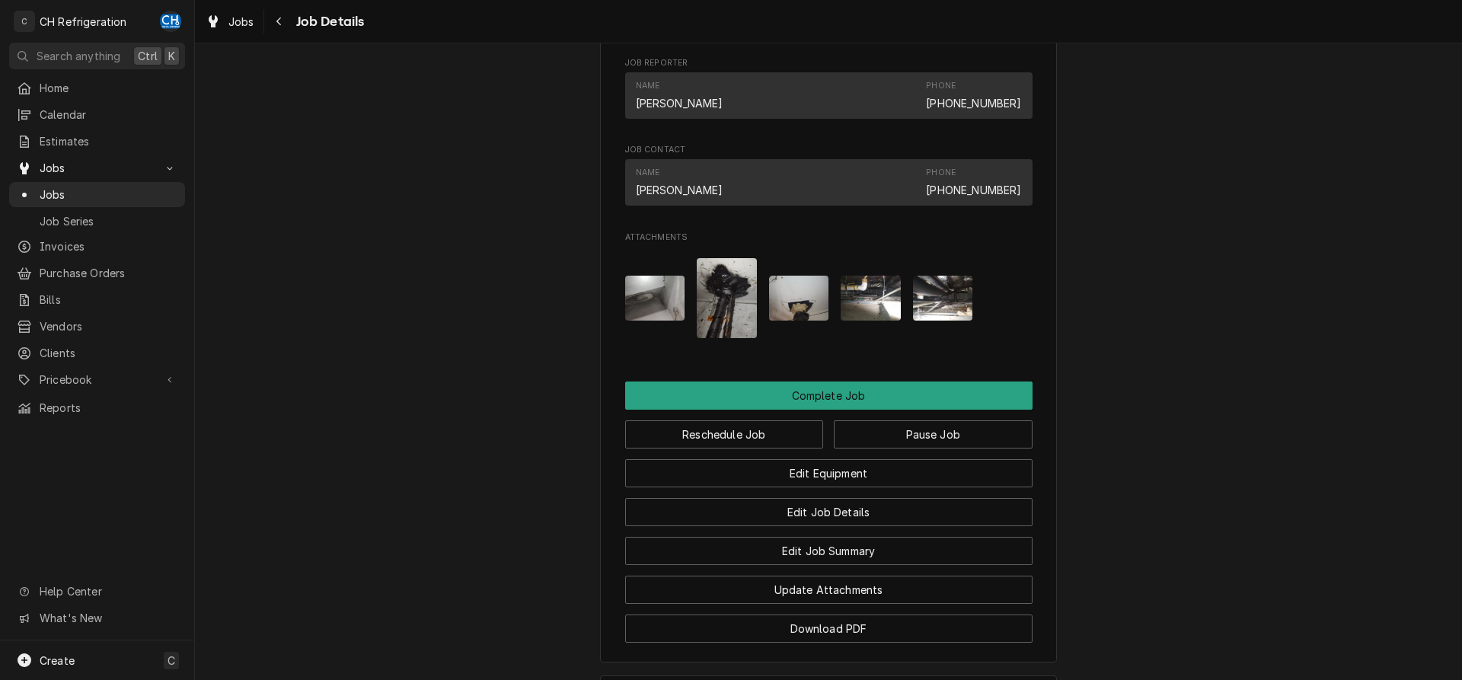
scroll to position [1389, 0]
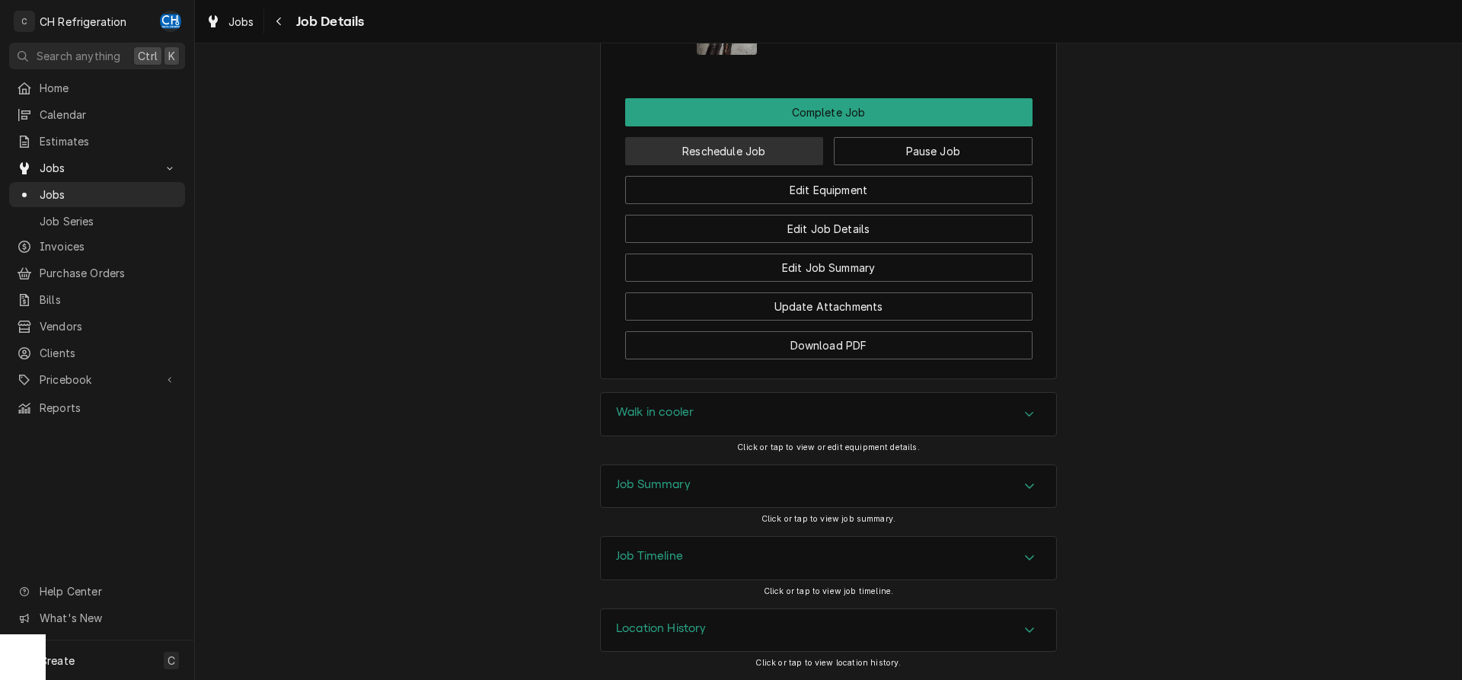
click at [737, 158] on button "Reschedule Job" at bounding box center [724, 151] width 199 height 28
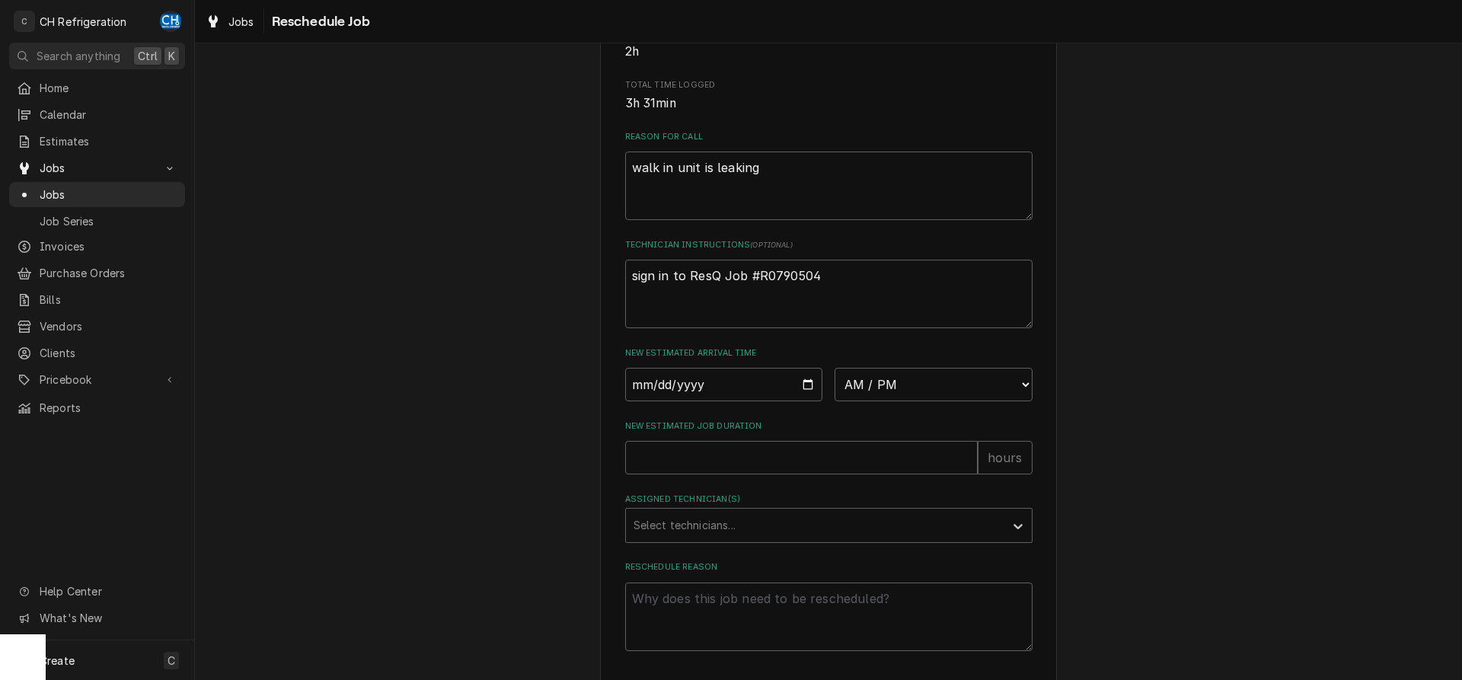
scroll to position [441, 0]
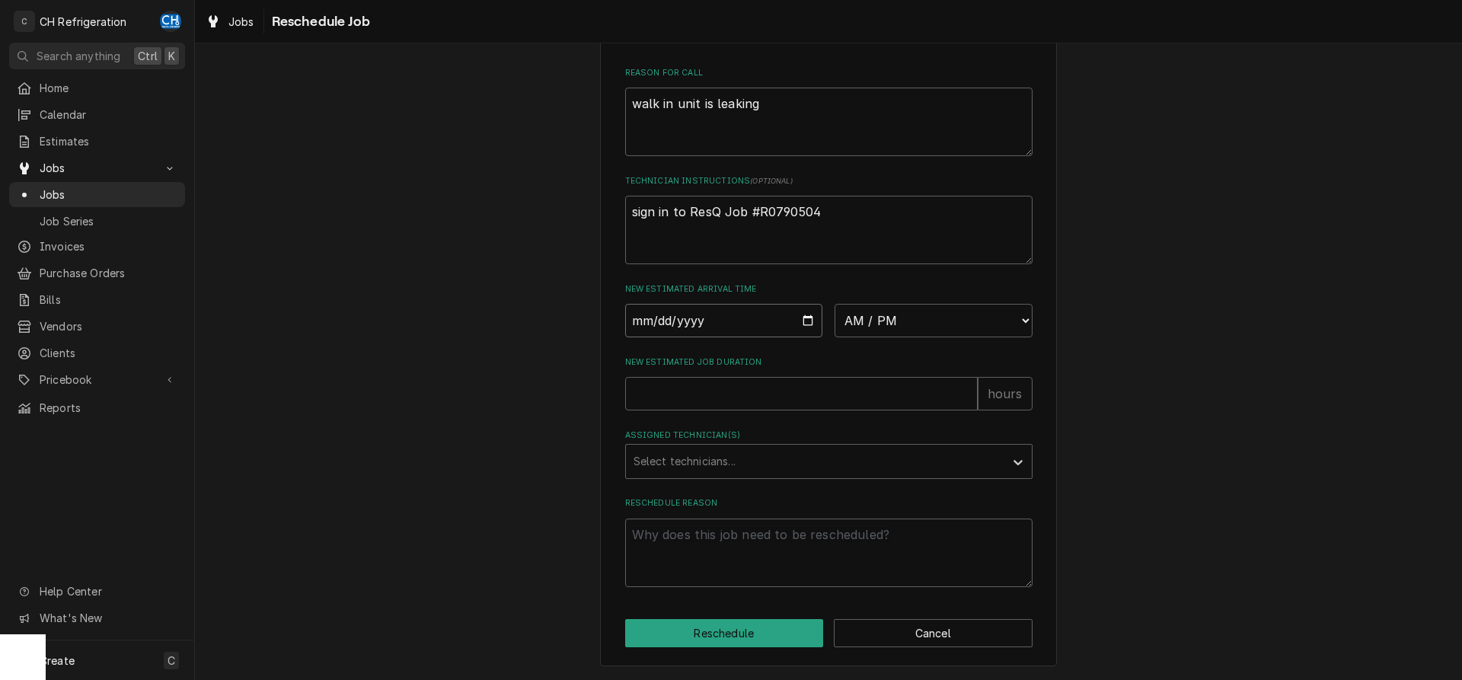
click at [810, 315] on input "Date" at bounding box center [724, 321] width 198 height 34
type input "2025-10-09"
type textarea "x"
click at [835, 304] on select "AM / PM 6:00 AM 6:15 AM 6:30 AM 6:45 AM 7:00 AM 7:15 AM 7:30 AM 7:45 AM 8:00 AM…" at bounding box center [934, 321] width 198 height 34
select select "09:00:00"
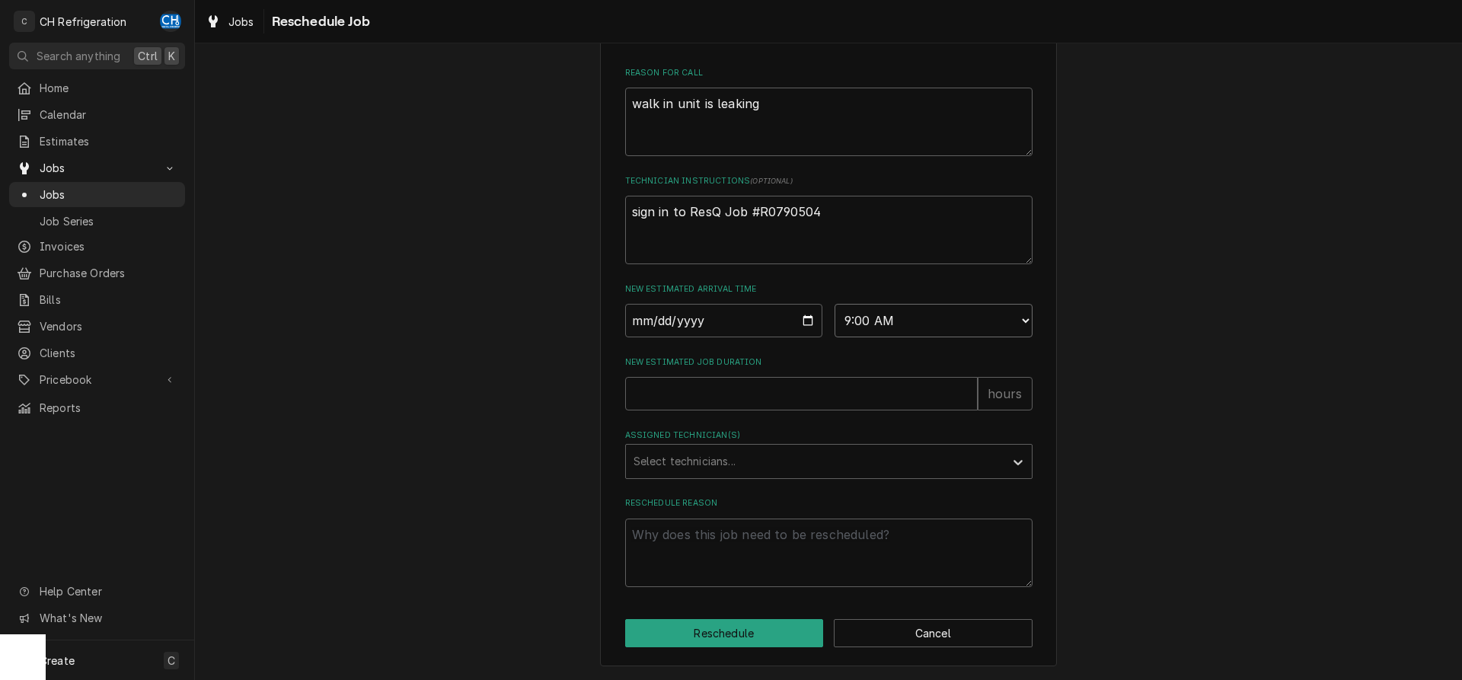
click option "9:00 AM" at bounding box center [0, 0] width 0 height 0
click at [742, 405] on input "New Estimated Job Duration" at bounding box center [801, 394] width 353 height 34
type textarea "x"
type input "2"
click at [710, 467] on div "Assigned Technician(s)" at bounding box center [815, 461] width 363 height 27
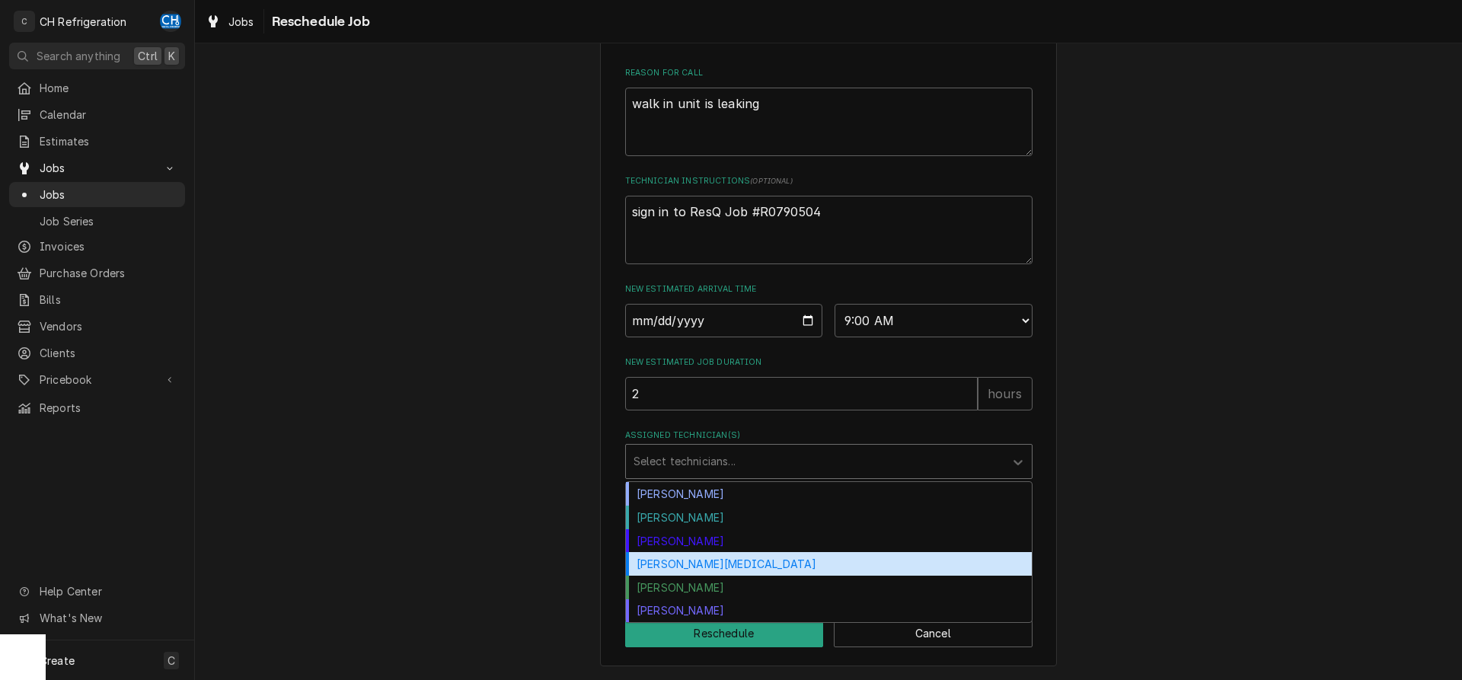
click at [691, 572] on div "[PERSON_NAME][MEDICAL_DATA]" at bounding box center [829, 564] width 406 height 24
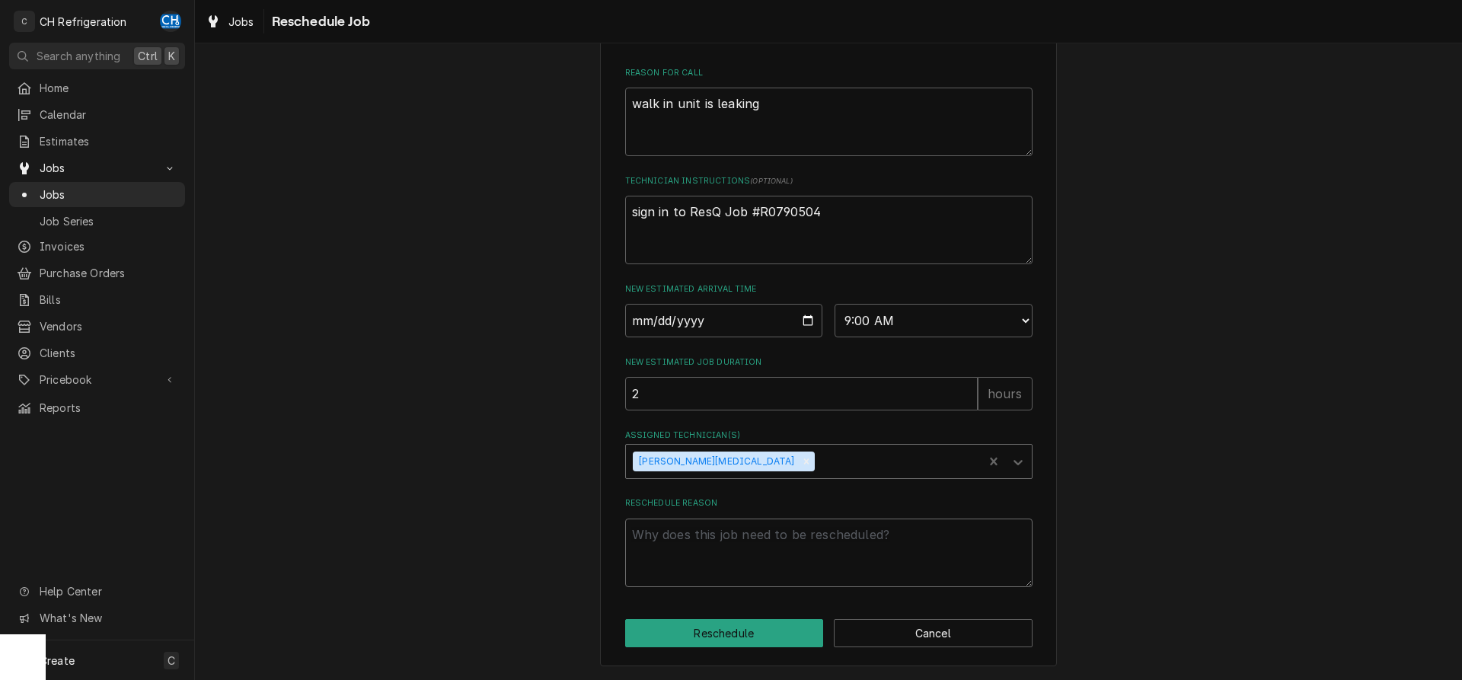
click at [755, 554] on textarea "Reschedule Reason" at bounding box center [828, 553] width 407 height 69
click at [812, 113] on textarea "walk in unit is leaking" at bounding box center [828, 122] width 407 height 69
type textarea "x"
type textarea "walk in unit is leaking;"
type textarea "x"
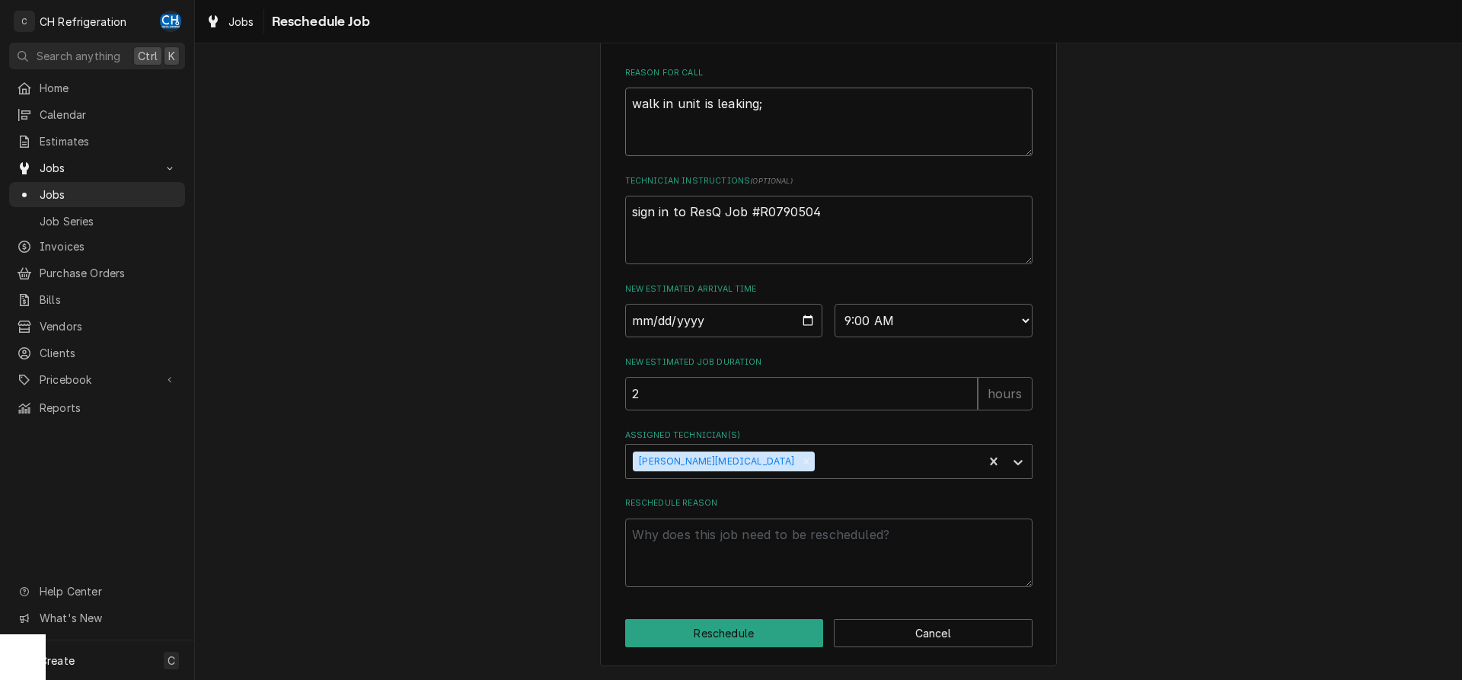
type textarea "walk in unit is leaking;"
type textarea "x"
type textarea "walk in unit is leaking; c"
type textarea "x"
type textarea "walk in unit is leaking; cr"
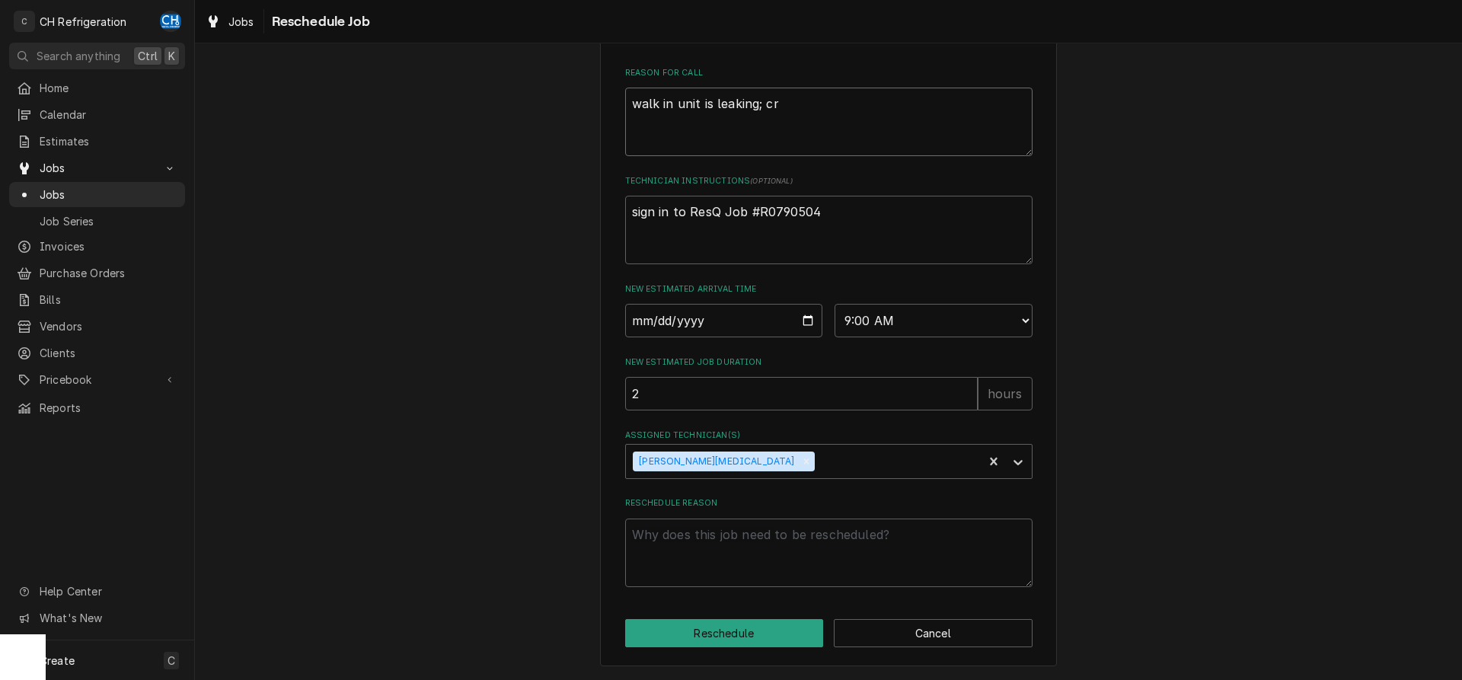
type textarea "x"
type textarea "walk in unit is leaking; cra"
type textarea "x"
type textarea "walk in unit is leaking; craw"
type textarea "x"
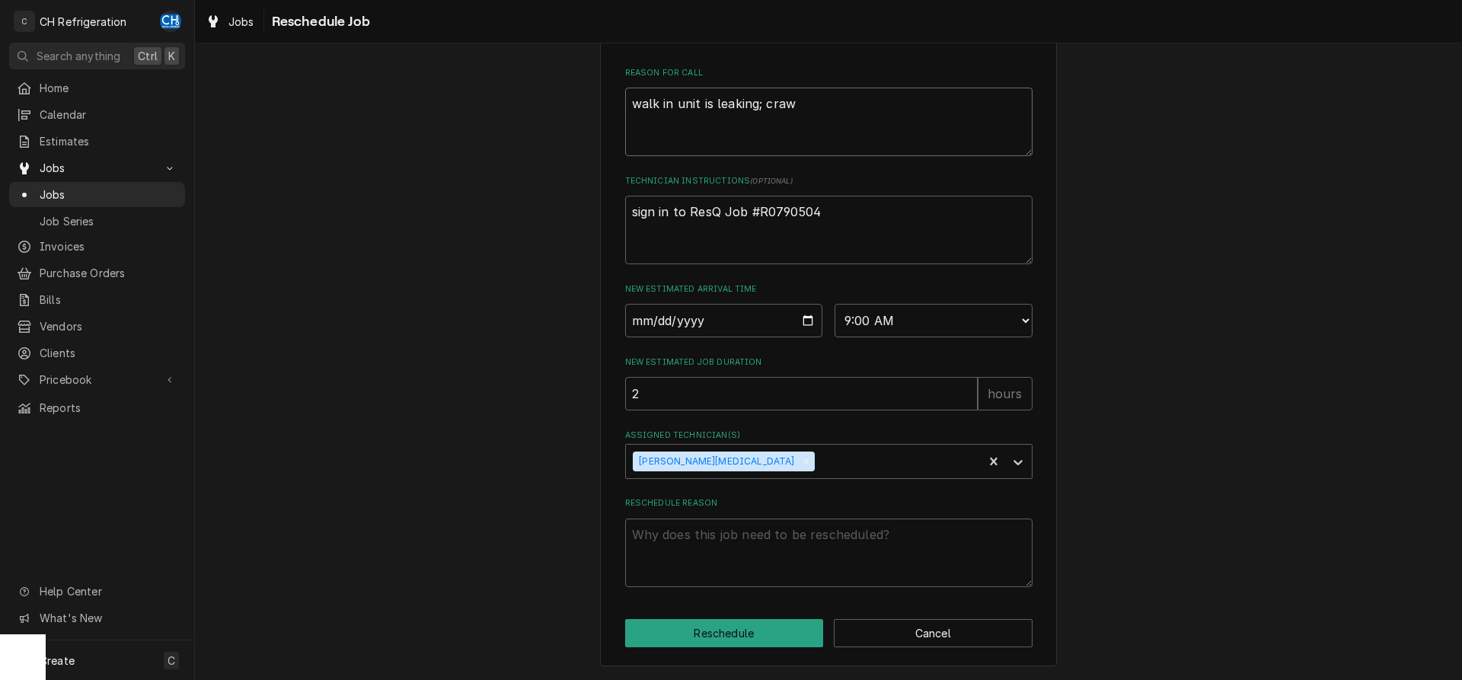
type textarea "walk in unit is leaking; crawl"
type textarea "x"
type textarea "walk in unit is leaking; crawl"
type textarea "x"
type textarea "walk in unit is leaking; crawl a"
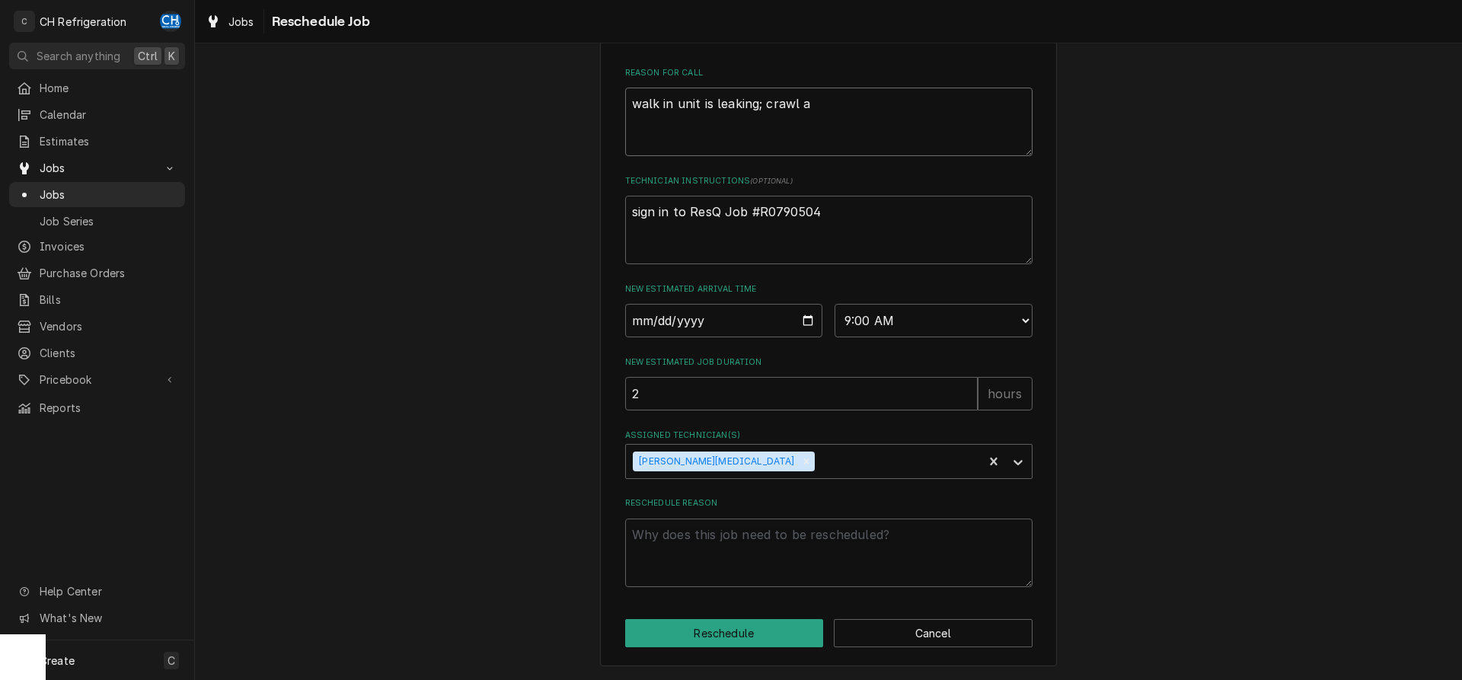
type textarea "x"
type textarea "walk in unit is leaking; crawl ab"
type textarea "x"
type textarea "walk in unit is leaking; crawl abo"
type textarea "x"
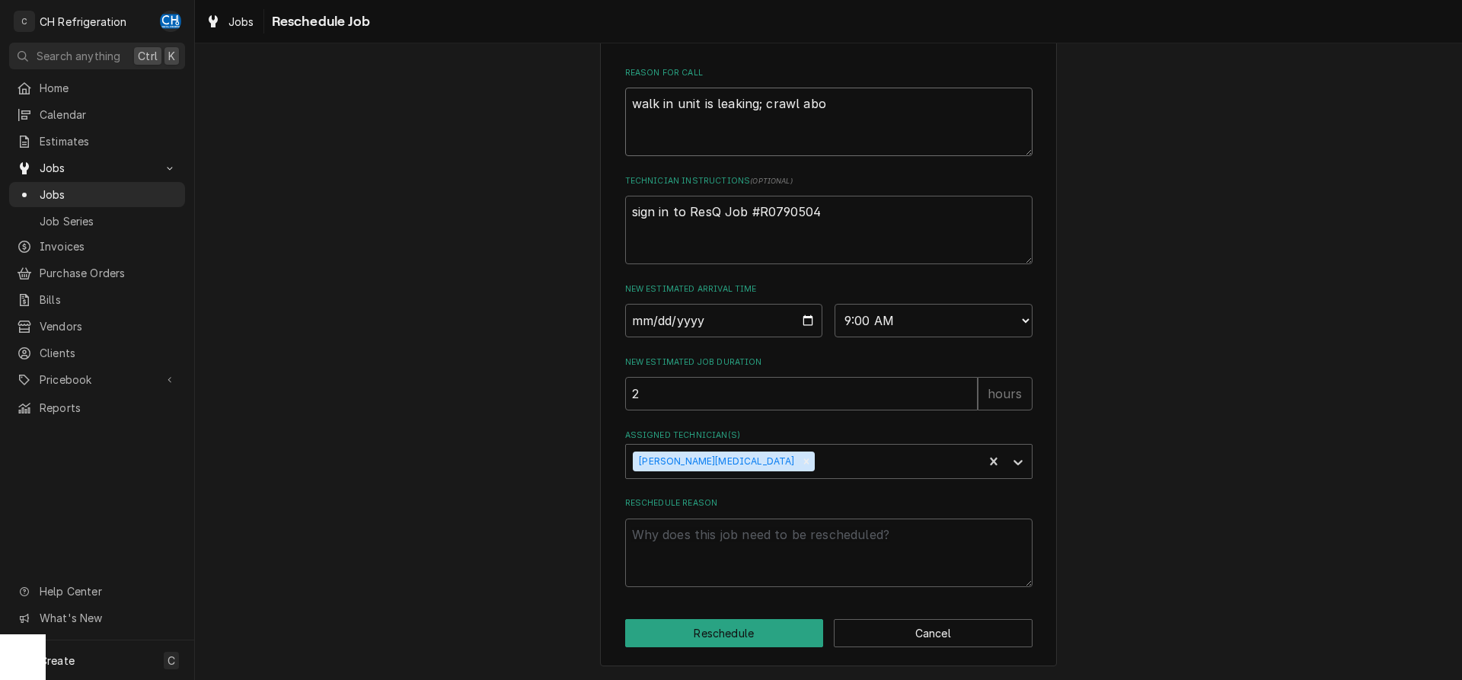
type textarea "walk in unit is leaking; crawl aboc"
type textarea "x"
type textarea "walk in unit is leaking; crawl abo"
type textarea "x"
type textarea "walk in unit is leaking; crawl abov"
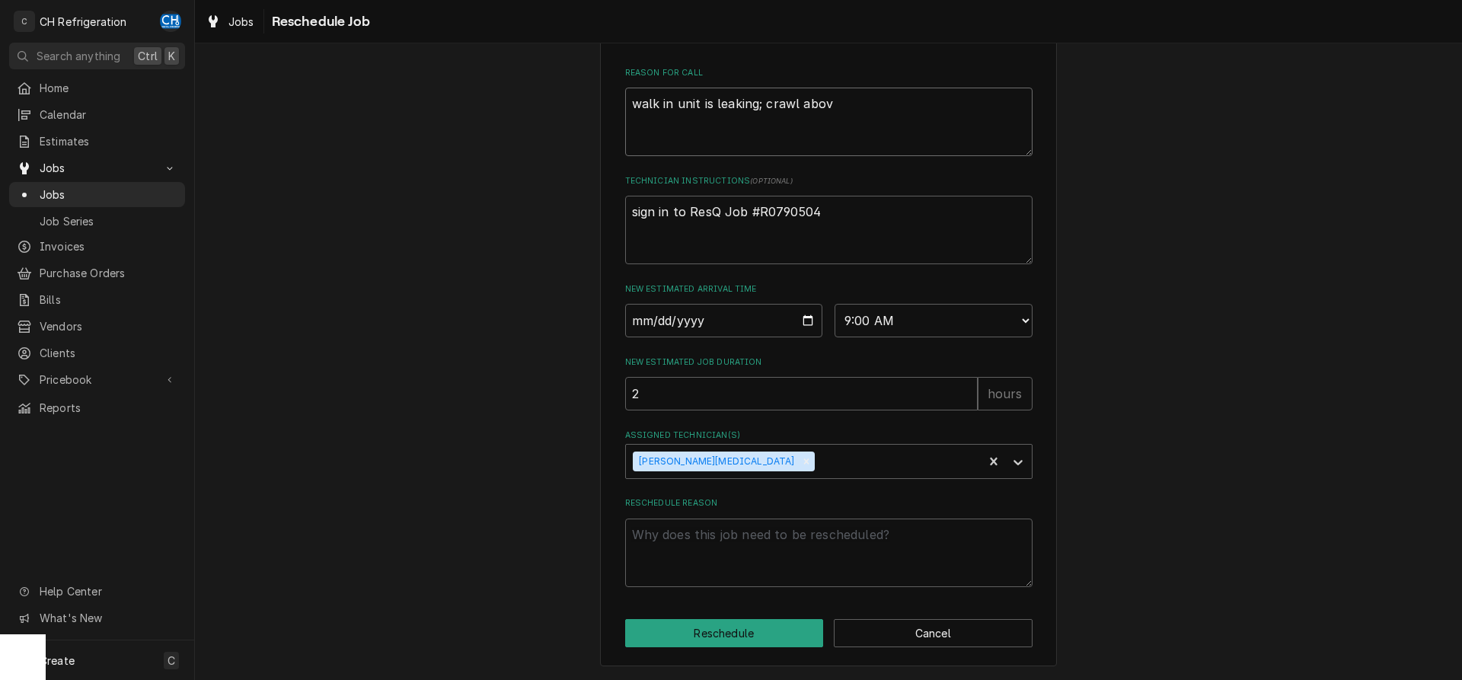
type textarea "x"
type textarea "walk in unit is leaking; crawl above"
type textarea "x"
type textarea "walk in unit is leaking; crawl above"
type textarea "x"
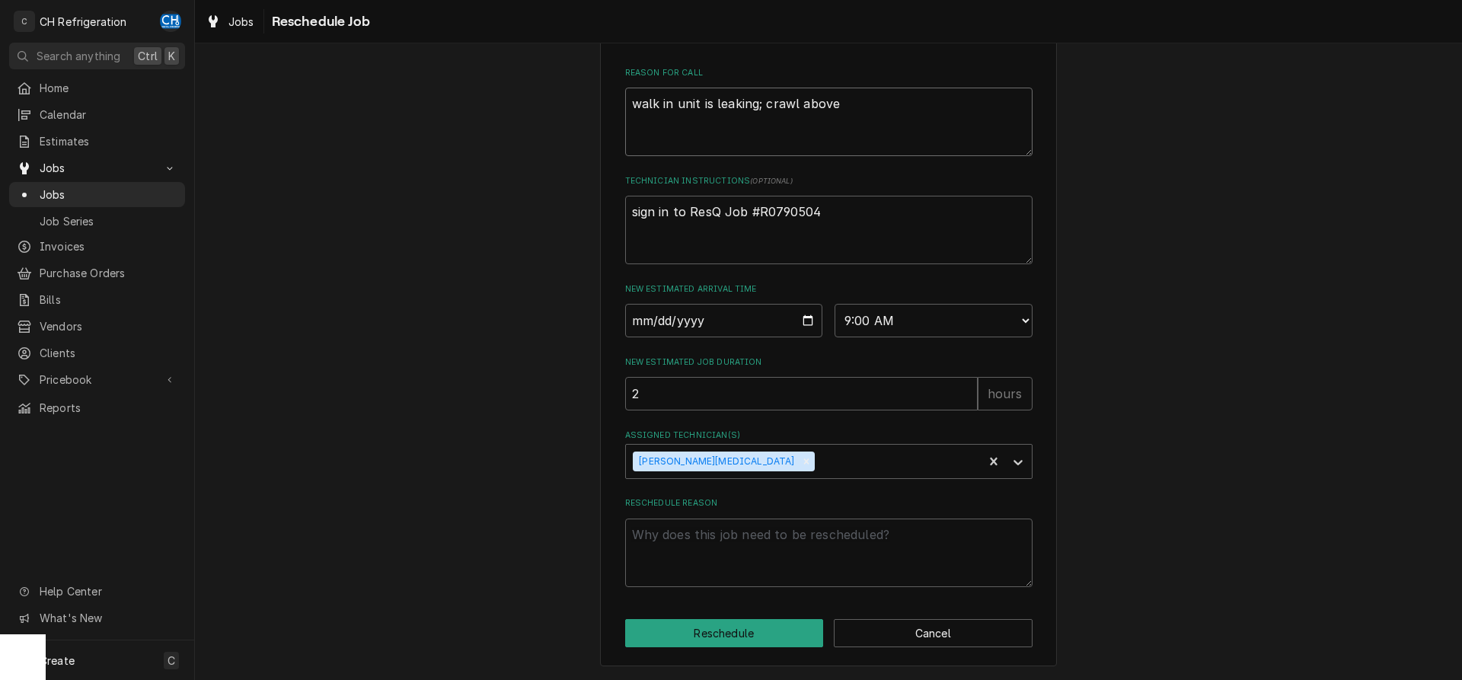
type textarea "walk in unit is leaking; crawl above t"
type textarea "x"
type textarea "walk in unit is leaking; crawl above th"
type textarea "x"
type textarea "walk in unit is leaking; crawl above the"
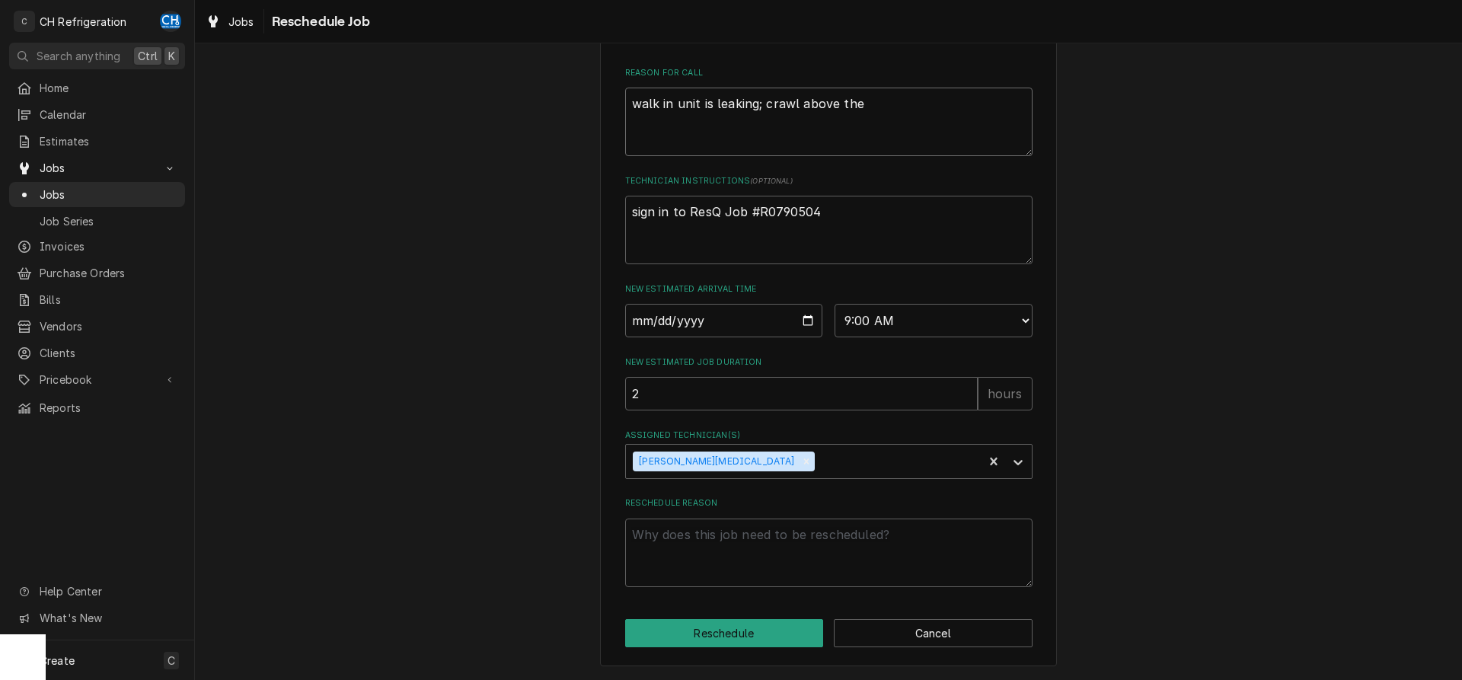
type textarea "x"
type textarea "walk in unit is leaking; crawl above the w"
type textarea "x"
type textarea "walk in unit is leaking; crawl above the we"
type textarea "x"
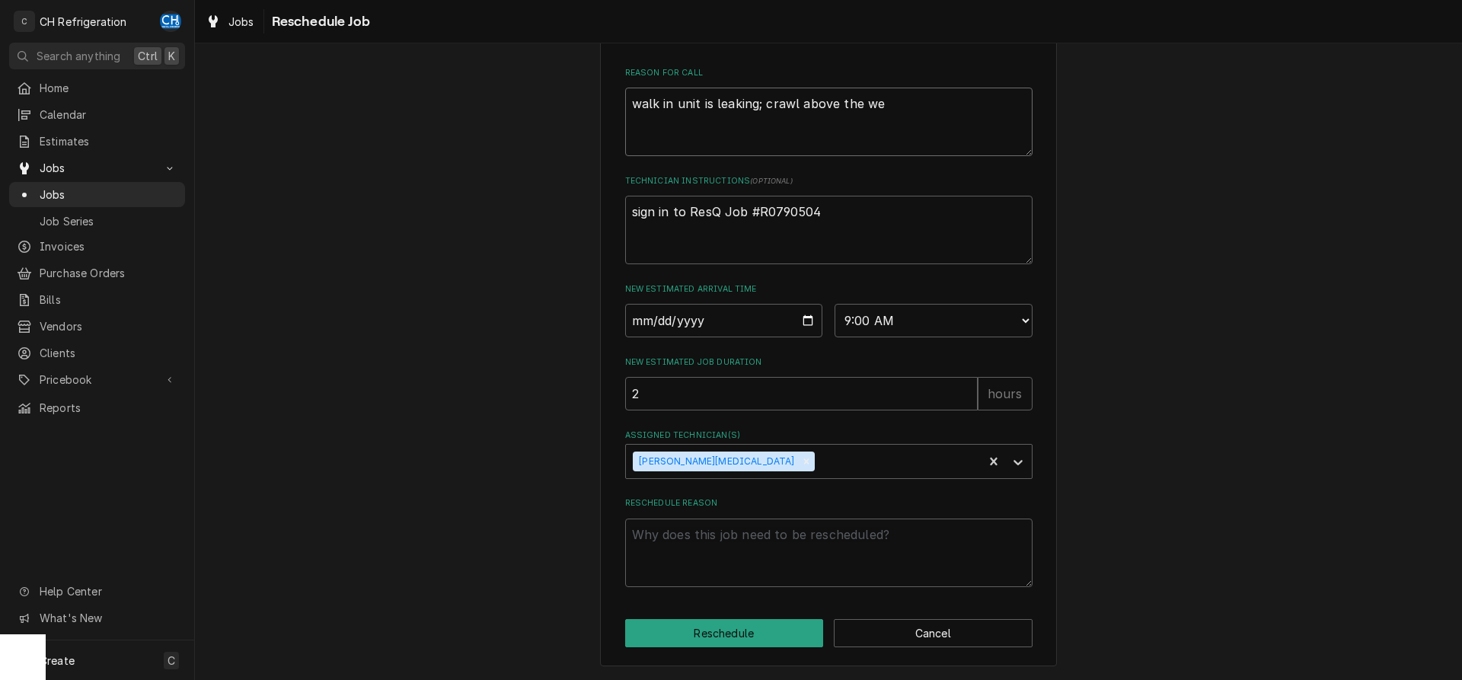
type textarea "walk in unit is leaking; crawl above the w"
type textarea "x"
type textarea "walk in unit is leaking; crawl above the ww"
type textarea "x"
type textarea "walk in unit is leaking; crawl above the wwal"
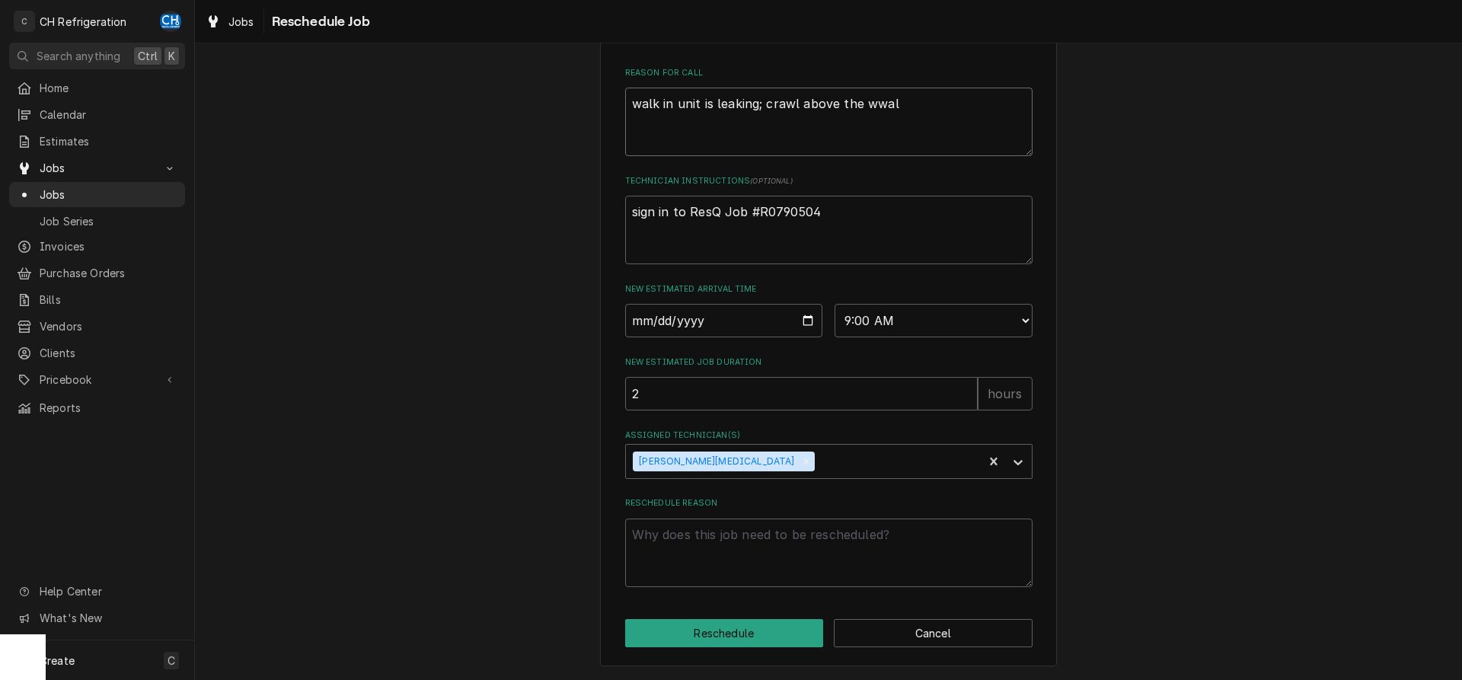
type textarea "x"
type textarea "walk in unit is leaking; crawl above the wwalk"
type textarea "x"
type textarea "walk in unit is leaking; crawl above the wwalk-"
type textarea "x"
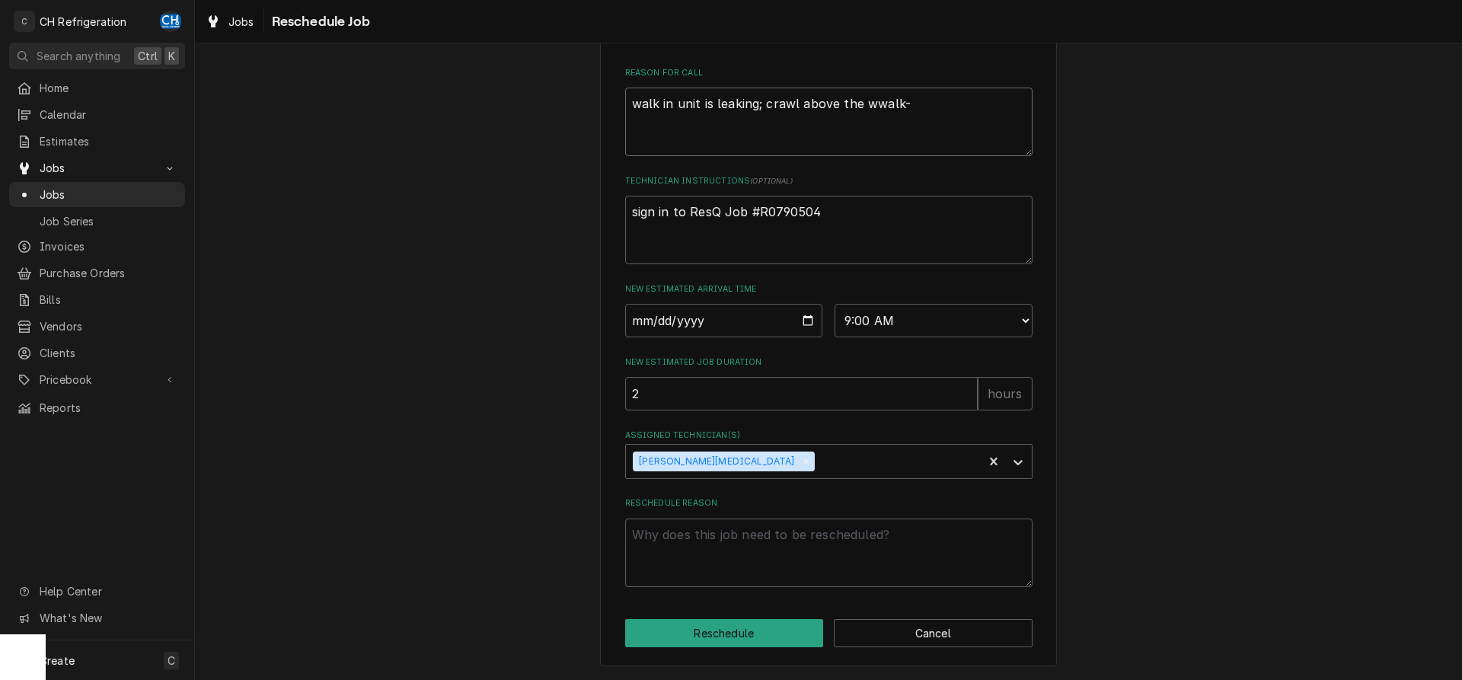
type textarea "walk in unit is leaking; crawl above the wwalk-i"
type textarea "x"
type textarea "walk in unit is leaking; crawl above the wwalk-in"
type textarea "x"
type textarea "walk in unit is leaking; crawl above the wwalk-in"
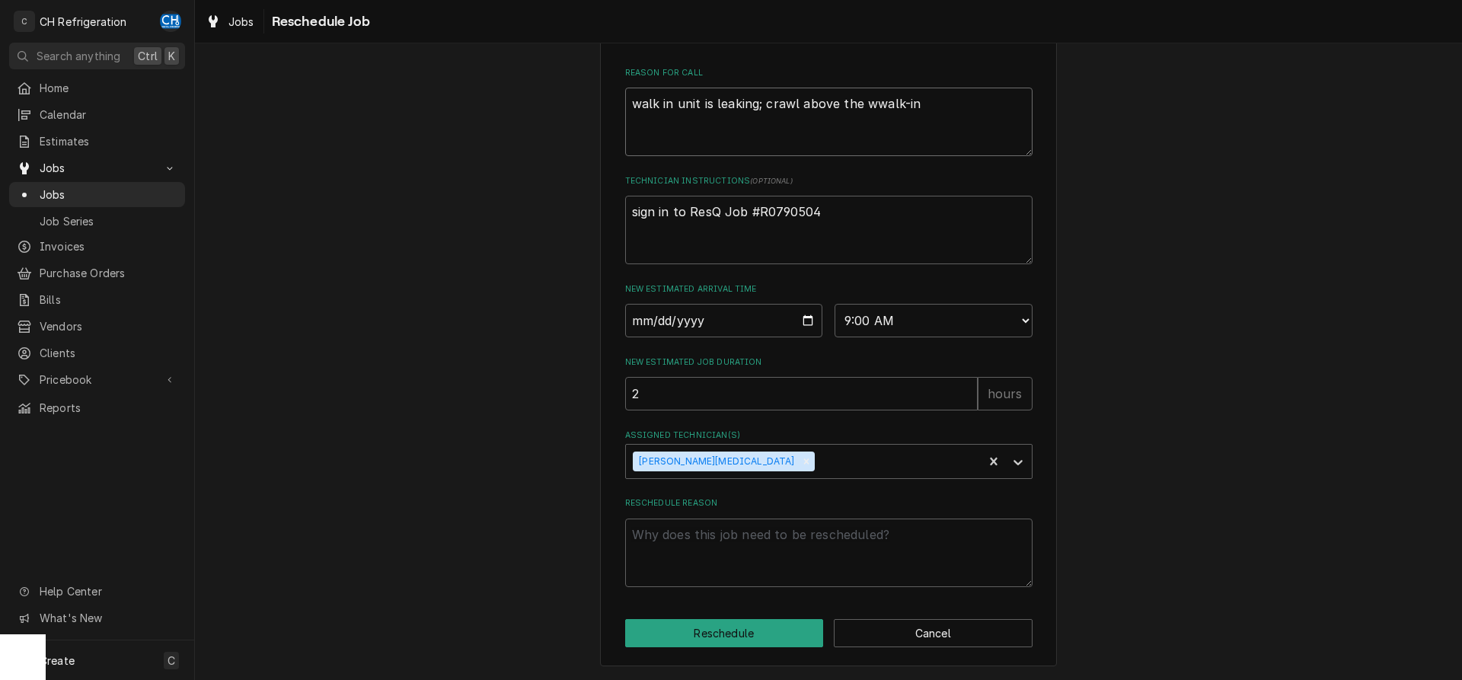
type textarea "x"
type textarea "walk in unit is leaking; crawl above the wwalk-in a"
type textarea "x"
type textarea "walk in unit is leaking; crawl above the wwalk-in an"
type textarea "x"
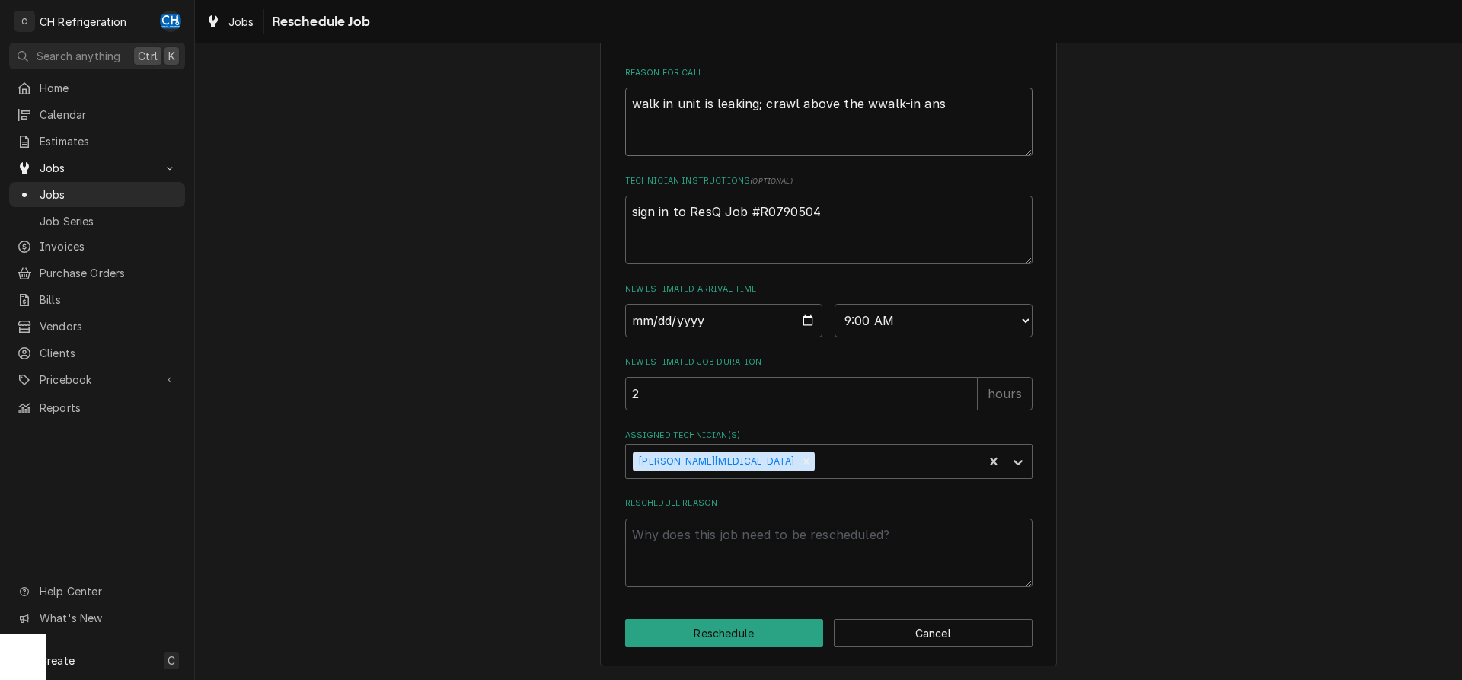
type textarea "walk in unit is leaking; crawl above the wwalk-in ans"
type textarea "x"
type textarea "walk in unit is leaking; crawl above the wwalk-in ans s"
type textarea "x"
type textarea "walk in unit is leaking; crawl above the wwalk-in ans se"
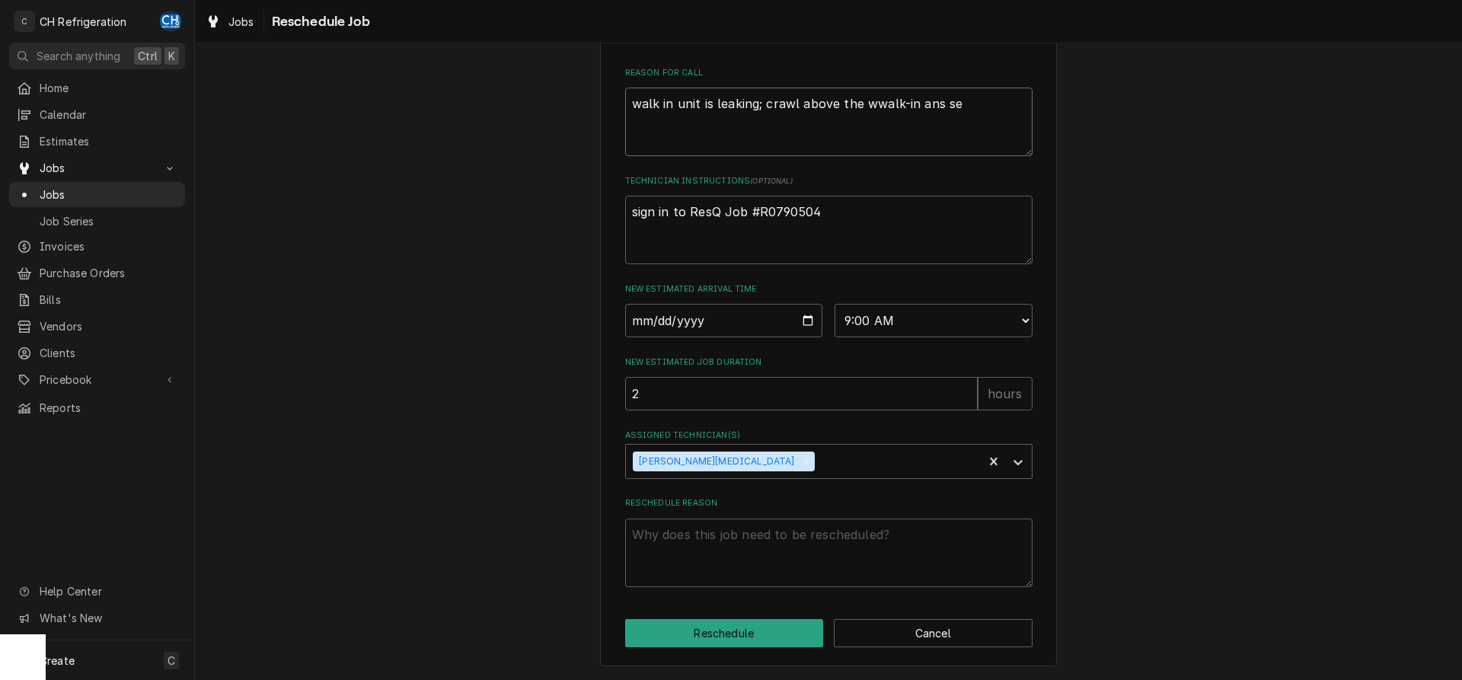
type textarea "x"
type textarea "walk in unit is leaking; crawl above the wwalk-in ans sea"
type textarea "x"
type textarea "walk in unit is leaking; crawl above the wwalk-in ans seal"
click at [872, 99] on textarea "walk in unit is leaking; crawl above the wwalk-in ans seal" at bounding box center [828, 122] width 407 height 69
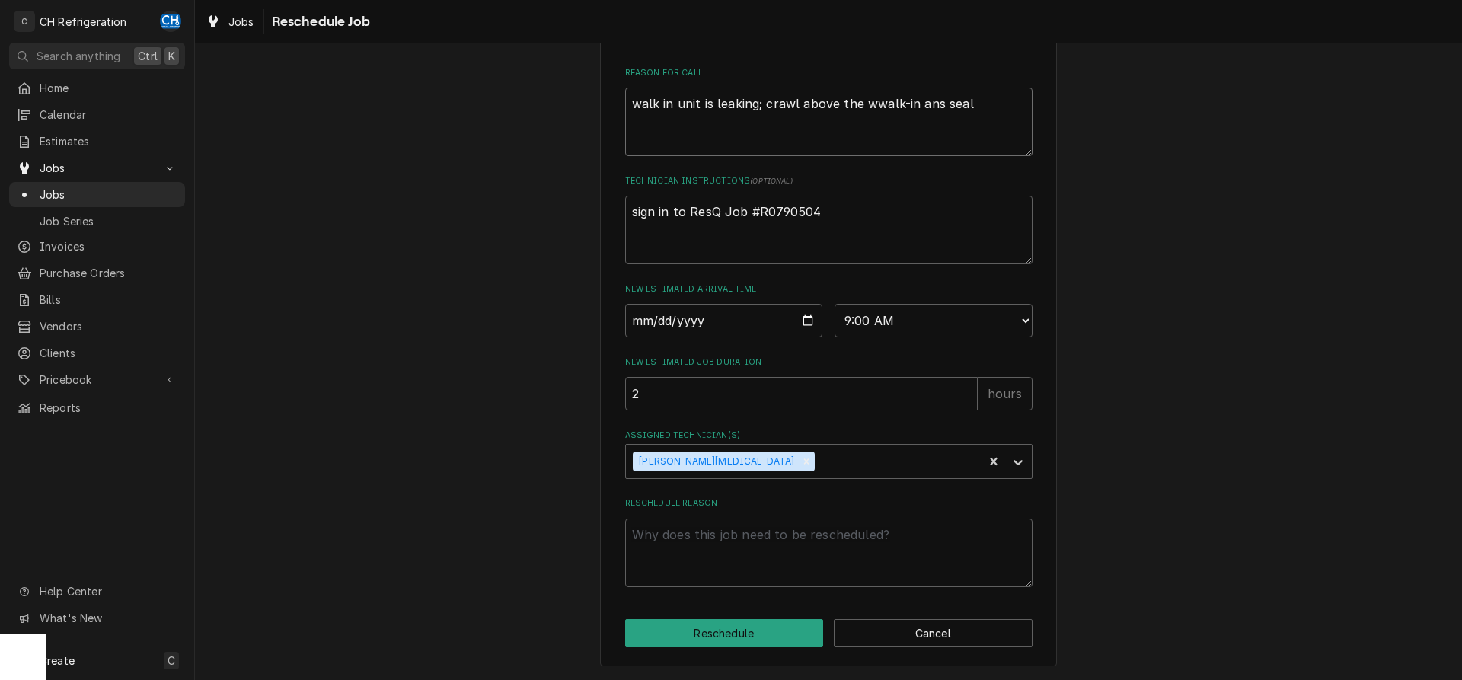
type textarea "x"
type textarea "walk in unit is leaking; crawl above the walk-in ans seal"
click at [832, 222] on textarea "sign in to ResQ Job #R0790504" at bounding box center [828, 230] width 407 height 69
type textarea "x"
type textarea "sign in to ResQ Job #R0790504"
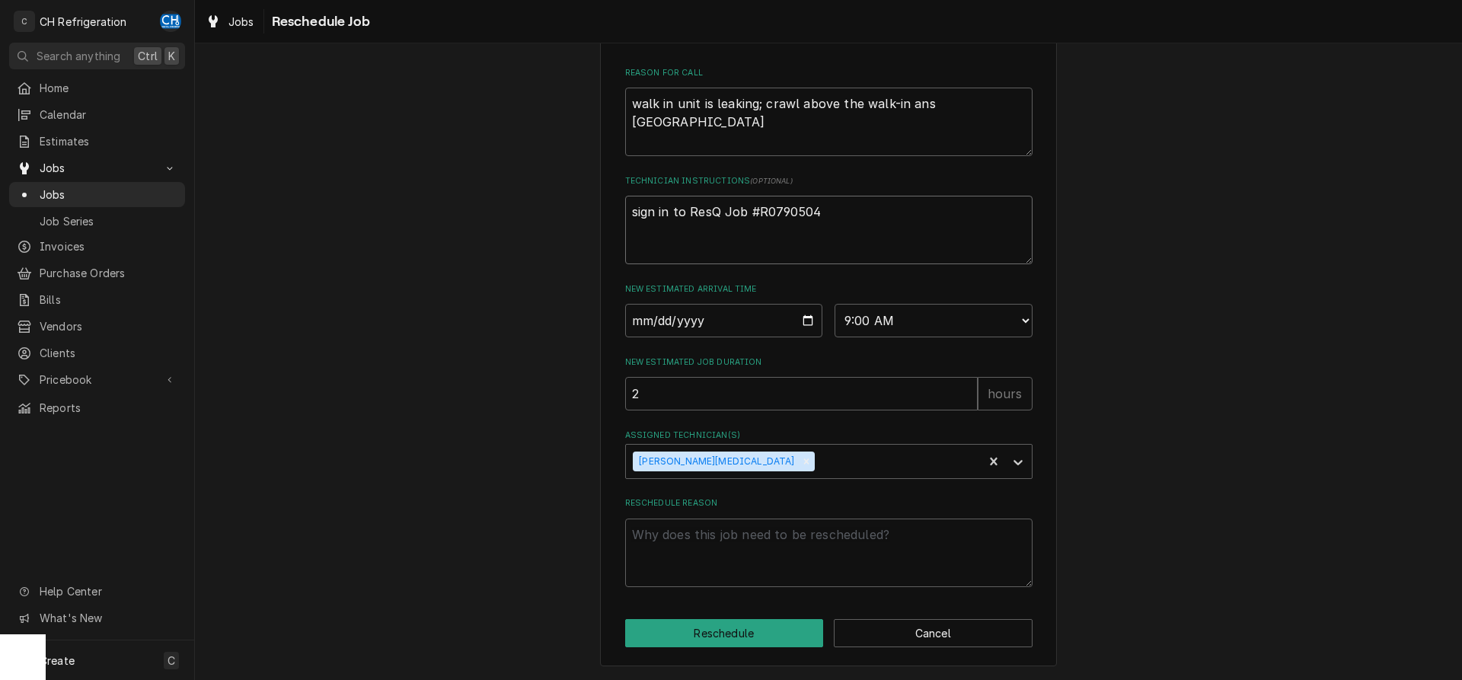
type textarea "x"
type textarea "sign in to ResQ Job #R0790504"
type textarea "x"
type textarea "sign in to ResQ Job #R0790504 s"
type textarea "x"
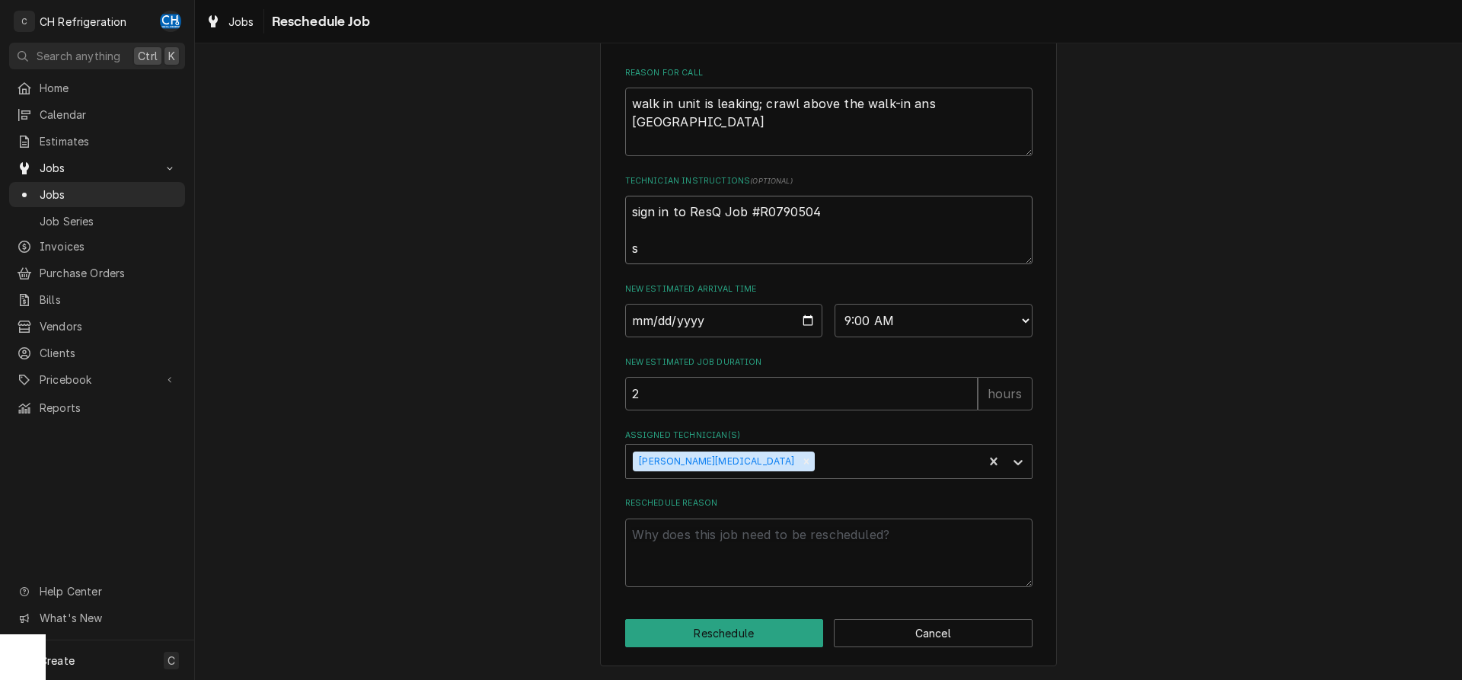
type textarea "sign in to ResQ Job #R0790504 si"
type textarea "x"
type textarea "sign in to ResQ Job #R0790504 sin"
type textarea "x"
type textarea "sign in to ResQ Job #R0790504 si"
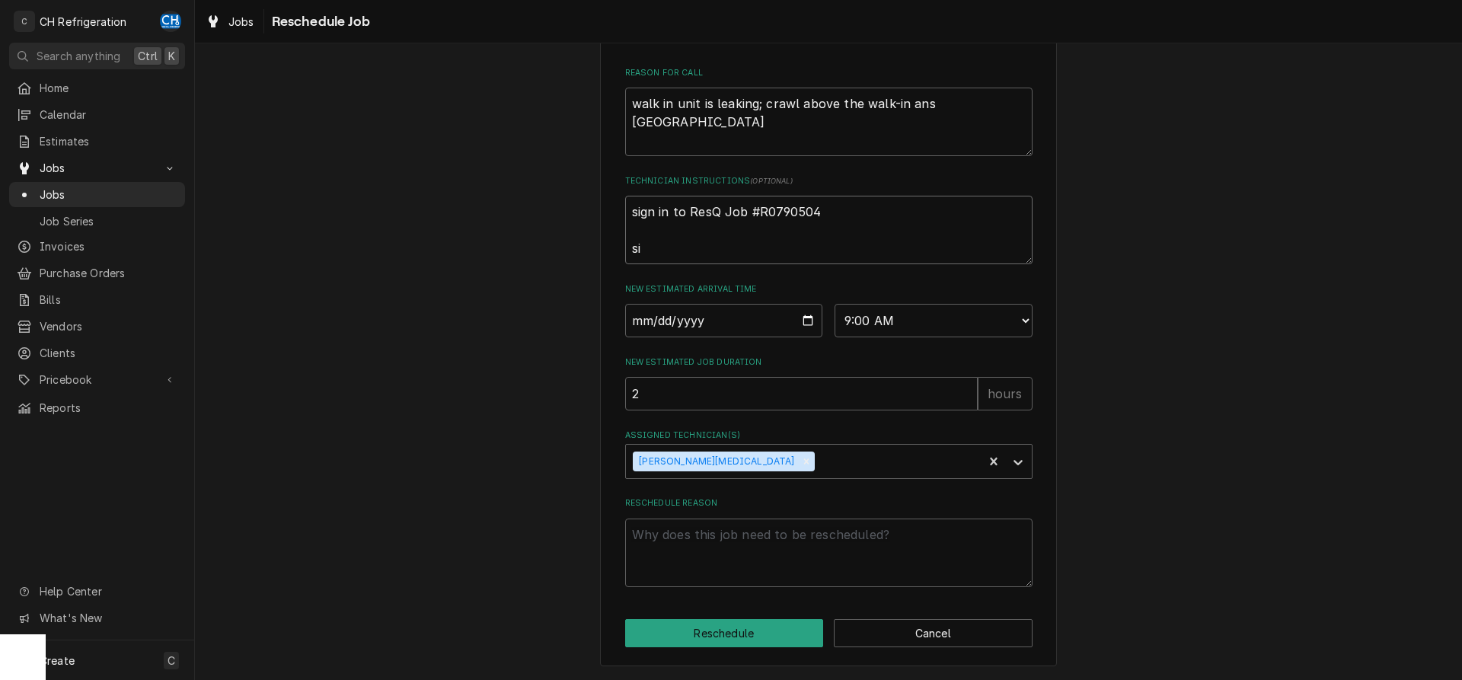
type textarea "x"
type textarea "sign in to ResQ Job #R0790504 s"
type textarea "x"
type textarea "sign in to ResQ Job #R0790504"
type textarea "x"
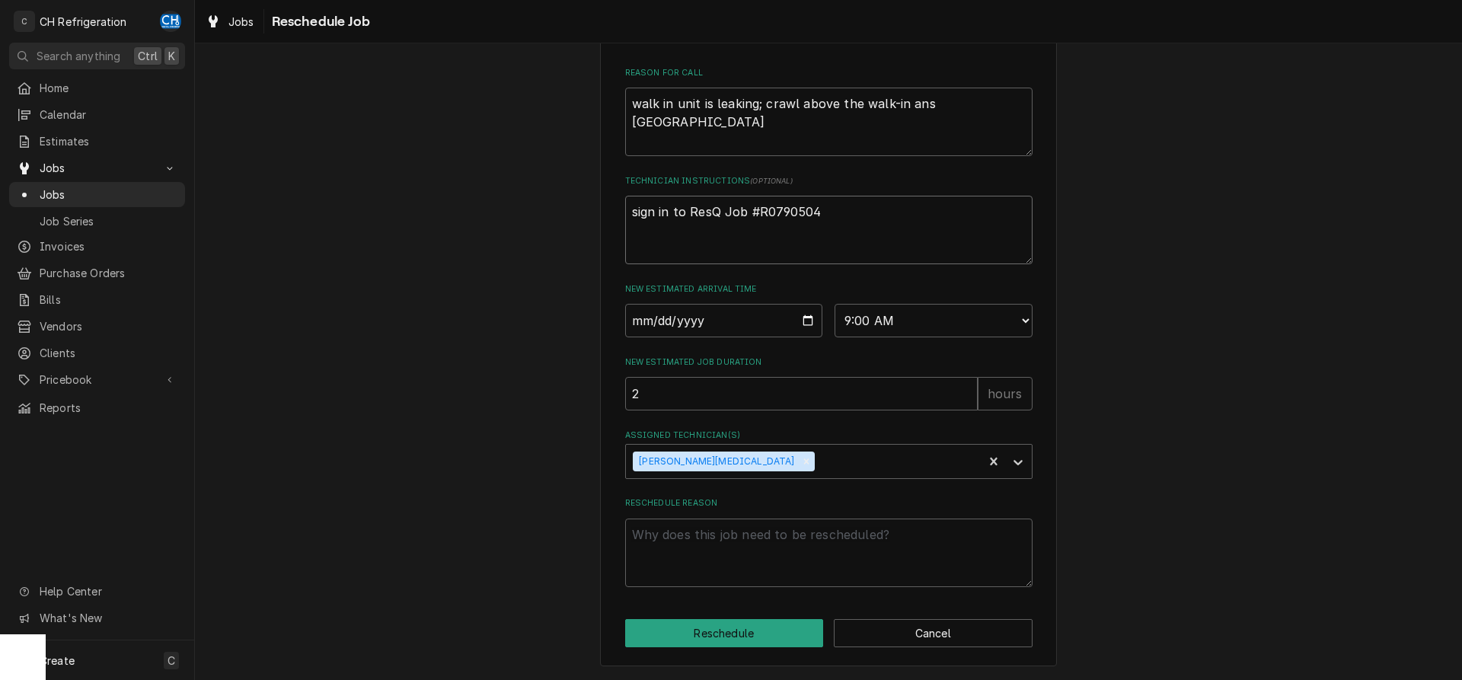
type textarea "sign in to ResQ Job #R0790504 i"
type textarea "x"
type textarea "sign in to ResQ Job #R0790504 in"
type textarea "x"
type textarea "sign in to ResQ Job #R0790504 ins"
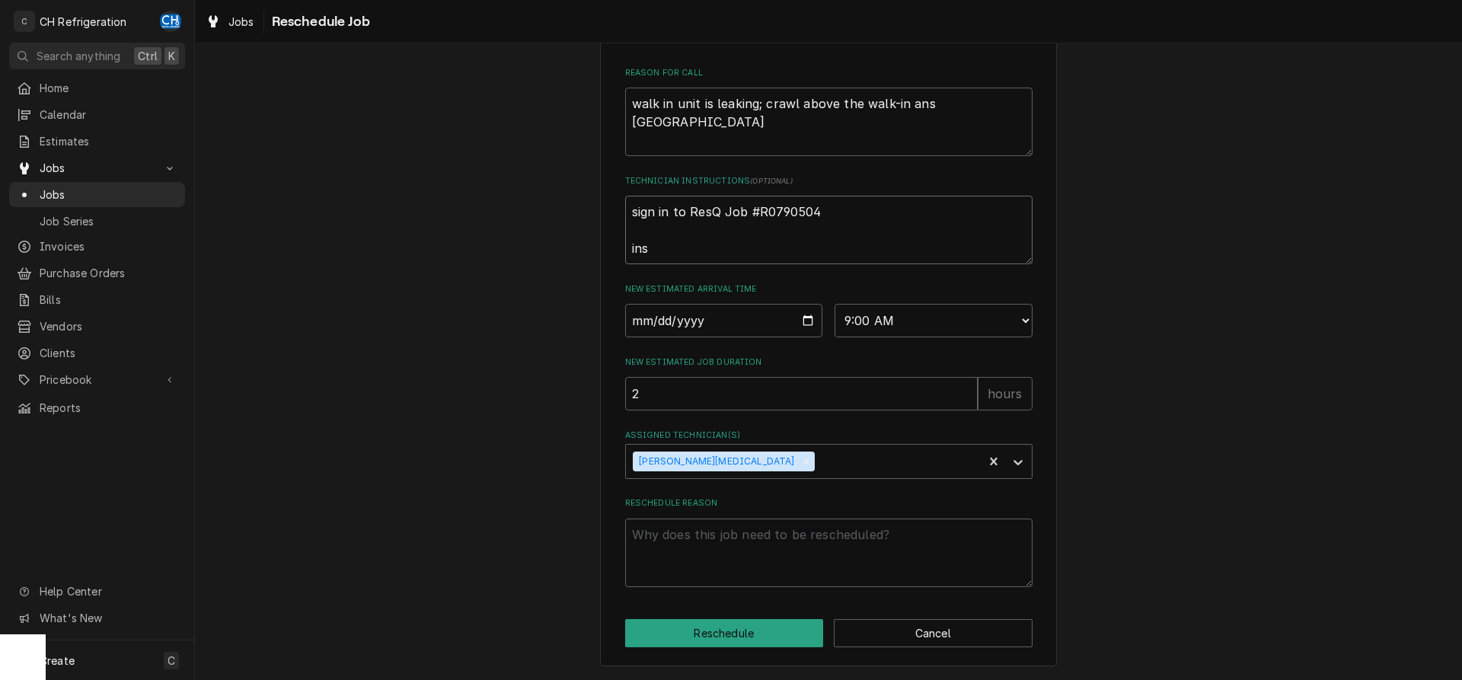
type textarea "x"
type textarea "sign in to ResQ Job #R0790504 insu"
type textarea "x"
type textarea "sign in to ResQ Job #R0790504 insul"
type textarea "x"
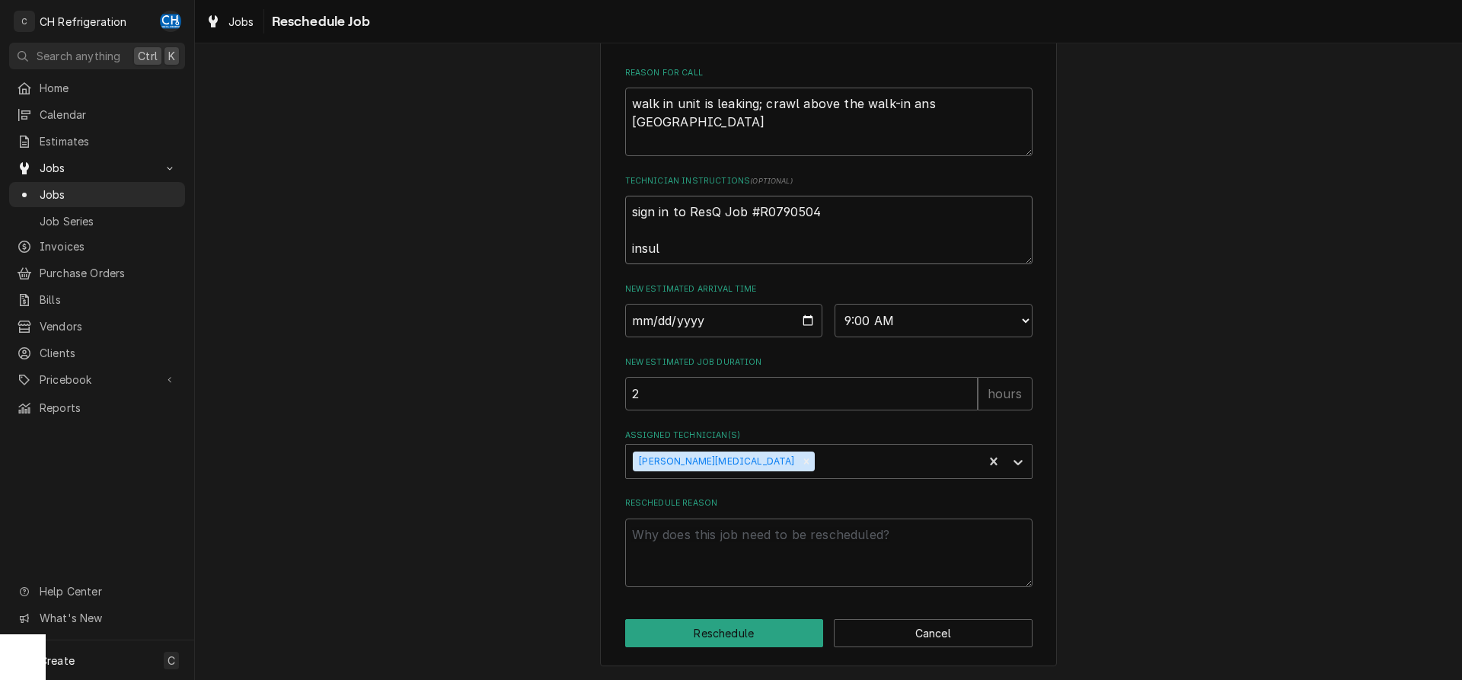
type textarea "sign in to ResQ Job #R0790504 insula"
type textarea "x"
type textarea "sign in to ResQ Job #R0790504 insulat"
type textarea "x"
type textarea "sign in to ResQ Job #R0790504 insulate"
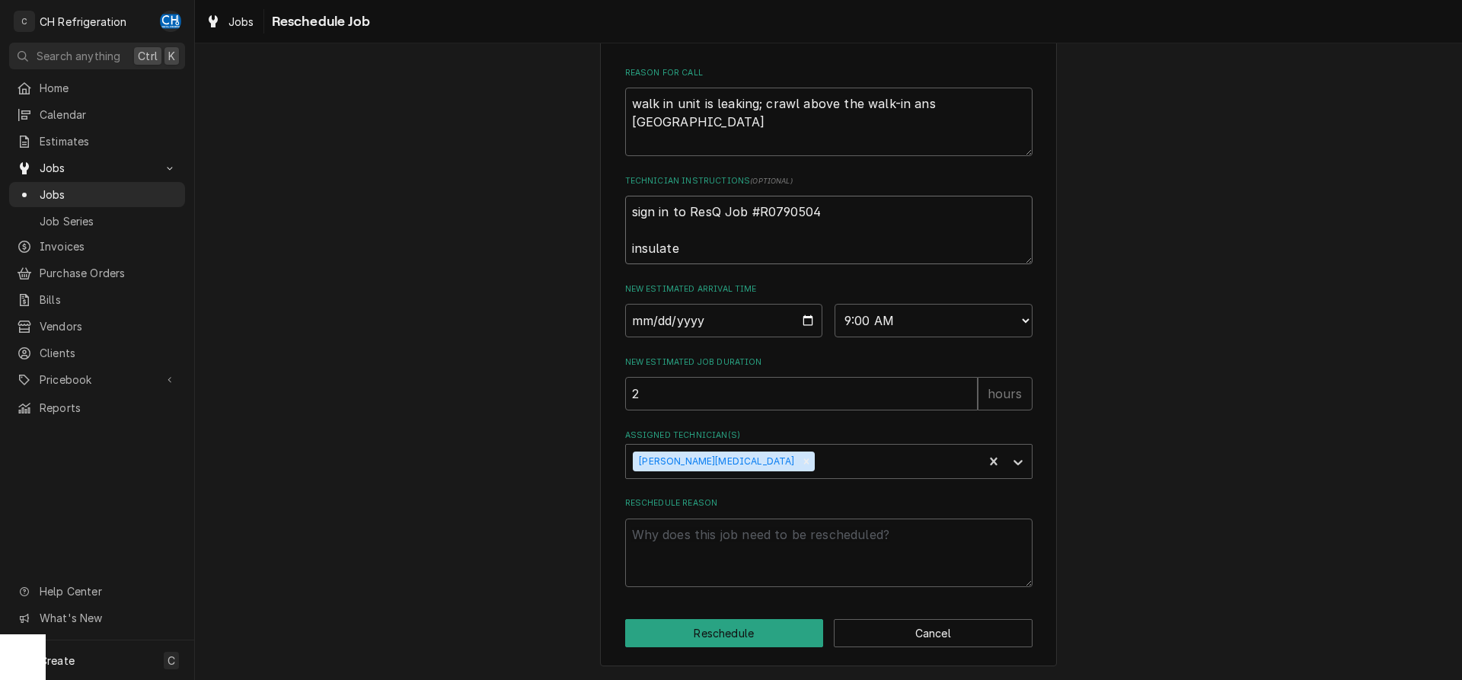
type textarea "x"
type textarea "sign in to ResQ Job #R0790504 insulate"
type textarea "x"
type textarea "sign in to ResQ Job #R0790504 insulate l"
type textarea "x"
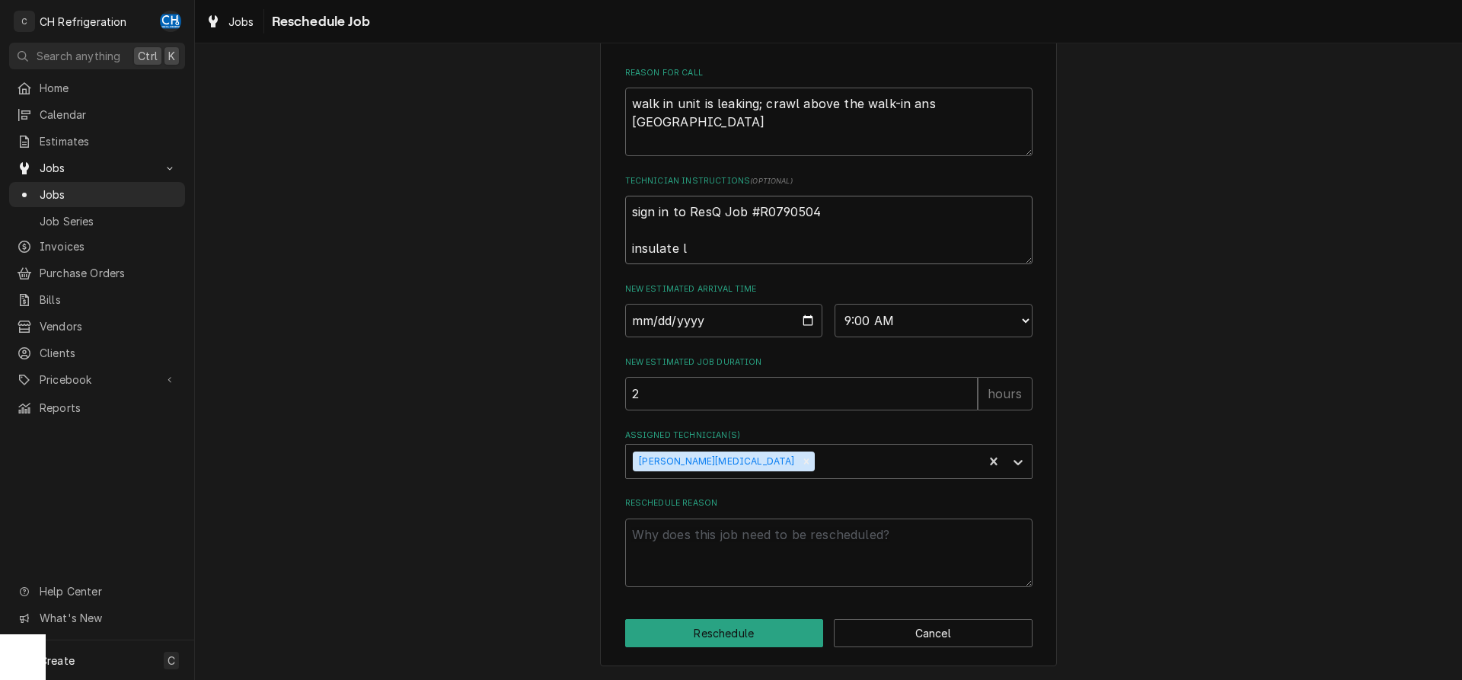
type textarea "sign in to ResQ Job #R0790504 insulate li"
type textarea "x"
type textarea "sign in to ResQ Job #R0790504 insulate lin"
type textarea "x"
type textarea "sign in to ResQ Job #R0790504 insulate line"
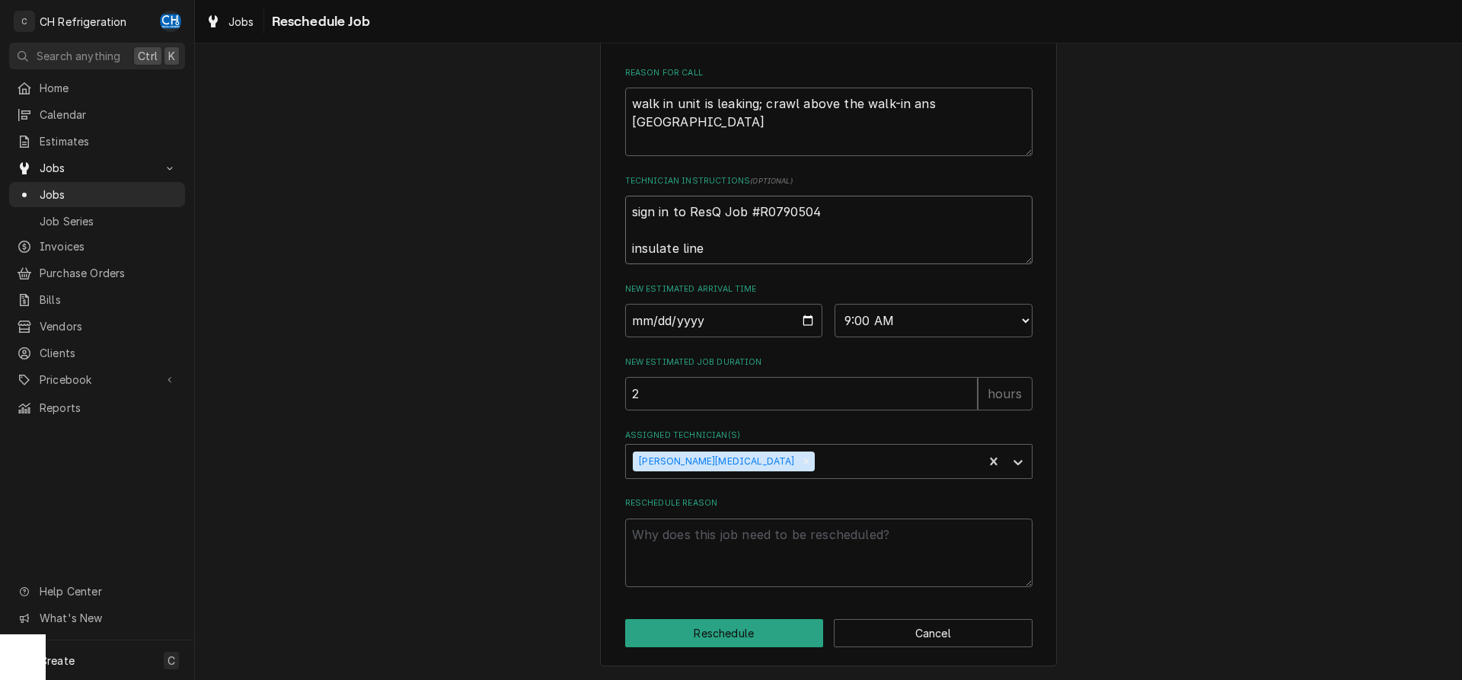
type textarea "x"
type textarea "sign in to ResQ Job #R0790504 insulate line."
type textarea "x"
type textarea "sign in to ResQ Job #R0790504 insulate line."
type textarea "x"
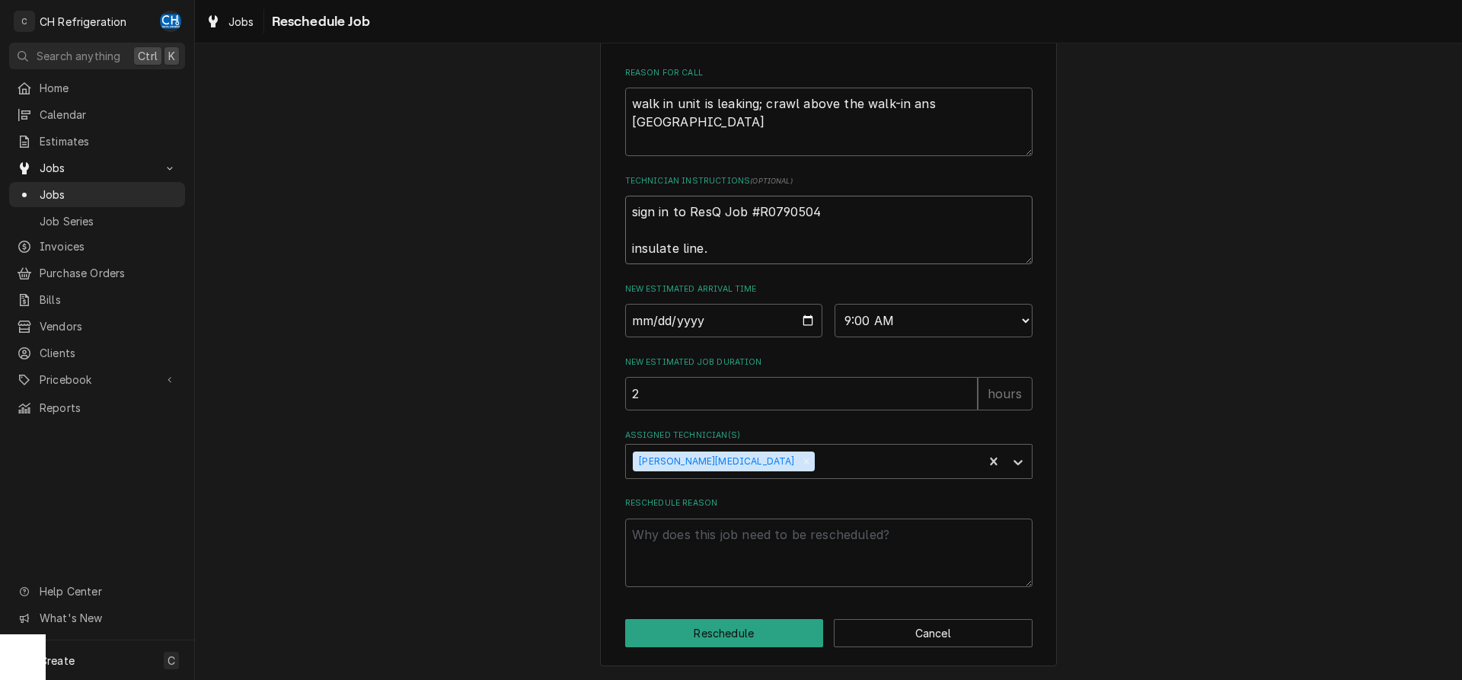
type textarea "sign in to ResQ Job #R0790504 insulate line. M"
type textarea "x"
type textarea "sign in to ResQ Job #R0790504 insulate line. MA"
type textarea "x"
type textarea "sign in to ResQ Job #R0790504 insulate line. MAk"
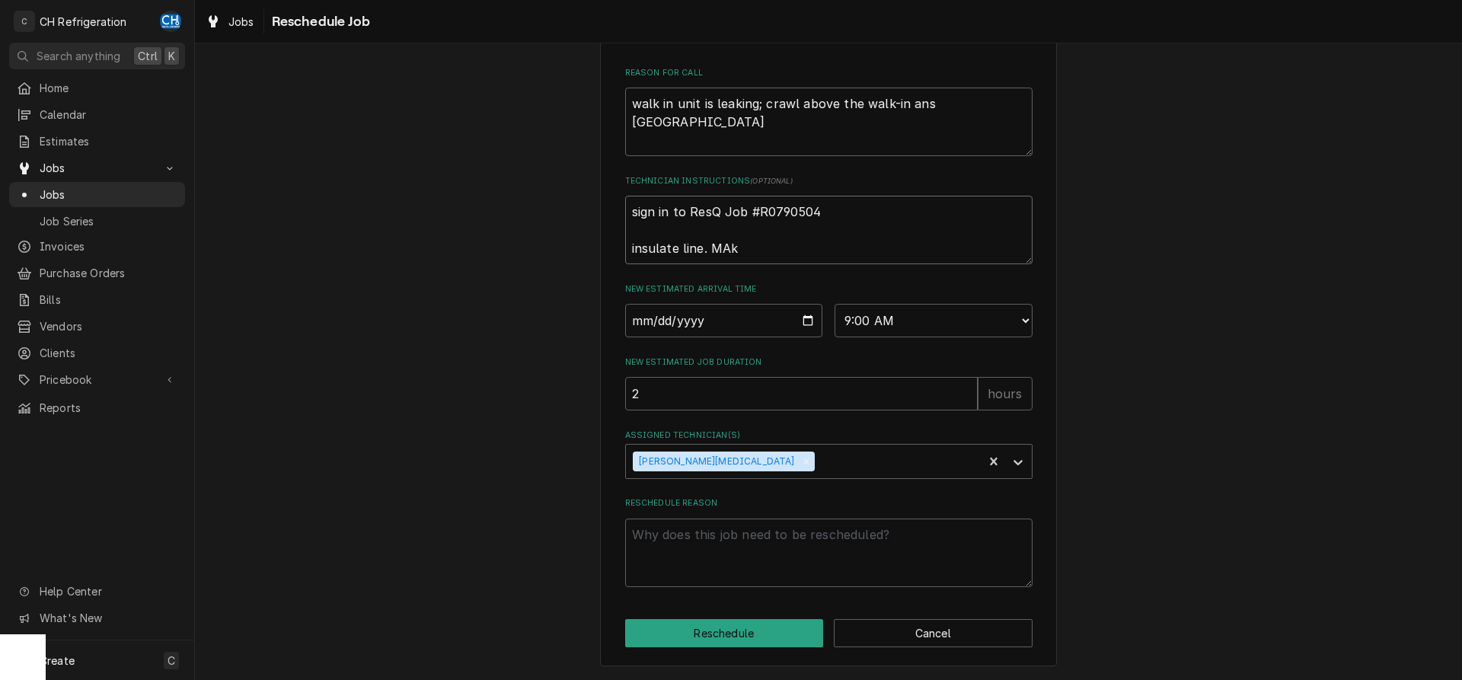
type textarea "x"
type textarea "sign in to ResQ Job #R0790504 insulate line. MAke"
type textarea "x"
type textarea "sign in to ResQ Job #R0790504 insulate line. MAke"
type textarea "x"
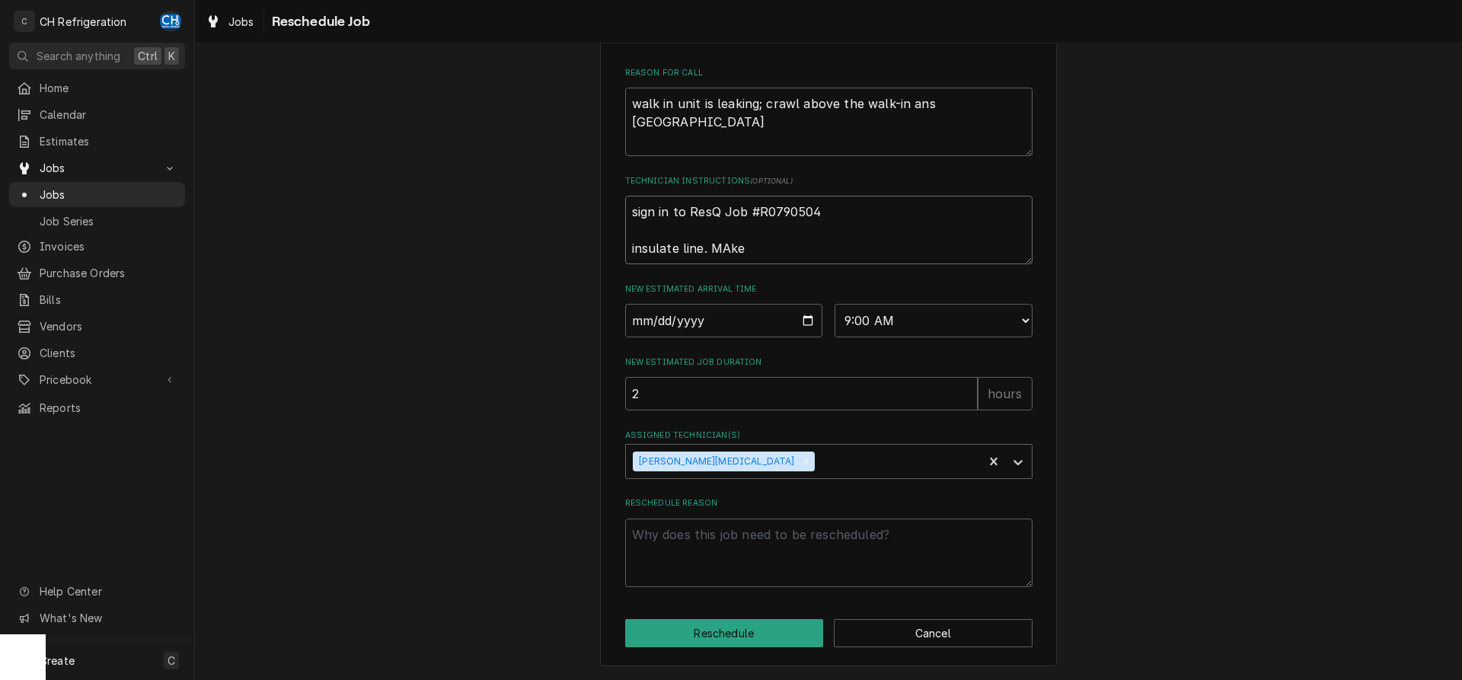
type textarea "sign in to ResQ Job #R0790504 insulate line. MAke s"
type textarea "x"
type textarea "sign in to ResQ Job #R0790504 insulate line. MAke su"
type textarea "x"
type textarea "sign in to ResQ Job #R0790504 insulate line. MAke sur"
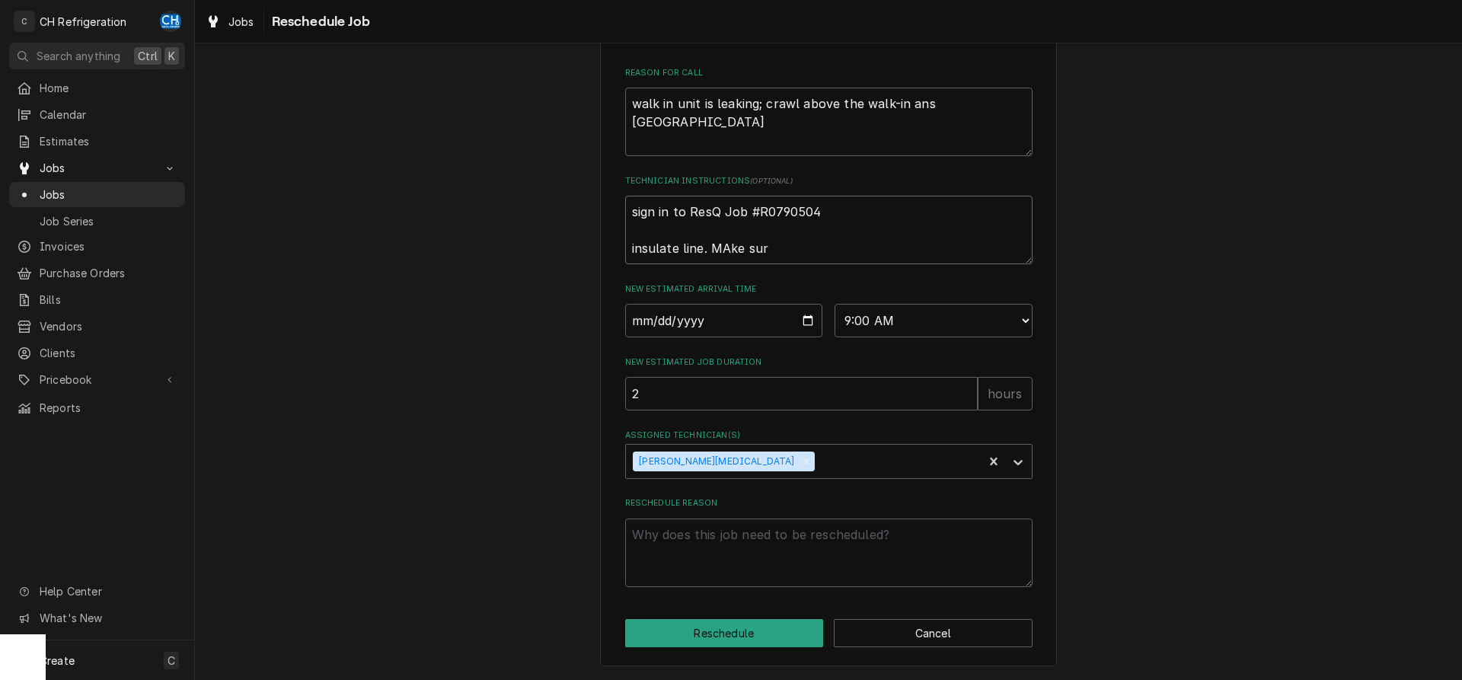
type textarea "x"
type textarea "sign in to ResQ Job #R0790504 insulate line. MAke sure"
type textarea "x"
type textarea "sign in to ResQ Job #R0790504 insulate line. MAke sure"
type textarea "x"
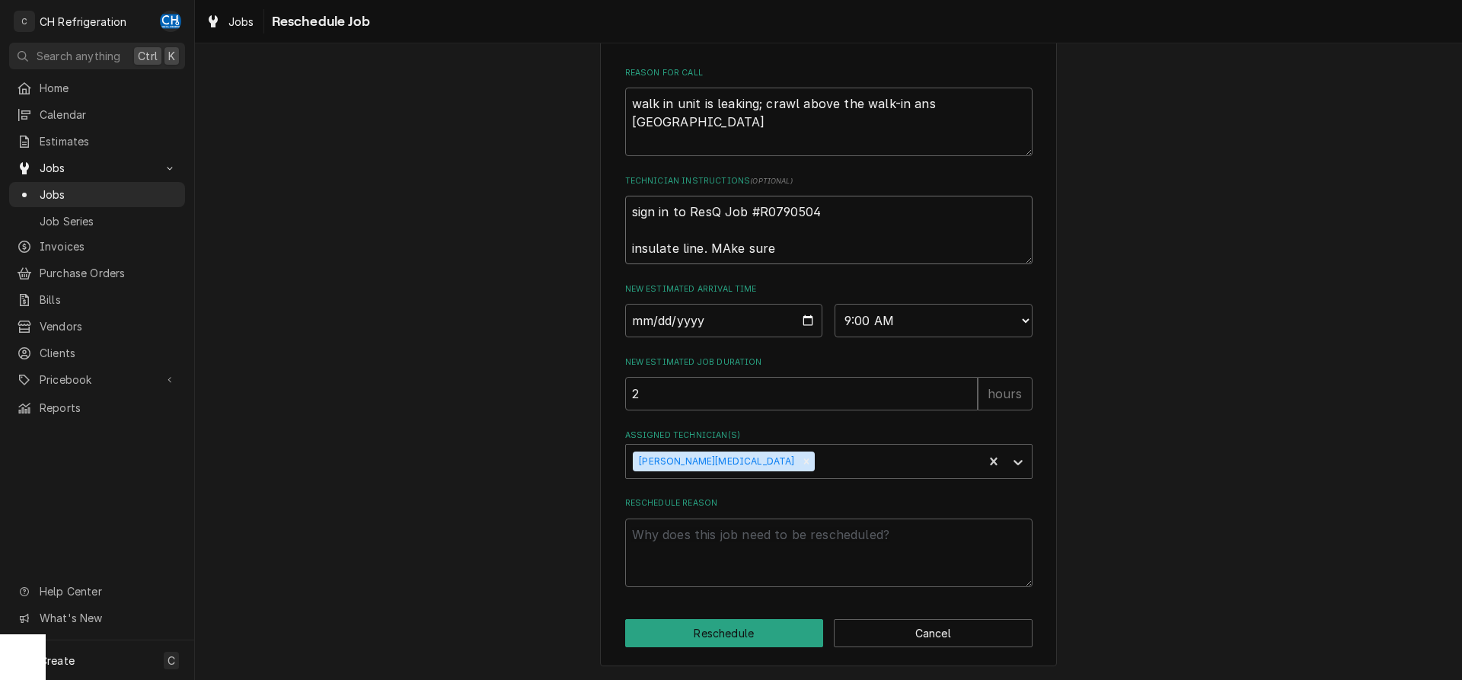
type textarea "sign in to ResQ Job #R0790504 insulate line. MAke sure t"
type textarea "x"
type textarea "sign in to ResQ Job #R0790504 insulate line. MAke sure to"
type textarea "x"
type textarea "sign in to ResQ Job #R0790504 insulate line. MAke sure to"
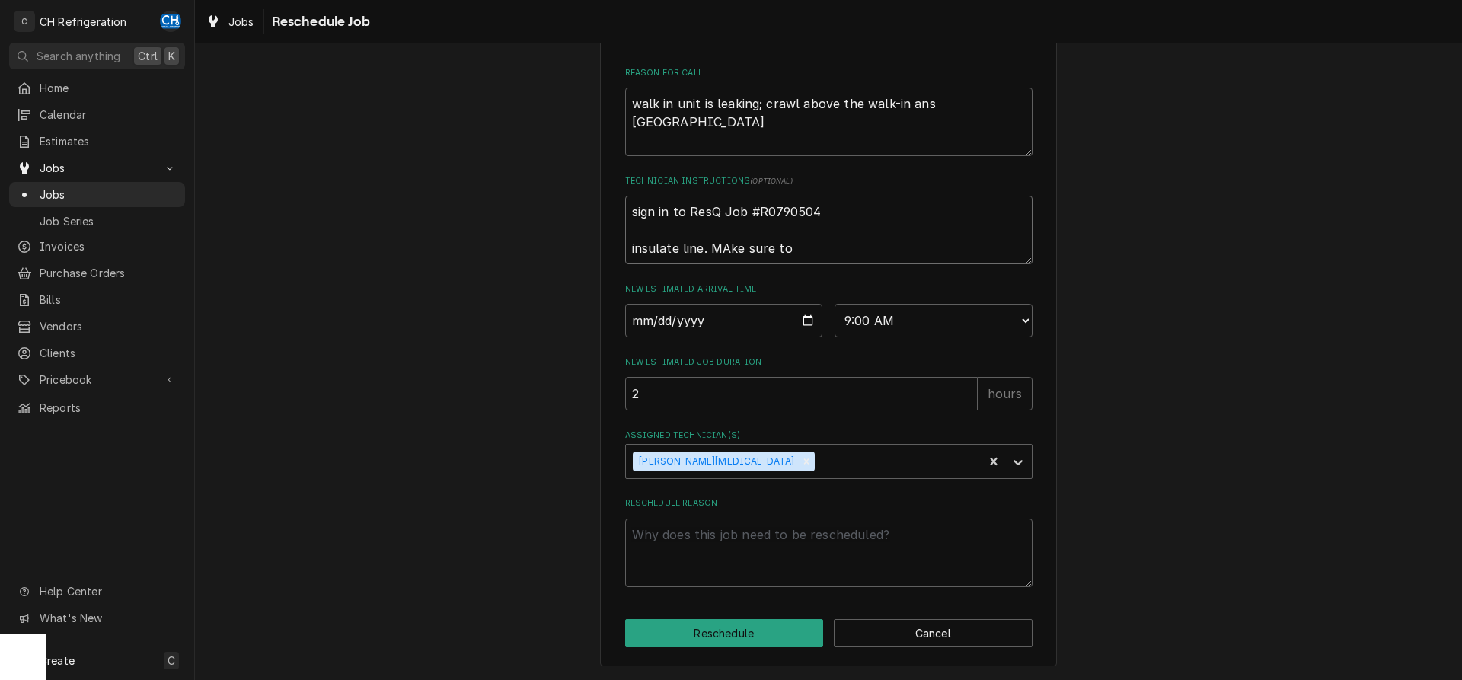
type textarea "x"
type textarea "sign in to ResQ Job #R0790504 insulate line. MAke sure to b"
type textarea "x"
type textarea "sign in to ResQ Job #R0790504 insulate line. MAke sure to bri"
type textarea "x"
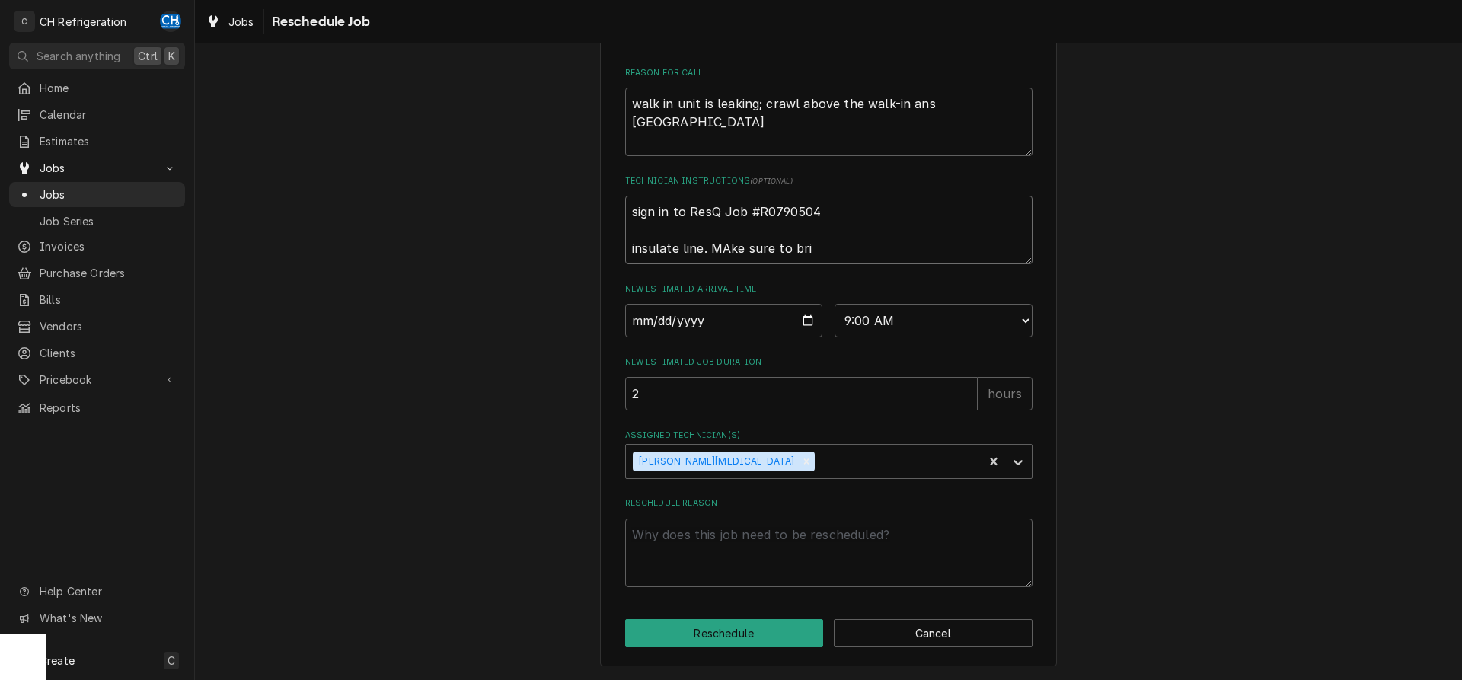
type textarea "sign in to ResQ Job #R0790504 insulate line. MAke sure to brin"
type textarea "x"
type textarea "sign in to ResQ Job #R0790504 insulate line. MAke sure to bring"
type textarea "x"
type textarea "sign in to ResQ Job #R0790504 insulate line. MAke sure to bring"
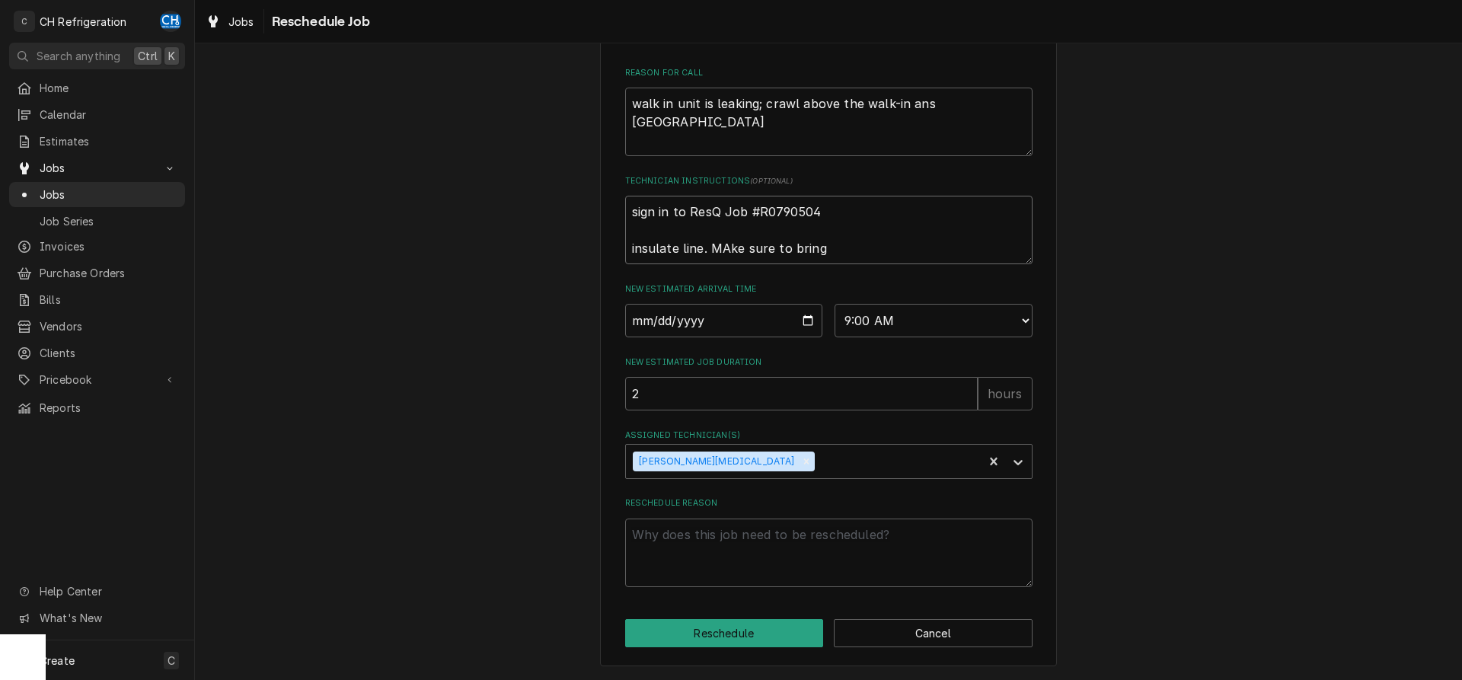
click at [725, 251] on textarea "sign in to ResQ Job #R0790504 insulate line. MAke sure to bring" at bounding box center [828, 230] width 407 height 69
type textarea "x"
type textarea "sign in to ResQ Job #R0790504 insulate line. Mke sure to bring"
type textarea "x"
type textarea "sign in to ResQ Job #R0790504 insulate line. Mske sure to bring"
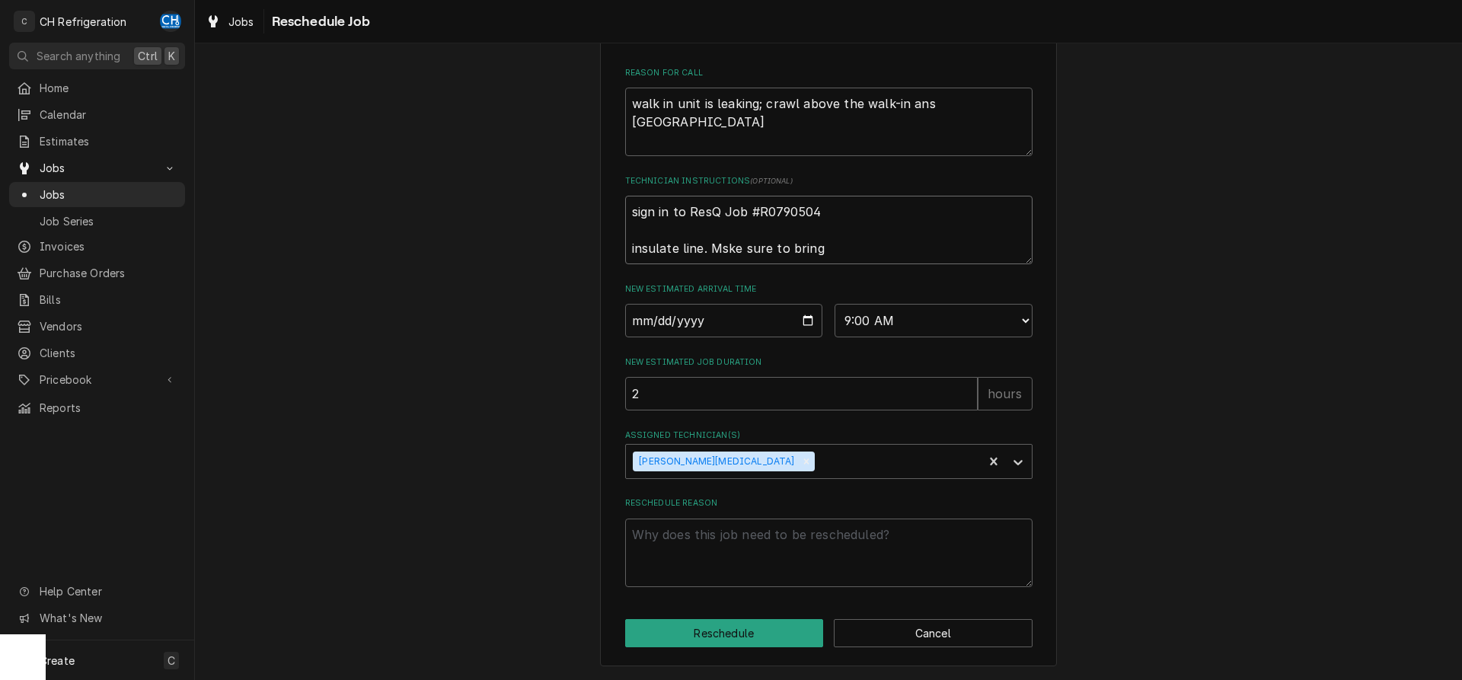
type textarea "x"
type textarea "sign in to ResQ Job #R0790504 insulate line. Mke sure to bring"
type textarea "x"
type textarea "sign in to ResQ Job #R0790504 insulate line. Make sure to bring"
click at [912, 245] on textarea "sign in to ResQ Job #R0790504 insulate line. Make sure to bring" at bounding box center [828, 230] width 407 height 69
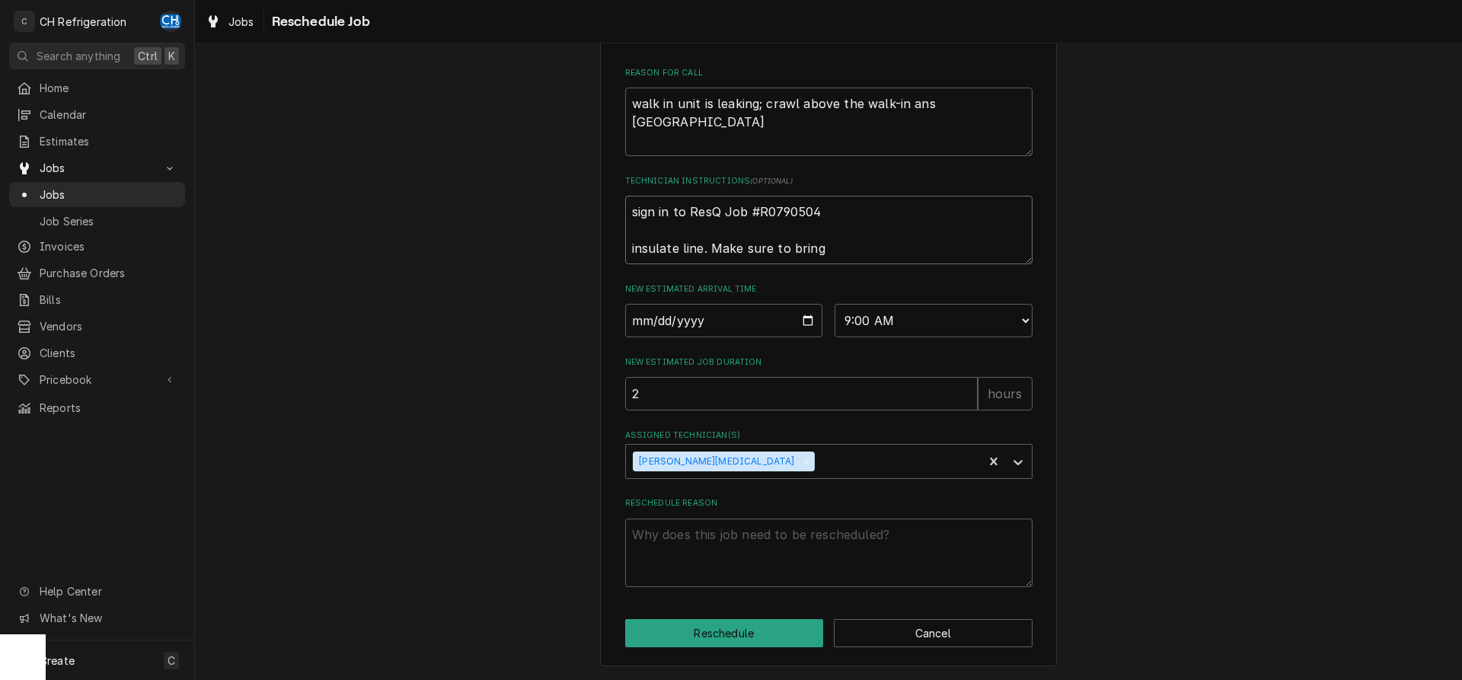
type textarea "x"
type textarea "sign in to ResQ Job #R0790504 insulate line. Make sure to bring s"
type textarea "x"
type textarea "sign in to ResQ Job #R0790504 insulate line. Make sure to bring st"
type textarea "x"
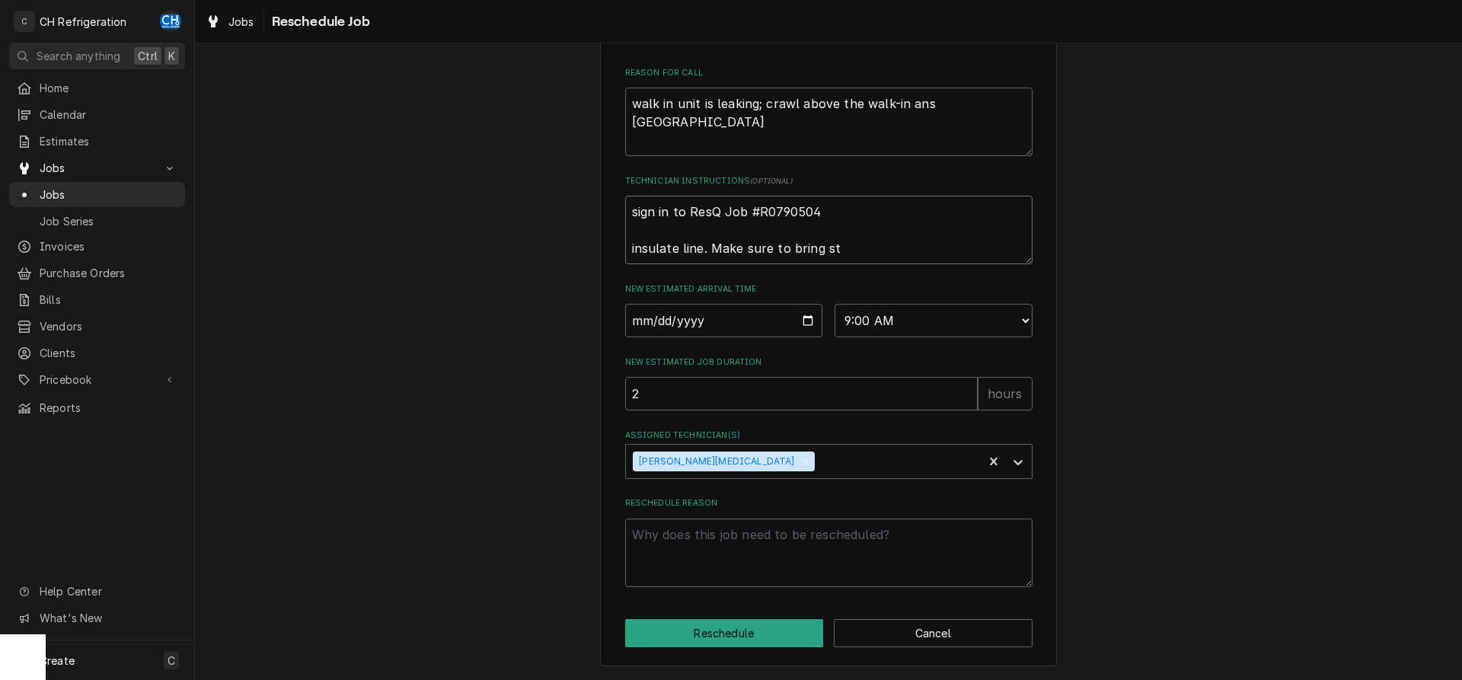
type textarea "sign in to ResQ Job #R0790504 insulate line. Make sure to bring str"
type textarea "x"
type textarea "sign in to ResQ Job #R0790504 insulate line. Make sure to bring stri"
type textarea "x"
type textarea "sign in to ResQ Job #R0790504 insulate line. Make sure to bring string"
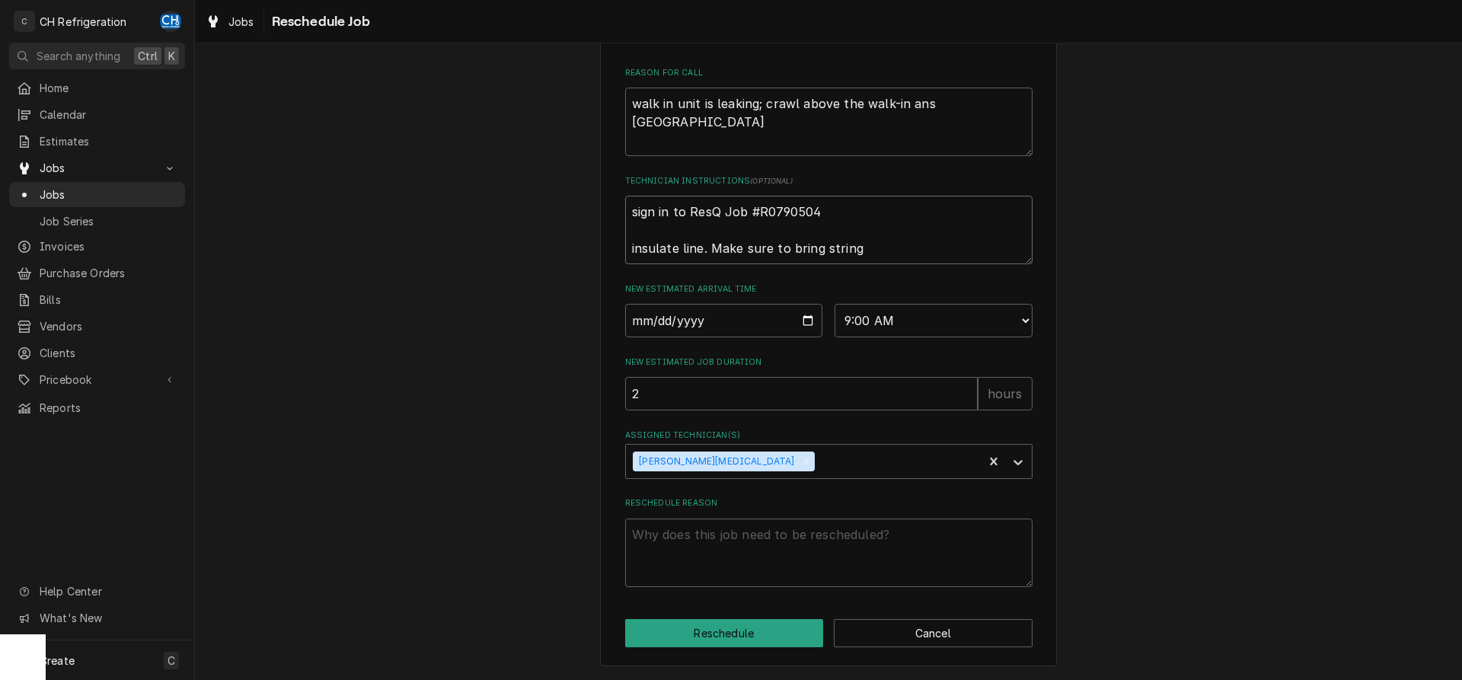
type textarea "x"
type textarea "sign in to ResQ Job #R0790504 insulate line. Make sure to bring string"
type textarea "x"
type textarea "sign in to ResQ Job #R0790504 insulate line. Make sure to bring string c"
type textarea "x"
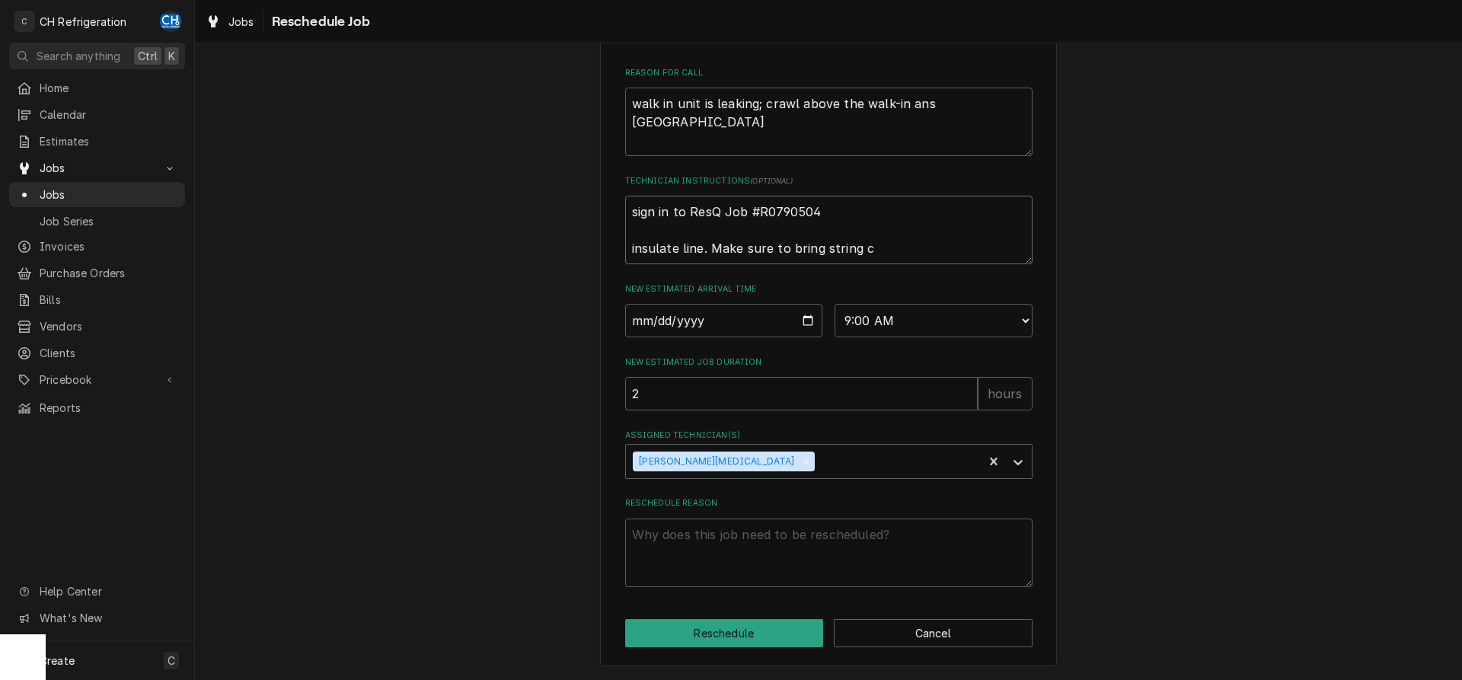
type textarea "sign in to ResQ Job #R0790504 insulate line. Make sure to bring string ch"
type textarea "x"
type textarea "sign in to ResQ Job #R0790504 insulate line. Make sure to bring string cha"
type textarea "x"
type textarea "sign in to ResQ Job #R0790504 insulate line. Make sure to bring string chau"
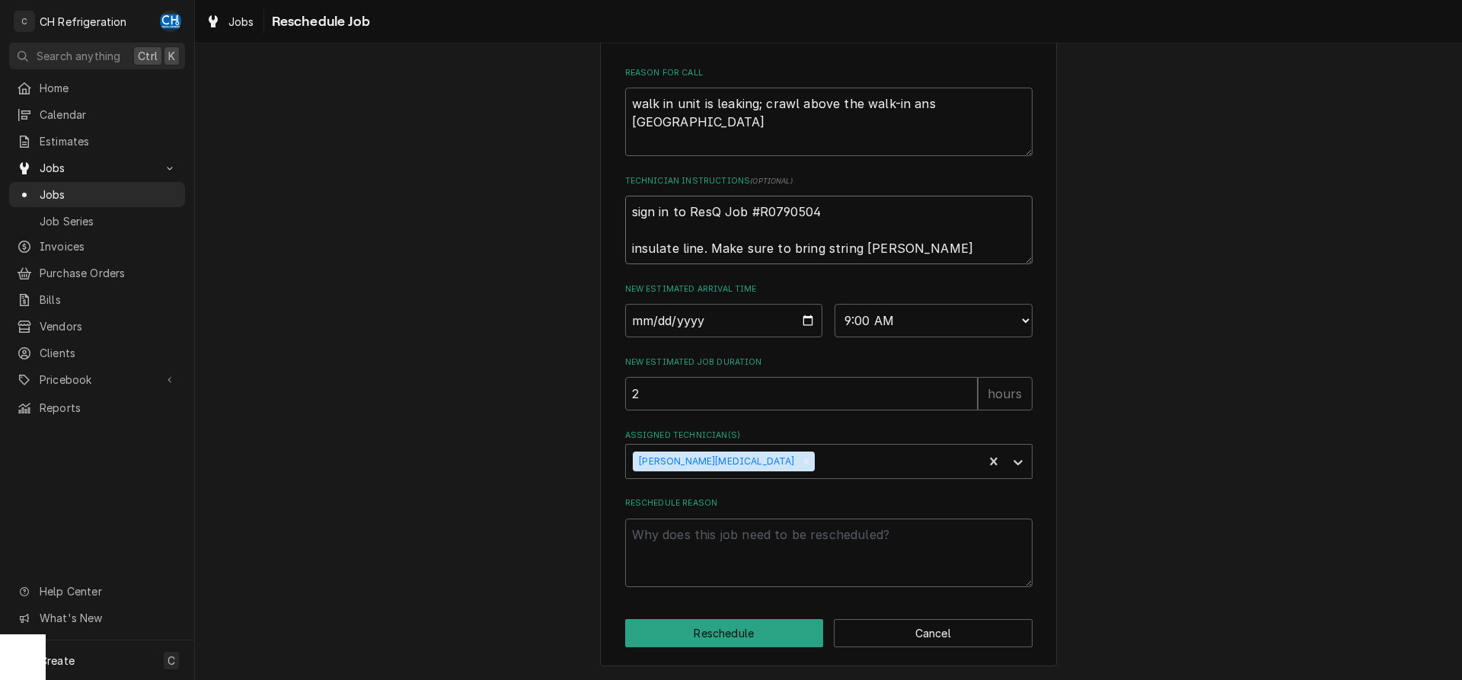
type textarea "x"
type textarea "sign in to ResQ Job #R0790504 insulate line. Make sure to bring string chaul"
type textarea "x"
type textarea "sign in to ResQ Job #R0790504 insulate line. Make sure to bring string chaulk"
type textarea "x"
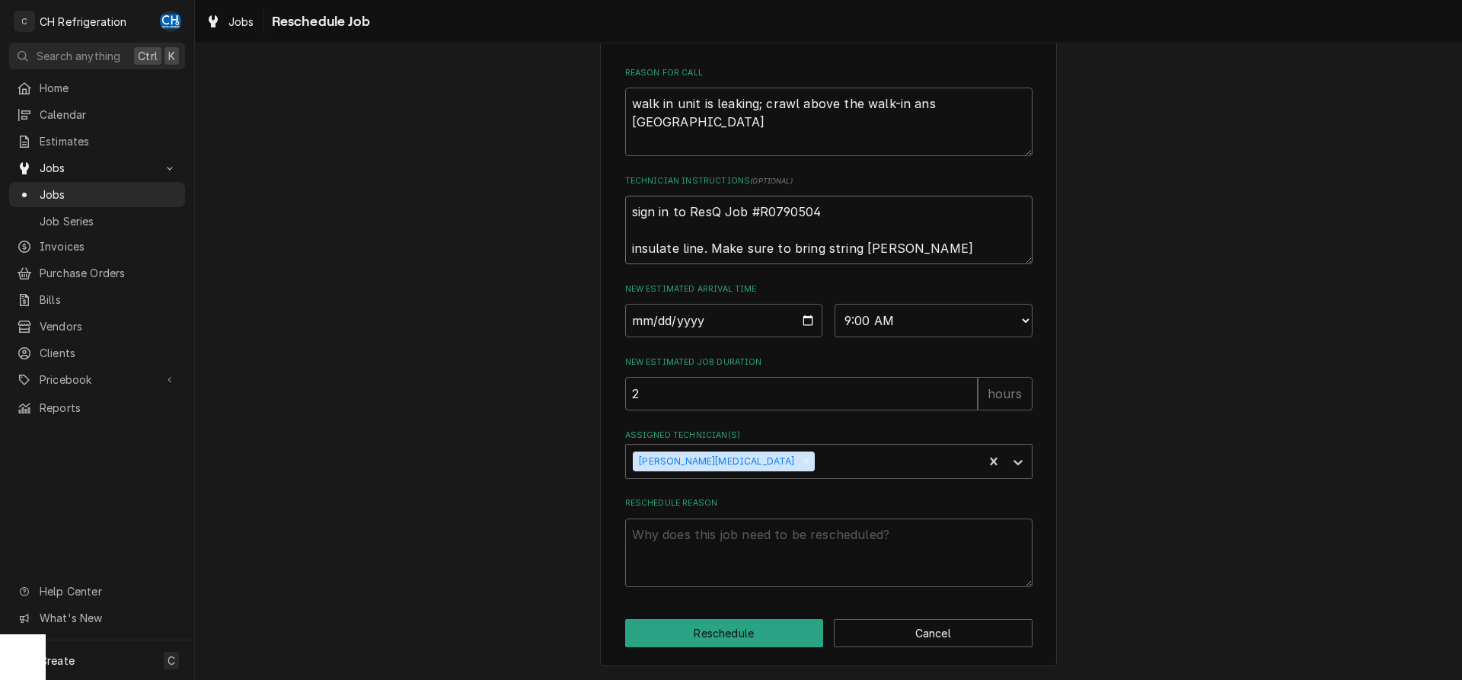
type textarea "sign in to ResQ Job #R0790504 insulate line. Make sure to bring string chaulk"
click at [880, 258] on textarea "sign in to ResQ Job #R0790504 insulate line. Make sure to bring string chaulk" at bounding box center [828, 230] width 407 height 69
type textarea "x"
type textarea "sign in to ResQ Job #R0790504 insulate line. Make sure to bring string caulk"
click at [915, 237] on textarea "sign in to ResQ Job #R0790504 insulate line. Make sure to bring string caulk" at bounding box center [828, 230] width 407 height 69
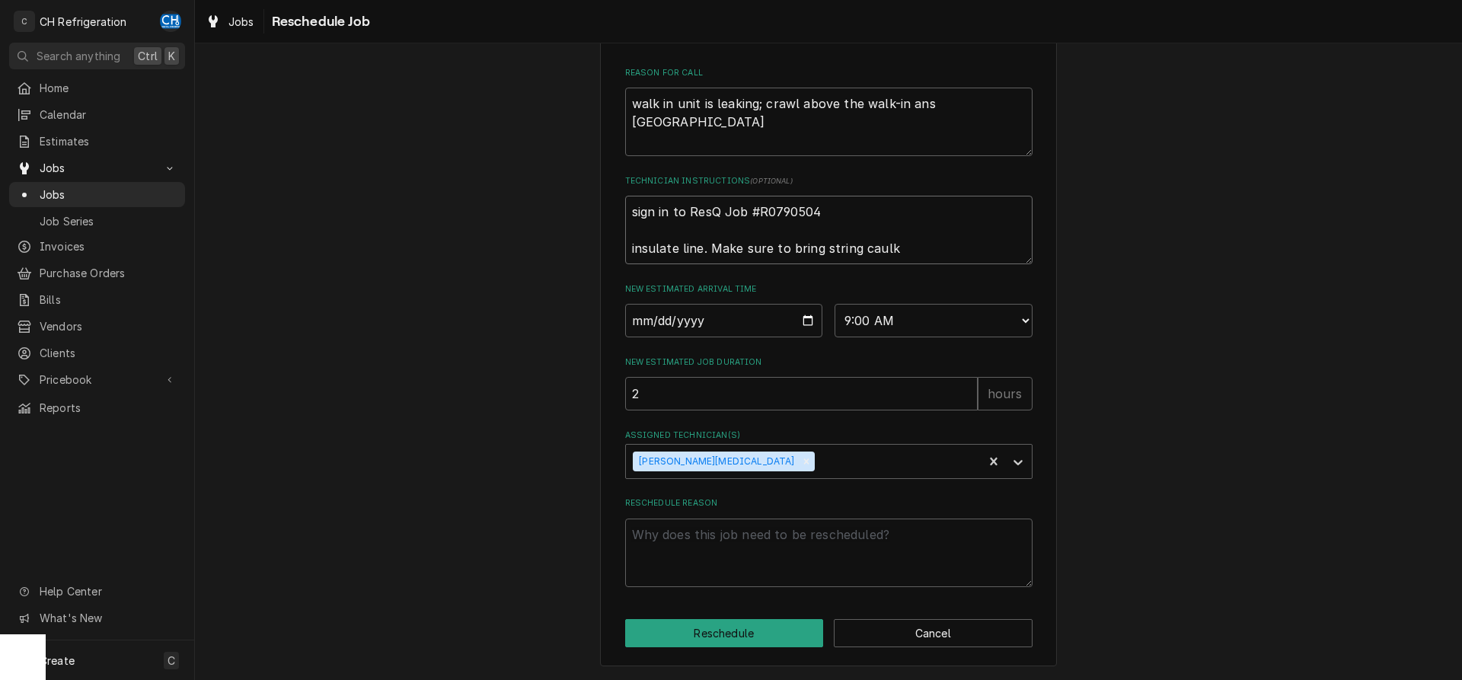
click at [938, 254] on textarea "sign in to ResQ Job #R0790504 insulate line. Make sure to bring string caulk" at bounding box center [828, 230] width 407 height 69
type textarea "x"
type textarea "sign in to ResQ Job #R0790504 insulate line. Make sure to bring string caulk"
type textarea "x"
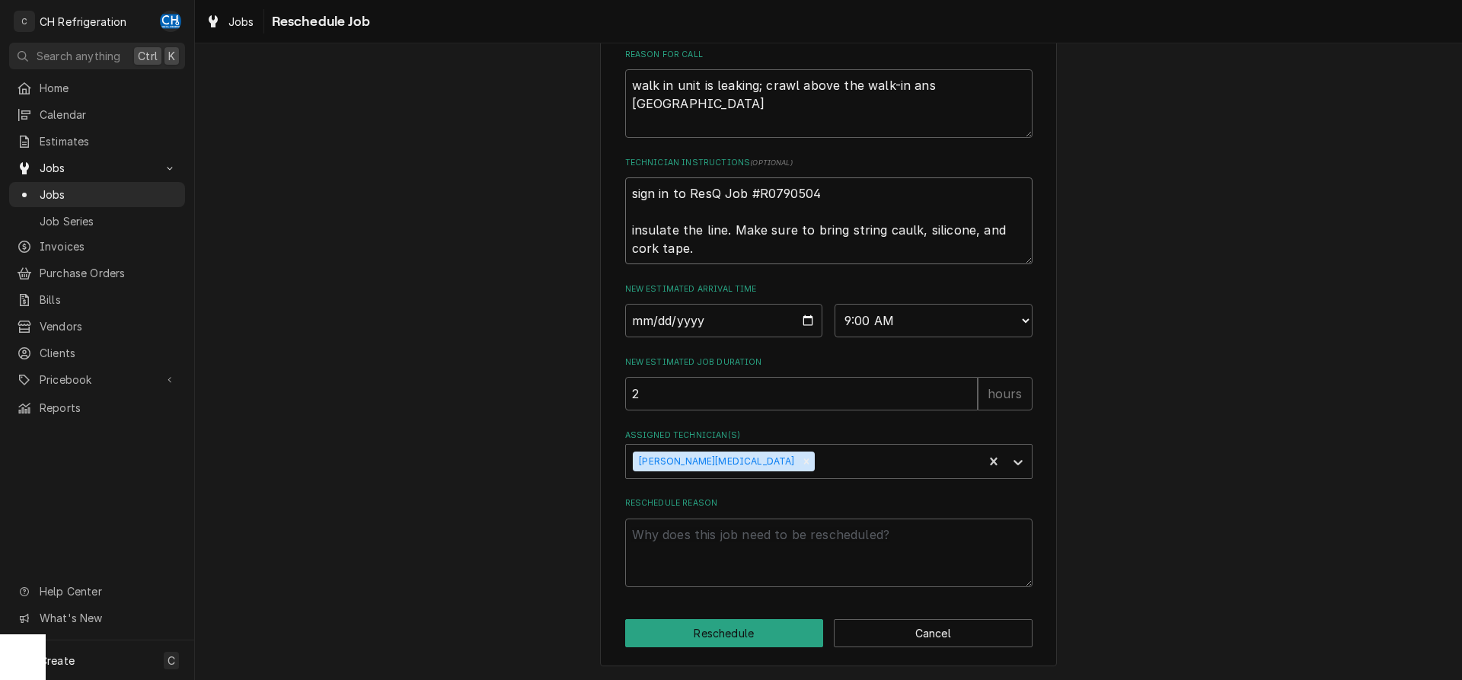
click at [729, 264] on textarea "sign in to ResQ Job #R0790504 insulate the line. Make sure to bring string caul…" at bounding box center [828, 220] width 407 height 87
click at [634, 247] on textarea "sign in to ResQ Job #R0790504 insulate the line. Make sure to bring string caul…" at bounding box center [828, 220] width 407 height 87
click at [780, 264] on textarea "sign in to ResQ Job #R0790504 Insulate the line. Make sure to bring string caul…" at bounding box center [828, 220] width 407 height 87
click at [801, 536] on textarea "Reschedule Reason" at bounding box center [828, 553] width 407 height 69
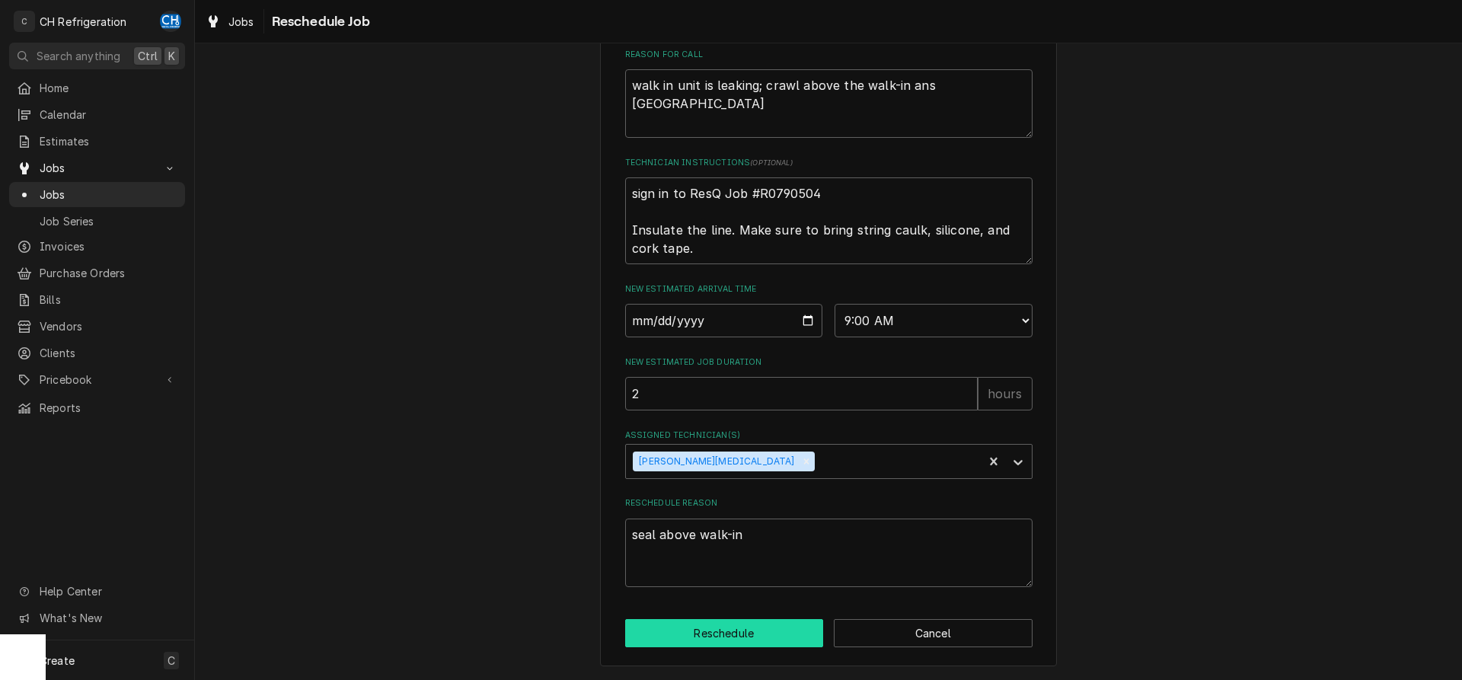
click at [710, 628] on button "Reschedule" at bounding box center [724, 633] width 199 height 28
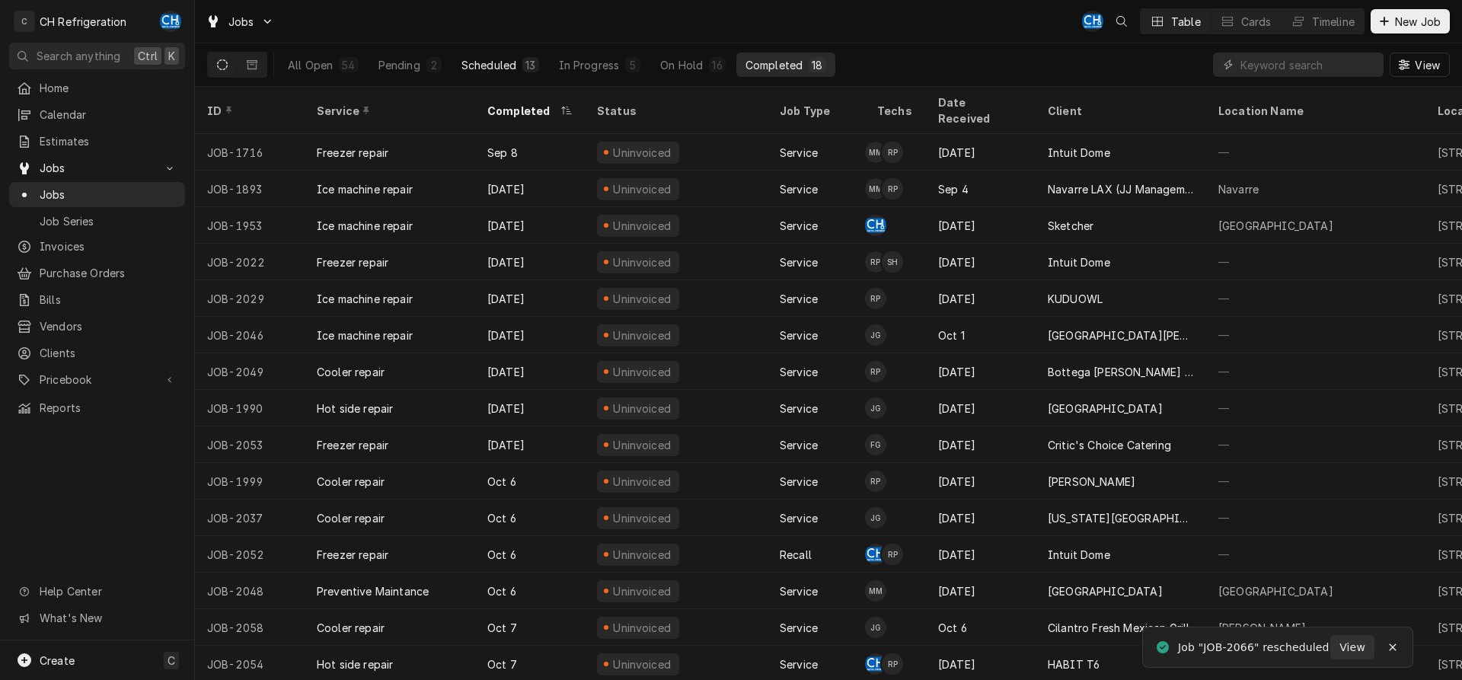
click at [522, 70] on button "Scheduled 13" at bounding box center [500, 65] width 96 height 24
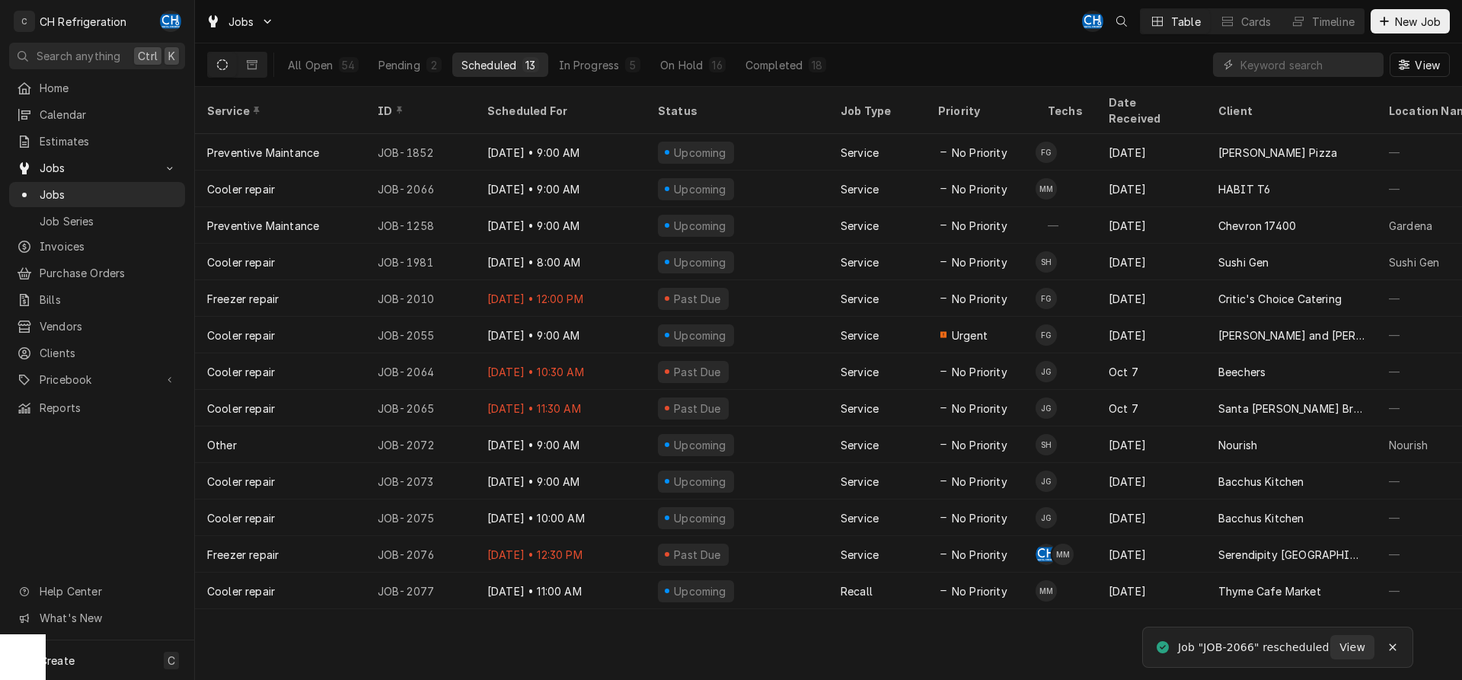
click at [899, 171] on div "Service" at bounding box center [877, 189] width 97 height 37
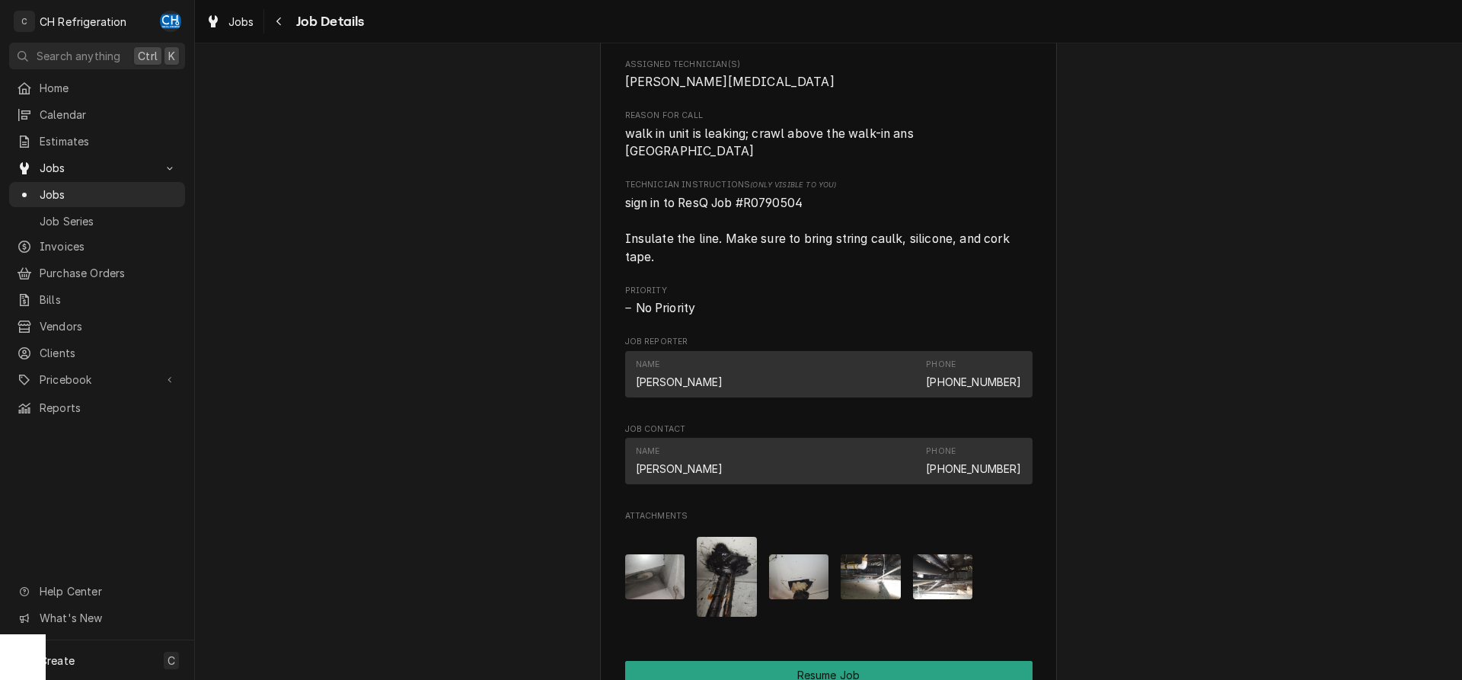
scroll to position [1456, 0]
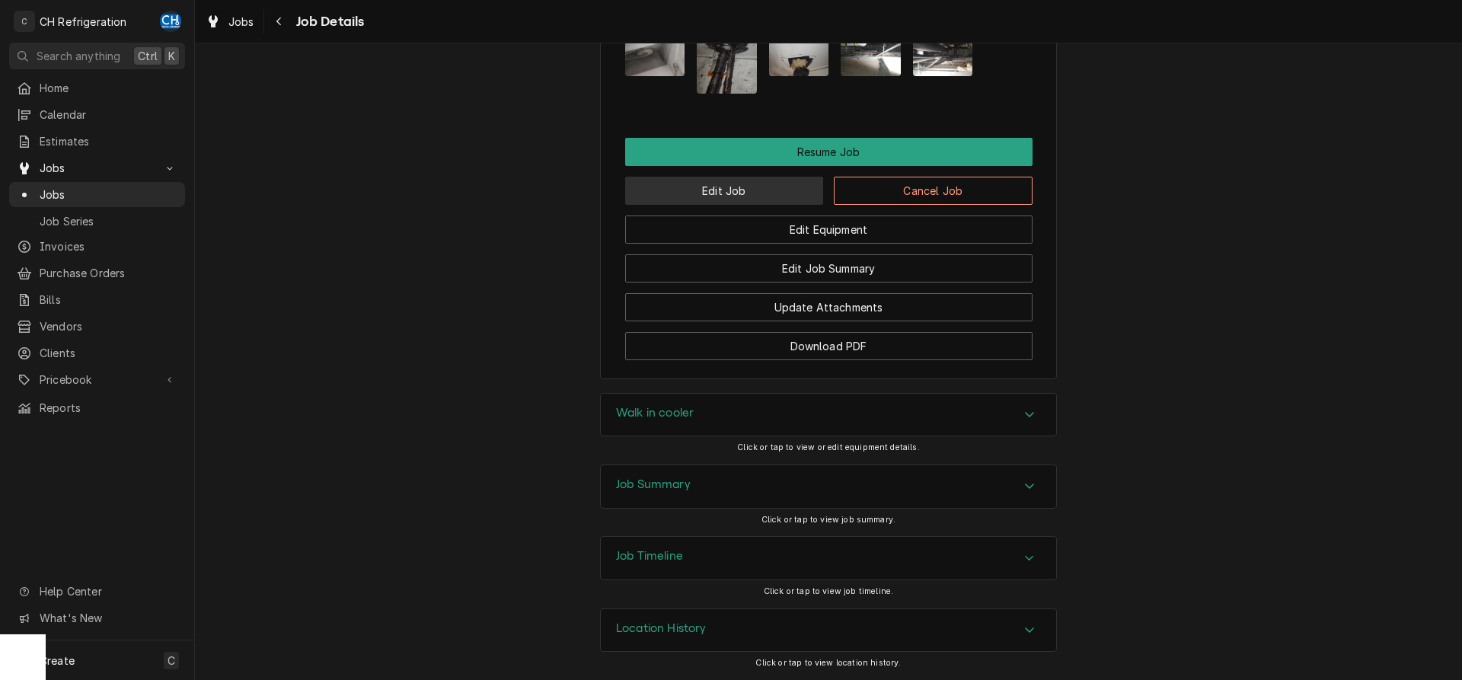
click at [732, 200] on button "Edit Job" at bounding box center [724, 191] width 199 height 28
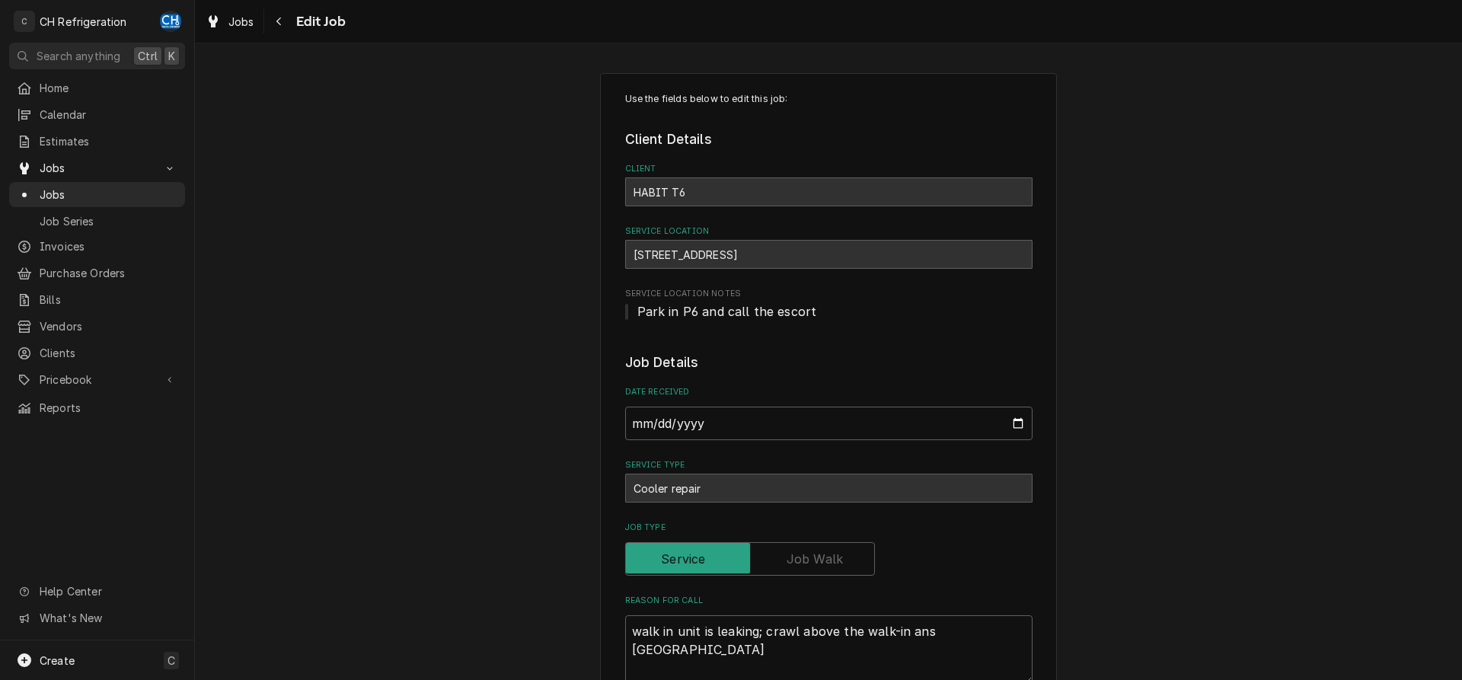
scroll to position [1088, 0]
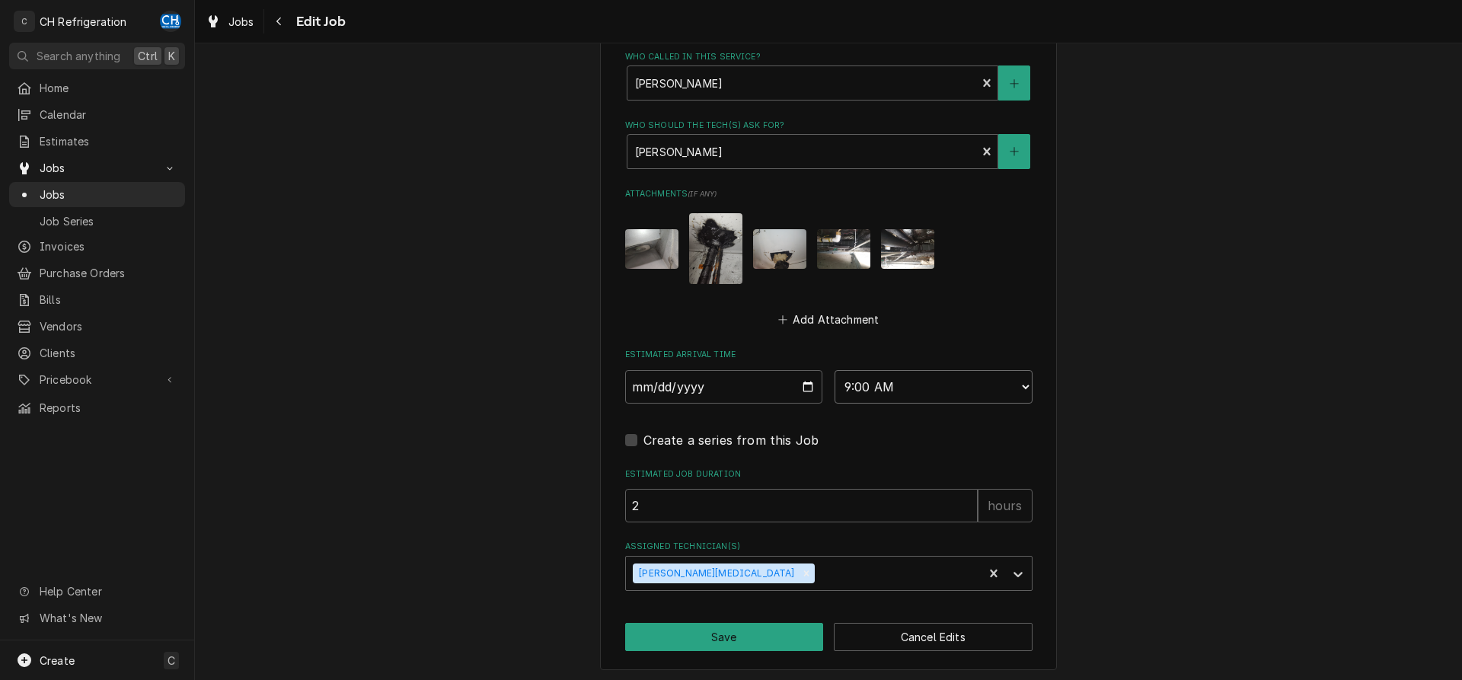
click at [835, 370] on select "AM / PM 6:00 AM 6:15 AM 6:30 AM 6:45 AM 7:00 AM 7:15 AM 7:30 AM 7:45 AM 8:00 AM…" at bounding box center [934, 387] width 198 height 34
select select "08:00:00"
click option "8:00 AM" at bounding box center [0, 0] width 0 height 0
click at [719, 635] on button "Save" at bounding box center [724, 637] width 199 height 28
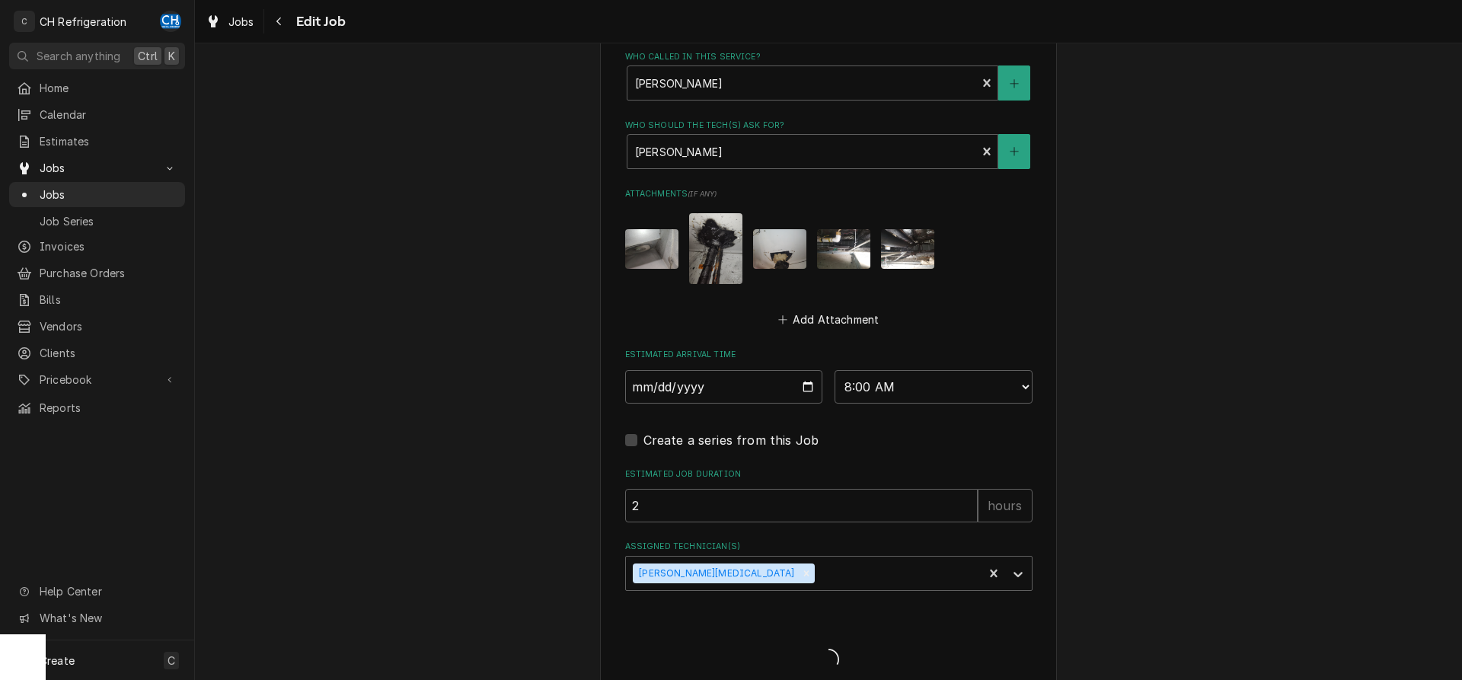
type textarea "x"
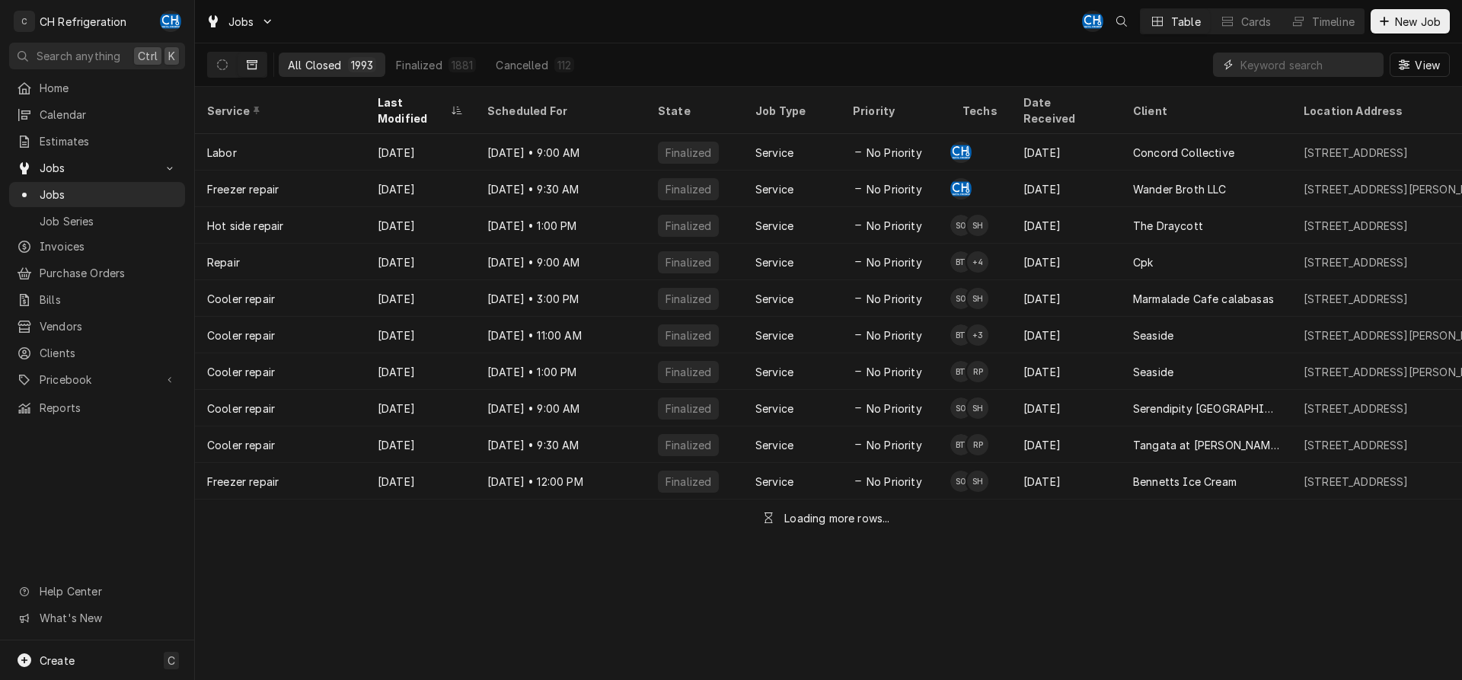
click at [1280, 60] on input "Dynamic Content Wrapper" at bounding box center [1309, 65] width 136 height 24
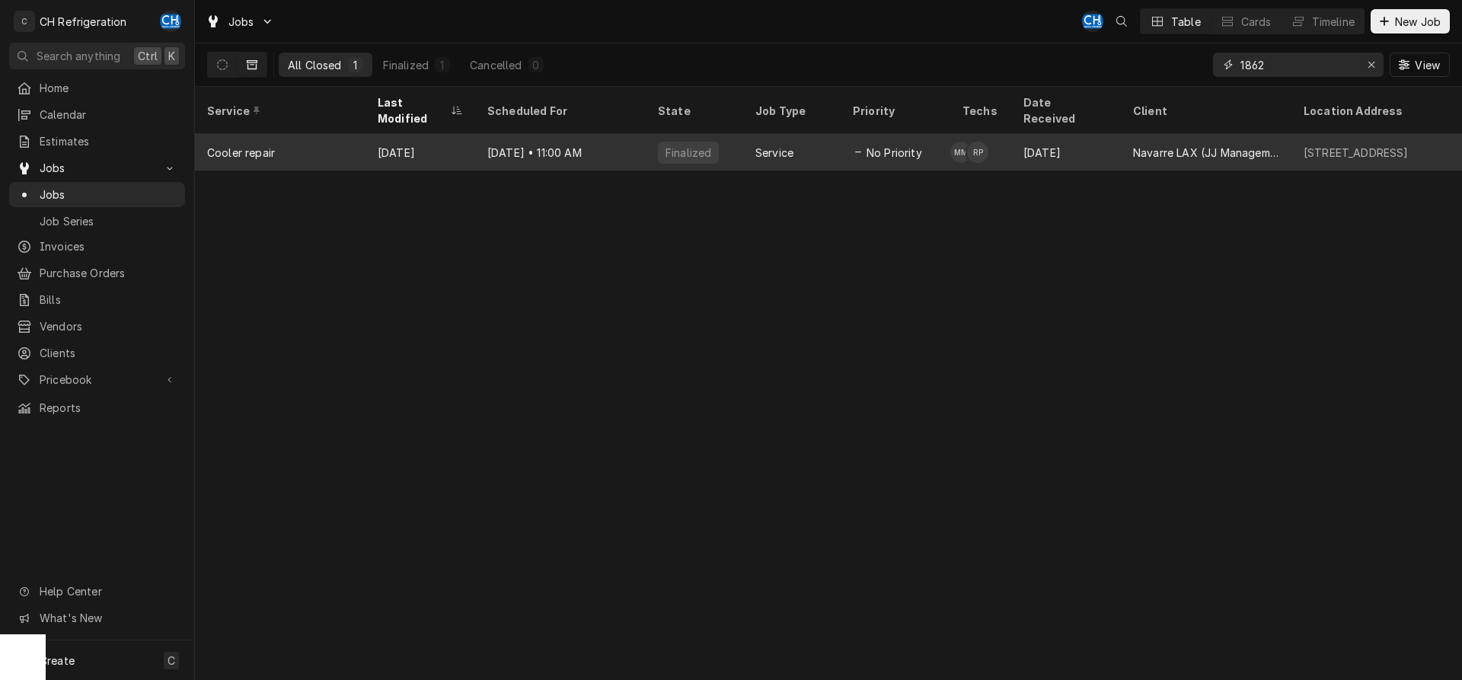
type input "1862"
click at [1098, 138] on div "[DATE]" at bounding box center [1066, 152] width 110 height 37
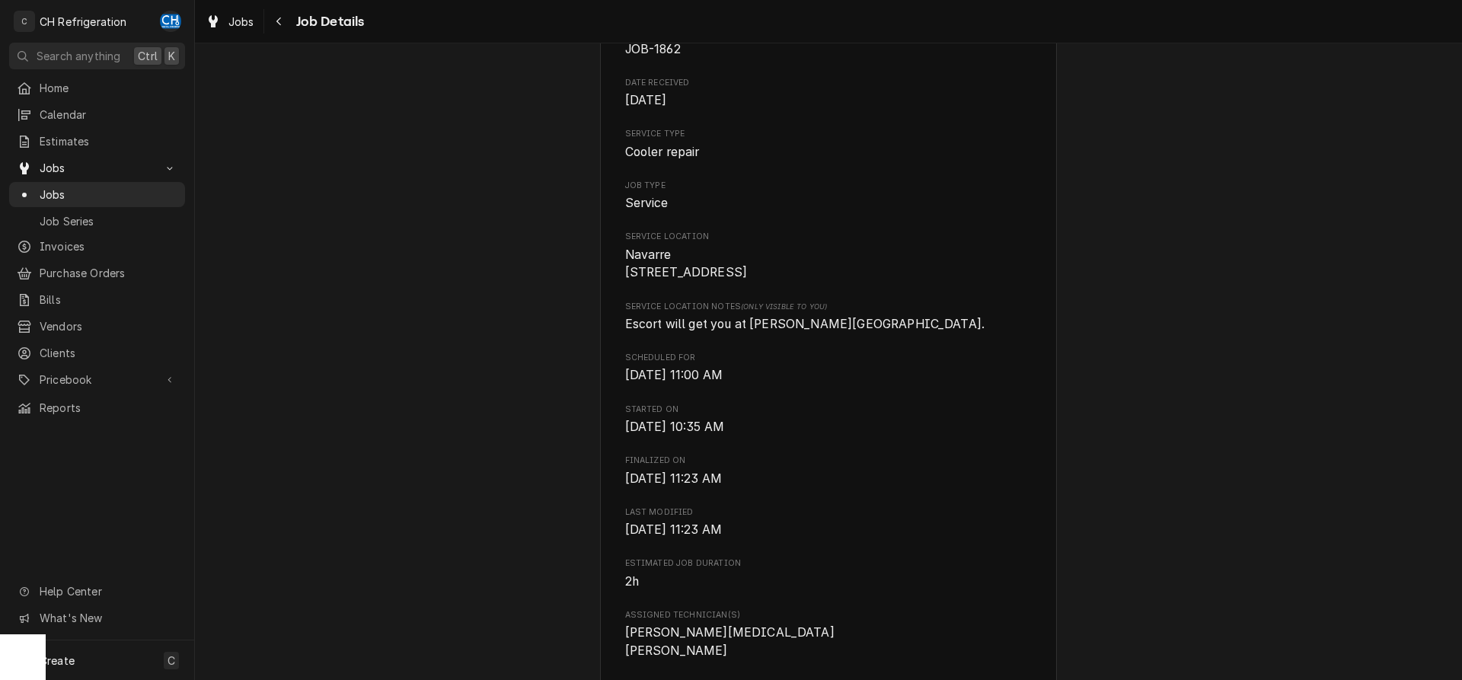
scroll to position [544, 0]
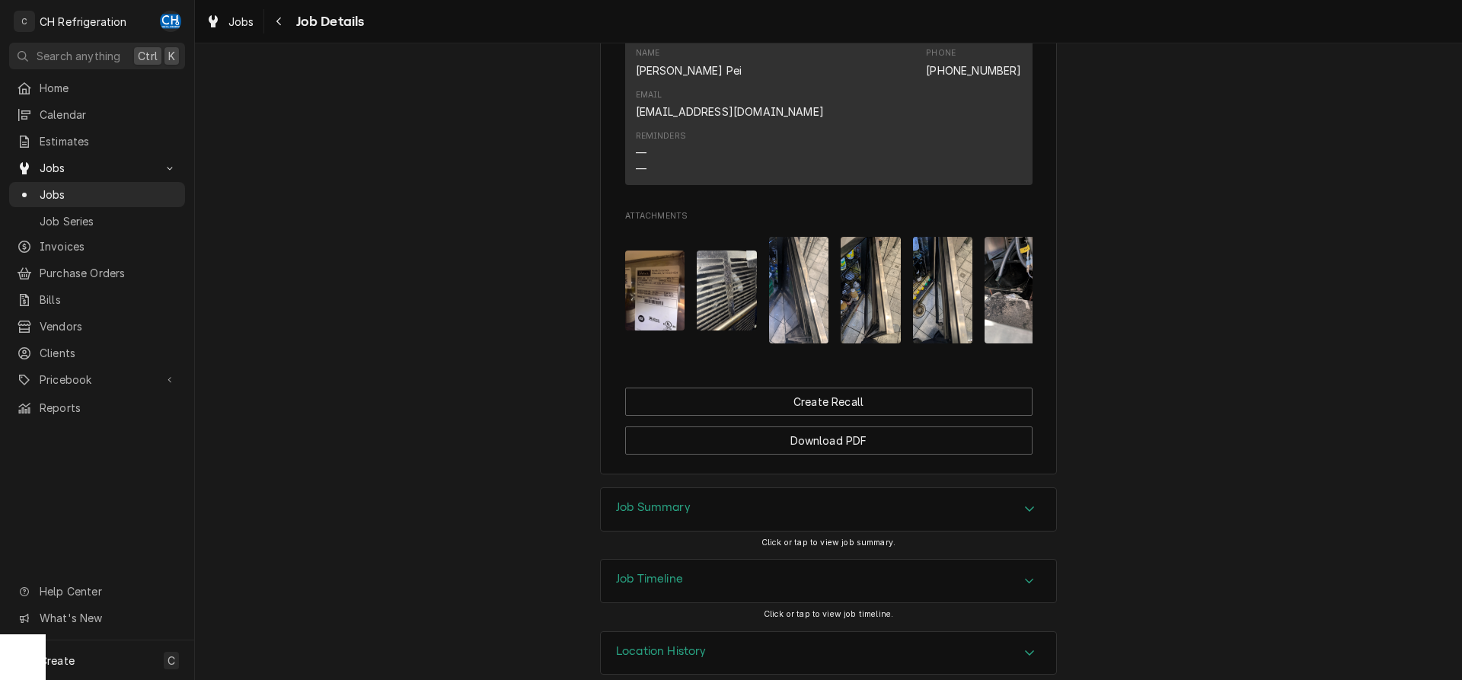
click at [711, 488] on div "Job Summary" at bounding box center [828, 509] width 455 height 43
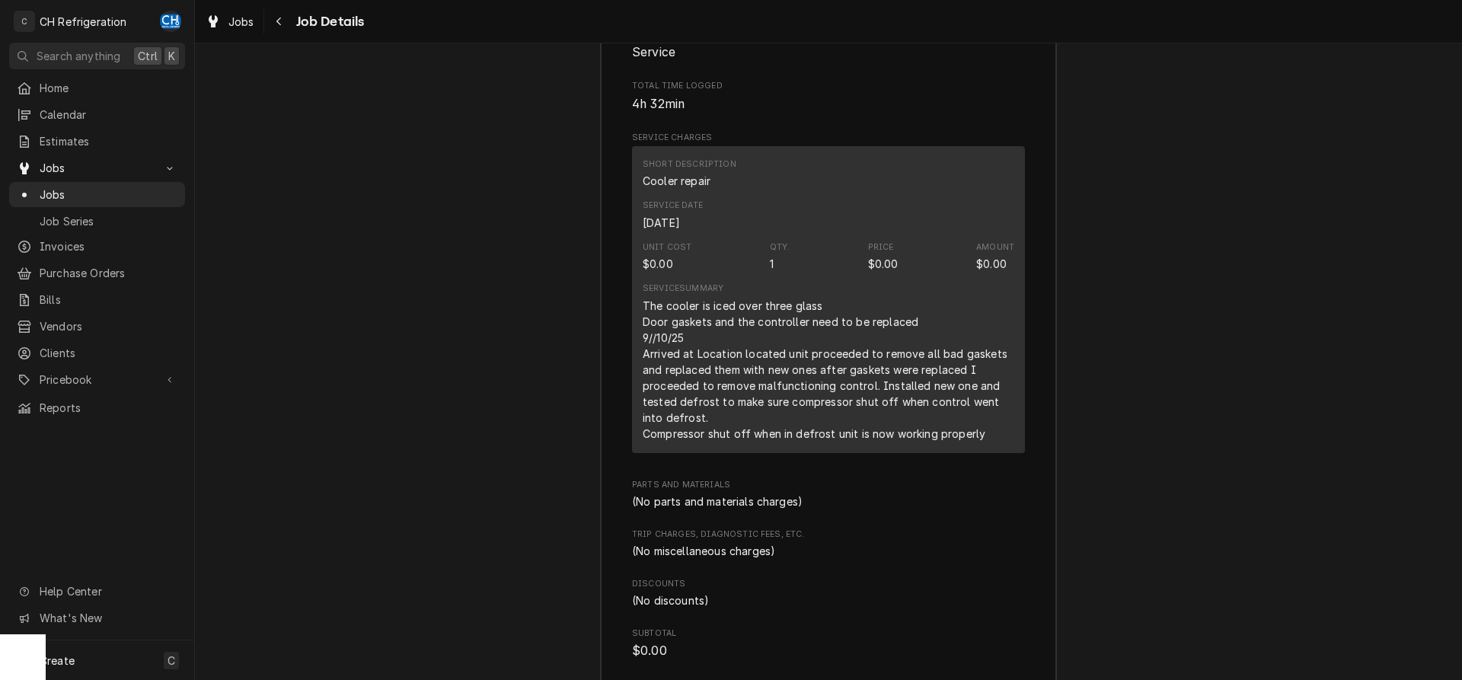
scroll to position [2021, 0]
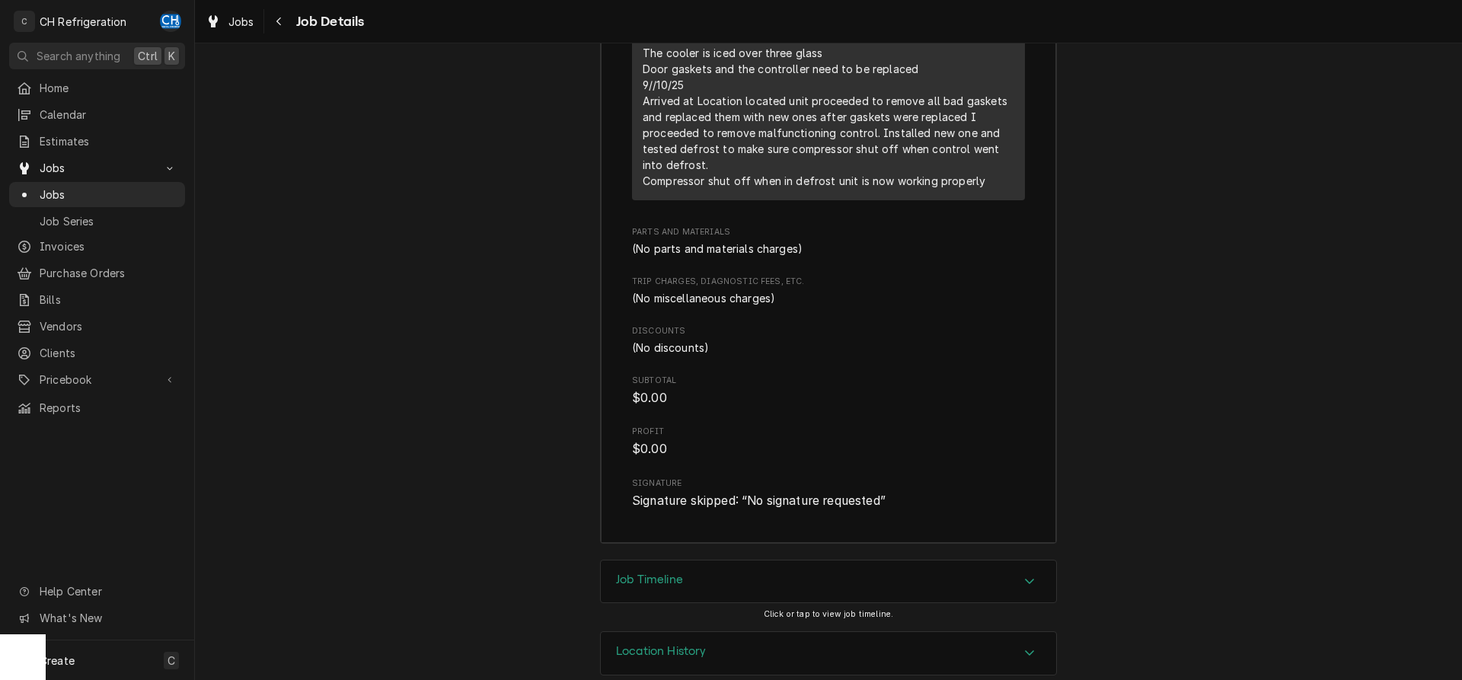
click at [663, 573] on h3 "Job Timeline" at bounding box center [649, 580] width 67 height 14
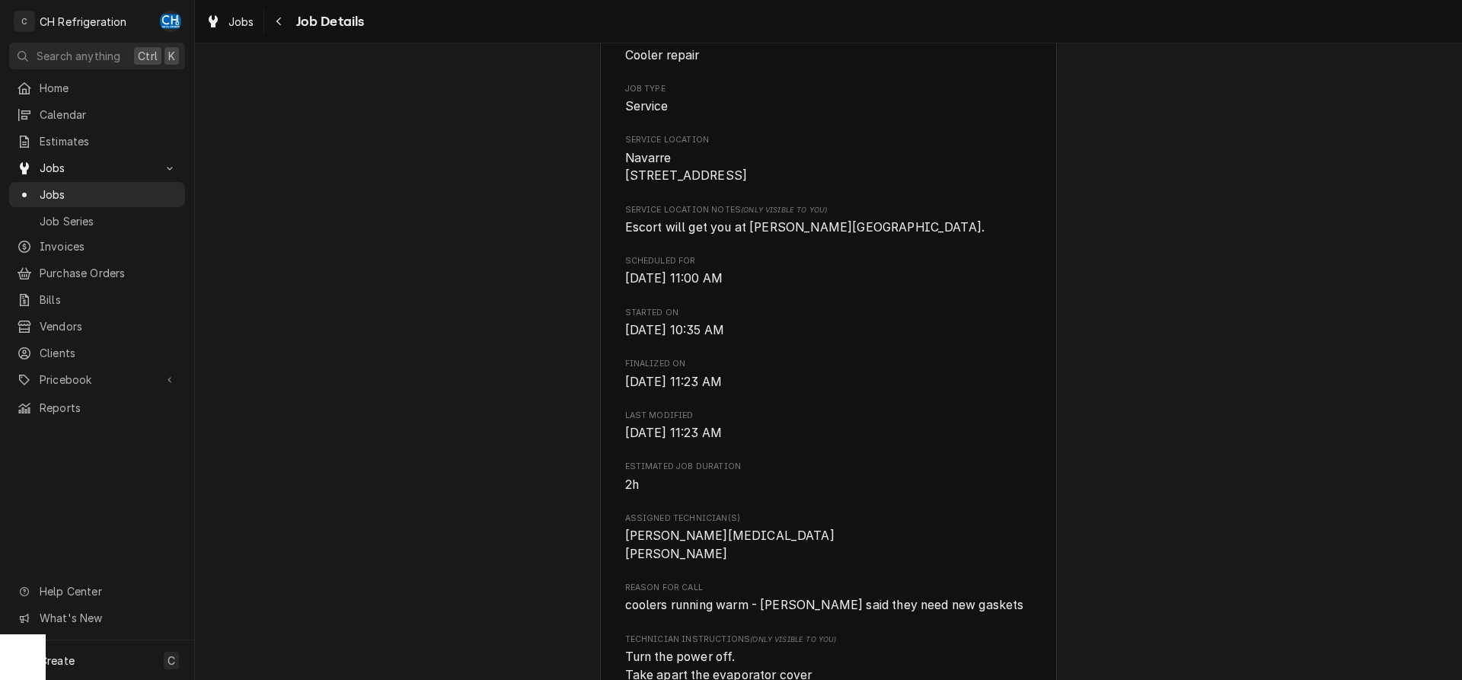
scroll to position [0, 0]
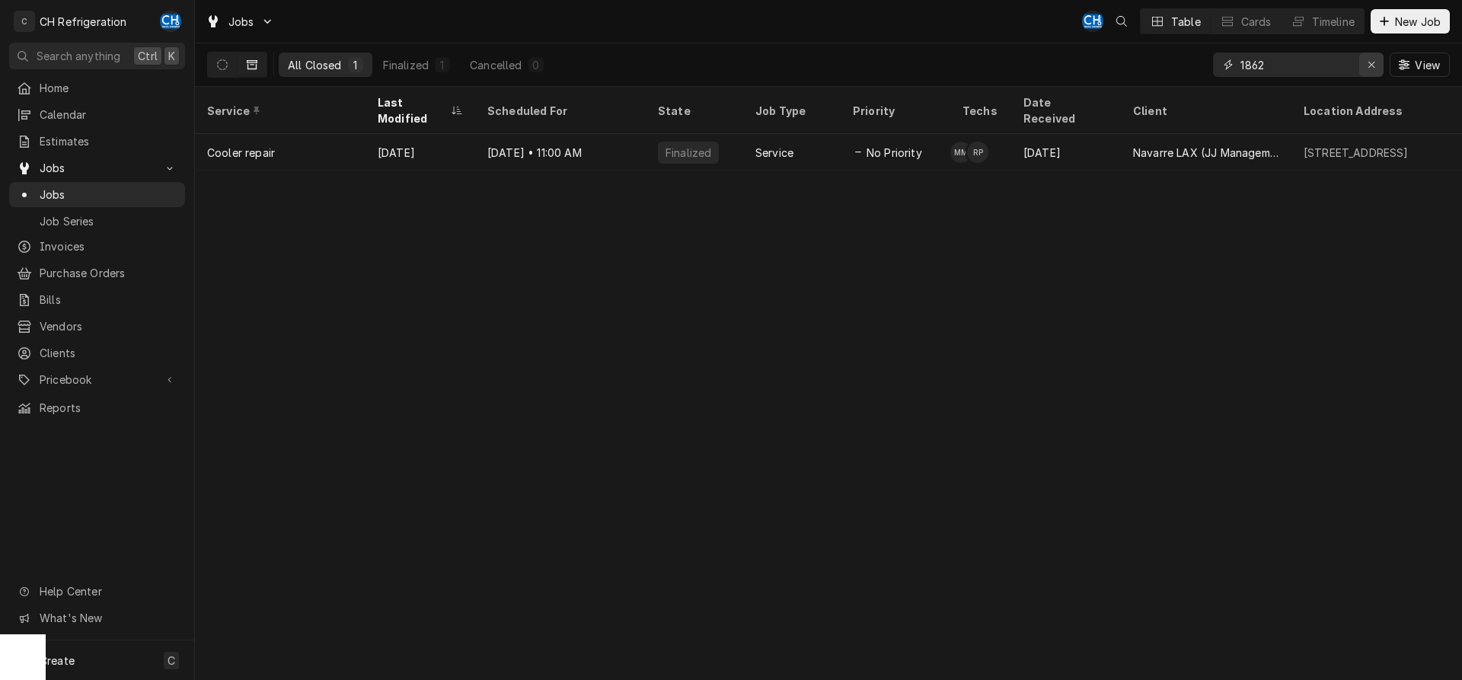
click at [1374, 59] on icon "Erase input" at bounding box center [1372, 64] width 8 height 11
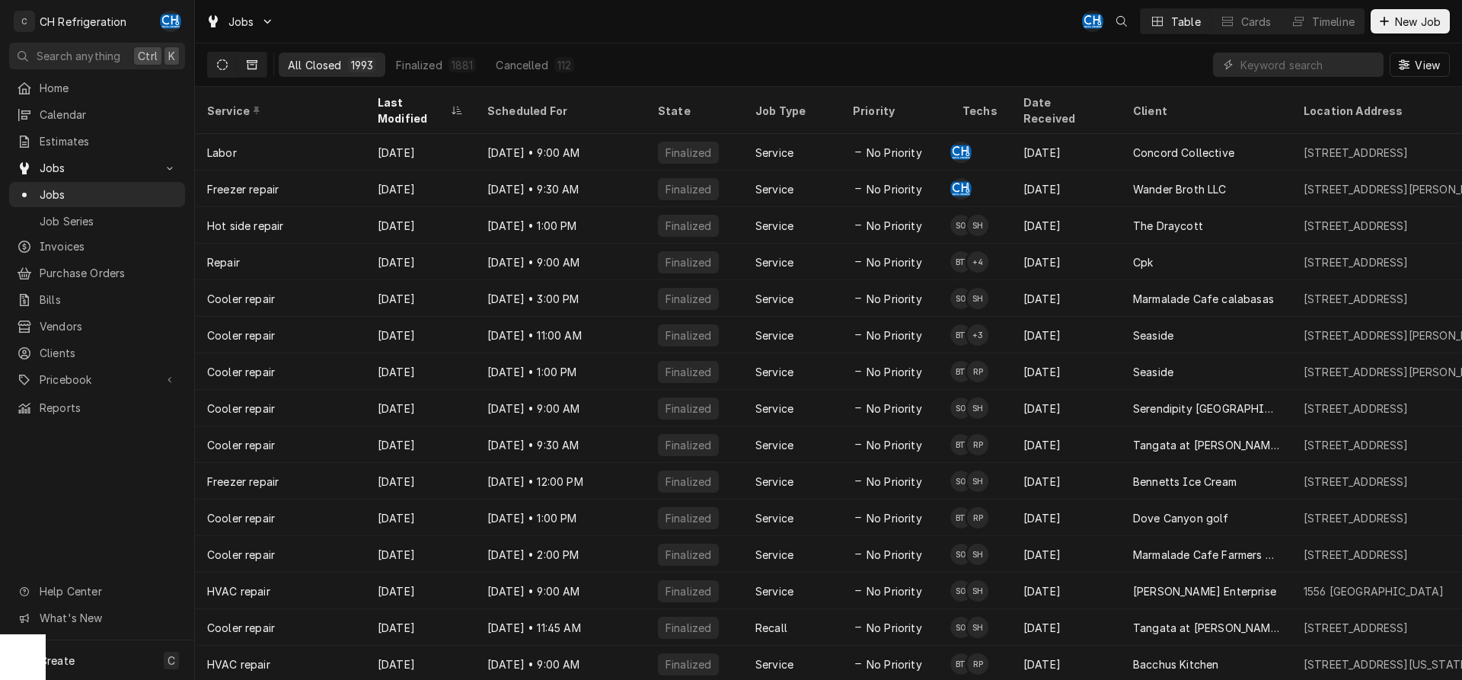
click at [218, 56] on button "Dynamic Content Wrapper" at bounding box center [222, 65] width 29 height 24
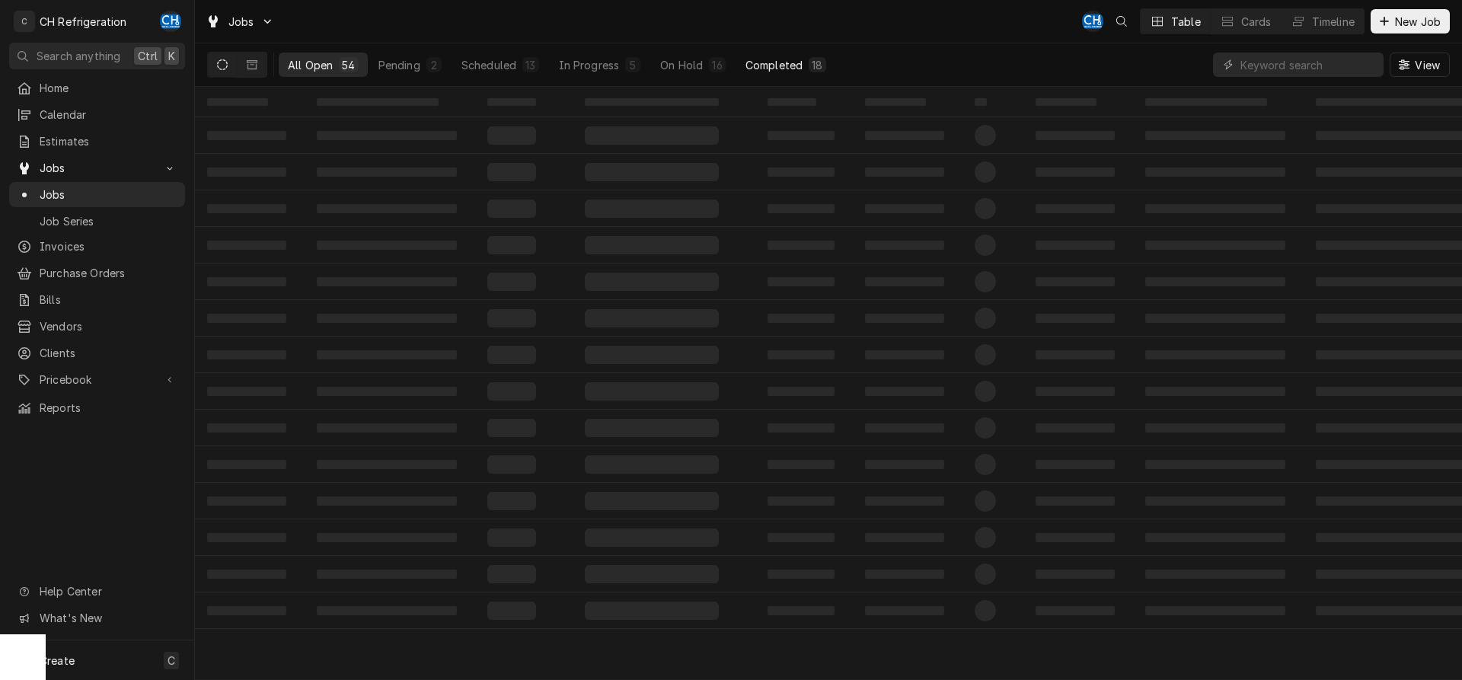
click at [792, 65] on div "Completed" at bounding box center [774, 65] width 57 height 16
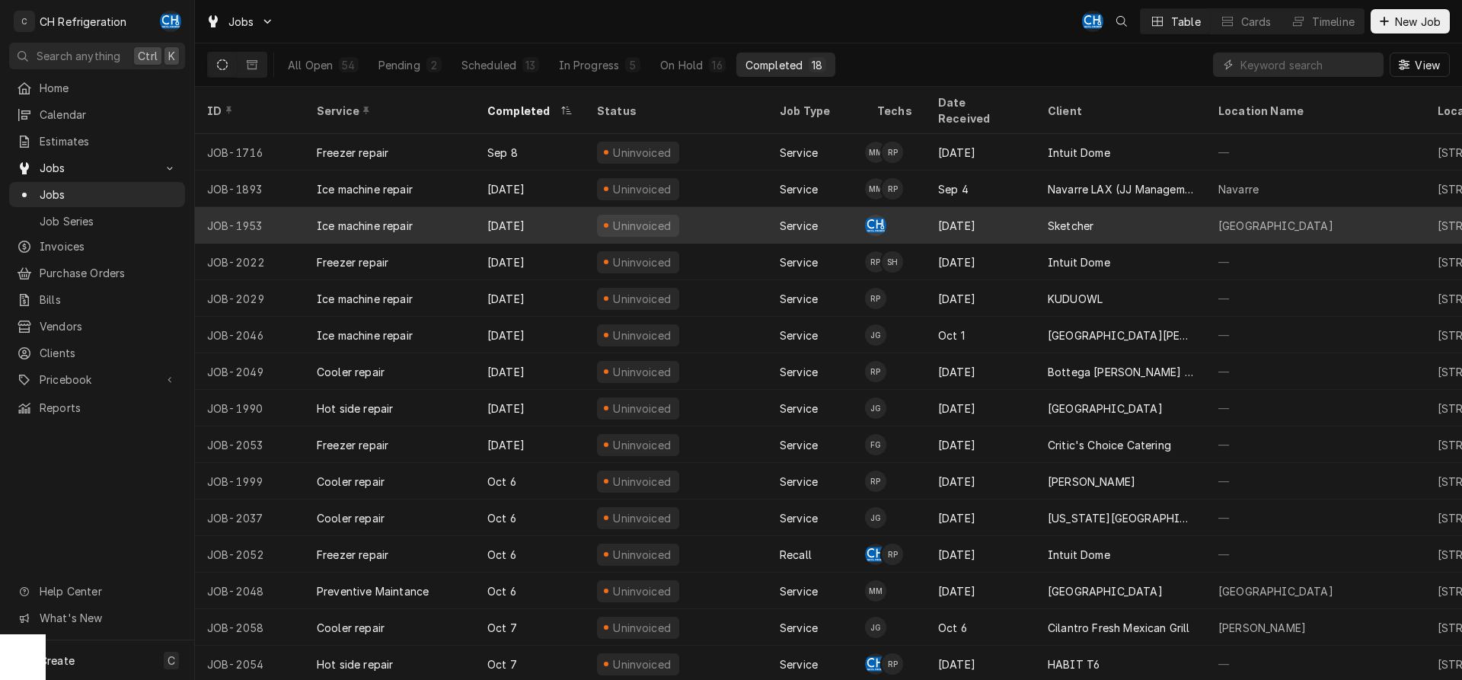
click at [1082, 207] on div "Sketcher" at bounding box center [1121, 225] width 171 height 37
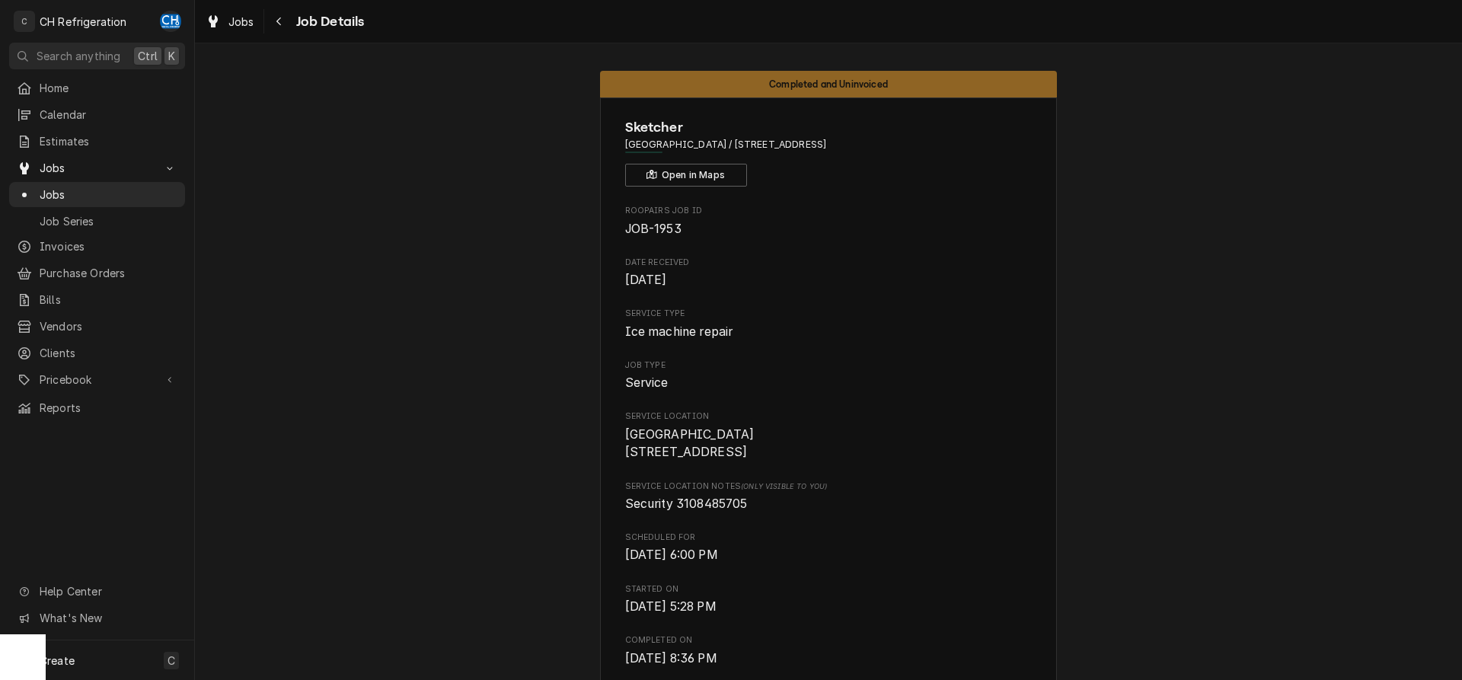
drag, startPoint x: 910, startPoint y: 147, endPoint x: 717, endPoint y: 143, distance: 193.5
click at [717, 143] on span "[GEOGRAPHIC_DATA] / [STREET_ADDRESS]" at bounding box center [828, 145] width 407 height 14
click at [969, 142] on span "[GEOGRAPHIC_DATA] / [STREET_ADDRESS]" at bounding box center [828, 145] width 407 height 14
drag, startPoint x: 893, startPoint y: 145, endPoint x: 714, endPoint y: 144, distance: 179.0
click at [714, 144] on span "[GEOGRAPHIC_DATA] / [STREET_ADDRESS]" at bounding box center [828, 145] width 407 height 14
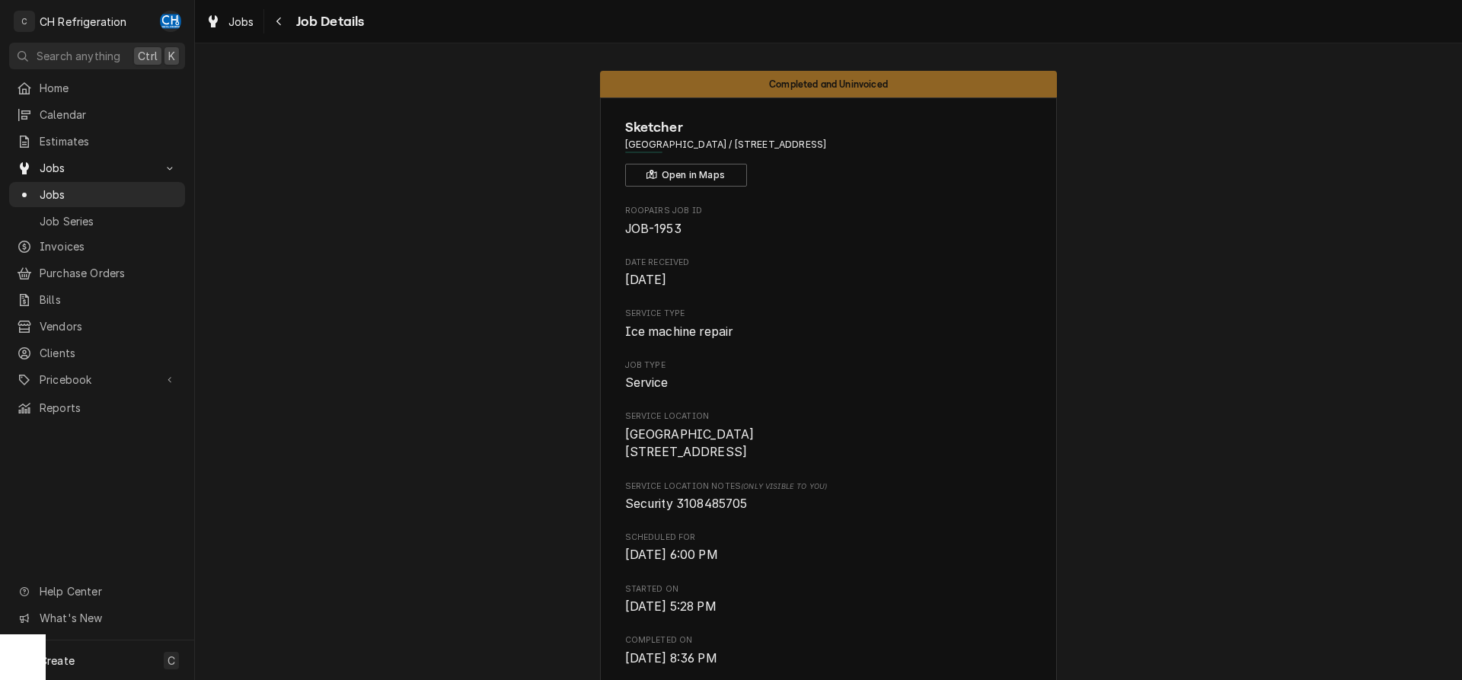
copy span "[STREET_ADDRESS]"
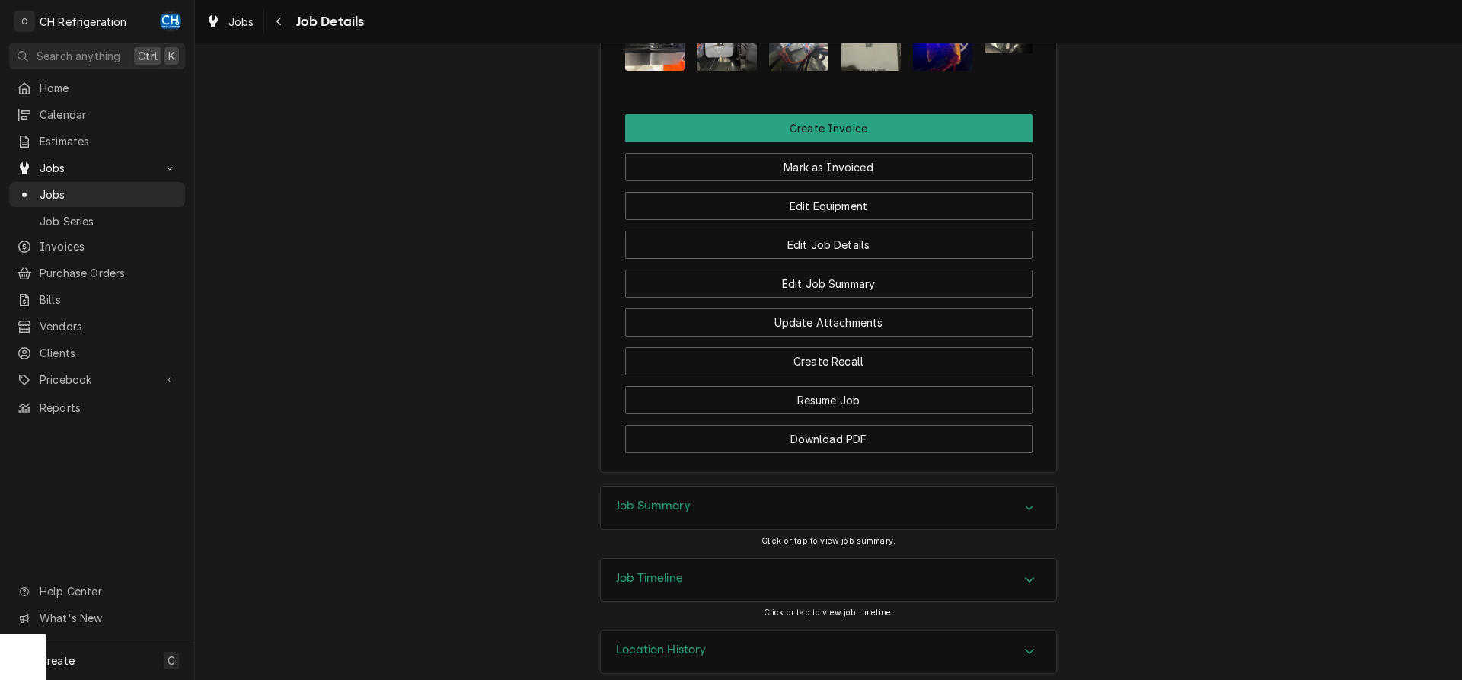
scroll to position [1019, 0]
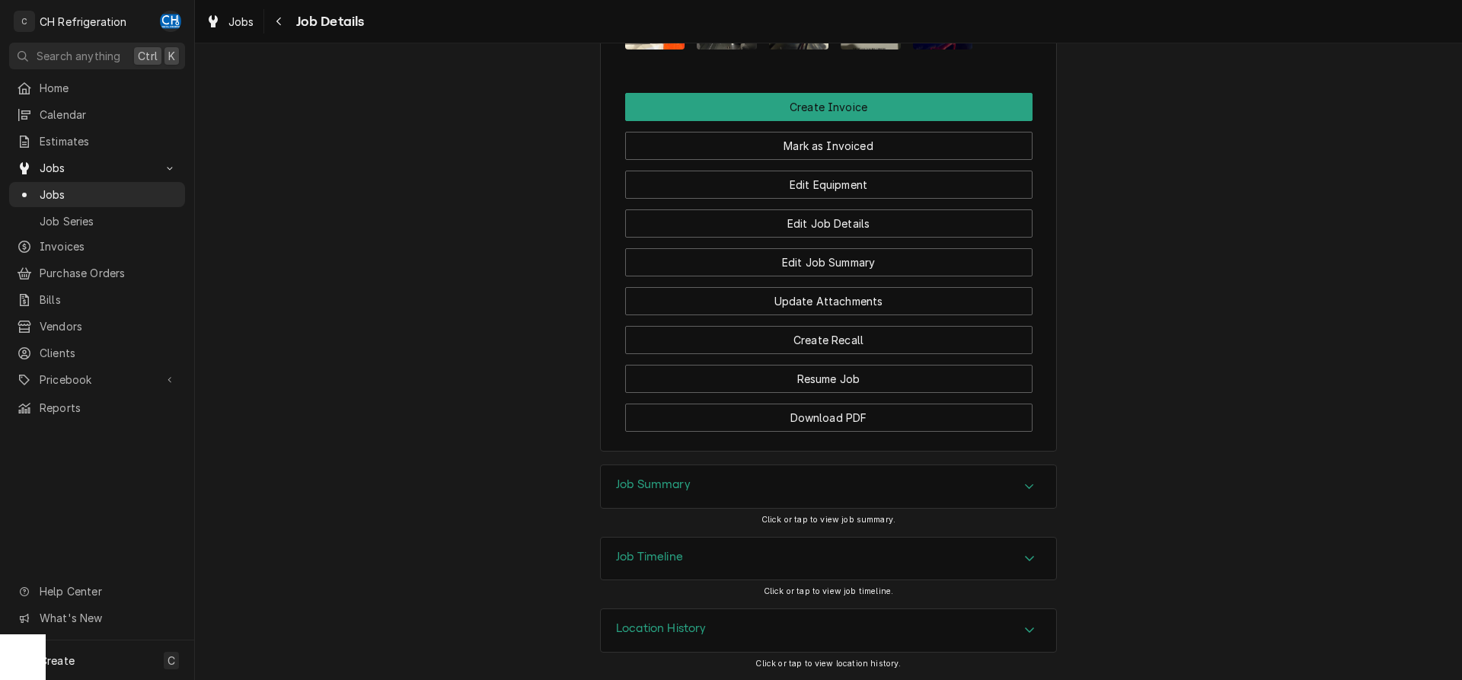
click at [701, 493] on div "Job Summary" at bounding box center [828, 486] width 455 height 43
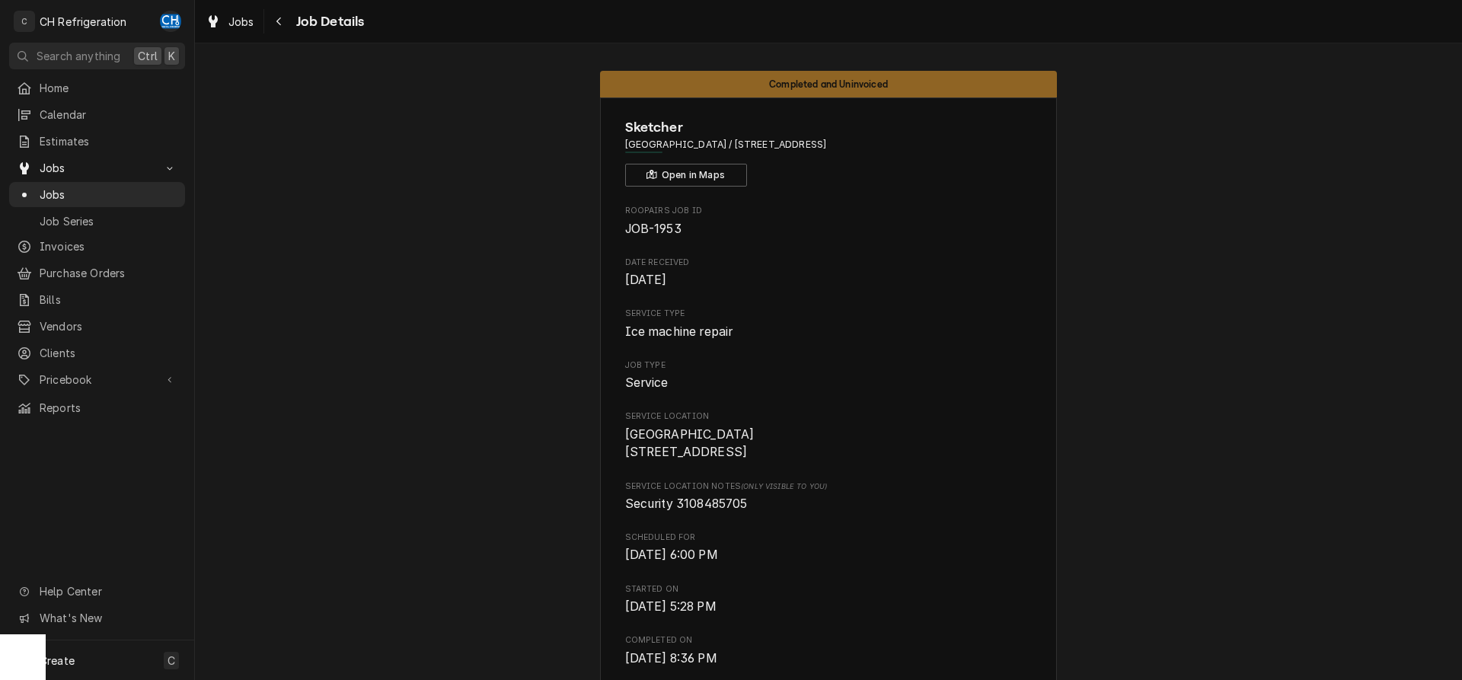
scroll to position [544, 0]
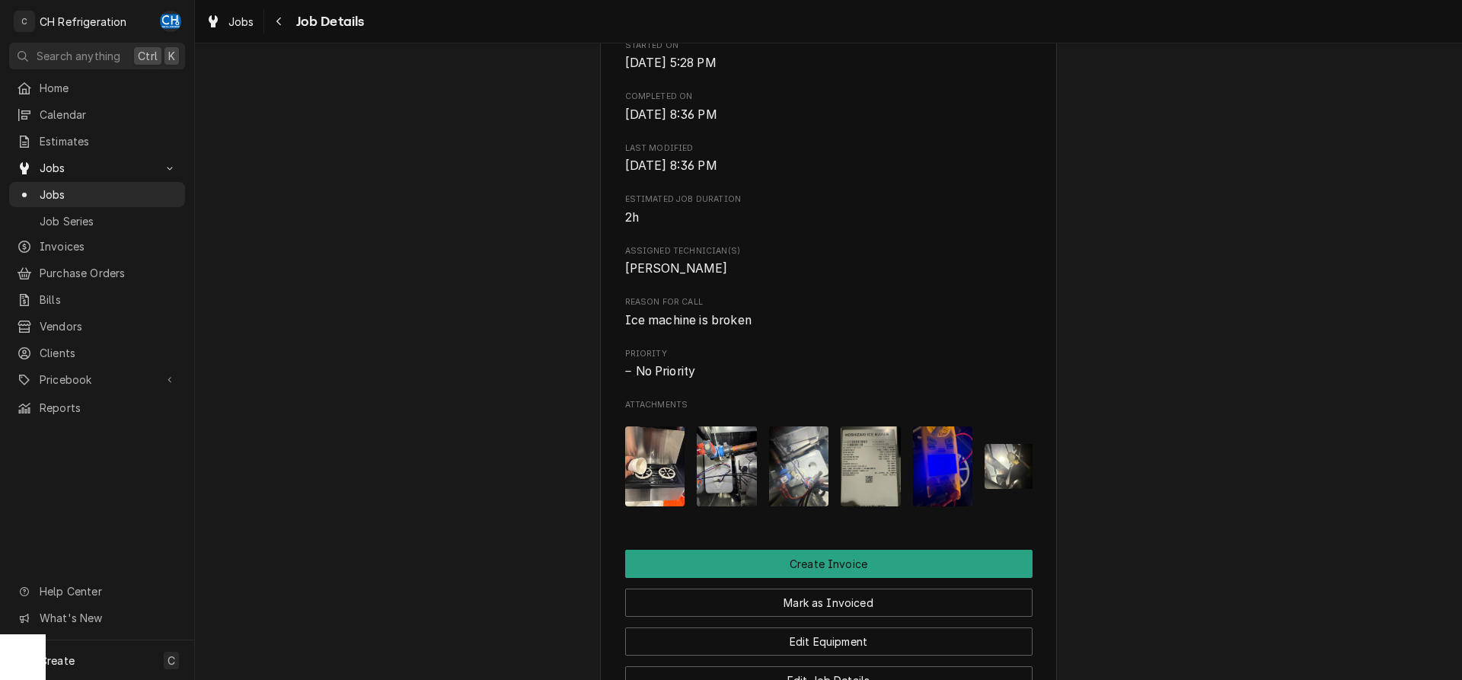
click at [1181, 337] on div "Completed and Uninvoiced Sketcher Hermosa Building / [STREET_ADDRESS] Open in M…" at bounding box center [828, 219] width 1267 height 1406
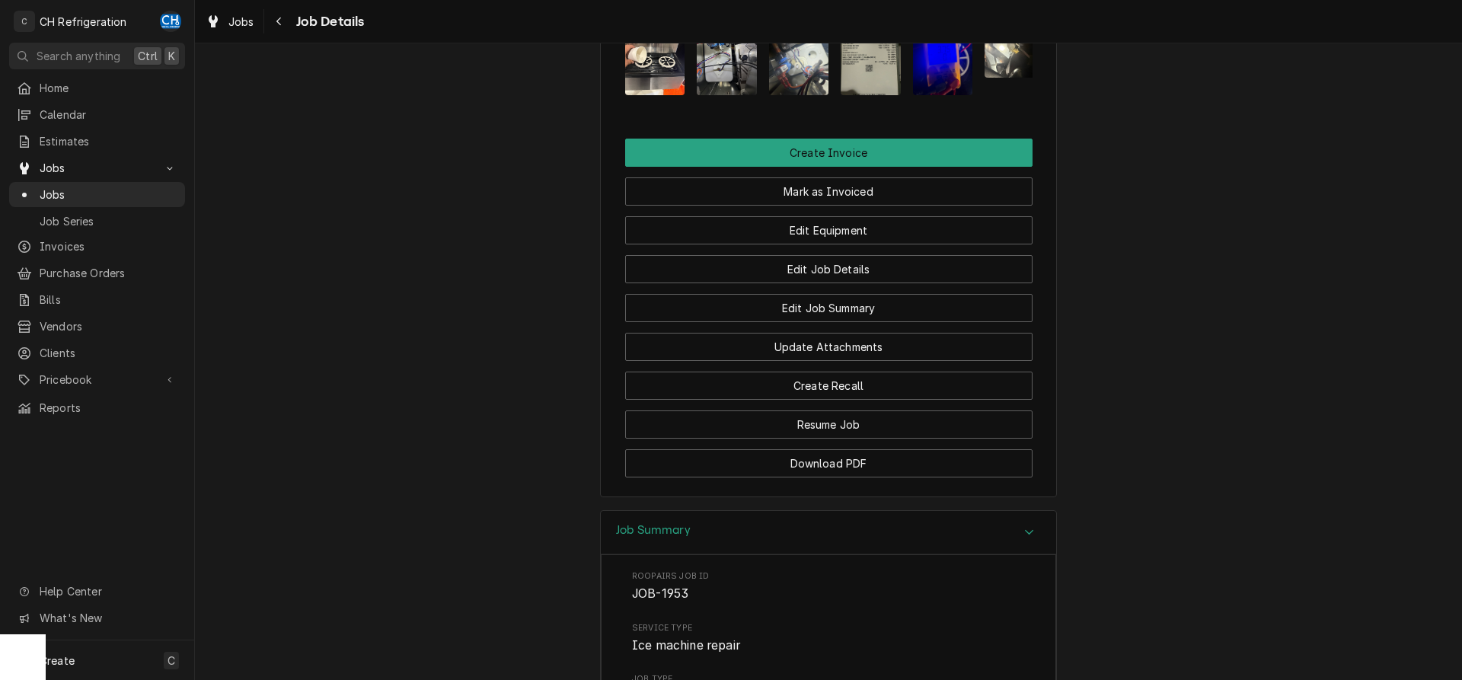
scroll to position [644, 0]
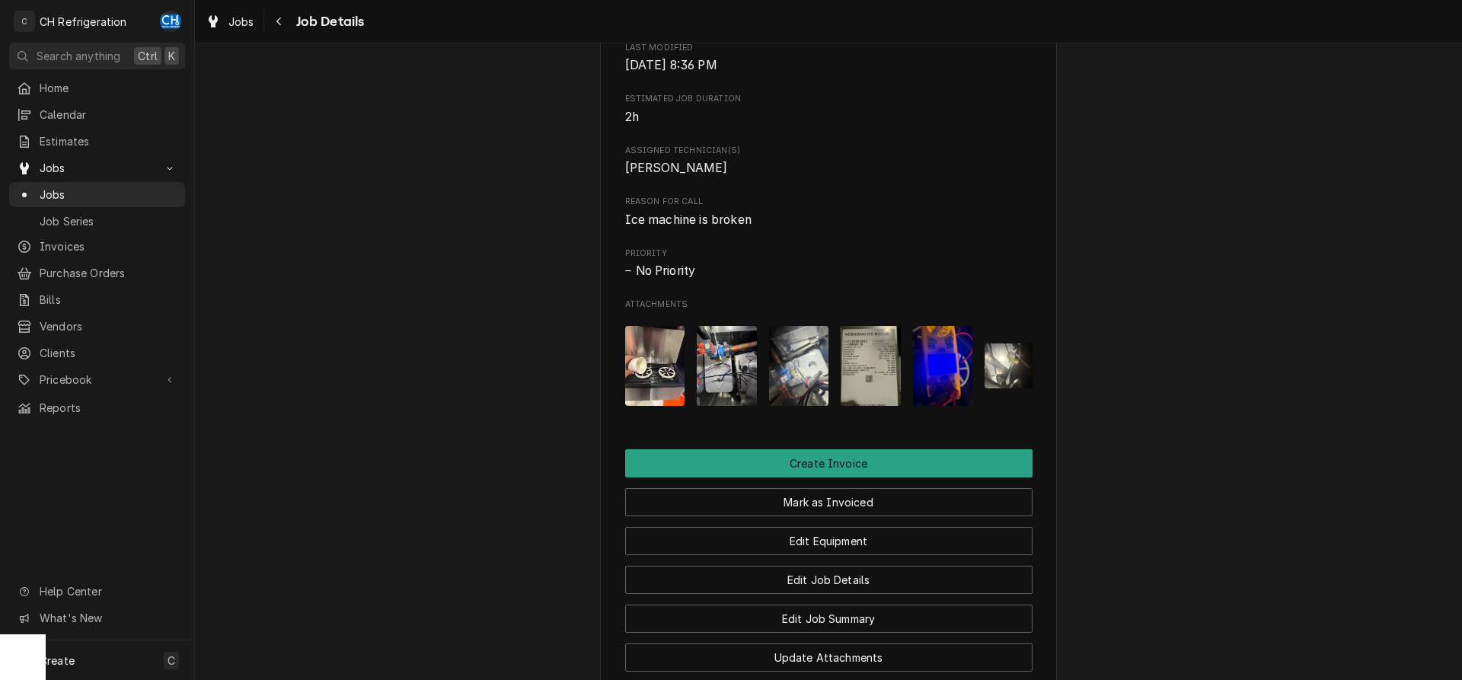
click at [847, 395] on img "Attachments" at bounding box center [871, 366] width 60 height 80
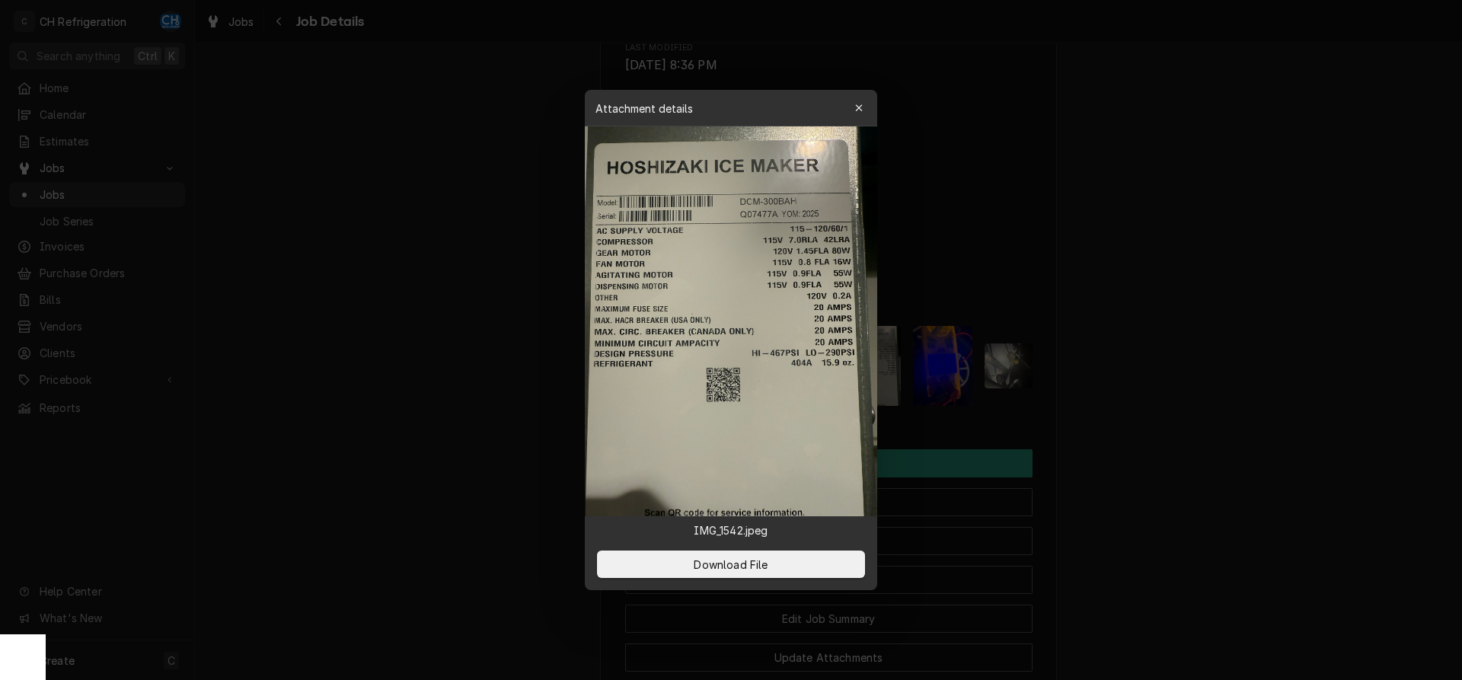
click at [1206, 409] on div at bounding box center [731, 340] width 1462 height 680
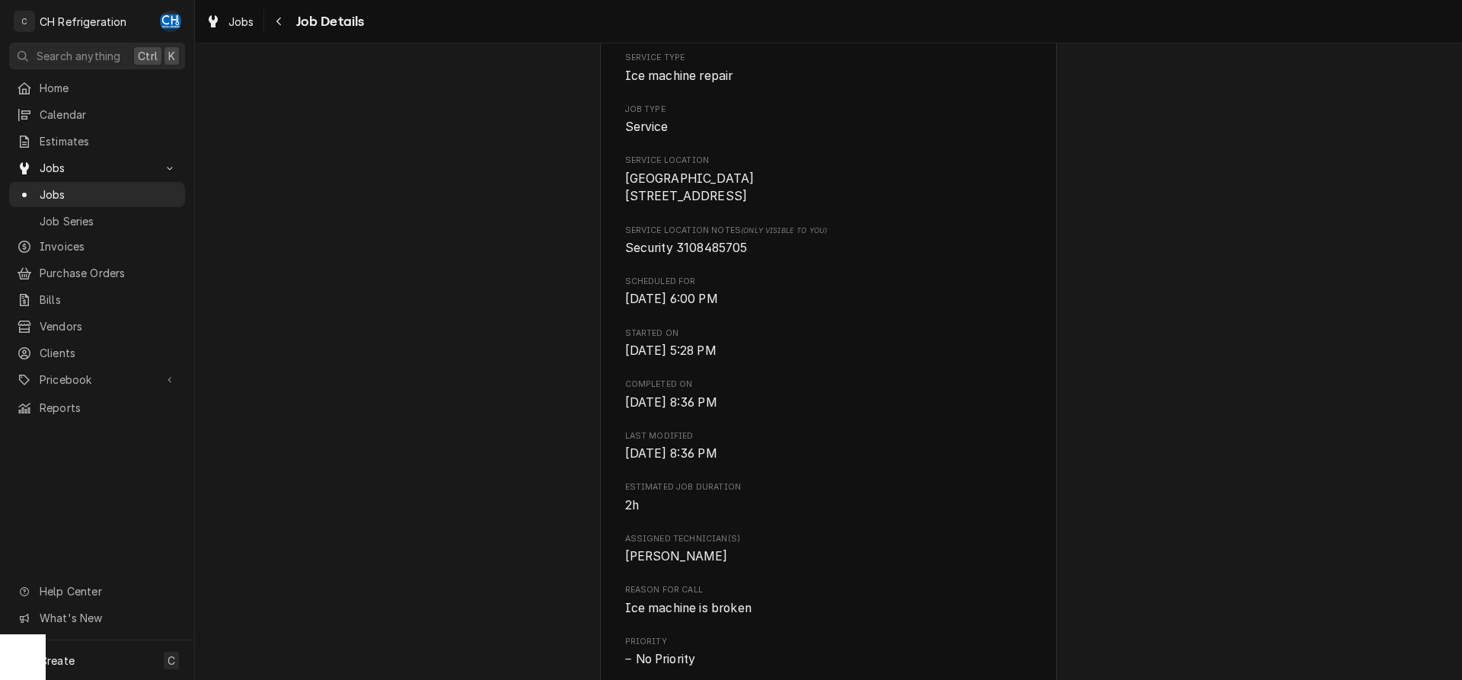
scroll to position [0, 0]
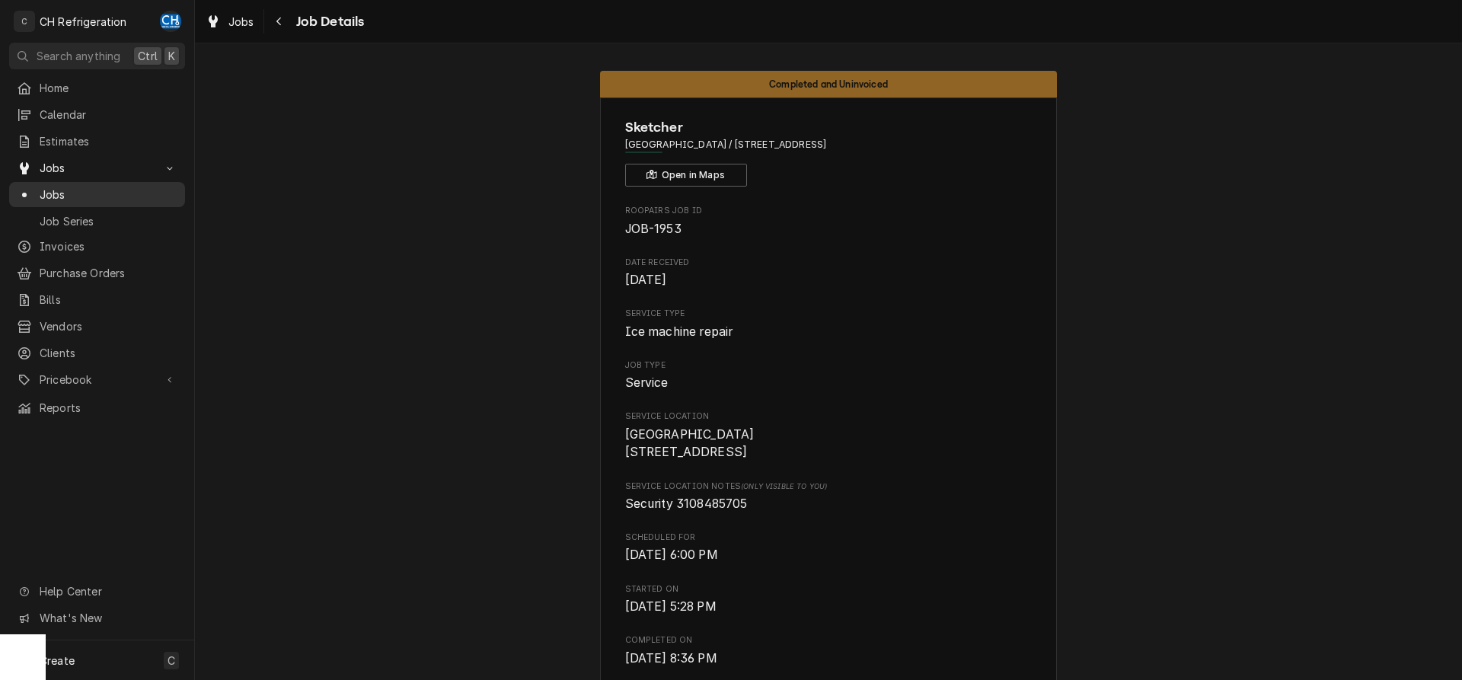
click at [101, 187] on span "Jobs" at bounding box center [109, 195] width 138 height 16
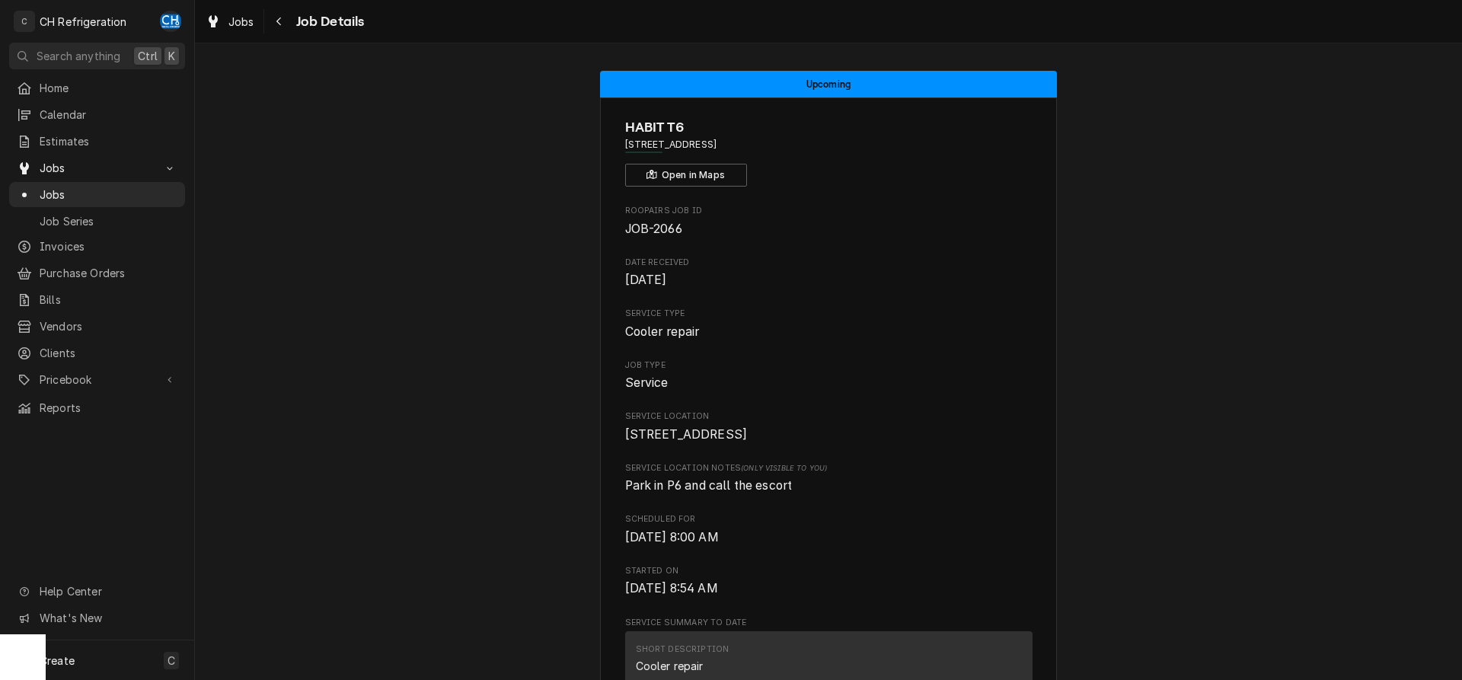
click at [66, 193] on span "Jobs" at bounding box center [109, 195] width 138 height 16
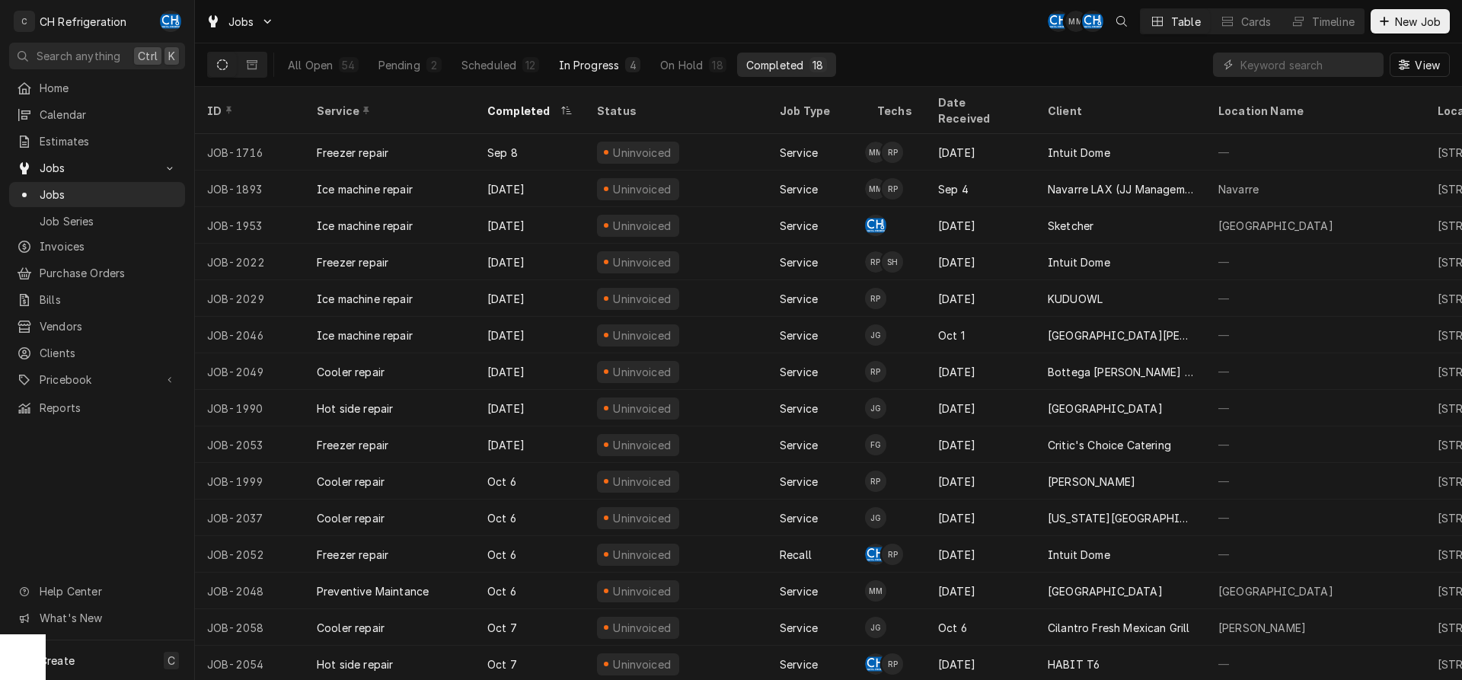
click at [595, 60] on div "In Progress" at bounding box center [589, 65] width 61 height 16
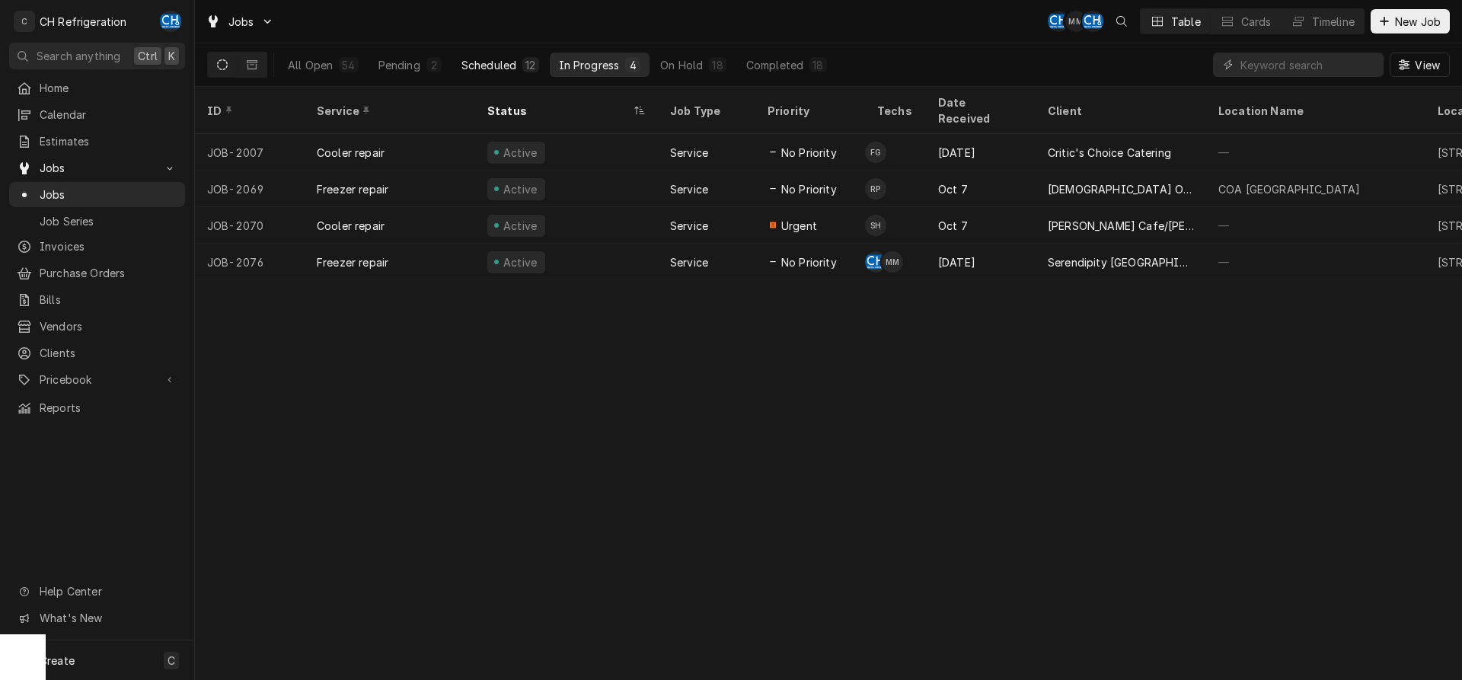
click at [521, 63] on button "Scheduled 12" at bounding box center [500, 65] width 96 height 24
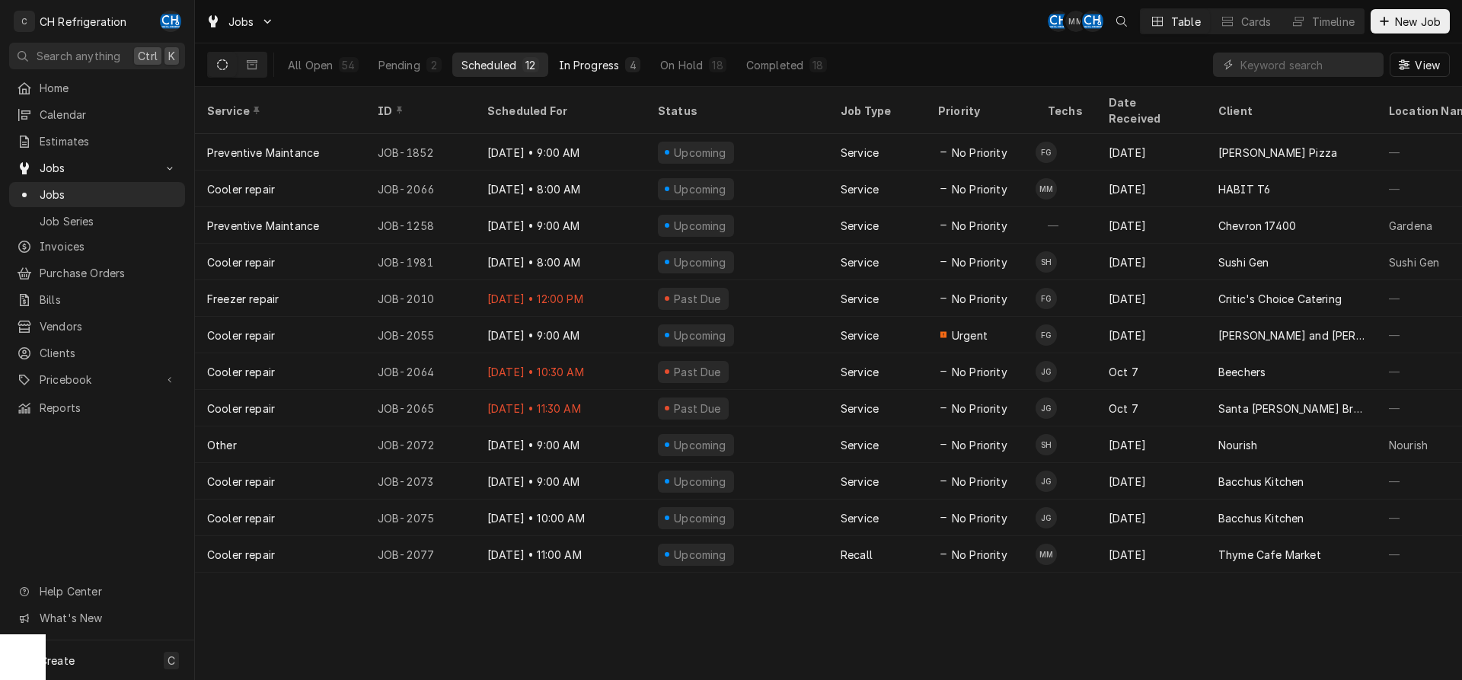
click at [577, 57] on button "In Progress 4" at bounding box center [600, 65] width 101 height 24
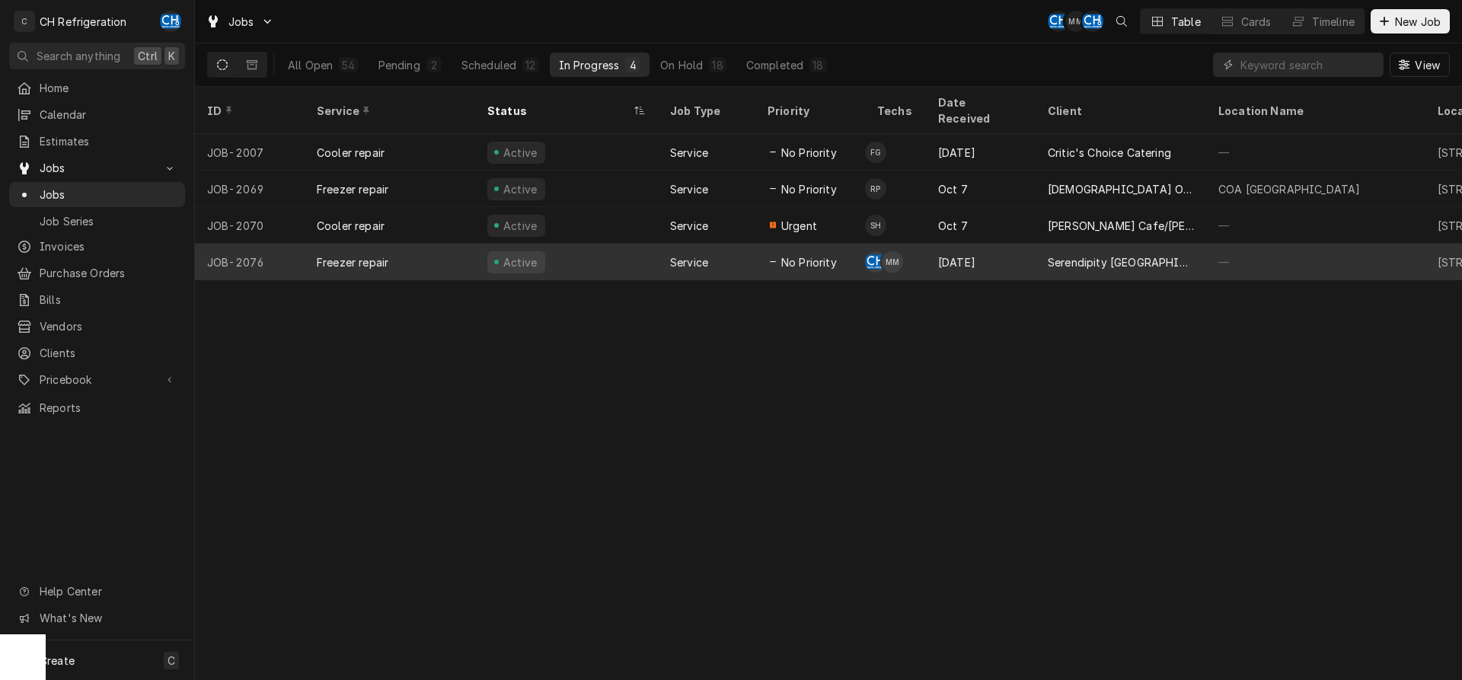
click at [794, 254] on span "No Priority" at bounding box center [809, 262] width 56 height 16
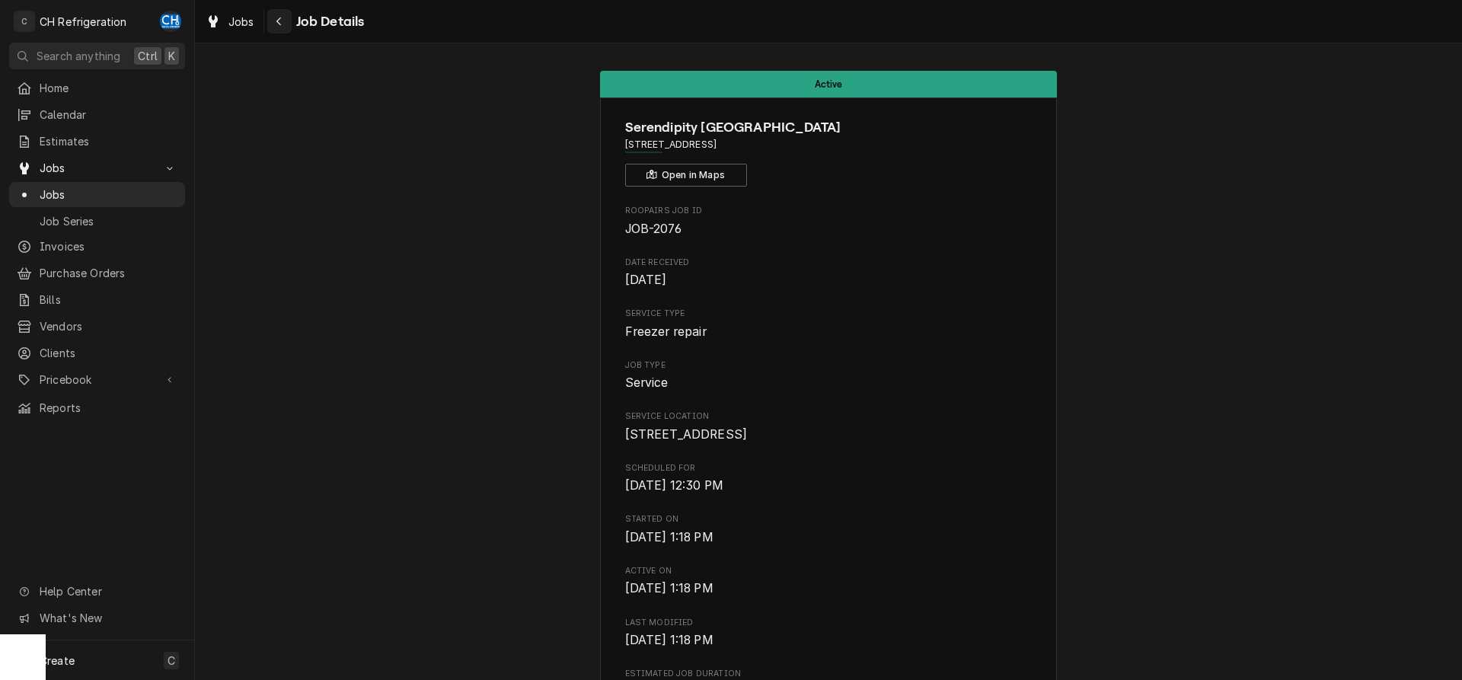
click at [283, 24] on div "Navigate back" at bounding box center [279, 21] width 15 height 15
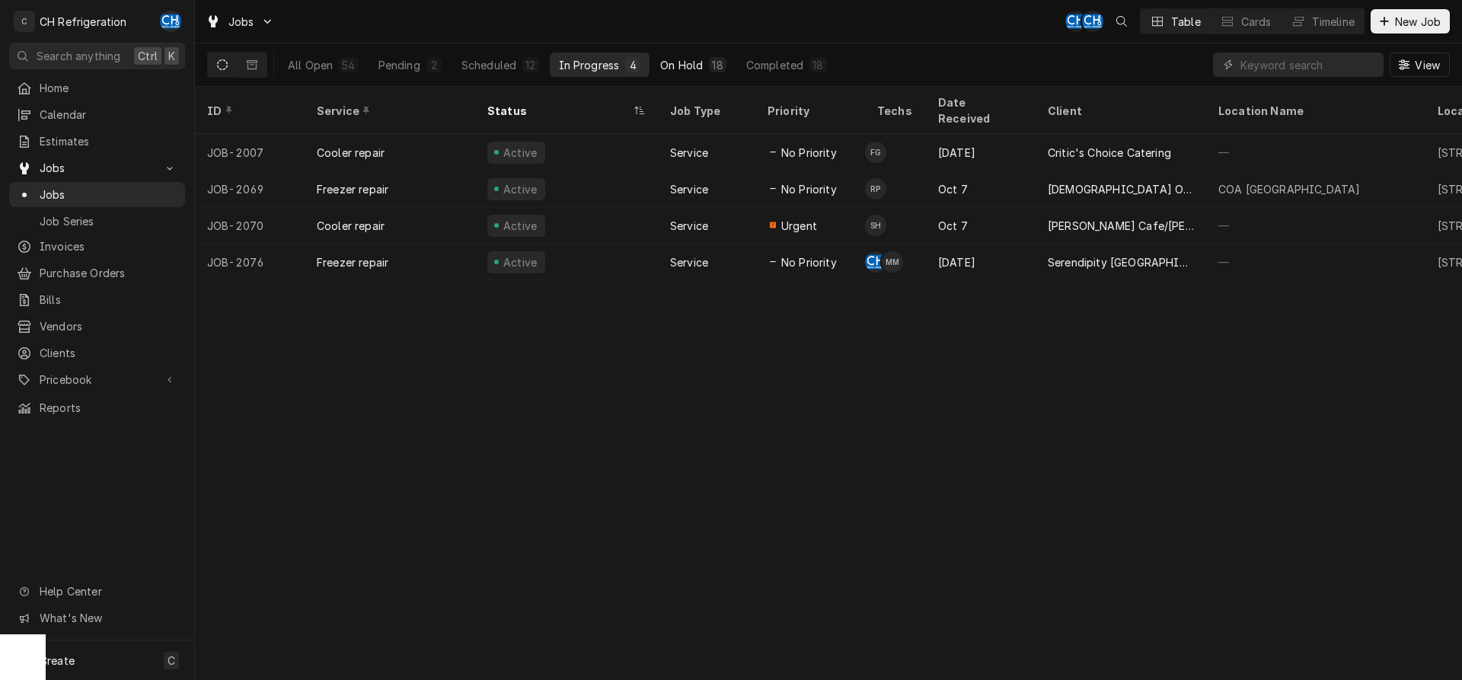
click at [712, 73] on button "On Hold 18" at bounding box center [693, 65] width 84 height 24
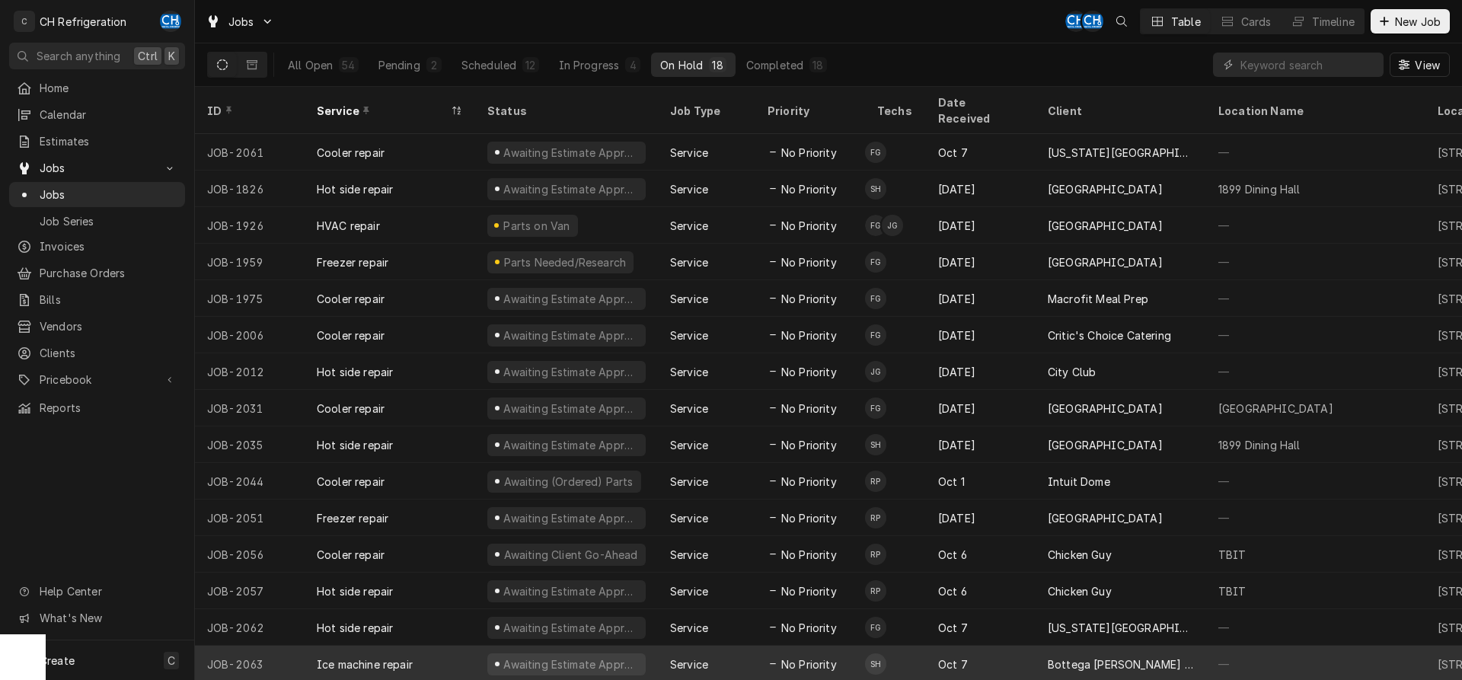
scroll to position [94, 0]
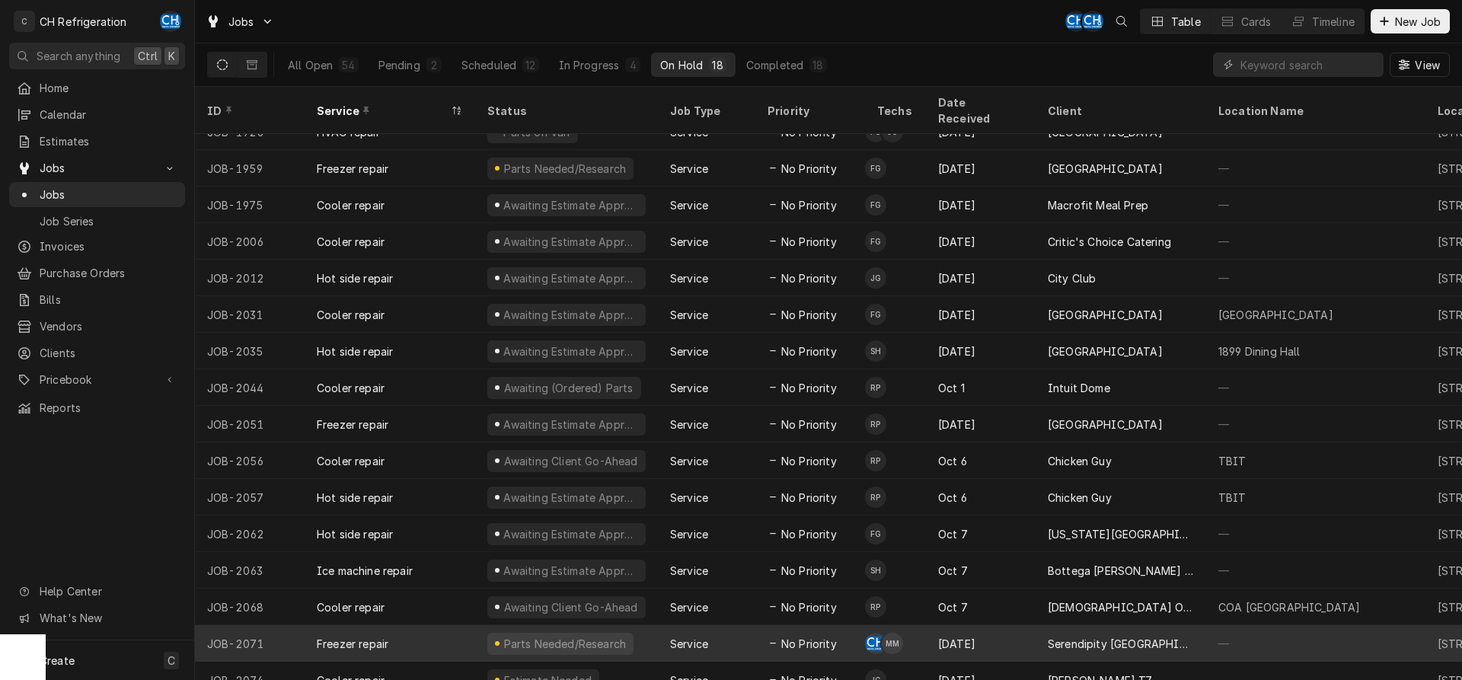
click at [827, 636] on span "No Priority" at bounding box center [809, 644] width 56 height 16
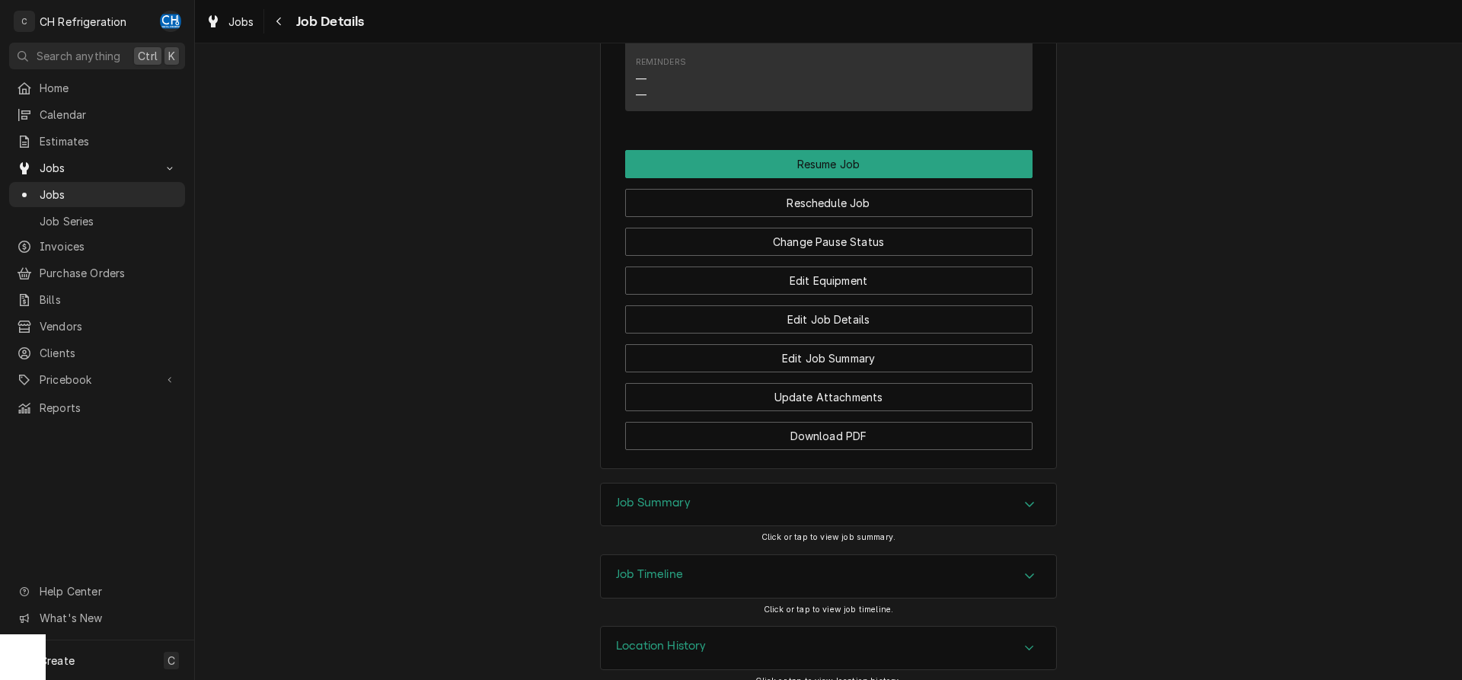
scroll to position [1144, 0]
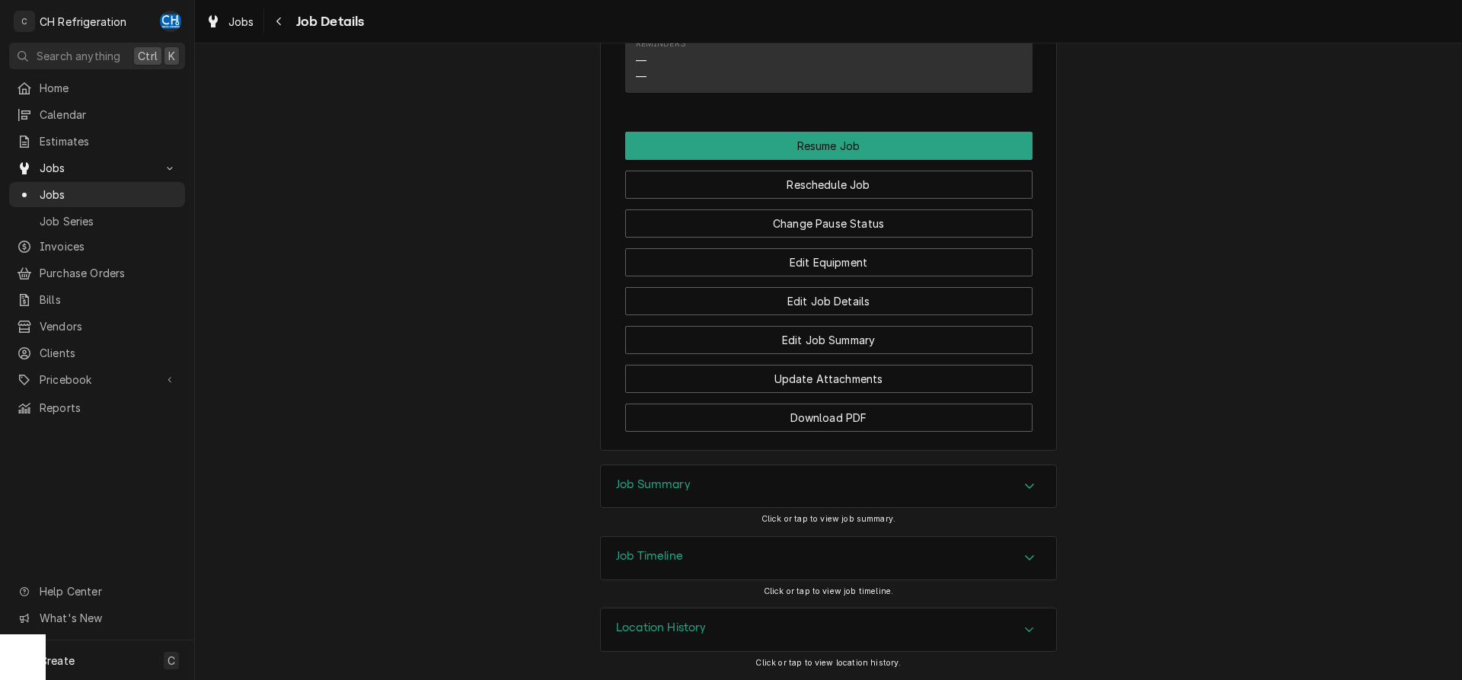
click at [641, 504] on div "Job Summary" at bounding box center [828, 486] width 455 height 43
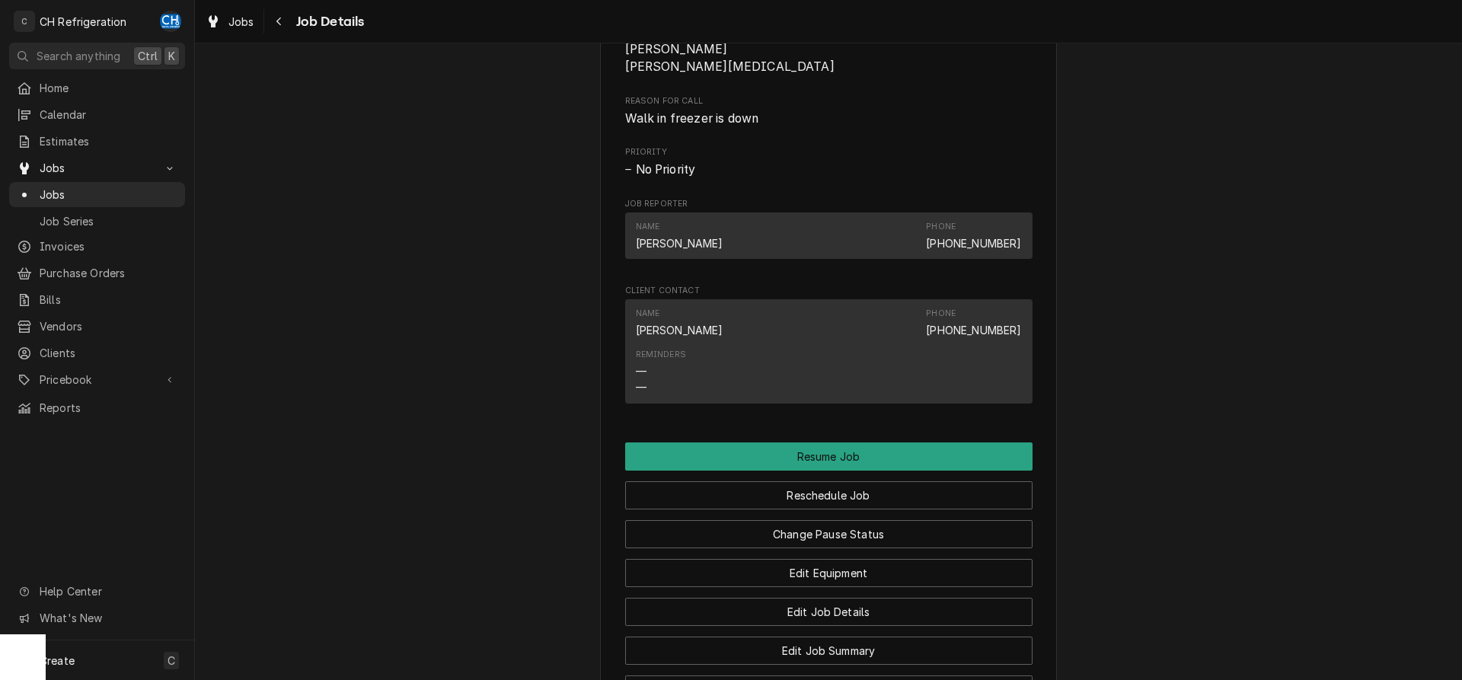
scroll to position [1203, 0]
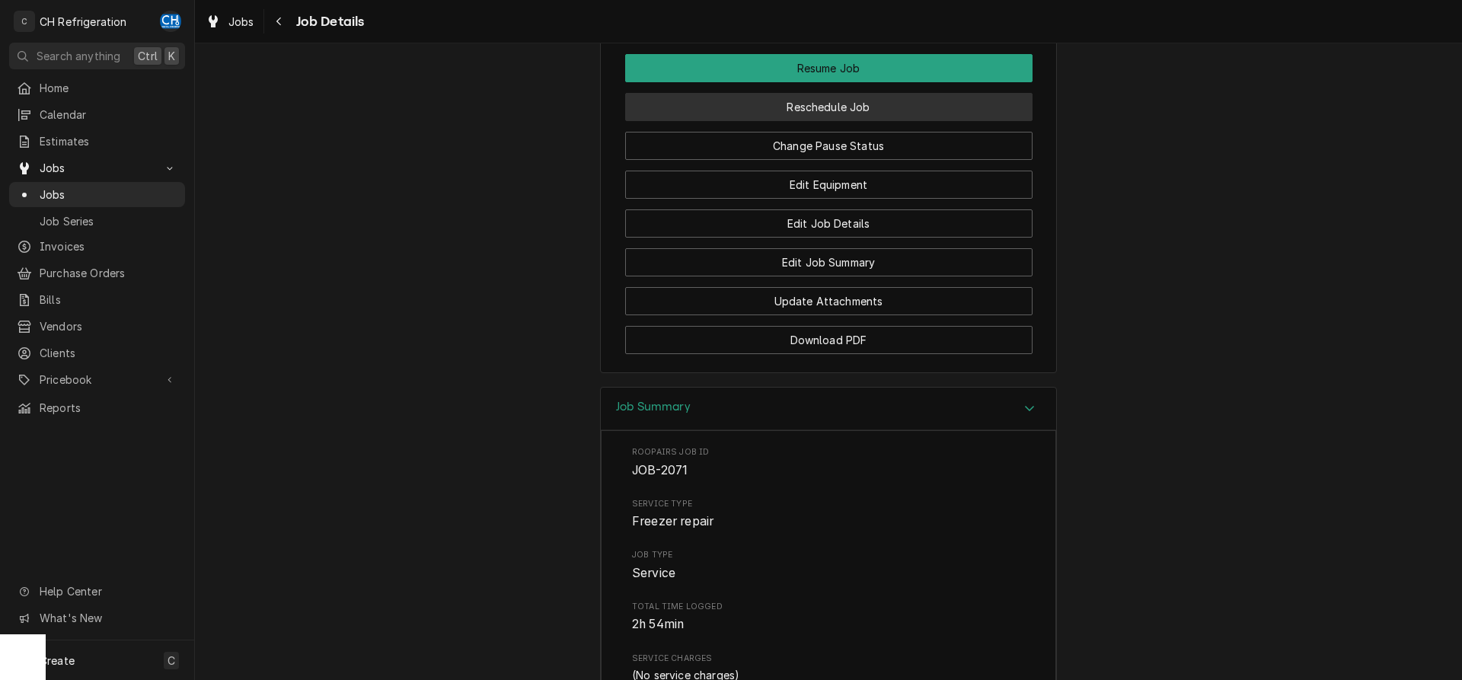
click at [868, 121] on button "Reschedule Job" at bounding box center [828, 107] width 407 height 28
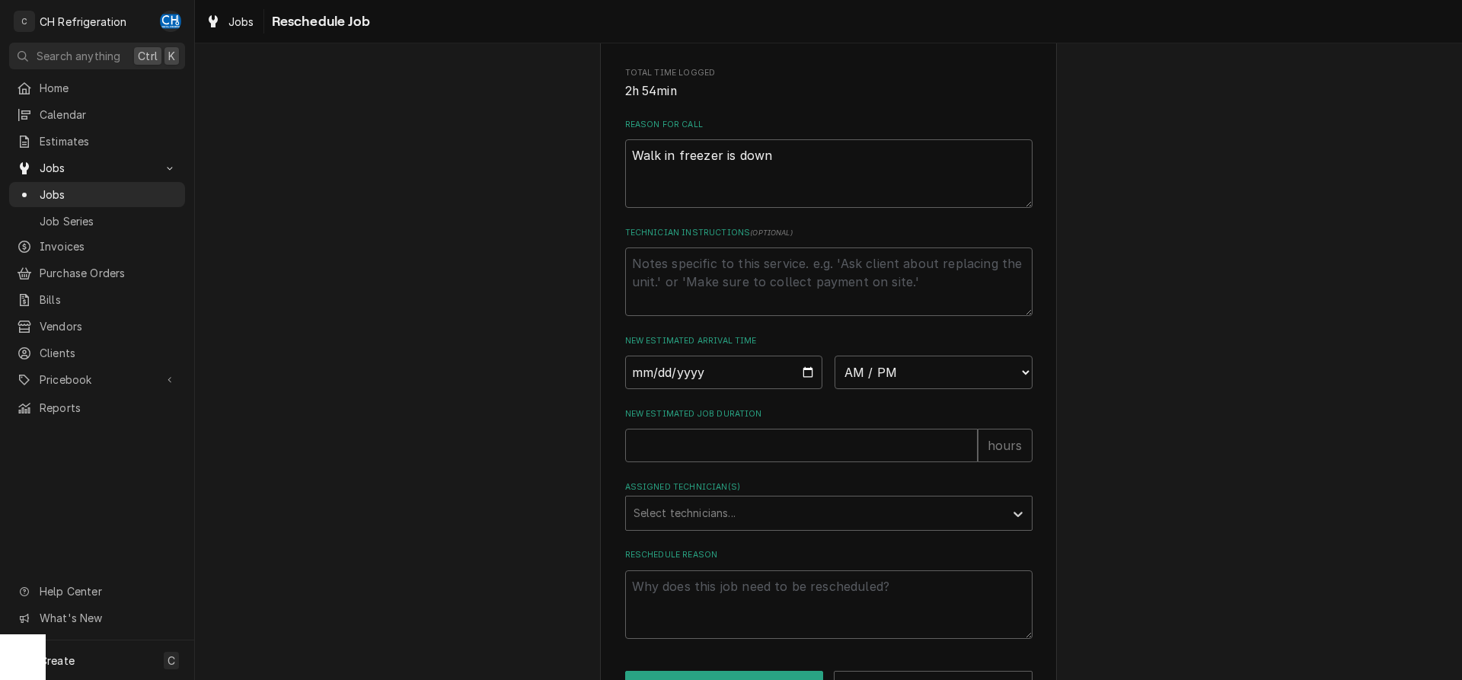
scroll to position [441, 0]
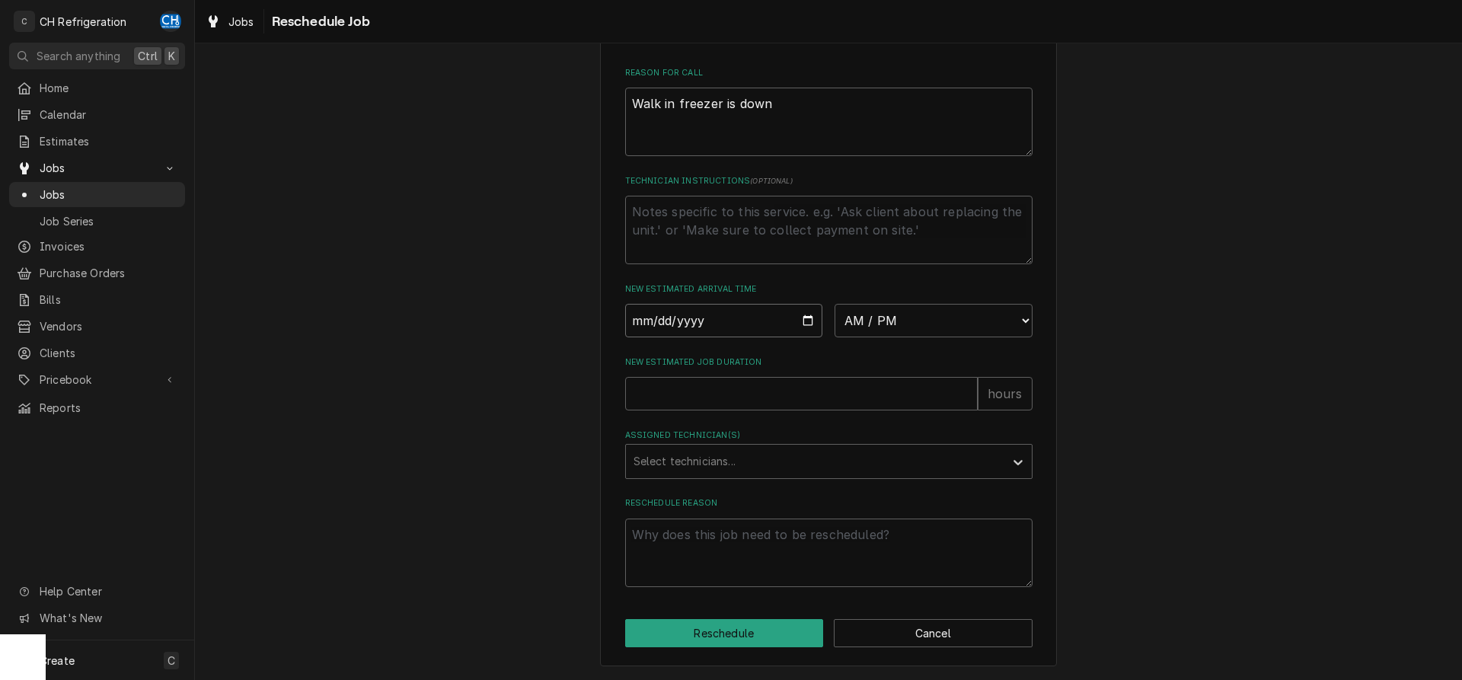
click at [798, 312] on input "Date" at bounding box center [724, 321] width 198 height 34
click at [800, 316] on input "Date" at bounding box center [724, 321] width 198 height 34
type input "[DATE]"
type textarea "x"
click at [835, 304] on select "AM / PM 6:00 AM 6:15 AM 6:30 AM 6:45 AM 7:00 AM 7:15 AM 7:30 AM 7:45 AM 8:00 AM…" at bounding box center [934, 321] width 198 height 34
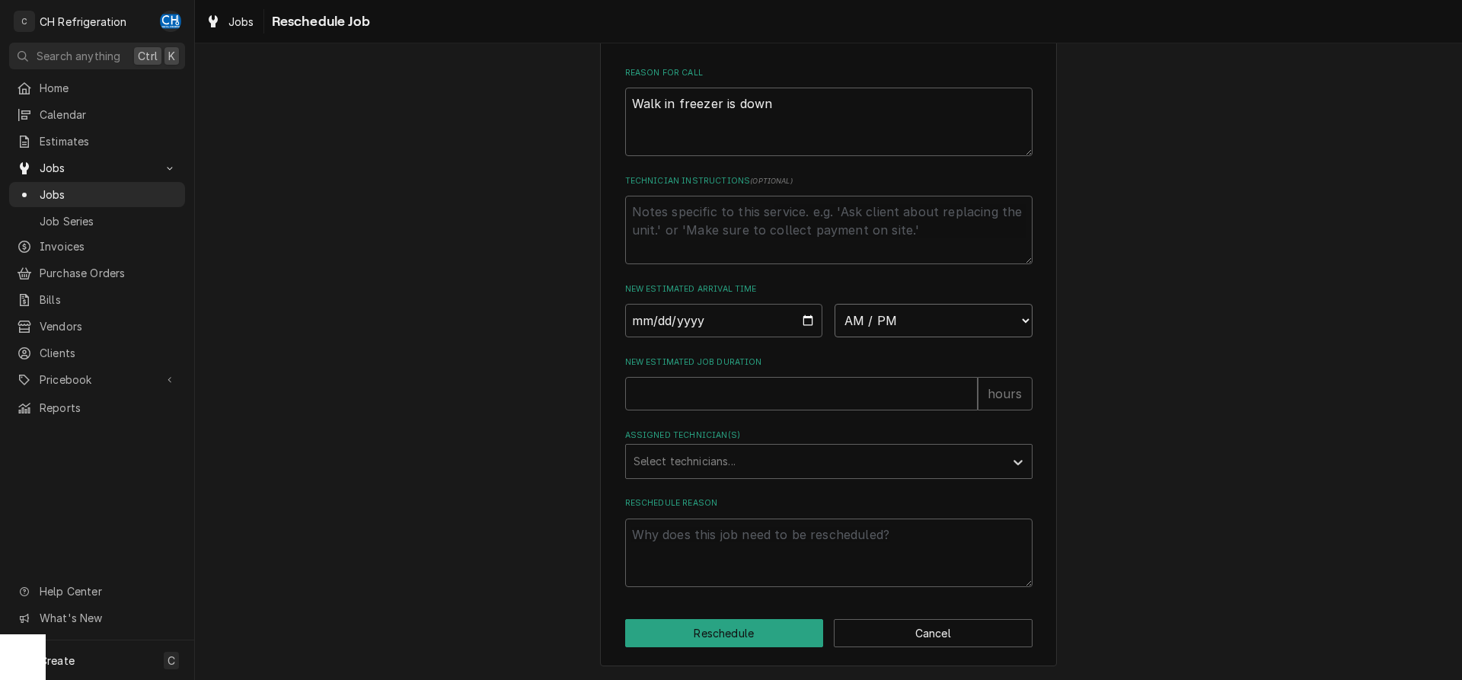
select select "15:00:00"
click option "3:00 PM" at bounding box center [0, 0] width 0 height 0
click at [714, 387] on input "New Estimated Job Duration" at bounding box center [801, 394] width 353 height 34
type textarea "x"
type input "2"
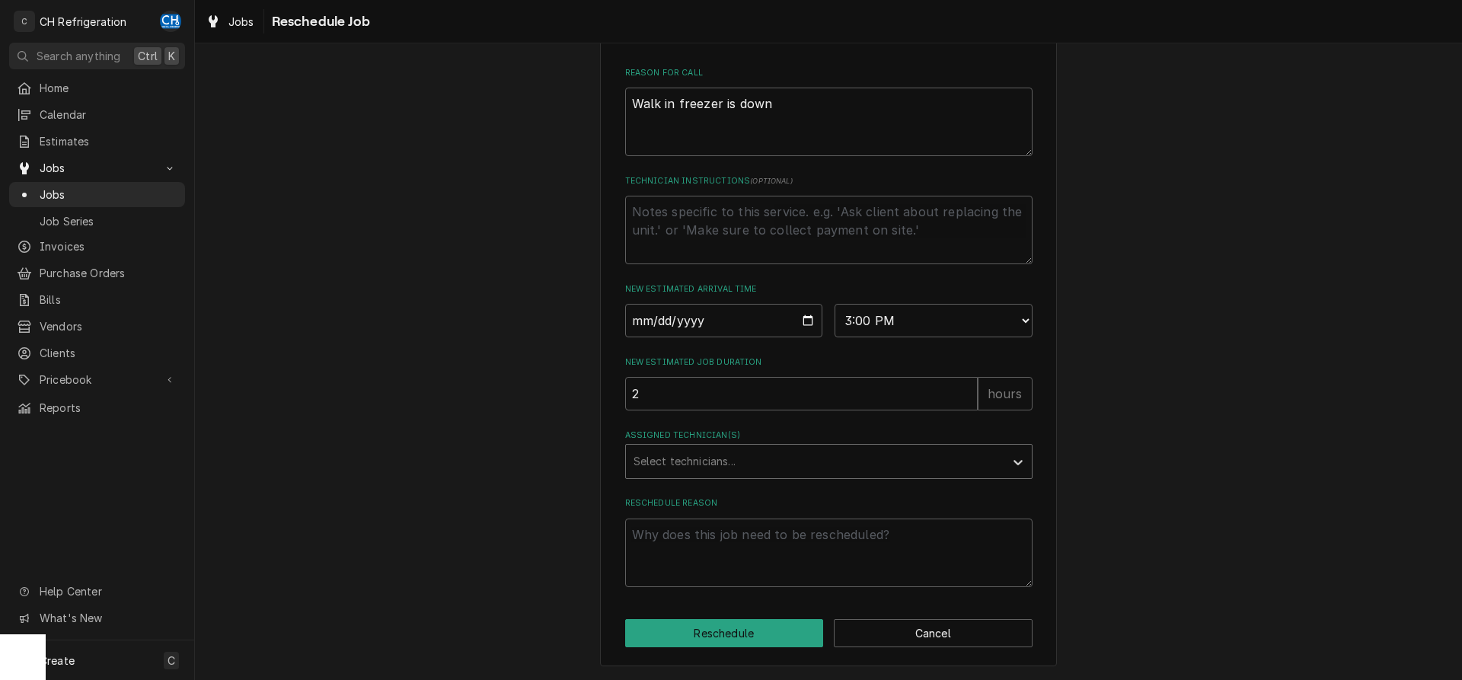
click at [662, 461] on div "Assigned Technician(s)" at bounding box center [815, 461] width 363 height 27
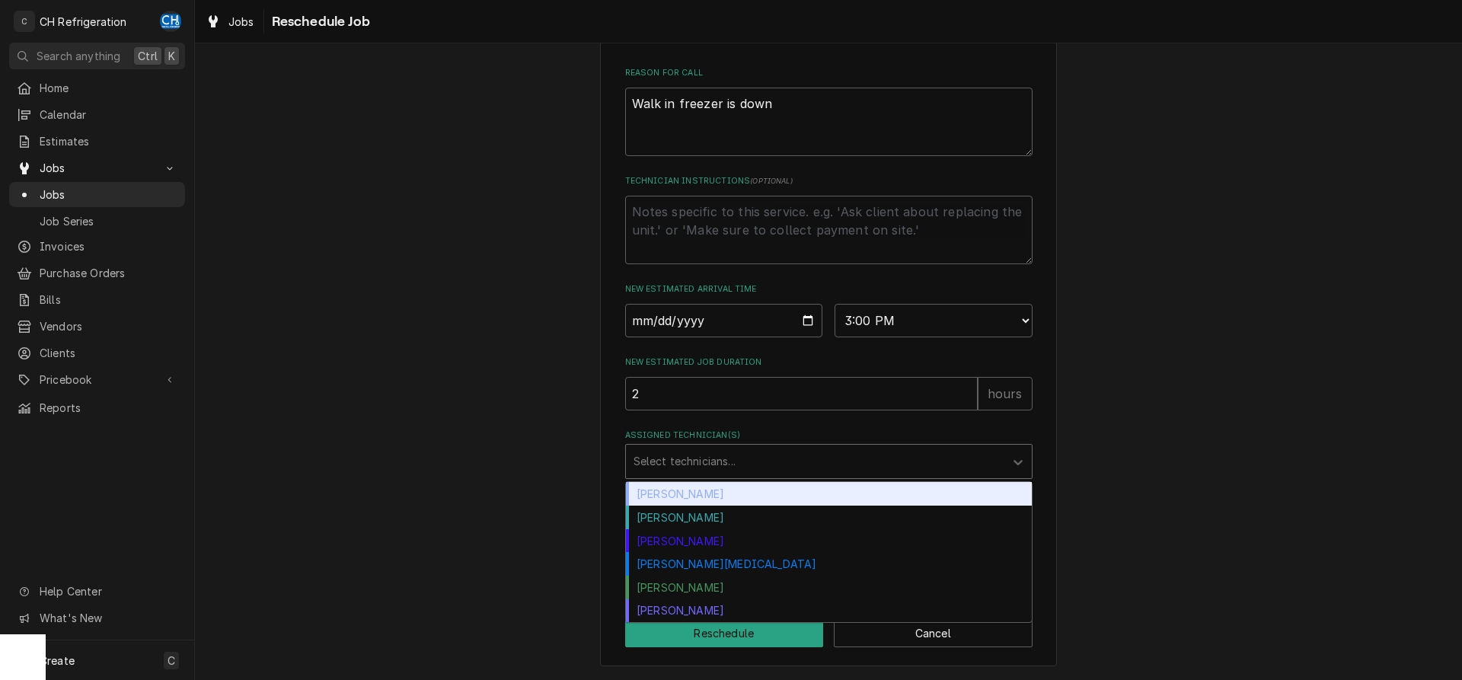
click at [682, 495] on div "[PERSON_NAME]" at bounding box center [829, 494] width 406 height 24
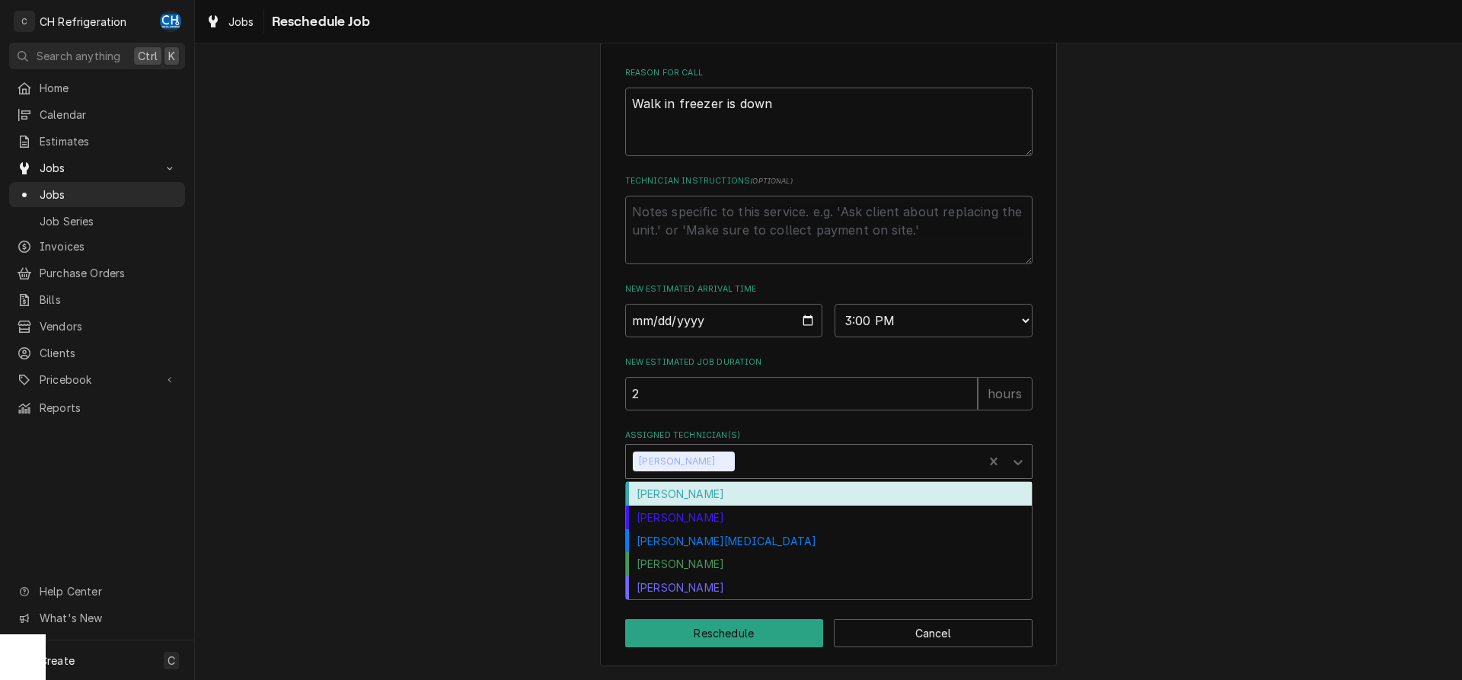
click at [774, 459] on div "Assigned Technician(s)" at bounding box center [857, 461] width 238 height 27
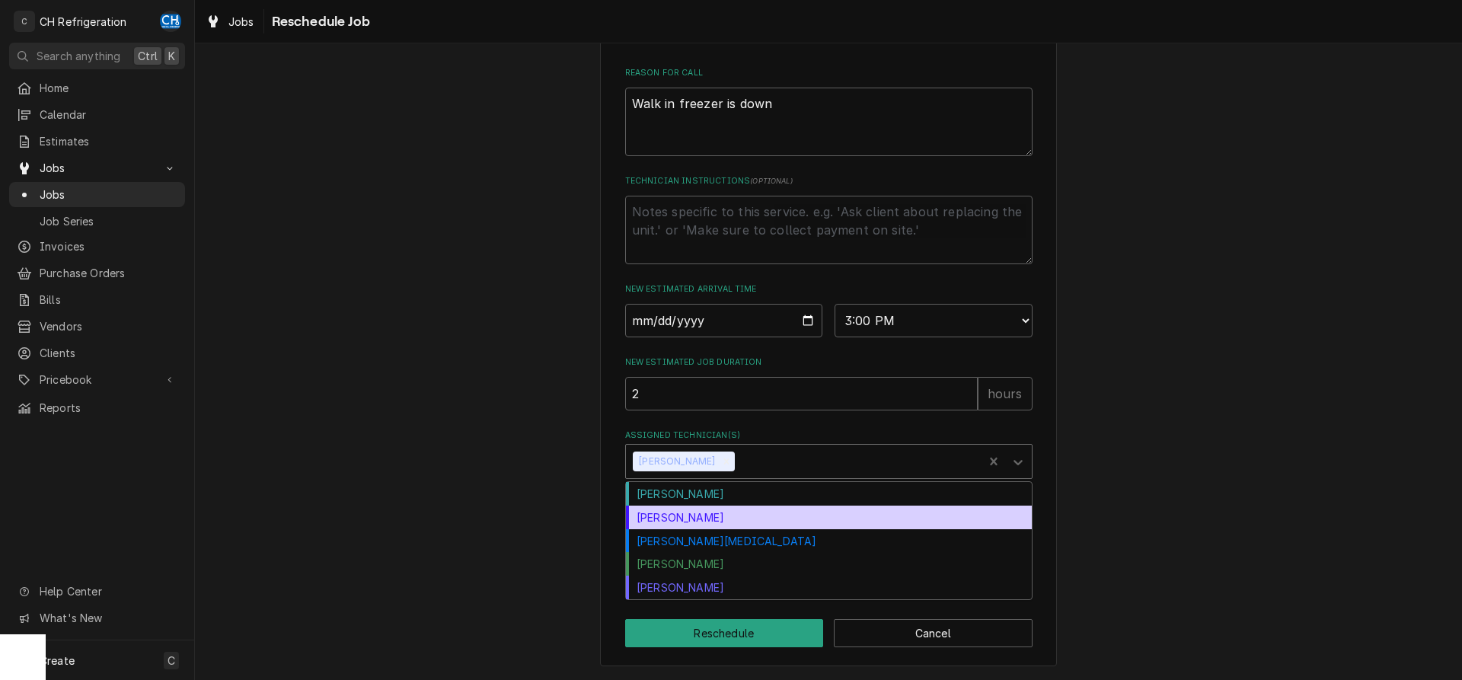
click at [715, 496] on div "[PERSON_NAME]" at bounding box center [829, 494] width 406 height 24
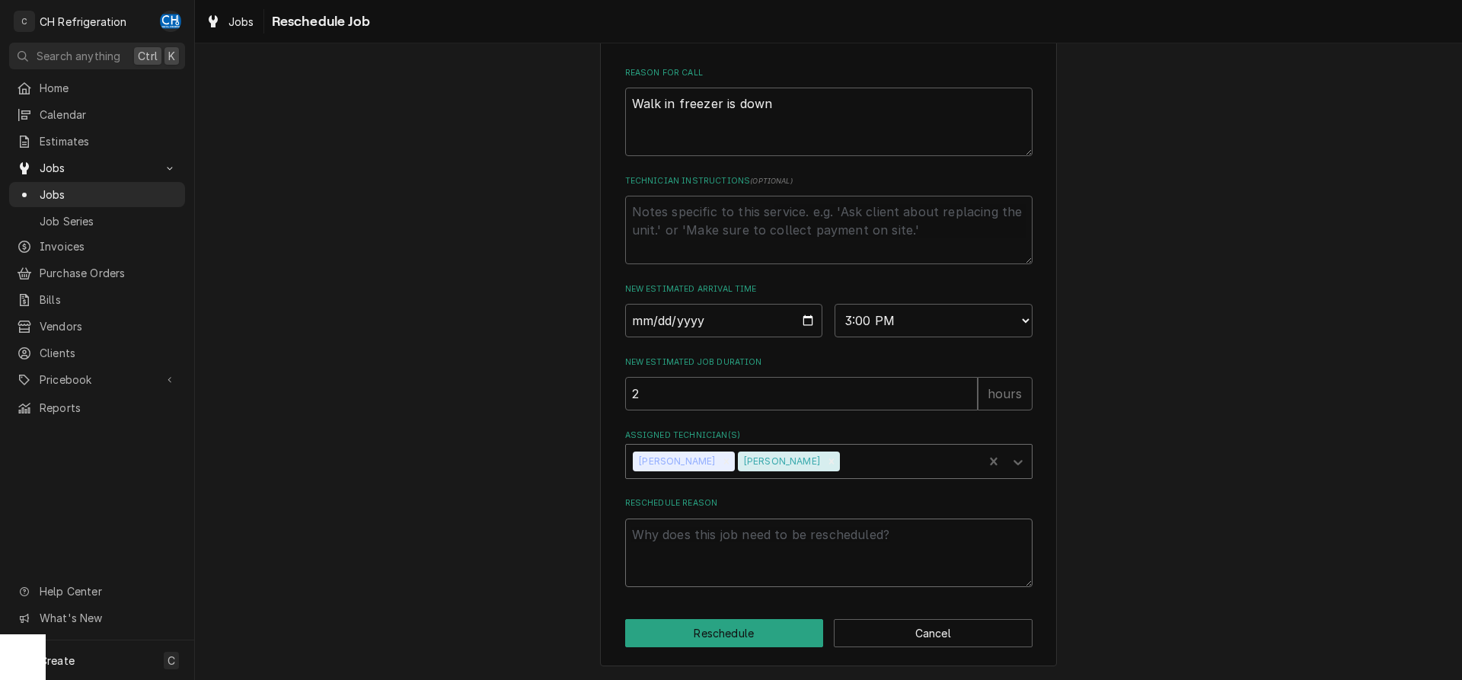
click at [746, 548] on textarea "Reschedule Reason" at bounding box center [828, 553] width 407 height 69
type textarea "x"
type textarea "c"
type textarea "x"
type textarea "co"
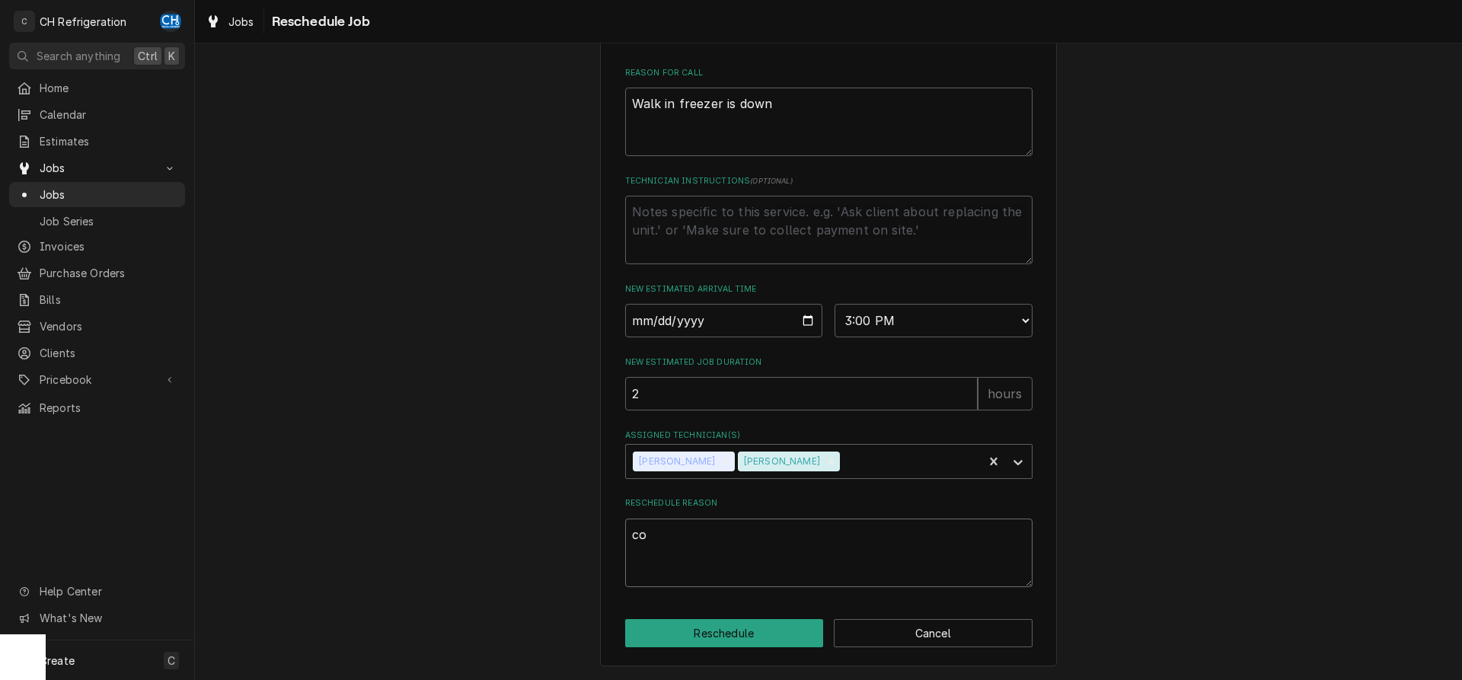
type textarea "x"
type textarea "com"
type textarea "x"
type textarea "comp"
type textarea "x"
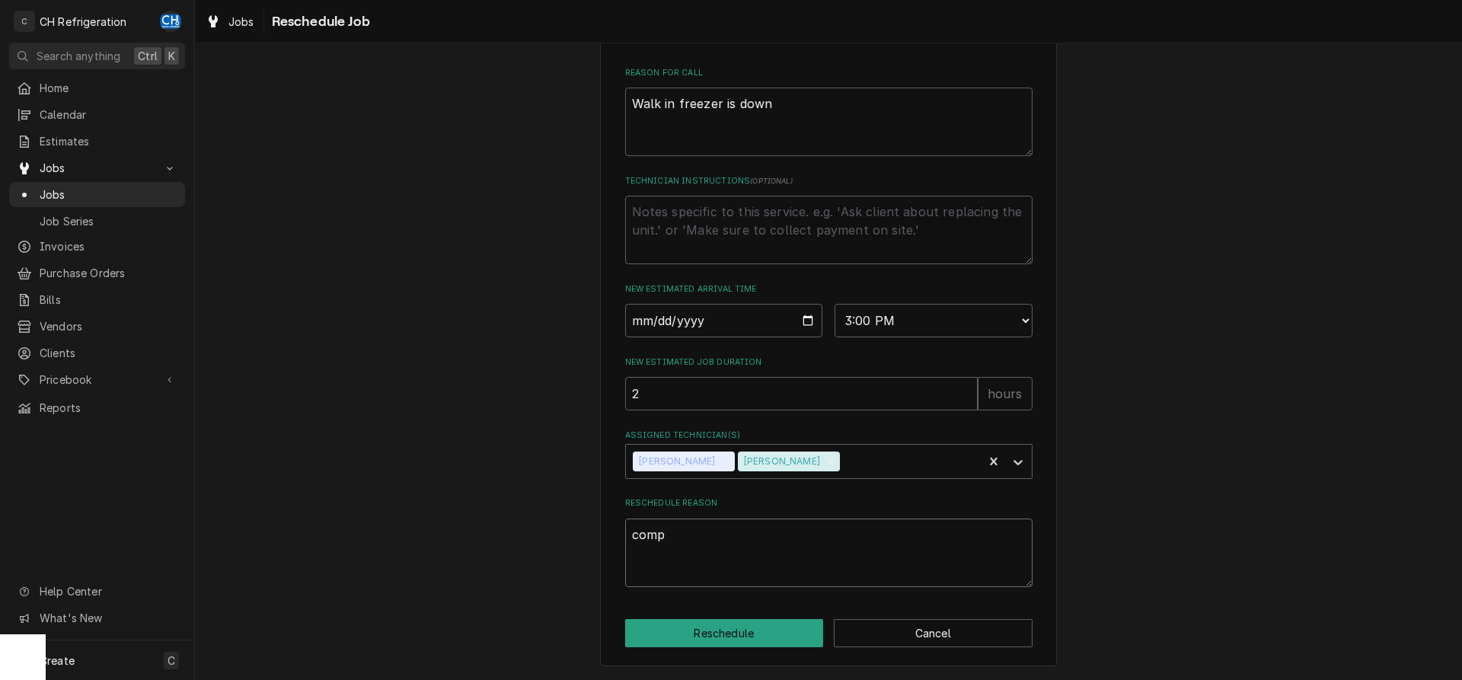
type textarea "compr"
type textarea "x"
type textarea "compre"
type textarea "x"
type textarea "compr"
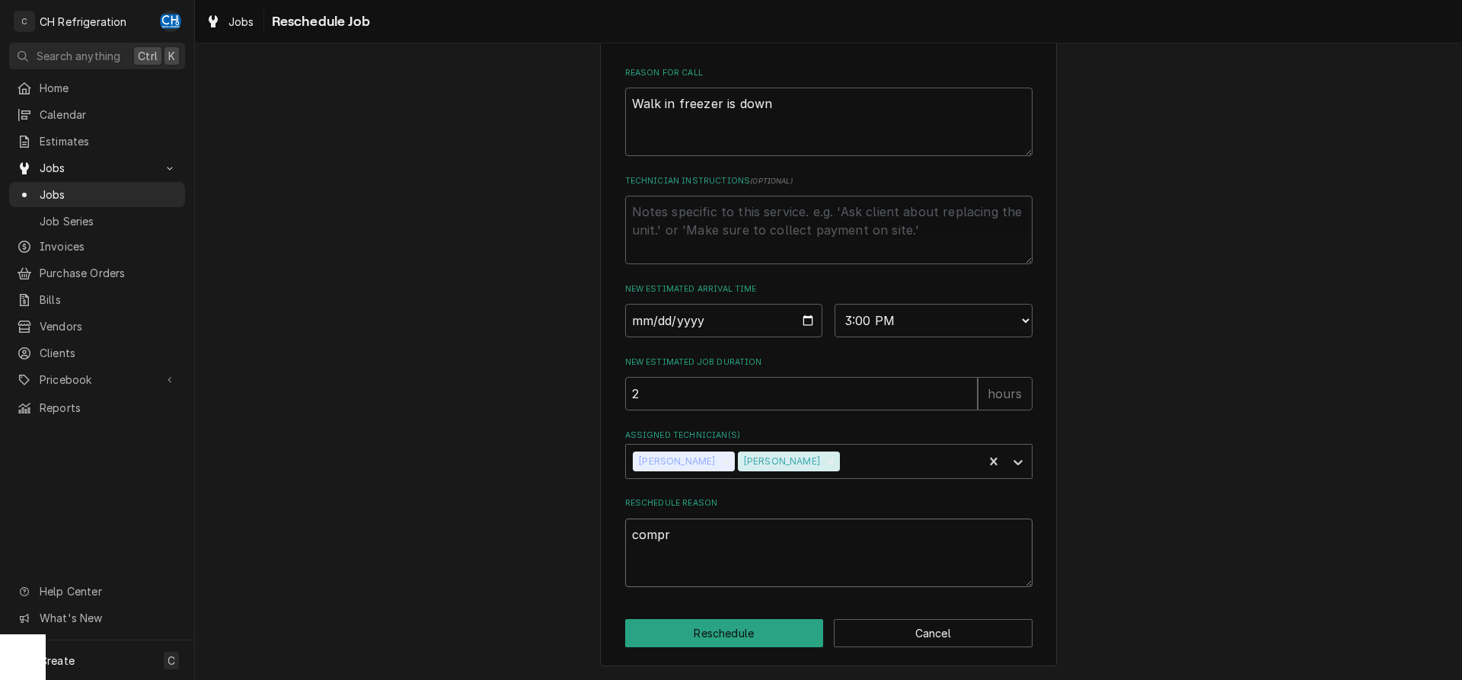
type textarea "x"
type textarea "comp"
type textarea "x"
type textarea "com"
type textarea "x"
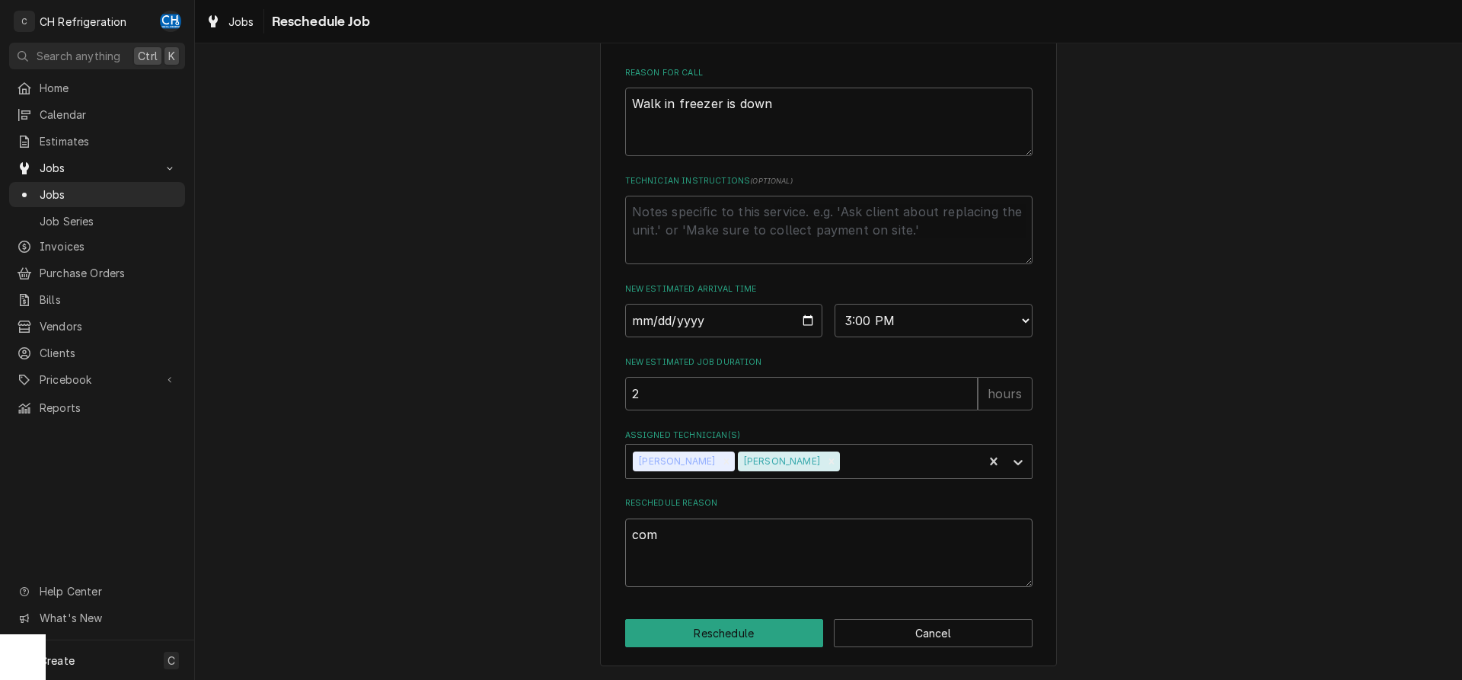
type textarea "co"
type textarea "x"
type textarea "c"
type textarea "x"
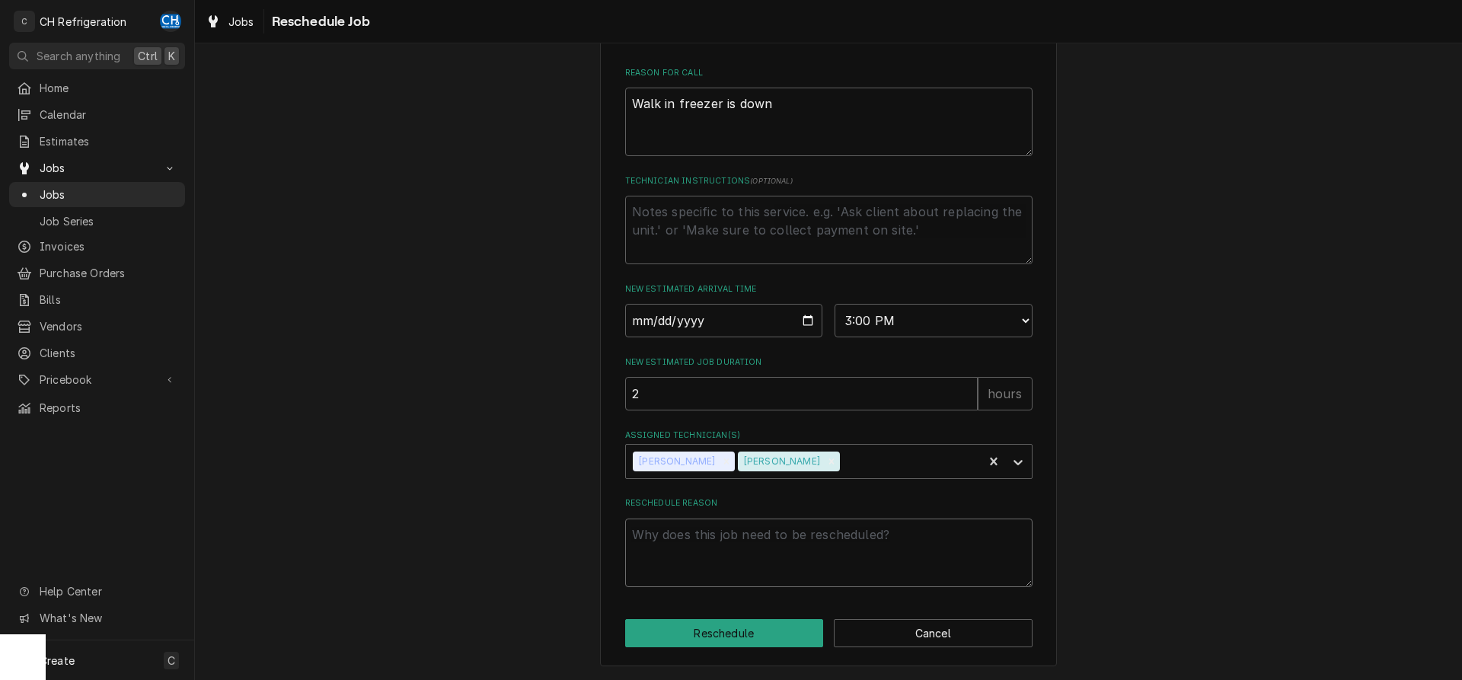
type textarea "s"
type textarea "x"
type textarea "sr"
type textarea "x"
type textarea "s"
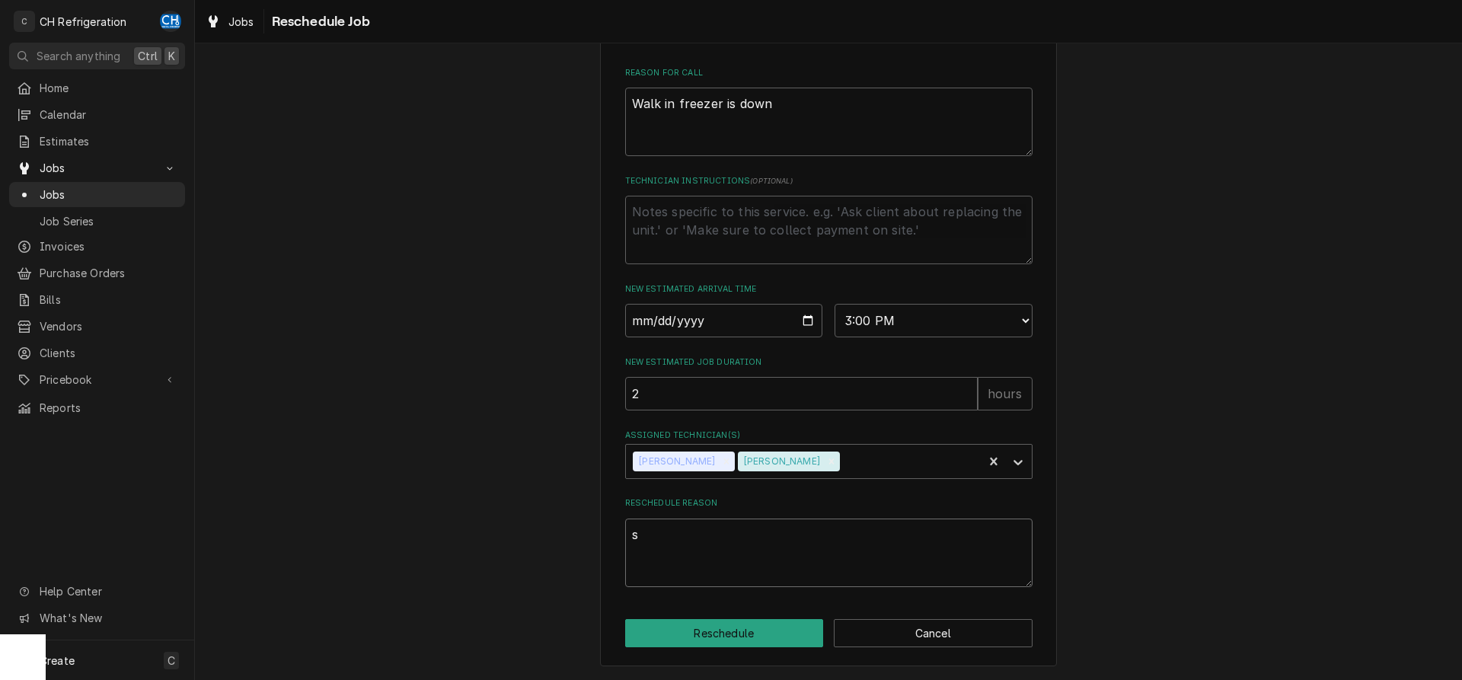
type textarea "x"
type textarea "st"
type textarea "x"
type textarea "sta"
type textarea "x"
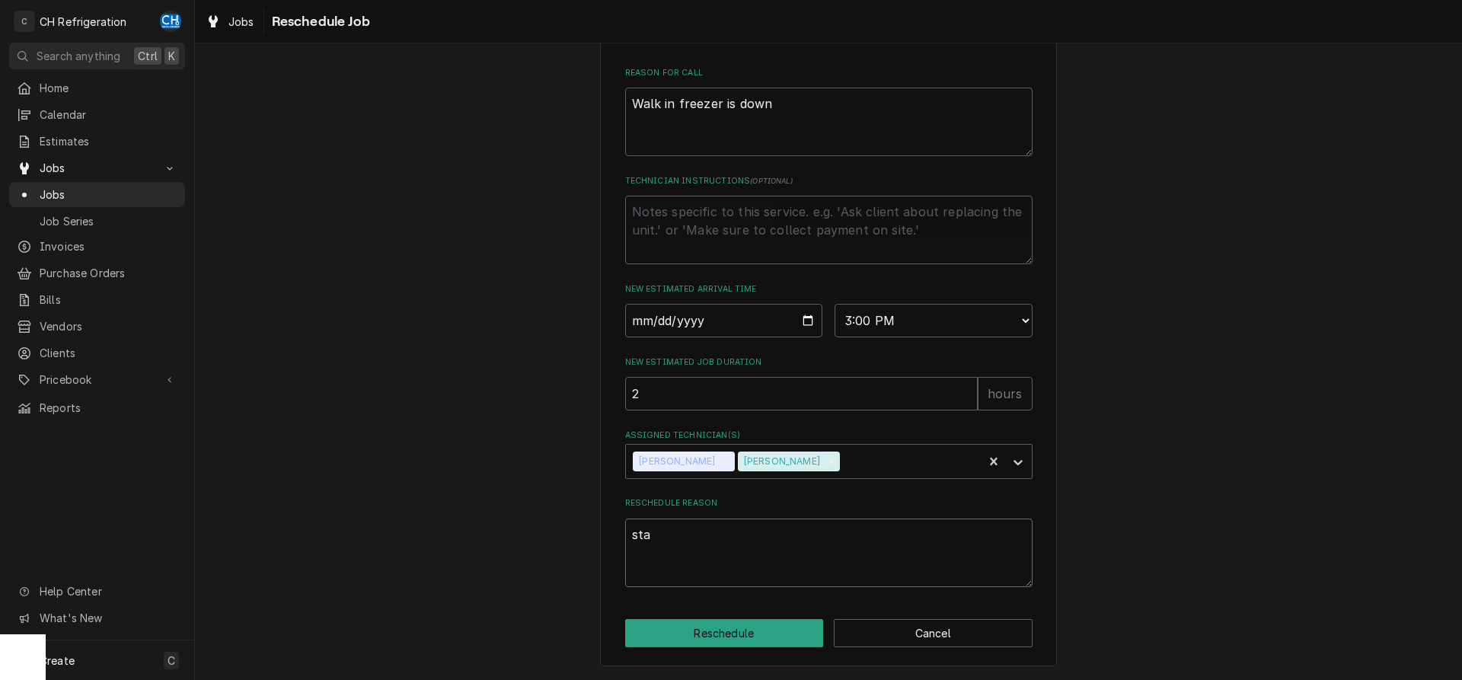
type textarea "star"
type textarea "x"
type textarea "start"
type textarea "x"
type textarea "start"
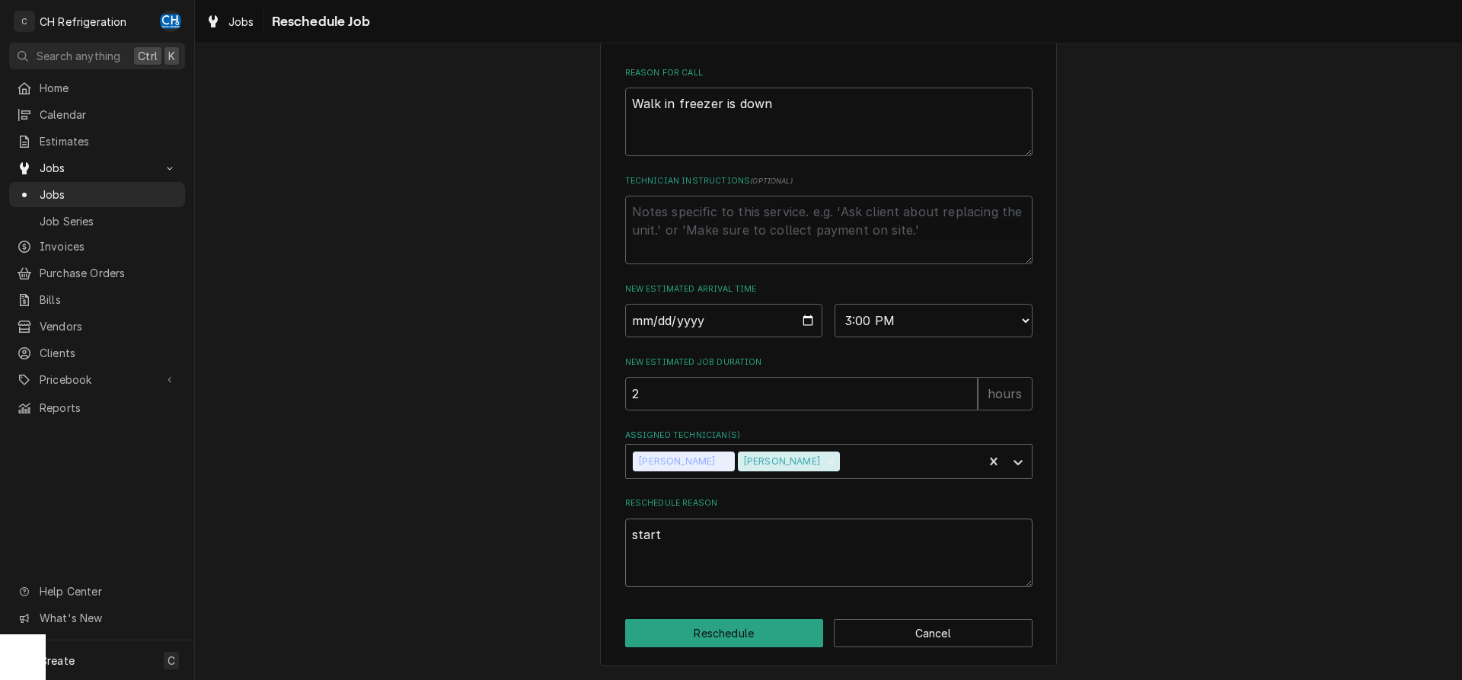
type textarea "x"
type textarea "start c"
type textarea "x"
type textarea "start co"
type textarea "x"
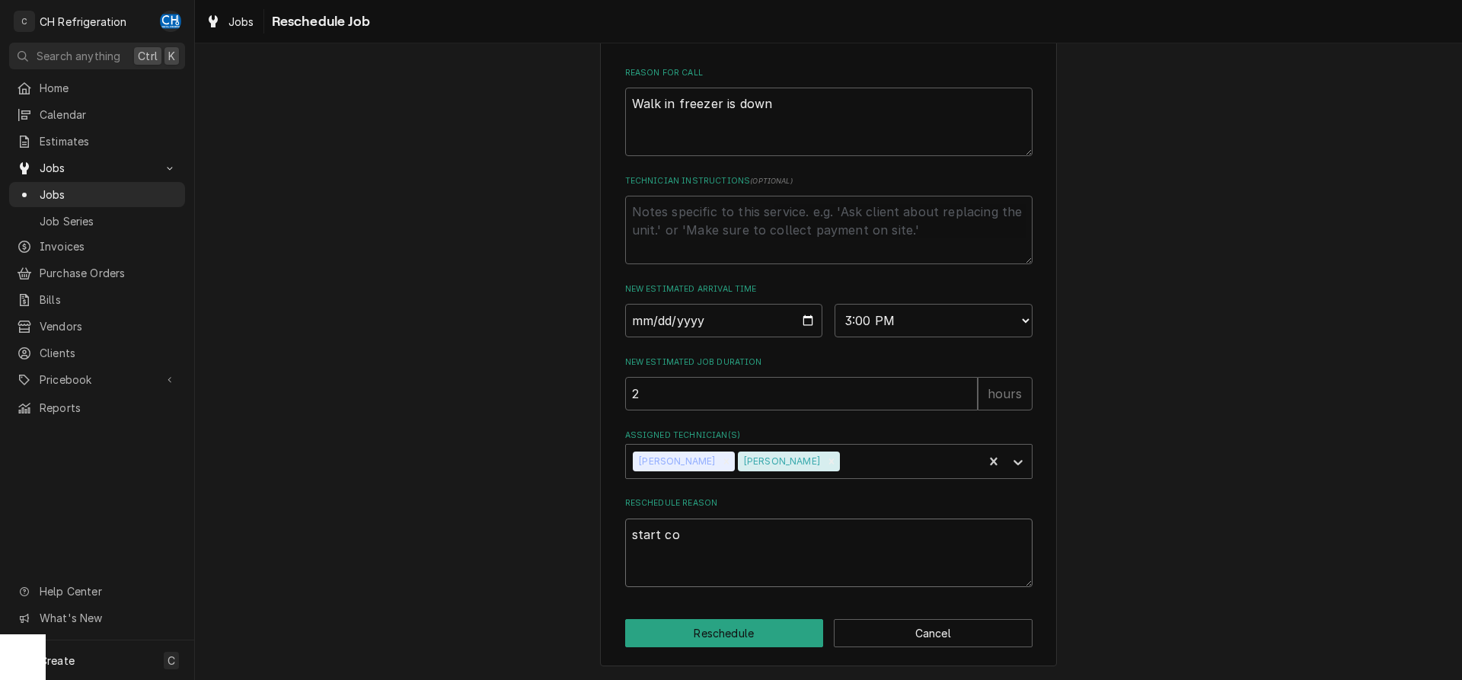
type textarea "start con"
type textarea "x"
type textarea "start co"
type textarea "x"
type textarea "start com"
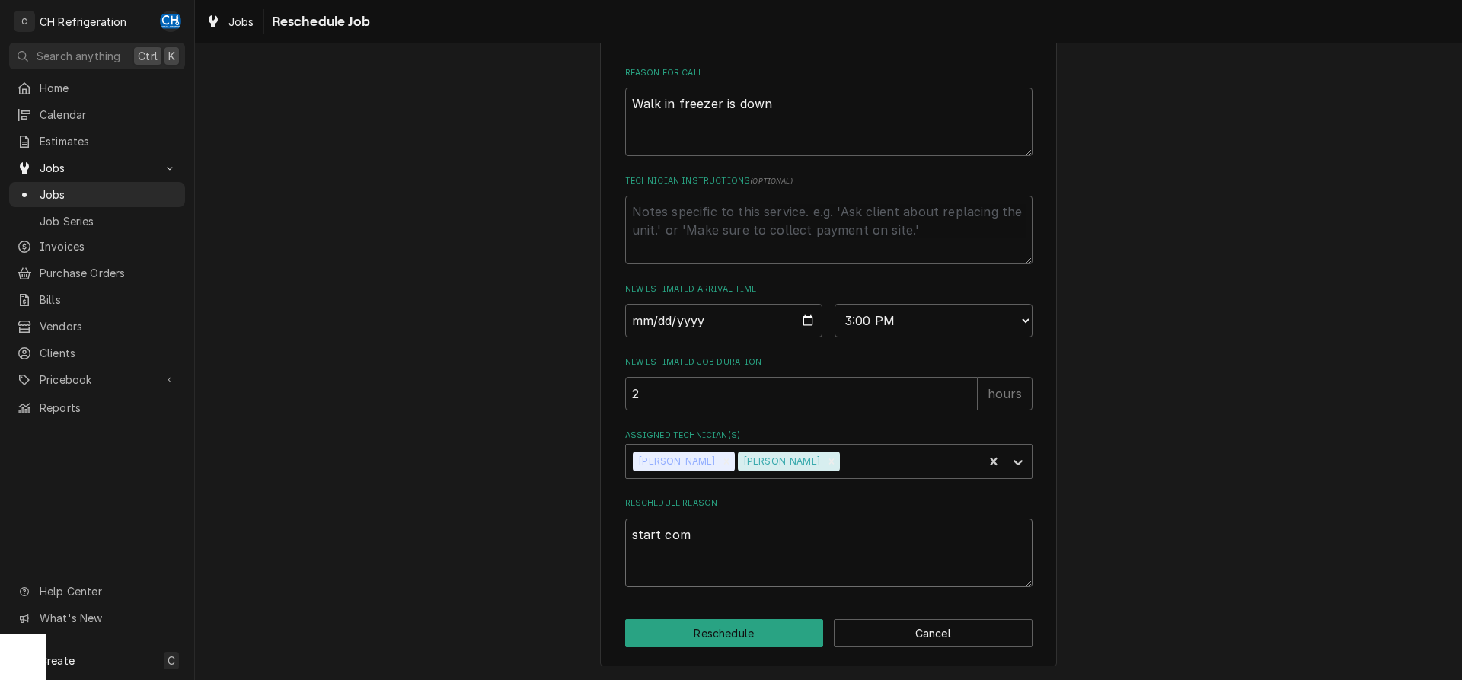
type textarea "x"
type textarea "start comp"
type textarea "x"
type textarea "start compo"
type textarea "x"
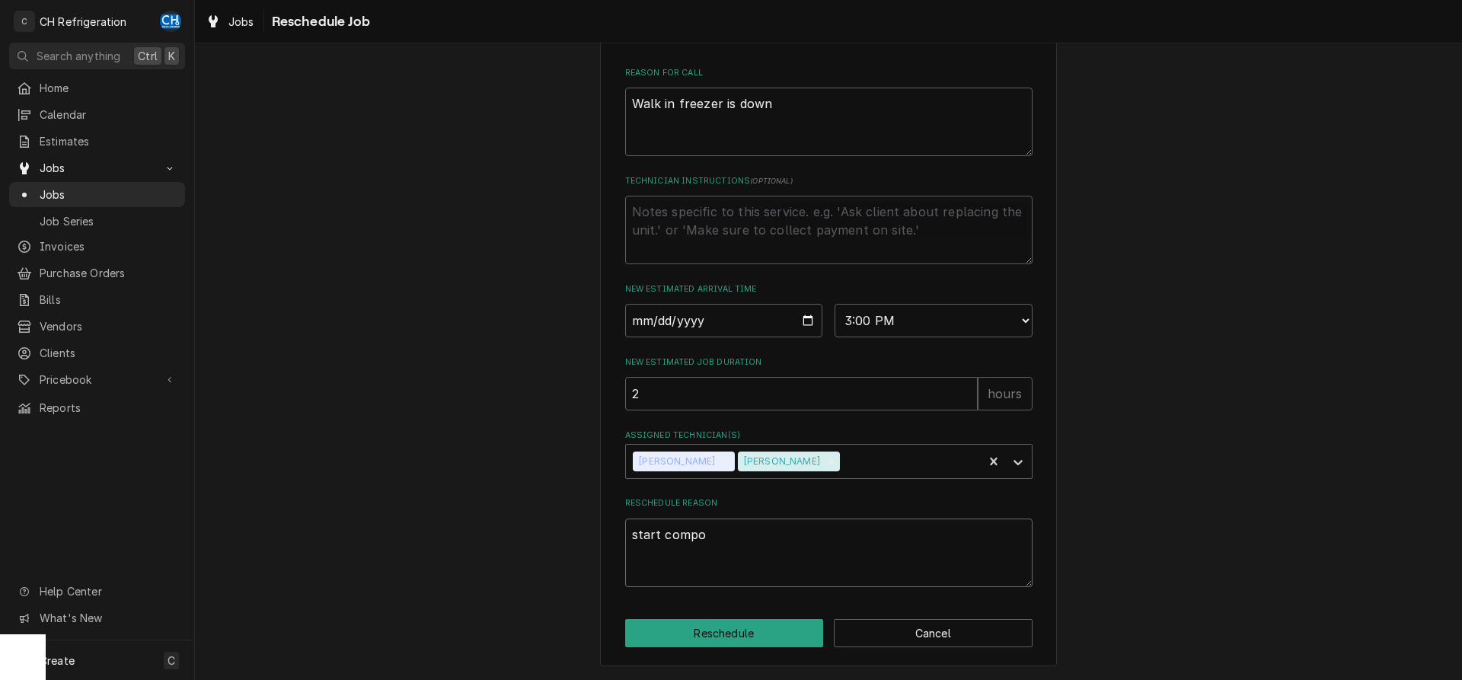
type textarea "start compon"
type textarea "x"
type textarea "start compone"
type textarea "x"
type textarea "start componen"
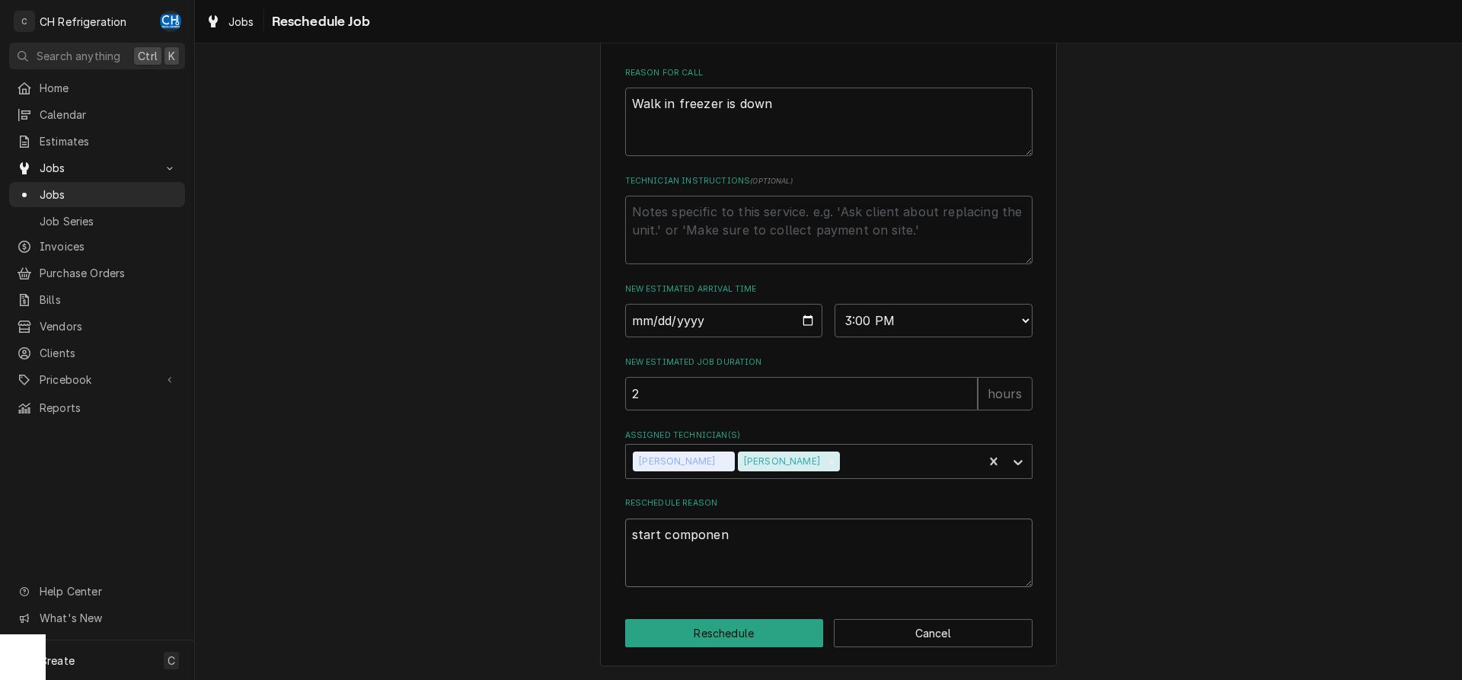
type textarea "x"
type textarea "start component"
type textarea "x"
type textarea "start components"
type textarea "x"
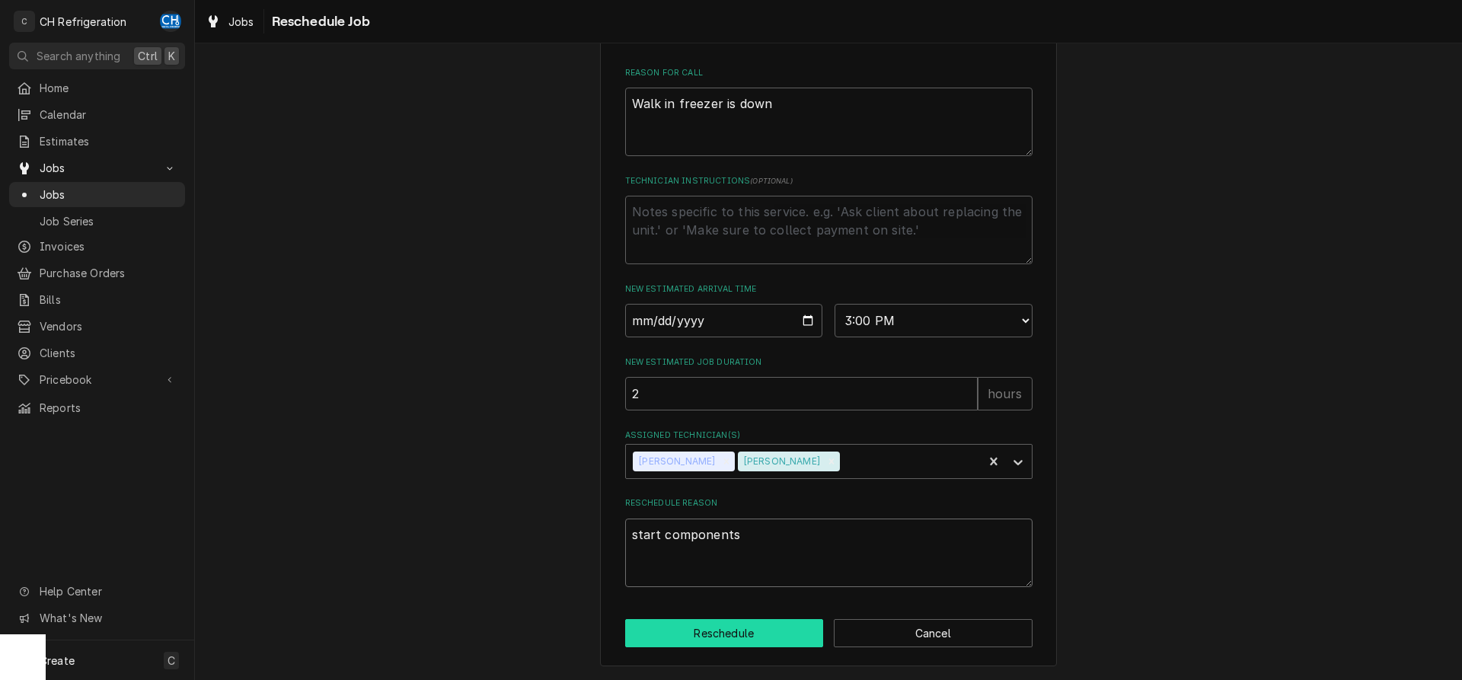
type textarea "start components"
click at [727, 645] on button "Reschedule" at bounding box center [724, 633] width 199 height 28
type textarea "x"
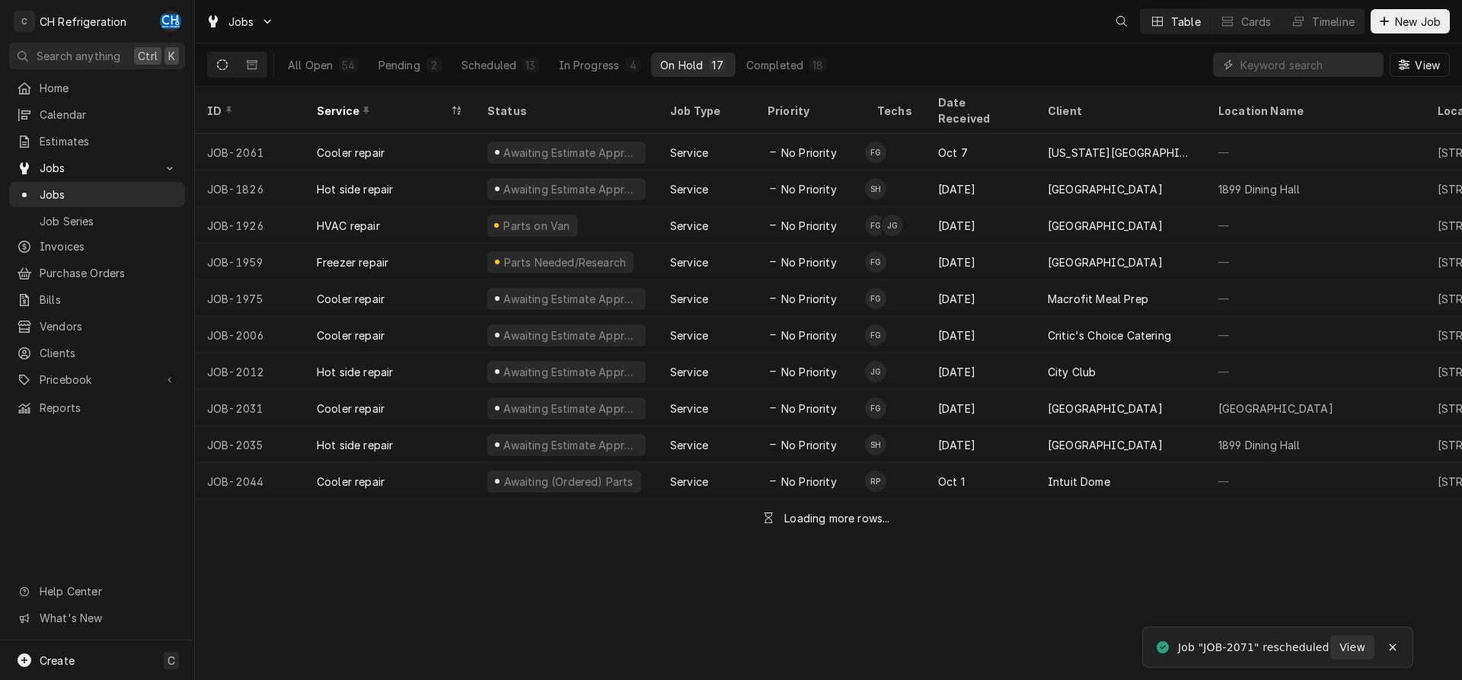
click at [494, 50] on div "All Open 54 Pending 2 Scheduled 13 In Progress 4 On Hold 17 Completed 18" at bounding box center [558, 64] width 558 height 43
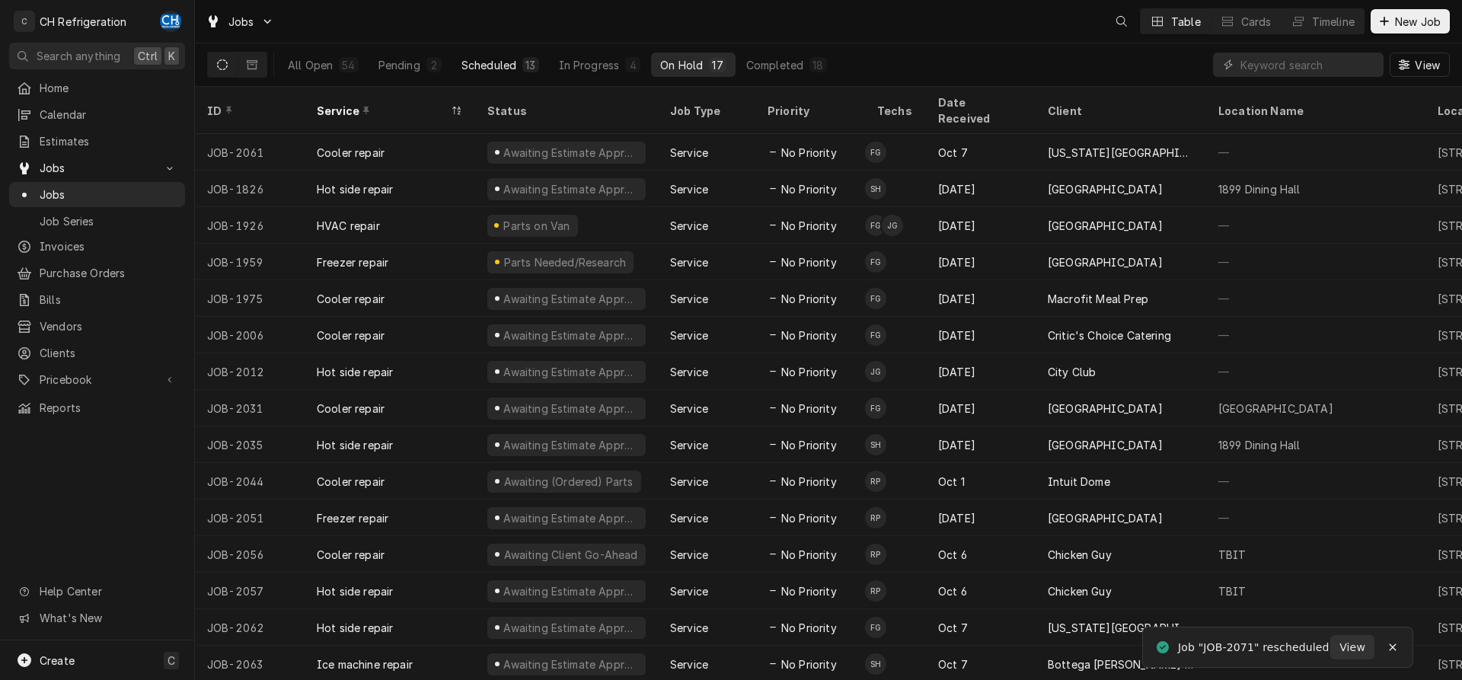
click at [491, 62] on div "Scheduled" at bounding box center [489, 65] width 55 height 16
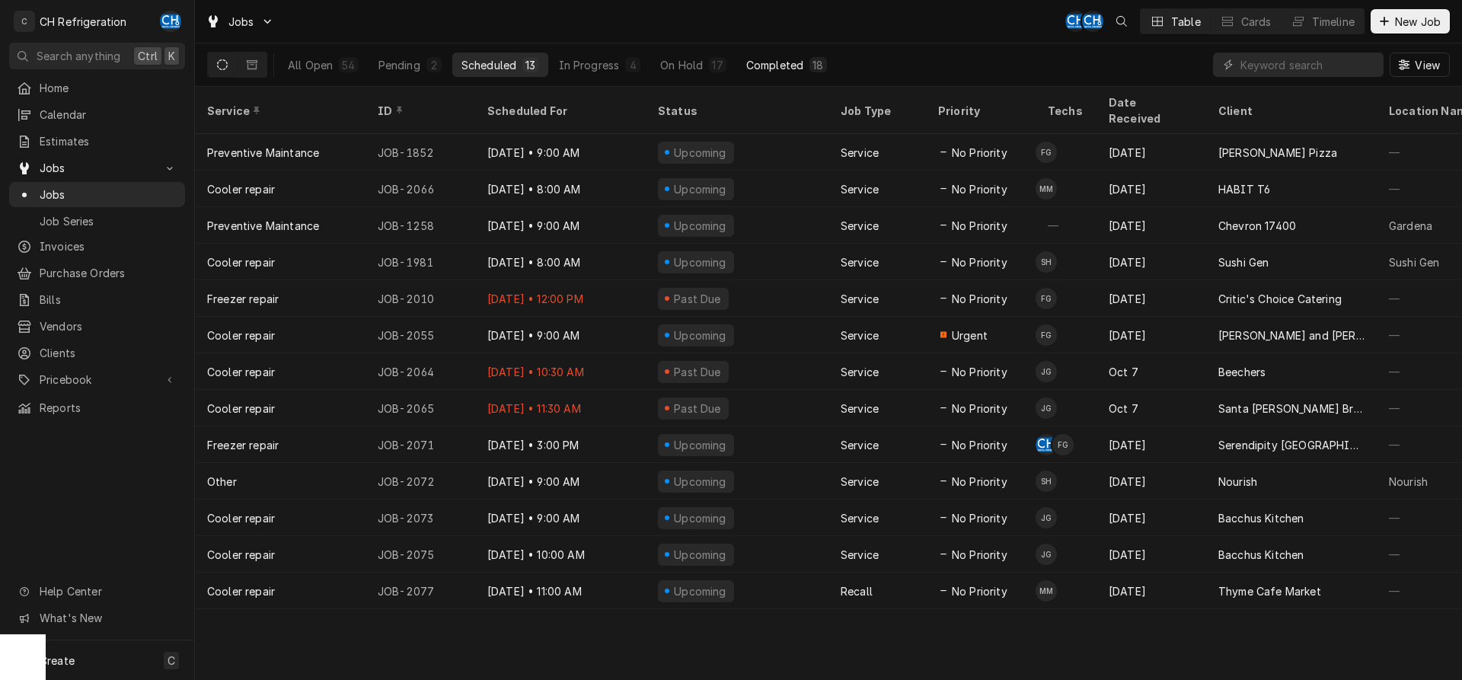
click at [791, 60] on div "Completed" at bounding box center [774, 65] width 57 height 16
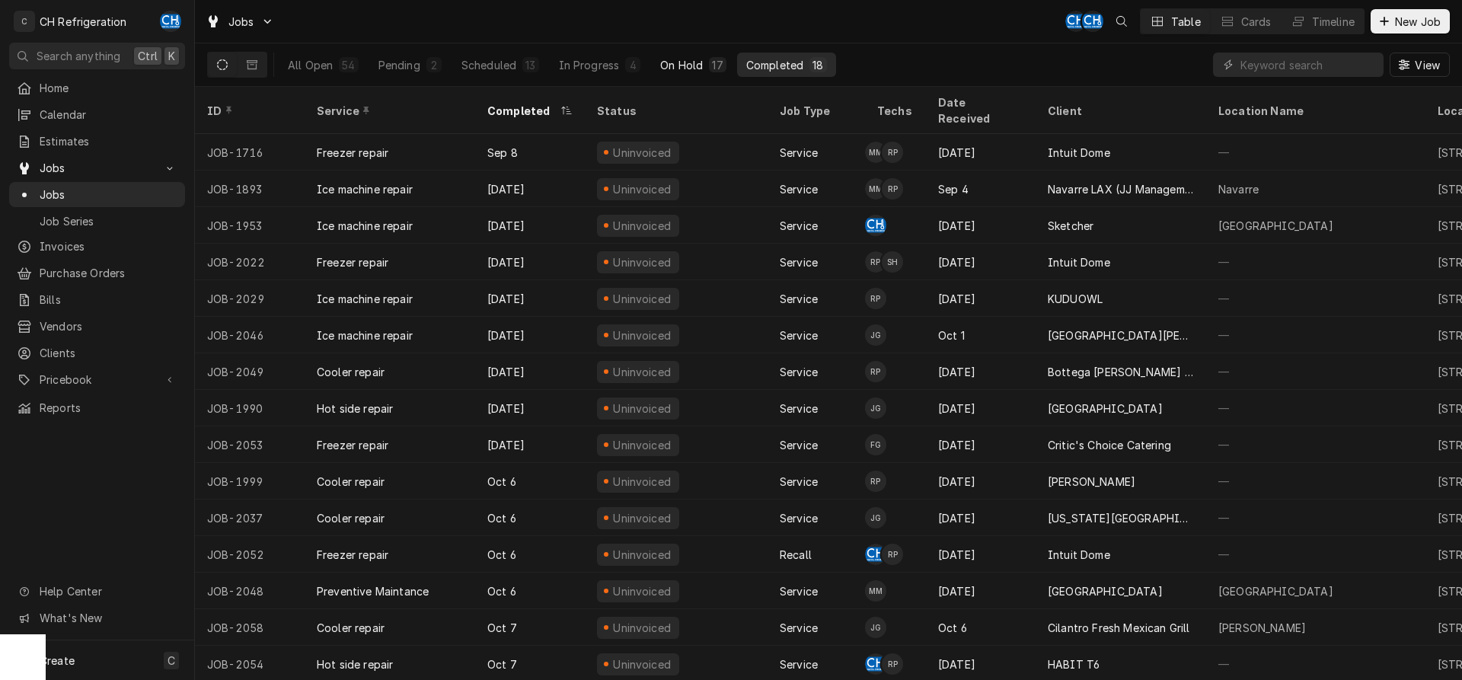
click at [717, 66] on div "17" at bounding box center [717, 65] width 11 height 16
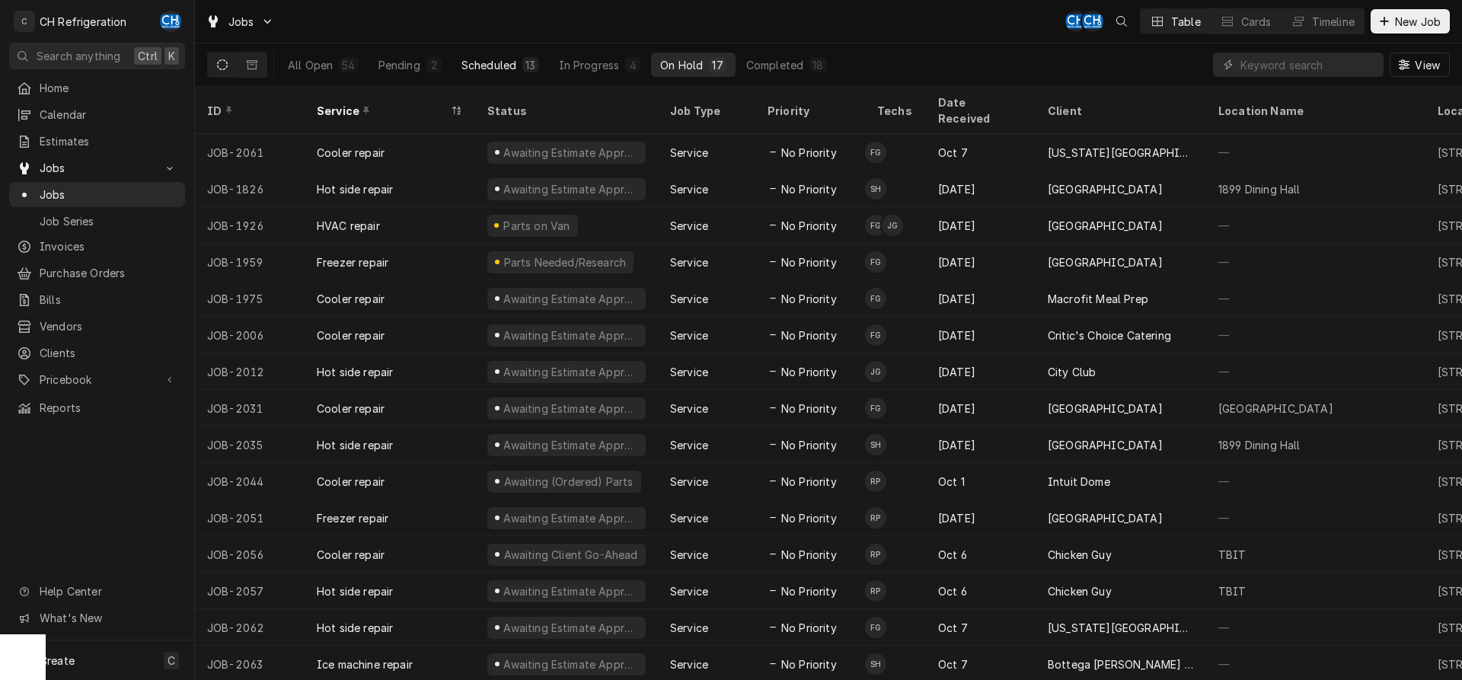
click at [506, 71] on div "Scheduled" at bounding box center [489, 65] width 55 height 16
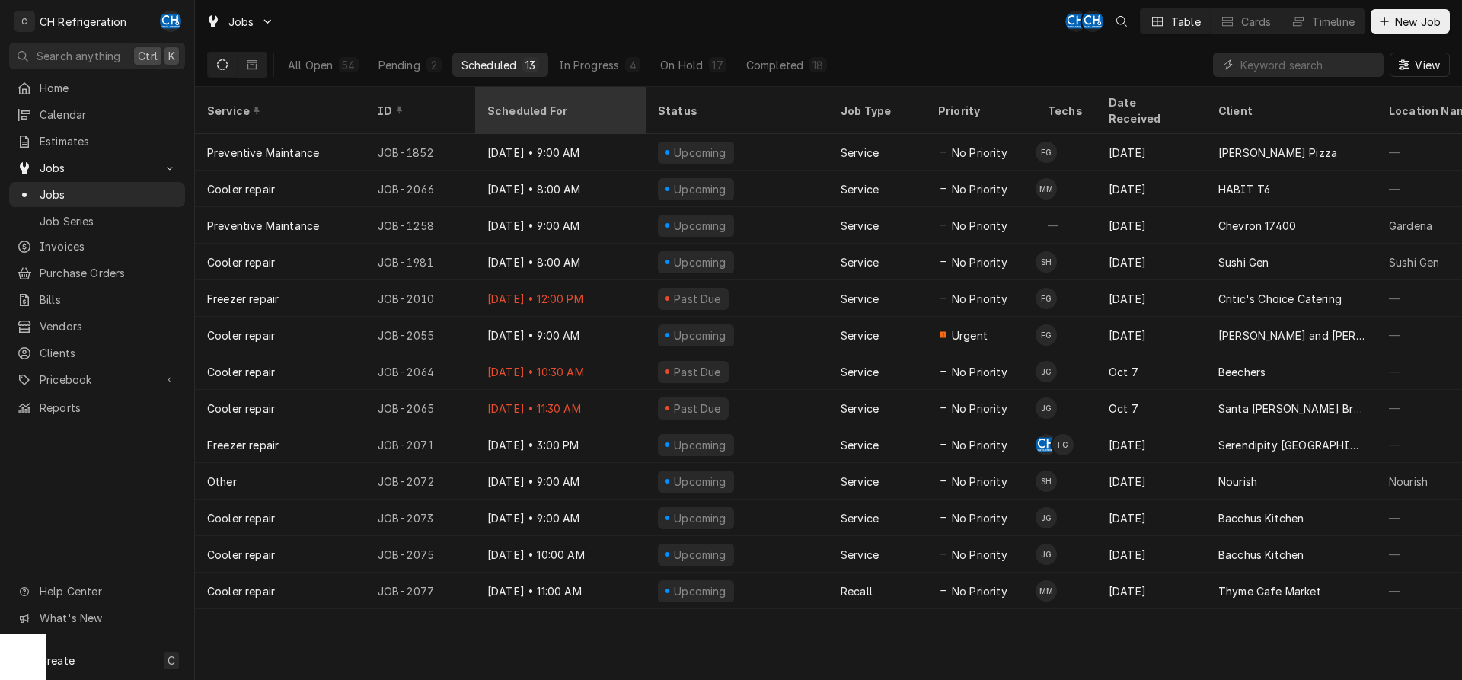
click at [561, 103] on div "Scheduled For" at bounding box center [558, 111] width 143 height 16
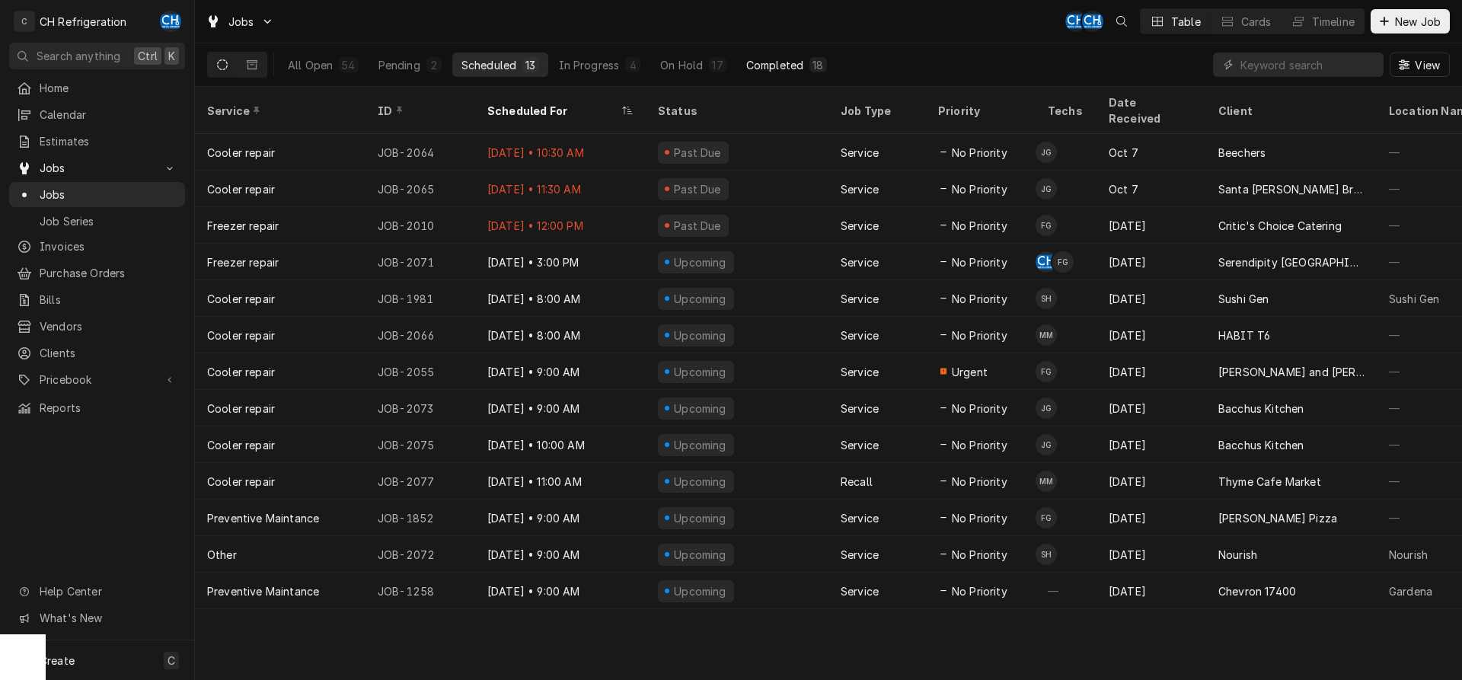
click at [759, 62] on div "Completed" at bounding box center [774, 65] width 57 height 16
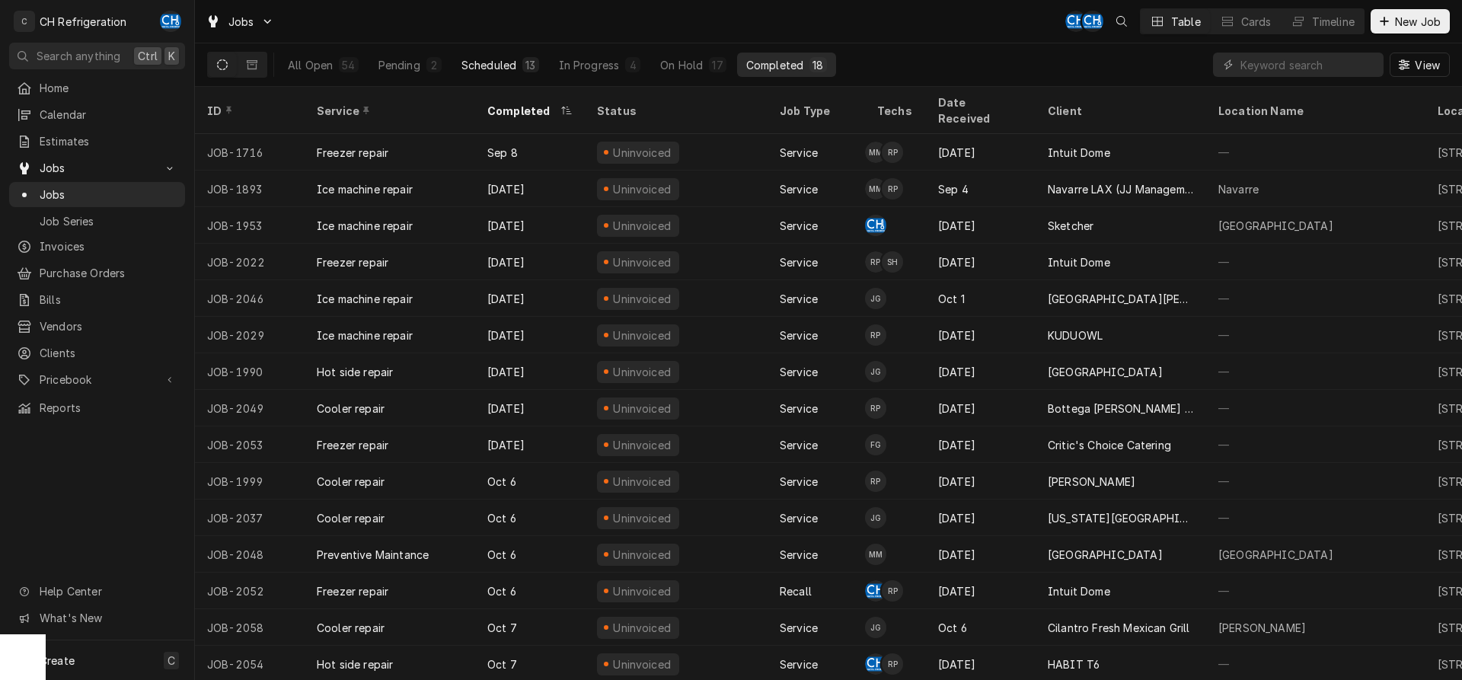
click at [506, 67] on div "Scheduled" at bounding box center [489, 65] width 55 height 16
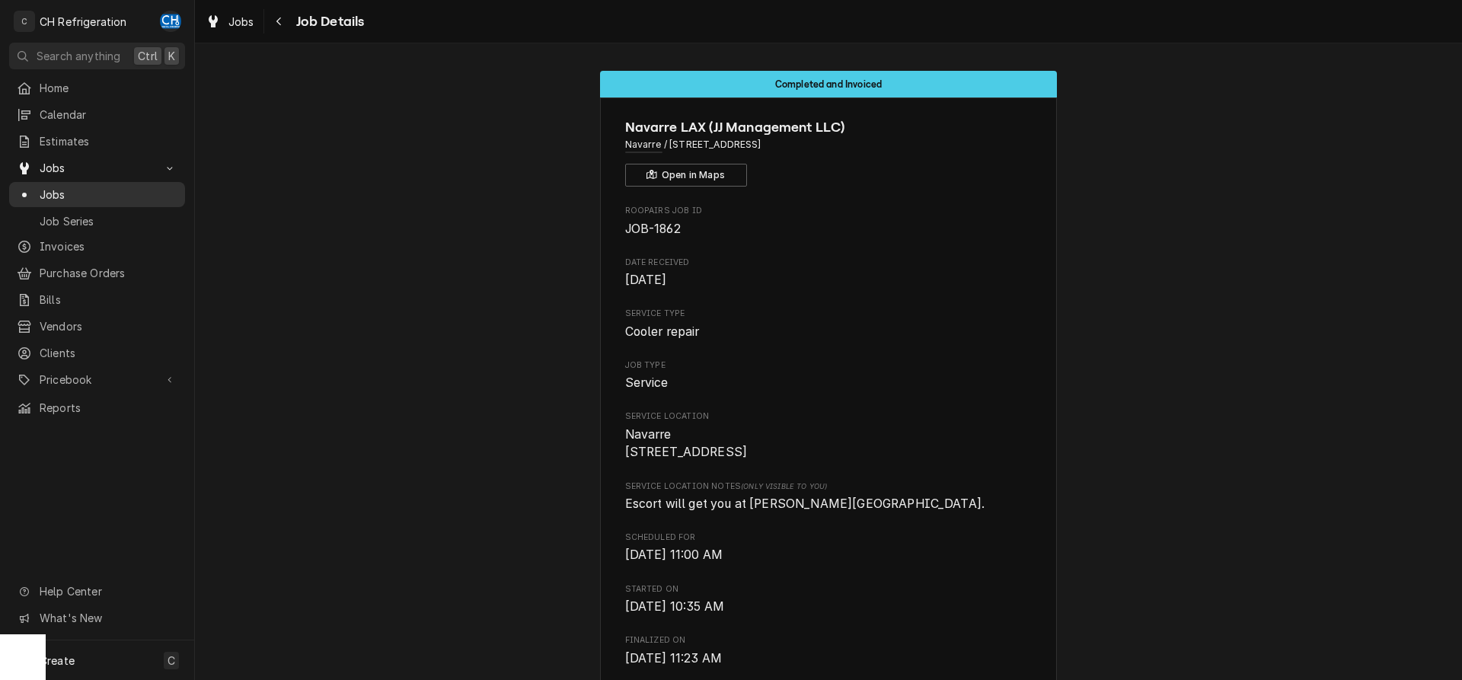
click at [50, 187] on span "Jobs" at bounding box center [109, 195] width 138 height 16
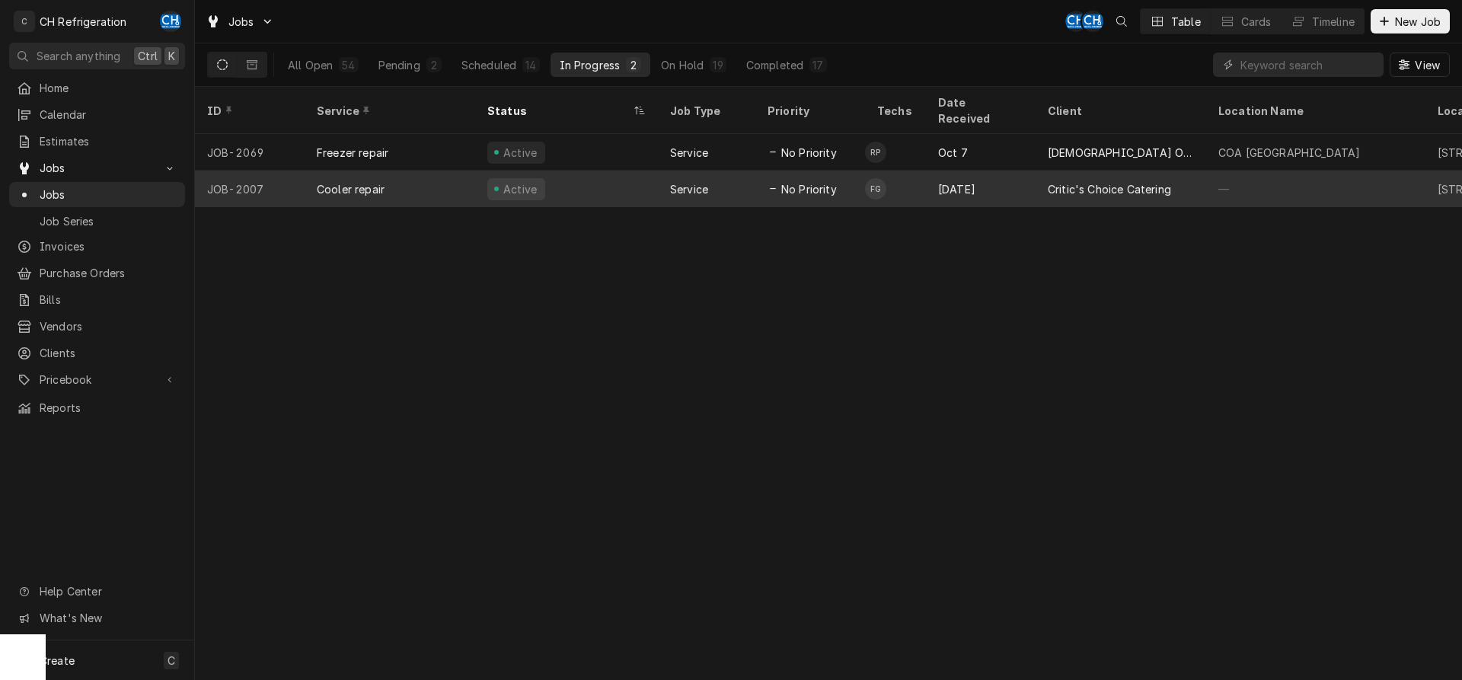
click at [1011, 171] on div "[DATE]" at bounding box center [981, 189] width 110 height 37
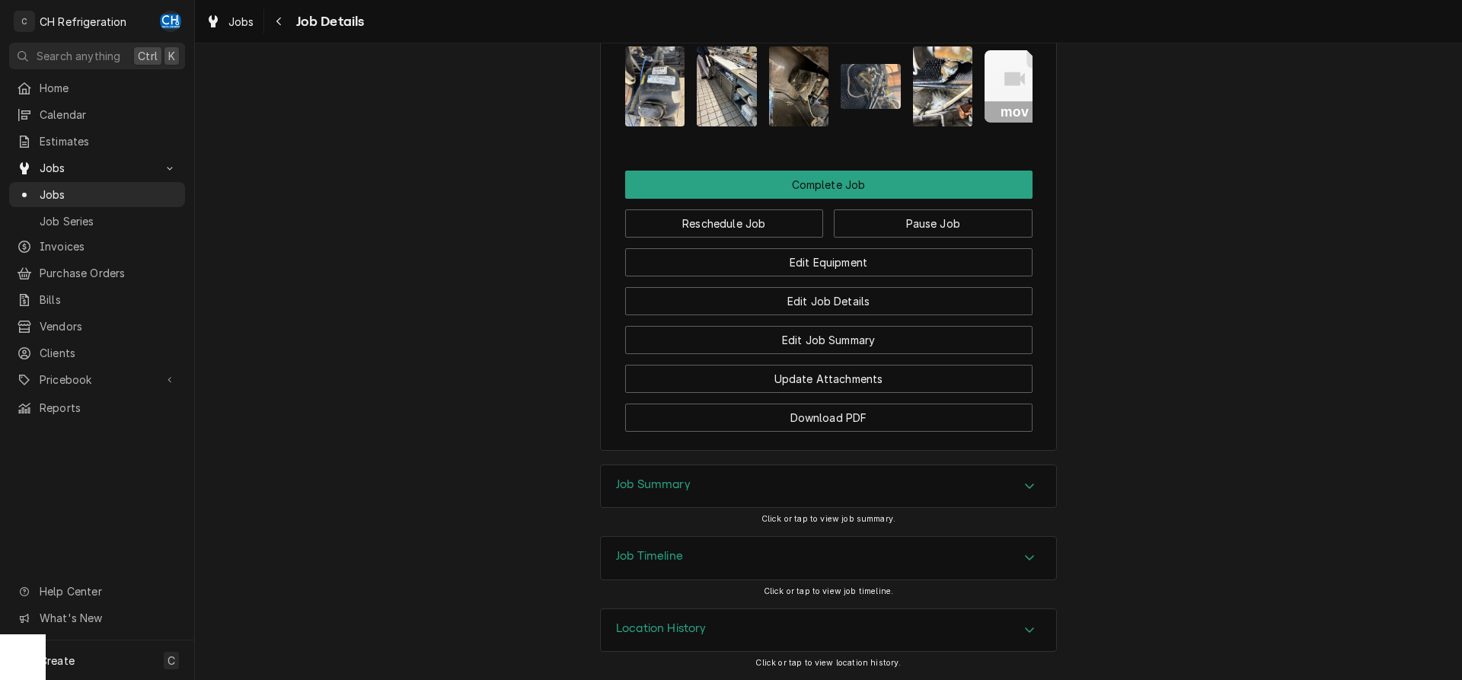
drag, startPoint x: 733, startPoint y: 473, endPoint x: 680, endPoint y: 479, distance: 52.9
click at [733, 475] on div "Job Summary" at bounding box center [828, 486] width 455 height 43
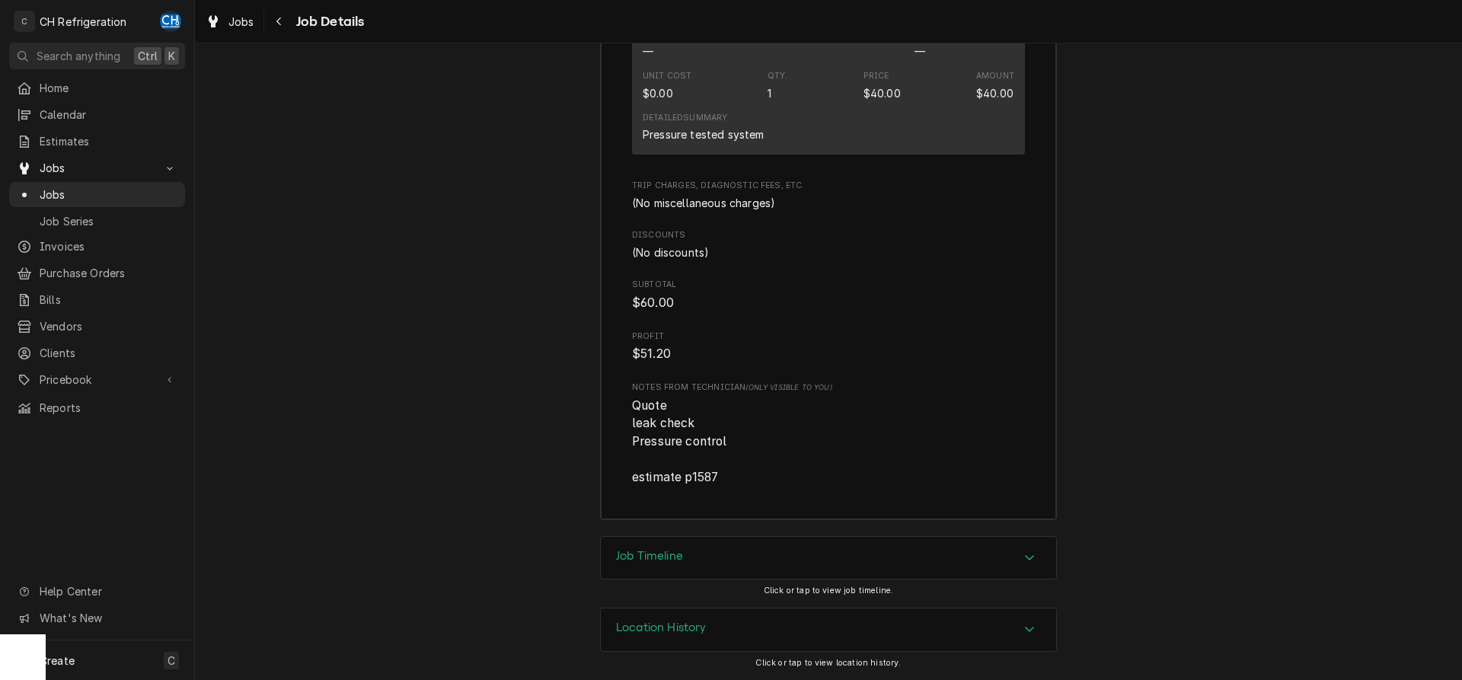
click at [669, 545] on div "Job Timeline" at bounding box center [828, 558] width 455 height 43
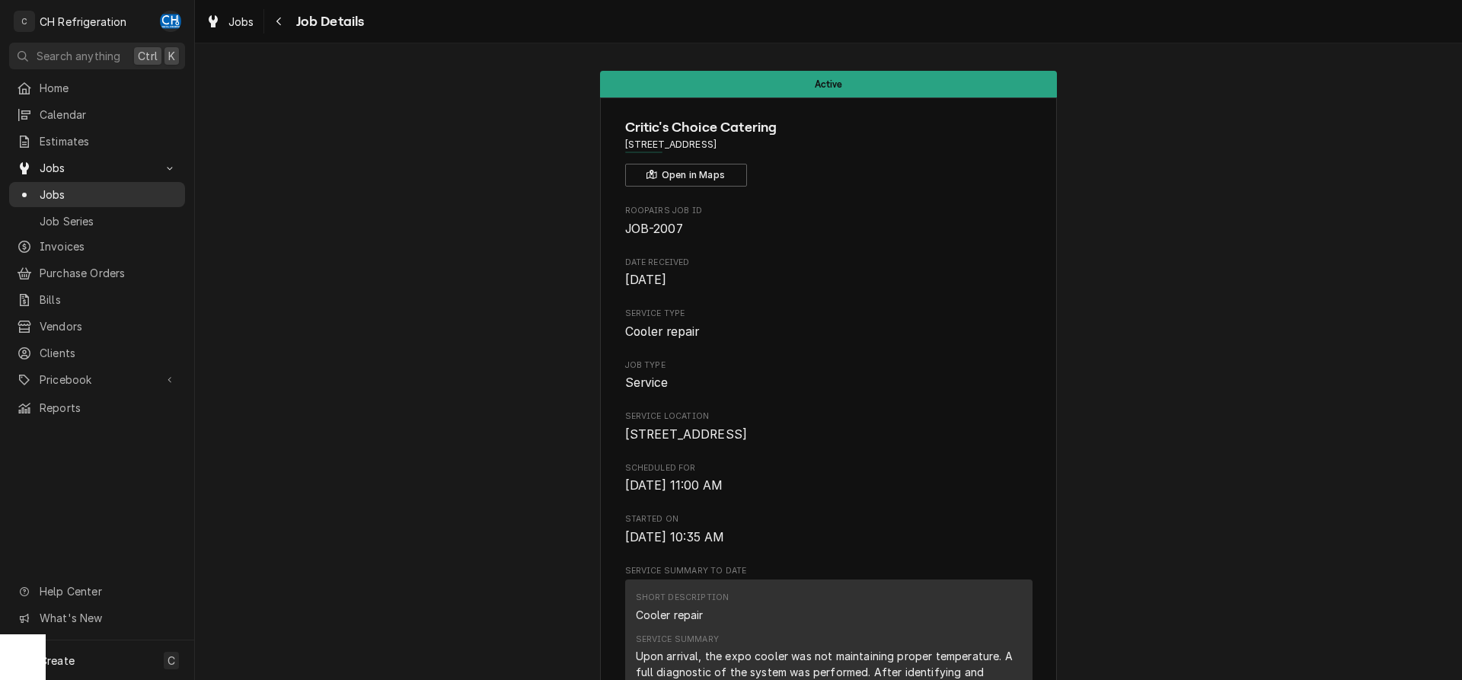
click at [67, 196] on span "Jobs" at bounding box center [109, 195] width 138 height 16
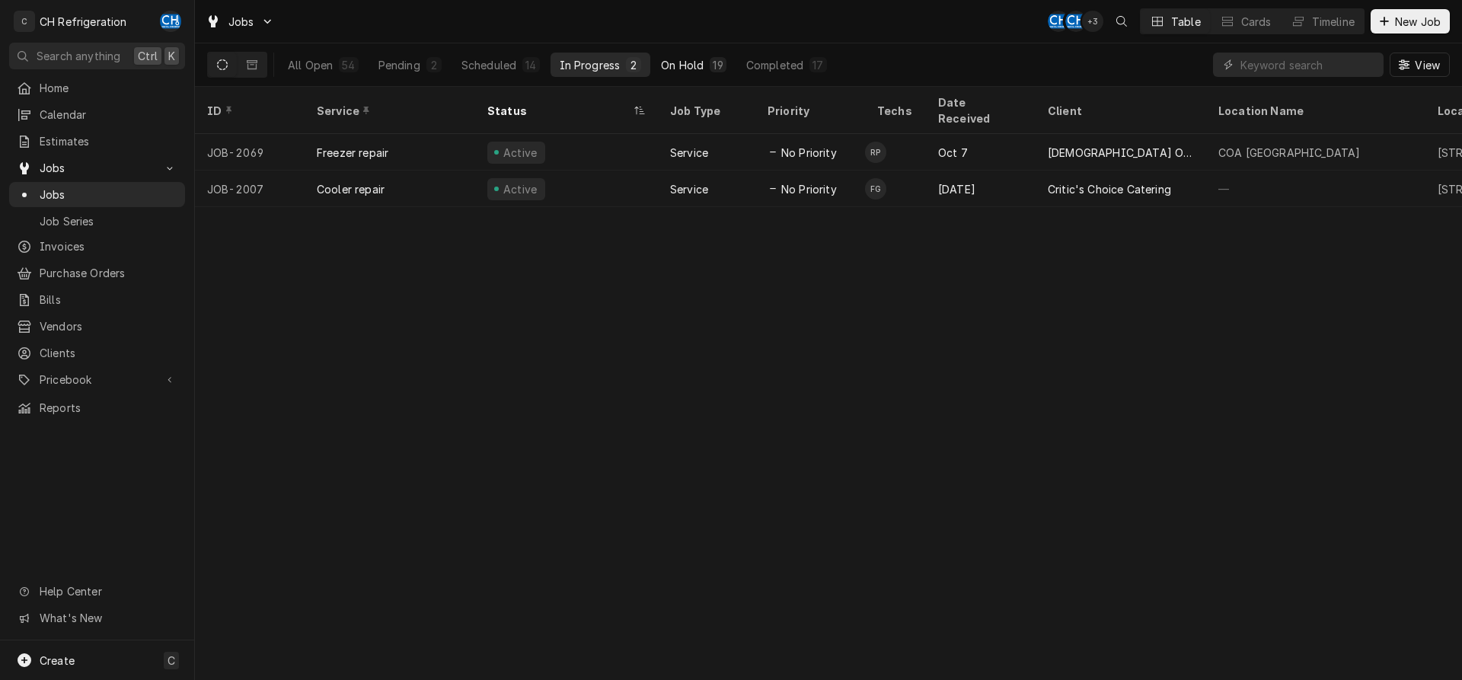
click at [686, 58] on div "On Hold" at bounding box center [682, 65] width 43 height 16
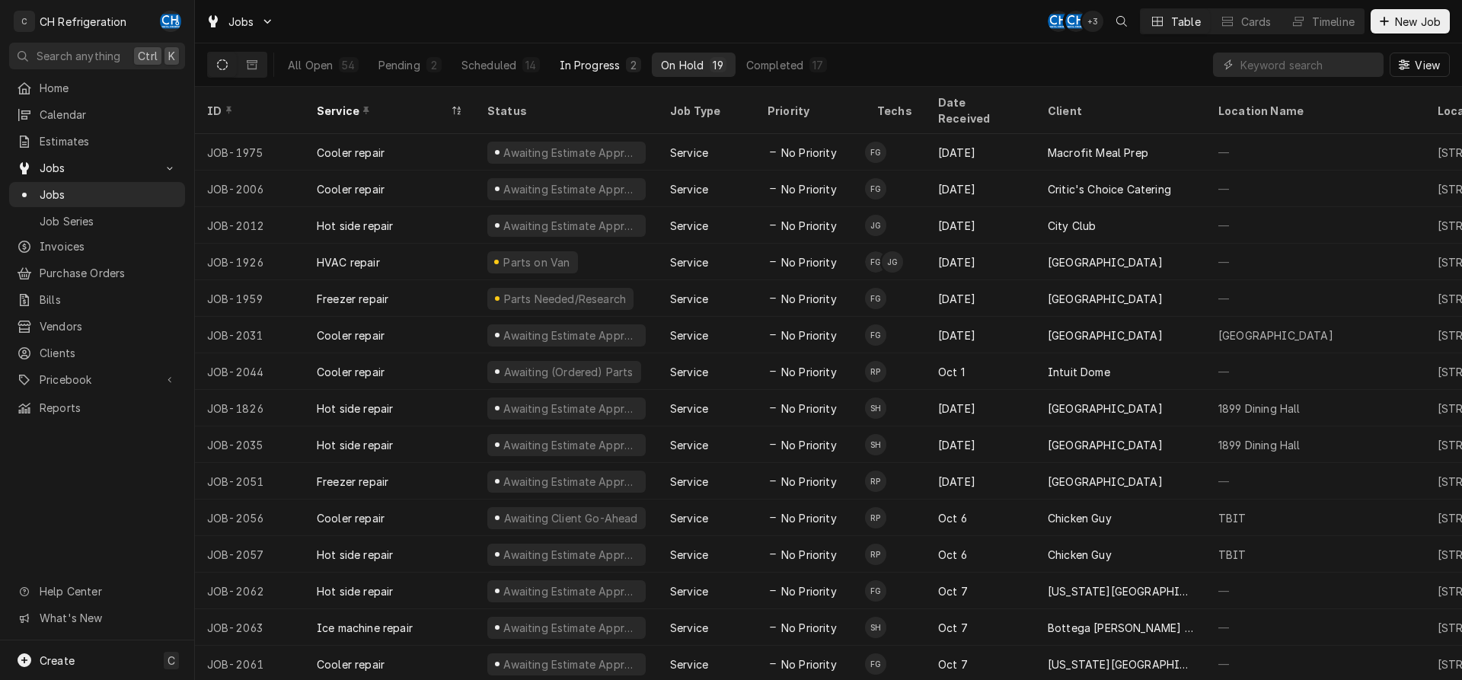
click at [577, 56] on button "In Progress 2" at bounding box center [601, 65] width 101 height 24
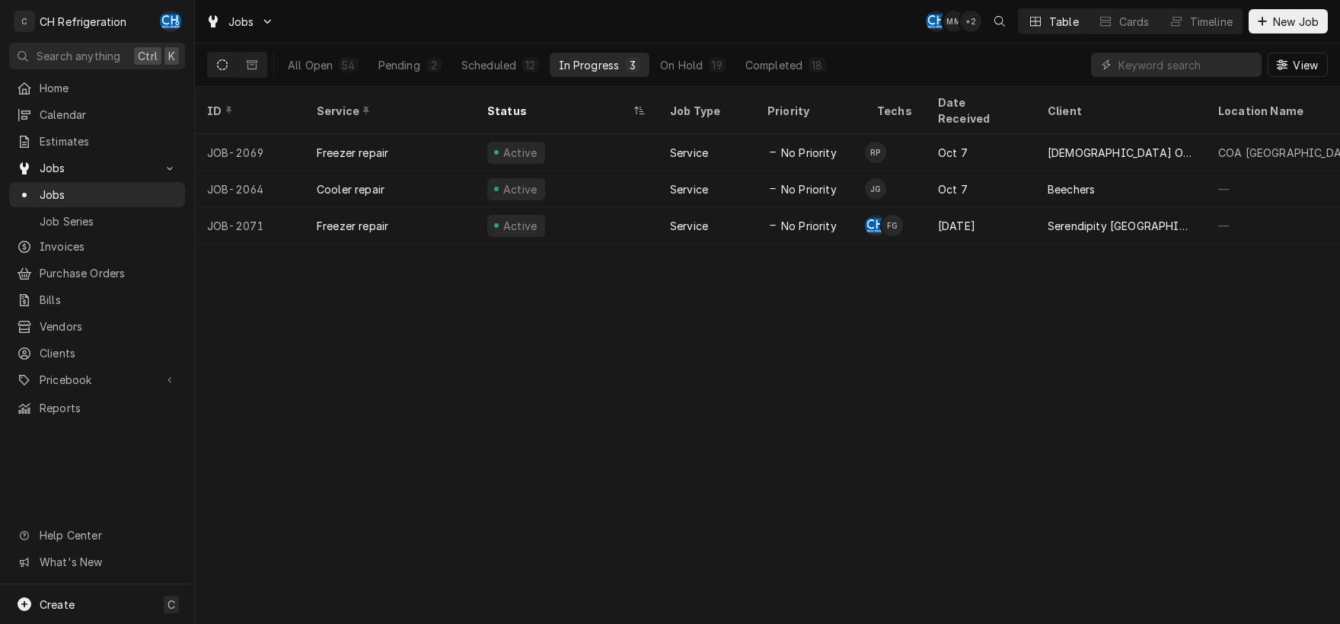
click at [600, 59] on div "In Progress" at bounding box center [589, 65] width 61 height 16
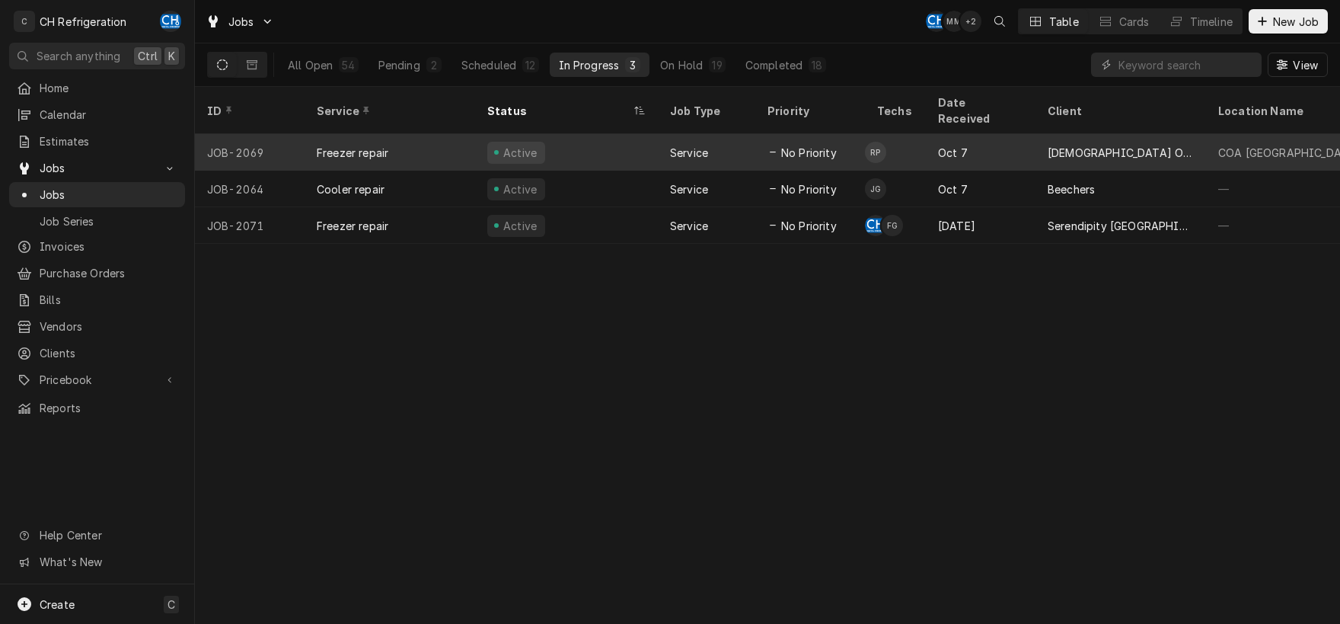
click at [960, 136] on div "Oct 7" at bounding box center [981, 152] width 110 height 37
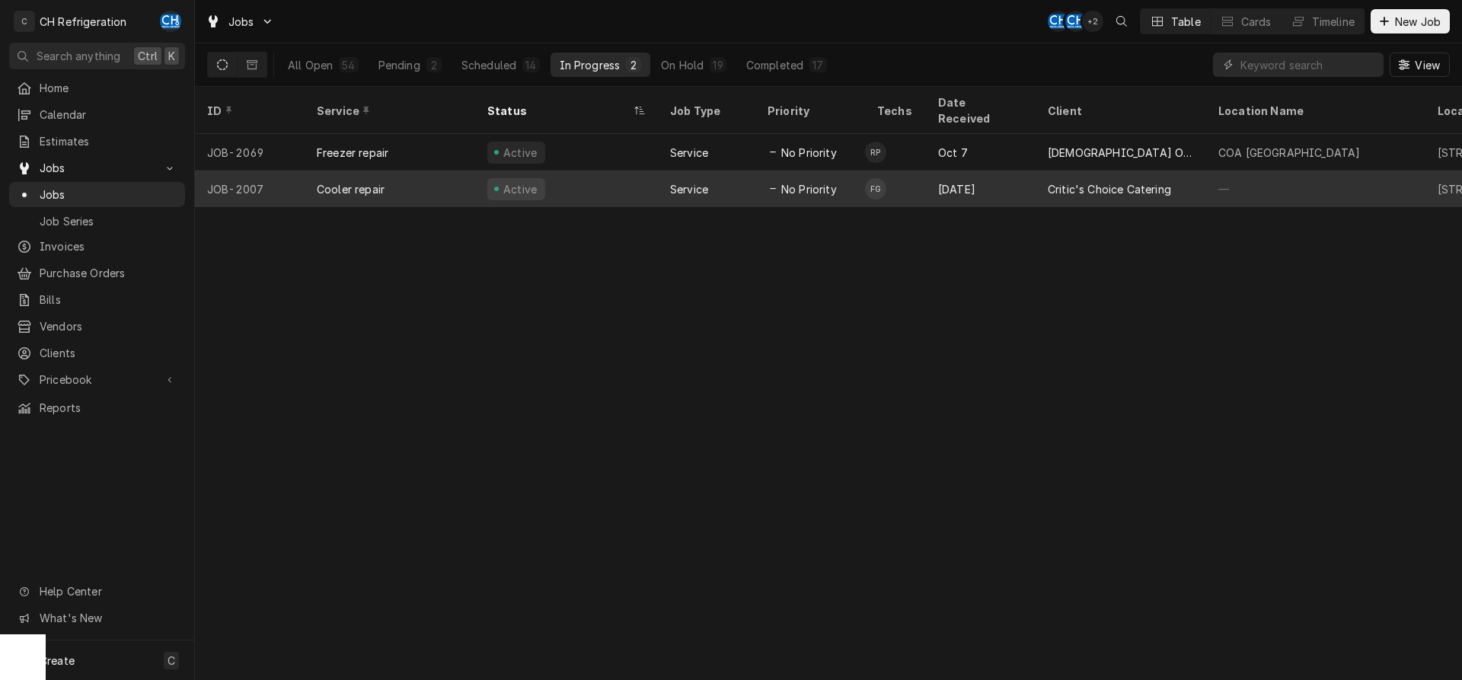
click at [845, 171] on div "No Priority" at bounding box center [811, 189] width 110 height 37
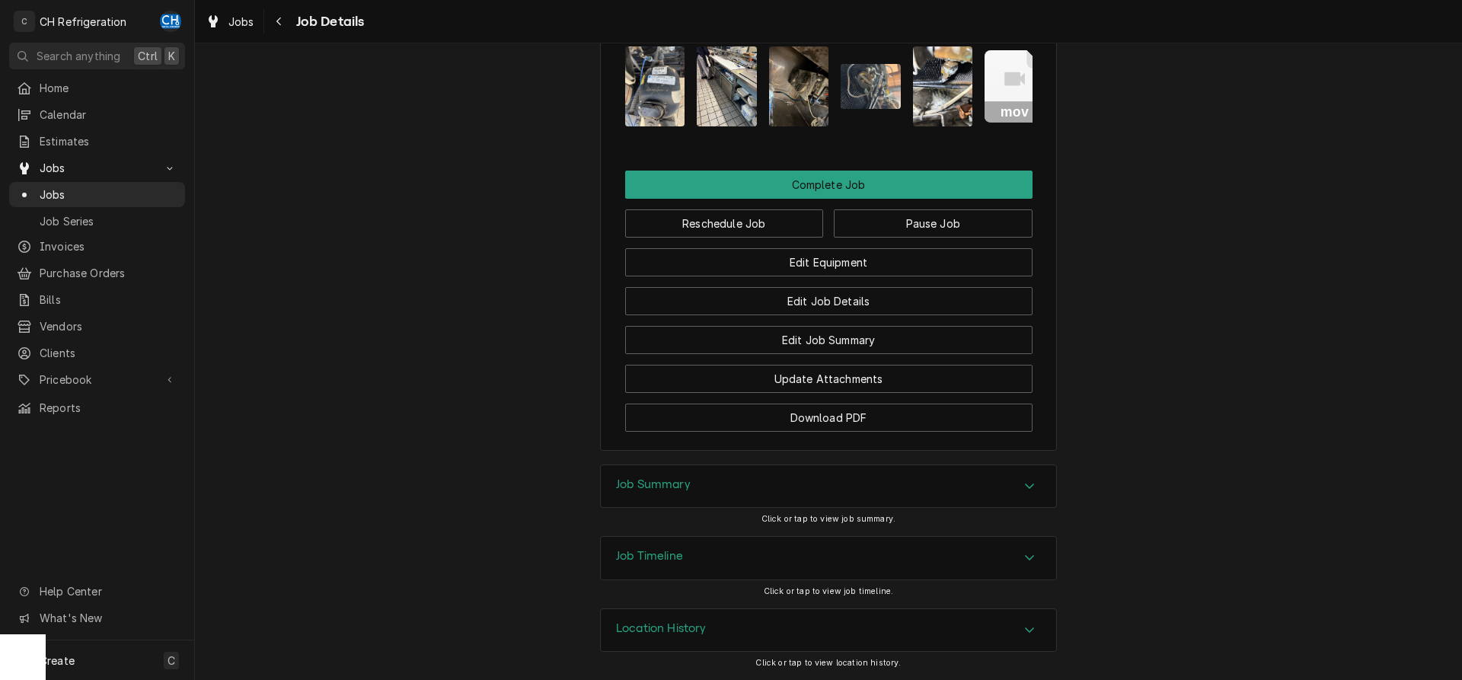
click at [747, 483] on div "Job Summary" at bounding box center [828, 486] width 455 height 43
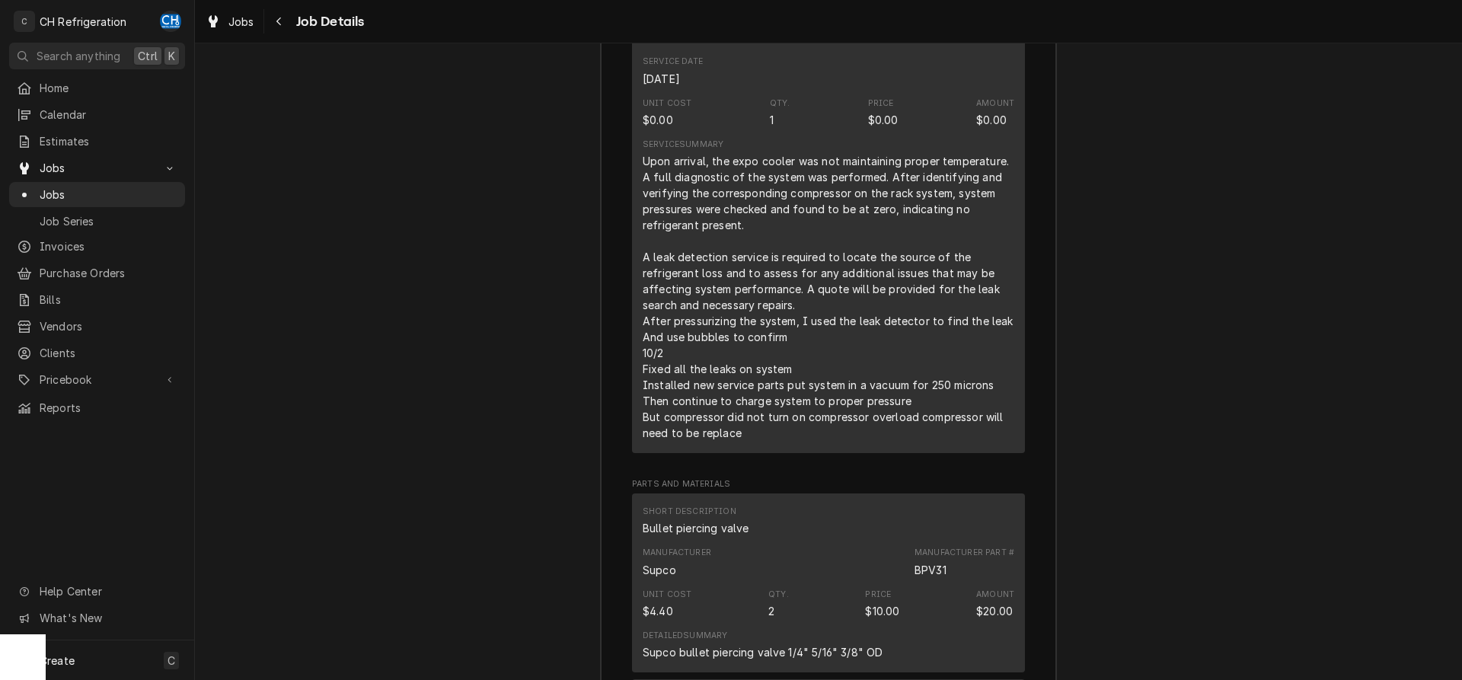
scroll to position [1987, 0]
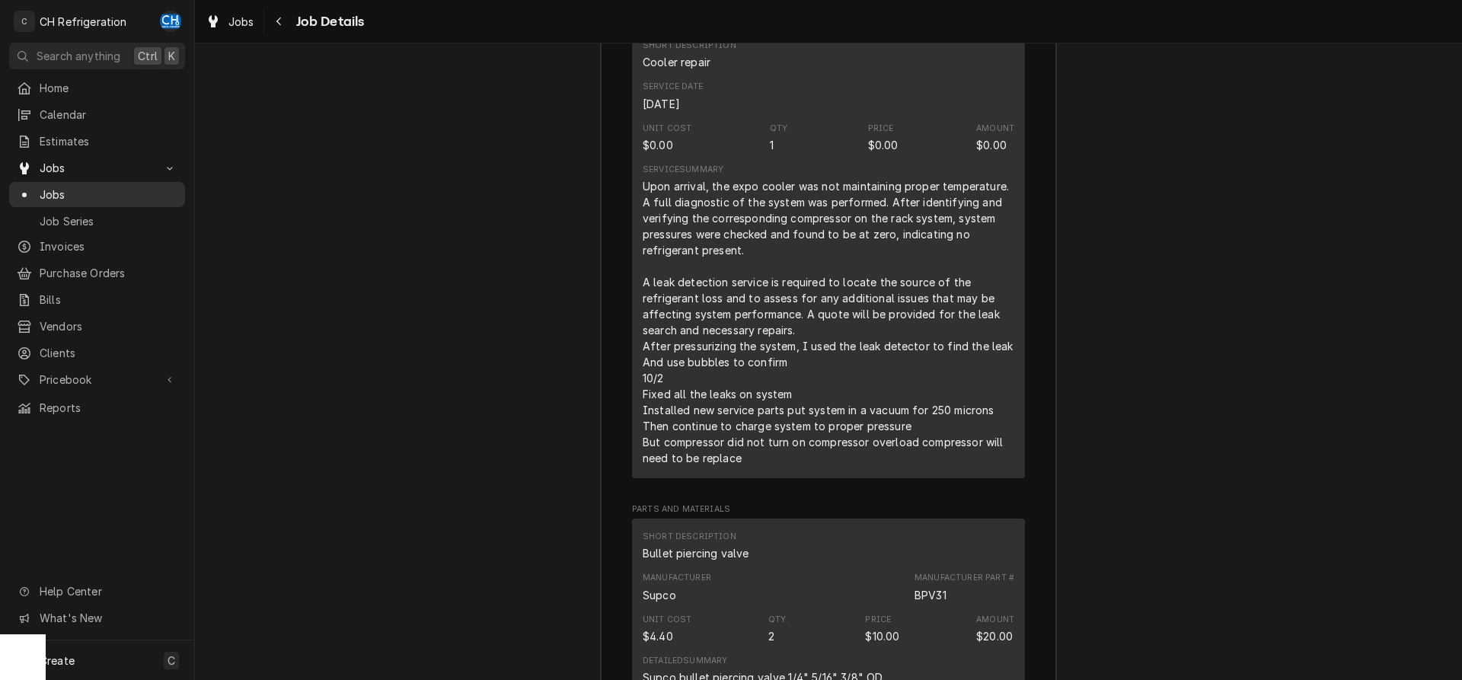
click at [61, 187] on span "Jobs" at bounding box center [109, 195] width 138 height 16
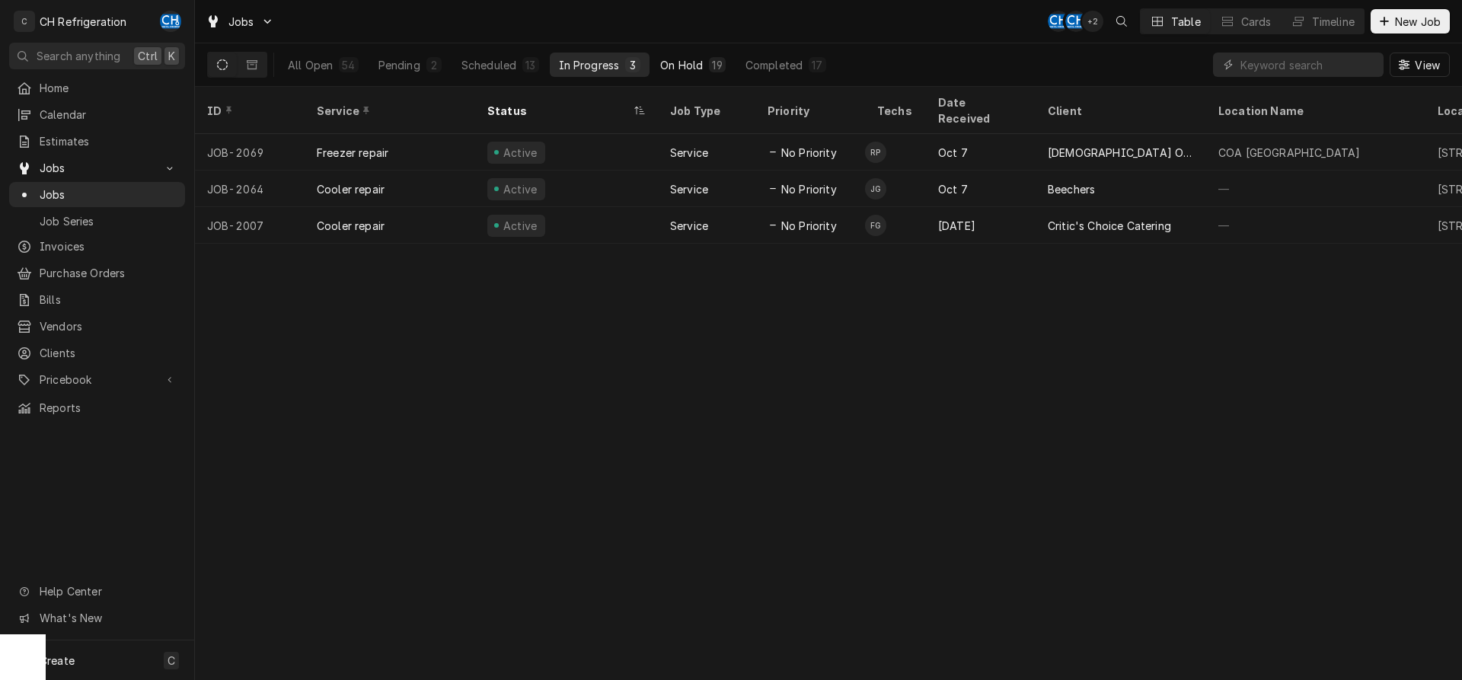
click at [680, 56] on button "On Hold 19" at bounding box center [692, 65] width 83 height 24
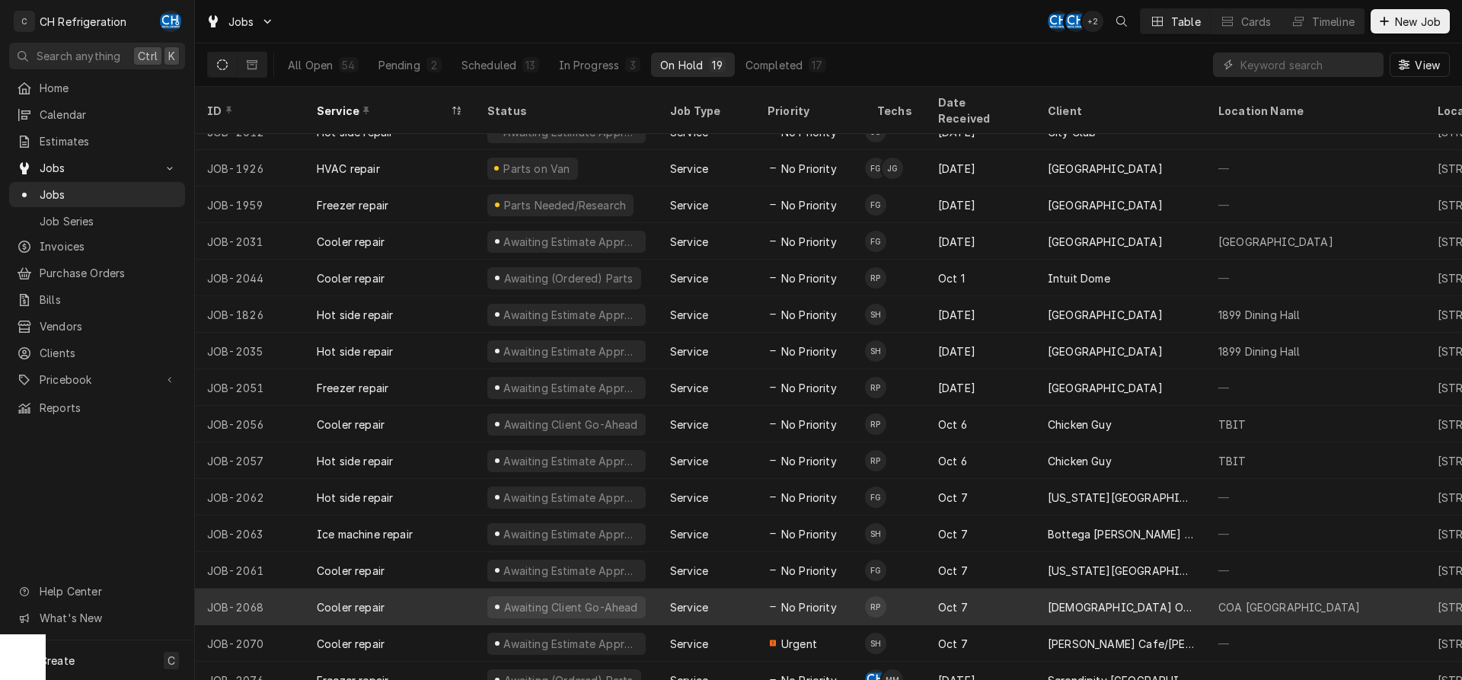
scroll to position [130, 0]
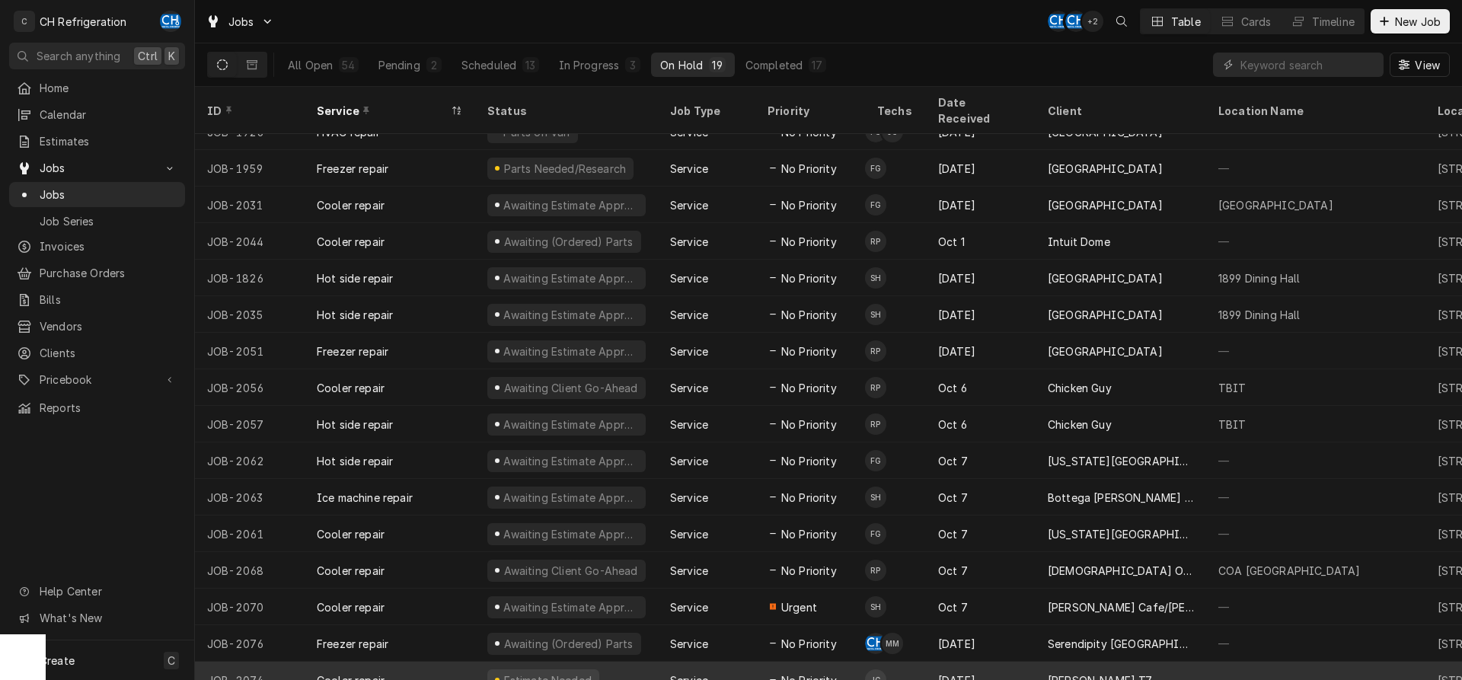
click at [1116, 673] on div "[PERSON_NAME] T7" at bounding box center [1100, 681] width 105 height 16
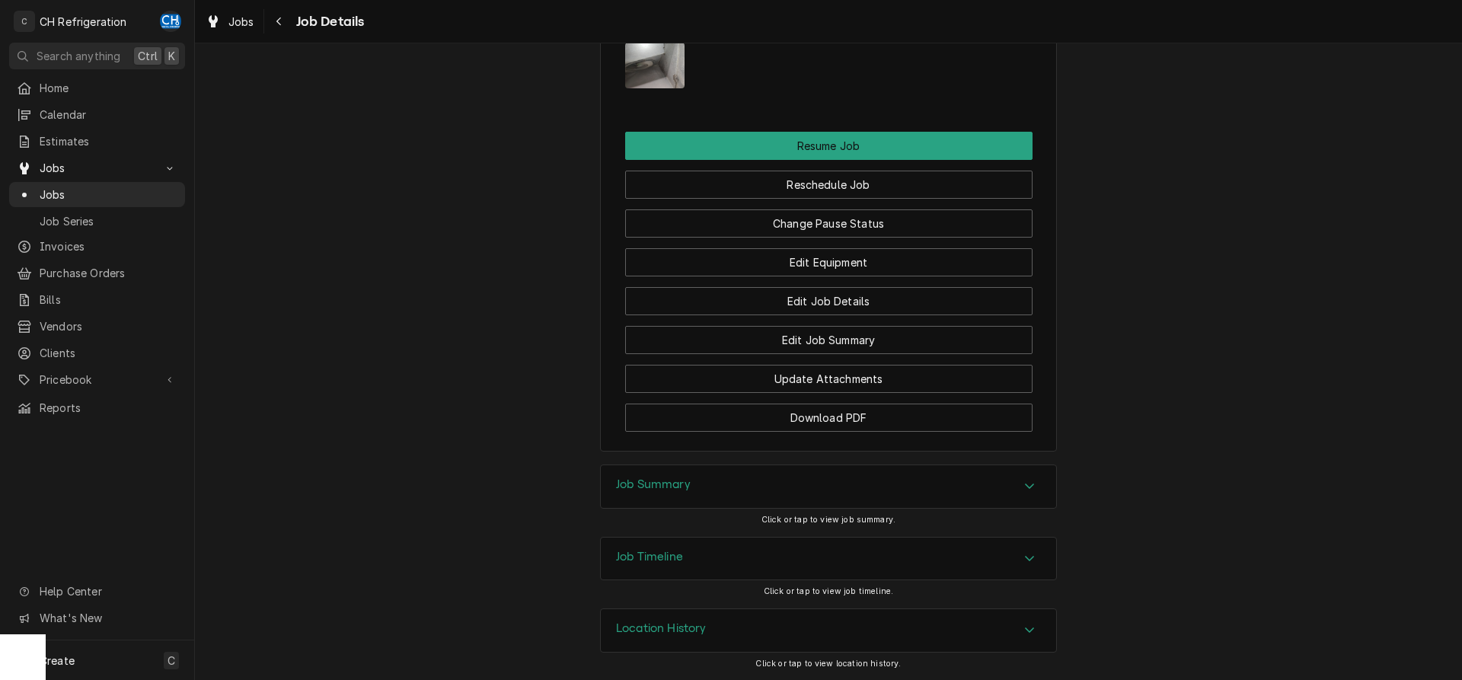
click at [701, 480] on div "Job Summary" at bounding box center [828, 486] width 455 height 43
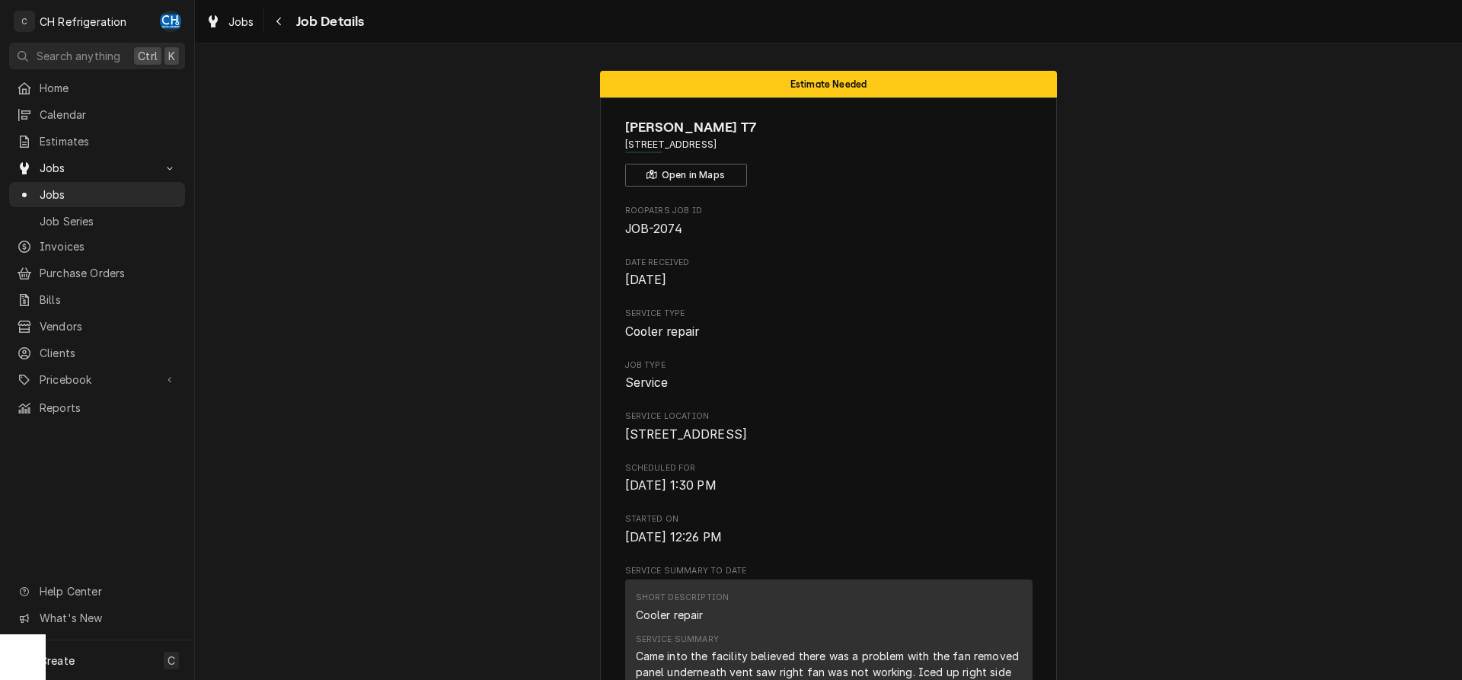
drag, startPoint x: 809, startPoint y: 149, endPoint x: 645, endPoint y: 142, distance: 163.9
copy span "[STREET_ADDRESS]"
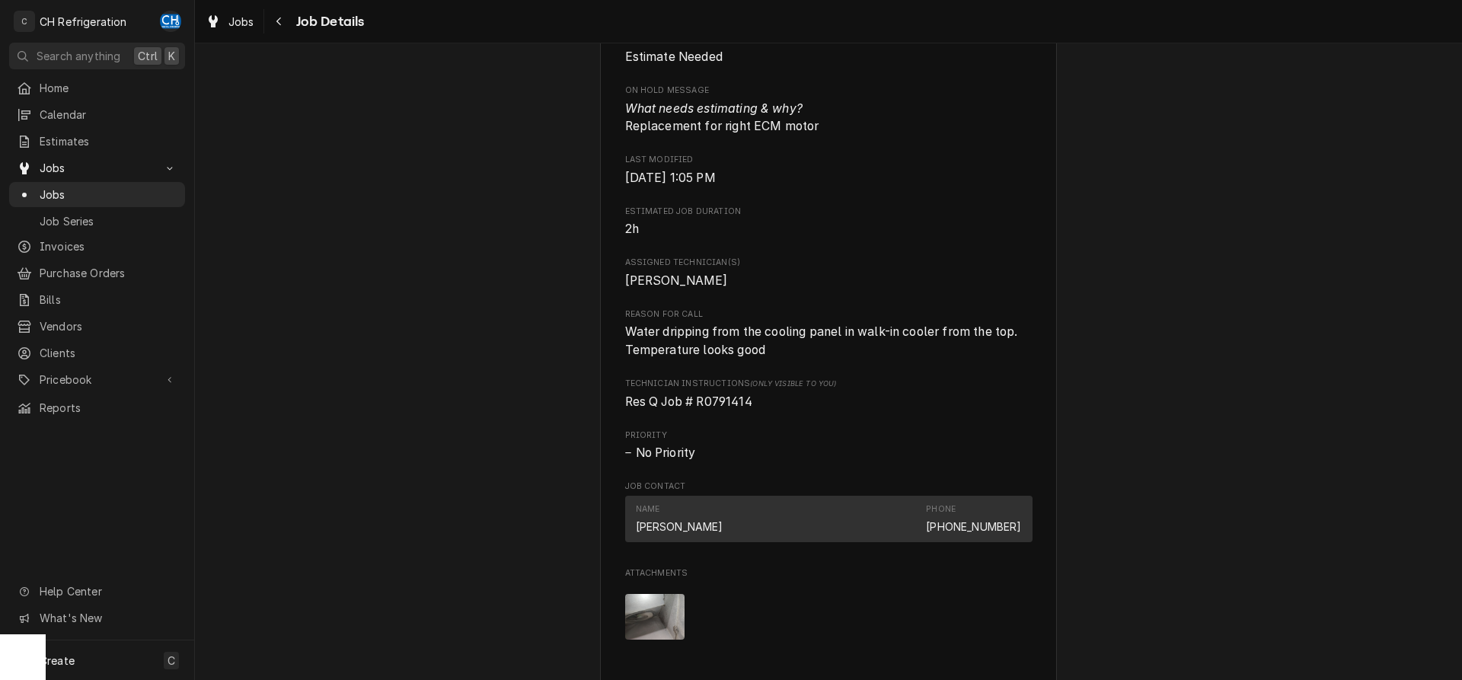
scroll to position [855, 0]
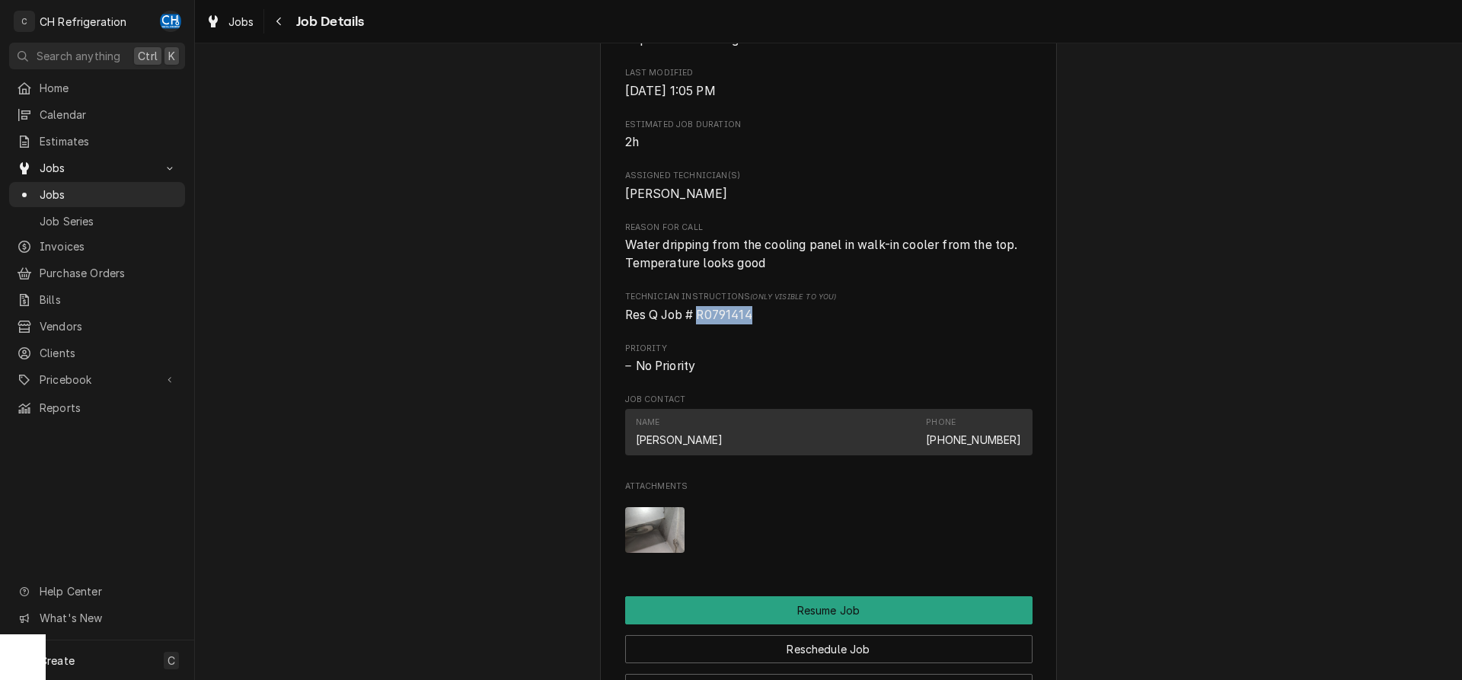
drag, startPoint x: 755, startPoint y: 333, endPoint x: 700, endPoint y: 332, distance: 54.8
click at [700, 324] on span "Res Q Job # R0791414" at bounding box center [828, 315] width 407 height 18
copy span "R0791414"
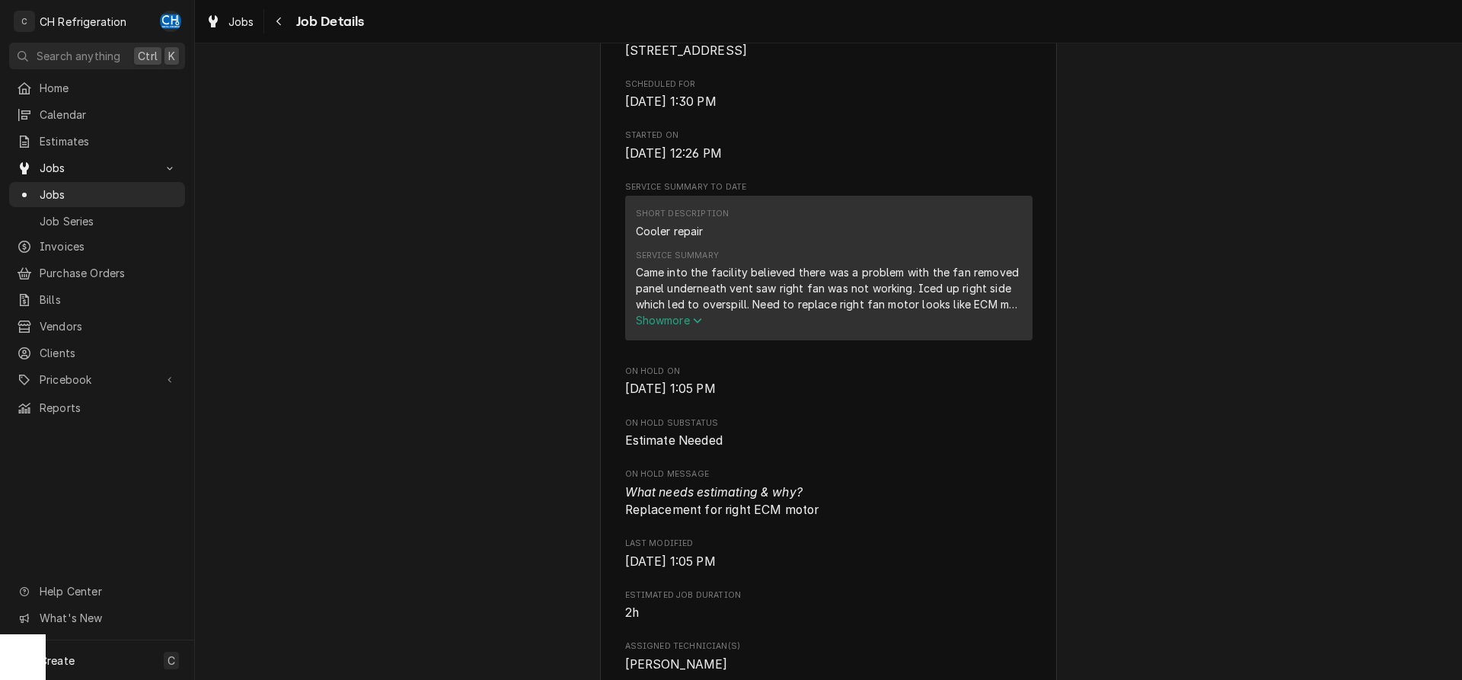
scroll to position [388, 0]
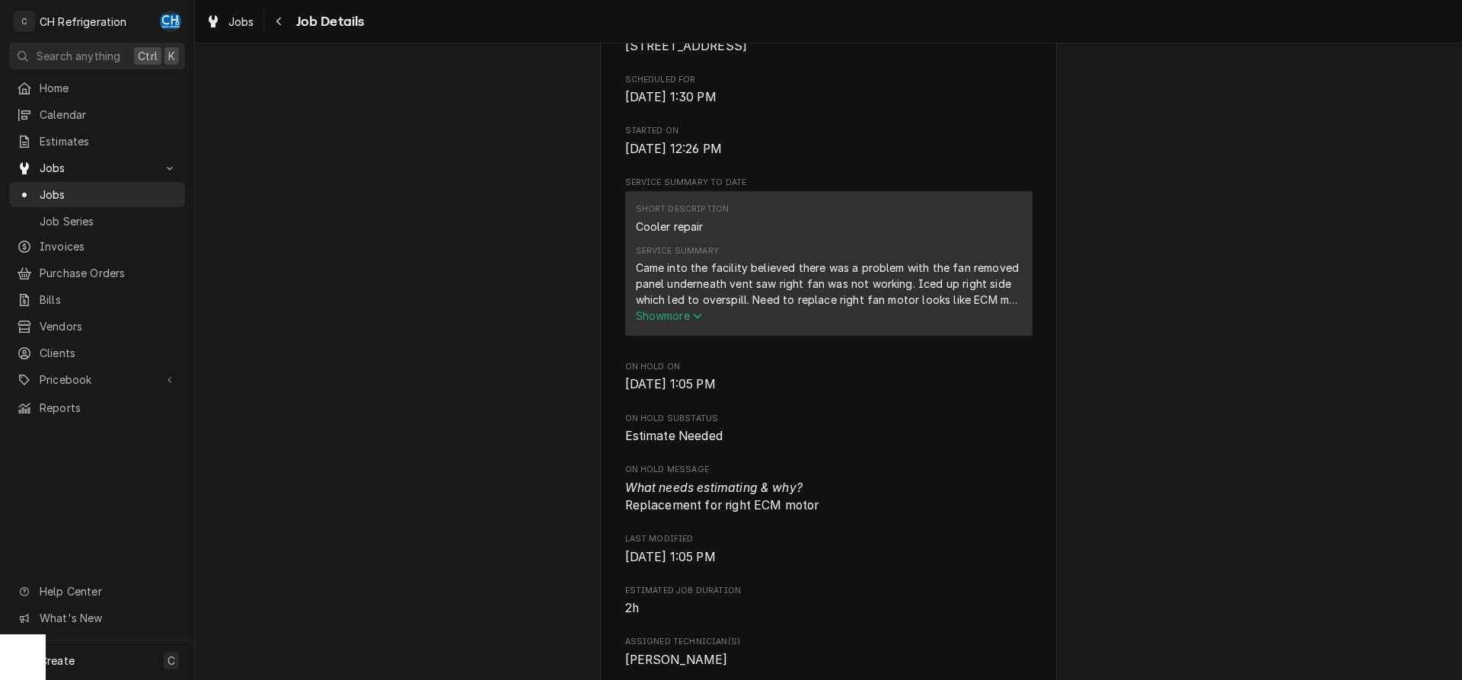
click at [682, 322] on span "Show more" at bounding box center [669, 315] width 67 height 13
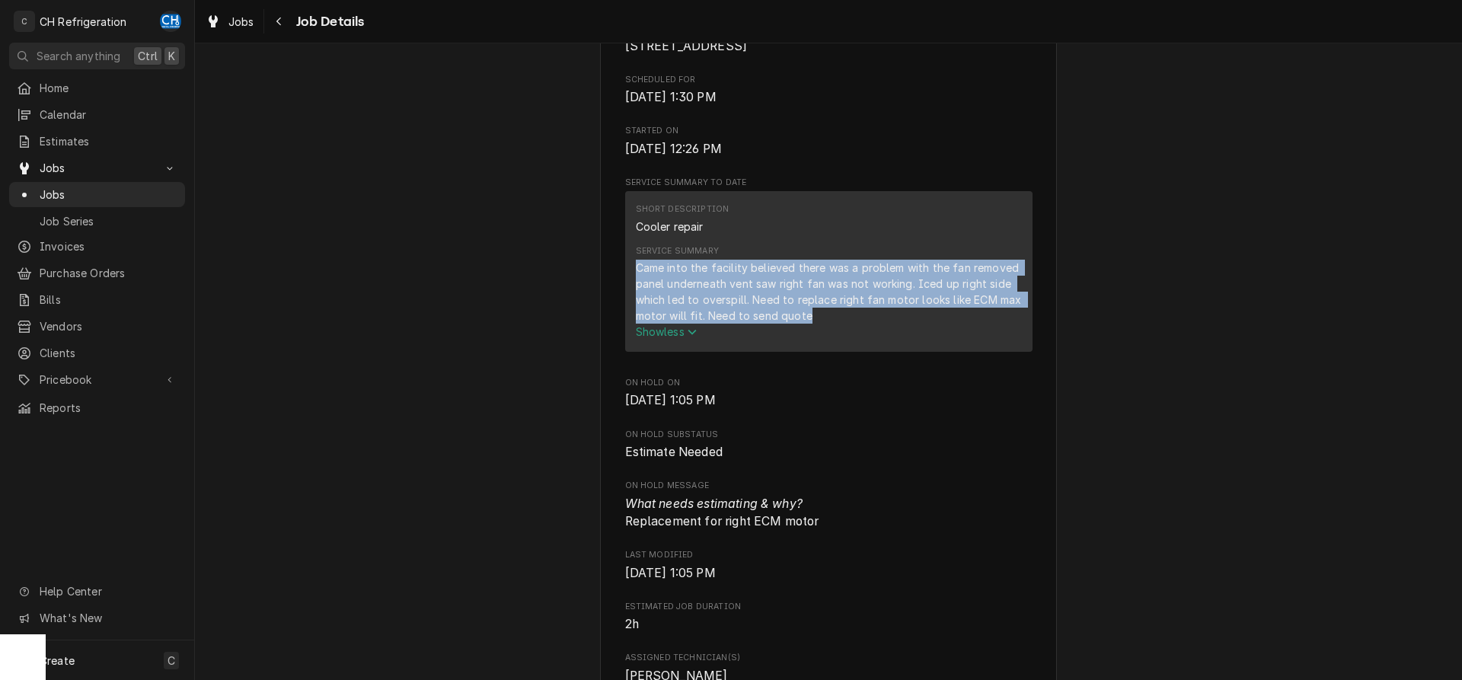
drag, startPoint x: 635, startPoint y: 284, endPoint x: 1055, endPoint y: 371, distance: 428.6
click at [1033, 351] on div "Short Description Cooler repair Service Summary Came into the facility believed…" at bounding box center [828, 271] width 407 height 160
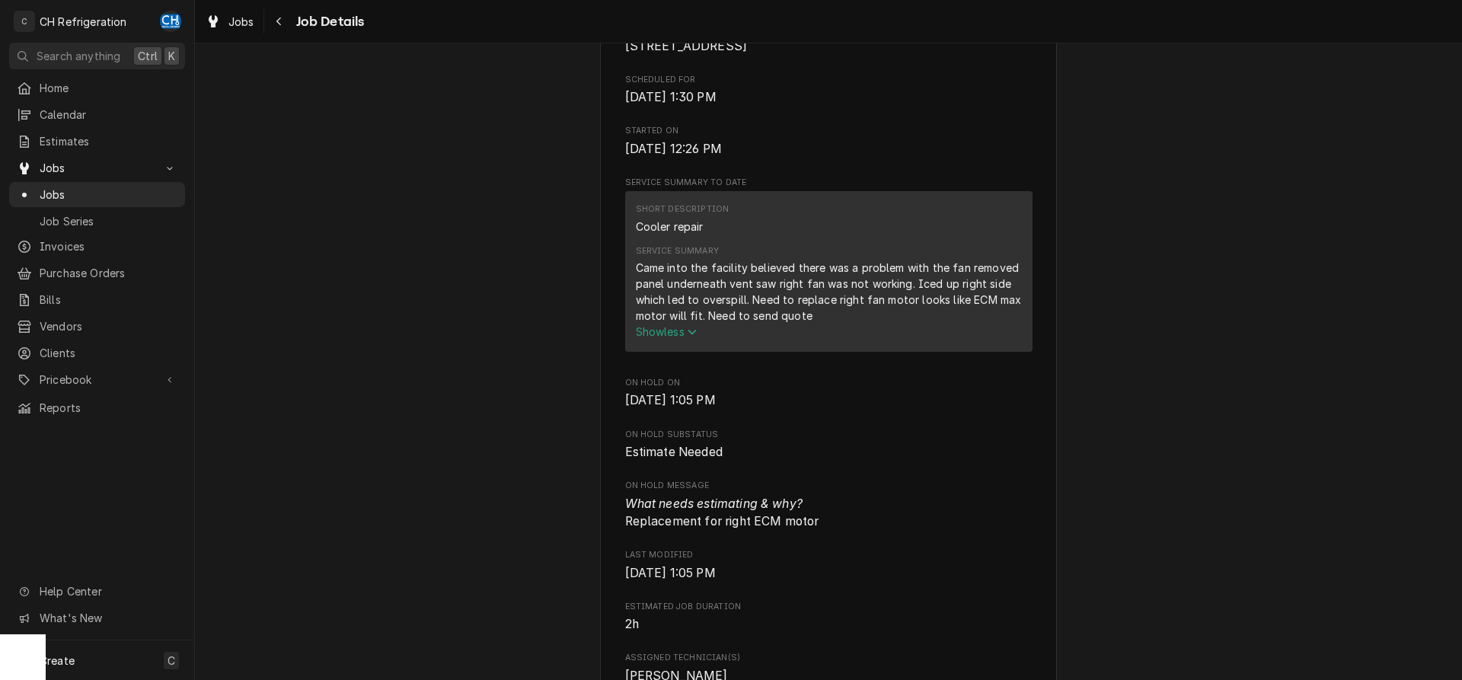
click at [932, 324] on div "Came into the facility believed there was a problem with the fan removed panel …" at bounding box center [829, 292] width 386 height 64
click at [827, 324] on div "Came into the facility believed there was a problem with the fan removed panel …" at bounding box center [829, 292] width 386 height 64
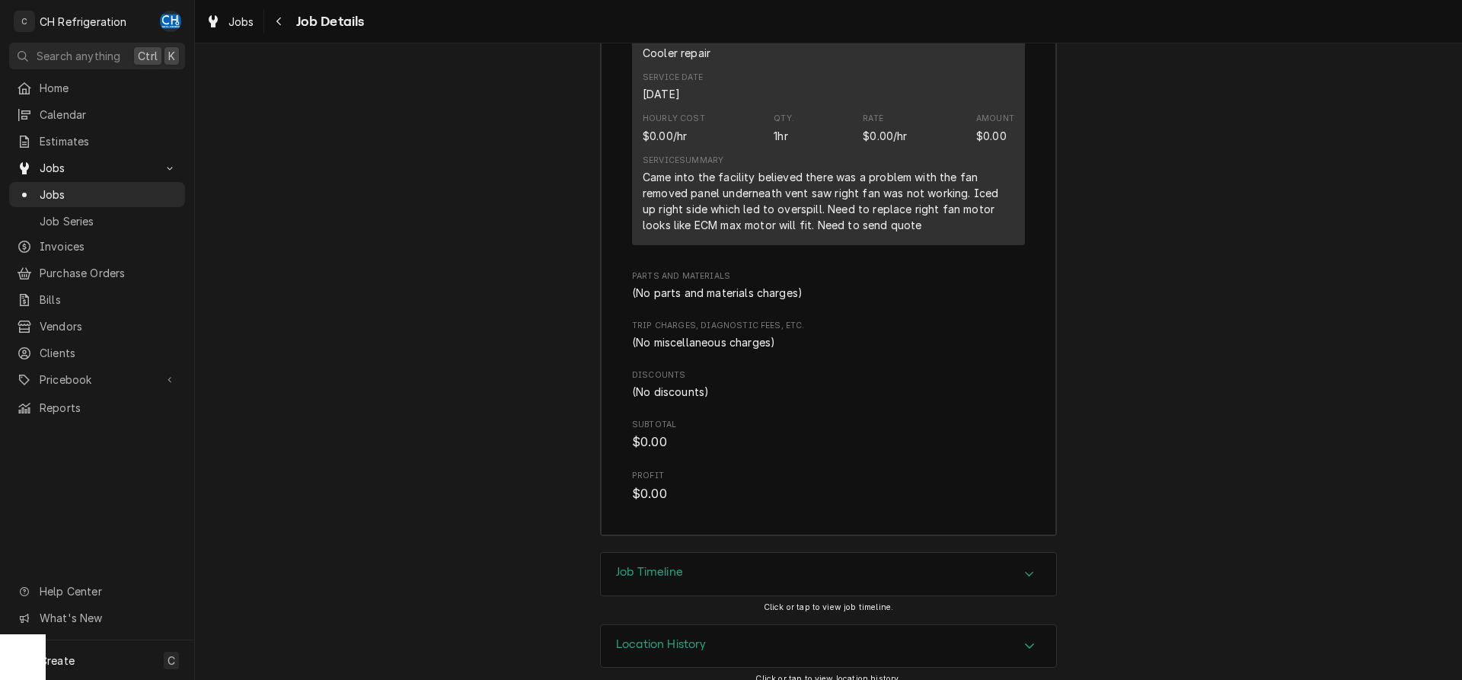
scroll to position [2097, 0]
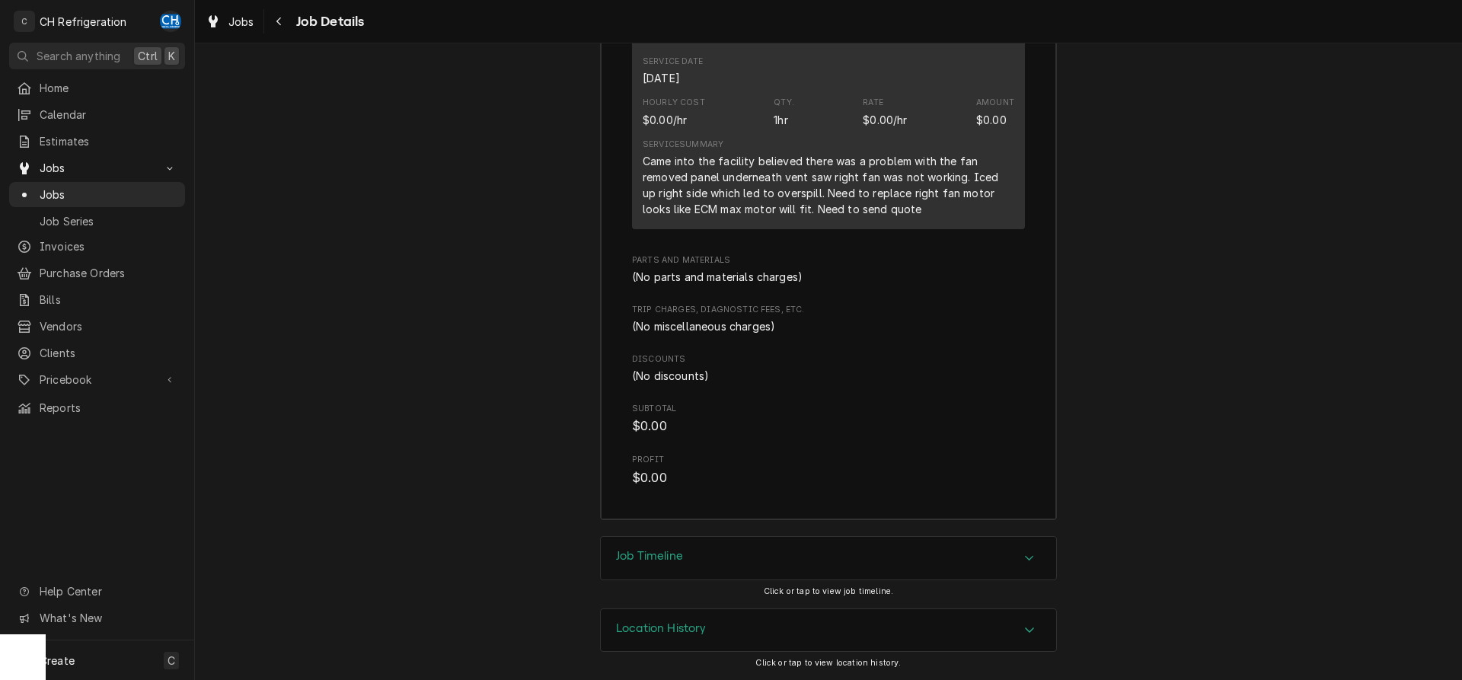
click at [721, 536] on div "Estimate Needed Wolfgang Puck T7 7 World Way, Los Angeles, CA 90045 Open in Map…" at bounding box center [828, 361] width 1267 height 637
click at [635, 544] on div "Job Timeline" at bounding box center [828, 558] width 455 height 43
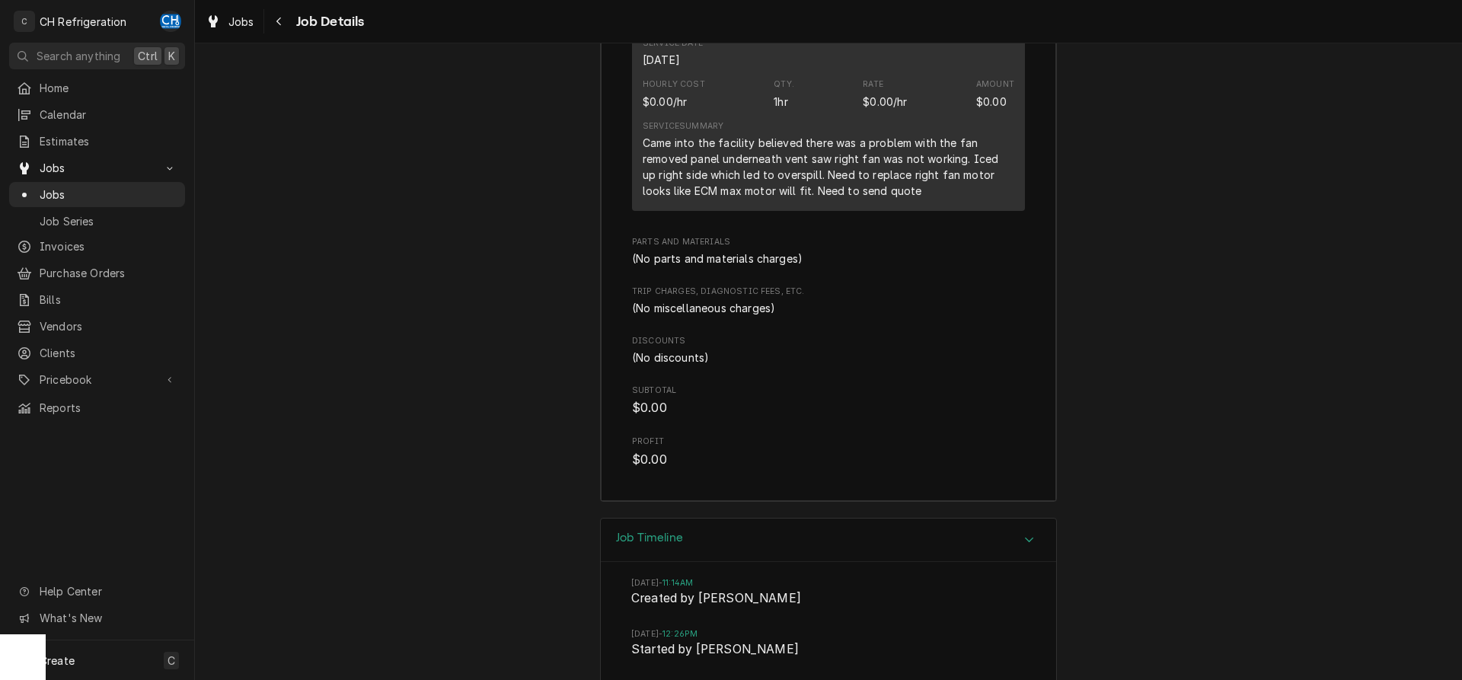
scroll to position [2408, 0]
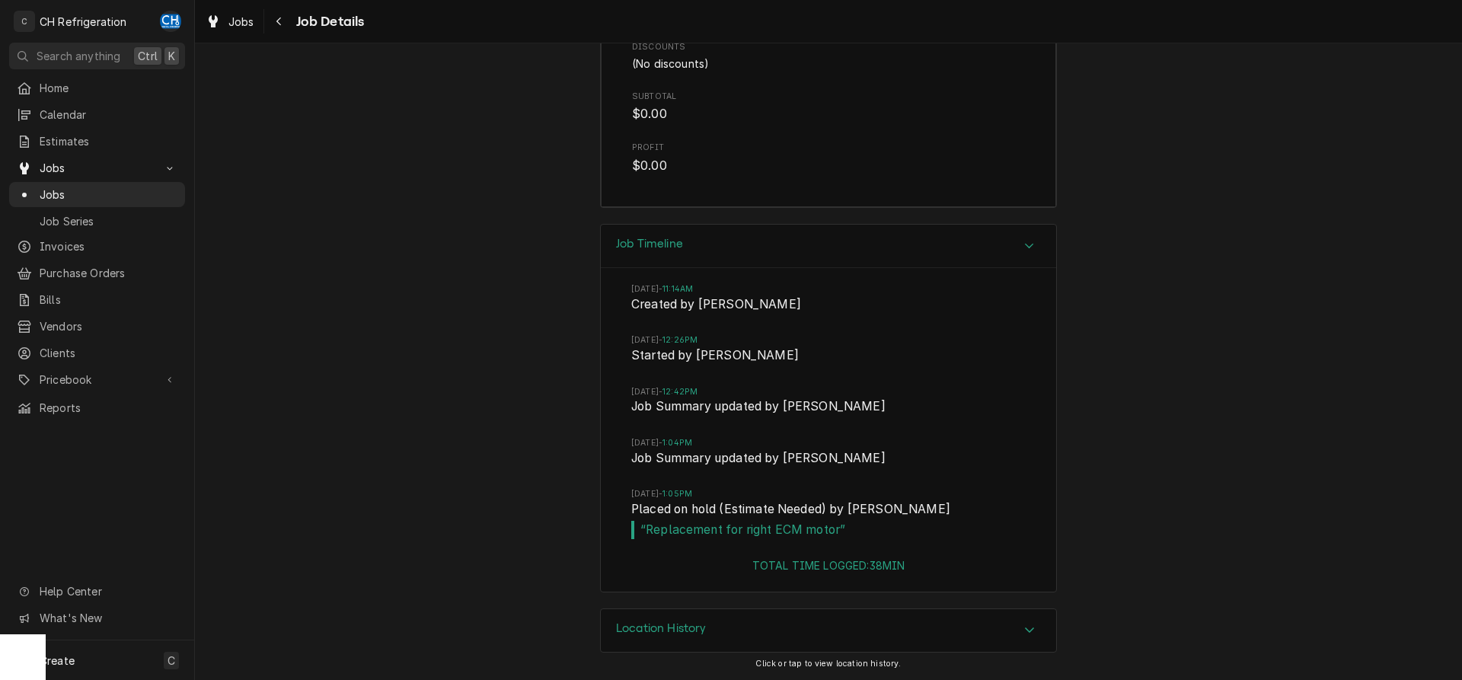
click at [983, 249] on div "Job Timeline" at bounding box center [828, 246] width 455 height 43
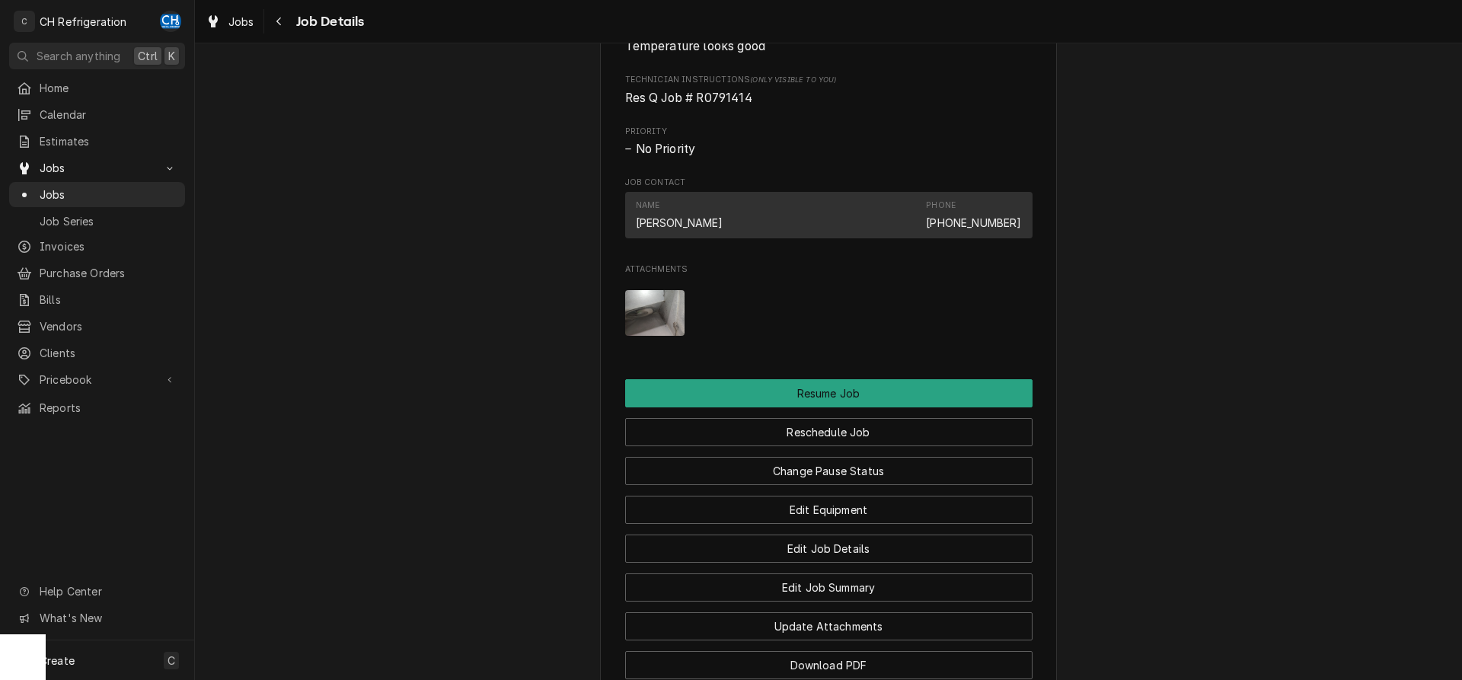
scroll to position [1398, 0]
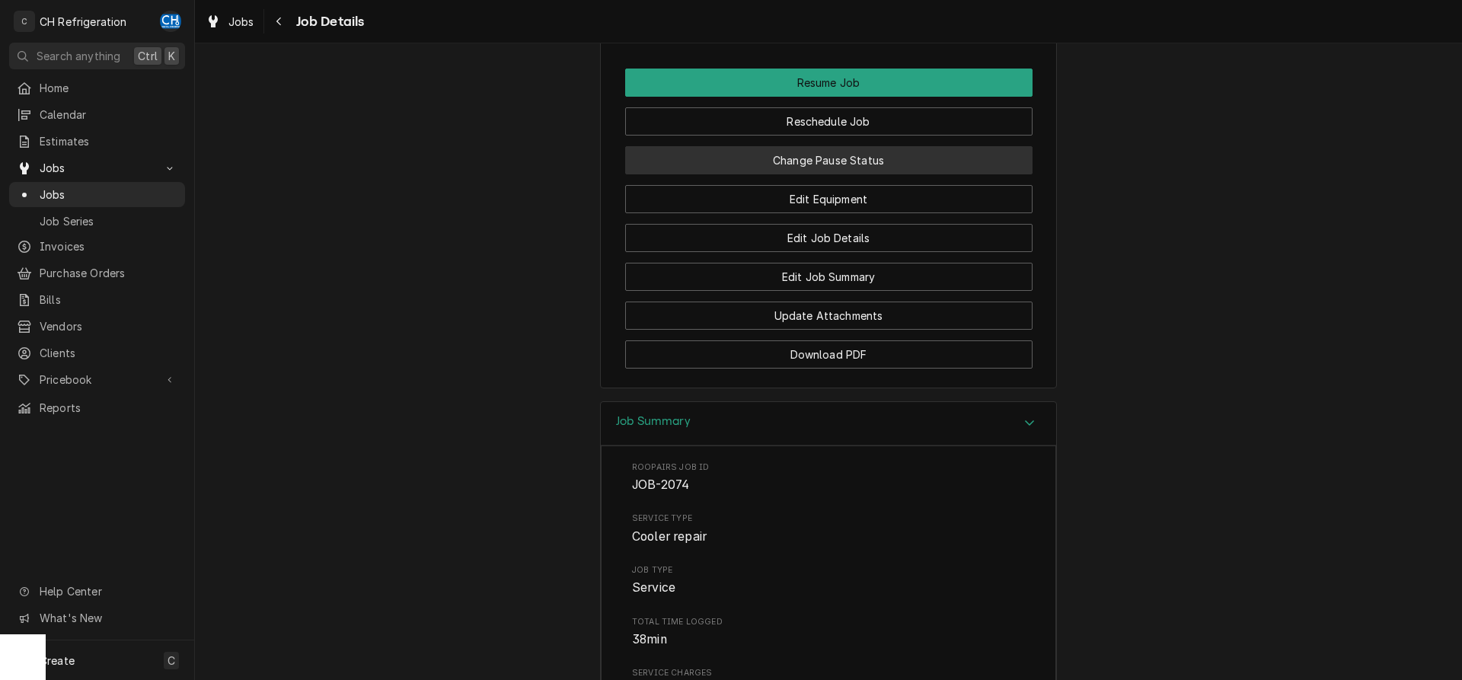
click at [871, 174] on button "Change Pause Status" at bounding box center [828, 160] width 407 height 28
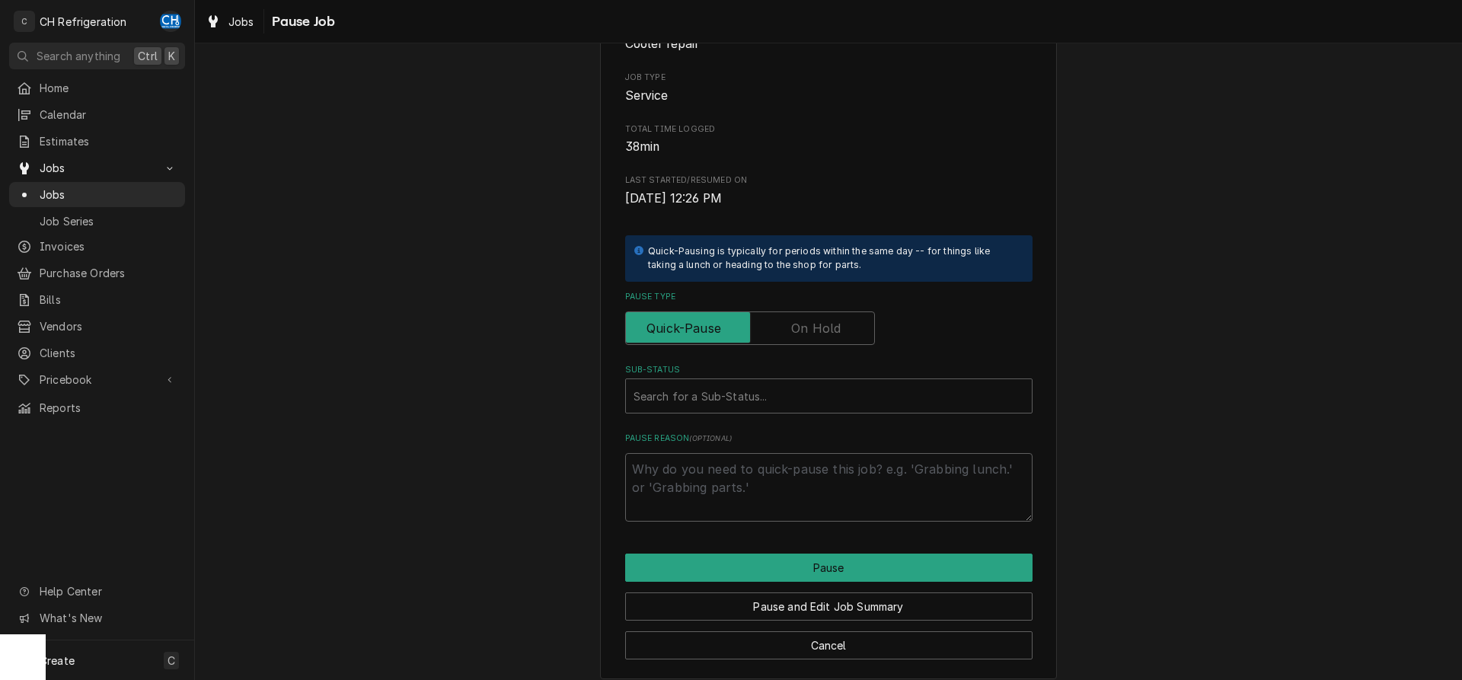
scroll to position [173, 0]
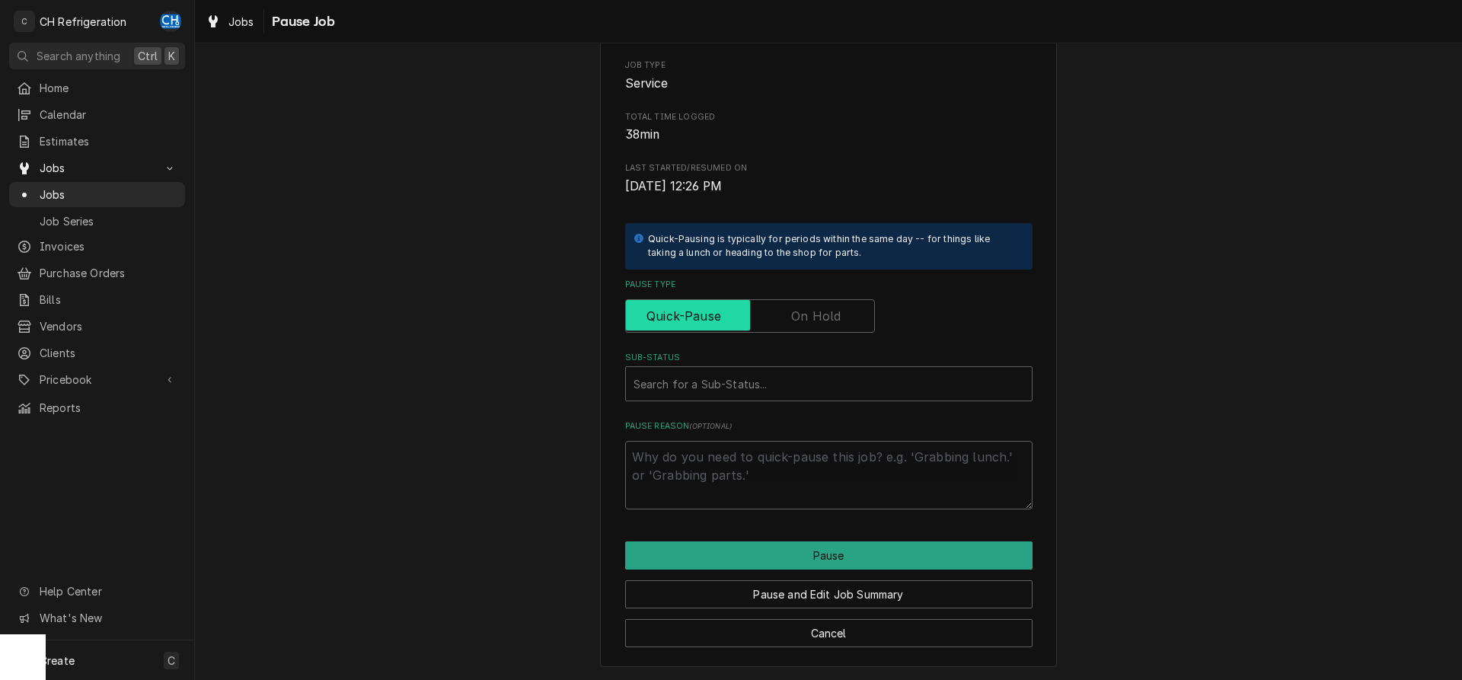
click at [810, 307] on input "Pause Type" at bounding box center [750, 316] width 236 height 34
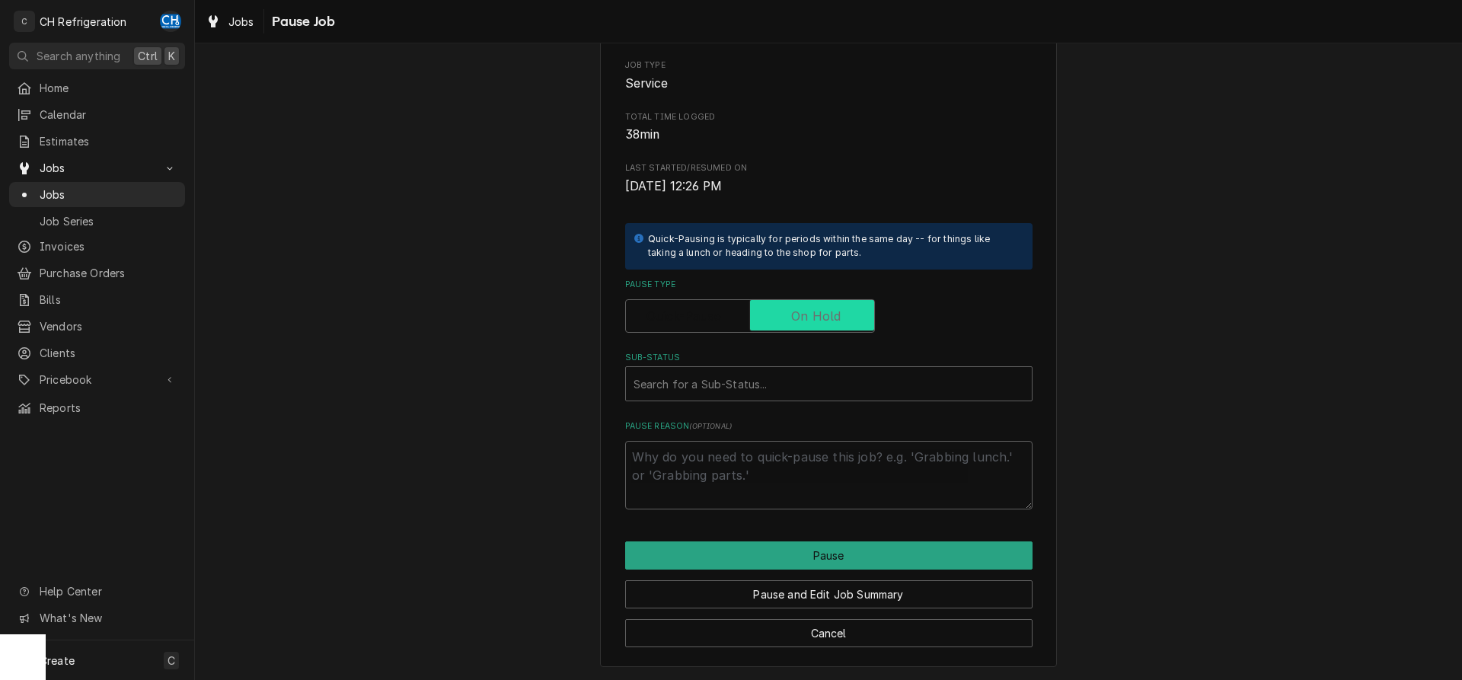
checkbox input "true"
click at [796, 385] on div "Sub-Status" at bounding box center [814, 383] width 360 height 27
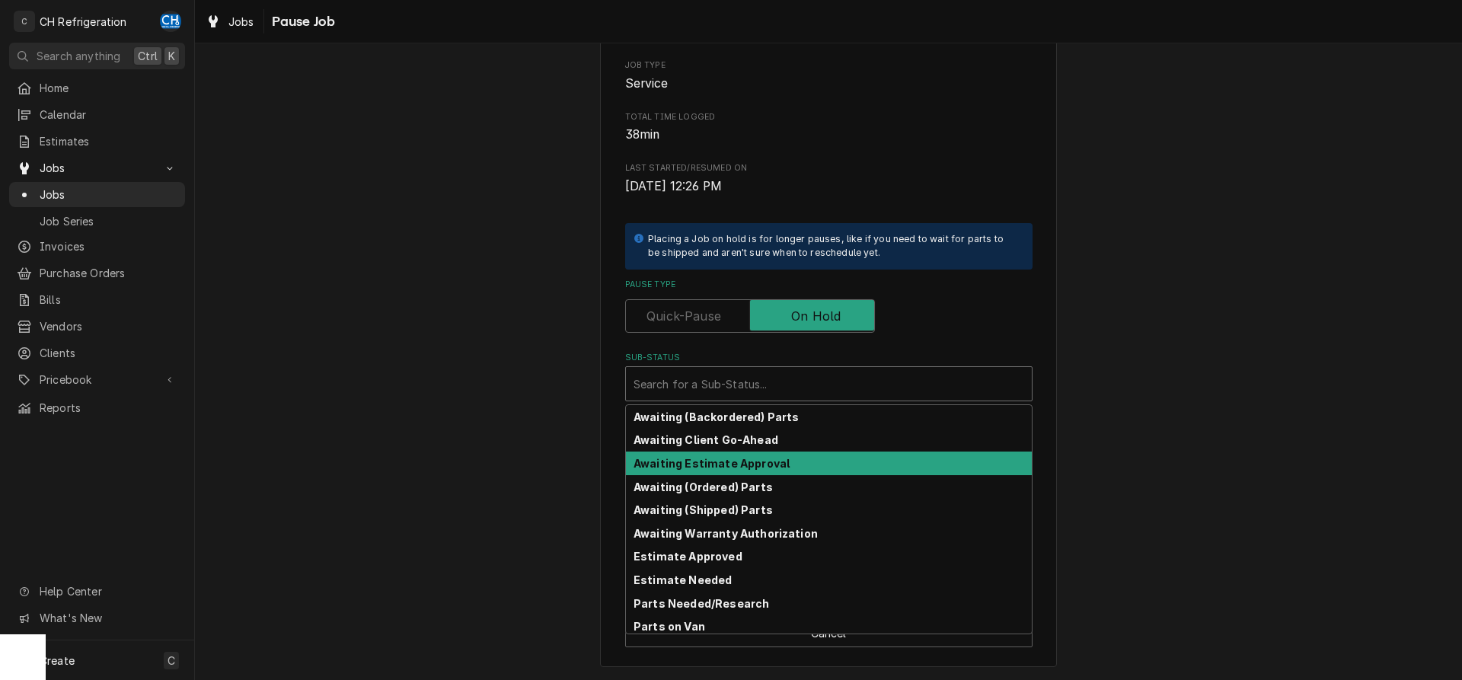
click at [763, 465] on strong "Awaiting Estimate Approval" at bounding box center [712, 463] width 156 height 13
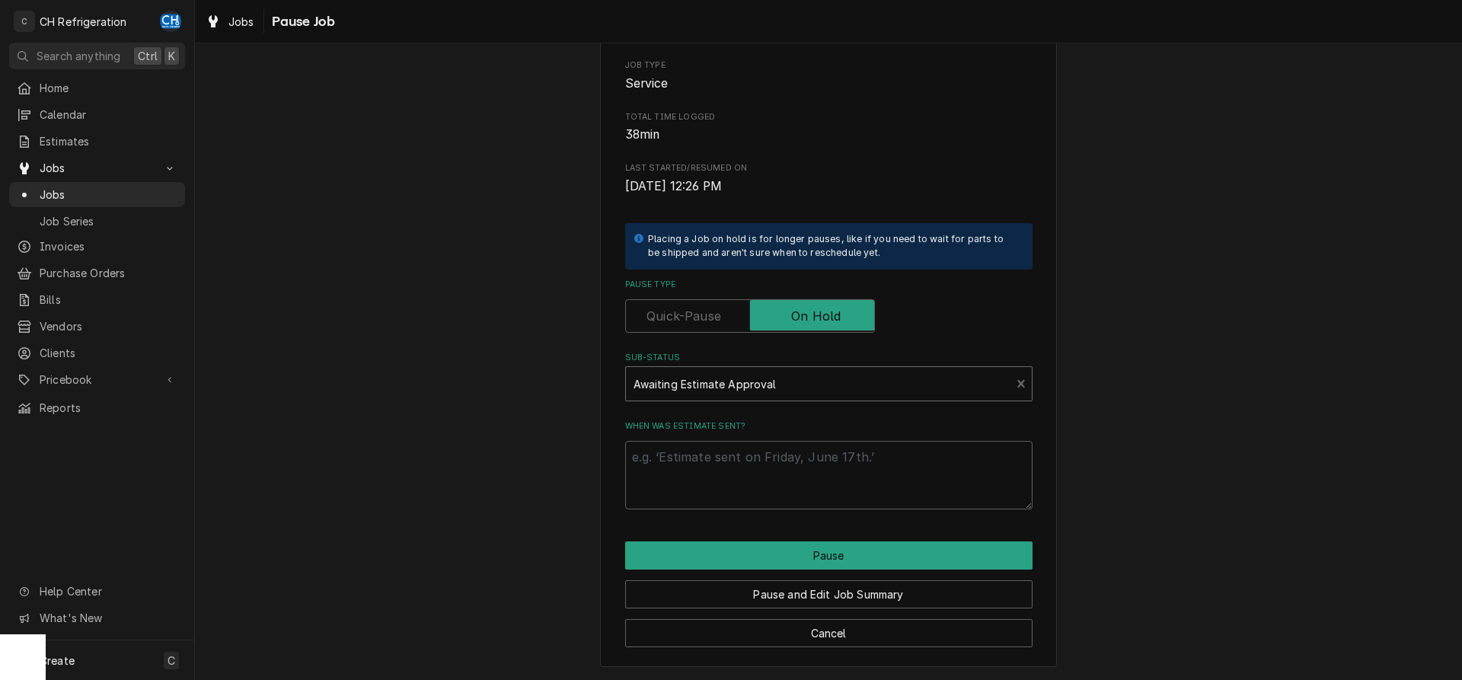
scroll to position [155, 0]
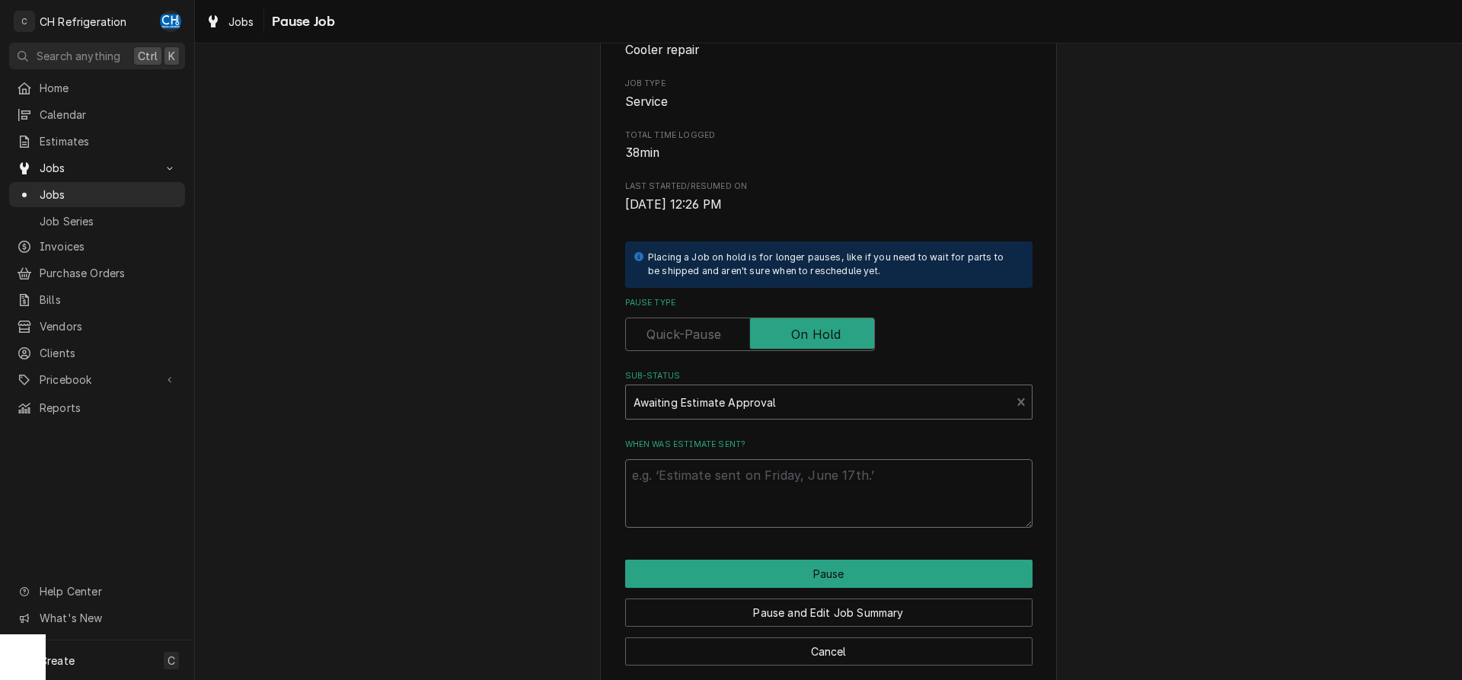
click at [774, 516] on textarea "When was estimate sent?" at bounding box center [828, 493] width 407 height 69
type textarea "x"
type textarea "p"
type textarea "x"
type textarea "p1"
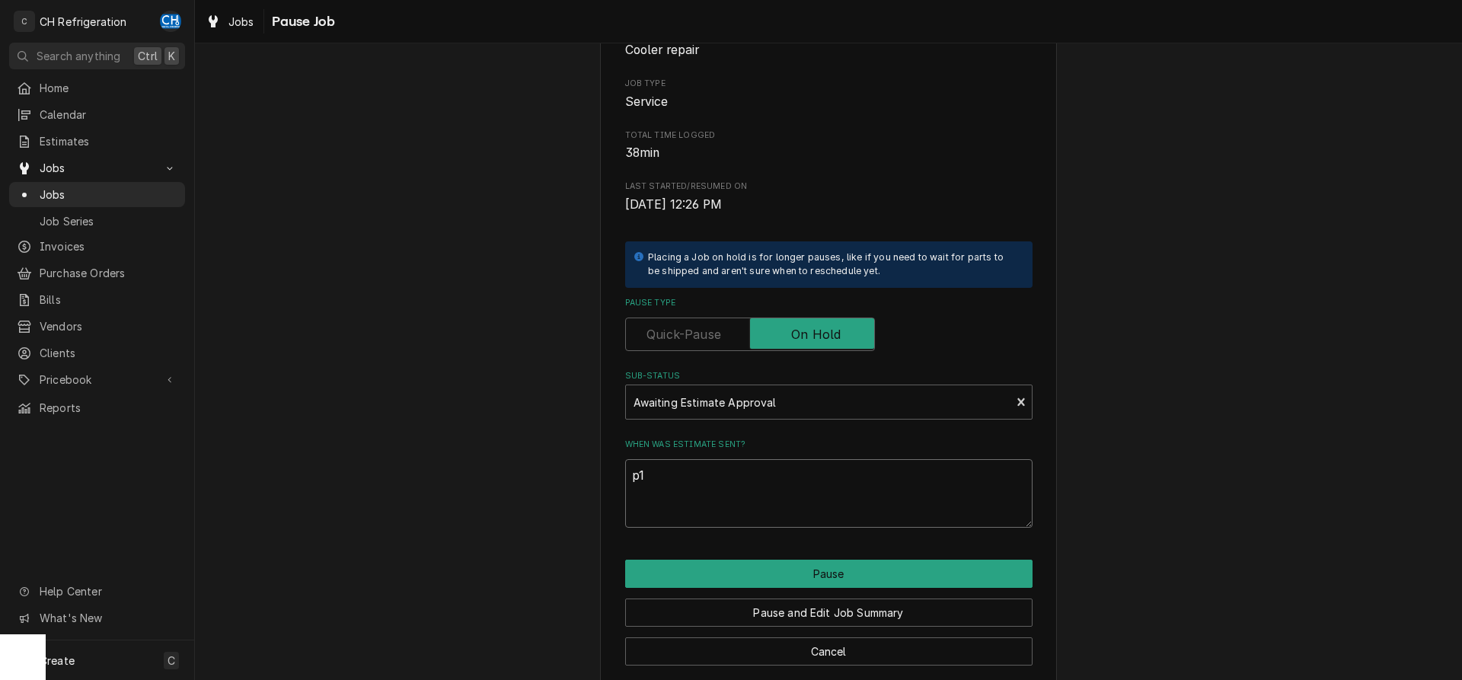
type textarea "x"
type textarea "p16"
type textarea "x"
type textarea "p161"
type textarea "x"
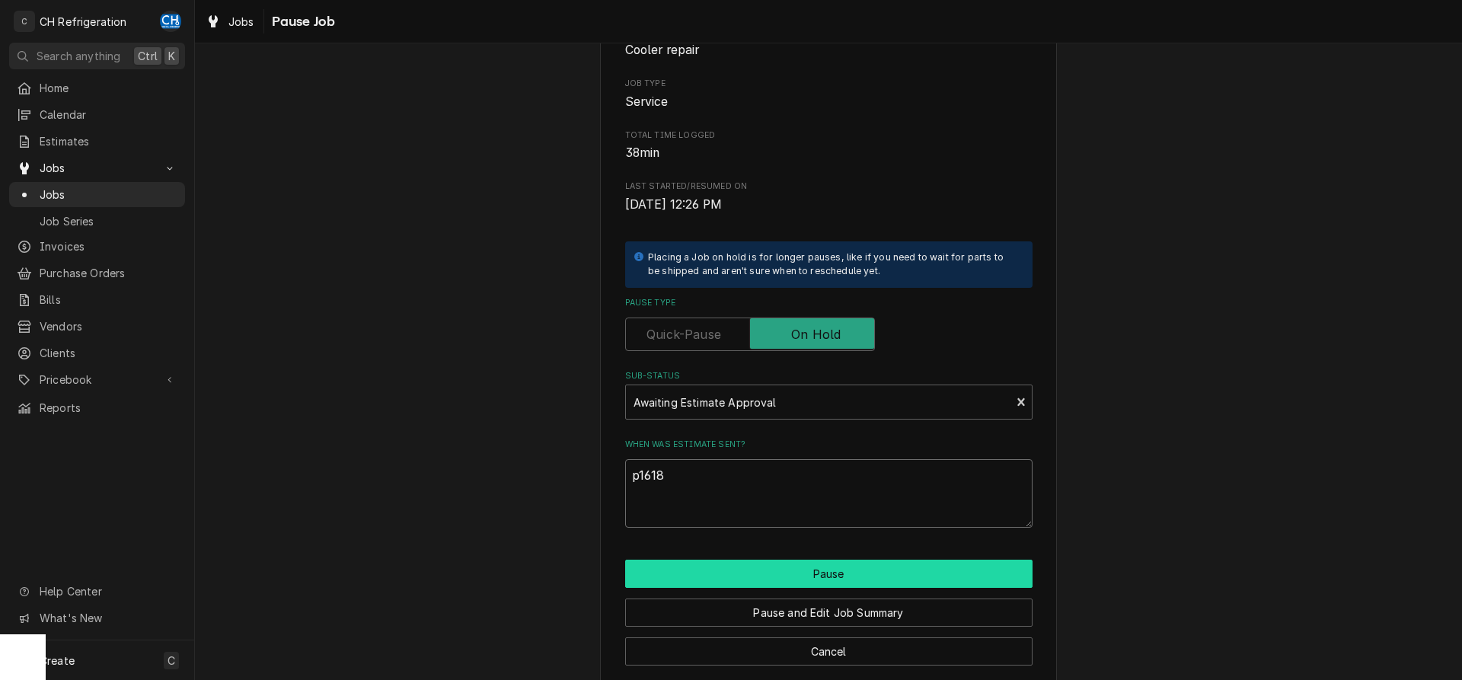
type textarea "p1618"
click at [812, 576] on button "Pause" at bounding box center [828, 574] width 407 height 28
type textarea "x"
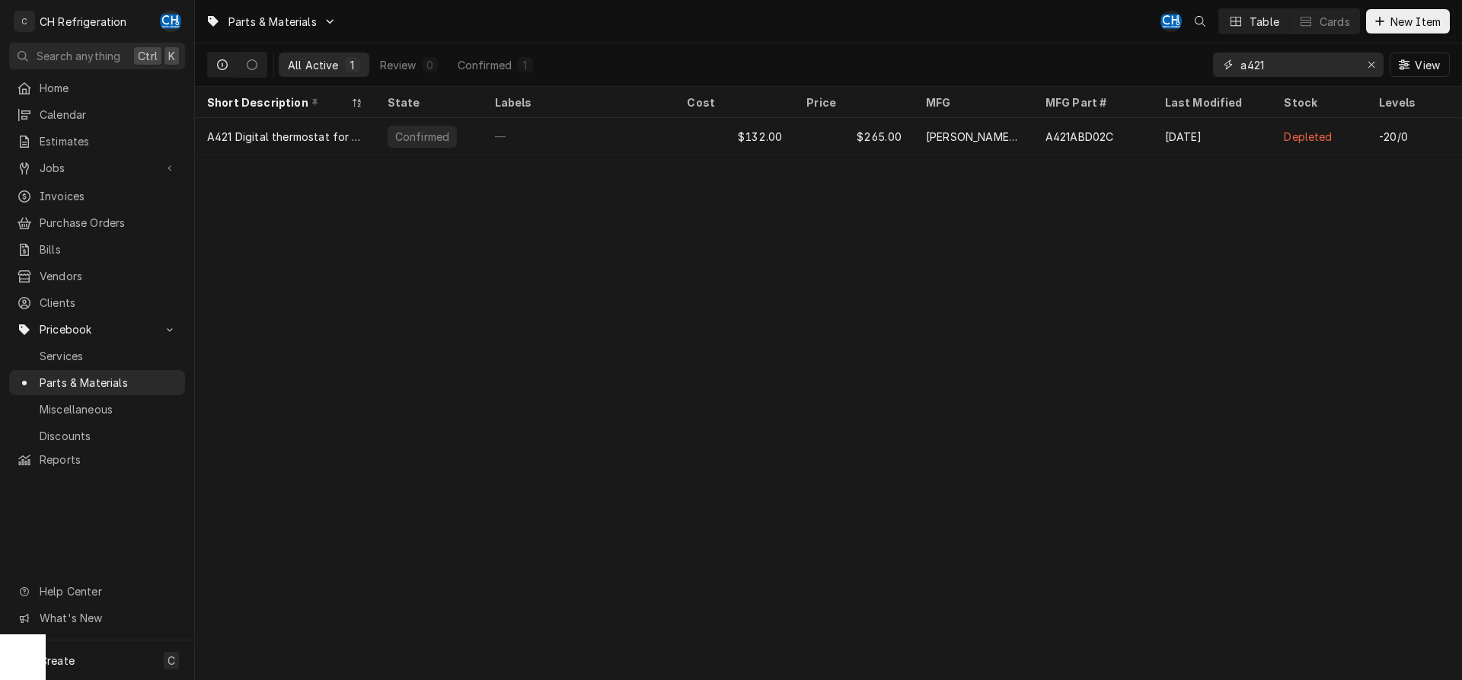
drag, startPoint x: 1292, startPoint y: 72, endPoint x: 1197, endPoint y: 65, distance: 94.7
click at [1241, 65] on input "a421" at bounding box center [1298, 65] width 114 height 24
type input "5414ec"
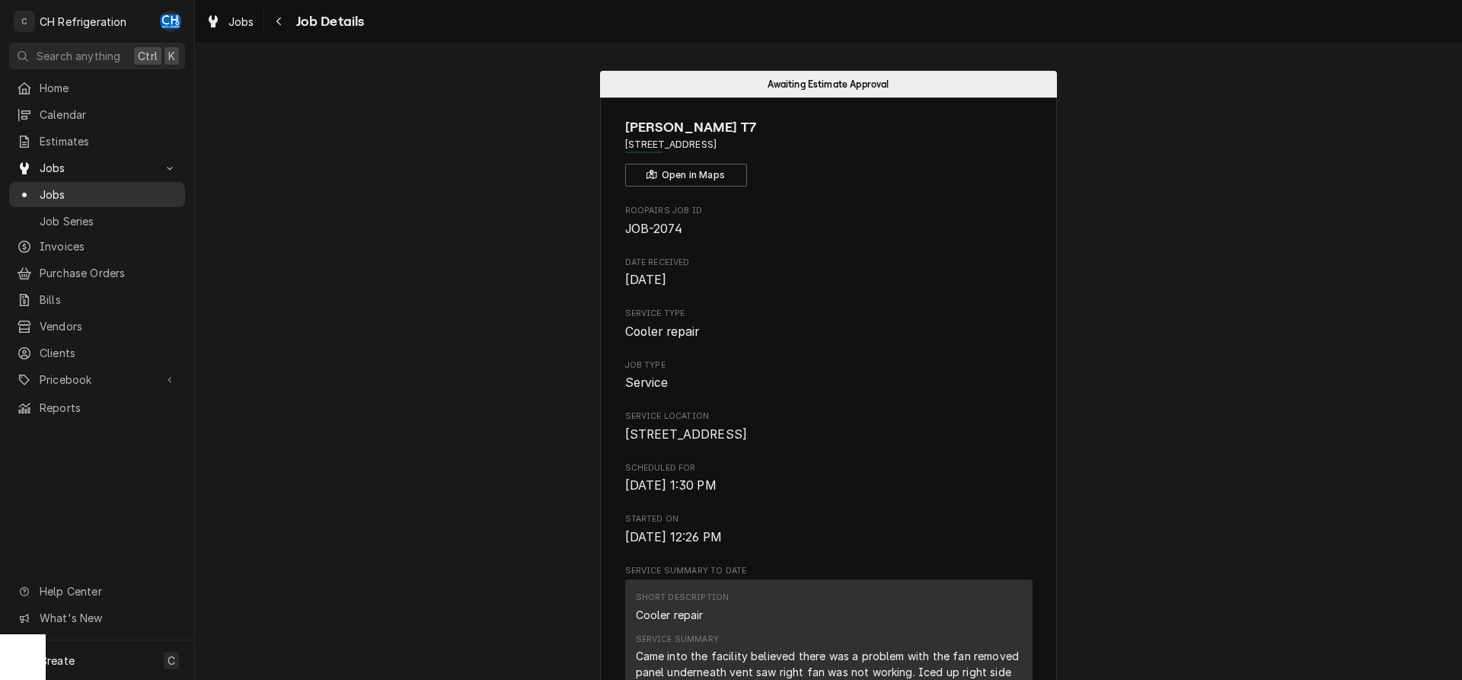
click at [43, 187] on span "Jobs" at bounding box center [109, 195] width 138 height 16
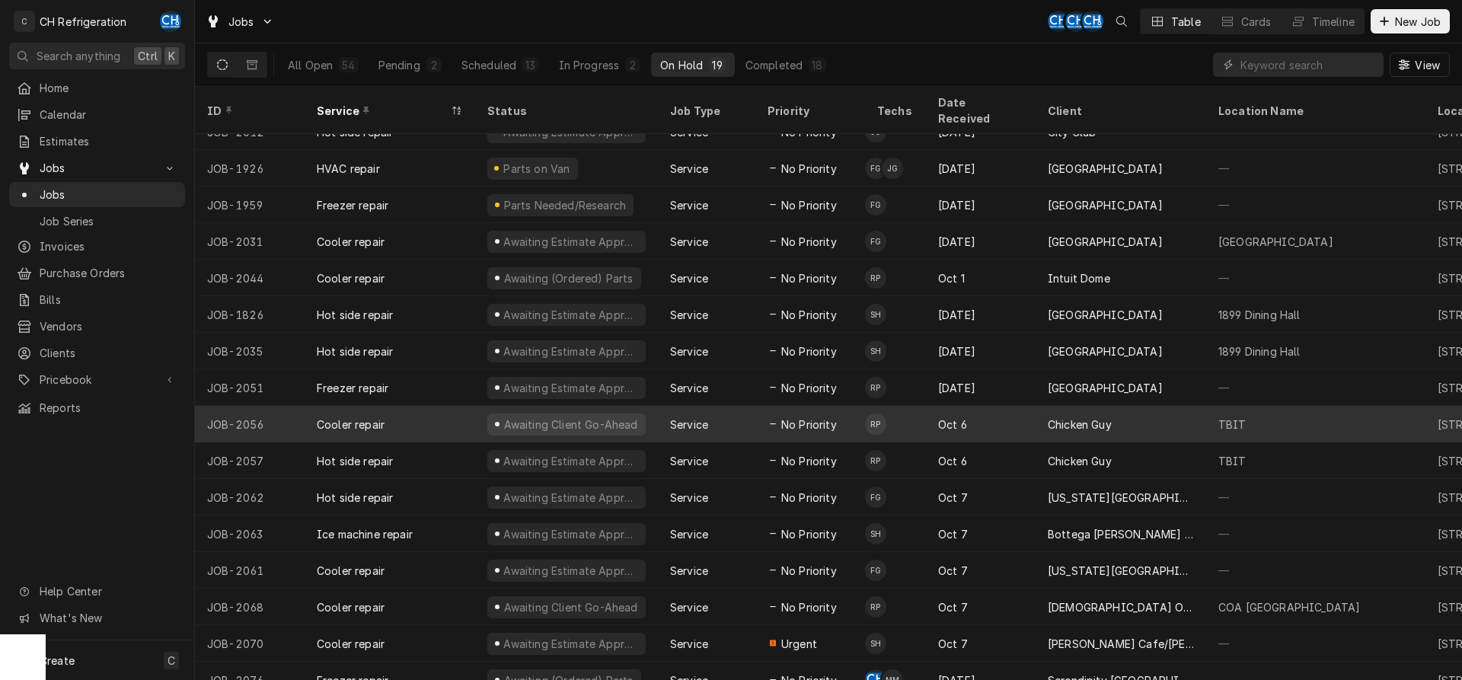
scroll to position [130, 0]
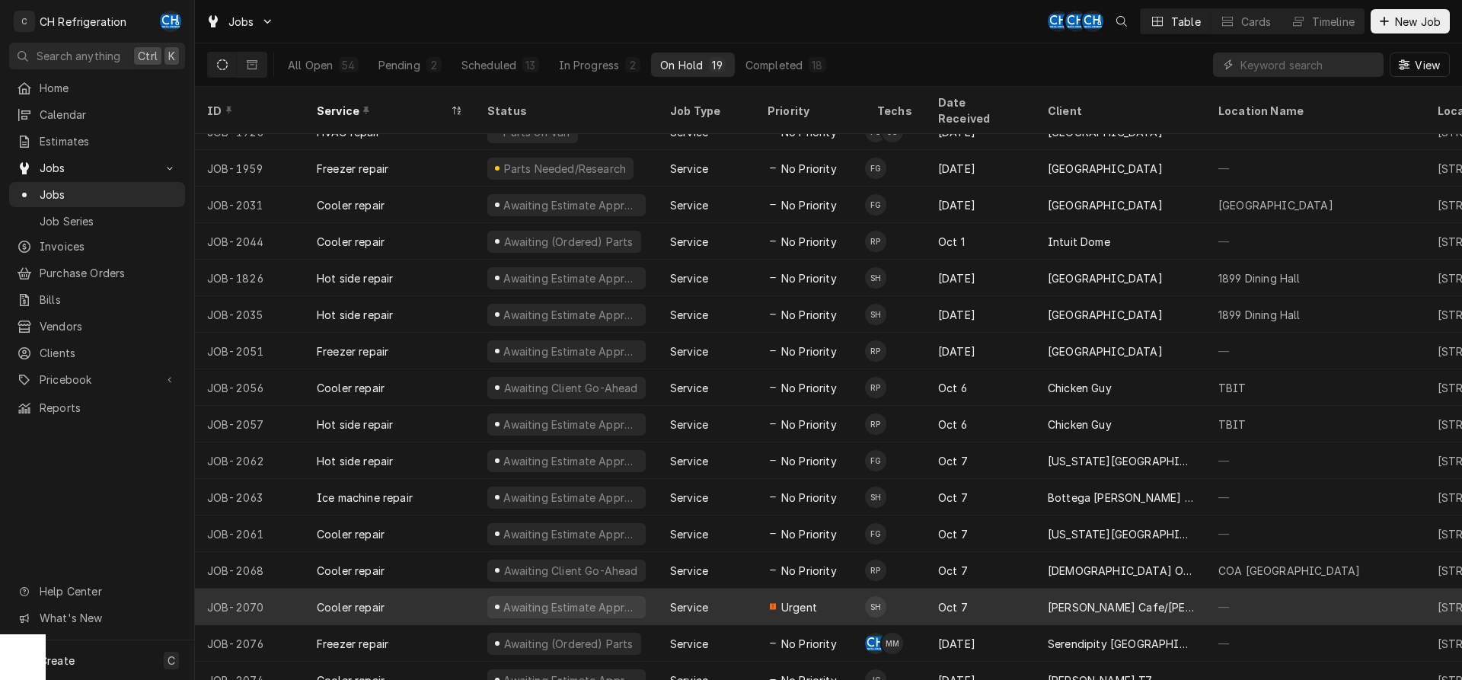
click at [909, 589] on td "SH" at bounding box center [895, 607] width 61 height 37
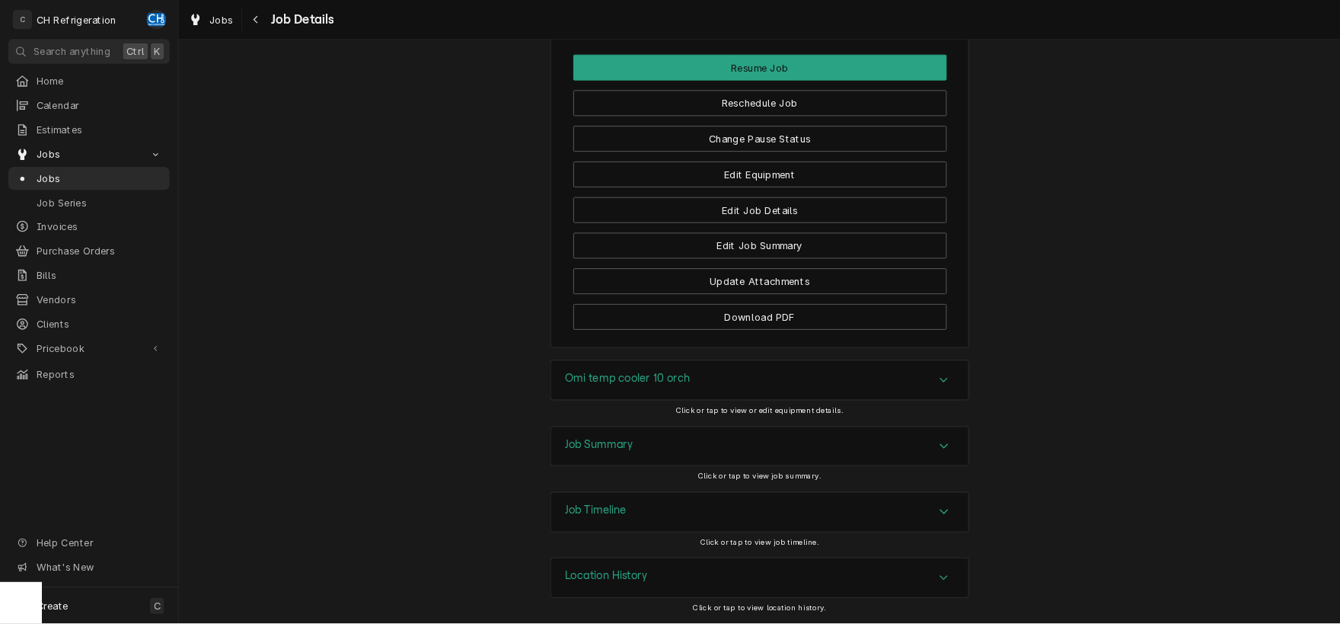
scroll to position [988, 0]
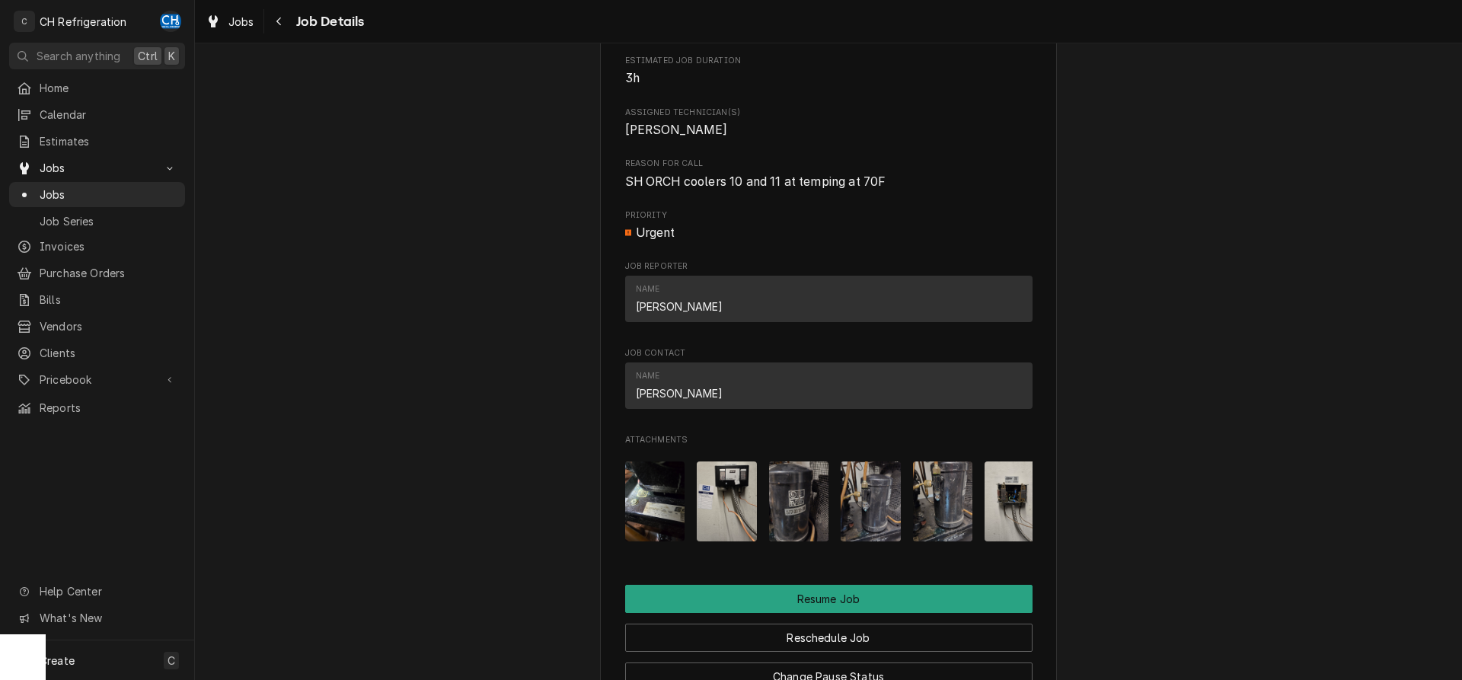
click at [795, 505] on img "Attachments" at bounding box center [799, 502] width 60 height 80
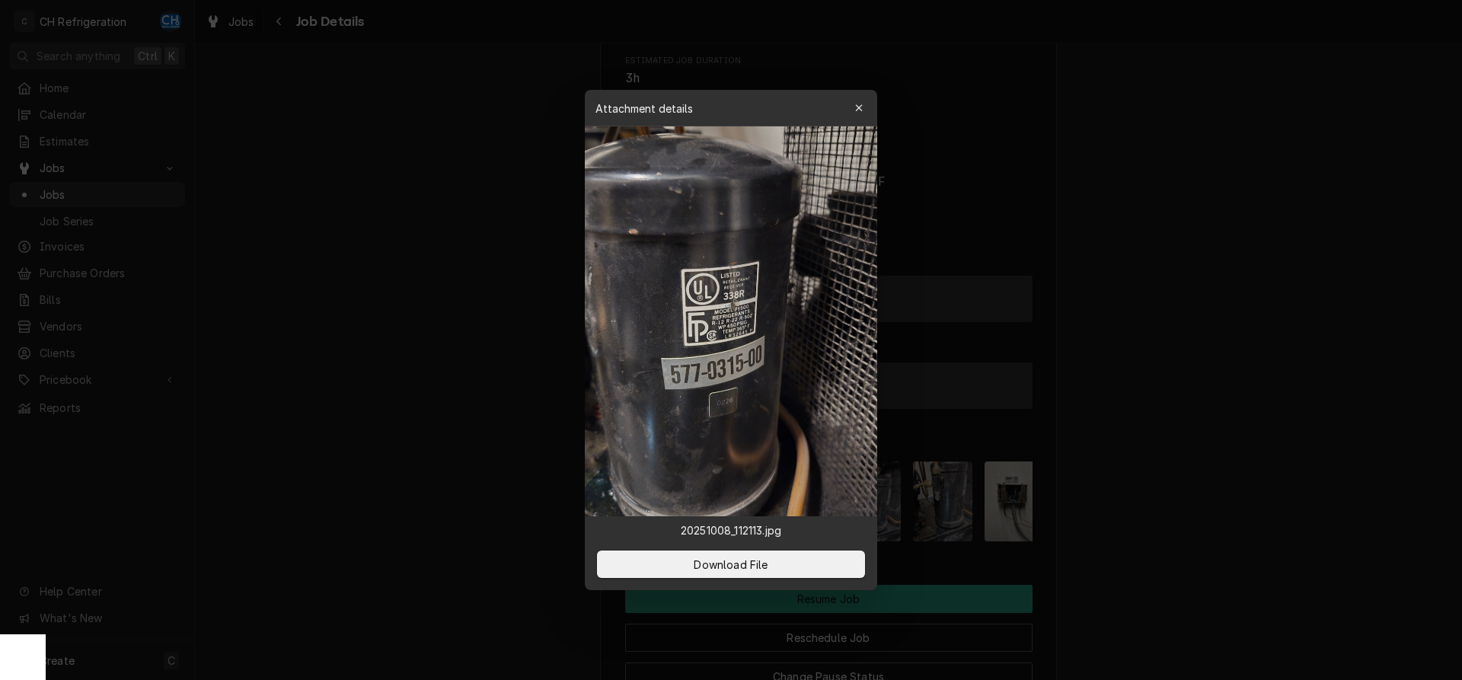
click at [1136, 335] on div at bounding box center [731, 340] width 1462 height 680
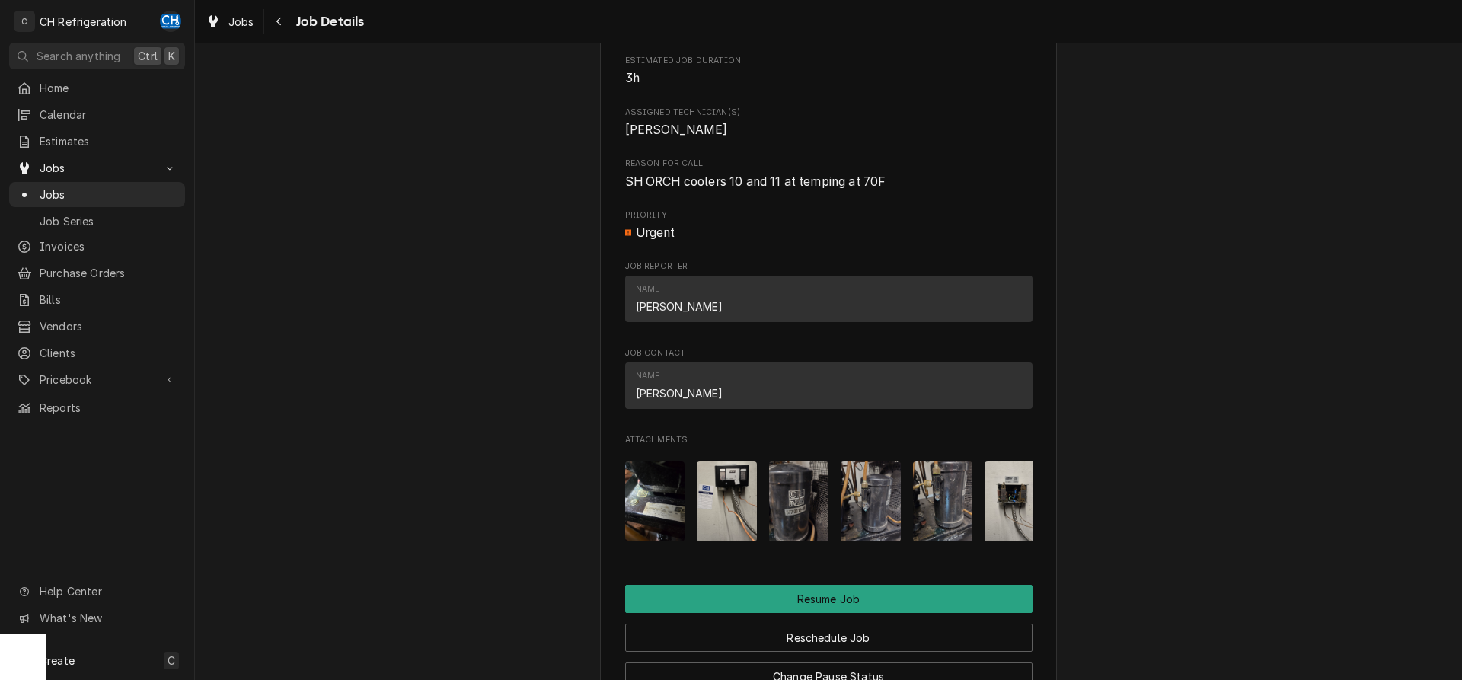
click at [787, 535] on img "Attachments" at bounding box center [799, 502] width 60 height 80
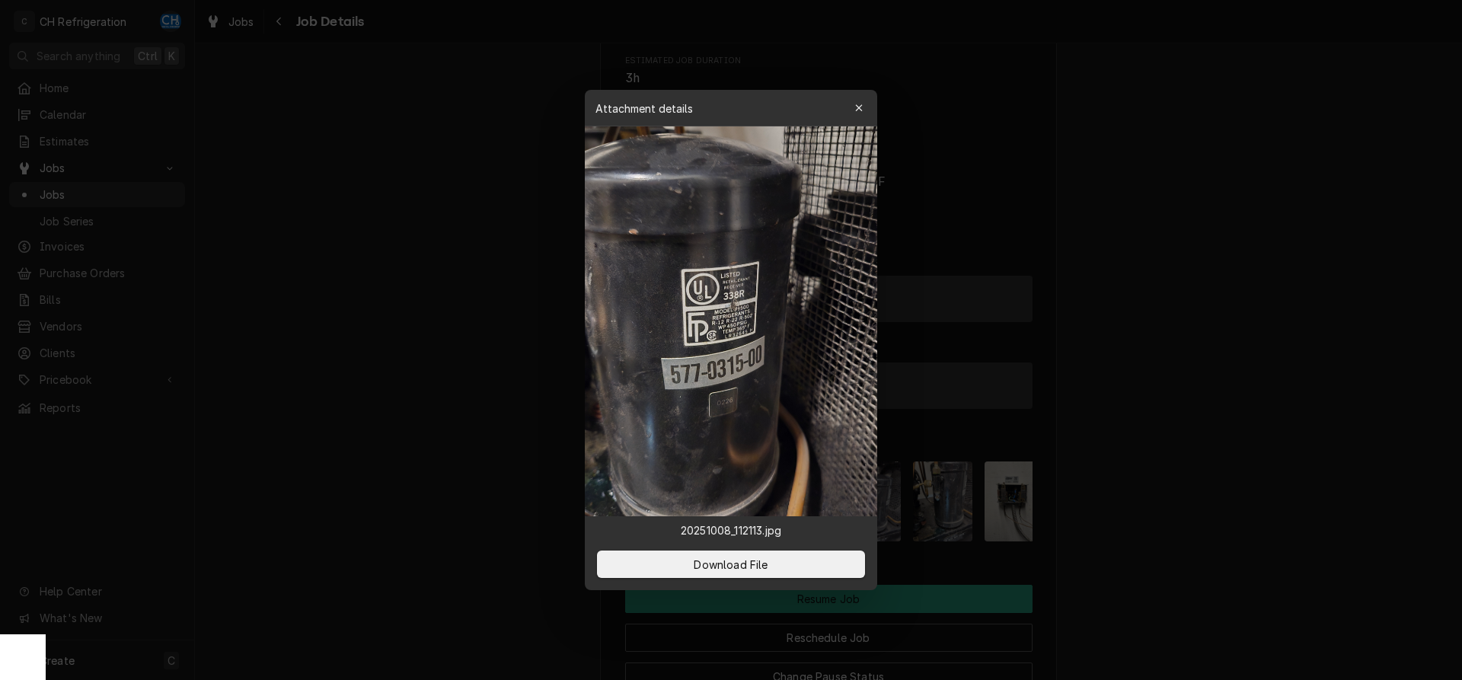
click at [1169, 395] on div at bounding box center [731, 340] width 1462 height 680
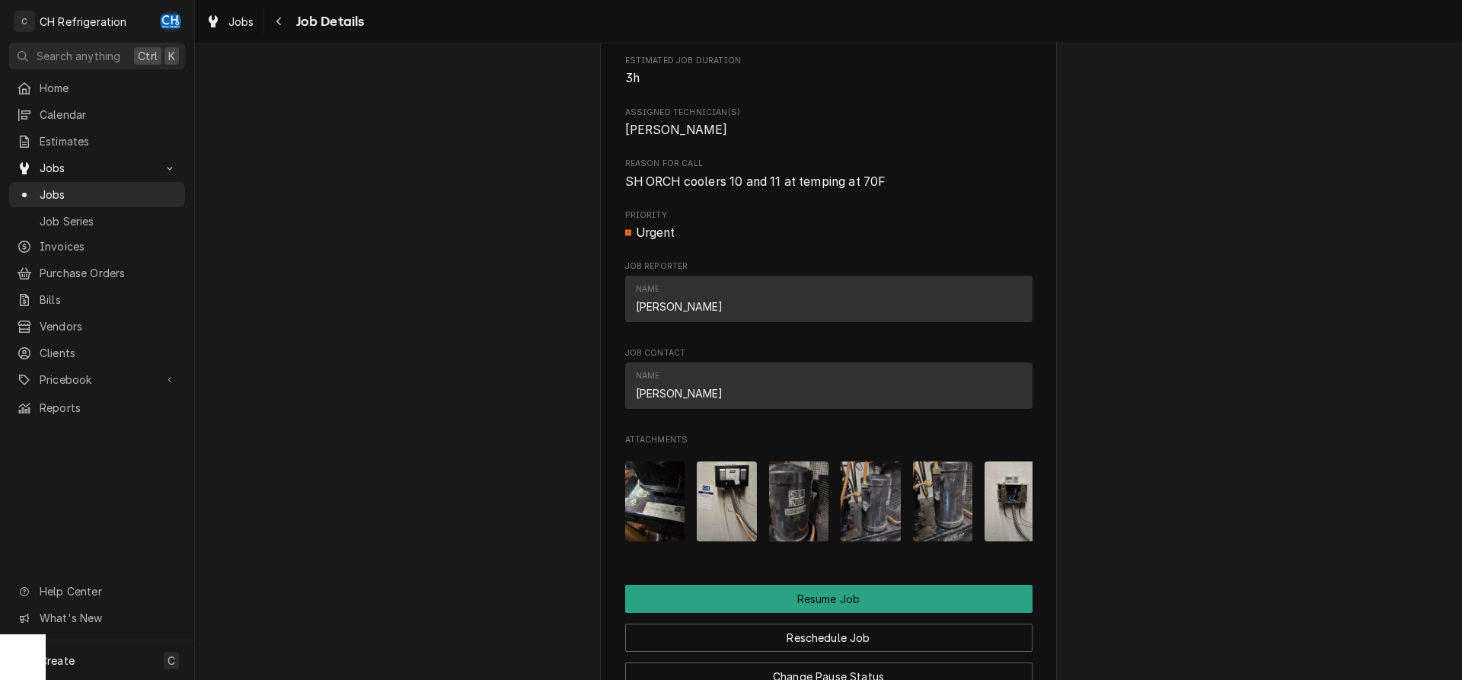
click at [877, 521] on img "Attachments" at bounding box center [871, 502] width 60 height 80
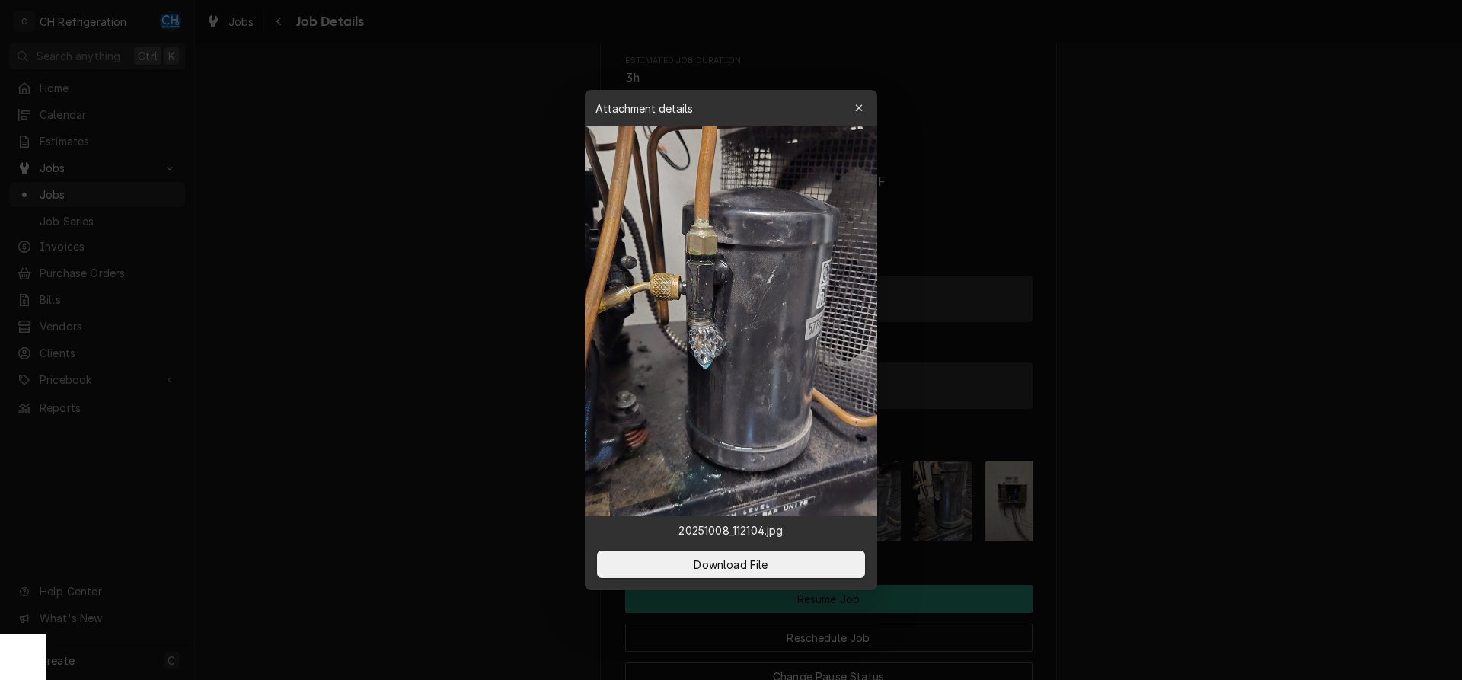
click at [1126, 459] on div at bounding box center [731, 340] width 1462 height 680
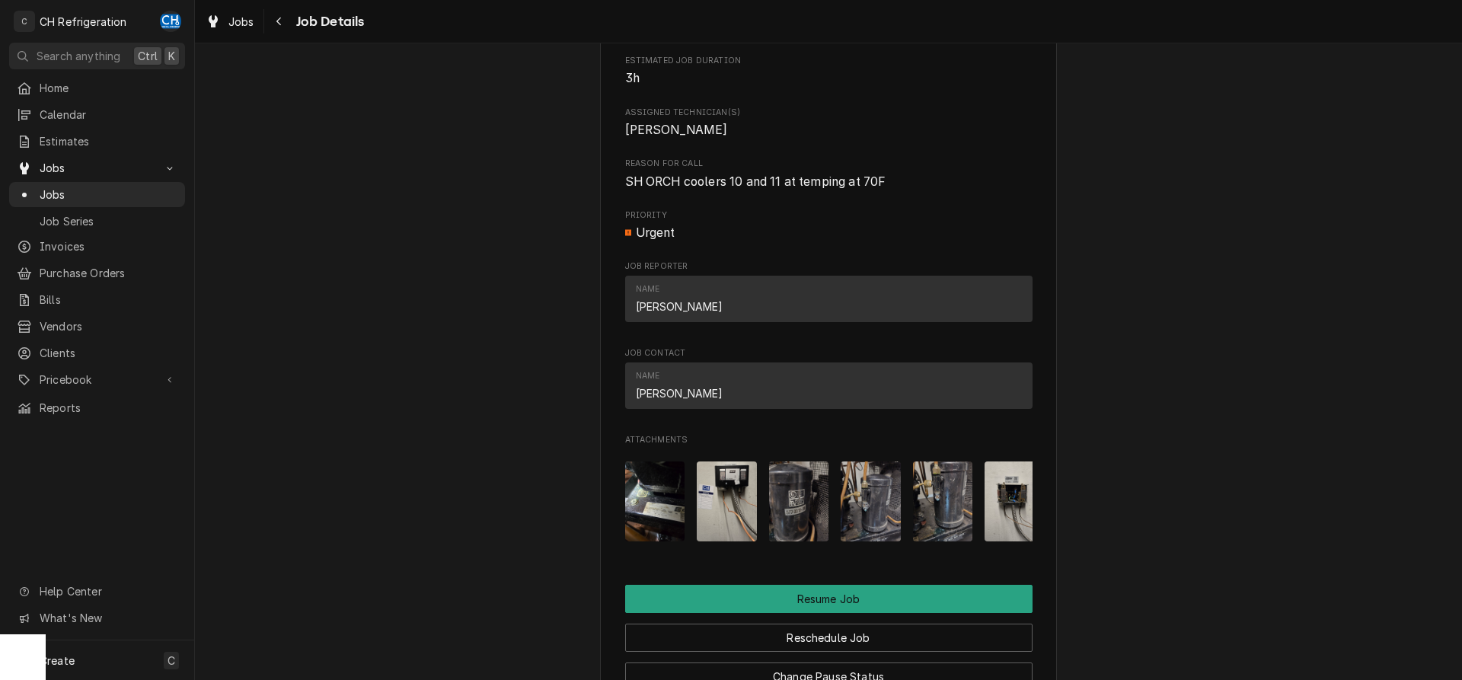
click at [928, 515] on img "Attachments" at bounding box center [943, 502] width 60 height 80
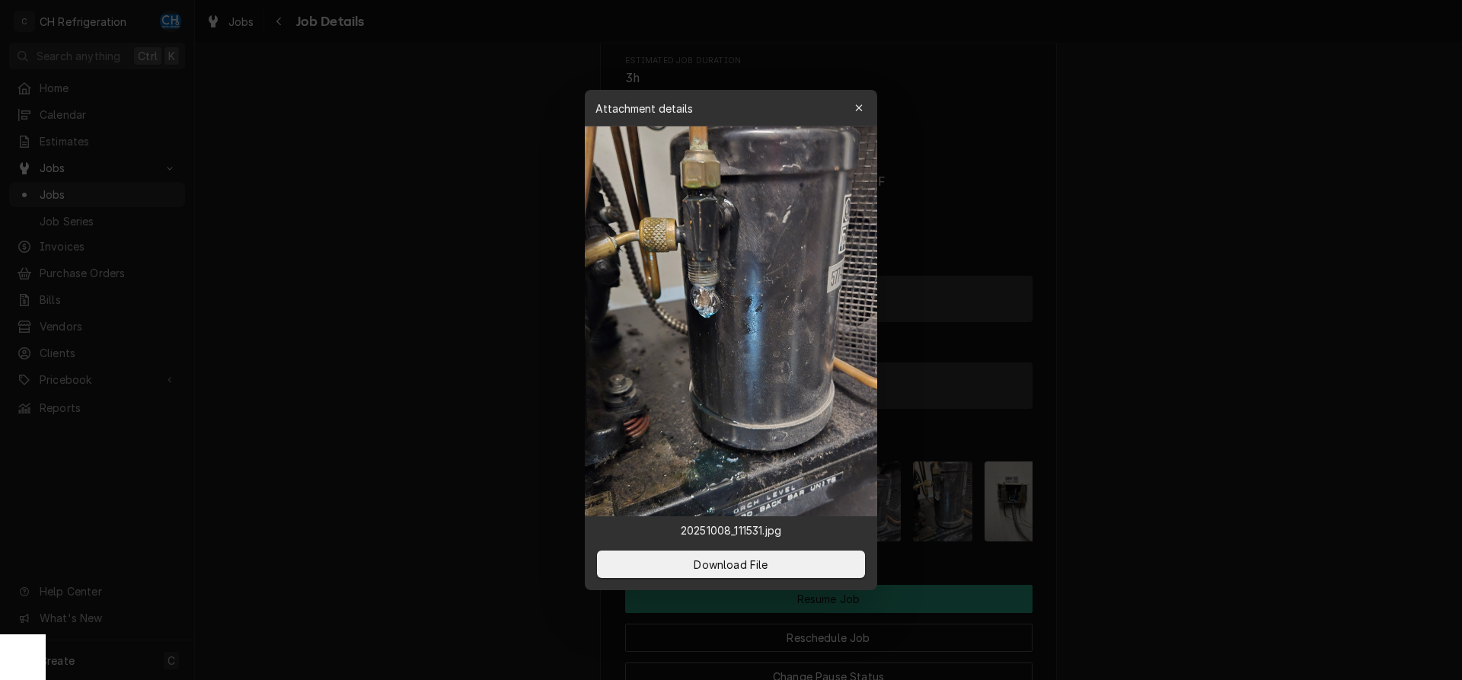
click at [1131, 449] on div at bounding box center [731, 340] width 1462 height 680
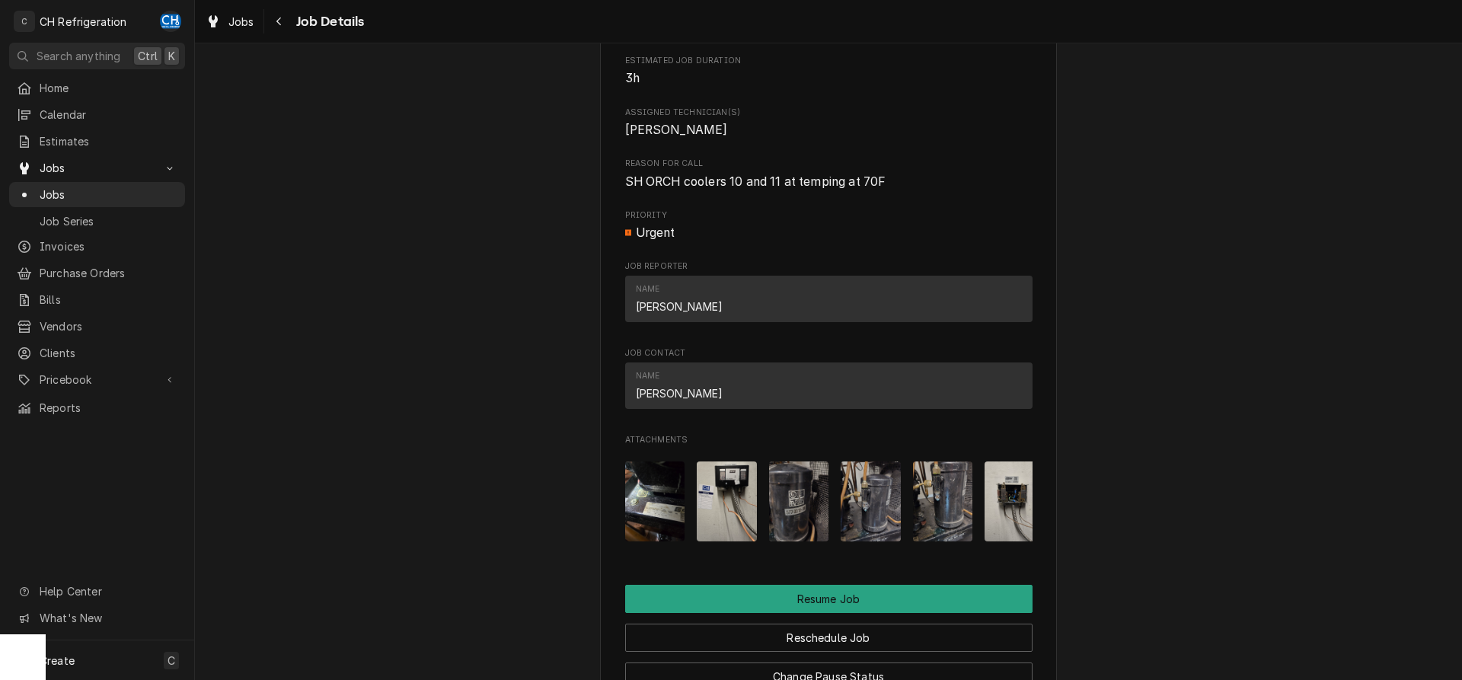
click at [852, 525] on img "Attachments" at bounding box center [871, 502] width 60 height 80
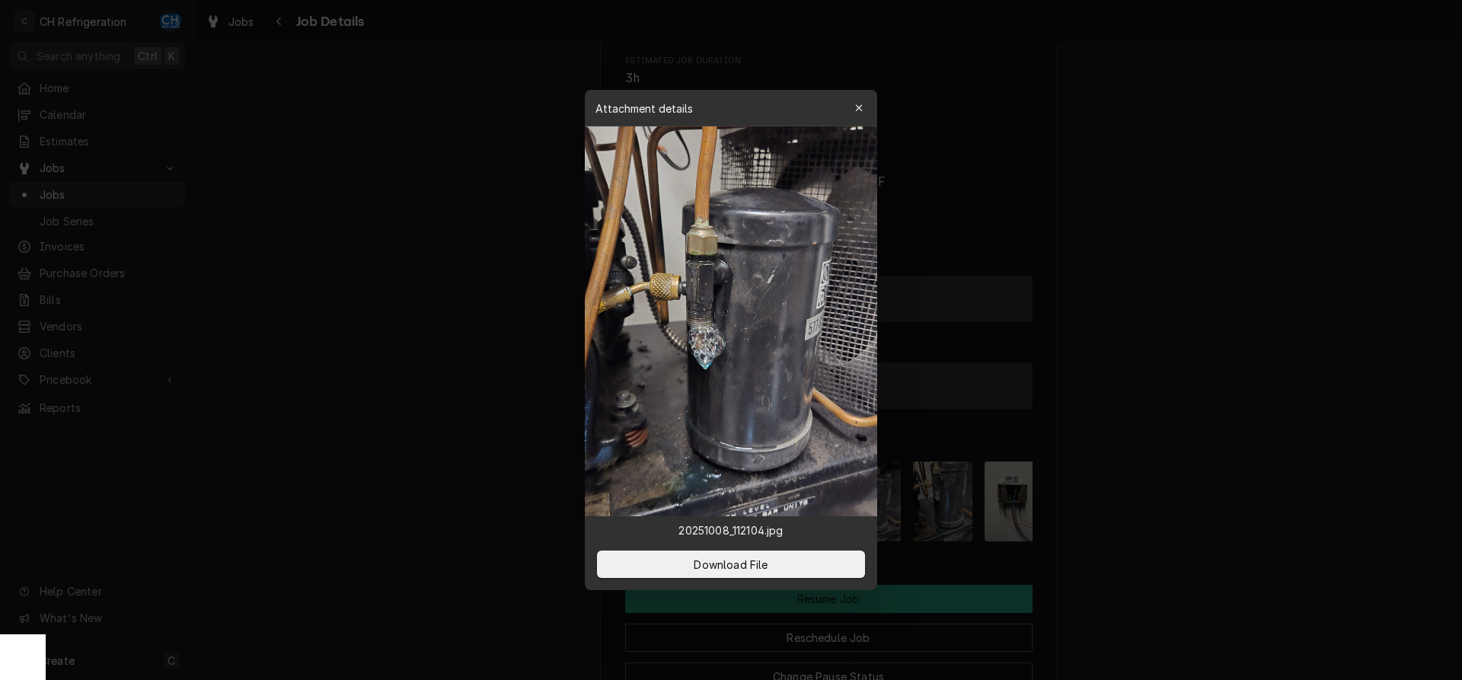
click at [1213, 466] on div at bounding box center [731, 340] width 1462 height 680
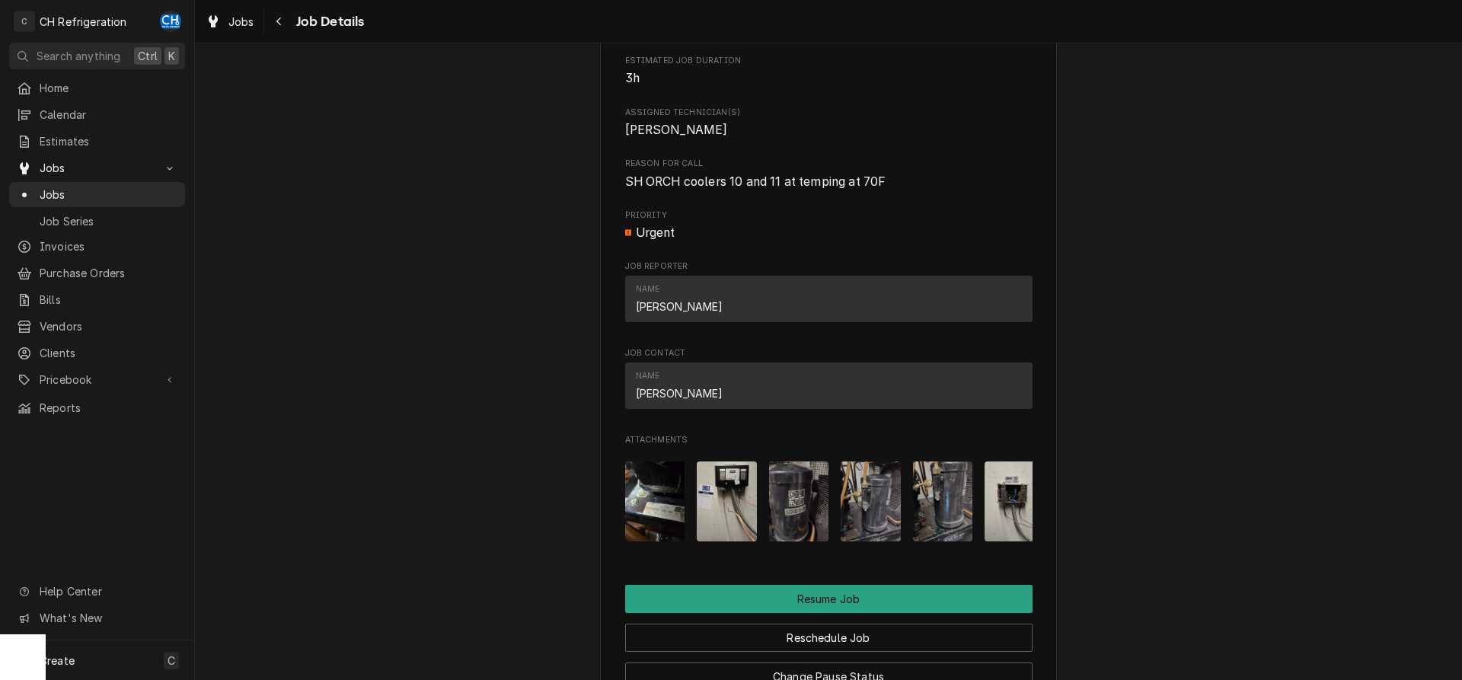
click at [790, 517] on img "Attachments" at bounding box center [799, 502] width 60 height 80
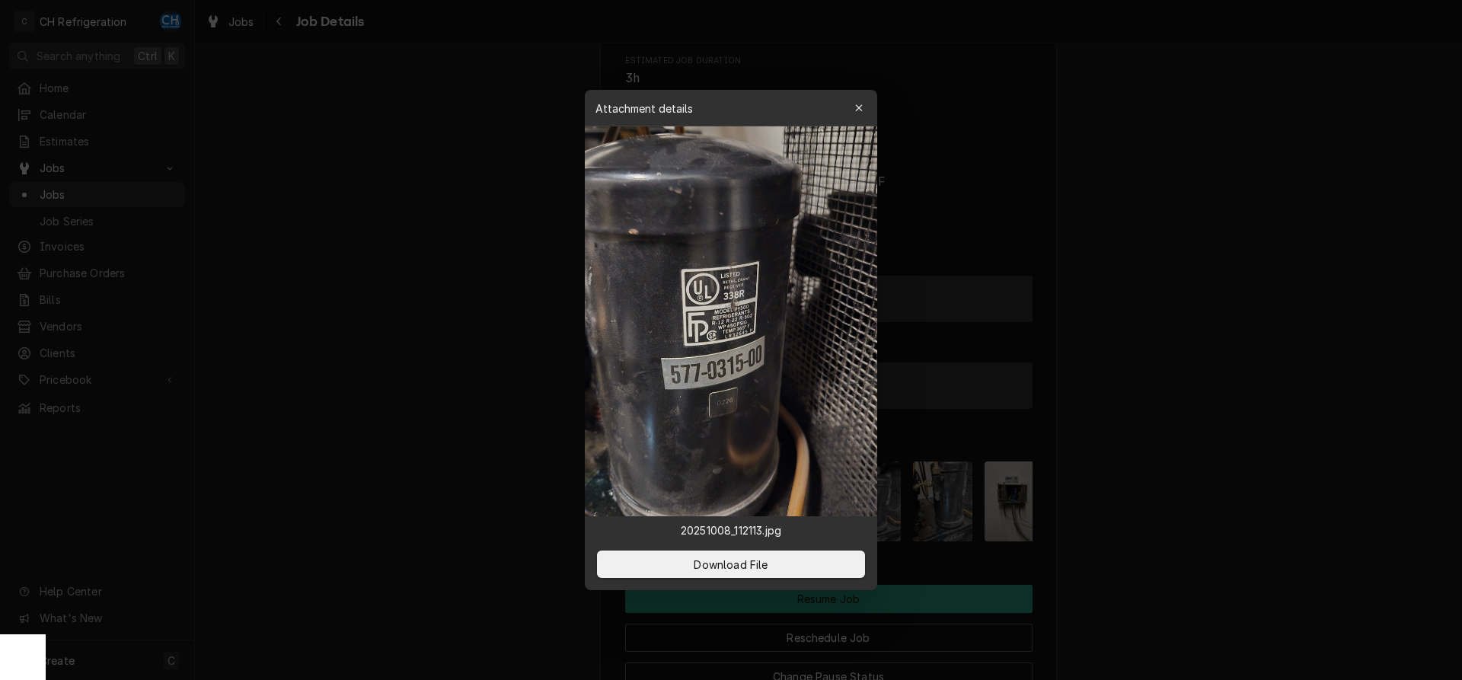
click at [757, 316] on img at bounding box center [731, 321] width 292 height 390
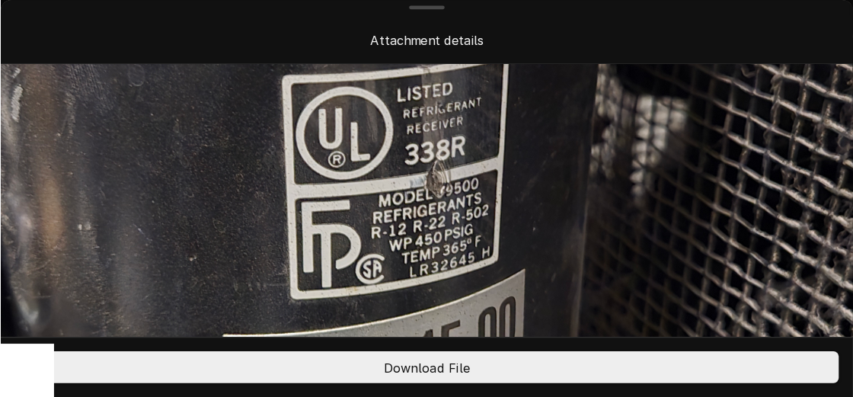
scroll to position [311, 0]
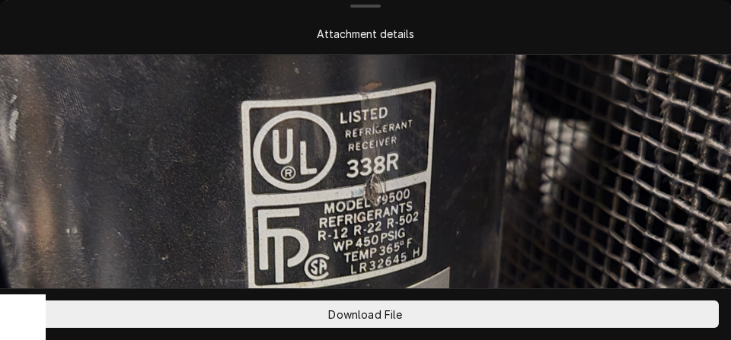
click at [510, 232] on img at bounding box center [365, 231] width 731 height 975
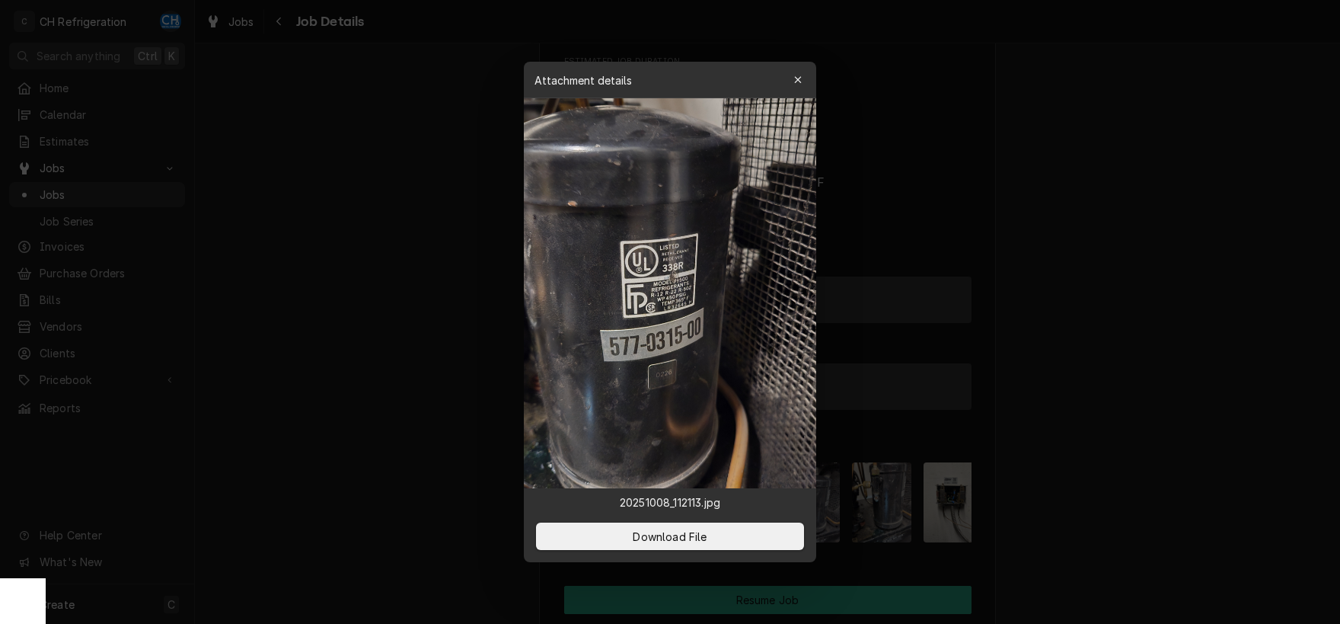
scroll to position [987, 0]
click at [1146, 409] on div at bounding box center [670, 312] width 1340 height 624
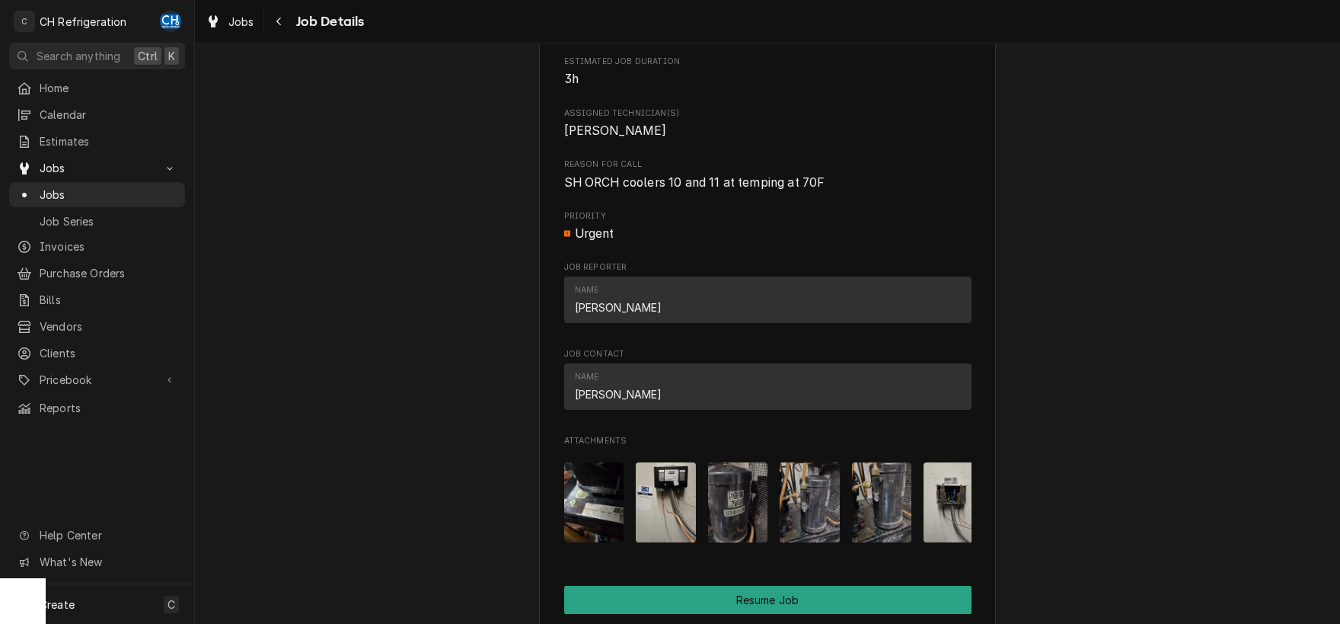
click at [807, 507] on img "Attachments" at bounding box center [810, 502] width 60 height 80
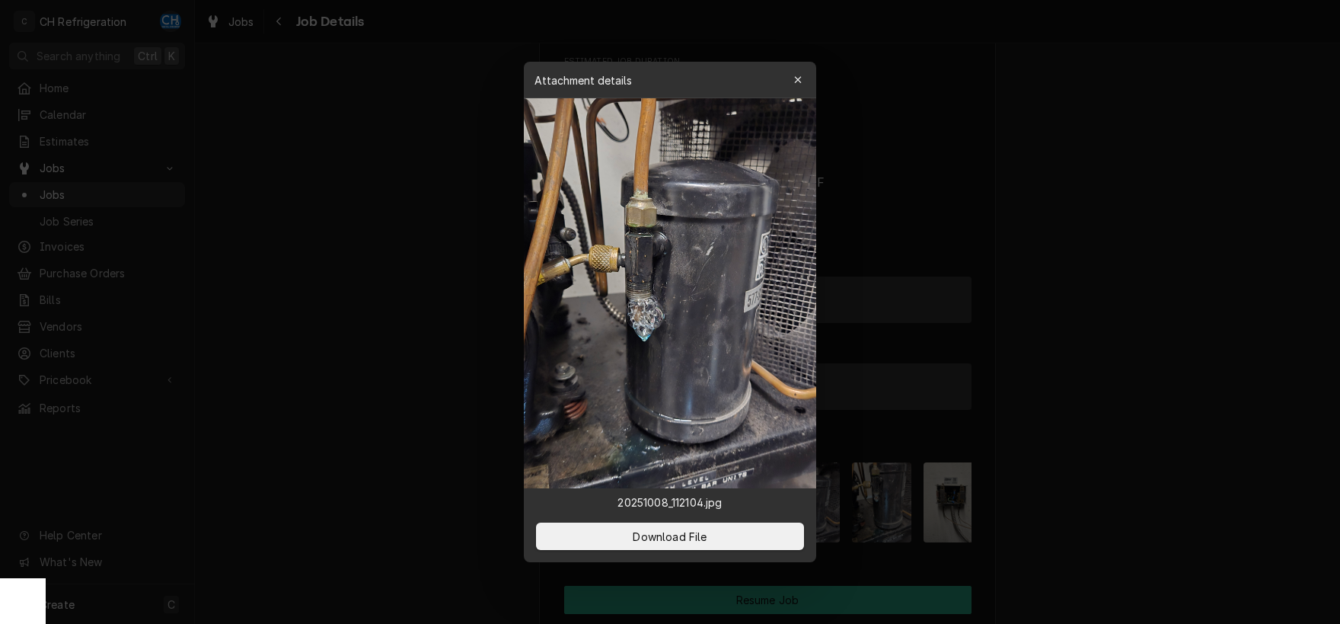
click at [1014, 445] on div at bounding box center [670, 312] width 1340 height 624
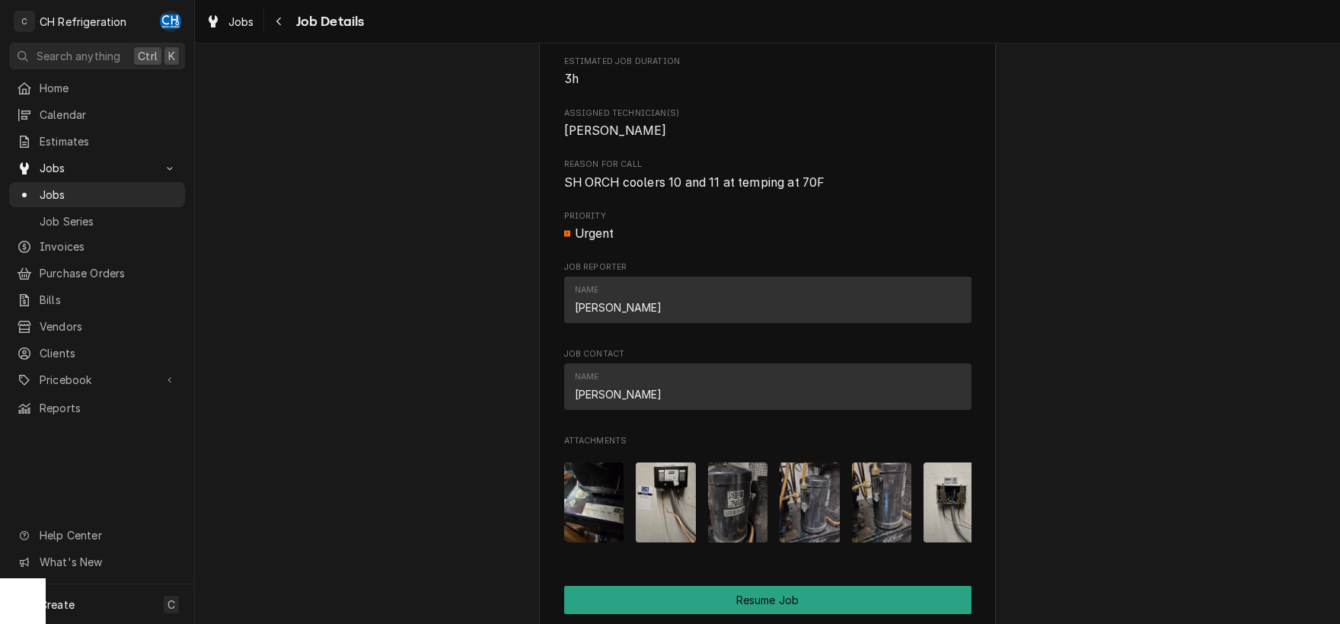
click at [864, 513] on img "Attachments" at bounding box center [882, 502] width 60 height 80
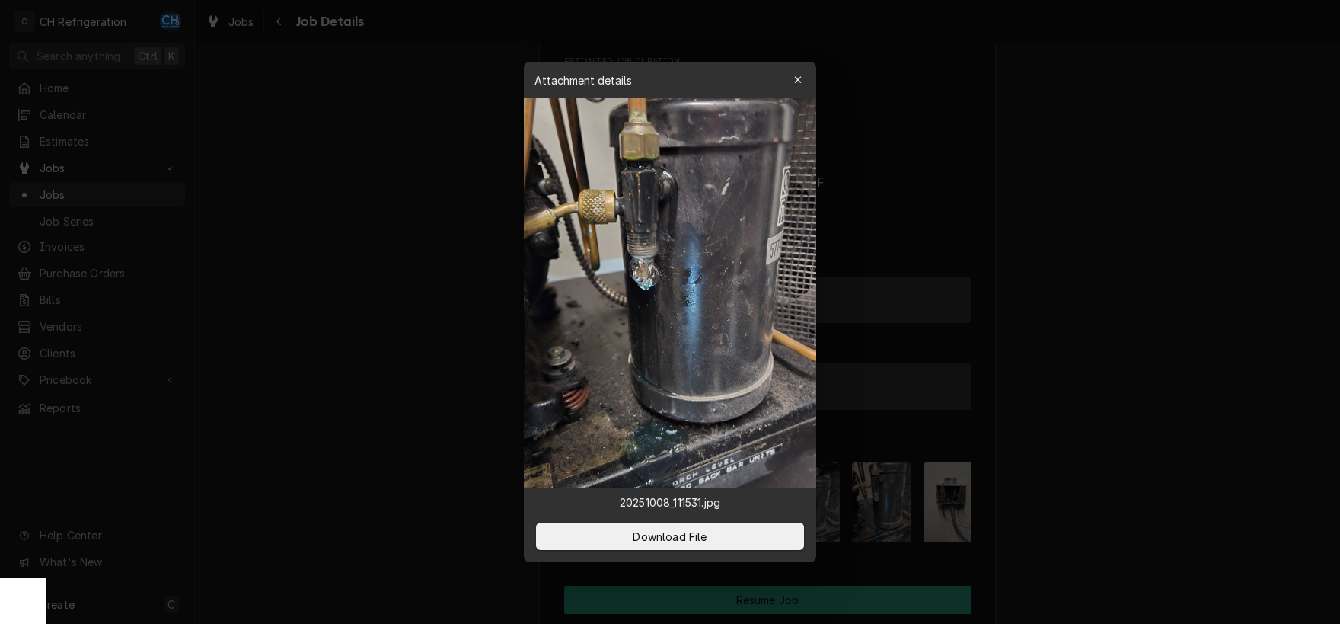
click at [1062, 413] on div at bounding box center [670, 312] width 1340 height 624
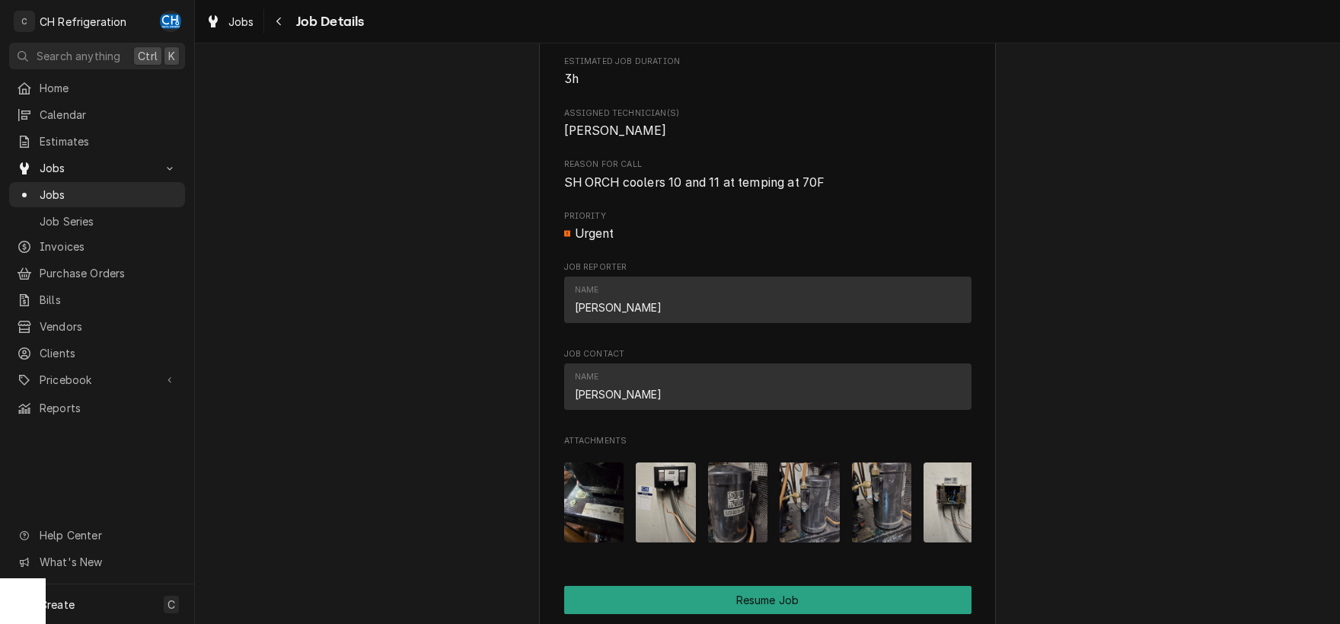
click at [590, 528] on img "Attachments" at bounding box center [594, 502] width 60 height 80
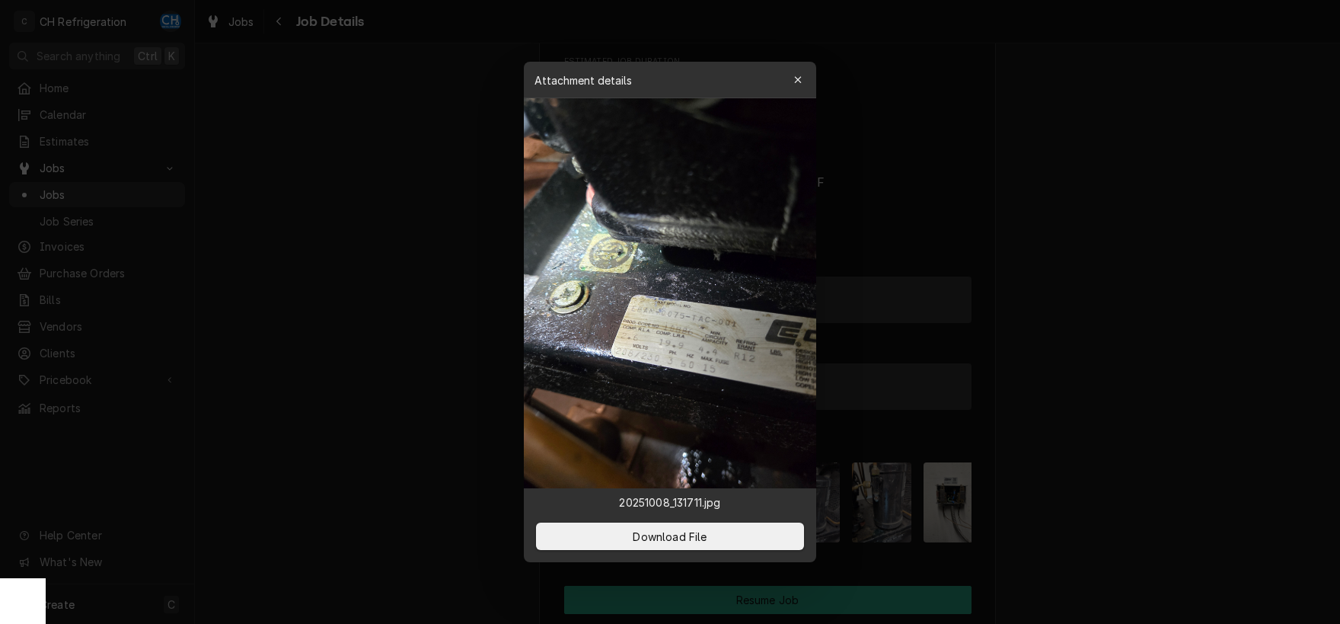
click at [1085, 417] on div at bounding box center [670, 312] width 1340 height 624
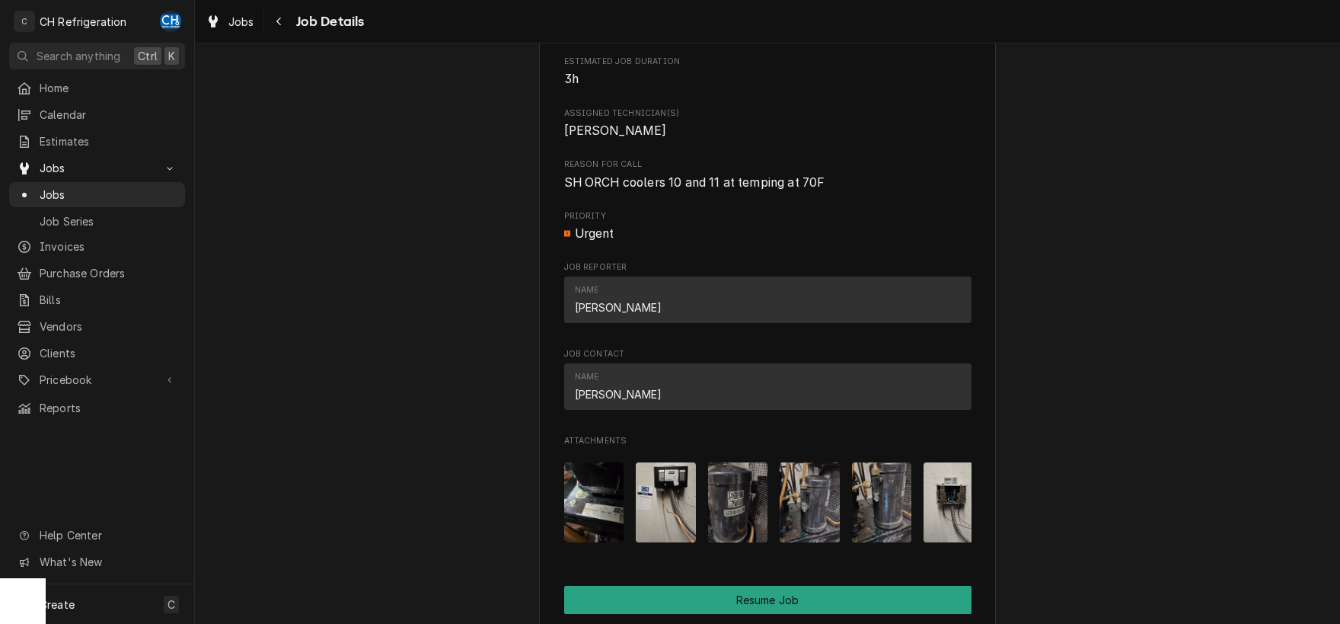
click at [649, 513] on img "Attachments" at bounding box center [666, 502] width 60 height 80
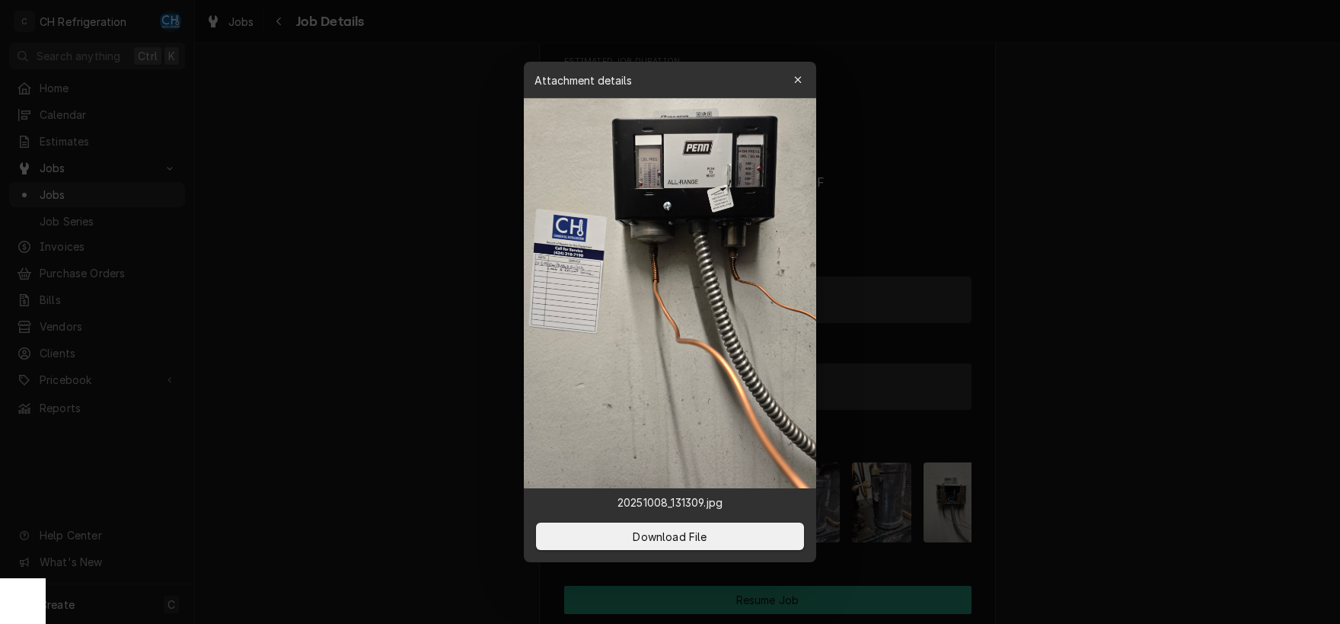
click at [1107, 382] on div at bounding box center [670, 312] width 1340 height 624
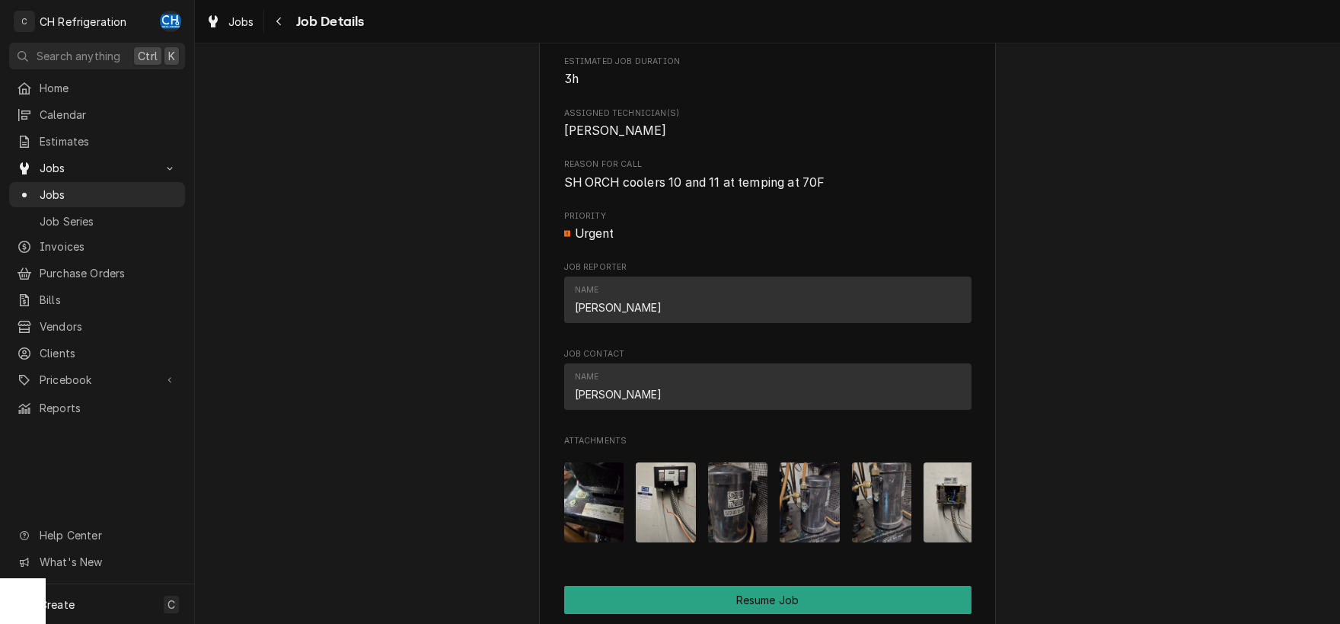
click at [743, 513] on img "Attachments" at bounding box center [738, 502] width 60 height 80
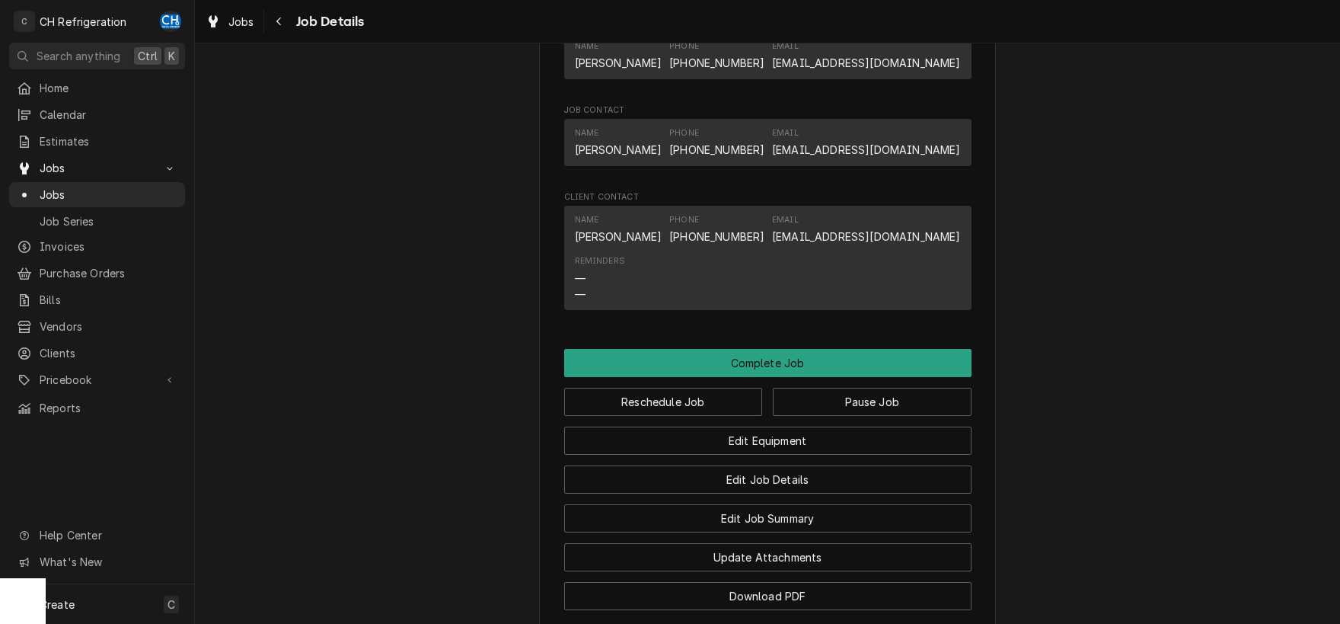
scroll to position [1366, 0]
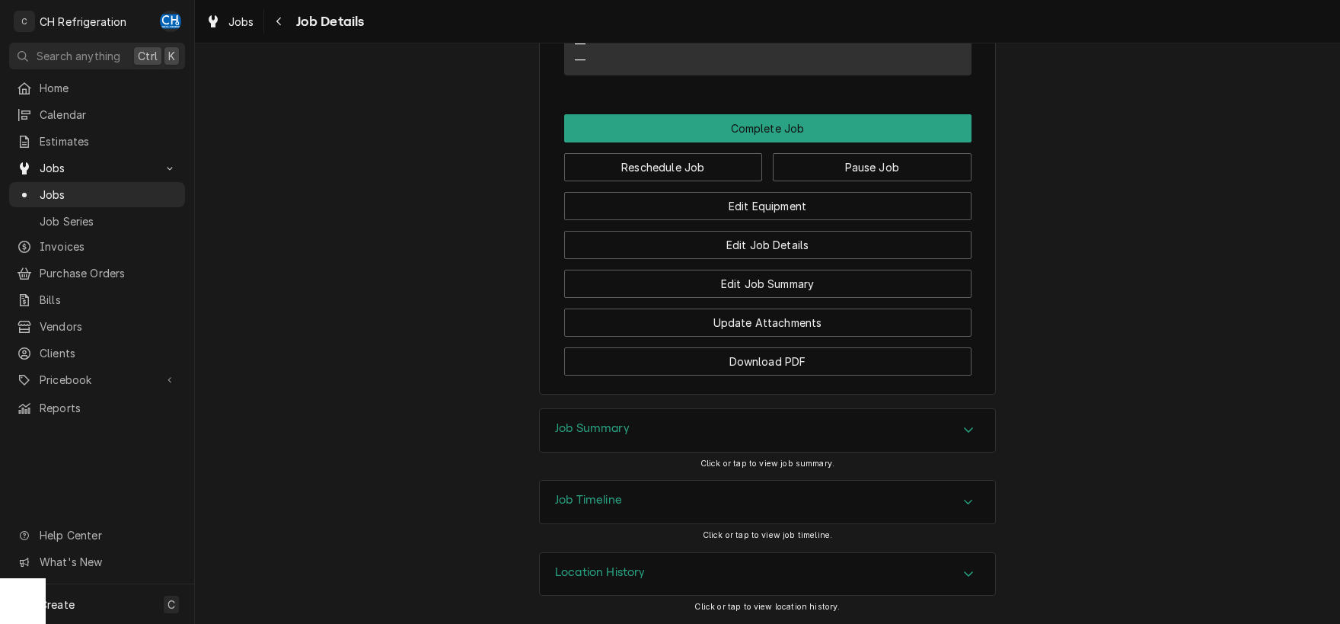
click at [560, 437] on div "Job Summary" at bounding box center [592, 430] width 75 height 18
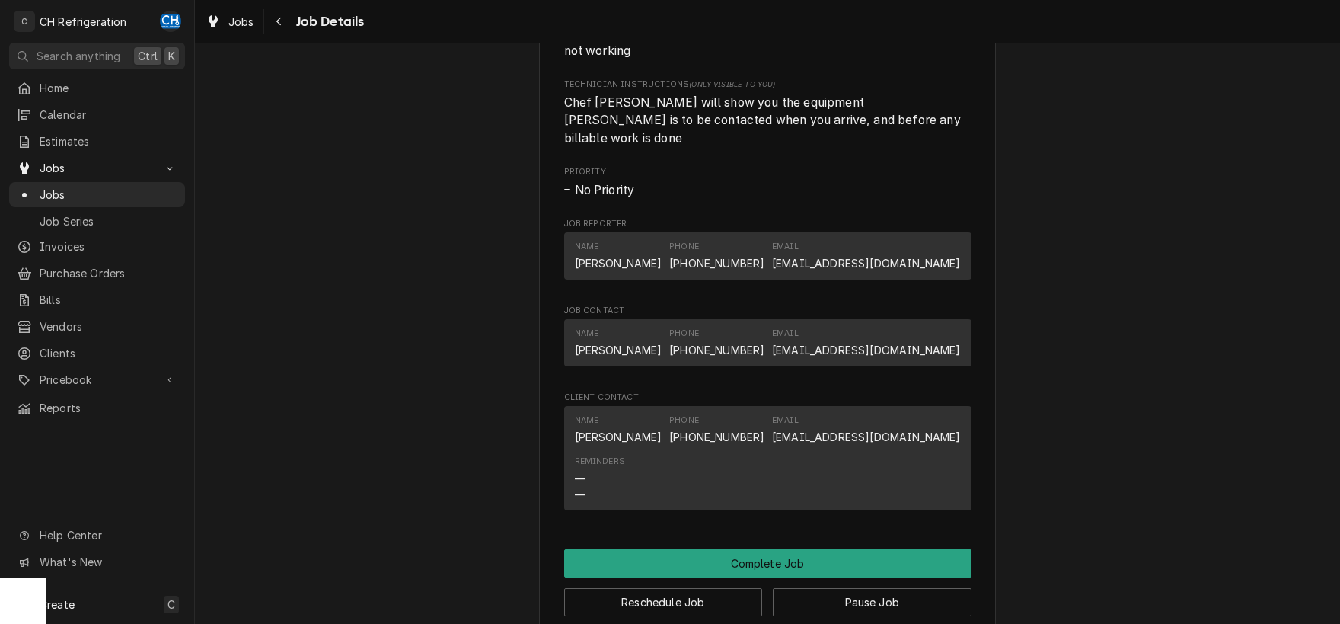
scroll to position [955, 0]
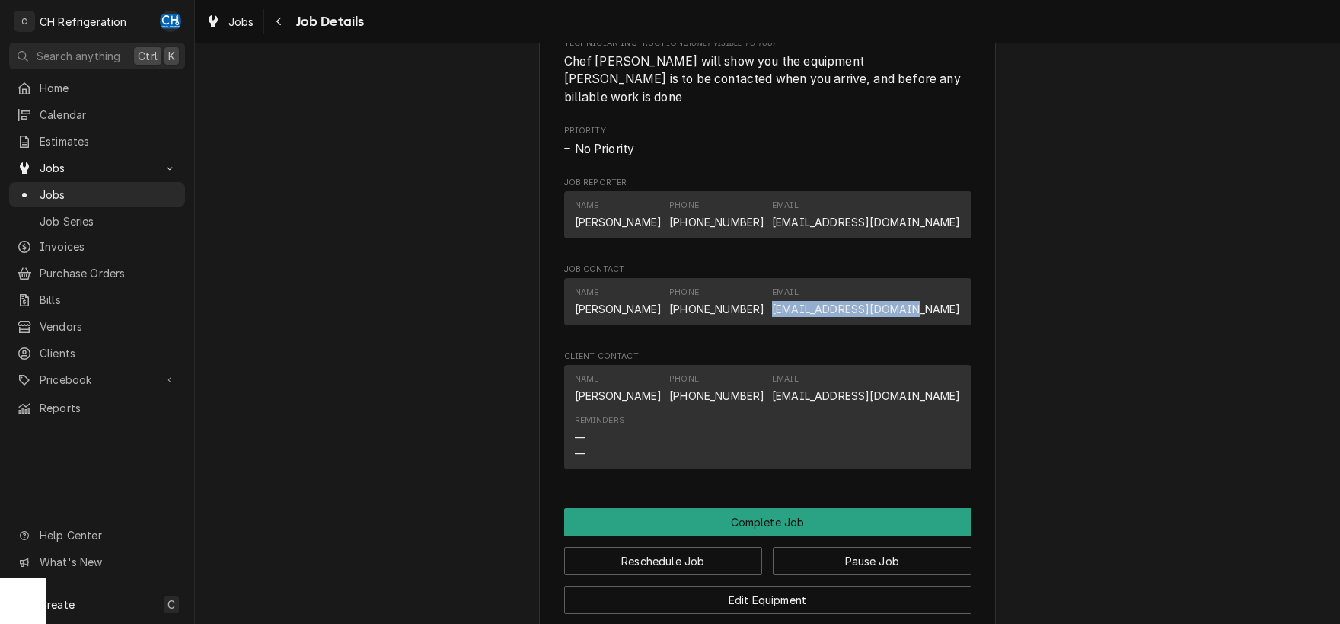
drag, startPoint x: 820, startPoint y: 328, endPoint x: 963, endPoint y: 326, distance: 143.2
click at [963, 324] on div "Name Cristina Luna Phone (562) 432-1440 Email admin@coalongbeach.org" at bounding box center [767, 301] width 407 height 46
copy link "admin@coalongbeach.org"
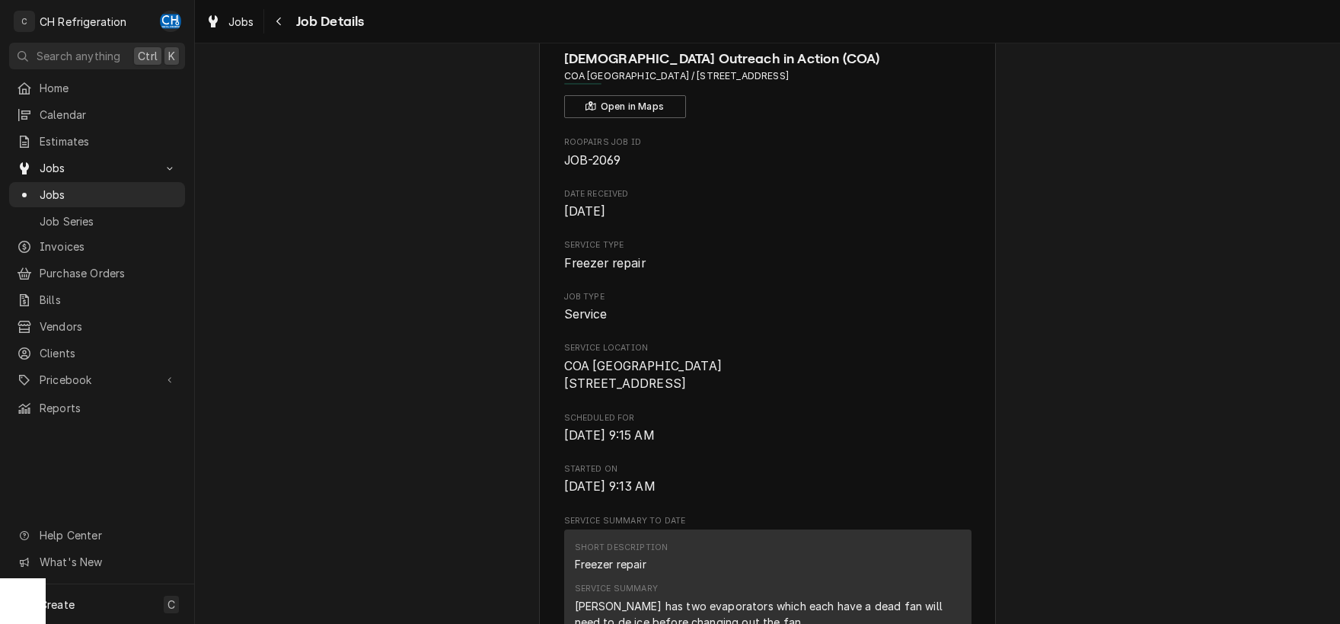
scroll to position [159, 0]
